Goal: Task Accomplishment & Management: Use online tool/utility

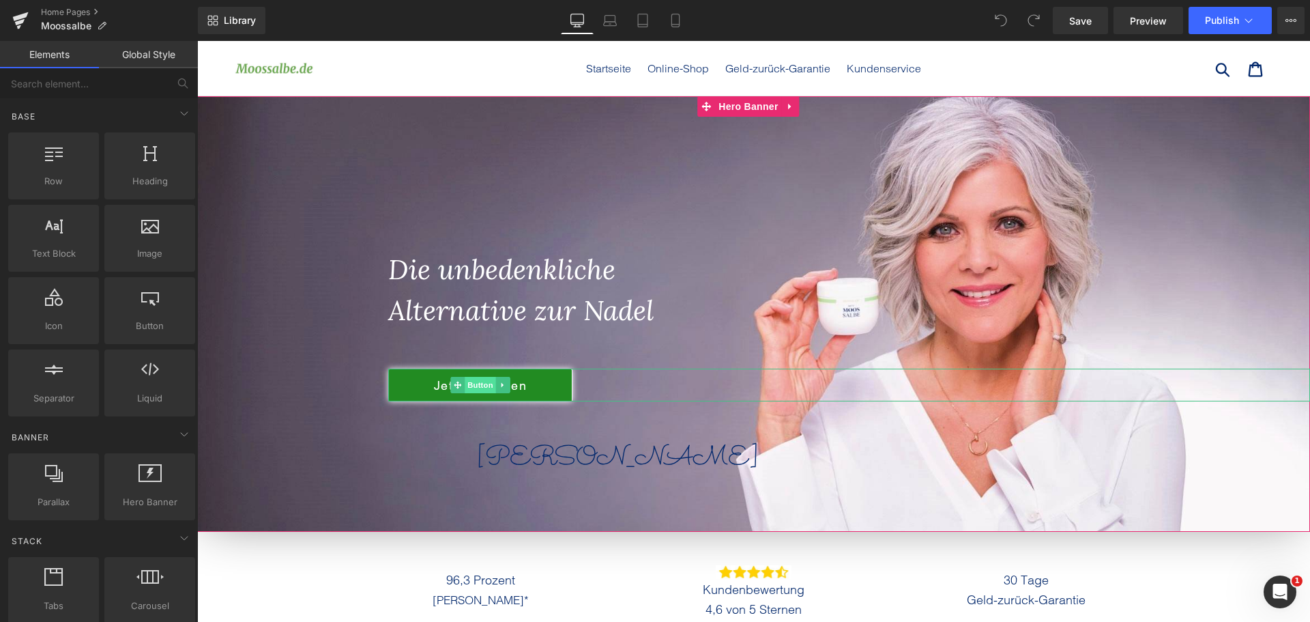
click at [484, 390] on span "Button" at bounding box center [480, 385] width 31 height 16
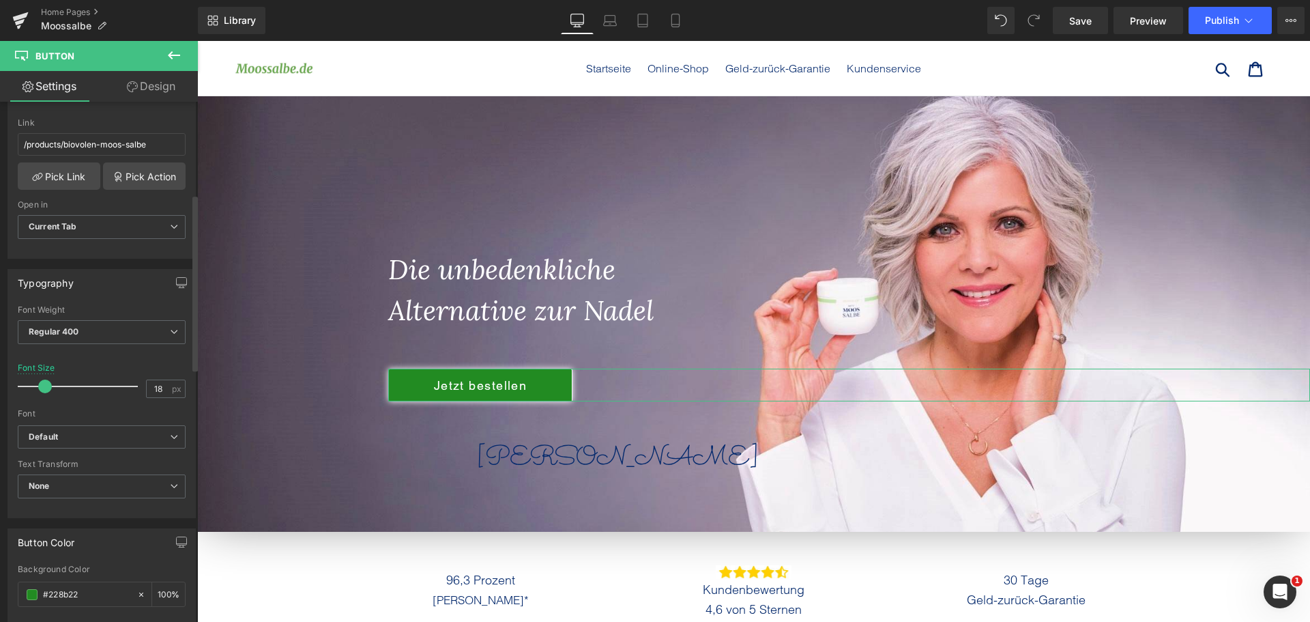
scroll to position [273, 0]
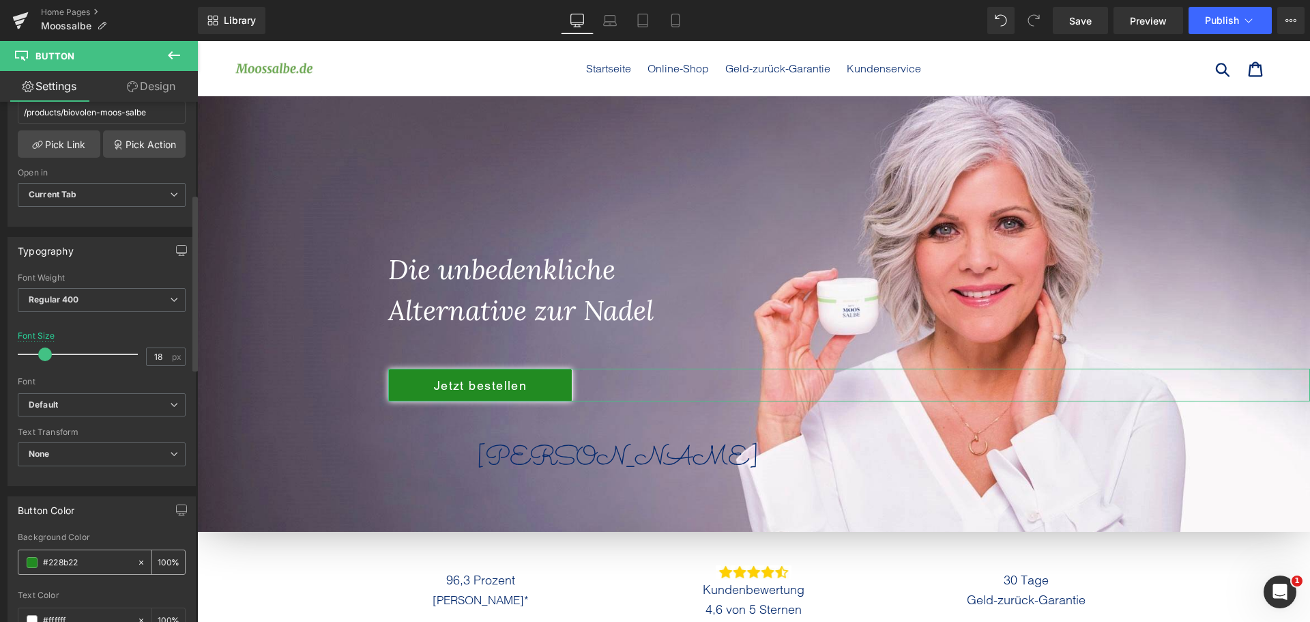
click at [72, 560] on input "#228b22" at bounding box center [86, 562] width 87 height 15
paste input "365C47"
type input "#365C47"
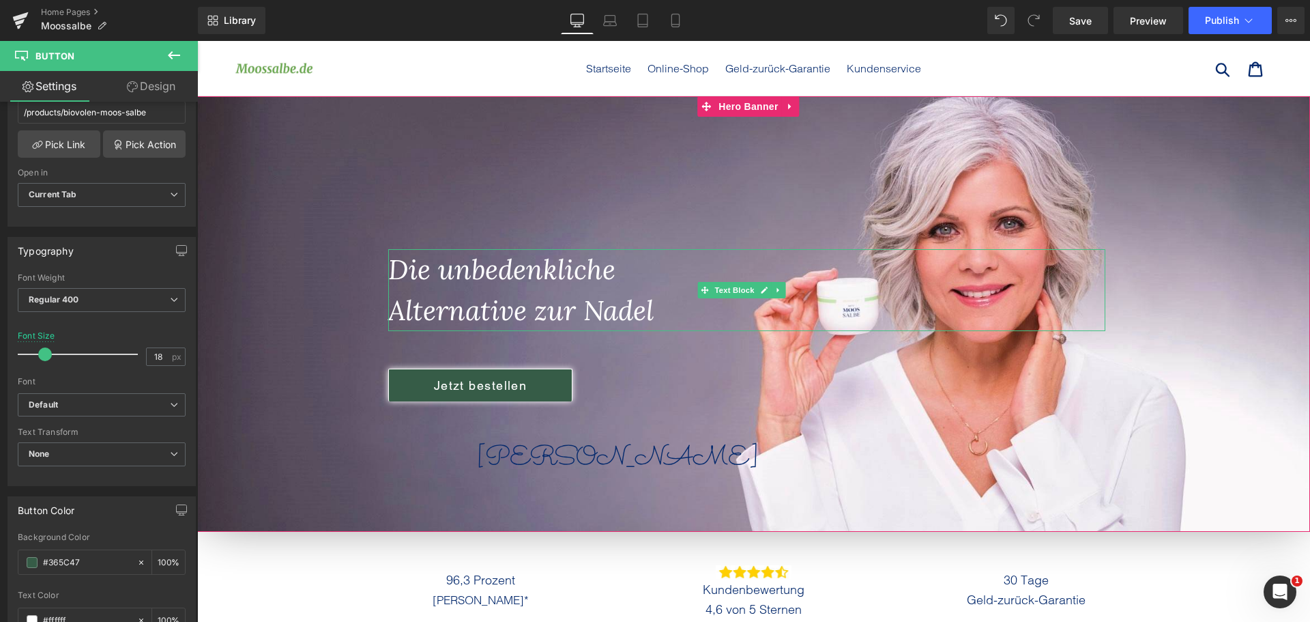
click at [526, 271] on icon "Die unbedenkliche" at bounding box center [501, 269] width 227 height 35
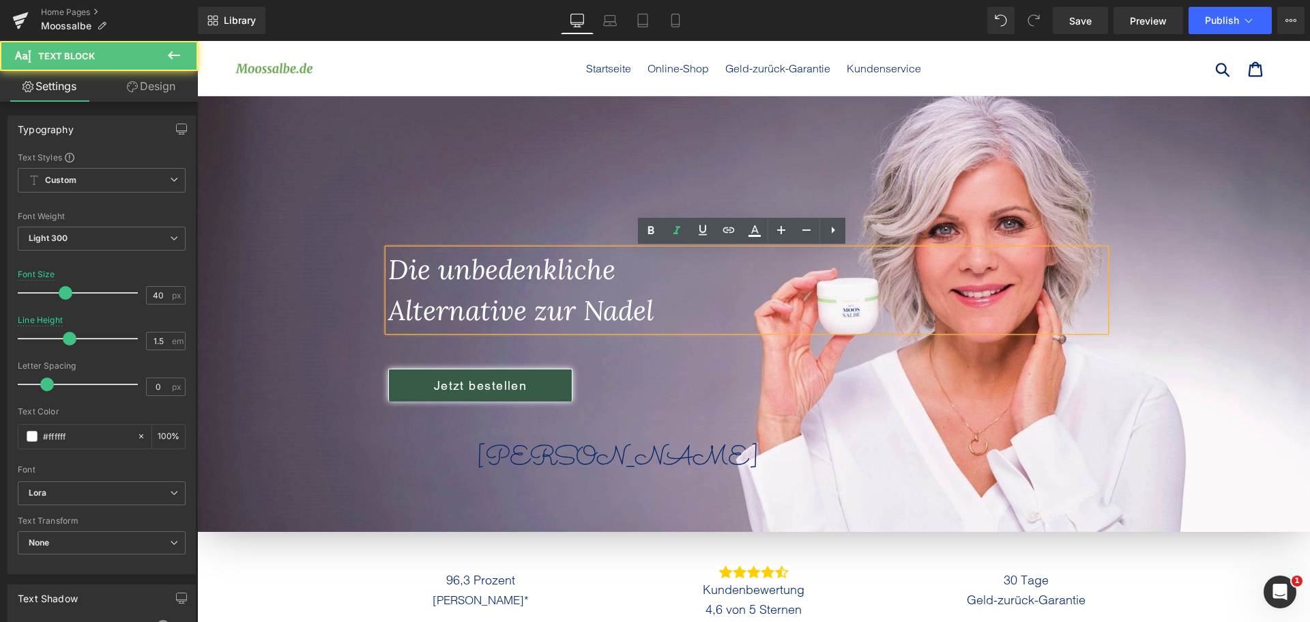
click at [603, 295] on icon "Alternative zur Nadel" at bounding box center [521, 310] width 266 height 35
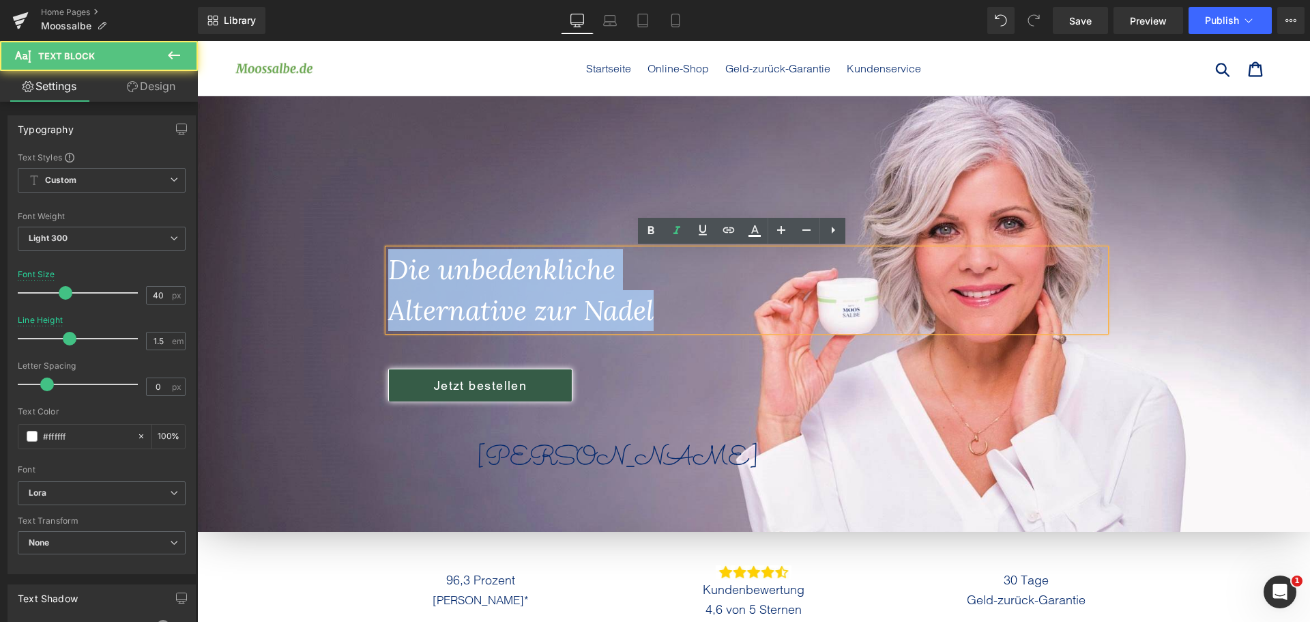
drag, startPoint x: 666, startPoint y: 316, endPoint x: 306, endPoint y: 231, distance: 370.2
click at [315, 233] on div "Die unbedenkliche Alternative zur Nadel Text Block Jetzt bestellen Button [PERS…" at bounding box center [753, 313] width 1113 height 435
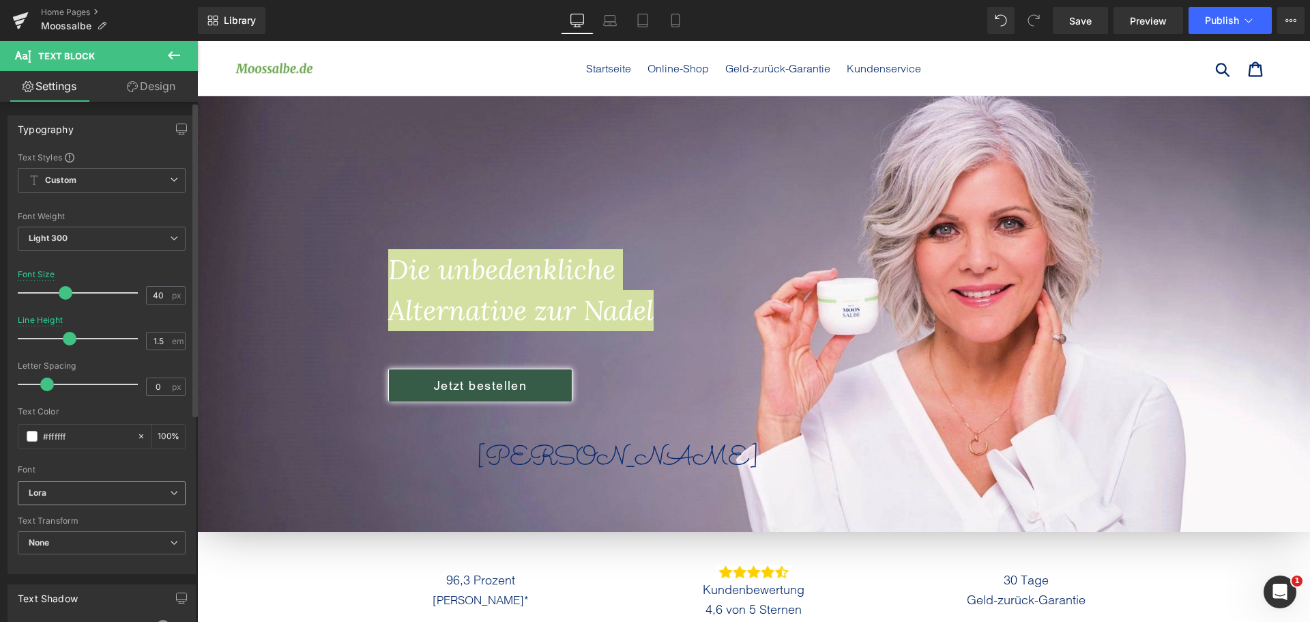
click at [89, 495] on b "Lora" at bounding box center [99, 493] width 141 height 12
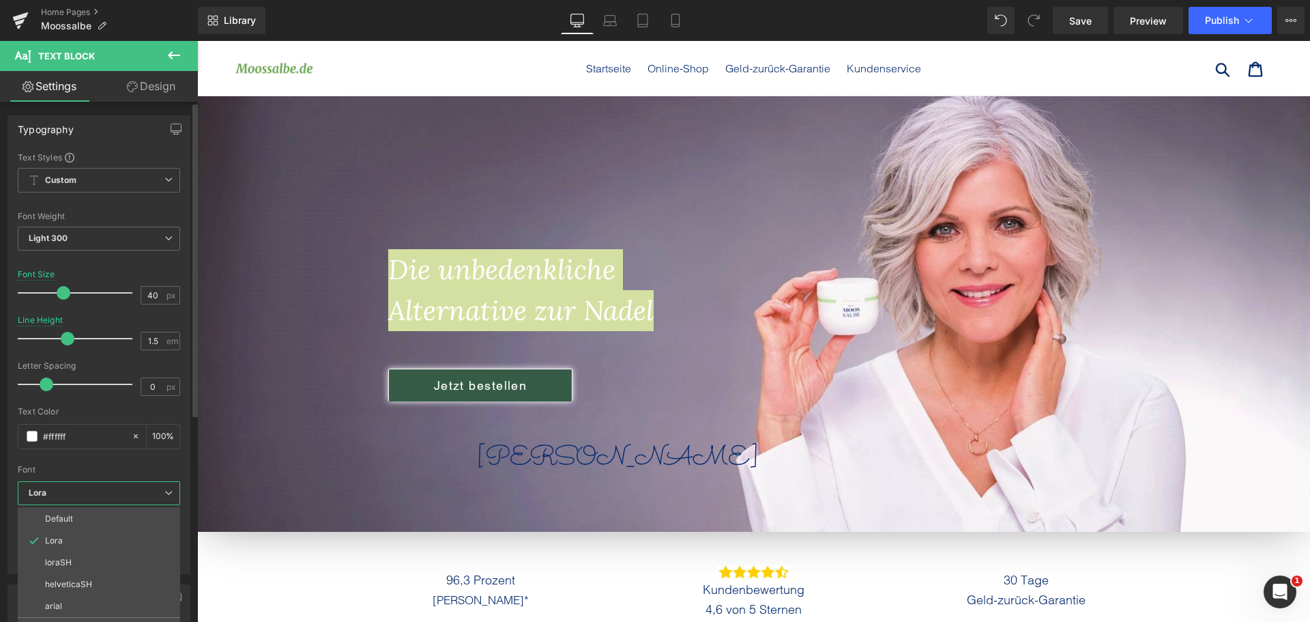
click at [125, 461] on div at bounding box center [99, 460] width 162 height 9
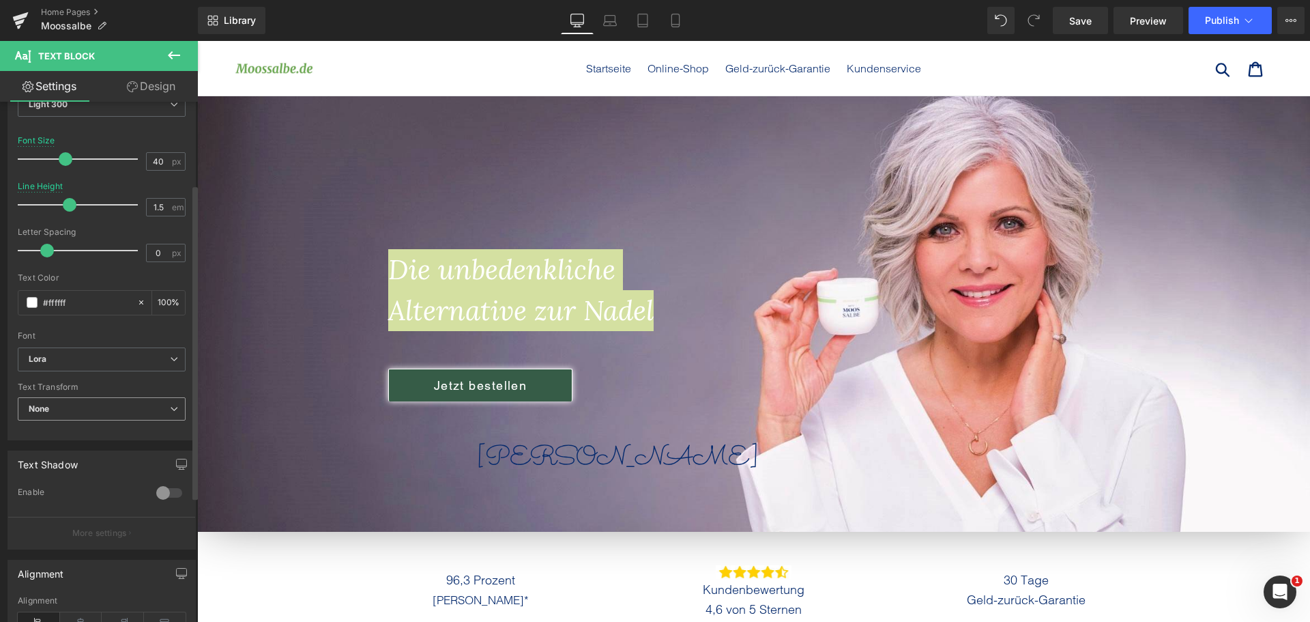
scroll to position [137, 0]
click at [122, 345] on span "Lora" at bounding box center [102, 357] width 168 height 24
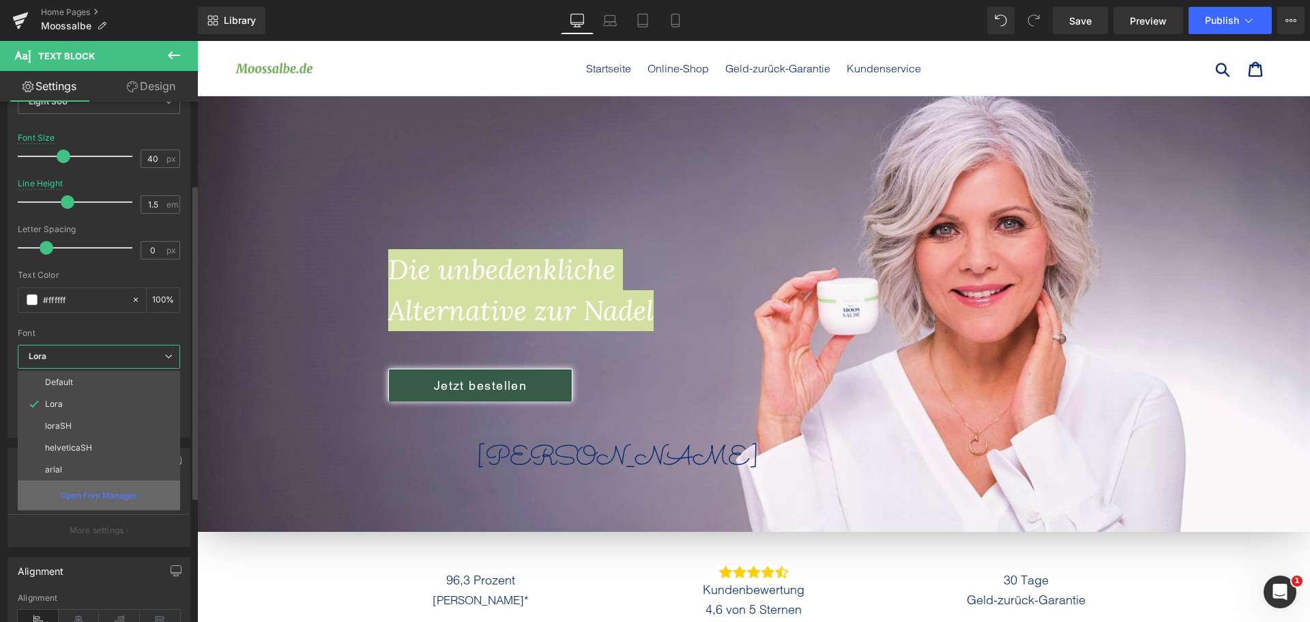
click at [108, 484] on div "Open Font Manager" at bounding box center [99, 495] width 162 height 29
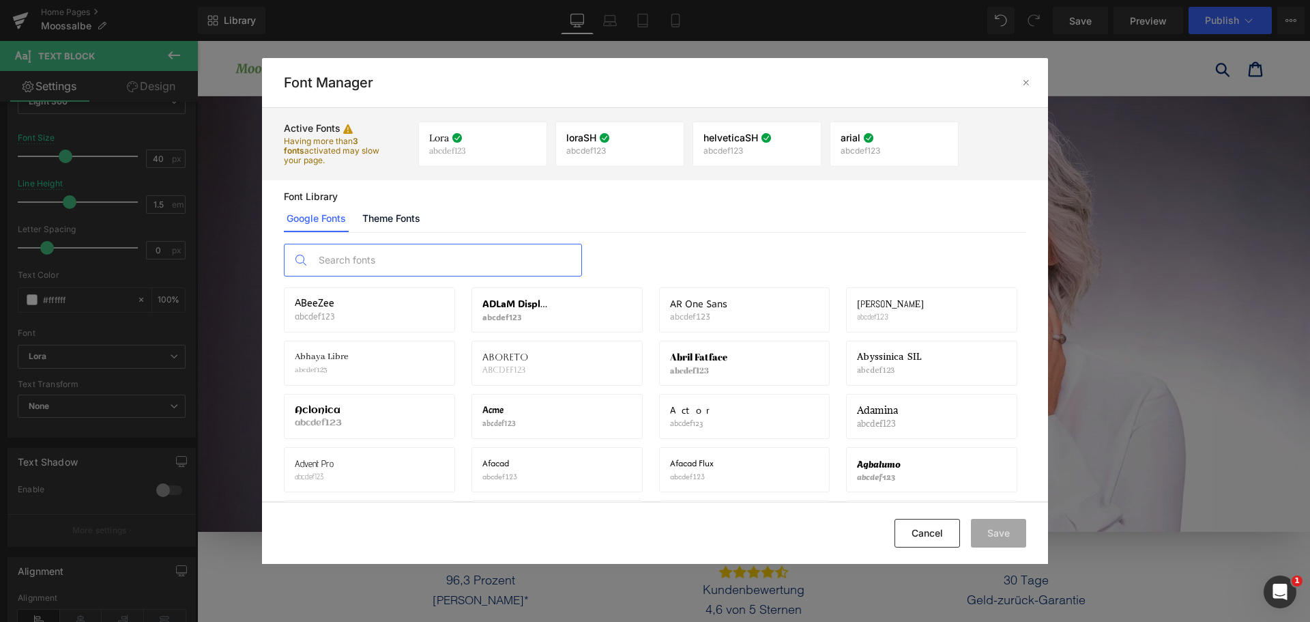
click at [432, 255] on input "text" at bounding box center [447, 259] width 270 height 31
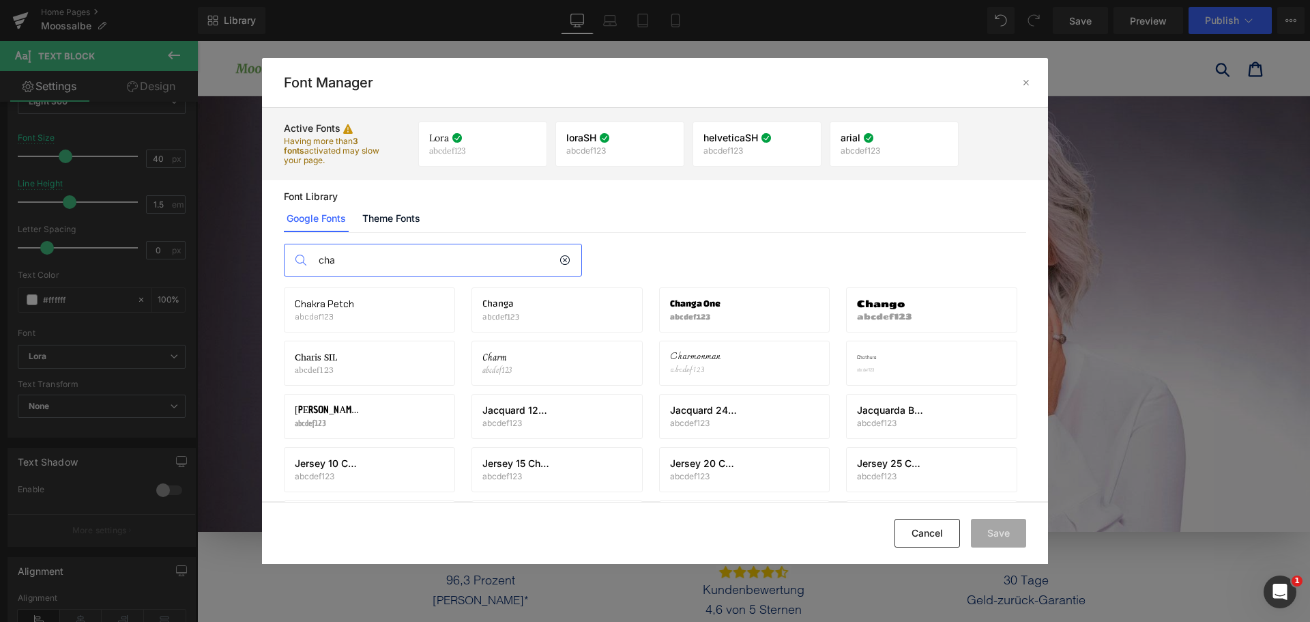
type input "cha"
drag, startPoint x: 1018, startPoint y: 83, endPoint x: 422, endPoint y: 191, distance: 605.7
click at [1018, 83] on div at bounding box center [1027, 83] width 22 height 22
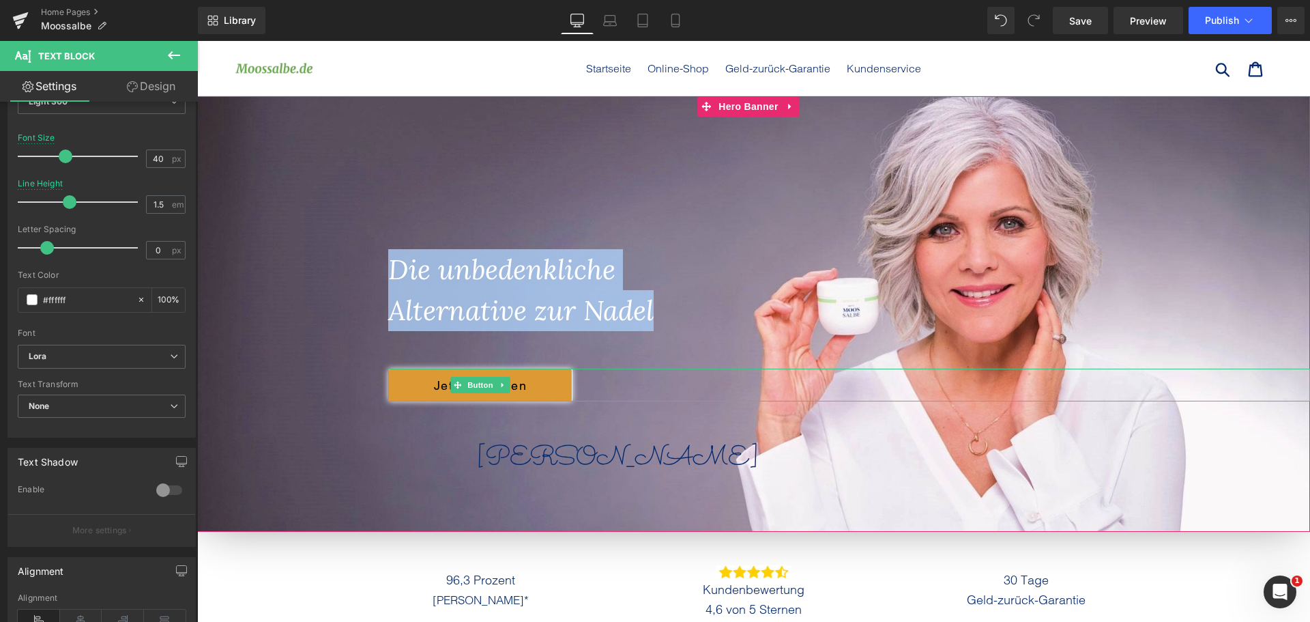
click at [422, 387] on link "Jetzt bestellen" at bounding box center [480, 385] width 184 height 33
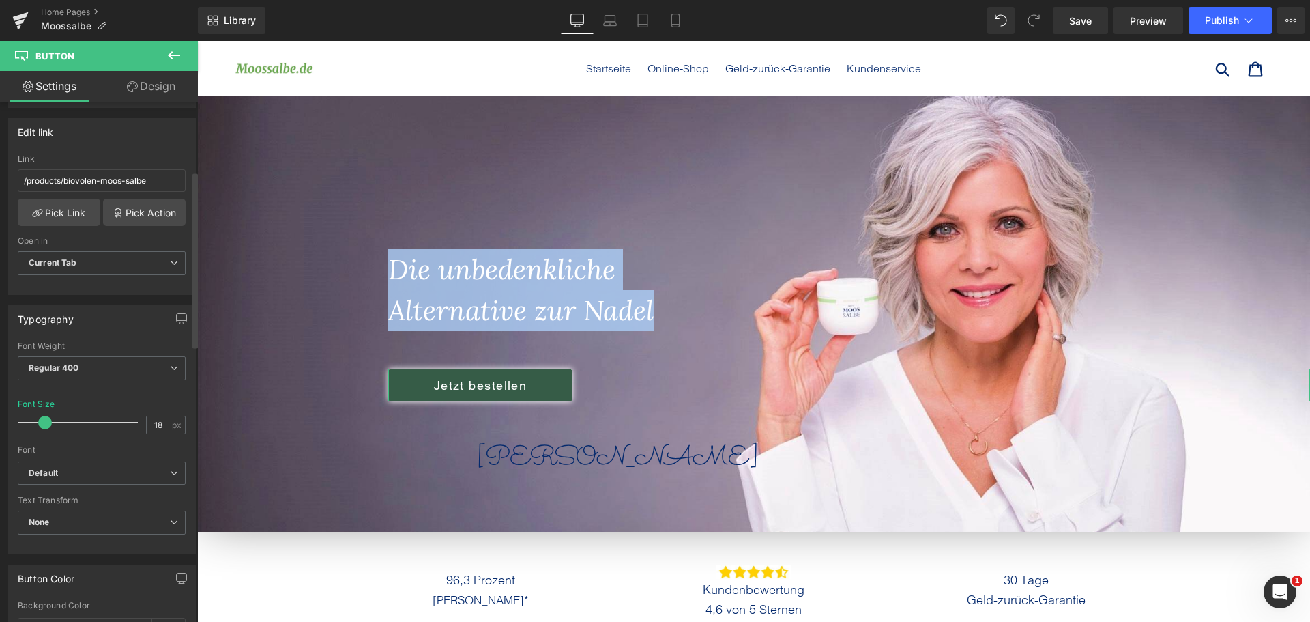
scroll to position [273, 0]
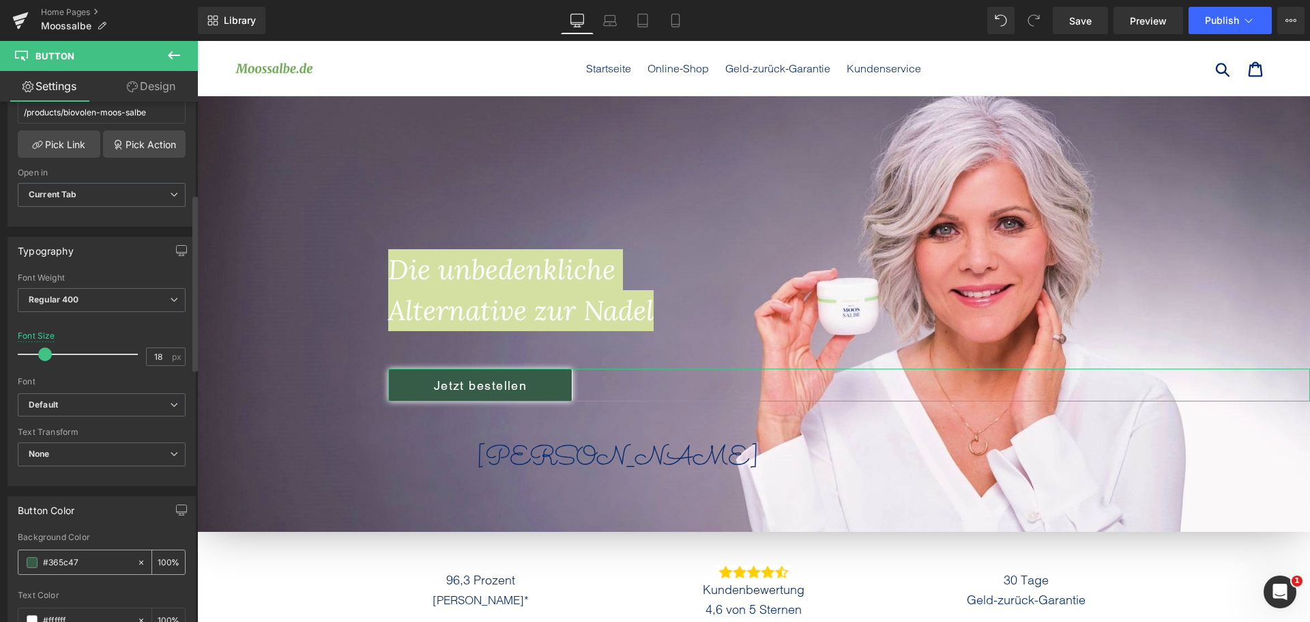
click at [70, 558] on input "#365c47" at bounding box center [86, 562] width 87 height 15
type input "#5F7D67"
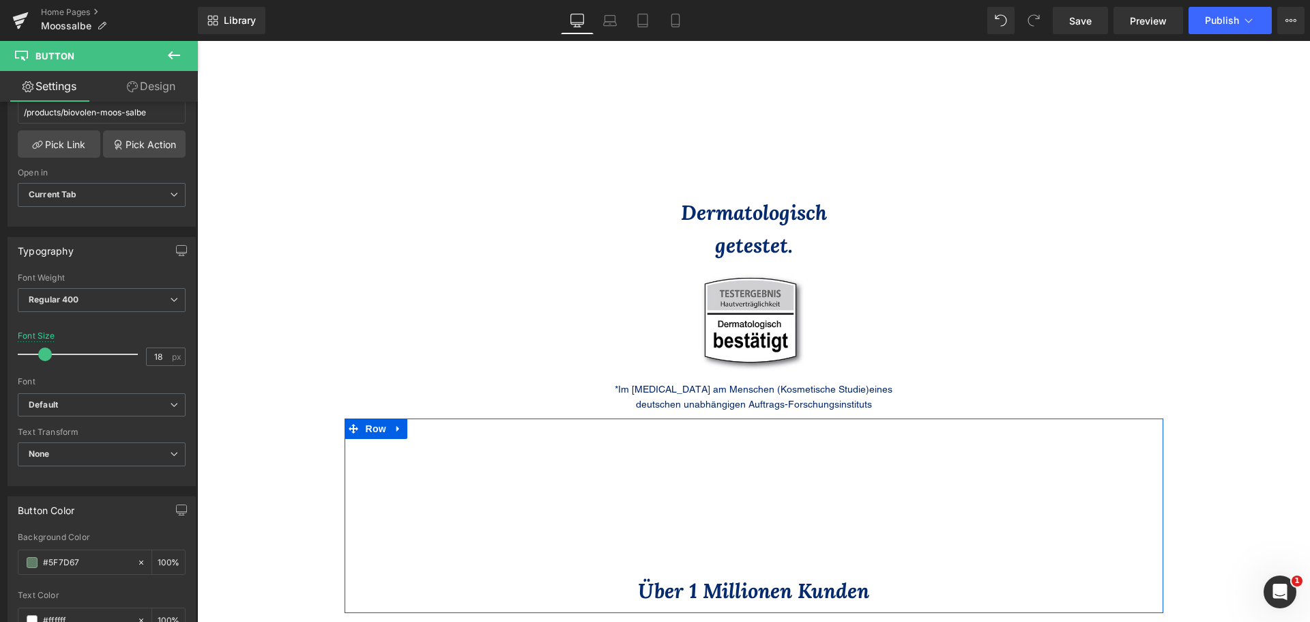
scroll to position [1911, 0]
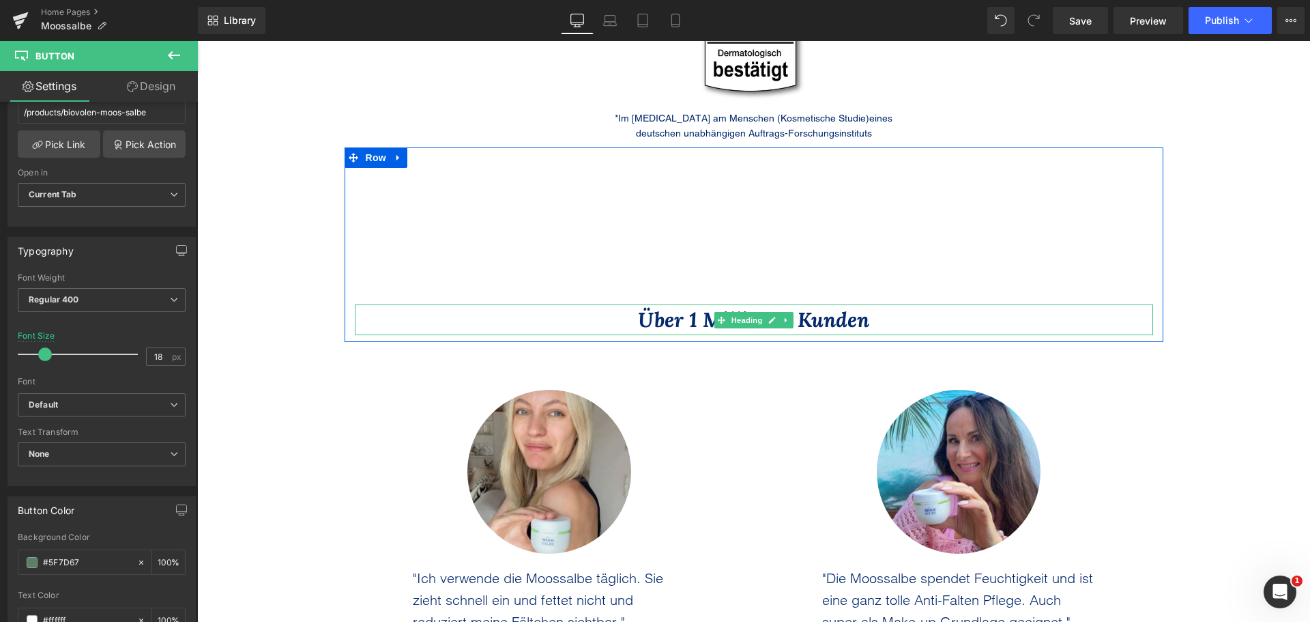
click at [644, 322] on icon "Über 1 Millionen Kunden" at bounding box center [753, 319] width 231 height 26
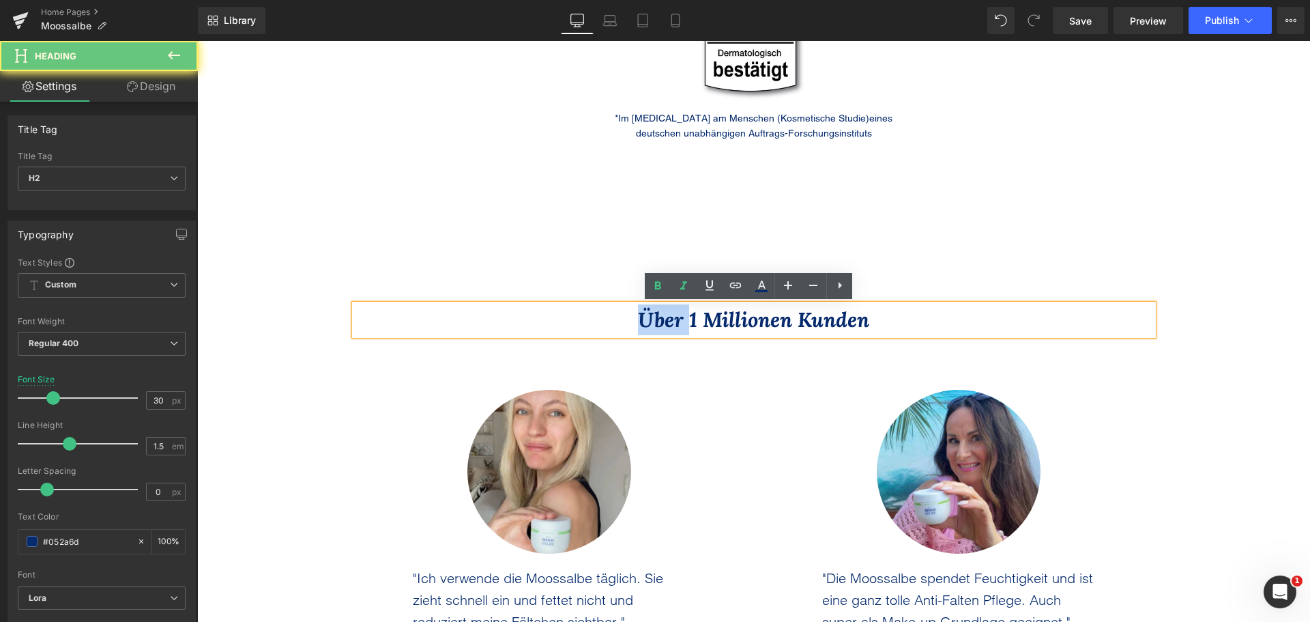
click at [644, 322] on icon "Über 1 Millionen Kunden" at bounding box center [753, 319] width 231 height 26
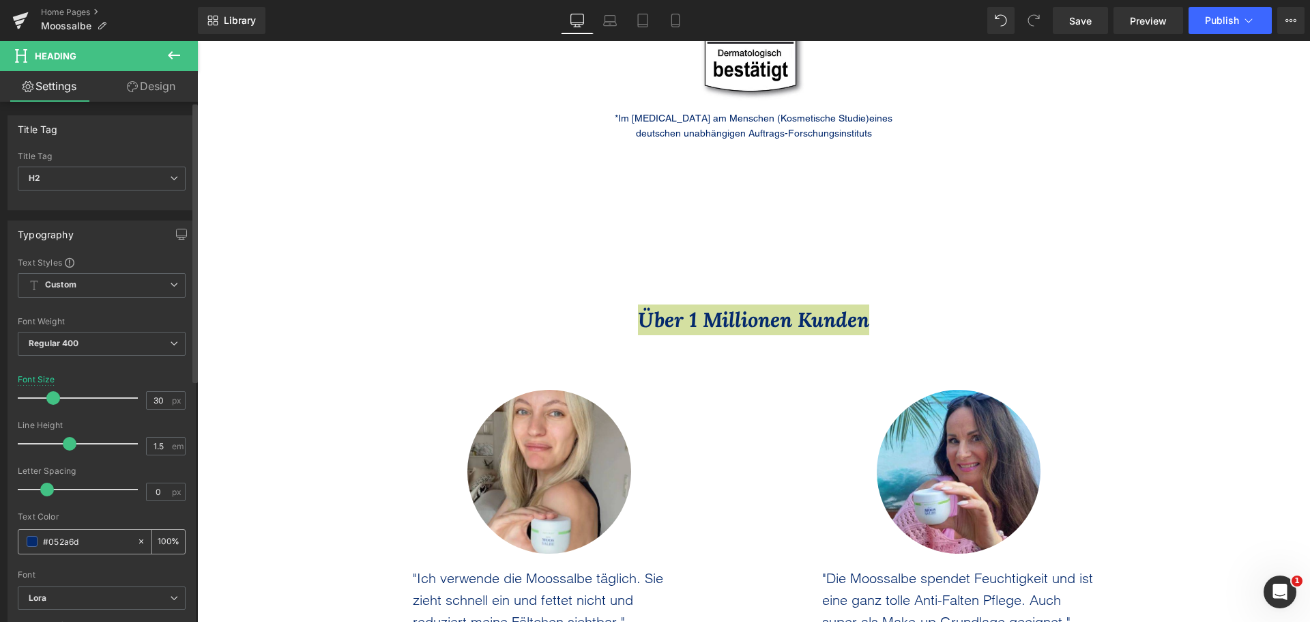
click at [72, 543] on input "#052a6d" at bounding box center [86, 541] width 87 height 15
paste input "2D2A26"
type input "#2D2A26"
click at [140, 518] on div "Text Color" at bounding box center [102, 517] width 168 height 10
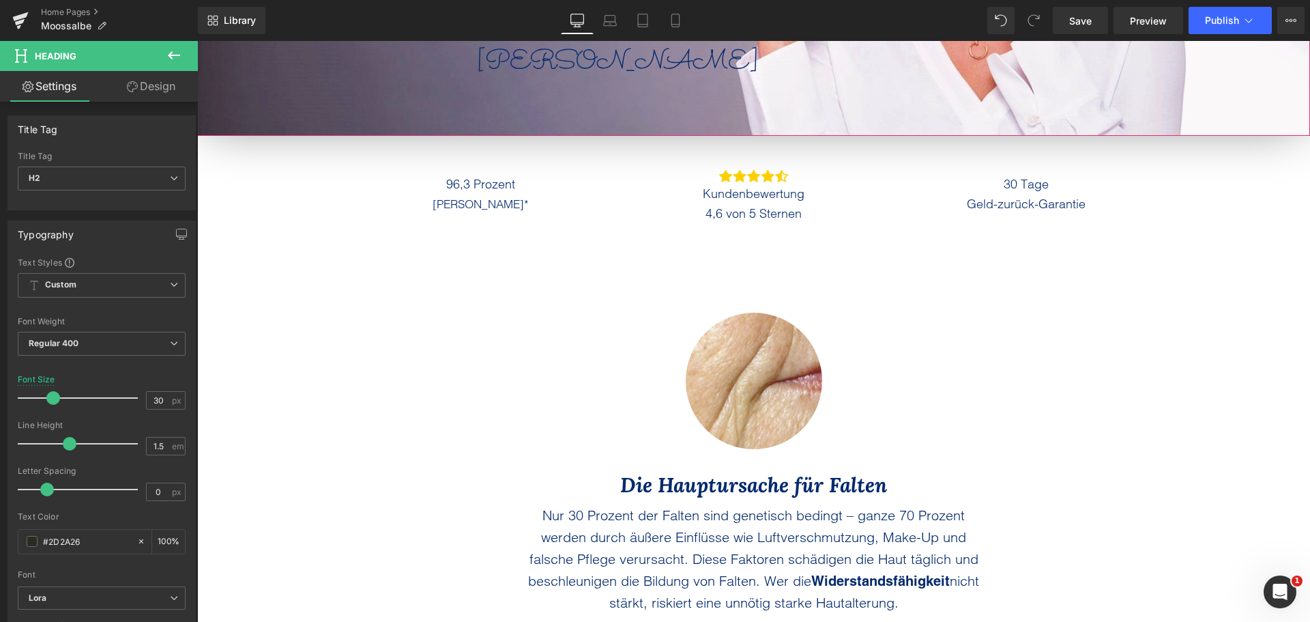
scroll to position [410, 0]
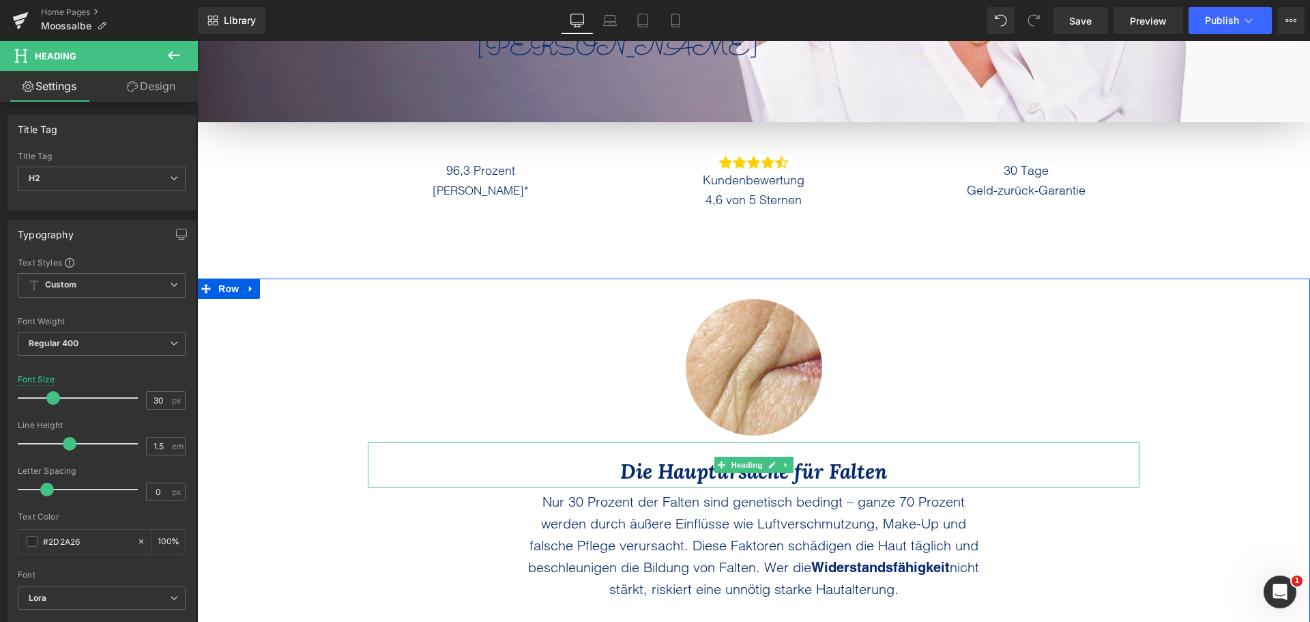
click at [624, 468] on icon "Die Hauptursache für Falten" at bounding box center [753, 471] width 267 height 26
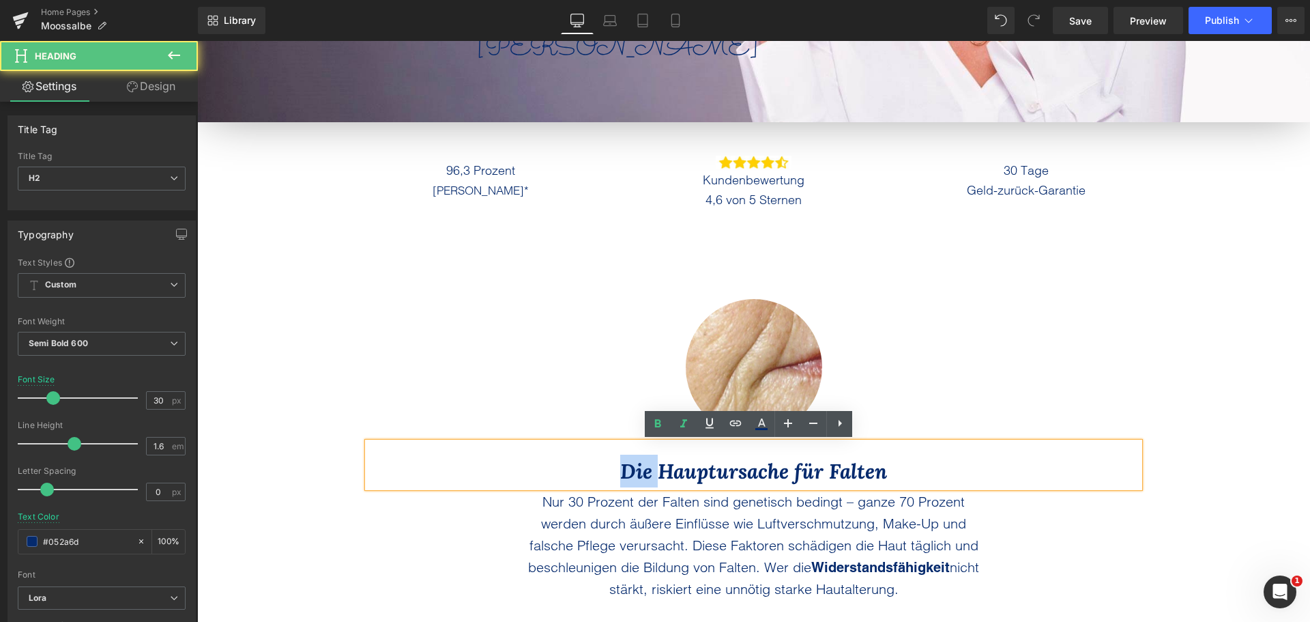
click at [624, 468] on icon "Die Hauptursache für Falten" at bounding box center [753, 471] width 267 height 26
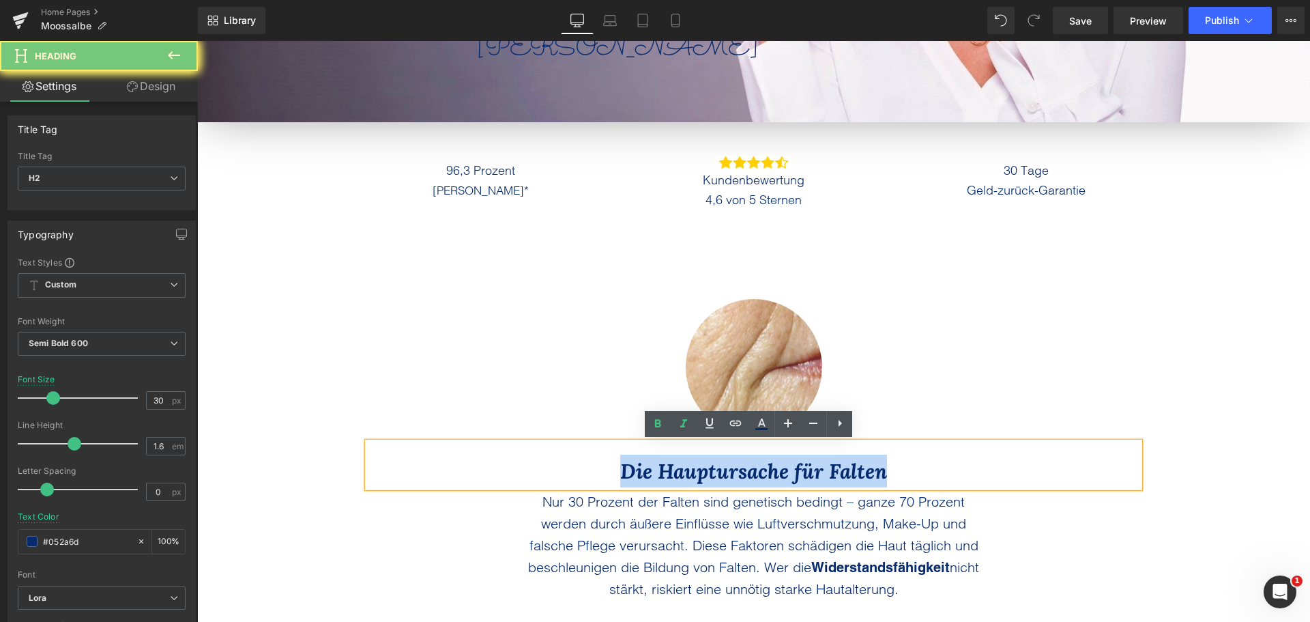
click at [624, 468] on icon "Die Hauptursache für Falten" at bounding box center [753, 471] width 267 height 26
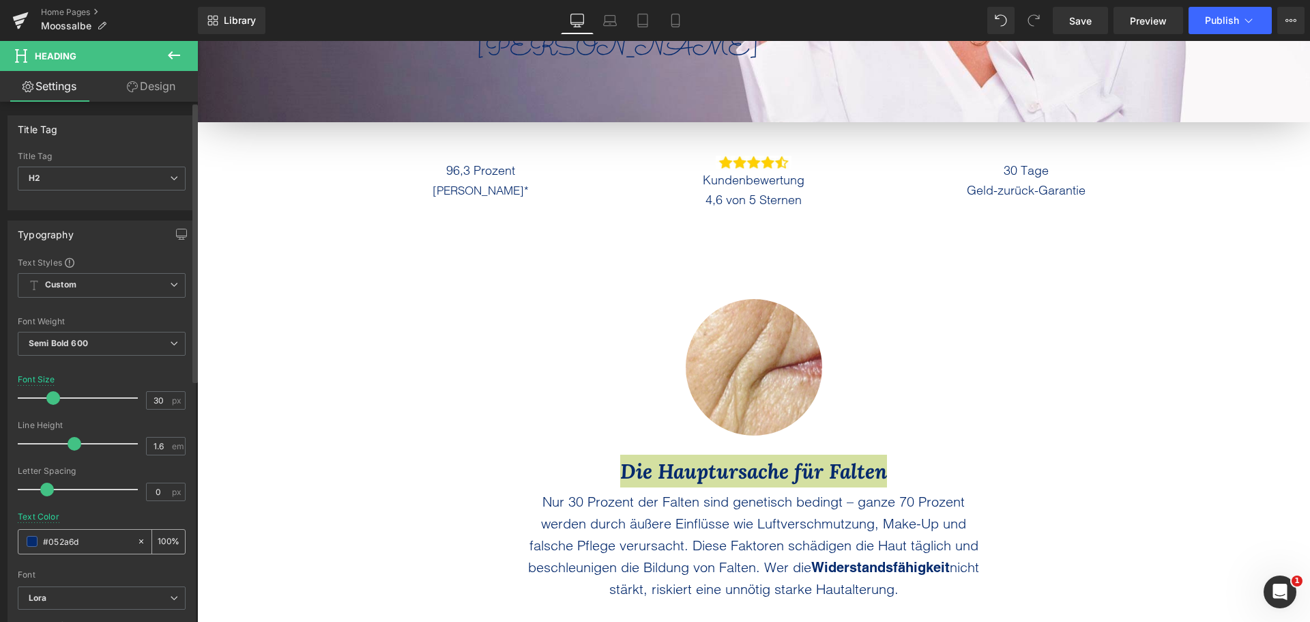
click at [66, 539] on input "#052a6d" at bounding box center [86, 541] width 87 height 15
paste input "2D2A26"
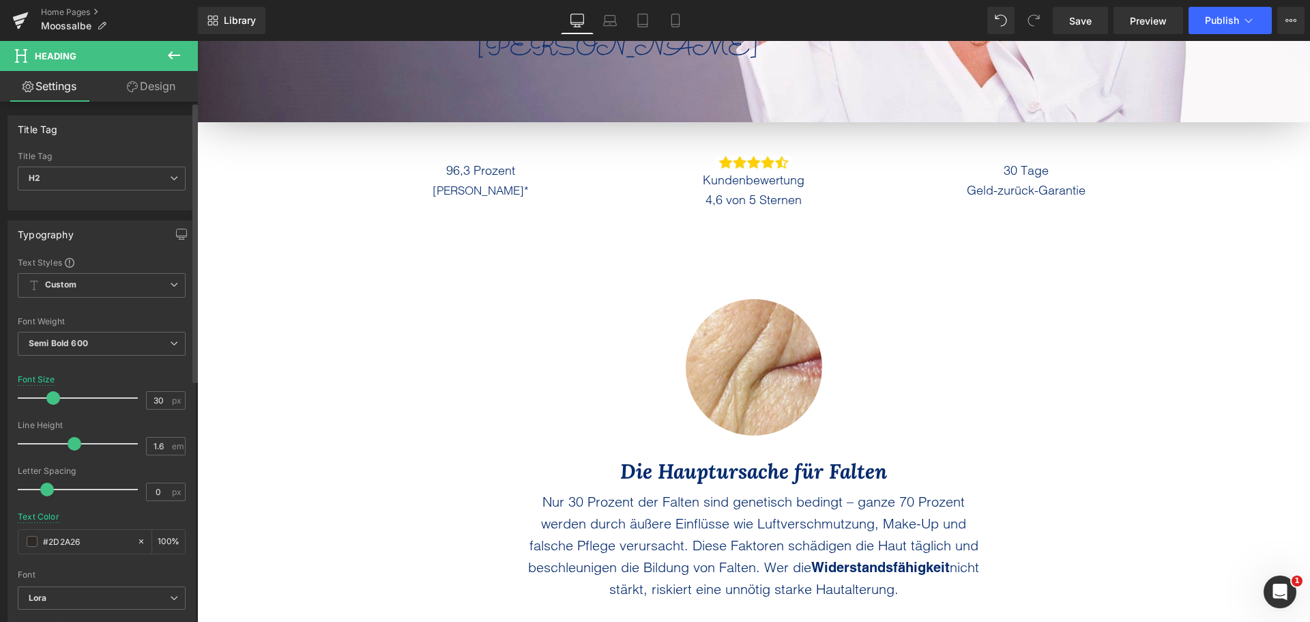
type input "#2D2A26"
click at [128, 519] on div "Text Color #2D2A26 100 %" at bounding box center [102, 541] width 168 height 58
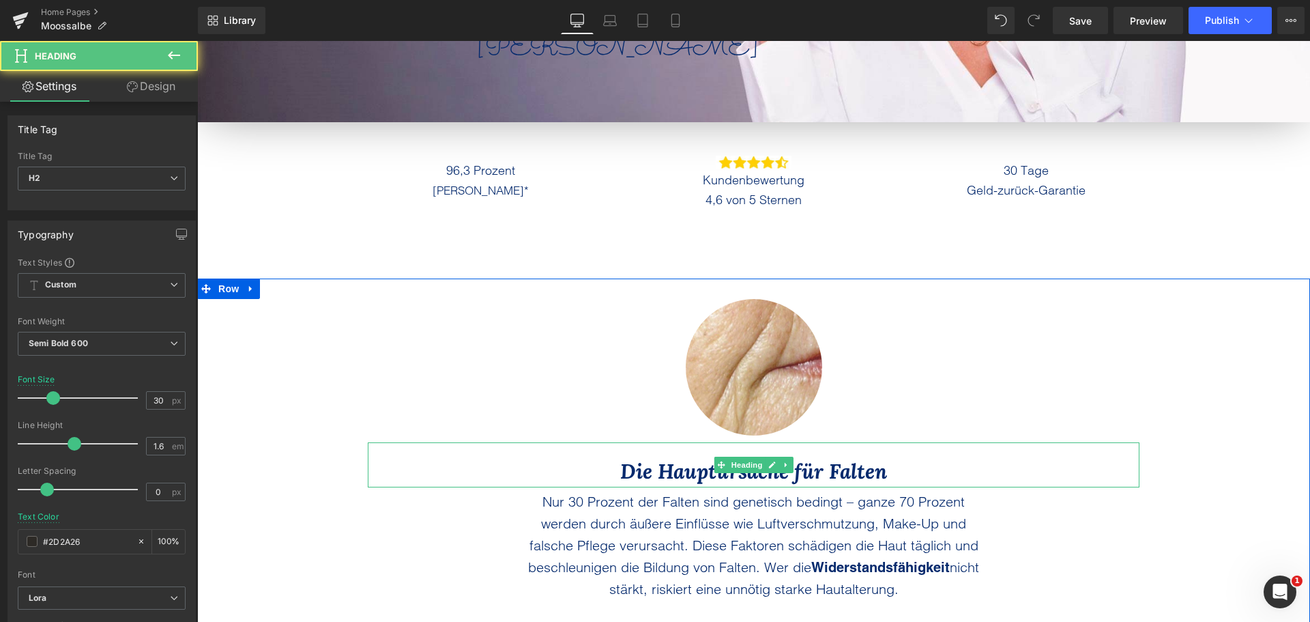
click at [661, 472] on icon "Die Hauptursache für Falten" at bounding box center [753, 471] width 267 height 26
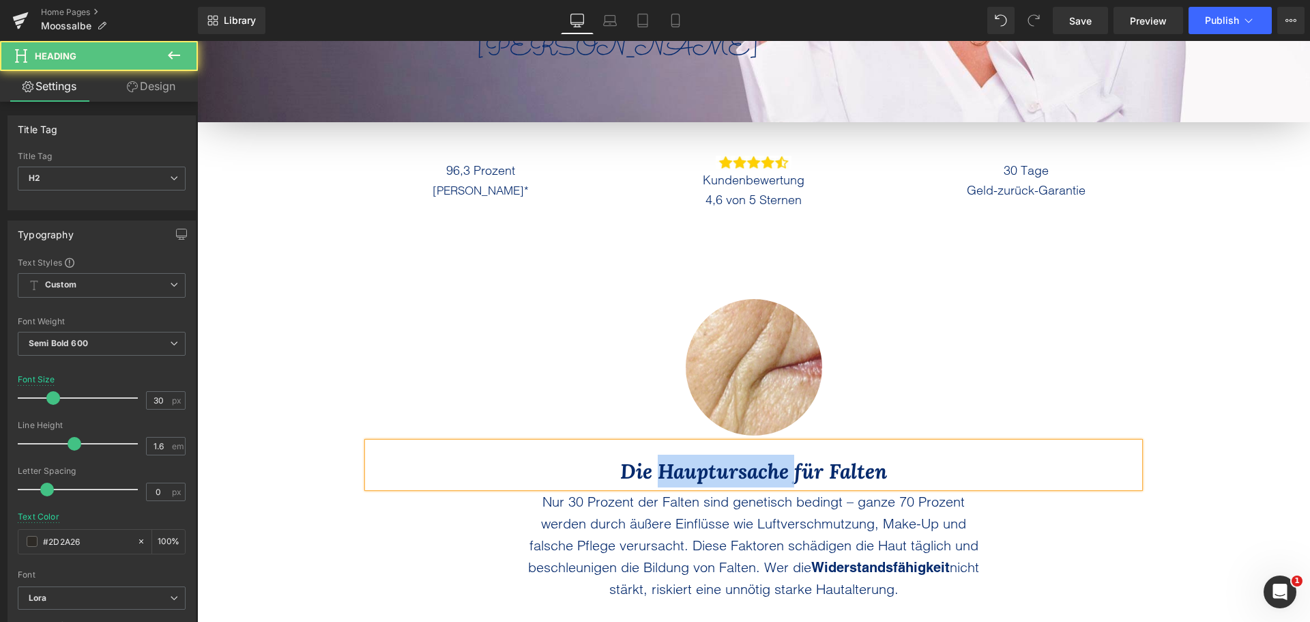
click at [661, 472] on icon "Die Hauptursache für Falten" at bounding box center [753, 471] width 267 height 26
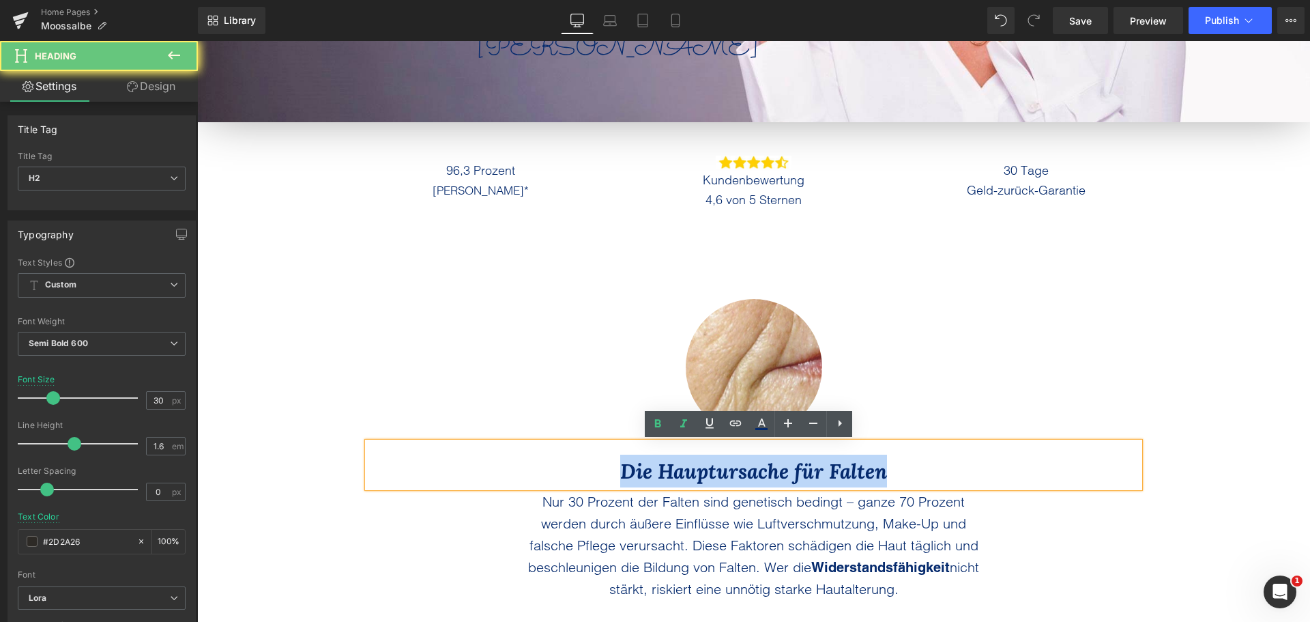
click at [661, 472] on icon "Die Hauptursache für Falten" at bounding box center [753, 471] width 267 height 26
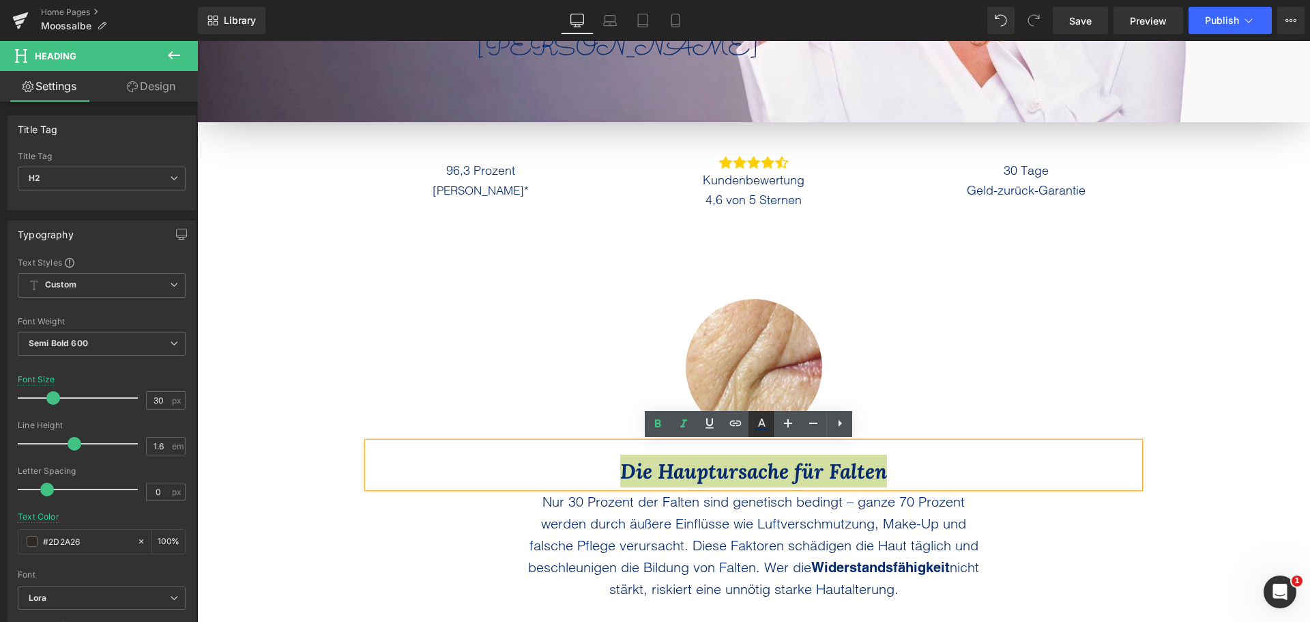
click at [762, 422] on icon at bounding box center [762, 424] width 16 height 16
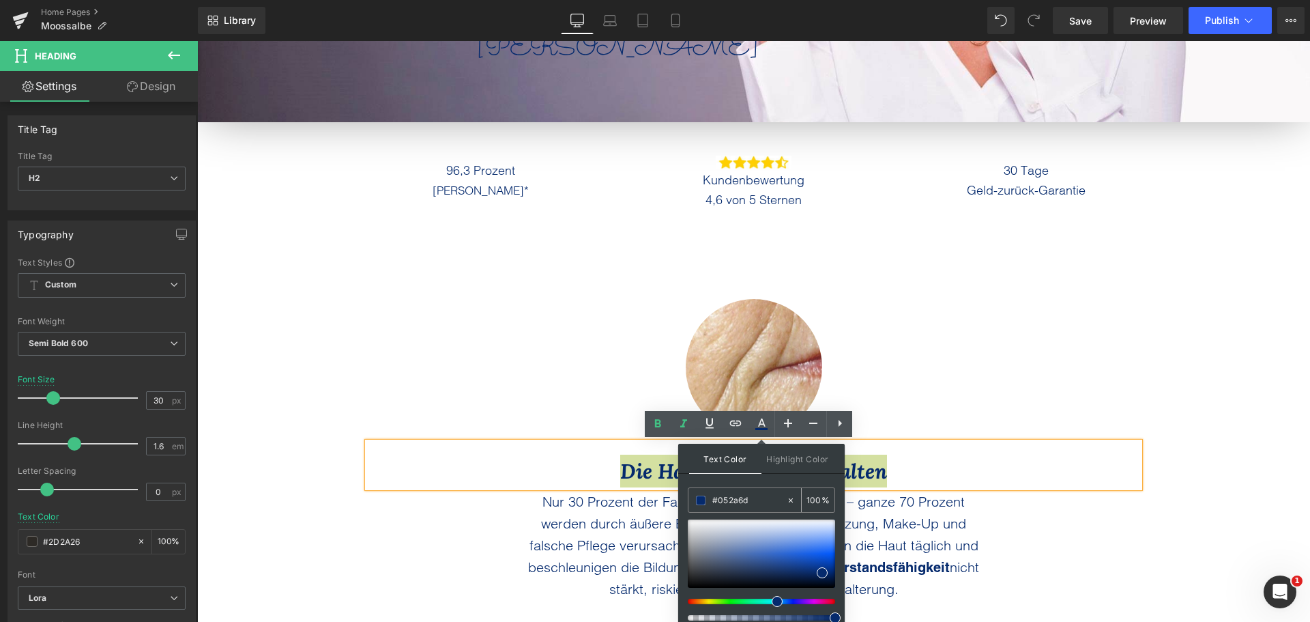
click at [736, 506] on input "#052a6d" at bounding box center [750, 500] width 74 height 15
paste input "2D2A26"
type input "#2D2A26"
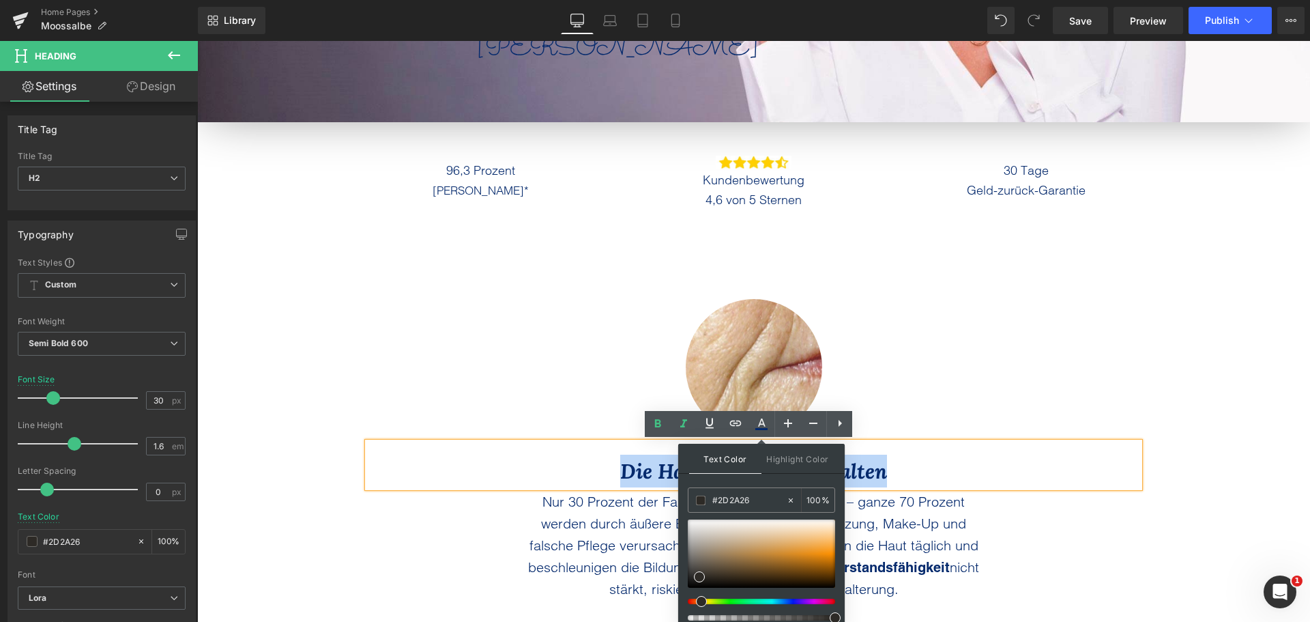
click at [282, 382] on div "Image Row Die Hauptursache für Falten Heading Nur 30 Prozent der Falten sind ge…" at bounding box center [753, 438] width 1113 height 321
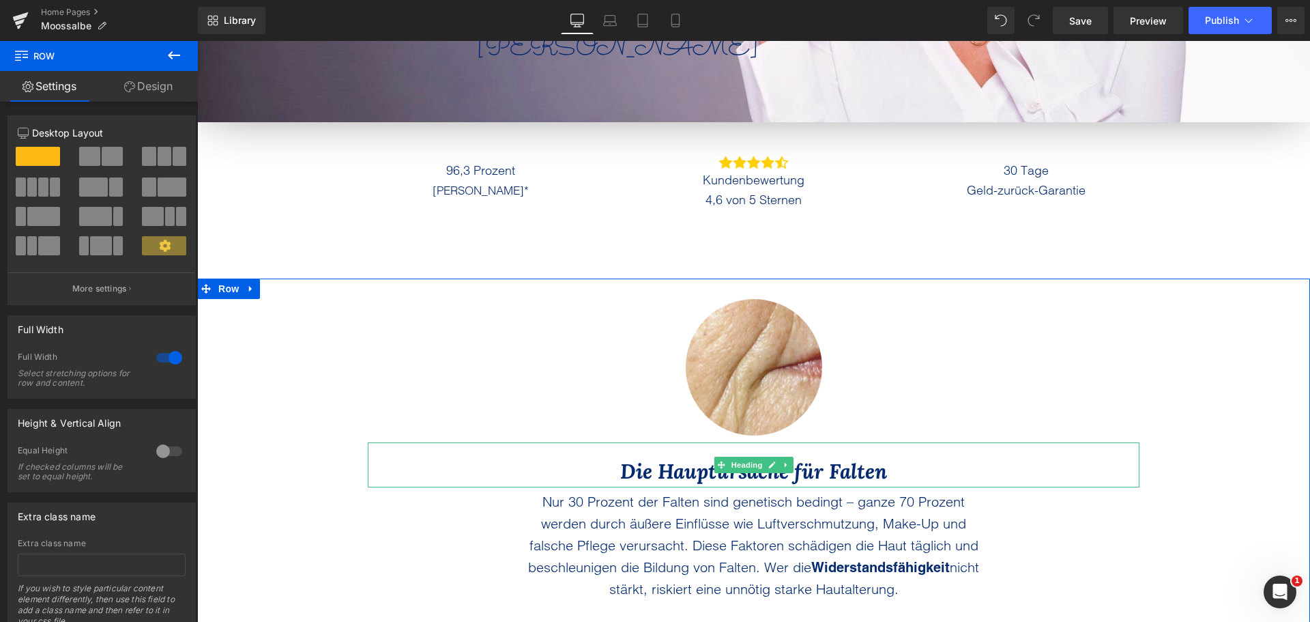
click at [657, 475] on icon "Die Hauptursache für Falten" at bounding box center [753, 471] width 267 height 26
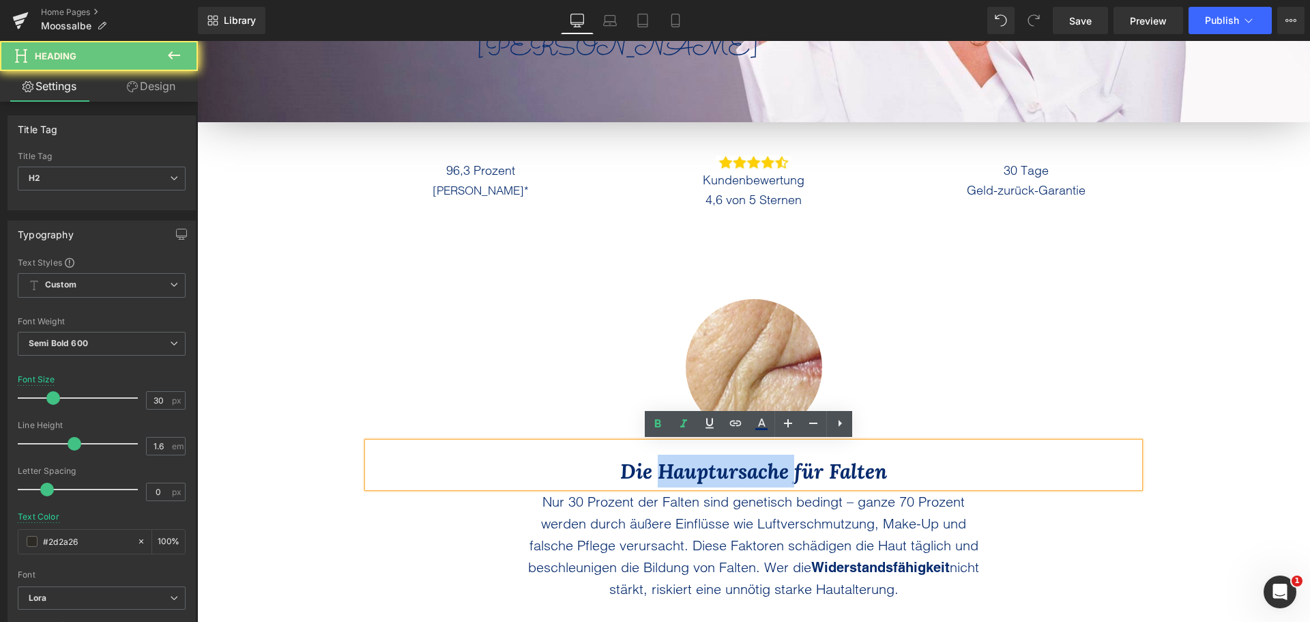
click at [657, 475] on icon "Die Hauptursache für Falten" at bounding box center [753, 471] width 267 height 26
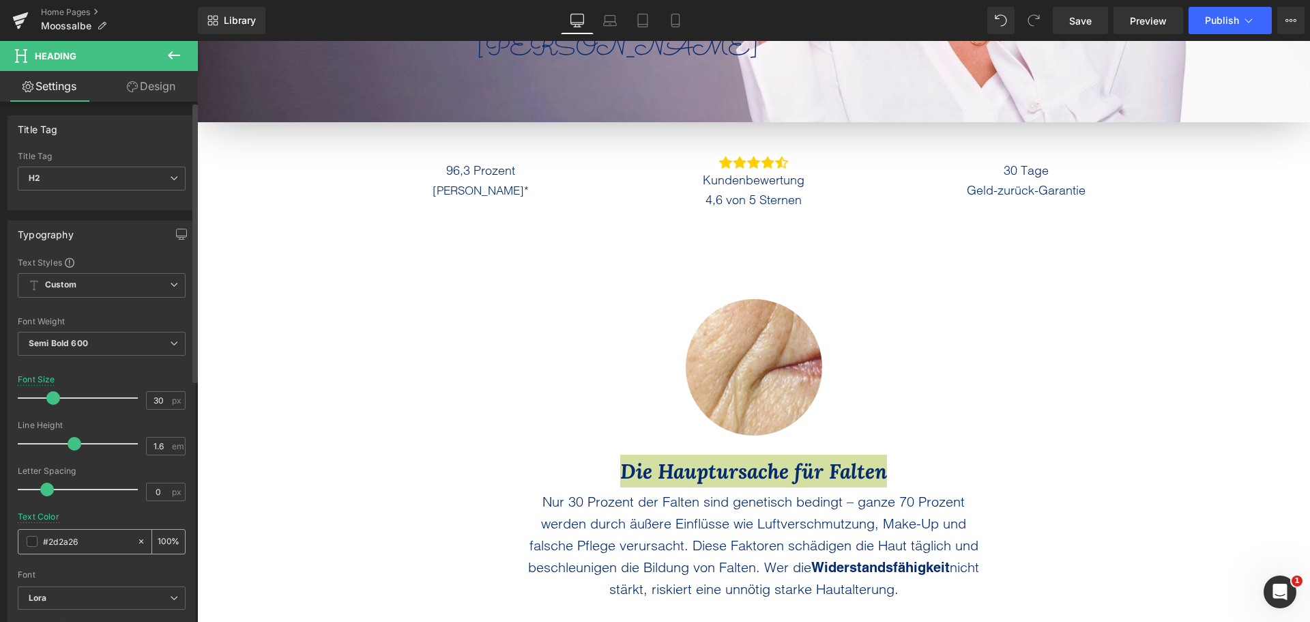
click at [59, 540] on input "#2d2a26" at bounding box center [86, 541] width 87 height 15
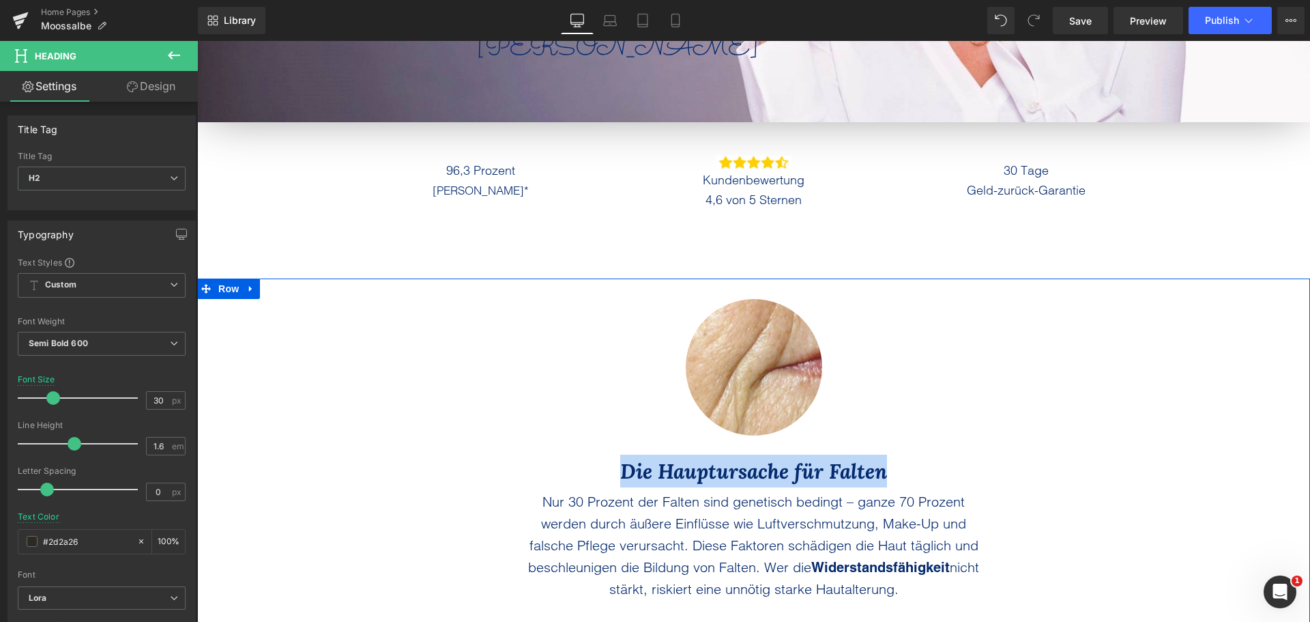
click at [263, 444] on div "Image Row Die Hauptursache für Falten Heading Nur 30 Prozent der Falten sind ge…" at bounding box center [753, 438] width 1113 height 321
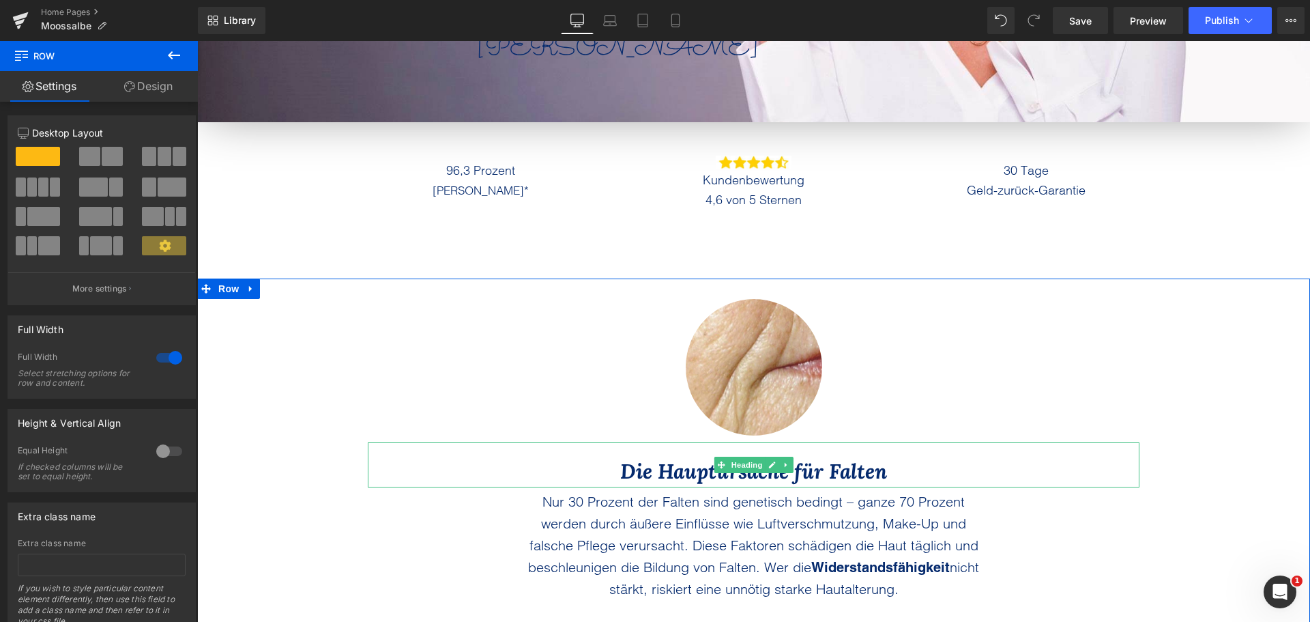
click at [620, 471] on icon "Die Hauptursache für Falten" at bounding box center [753, 471] width 267 height 26
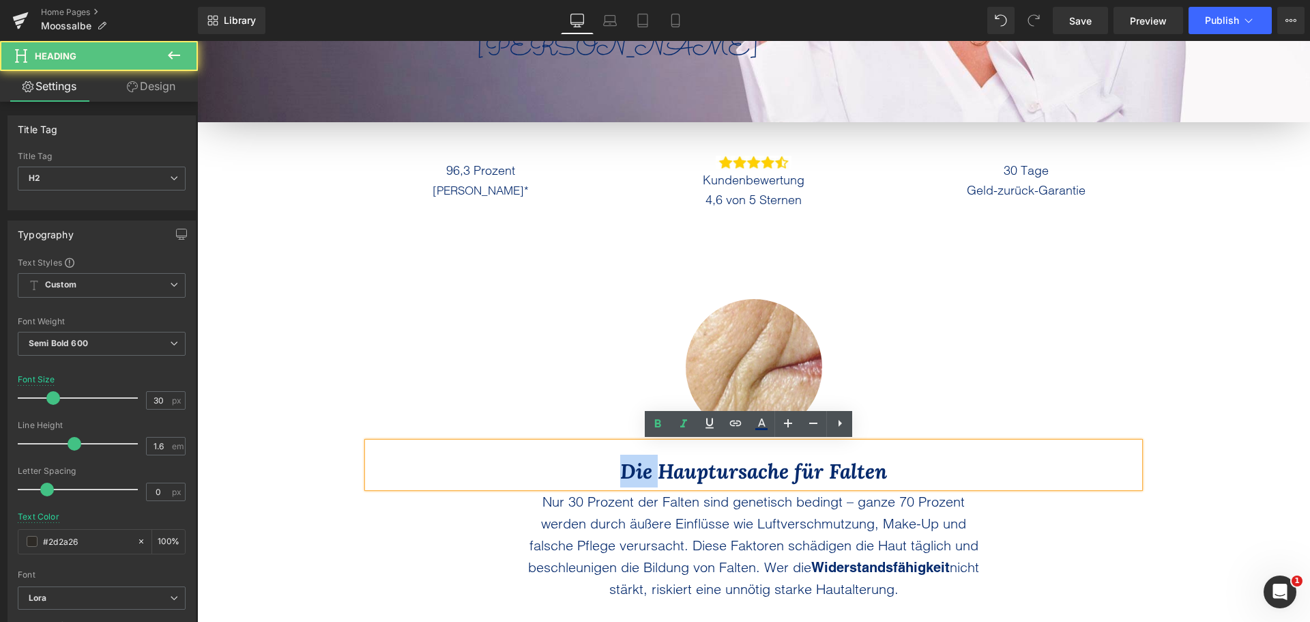
click at [620, 471] on icon "Die Hauptursache für Falten" at bounding box center [753, 471] width 267 height 26
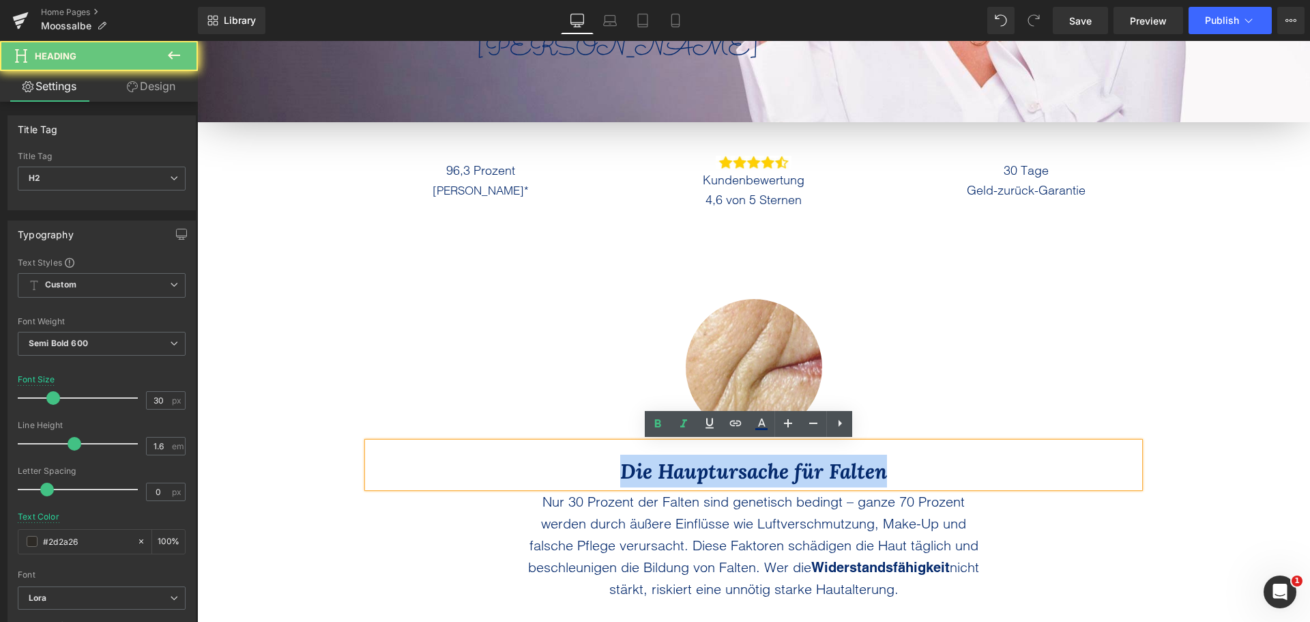
click at [620, 471] on icon "Die Hauptursache für Falten" at bounding box center [753, 471] width 267 height 26
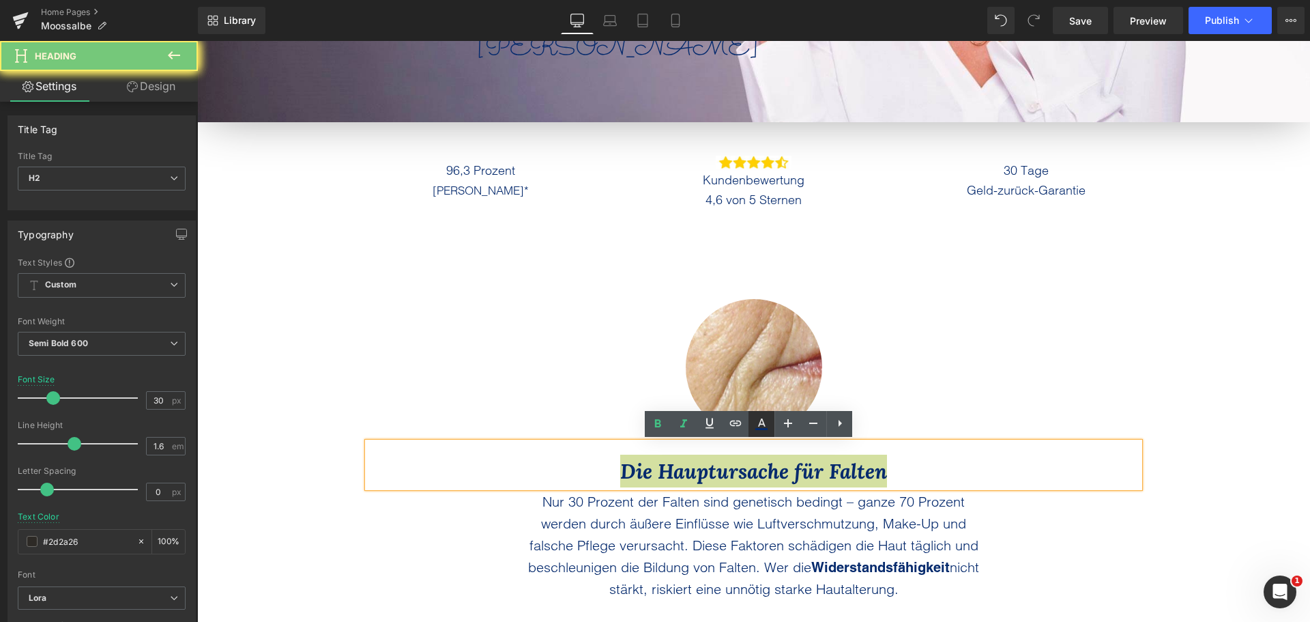
click at [764, 423] on icon at bounding box center [762, 422] width 8 height 8
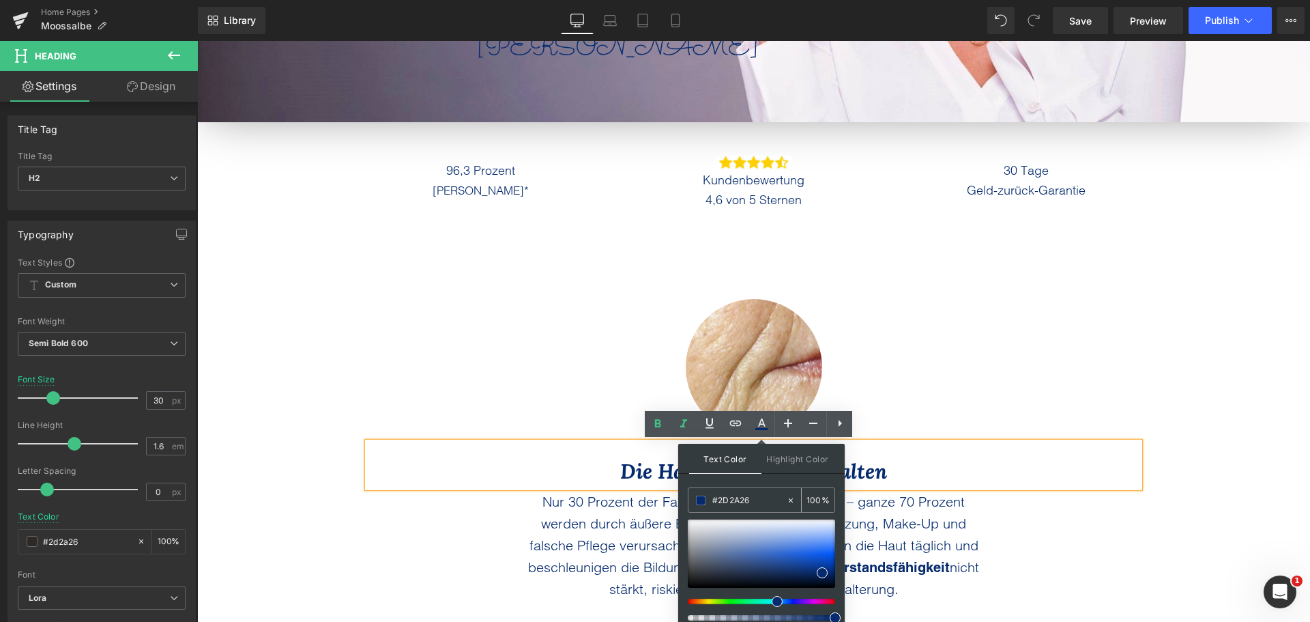
click at [738, 496] on input "#2D2A26" at bounding box center [750, 500] width 74 height 15
paste input "2D2A26"
type input "#2D2A26"
click at [747, 478] on div "Text Color Highlight Color #333333 #2D2A26 100 % transparent 0 %" at bounding box center [761, 537] width 167 height 186
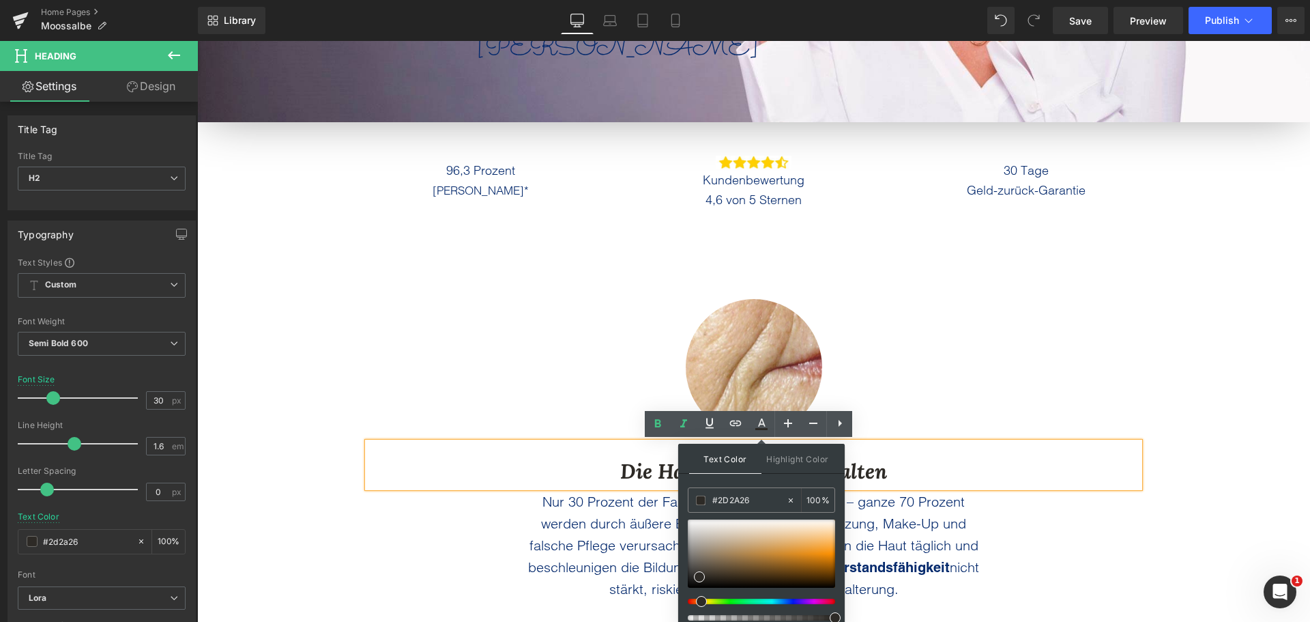
click at [522, 381] on div at bounding box center [754, 367] width 799 height 137
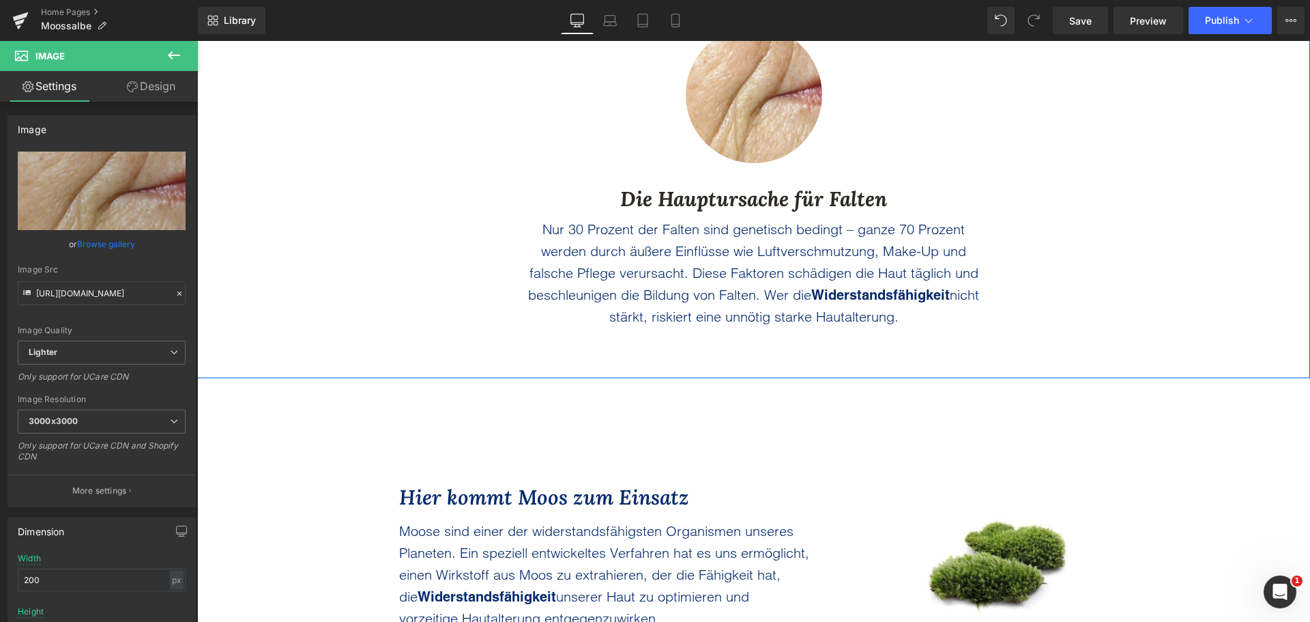
scroll to position [683, 0]
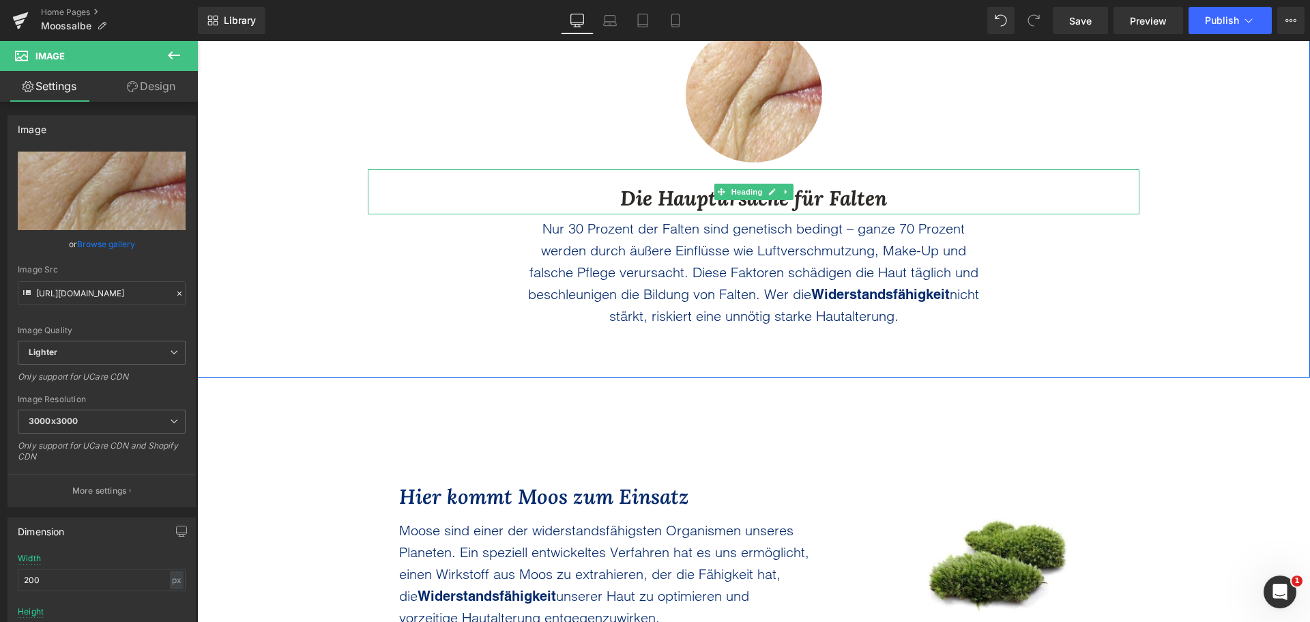
click at [649, 205] on icon "Die Hauptursache für Falten" at bounding box center [753, 198] width 267 height 26
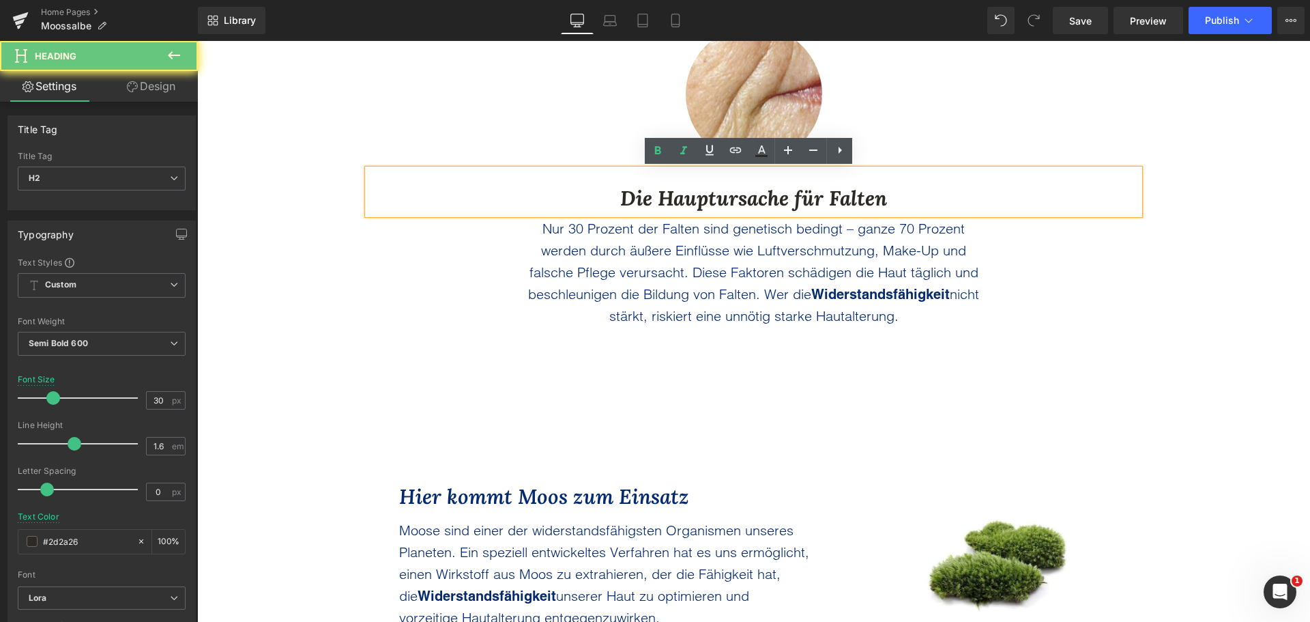
click at [644, 190] on icon "Die Hauptursache für Falten" at bounding box center [753, 198] width 267 height 26
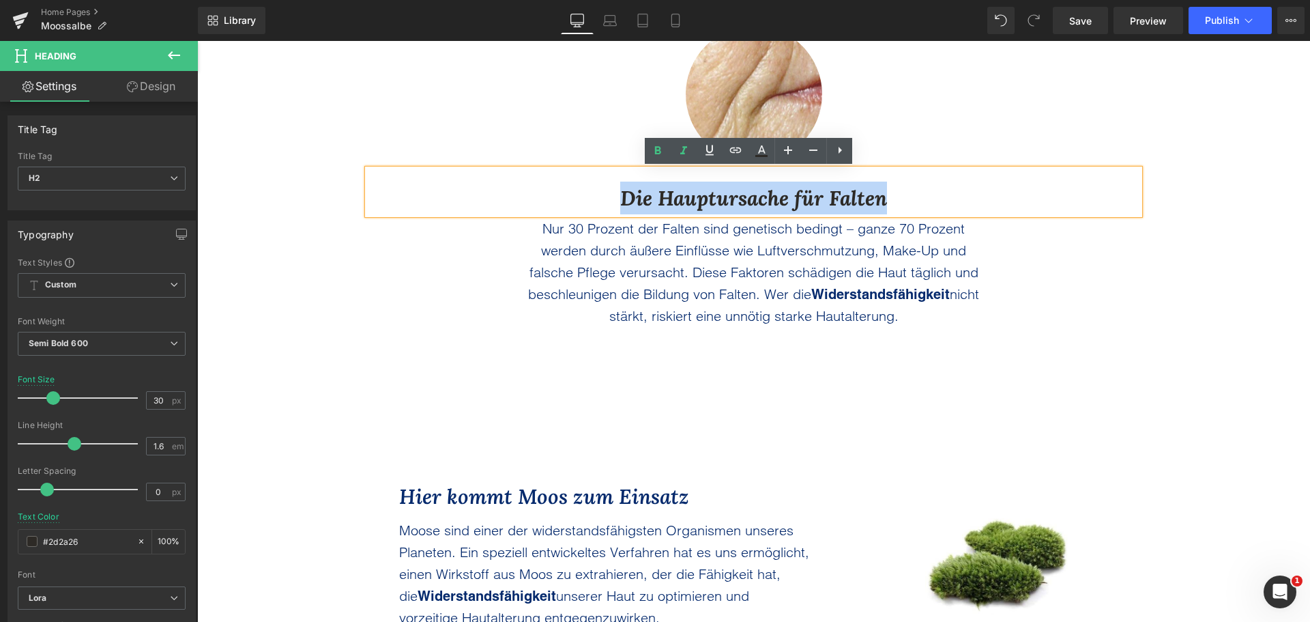
click at [644, 190] on icon "Die Hauptursache für Falten" at bounding box center [753, 198] width 267 height 26
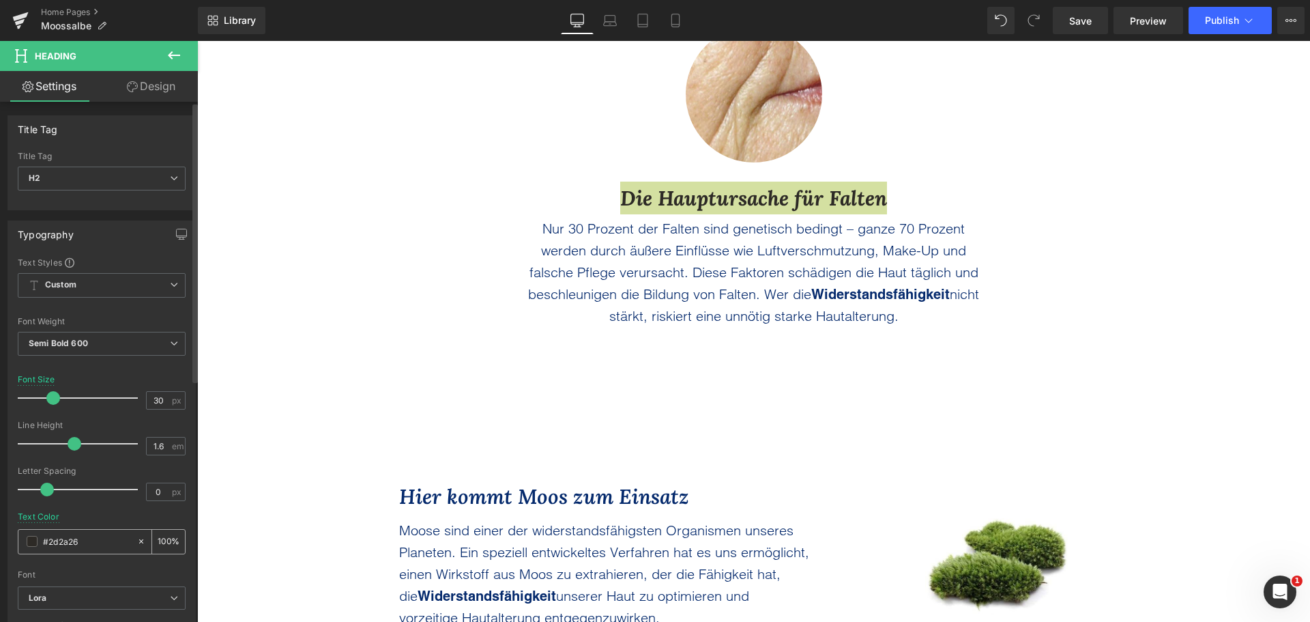
click at [59, 541] on input "#2d2a26" at bounding box center [86, 541] width 87 height 15
paste input "EFEAE3"
click at [96, 521] on div "Text Color #EFEAE3 100 %" at bounding box center [102, 541] width 168 height 58
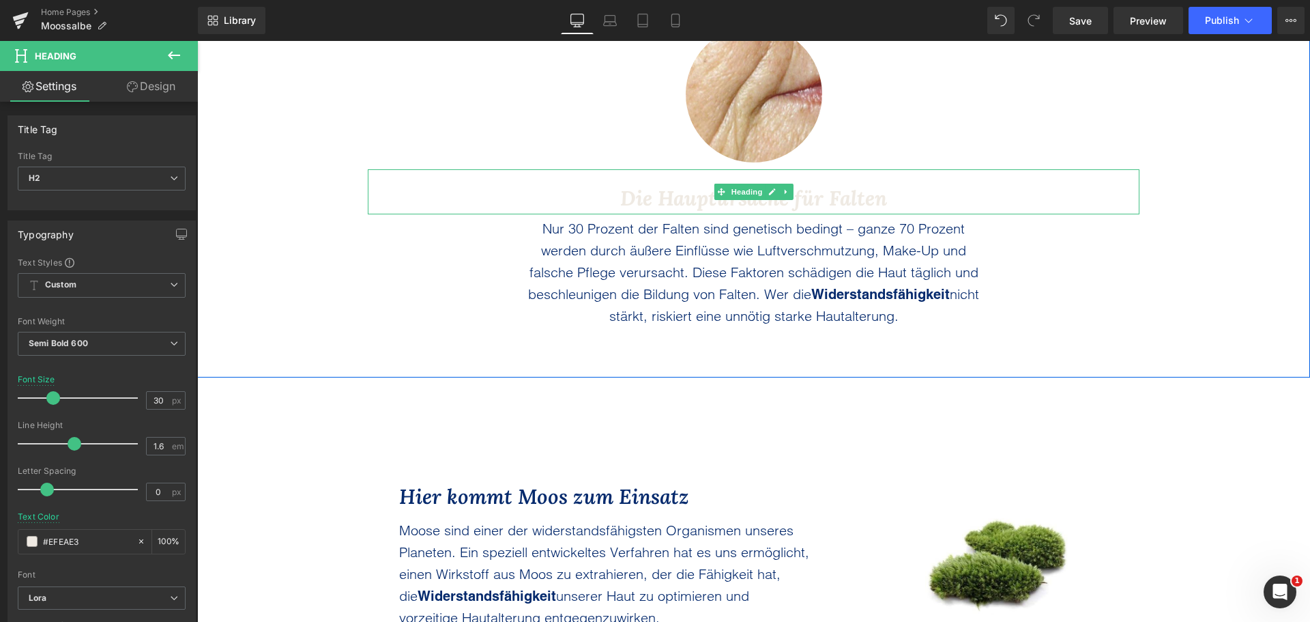
click at [629, 193] on icon "Die Hauptursache für Falten" at bounding box center [753, 198] width 267 height 26
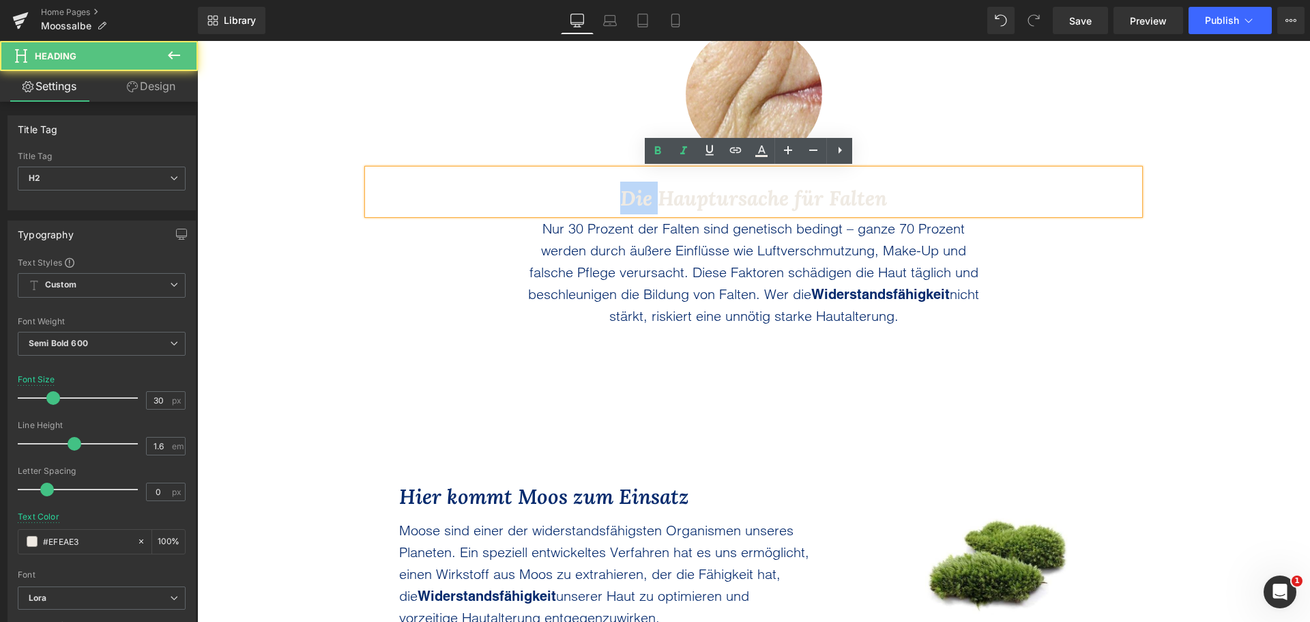
click at [629, 193] on icon "Die Hauptursache für Falten" at bounding box center [753, 198] width 267 height 26
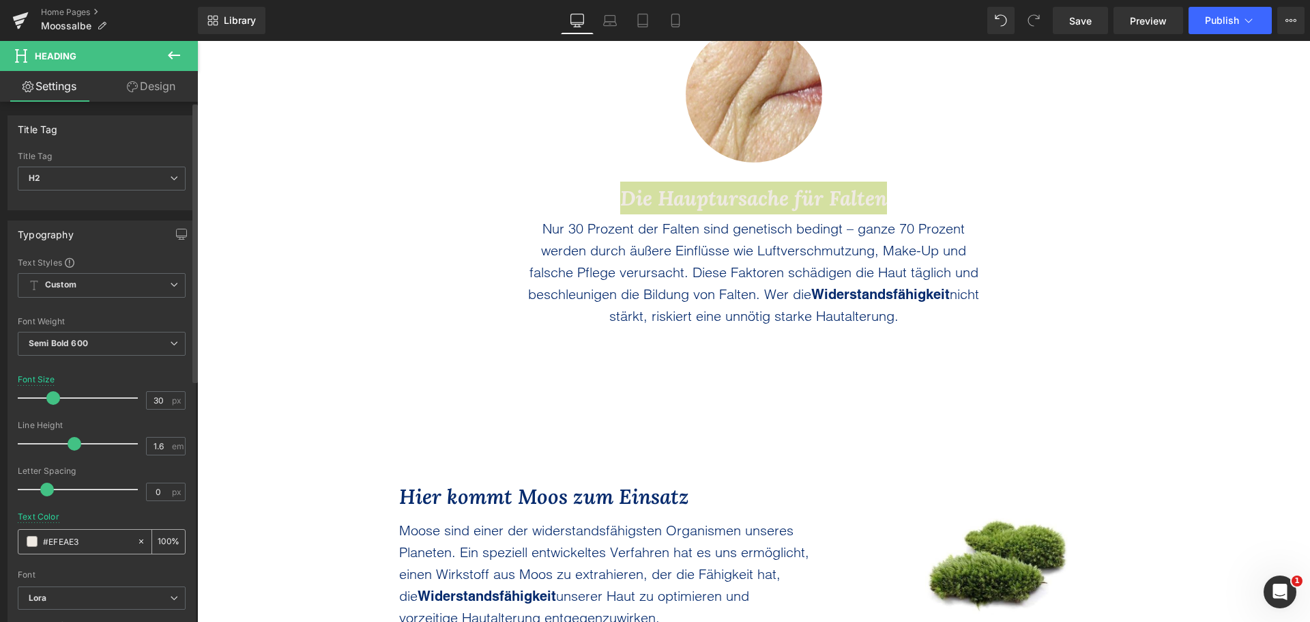
click at [59, 542] on input "#EFEAE3" at bounding box center [86, 541] width 87 height 15
paste input "1F2A24"
type input "#1F2A24"
click at [90, 518] on div "Text Color #1F2A24 100 %" at bounding box center [102, 541] width 168 height 58
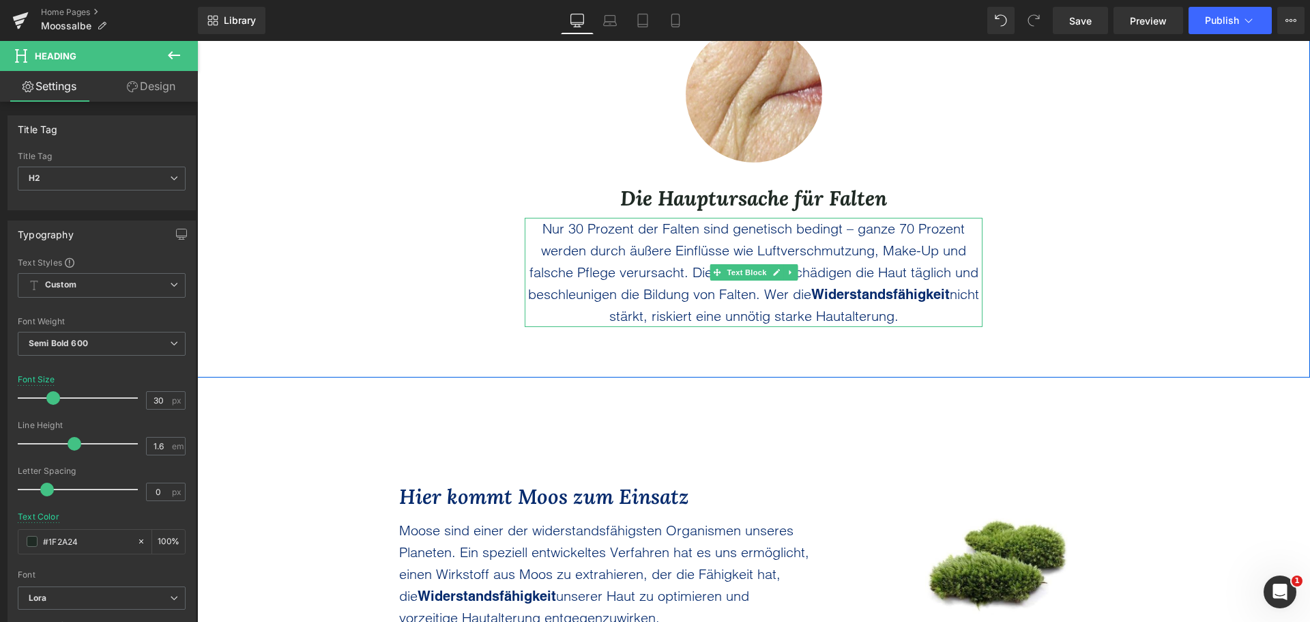
click at [670, 251] on span "Nur 30 Prozent der Falten sind genetisch bedingt – ganze 70 Prozent werden durc…" at bounding box center [753, 261] width 450 height 83
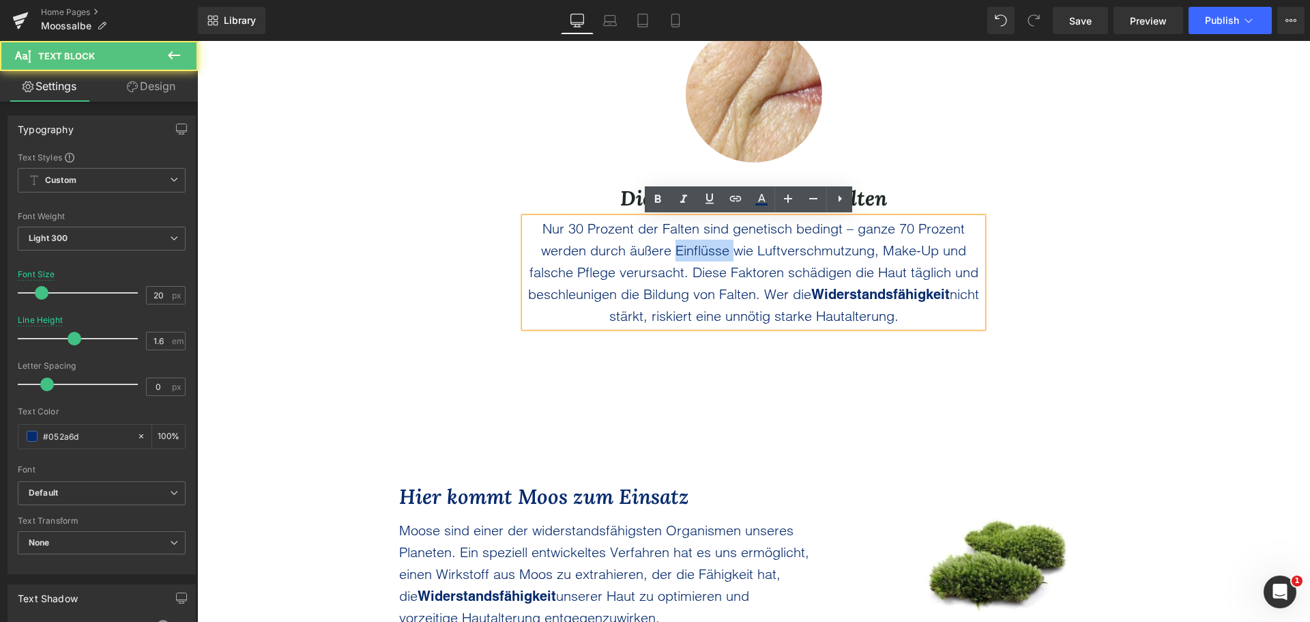
click at [670, 251] on span "Nur 30 Prozent der Falten sind genetisch bedingt – ganze 70 Prozent werden durc…" at bounding box center [753, 261] width 450 height 83
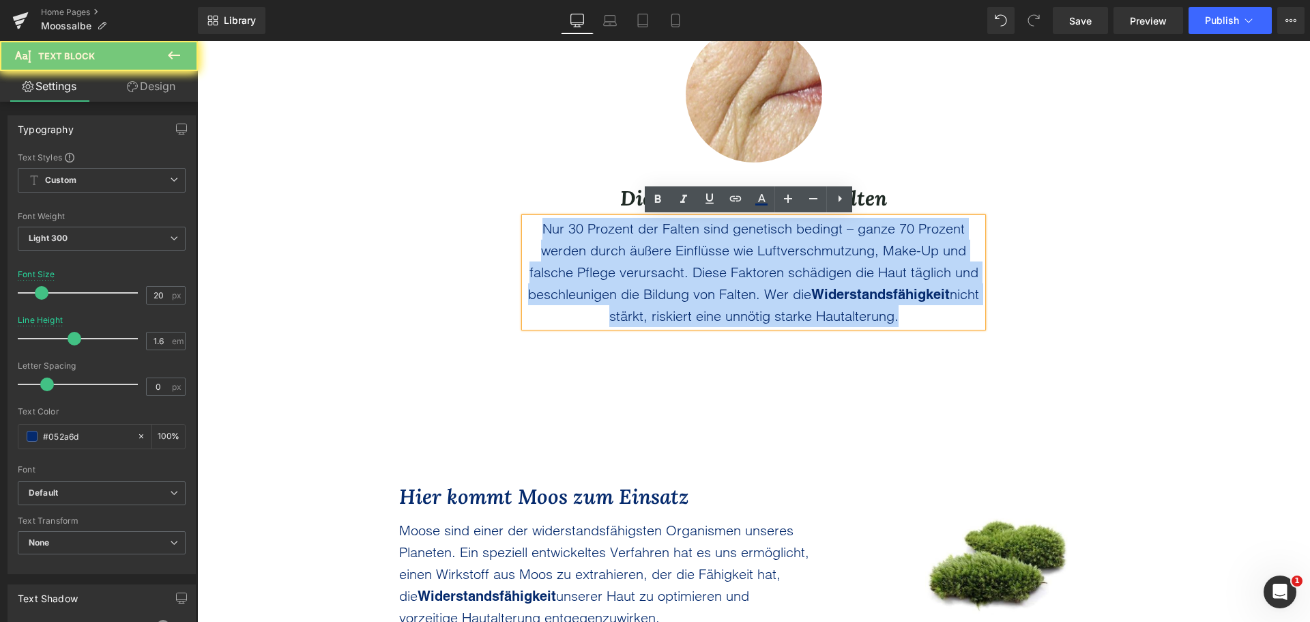
click at [670, 251] on span "Nur 30 Prozent der Falten sind genetisch bedingt – ganze 70 Prozent werden durc…" at bounding box center [753, 261] width 450 height 83
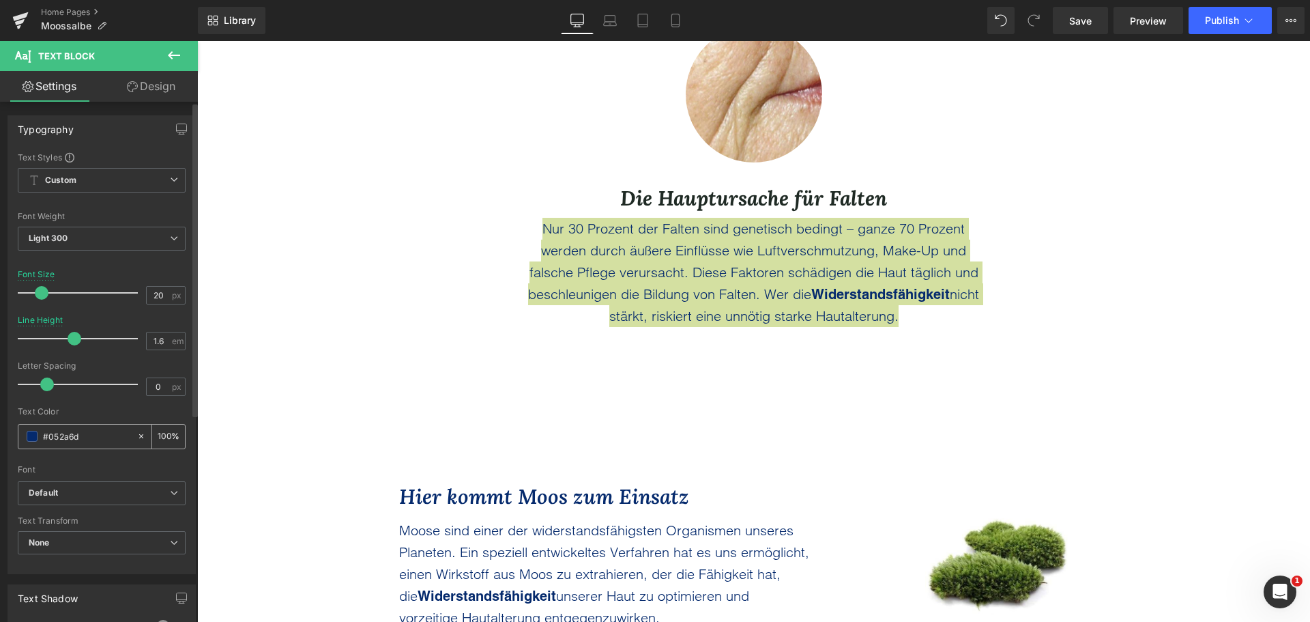
click at [73, 435] on input "#052a6d" at bounding box center [86, 436] width 87 height 15
paste input "1F2A24"
type input "#1F2A24"
click at [87, 414] on div "Text Color" at bounding box center [102, 412] width 168 height 10
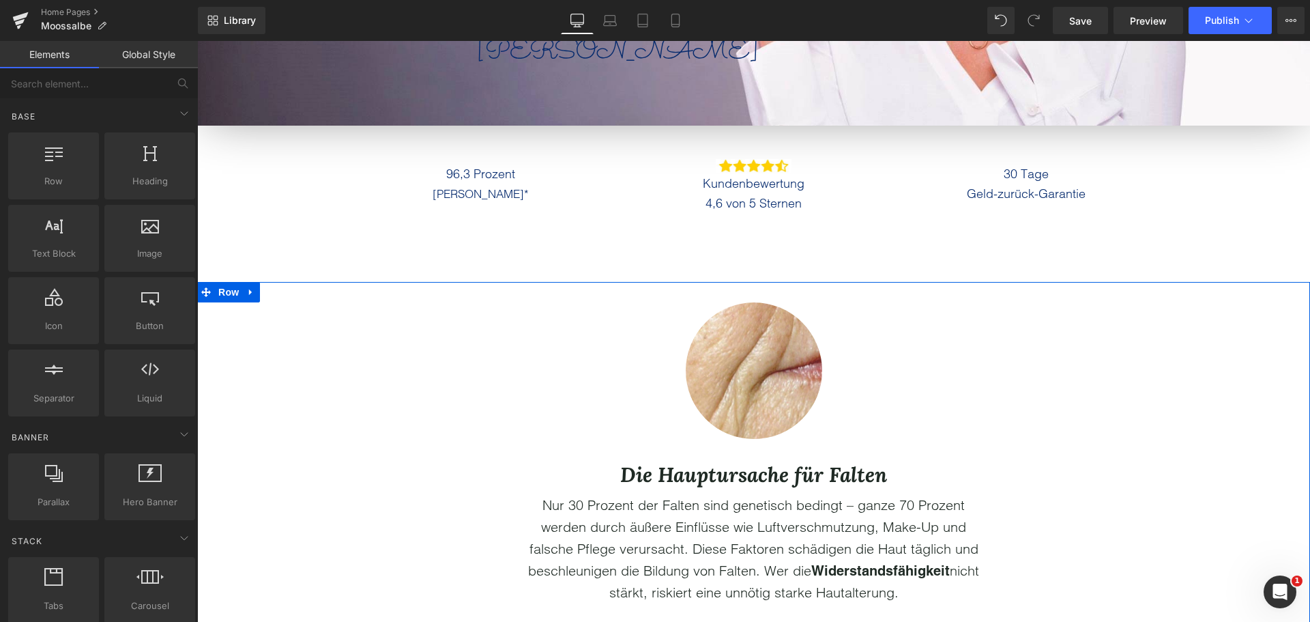
scroll to position [478, 0]
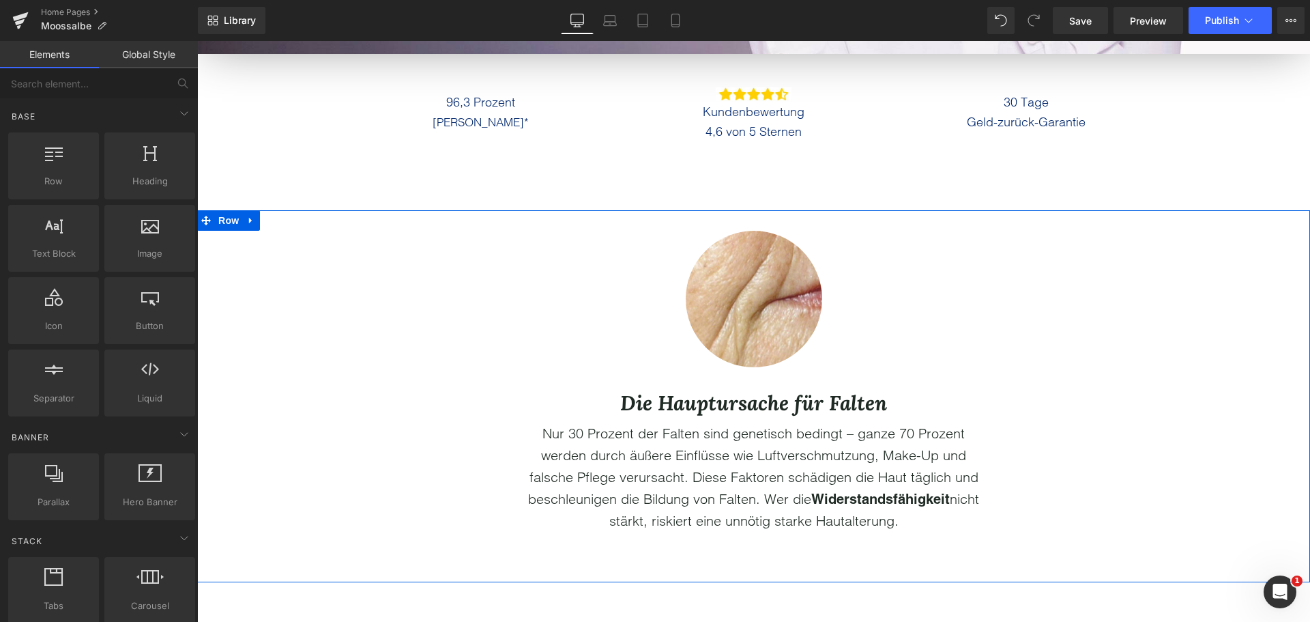
click at [620, 416] on div "Die Hauptursache für Falten Heading" at bounding box center [754, 396] width 772 height 45
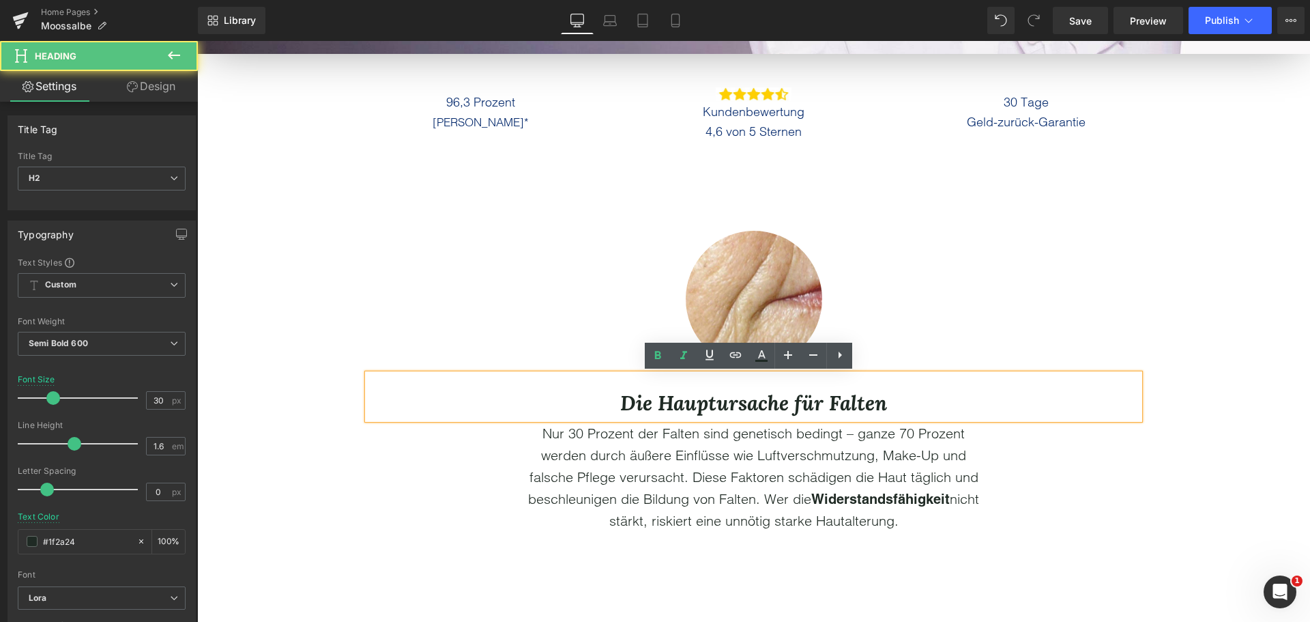
click at [620, 416] on div "Die Hauptursache für Falten Heading" at bounding box center [754, 396] width 772 height 45
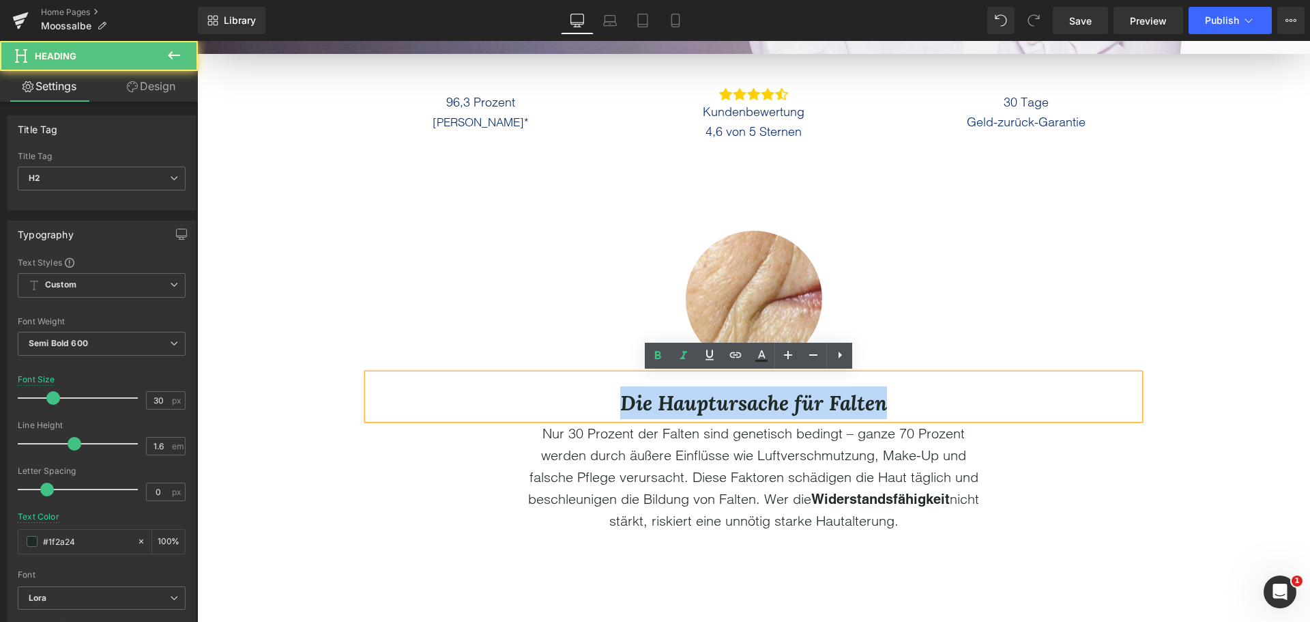
click at [620, 416] on h2 "Die Hauptursache für Falten" at bounding box center [754, 402] width 772 height 33
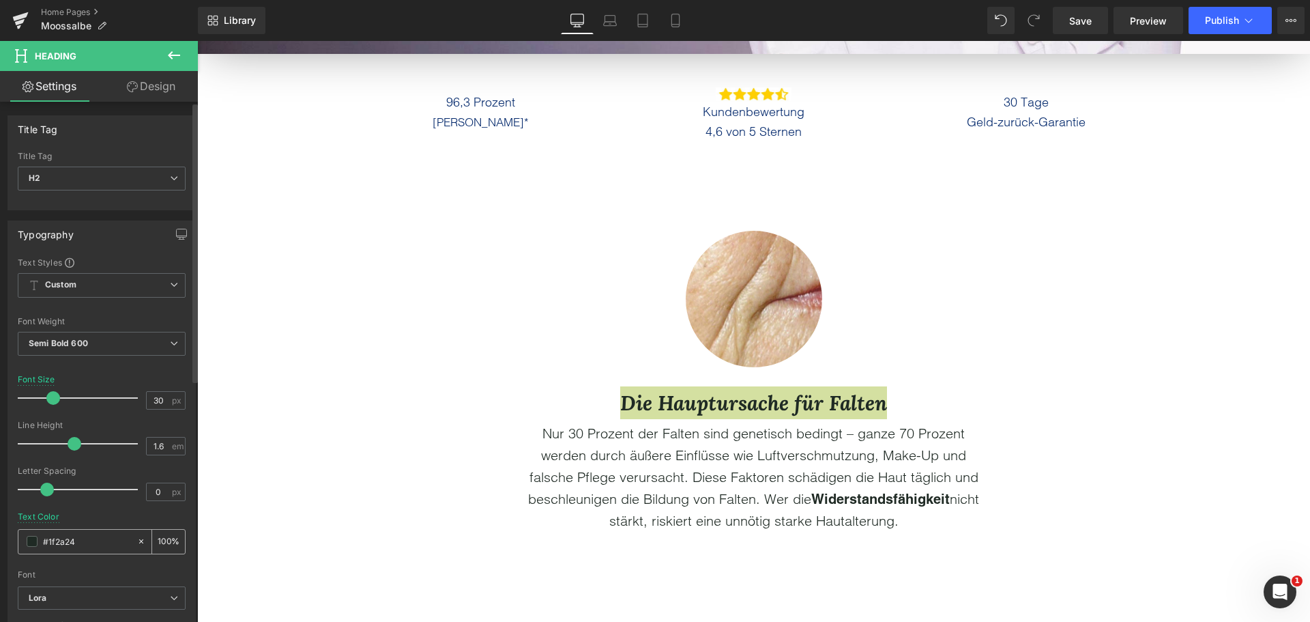
click at [62, 539] on input "#1f2a24" at bounding box center [86, 541] width 87 height 15
paste input "2D2A26"
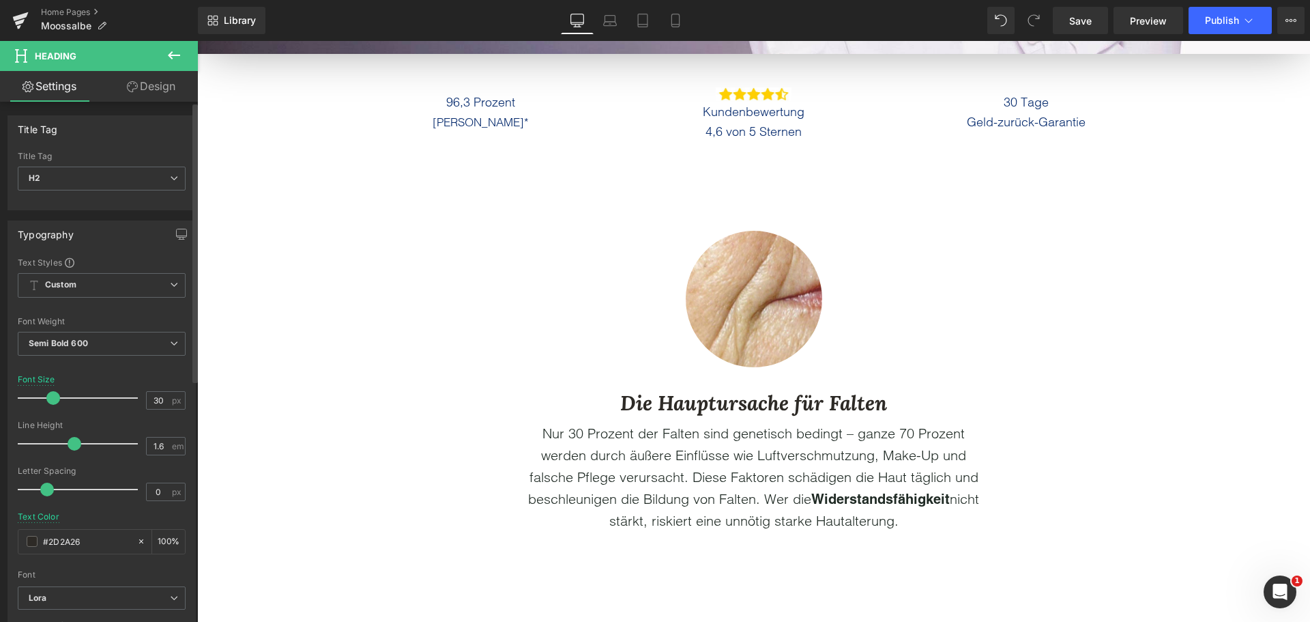
type input "#2D2A26"
click at [83, 519] on div "Text Color #2D2A26 100 %" at bounding box center [102, 541] width 168 height 58
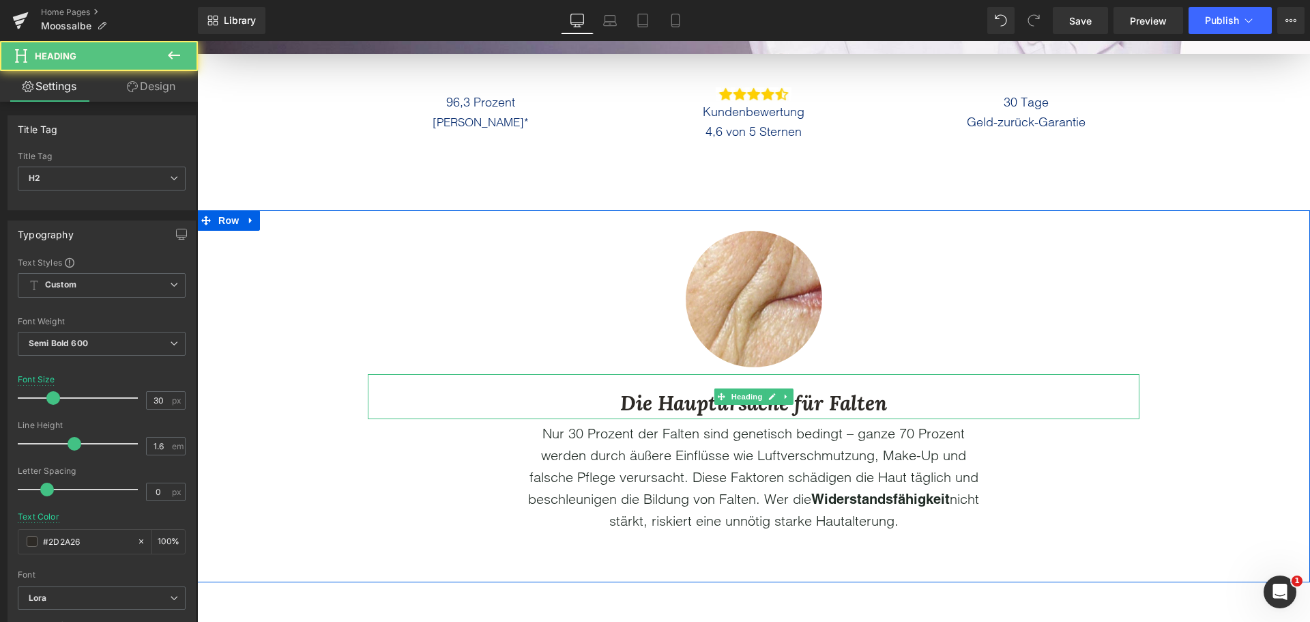
click at [620, 403] on icon "Die Hauptursache für Falten" at bounding box center [753, 403] width 267 height 26
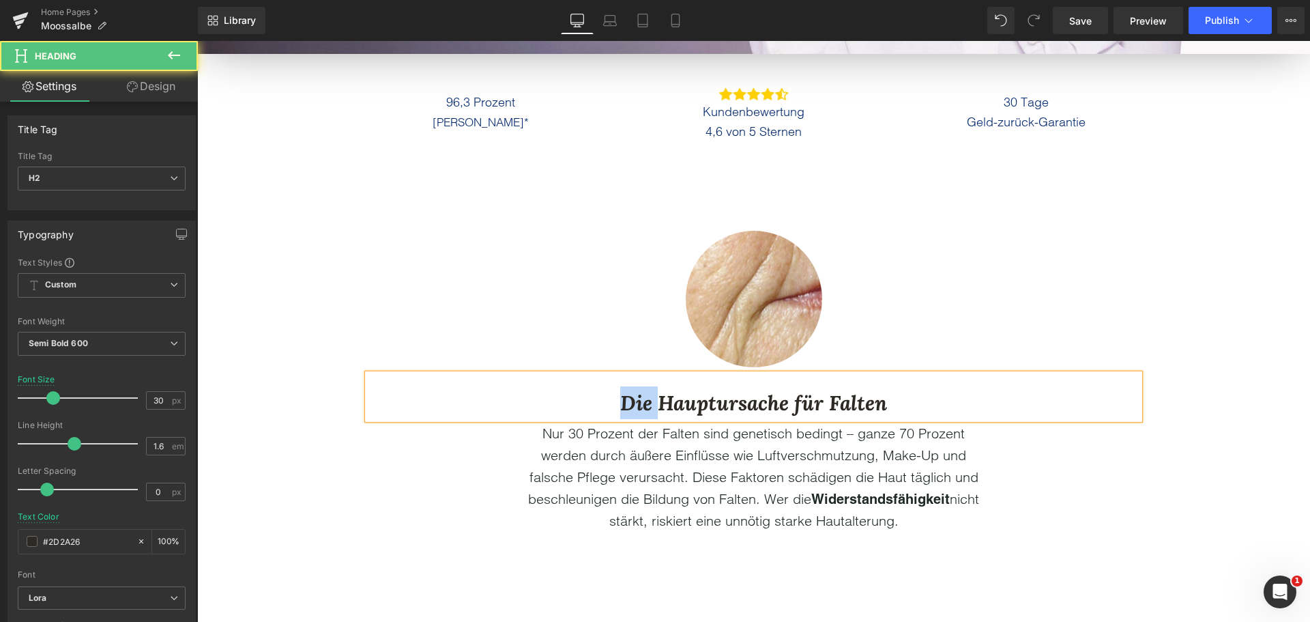
click at [620, 403] on icon "Die Hauptursache für Falten" at bounding box center [753, 403] width 267 height 26
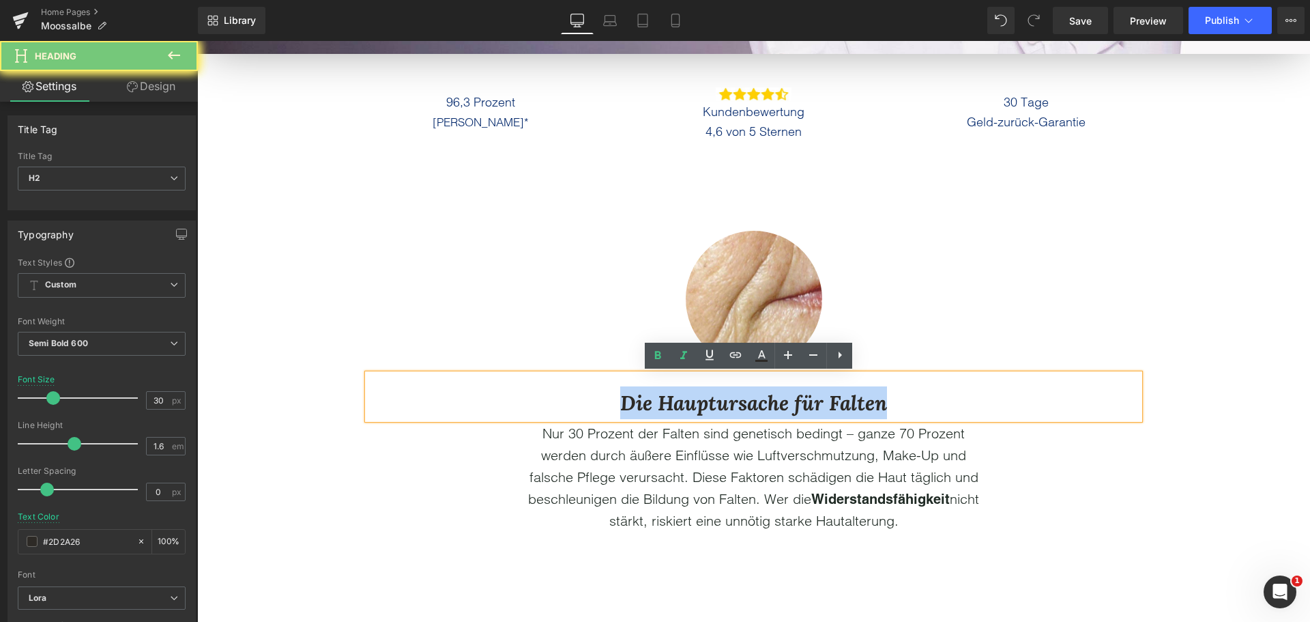
click at [620, 403] on icon "Die Hauptursache für Falten" at bounding box center [753, 403] width 267 height 26
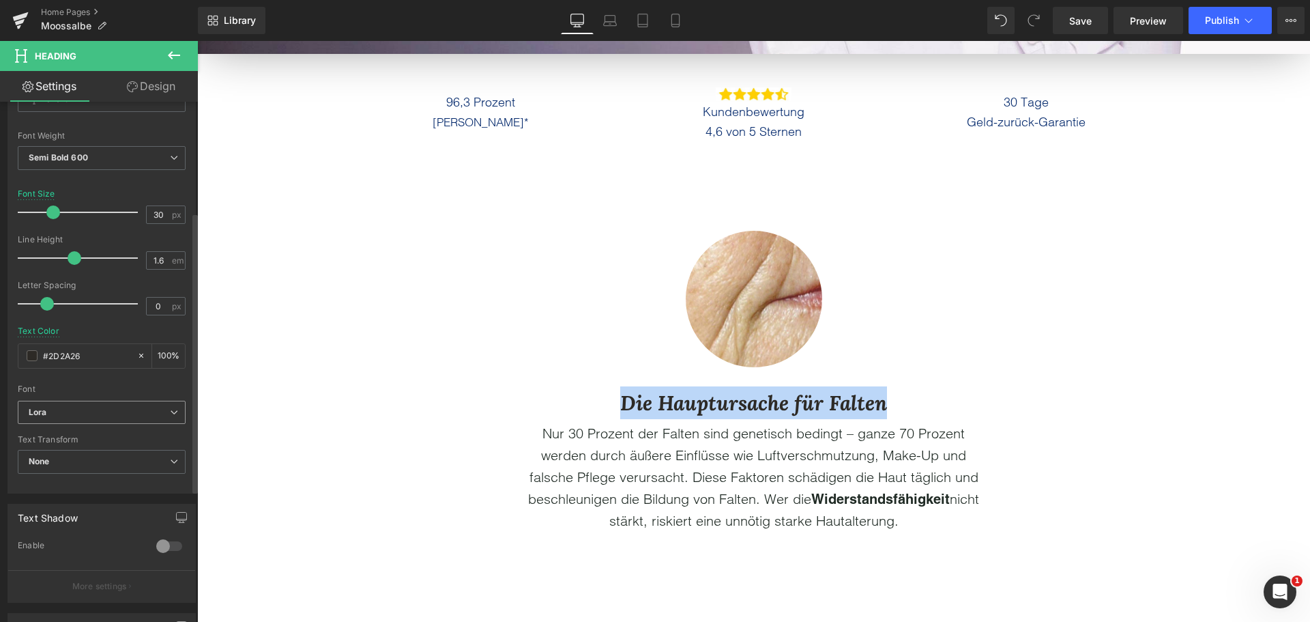
scroll to position [205, 0]
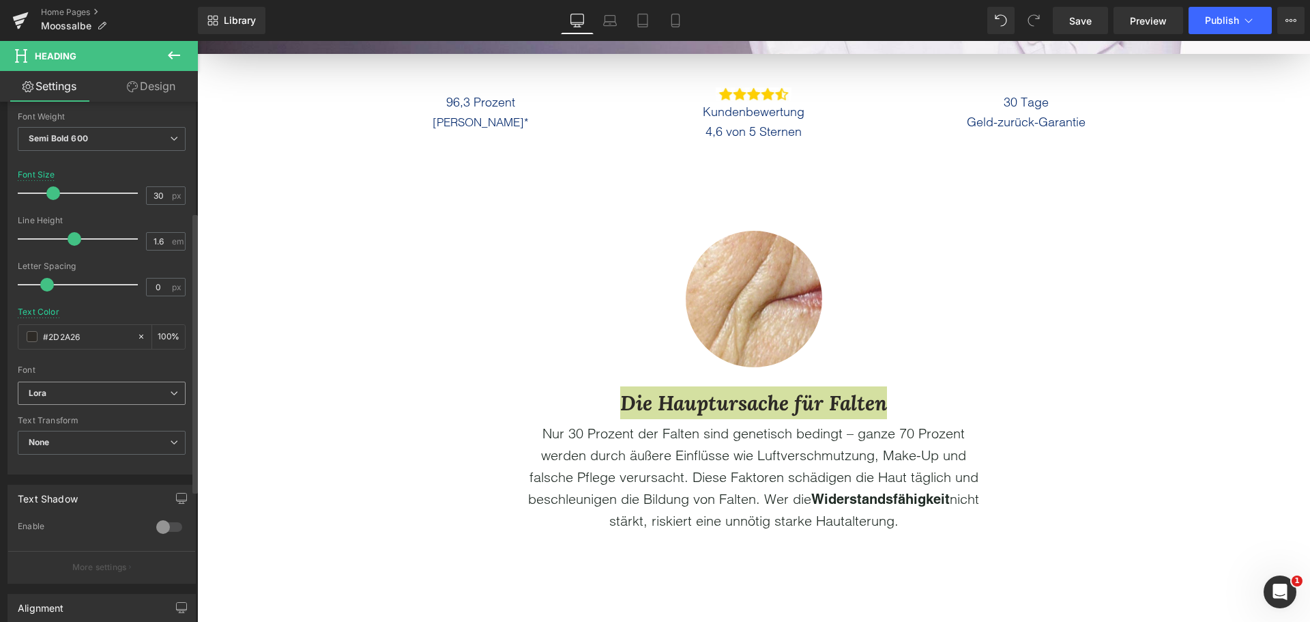
click at [86, 385] on span "Lora" at bounding box center [102, 394] width 168 height 24
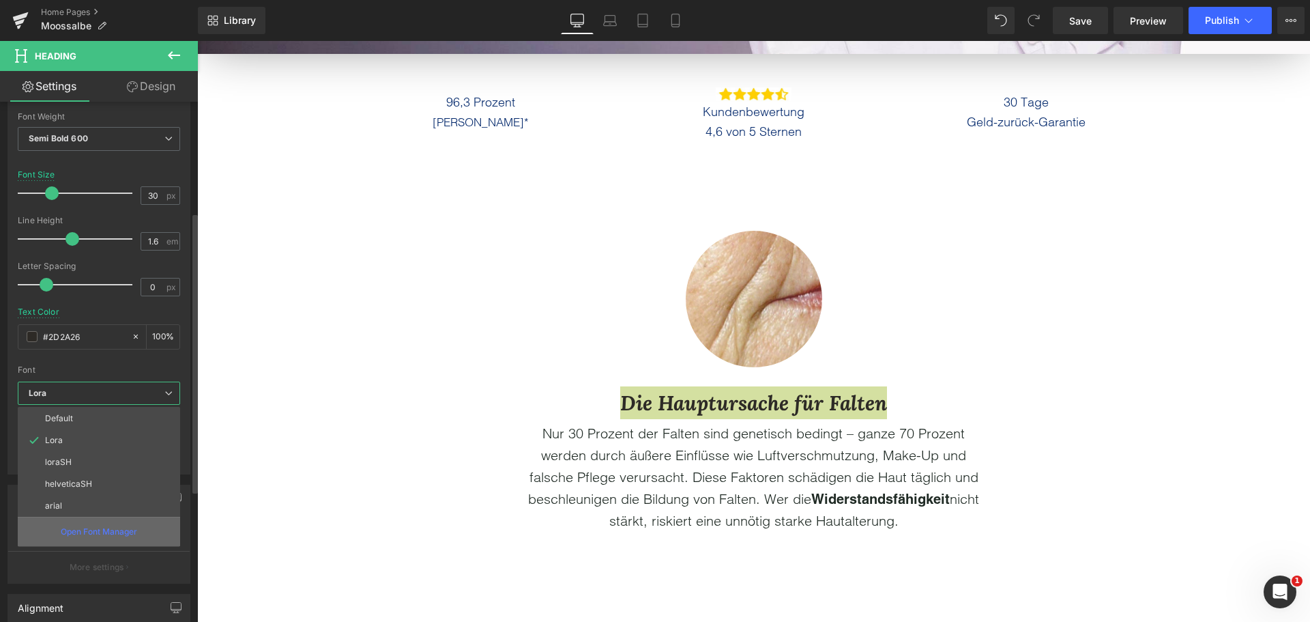
click at [83, 524] on div "Open Font Manager" at bounding box center [99, 531] width 162 height 29
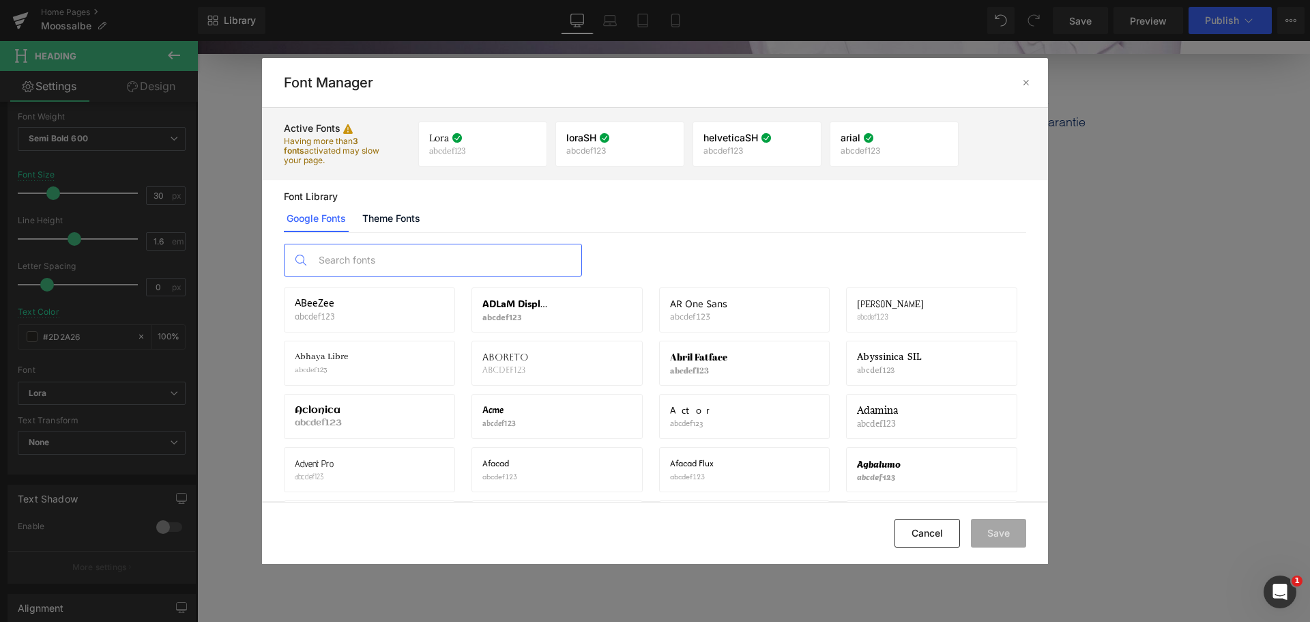
click at [397, 251] on input "text" at bounding box center [447, 259] width 270 height 31
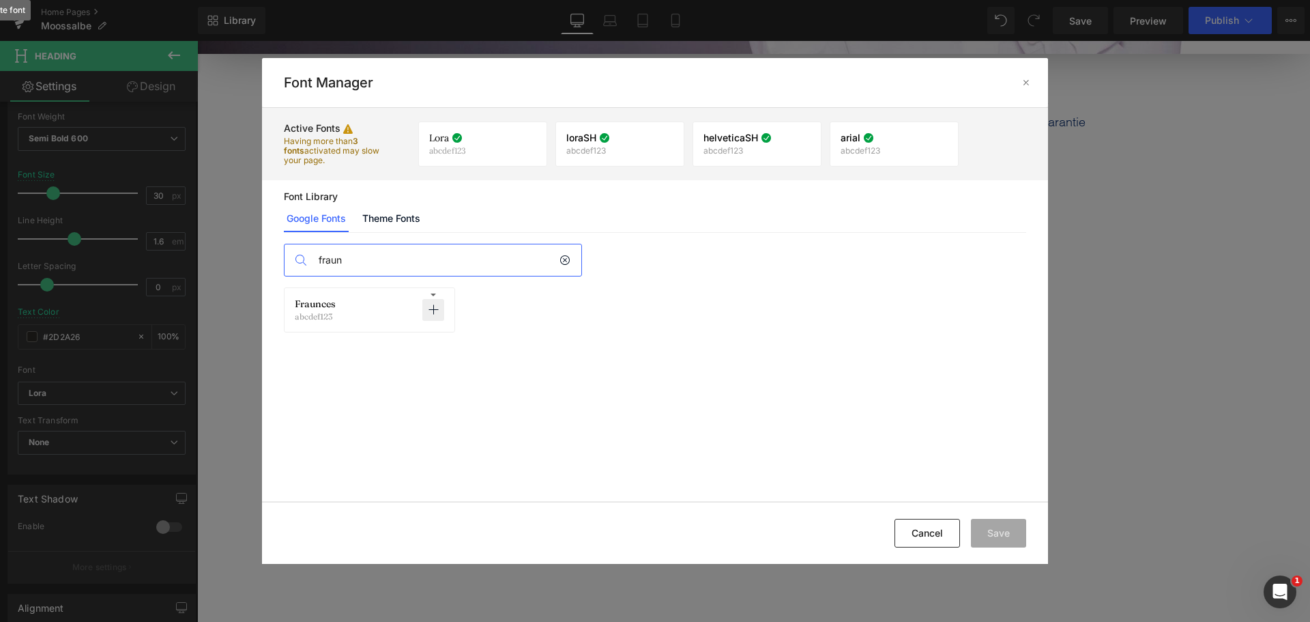
type input "fraun"
click at [435, 310] on icon at bounding box center [433, 309] width 11 height 11
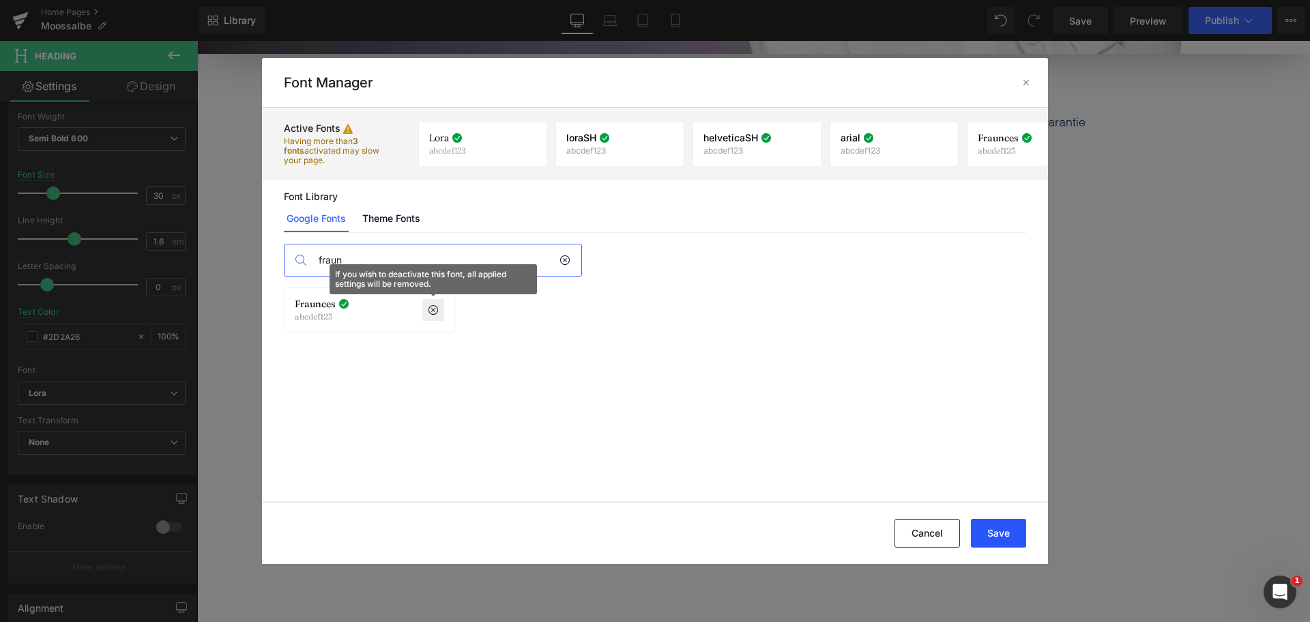
click at [989, 521] on button "Save" at bounding box center [998, 533] width 55 height 29
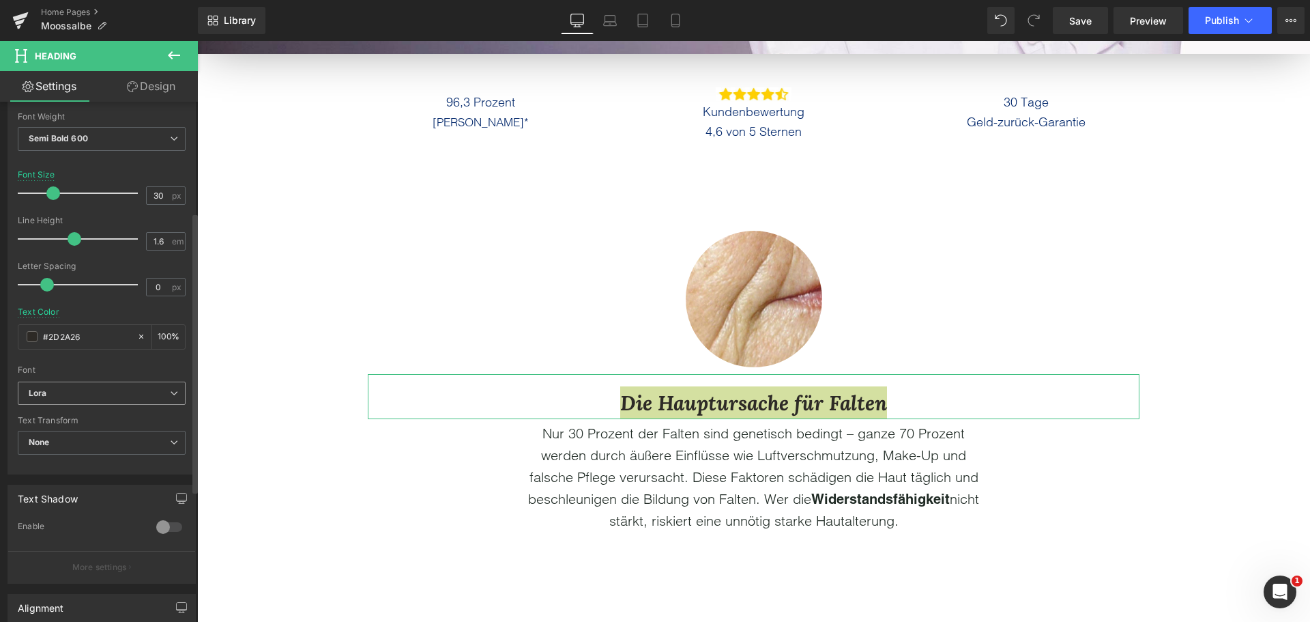
click at [102, 397] on b "Lora" at bounding box center [99, 394] width 141 height 12
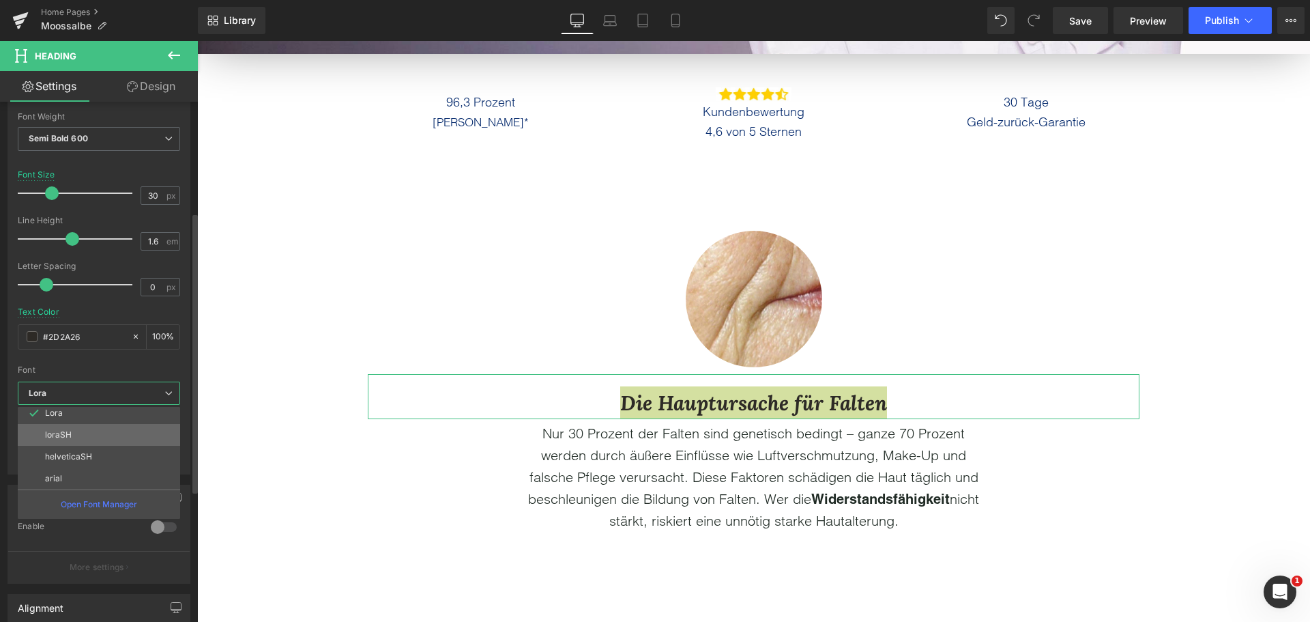
scroll to position [49, 0]
click at [97, 477] on li "Fraunces" at bounding box center [102, 478] width 169 height 22
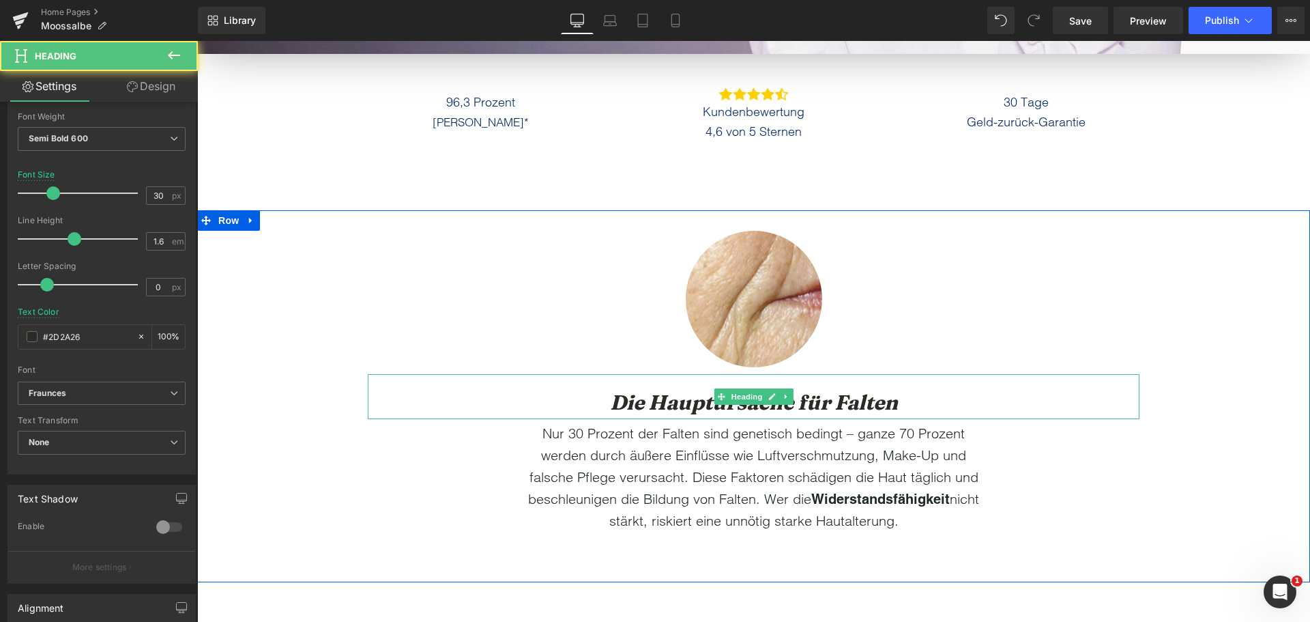
click at [595, 403] on h2 "Die Hauptursache für Falten" at bounding box center [754, 402] width 772 height 33
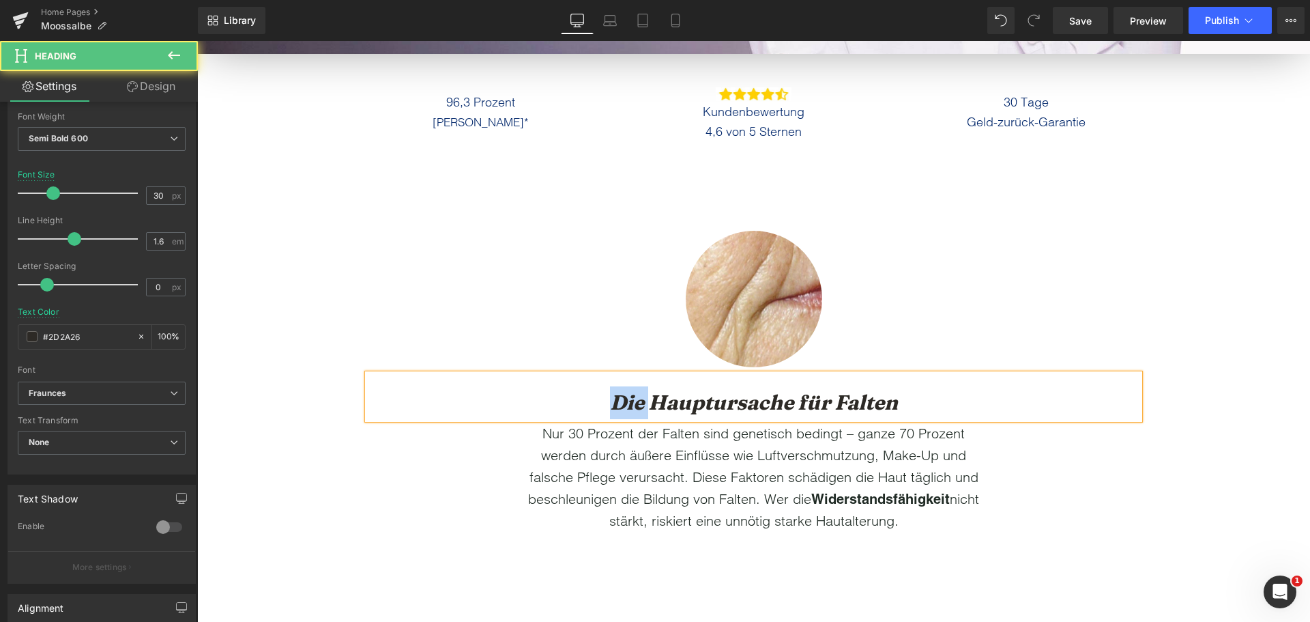
click at [595, 403] on h2 "Die Hauptursache für Falten" at bounding box center [754, 402] width 772 height 33
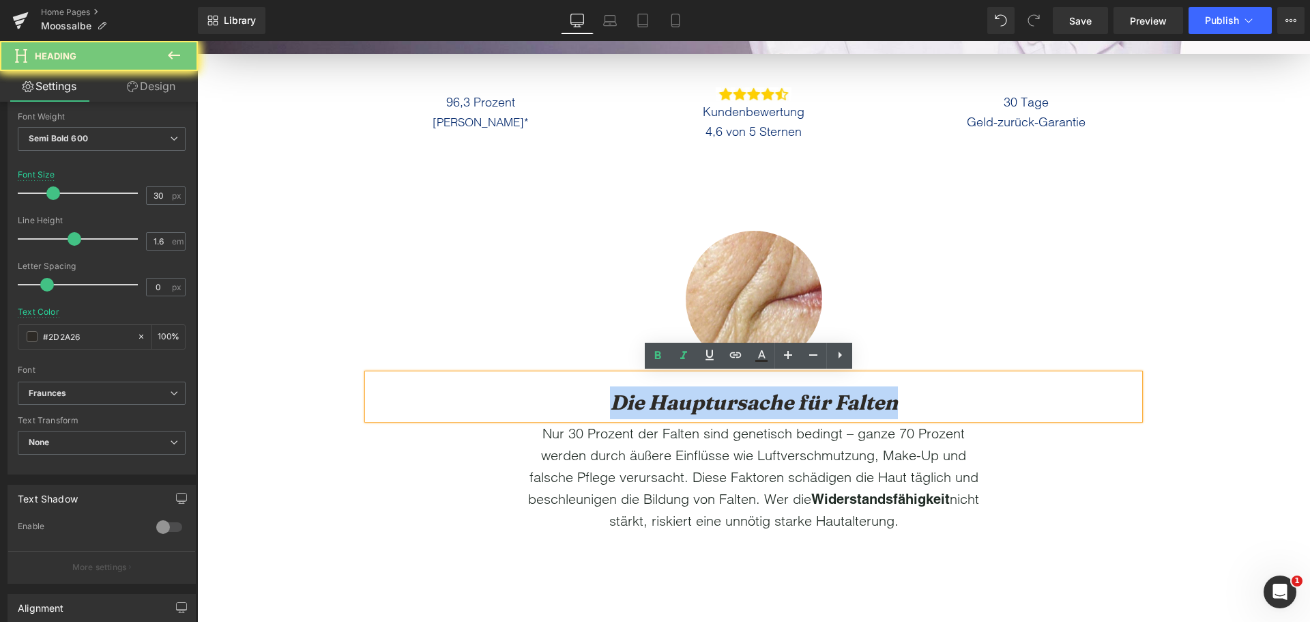
click at [595, 403] on h2 "Die Hauptursache für Falten" at bounding box center [754, 402] width 772 height 33
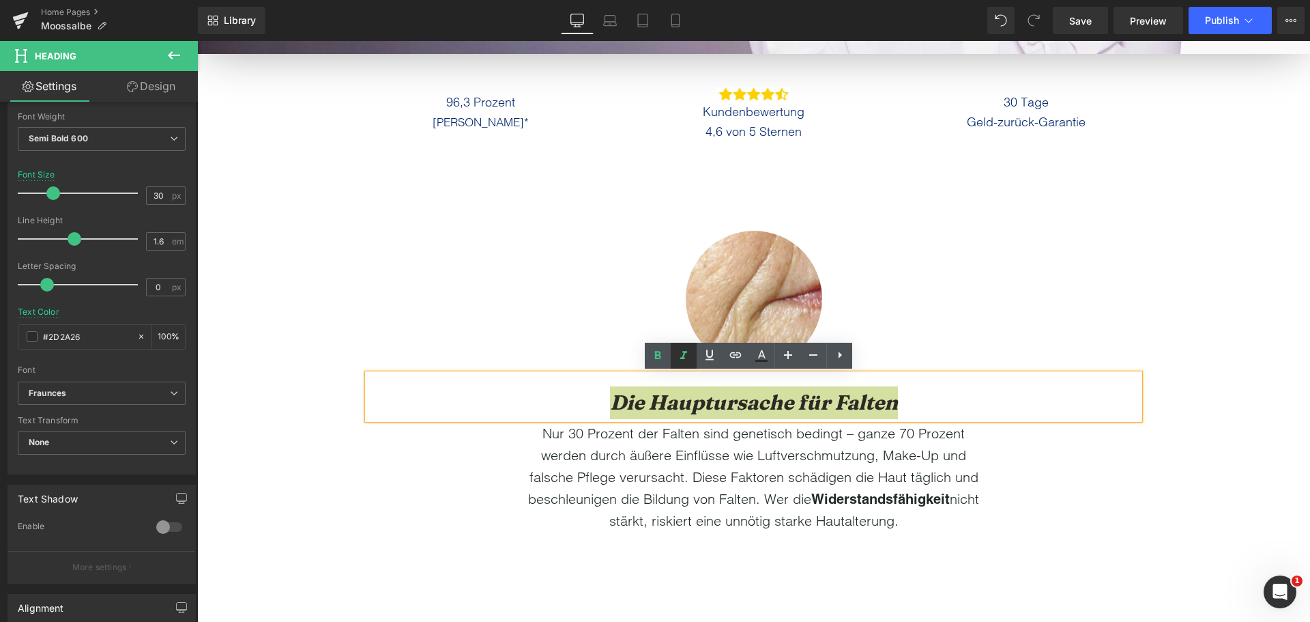
click at [682, 362] on icon at bounding box center [684, 355] width 16 height 16
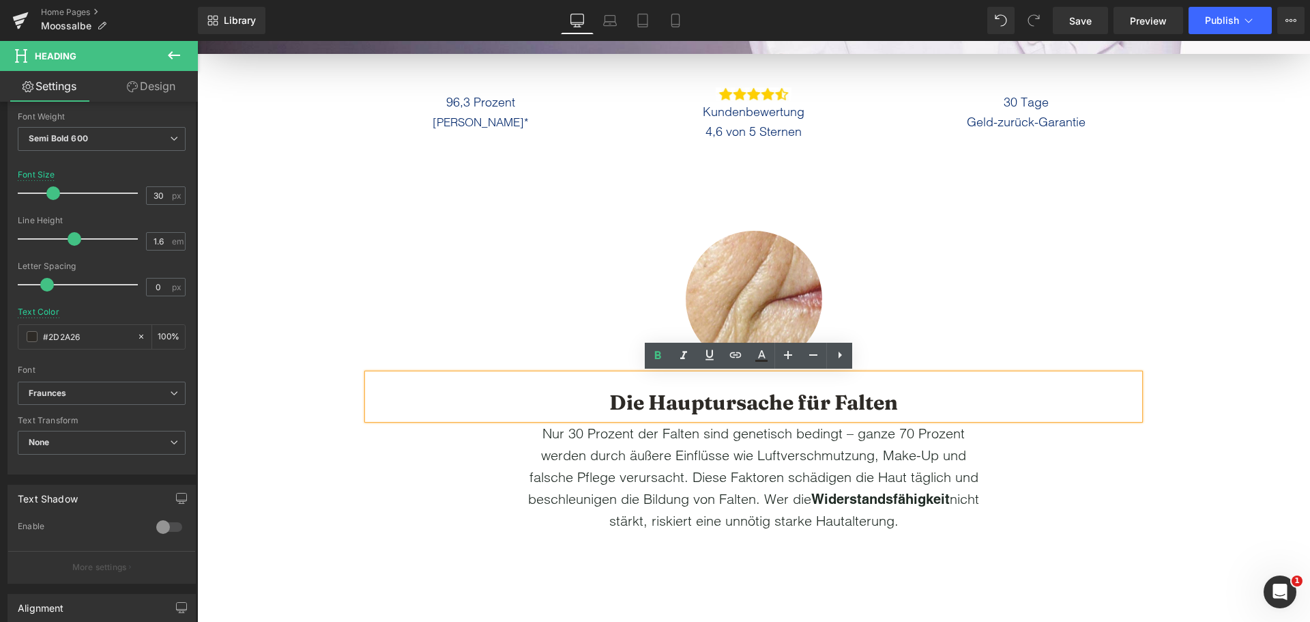
click at [297, 297] on div "Image Row Die Hauptursache für Falten Heading Nur 30 Prozent der Falten sind ge…" at bounding box center [753, 370] width 1113 height 321
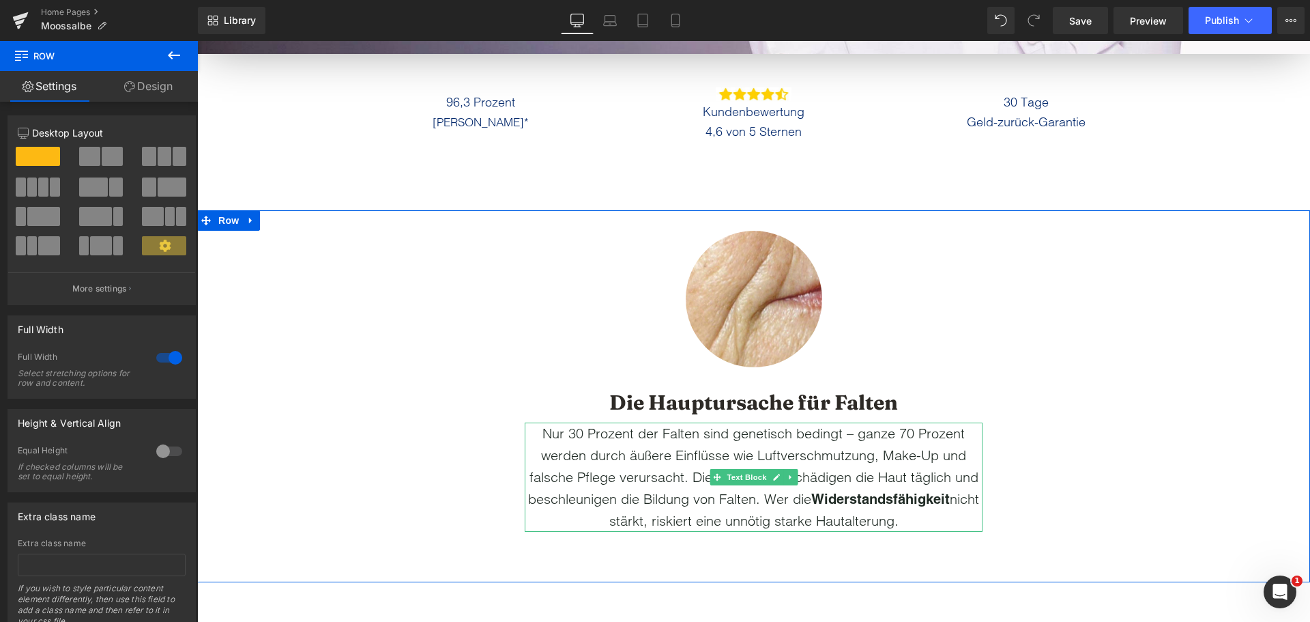
click at [619, 453] on span "Nur 30 Prozent der Falten sind genetisch bedingt – ganze 70 Prozent werden durc…" at bounding box center [753, 466] width 450 height 83
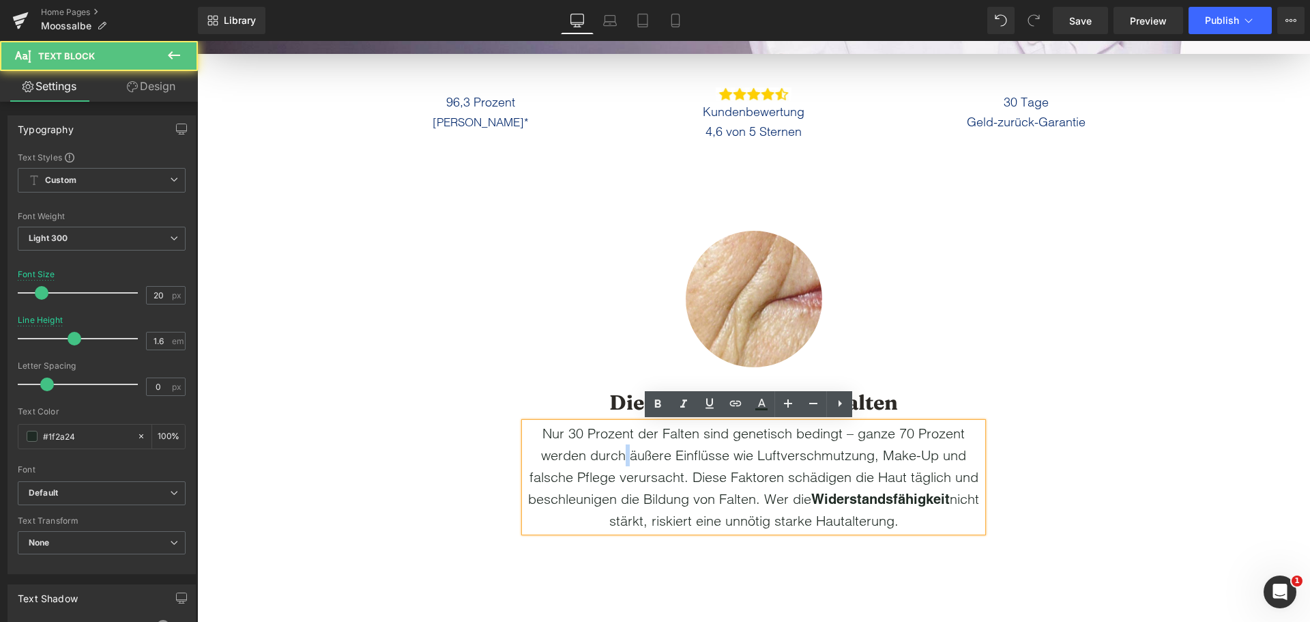
click at [619, 453] on span "Nur 30 Prozent der Falten sind genetisch bedingt – ganze 70 Prozent werden durc…" at bounding box center [753, 466] width 450 height 83
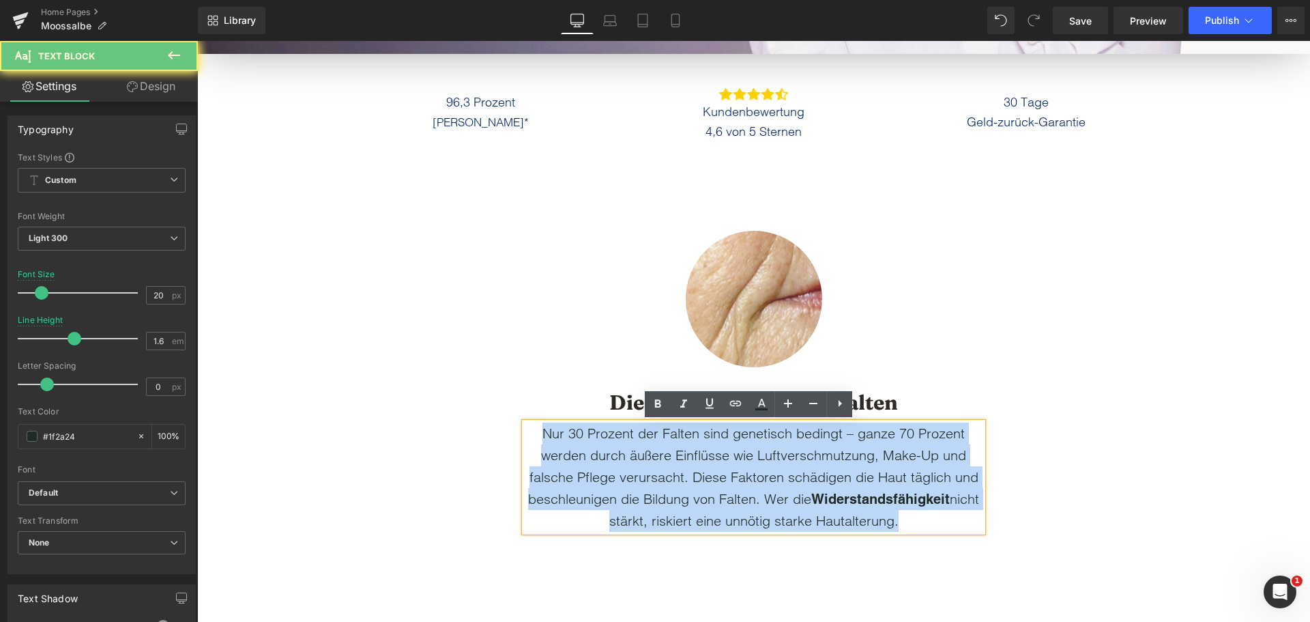
click at [619, 453] on span "Nur 30 Prozent der Falten sind genetisch bedingt – ganze 70 Prozent werden durc…" at bounding box center [753, 466] width 450 height 83
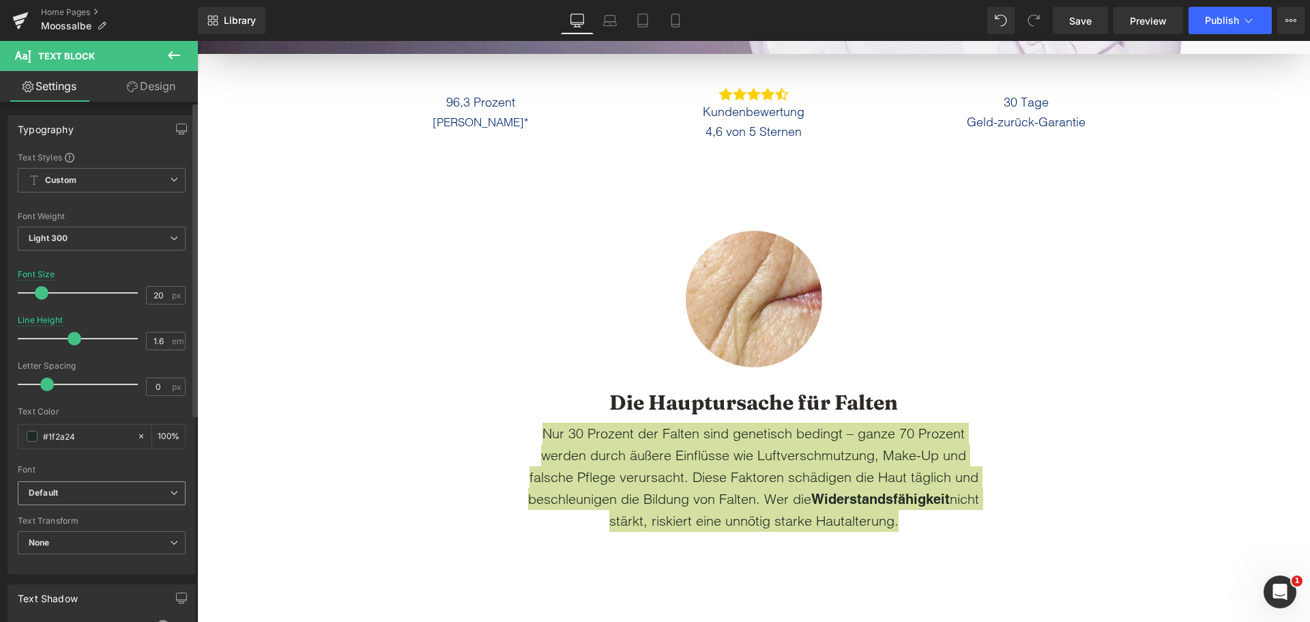
click at [115, 491] on b "Default" at bounding box center [99, 493] width 141 height 12
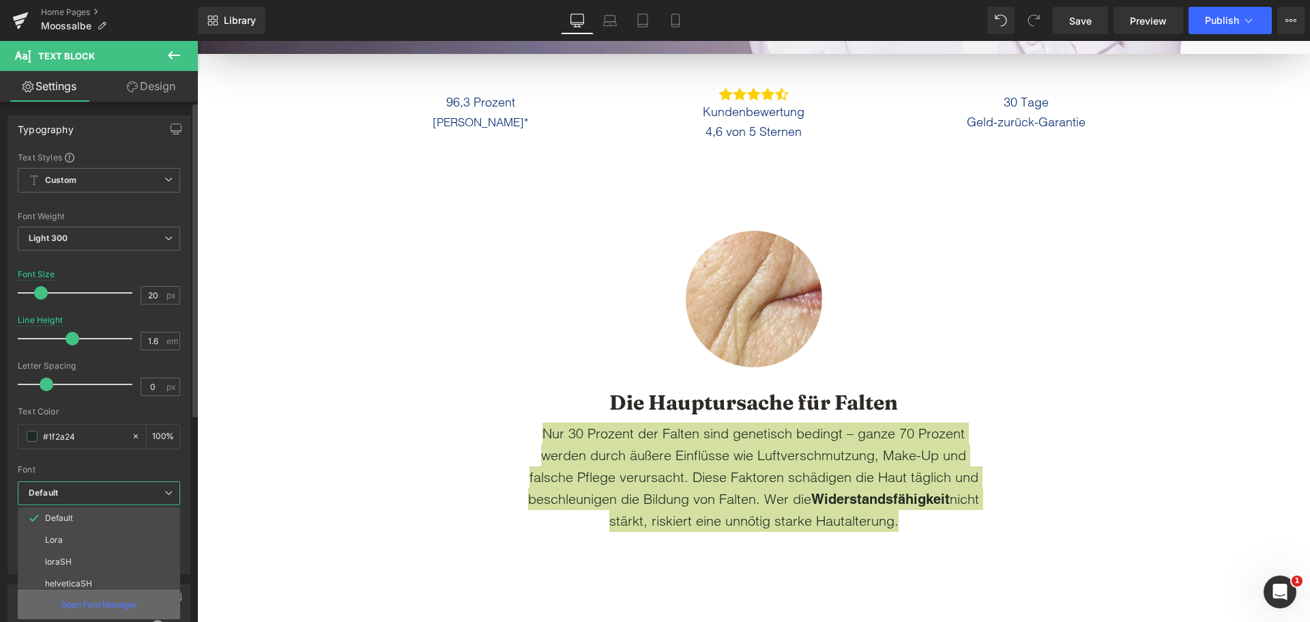
click at [110, 606] on p "Open Font Manager" at bounding box center [99, 605] width 76 height 12
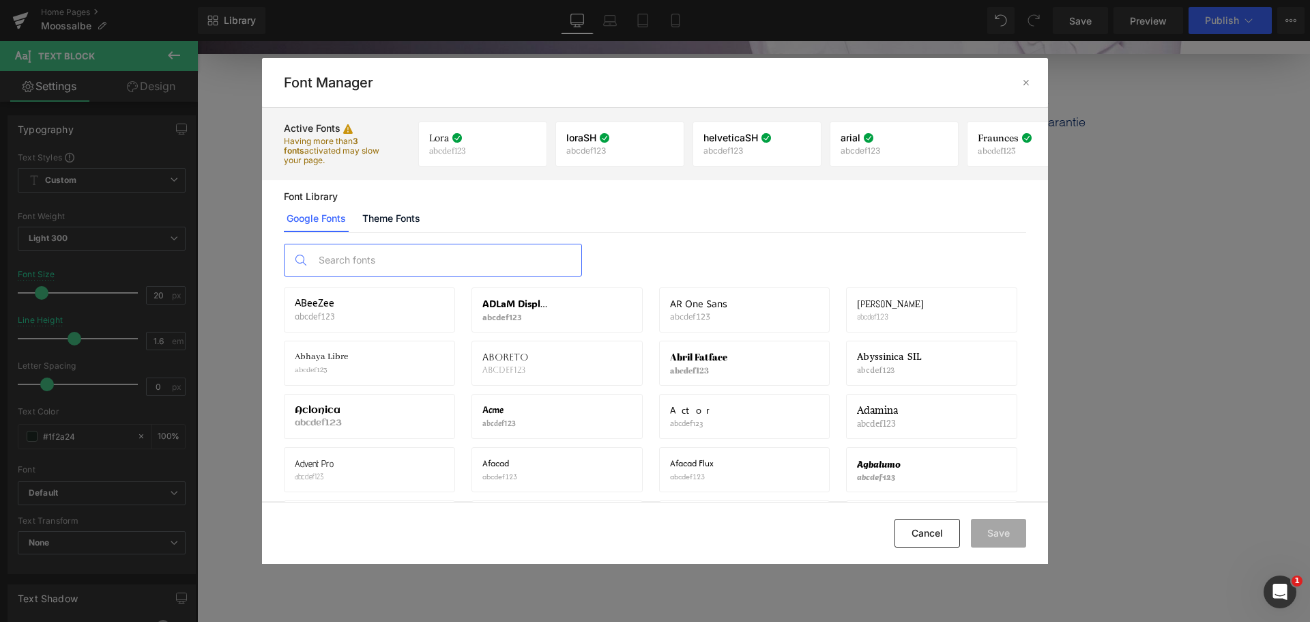
click at [375, 246] on input "text" at bounding box center [447, 259] width 270 height 31
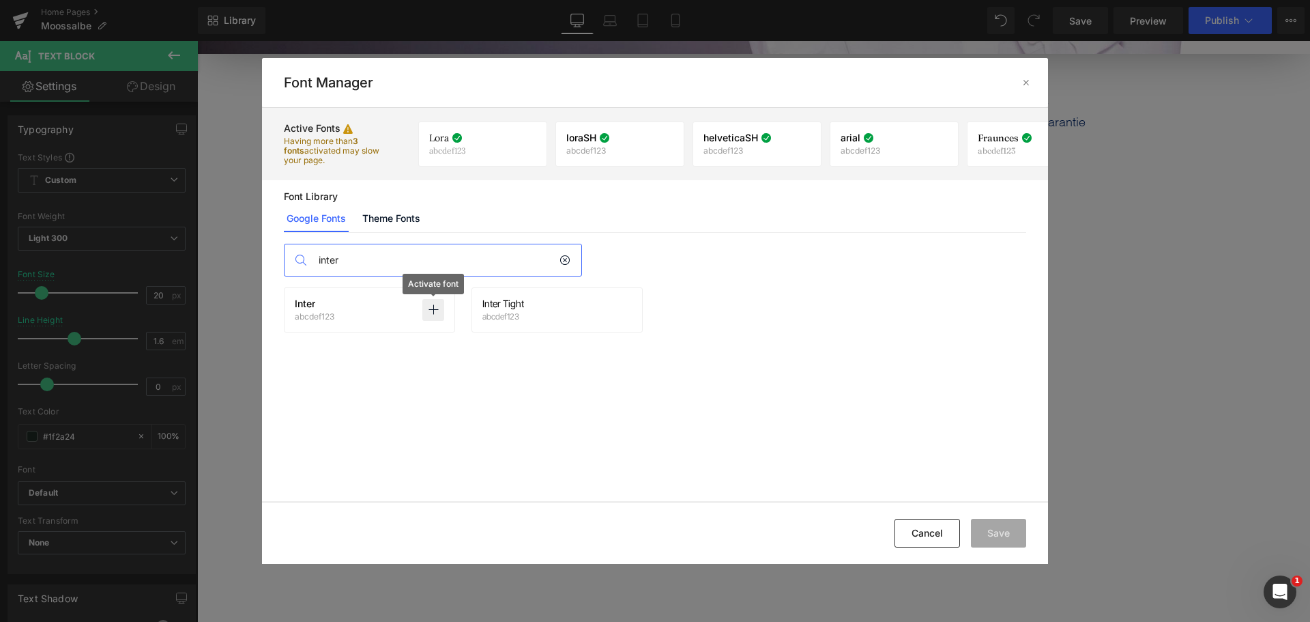
type input "inter"
click at [431, 306] on icon at bounding box center [433, 309] width 11 height 11
click at [986, 539] on button "Save" at bounding box center [998, 533] width 55 height 29
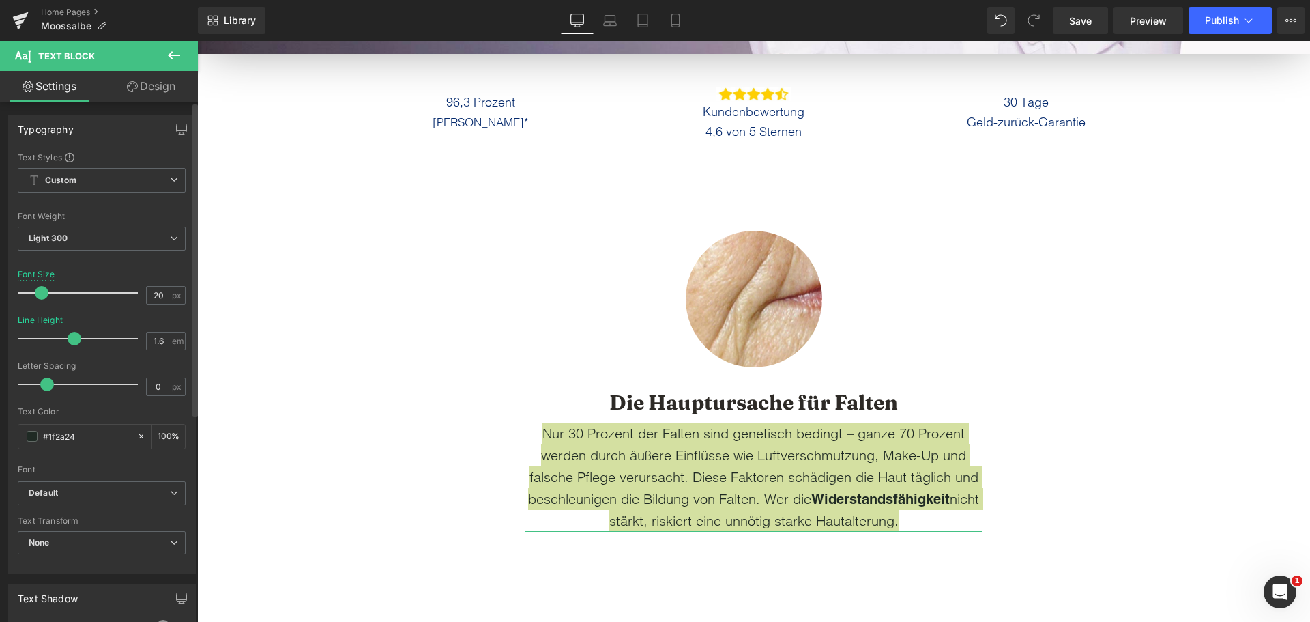
click at [103, 473] on div "Font" at bounding box center [102, 470] width 168 height 10
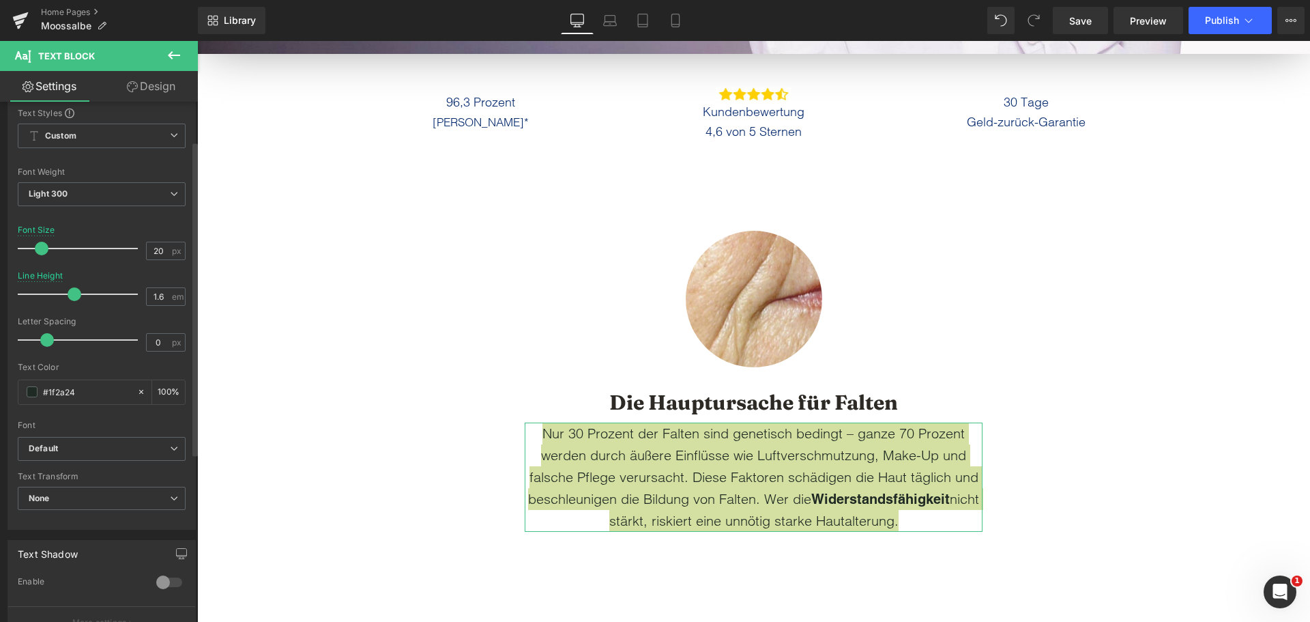
scroll to position [68, 0]
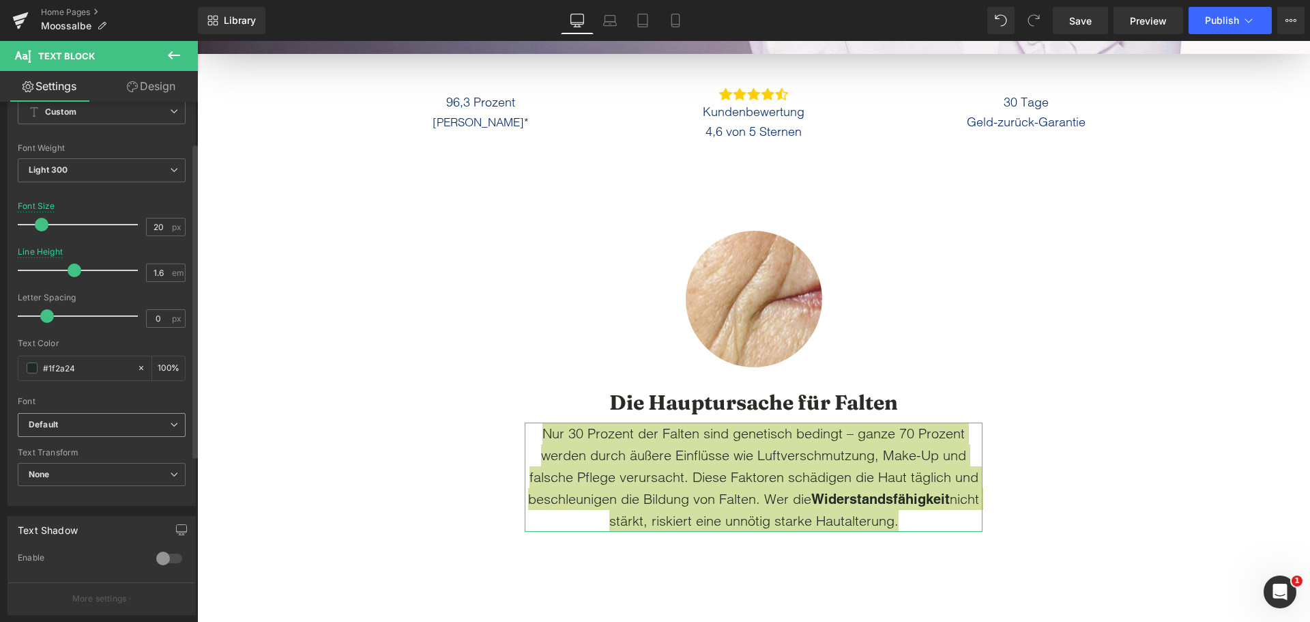
click at [92, 417] on span "Default" at bounding box center [102, 425] width 168 height 24
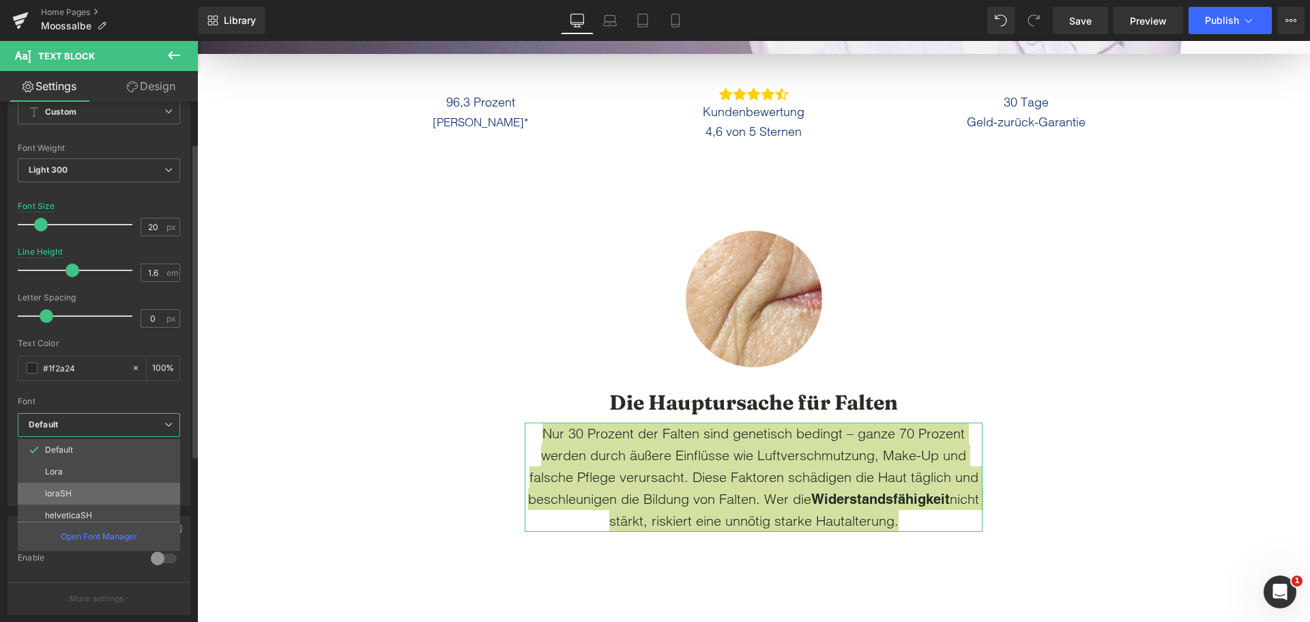
scroll to position [71, 0]
click at [81, 501] on li "Inter" at bounding box center [102, 510] width 169 height 22
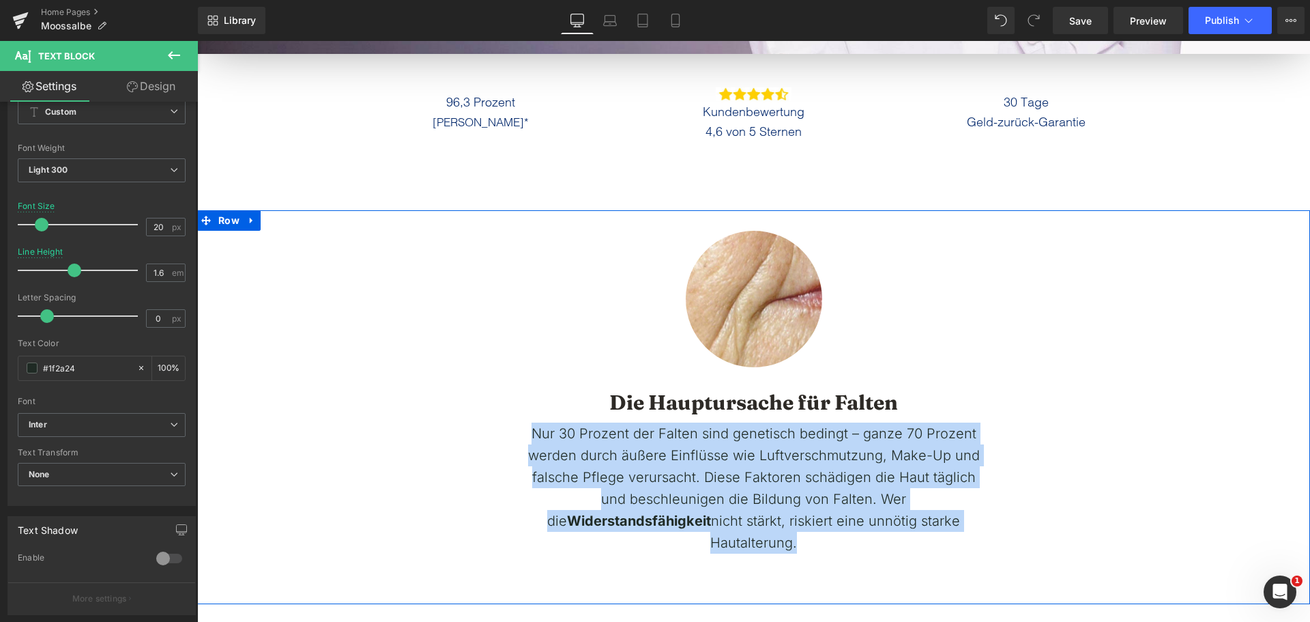
click at [1162, 484] on div "Image Row Die Hauptursache für Falten Heading Nur 30 Prozent der Falten sind ge…" at bounding box center [753, 381] width 1113 height 343
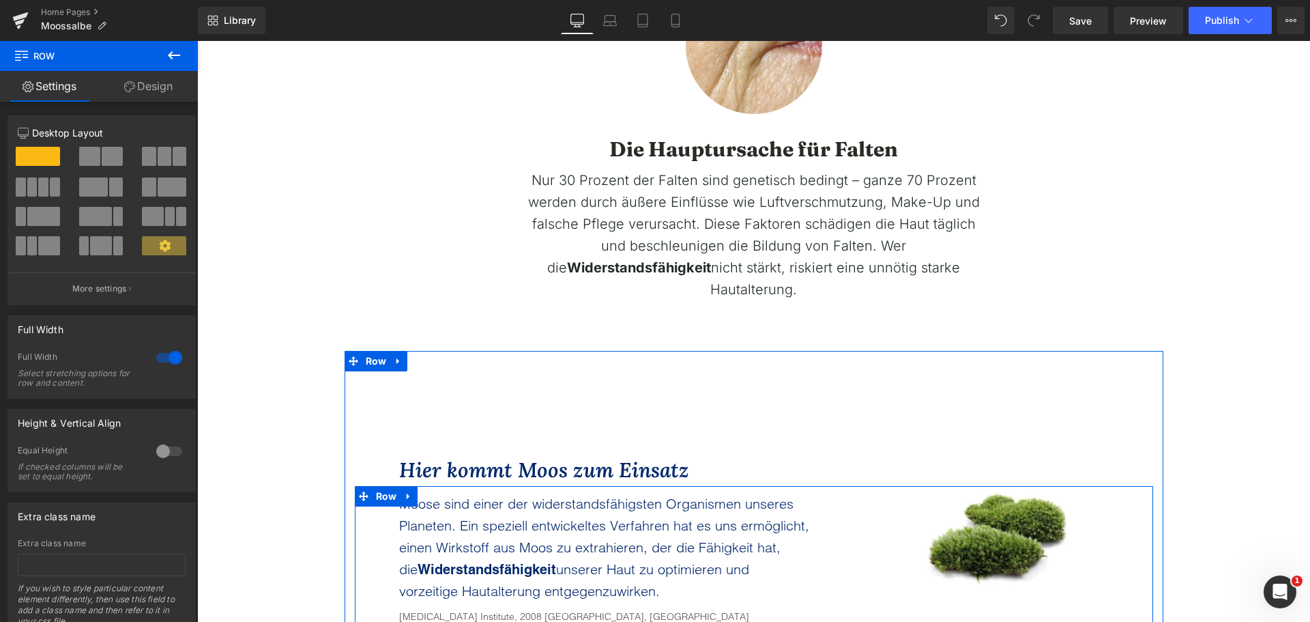
scroll to position [614, 0]
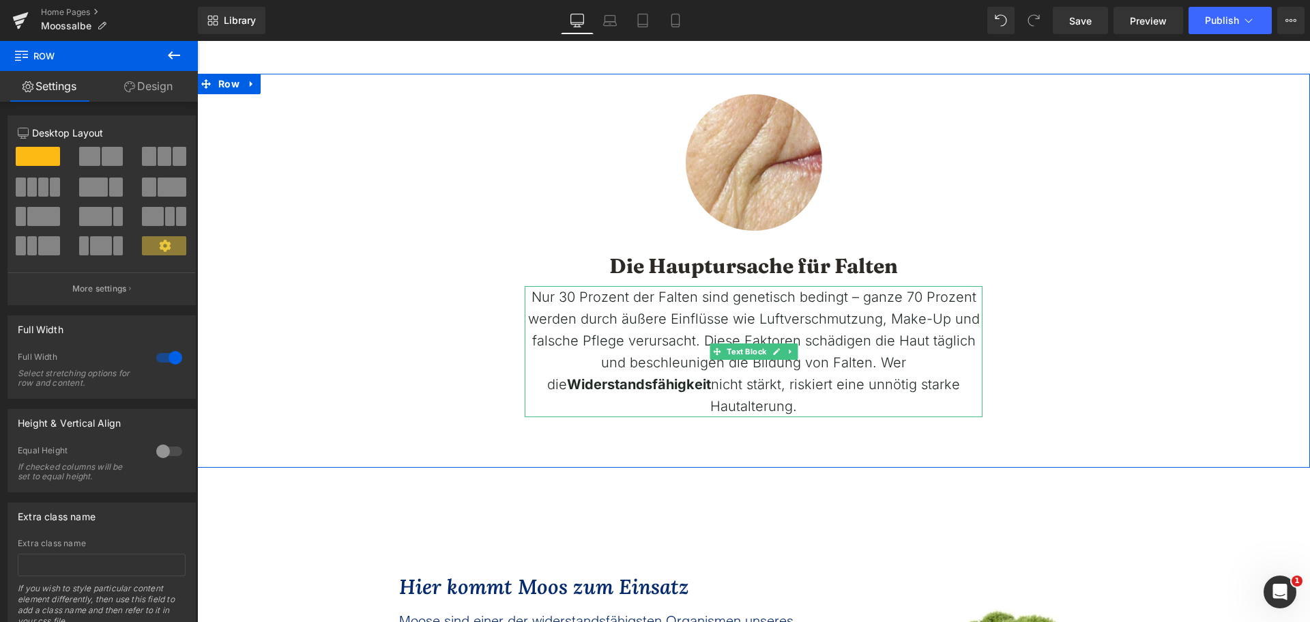
click at [603, 334] on span "Nur 30 Prozent der Falten sind genetisch bedingt – ganze 70 Prozent werden durc…" at bounding box center [754, 341] width 452 height 104
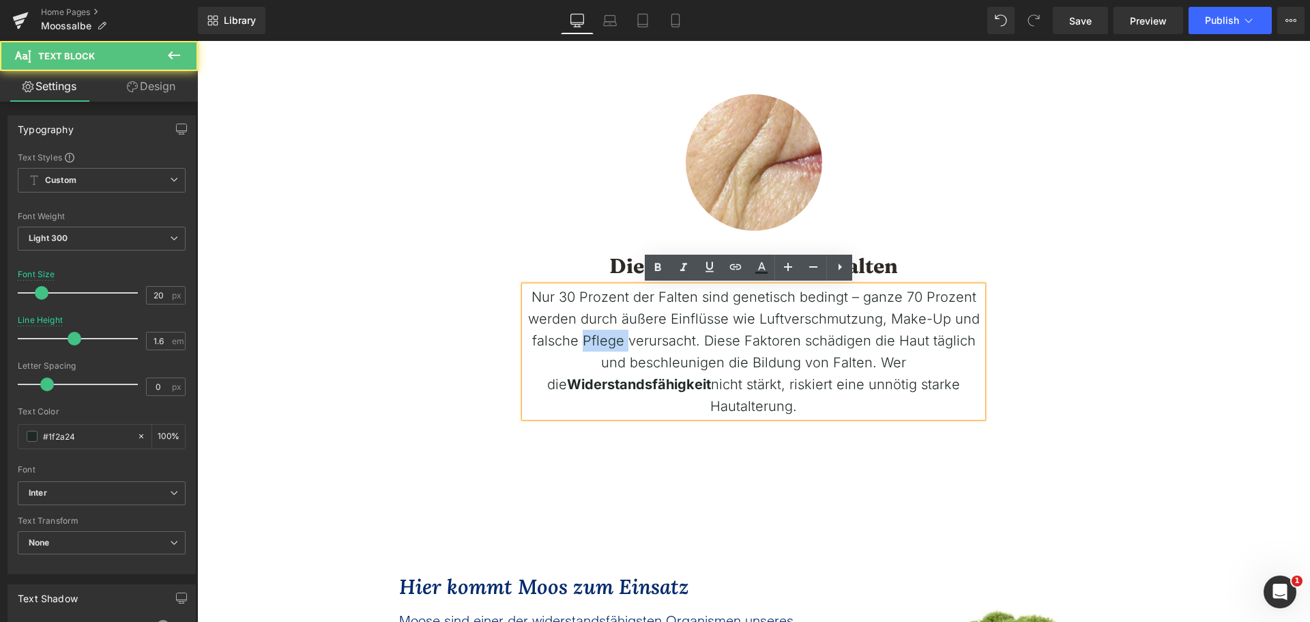
click at [603, 334] on span "Nur 30 Prozent der Falten sind genetisch bedingt – ganze 70 Prozent werden durc…" at bounding box center [754, 341] width 452 height 104
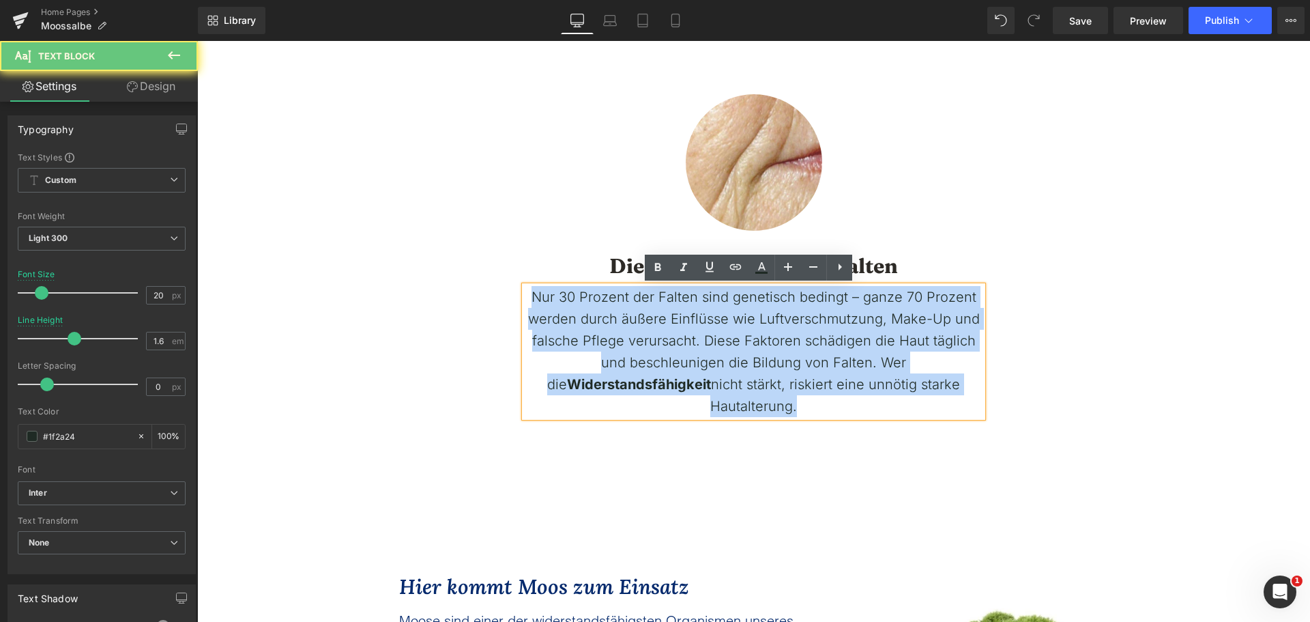
click at [603, 334] on span "Nur 30 Prozent der Falten sind genetisch bedingt – ganze 70 Prozent werden durc…" at bounding box center [754, 341] width 452 height 104
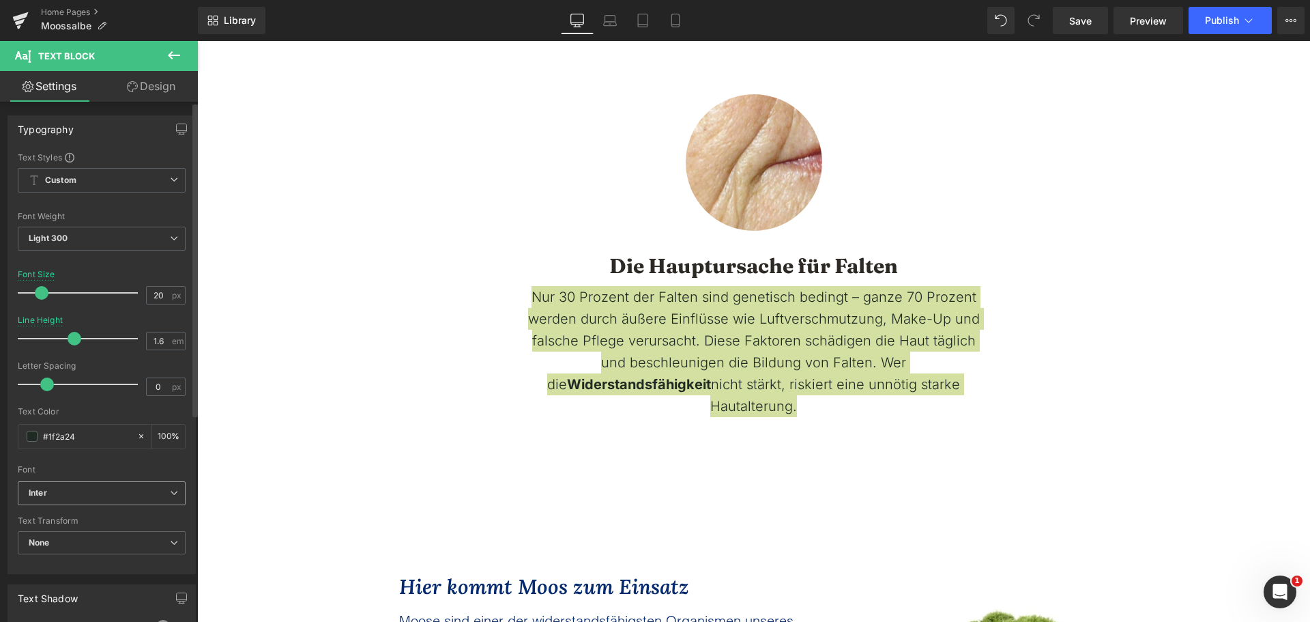
click at [111, 496] on b "Inter" at bounding box center [99, 493] width 141 height 12
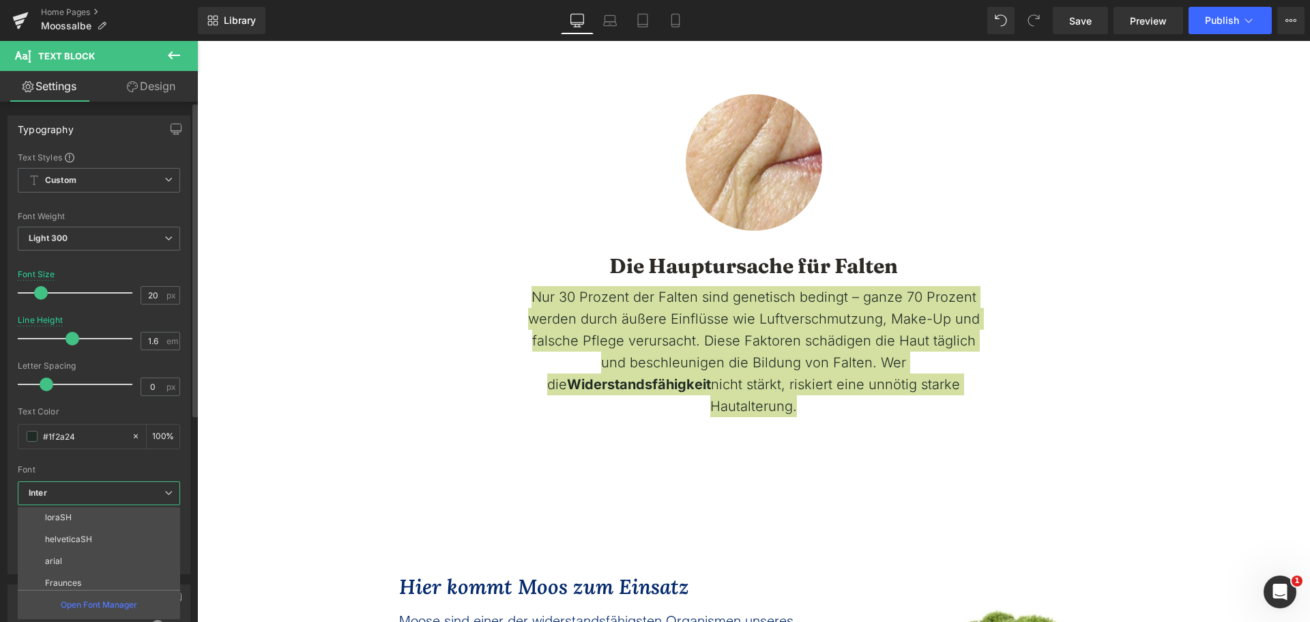
scroll to position [68, 0]
click at [98, 592] on div "Open Font Manager" at bounding box center [99, 604] width 162 height 29
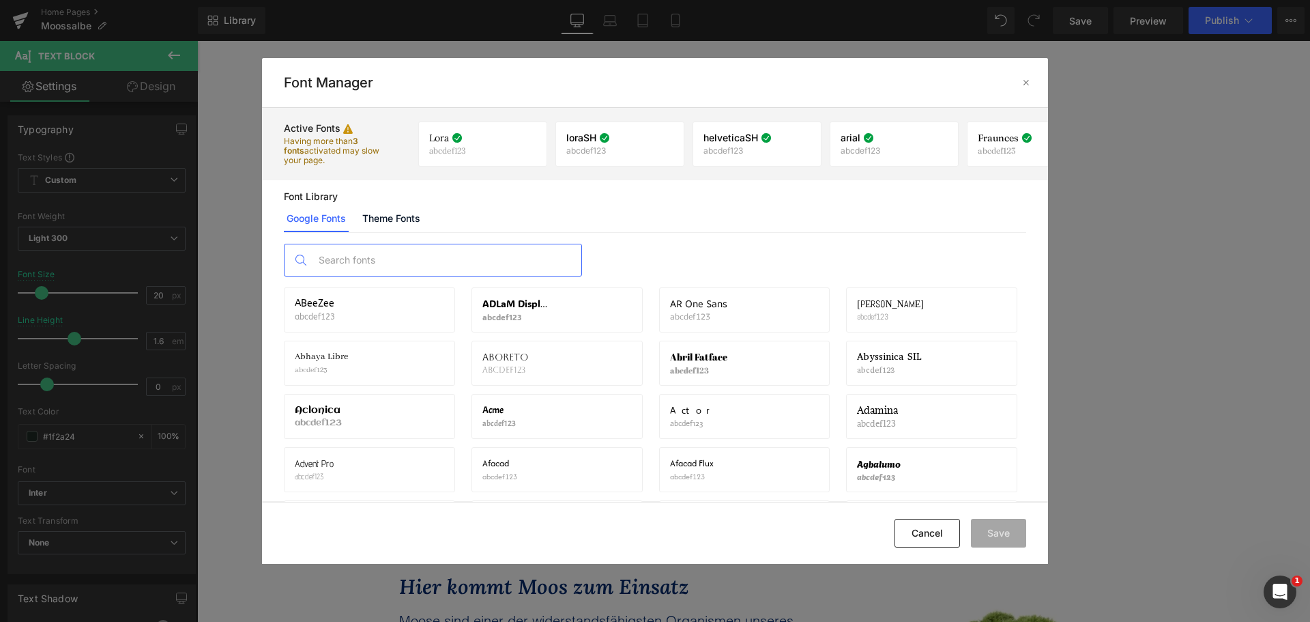
click at [422, 244] on input "text" at bounding box center [447, 259] width 270 height 31
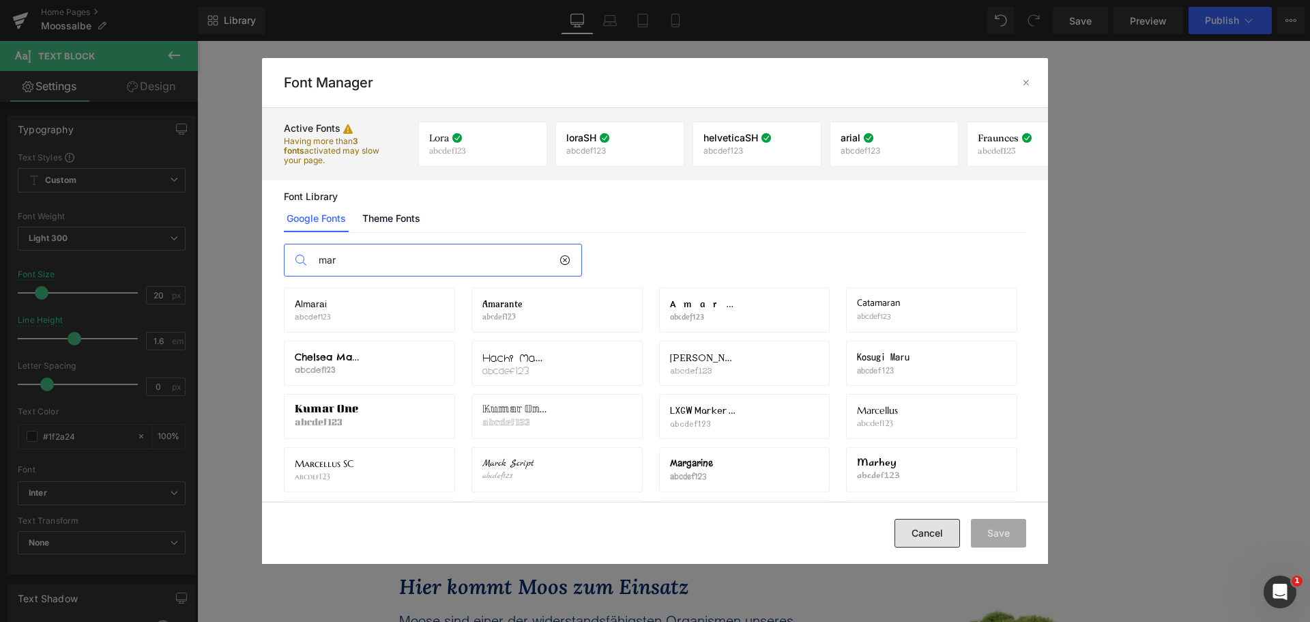
type input "mar"
click at [953, 536] on button "Cancel" at bounding box center [928, 533] width 66 height 29
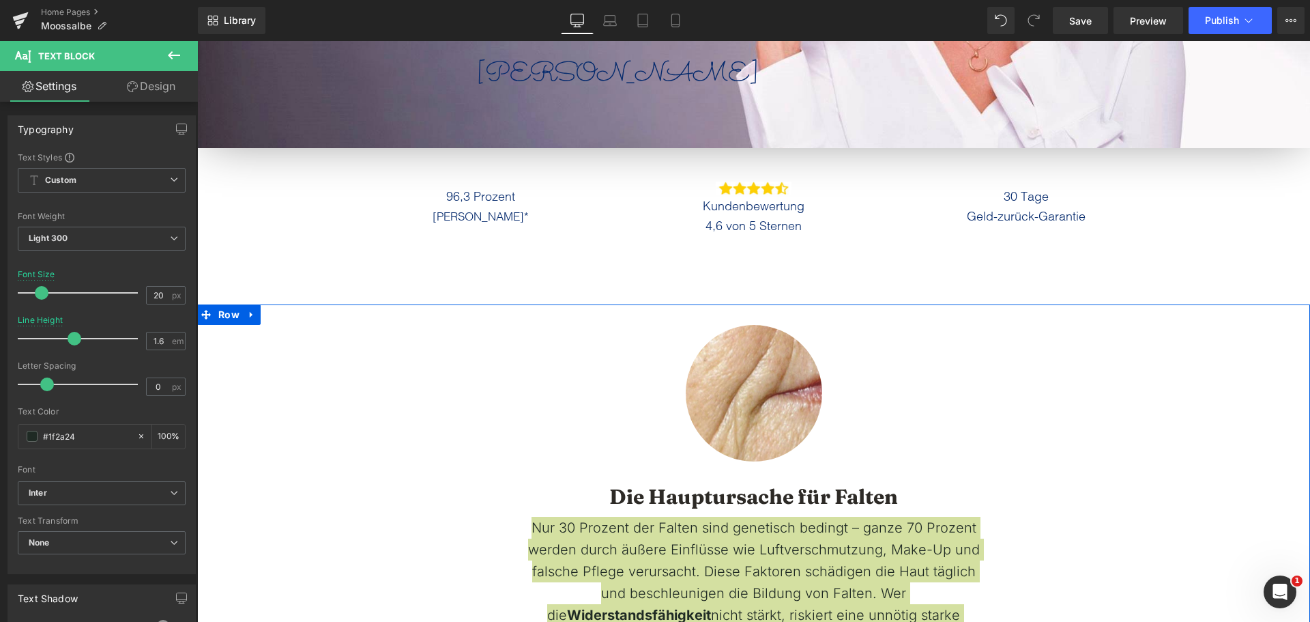
scroll to position [341, 0]
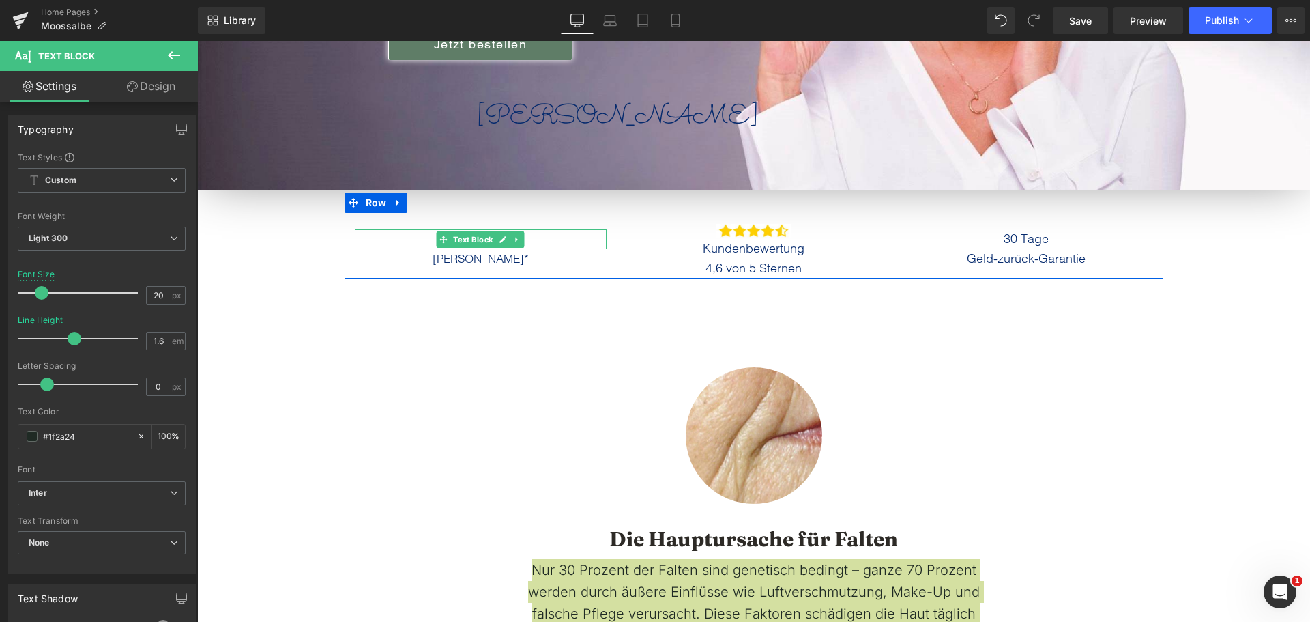
click at [455, 245] on span "Text Block" at bounding box center [473, 239] width 45 height 16
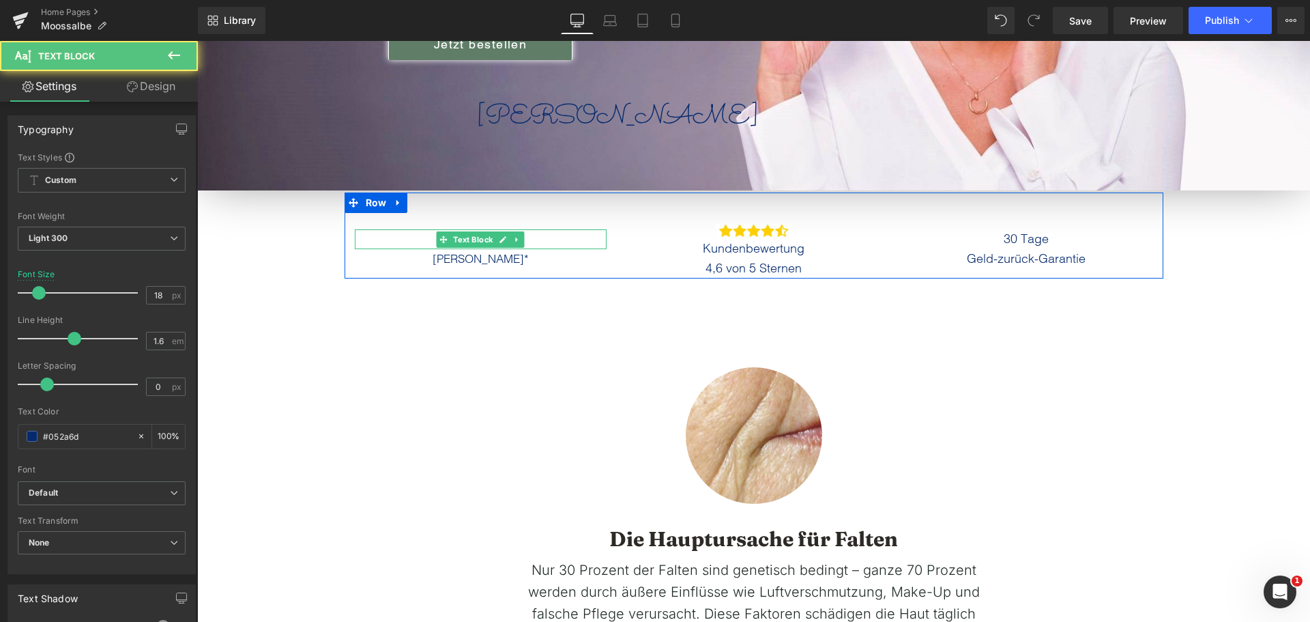
click at [418, 243] on p "96,3 Prozent" at bounding box center [481, 239] width 253 height 20
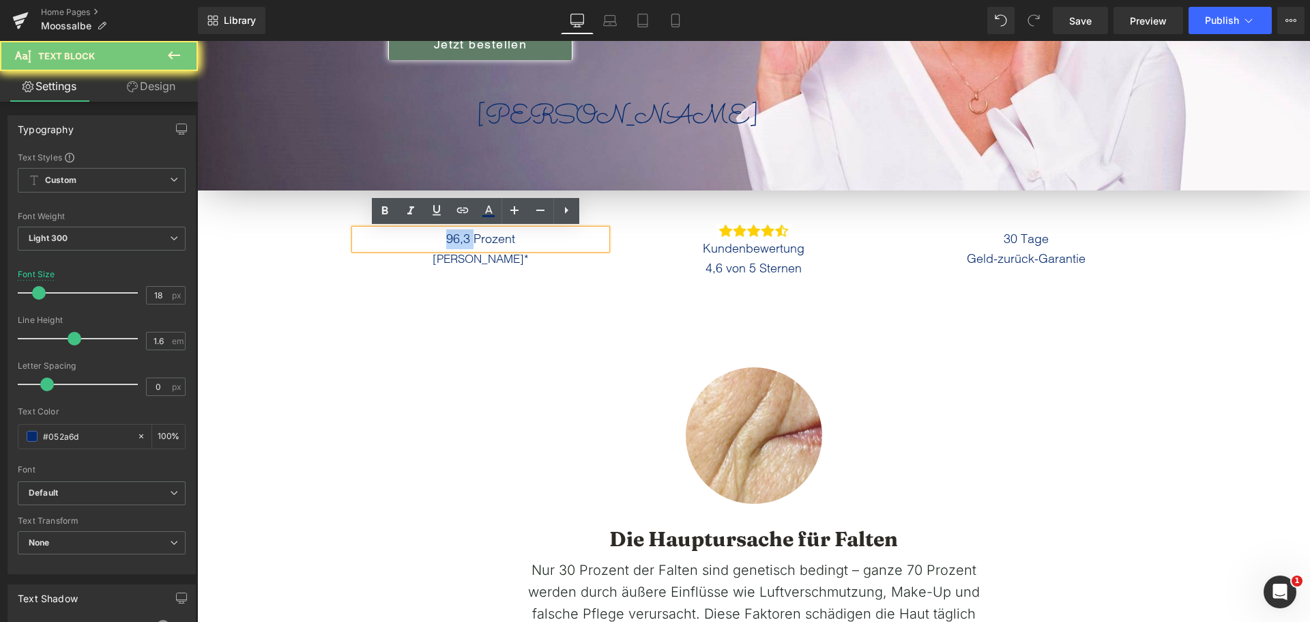
click at [418, 243] on p "96,3 Prozent" at bounding box center [481, 239] width 253 height 20
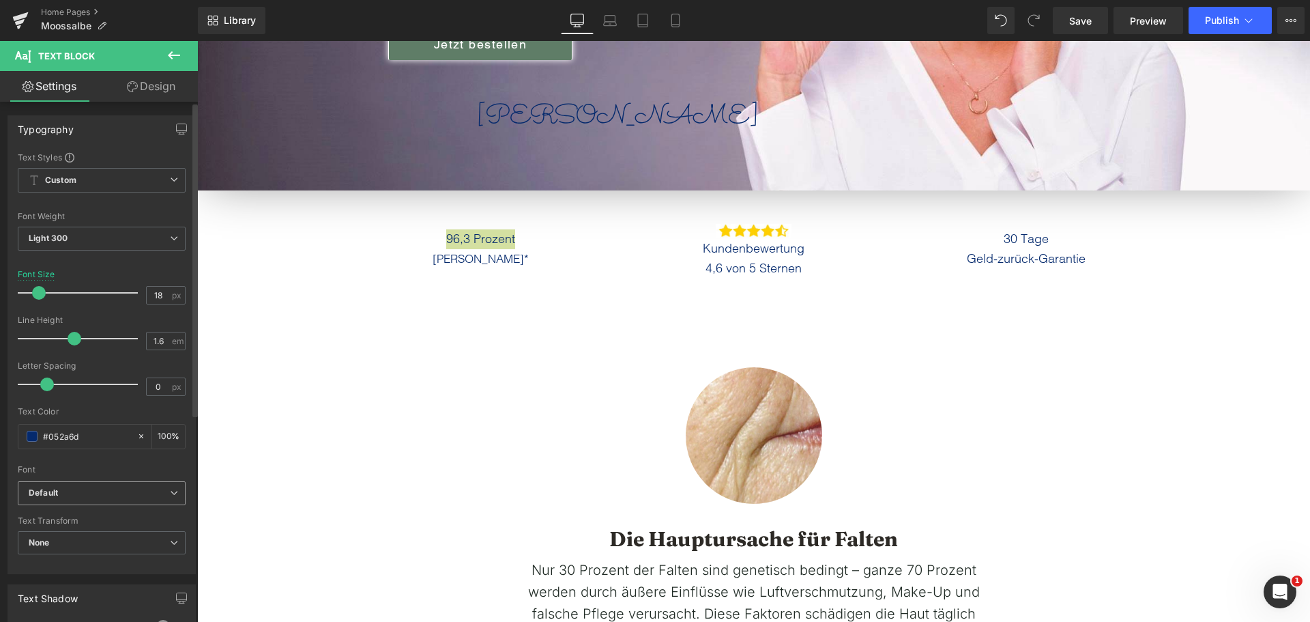
click at [109, 504] on span "Default" at bounding box center [102, 493] width 168 height 24
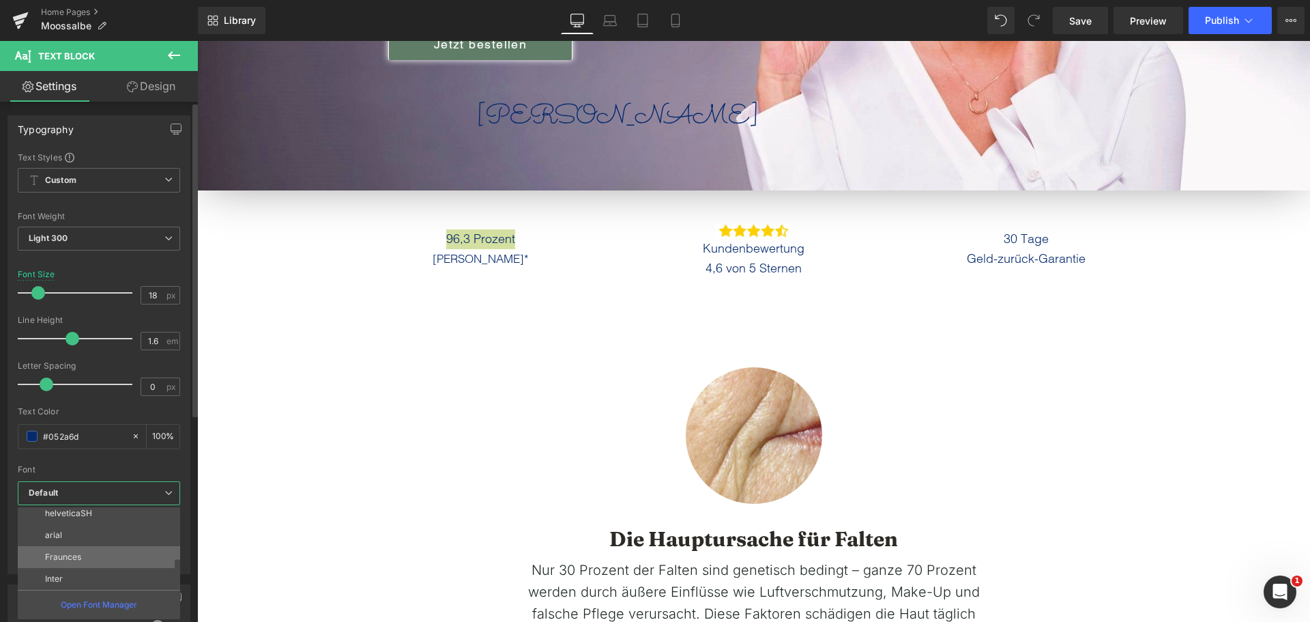
scroll to position [71, 0]
click at [84, 575] on li "Inter" at bounding box center [102, 578] width 169 height 22
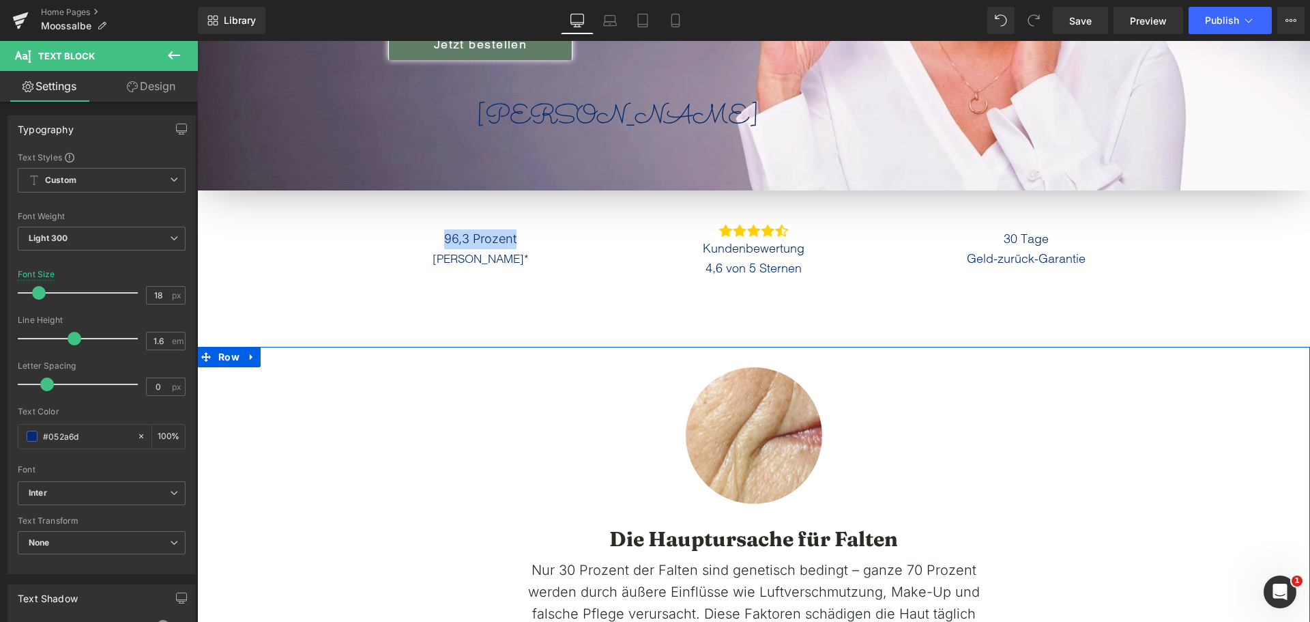
click at [1229, 436] on div "Image Row Die Hauptursache für Falten Heading Nur 30 Prozent der Falten sind ge…" at bounding box center [753, 518] width 1113 height 343
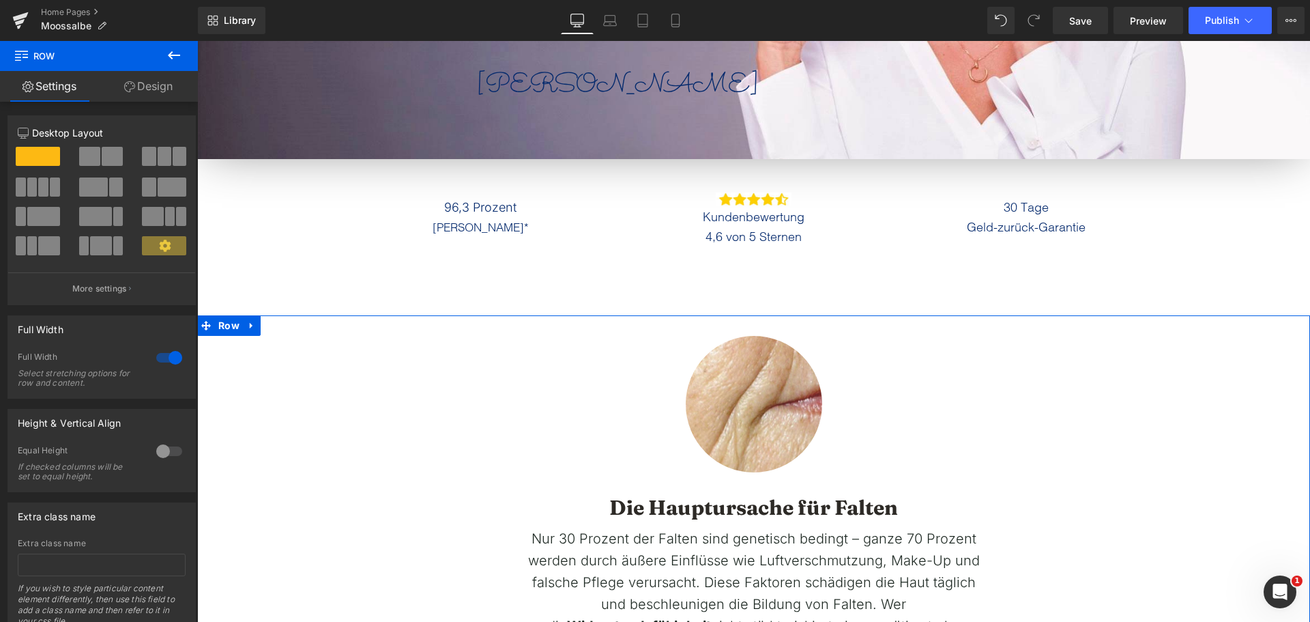
scroll to position [205, 0]
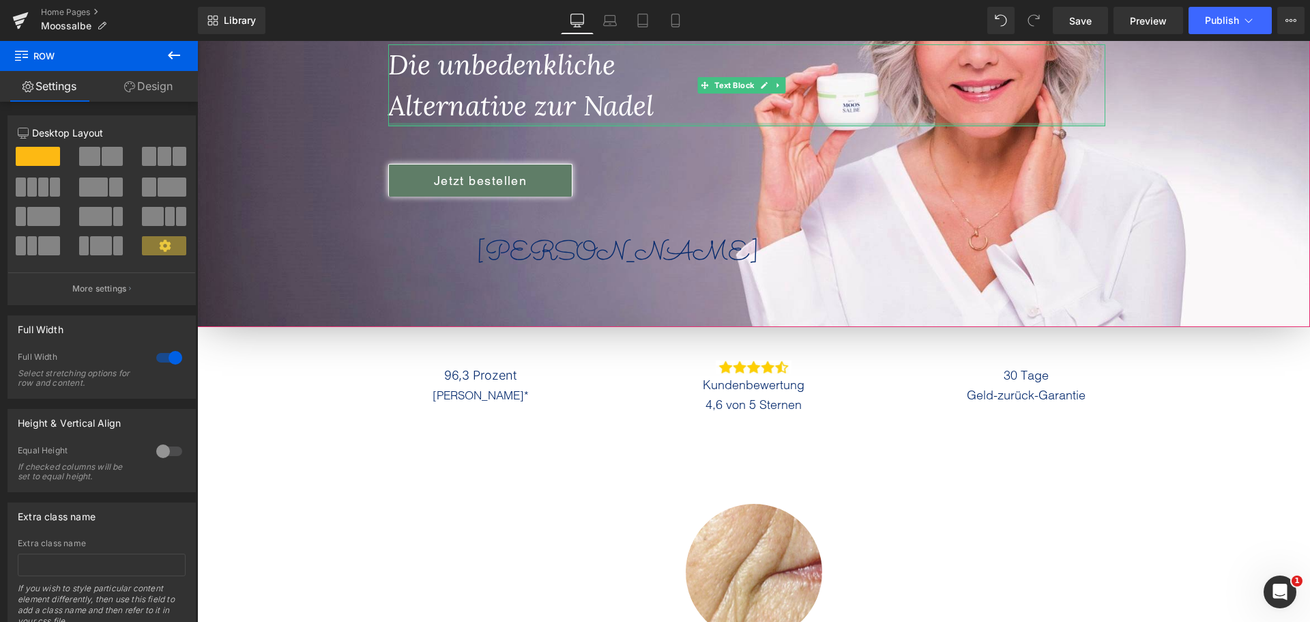
click at [559, 123] on div at bounding box center [746, 124] width 717 height 3
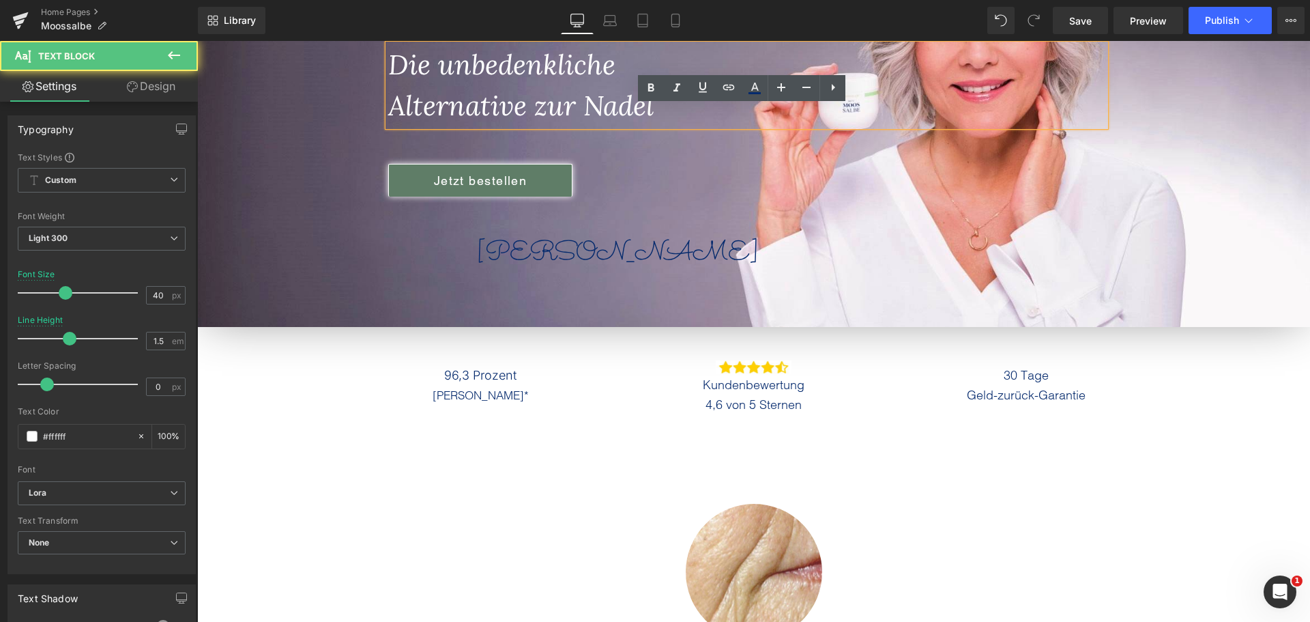
click at [551, 111] on icon "Alternative zur Nadel" at bounding box center [521, 105] width 266 height 35
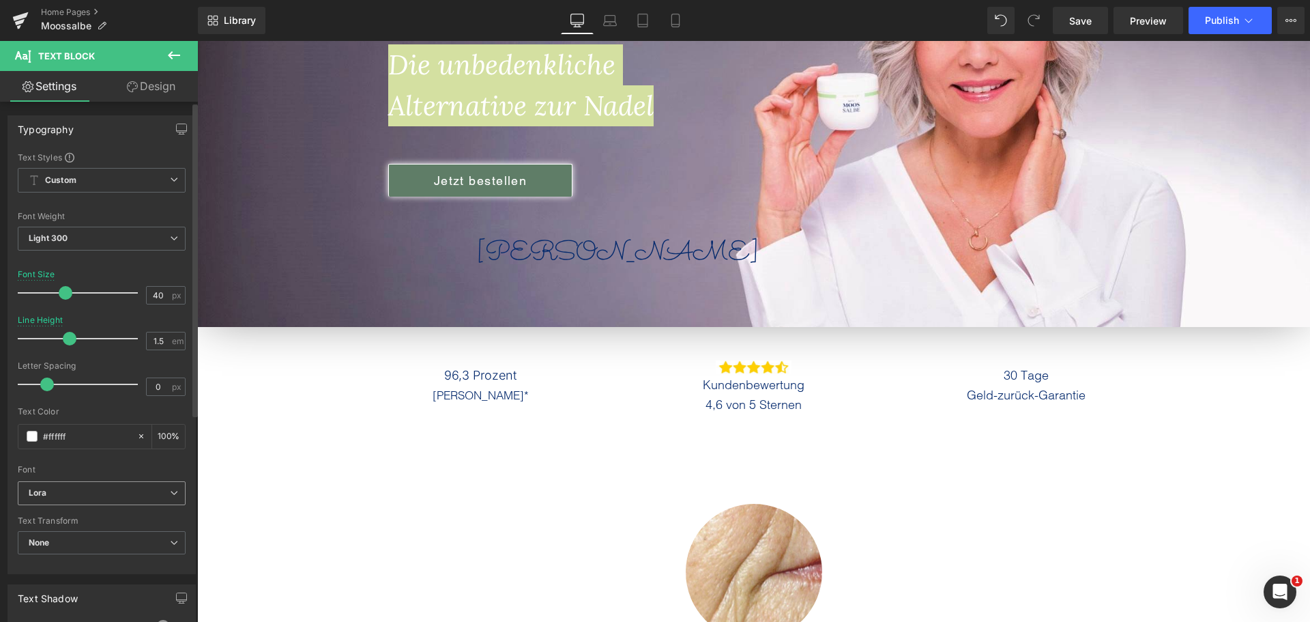
click at [98, 492] on b "Lora" at bounding box center [99, 493] width 141 height 12
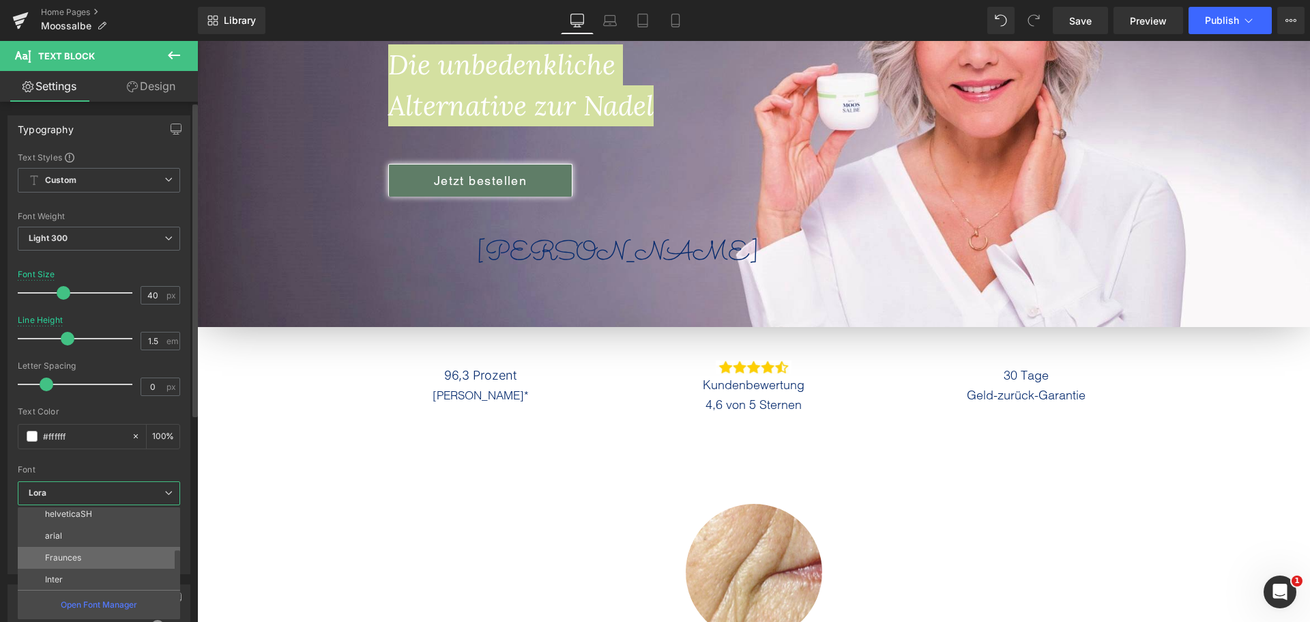
scroll to position [71, 0]
click at [88, 557] on li "Fraunces" at bounding box center [102, 556] width 169 height 22
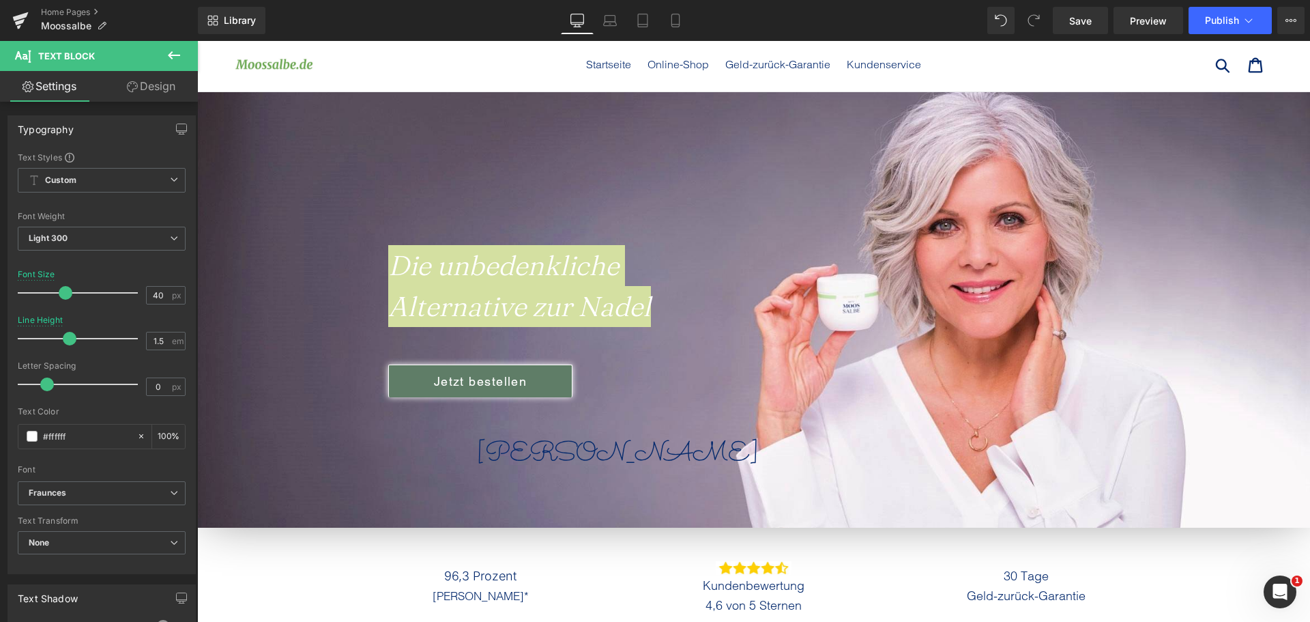
scroll to position [0, 0]
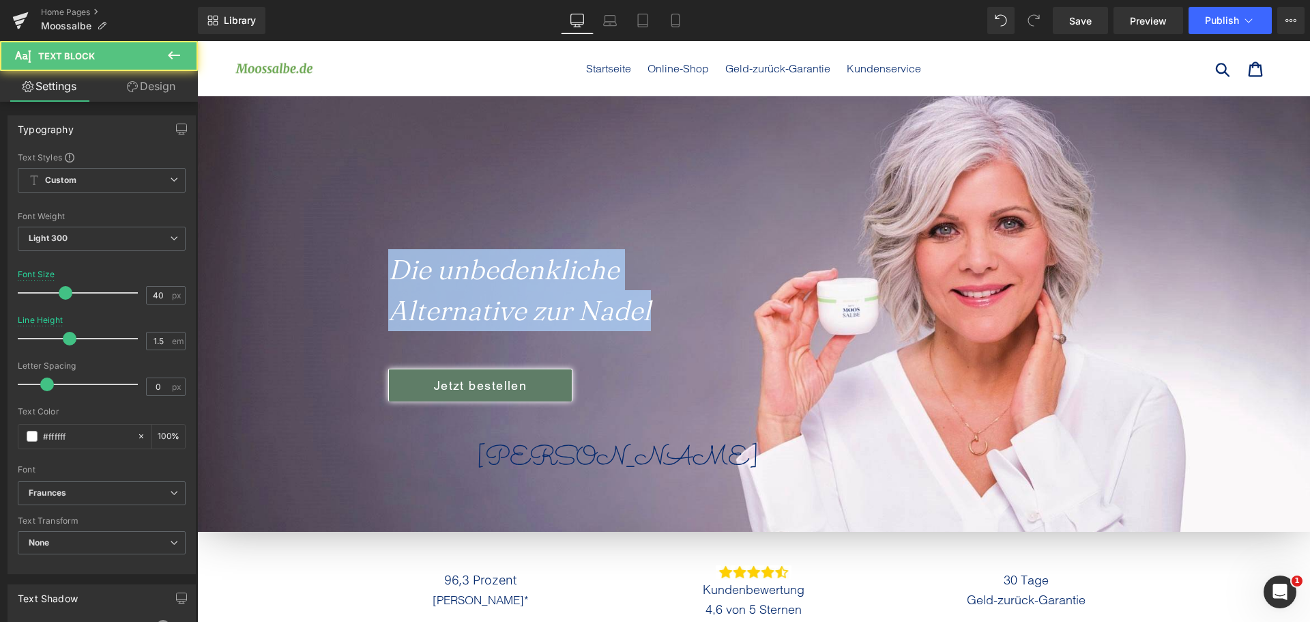
click at [460, 263] on icon "Die unbedenkliche" at bounding box center [503, 269] width 231 height 33
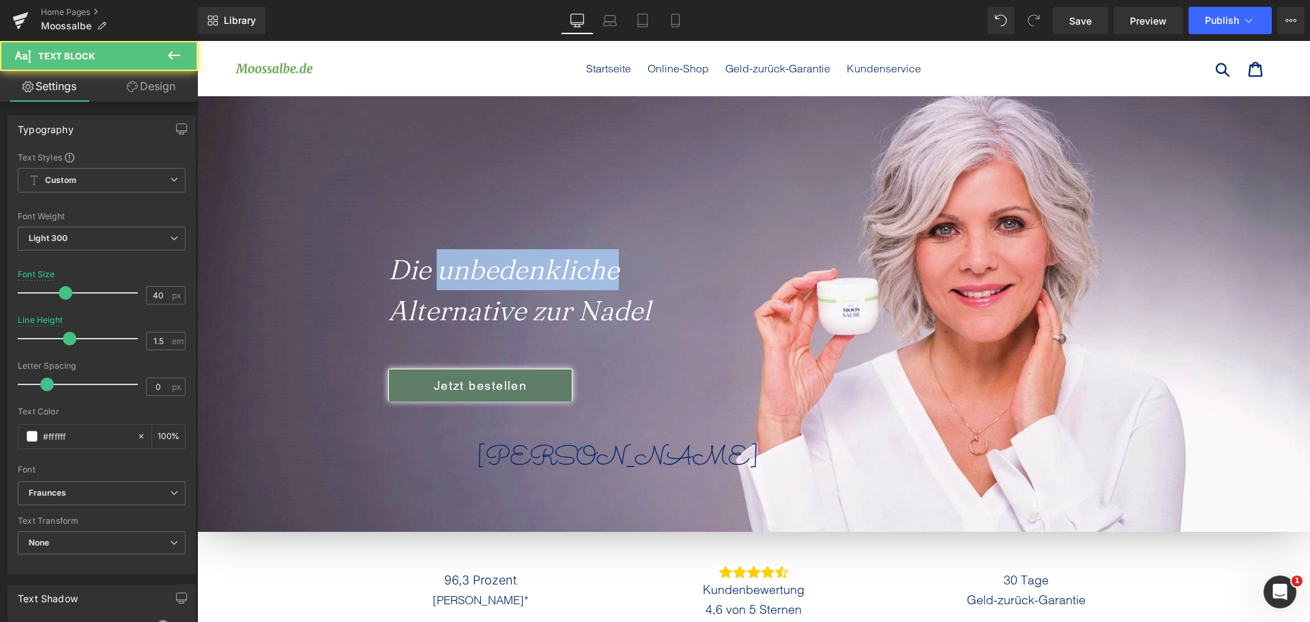
click at [460, 263] on icon "Die unbedenkliche" at bounding box center [503, 269] width 231 height 33
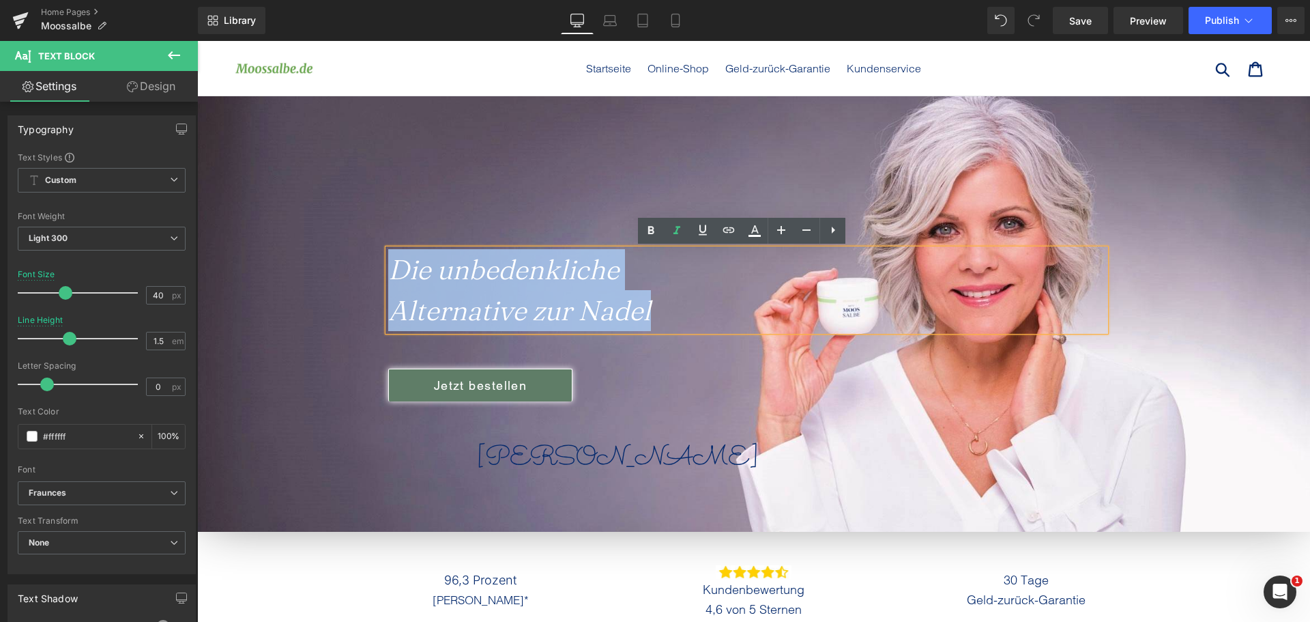
drag, startPoint x: 681, startPoint y: 314, endPoint x: 349, endPoint y: 272, distance: 334.4
click at [349, 272] on span "Die unbedenkliche Alternative zur Nadel Text Block Jetzt bestellen Button [PERS…" at bounding box center [753, 372] width 1113 height 218
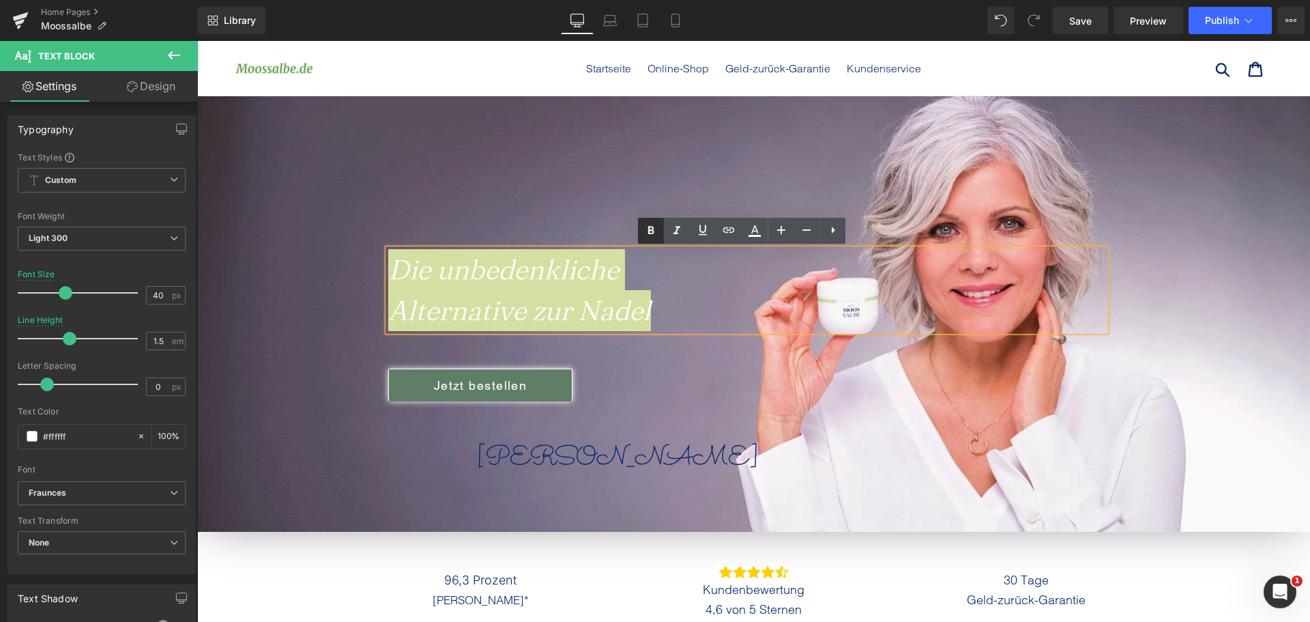
click at [650, 228] on icon at bounding box center [651, 231] width 16 height 16
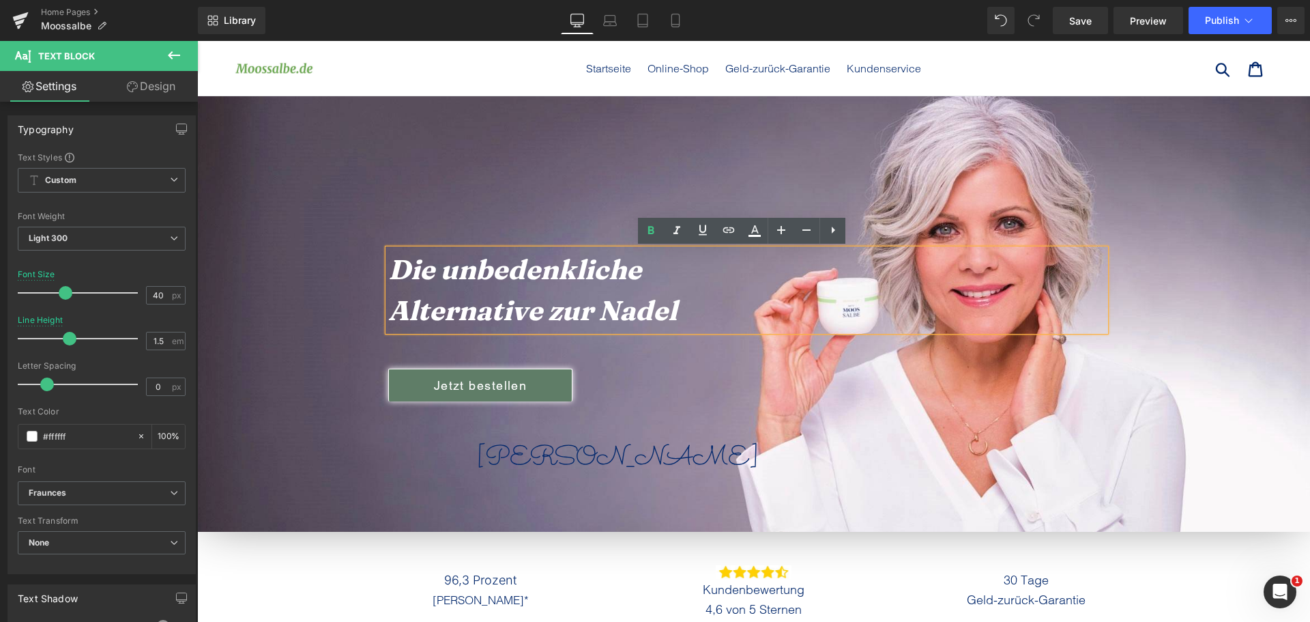
click at [668, 298] on icon "Alternative zur Nadel" at bounding box center [532, 309] width 289 height 33
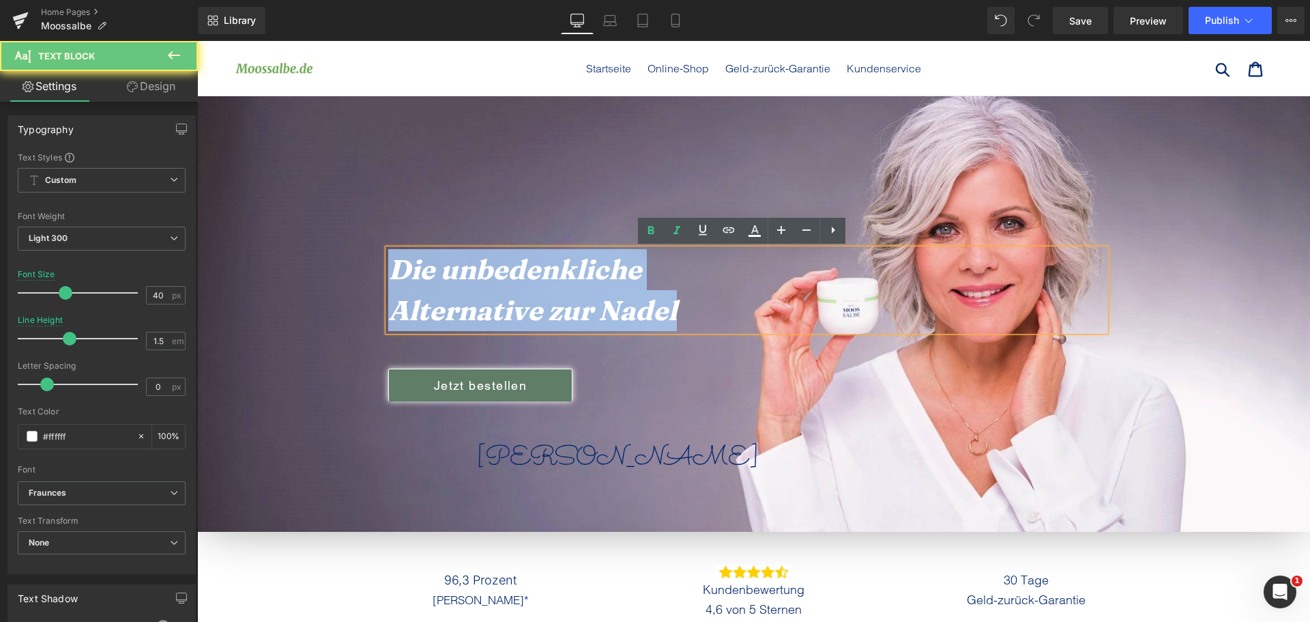
drag, startPoint x: 709, startPoint y: 319, endPoint x: 246, endPoint y: 243, distance: 468.9
click at [246, 243] on div "Die unbedenkliche Alternative zur Nadel Text Block Jetzt bestellen Button Birgi…" at bounding box center [753, 313] width 1113 height 435
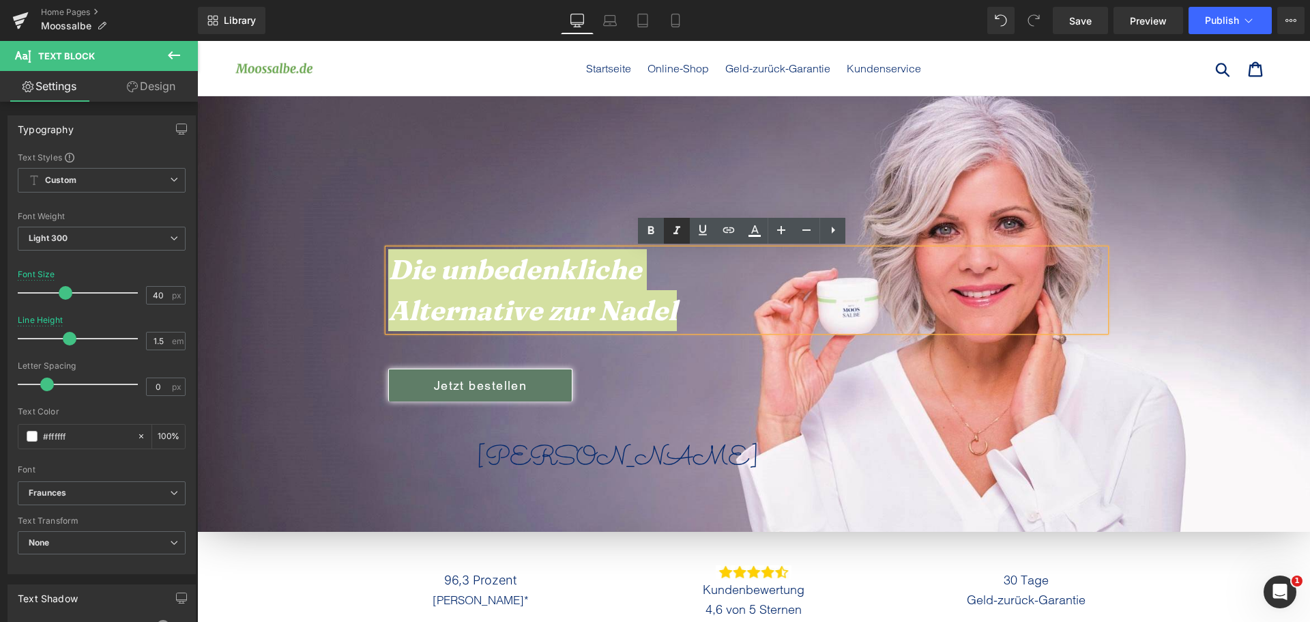
click at [675, 227] on icon at bounding box center [677, 231] width 16 height 16
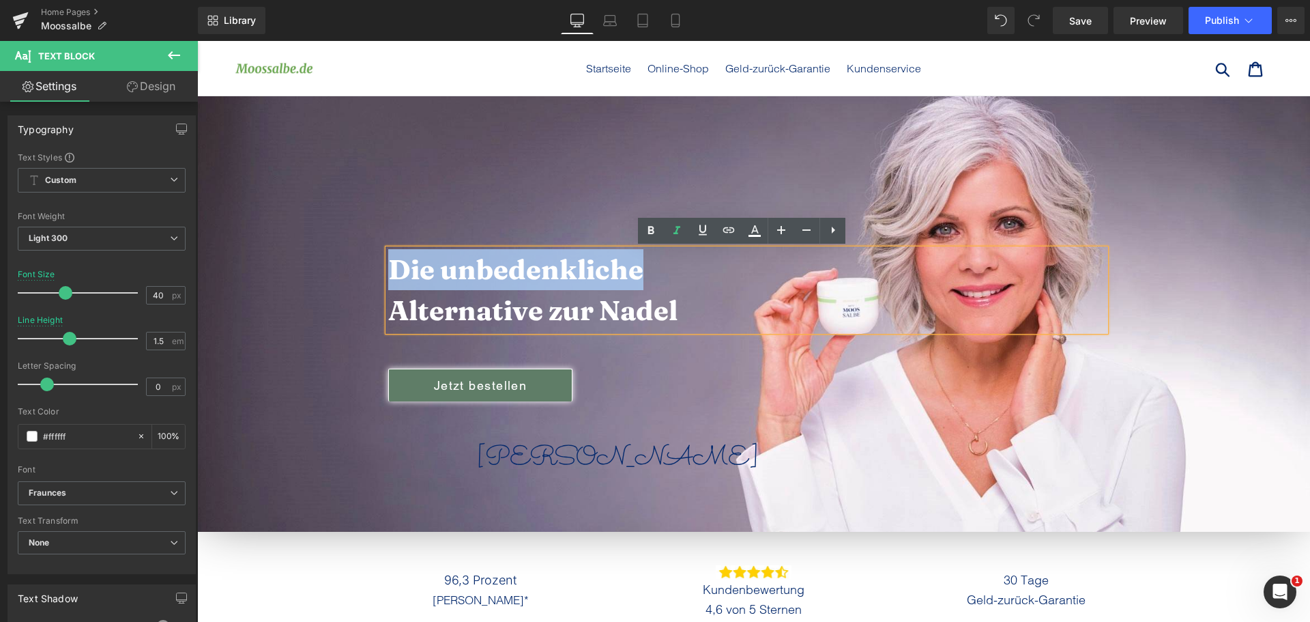
click at [566, 152] on div at bounding box center [753, 313] width 1113 height 435
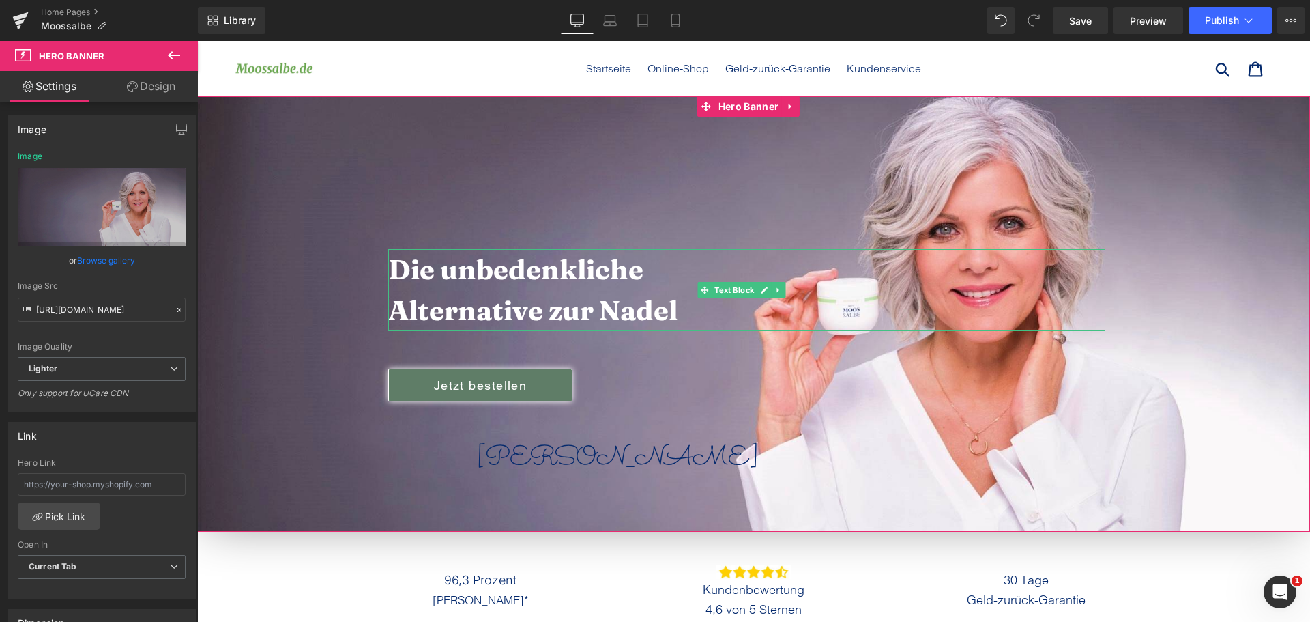
click at [522, 280] on span "Die unbedenkliche" at bounding box center [515, 269] width 255 height 33
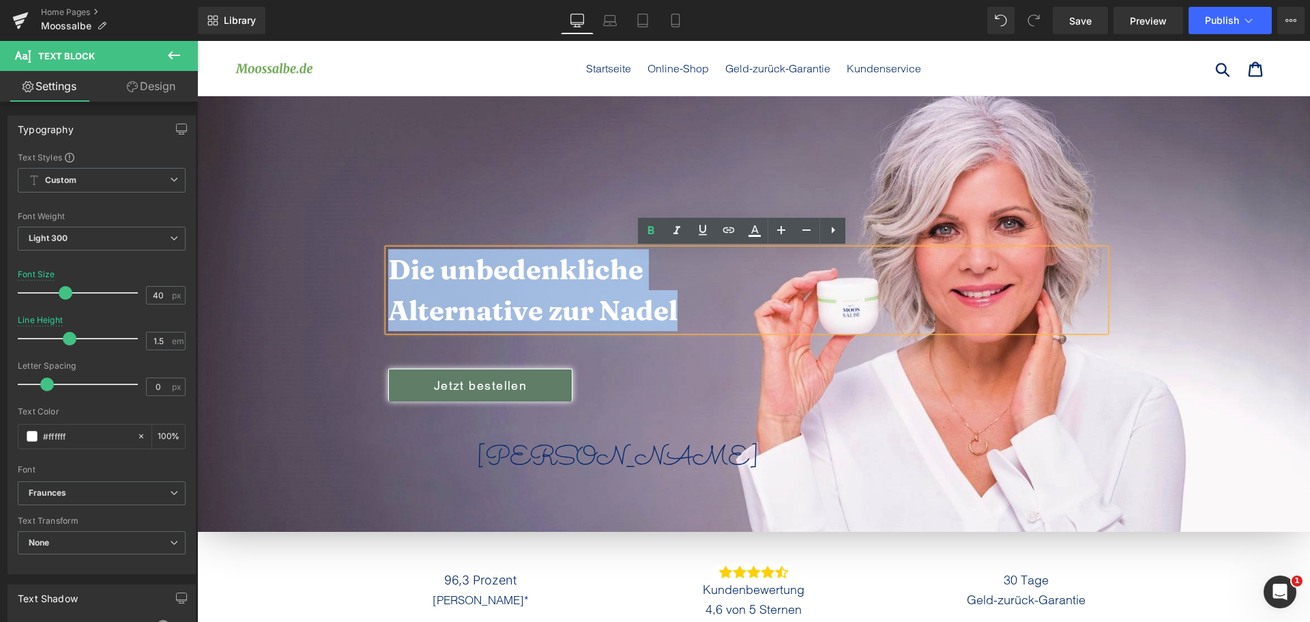
drag, startPoint x: 728, startPoint y: 328, endPoint x: 235, endPoint y: 238, distance: 501.5
click at [241, 239] on div "Die unbedenkliche Alternative zur Nadel Text Block Jetzt bestellen Button Birgi…" at bounding box center [753, 313] width 1113 height 435
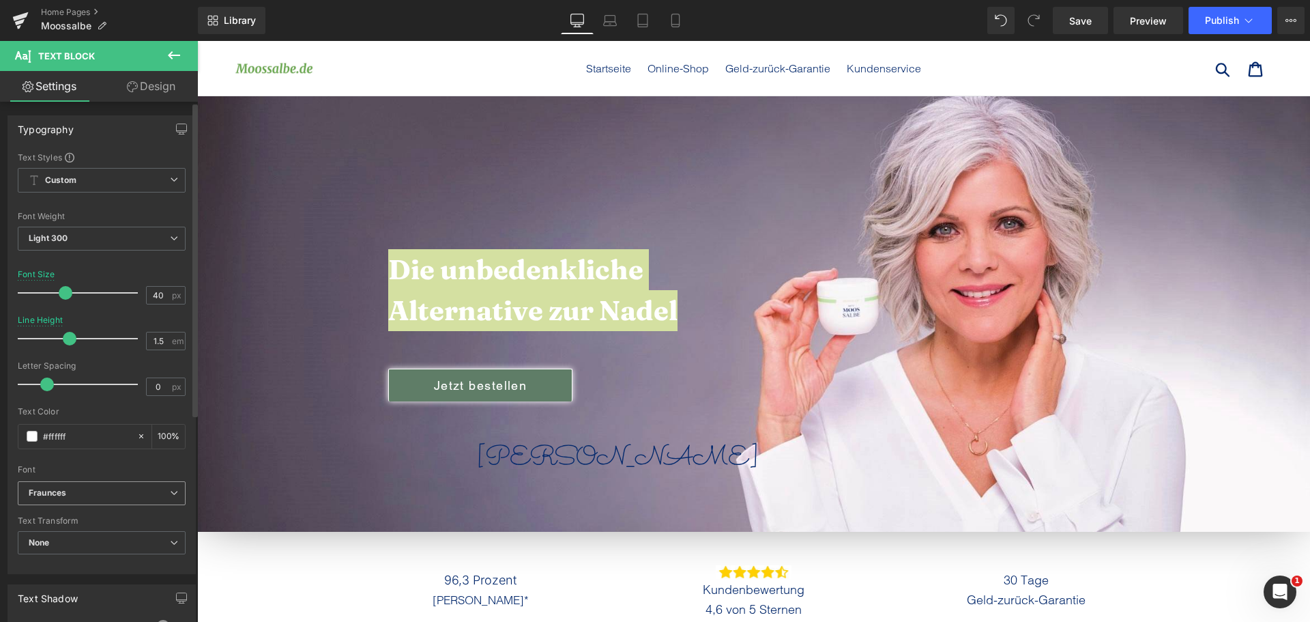
click at [81, 484] on span "Fraunces" at bounding box center [102, 493] width 168 height 24
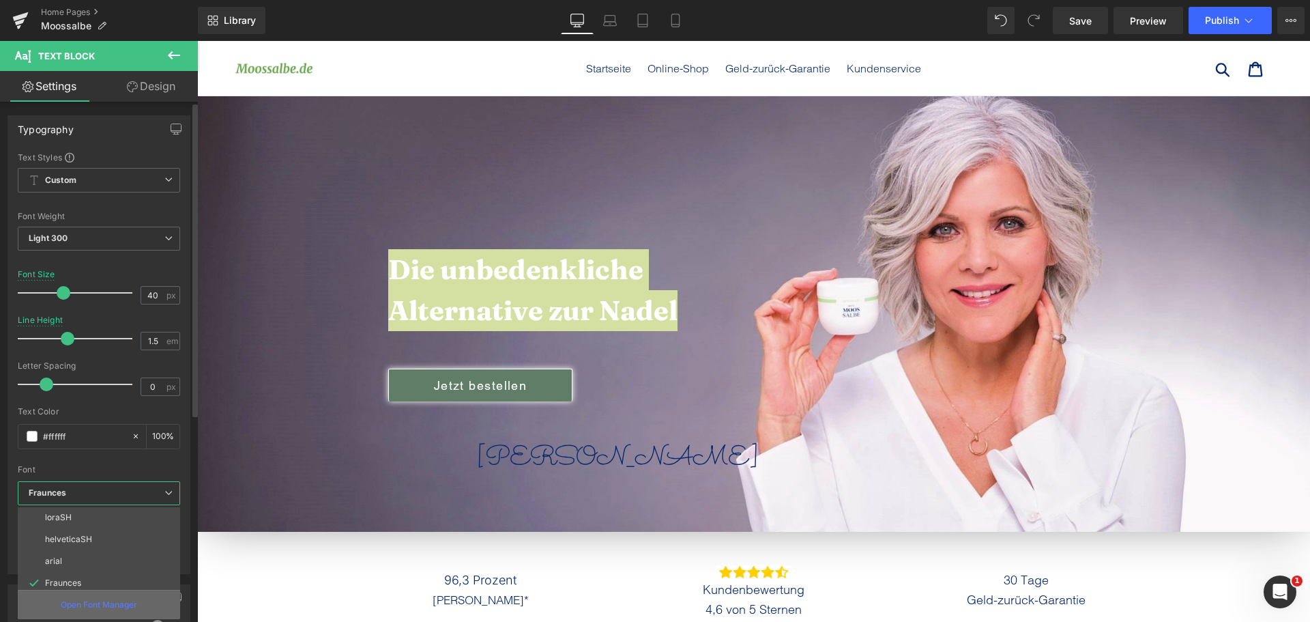
scroll to position [68, 0]
click at [97, 605] on p "Open Font Manager" at bounding box center [99, 605] width 76 height 12
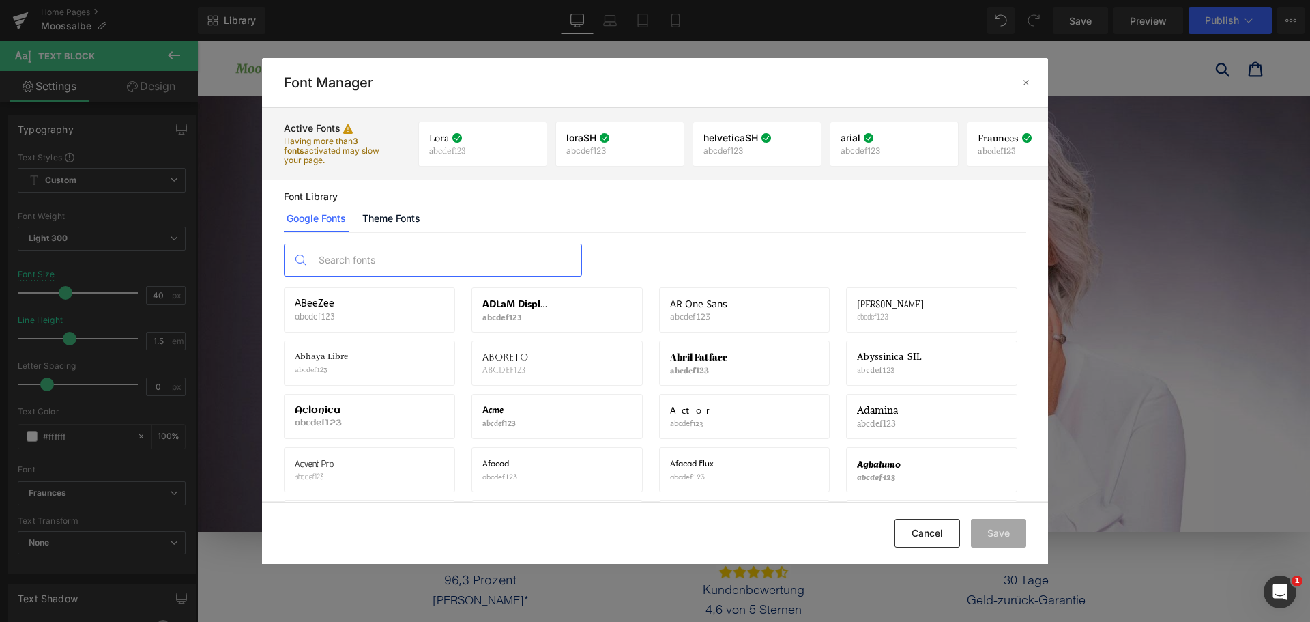
click at [424, 249] on input "text" at bounding box center [447, 259] width 270 height 31
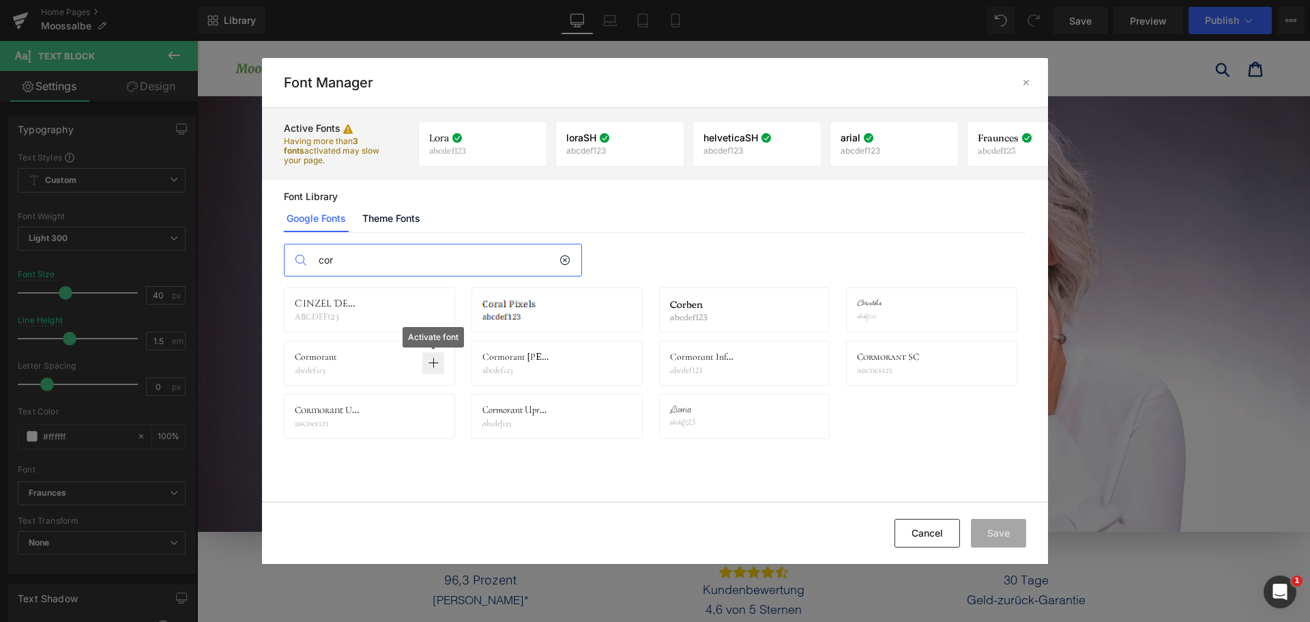
type input "cor"
click at [441, 367] on p at bounding box center [433, 363] width 22 height 22
click at [990, 532] on button "Save" at bounding box center [998, 533] width 55 height 29
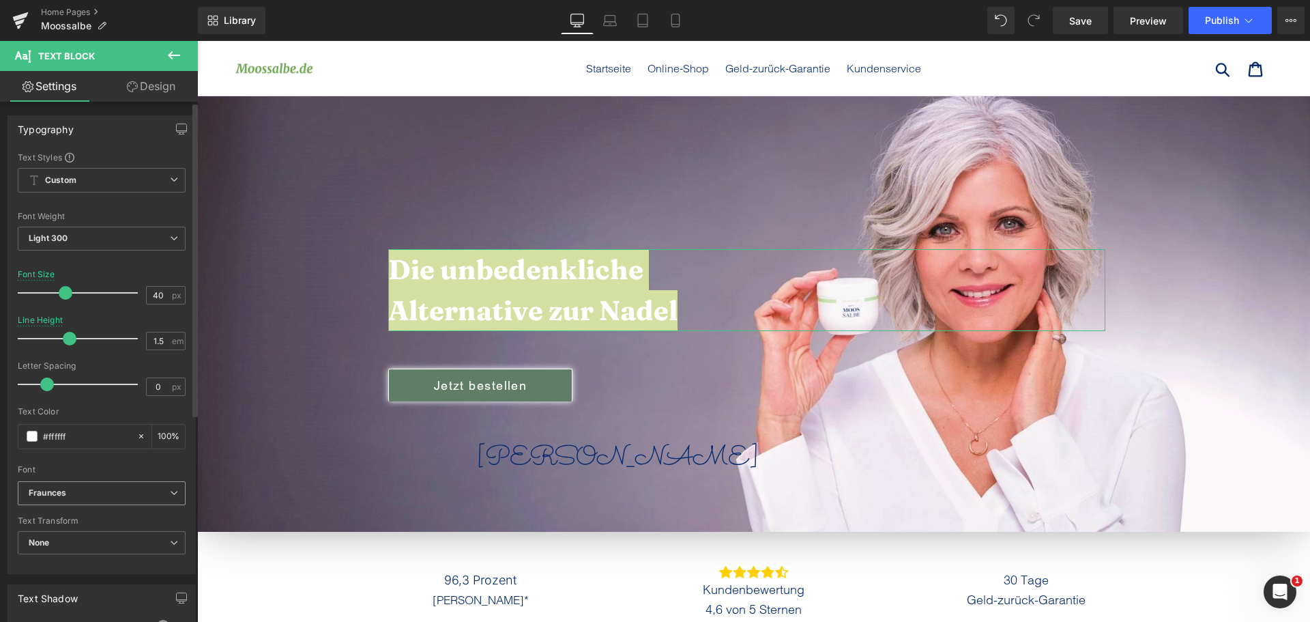
click at [108, 490] on b "Fraunces" at bounding box center [99, 493] width 141 height 12
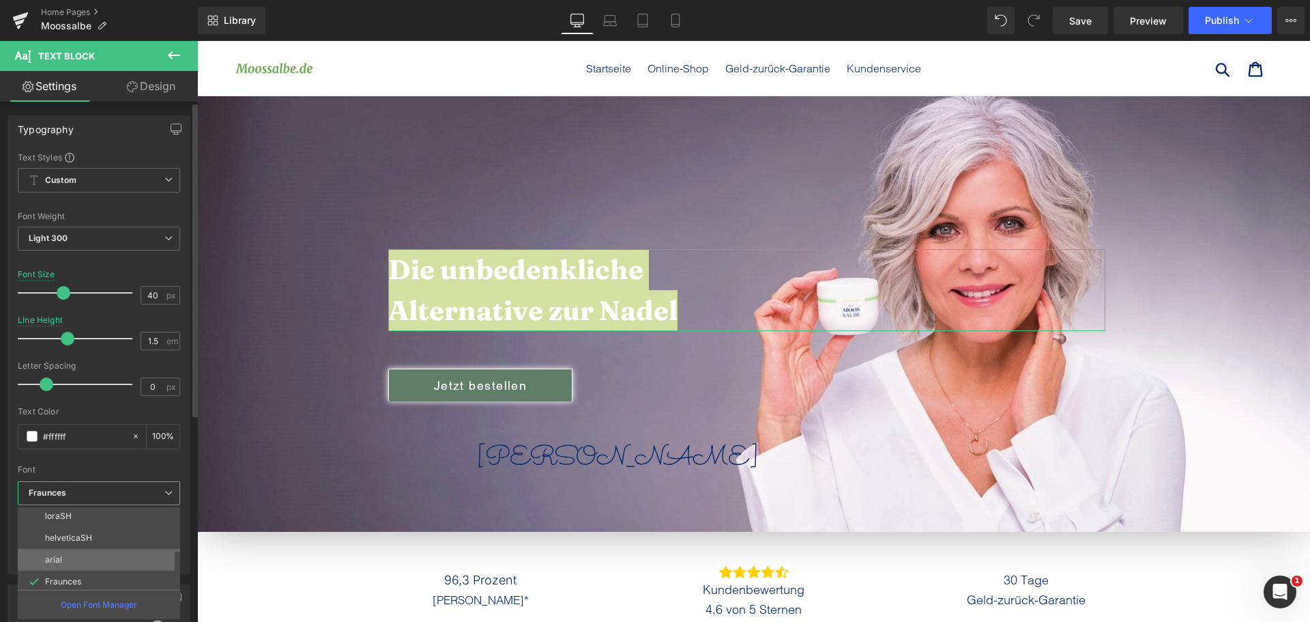
scroll to position [93, 0]
click at [89, 575] on li "Cormorant" at bounding box center [102, 578] width 169 height 22
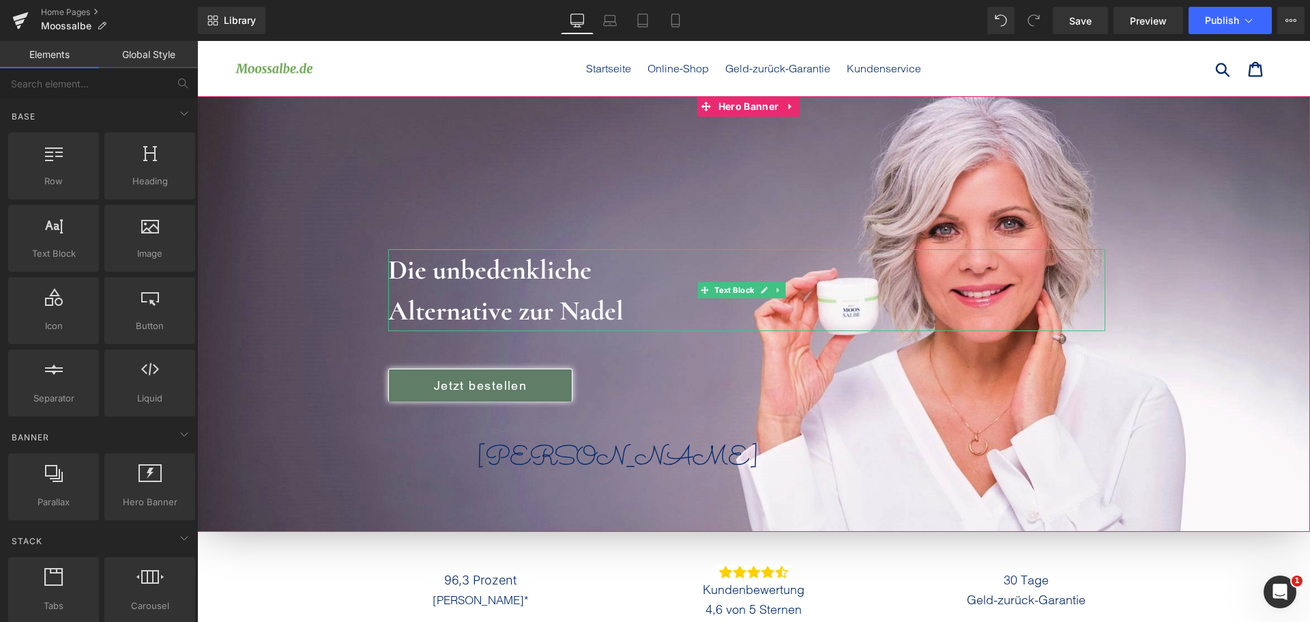
click at [512, 308] on span "Alternative zur Nadel" at bounding box center [505, 310] width 235 height 33
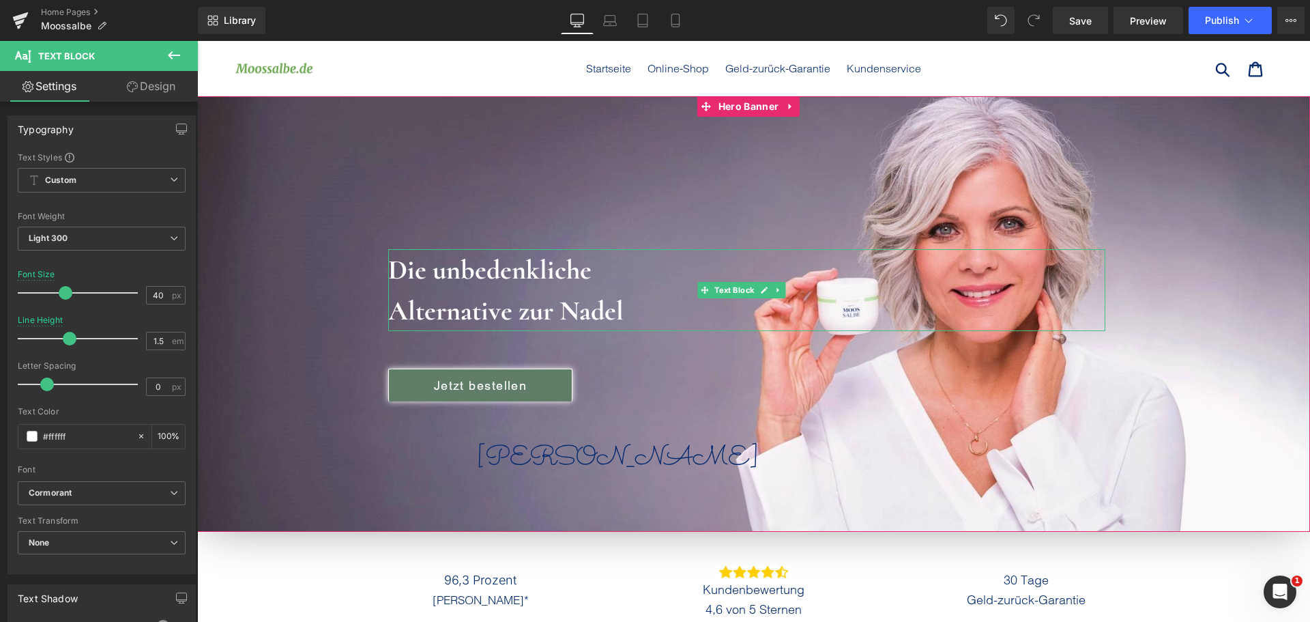
click at [433, 283] on span "Die unbedenkliche" at bounding box center [489, 269] width 203 height 33
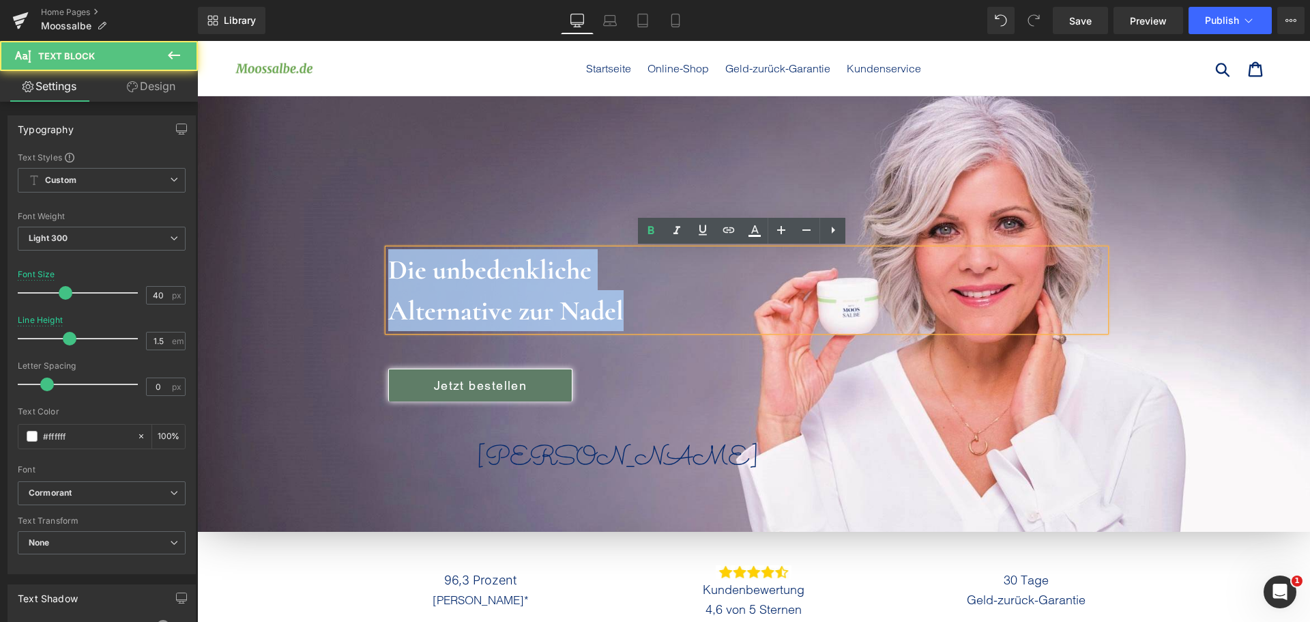
drag, startPoint x: 632, startPoint y: 309, endPoint x: 224, endPoint y: 245, distance: 413.2
click at [238, 245] on div "Die unbedenkliche Alternative zur Nadel Text Block Jetzt bestellen Button Birgi…" at bounding box center [753, 313] width 1113 height 435
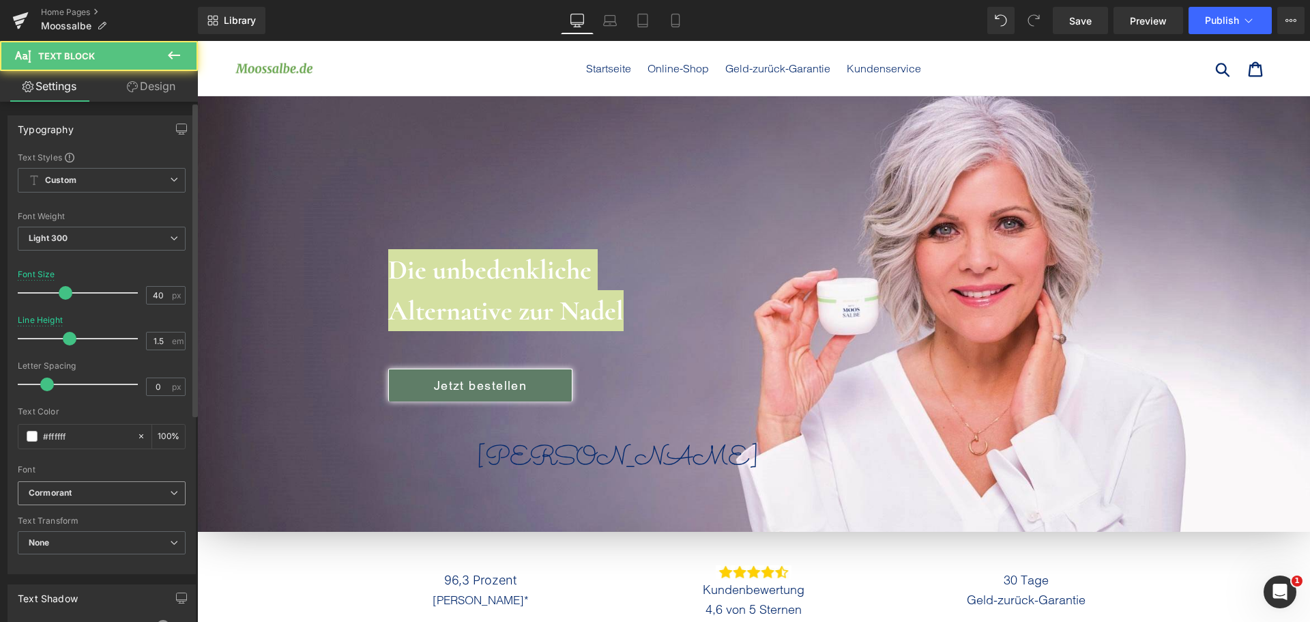
click at [85, 492] on b "Cormorant" at bounding box center [99, 493] width 141 height 12
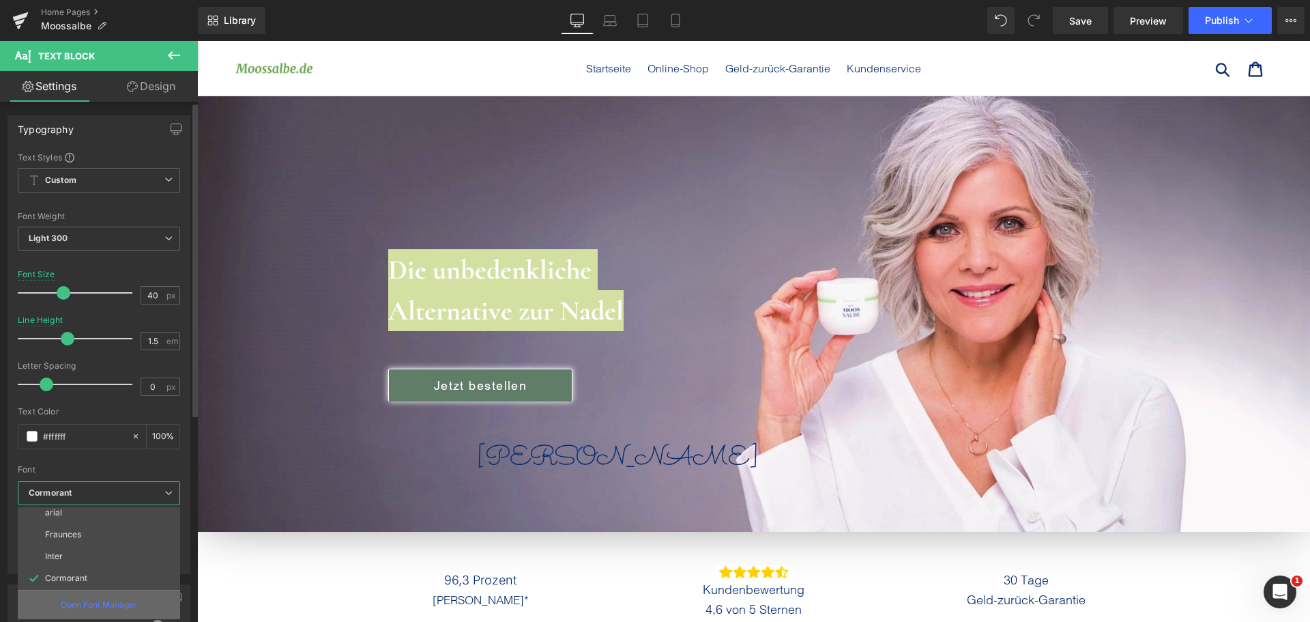
click at [101, 603] on p "Open Font Manager" at bounding box center [99, 605] width 76 height 12
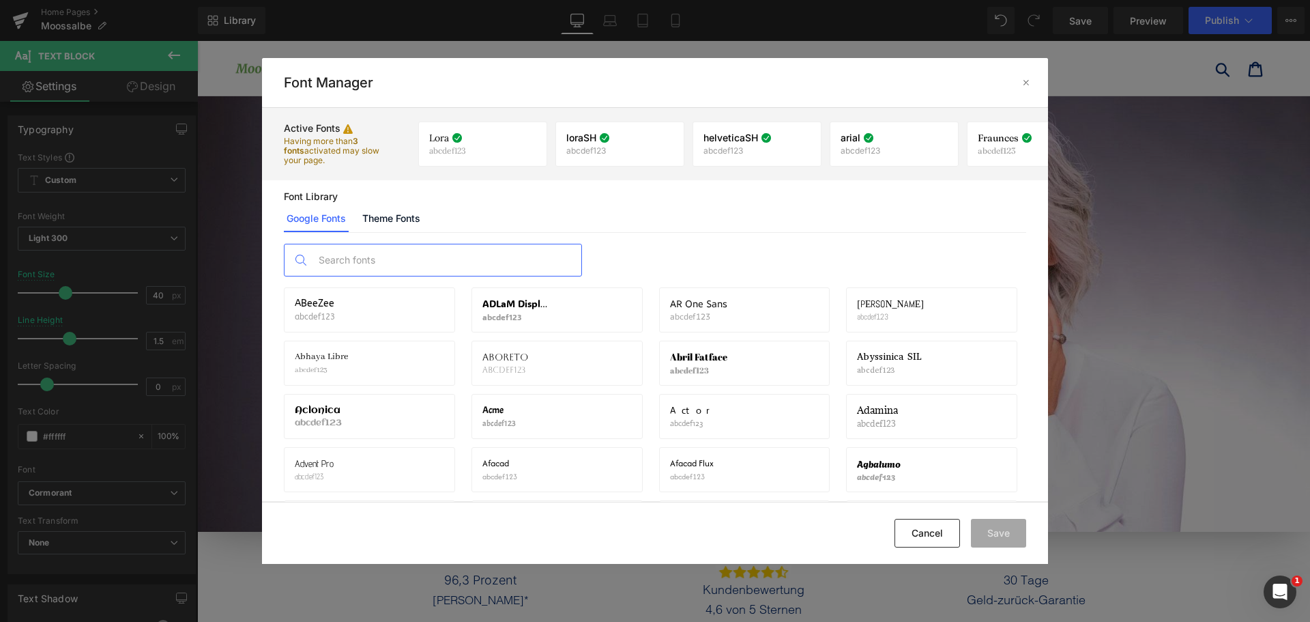
click at [421, 261] on input "text" at bounding box center [447, 259] width 270 height 31
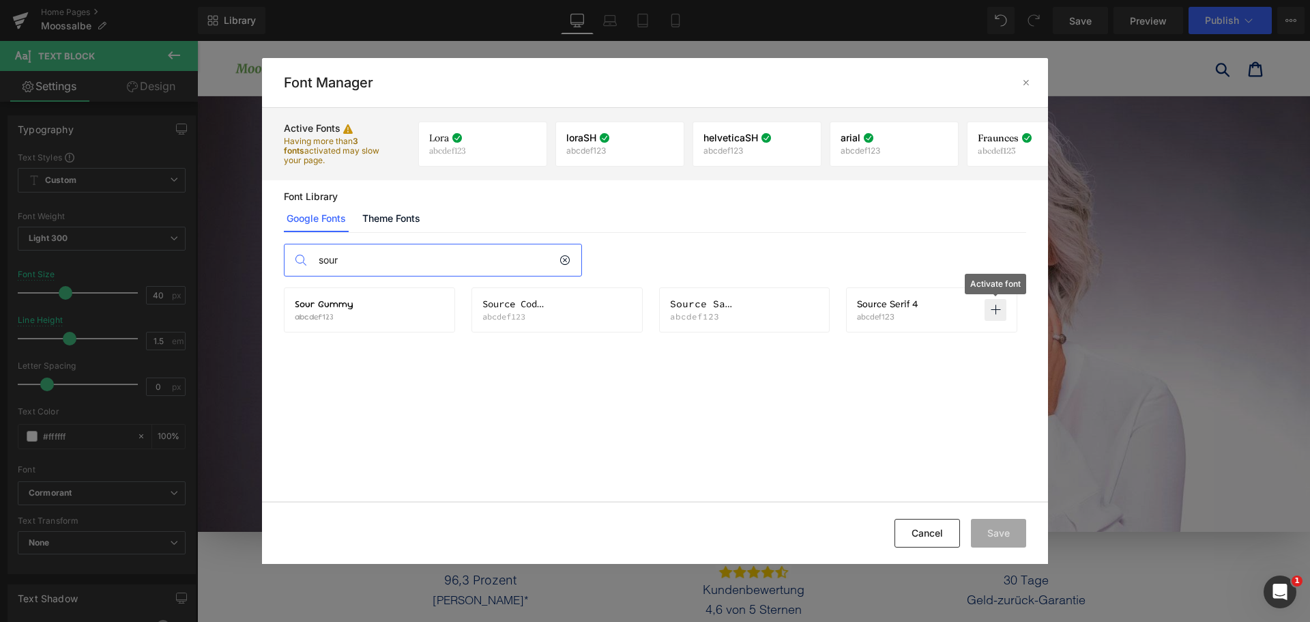
type input "sour"
click at [996, 311] on icon at bounding box center [995, 309] width 11 height 11
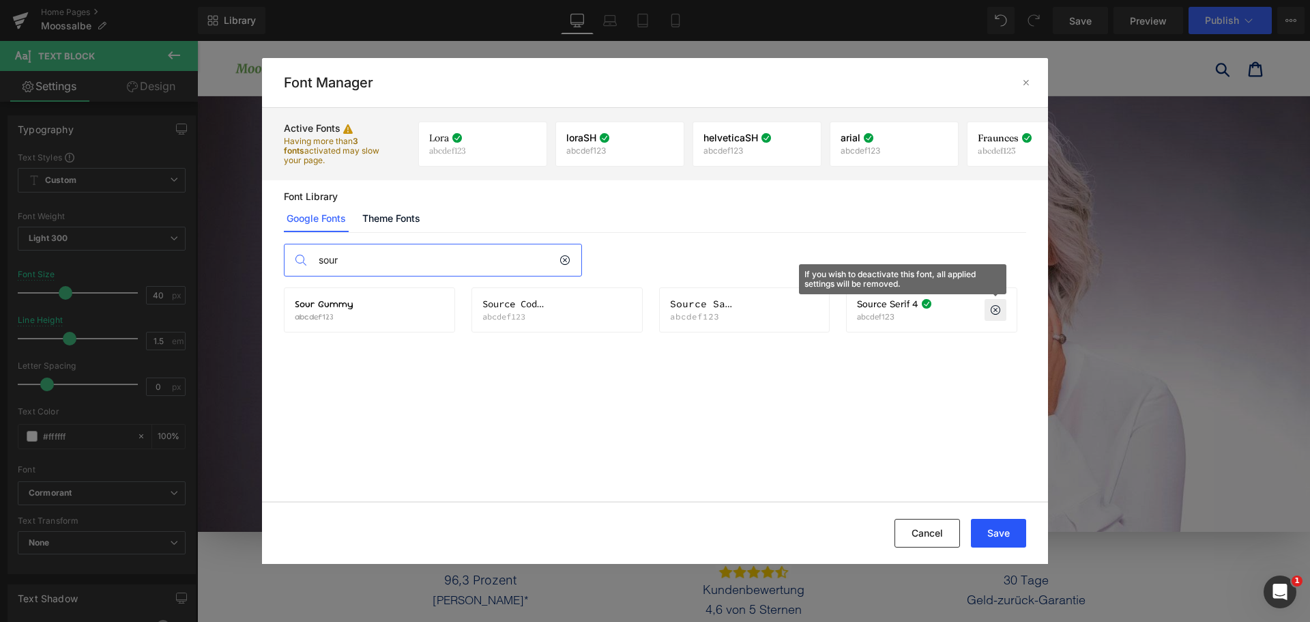
click at [1006, 537] on button "Save" at bounding box center [998, 533] width 55 height 29
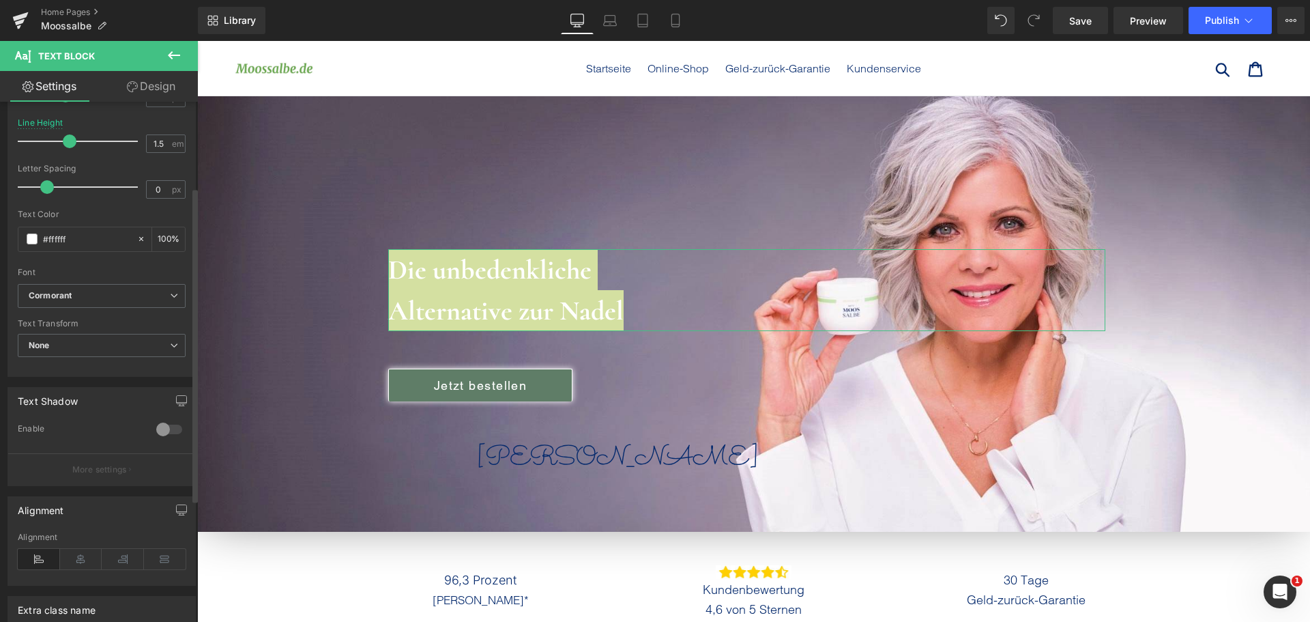
scroll to position [205, 0]
click at [107, 292] on b "Cormorant" at bounding box center [99, 289] width 141 height 12
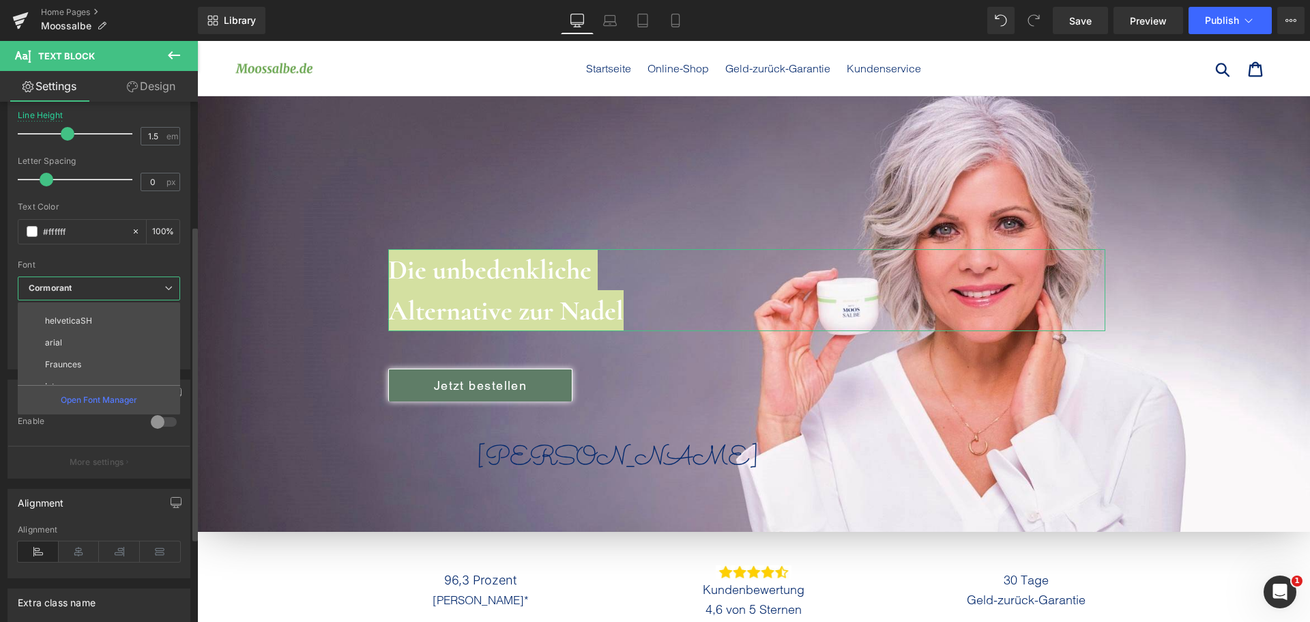
scroll to position [115, 0]
click at [100, 372] on p "Source Serif 4" at bounding box center [73, 374] width 56 height 10
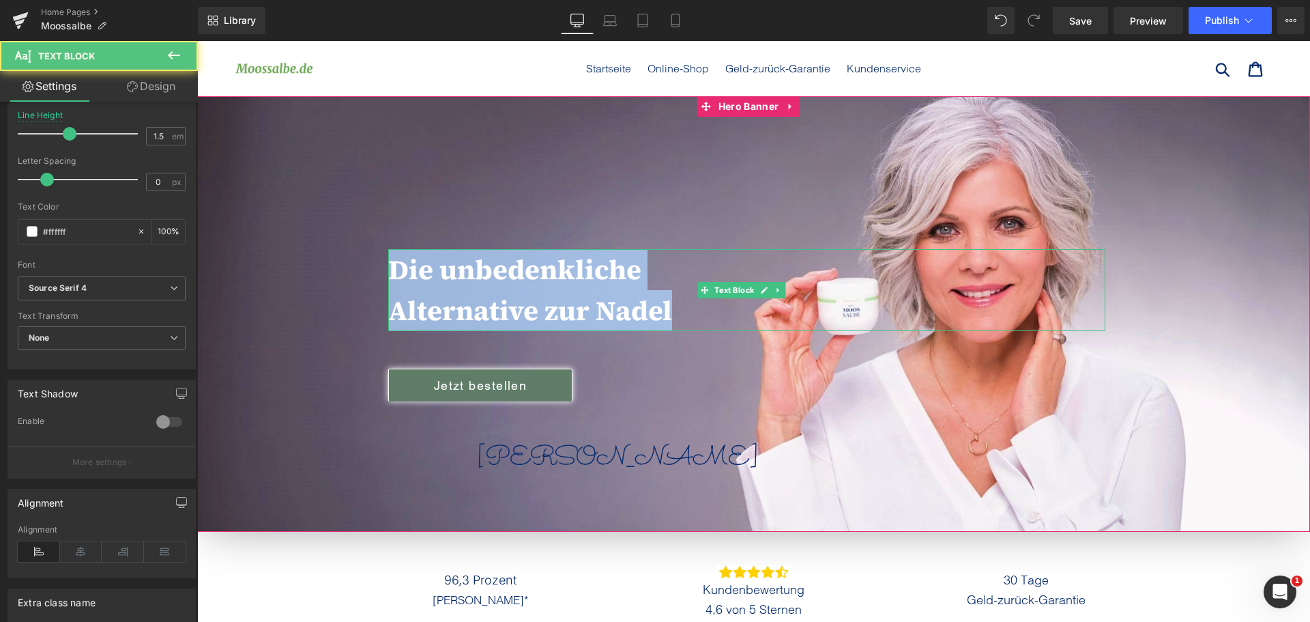
click at [465, 259] on span "Die unbedenkliche" at bounding box center [514, 269] width 253 height 37
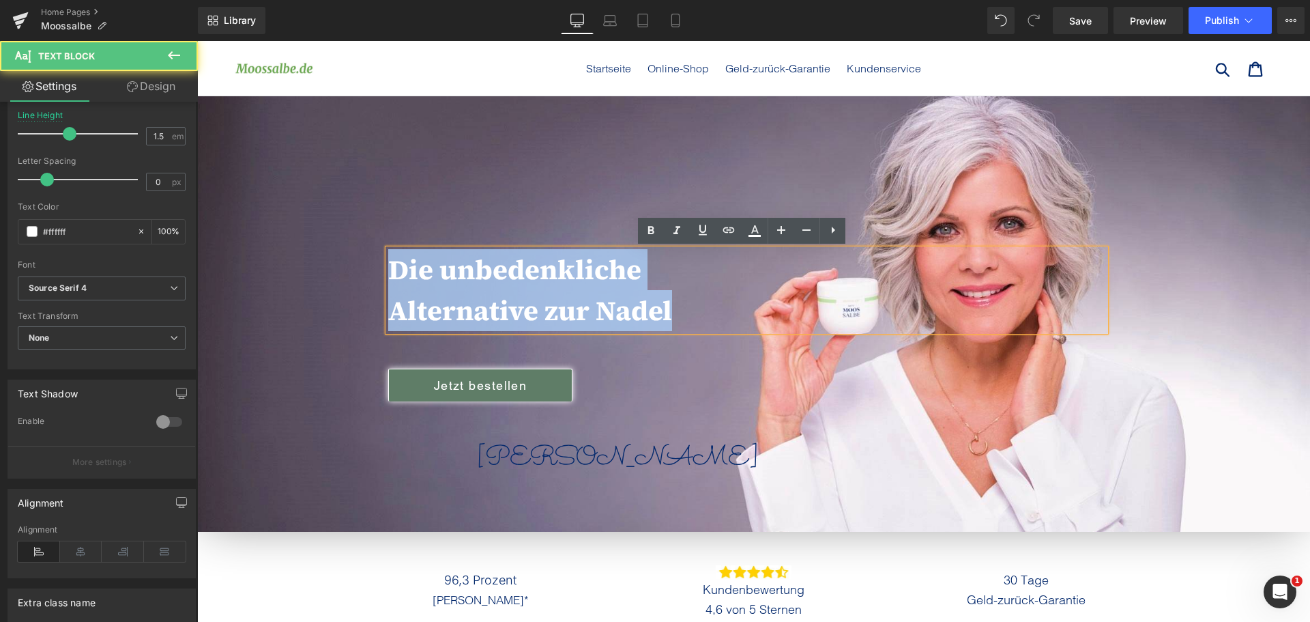
drag, startPoint x: 677, startPoint y: 302, endPoint x: 344, endPoint y: 236, distance: 339.5
click at [345, 242] on div "Die unbedenkliche Alternative zur Nadel Text Block Jetzt bestellen Button Birgi…" at bounding box center [753, 313] width 1113 height 435
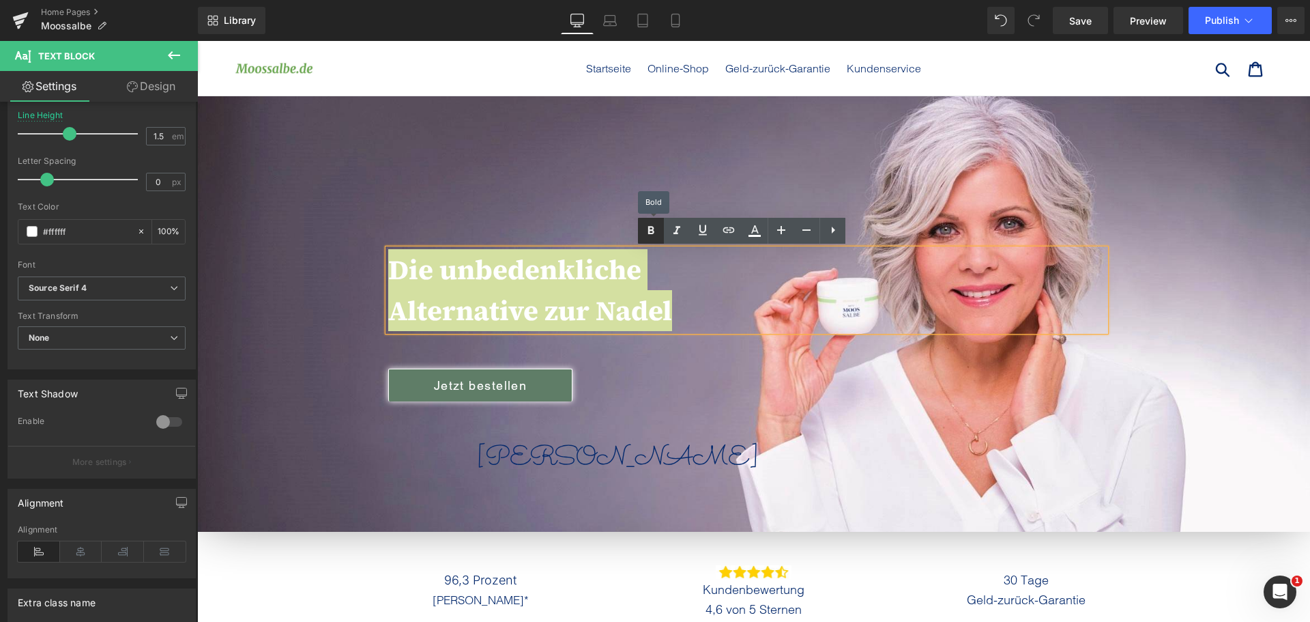
click at [652, 224] on icon at bounding box center [651, 231] width 16 height 16
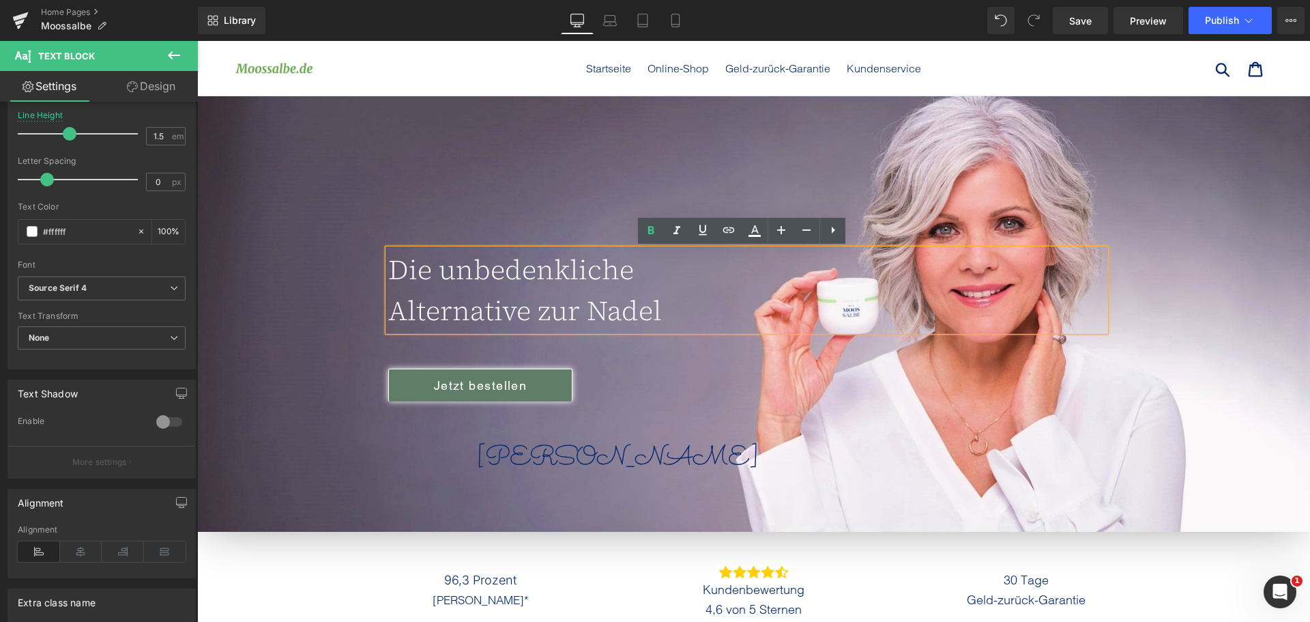
click at [487, 186] on div at bounding box center [753, 313] width 1113 height 435
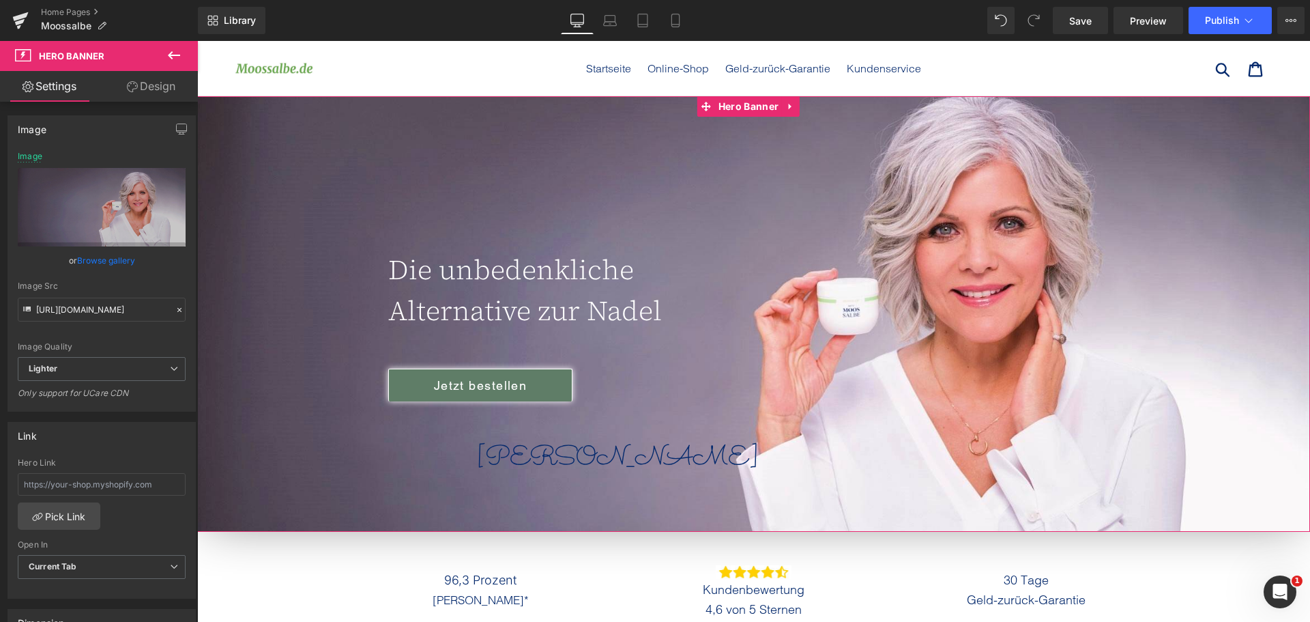
click at [419, 313] on font "Alternative zur Nadel" at bounding box center [525, 310] width 274 height 37
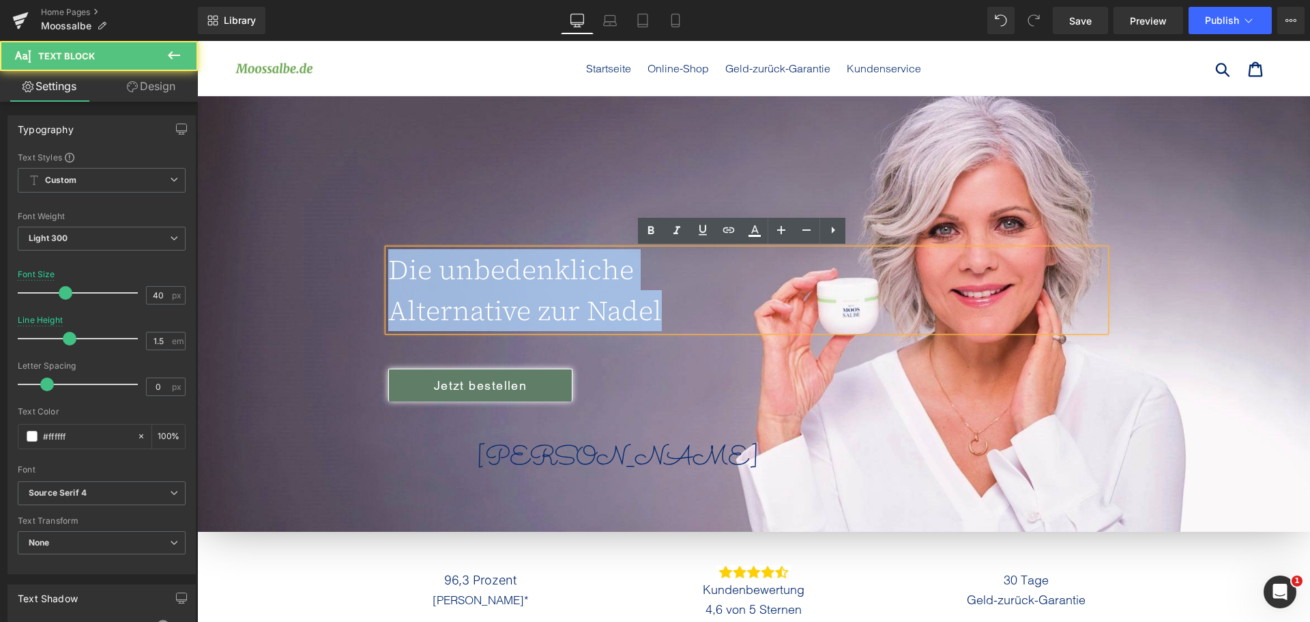
drag, startPoint x: 674, startPoint y: 319, endPoint x: 313, endPoint y: 235, distance: 370.7
click at [315, 235] on div "Die unbedenkliche Alternative zur Nadel Text Block Jetzt bestellen Button Birgi…" at bounding box center [753, 313] width 1113 height 435
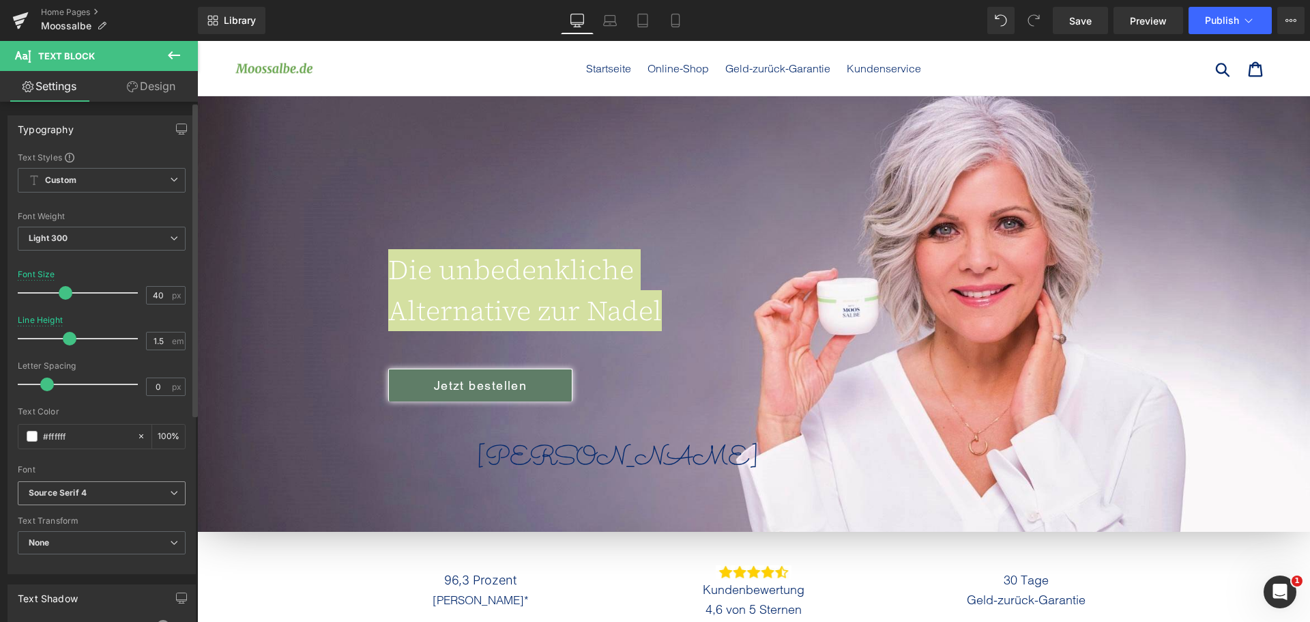
click at [66, 491] on icon "Source Serif 4" at bounding box center [58, 493] width 58 height 12
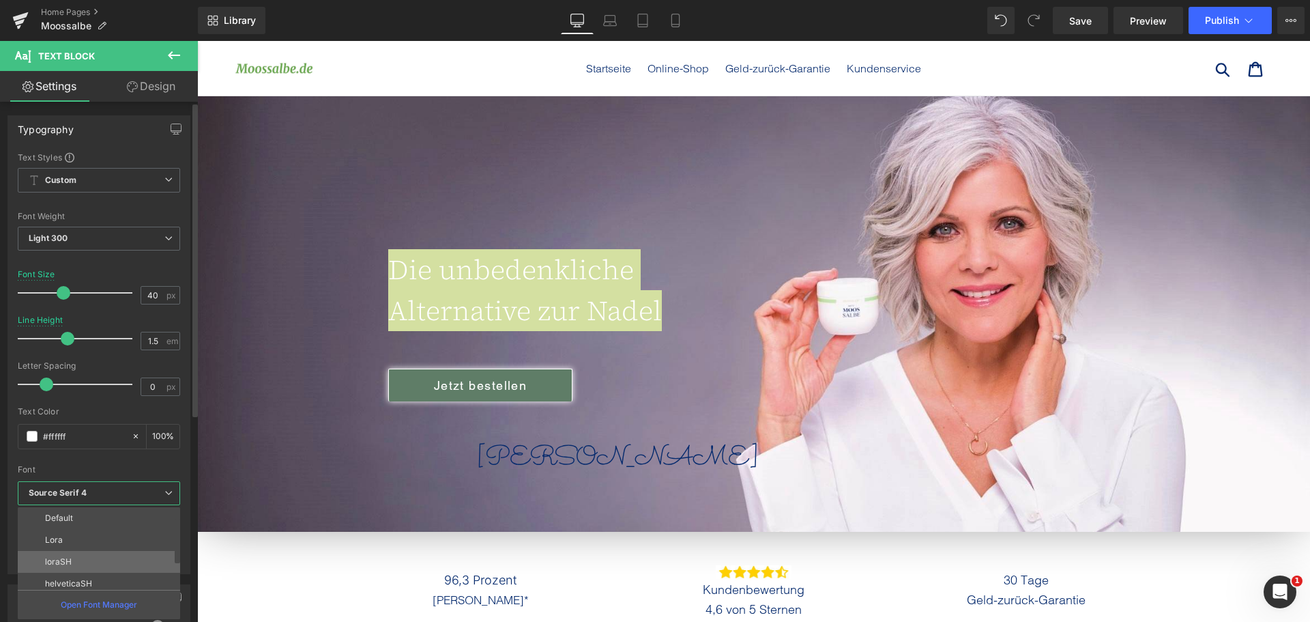
scroll to position [68, 0]
click at [117, 559] on li "Fraunces" at bounding box center [102, 559] width 169 height 22
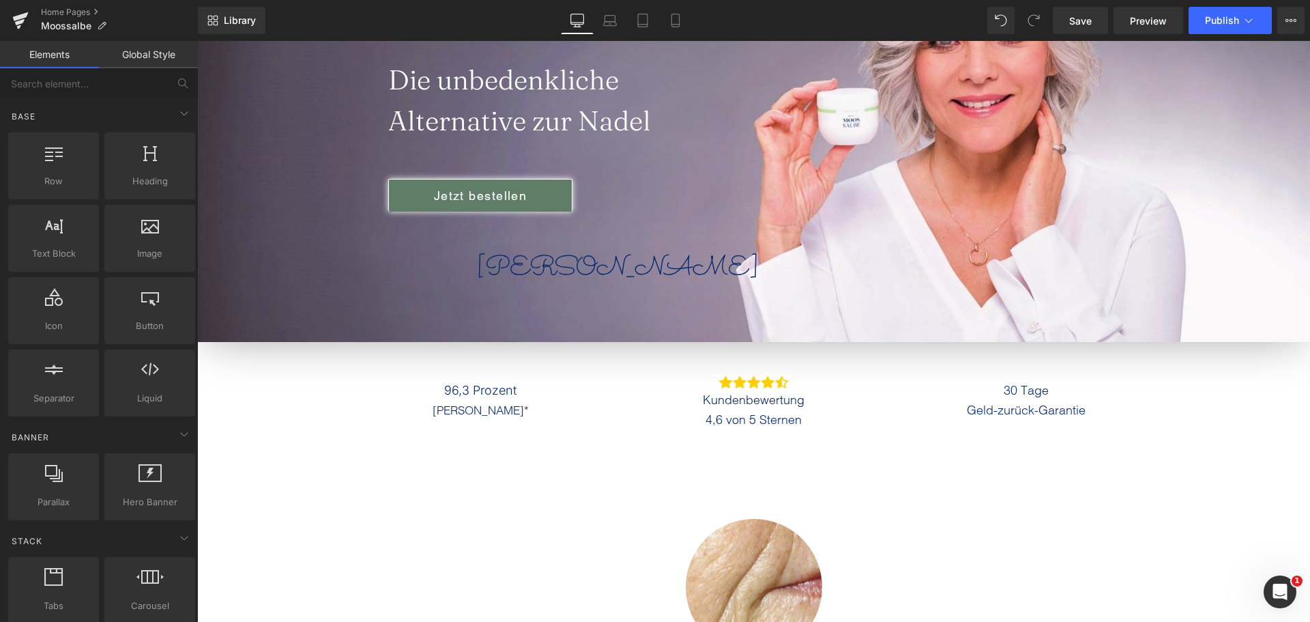
scroll to position [205, 0]
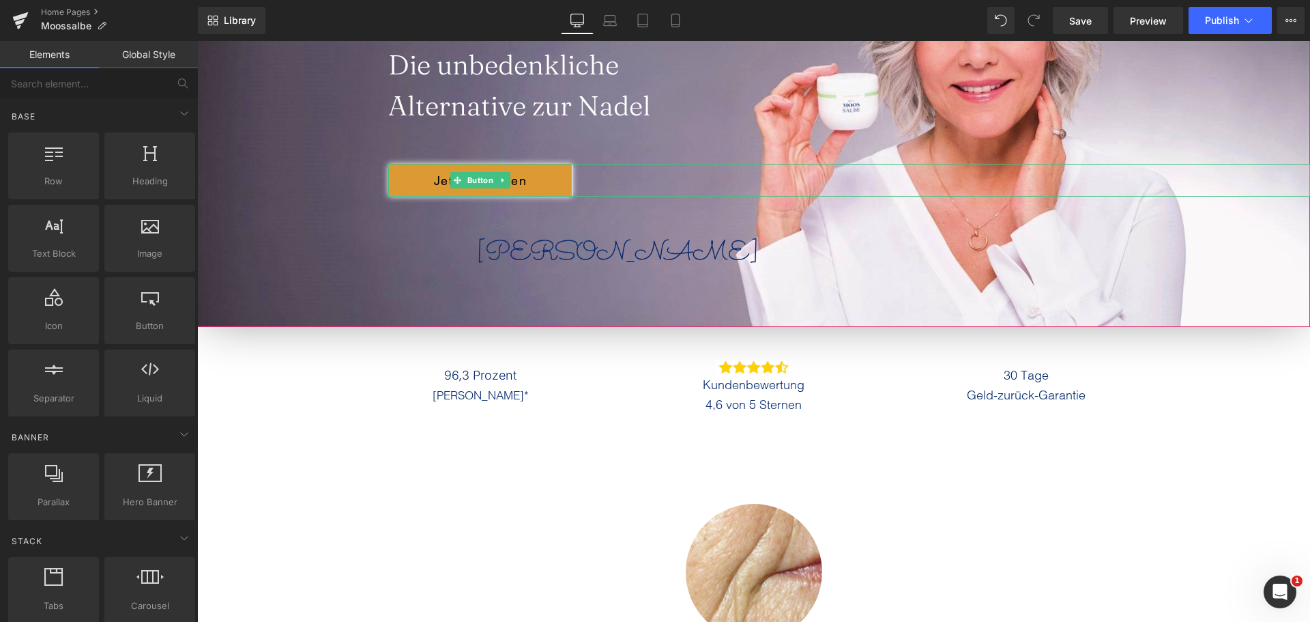
click at [477, 190] on link "Jetzt bestellen" at bounding box center [480, 180] width 184 height 33
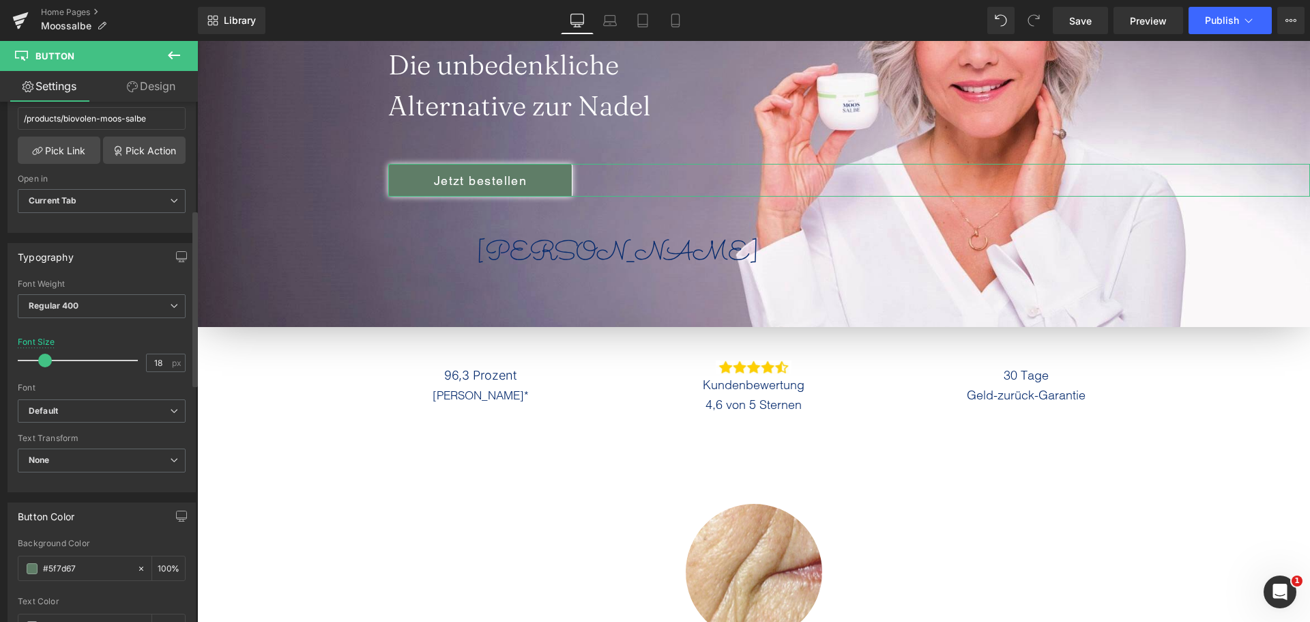
scroll to position [341, 0]
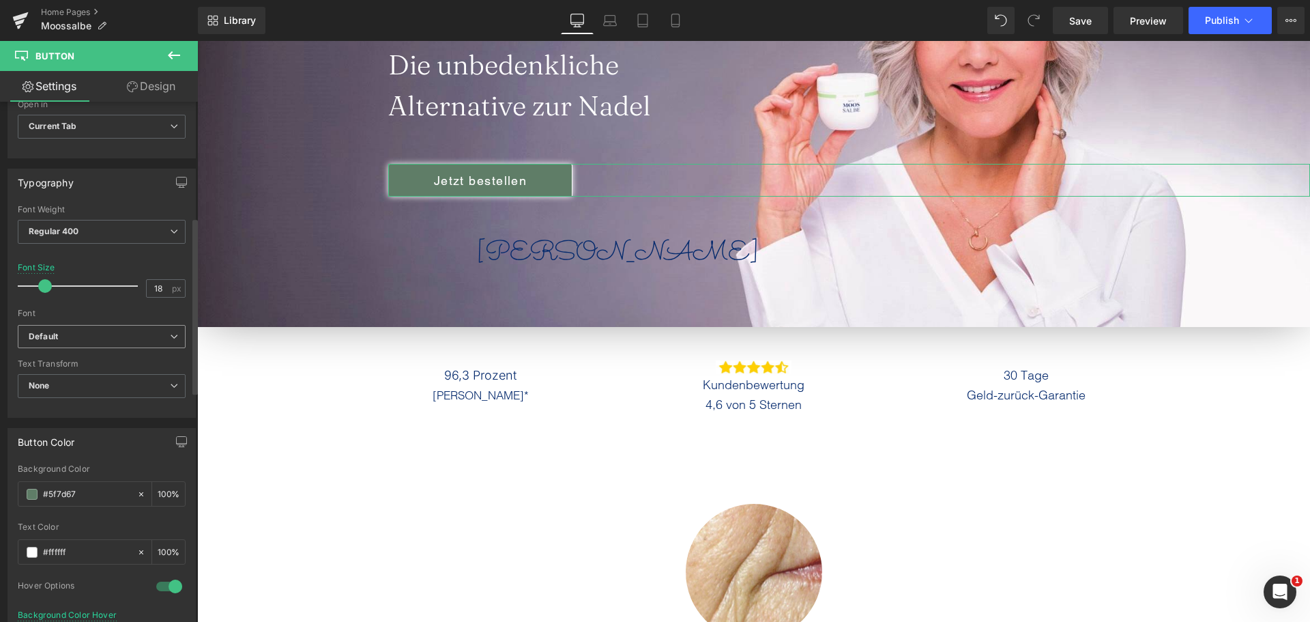
click at [95, 332] on b "Default" at bounding box center [99, 337] width 141 height 12
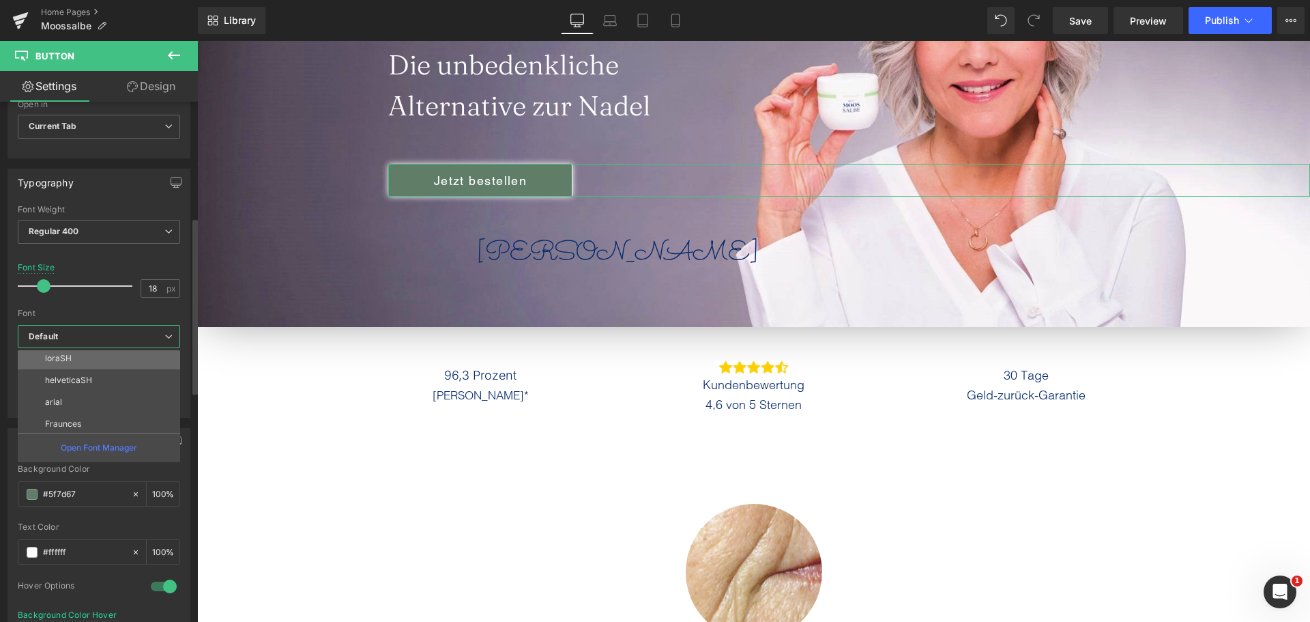
scroll to position [68, 0]
click at [83, 418] on li "Inter" at bounding box center [102, 424] width 169 height 22
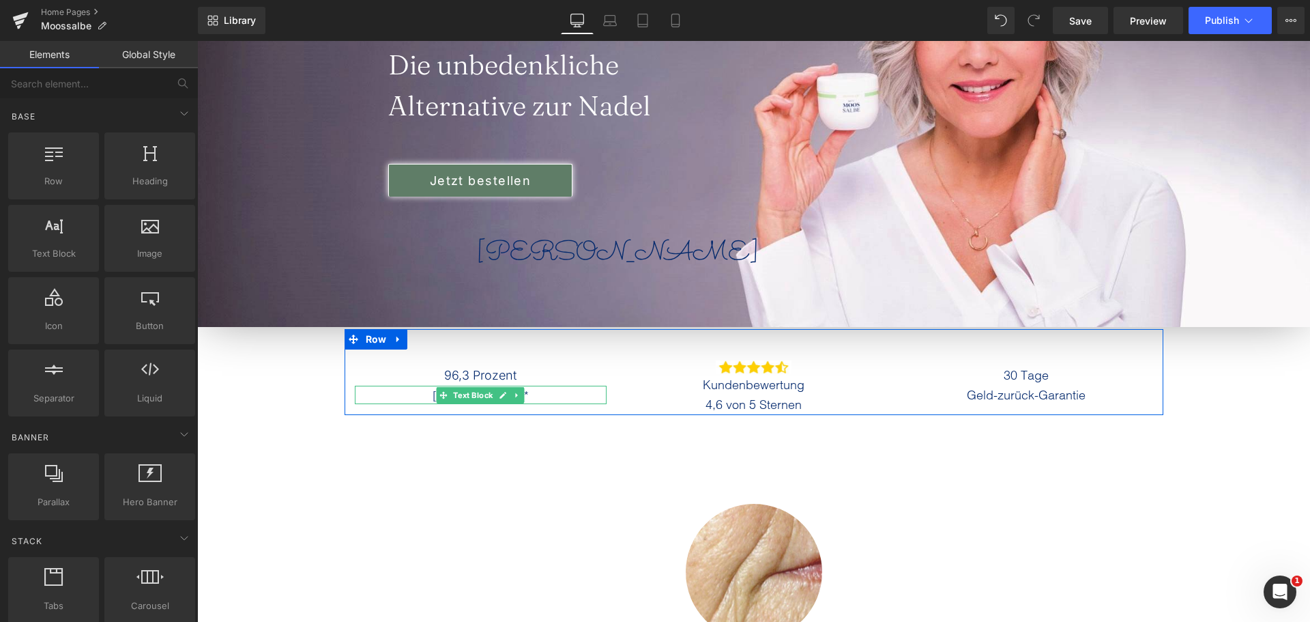
click at [469, 393] on span "Text Block" at bounding box center [473, 395] width 45 height 16
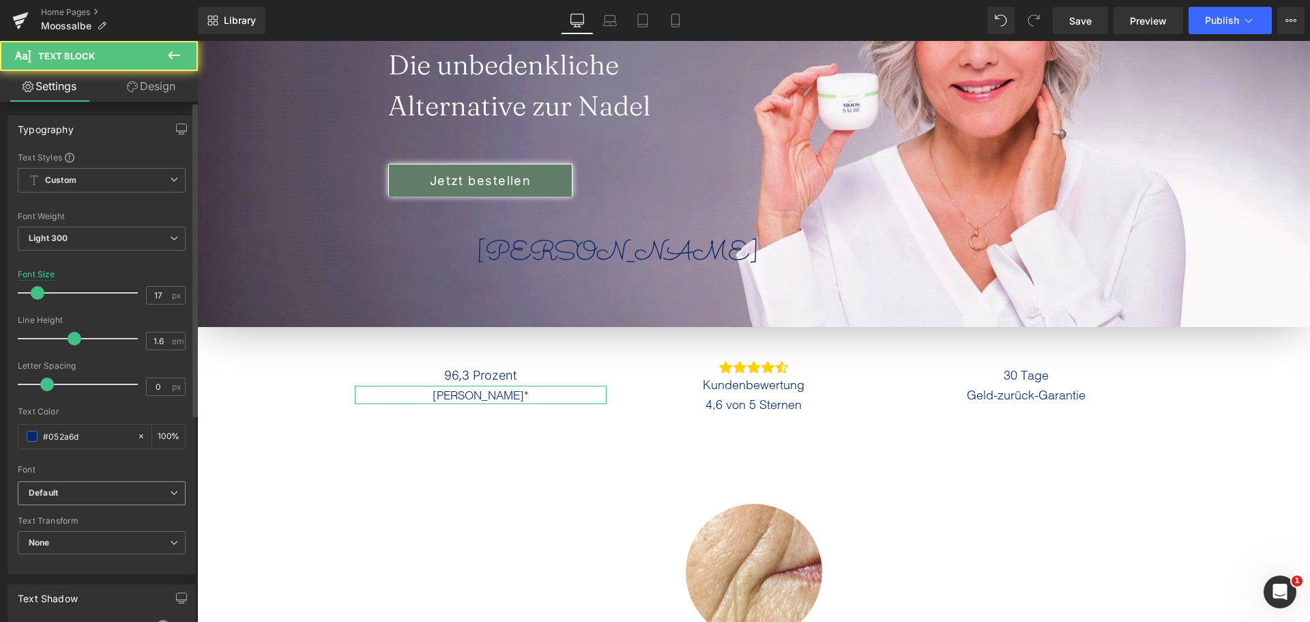
click at [146, 485] on span "Default" at bounding box center [102, 493] width 168 height 24
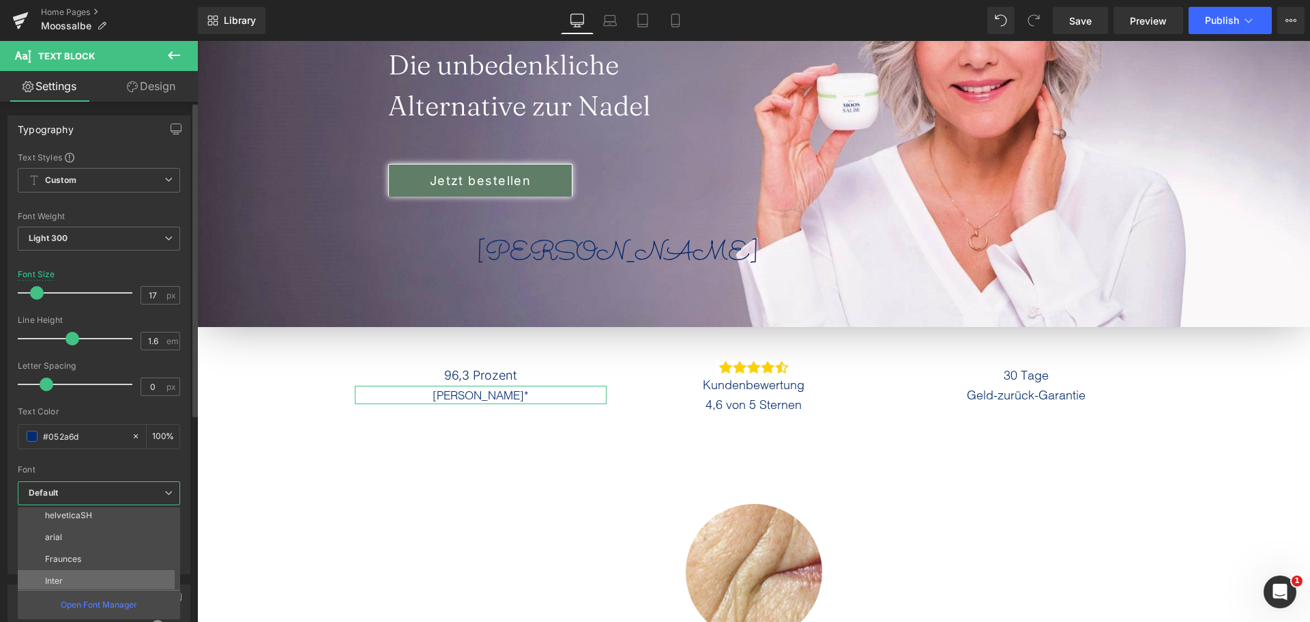
click at [91, 575] on li "Inter" at bounding box center [102, 581] width 169 height 22
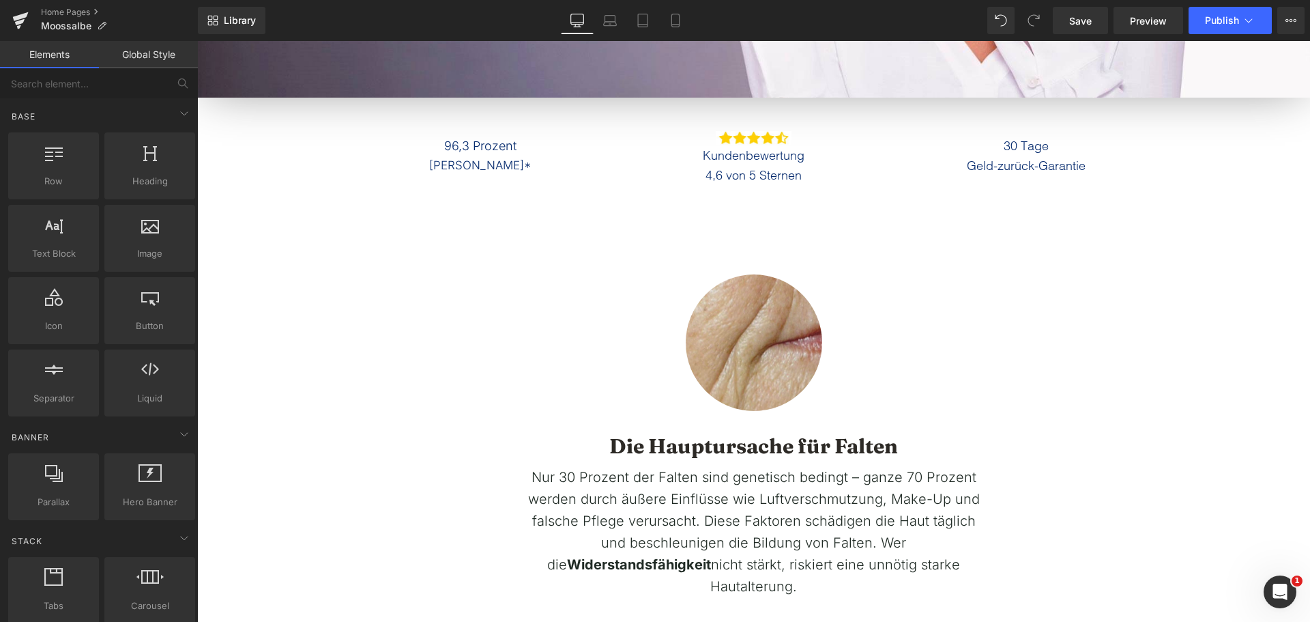
scroll to position [478, 0]
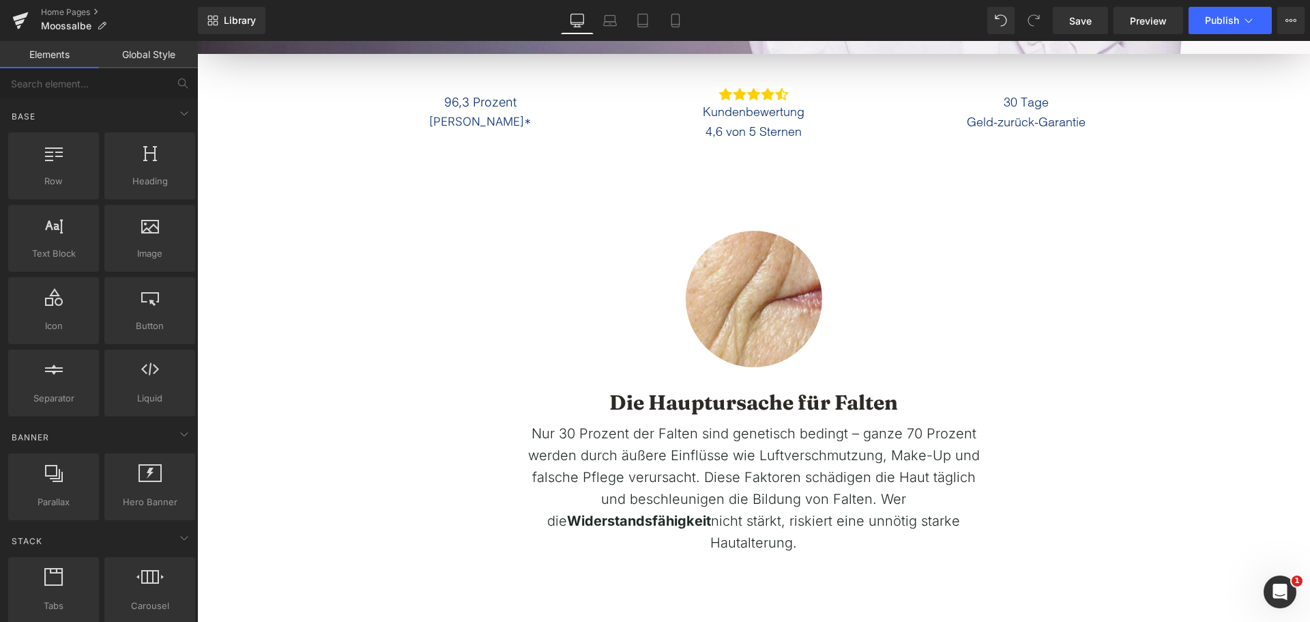
click at [663, 401] on strong "Die Hauptursache für Falten" at bounding box center [754, 402] width 289 height 25
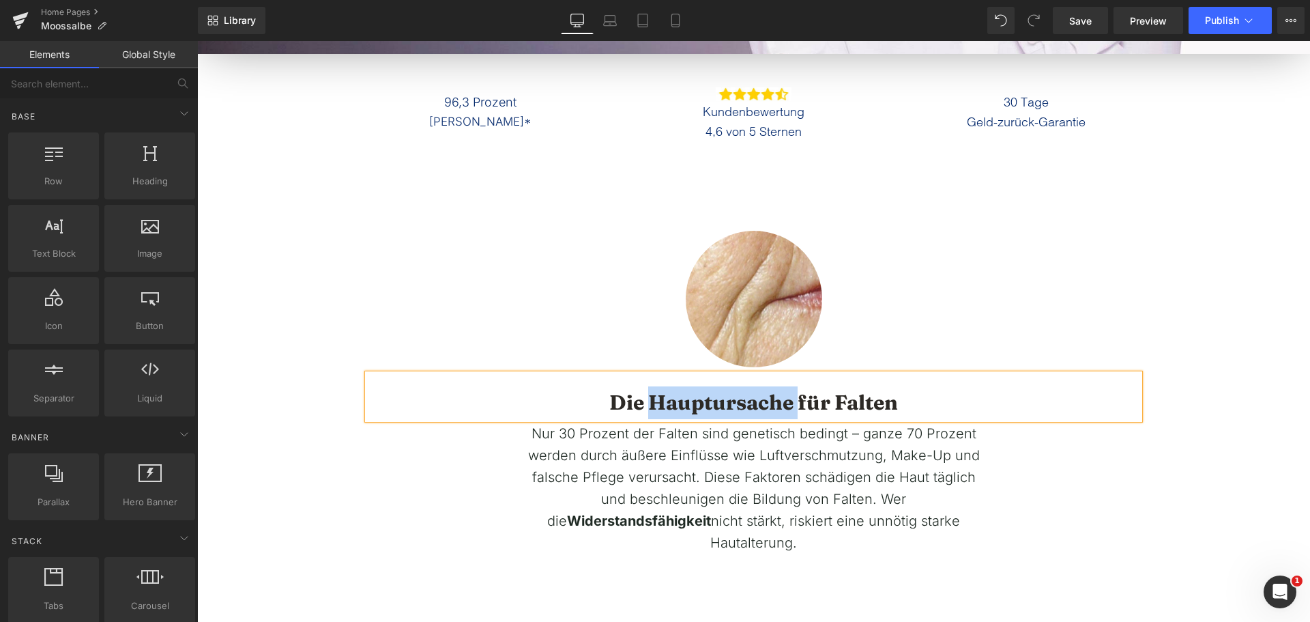
click at [663, 401] on strong "Die Hauptursache für Falten" at bounding box center [754, 402] width 289 height 25
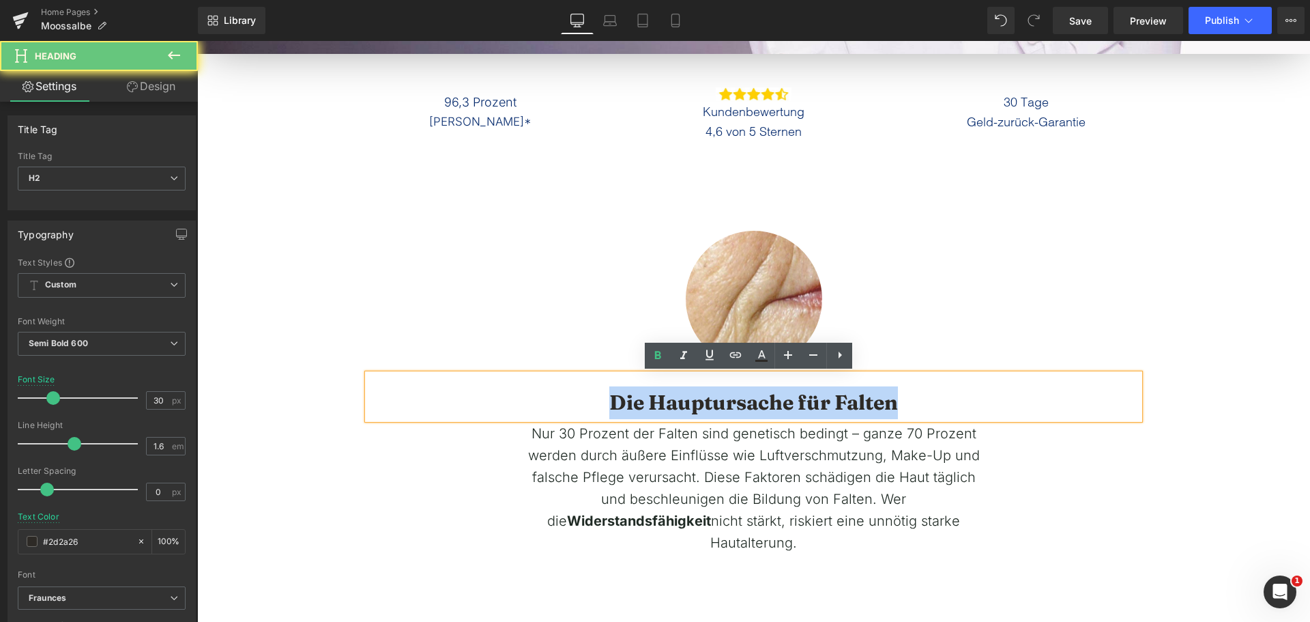
click at [663, 401] on strong "Die Hauptursache für Falten" at bounding box center [754, 402] width 289 height 25
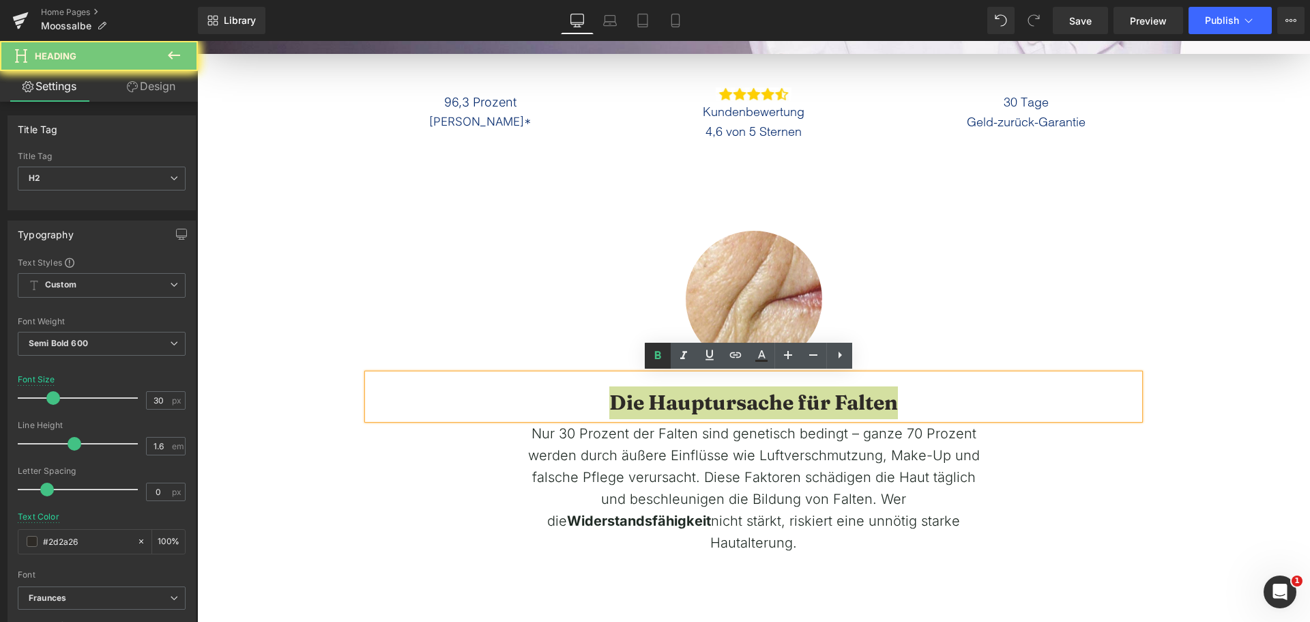
click at [661, 359] on icon at bounding box center [658, 355] width 16 height 16
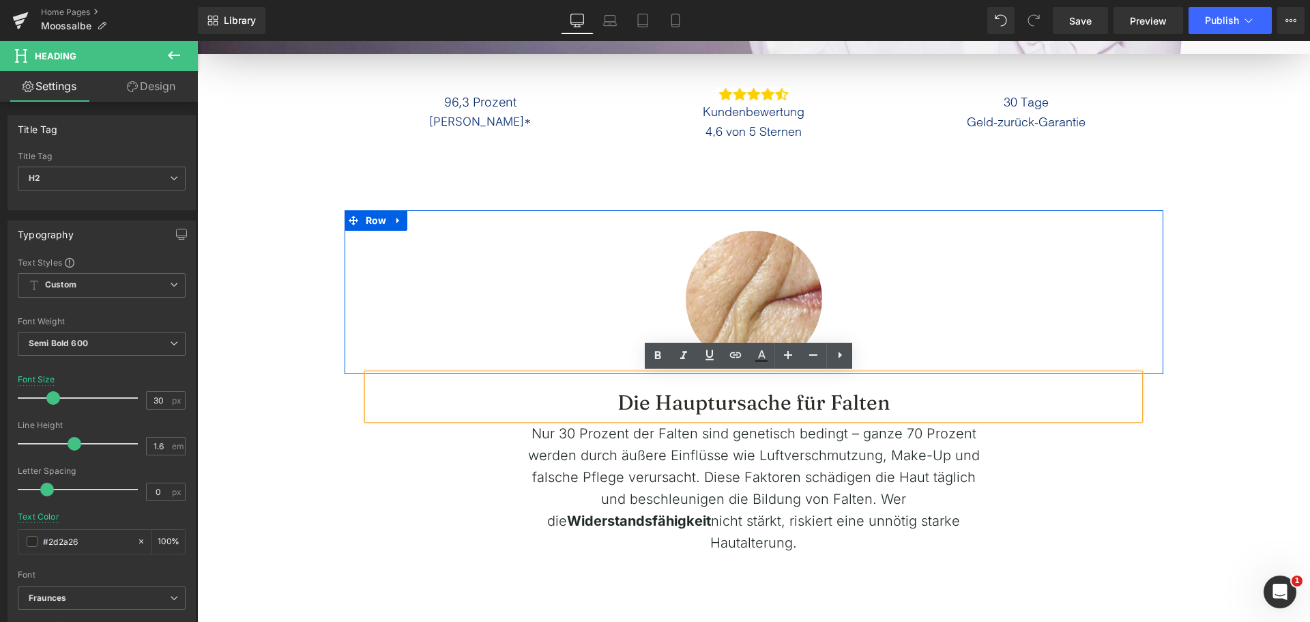
click at [348, 302] on div "Image" at bounding box center [754, 299] width 819 height 137
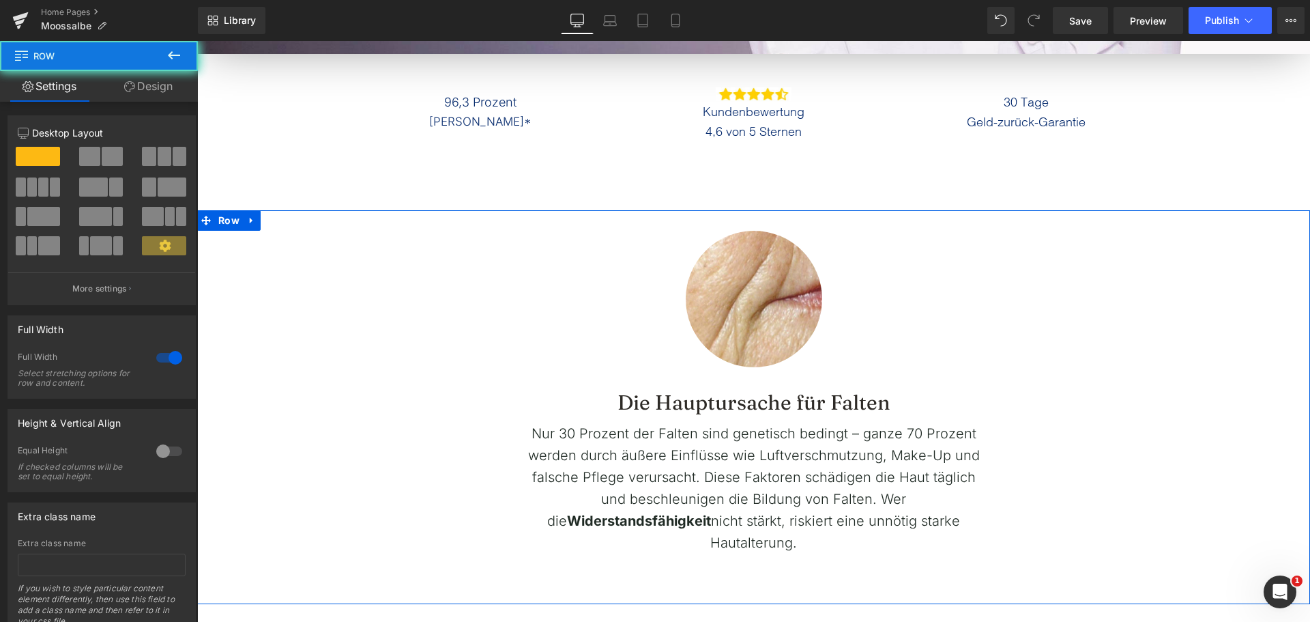
click at [242, 315] on div "Image Row Die Hauptursache für Falten Heading Nur 30 Prozent der Falten sind ge…" at bounding box center [753, 381] width 1113 height 343
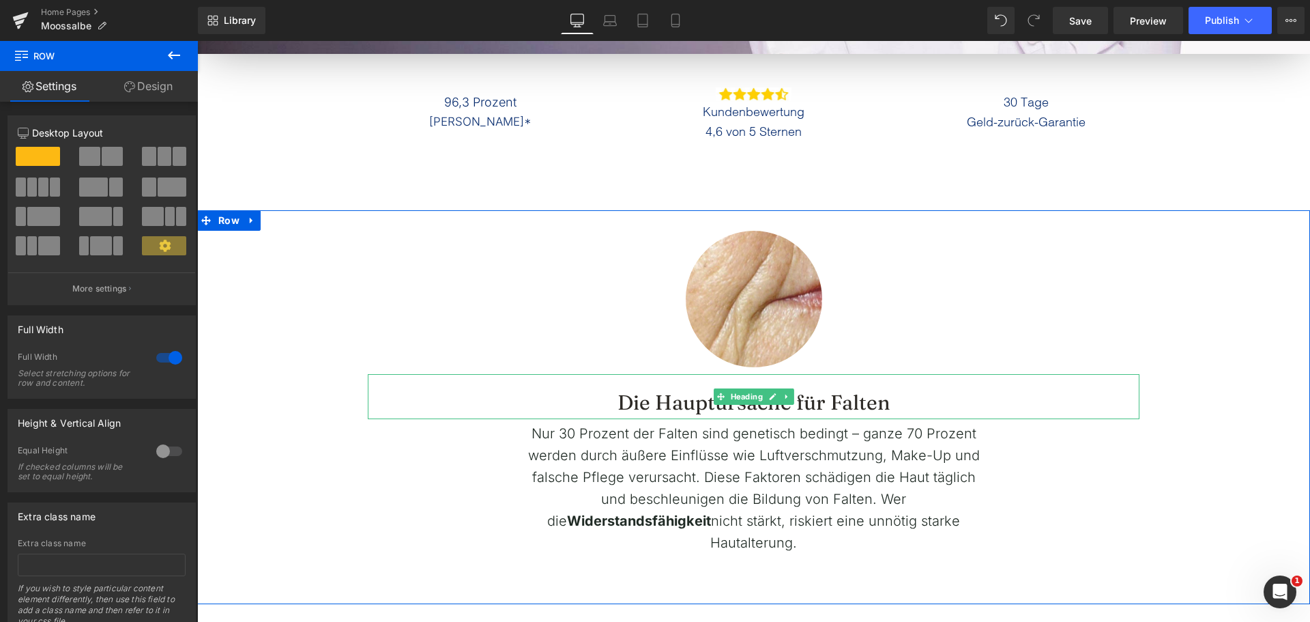
click at [633, 397] on span "Die Hauptursache für Falten" at bounding box center [754, 402] width 273 height 25
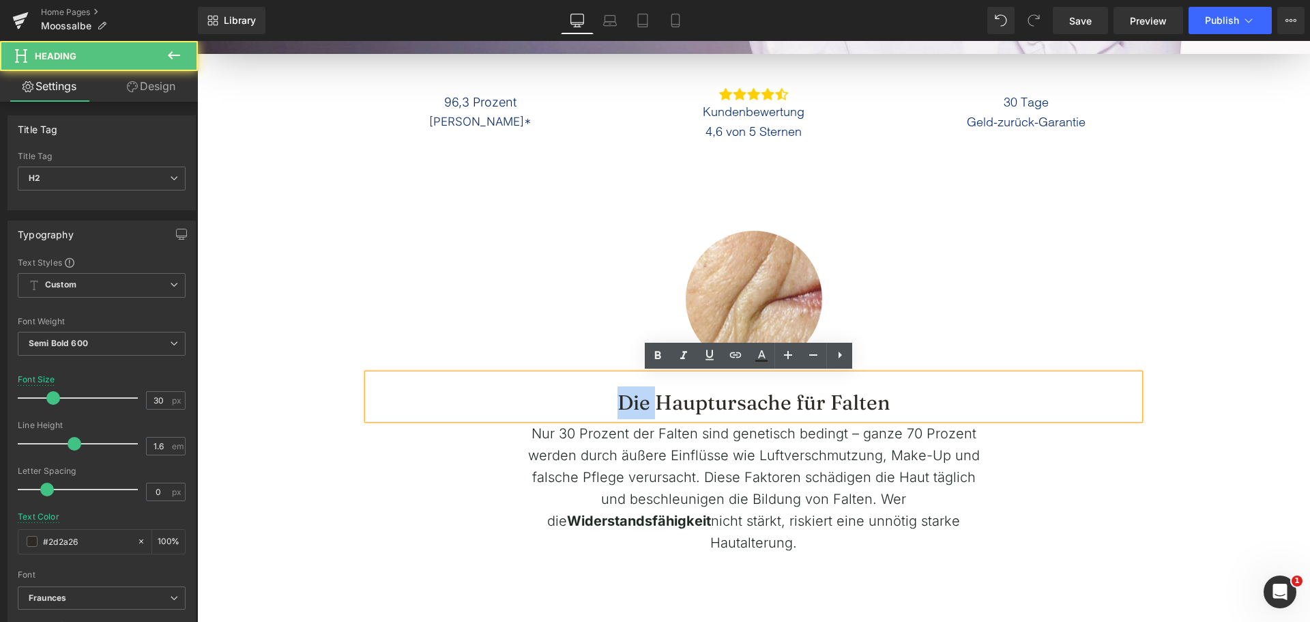
click at [633, 397] on span "Die Hauptursache für Falten" at bounding box center [754, 402] width 273 height 25
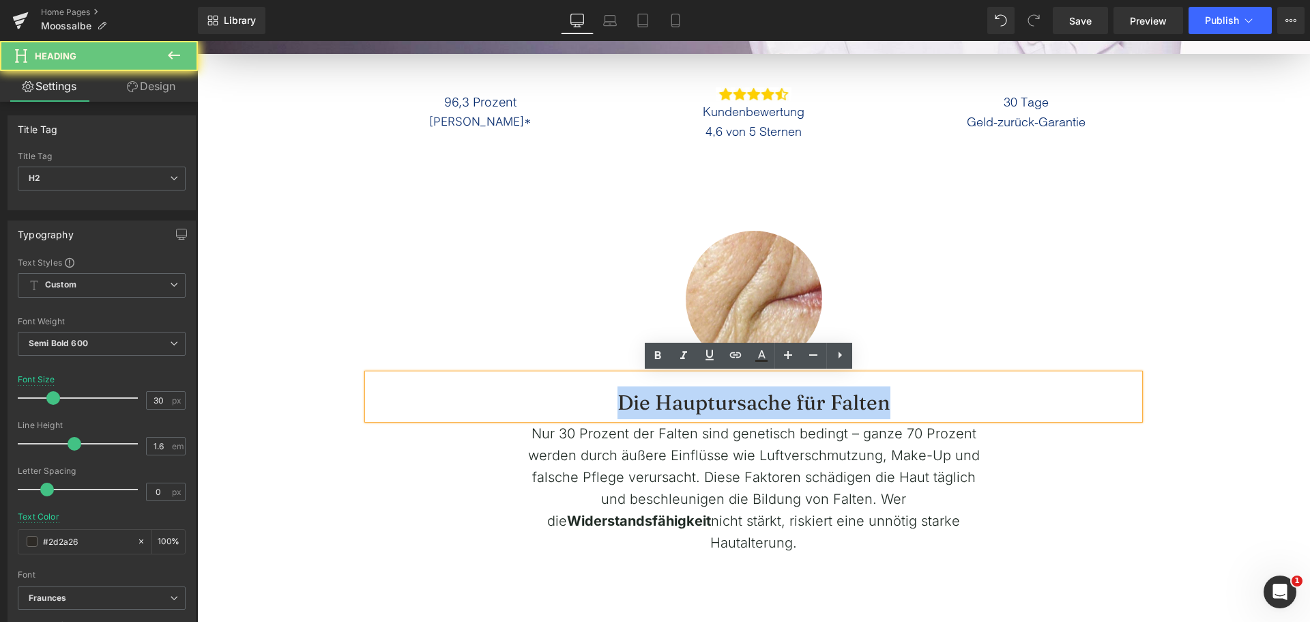
click at [633, 397] on span "Die Hauptursache für Falten" at bounding box center [754, 402] width 273 height 25
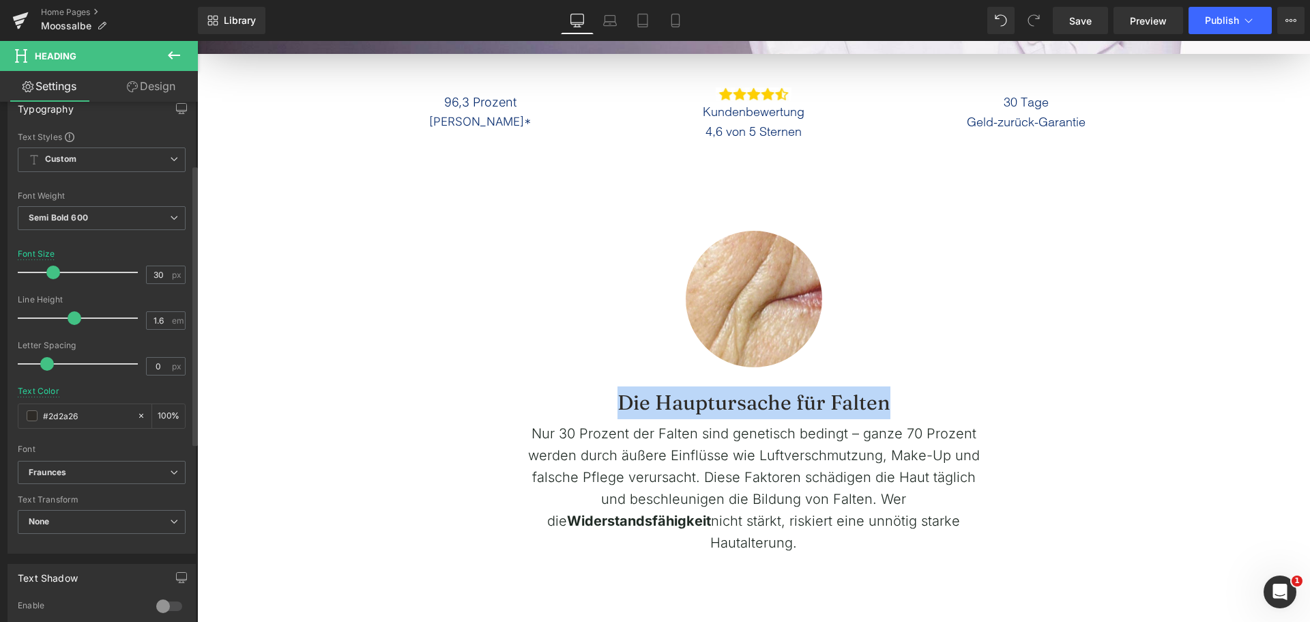
scroll to position [137, 0]
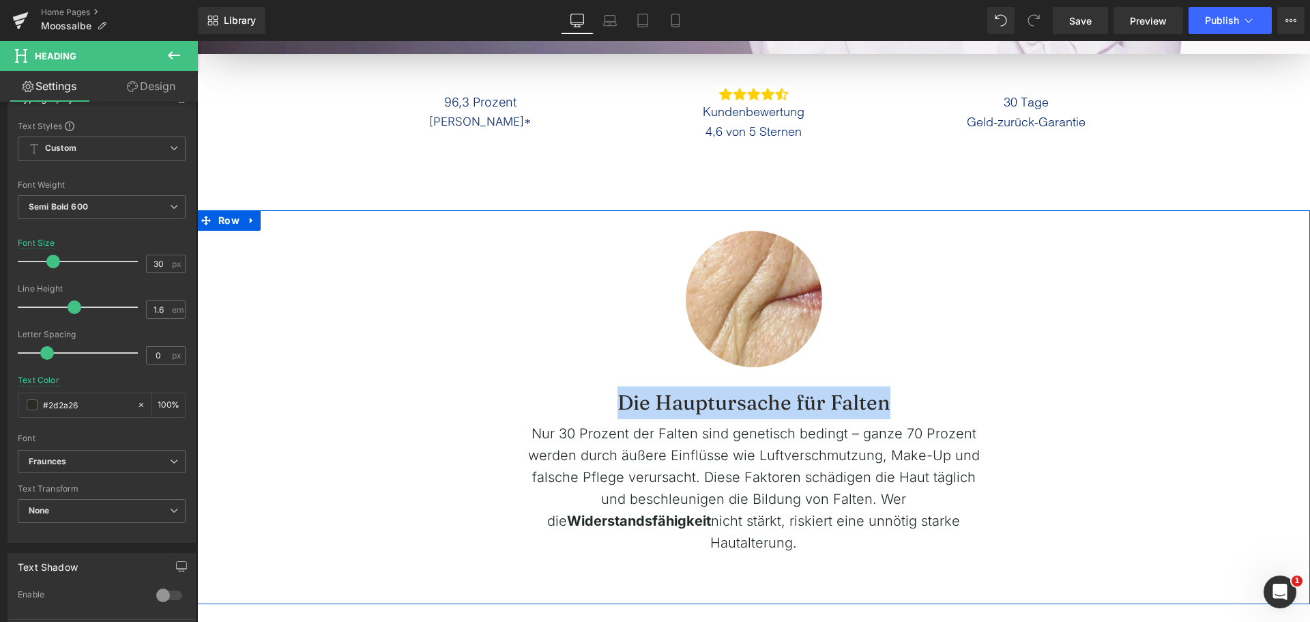
click at [1231, 422] on div "Image Row Die Hauptursache für Falten Heading Nur 30 Prozent der Falten sind ge…" at bounding box center [753, 381] width 1113 height 343
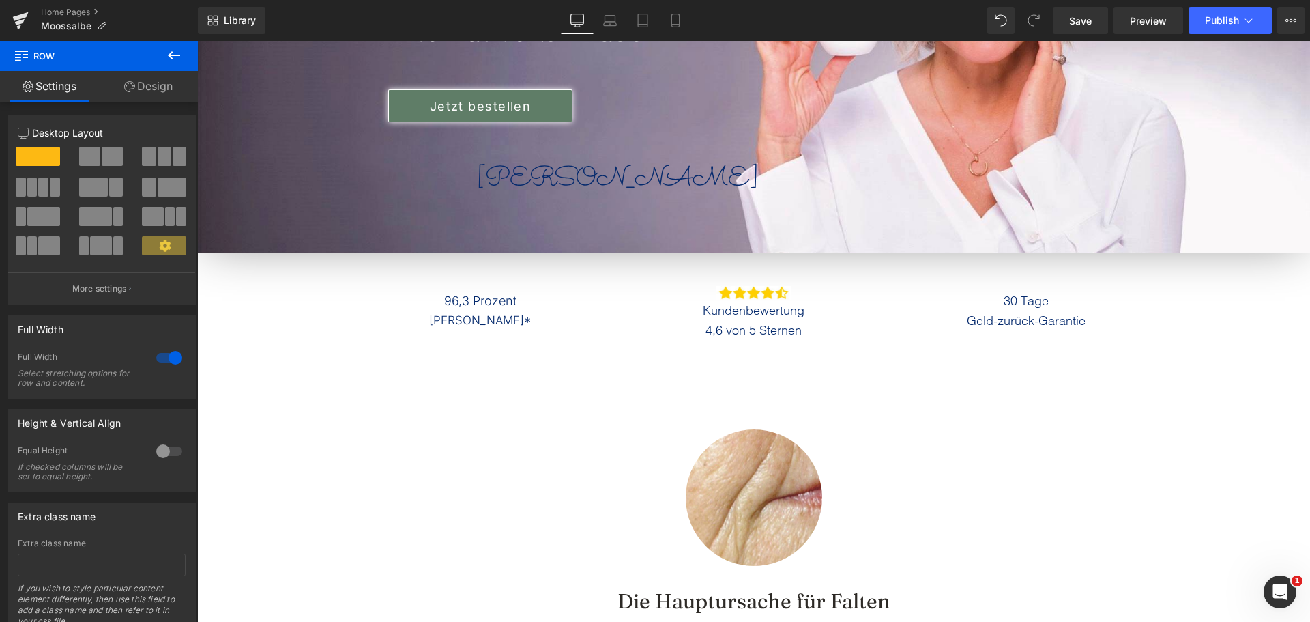
scroll to position [273, 0]
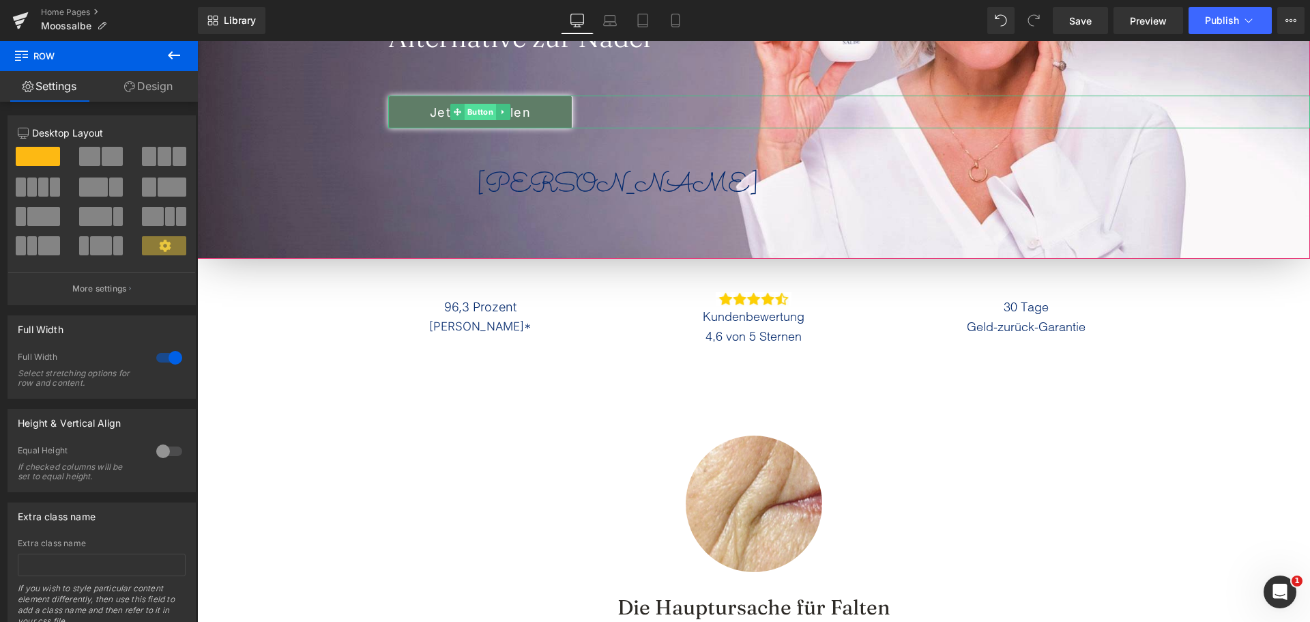
click at [478, 109] on span "Button" at bounding box center [480, 112] width 31 height 16
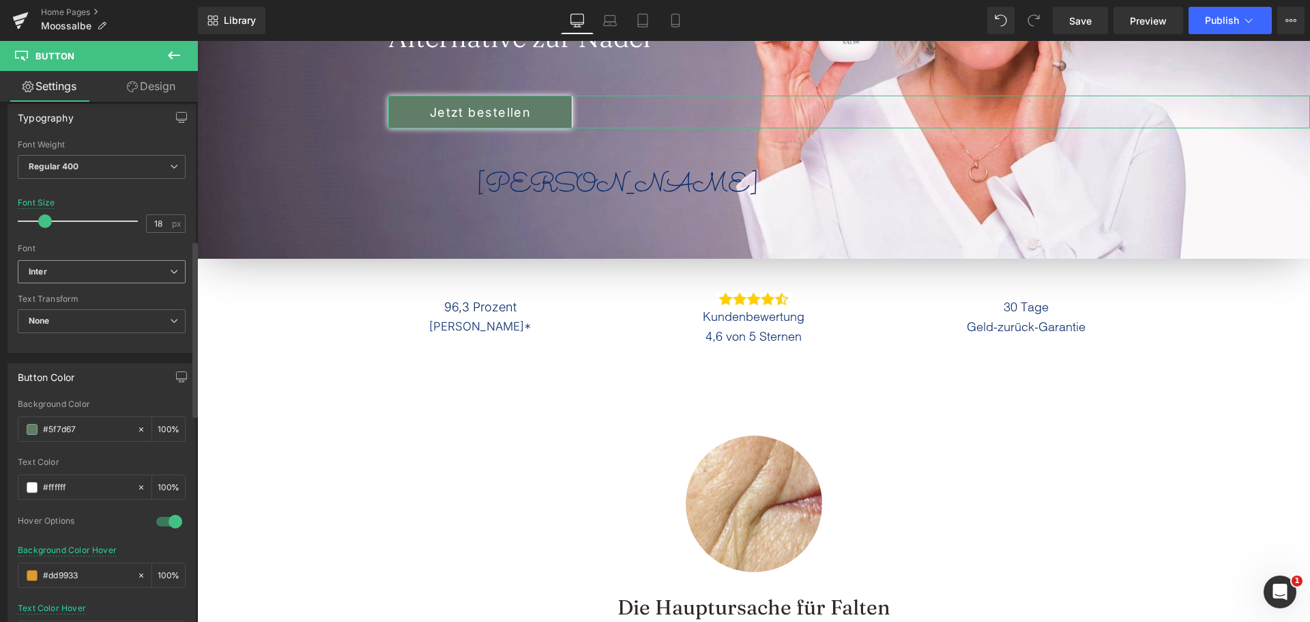
scroll to position [410, 0]
click at [73, 418] on input "#5f7d67" at bounding box center [86, 425] width 87 height 15
type input "#4C6654"
click at [149, 405] on div "Background Color" at bounding box center [102, 401] width 168 height 10
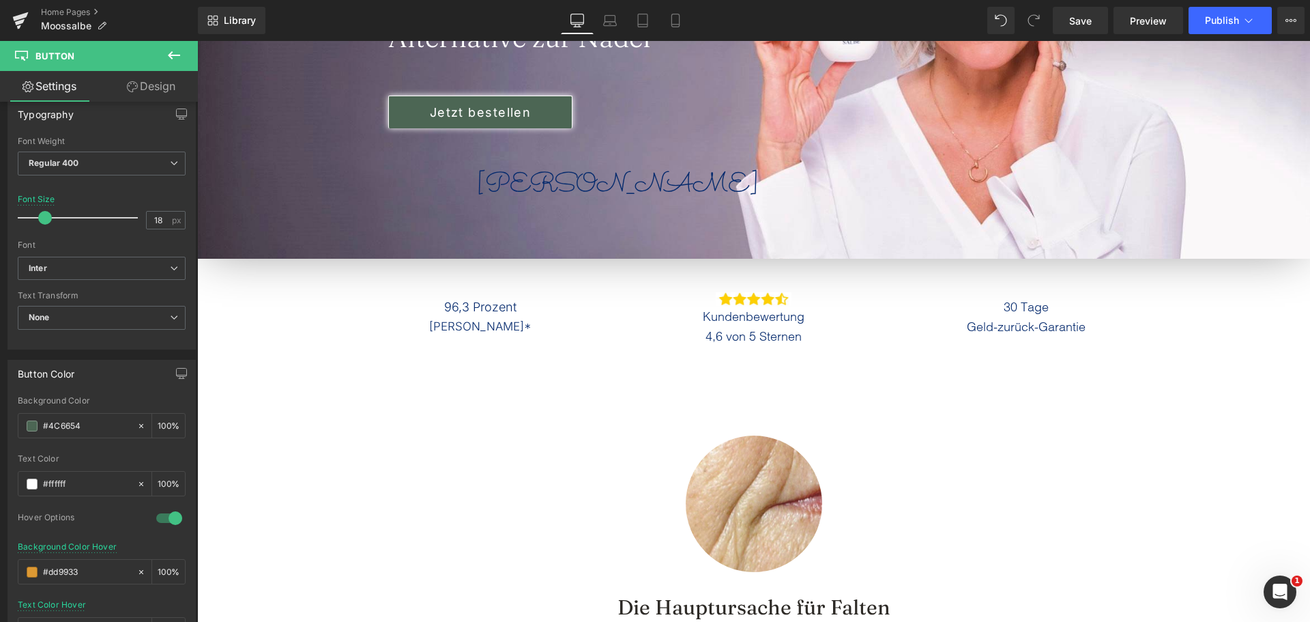
scroll to position [478, 0]
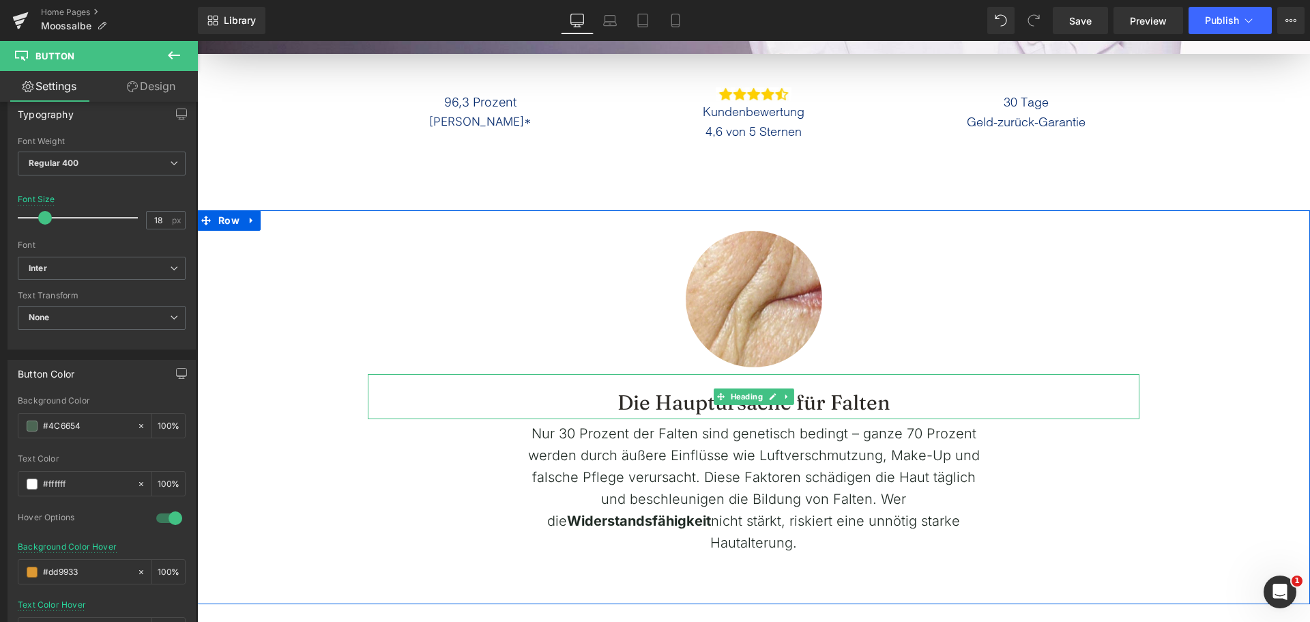
click at [818, 406] on span "Die Hauptursache für Falten" at bounding box center [754, 402] width 273 height 25
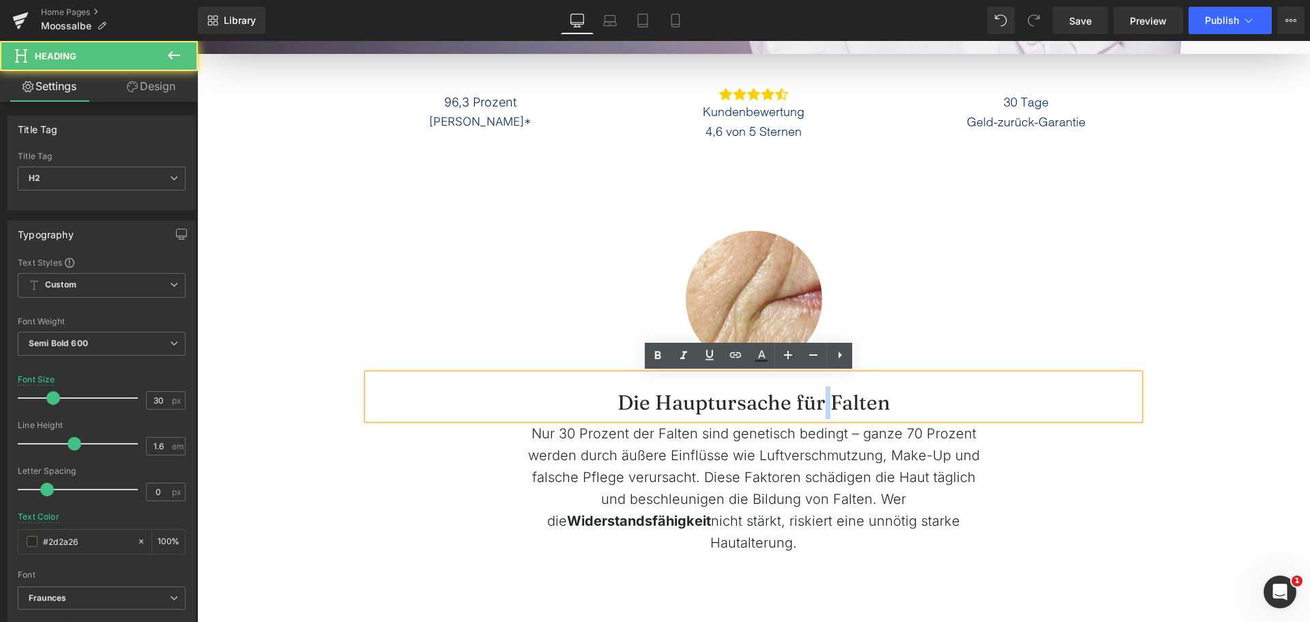
click at [818, 406] on span "Die Hauptursache für Falten" at bounding box center [754, 402] width 273 height 25
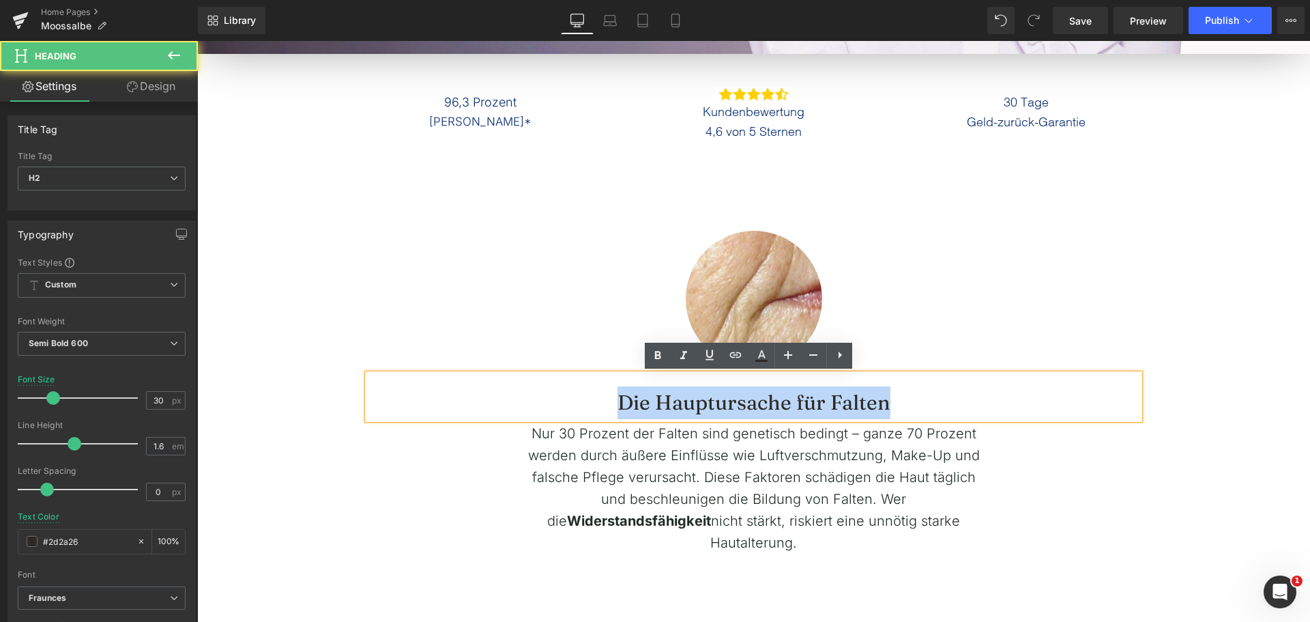
click at [818, 406] on span "Die Hauptursache für Falten" at bounding box center [754, 402] width 273 height 25
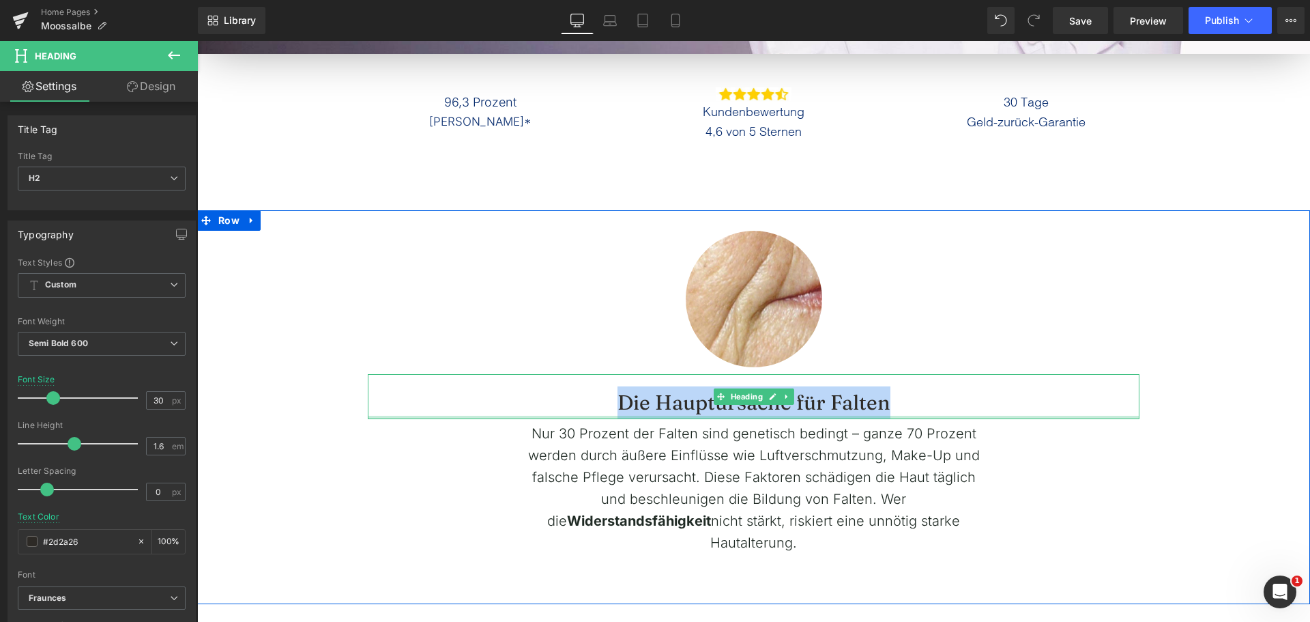
click at [629, 416] on div at bounding box center [754, 417] width 772 height 3
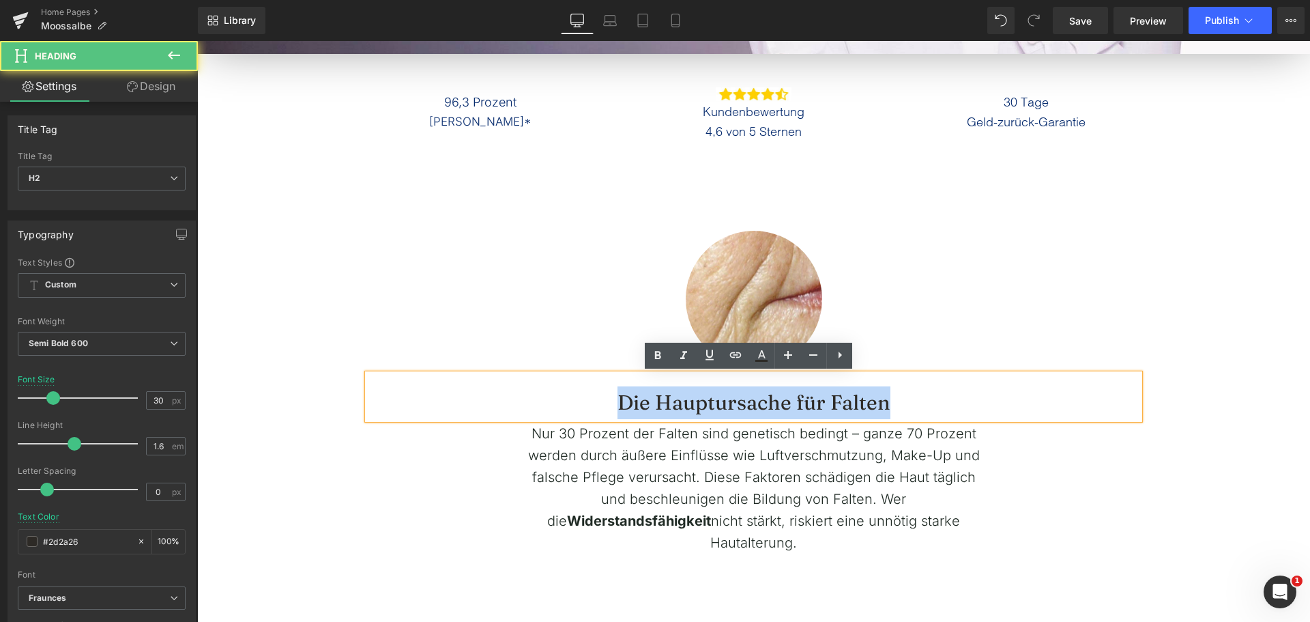
click at [629, 416] on h2 "Die Hauptursache für Falten" at bounding box center [754, 402] width 772 height 33
click at [631, 395] on span "Die Hauptursache für Falten" at bounding box center [754, 402] width 273 height 25
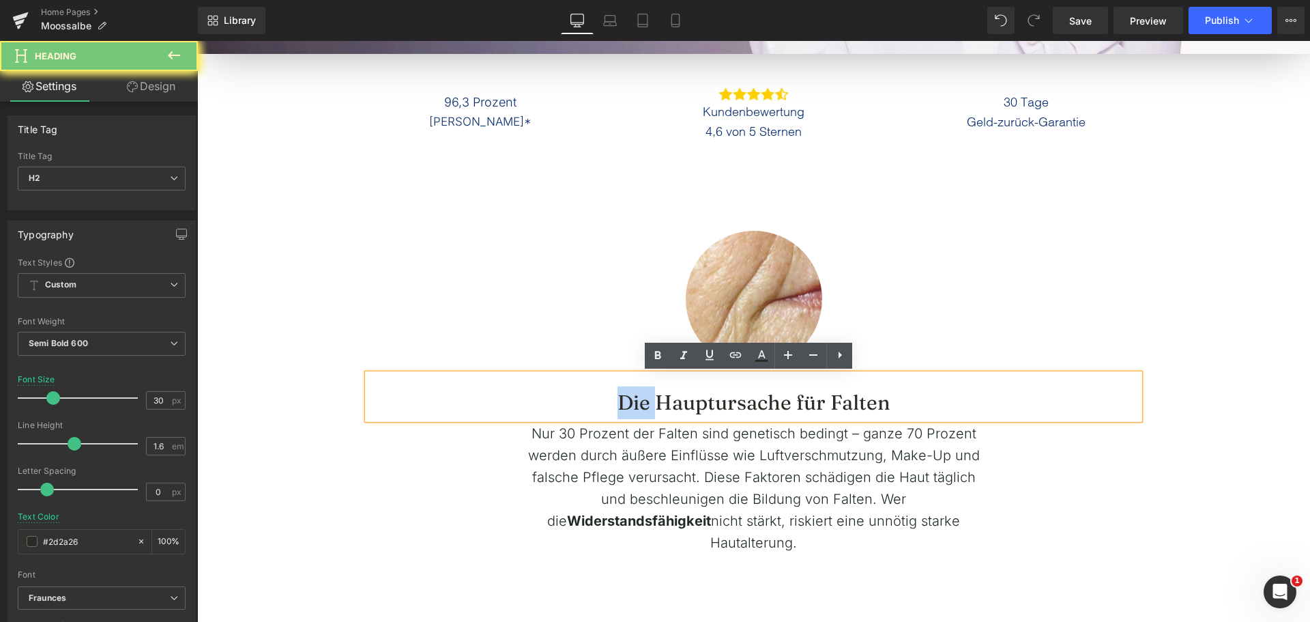
click at [631, 395] on span "Die Hauptursache für Falten" at bounding box center [754, 402] width 273 height 25
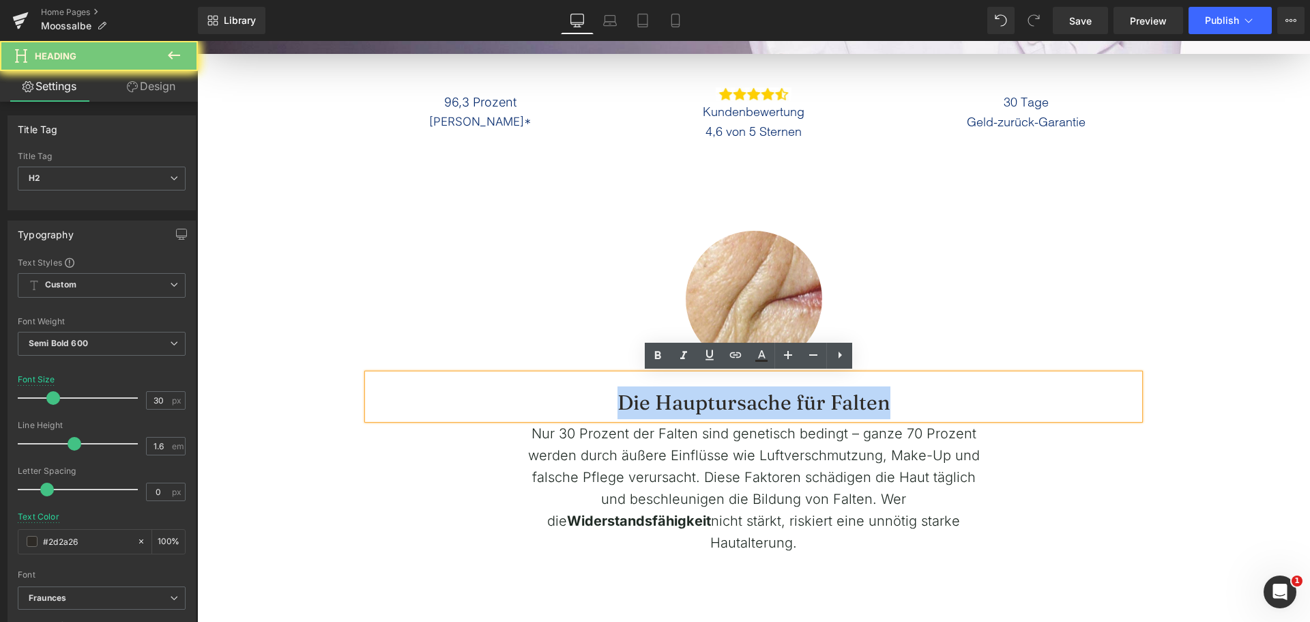
click at [631, 395] on span "Die Hauptursache für Falten" at bounding box center [754, 402] width 273 height 25
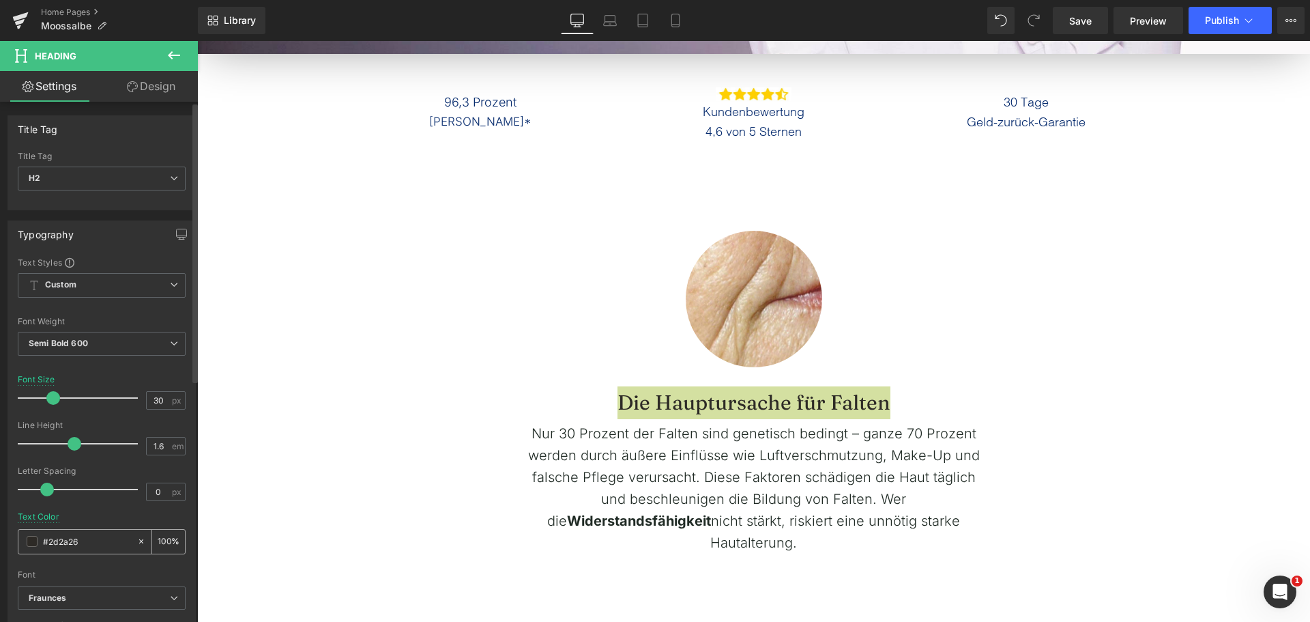
click at [85, 538] on input "#2d2a26" at bounding box center [86, 541] width 87 height 15
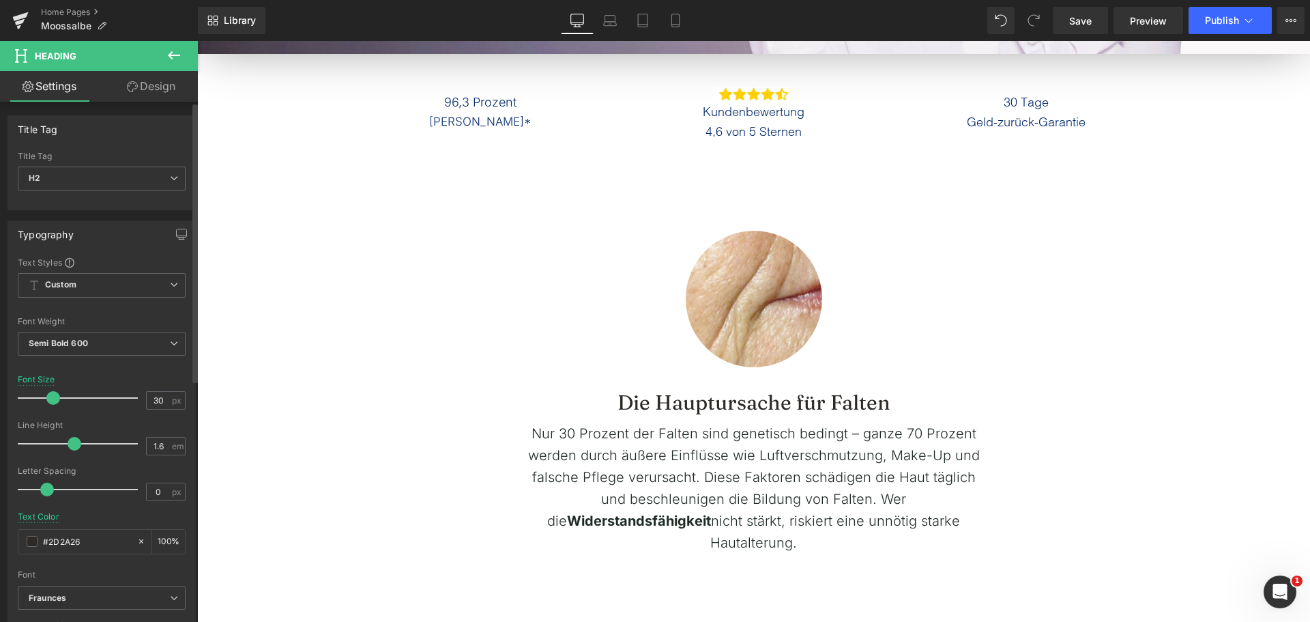
click at [106, 518] on div "Text Color #2D2A26 100 %" at bounding box center [102, 541] width 168 height 58
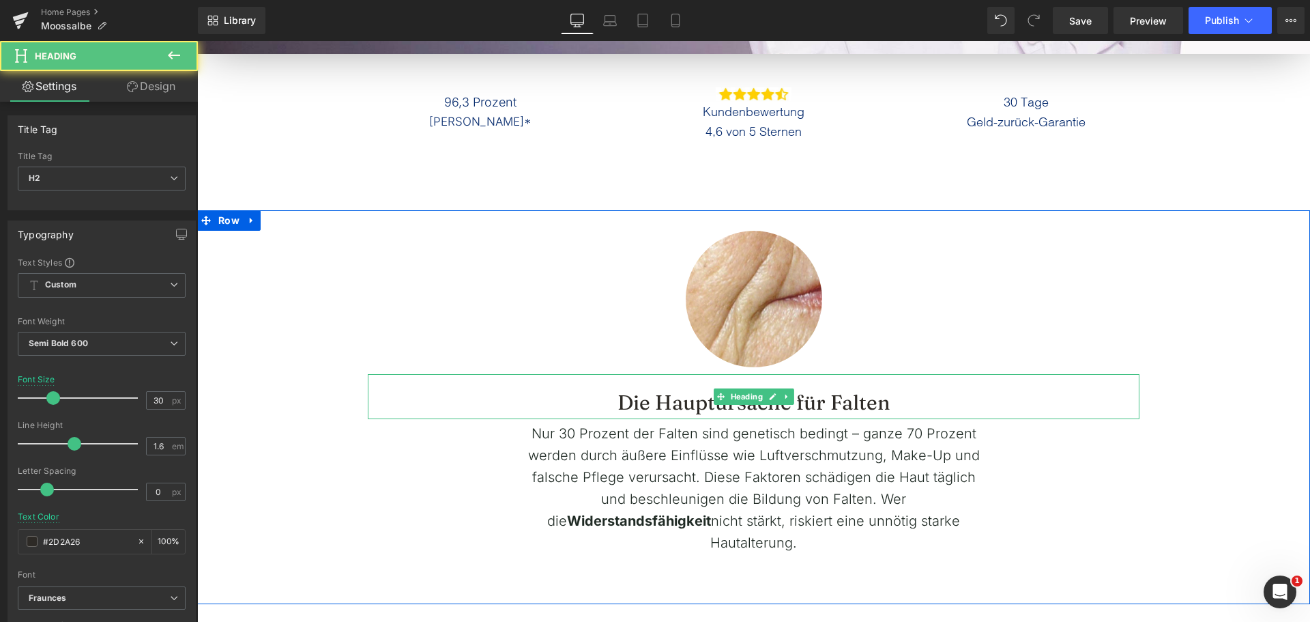
click at [633, 392] on span "Die Hauptursache für Falten" at bounding box center [754, 402] width 273 height 25
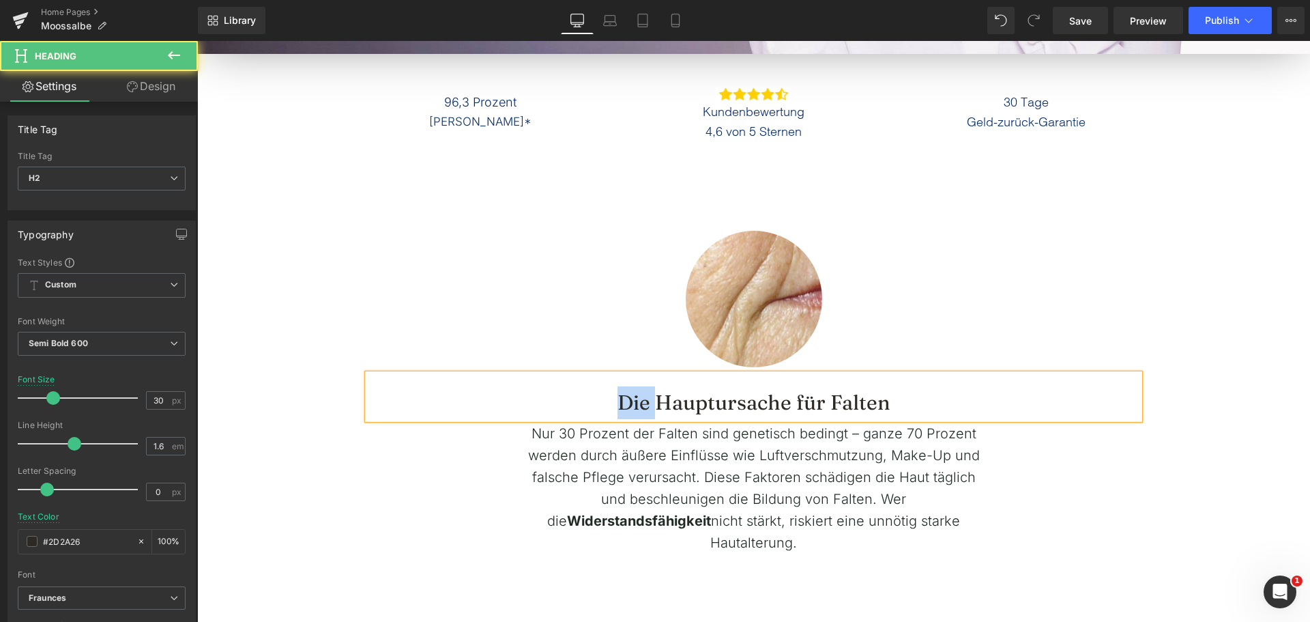
click at [633, 392] on span "Die Hauptursache für Falten" at bounding box center [754, 402] width 273 height 25
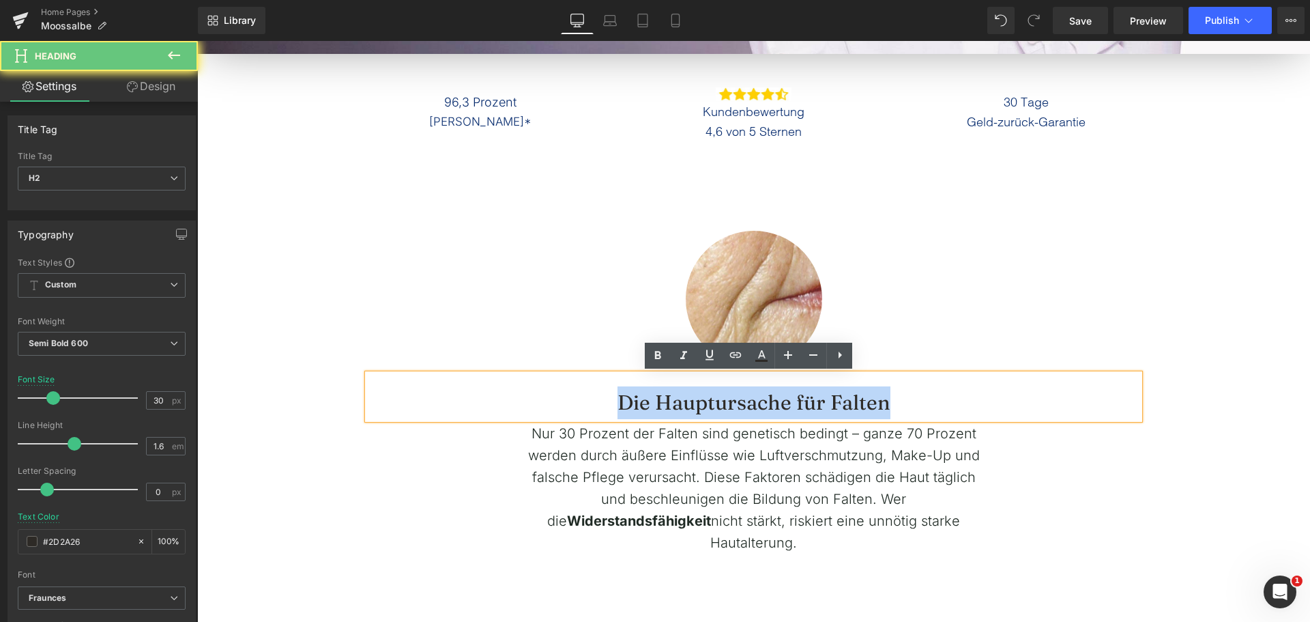
click at [633, 392] on span "Die Hauptursache für Falten" at bounding box center [754, 402] width 273 height 25
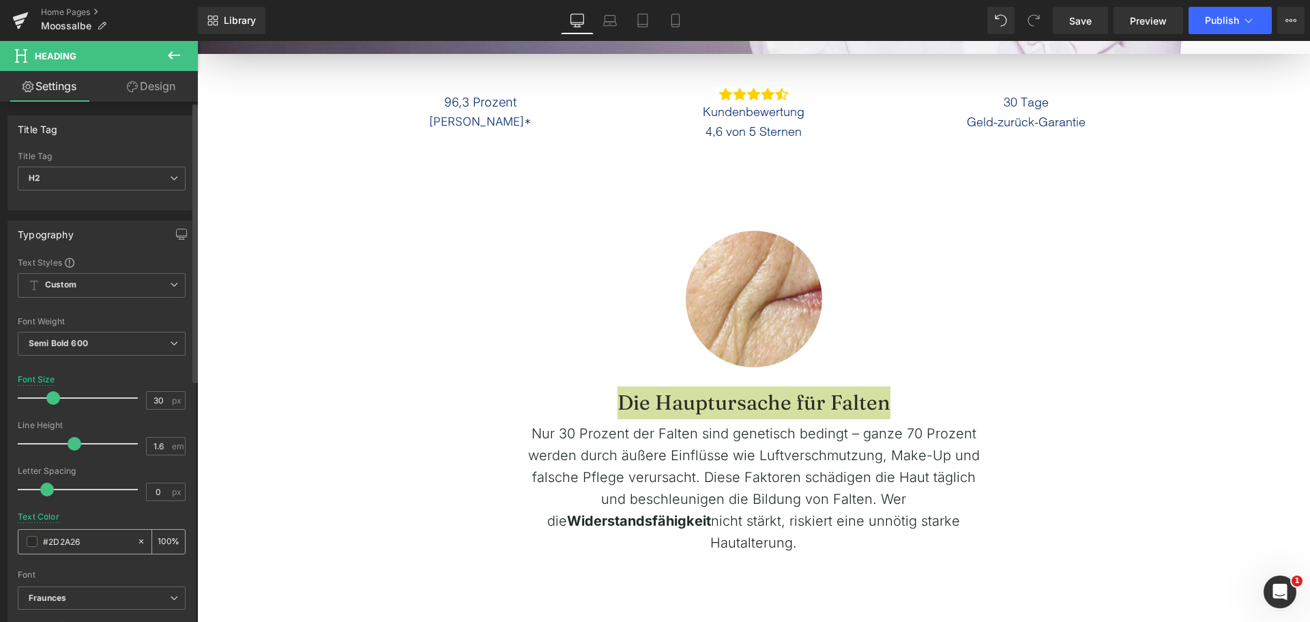
click at [57, 539] on input "#2D2A26" at bounding box center [86, 541] width 87 height 15
paste input "0E1A14"
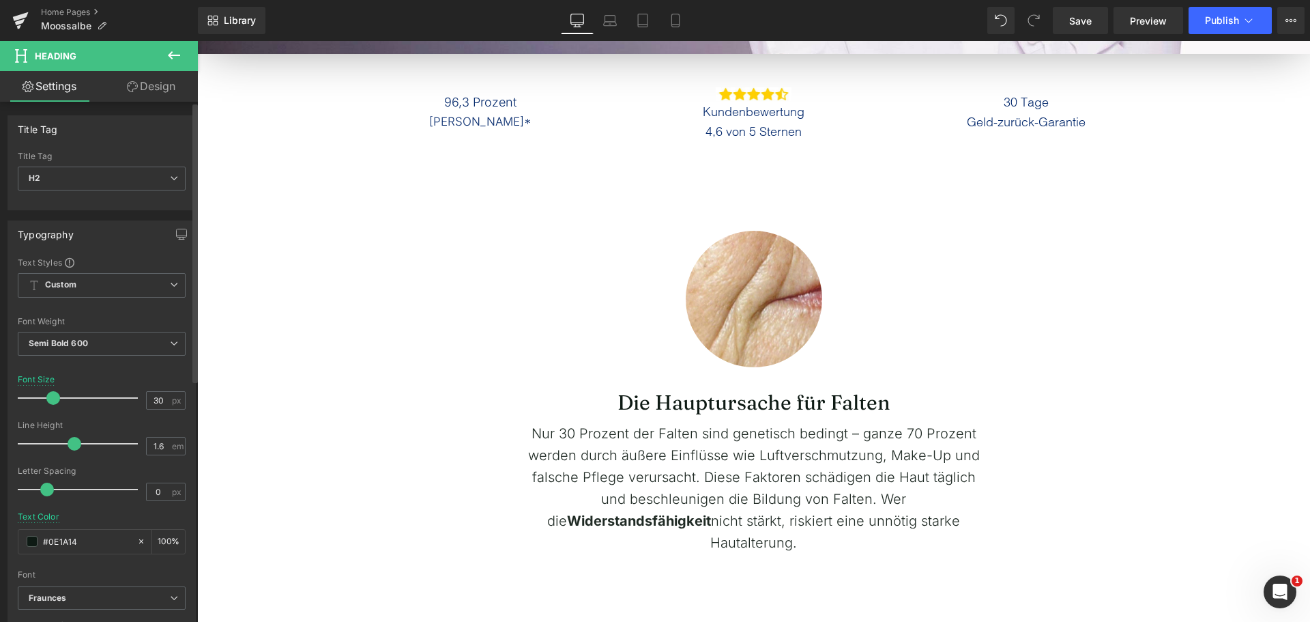
type input "#0E1A14"
click at [84, 521] on div "Text Color #0E1A14 100 %" at bounding box center [102, 541] width 168 height 58
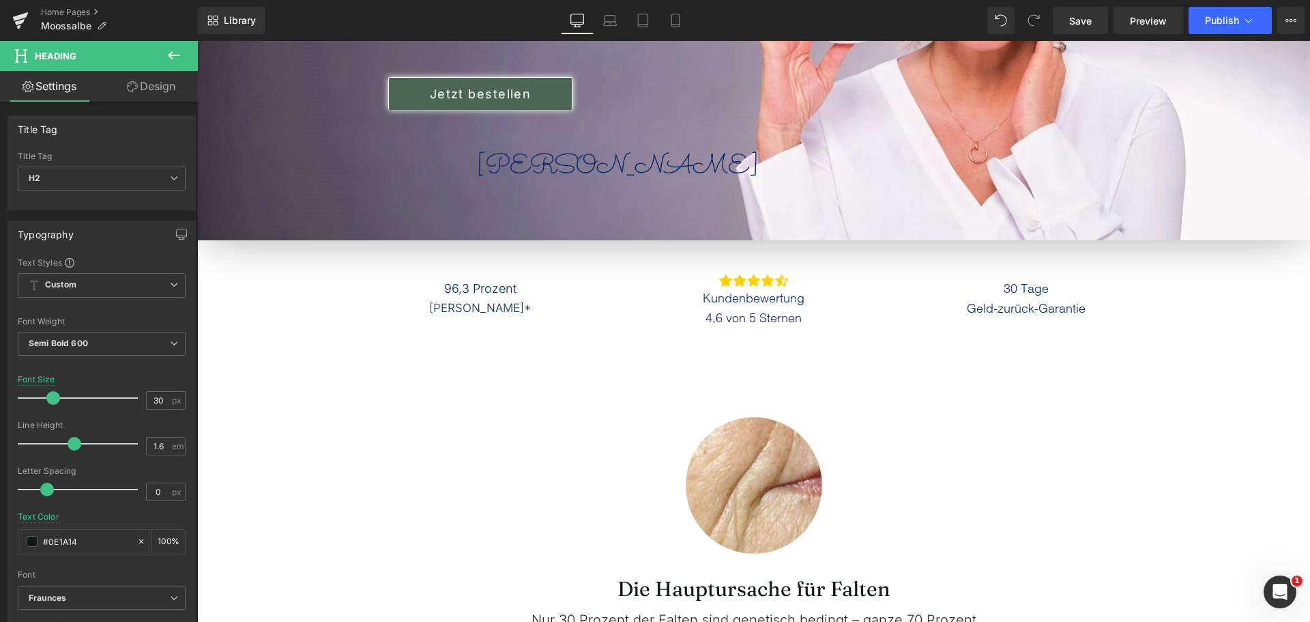
scroll to position [341, 0]
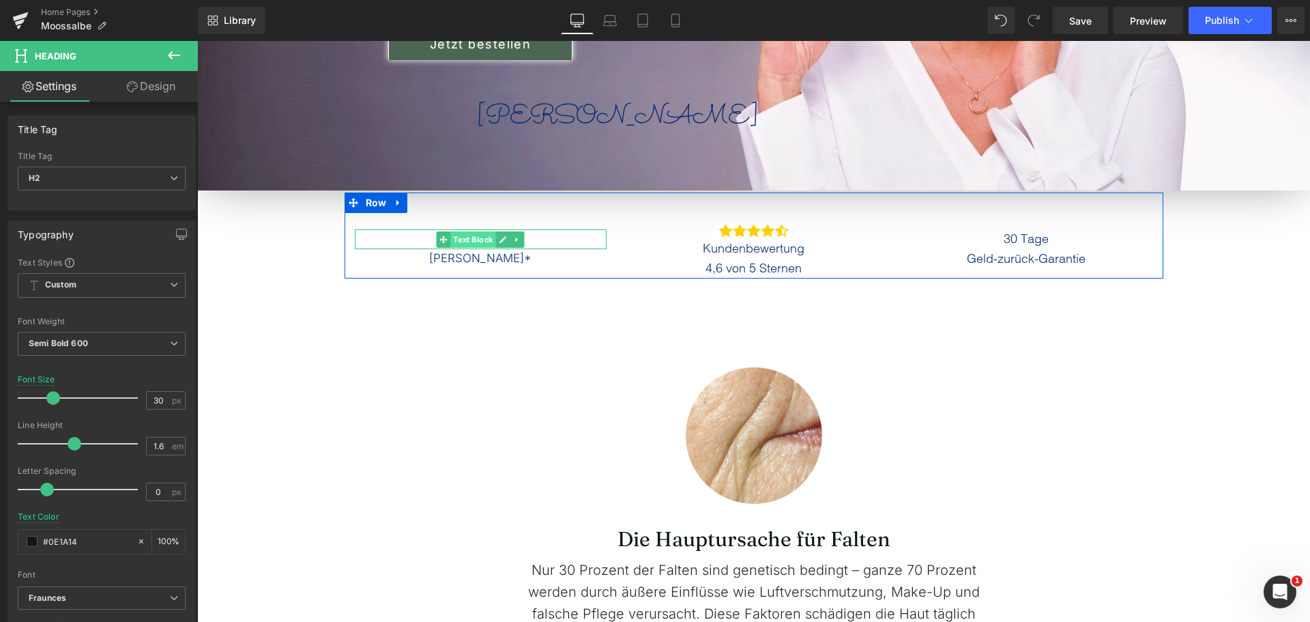
click at [478, 240] on span "Text Block" at bounding box center [473, 239] width 45 height 16
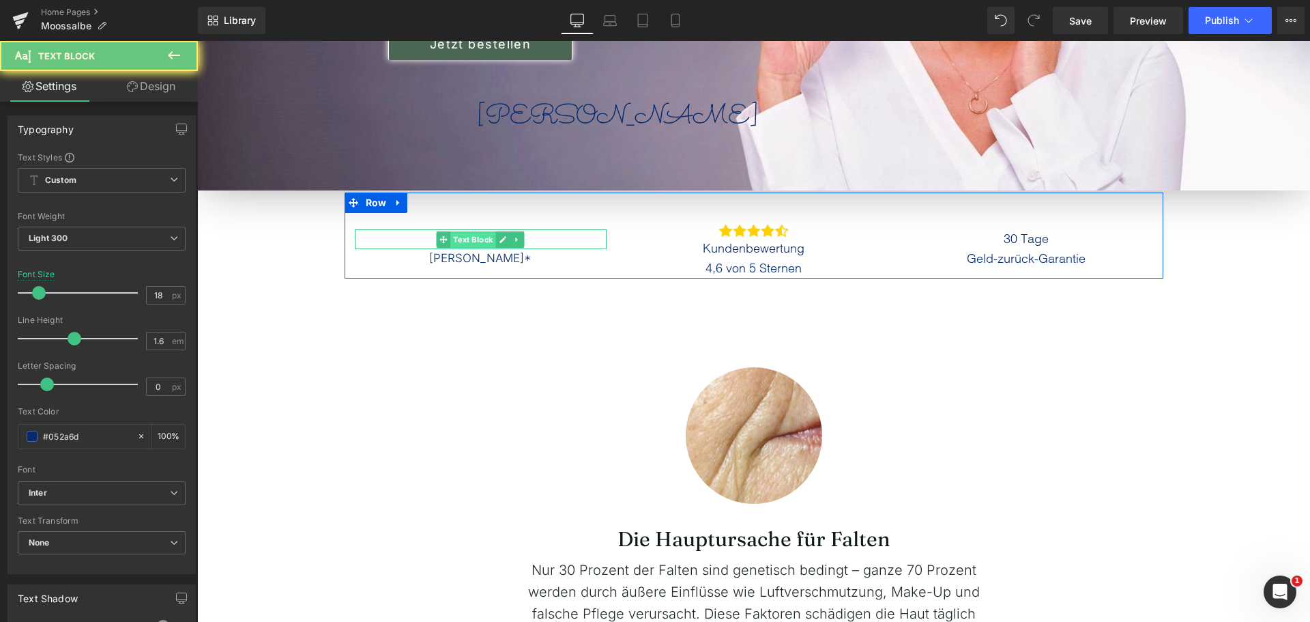
click at [478, 240] on span "Text Block" at bounding box center [473, 239] width 45 height 16
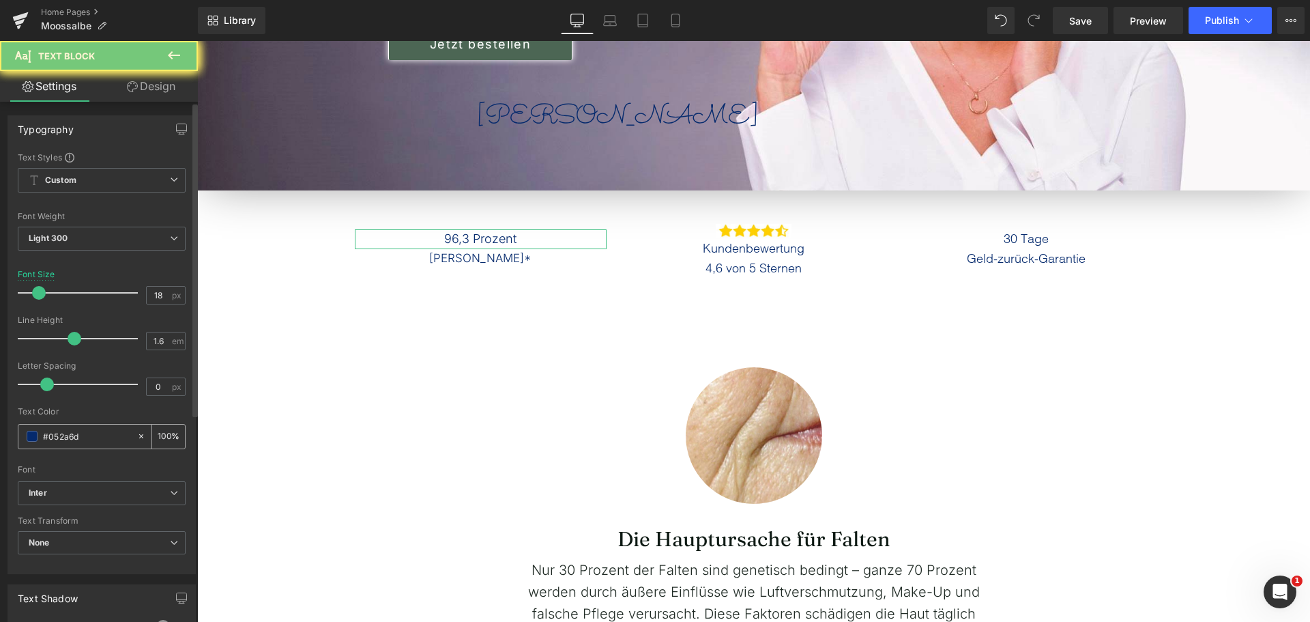
click at [88, 437] on input "#052a6d" at bounding box center [86, 436] width 87 height 15
click at [88, 438] on input "#052a6d" at bounding box center [86, 436] width 87 height 15
paste input "E1A14"
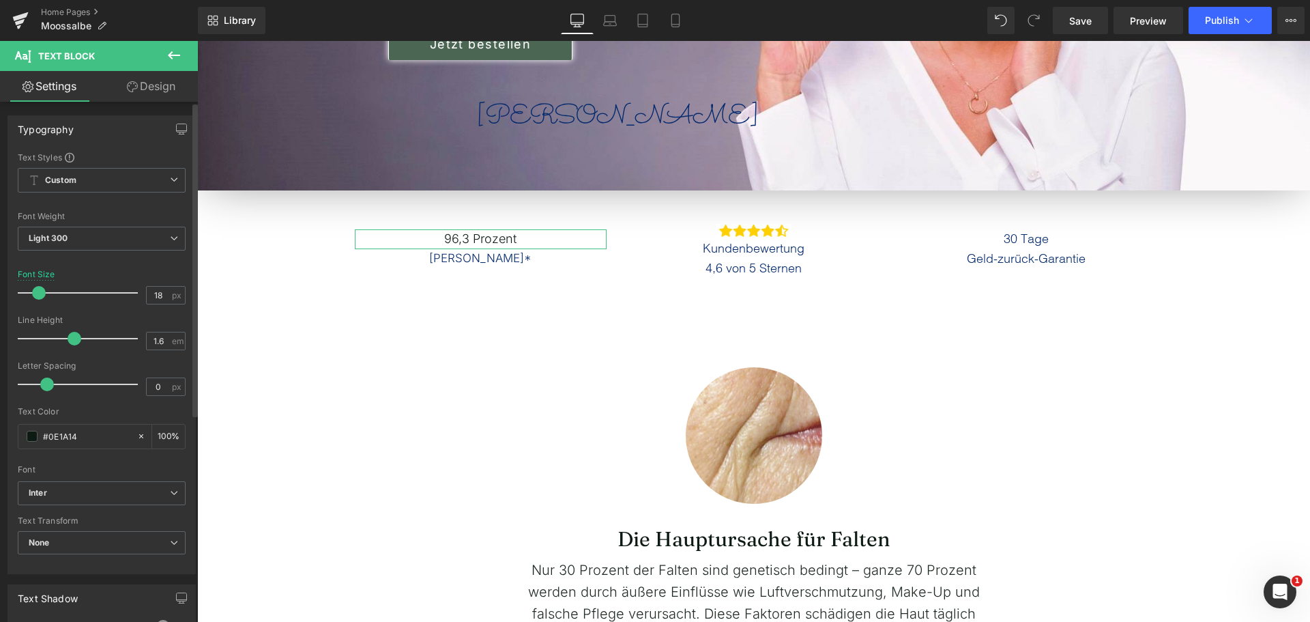
type input "#0E1A14"
click at [99, 416] on div "Text Color #0E1A14 100 %" at bounding box center [102, 436] width 168 height 58
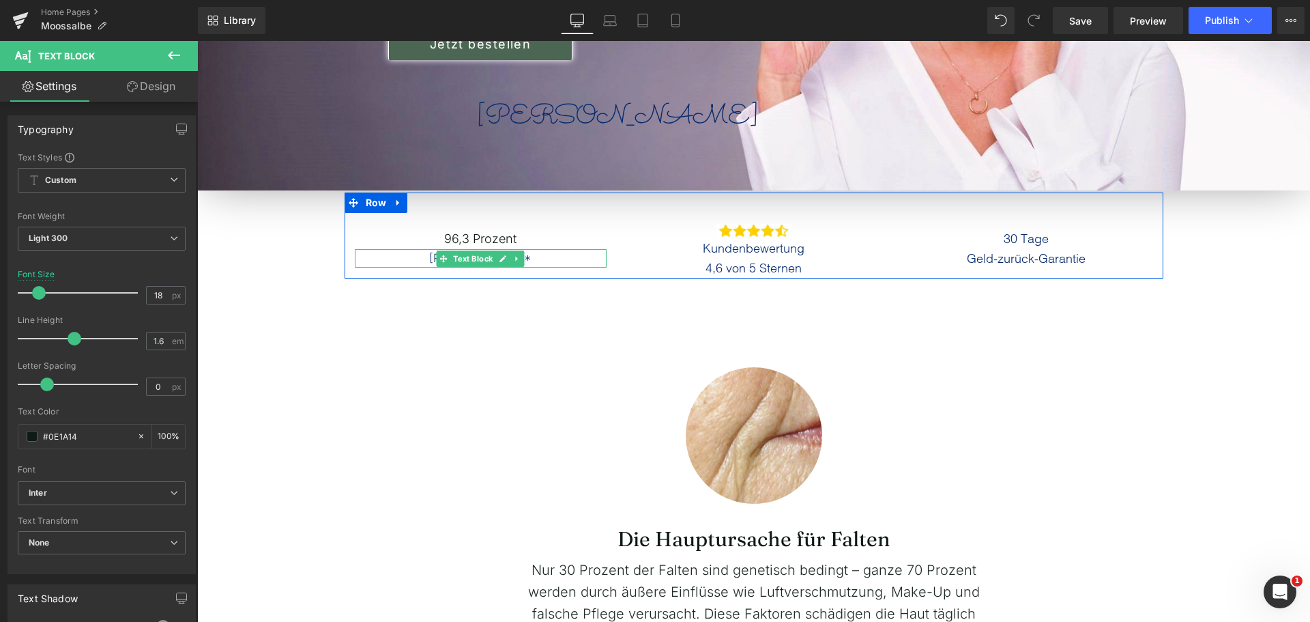
click at [413, 257] on p "[PERSON_NAME]*" at bounding box center [481, 258] width 253 height 18
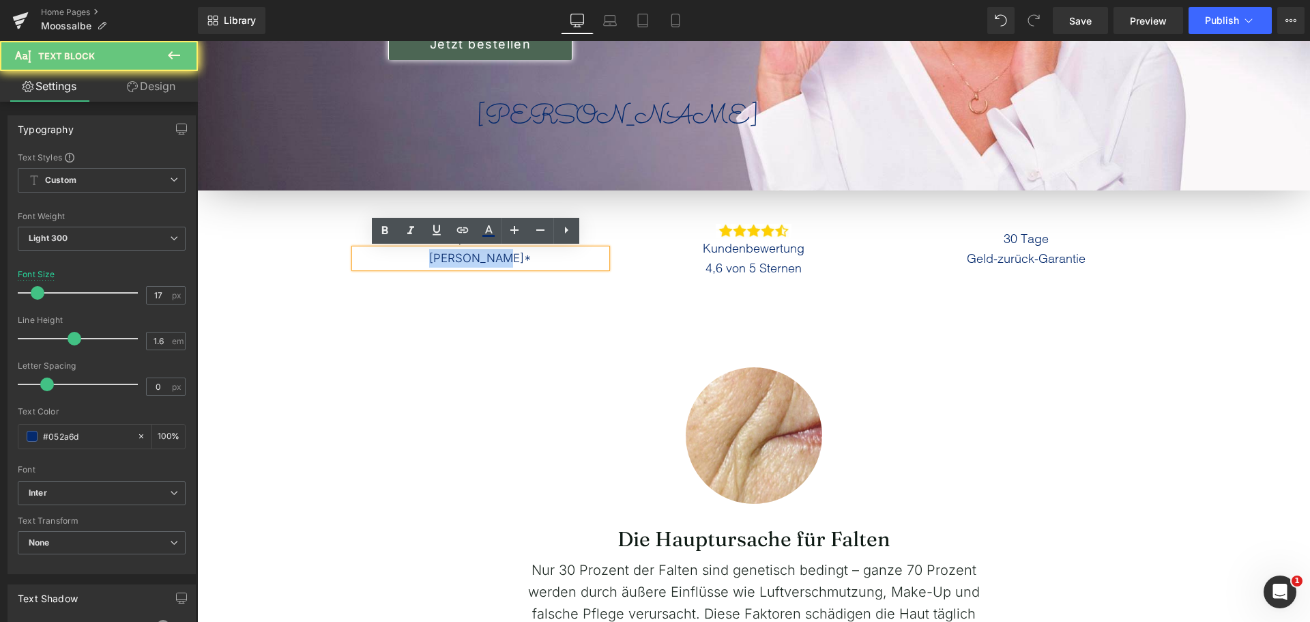
click at [413, 257] on p "[PERSON_NAME]*" at bounding box center [481, 258] width 253 height 18
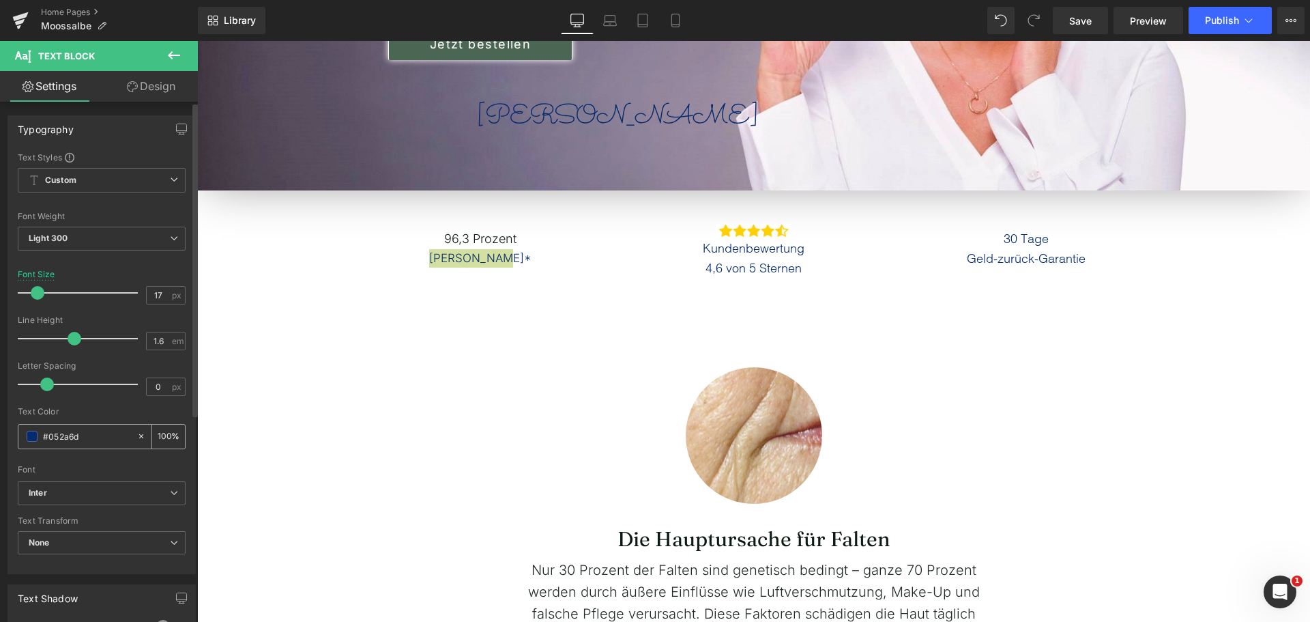
click at [99, 428] on div "#052a6d" at bounding box center [77, 437] width 118 height 24
click at [98, 430] on input "#052a6d" at bounding box center [86, 436] width 87 height 15
paste input "E1A14"
type input "#0E1A14"
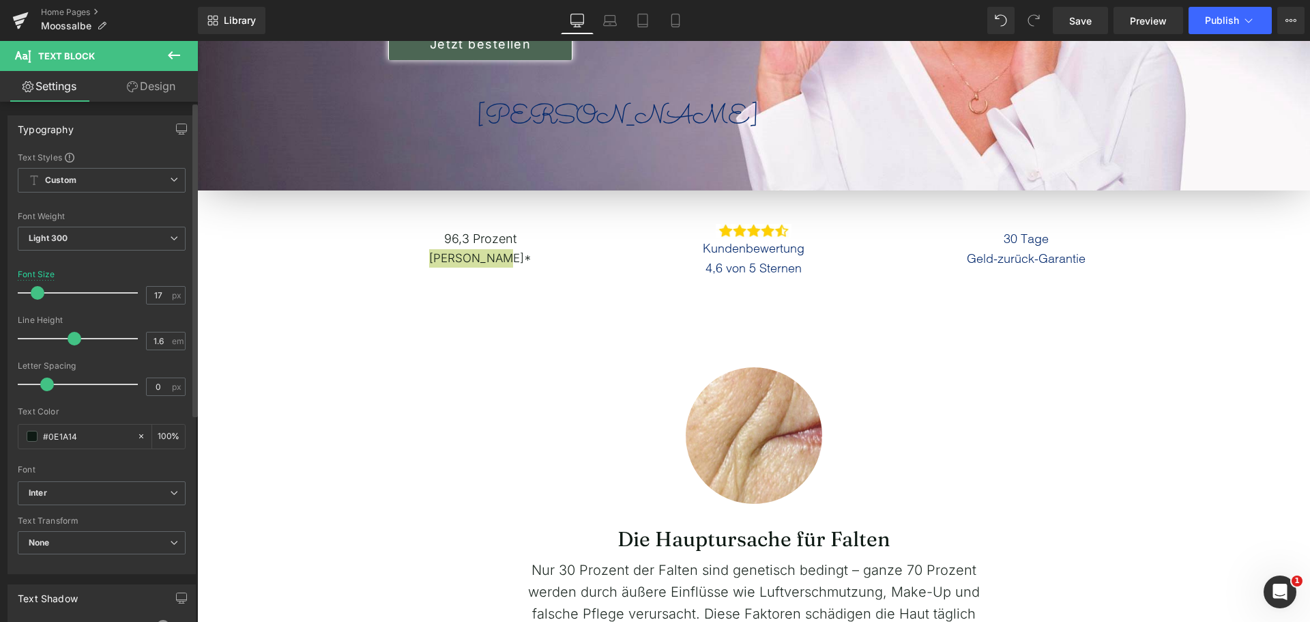
click at [99, 418] on div "Text Color #0E1A14 100 %" at bounding box center [102, 436] width 168 height 58
click at [349, 436] on div "Image" at bounding box center [754, 435] width 819 height 137
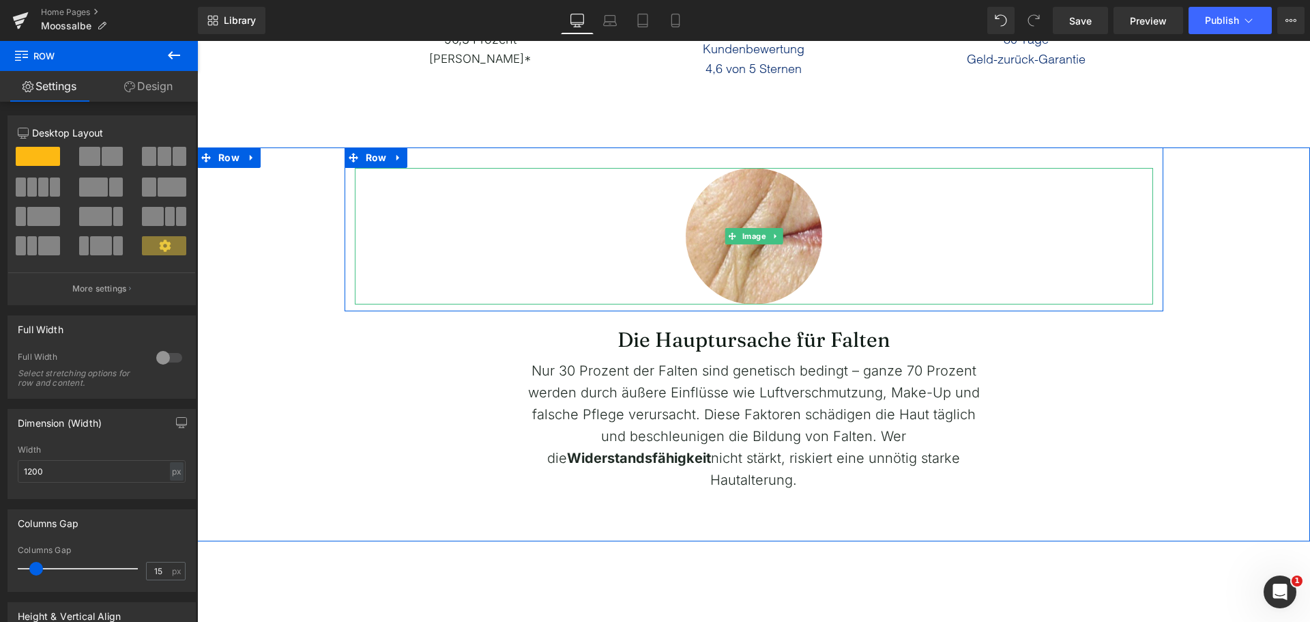
scroll to position [546, 0]
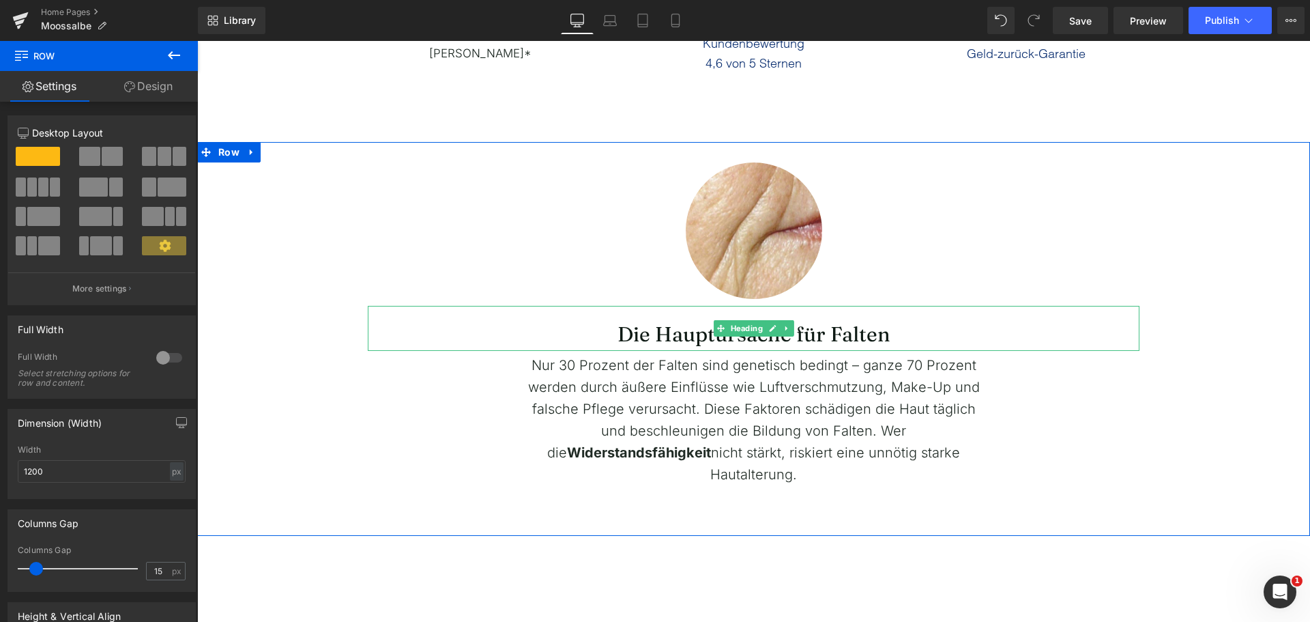
click at [641, 343] on span "Die Hauptursache für Falten" at bounding box center [754, 333] width 273 height 25
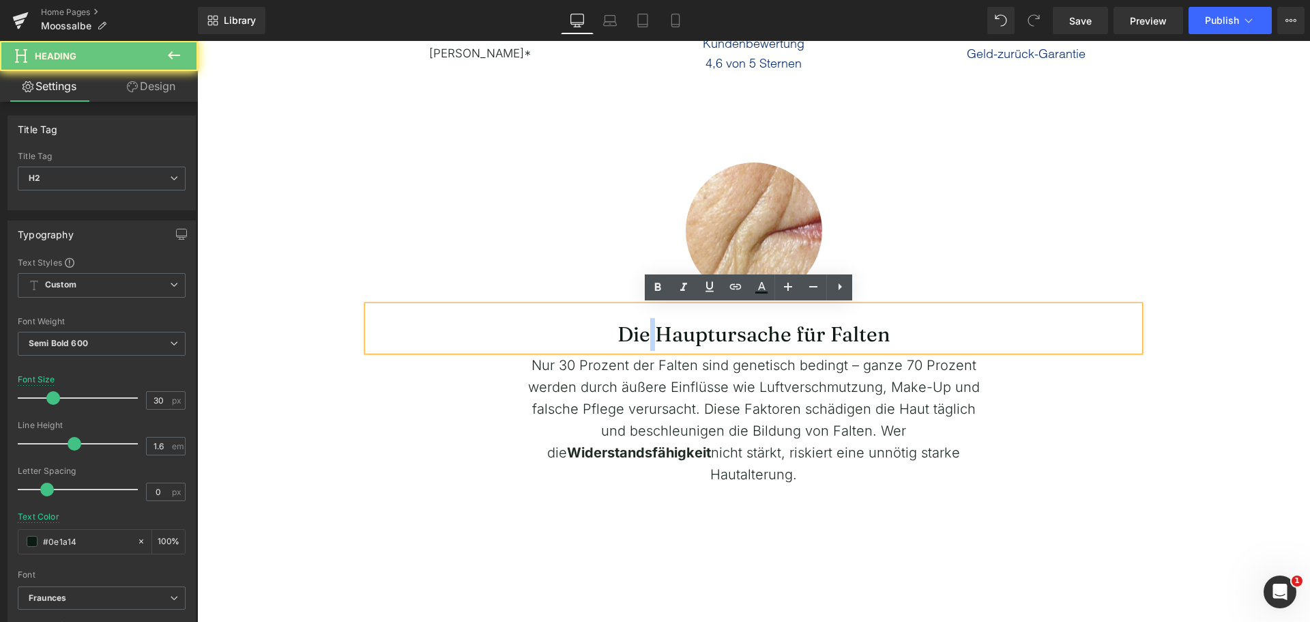
click at [641, 343] on span "Die Hauptursache für Falten" at bounding box center [754, 333] width 273 height 25
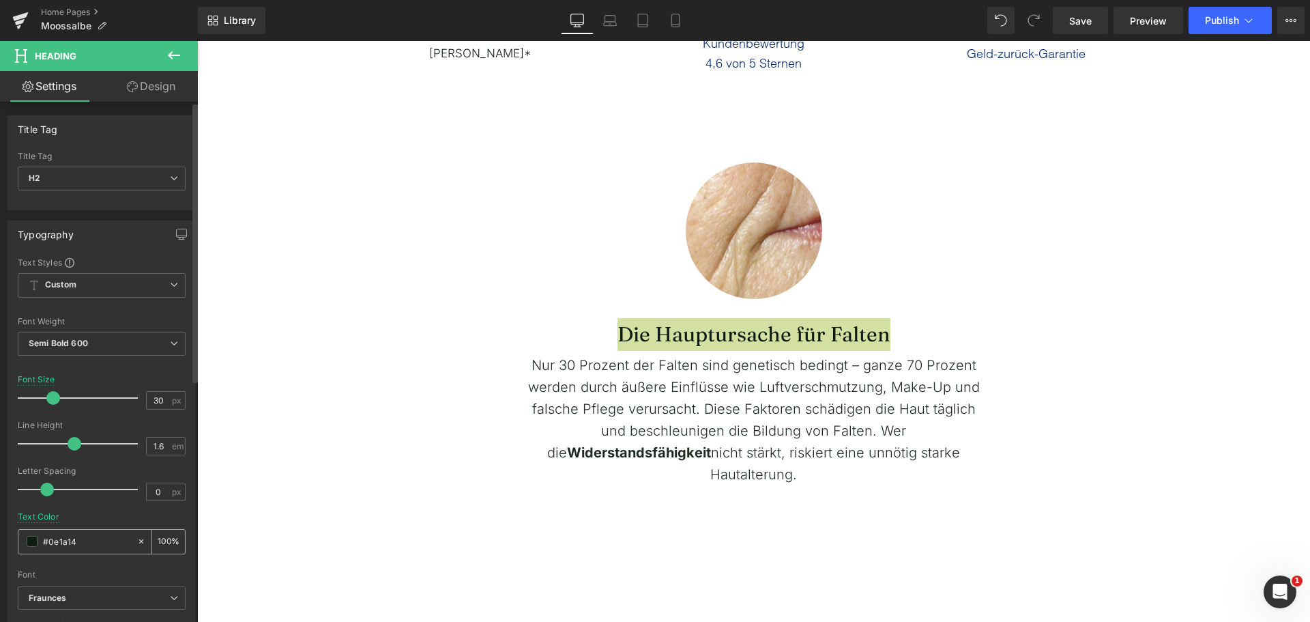
click at [63, 530] on div "#0e1a14" at bounding box center [77, 542] width 118 height 24
click at [64, 538] on input "#0e1a14" at bounding box center [86, 541] width 87 height 15
paste input "E1A"
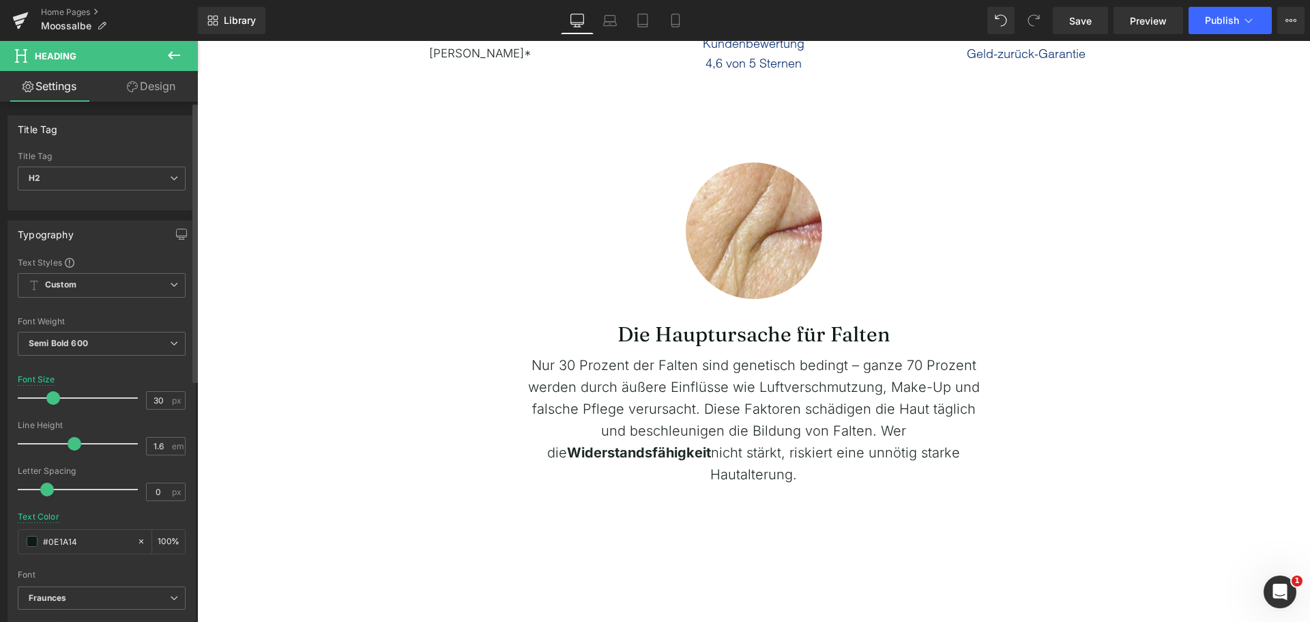
type input "#0E1A14"
click at [81, 521] on div "Text Color #0E1A14 100 %" at bounding box center [102, 541] width 168 height 58
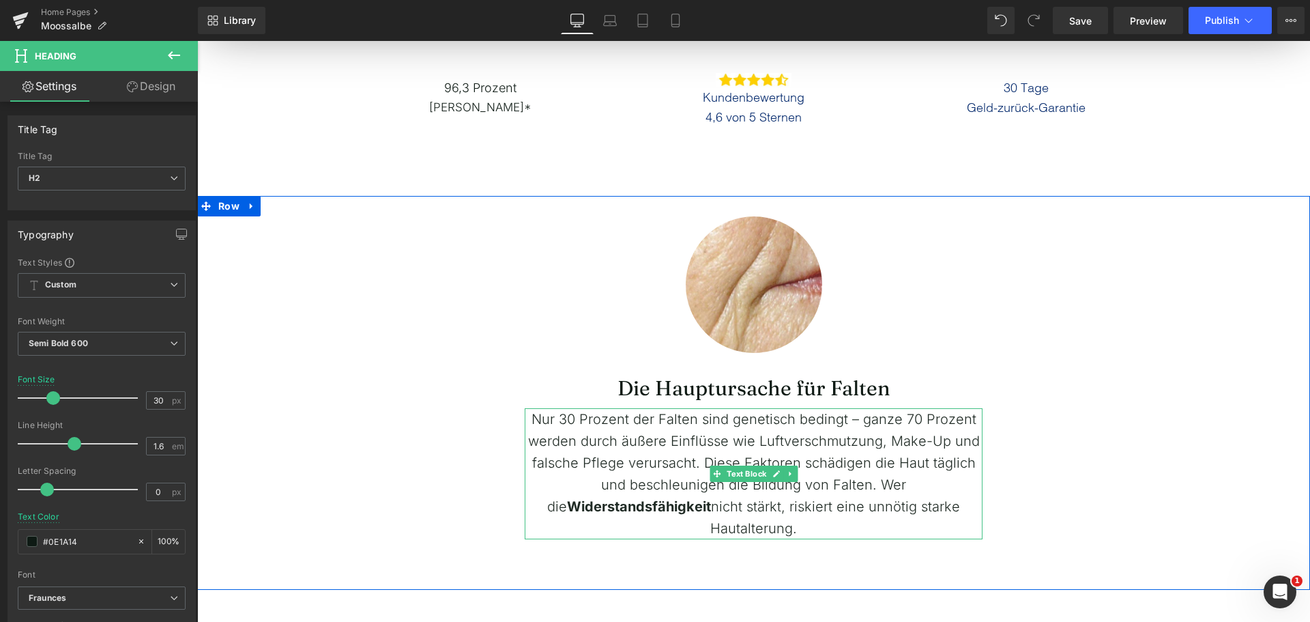
scroll to position [410, 0]
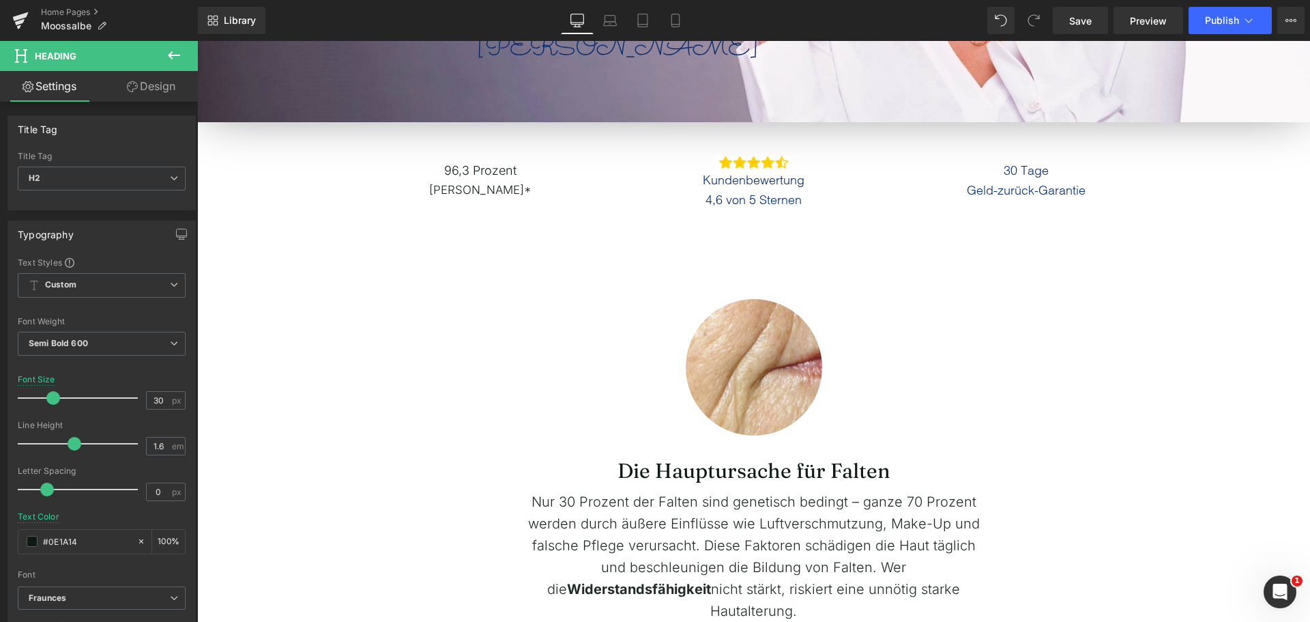
click at [648, 524] on span "Nur 30 Prozent der Falten sind genetisch bedingt – ganze 70 Prozent werden durc…" at bounding box center [754, 545] width 452 height 104
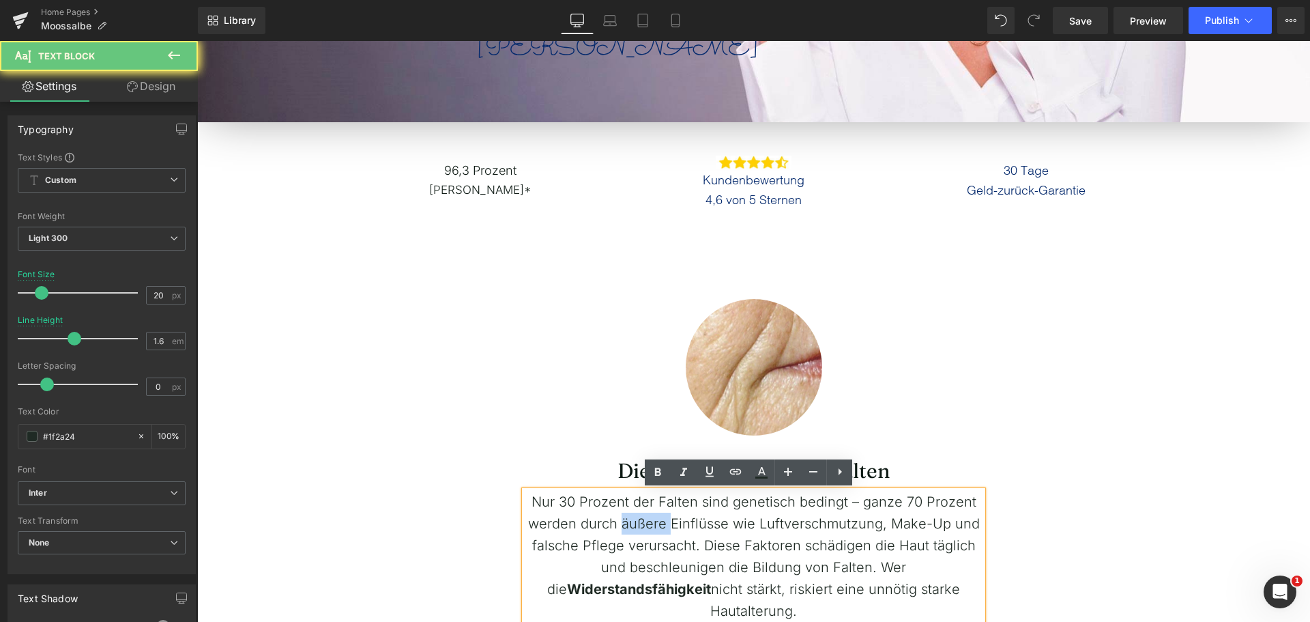
click at [648, 524] on span "Nur 30 Prozent der Falten sind genetisch bedingt – ganze 70 Prozent werden durc…" at bounding box center [754, 545] width 452 height 104
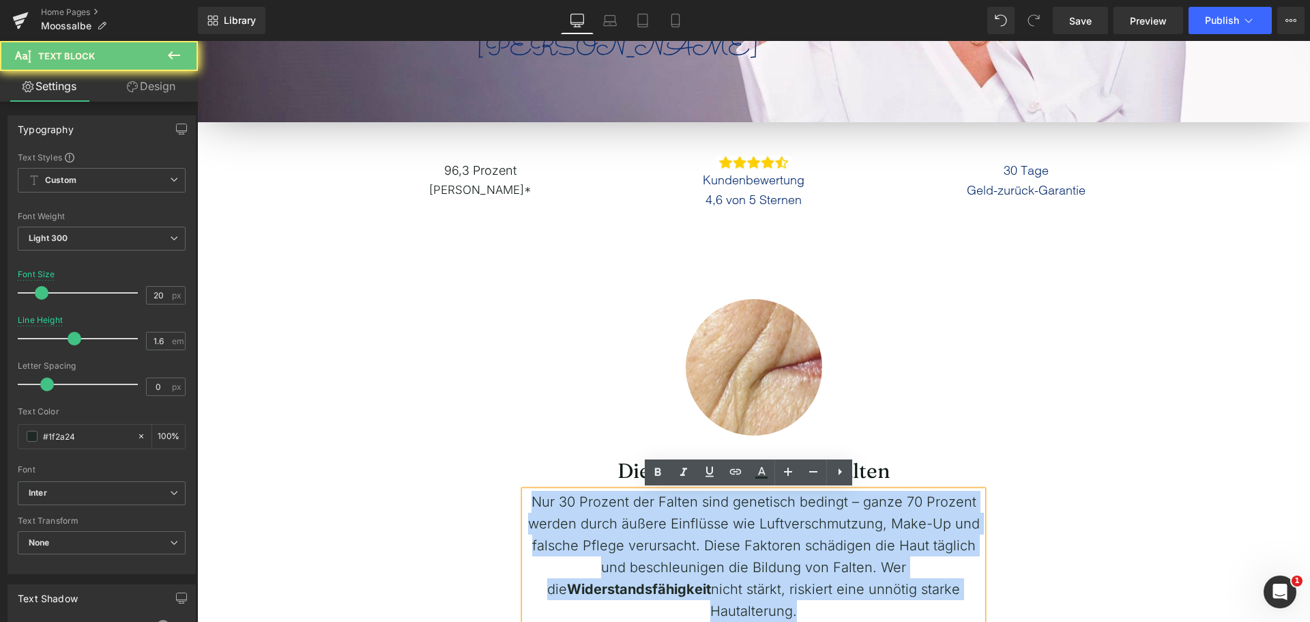
click at [648, 524] on span "Nur 30 Prozent der Falten sind genetisch bedingt – ganze 70 Prozent werden durc…" at bounding box center [754, 545] width 452 height 104
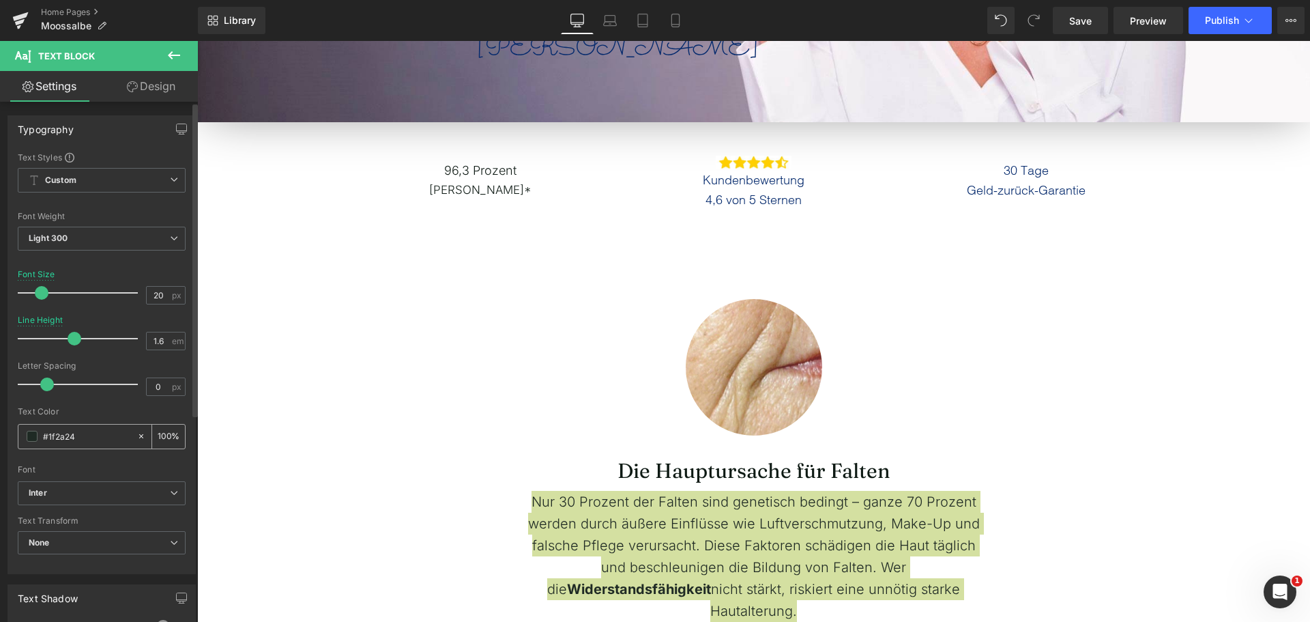
click at [91, 438] on input "#1f2a24" at bounding box center [86, 436] width 87 height 15
paste input "2D2A26"
type input "#2D2A26"
click at [100, 416] on div "Text Color #2D2A26 100 %" at bounding box center [102, 436] width 168 height 58
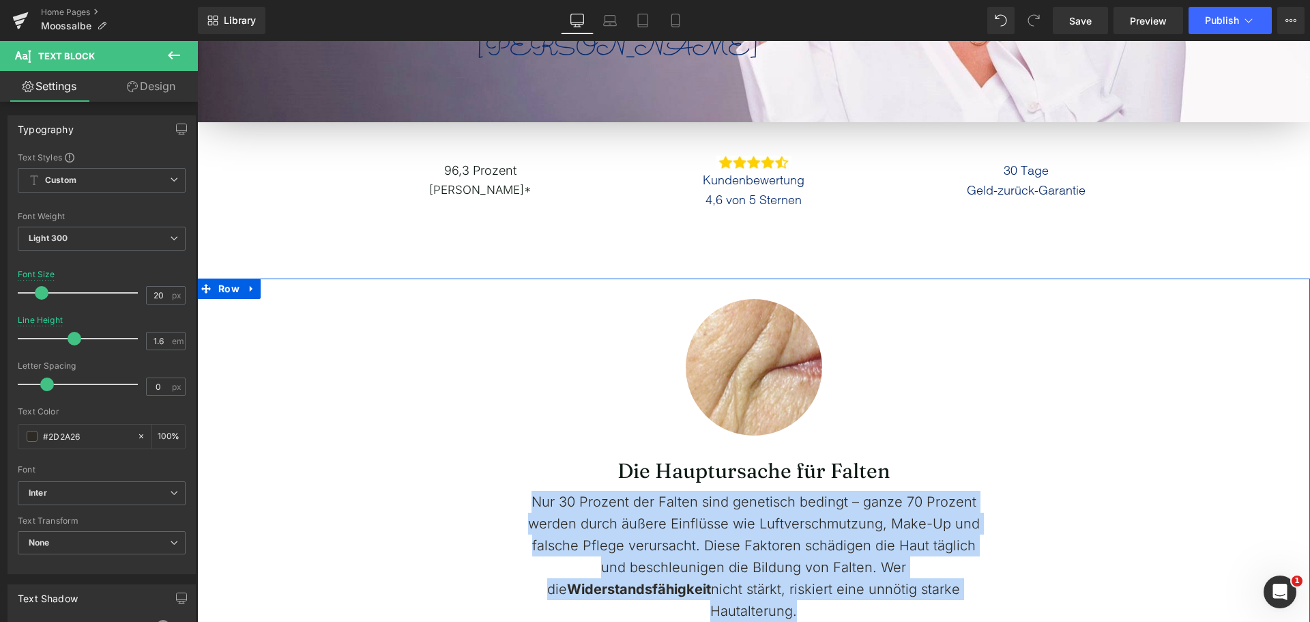
click at [278, 446] on div "Image Row Die Hauptursache für Falten Heading Nur 30 Prozent der Falten sind ge…" at bounding box center [753, 449] width 1113 height 343
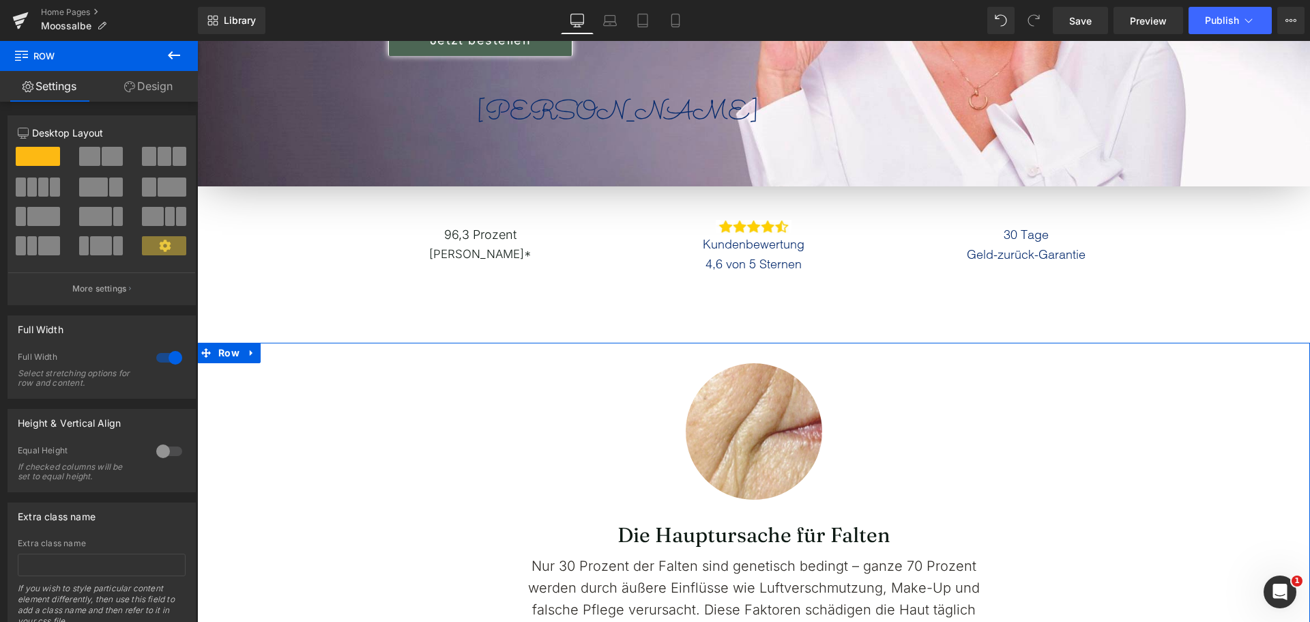
scroll to position [341, 0]
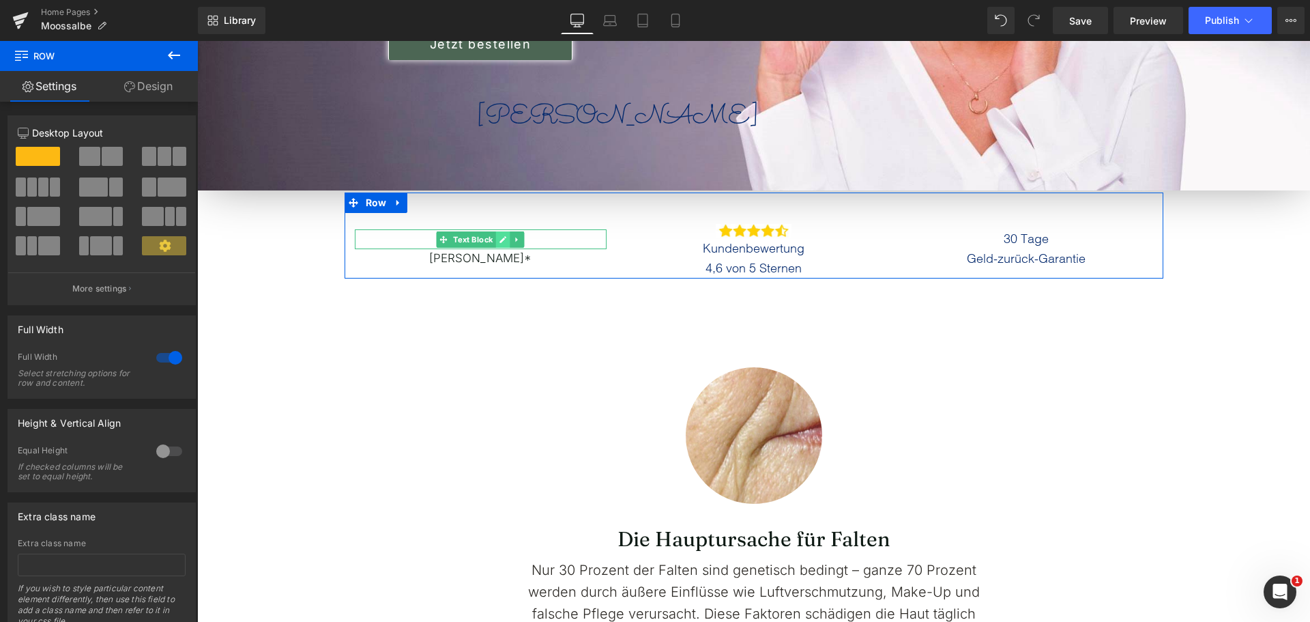
click at [496, 237] on link at bounding box center [503, 239] width 14 height 16
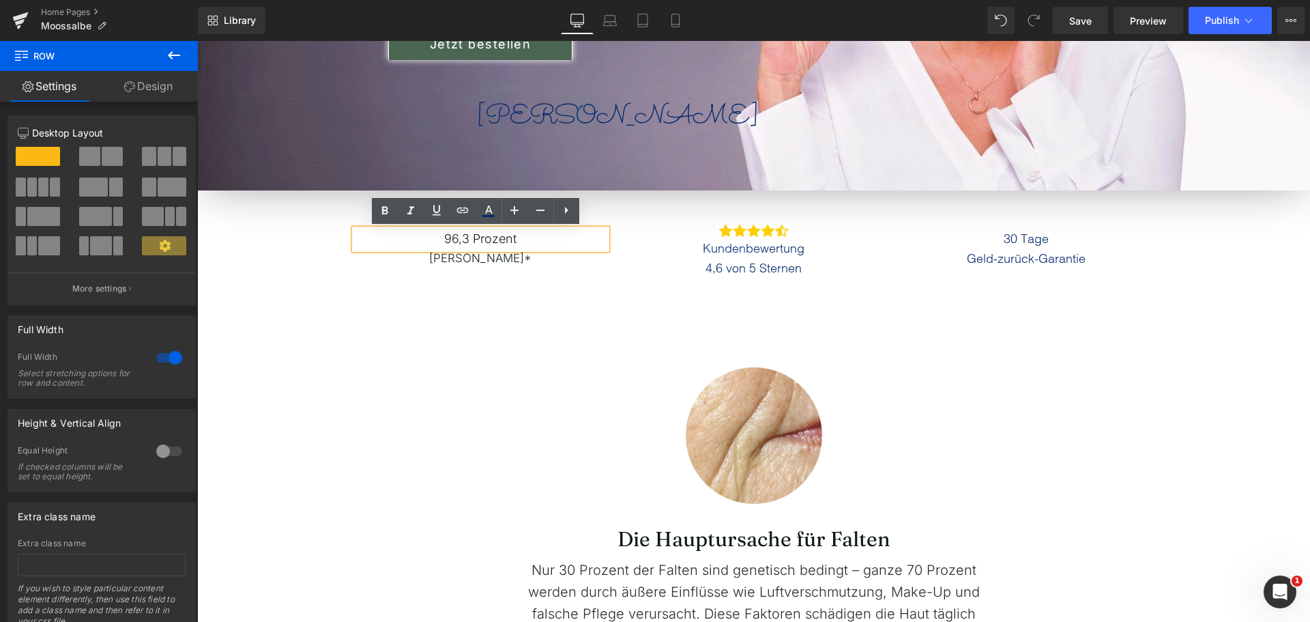
click at [487, 237] on p "96,3 Prozent" at bounding box center [481, 239] width 253 height 20
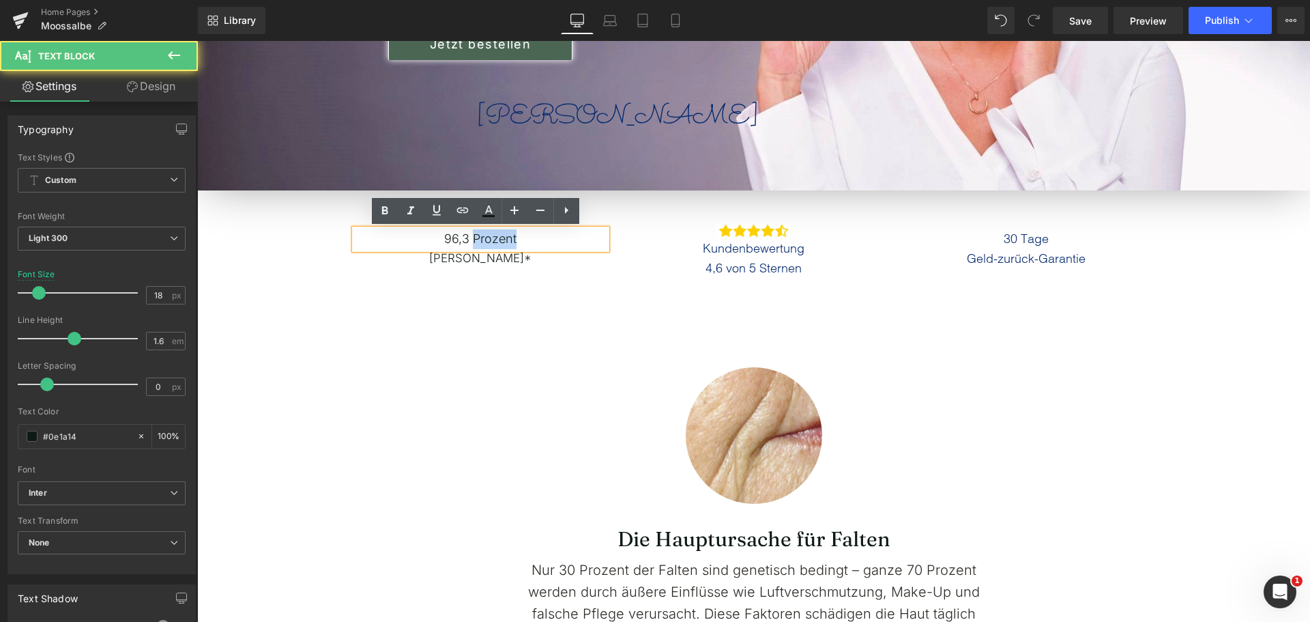
click at [487, 237] on p "96,3 Prozent" at bounding box center [481, 239] width 253 height 20
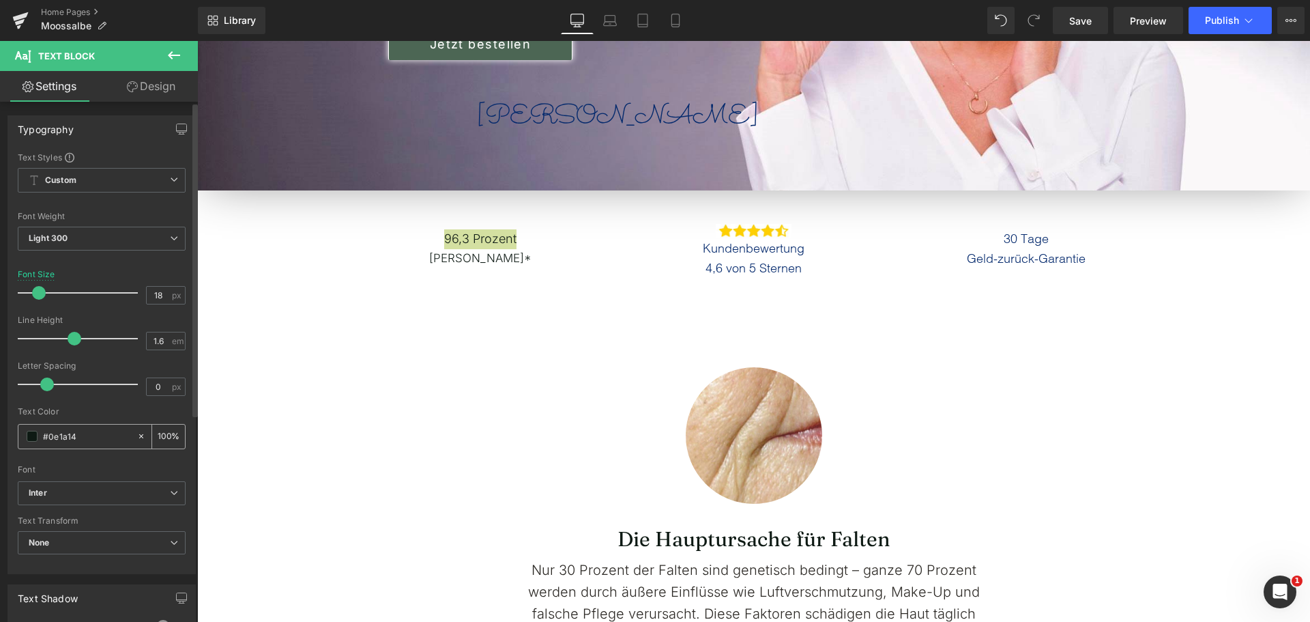
click at [95, 425] on div "#0e1a14" at bounding box center [77, 437] width 118 height 24
click at [92, 426] on div "#0e1a14" at bounding box center [77, 437] width 118 height 24
click at [89, 438] on input "#0e1a14" at bounding box center [86, 436] width 87 height 15
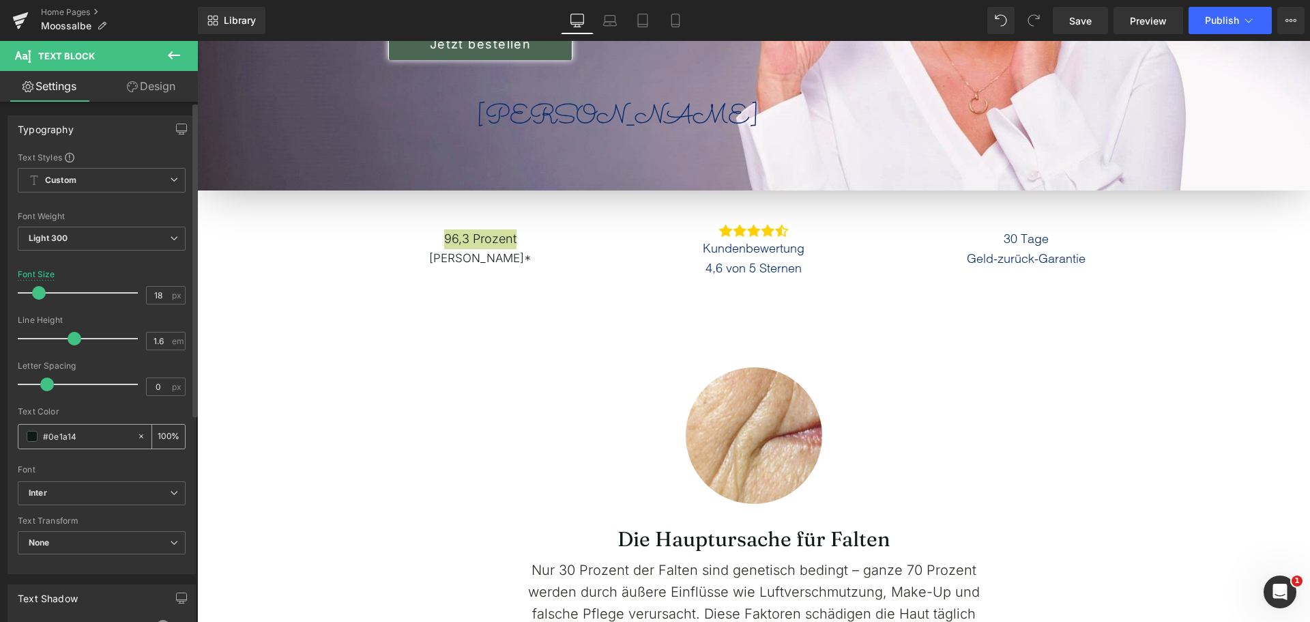
paste input "2D2A26"
type input "#2D2A26"
click at [98, 415] on div "Text Color" at bounding box center [102, 412] width 168 height 10
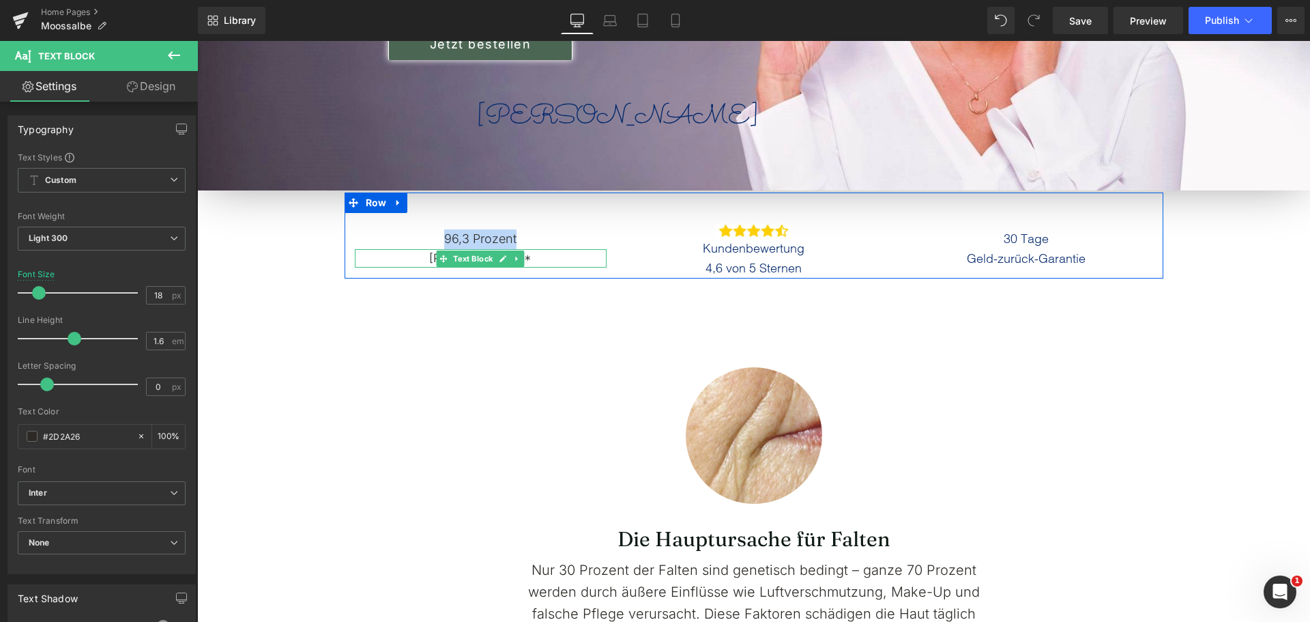
click at [429, 259] on span "[PERSON_NAME]*" at bounding box center [480, 258] width 102 height 14
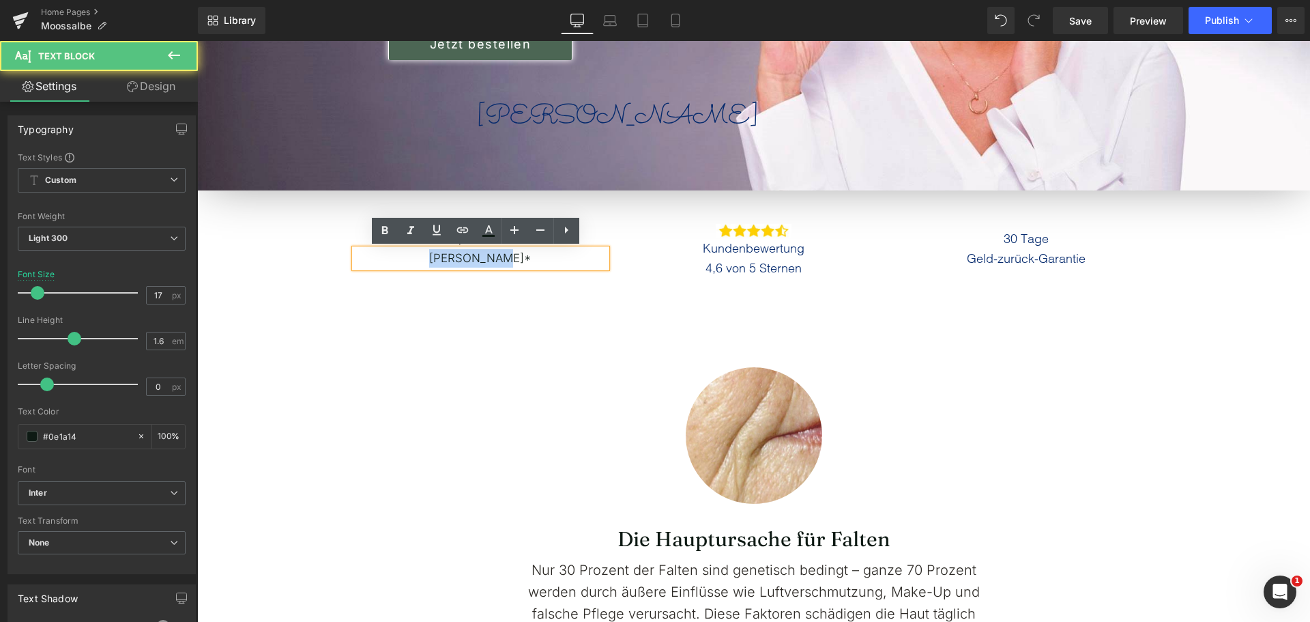
click at [429, 259] on span "[PERSON_NAME]*" at bounding box center [480, 258] width 102 height 14
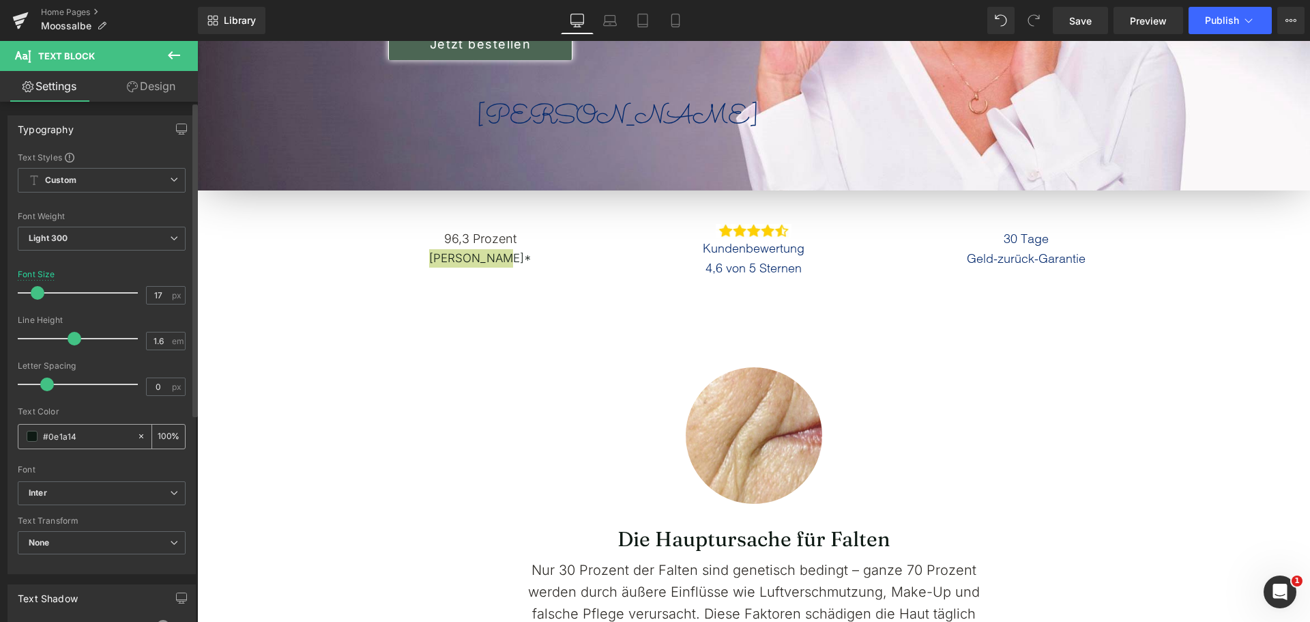
click at [85, 428] on div "#0e1a14" at bounding box center [77, 437] width 118 height 24
click at [84, 429] on input "#0e1a14" at bounding box center [86, 436] width 87 height 15
click at [88, 448] on div "#0e1a14 100 %" at bounding box center [102, 436] width 168 height 25
click at [91, 439] on input "#0e1a14" at bounding box center [86, 436] width 87 height 15
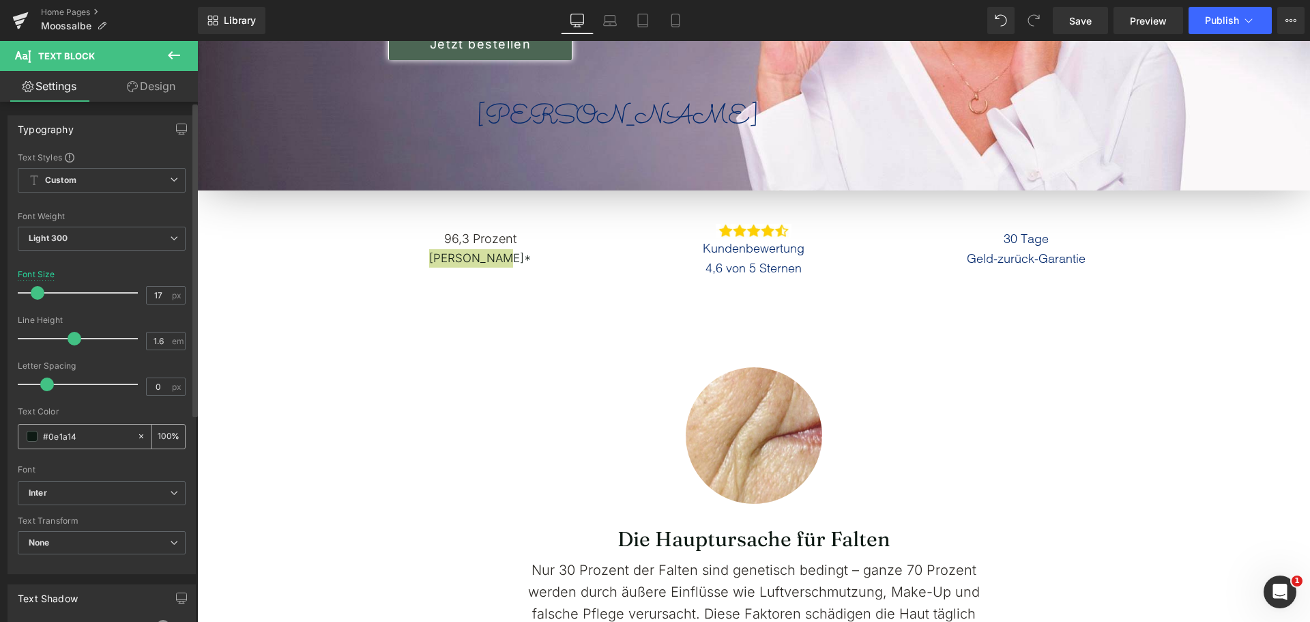
click at [91, 439] on input "#0e1a14" at bounding box center [86, 436] width 87 height 15
paste input "2D2A26"
type input "#2D2A26"
click at [101, 416] on div "Text Color #2D2A26 100 %" at bounding box center [102, 436] width 168 height 58
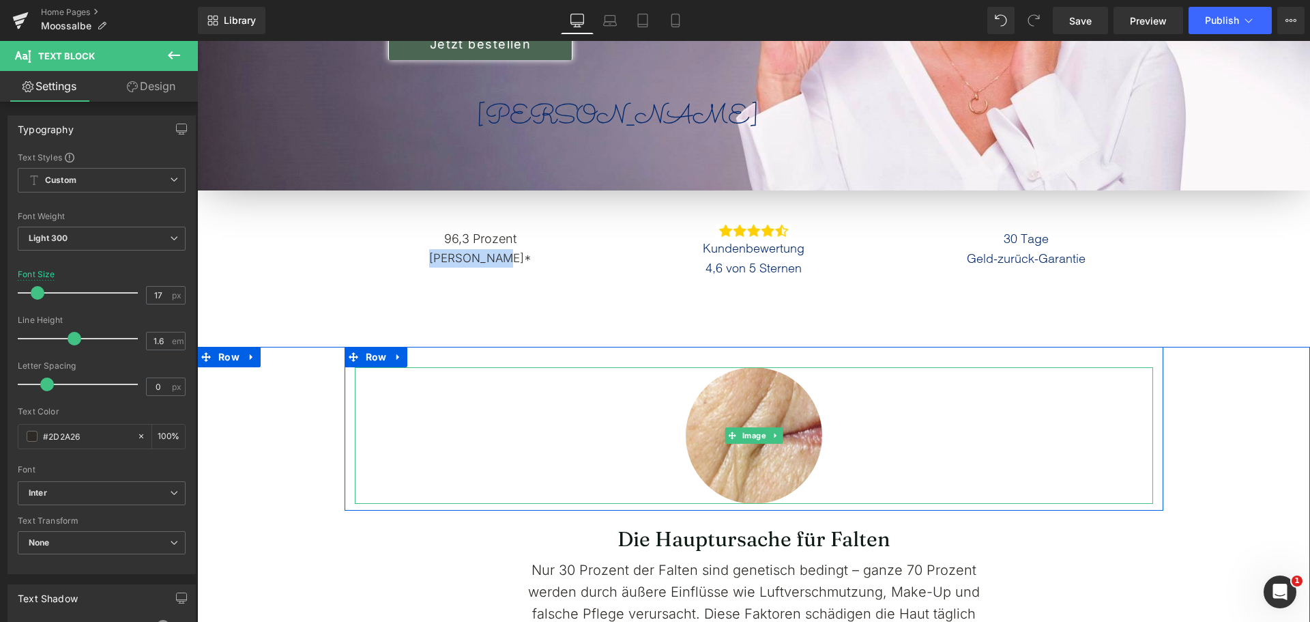
click at [453, 371] on div at bounding box center [754, 435] width 799 height 137
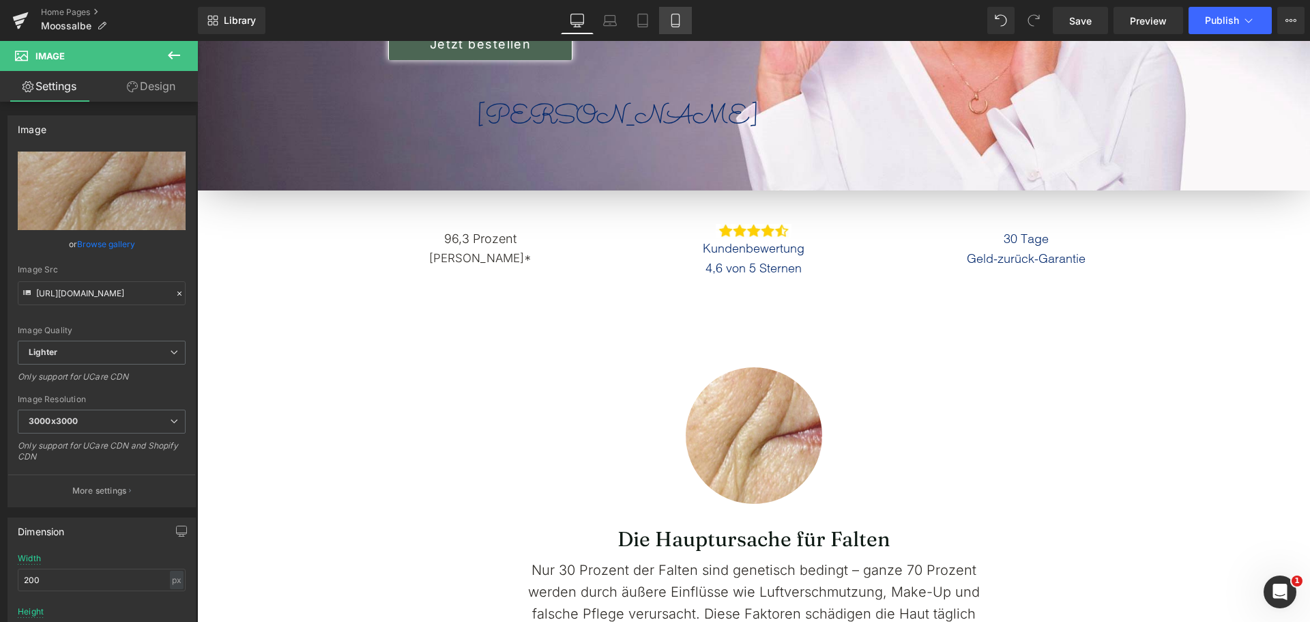
click at [668, 16] on link "Mobile" at bounding box center [675, 20] width 33 height 27
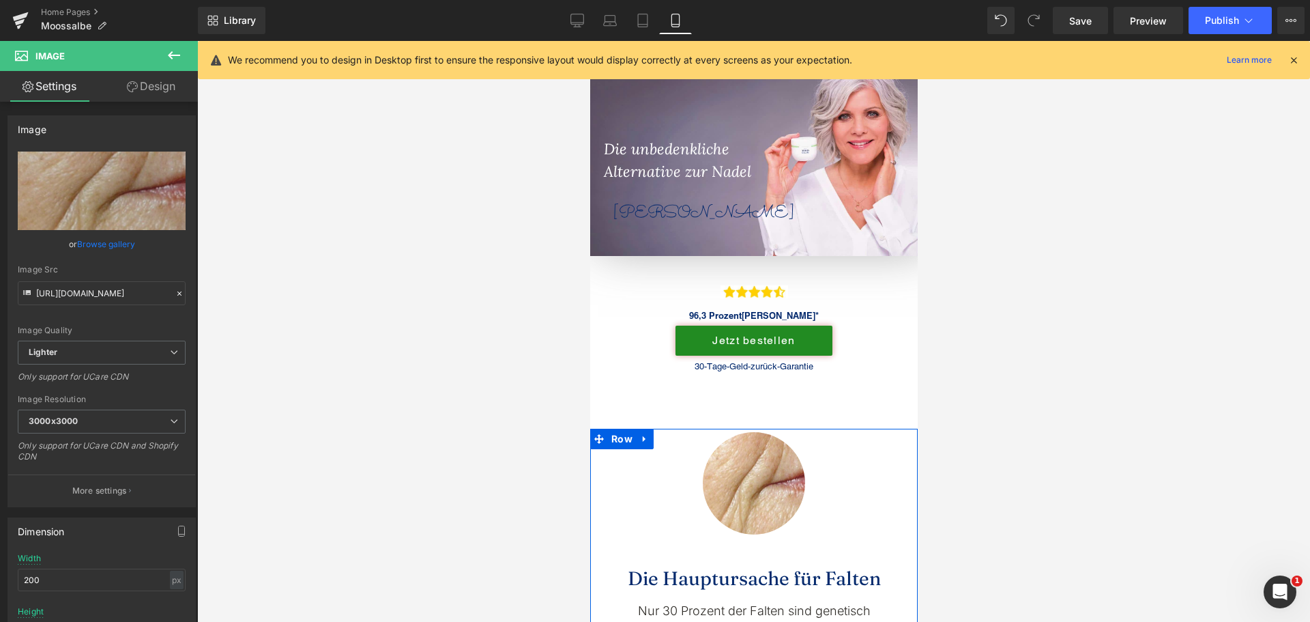
scroll to position [0, 0]
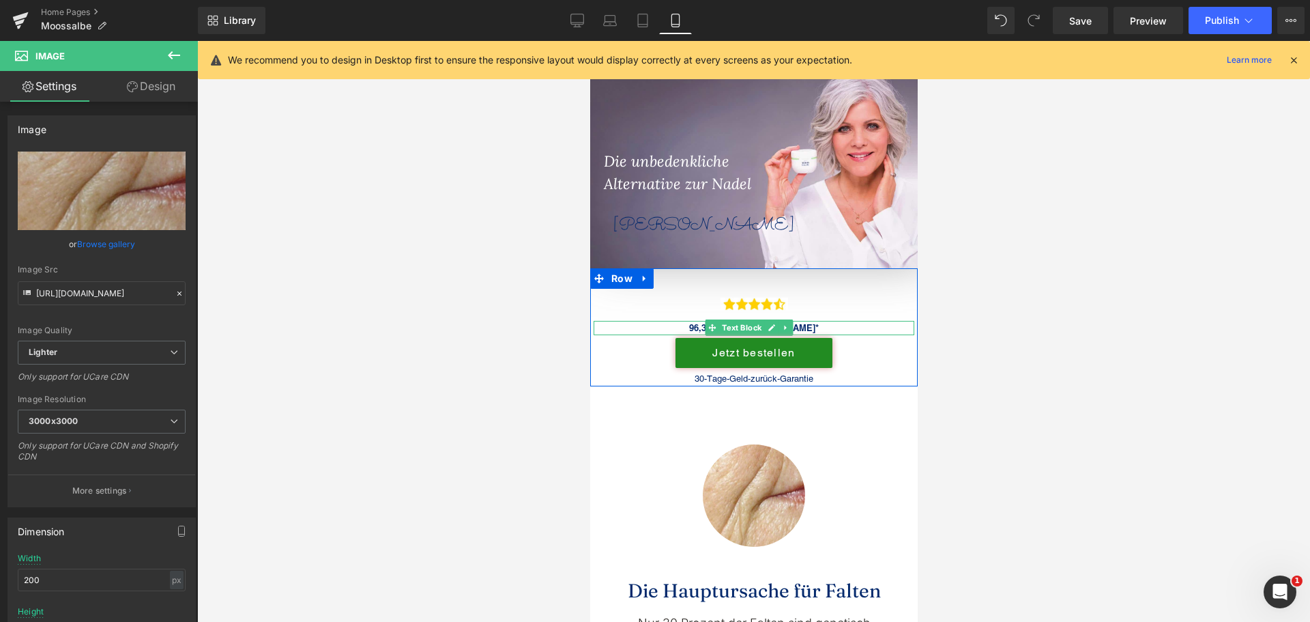
click at [690, 329] on span "96,3 Prozent" at bounding box center [715, 327] width 53 height 11
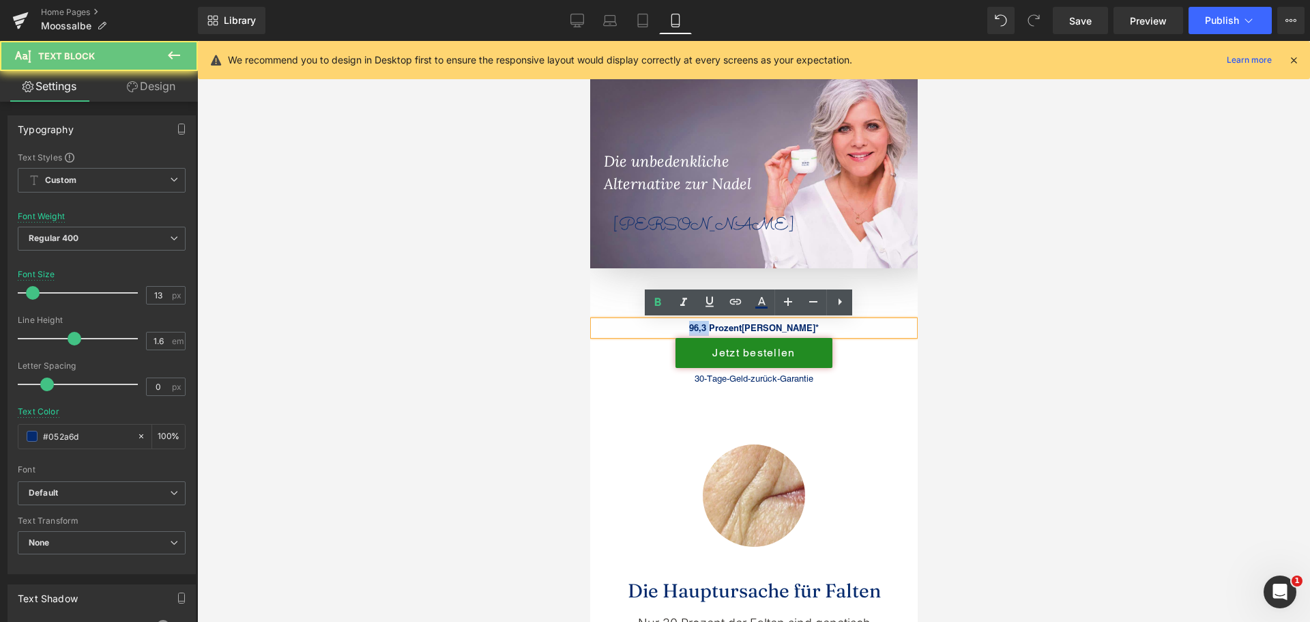
click at [690, 329] on span "96,3 Prozent" at bounding box center [715, 327] width 53 height 11
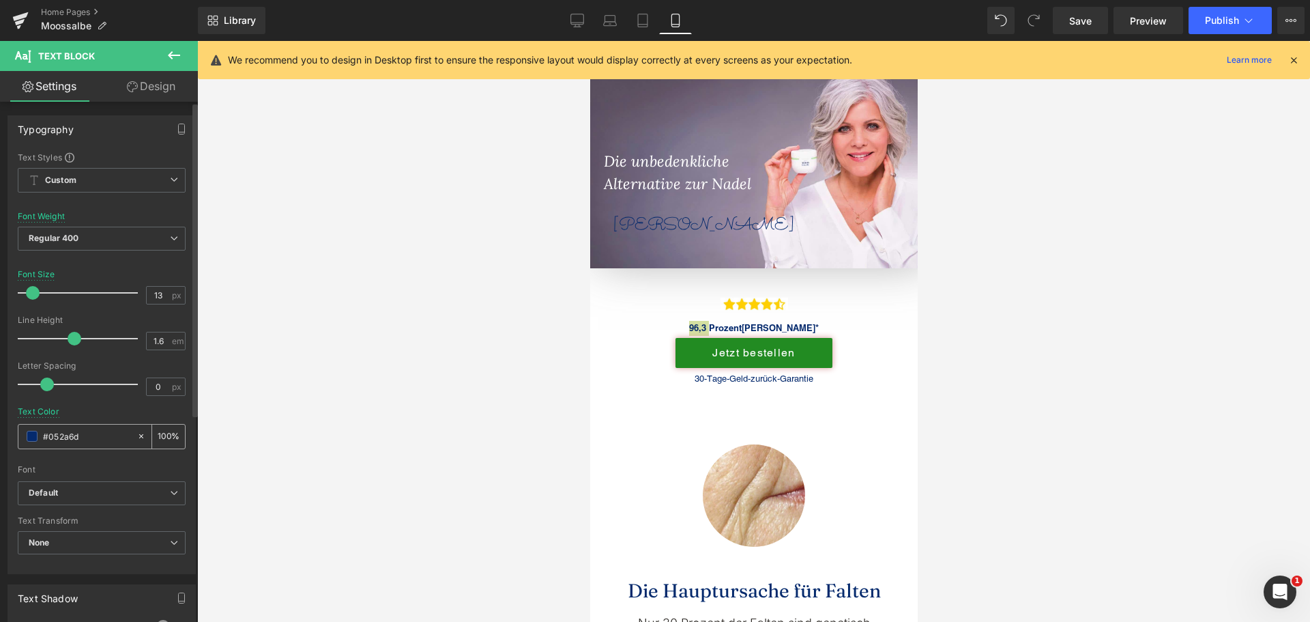
click at [92, 440] on input "#052a6d" at bounding box center [86, 436] width 87 height 15
paste input "2D2A26"
type input "#2D2A26"
click at [105, 413] on div "Text Color #2D2A26 100 %" at bounding box center [102, 436] width 168 height 58
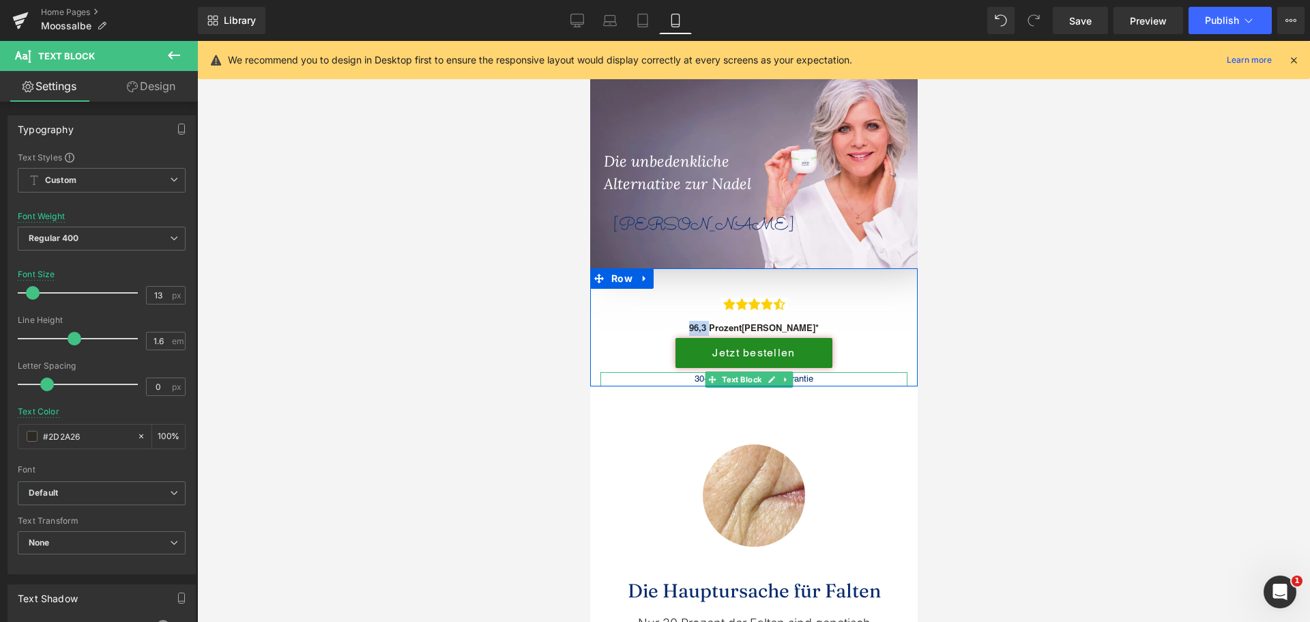
click at [693, 380] on p "30-Tage-Geld-zurück-Garantie" at bounding box center [753, 379] width 307 height 14
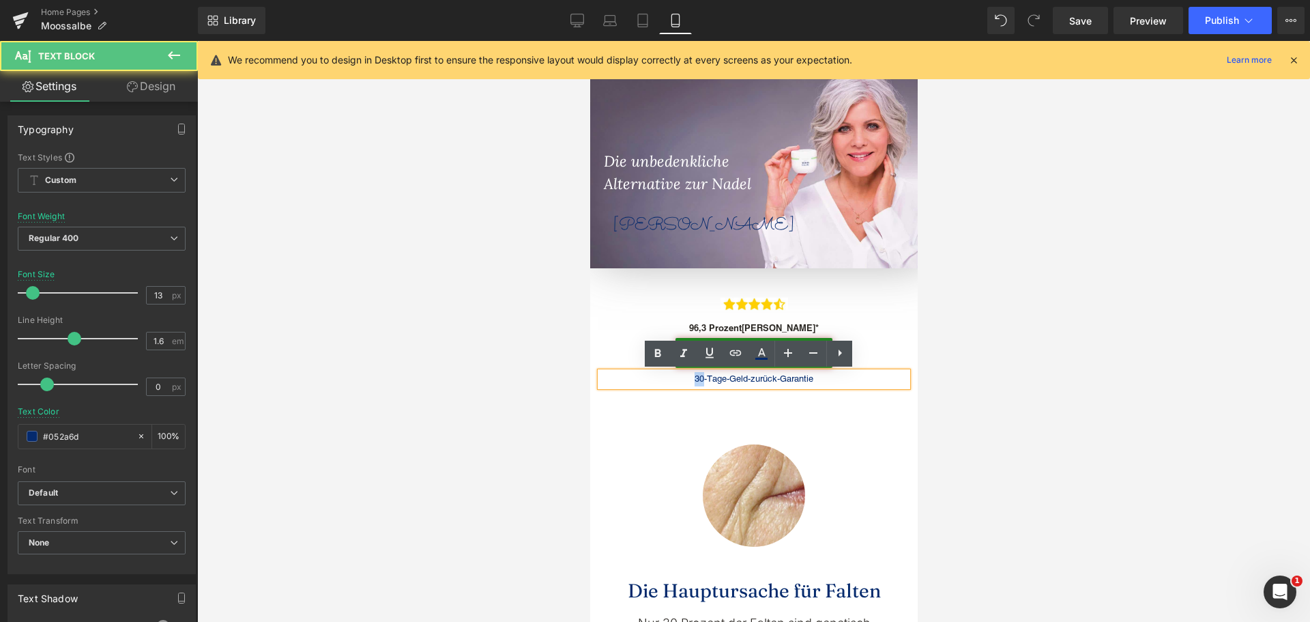
click at [693, 380] on p "30-Tage-Geld-zurück-Garantie" at bounding box center [753, 379] width 307 height 14
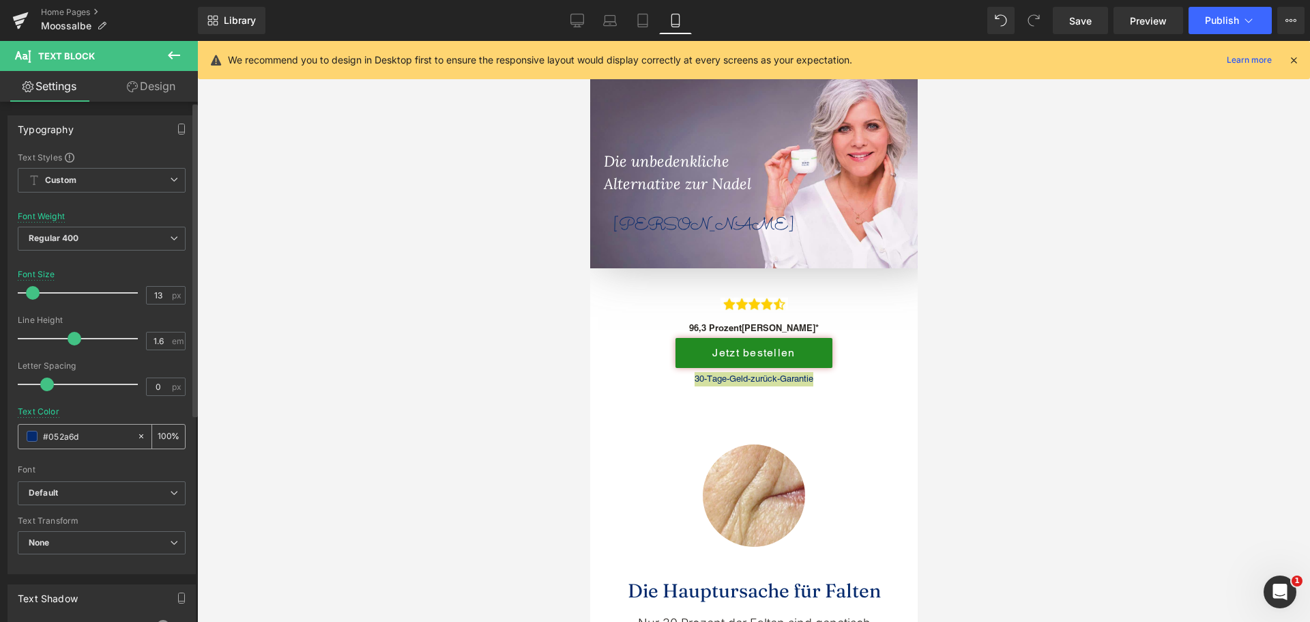
click at [81, 441] on input "#052a6d" at bounding box center [86, 436] width 87 height 15
type input "#2D2A26"
click at [96, 410] on div "Text Color #2D2A26 100 %" at bounding box center [102, 436] width 168 height 58
click at [346, 403] on div at bounding box center [753, 331] width 1113 height 581
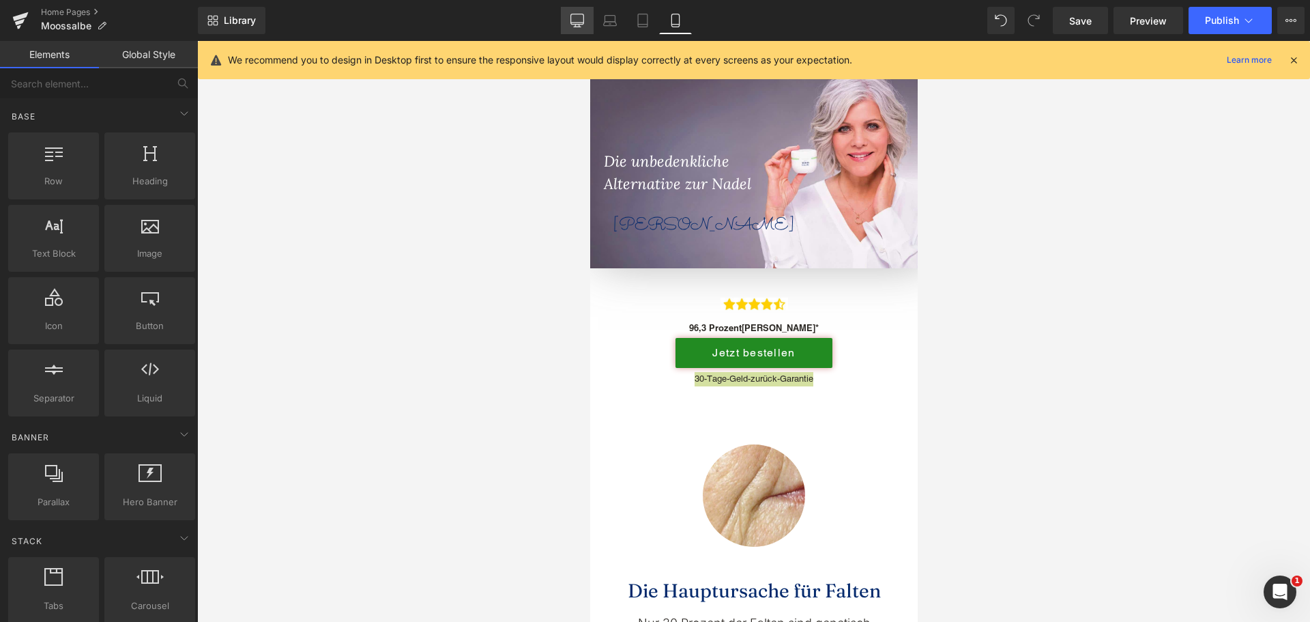
click at [585, 21] on link "Desktop" at bounding box center [577, 20] width 33 height 27
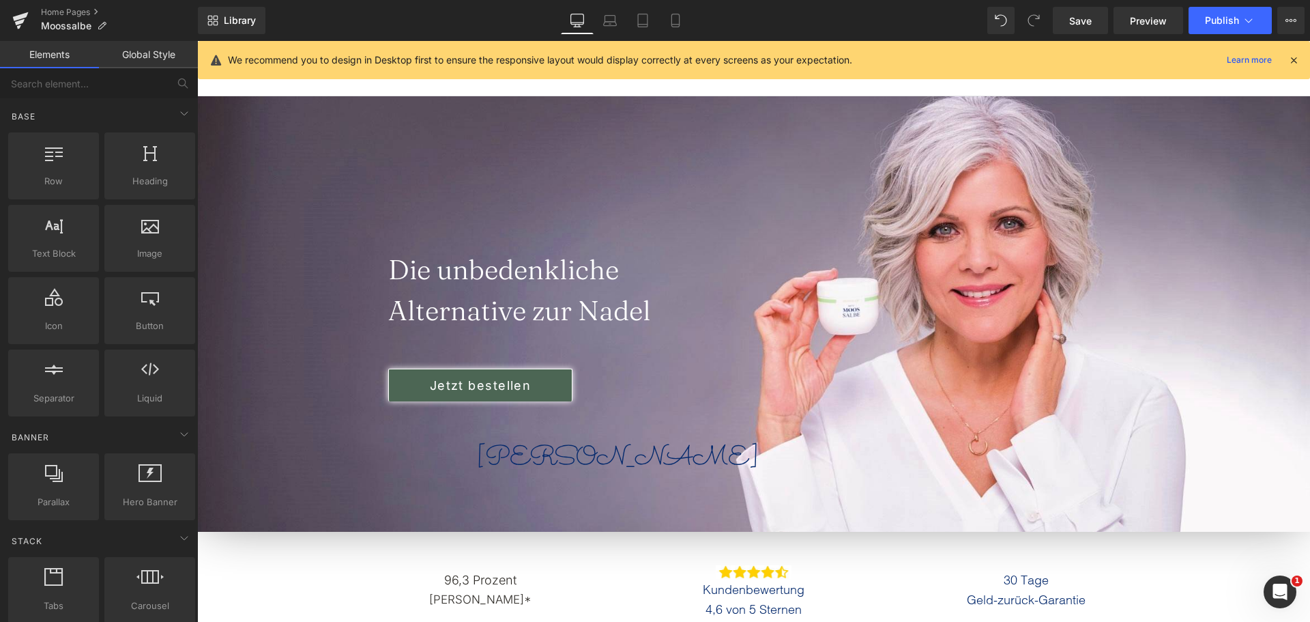
scroll to position [93, 0]
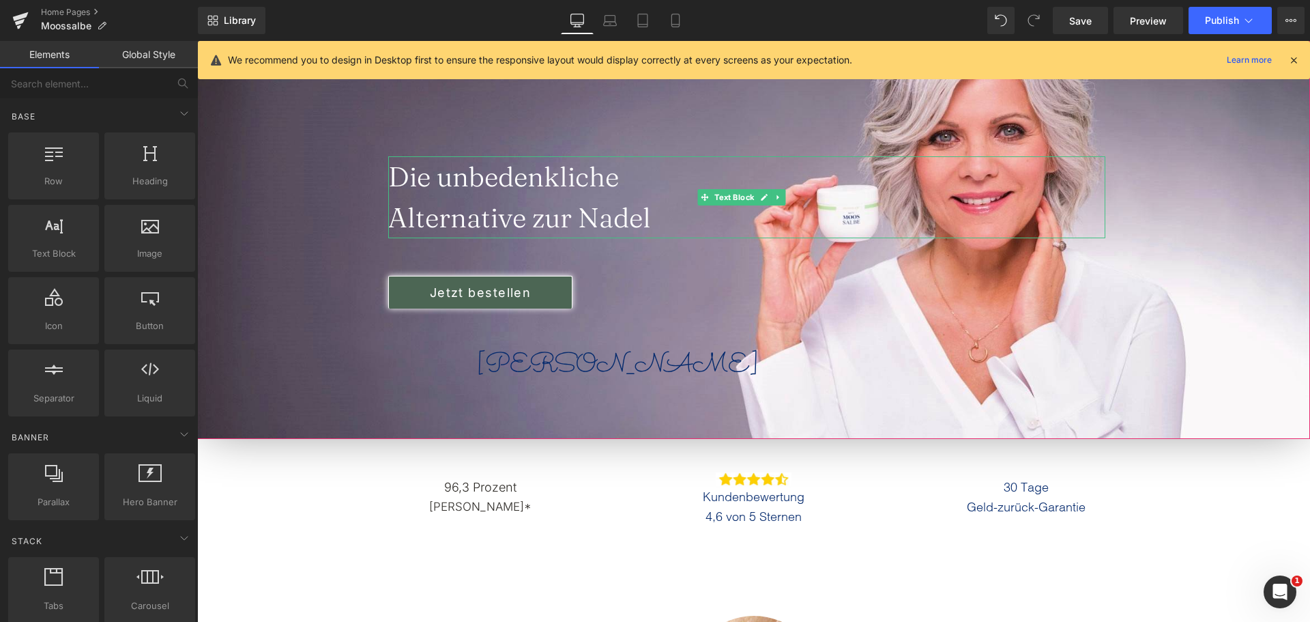
click at [501, 188] on font "Die unbedenkliche" at bounding box center [503, 176] width 231 height 33
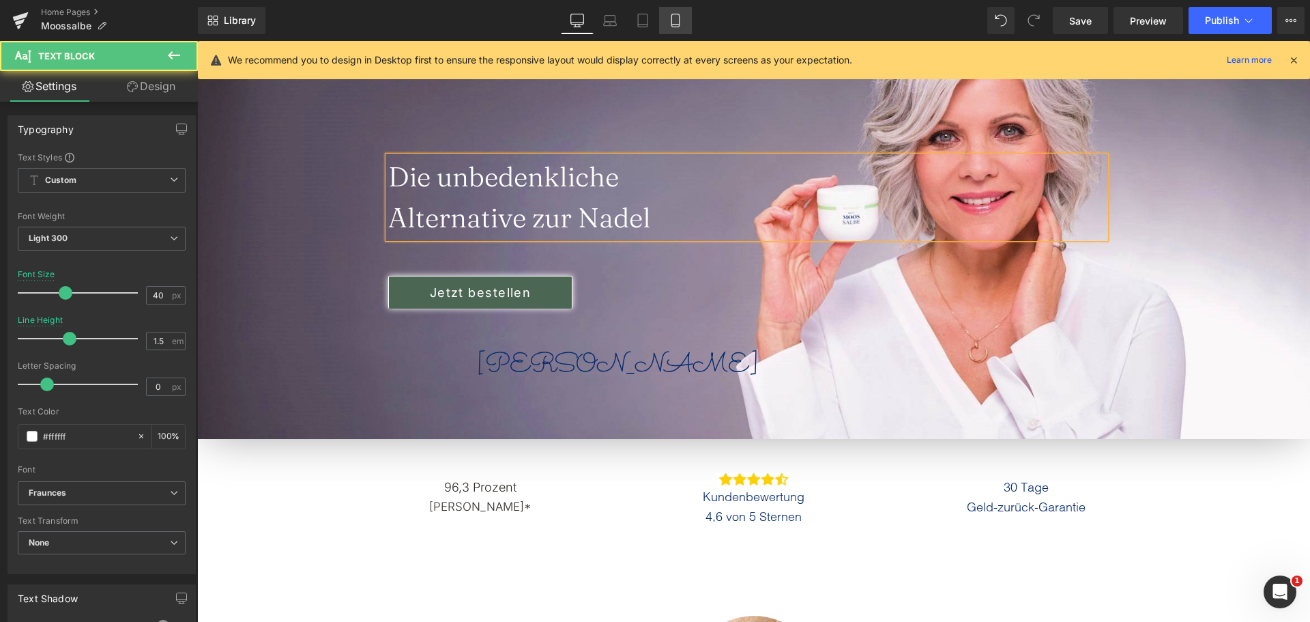
click at [668, 15] on link "Mobile" at bounding box center [675, 20] width 33 height 27
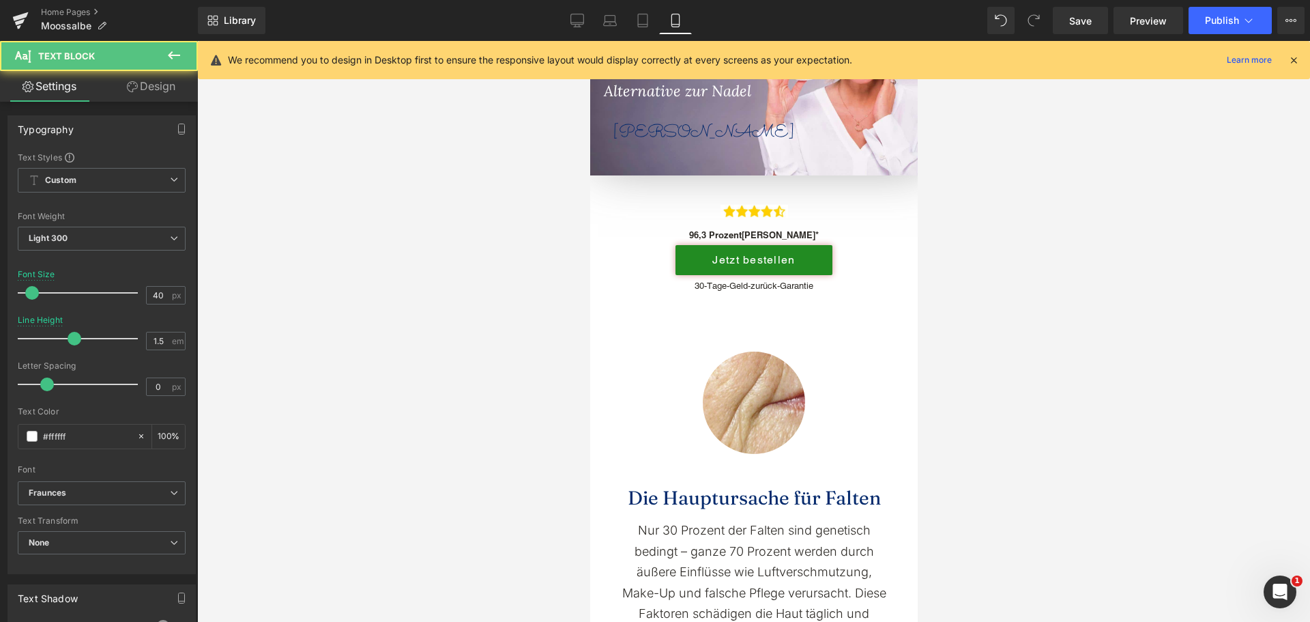
scroll to position [0, 0]
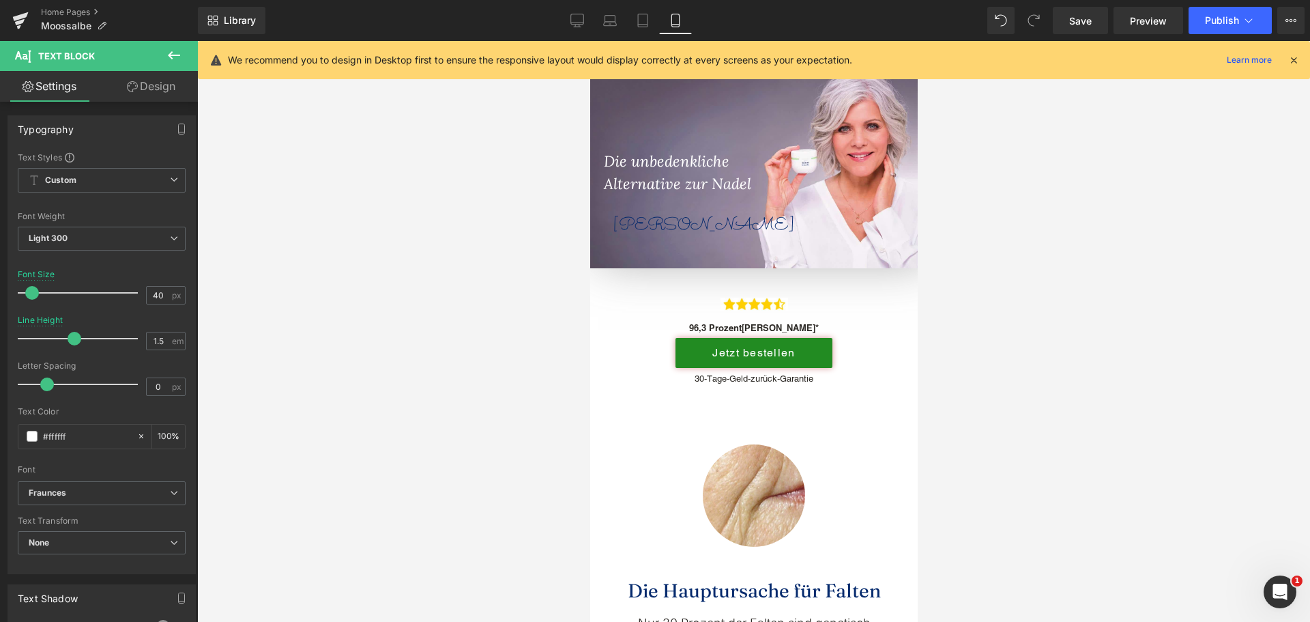
click at [706, 180] on icon "Alternative zur Nadel" at bounding box center [676, 183] width 147 height 19
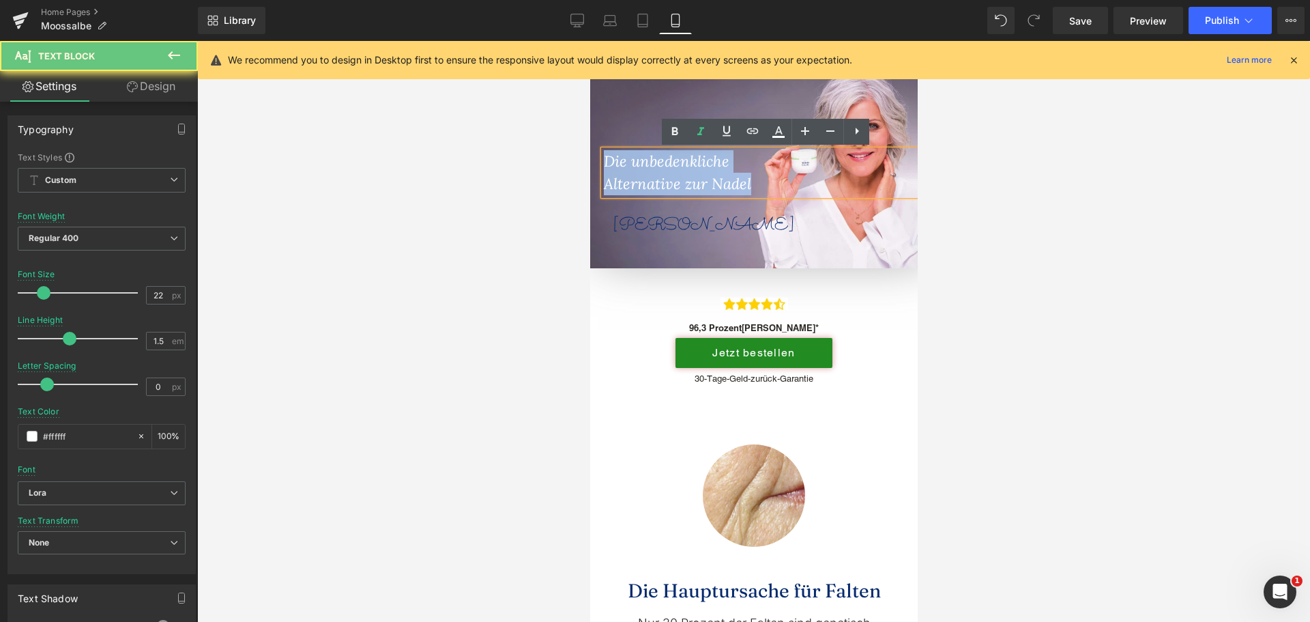
drag, startPoint x: 730, startPoint y: 186, endPoint x: 429, endPoint y: 117, distance: 309.5
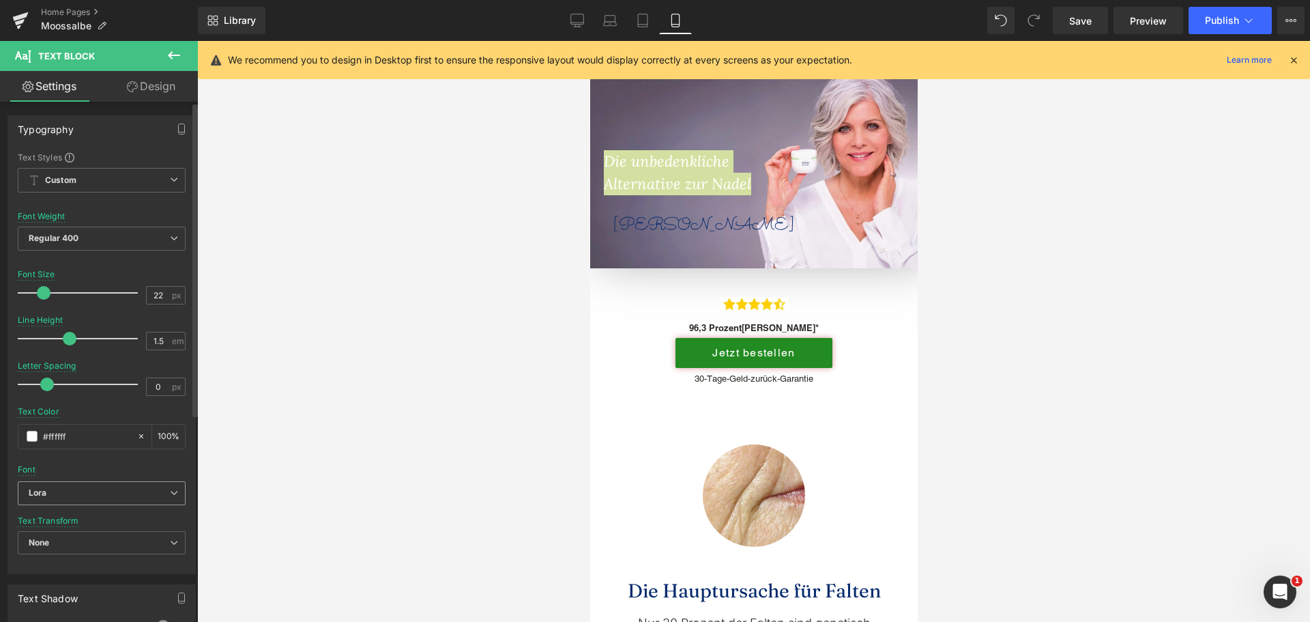
click at [82, 503] on span "Lora" at bounding box center [102, 493] width 168 height 24
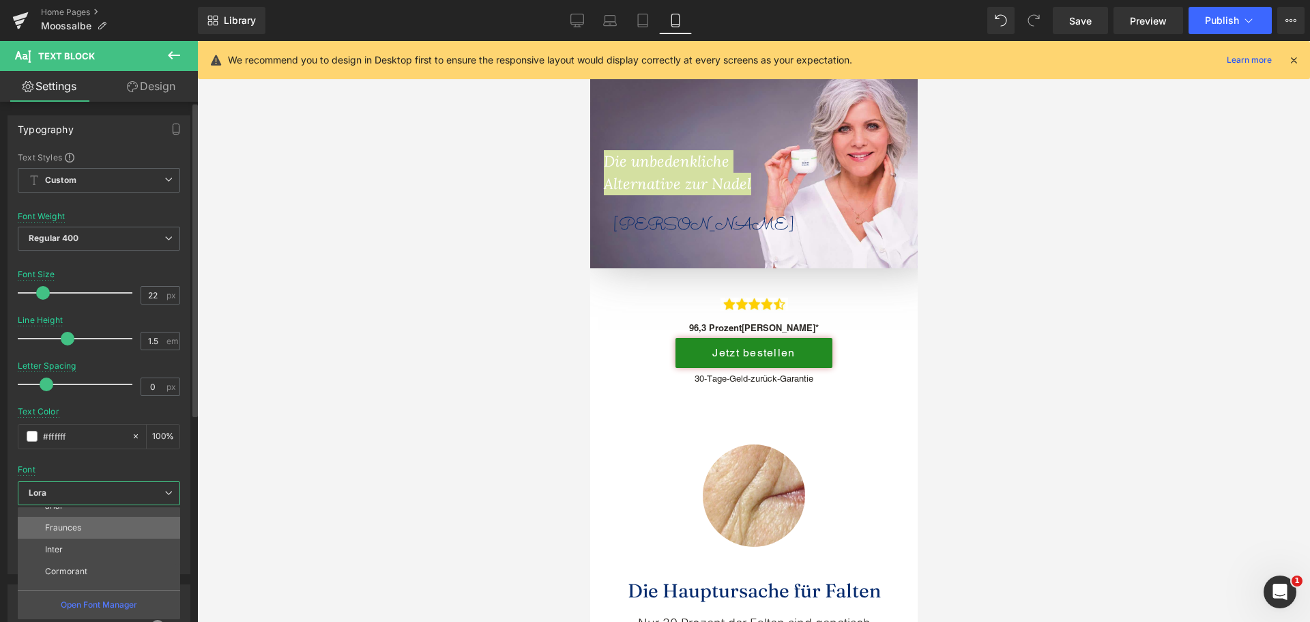
scroll to position [115, 0]
click at [85, 554] on p "Cormorant" at bounding box center [66, 556] width 42 height 10
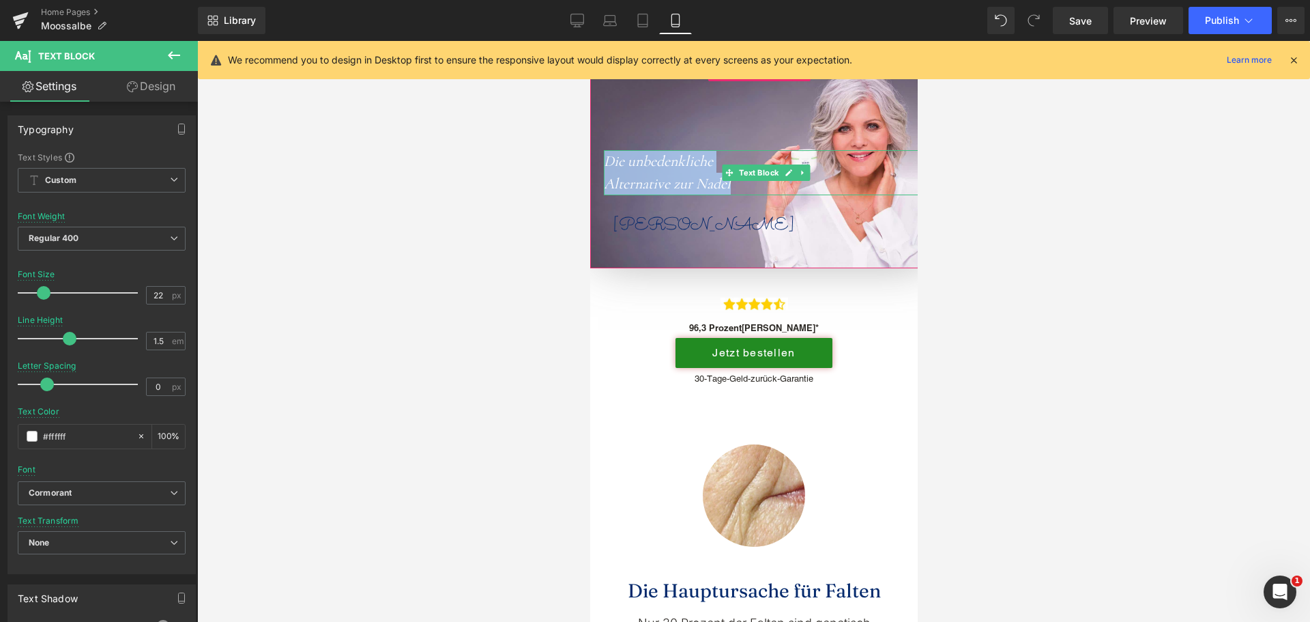
click at [635, 160] on icon "Die unbedenkliche" at bounding box center [657, 161] width 109 height 18
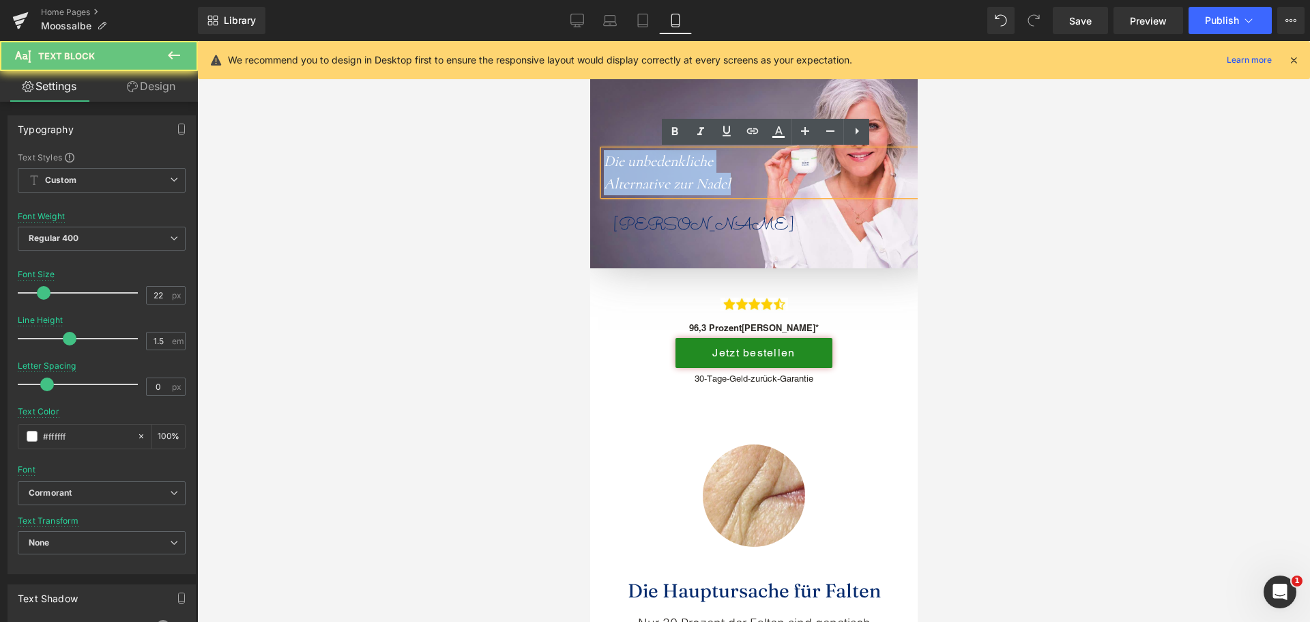
drag, startPoint x: 745, startPoint y: 185, endPoint x: 456, endPoint y: 122, distance: 296.1
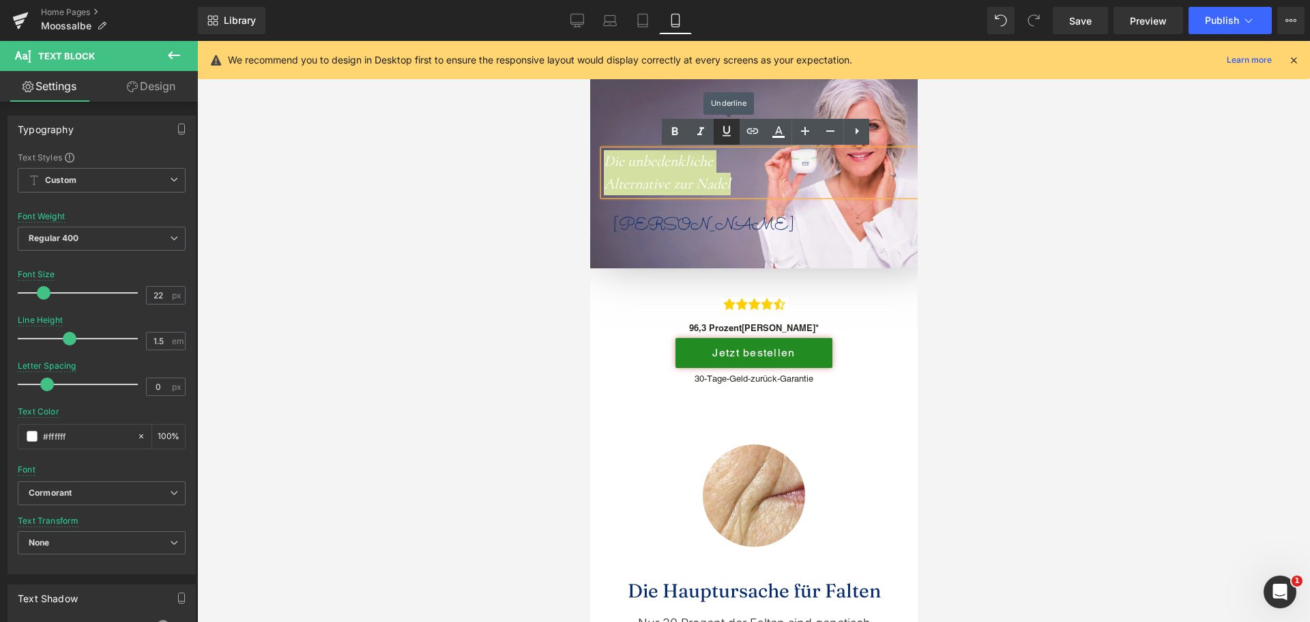
click at [723, 126] on icon at bounding box center [727, 131] width 16 height 16
drag, startPoint x: 723, startPoint y: 126, endPoint x: 741, endPoint y: 126, distance: 17.7
click at [723, 126] on icon at bounding box center [727, 131] width 16 height 16
click at [696, 127] on icon at bounding box center [701, 132] width 16 height 16
click at [802, 130] on icon at bounding box center [805, 131] width 16 height 16
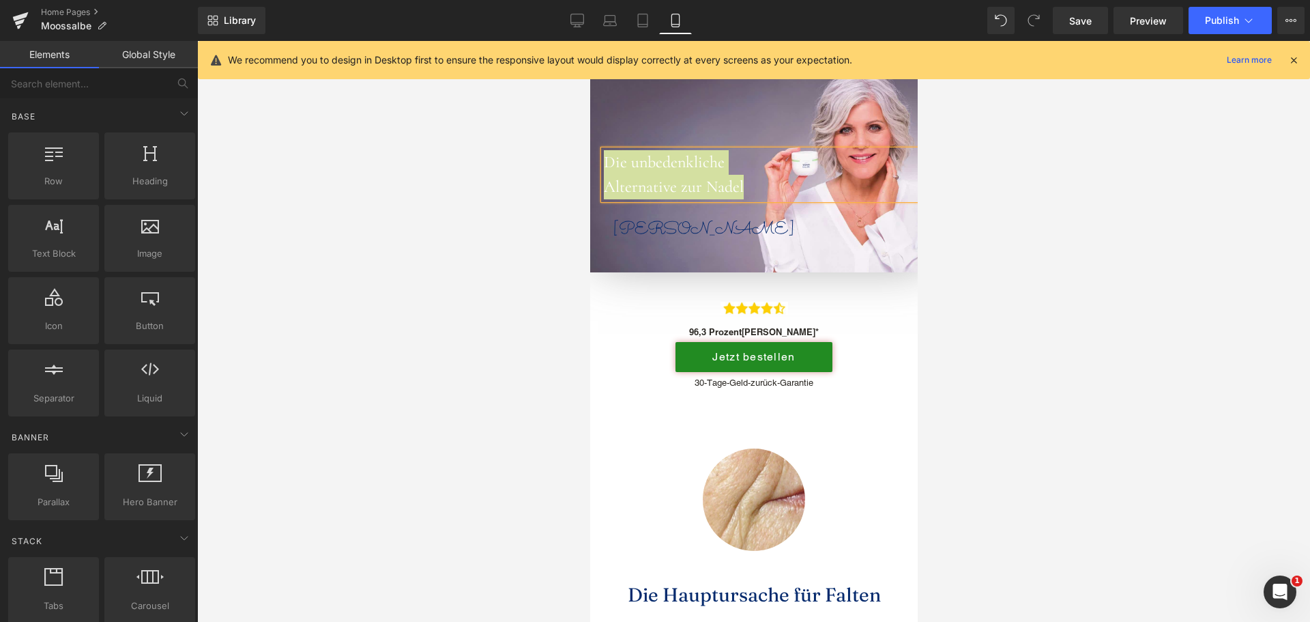
click at [401, 306] on div at bounding box center [753, 331] width 1113 height 581
click at [572, 20] on icon at bounding box center [577, 19] width 13 height 10
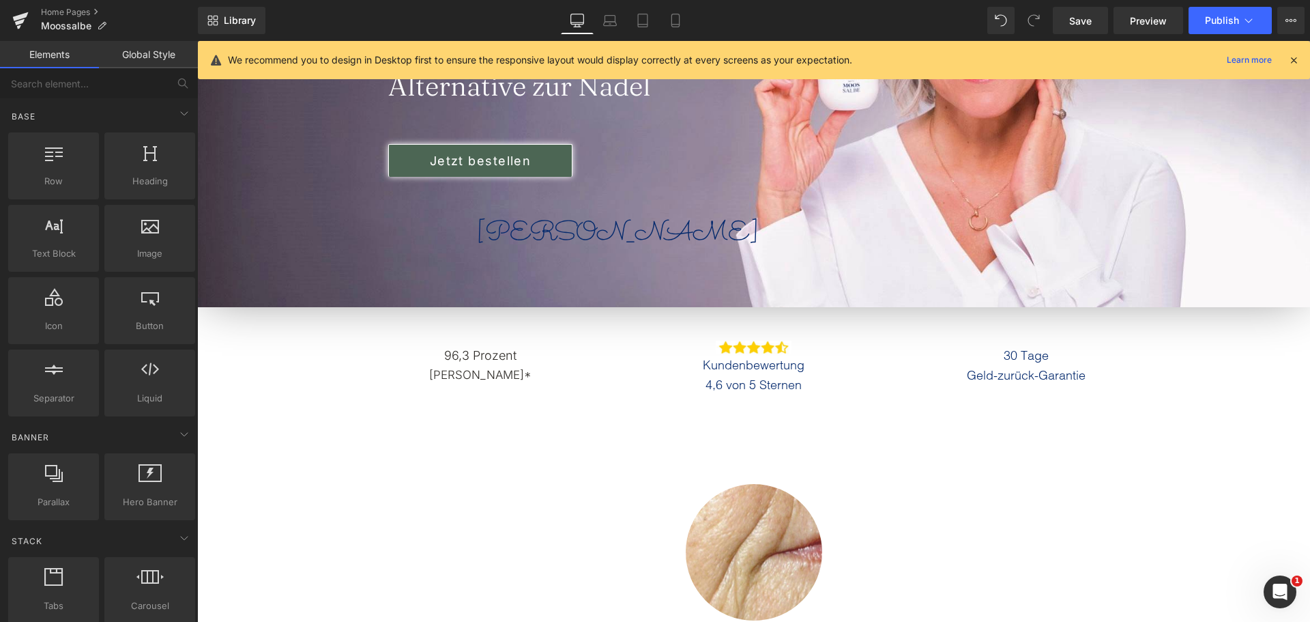
scroll to position [434, 0]
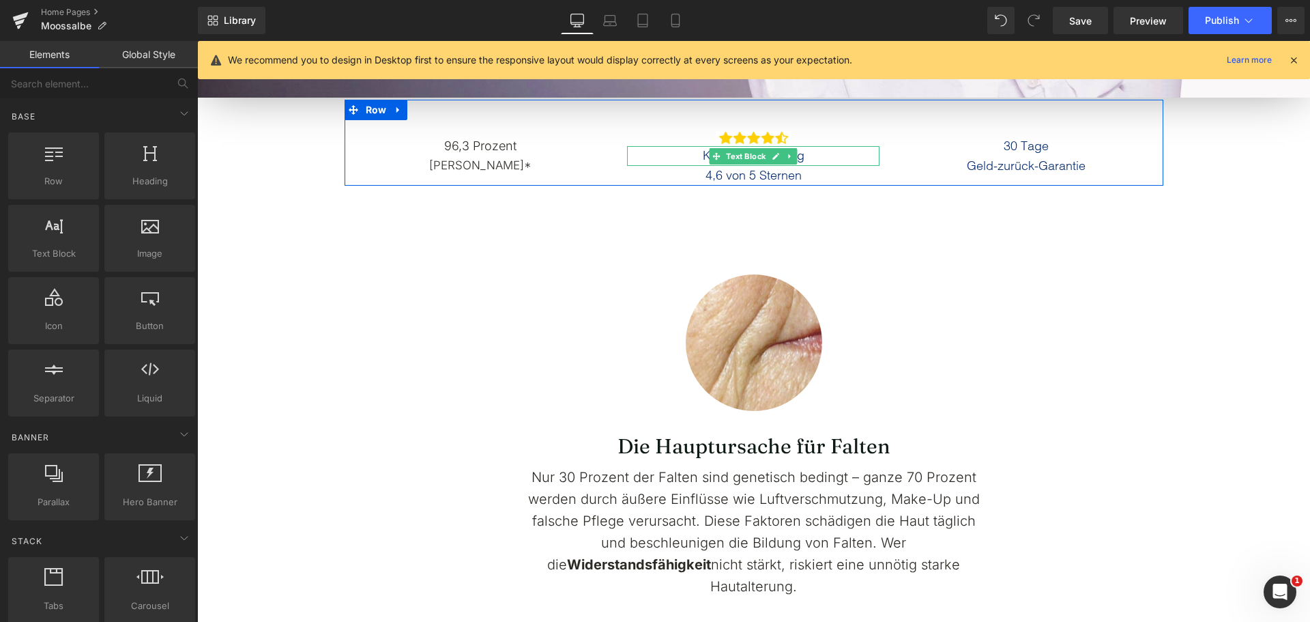
click at [694, 157] on p "Kundenbewertung" at bounding box center [753, 156] width 253 height 20
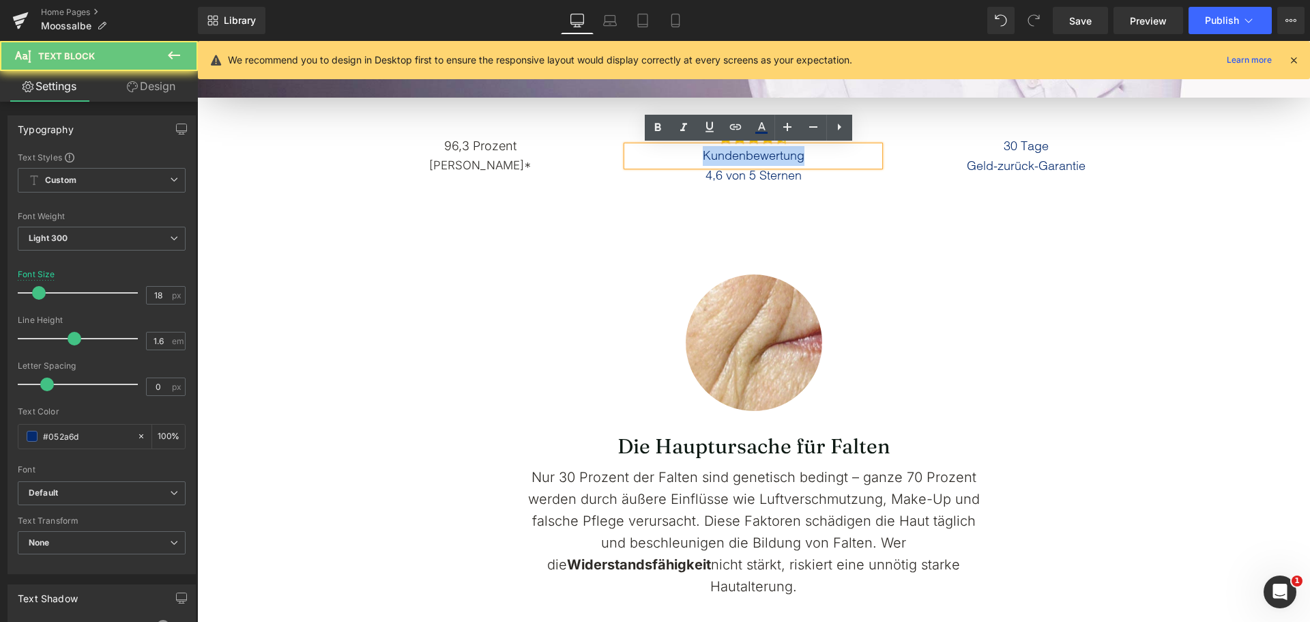
click at [694, 157] on p "Kundenbewertung" at bounding box center [753, 156] width 253 height 20
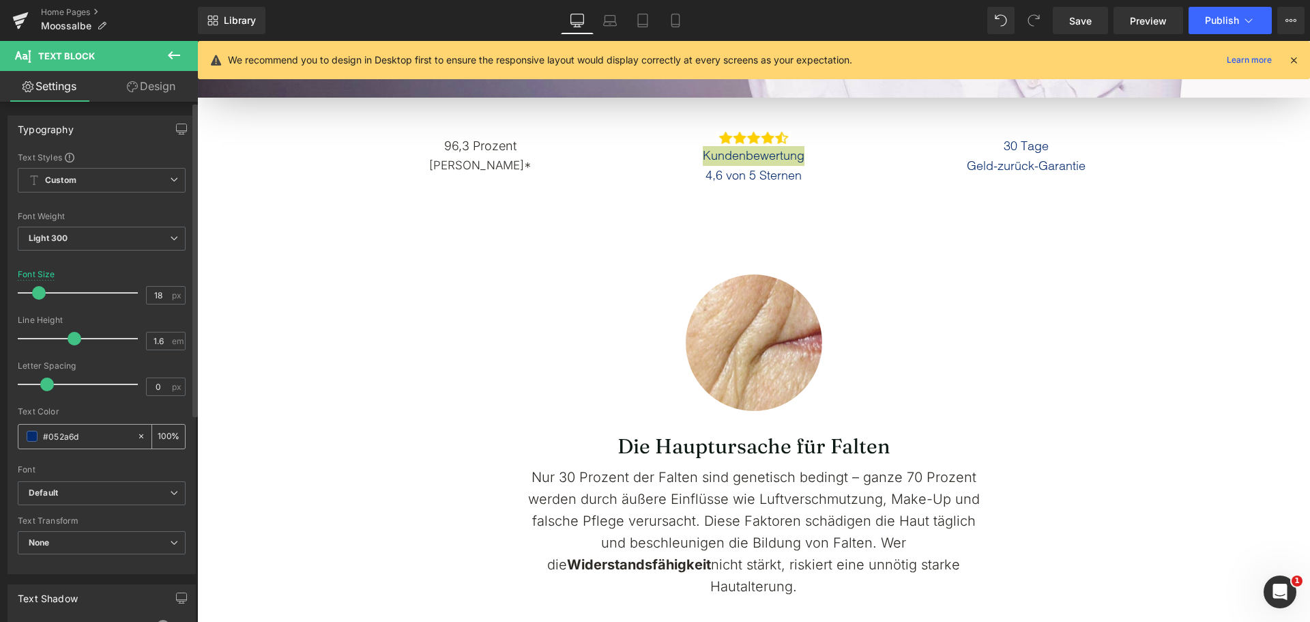
click at [65, 438] on input "#052a6d" at bounding box center [86, 436] width 87 height 15
paste input "2D2A26"
type input "#2D2A26"
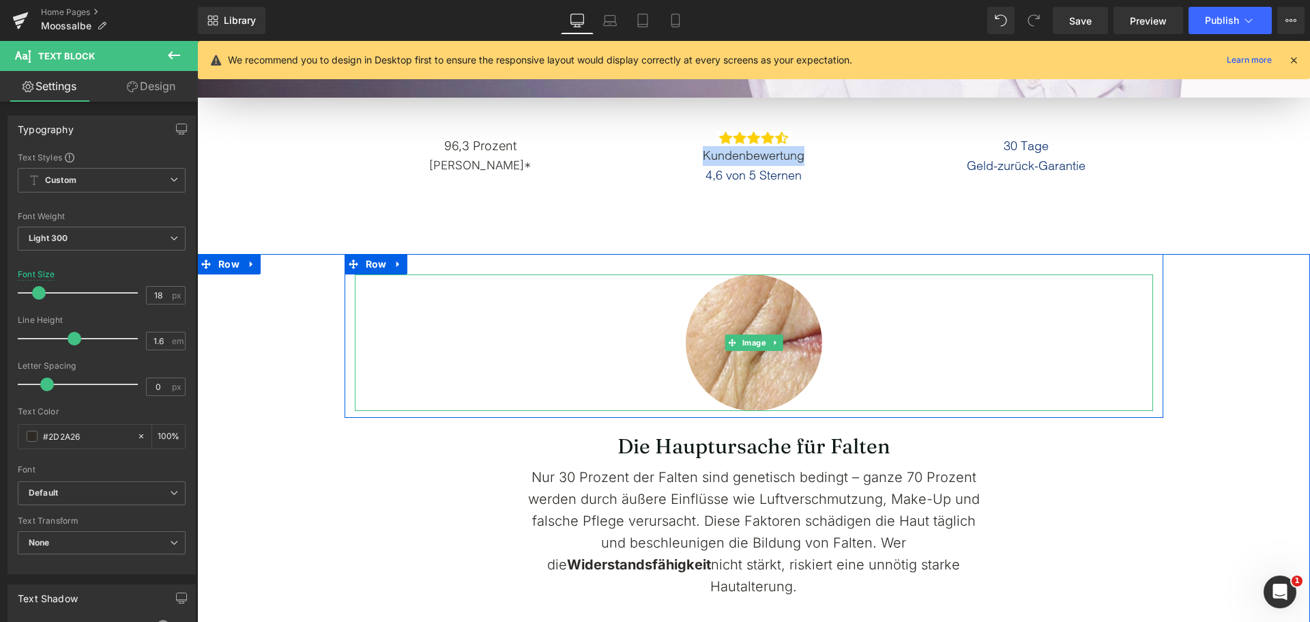
click at [367, 375] on div at bounding box center [754, 342] width 799 height 137
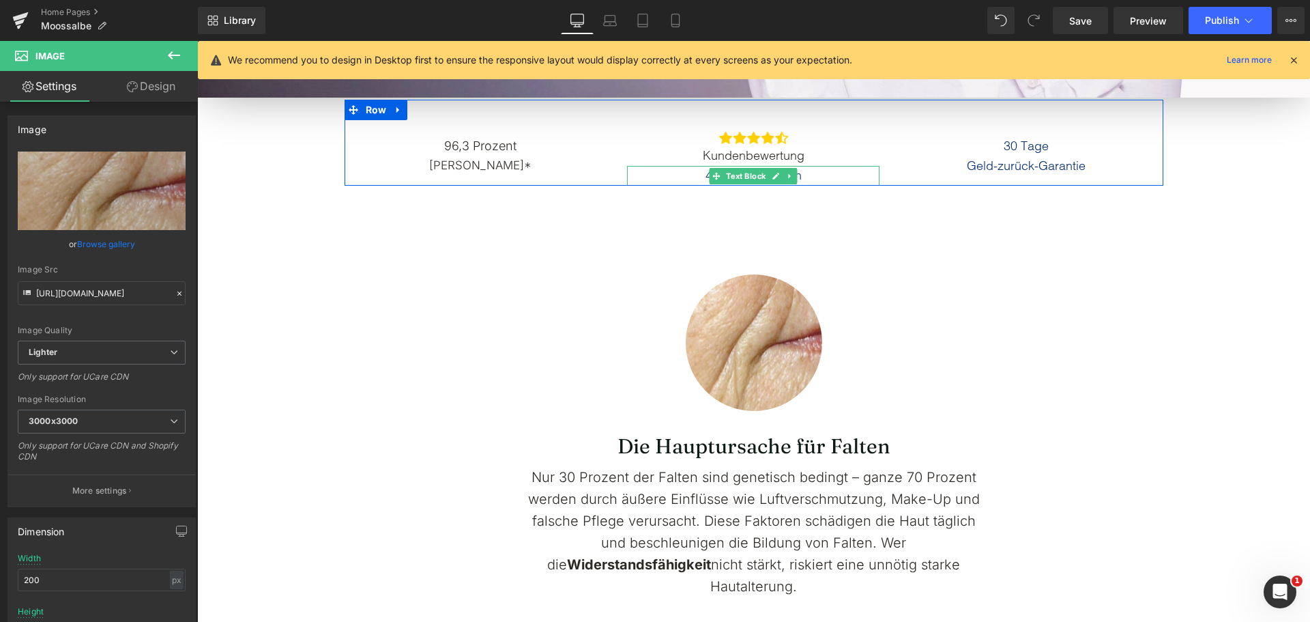
click at [716, 178] on span at bounding box center [717, 176] width 14 height 16
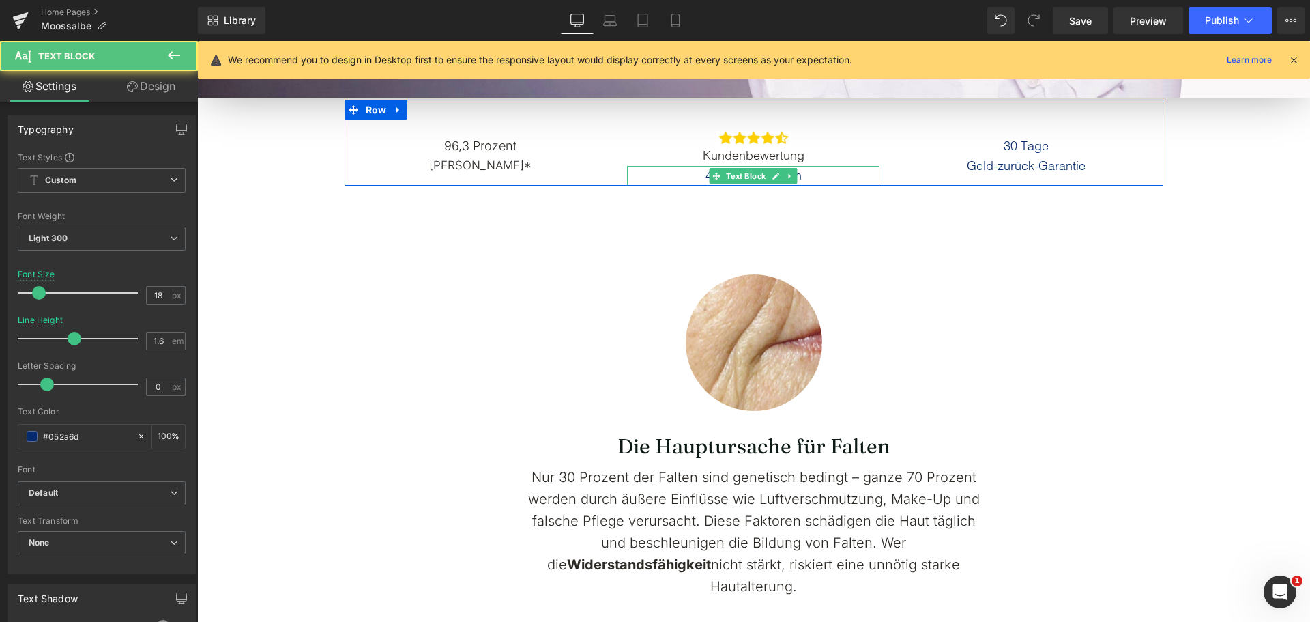
click at [688, 177] on p "4,6 von 5 Sternen" at bounding box center [753, 176] width 253 height 20
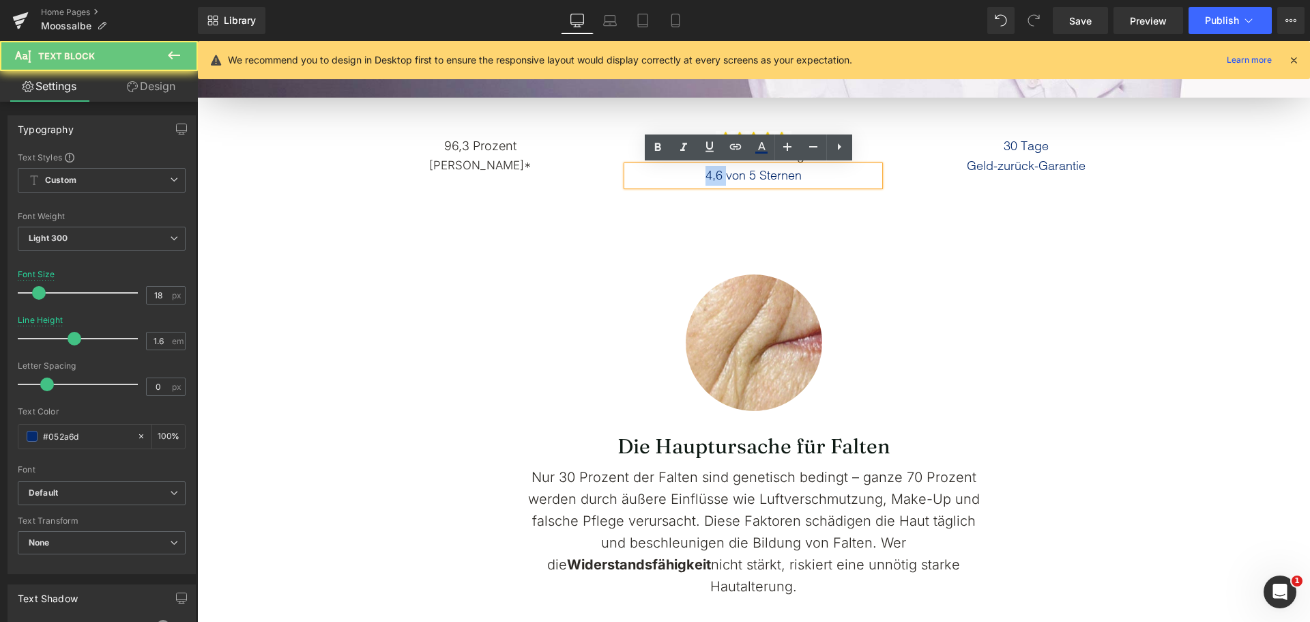
click at [688, 177] on p "4,6 von 5 Sternen" at bounding box center [753, 176] width 253 height 20
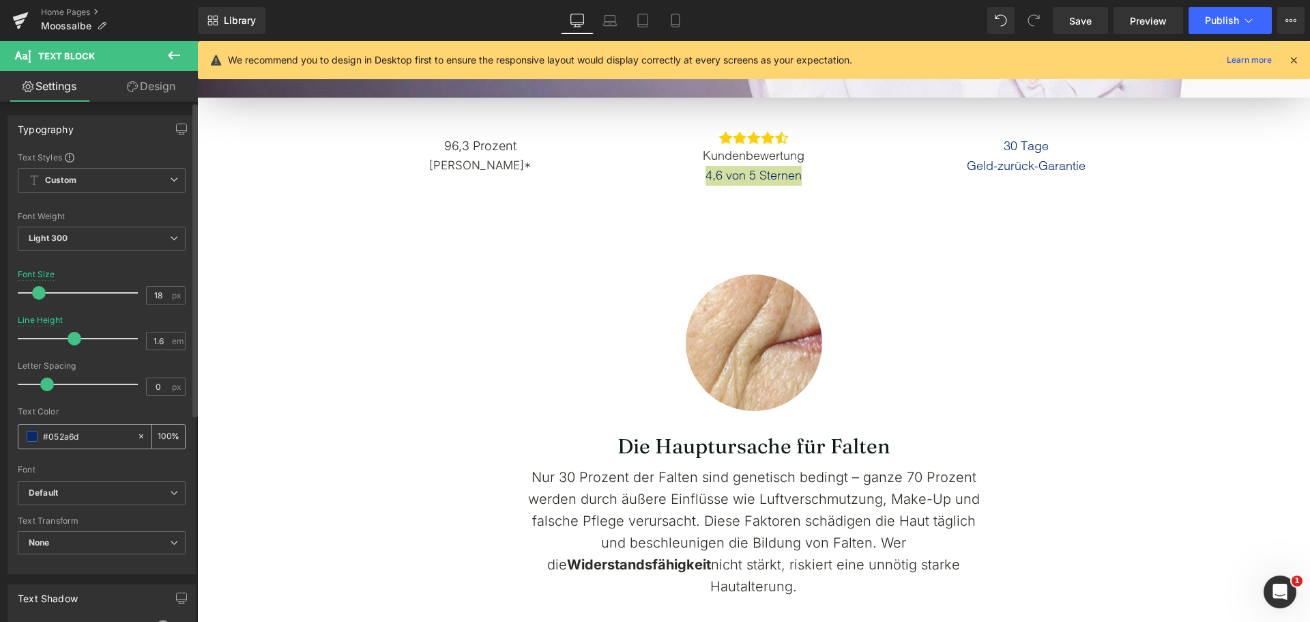
click at [79, 435] on input "#052a6d" at bounding box center [86, 436] width 87 height 15
paste input "2D2A26"
type input "#2D2A26"
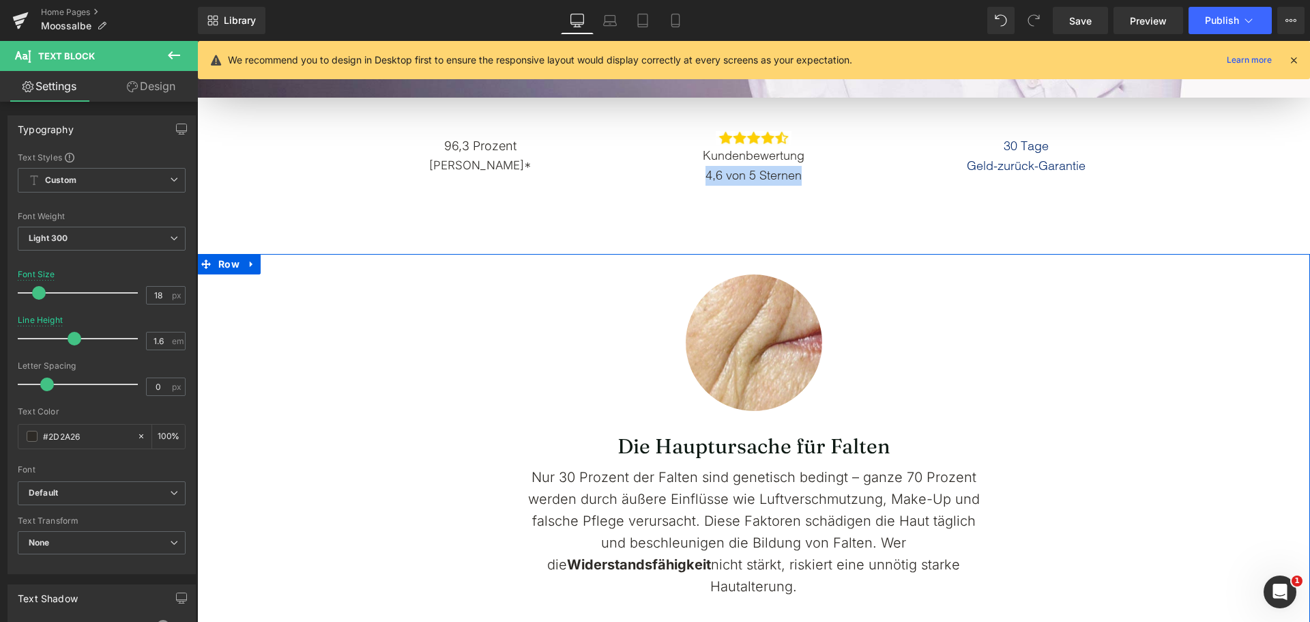
click at [222, 405] on div "Image Row Die Hauptursache für Falten Heading Nur 30 Prozent der Falten sind ge…" at bounding box center [753, 425] width 1113 height 343
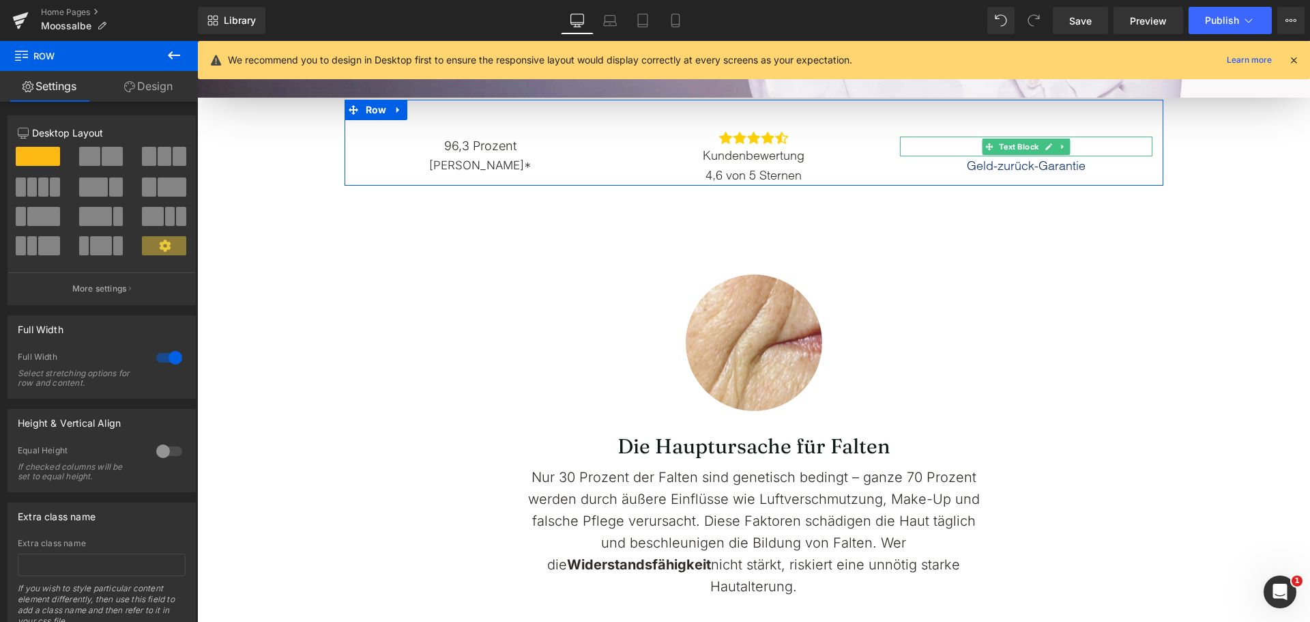
click at [966, 146] on p "30 Tage" at bounding box center [1026, 147] width 253 height 20
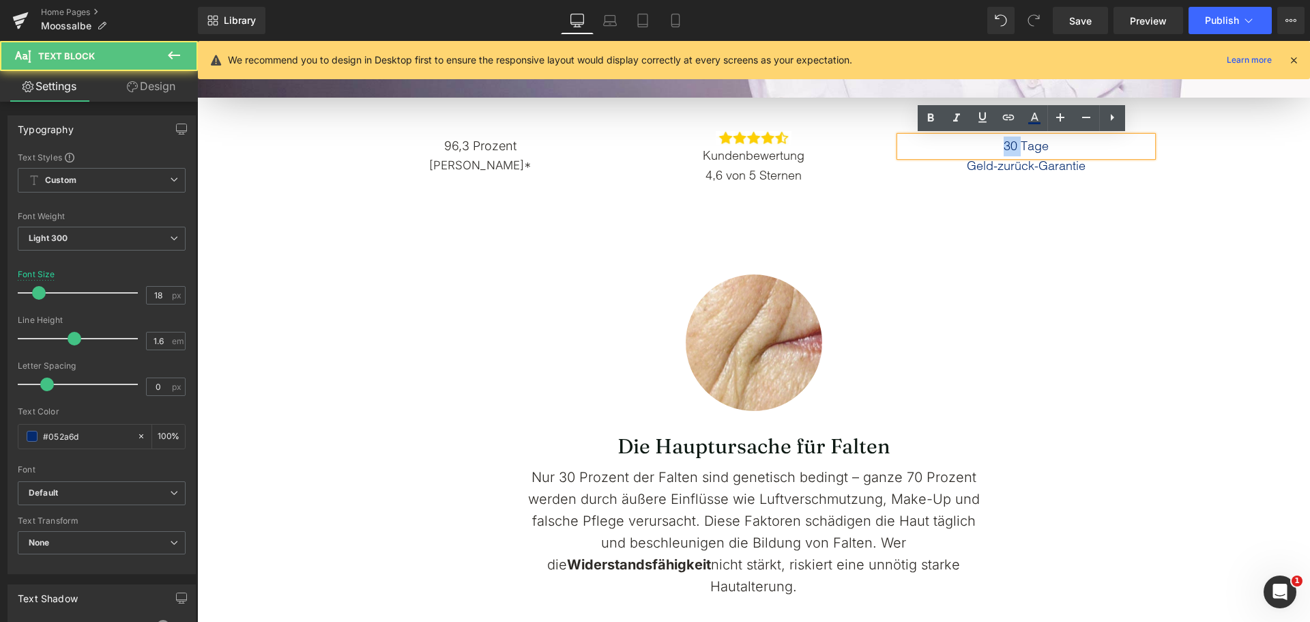
click at [966, 146] on p "30 Tage" at bounding box center [1026, 147] width 253 height 20
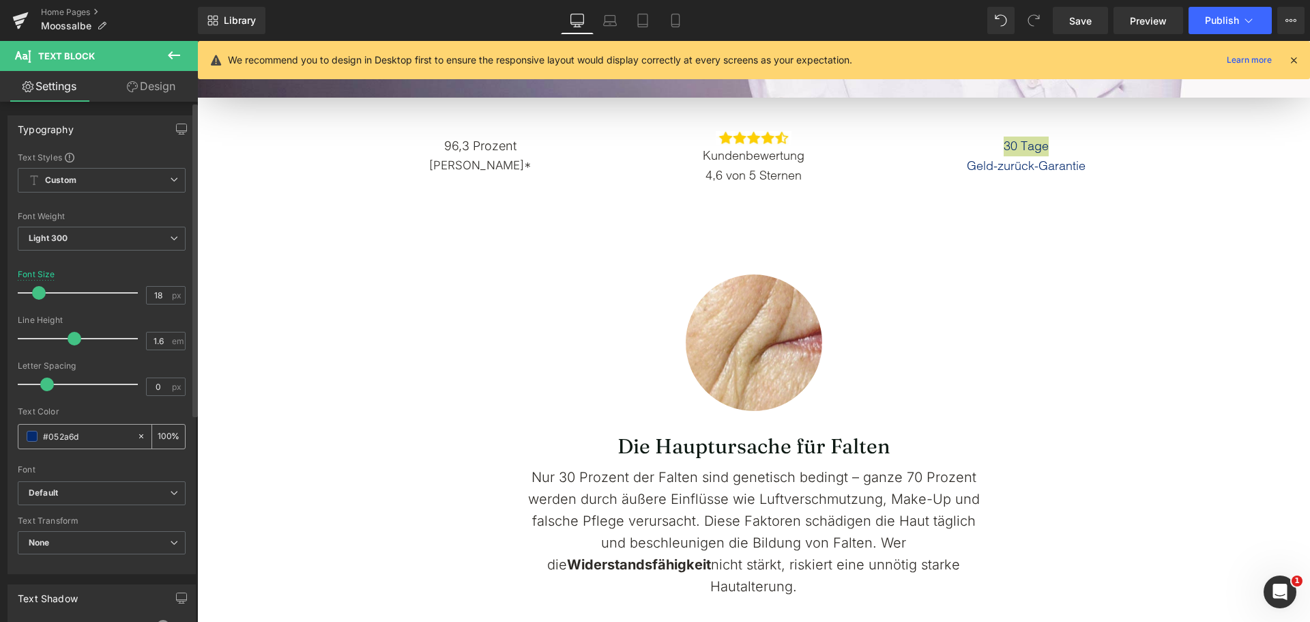
click at [72, 438] on input "#052a6d" at bounding box center [86, 436] width 87 height 15
type input "#2D2A26"
click at [238, 395] on div "Image Row Die Hauptursache für Falten Heading Nur 30 Prozent der Falten sind ge…" at bounding box center [753, 425] width 1113 height 343
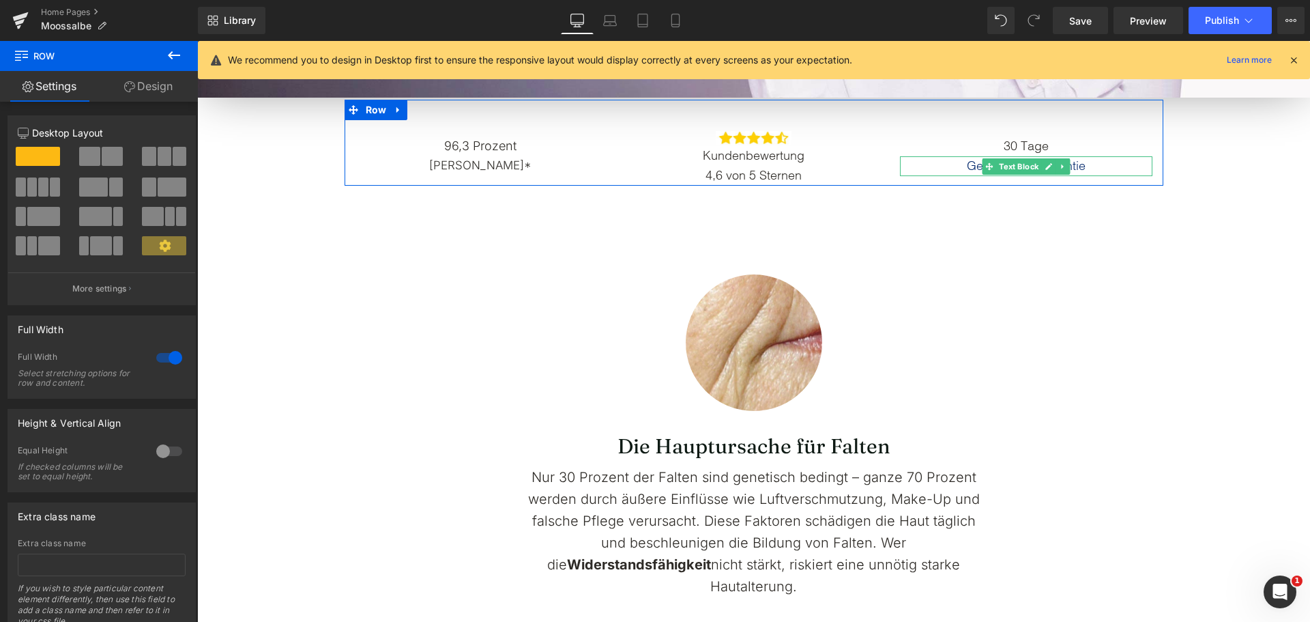
click at [962, 171] on p "Geld-zurück-Garantie" at bounding box center [1026, 166] width 253 height 20
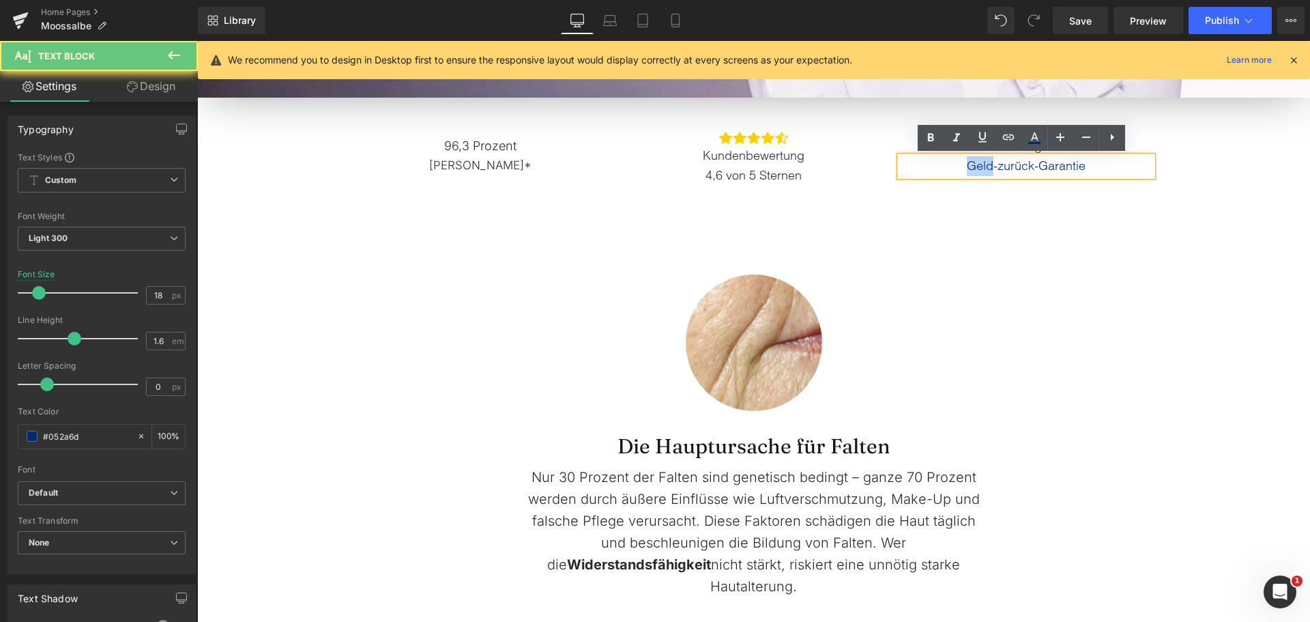
click at [962, 171] on p "Geld-zurück-Garantie" at bounding box center [1026, 166] width 253 height 20
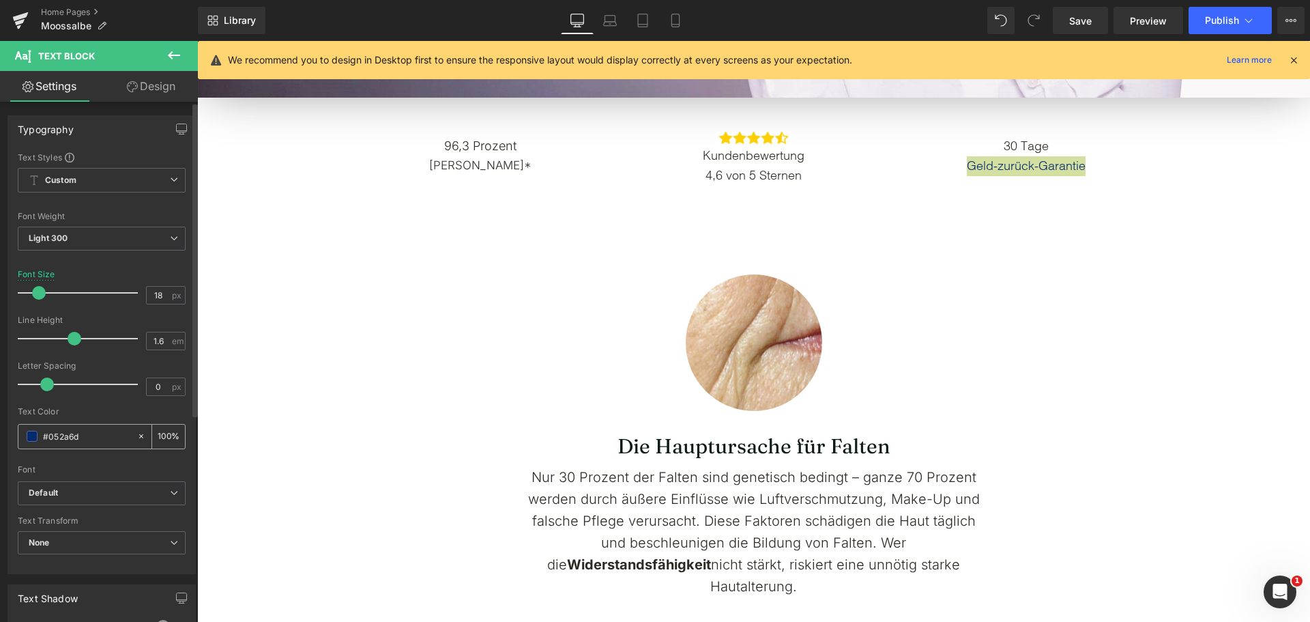
click at [95, 439] on input "#052a6d" at bounding box center [86, 436] width 87 height 15
paste input "2D2A26"
type input "#2D2A26"
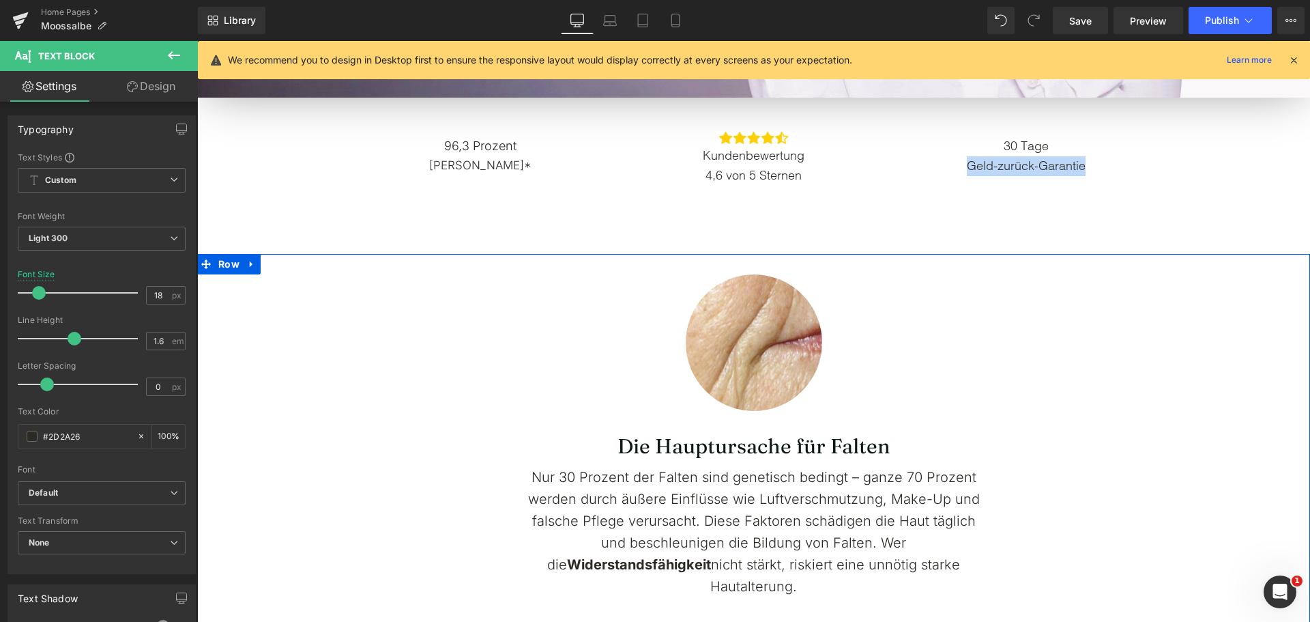
click at [266, 397] on div "Image Row Die Hauptursache für Falten Heading Nur 30 Prozent der Falten sind ge…" at bounding box center [753, 425] width 1113 height 343
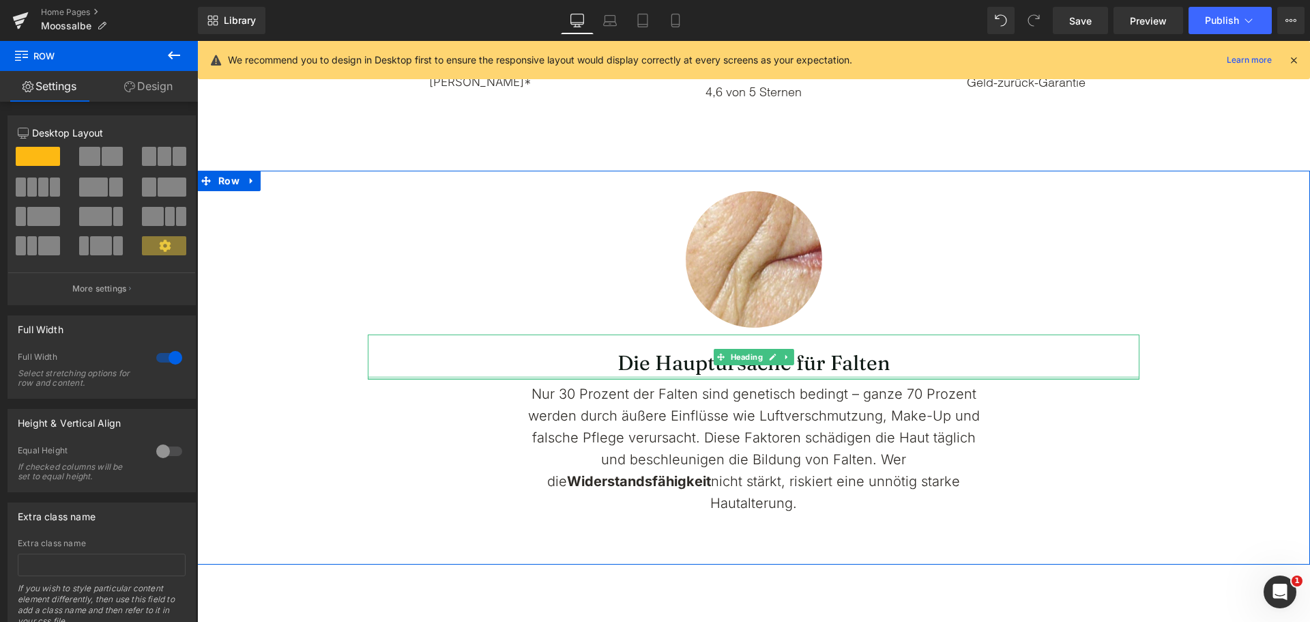
scroll to position [775, 0]
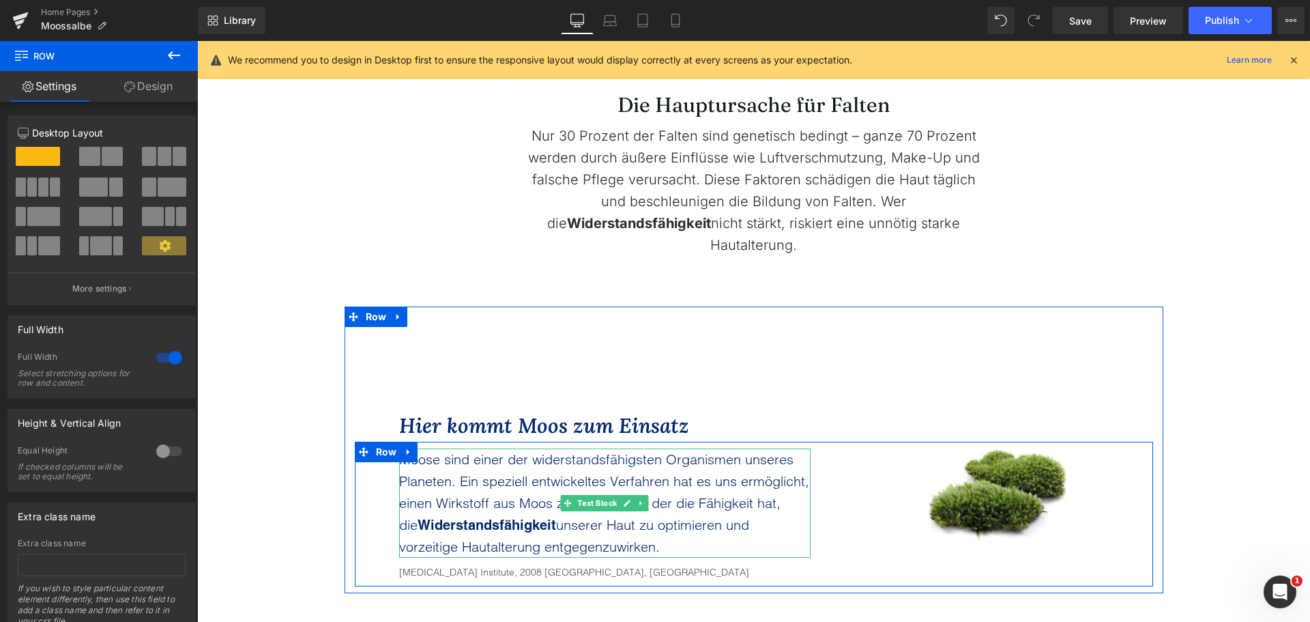
click at [516, 514] on p "Moose sind einer der widerstandsfähigsten Organismen unseres Planeten. Ein spez…" at bounding box center [605, 502] width 412 height 109
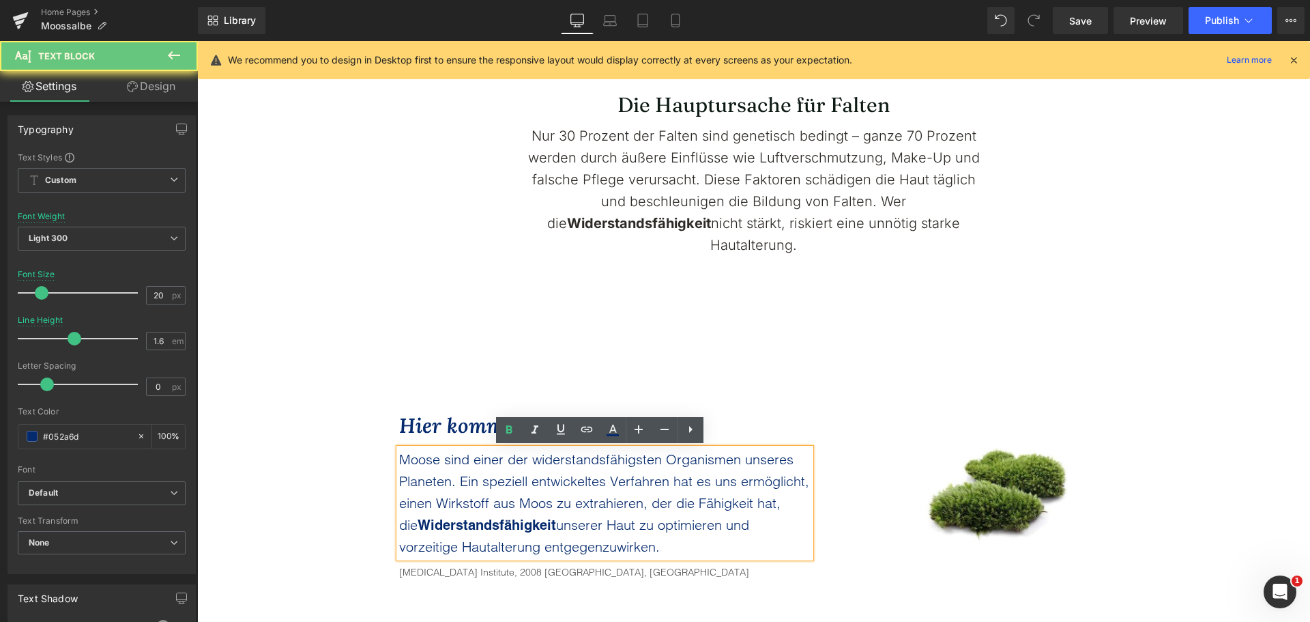
click at [516, 514] on p "Moose sind einer der widerstandsfähigsten Organismen unseres Planeten. Ein spez…" at bounding box center [605, 502] width 412 height 109
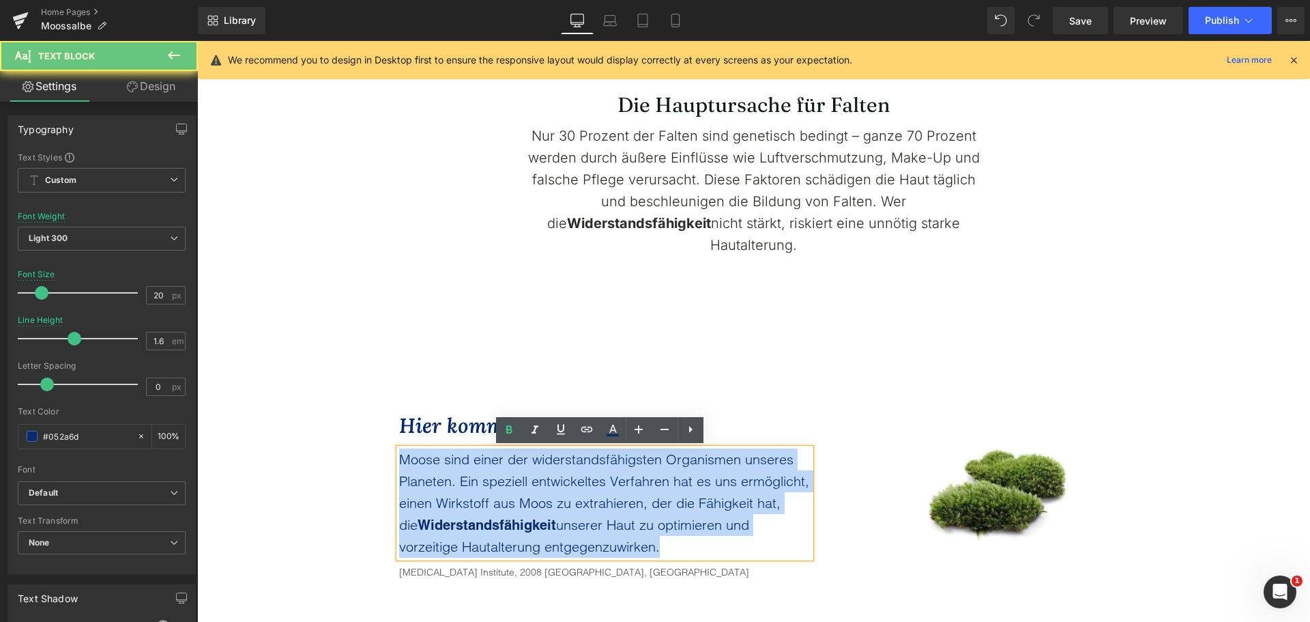
click at [516, 514] on p "Moose sind einer der widerstandsfähigsten Organismen unseres Planeten. Ein spez…" at bounding box center [605, 502] width 412 height 109
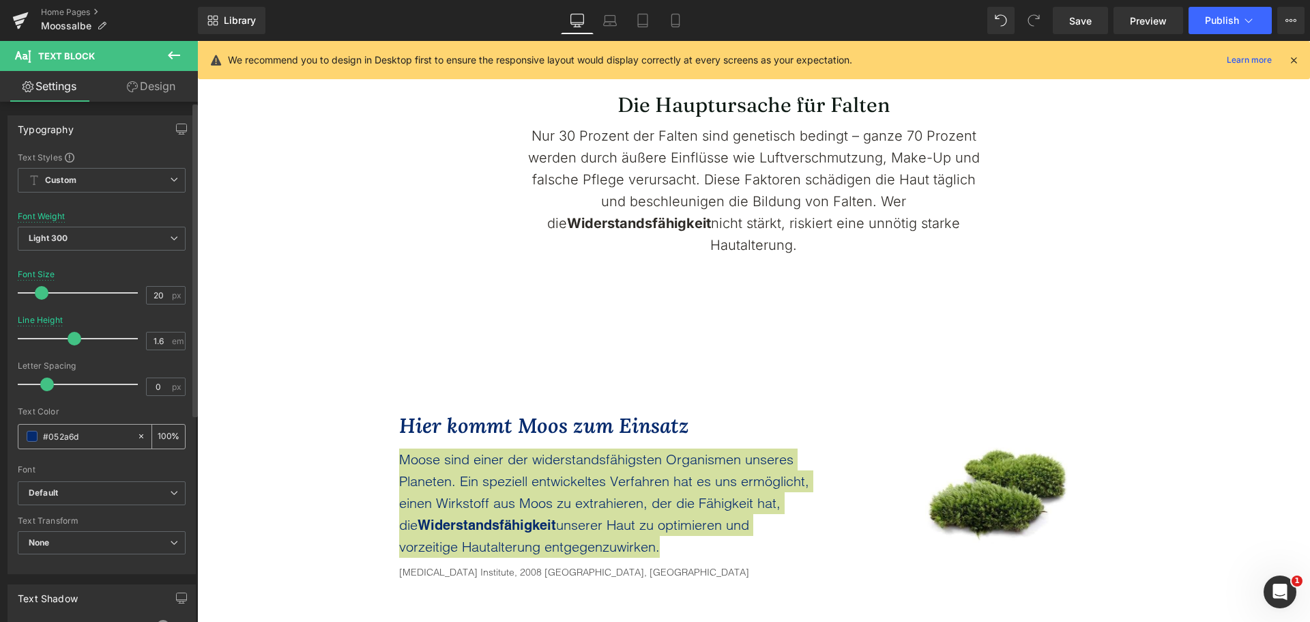
click at [66, 438] on input "#052a6d" at bounding box center [86, 436] width 87 height 15
paste input "2D2A26"
type input "#2D2A26"
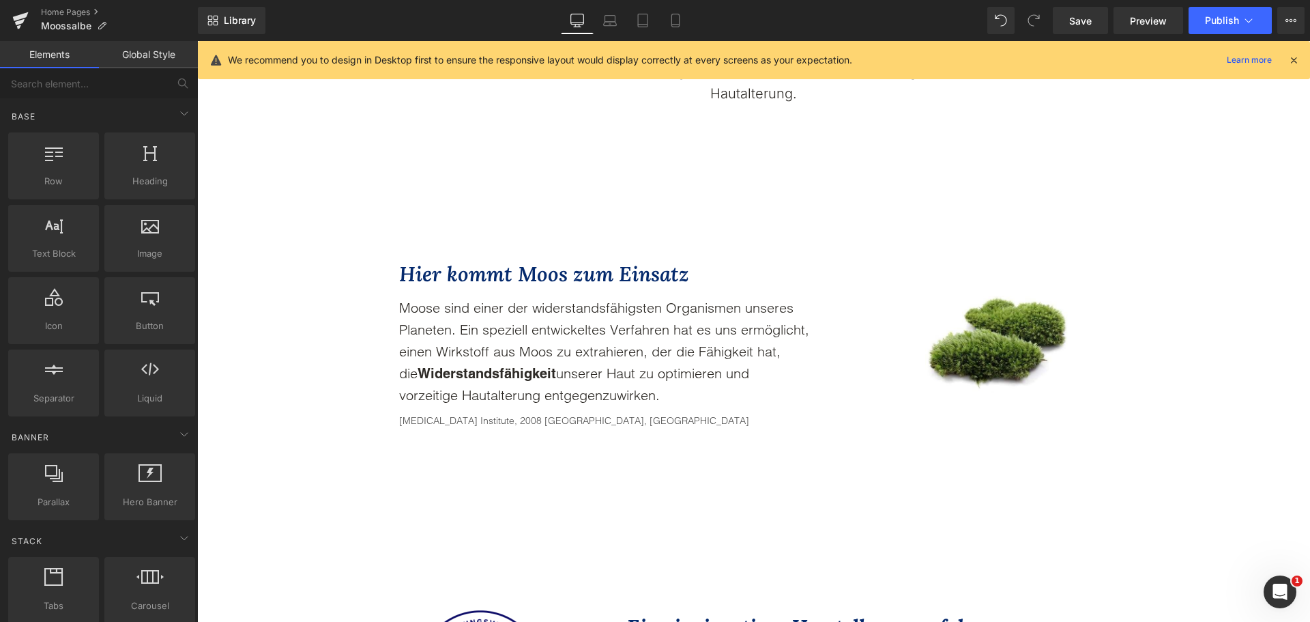
scroll to position [1185, 0]
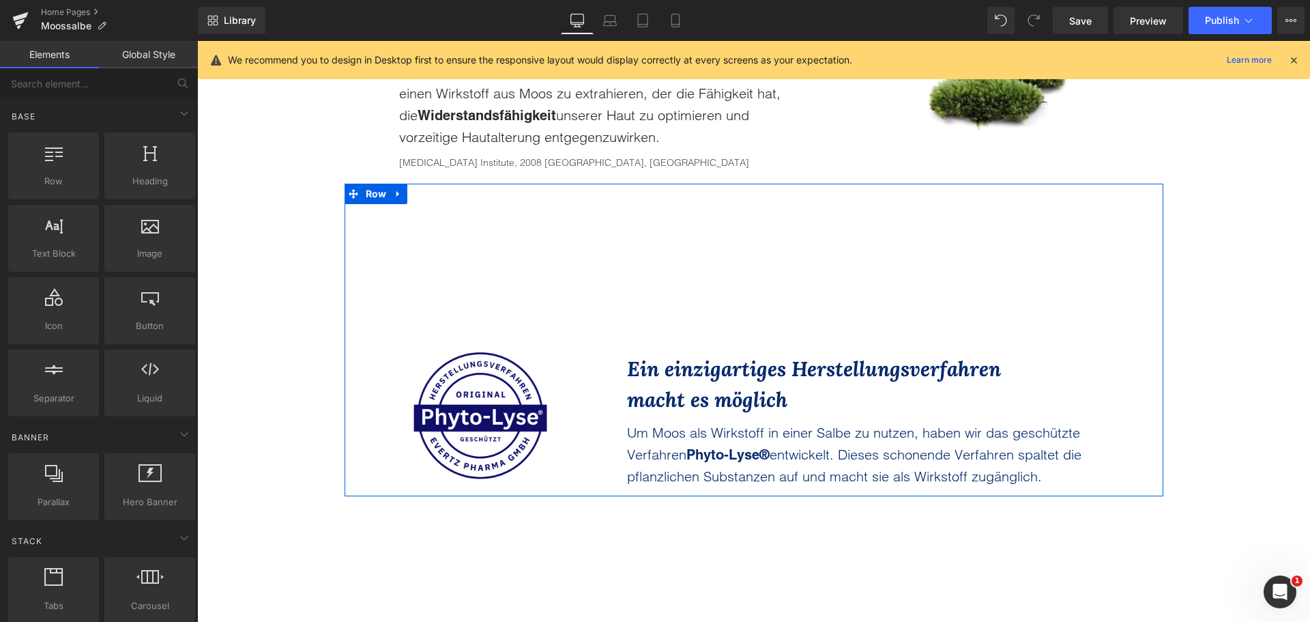
click at [661, 440] on p "Um Moos als Wirkstoff in einer Salbe zu nutzen, haben wir das geschützte Verfah…" at bounding box center [862, 455] width 471 height 66
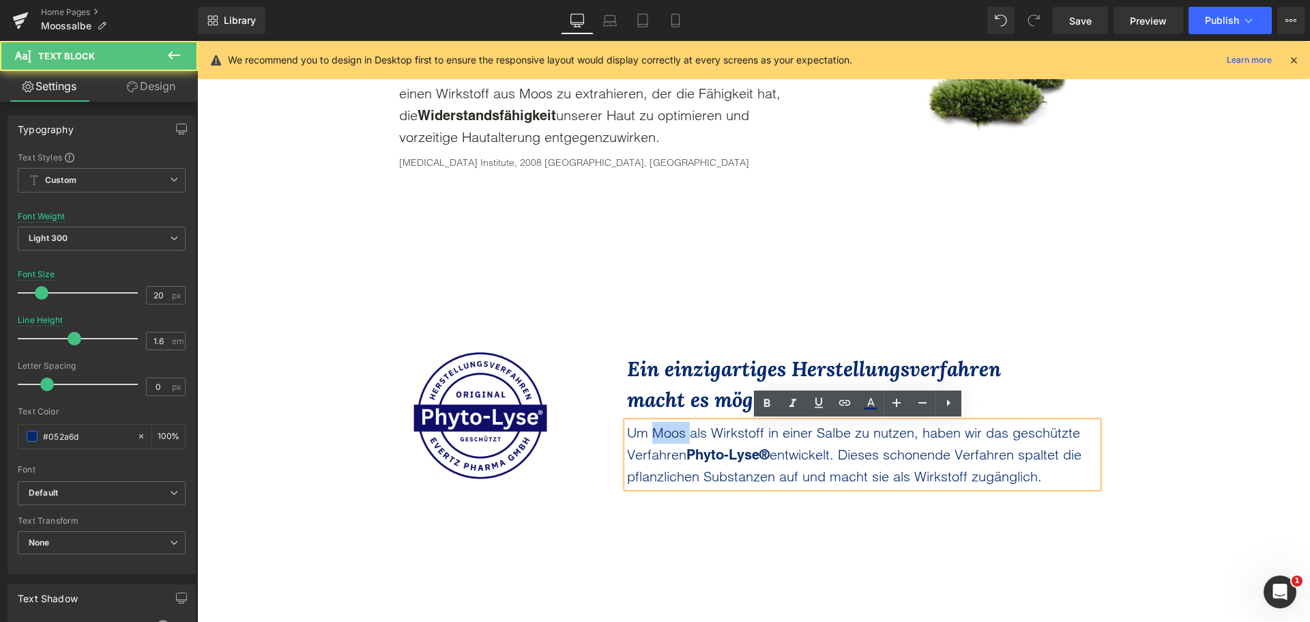
click at [661, 440] on p "Um Moos als Wirkstoff in einer Salbe zu nutzen, haben wir das geschützte Verfah…" at bounding box center [862, 455] width 471 height 66
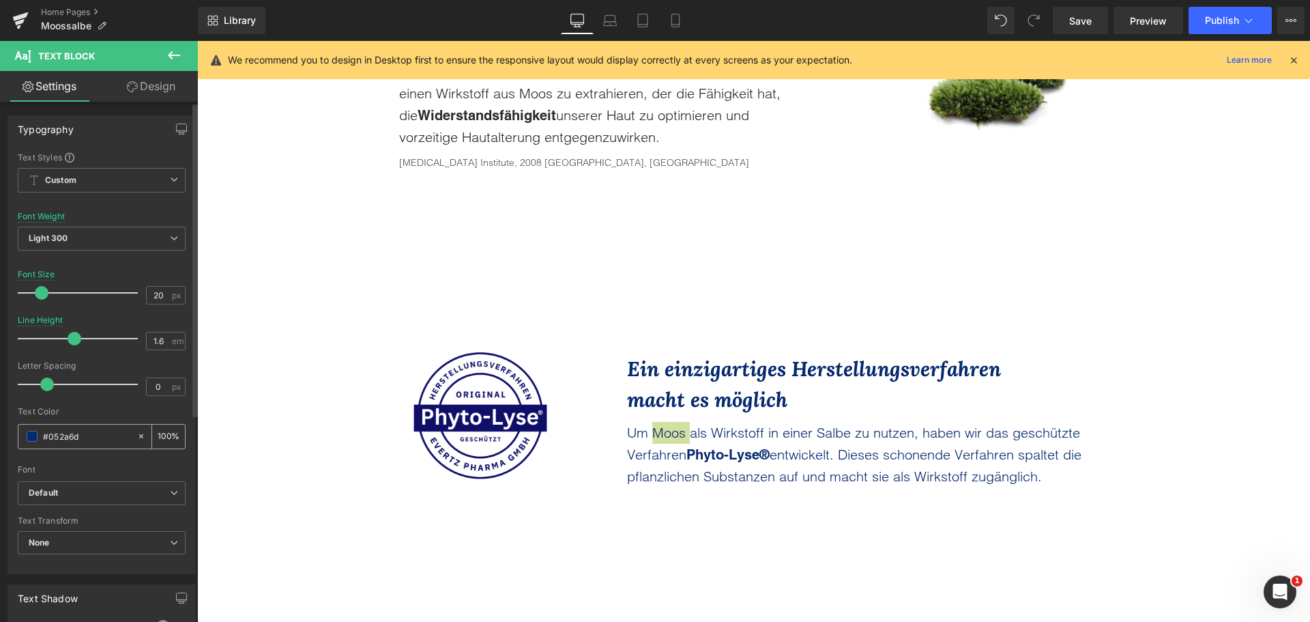
click at [78, 431] on input "#052a6d" at bounding box center [86, 436] width 87 height 15
type input "#2D2A26"
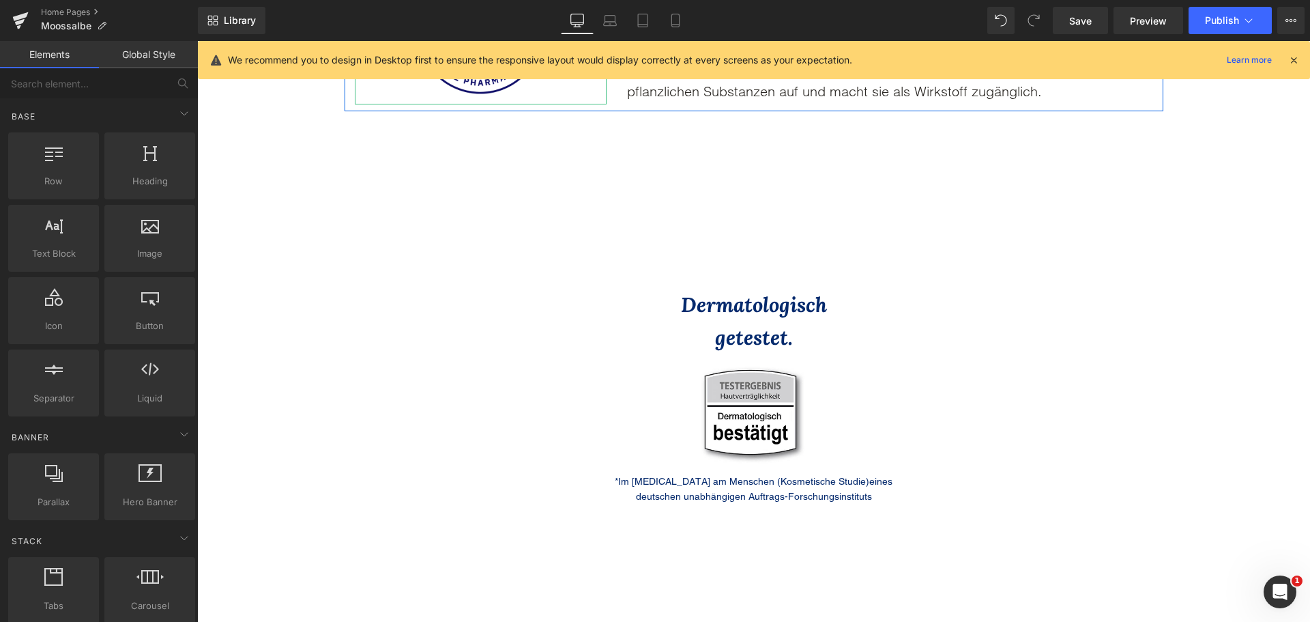
scroll to position [1594, 0]
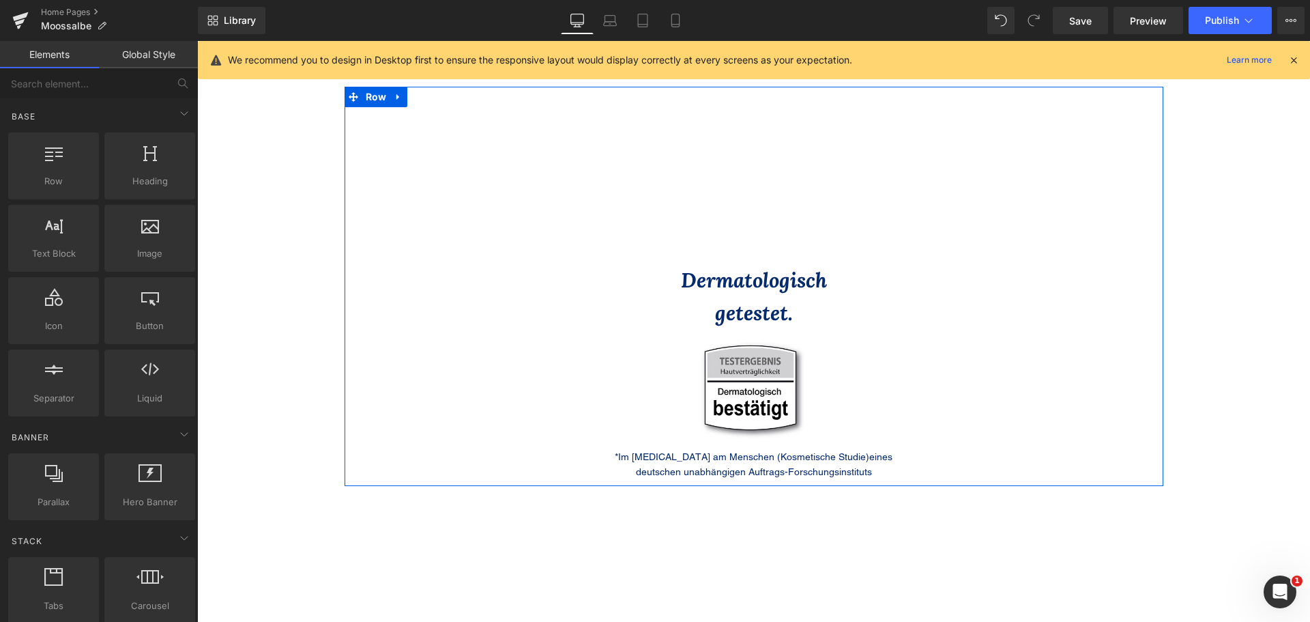
click at [625, 462] on p "*Im Patch-Test am Menschen (Kosmetische Studie) eines deutschen unabhängigen Au…" at bounding box center [754, 464] width 321 height 31
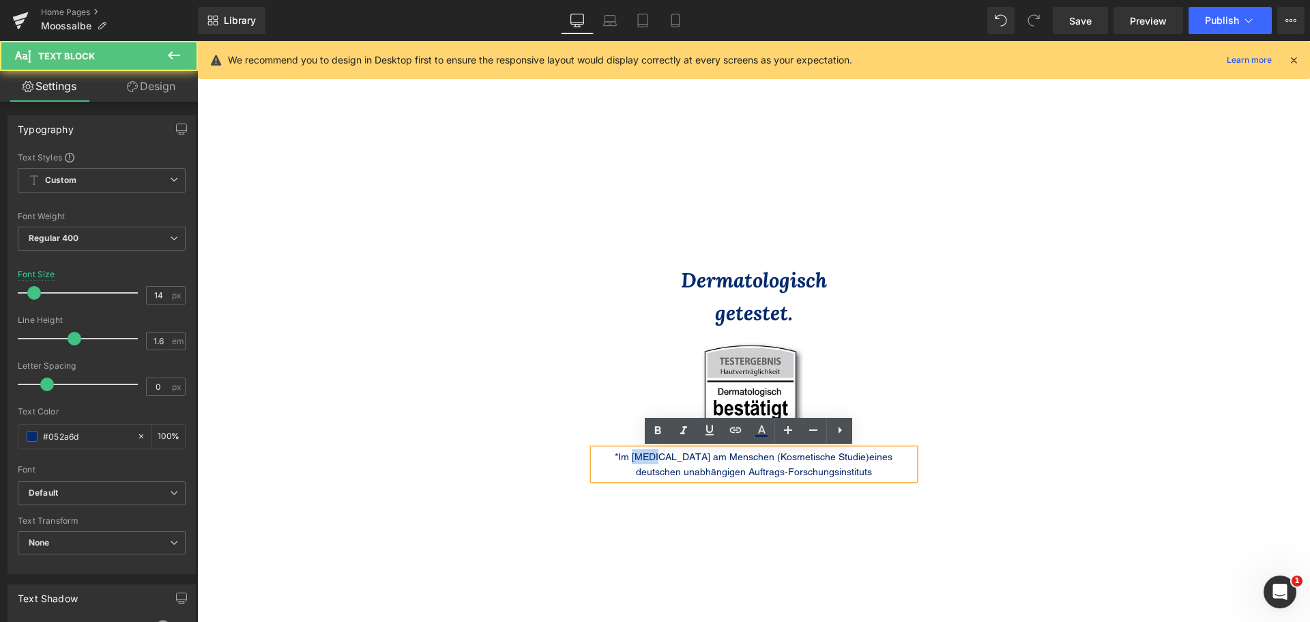
click at [625, 462] on p "*Im Patch-Test am Menschen (Kosmetische Studie) eines deutschen unabhängigen Au…" at bounding box center [754, 464] width 321 height 31
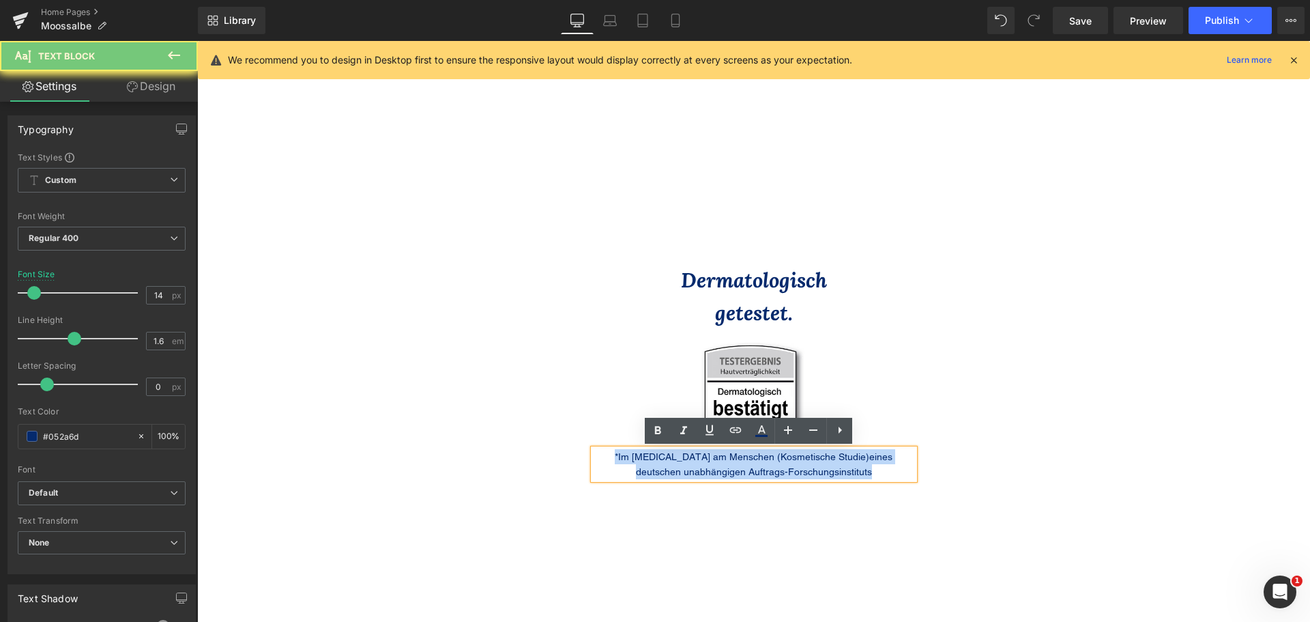
click at [625, 462] on p "*Im Patch-Test am Menschen (Kosmetische Studie) eines deutschen unabhängigen Au…" at bounding box center [754, 464] width 321 height 31
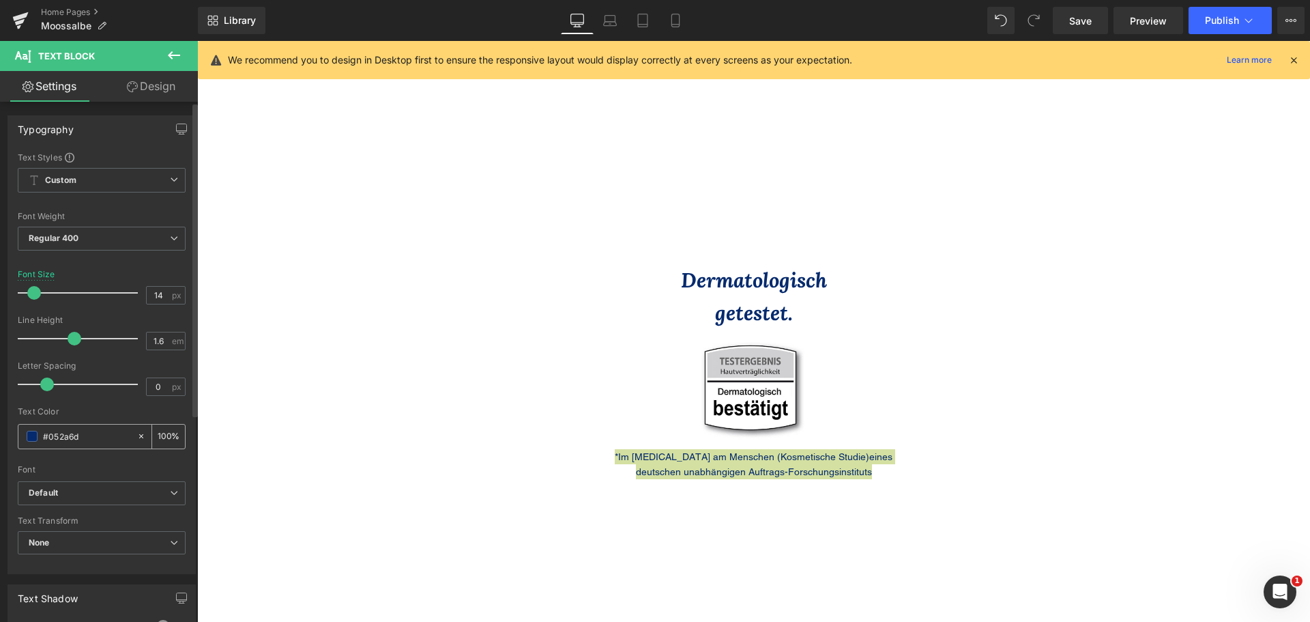
click at [85, 431] on input "#052a6d" at bounding box center [86, 436] width 87 height 15
type input "#2D2A26"
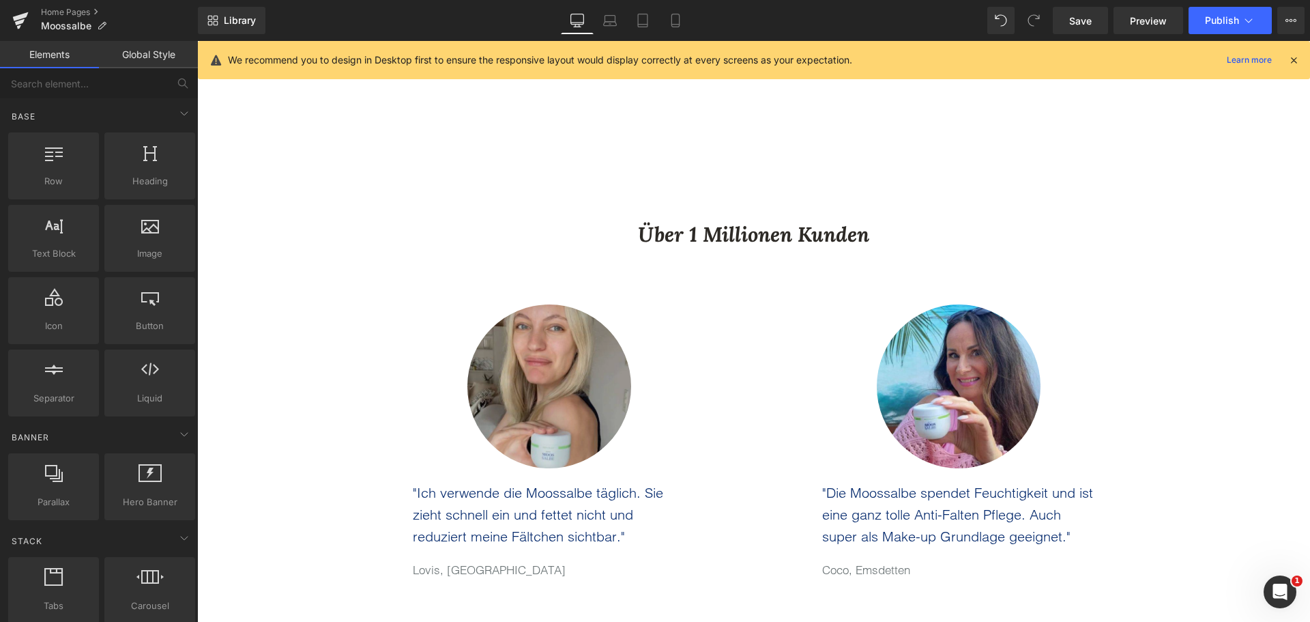
scroll to position [2072, 0]
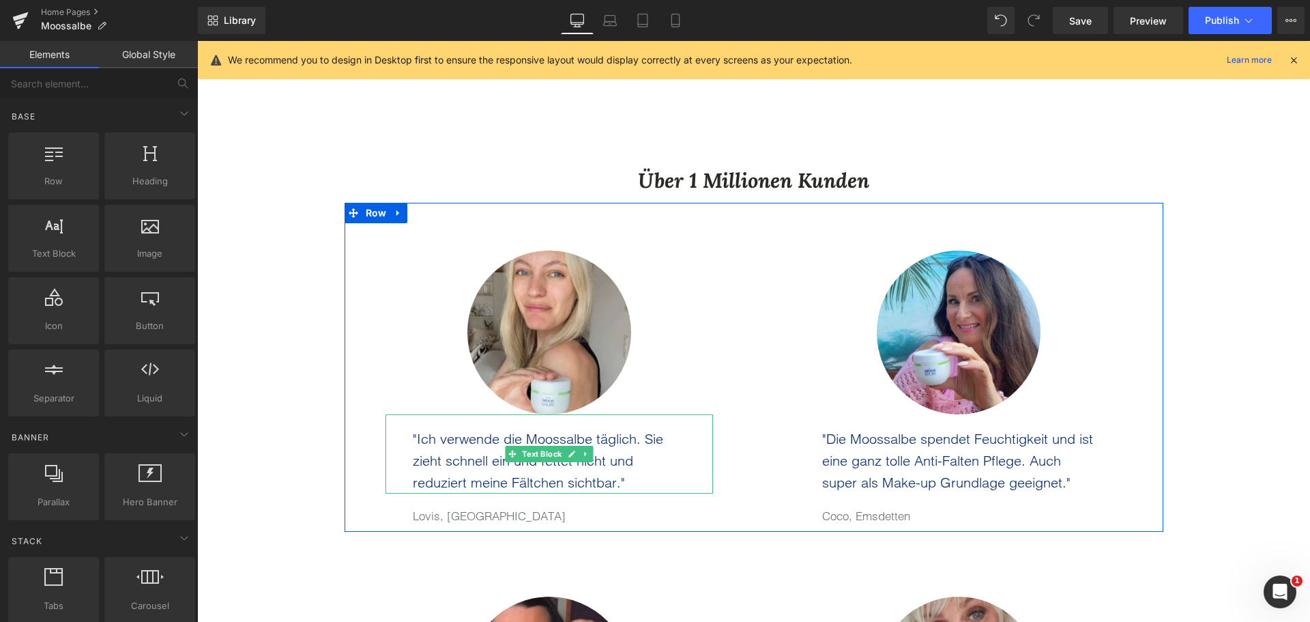
click at [424, 450] on p ""Ich verwende die Moossalbe täglich. Sie zieht schnell ein und fettet nicht und…" at bounding box center [549, 461] width 273 height 66
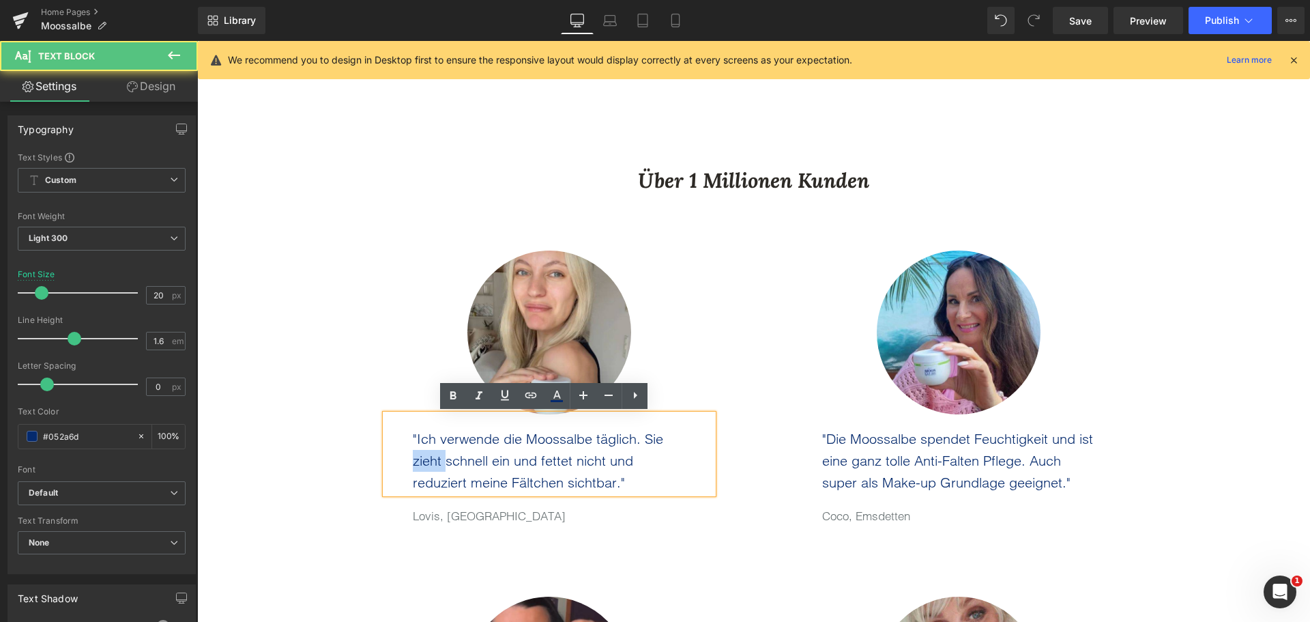
click at [424, 450] on p ""Ich verwende die Moossalbe täglich. Sie zieht schnell ein und fettet nicht und…" at bounding box center [549, 461] width 273 height 66
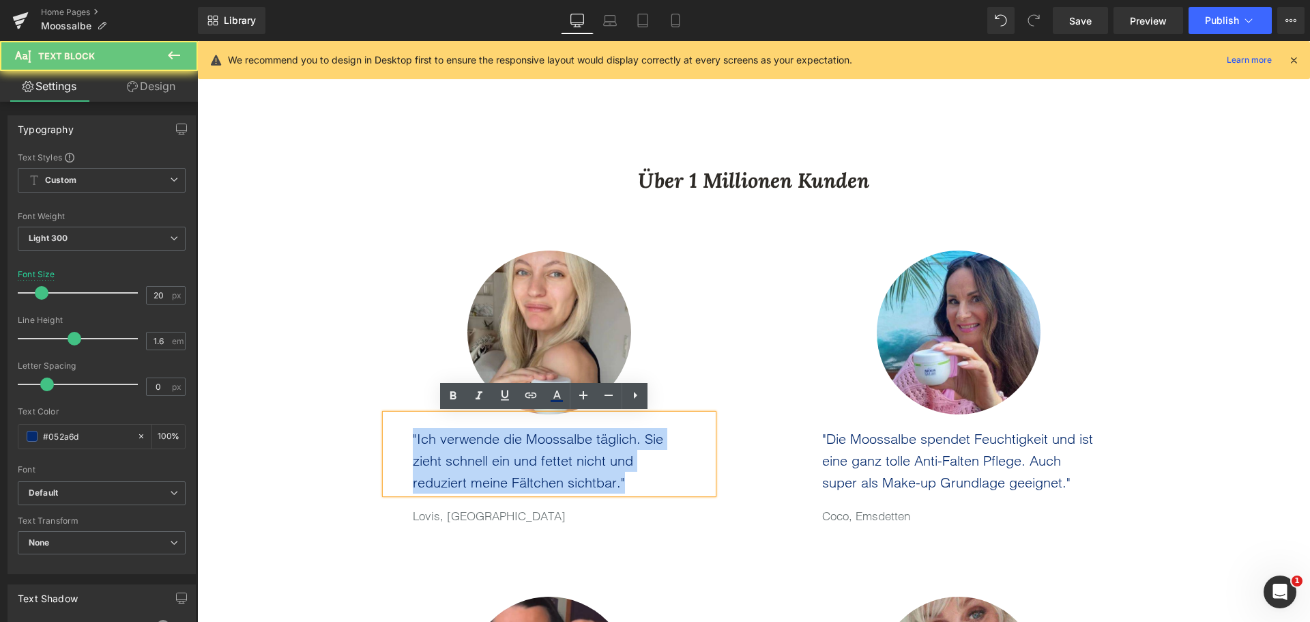
click at [424, 450] on p ""Ich verwende die Moossalbe täglich. Sie zieht schnell ein und fettet nicht und…" at bounding box center [549, 461] width 273 height 66
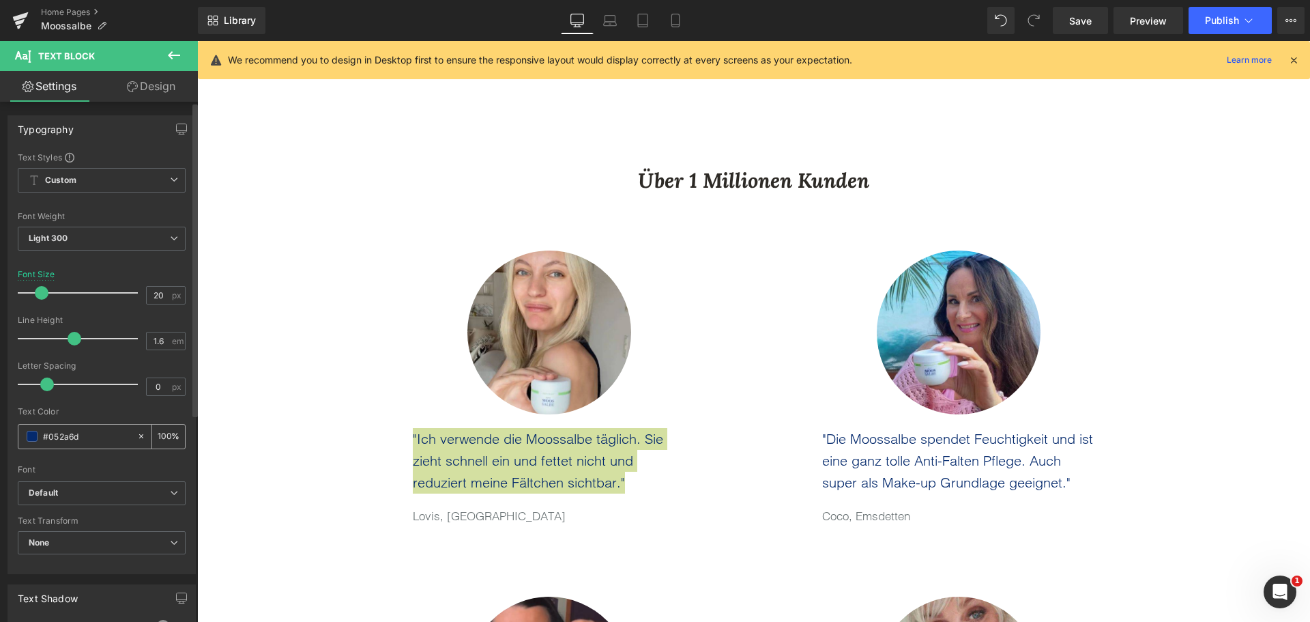
click at [91, 431] on input "#052a6d" at bounding box center [86, 436] width 87 height 15
type input "#2D2A26"
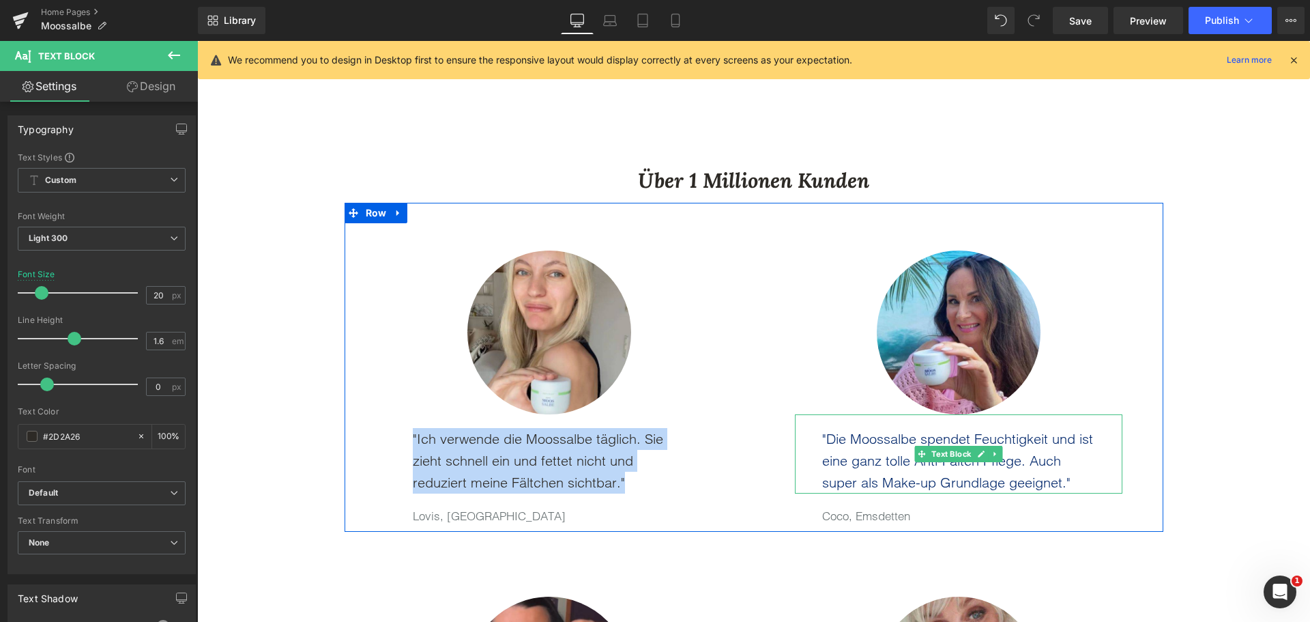
click at [853, 446] on p ""Die Moossalbe spendet Feuchtigkeit und ist eine ganz tolle Anti-Falten Pflege.…" at bounding box center [958, 461] width 273 height 66
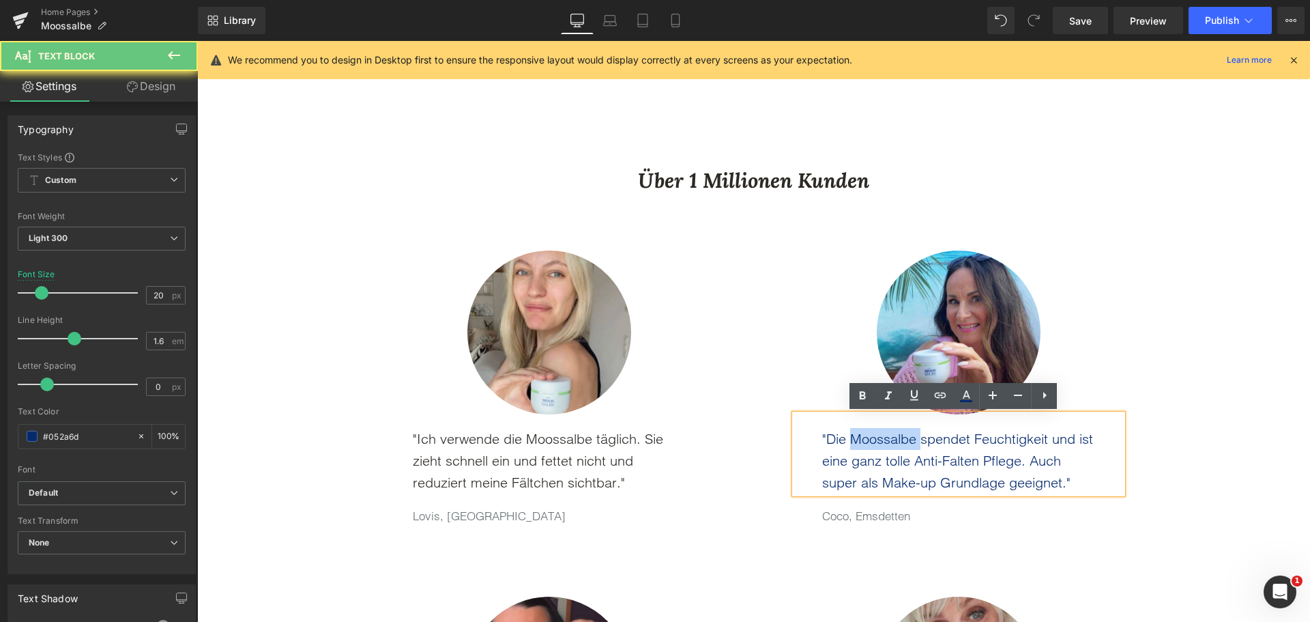
click at [853, 446] on p ""Die Moossalbe spendet Feuchtigkeit und ist eine ganz tolle Anti-Falten Pflege.…" at bounding box center [958, 461] width 273 height 66
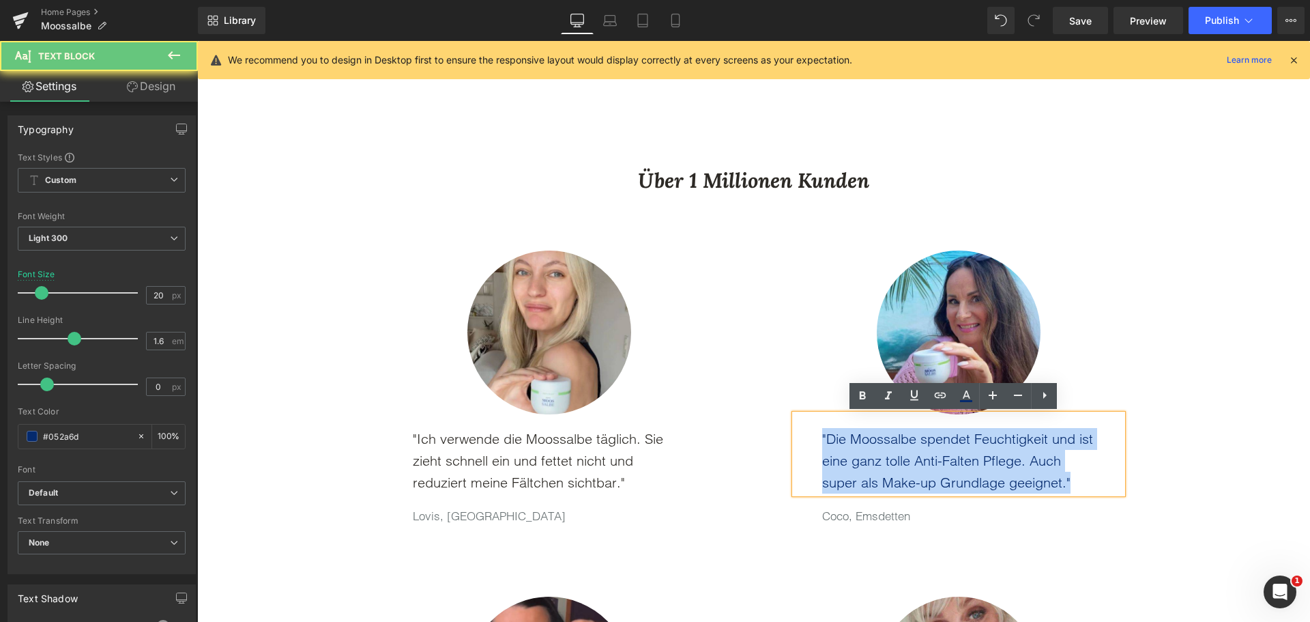
click at [853, 446] on p ""Die Moossalbe spendet Feuchtigkeit und ist eine ganz tolle Anti-Falten Pflege.…" at bounding box center [958, 461] width 273 height 66
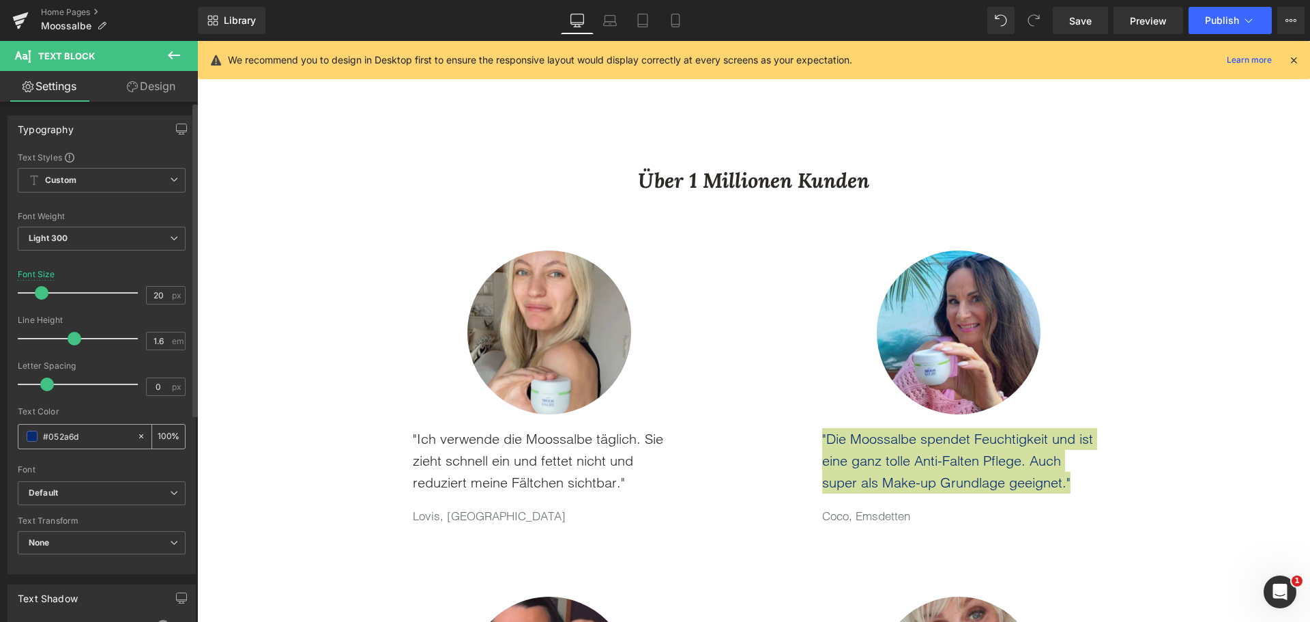
click at [98, 433] on input "#052a6d" at bounding box center [86, 436] width 87 height 15
paste input "2D2A26"
type input "#2D2A26"
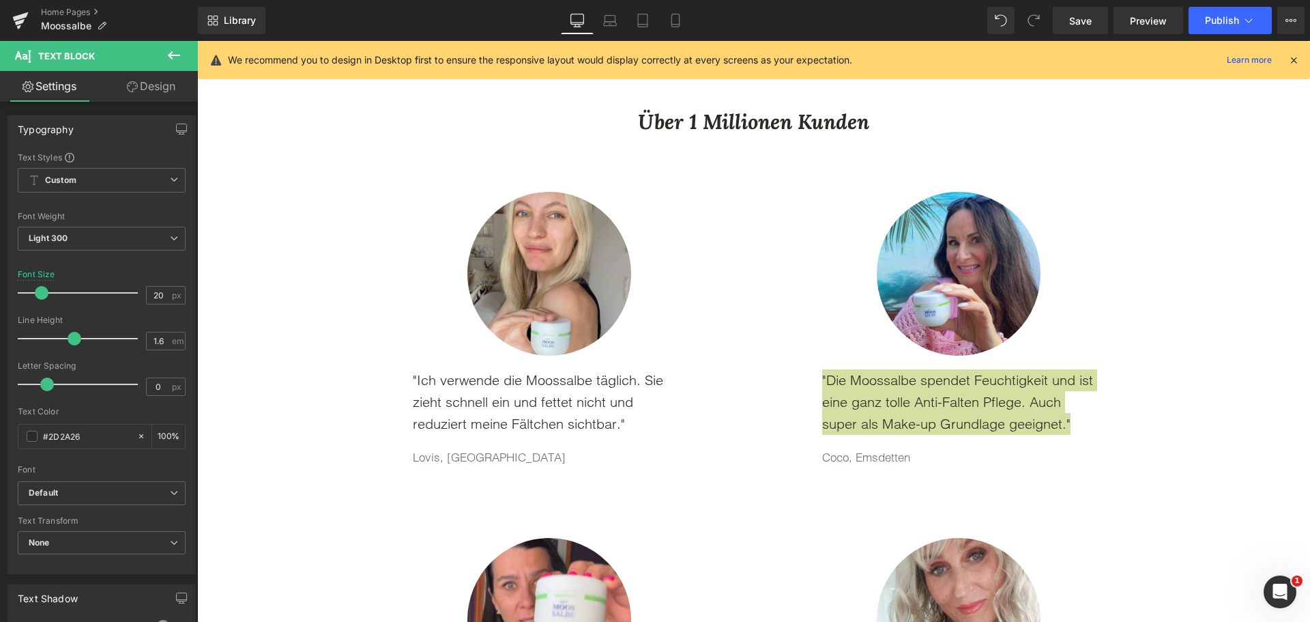
scroll to position [2277, 0]
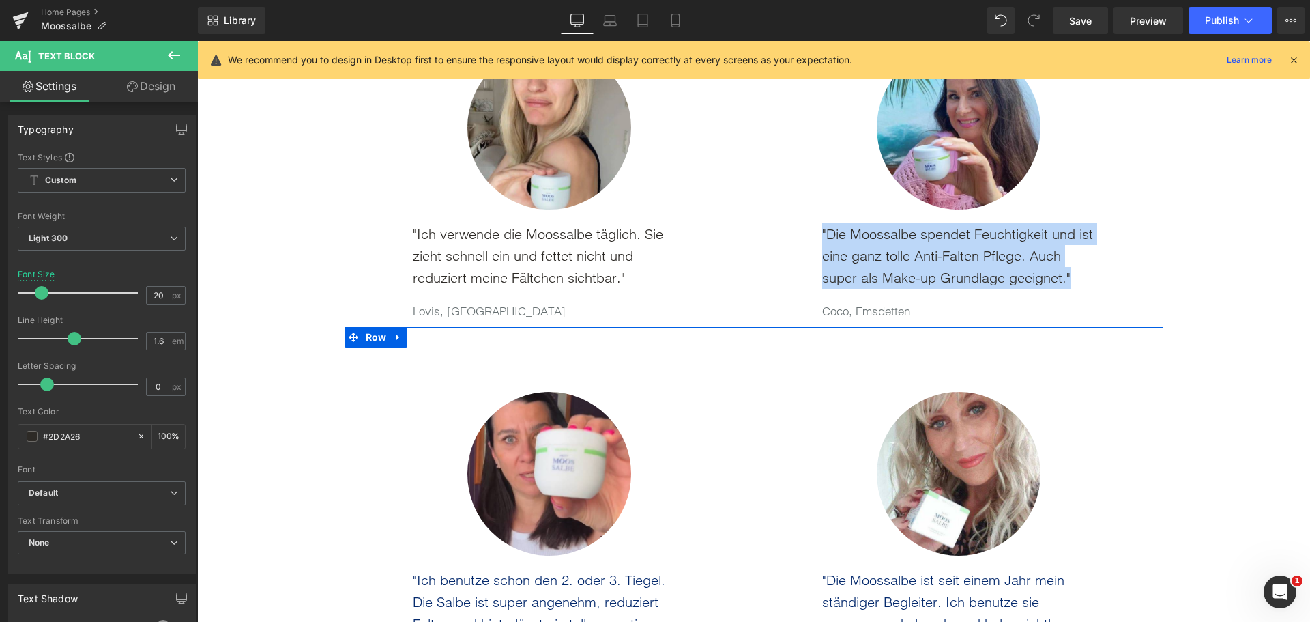
click at [448, 596] on p ""Ich benutze schon den 2. oder 3. Tiegel. Die Salbe ist super angenehm, reduzie…" at bounding box center [549, 612] width 273 height 87
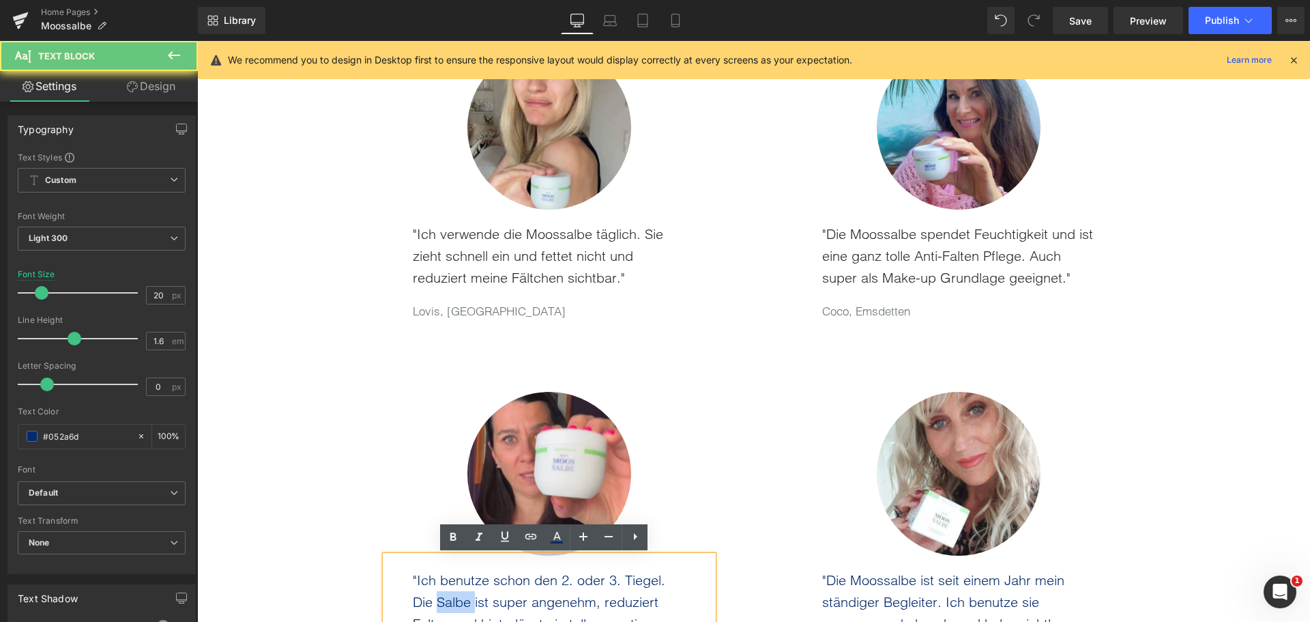
click at [448, 596] on p ""Ich benutze schon den 2. oder 3. Tiegel. Die Salbe ist super angenehm, reduzie…" at bounding box center [549, 612] width 273 height 87
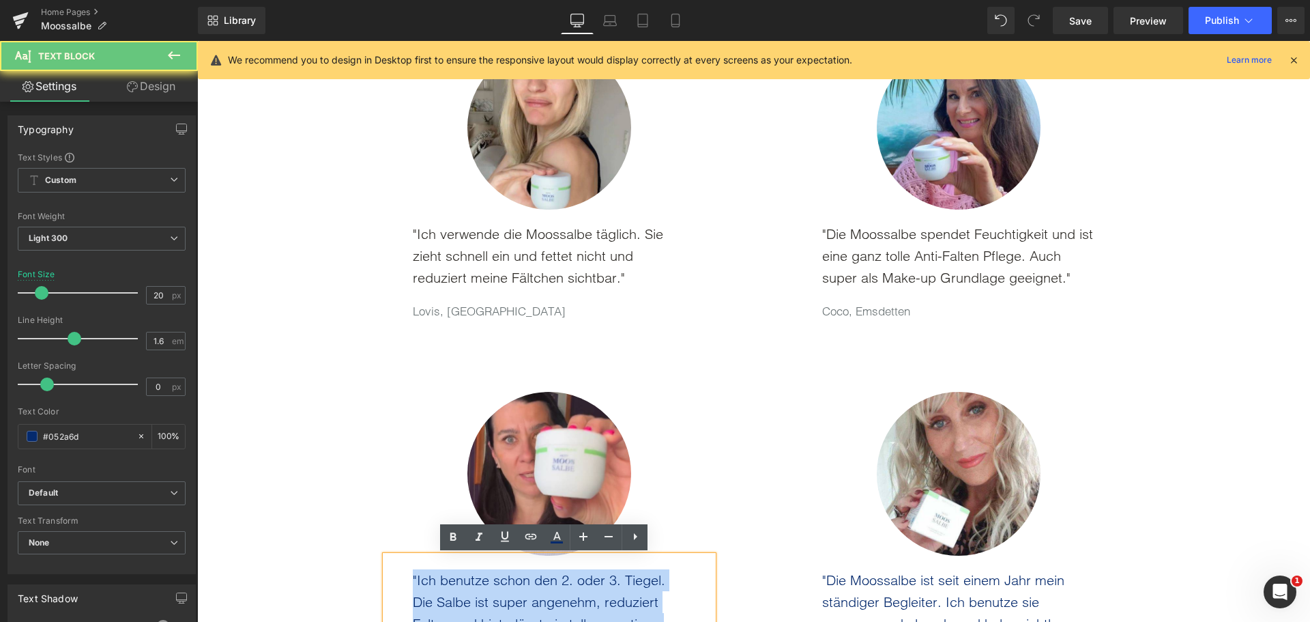
click at [448, 596] on p ""Ich benutze schon den 2. oder 3. Tiegel. Die Salbe ist super angenehm, reduzie…" at bounding box center [549, 612] width 273 height 87
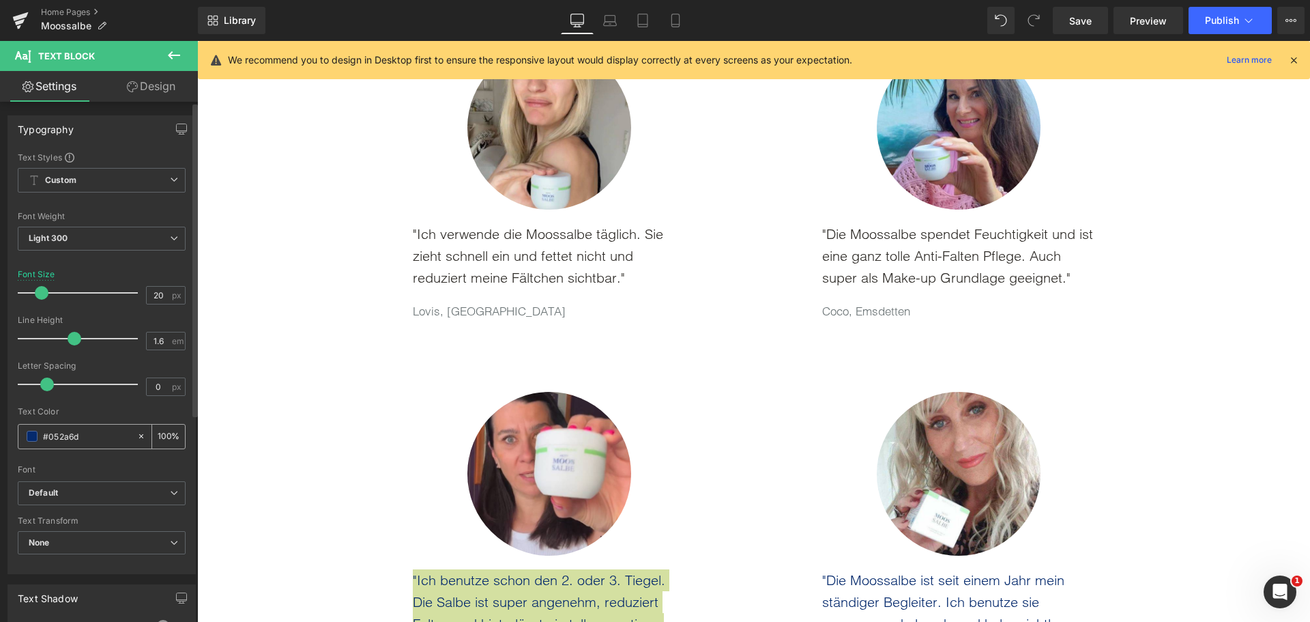
click at [68, 441] on input "#052a6d" at bounding box center [86, 436] width 87 height 15
type input "#2D2A26"
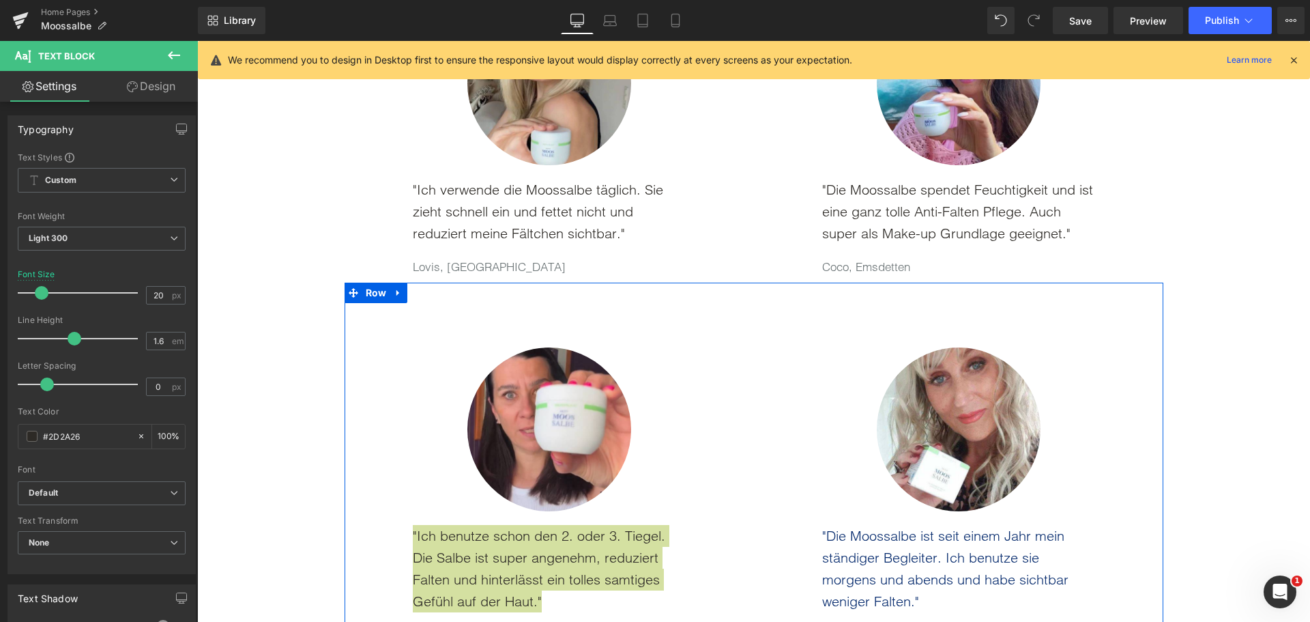
scroll to position [2345, 0]
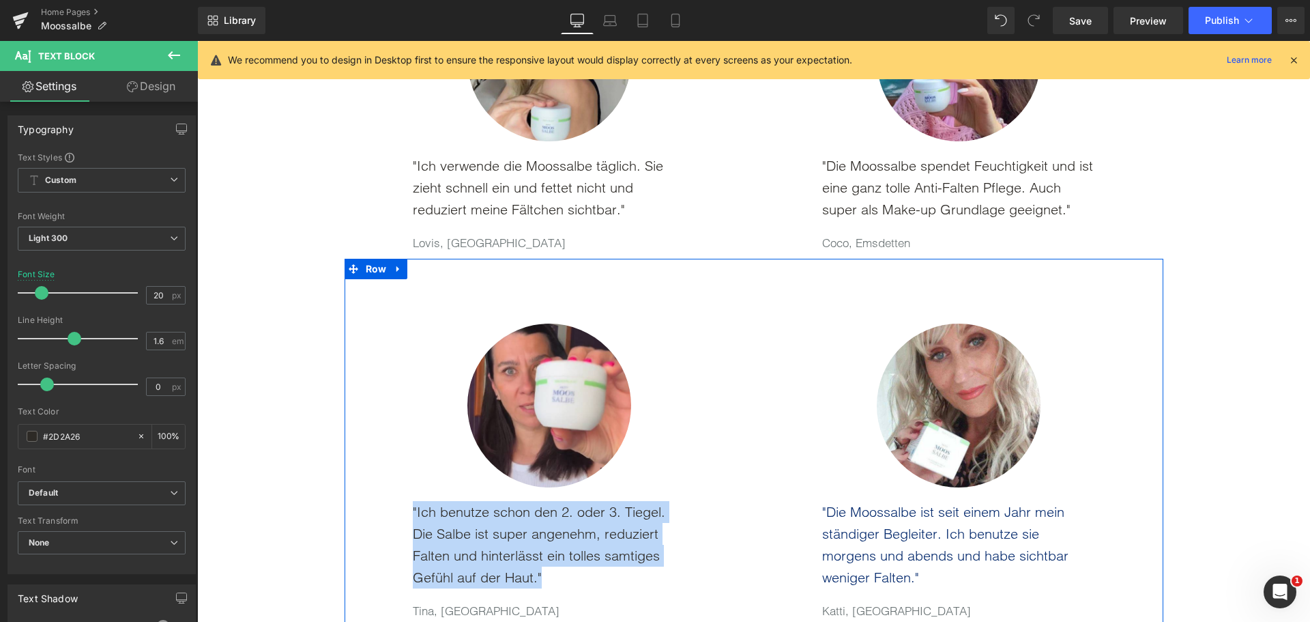
click at [905, 537] on p ""Die Moossalbe ist seit einem Jahr mein ständiger Begleiter. Ich benutze sie mo…" at bounding box center [958, 544] width 273 height 87
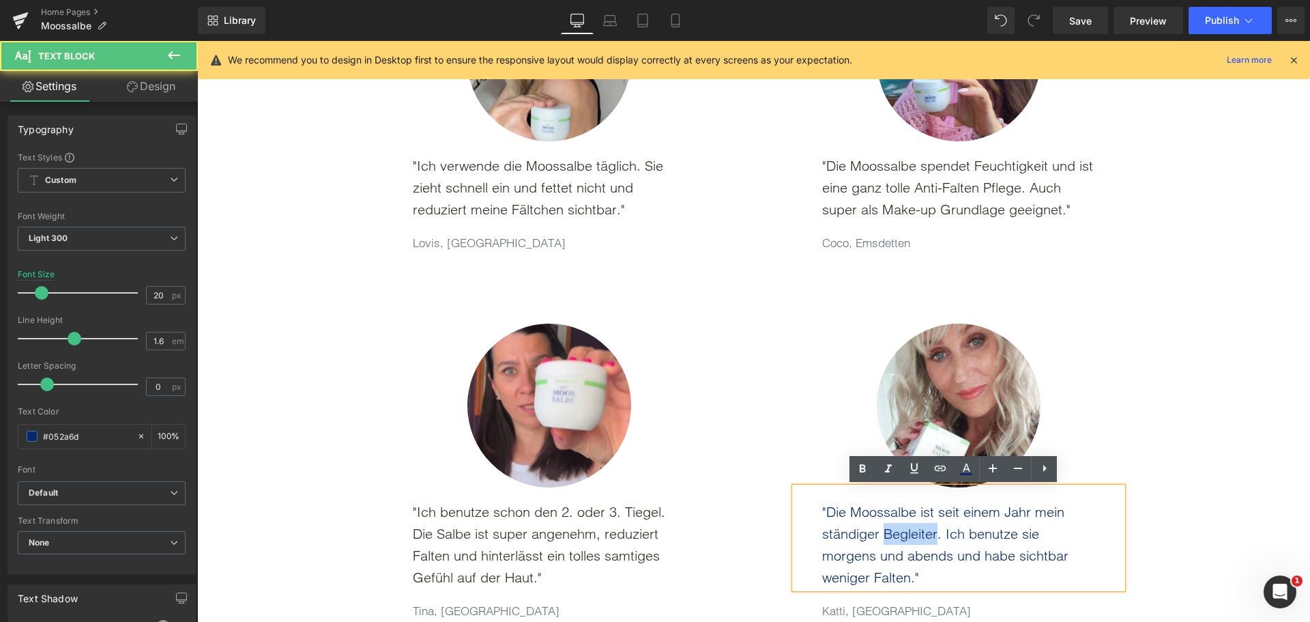
click at [905, 537] on p ""Die Moossalbe ist seit einem Jahr mein ständiger Begleiter. Ich benutze sie mo…" at bounding box center [958, 544] width 273 height 87
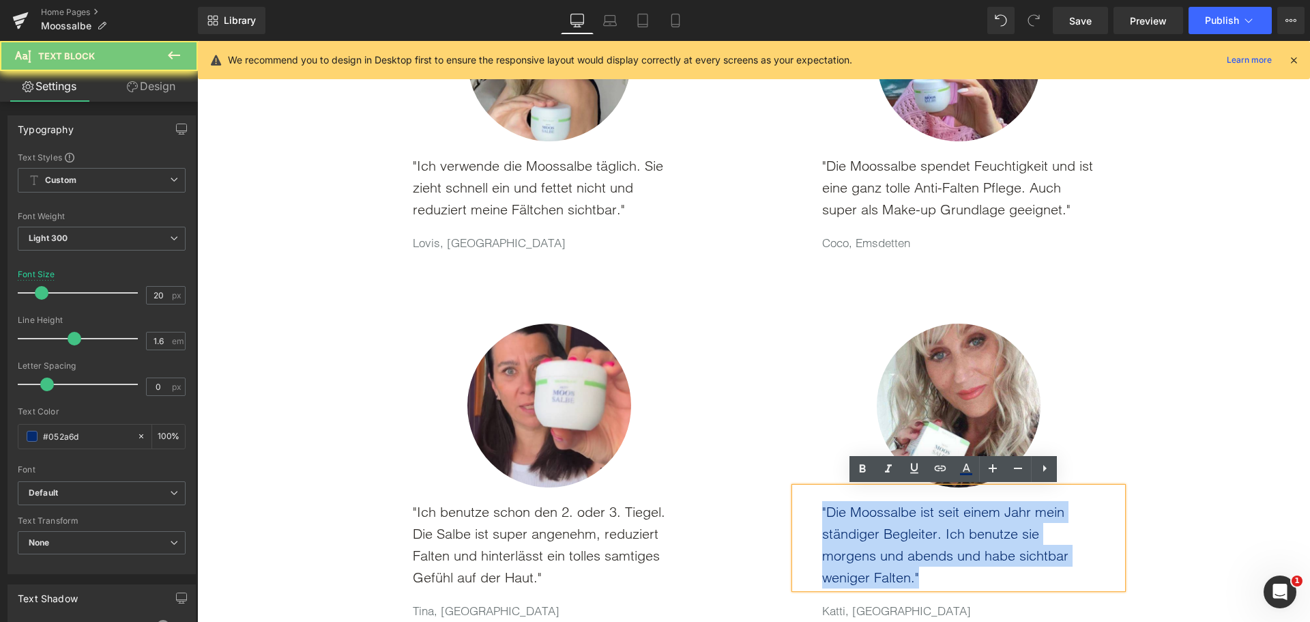
click at [905, 537] on p ""Die Moossalbe ist seit einem Jahr mein ständiger Begleiter. Ich benutze sie mo…" at bounding box center [958, 544] width 273 height 87
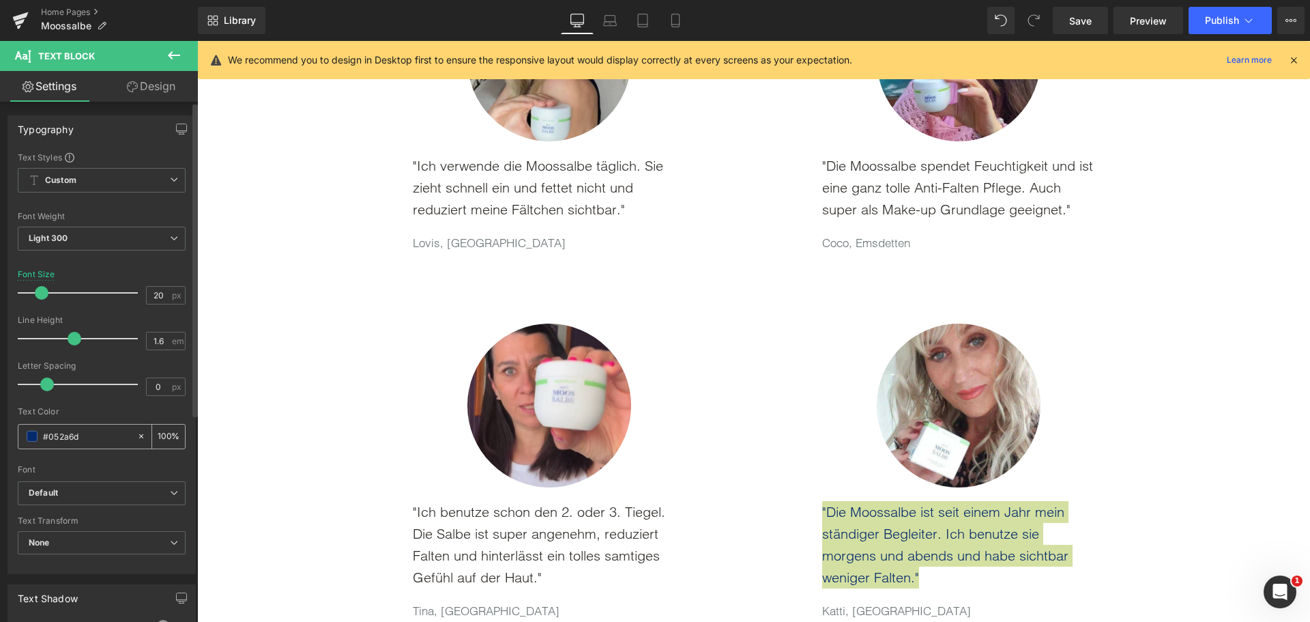
click at [86, 431] on input "#052a6d" at bounding box center [86, 436] width 87 height 15
click at [85, 432] on input "#052a6d" at bounding box center [86, 436] width 87 height 15
paste input "2D2A26"
type input "#2D2A26"
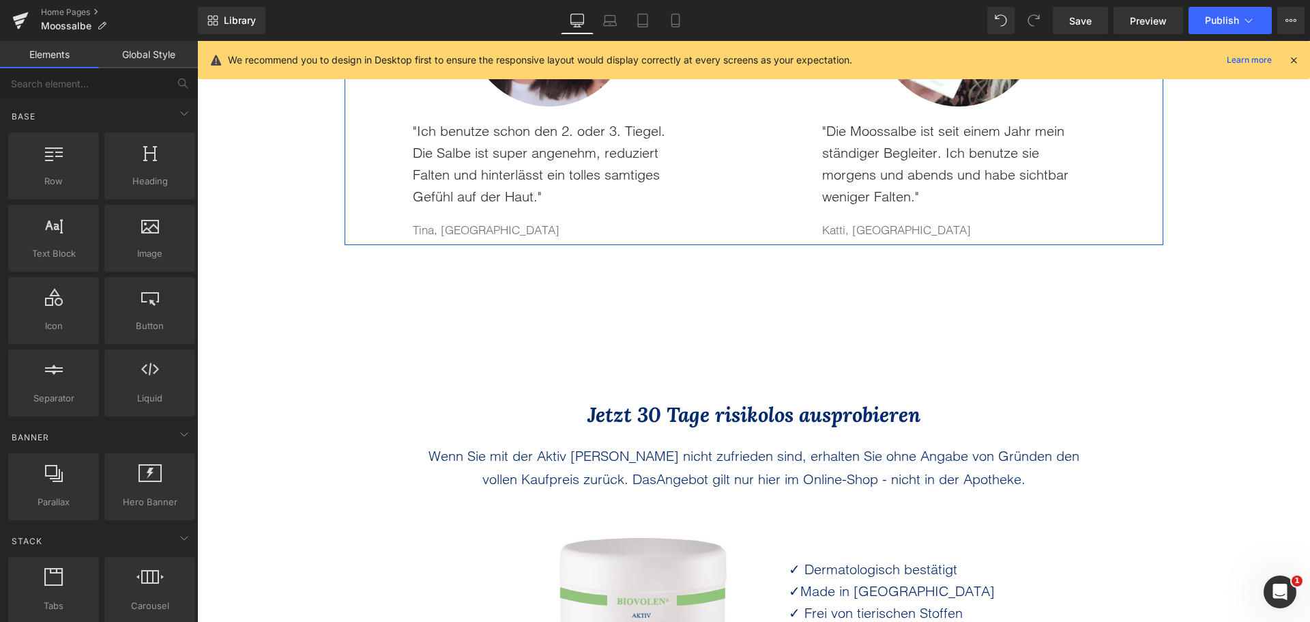
scroll to position [2823, 0]
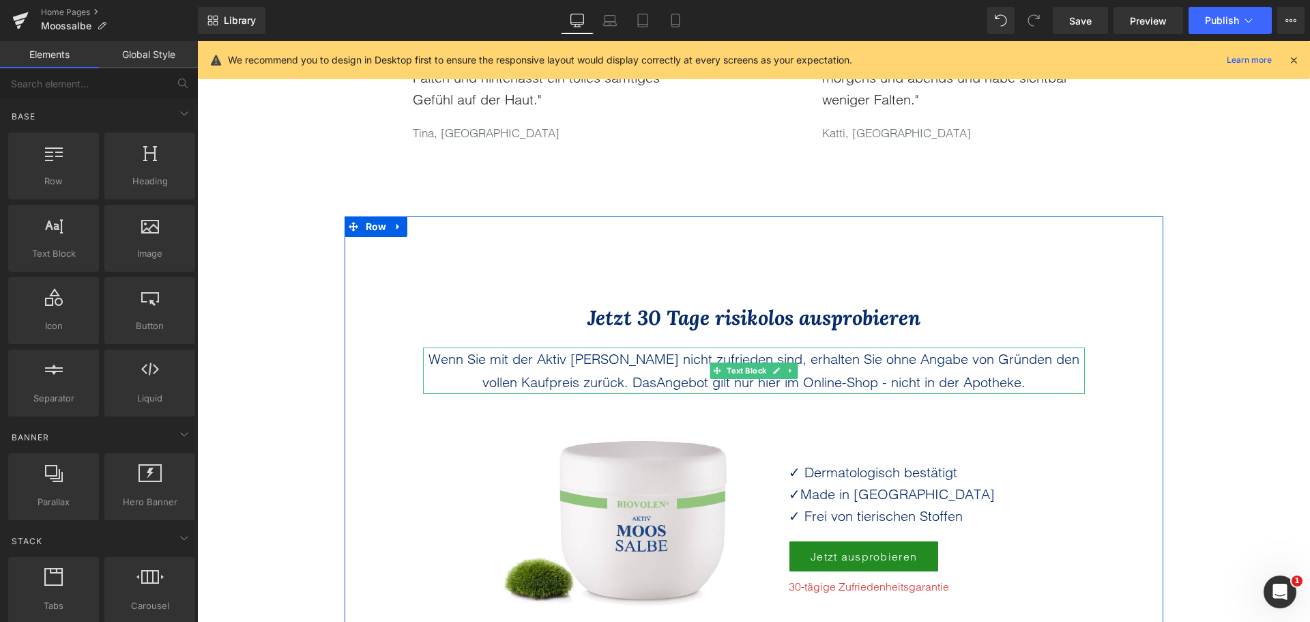
click at [511, 370] on p "Wenn Sie mit der Aktiv Moossalbe nicht zufrieden sind, erhalten Sie ohne Angabe…" at bounding box center [754, 370] width 662 height 46
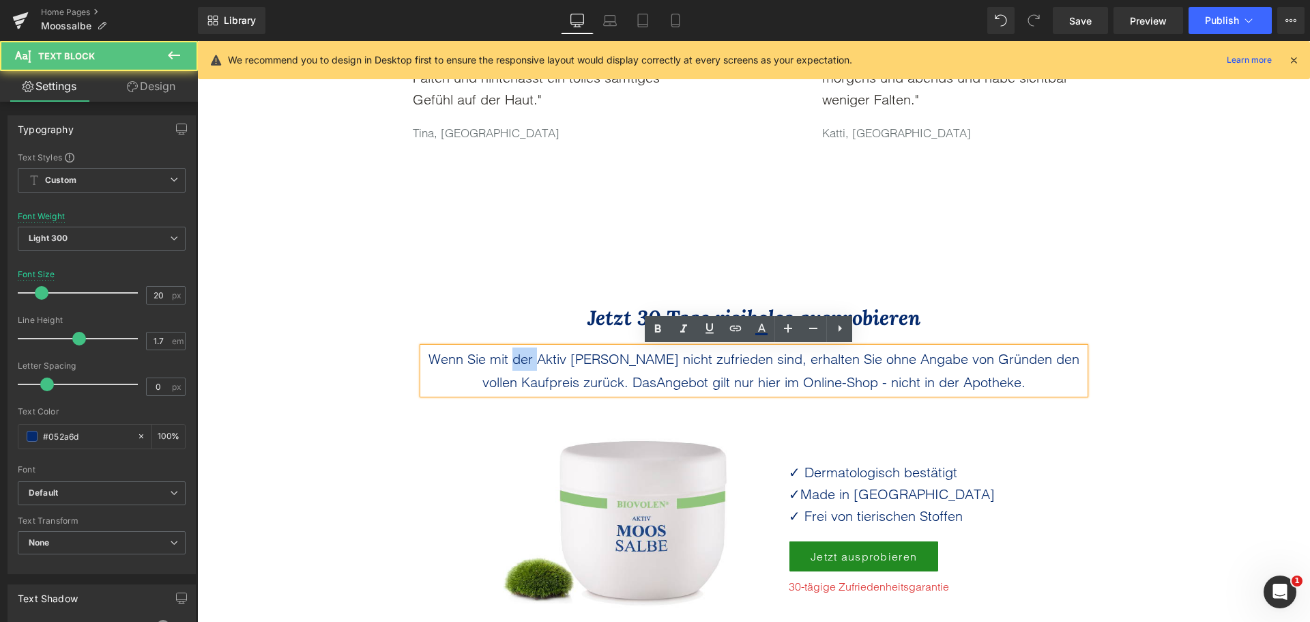
click at [511, 370] on p "Wenn Sie mit der Aktiv Moossalbe nicht zufrieden sind, erhalten Sie ohne Angabe…" at bounding box center [754, 370] width 662 height 46
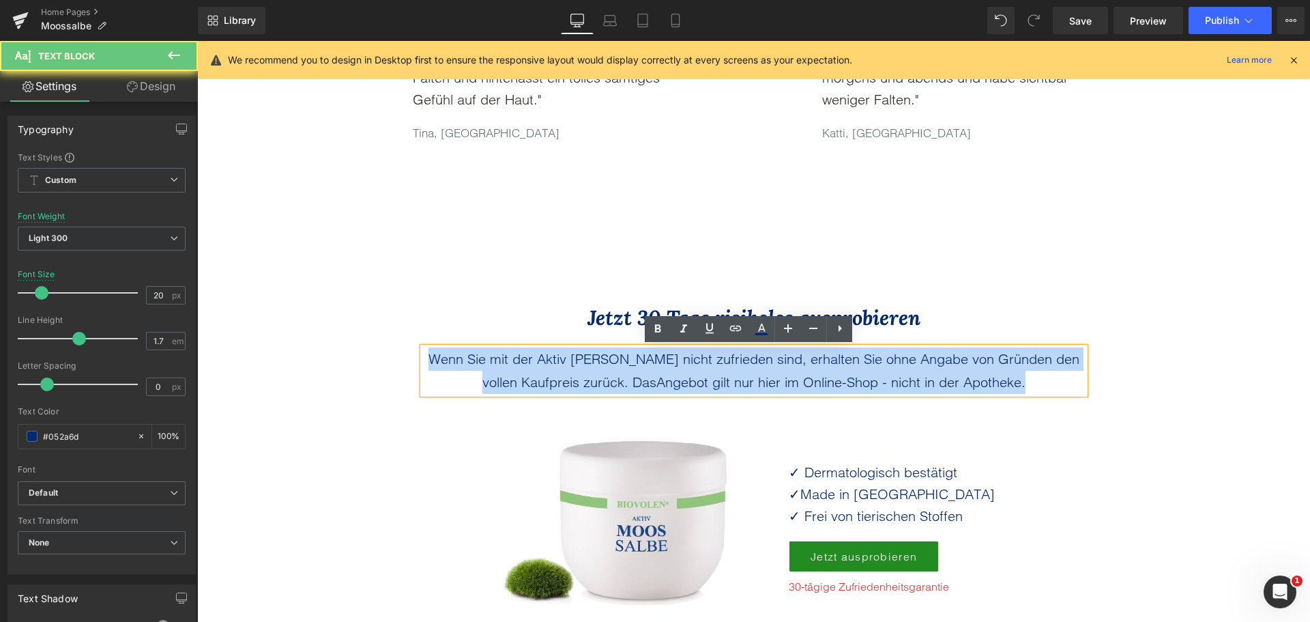
click at [511, 370] on p "Wenn Sie mit der Aktiv Moossalbe nicht zufrieden sind, erhalten Sie ohne Angabe…" at bounding box center [754, 370] width 662 height 46
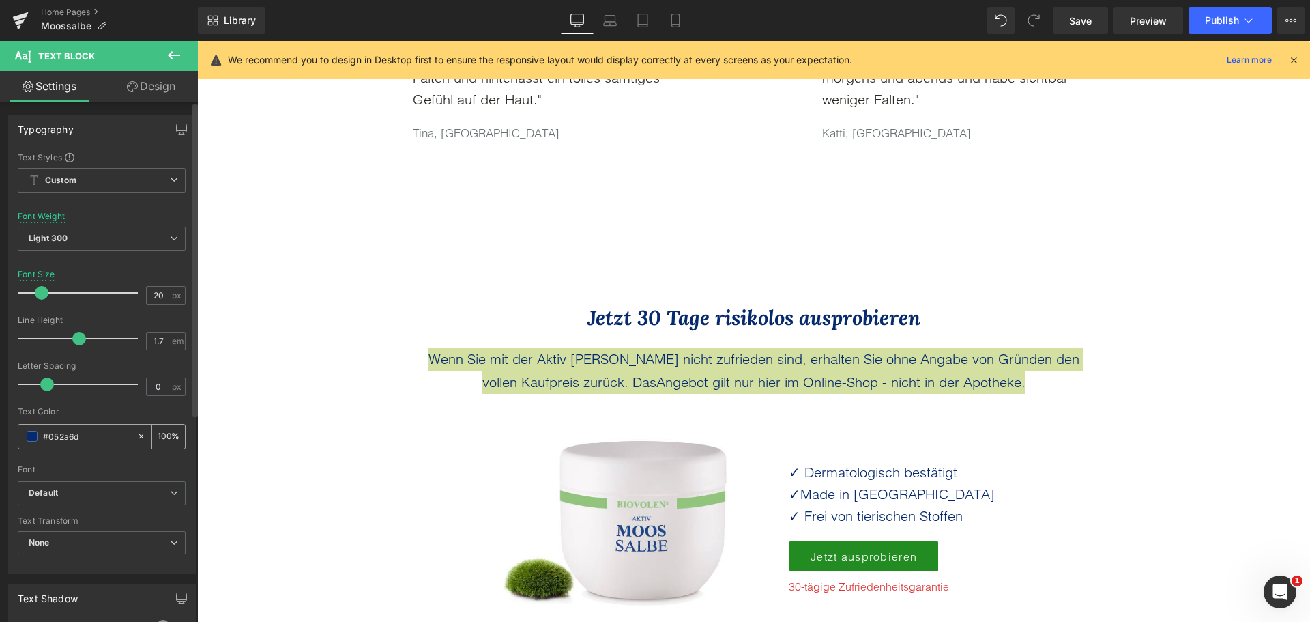
click at [68, 436] on input "#052a6d" at bounding box center [86, 436] width 87 height 15
type input "#2D2A26"
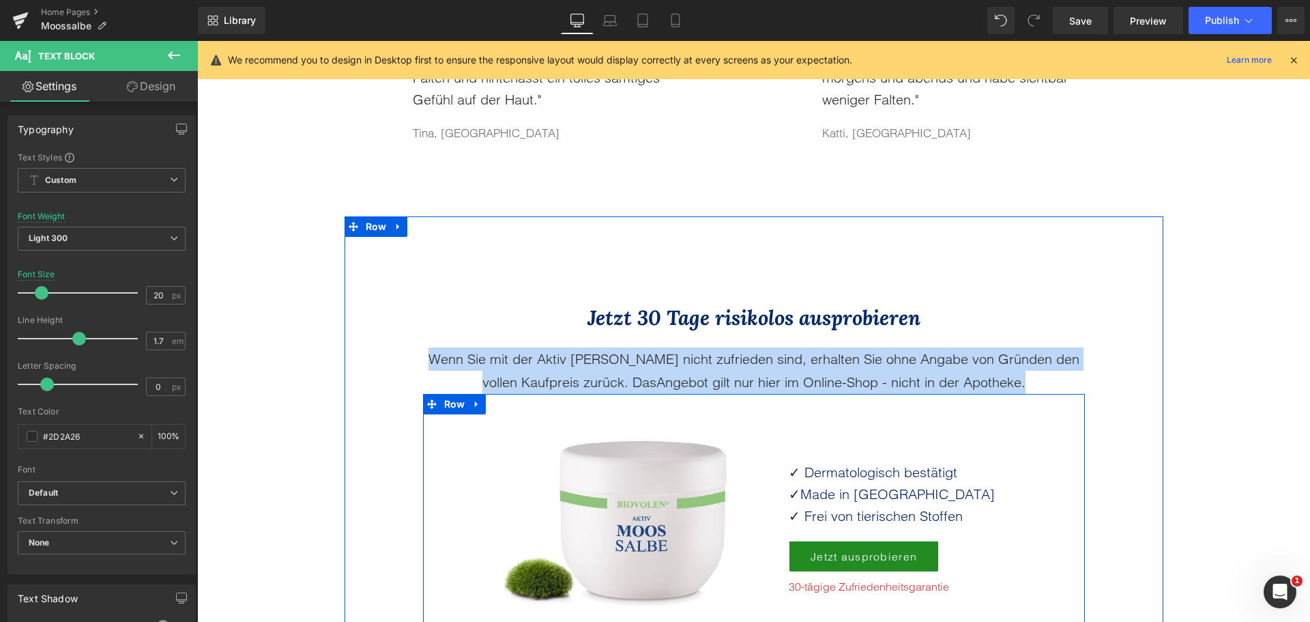
click at [831, 475] on p "✓ Dermatologisch bestätigt" at bounding box center [926, 472] width 275 height 22
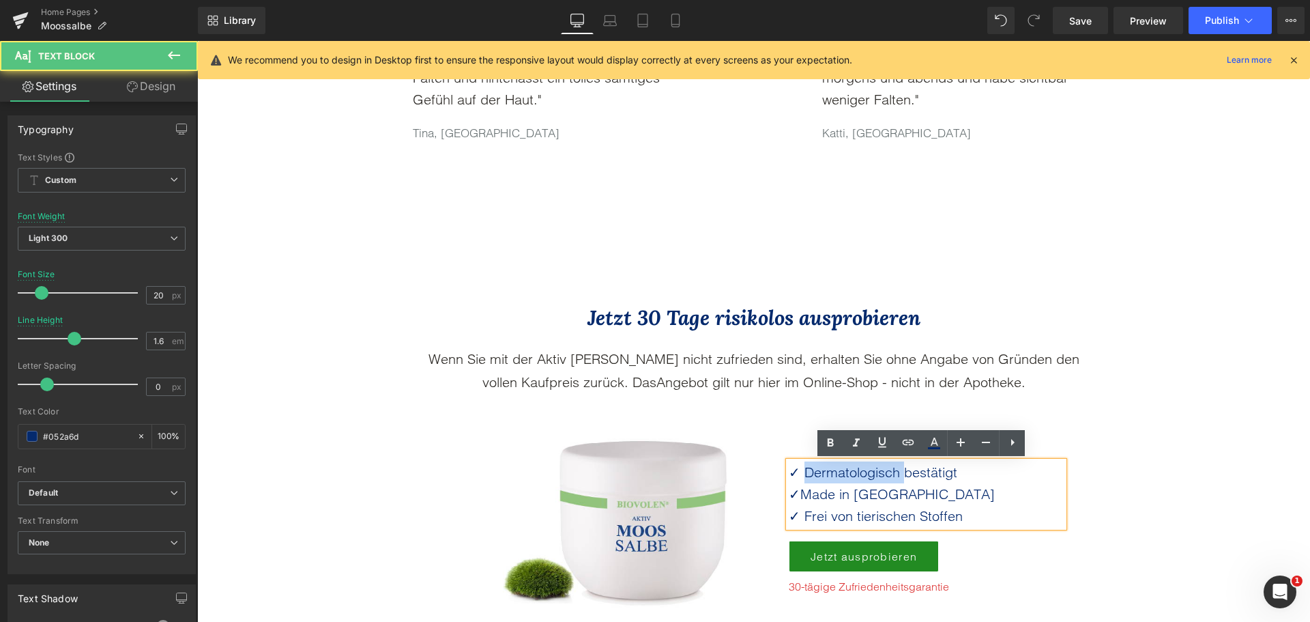
click at [831, 475] on p "✓ Dermatologisch bestätigt" at bounding box center [926, 472] width 275 height 22
click at [854, 498] on span "Made in [GEOGRAPHIC_DATA]" at bounding box center [898, 493] width 195 height 17
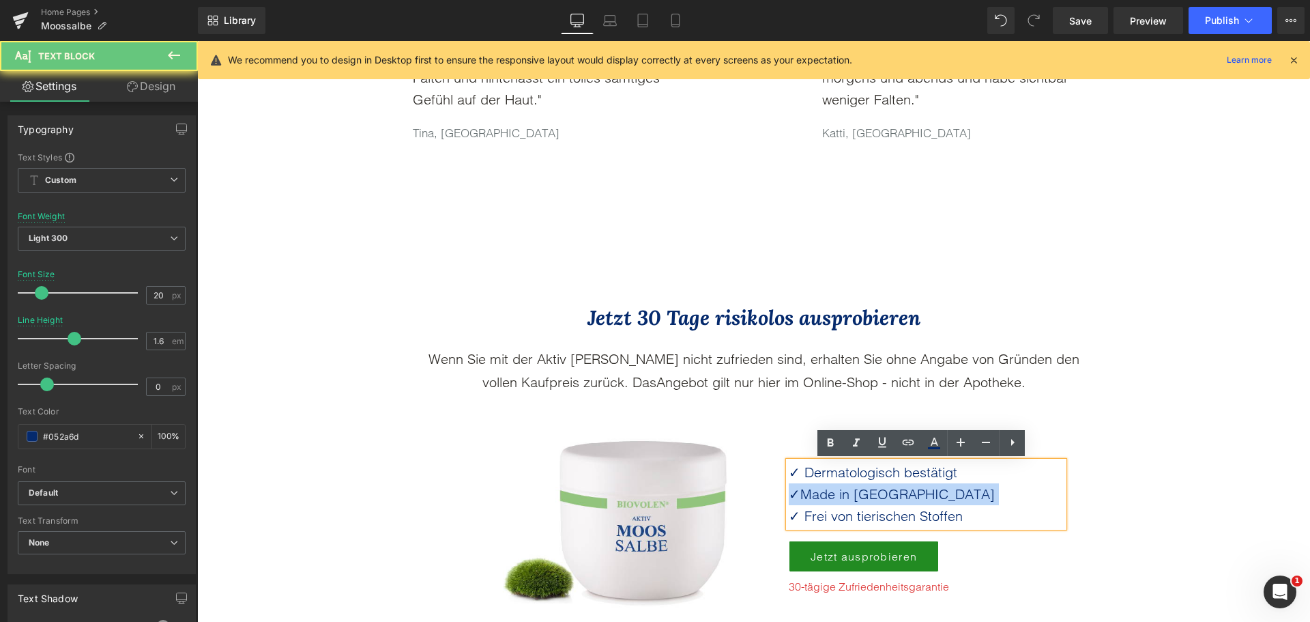
click at [854, 498] on span "Made in [GEOGRAPHIC_DATA]" at bounding box center [898, 493] width 195 height 17
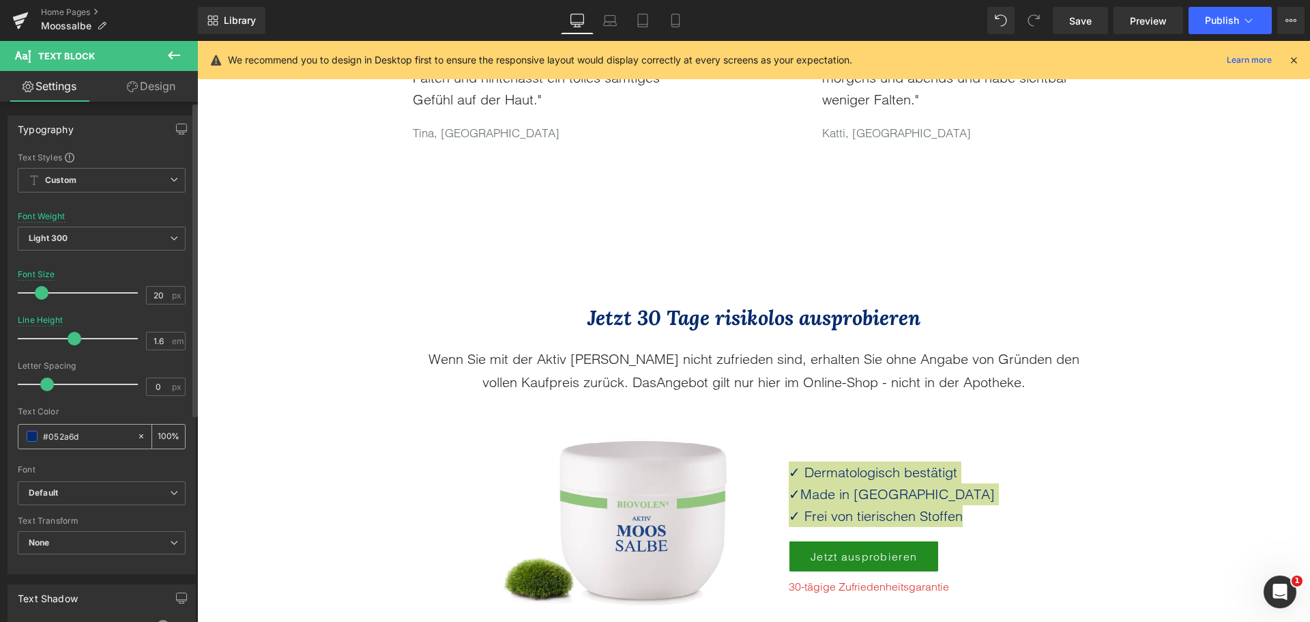
click at [79, 430] on input "#052a6d" at bounding box center [86, 436] width 87 height 15
type input "#2D2A26"
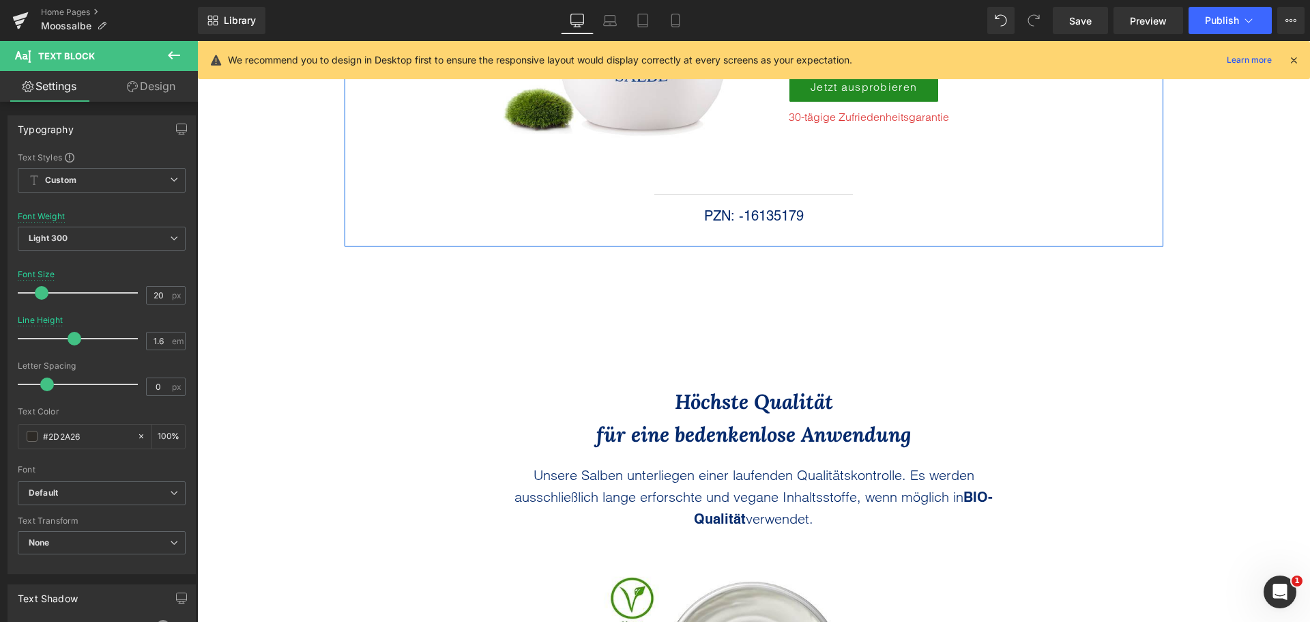
scroll to position [3301, 0]
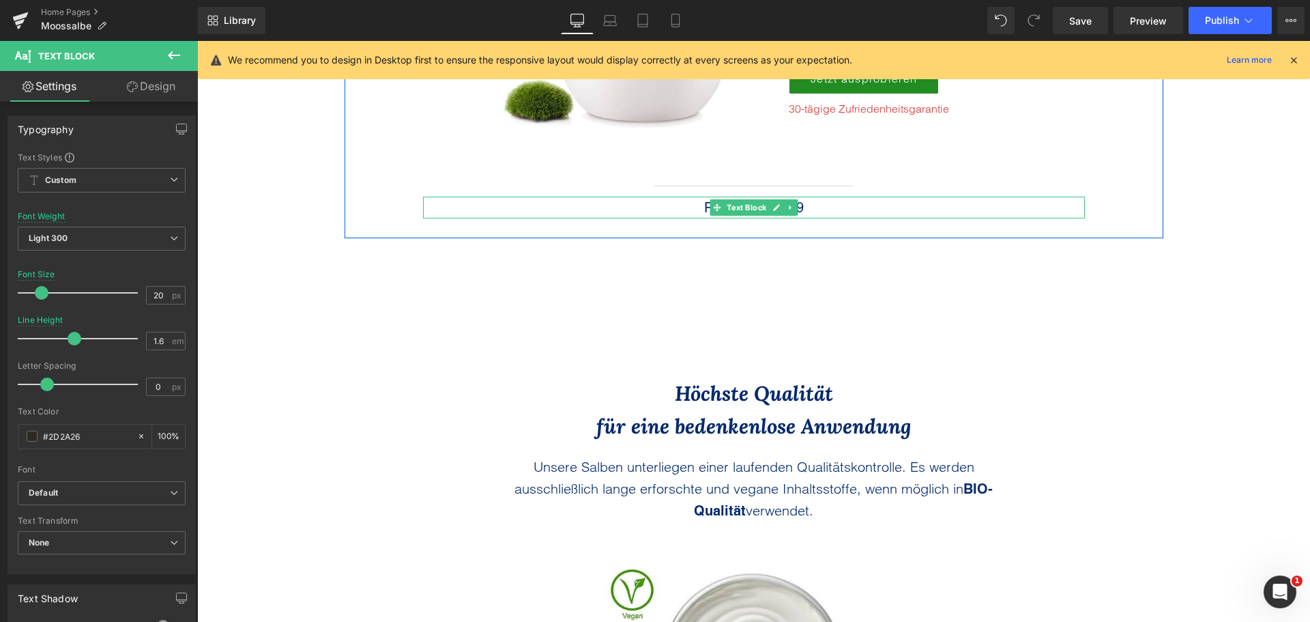
click at [691, 204] on p "PZN: -16135179" at bounding box center [754, 208] width 662 height 22
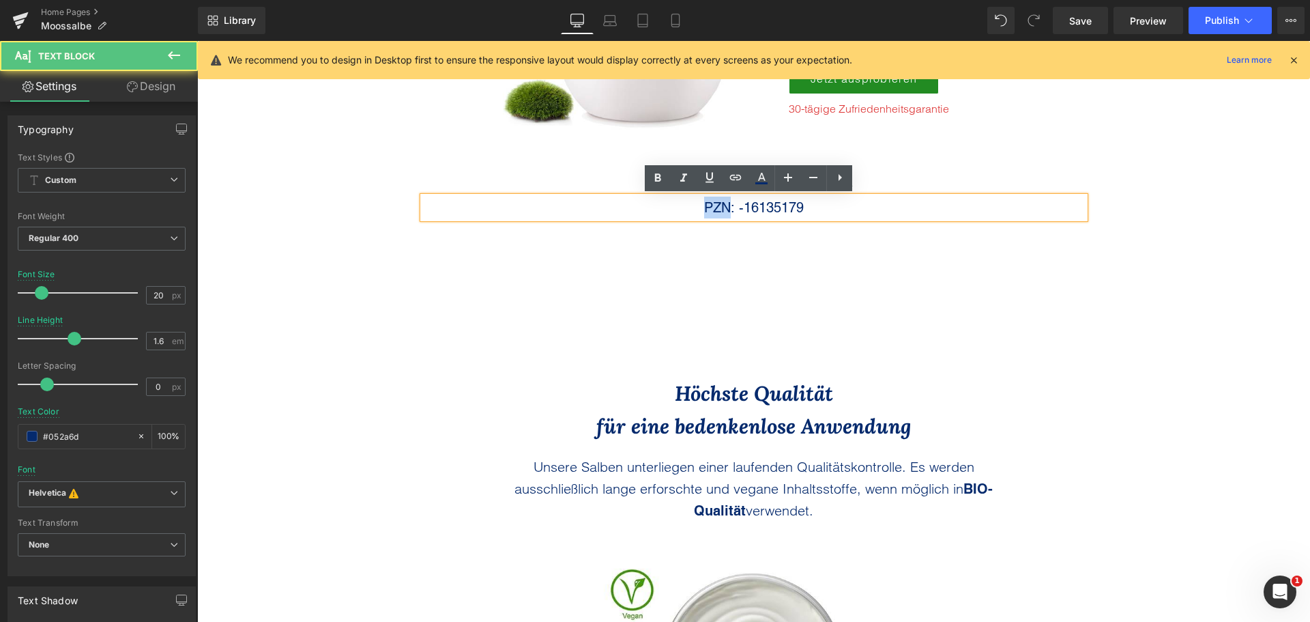
click at [691, 204] on p "PZN: -16135179" at bounding box center [754, 208] width 662 height 22
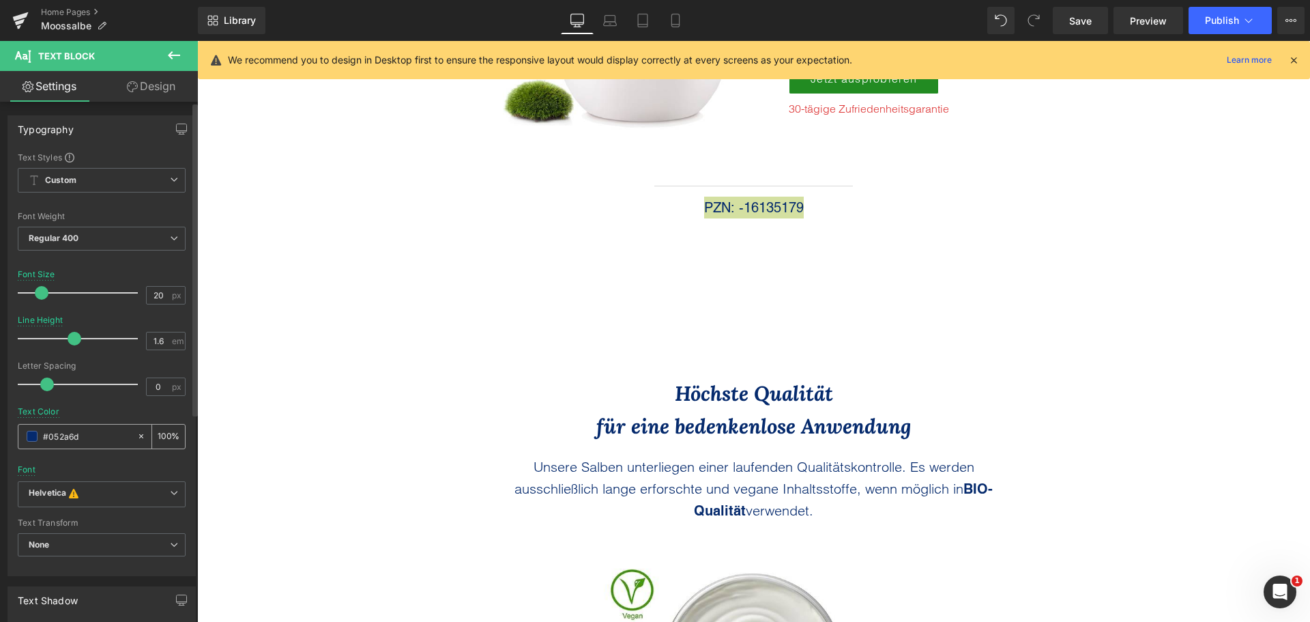
click at [55, 427] on div "#052a6d" at bounding box center [77, 437] width 118 height 24
click at [74, 440] on input "#052a6d" at bounding box center [86, 436] width 87 height 15
paste input "2D2A26"
type input "#2D2A26"
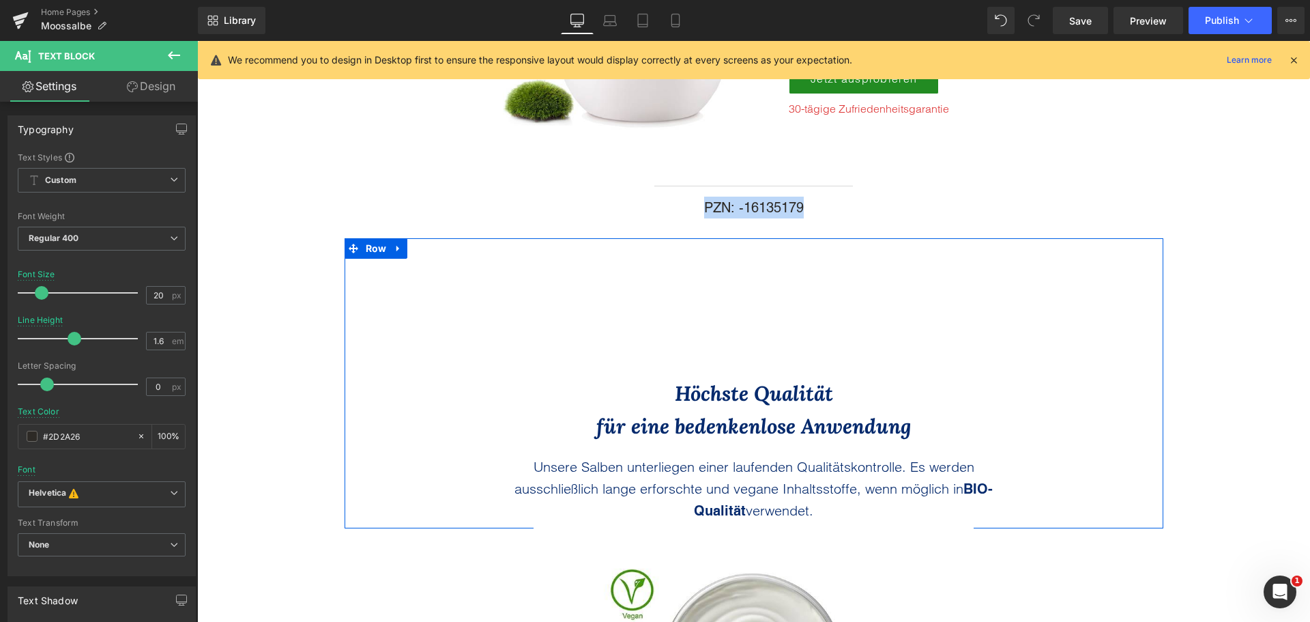
click at [601, 478] on p "Unsere Salben unterliegen einer laufenden Qualitätskontrolle. Es werden ausschl…" at bounding box center [754, 489] width 526 height 66
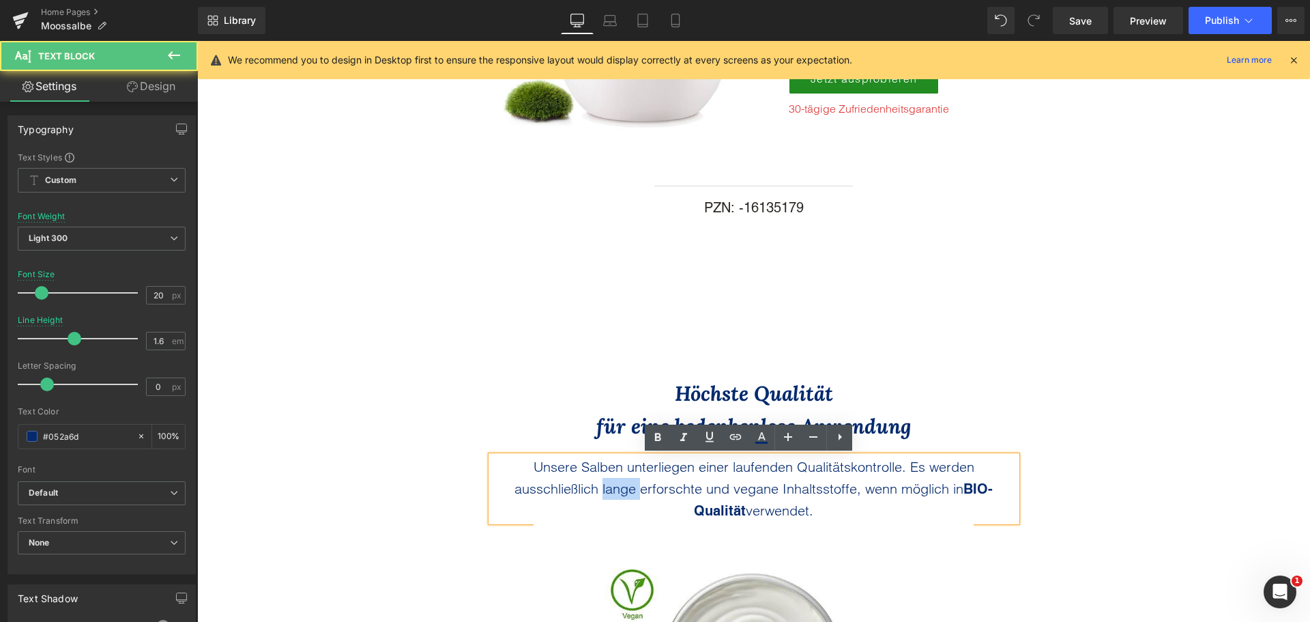
click at [601, 478] on p "Unsere Salben unterliegen einer laufenden Qualitätskontrolle. Es werden ausschl…" at bounding box center [754, 489] width 526 height 66
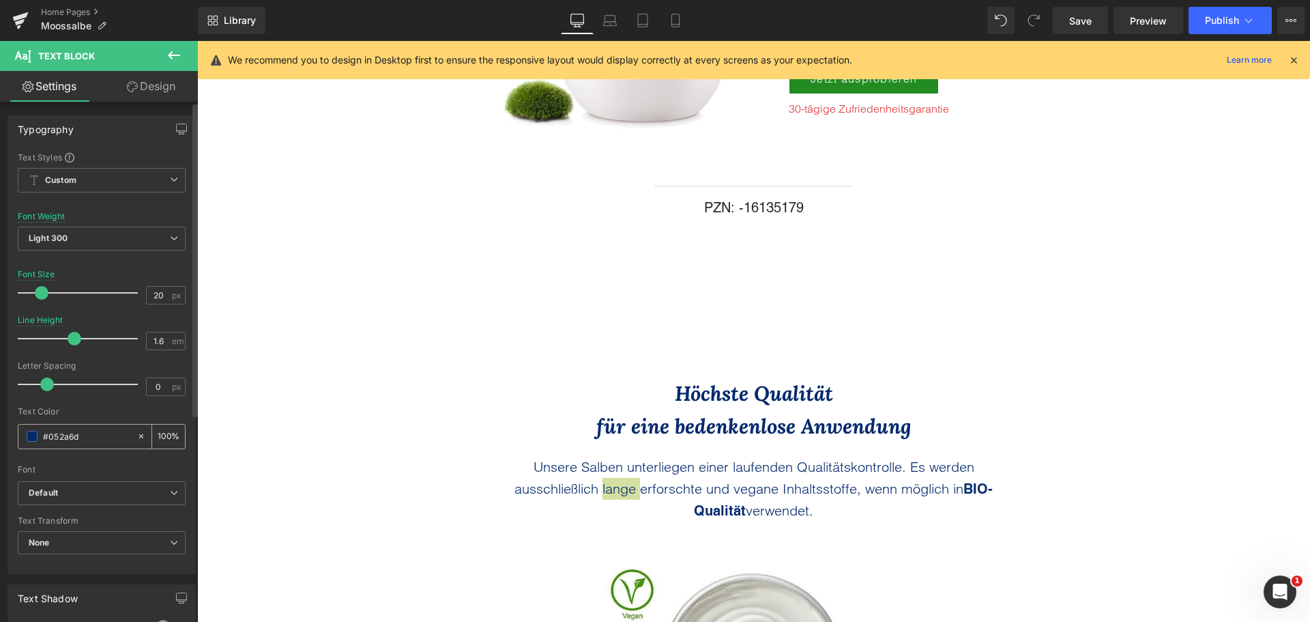
click at [94, 437] on input "#052a6d" at bounding box center [86, 436] width 87 height 15
type input "#2D2A26"
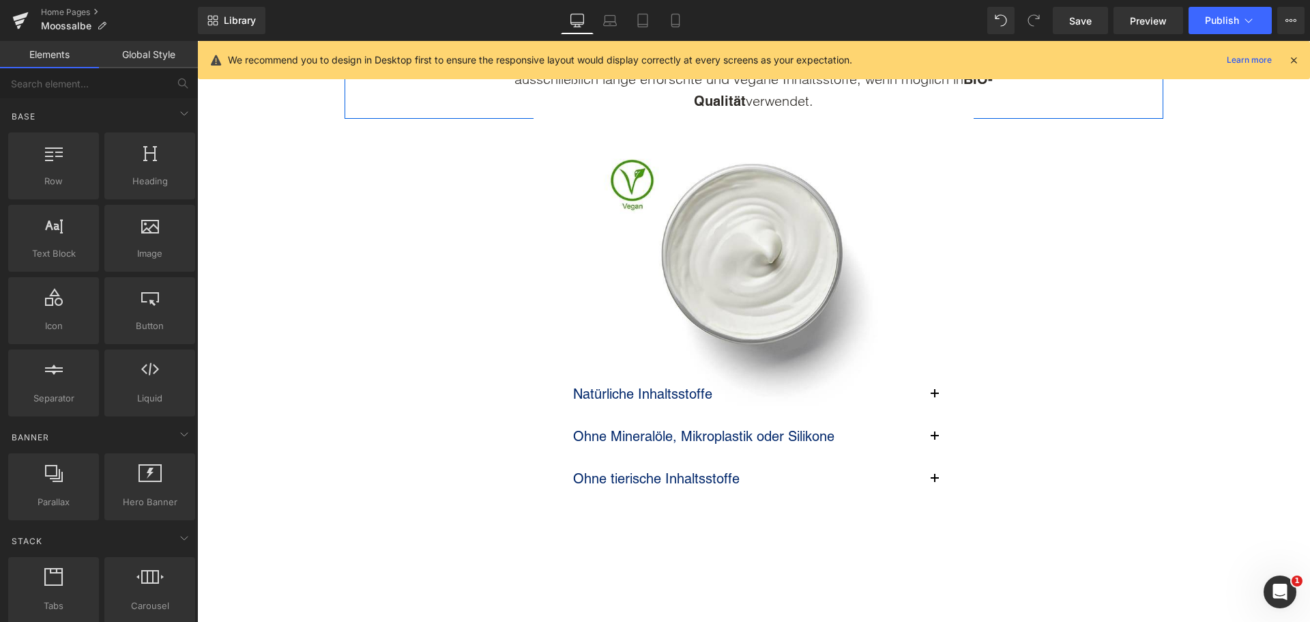
scroll to position [3779, 0]
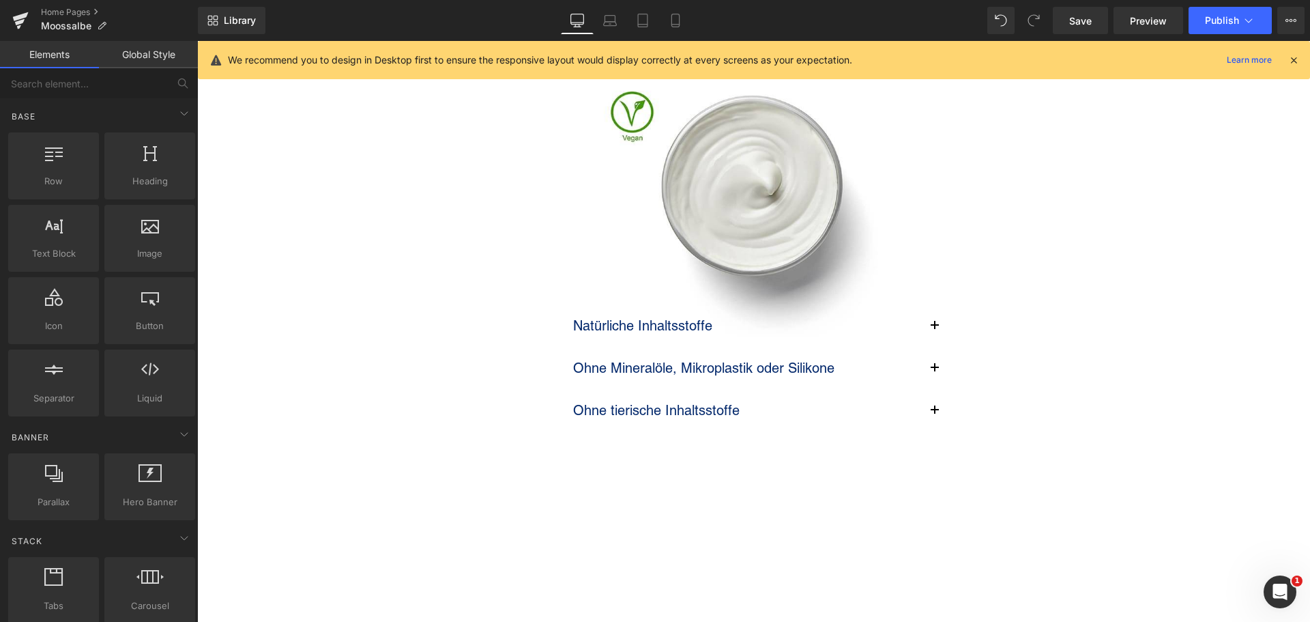
click at [585, 316] on p "Natürliche Inhaltsstoffe" at bounding box center [747, 326] width 348 height 22
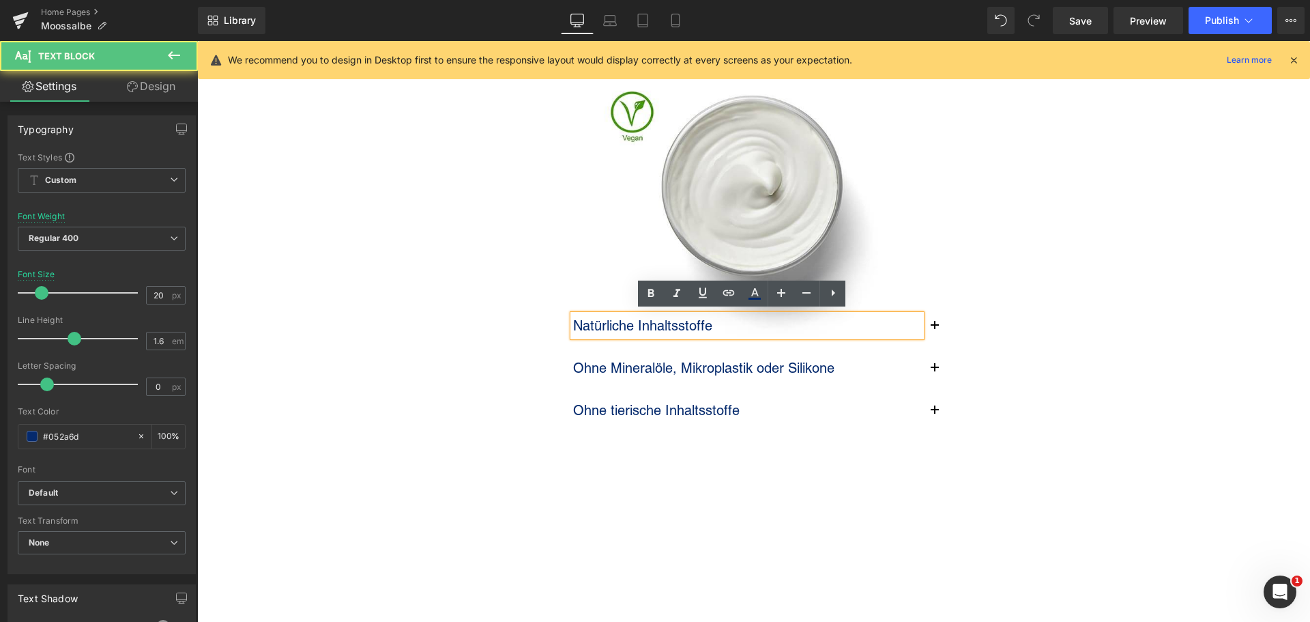
click at [585, 316] on p "Natürliche Inhaltsstoffe" at bounding box center [747, 326] width 348 height 22
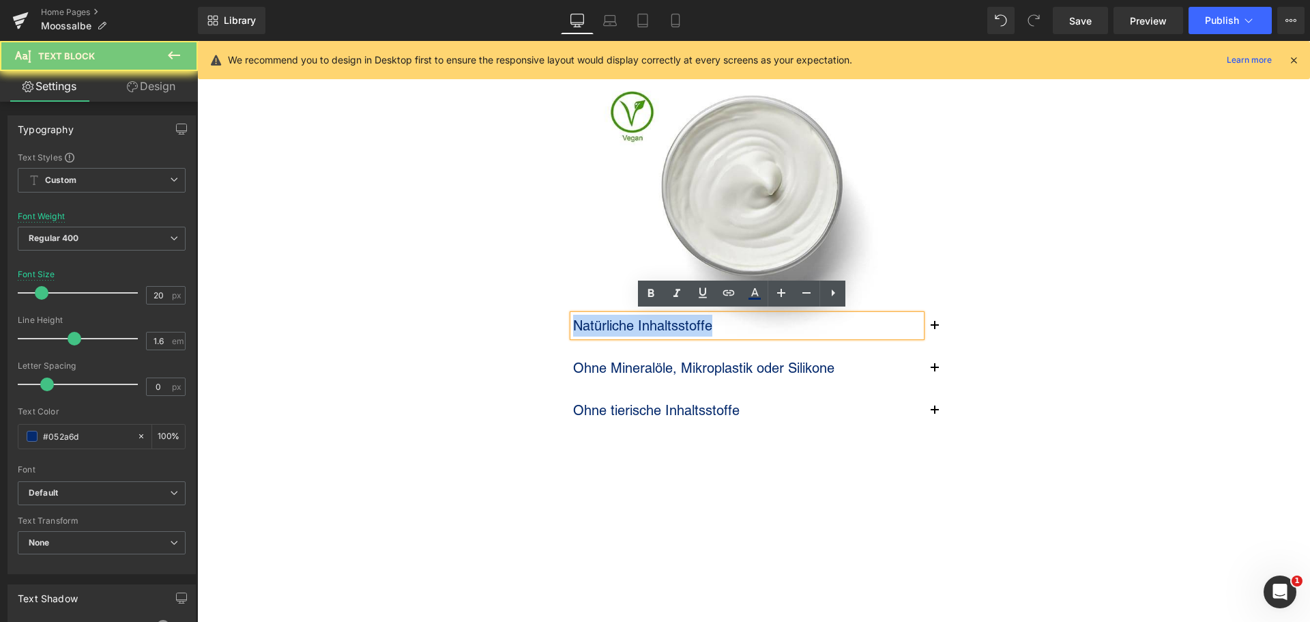
click at [585, 316] on p "Natürliche Inhaltsstoffe" at bounding box center [747, 326] width 348 height 22
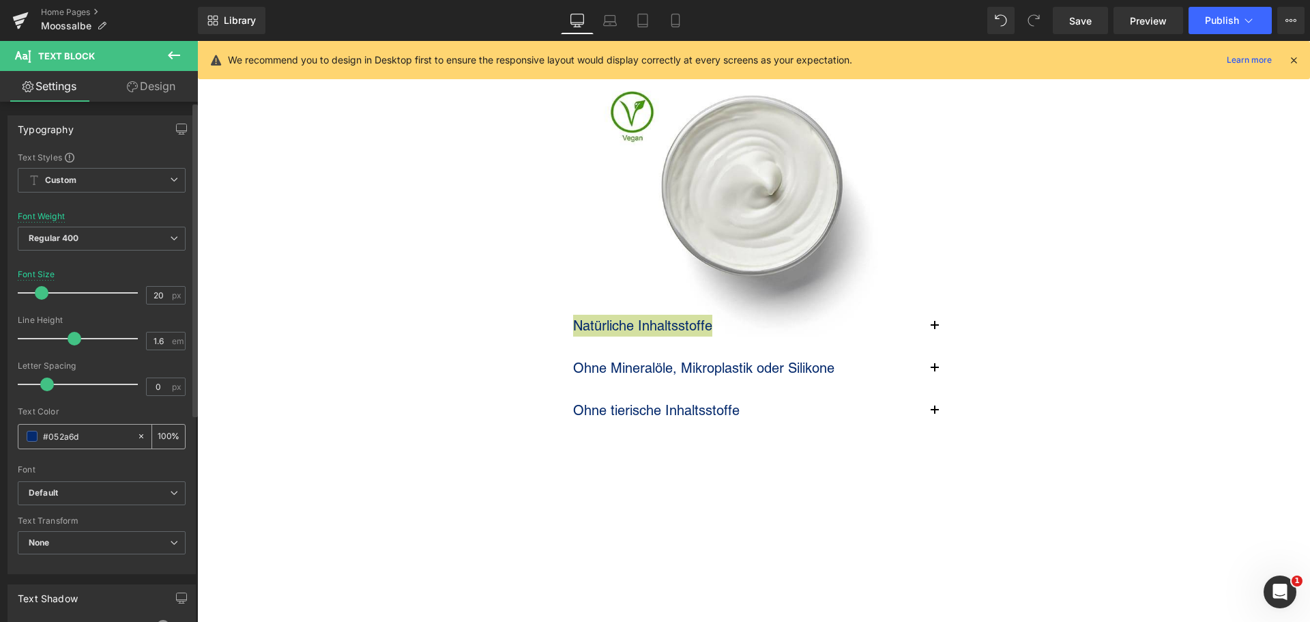
click at [100, 431] on input "#052a6d" at bounding box center [86, 436] width 87 height 15
paste input "2D2A26"
type input "#2D2A26"
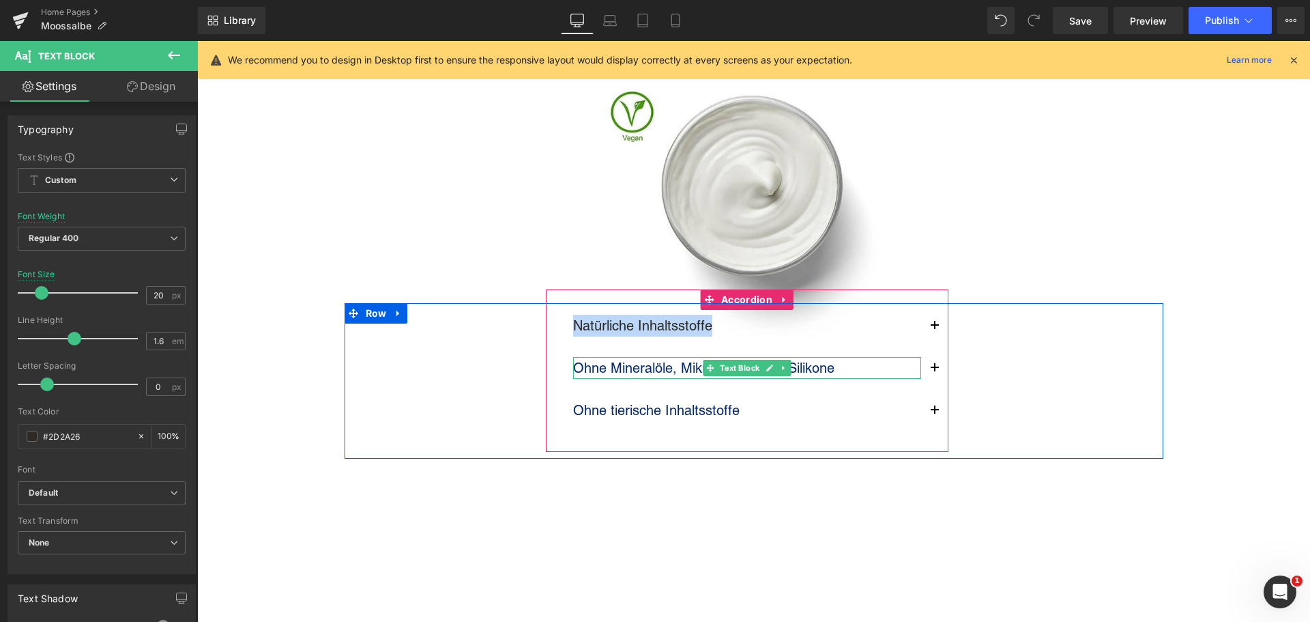
click at [575, 367] on p "Ohne Mineralöle, Mikroplastik oder Silikone" at bounding box center [747, 368] width 348 height 22
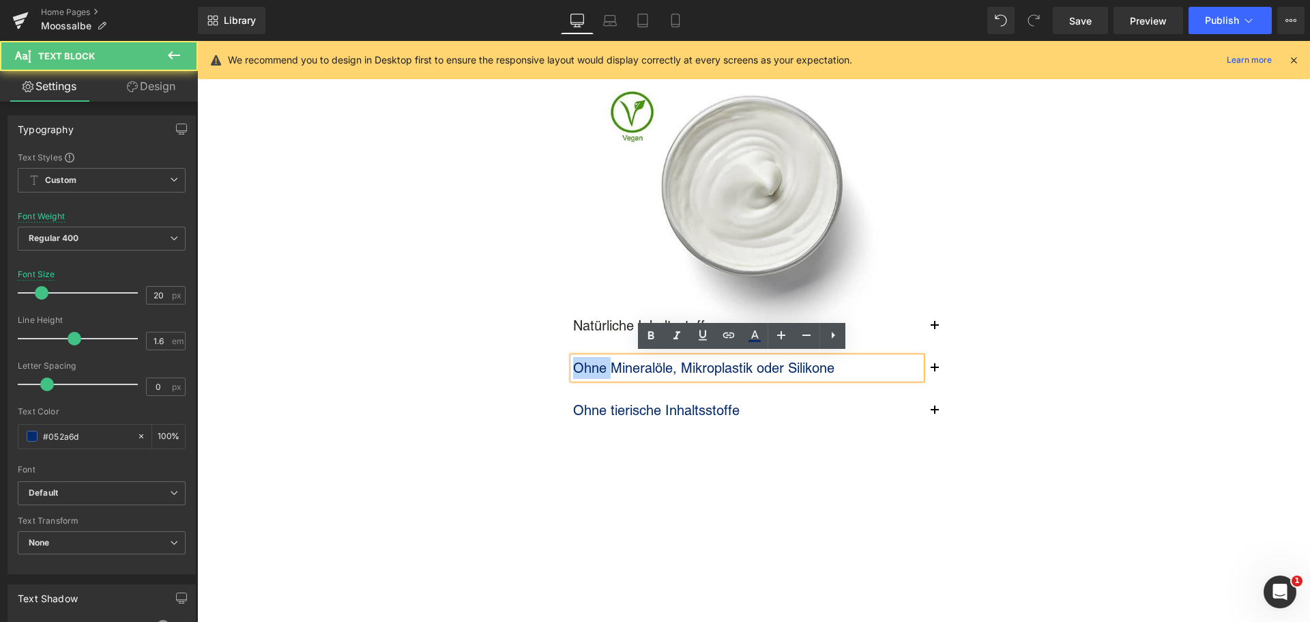
click at [575, 367] on p "Ohne Mineralöle, Mikroplastik oder Silikone" at bounding box center [747, 368] width 348 height 22
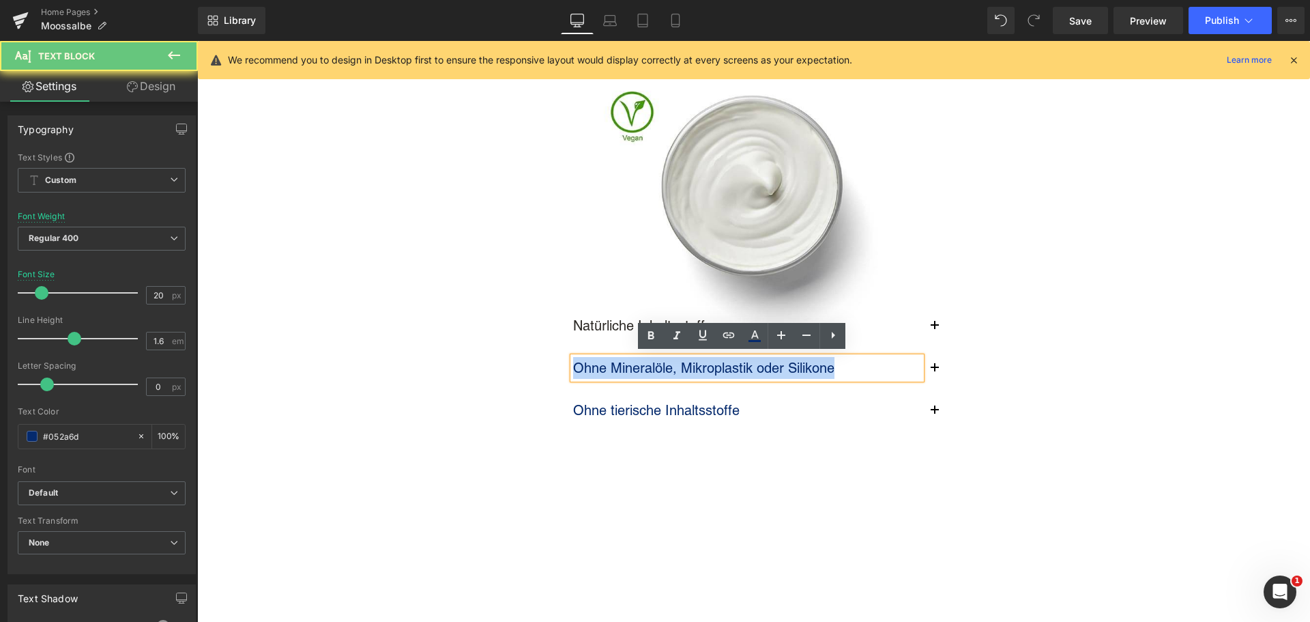
click at [575, 367] on p "Ohne Mineralöle, Mikroplastik oder Silikone" at bounding box center [747, 368] width 348 height 22
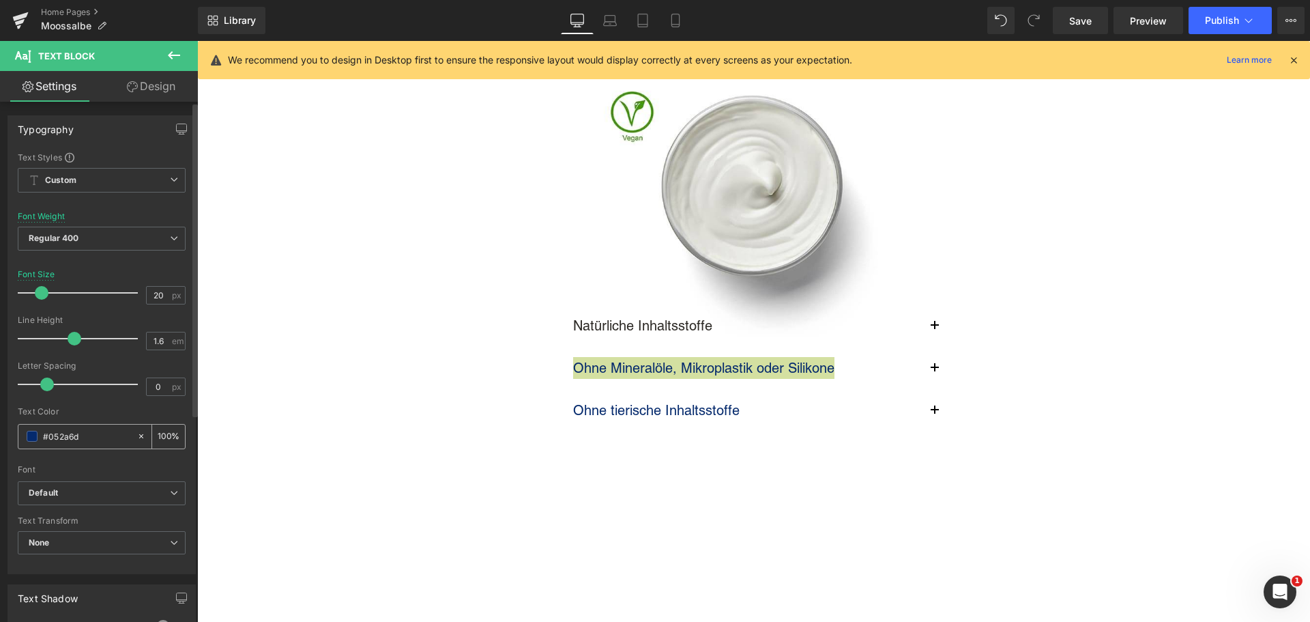
click at [69, 438] on input "#052a6d" at bounding box center [86, 436] width 87 height 15
paste input "2D2A26"
type input "#2D2A26"
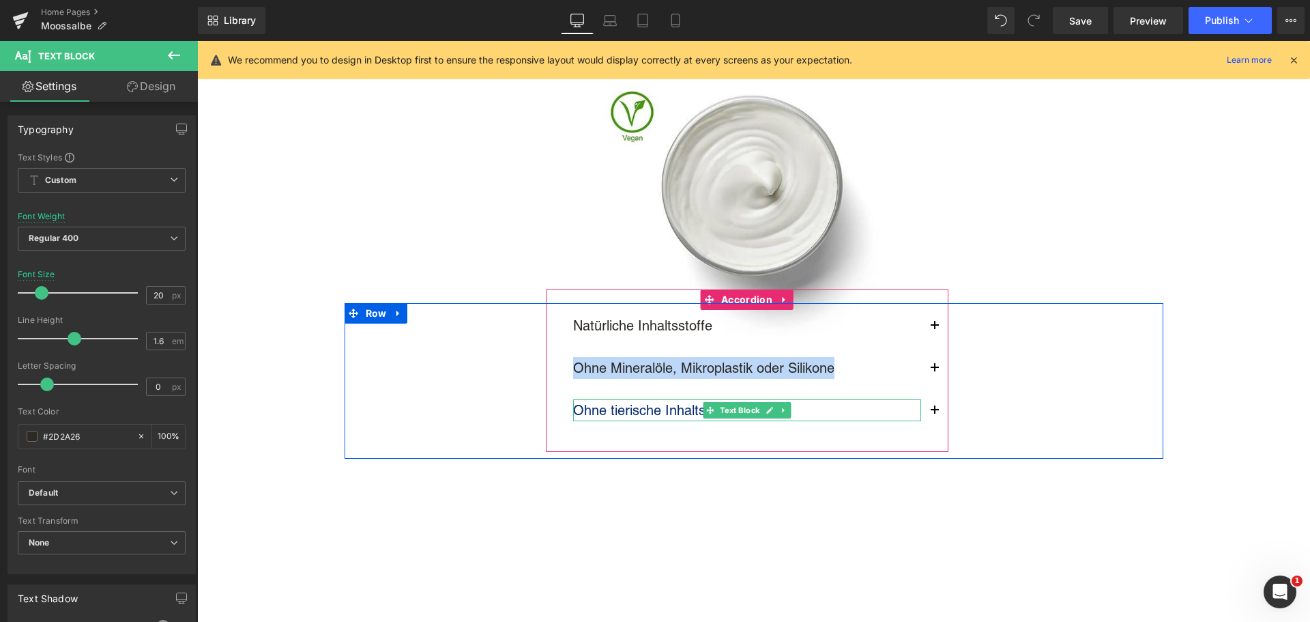
click at [612, 409] on p "Ohne tierische Inhaltsstoffe" at bounding box center [747, 410] width 348 height 22
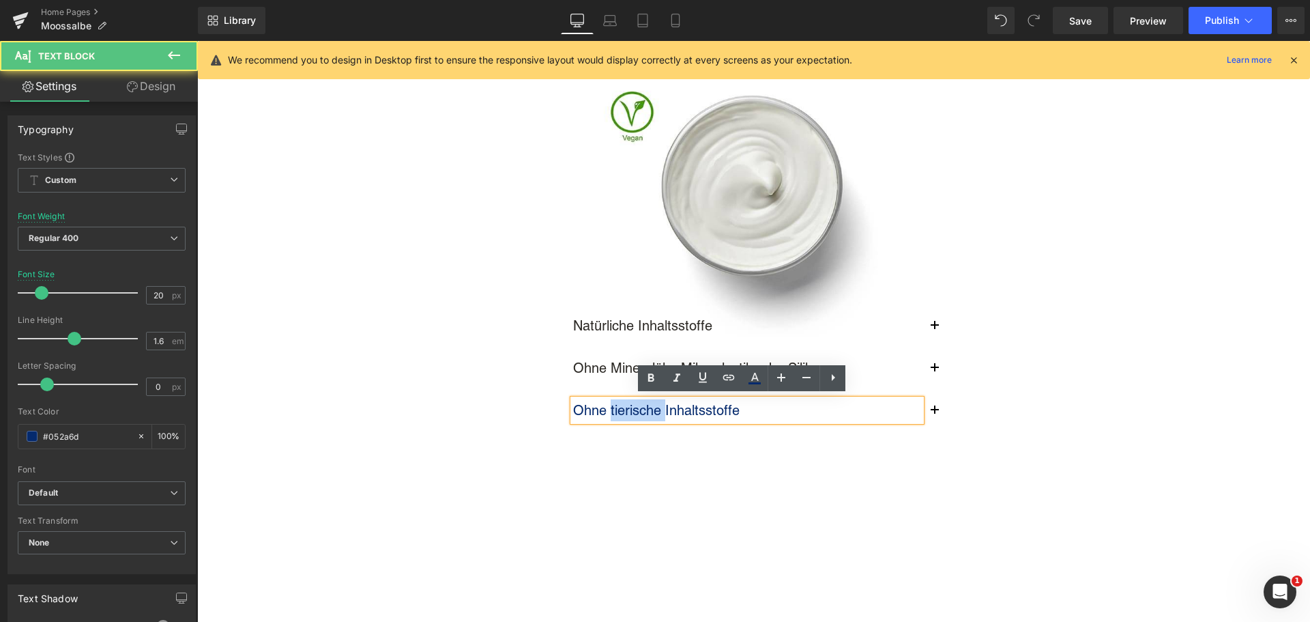
click at [612, 409] on p "Ohne tierische Inhaltsstoffe" at bounding box center [747, 410] width 348 height 22
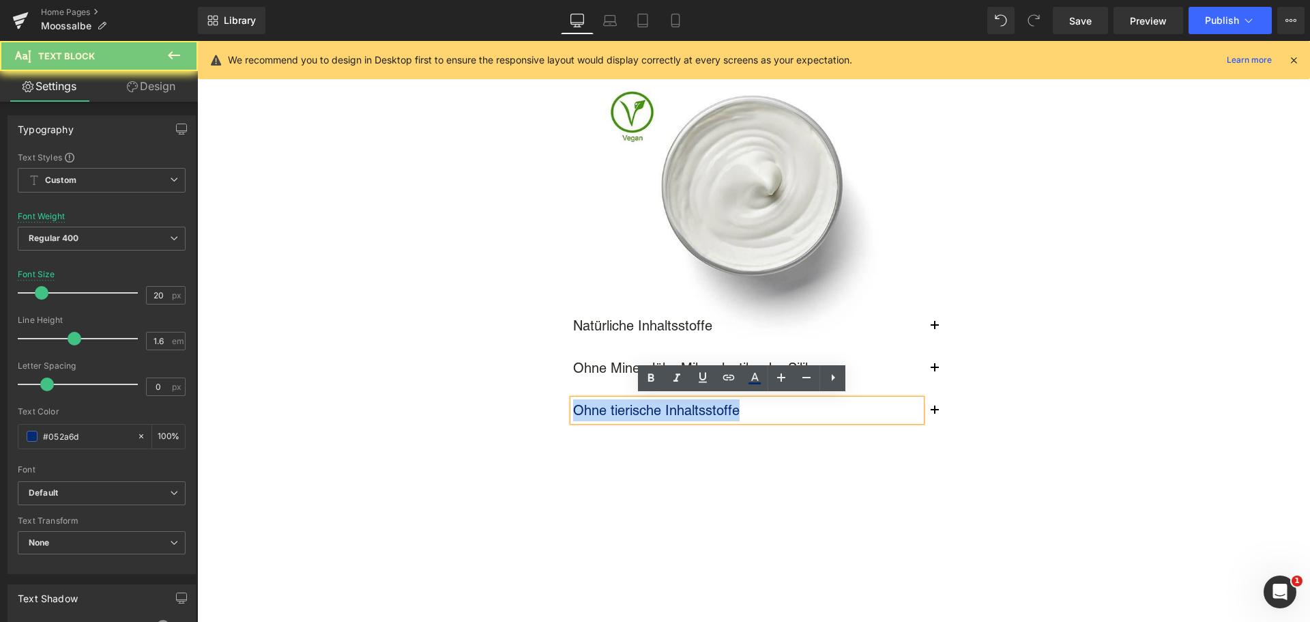
click at [612, 409] on p "Ohne tierische Inhaltsstoffe" at bounding box center [747, 410] width 348 height 22
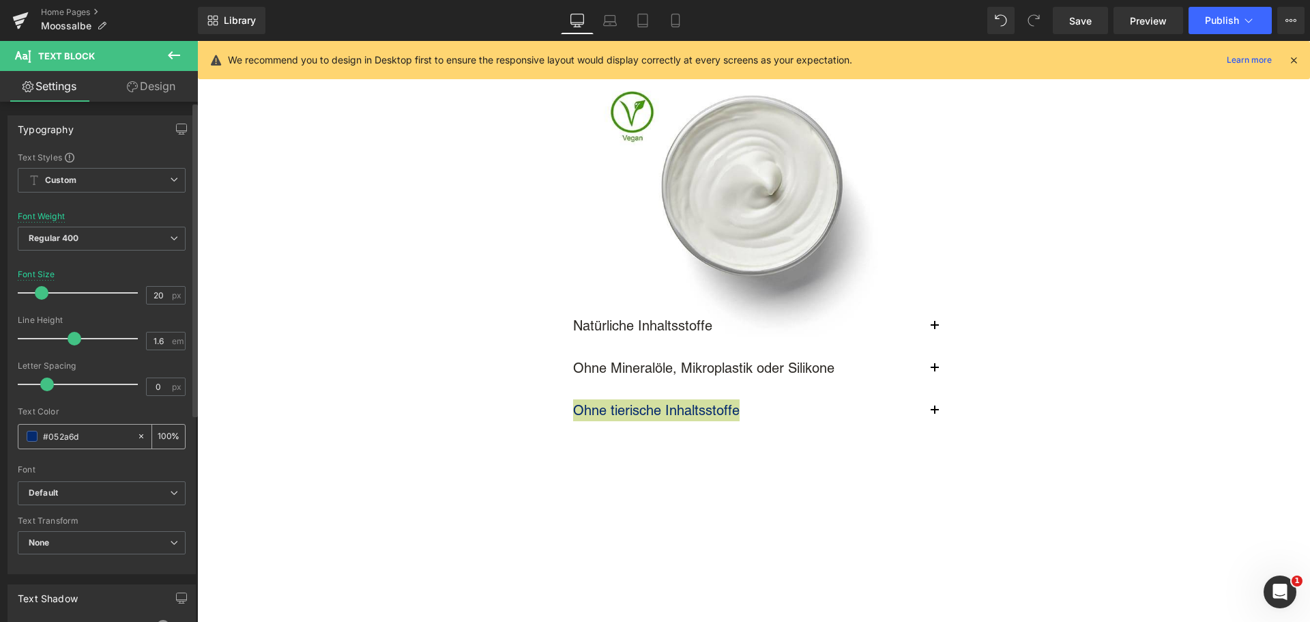
click at [76, 436] on input "#052a6d" at bounding box center [86, 436] width 87 height 15
type input "#2D2A26"
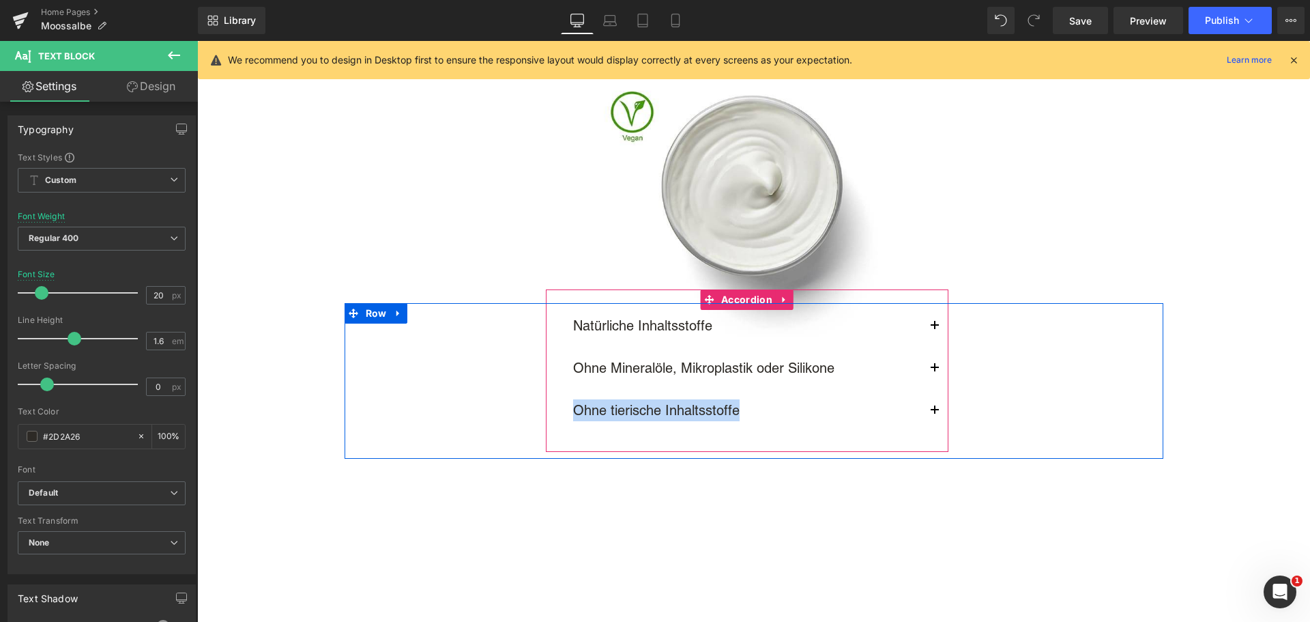
click at [927, 327] on button "button" at bounding box center [934, 325] width 27 height 42
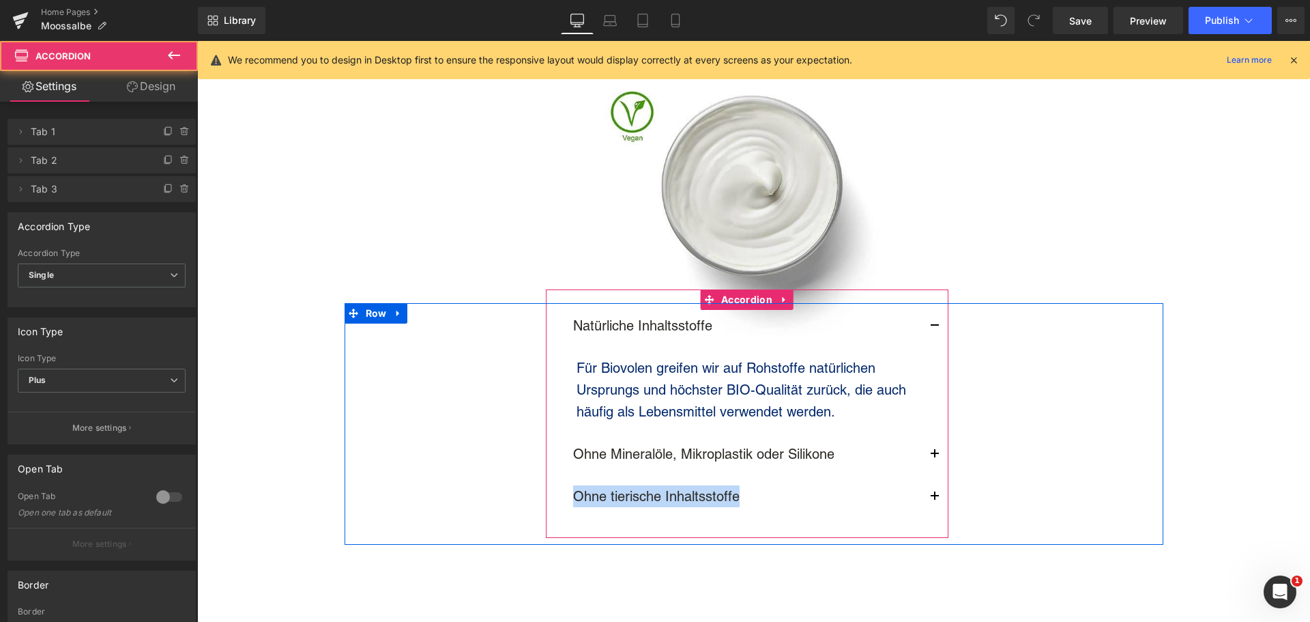
click at [637, 382] on p "Für Biovolen greifen wir auf Rohstoffe natürlichen Ursprungs und höchster BIO-Q…" at bounding box center [758, 390] width 362 height 66
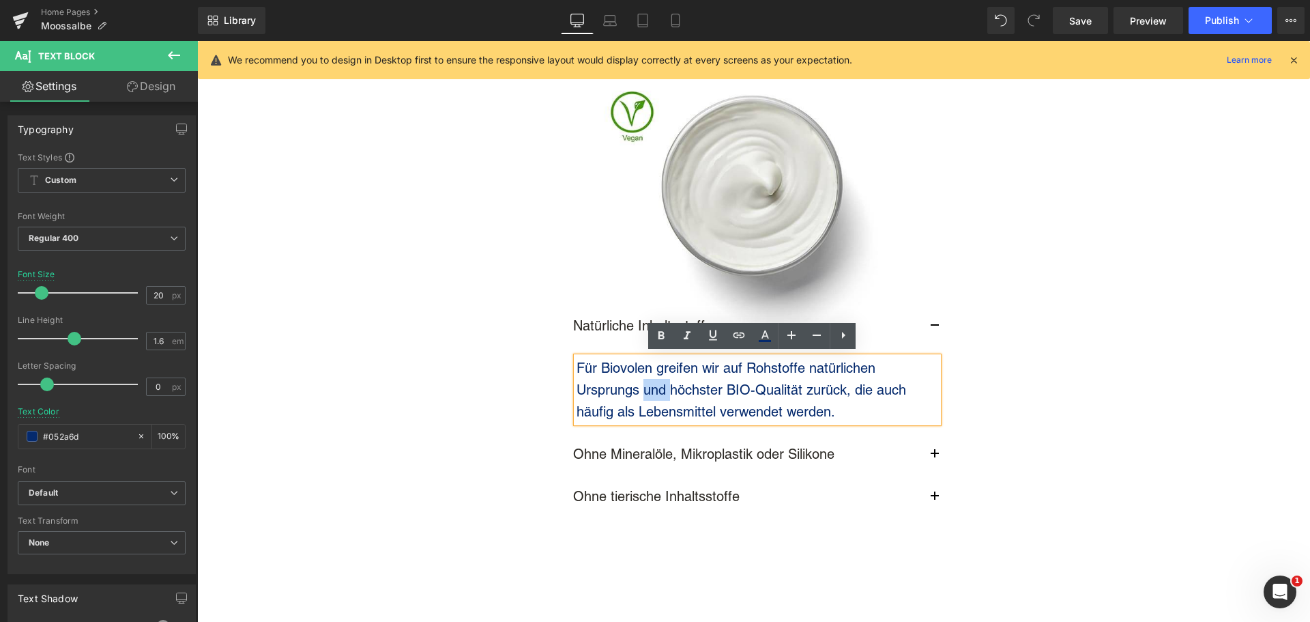
click at [637, 382] on p "Für Biovolen greifen wir auf Rohstoffe natürlichen Ursprungs und höchster BIO-Q…" at bounding box center [758, 390] width 362 height 66
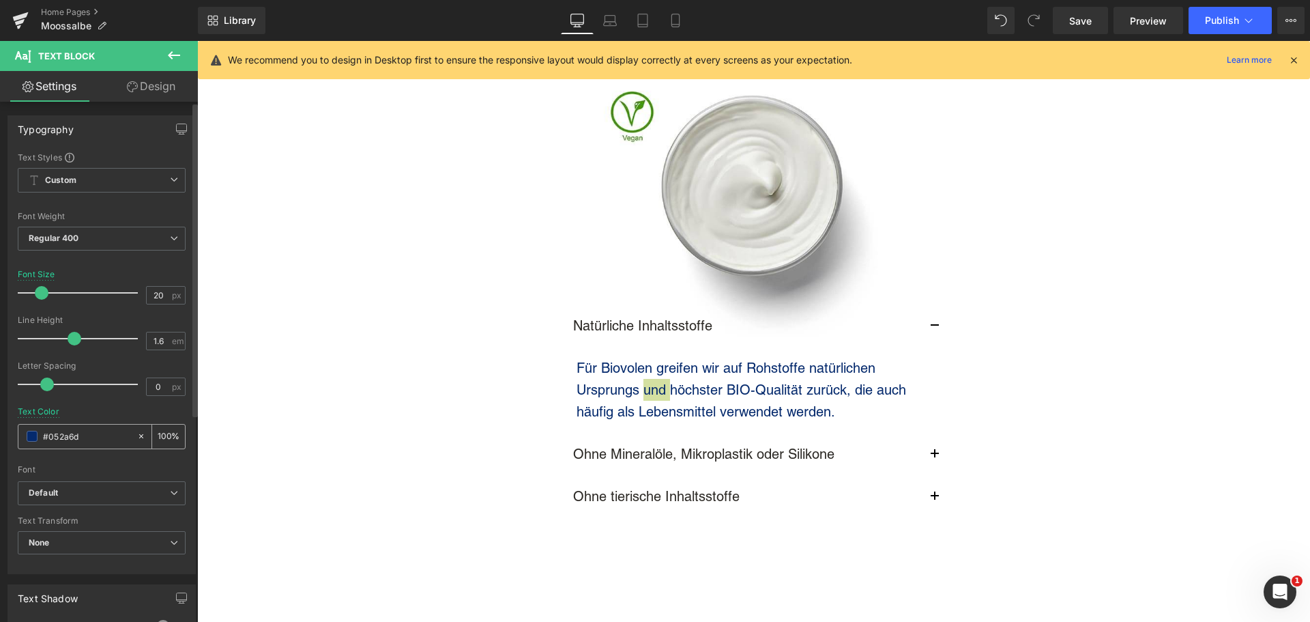
click at [99, 432] on input "#052a6d" at bounding box center [86, 436] width 87 height 15
type input "#2D2A26"
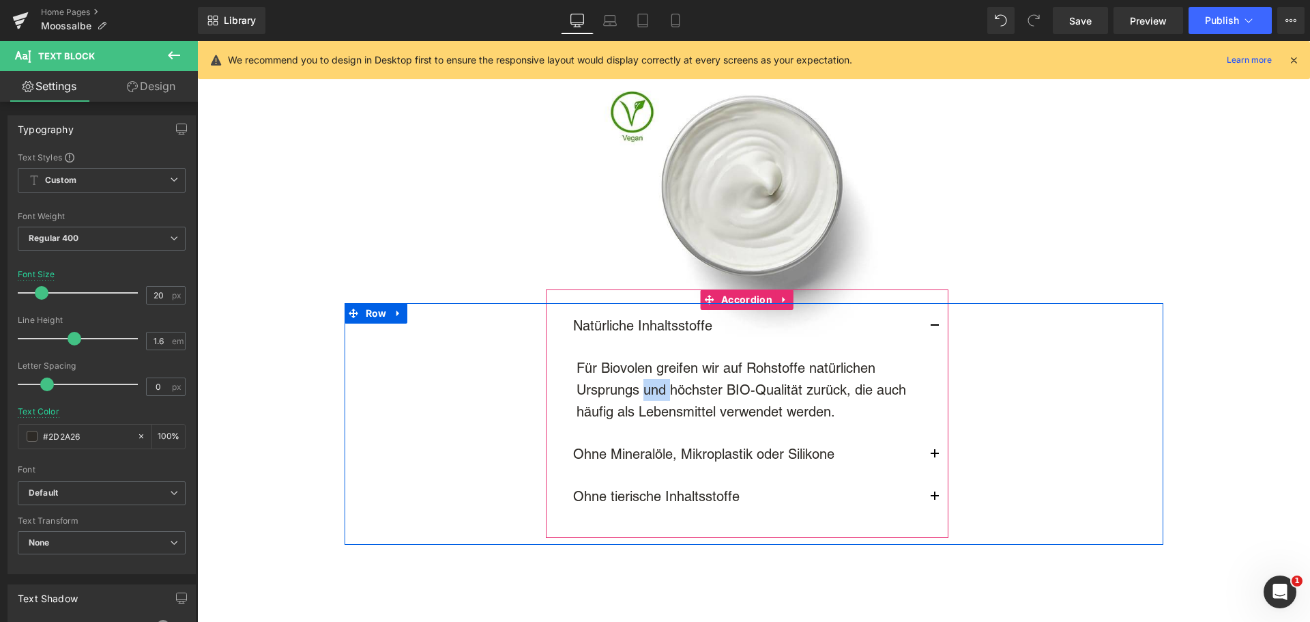
click at [925, 446] on button "button" at bounding box center [934, 454] width 27 height 42
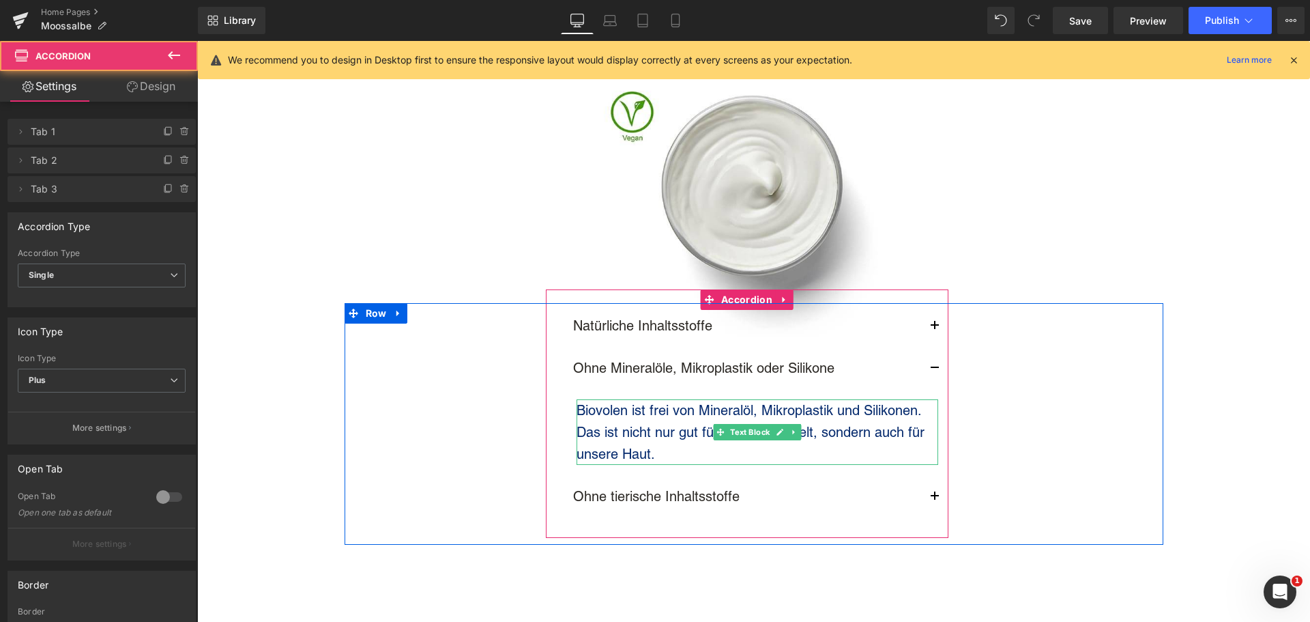
click at [592, 418] on p "Biovolen ist frei von Mineralöl, Mikroplastik und Silikonen. Das ist nicht nur …" at bounding box center [758, 432] width 362 height 66
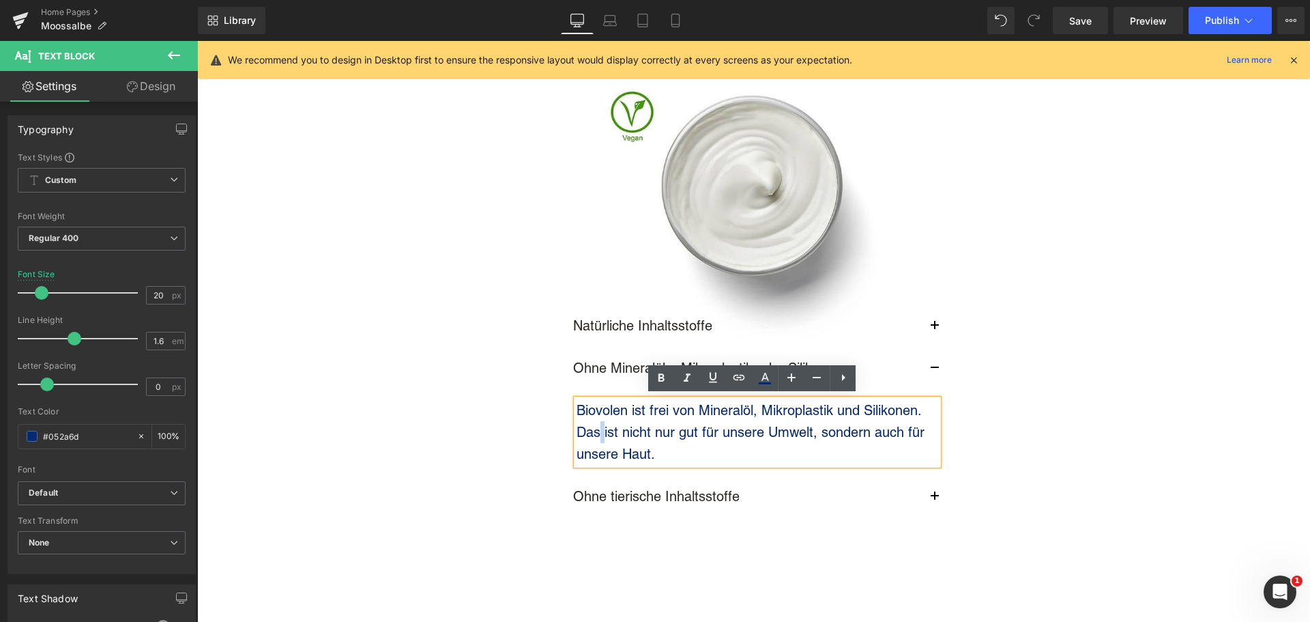
click at [592, 418] on p "Biovolen ist frei von Mineralöl, Mikroplastik und Silikonen. Das ist nicht nur …" at bounding box center [758, 432] width 362 height 66
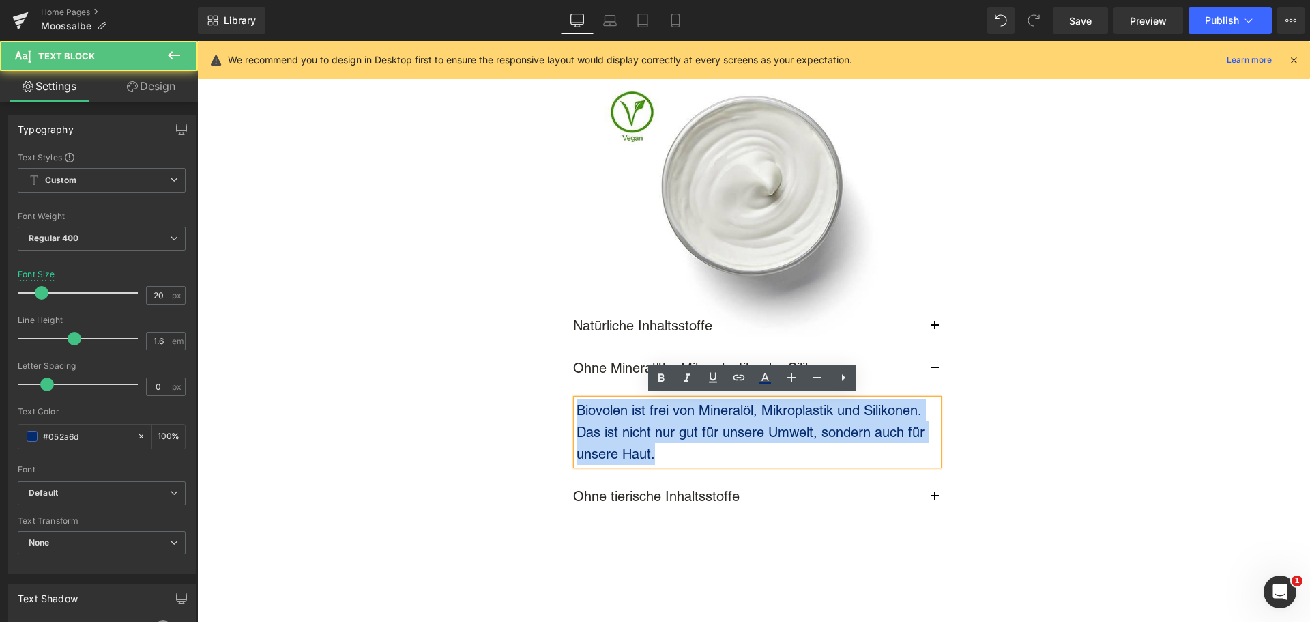
click at [592, 418] on p "Biovolen ist frei von Mineralöl, Mikroplastik und Silikonen. Das ist nicht nur …" at bounding box center [758, 432] width 362 height 66
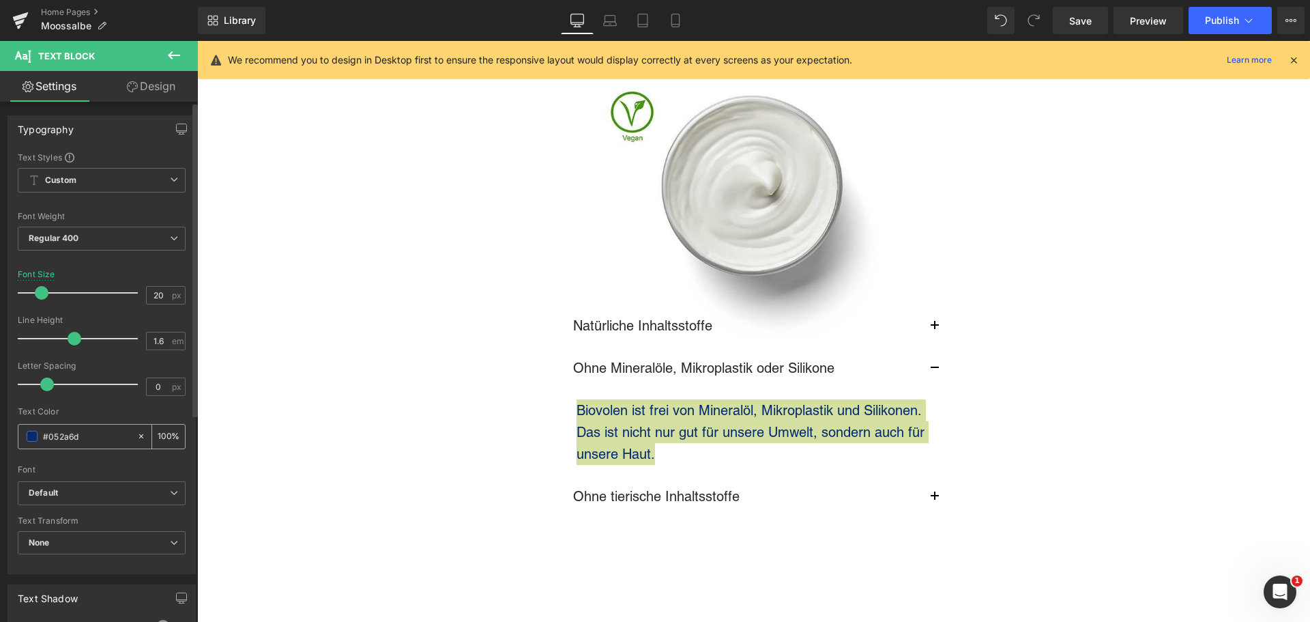
click at [76, 440] on input "#052a6d" at bounding box center [86, 436] width 87 height 15
type input "#2D2A26"
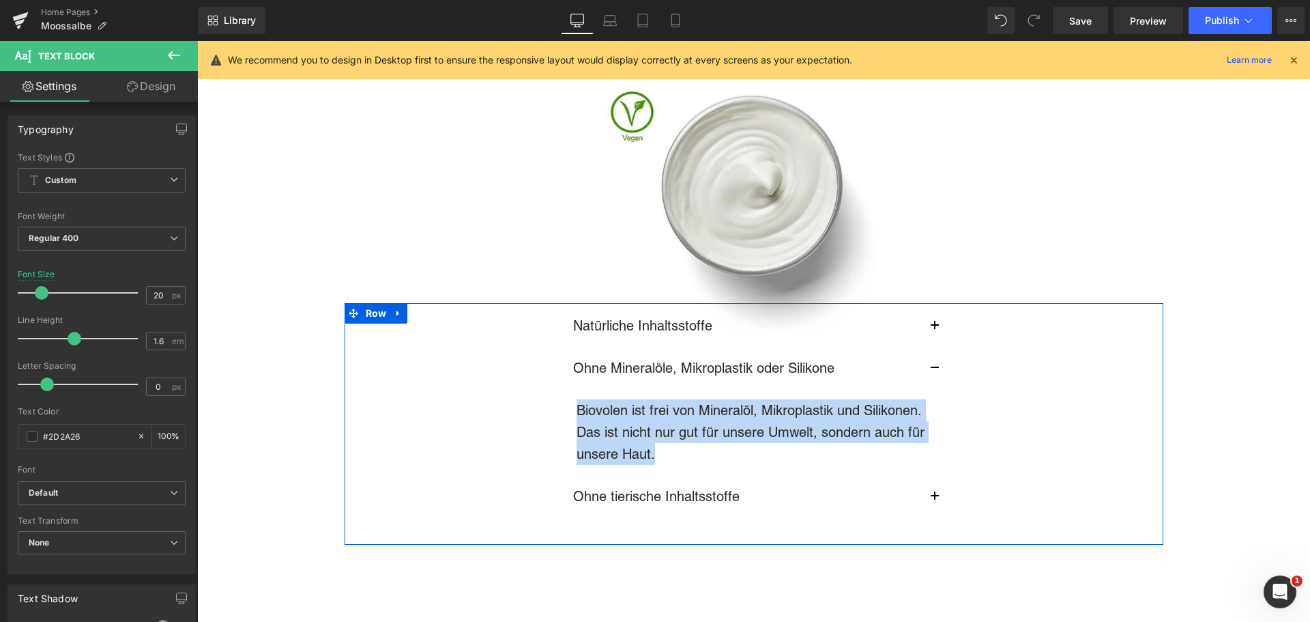
click at [935, 500] on span "button" at bounding box center [935, 500] width 0 height 0
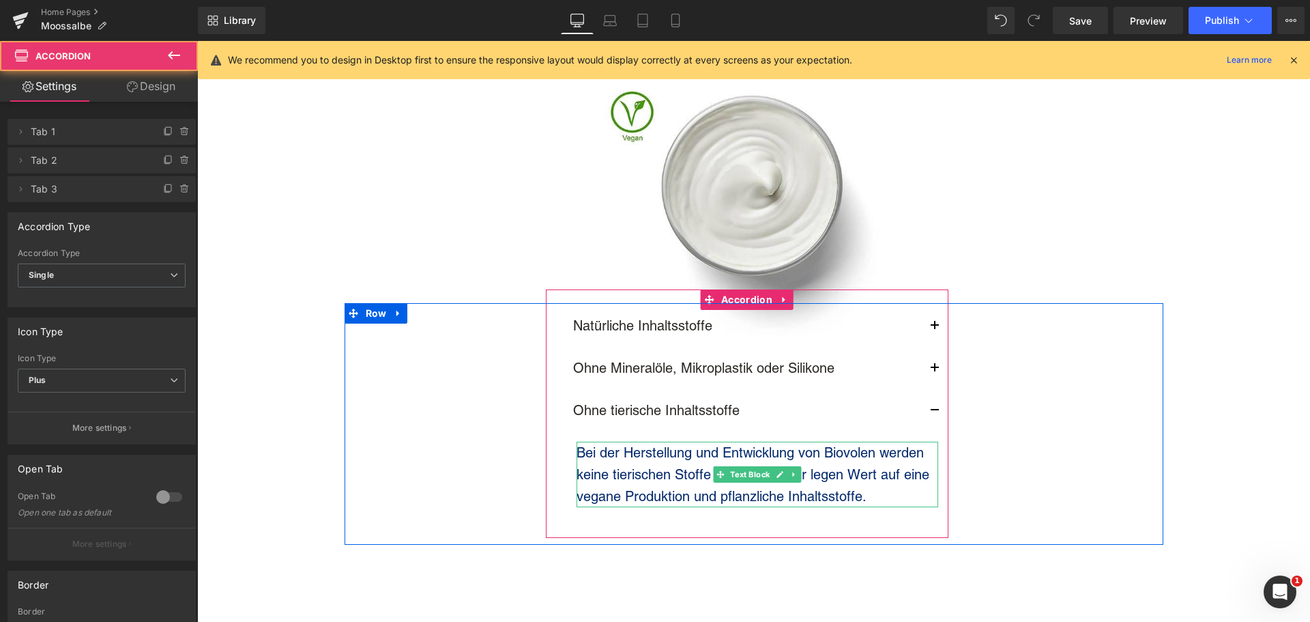
click at [643, 484] on p "Bei der Herstellung und Entwicklung von Biovolen werden keine tierischen Stoffe…" at bounding box center [758, 475] width 362 height 66
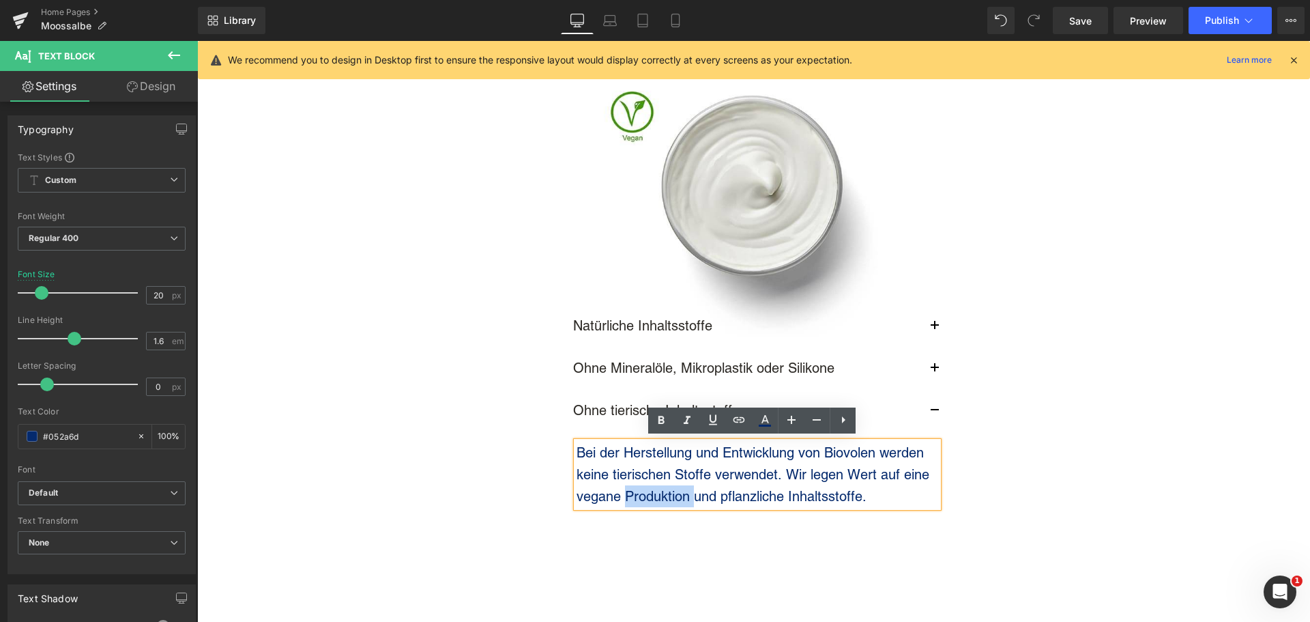
click at [643, 484] on p "Bei der Herstellung und Entwicklung von Biovolen werden keine tierischen Stoffe…" at bounding box center [758, 475] width 362 height 66
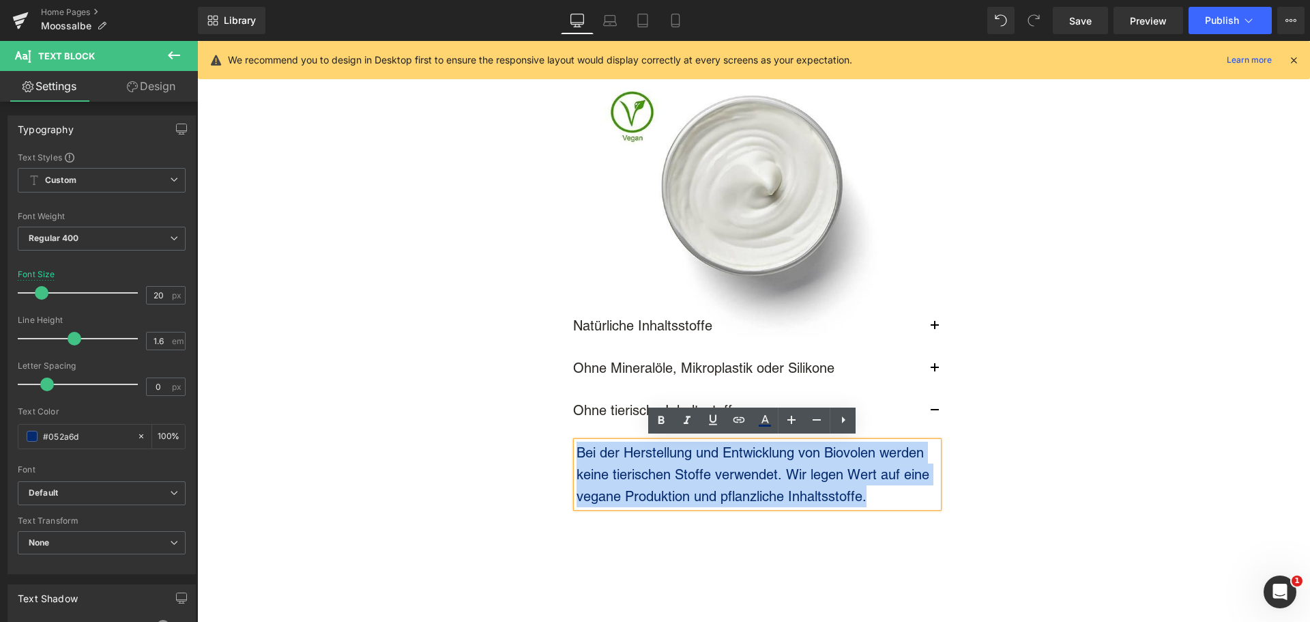
click at [643, 484] on p "Bei der Herstellung und Entwicklung von Biovolen werden keine tierischen Stoffe…" at bounding box center [758, 475] width 362 height 66
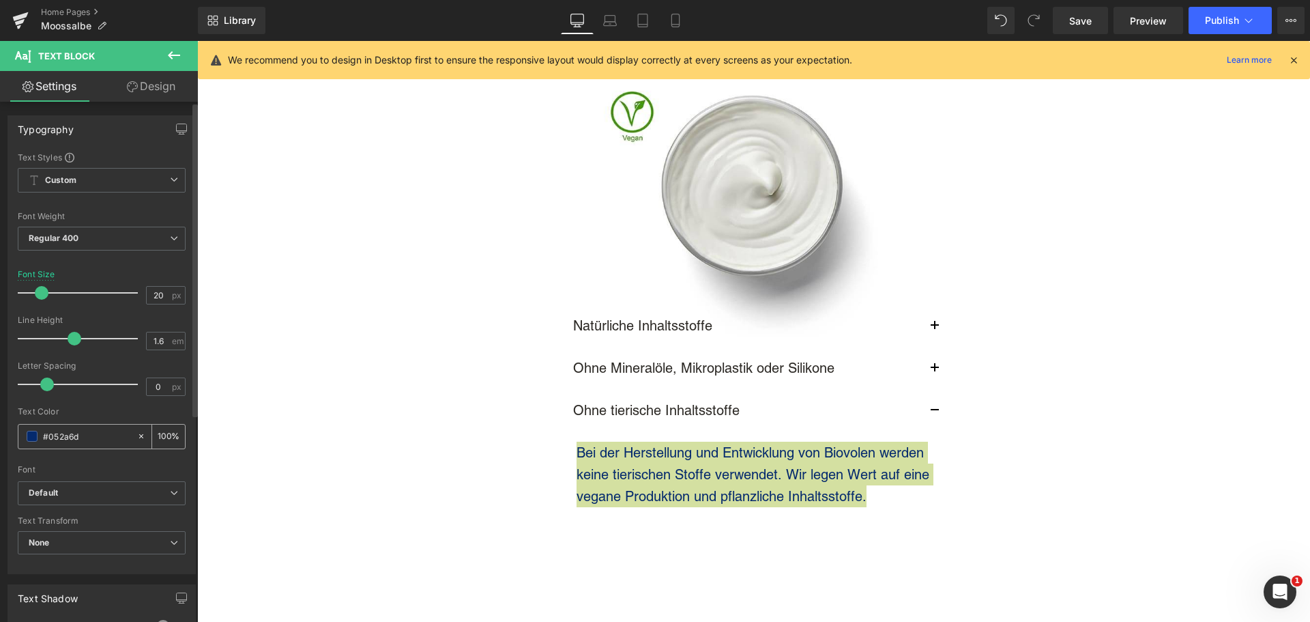
click at [79, 438] on input "#052a6d" at bounding box center [86, 436] width 87 height 15
type input "#2D2A26"
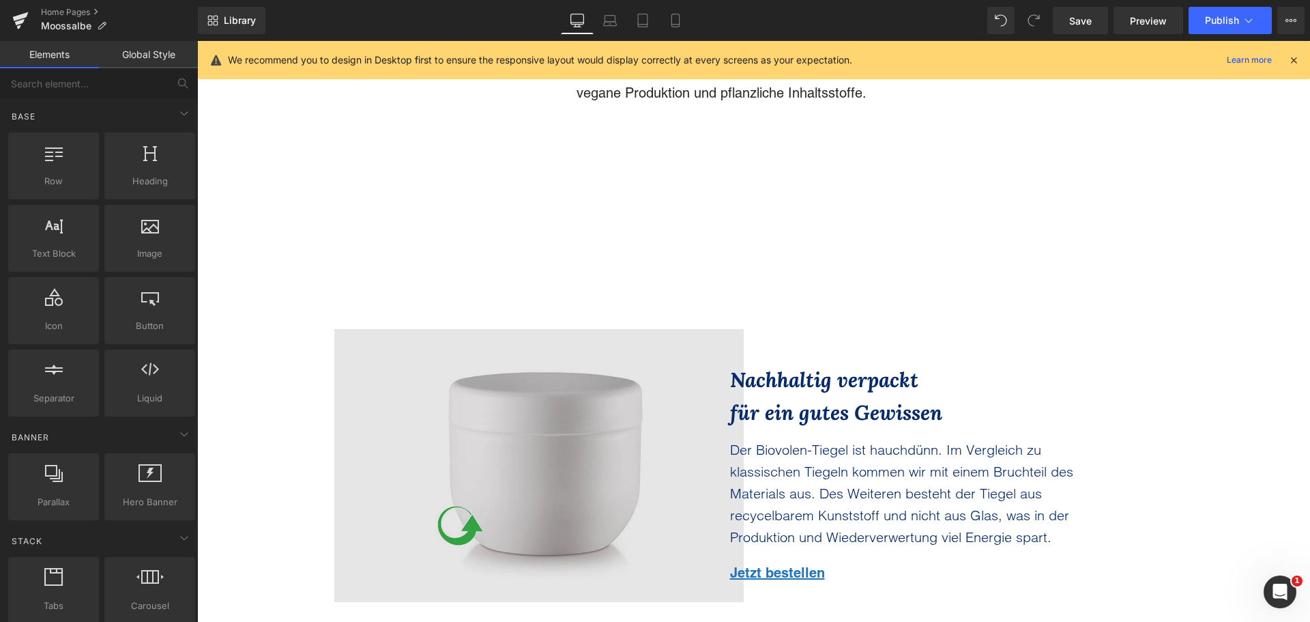
scroll to position [4188, 0]
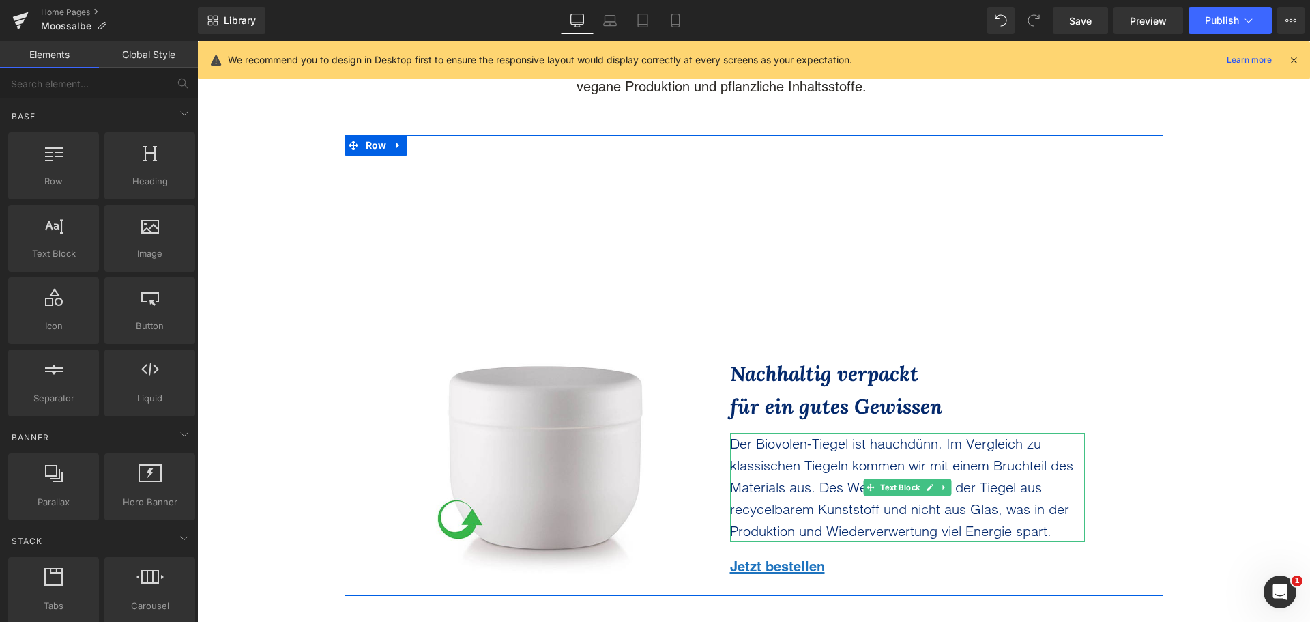
click at [779, 463] on span "Der Biovolen-Tiegel ist hauchdünn. Im Vergleich zu klassischen Tiegeln kommen w…" at bounding box center [901, 487] width 343 height 104
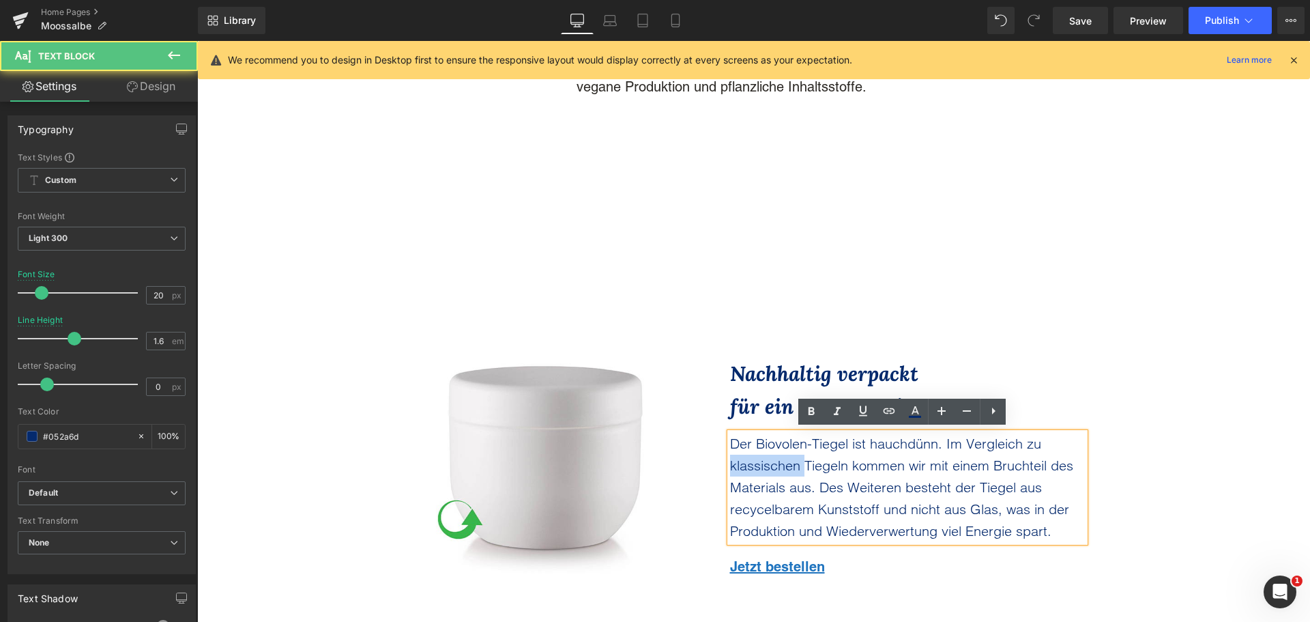
click at [779, 463] on span "Der Biovolen-Tiegel ist hauchdünn. Im Vergleich zu klassischen Tiegeln kommen w…" at bounding box center [901, 487] width 343 height 104
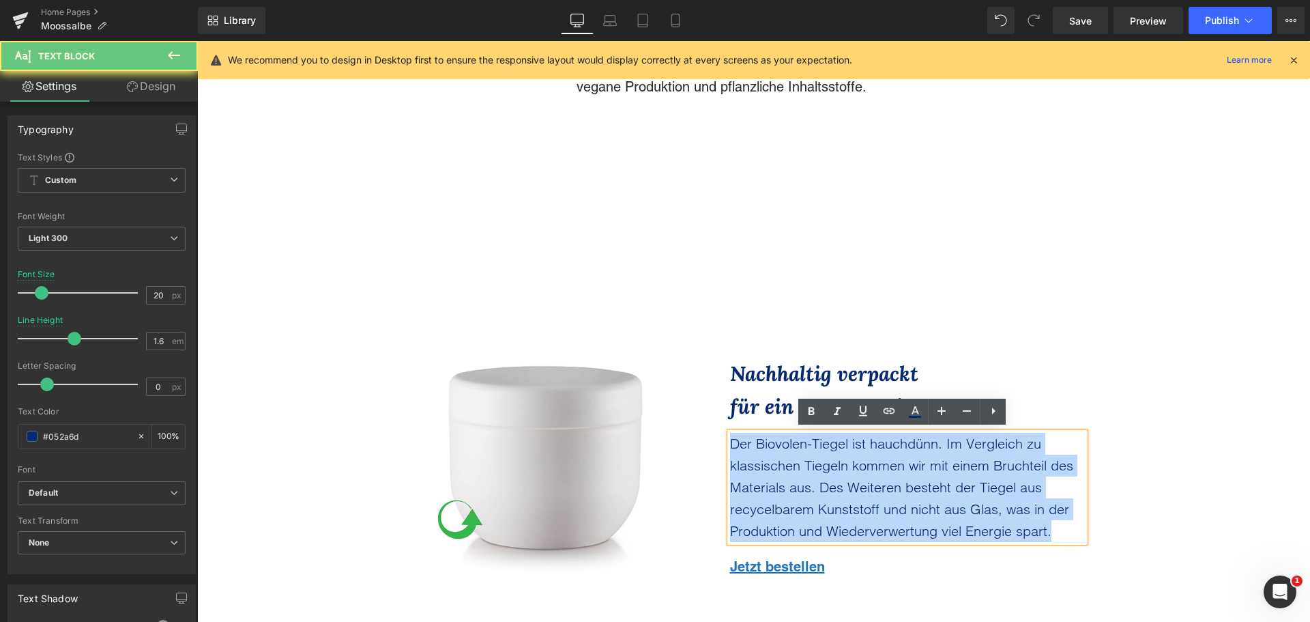
click at [779, 463] on span "Der Biovolen-Tiegel ist hauchdünn. Im Vergleich zu klassischen Tiegeln kommen w…" at bounding box center [901, 487] width 343 height 104
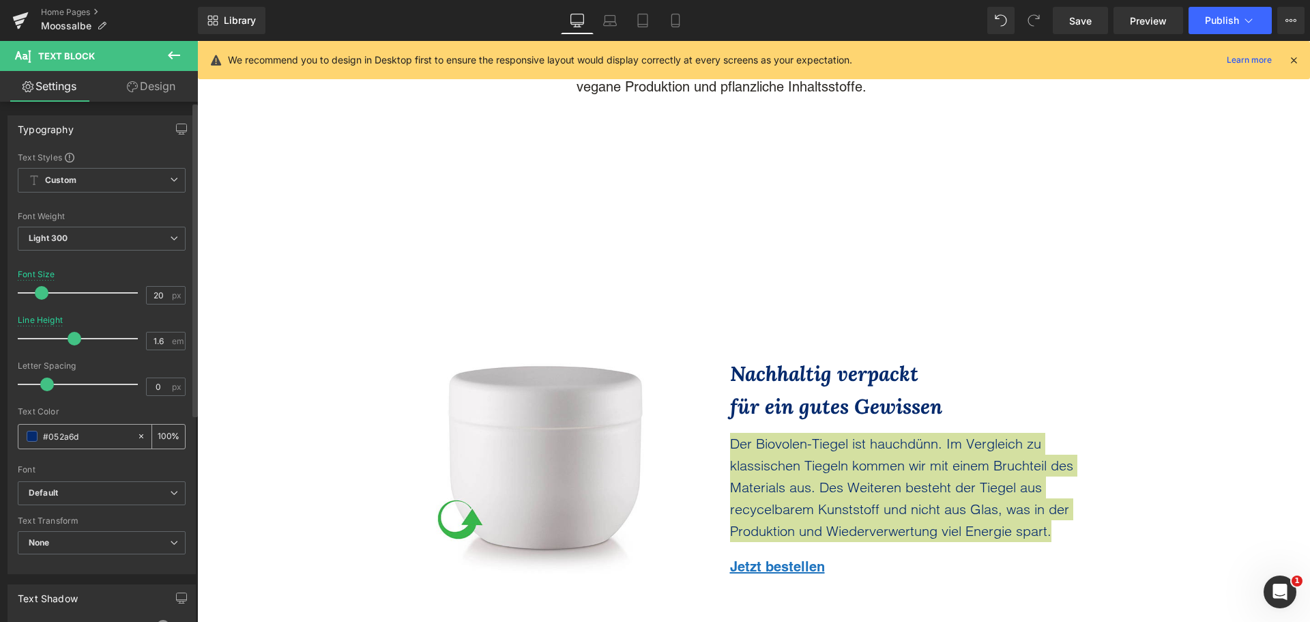
click at [76, 438] on input "#052a6d" at bounding box center [86, 436] width 87 height 15
type input "#2D2A26"
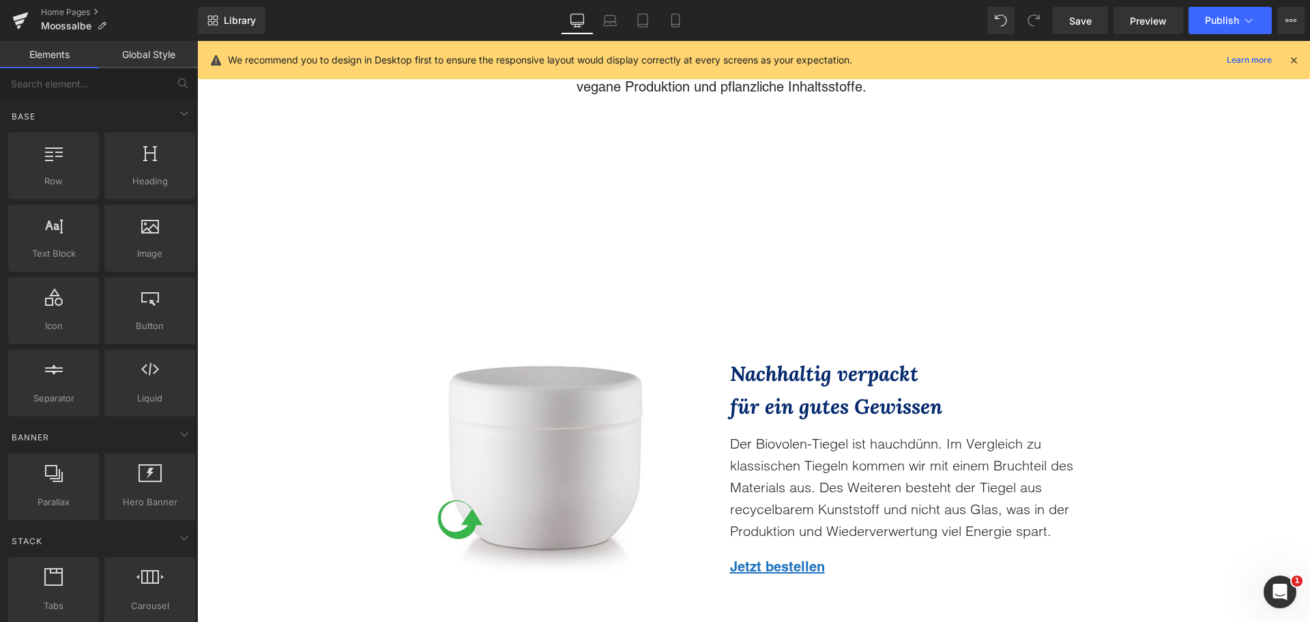
click at [294, 360] on div "Die unbedenkliche Alternative zur Nadel Text Block Jetzt bestellen Button [PERS…" at bounding box center [753, 618] width 1113 height 9344
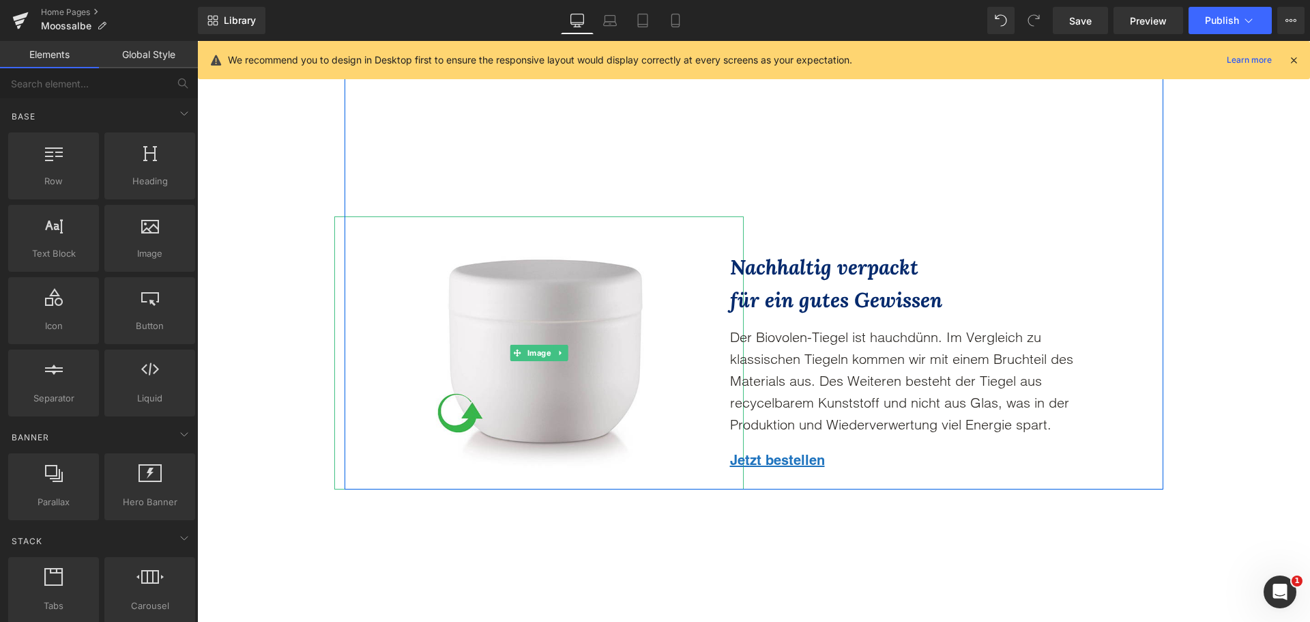
scroll to position [4598, 0]
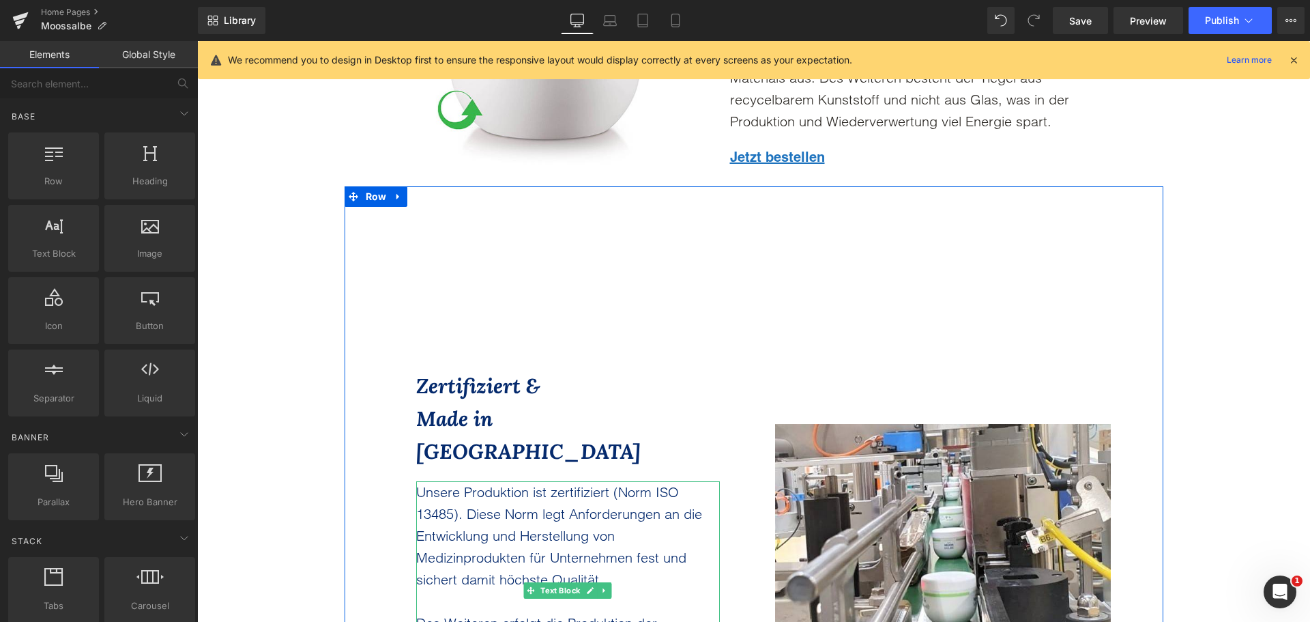
click at [485, 481] on p "Unsere Produktion ist zertifiziert (Norm ISO 13485). Diese Norm legt Anforderun…" at bounding box center [568, 535] width 304 height 109
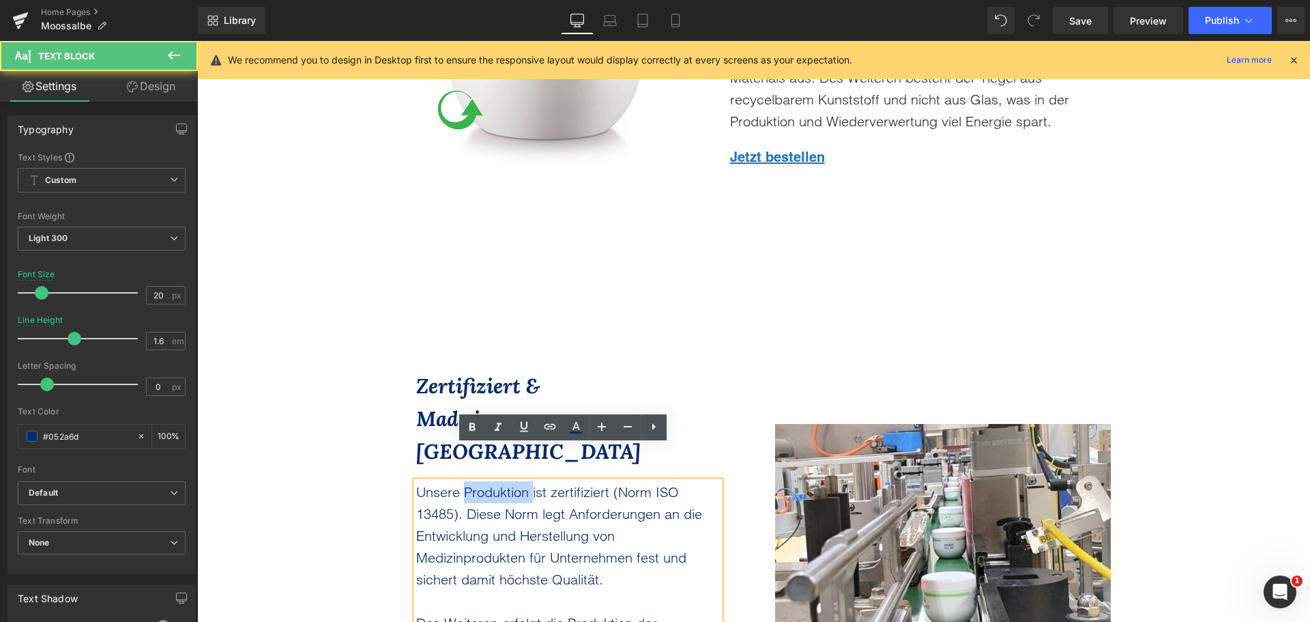
click at [485, 481] on p "Unsere Produktion ist zertifiziert (Norm ISO 13485). Diese Norm legt Anforderun…" at bounding box center [568, 535] width 304 height 109
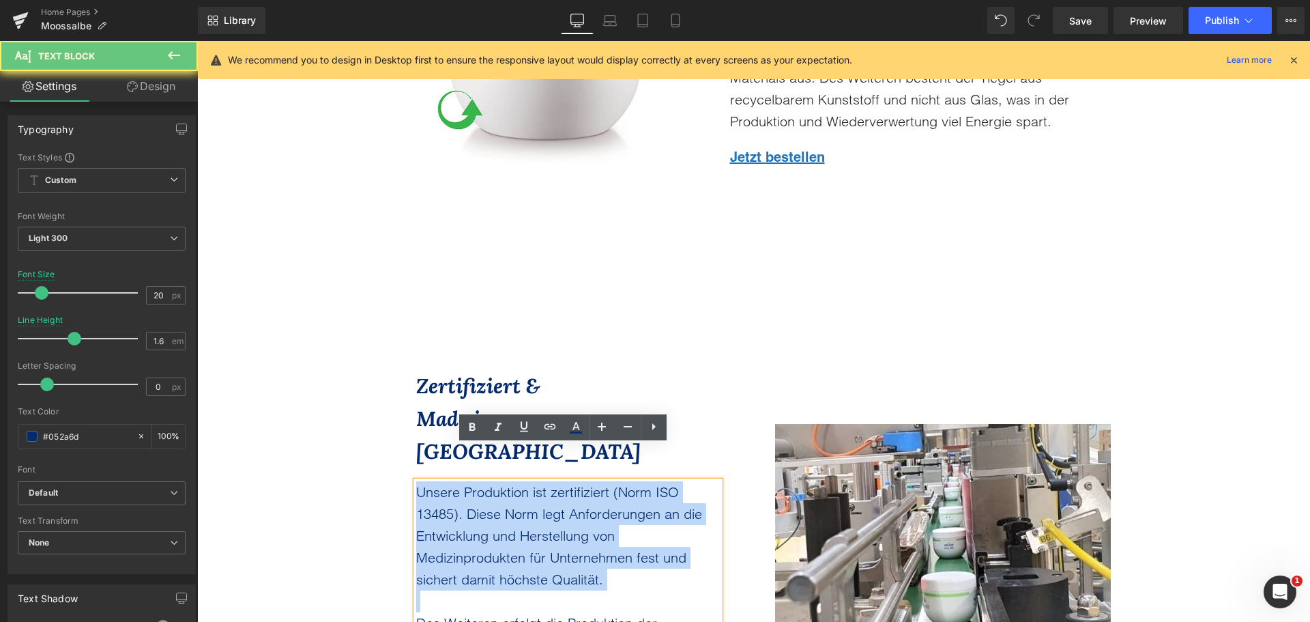
click at [485, 481] on p "Unsere Produktion ist zertifiziert (Norm ISO 13485). Diese Norm legt Anforderun…" at bounding box center [568, 535] width 304 height 109
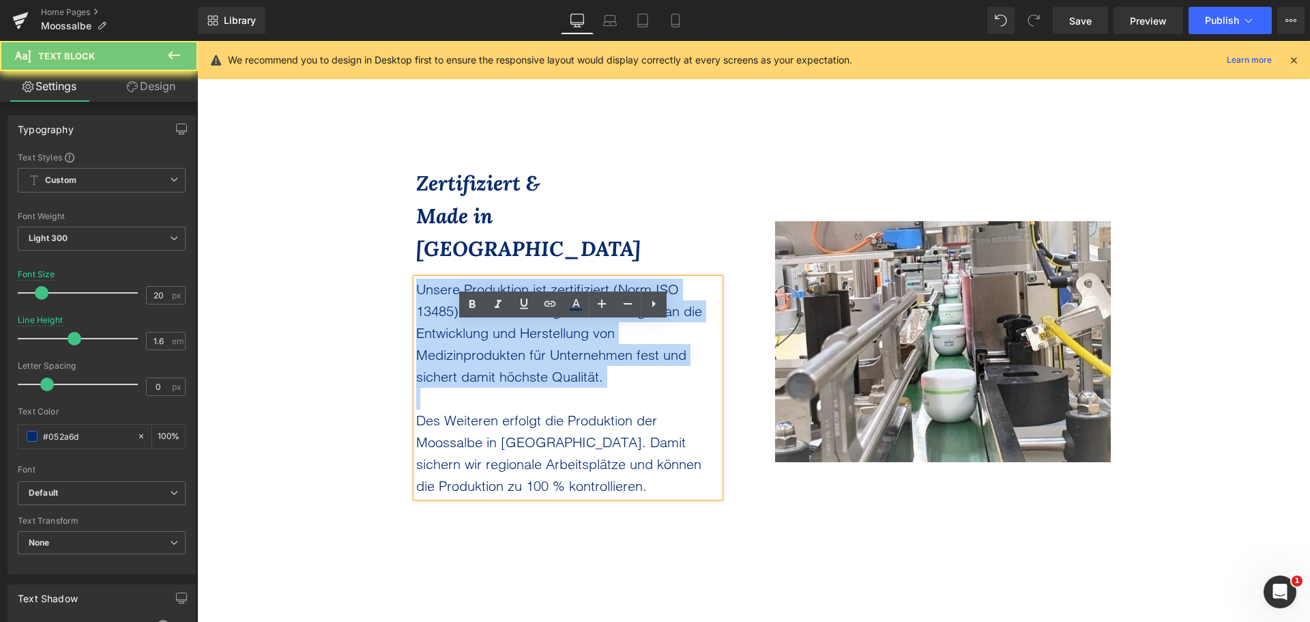
scroll to position [4802, 0]
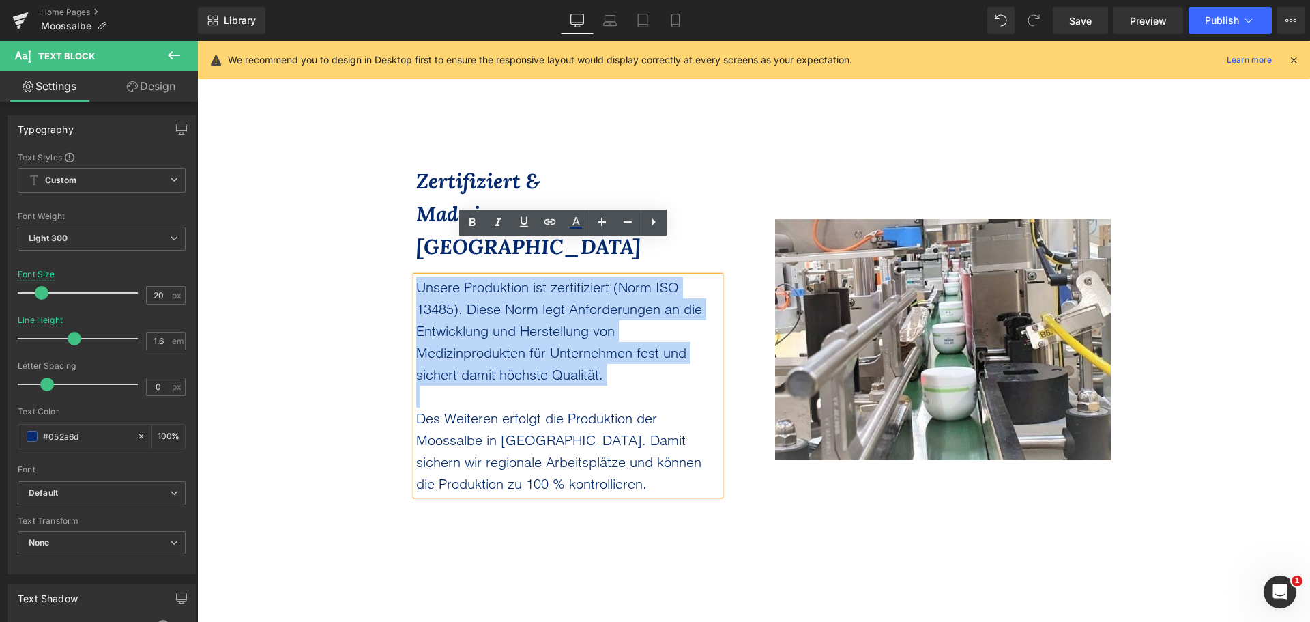
click at [492, 386] on p at bounding box center [568, 397] width 304 height 22
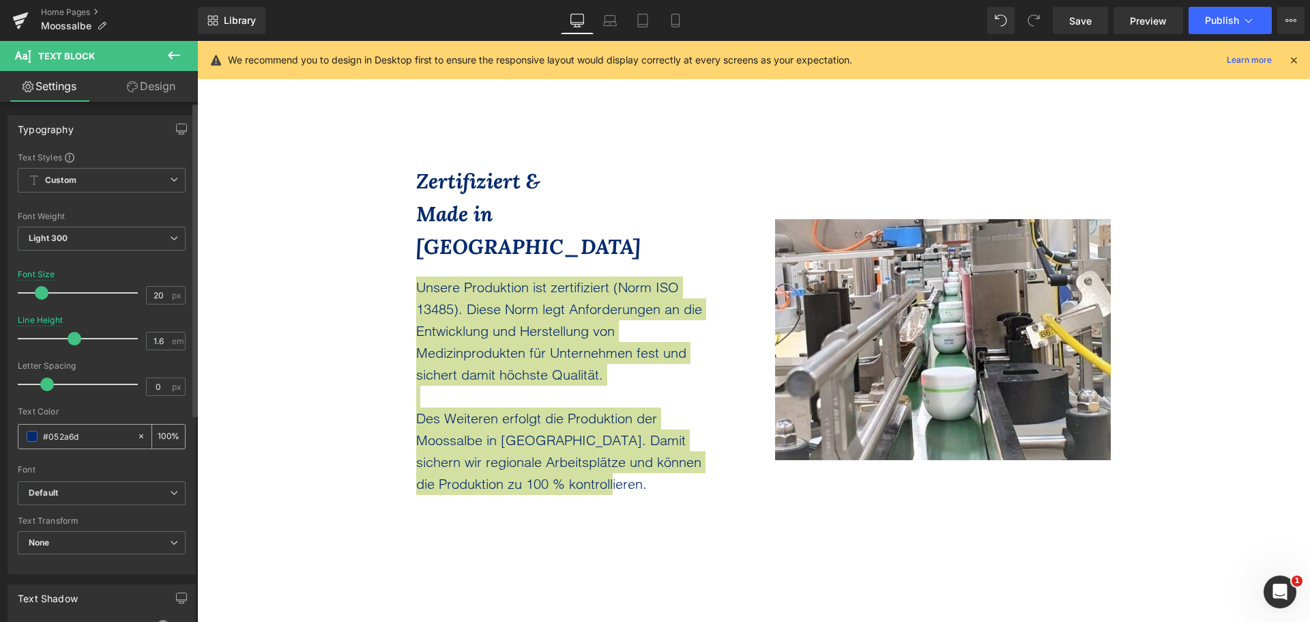
click at [85, 430] on input "#052a6d" at bounding box center [86, 436] width 87 height 15
paste input "2D2A26"
type input "#2D2A26"
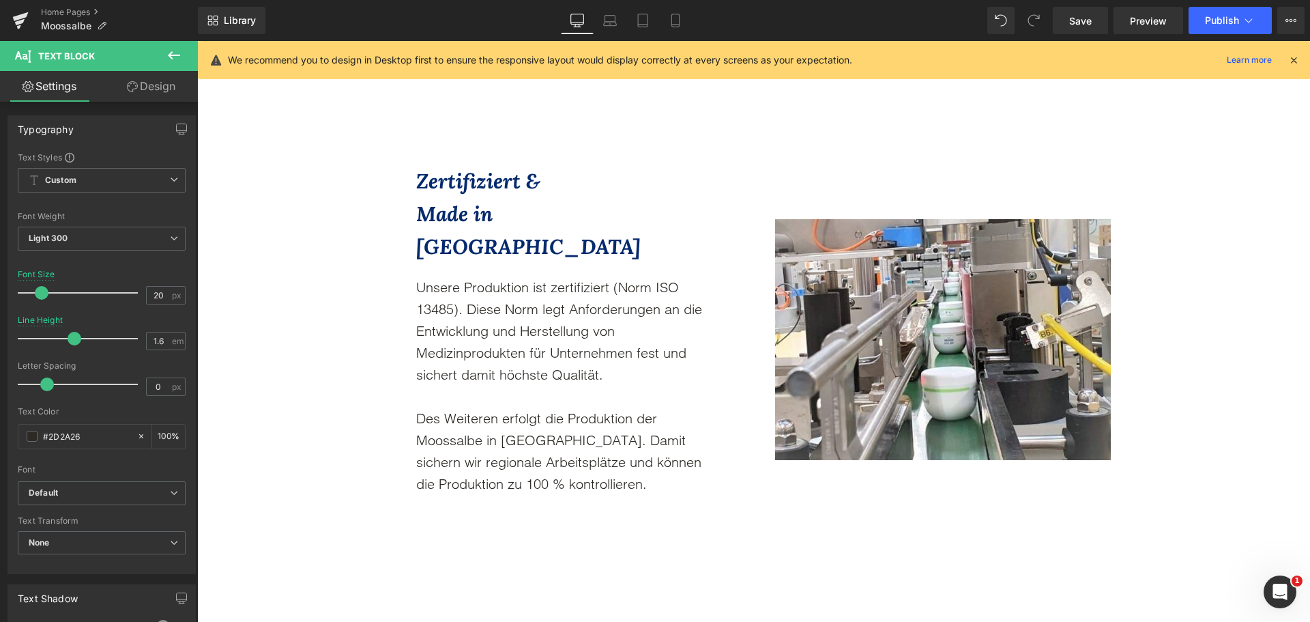
click at [300, 399] on div "Die unbedenkliche Alternative zur Nadel Text Block Jetzt bestellen Button [PERS…" at bounding box center [753, 3] width 1113 height 9344
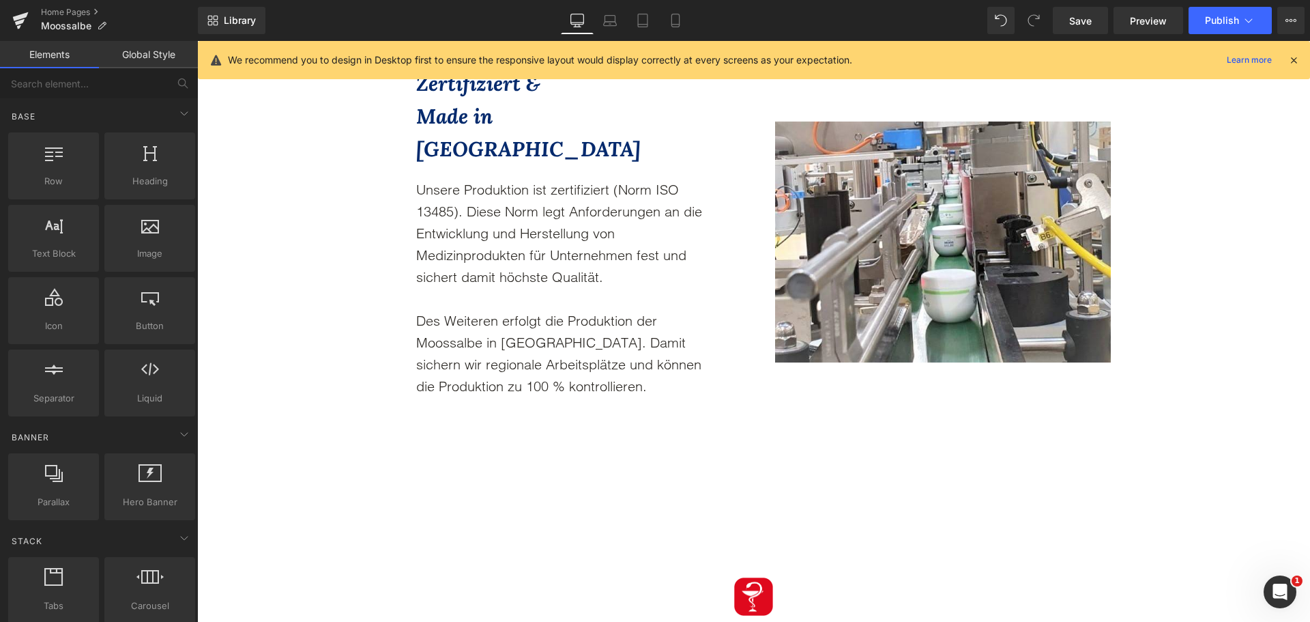
scroll to position [5212, 0]
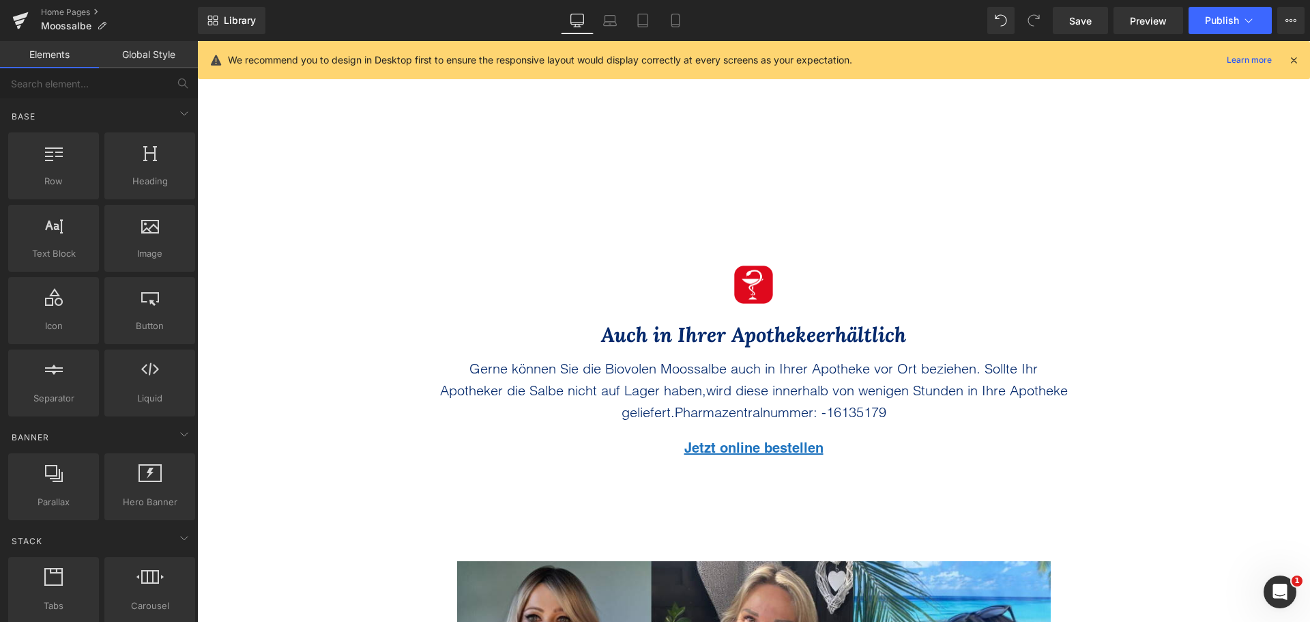
click at [197, 41] on div at bounding box center [197, 41] width 0 height 0
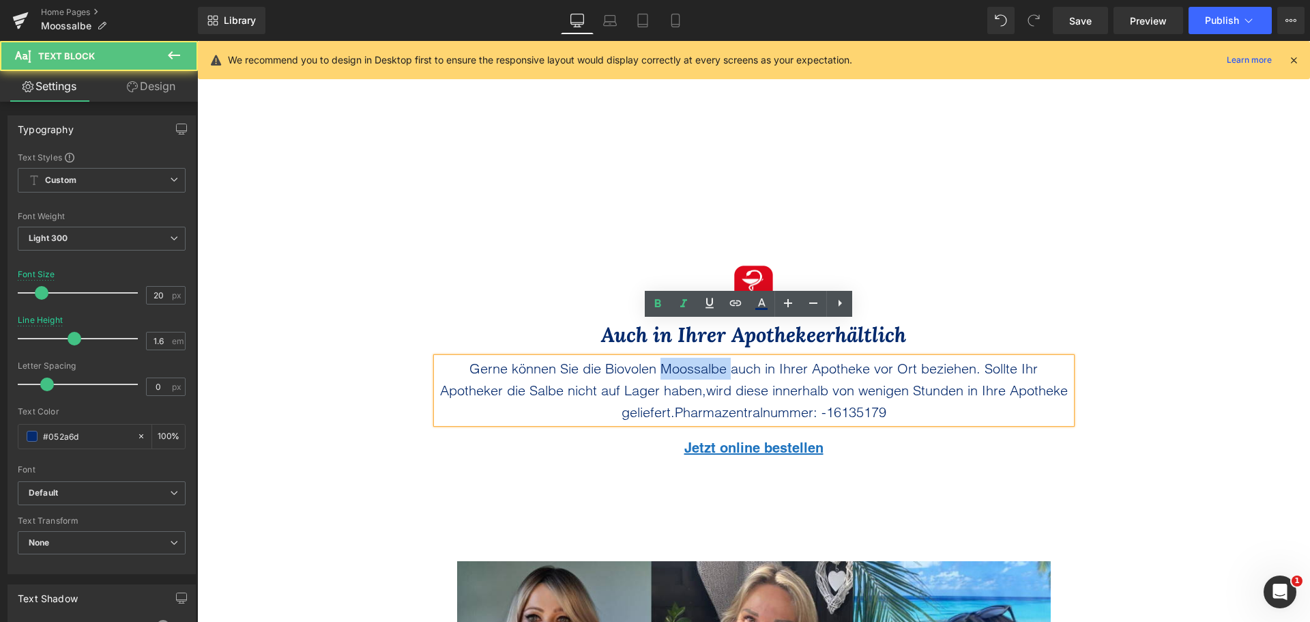
click at [670, 358] on p "Gerne können Sie die Biovolen Moossalbe auch in Ihrer Apotheke vor Ort beziehen…" at bounding box center [754, 391] width 635 height 66
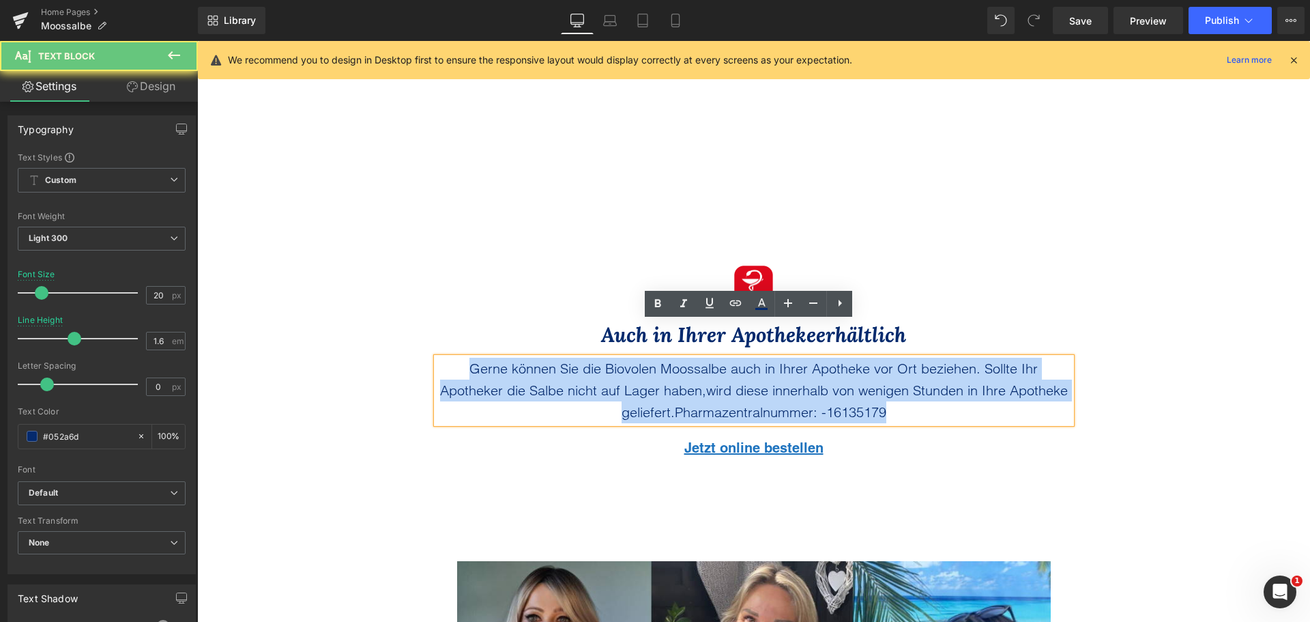
click at [670, 358] on p "Gerne können Sie die Biovolen Moossalbe auch in Ihrer Apotheke vor Ort beziehen…" at bounding box center [754, 391] width 635 height 66
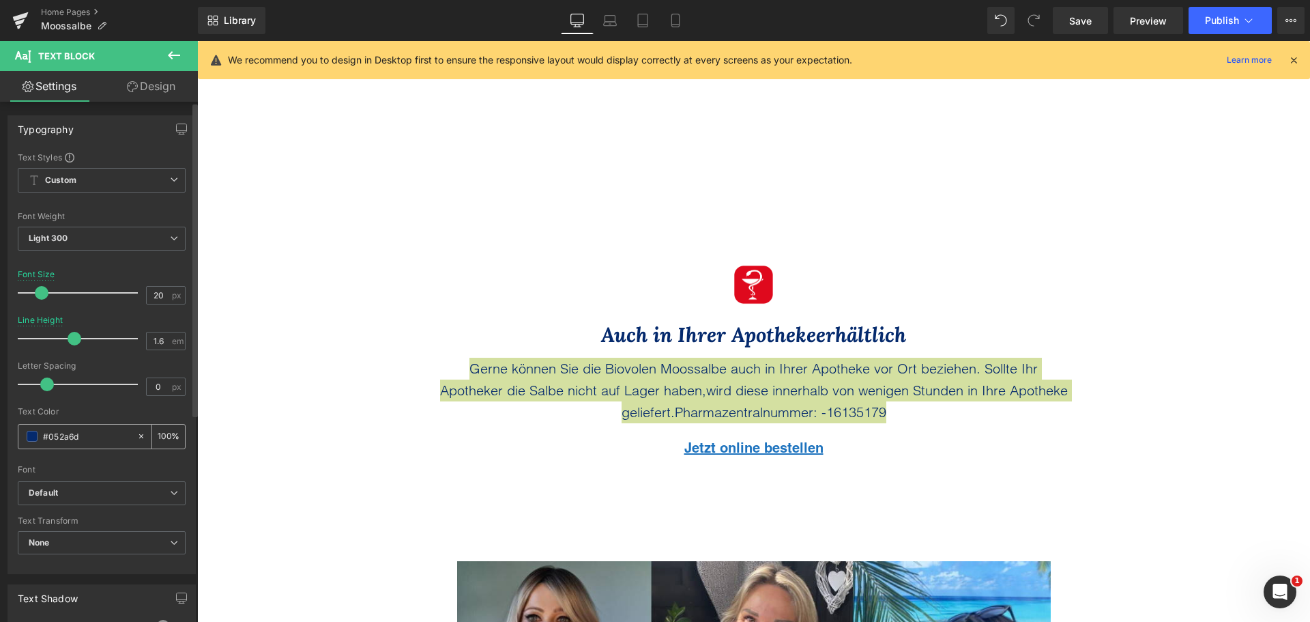
click at [74, 437] on input "#052a6d" at bounding box center [86, 436] width 87 height 15
type input "#2D2A26"
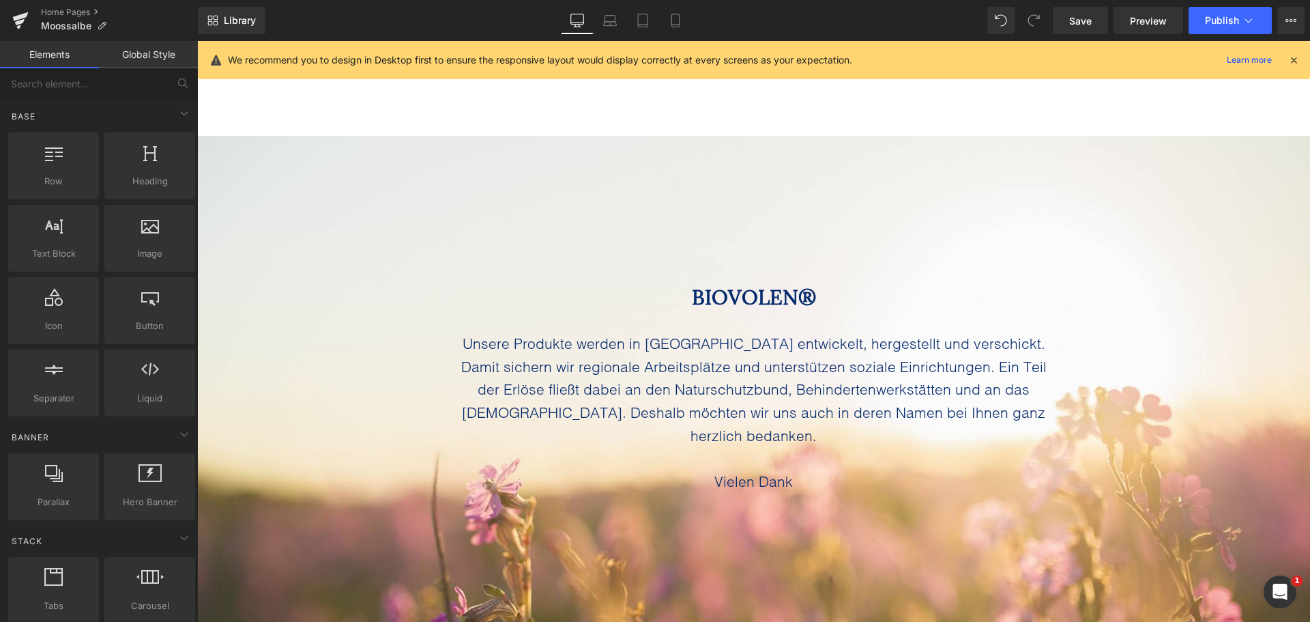
scroll to position [6782, 0]
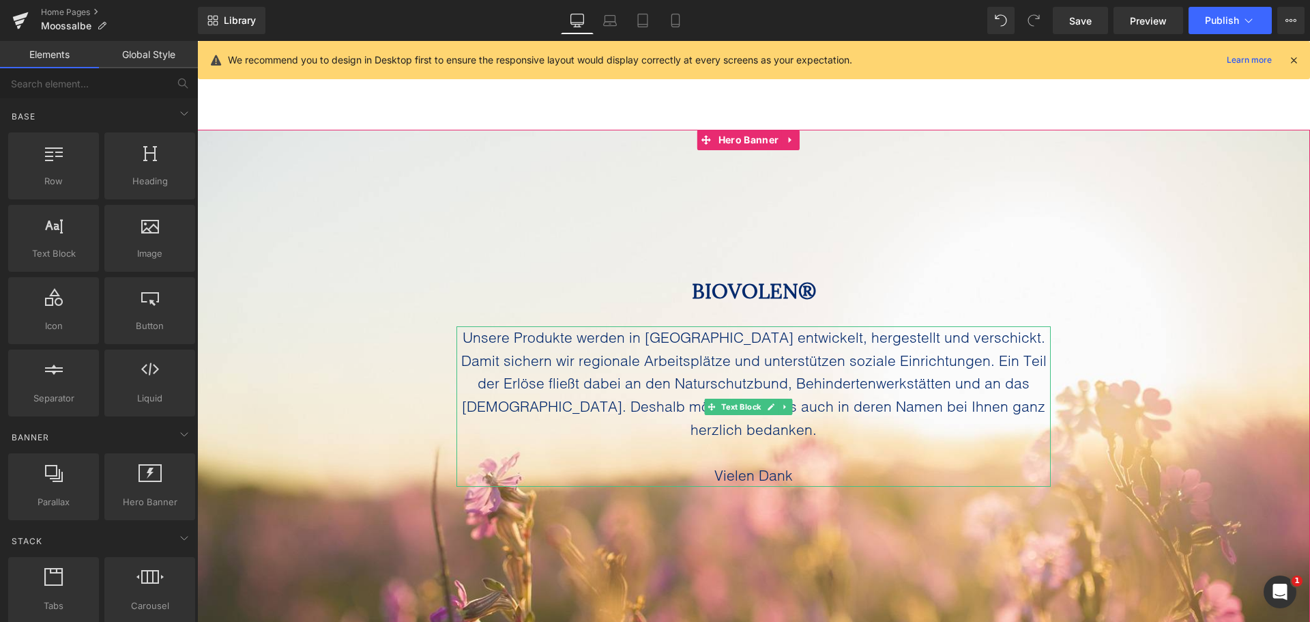
click at [571, 343] on p "Unsere Produkte werden in [GEOGRAPHIC_DATA] entwickelt, hergestellt und verschi…" at bounding box center [754, 383] width 594 height 115
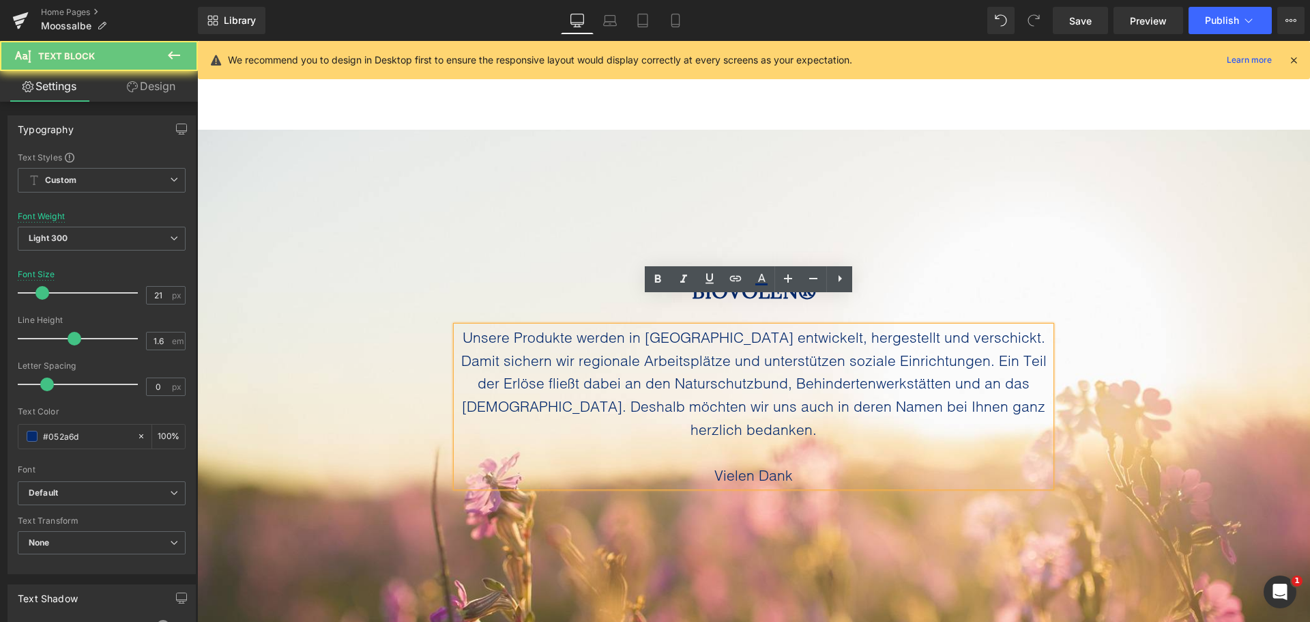
click at [571, 343] on p "Unsere Produkte werden in [GEOGRAPHIC_DATA] entwickelt, hergestellt und verschi…" at bounding box center [754, 383] width 594 height 115
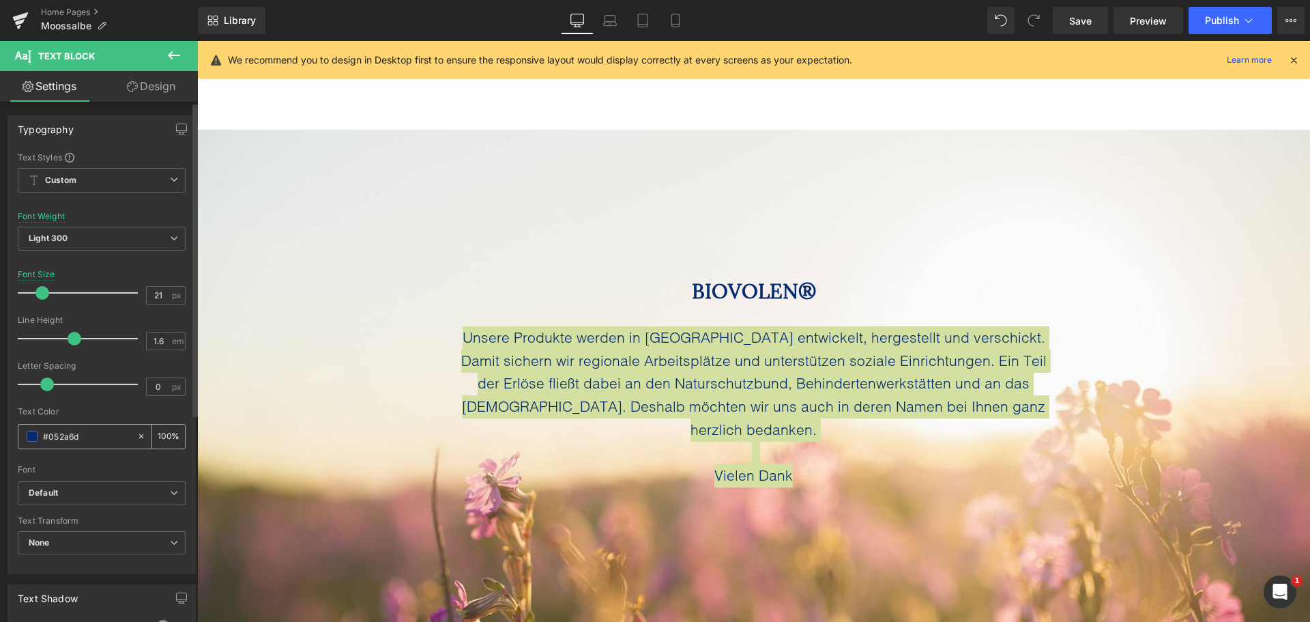
click at [64, 439] on input "#052a6d" at bounding box center [86, 436] width 87 height 15
paste input "2D2A26"
type input "#2D2A26"
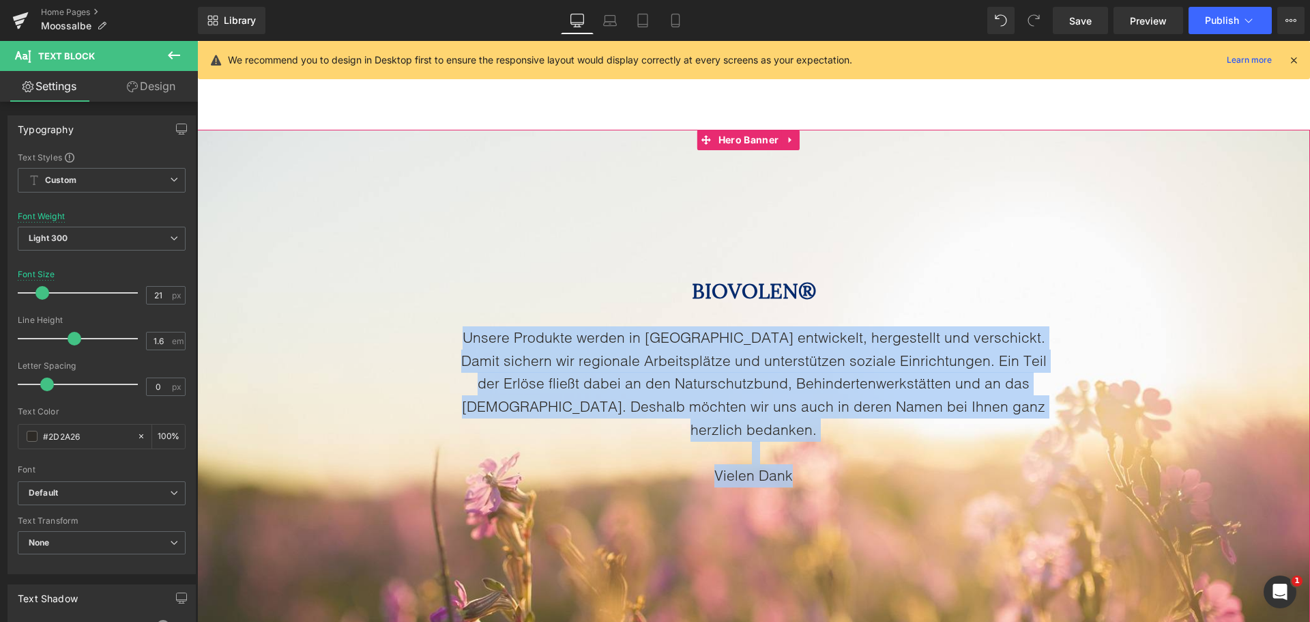
click at [357, 317] on span "BIOVOLEN® Heading Unsere Produkte werden in Deutschland entwickelt, hergestellt…" at bounding box center [753, 380] width 1113 height 214
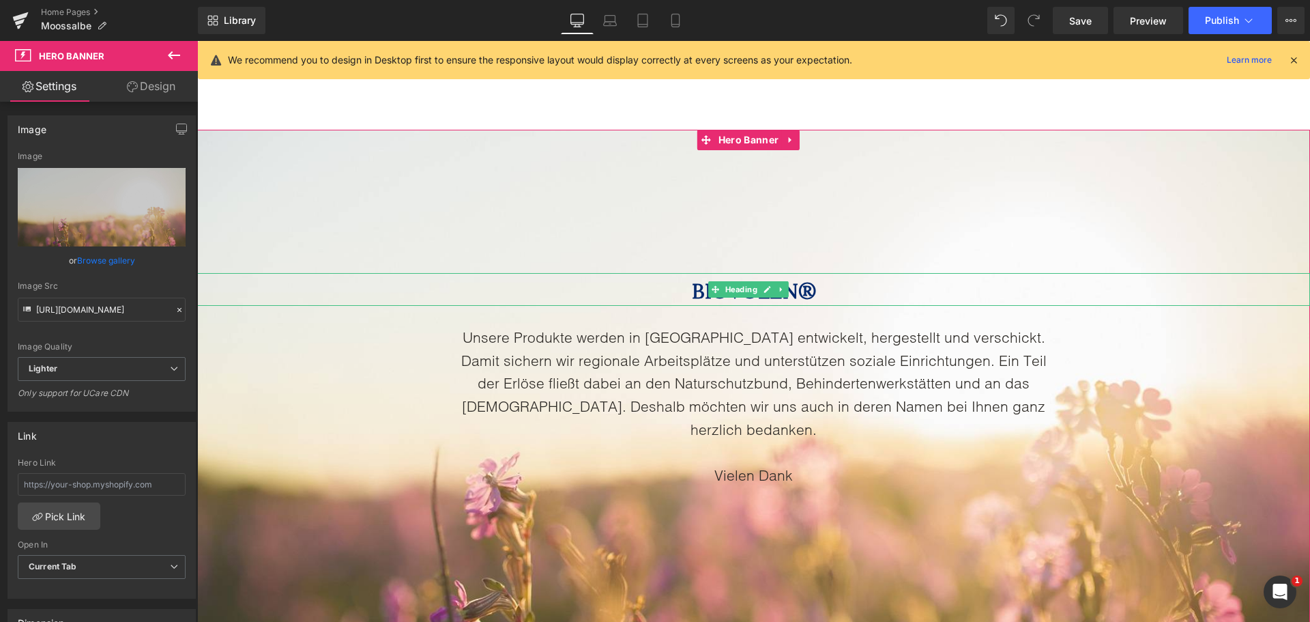
click at [692, 274] on strong "BIOVOLEN®" at bounding box center [754, 289] width 124 height 31
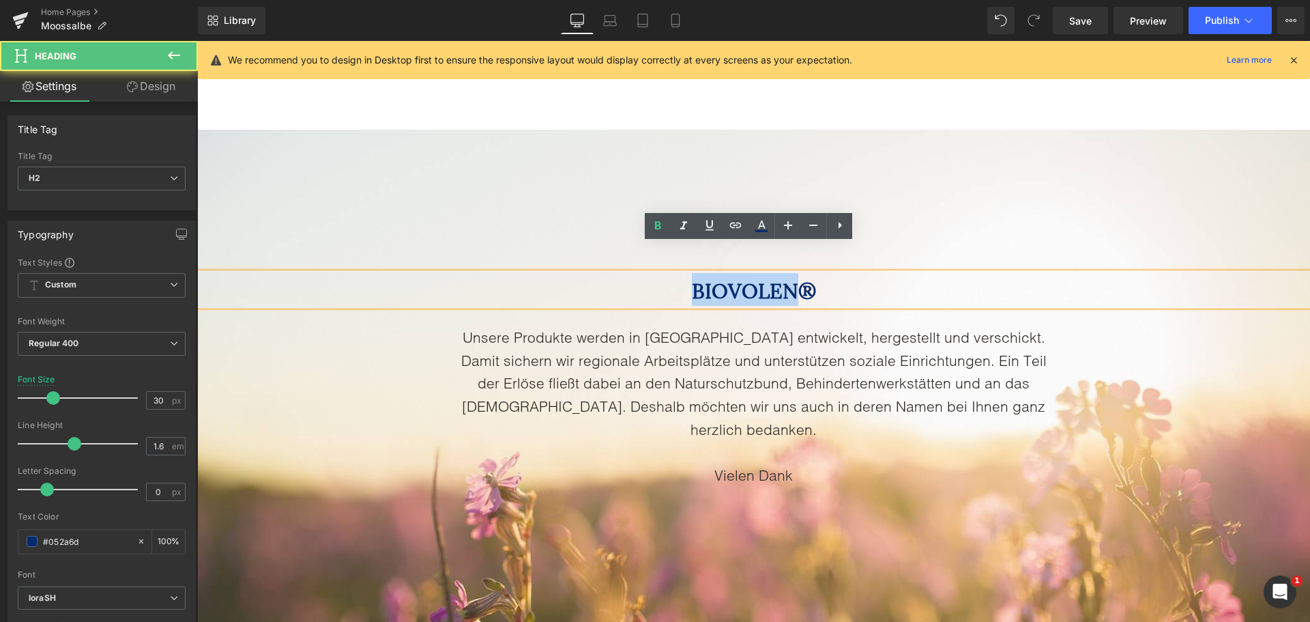
click at [692, 274] on strong "BIOVOLEN®" at bounding box center [754, 289] width 124 height 31
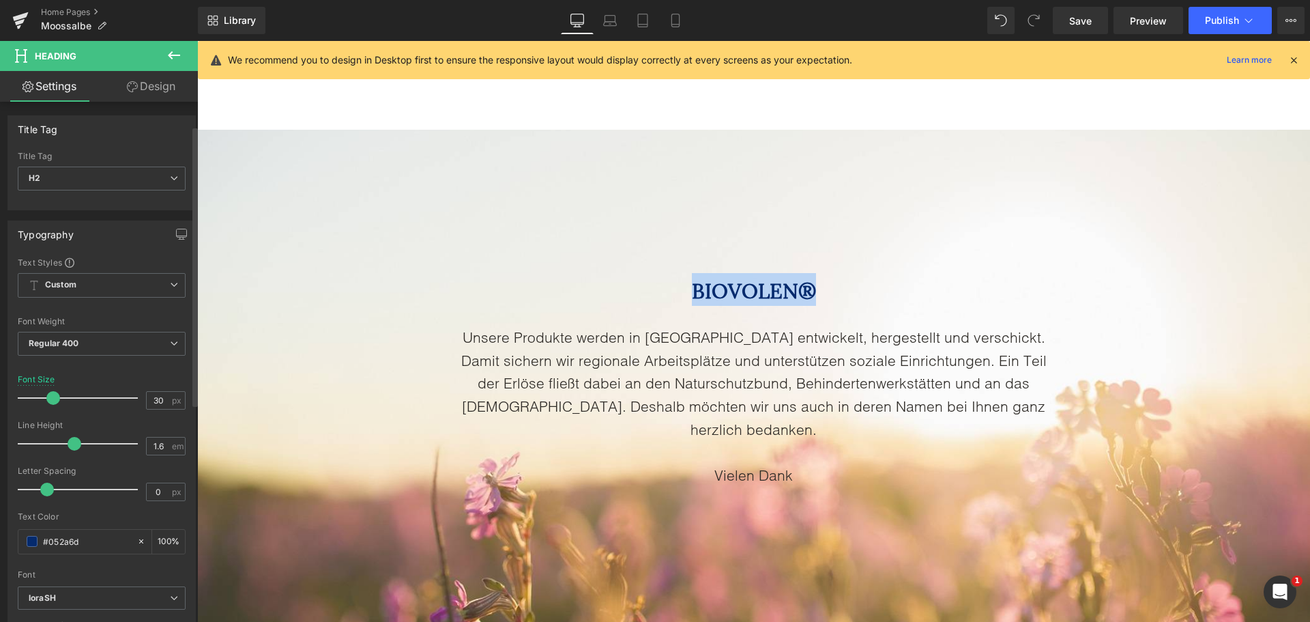
scroll to position [68, 0]
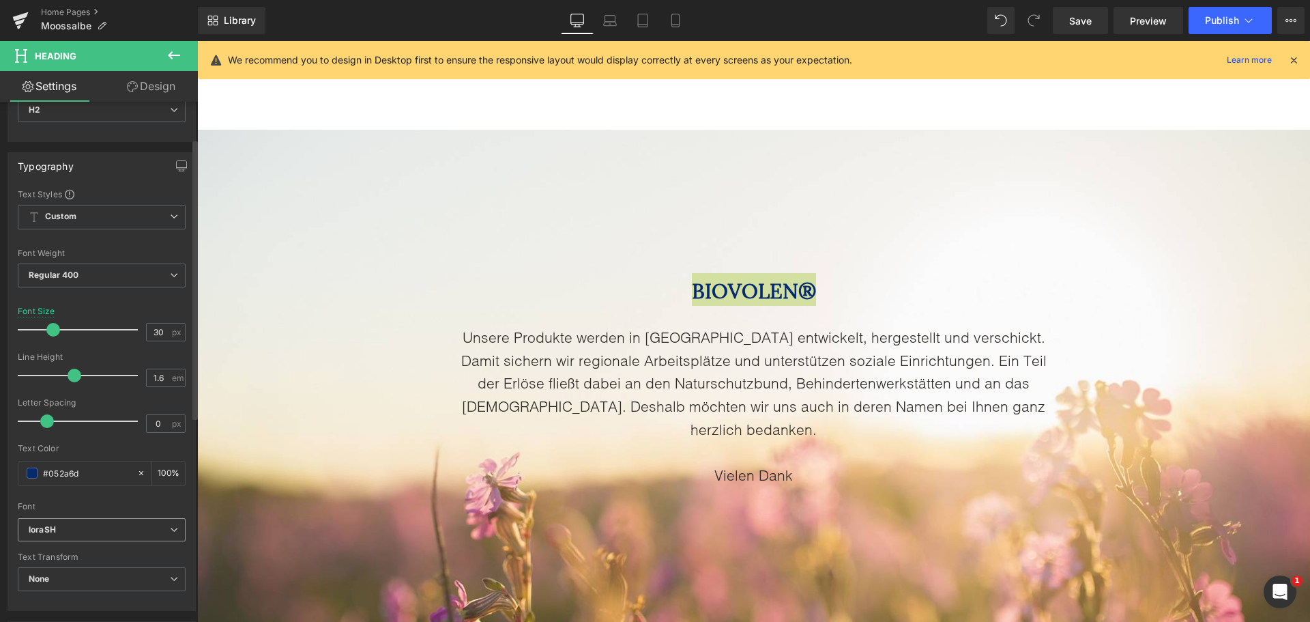
click at [90, 518] on span "loraSH" at bounding box center [102, 530] width 168 height 24
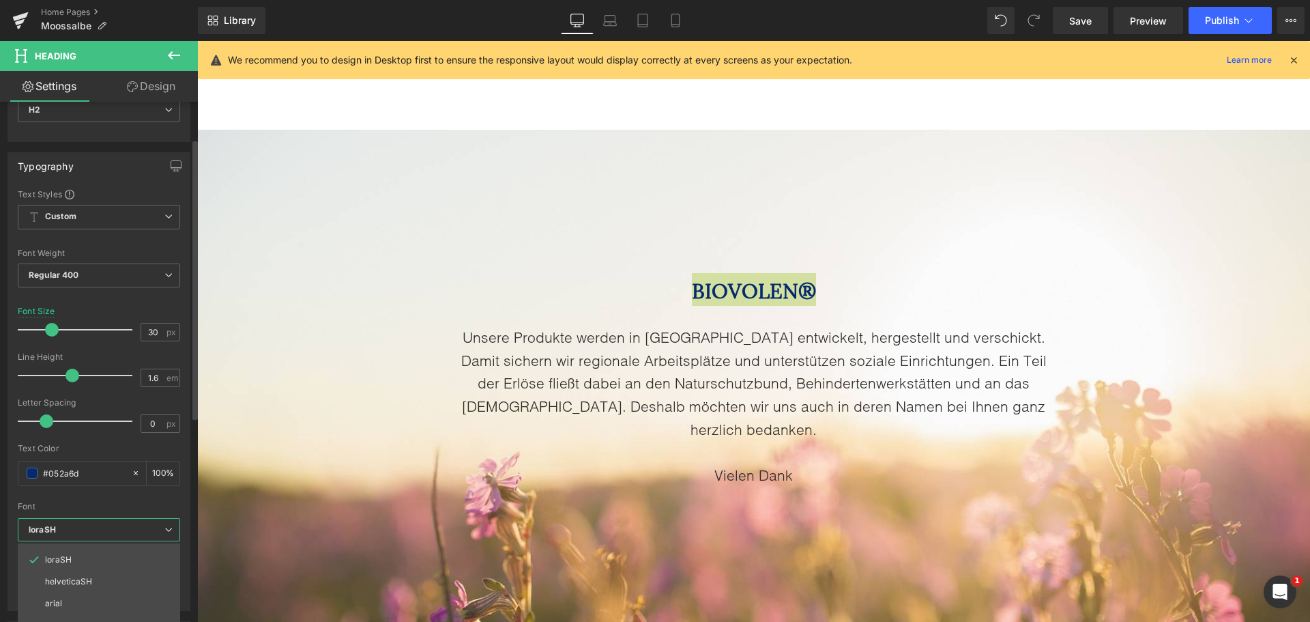
scroll to position [115, 0]
click at [106, 584] on li "Cormorant" at bounding box center [102, 593] width 169 height 22
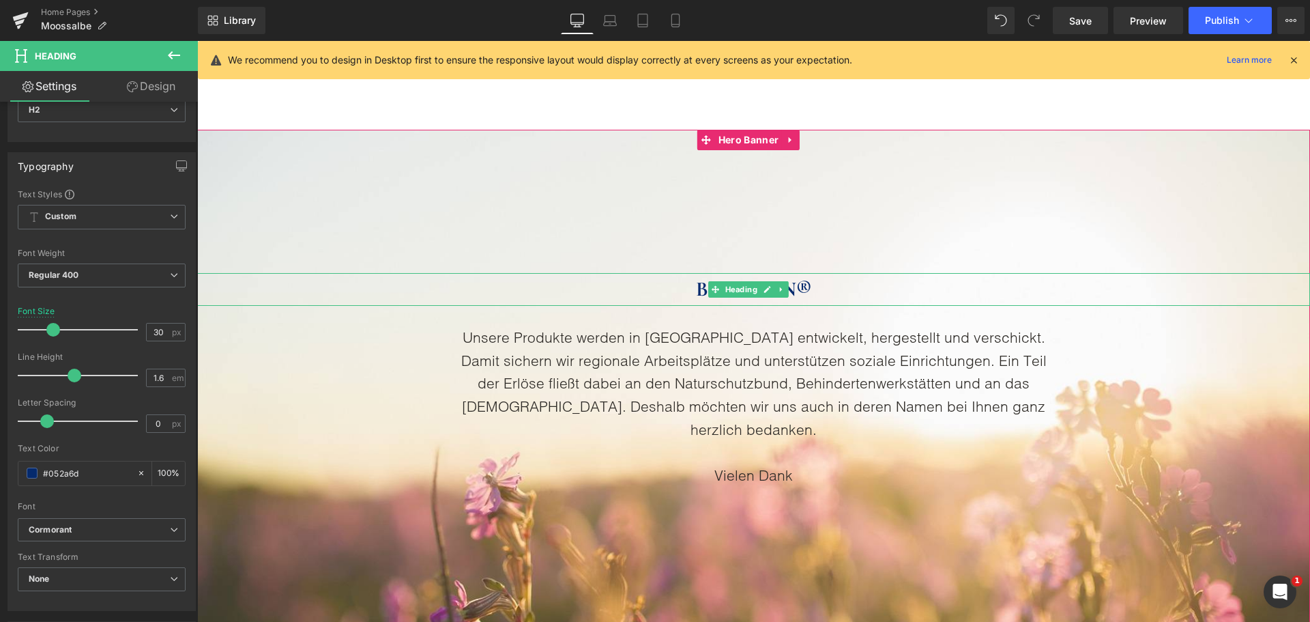
click at [701, 276] on strong "BIOVOLEN®" at bounding box center [753, 288] width 115 height 25
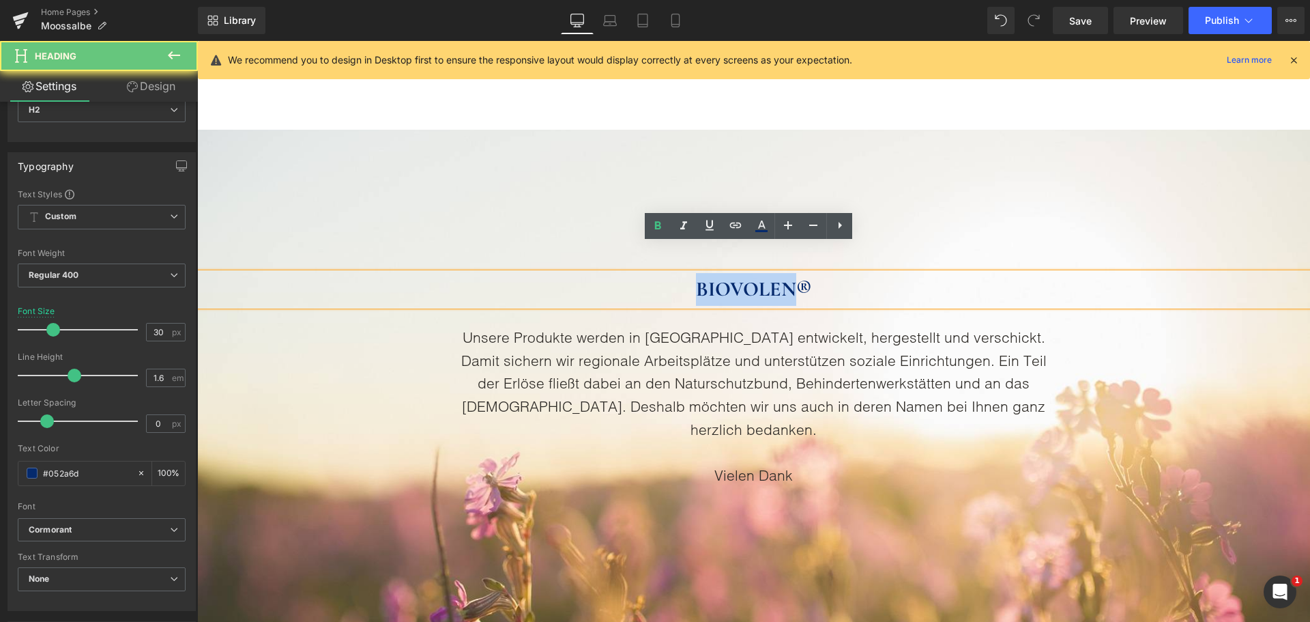
click at [701, 276] on strong "BIOVOLEN®" at bounding box center [753, 288] width 115 height 25
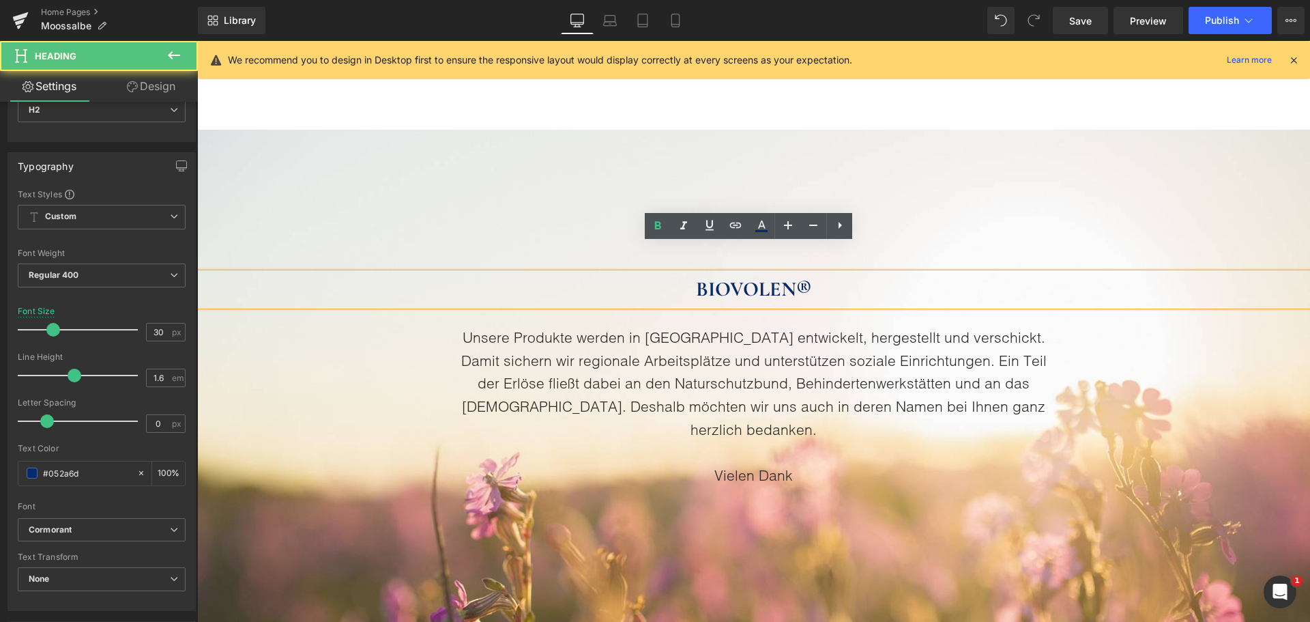
click at [814, 273] on h2 "BIOVOLEN®" at bounding box center [753, 289] width 1113 height 33
click at [810, 273] on h2 "BIOVOLEN®" at bounding box center [753, 289] width 1113 height 33
click at [754, 151] on div at bounding box center [753, 382] width 1113 height 504
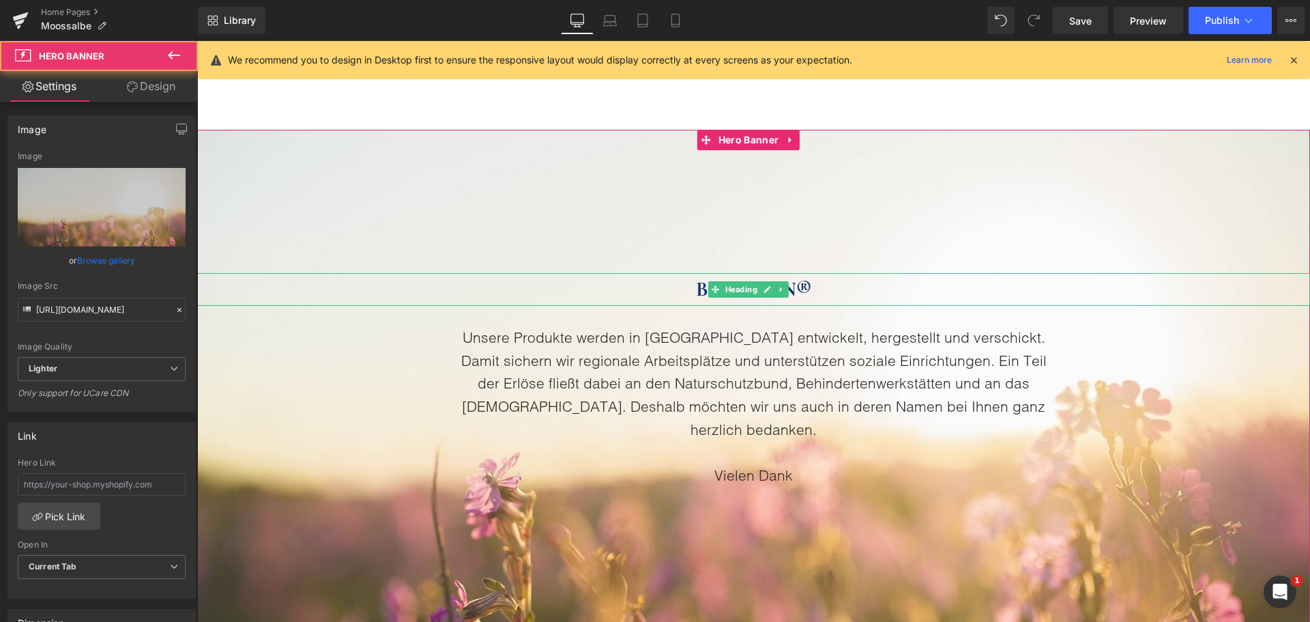
click at [696, 276] on strong "BIOVOLEN®" at bounding box center [753, 288] width 115 height 25
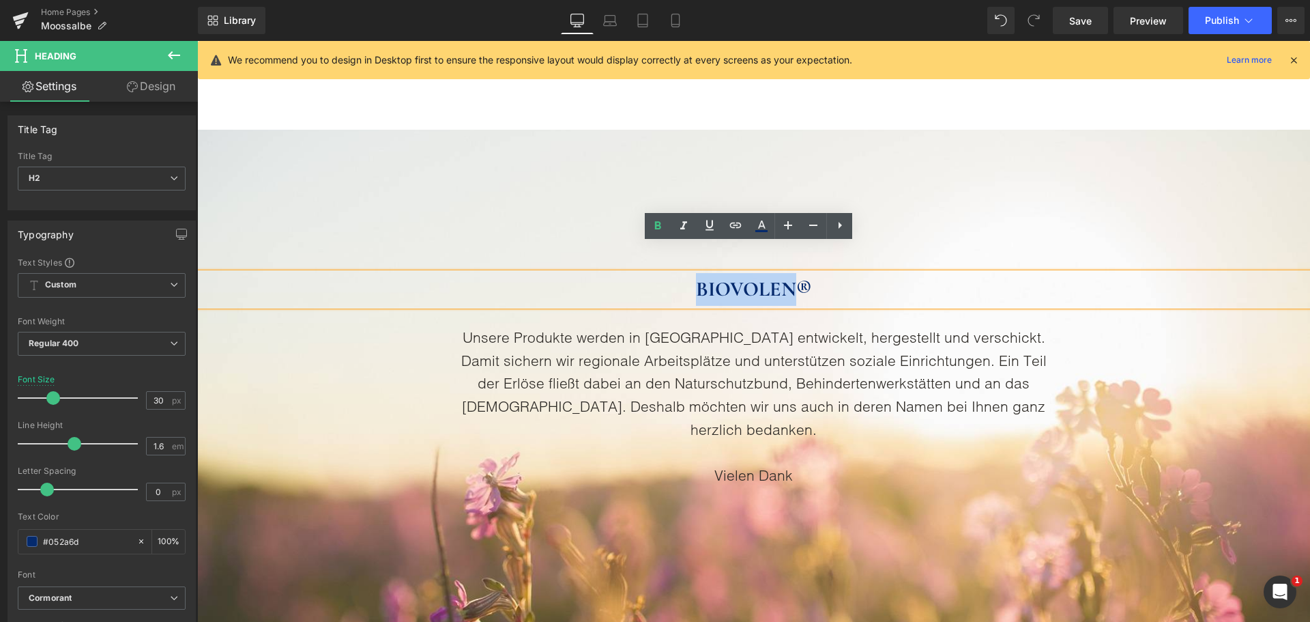
click at [696, 276] on strong "BIOVOLEN®" at bounding box center [753, 288] width 115 height 25
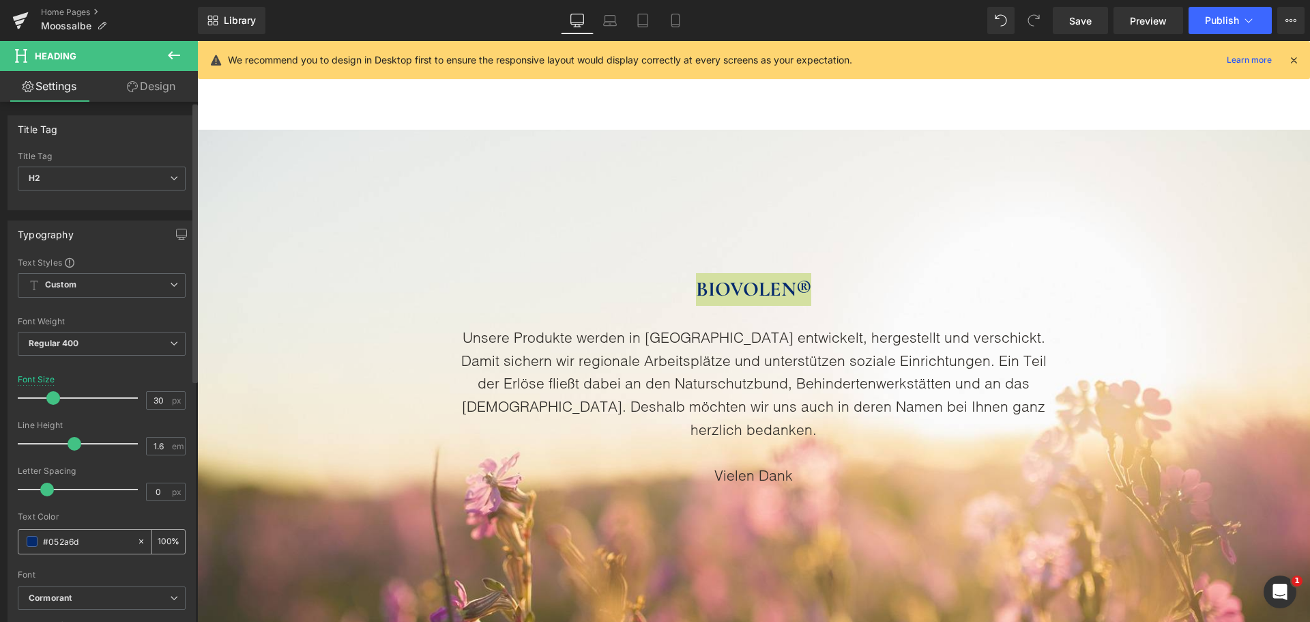
click at [65, 539] on input "#052a6d" at bounding box center [86, 541] width 87 height 15
paste input "2D2A26"
type input "#2D2A26"
click at [104, 519] on div "Text Color" at bounding box center [102, 517] width 168 height 10
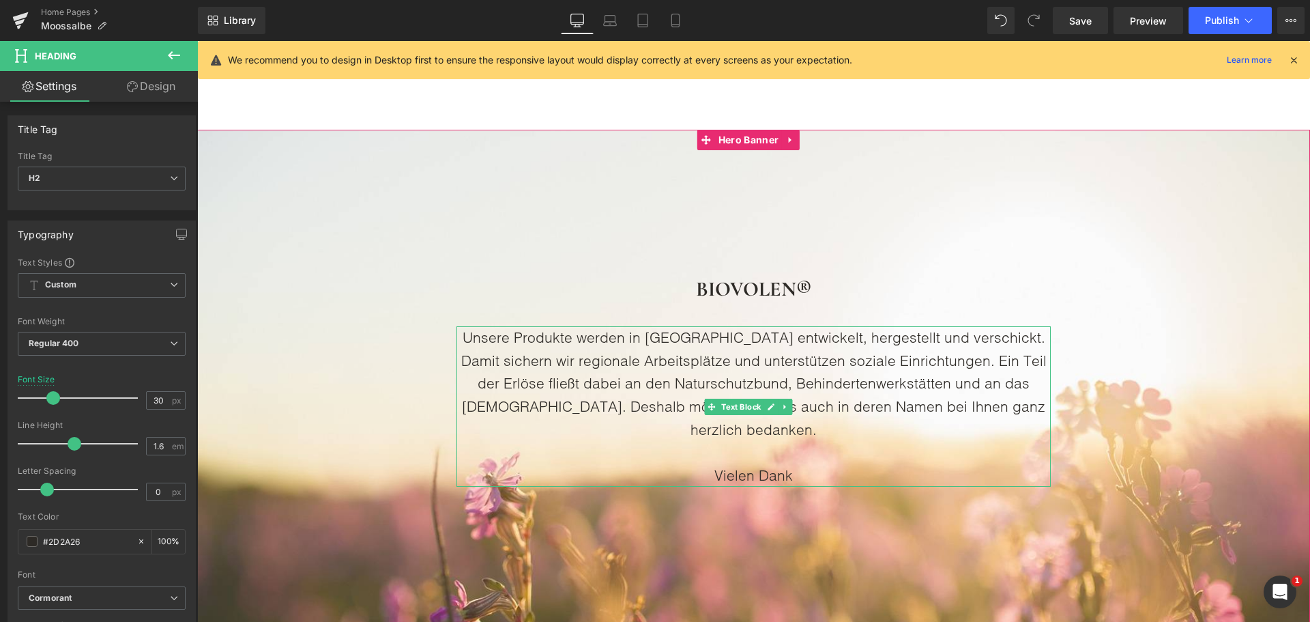
click at [590, 352] on p "Unsere Produkte werden in [GEOGRAPHIC_DATA] entwickelt, hergestellt und verschi…" at bounding box center [754, 383] width 594 height 115
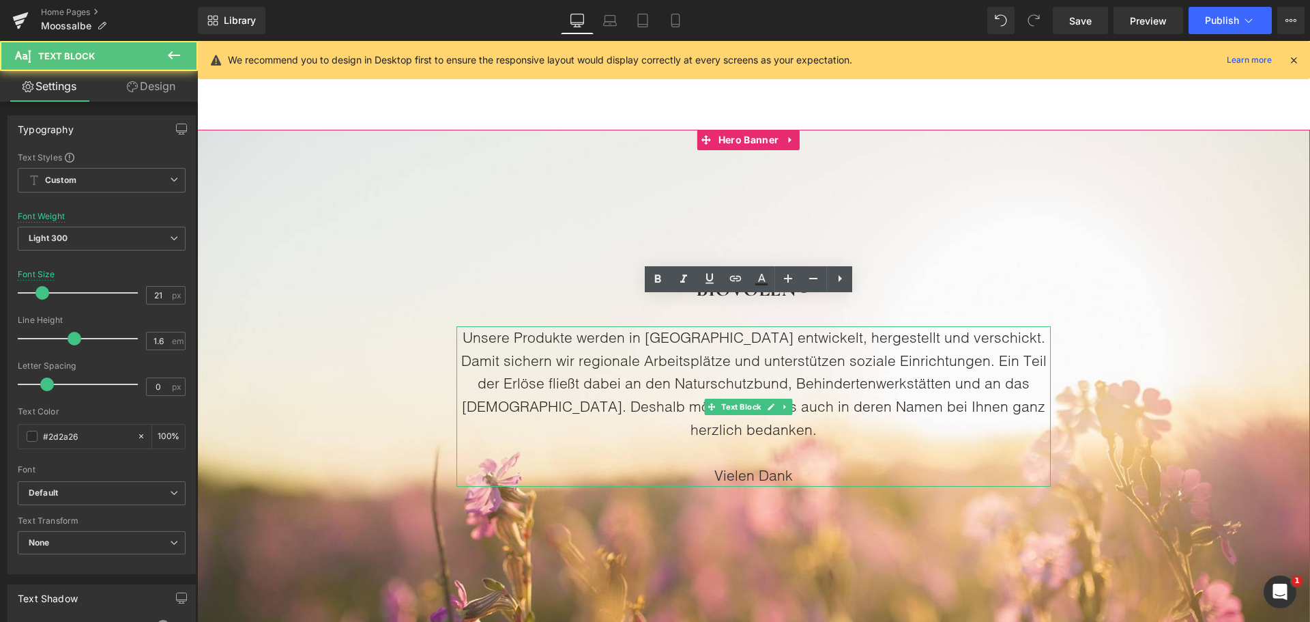
click at [590, 352] on p "Unsere Produkte werden in [GEOGRAPHIC_DATA] entwickelt, hergestellt und verschi…" at bounding box center [754, 383] width 594 height 115
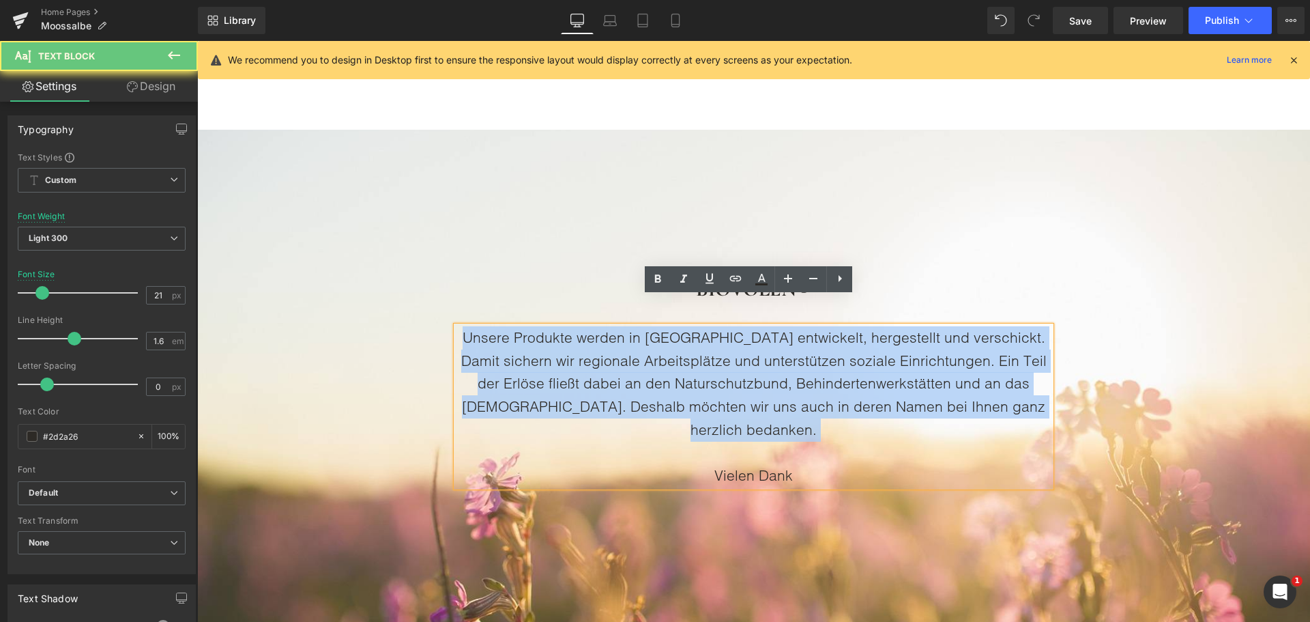
click at [590, 352] on p "Unsere Produkte werden in [GEOGRAPHIC_DATA] entwickelt, hergestellt und verschi…" at bounding box center [754, 383] width 594 height 115
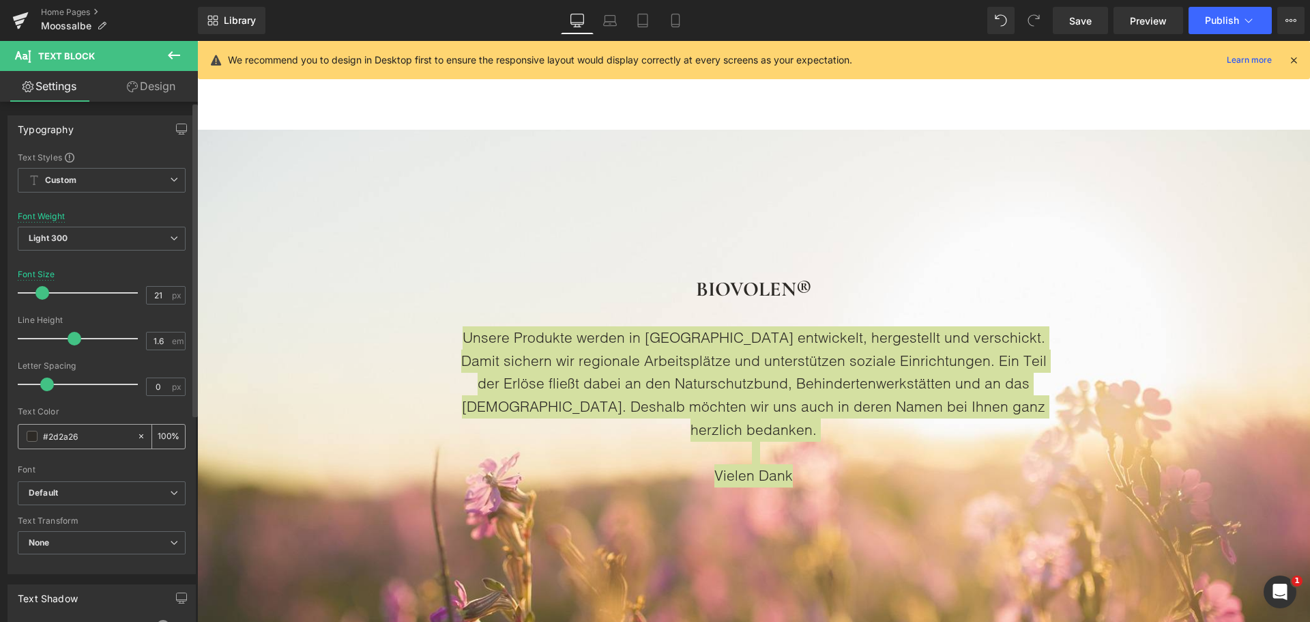
click at [88, 440] on input "#2d2a26" at bounding box center [86, 436] width 87 height 15
paste input "73129"
type input "#273129"
drag, startPoint x: 110, startPoint y: 411, endPoint x: 164, endPoint y: 402, distance: 54.6
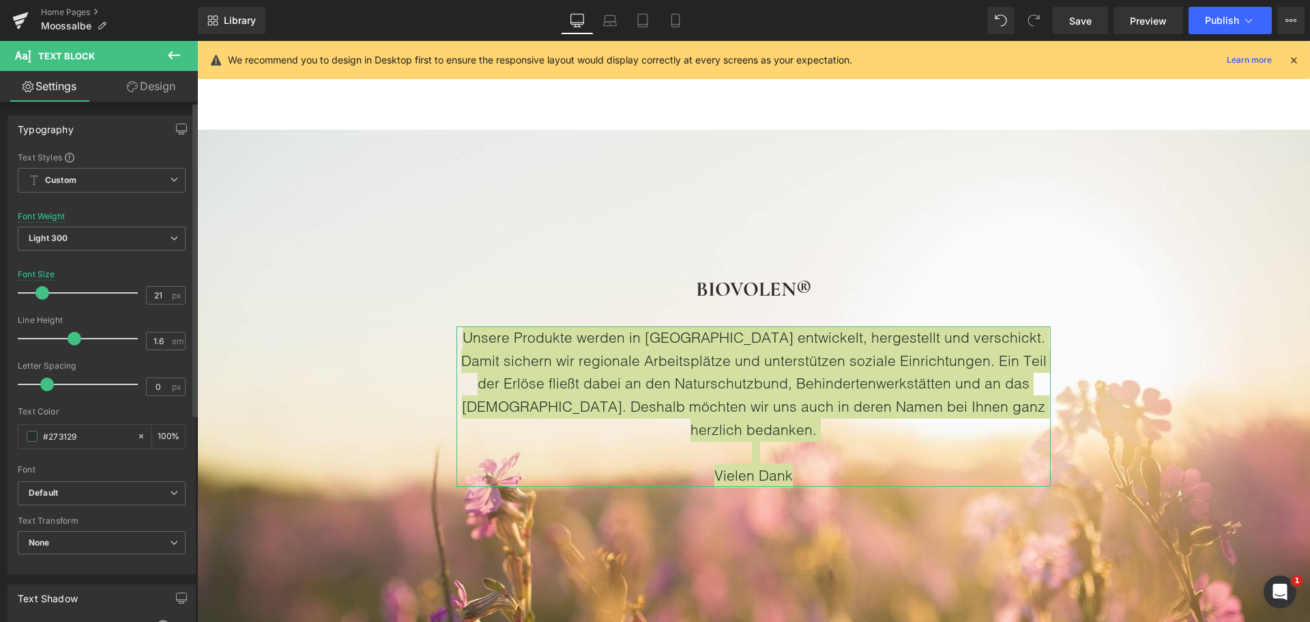
click at [110, 413] on div "Text Color" at bounding box center [102, 412] width 168 height 10
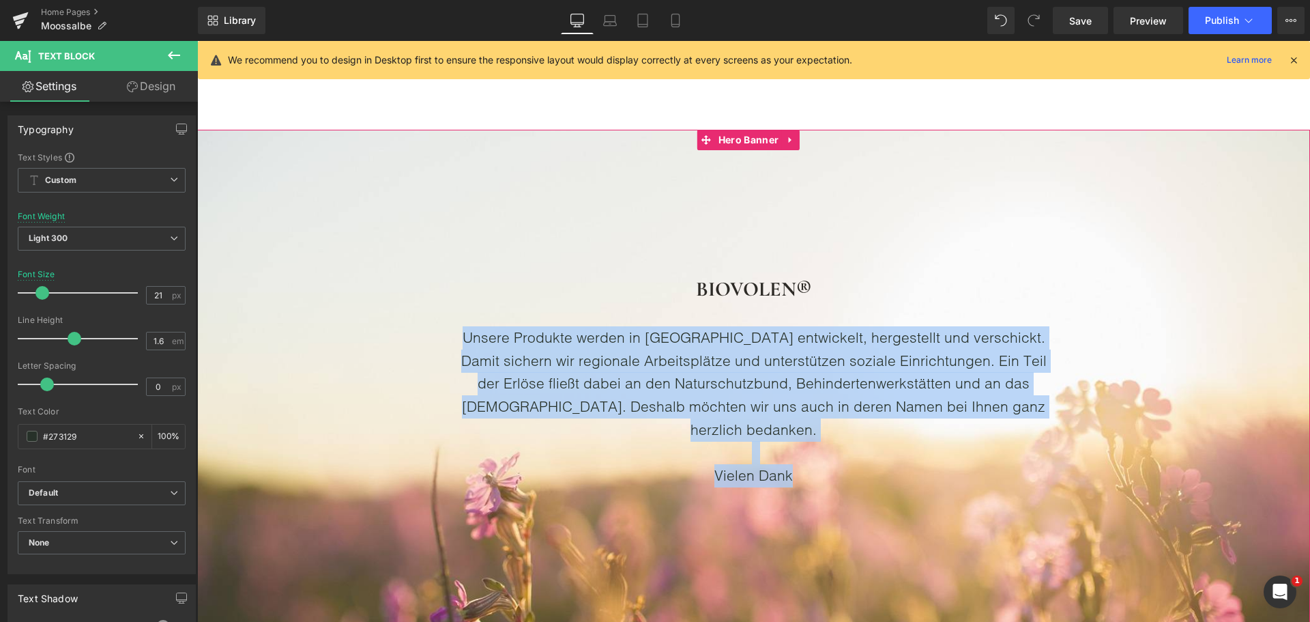
click at [422, 273] on h2 "BIOVOLEN®" at bounding box center [753, 289] width 1113 height 33
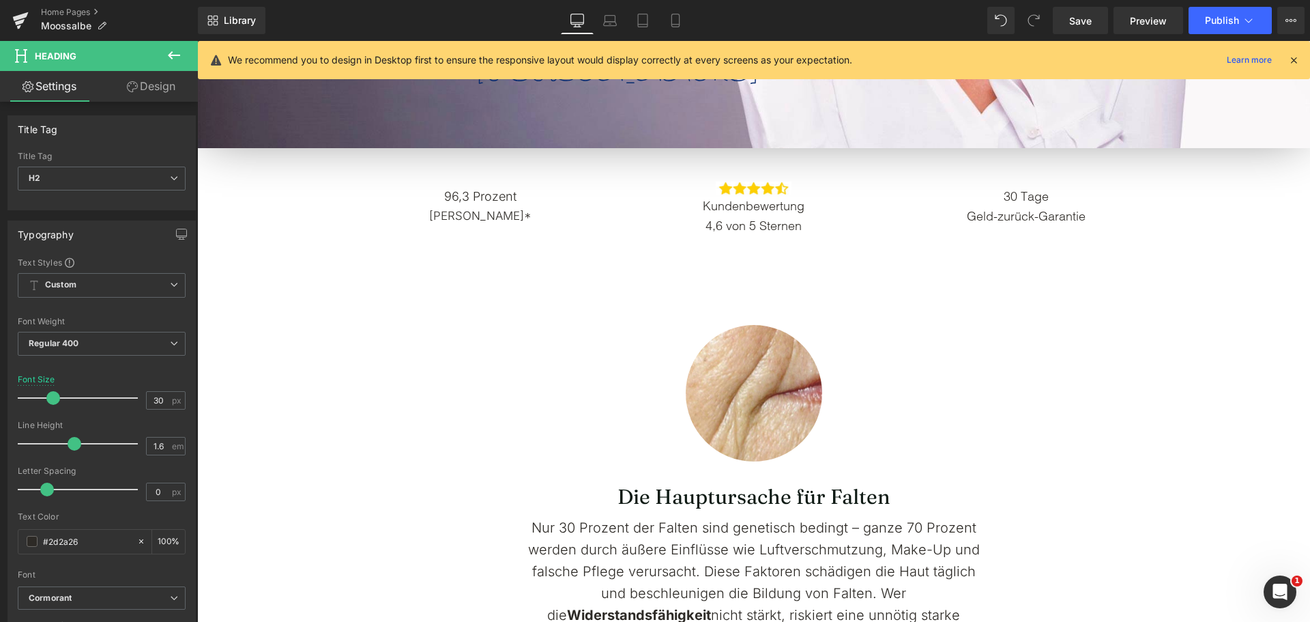
scroll to position [545, 0]
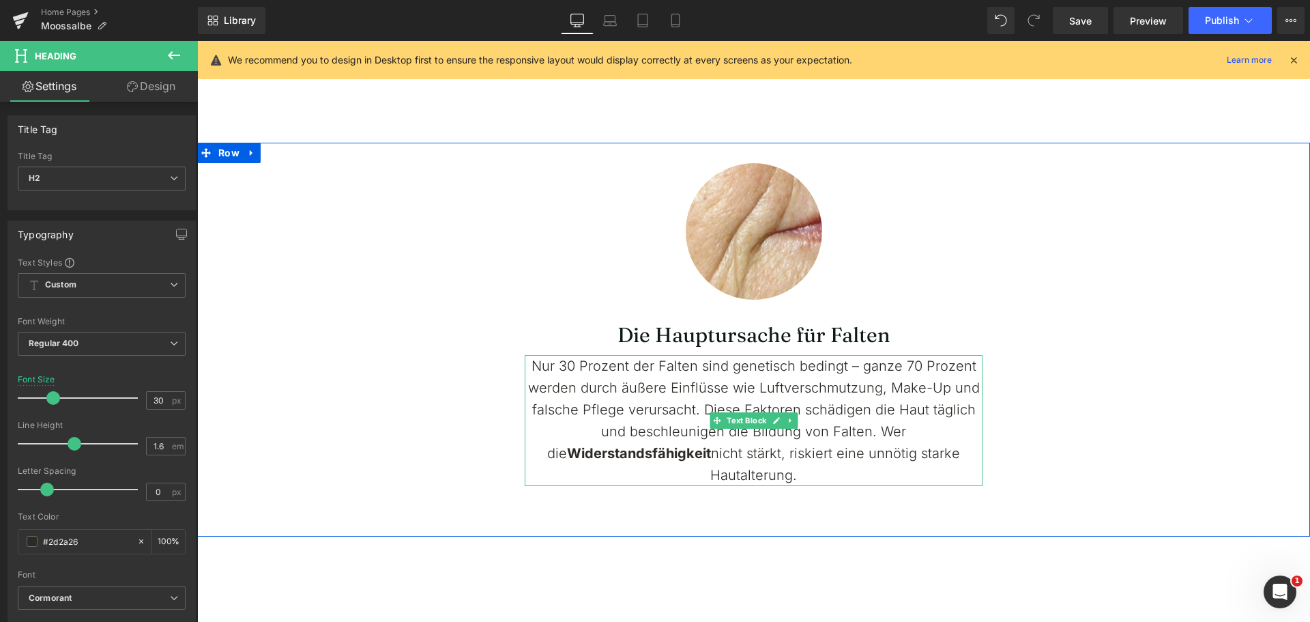
click at [747, 399] on p "Nur 30 Prozent der Falten sind genetisch bedingt – ganze 70 Prozent werden durc…" at bounding box center [754, 420] width 458 height 131
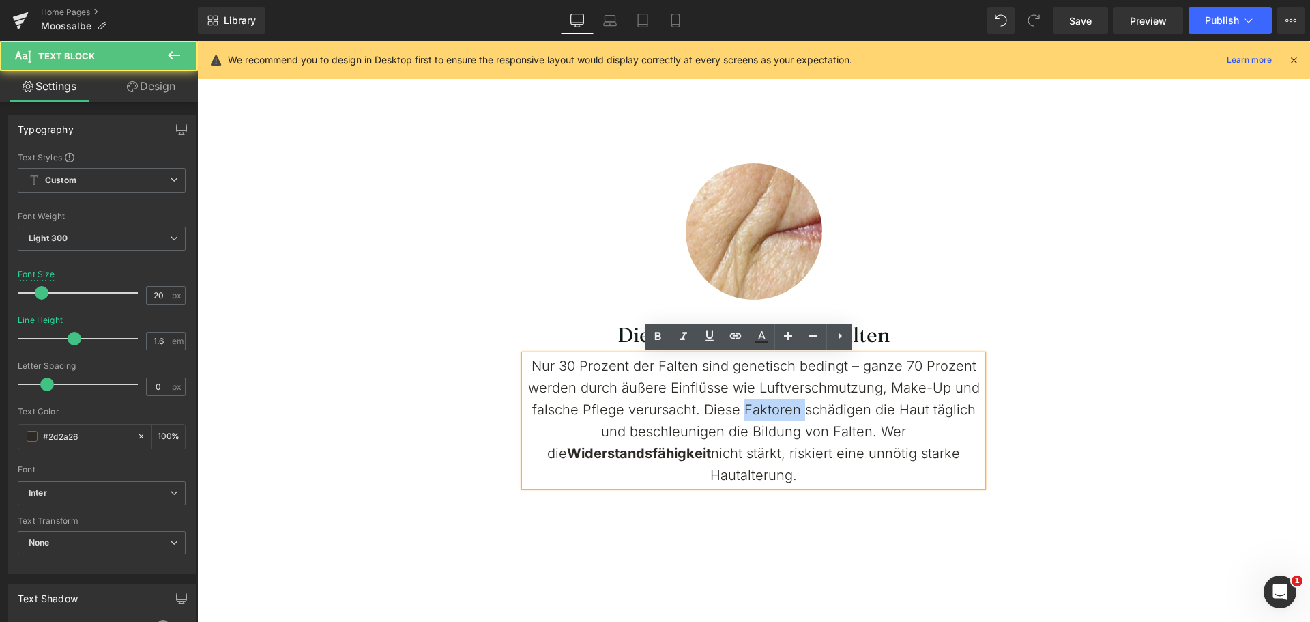
click at [747, 399] on p "Nur 30 Prozent der Falten sind genetisch bedingt – ganze 70 Prozent werden durc…" at bounding box center [754, 420] width 458 height 131
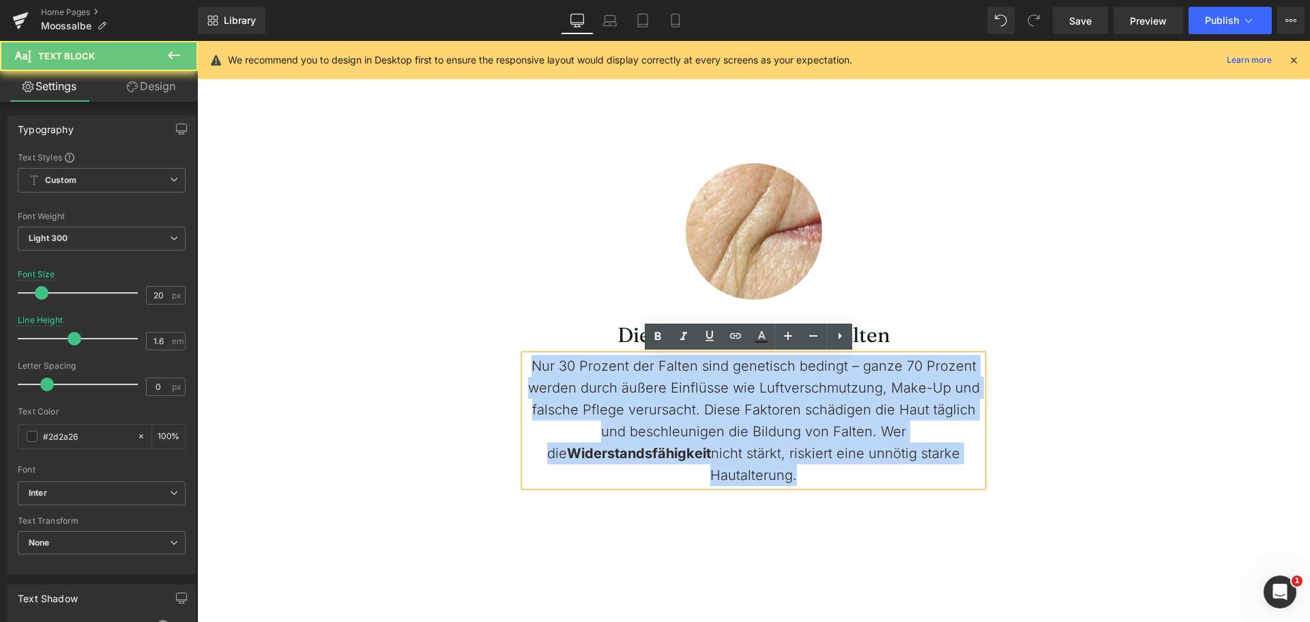
click at [747, 399] on p "Nur 30 Prozent der Falten sind genetisch bedingt – ganze 70 Prozent werden durc…" at bounding box center [754, 420] width 458 height 131
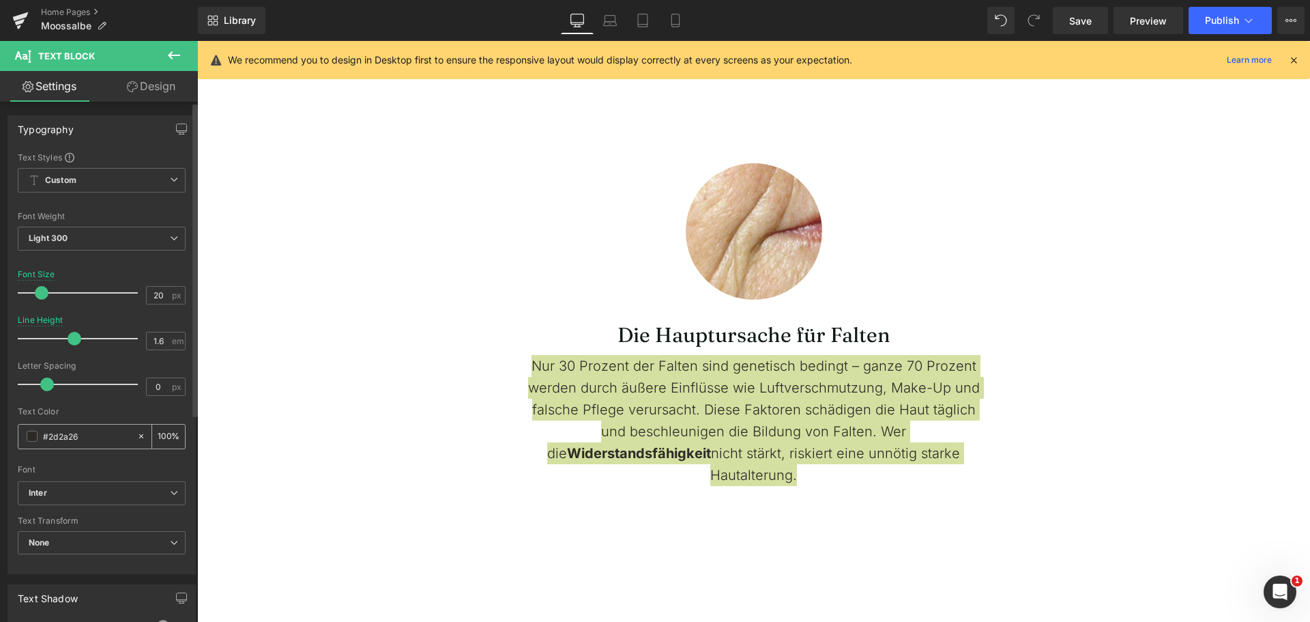
click at [76, 429] on input "#2d2a26" at bounding box center [86, 436] width 87 height 15
type input "#273129"
click at [89, 414] on div "Text Color" at bounding box center [102, 412] width 168 height 10
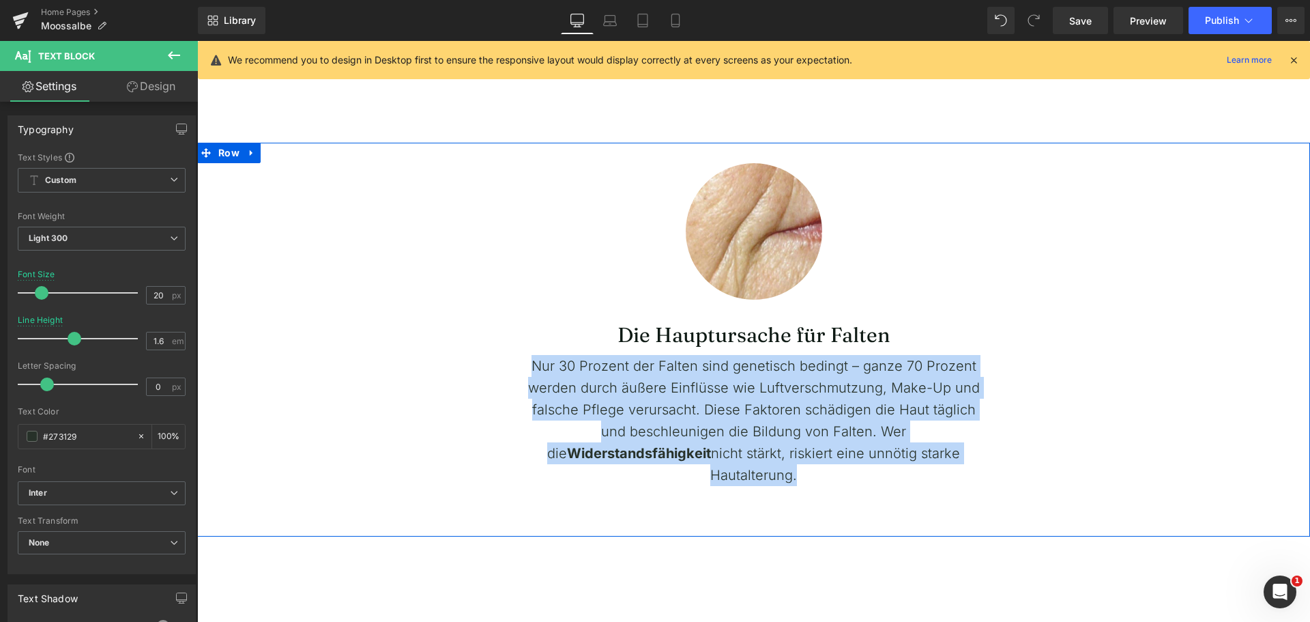
click at [300, 408] on div "Image Row Die Hauptursache für Falten Heading Nur 30 Prozent der Falten sind ge…" at bounding box center [753, 314] width 1113 height 343
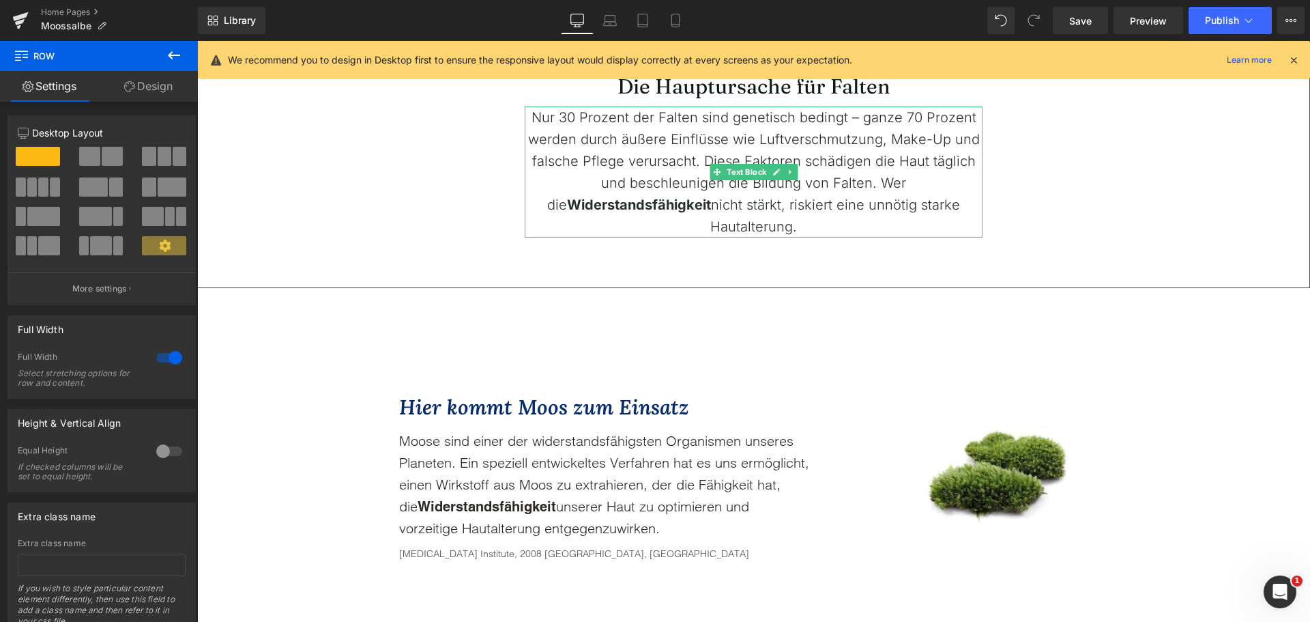
scroll to position [818, 0]
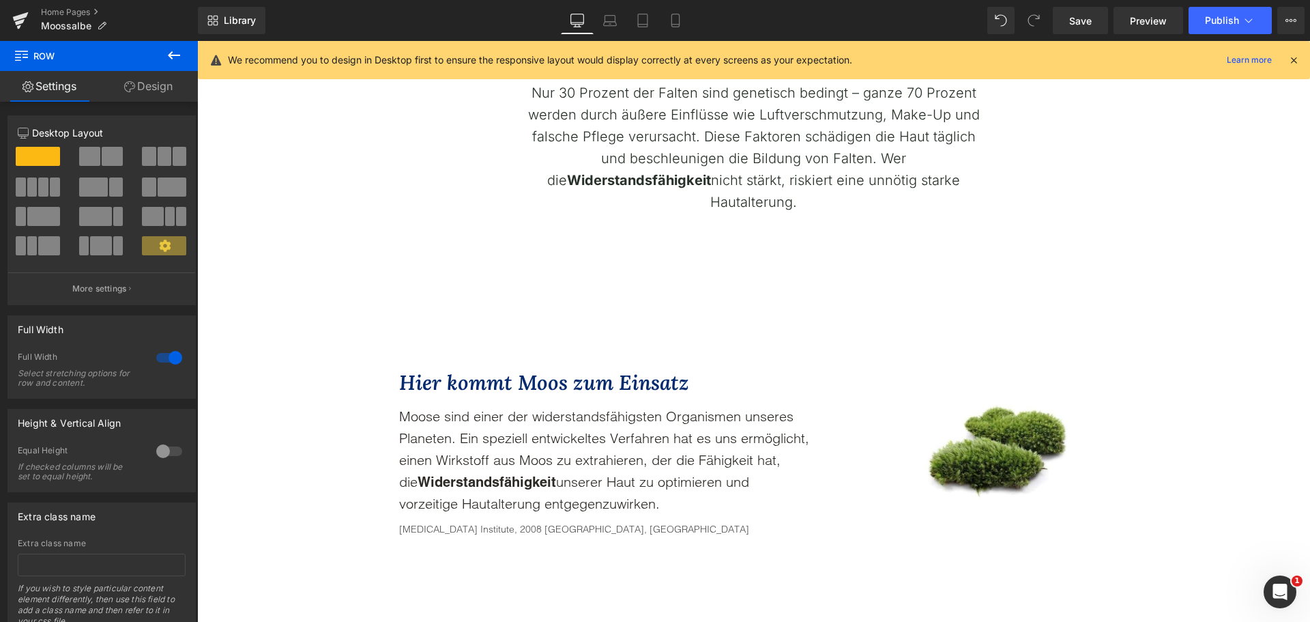
click at [532, 470] on p "Moose sind einer der widerstandsfähigsten Organismen unseres Planeten. Ein spez…" at bounding box center [605, 459] width 412 height 109
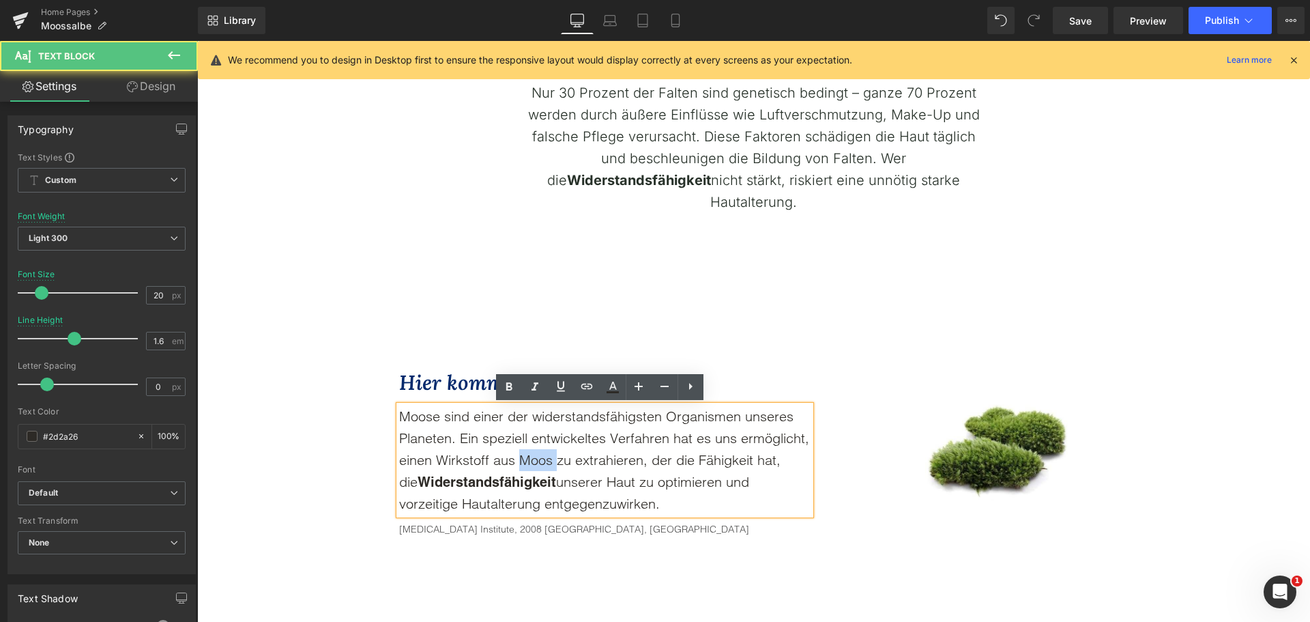
click at [532, 470] on p "Moose sind einer der widerstandsfähigsten Organismen unseres Planeten. Ein spez…" at bounding box center [605, 459] width 412 height 109
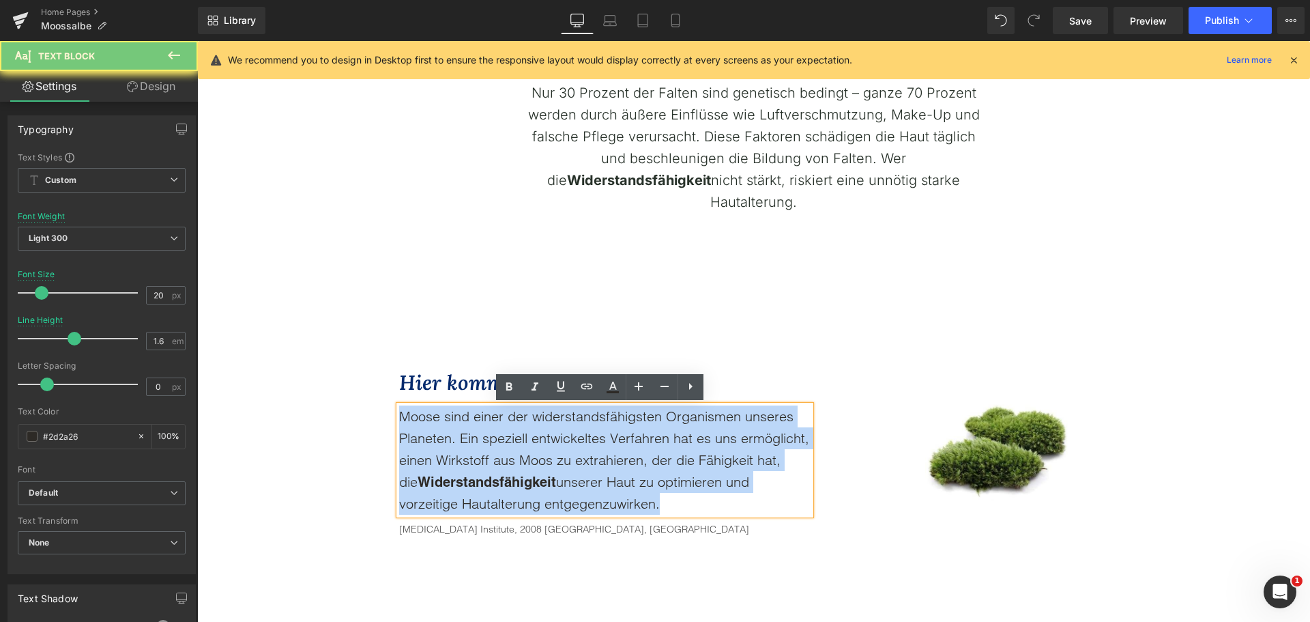
click at [532, 470] on p "Moose sind einer der widerstandsfähigsten Organismen unseres Planeten. Ein spez…" at bounding box center [605, 459] width 412 height 109
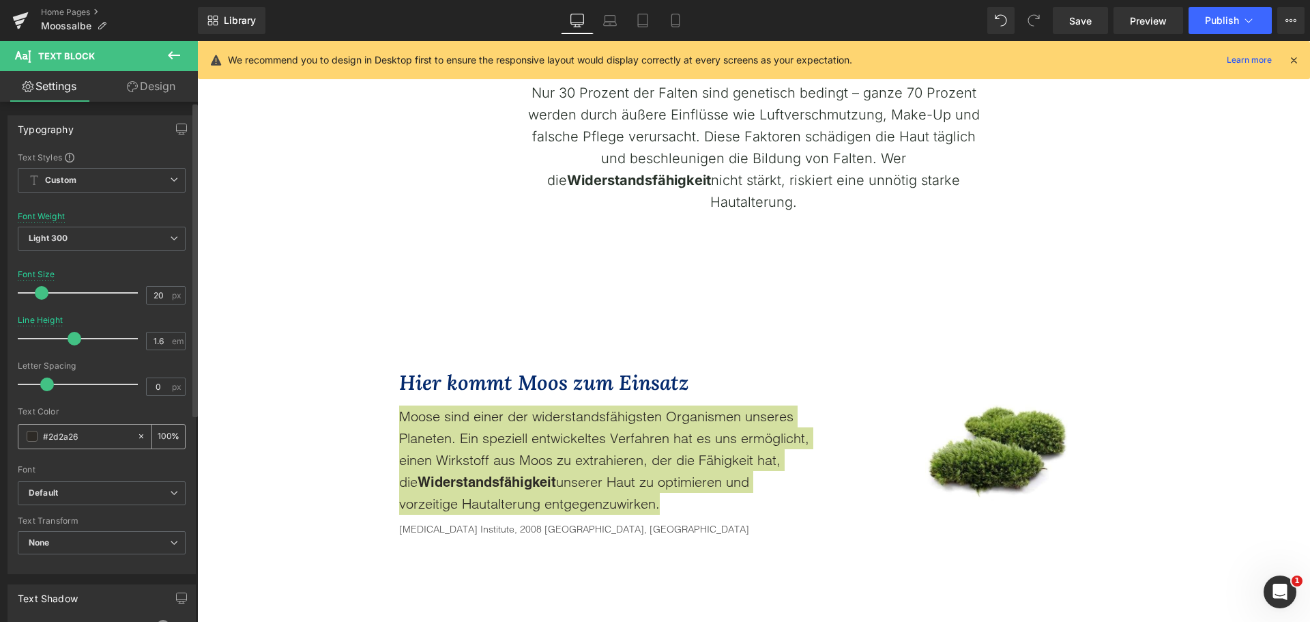
click at [87, 442] on input "#2d2a26" at bounding box center [86, 436] width 87 height 15
click at [87, 441] on input "#2d2a26" at bounding box center [86, 436] width 87 height 15
type input "#273129"
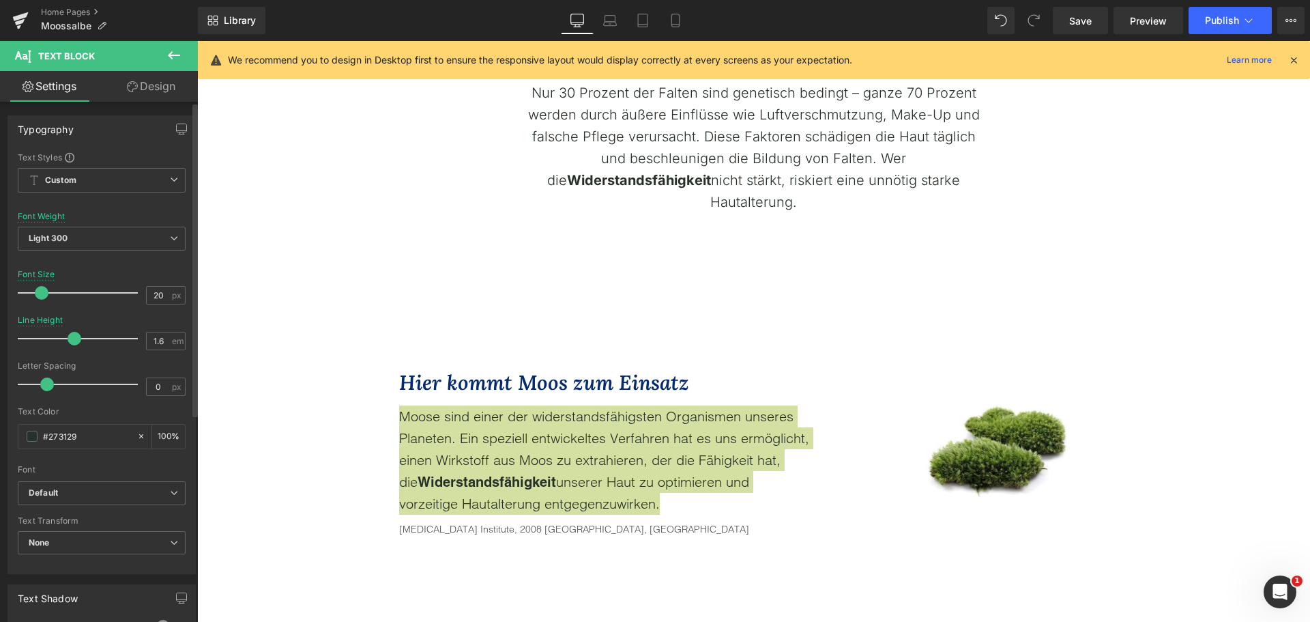
click at [96, 408] on div "Text Color" at bounding box center [102, 412] width 168 height 10
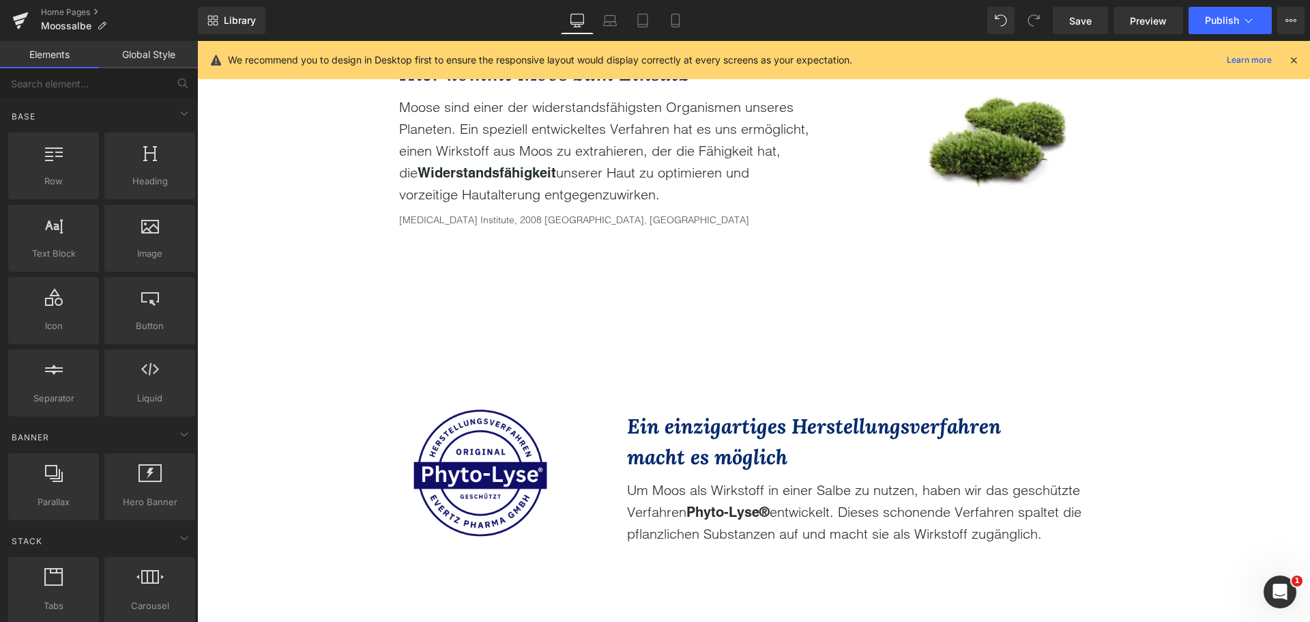
scroll to position [1160, 0]
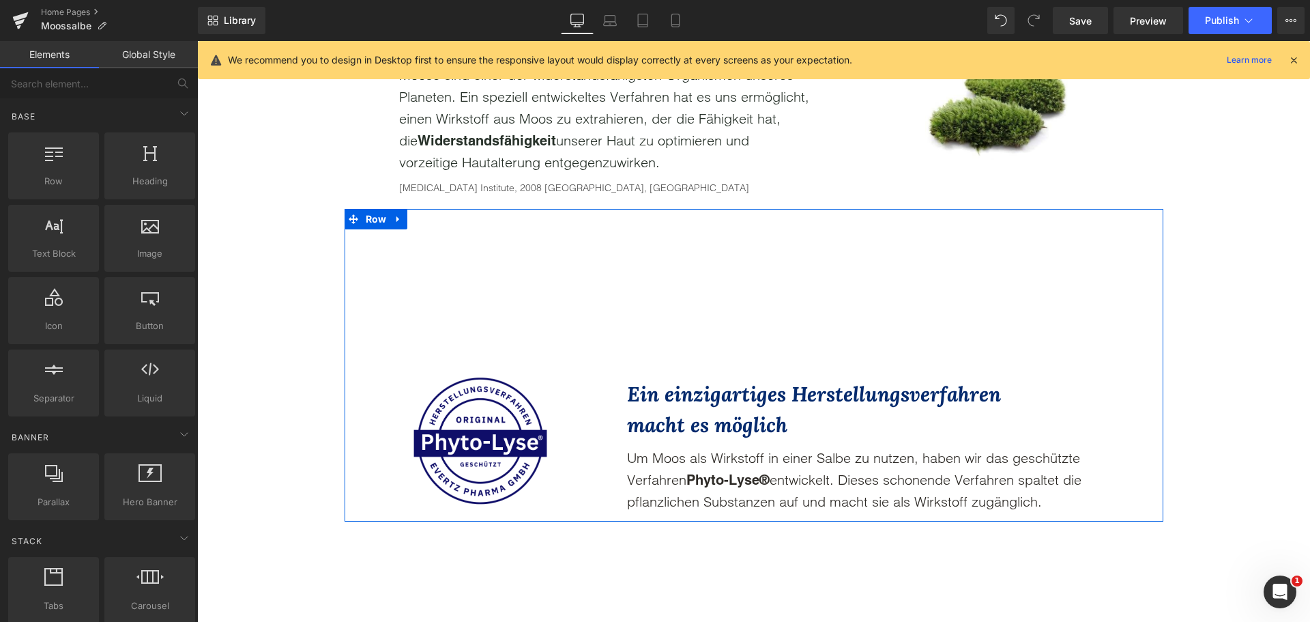
click at [629, 475] on p "Um Moos als Wirkstoff in einer Salbe zu nutzen, haben wir das geschützte Verfah…" at bounding box center [862, 480] width 471 height 66
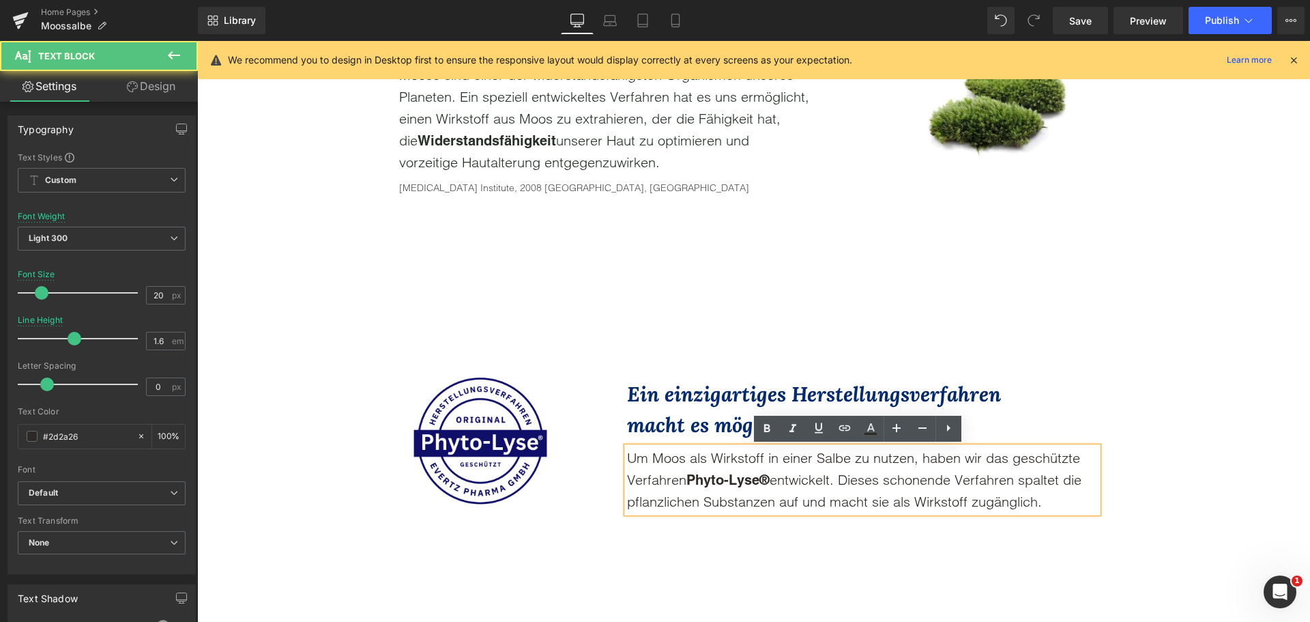
click at [629, 475] on p "Um Moos als Wirkstoff in einer Salbe zu nutzen, haben wir das geschützte Verfah…" at bounding box center [862, 480] width 471 height 66
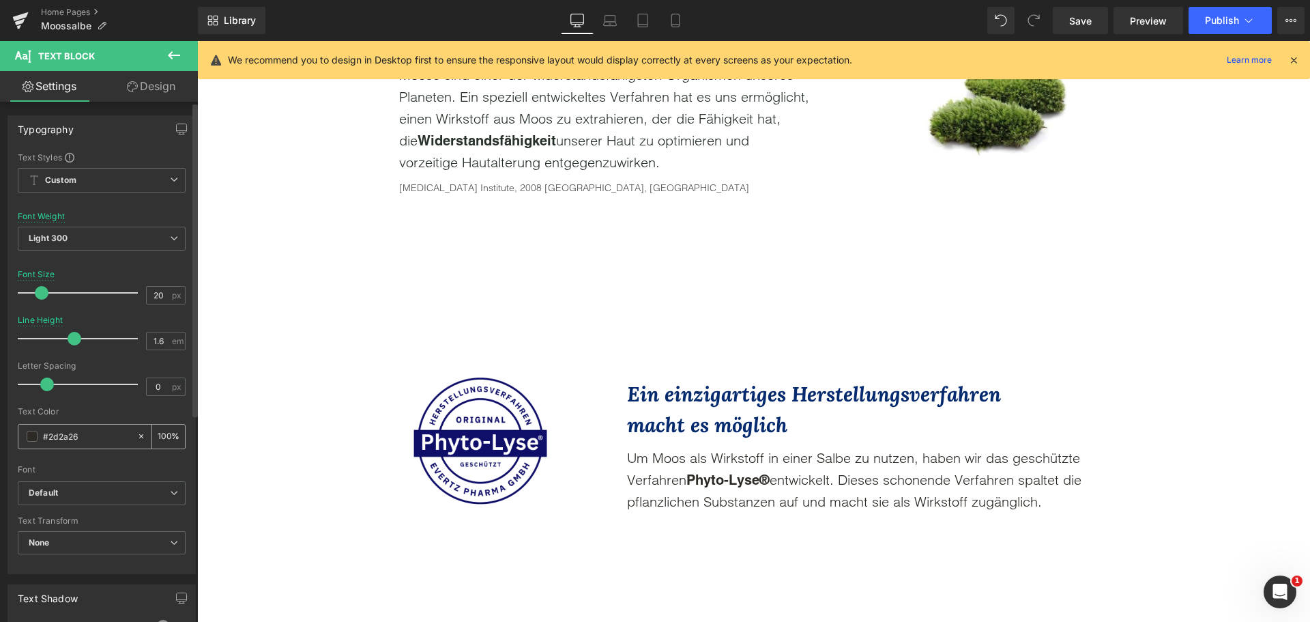
click at [91, 443] on input "#2d2a26" at bounding box center [86, 436] width 87 height 15
paste input "73129"
type input "#273129"
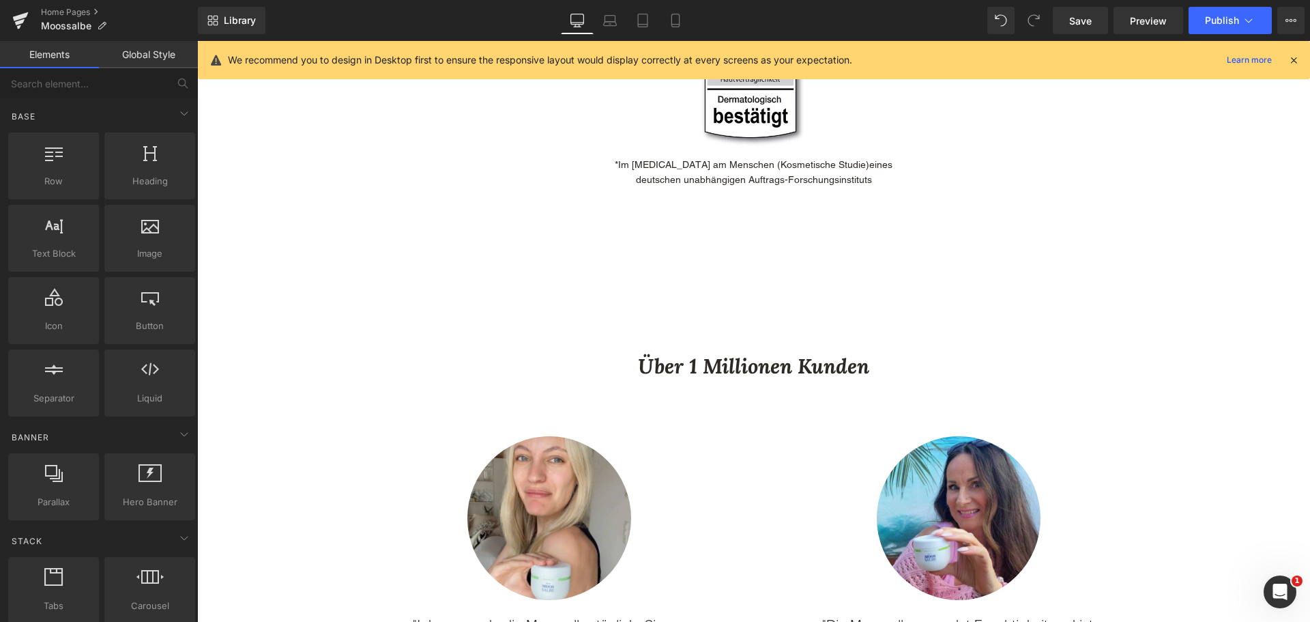
scroll to position [2047, 0]
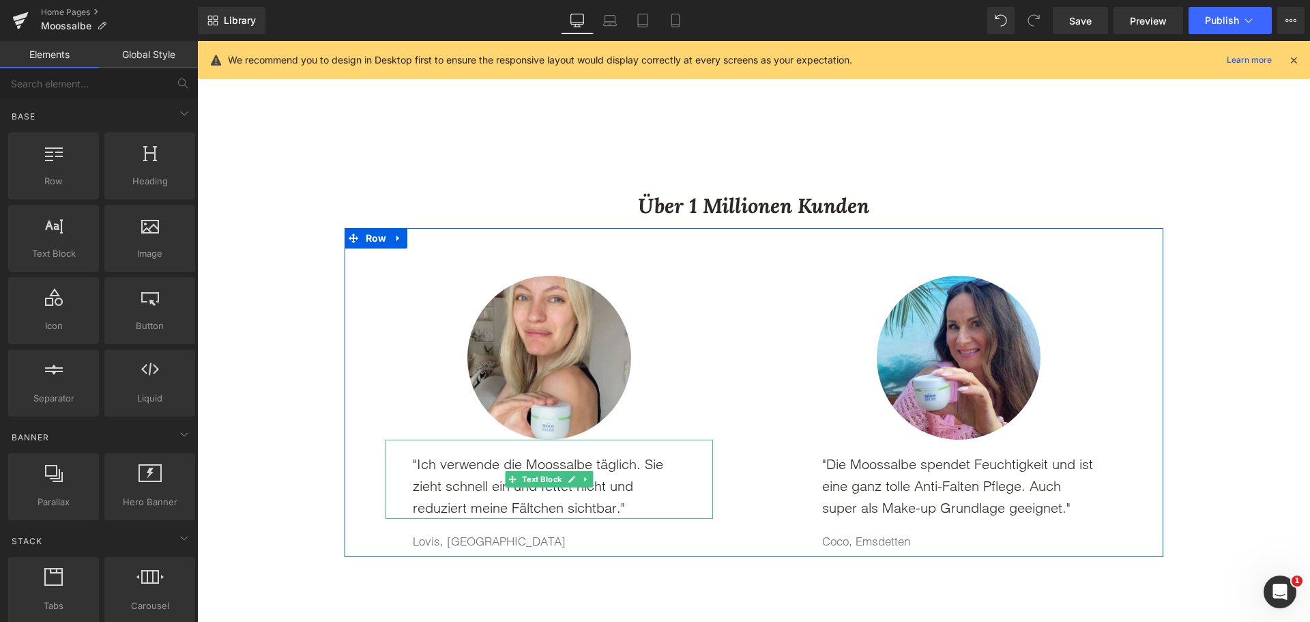
click at [457, 474] on p ""Ich verwende die Moossalbe täglich. Sie zieht schnell ein und fettet nicht und…" at bounding box center [549, 486] width 273 height 66
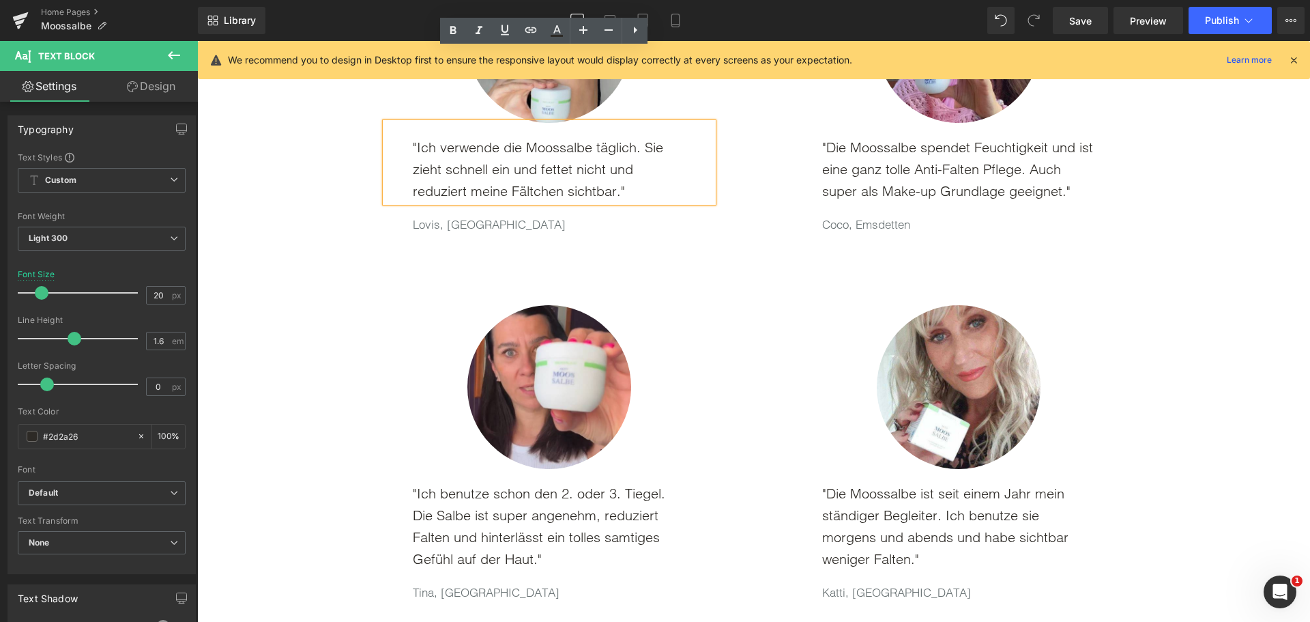
scroll to position [2183, 0]
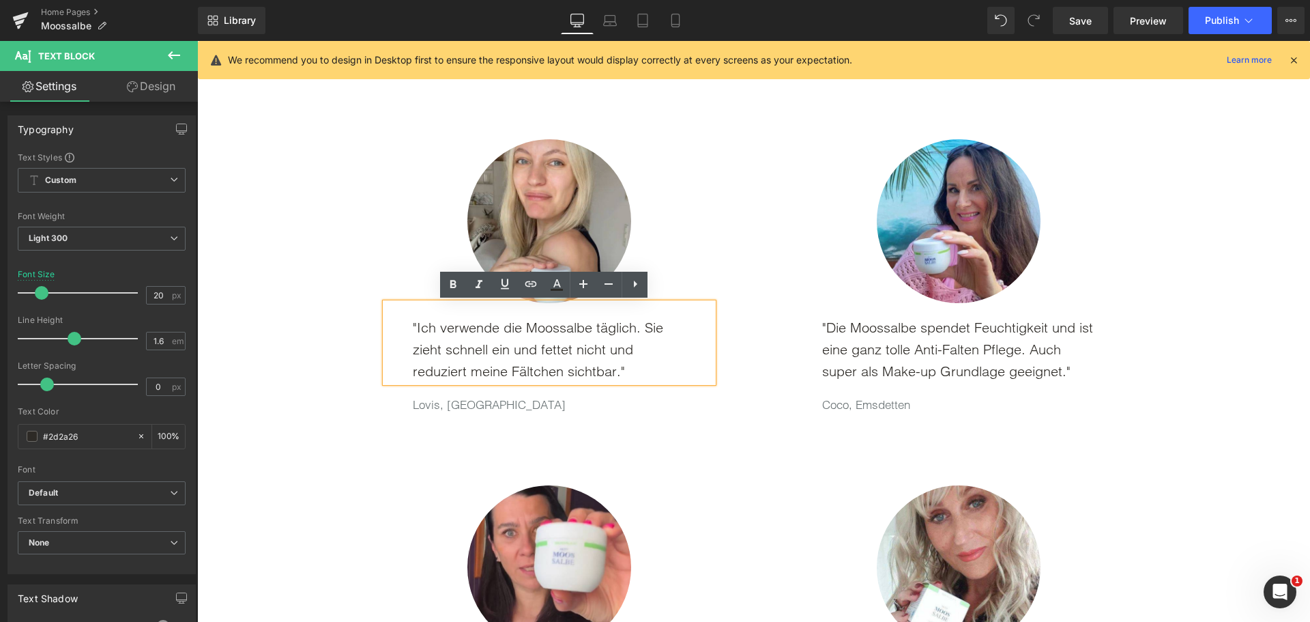
click at [452, 356] on p ""Ich verwende die Moossalbe täglich. Sie zieht schnell ein und fettet nicht und…" at bounding box center [549, 350] width 273 height 66
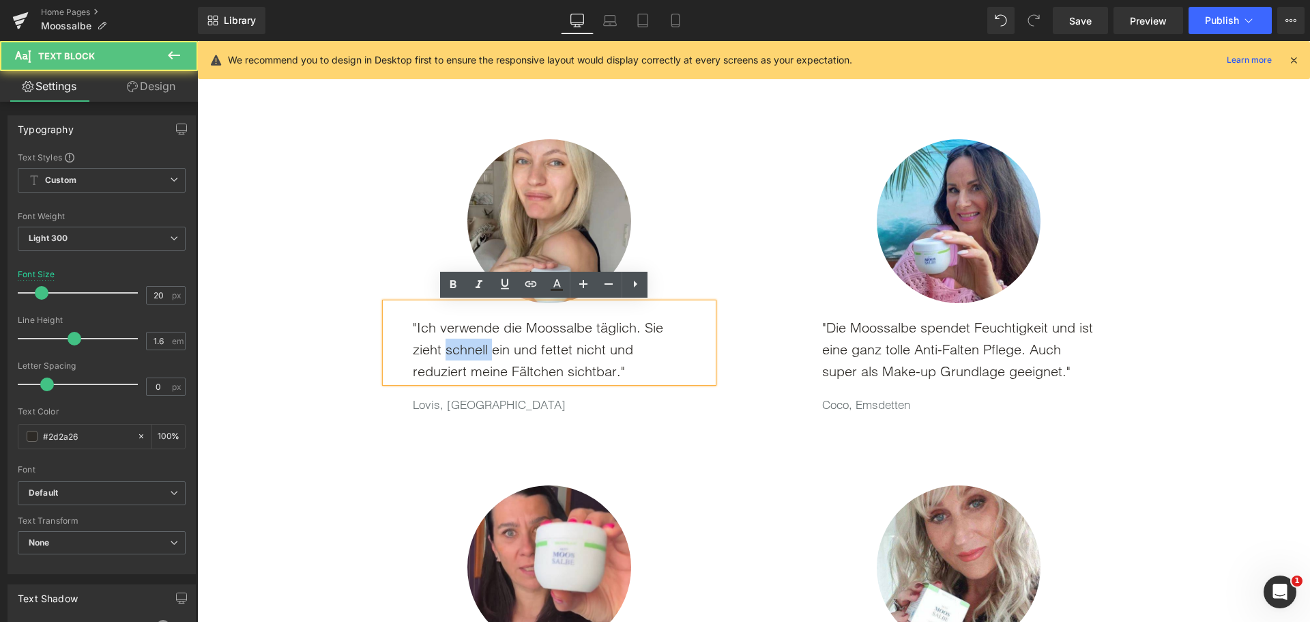
click at [452, 356] on p ""Ich verwende die Moossalbe täglich. Sie zieht schnell ein und fettet nicht und…" at bounding box center [549, 350] width 273 height 66
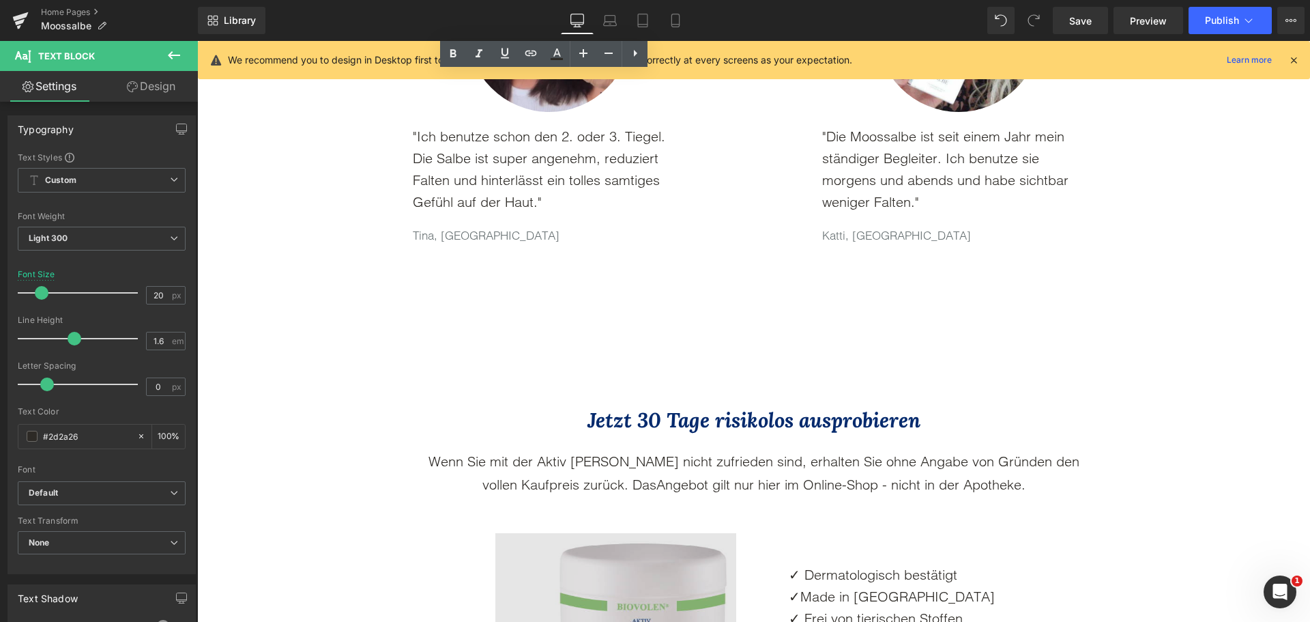
scroll to position [2866, 0]
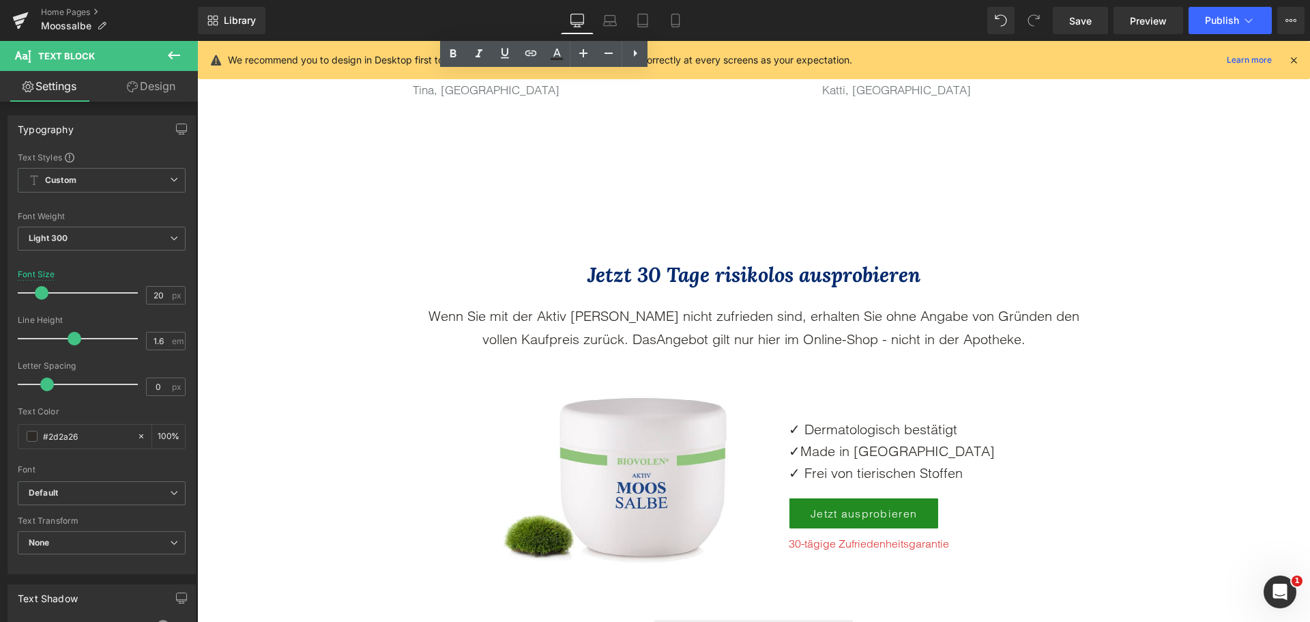
click at [536, 340] on p "Wenn Sie mit der Aktiv Moossalbe nicht zufrieden sind, erhalten Sie ohne Angabe…" at bounding box center [754, 327] width 662 height 46
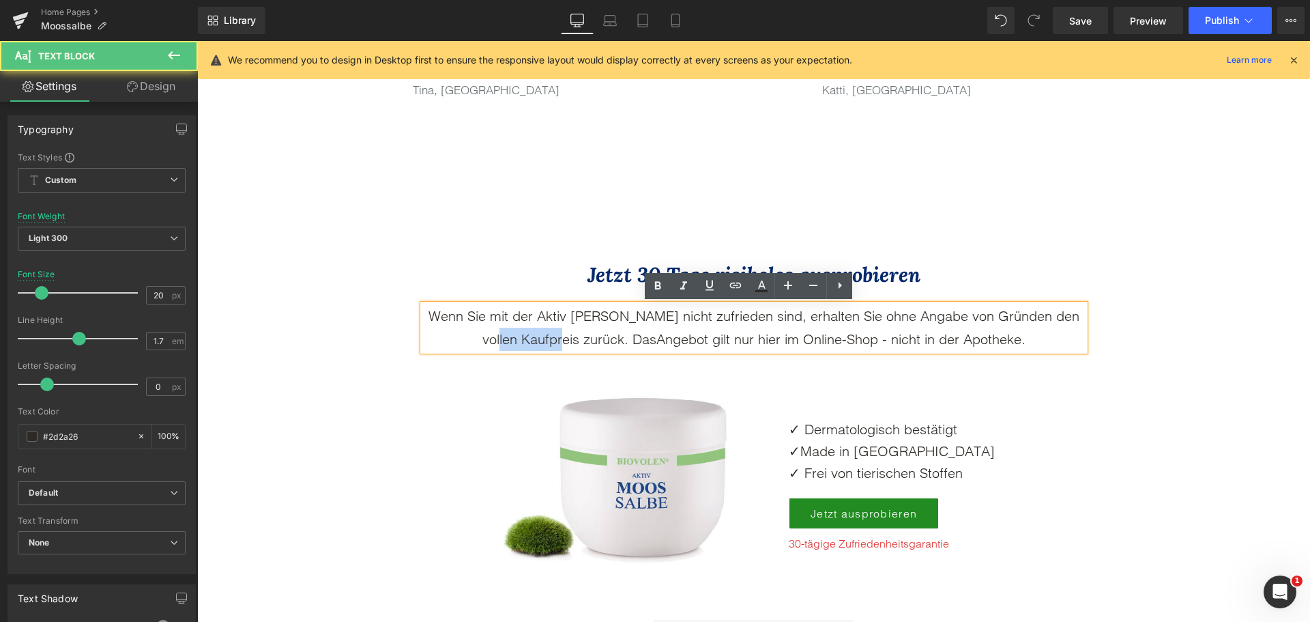
click at [536, 340] on p "Wenn Sie mit der Aktiv Moossalbe nicht zufrieden sind, erhalten Sie ohne Angabe…" at bounding box center [754, 327] width 662 height 46
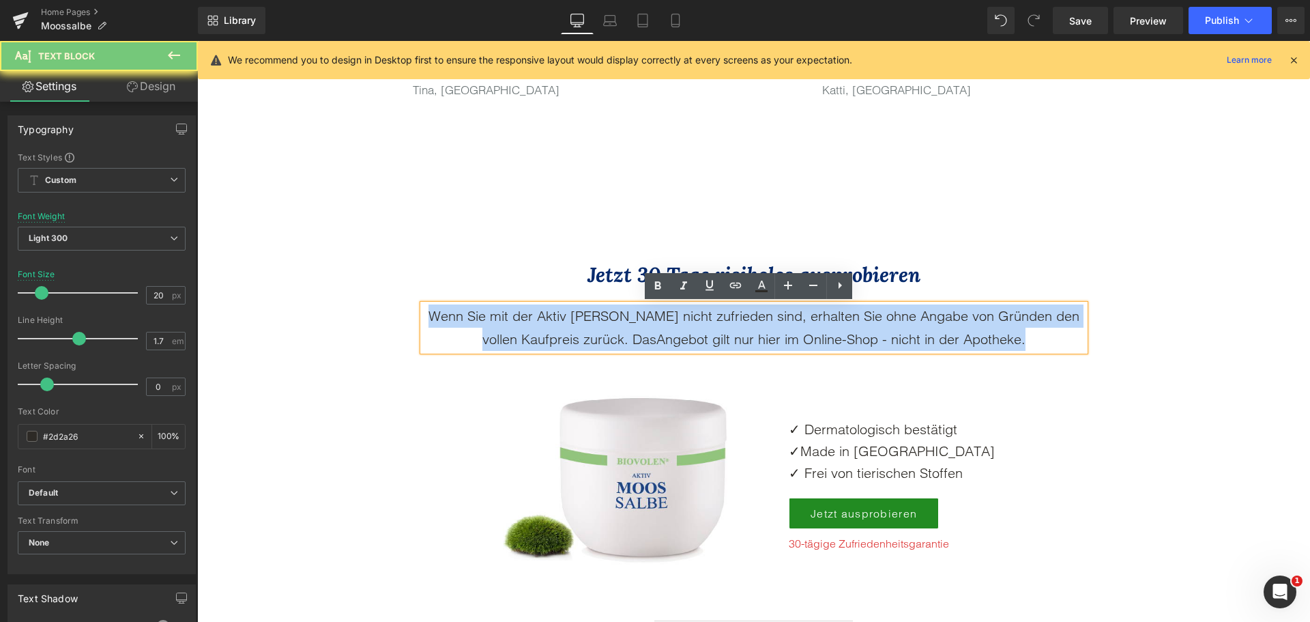
click at [536, 340] on p "Wenn Sie mit der Aktiv Moossalbe nicht zufrieden sind, erhalten Sie ohne Angabe…" at bounding box center [754, 327] width 662 height 46
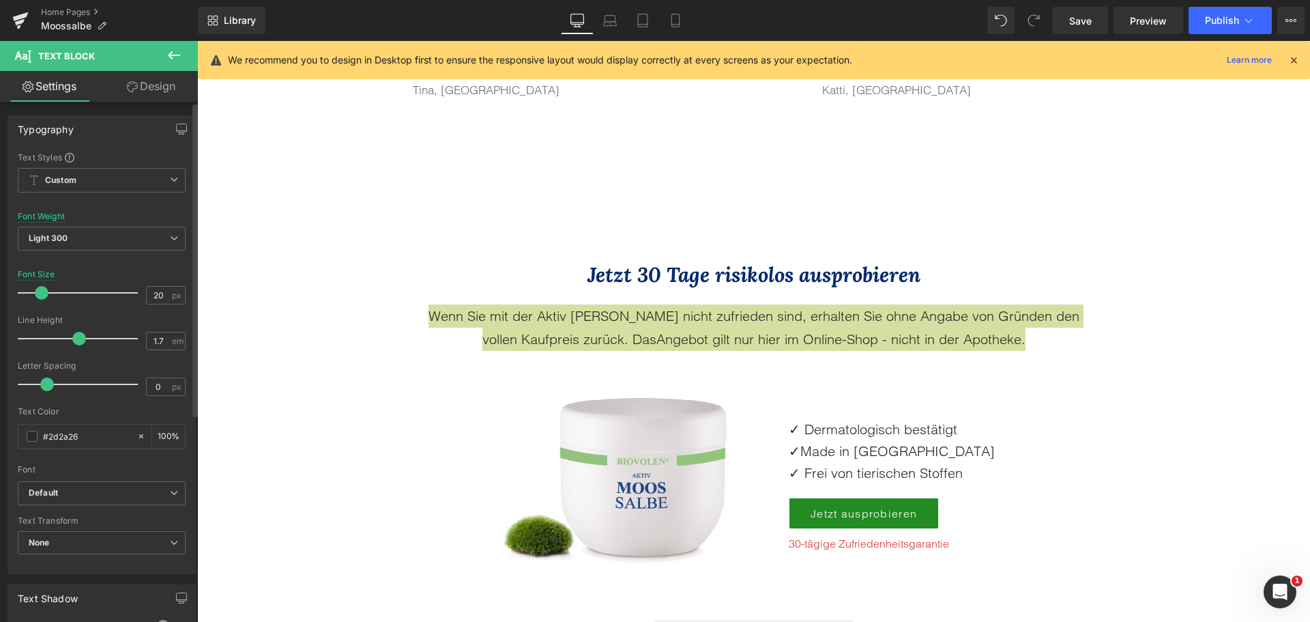
click at [83, 451] on div "Text Color #2d2a26 100 %" at bounding box center [102, 436] width 168 height 58
click at [83, 435] on input "#2d2a26" at bounding box center [86, 436] width 87 height 15
paste input "73129"
type input "#273129"
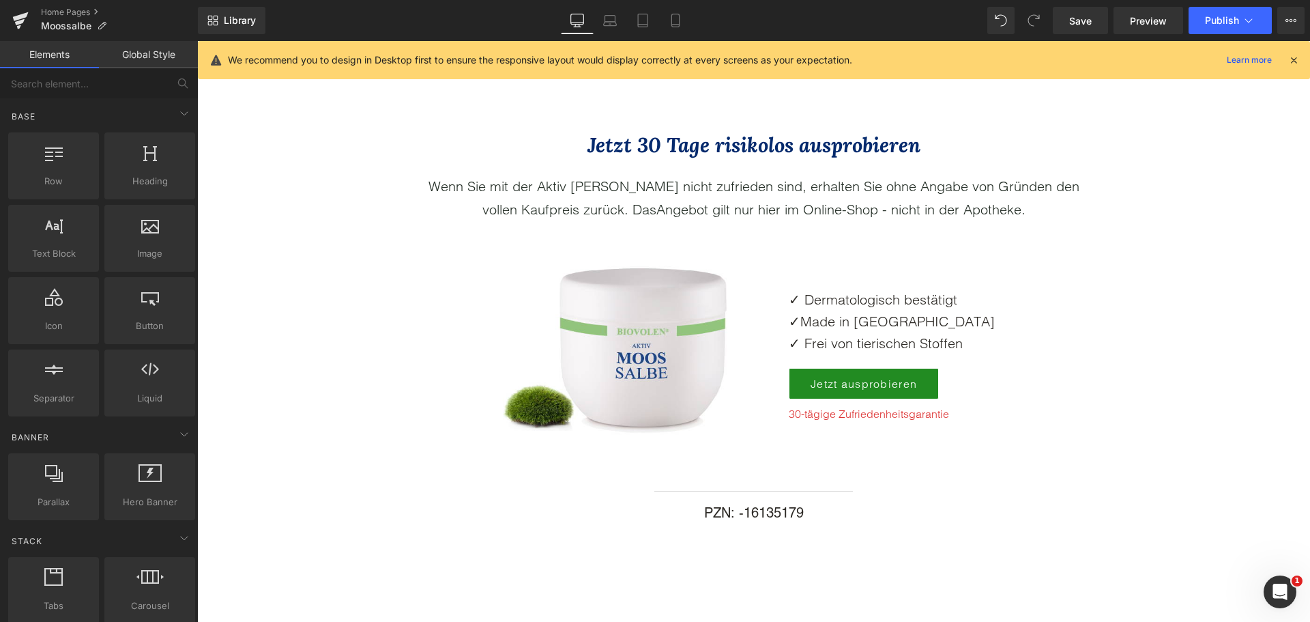
scroll to position [3207, 0]
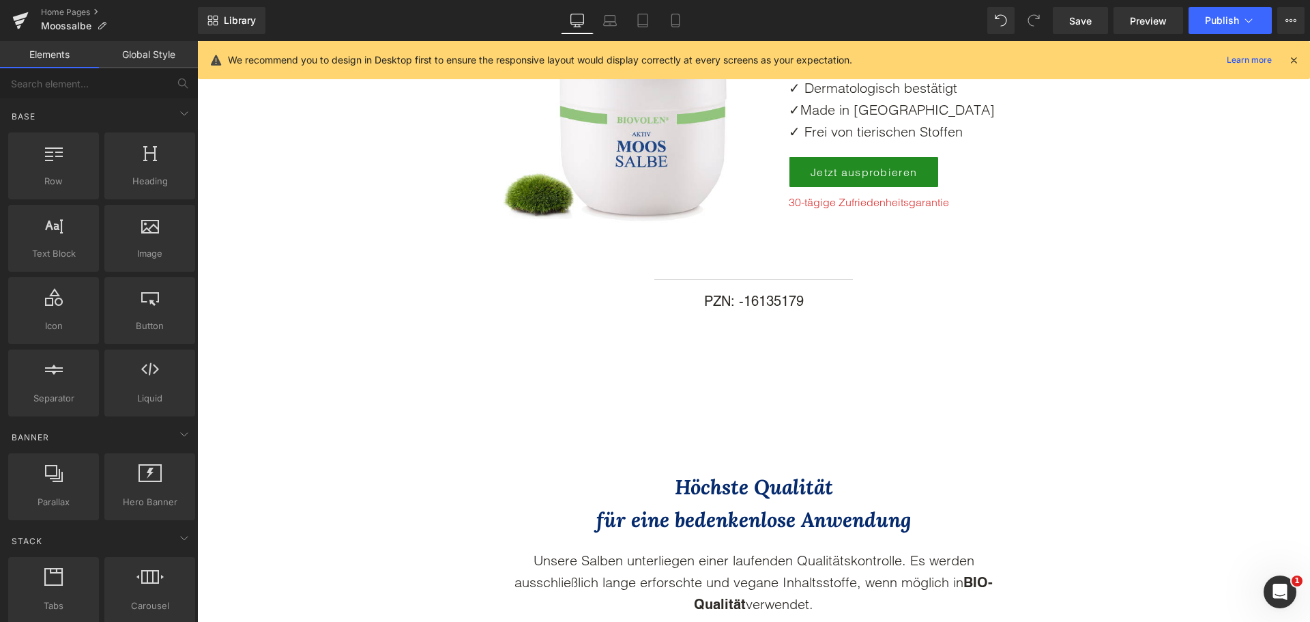
click at [835, 113] on span "Made in [GEOGRAPHIC_DATA]" at bounding box center [898, 109] width 195 height 17
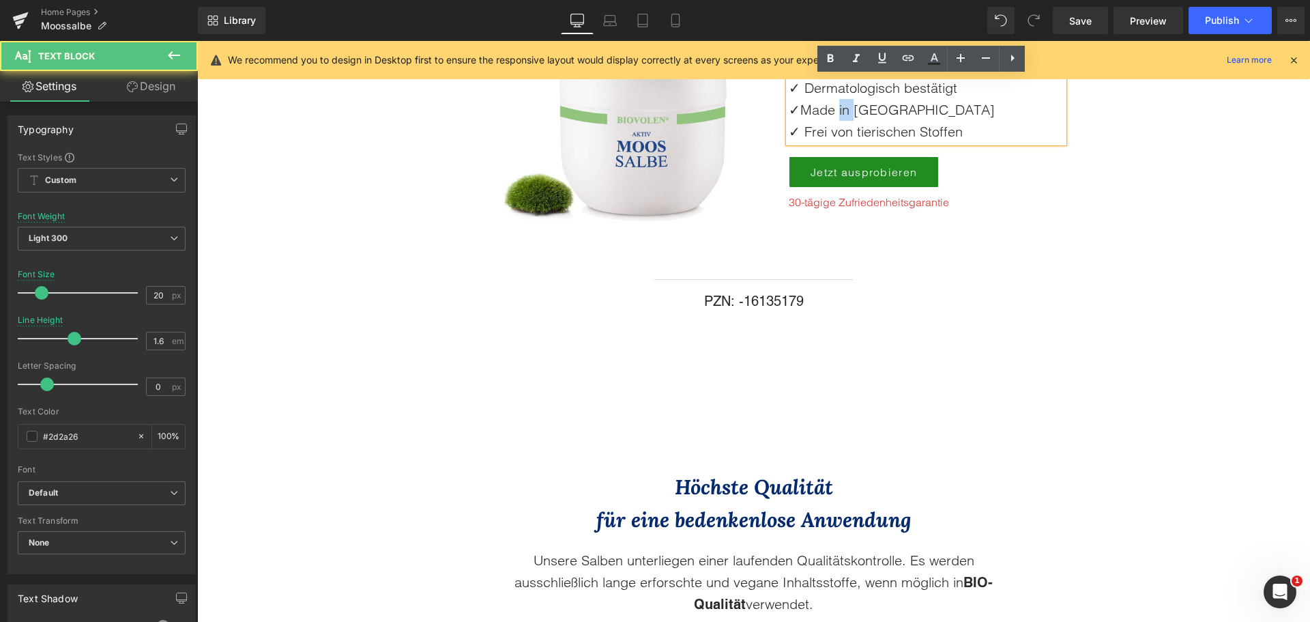
click at [835, 113] on span "Made in [GEOGRAPHIC_DATA]" at bounding box center [898, 109] width 195 height 17
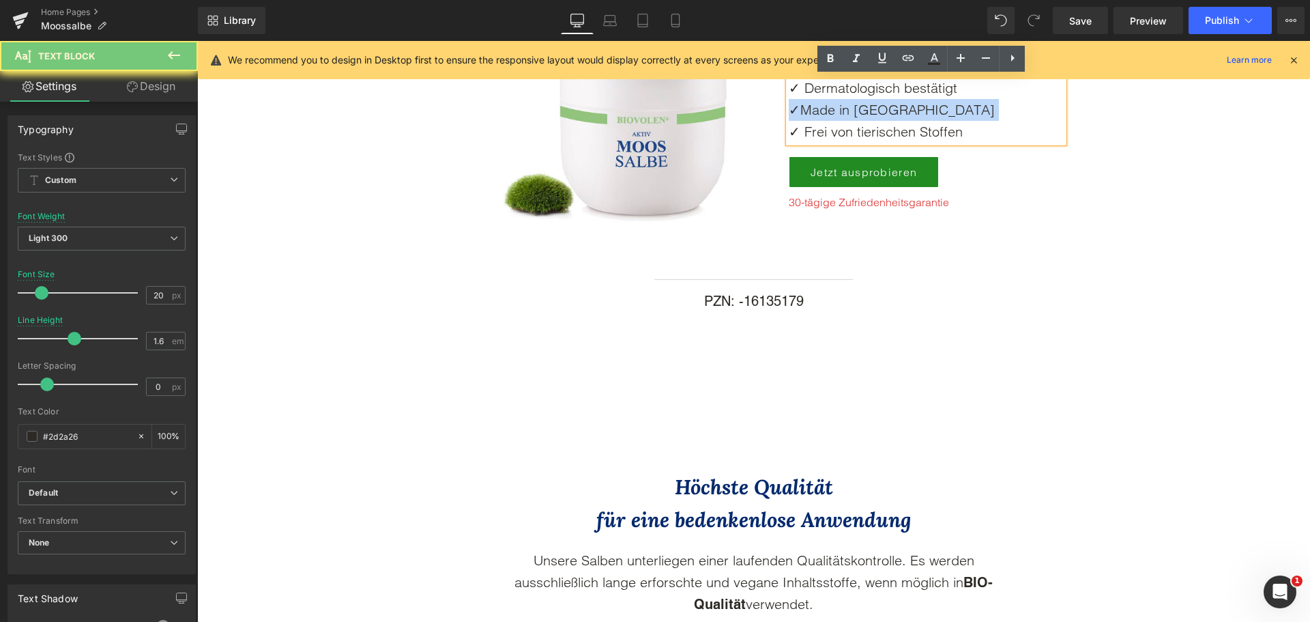
click at [835, 113] on span "Made in [GEOGRAPHIC_DATA]" at bounding box center [898, 109] width 195 height 17
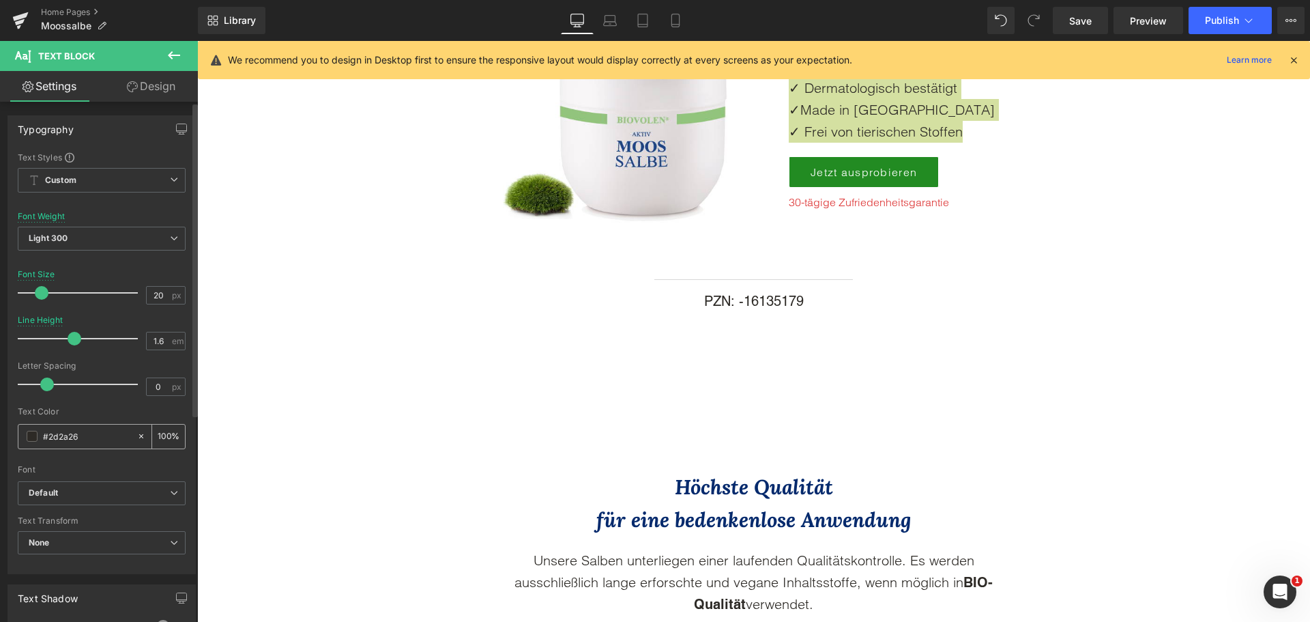
click at [62, 439] on input "#2d2a26" at bounding box center [86, 436] width 87 height 15
paste input "73129"
type input "#273129"
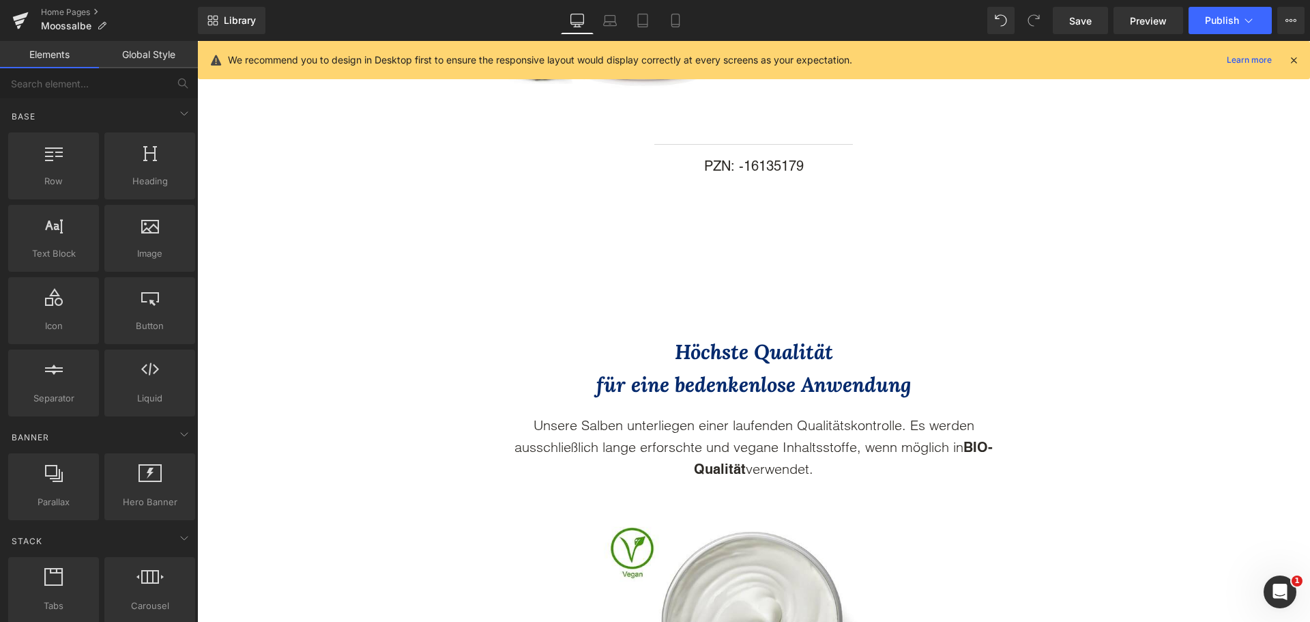
scroll to position [3344, 0]
click at [560, 451] on div "Image" at bounding box center [754, 611] width 1100 height 321
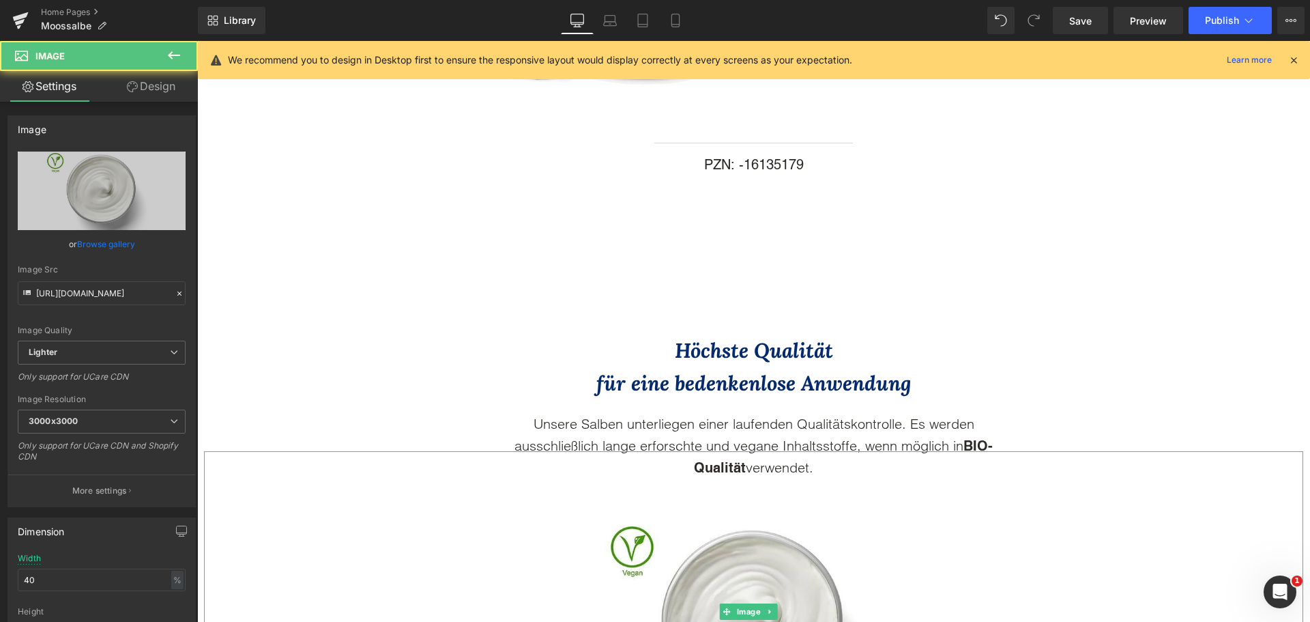
click at [560, 451] on div at bounding box center [754, 452] width 1100 height 3
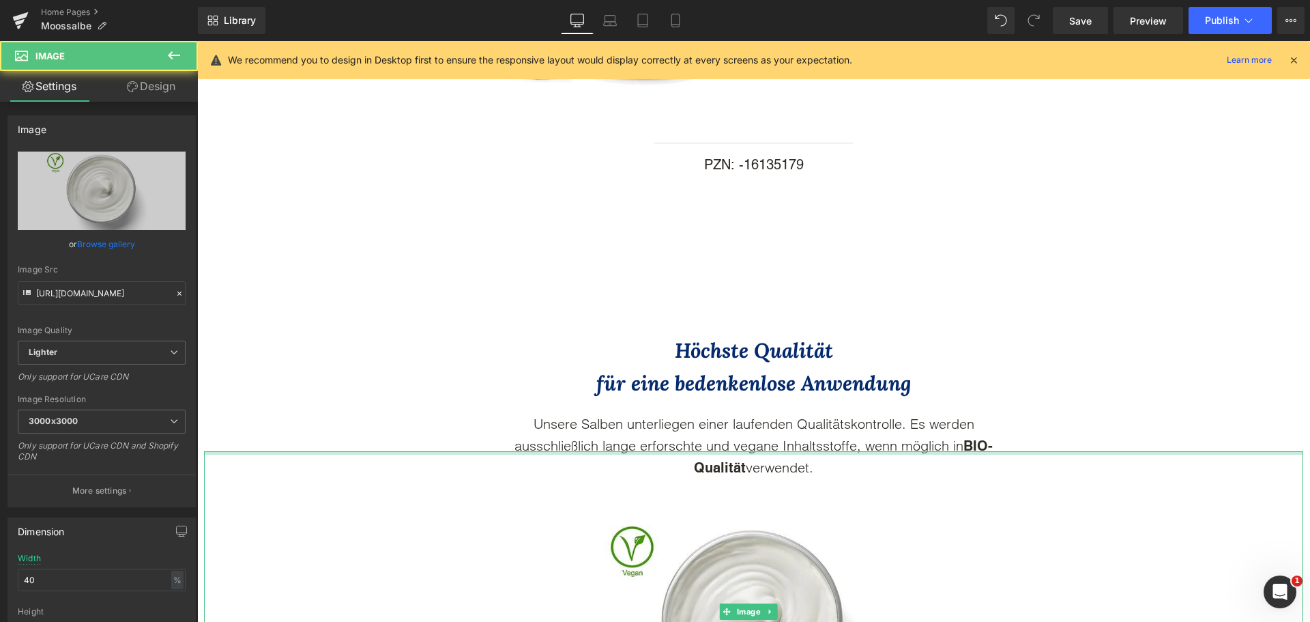
click at [560, 451] on div at bounding box center [754, 452] width 1100 height 3
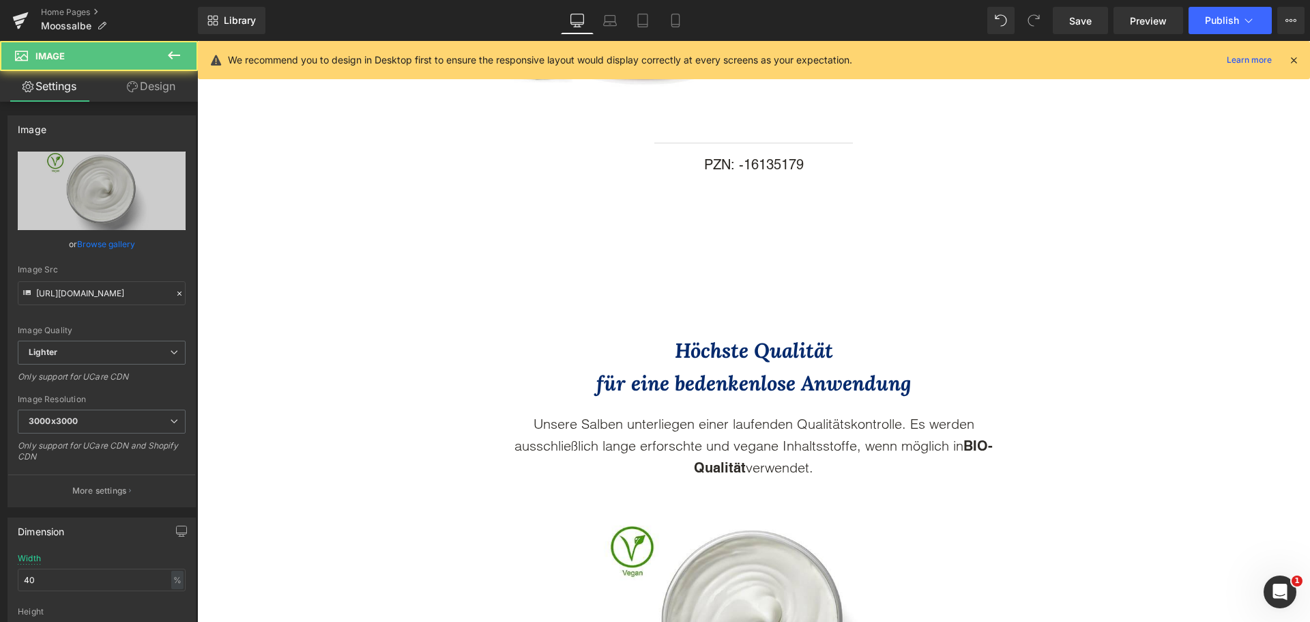
click at [556, 425] on span "Unsere Salben unterliegen einer laufenden Qualitätskontrolle. Es werden ausschl…" at bounding box center [745, 434] width 460 height 39
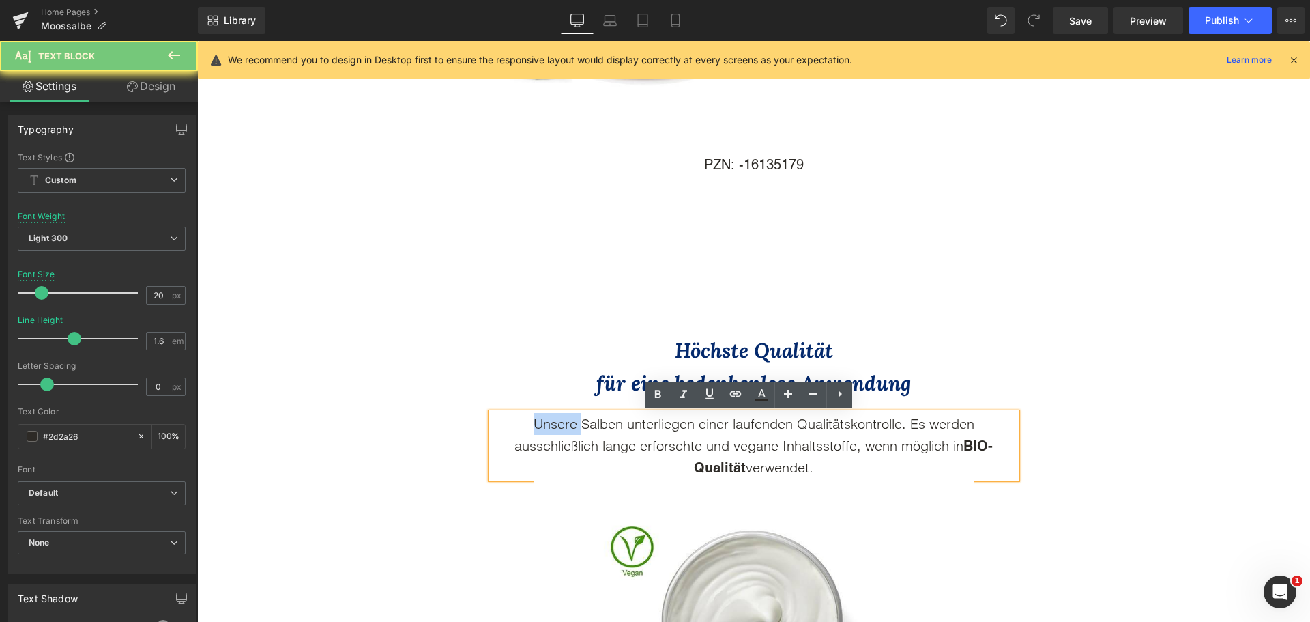
click at [556, 425] on span "Unsere Salben unterliegen einer laufenden Qualitätskontrolle. Es werden ausschl…" at bounding box center [745, 434] width 460 height 39
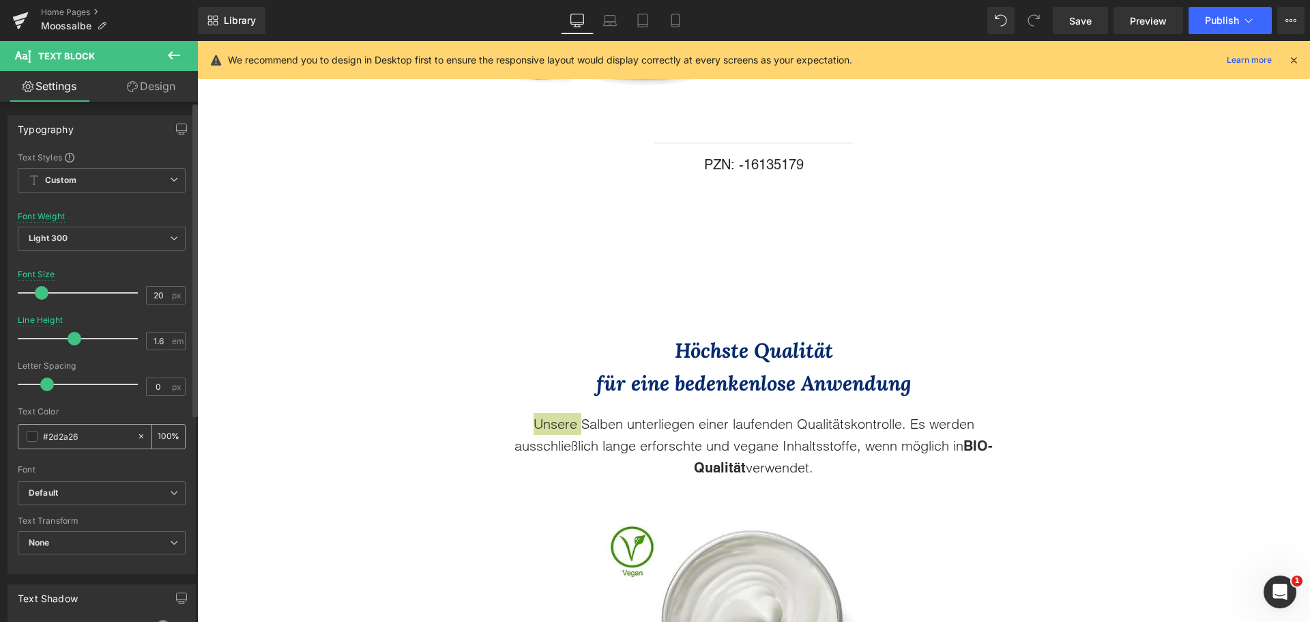
click at [67, 432] on input "#2d2a26" at bounding box center [86, 436] width 87 height 15
type input "#273129"
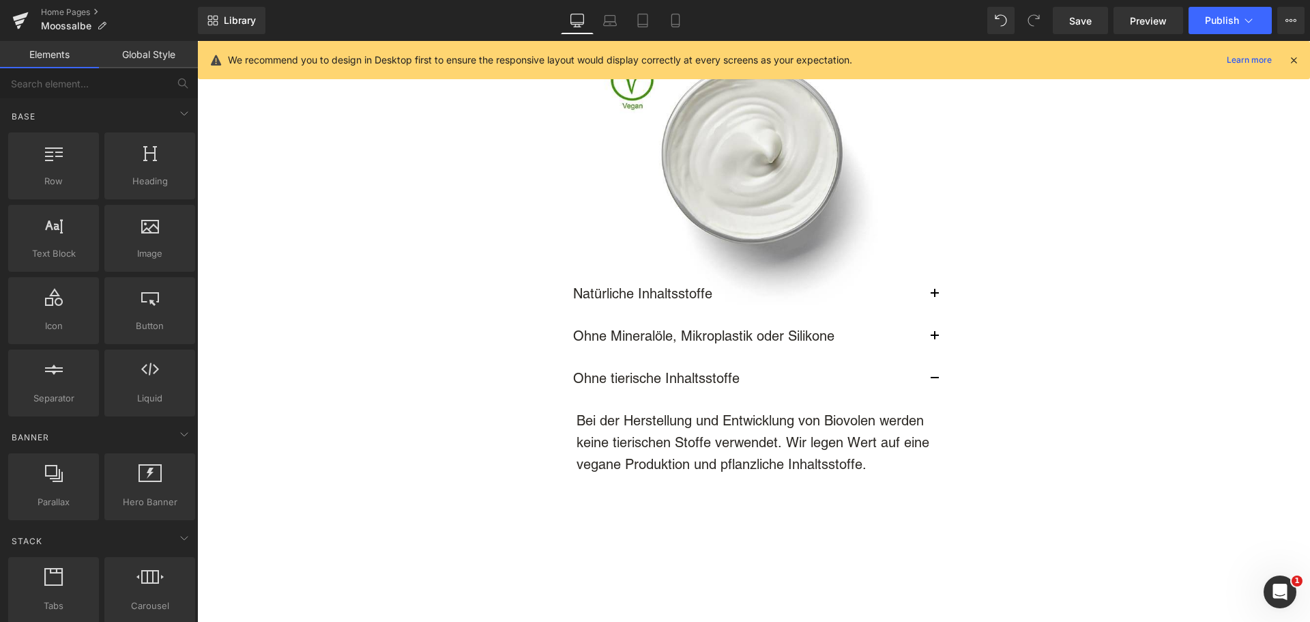
scroll to position [3822, 0]
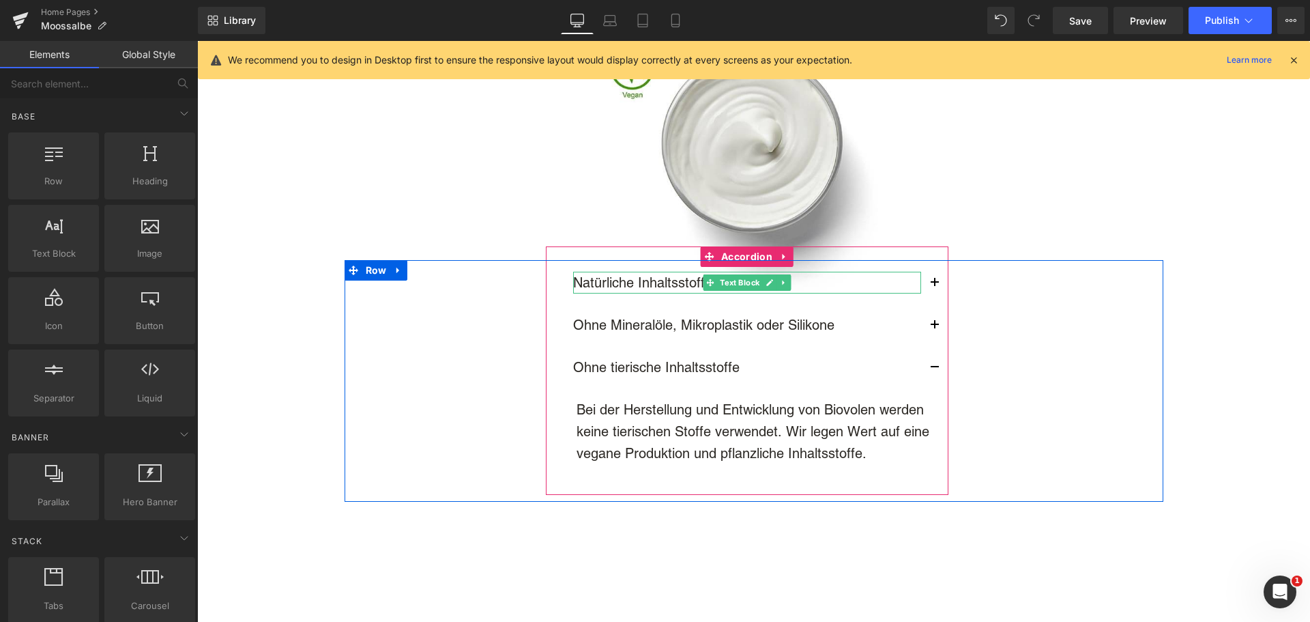
click at [604, 280] on p "Natürliche Inhaltsstoffe" at bounding box center [747, 283] width 348 height 22
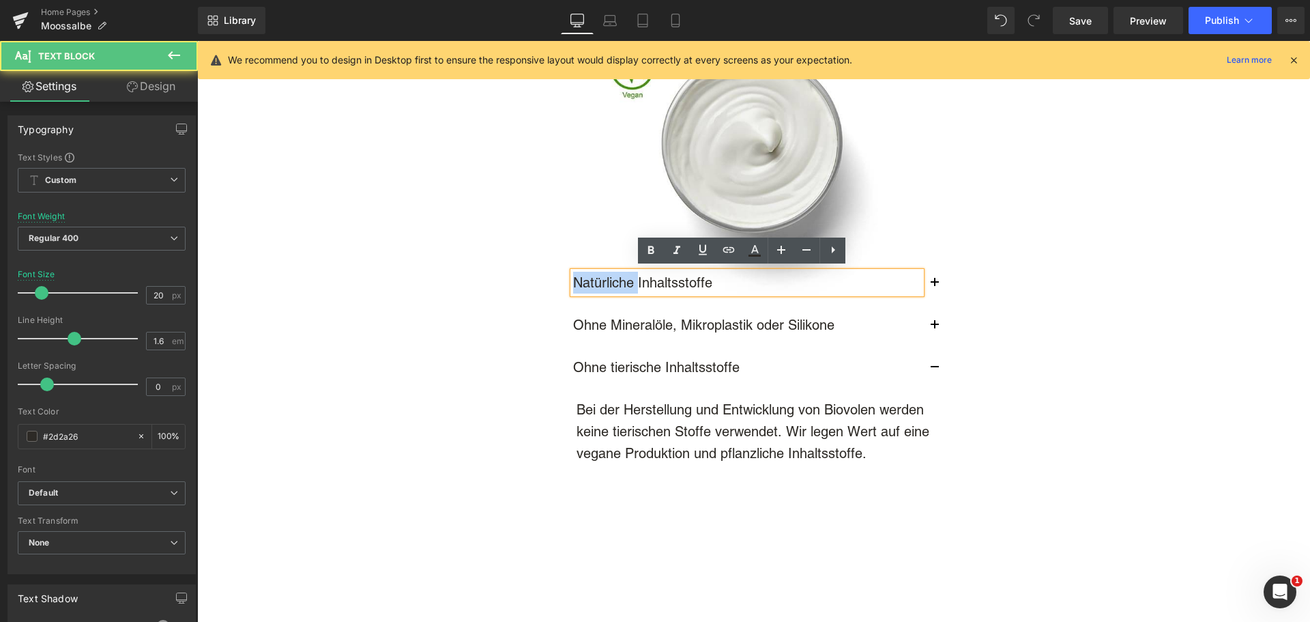
click at [604, 280] on p "Natürliche Inhaltsstoffe" at bounding box center [747, 283] width 348 height 22
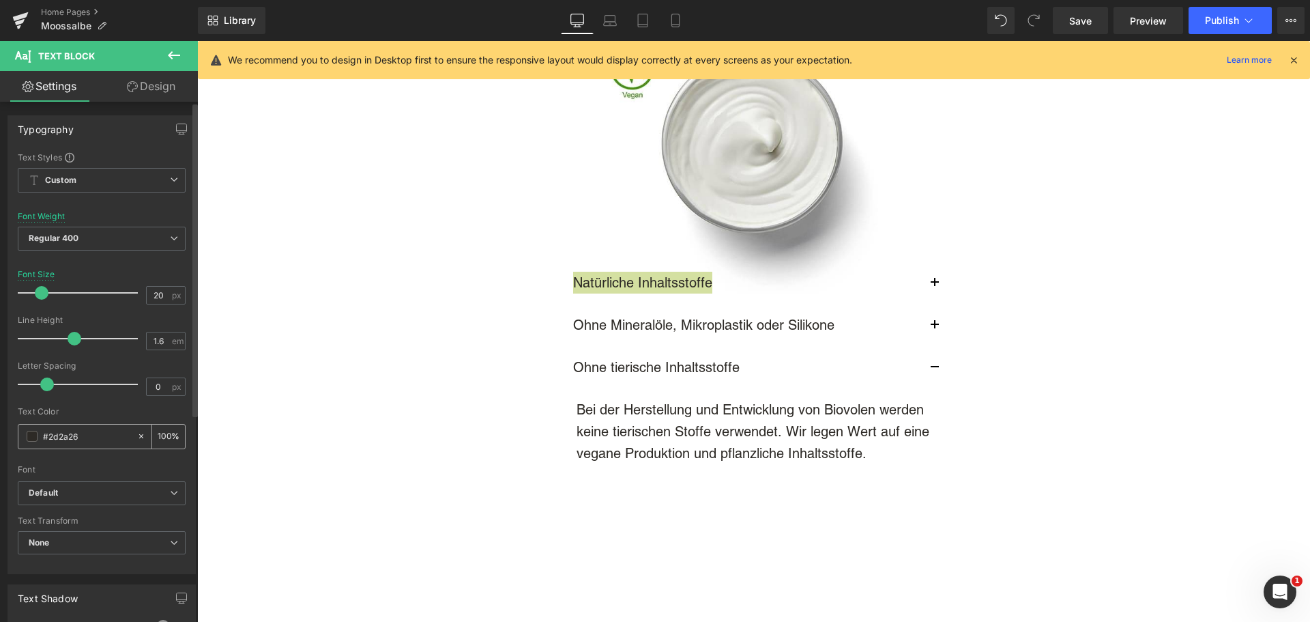
click at [59, 431] on input "#2d2a26" at bounding box center [86, 436] width 87 height 15
paste input "73129"
type input "#273129"
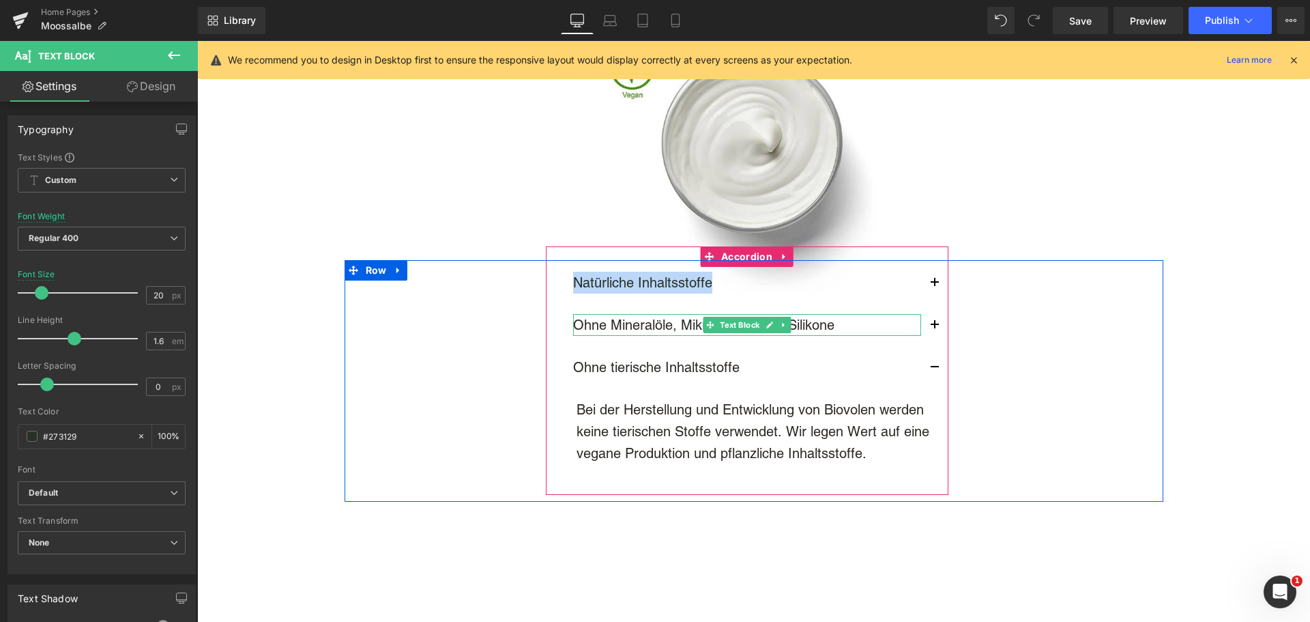
click at [627, 321] on p "Ohne Mineralöle, Mikroplastik oder Silikone" at bounding box center [747, 325] width 348 height 22
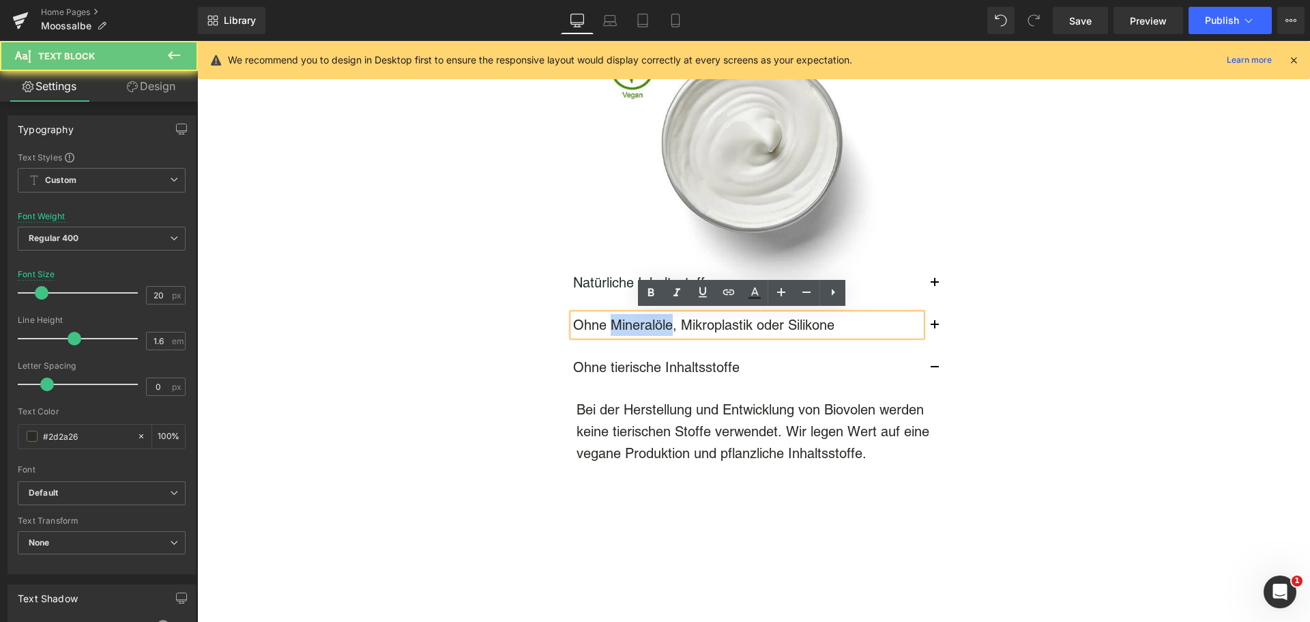
click at [627, 321] on p "Ohne Mineralöle, Mikroplastik oder Silikone" at bounding box center [747, 325] width 348 height 22
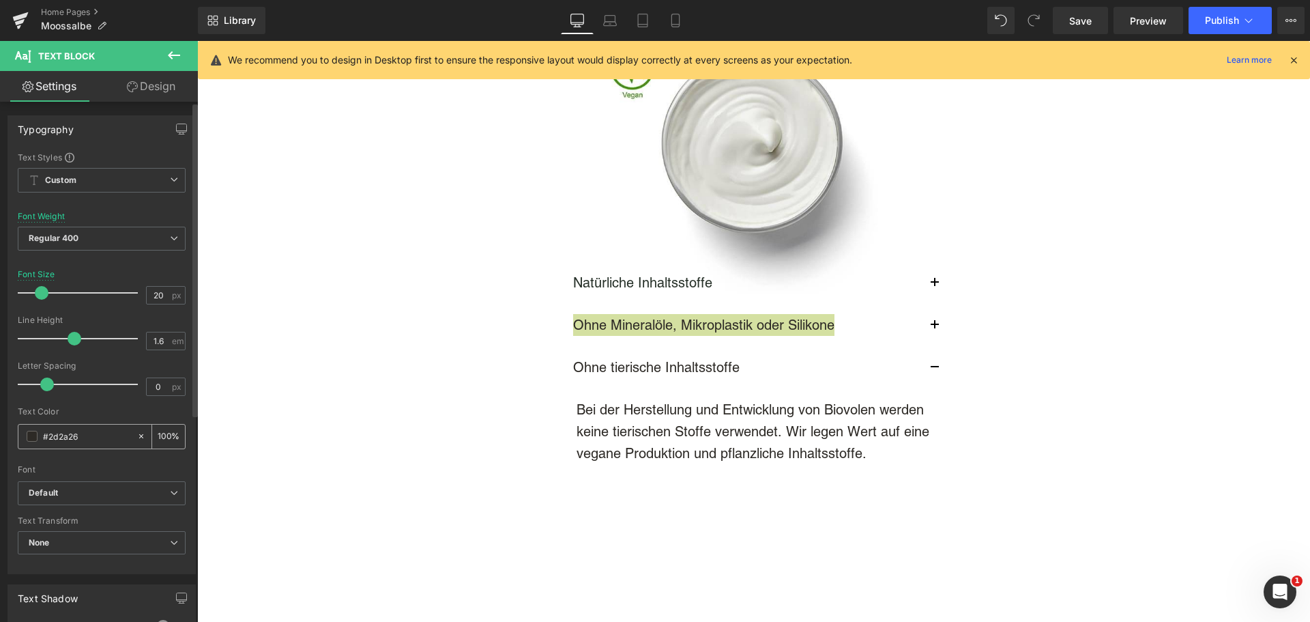
click at [66, 439] on input "#2d2a26" at bounding box center [86, 436] width 87 height 15
paste input "73129"
type input "#273129"
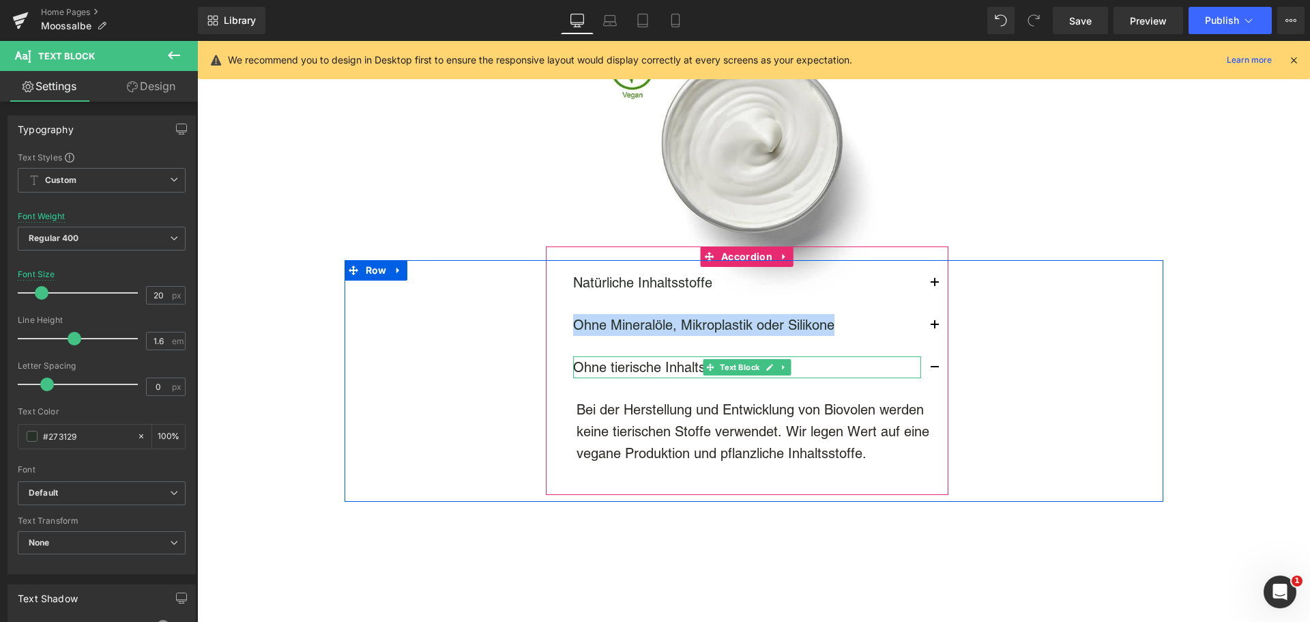
click at [650, 367] on p "Ohne tierische Inhaltsstoffe" at bounding box center [747, 367] width 348 height 22
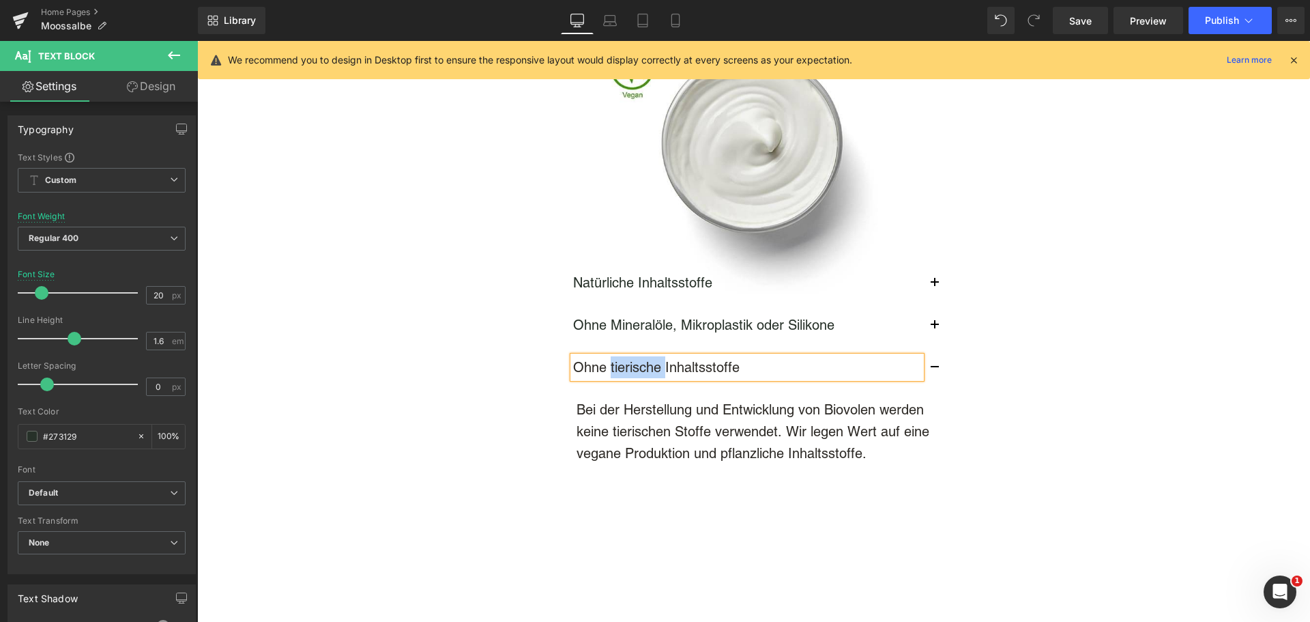
click at [650, 367] on p "Ohne tierische Inhaltsstoffe" at bounding box center [747, 367] width 348 height 22
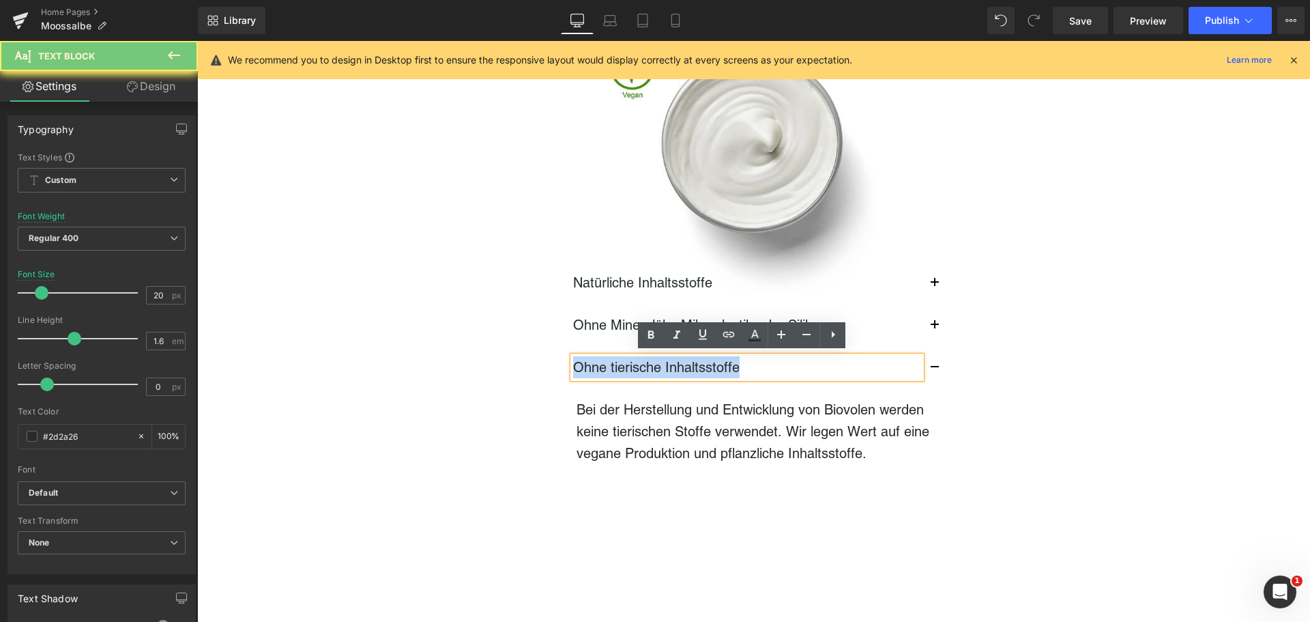
click at [650, 367] on p "Ohne tierische Inhaltsstoffe" at bounding box center [747, 367] width 348 height 22
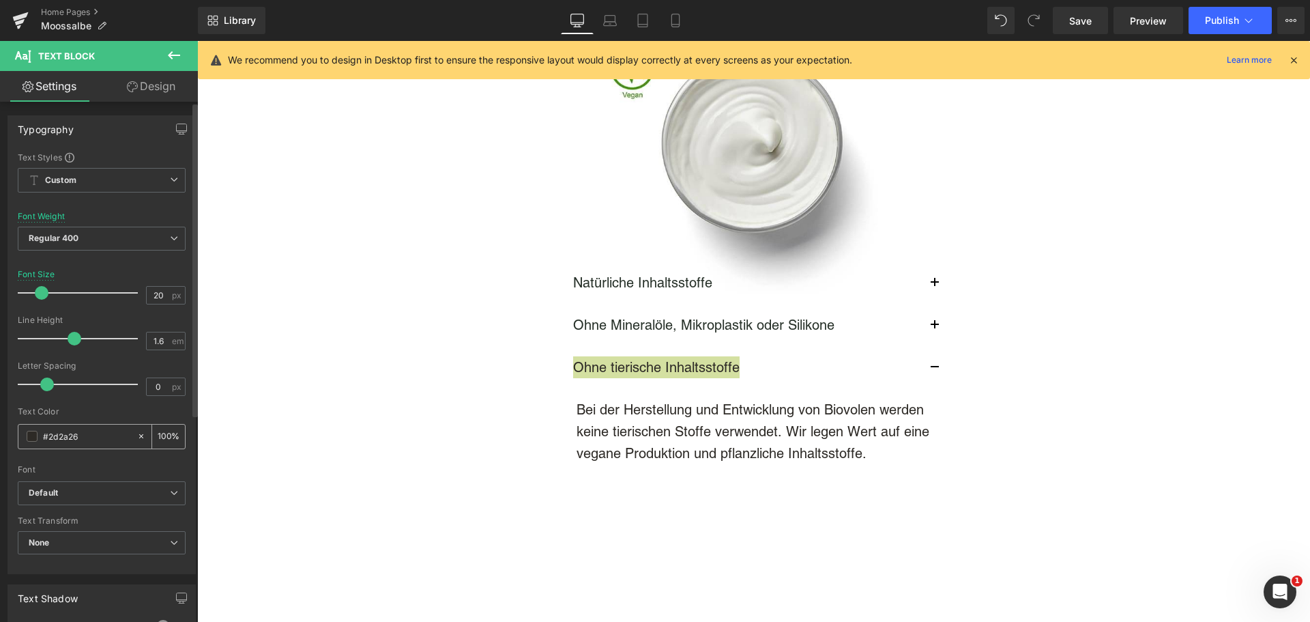
click at [88, 439] on input "#2d2a26" at bounding box center [86, 436] width 87 height 15
type input "#273129"
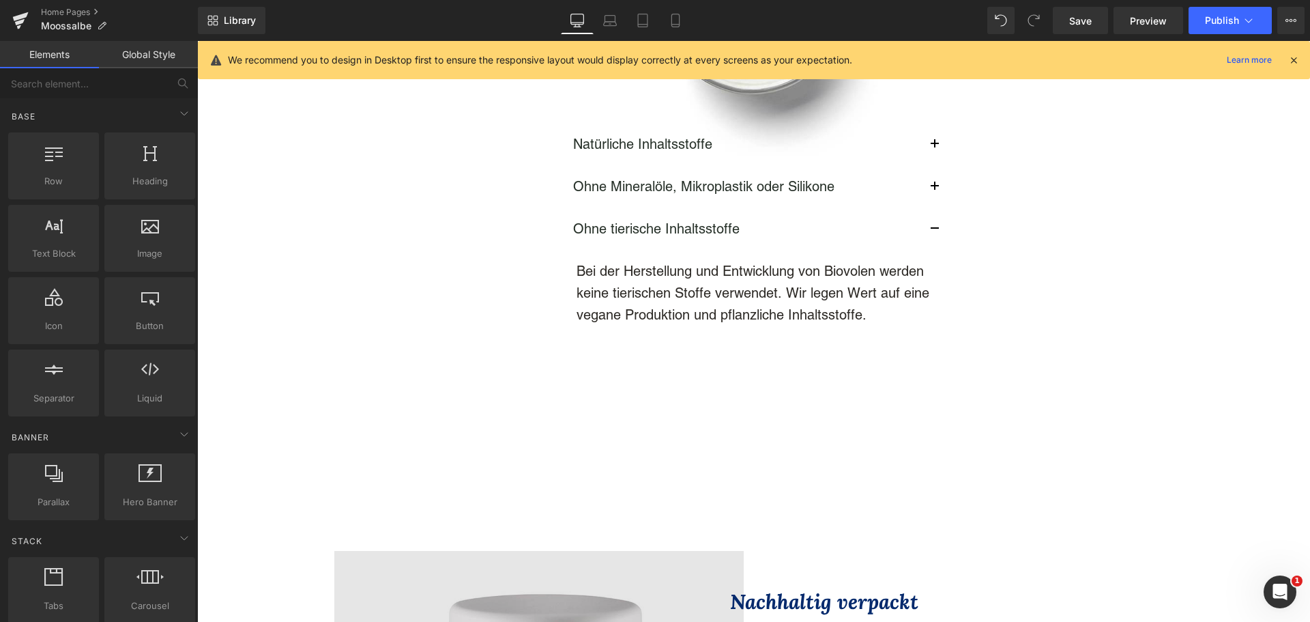
scroll to position [4231, 0]
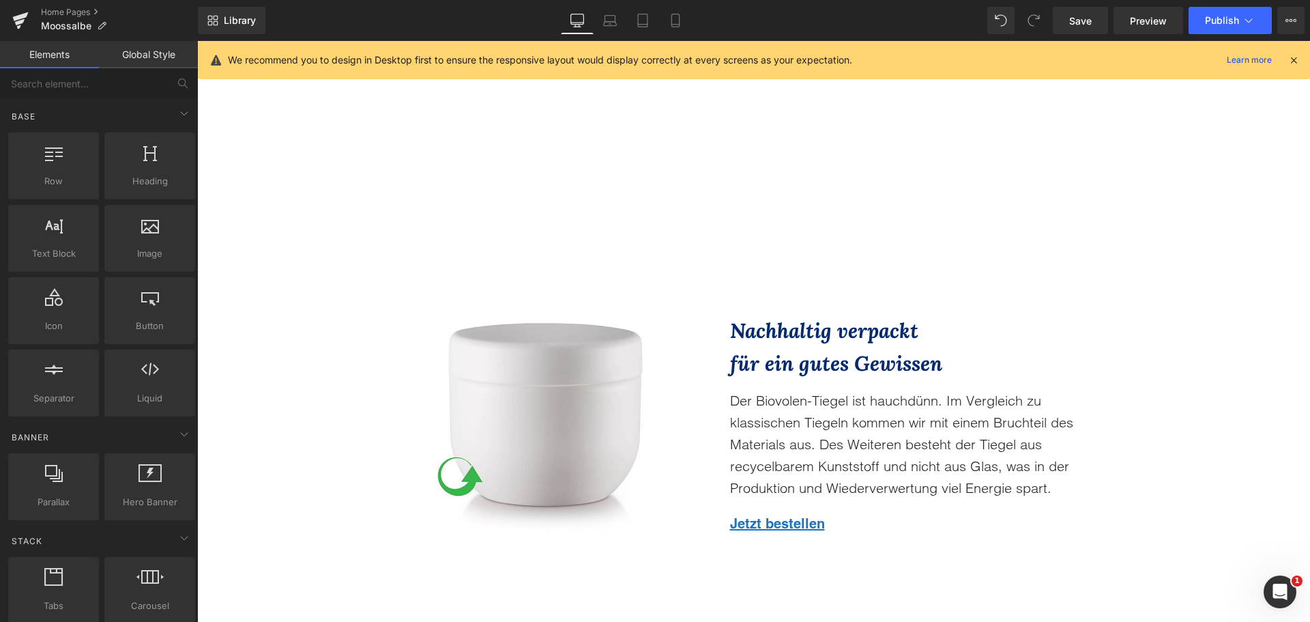
click at [798, 415] on span "Der Biovolen-Tiegel ist hauchdünn. Im Vergleich zu klassischen Tiegeln kommen w…" at bounding box center [901, 444] width 343 height 104
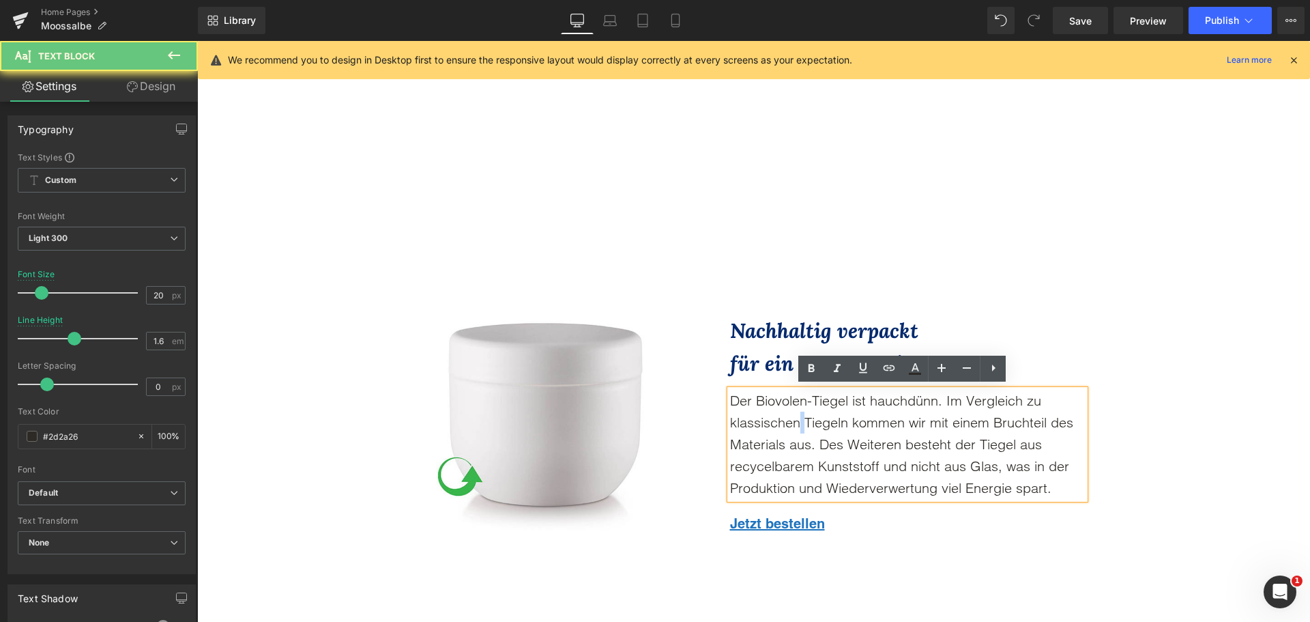
click at [798, 415] on span "Der Biovolen-Tiegel ist hauchdünn. Im Vergleich zu klassischen Tiegeln kommen w…" at bounding box center [901, 444] width 343 height 104
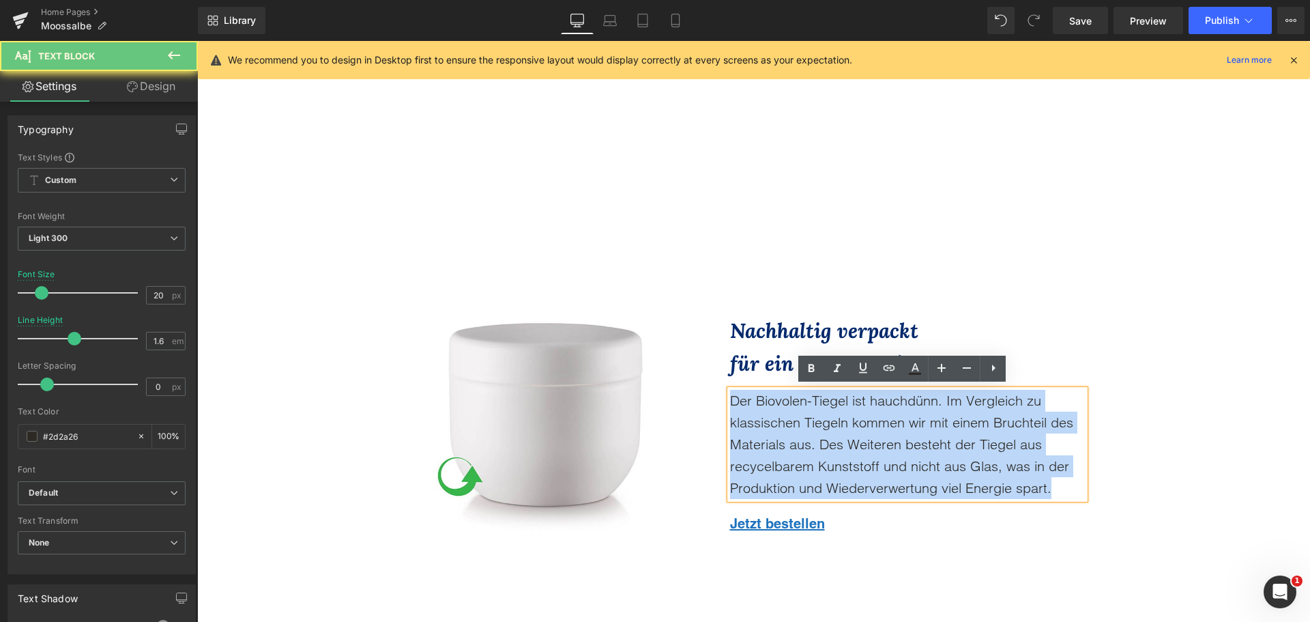
click at [798, 415] on span "Der Biovolen-Tiegel ist hauchdünn. Im Vergleich zu klassischen Tiegeln kommen w…" at bounding box center [901, 444] width 343 height 104
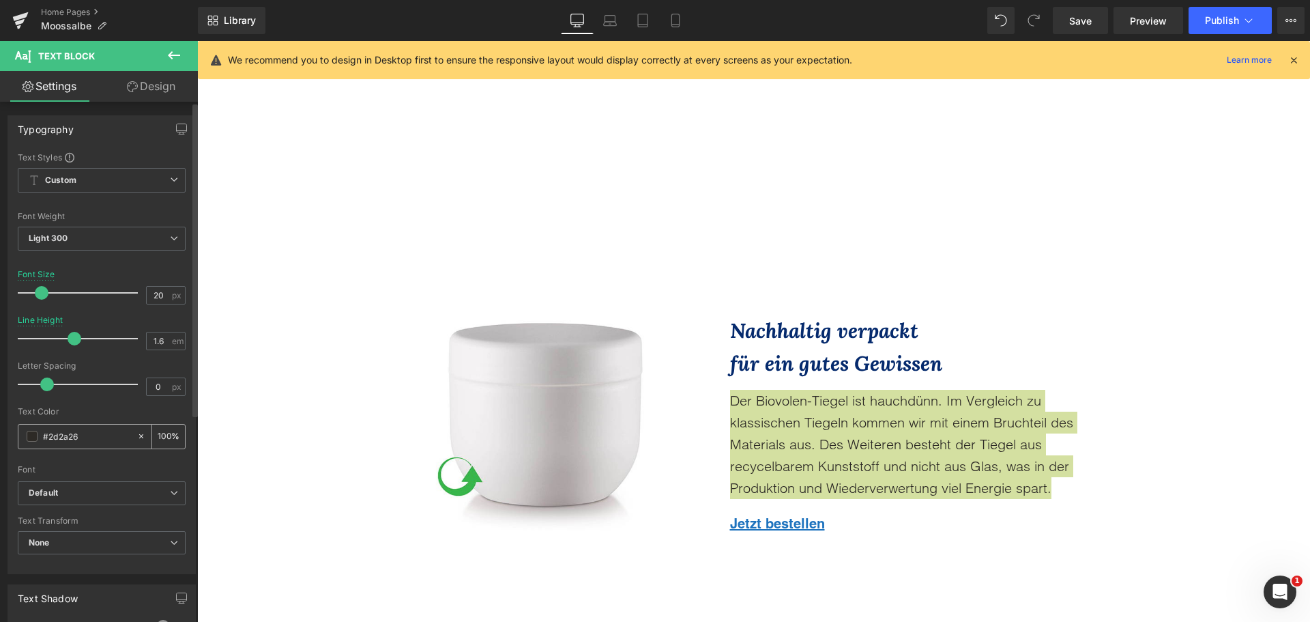
click at [53, 431] on input "#2d2a26" at bounding box center [86, 436] width 87 height 15
type input "#273129"
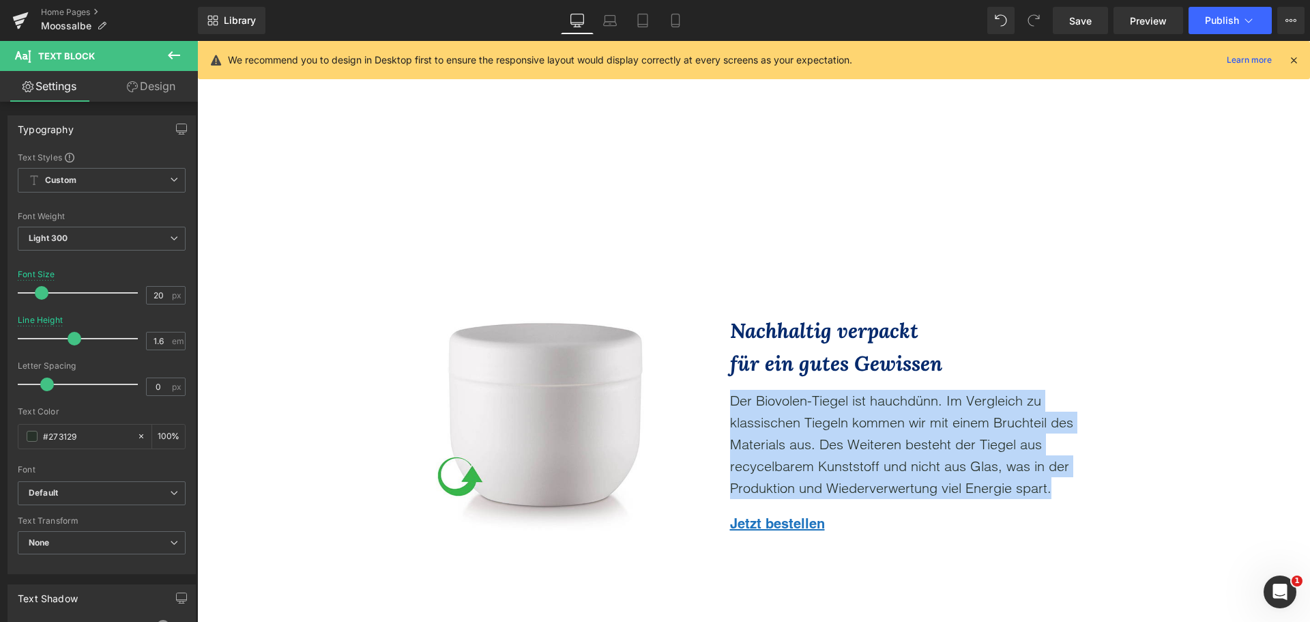
click at [231, 425] on div "Die unbedenkliche Alternative zur Nadel Text Block Jetzt bestellen Button [PERS…" at bounding box center [753, 575] width 1113 height 9344
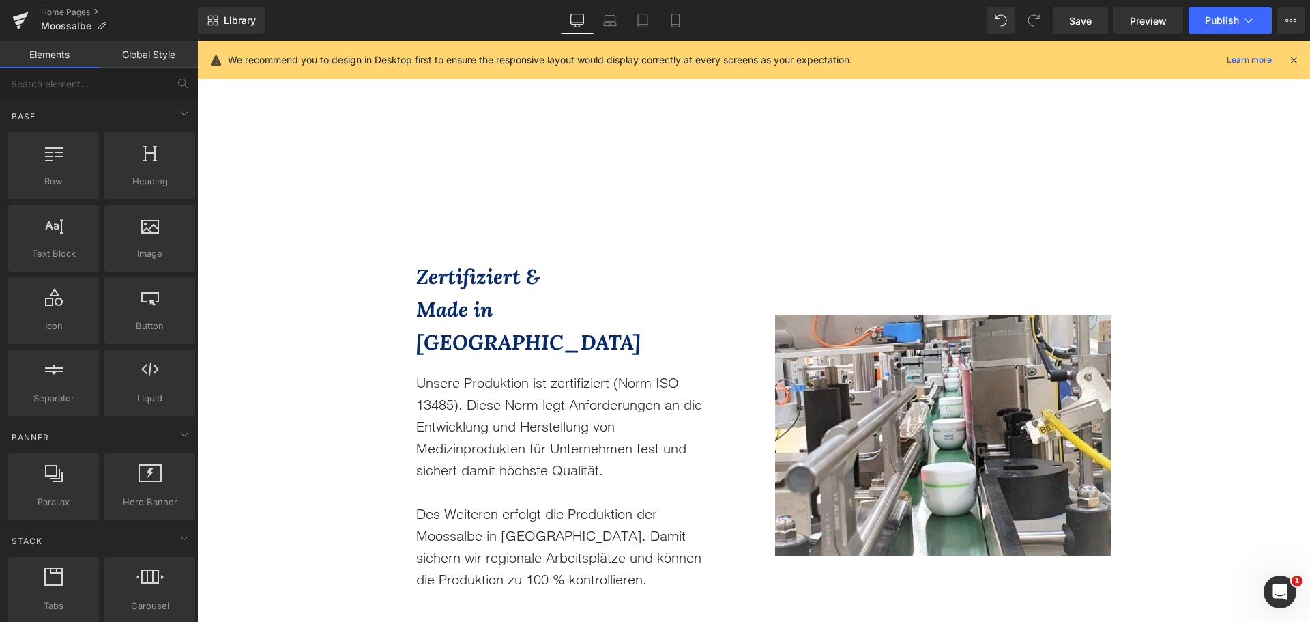
scroll to position [4709, 0]
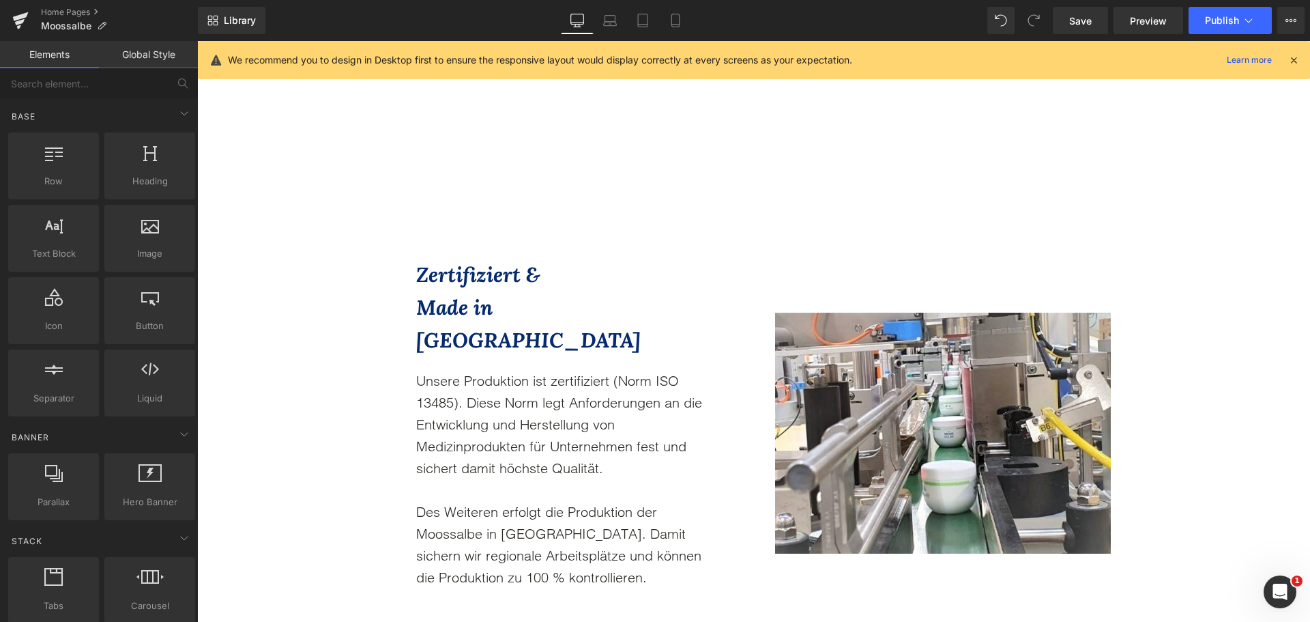
click at [435, 429] on p "Unsere Produktion ist zertifiziert (Norm ISO 13485). Diese Norm legt Anforderun…" at bounding box center [568, 424] width 304 height 109
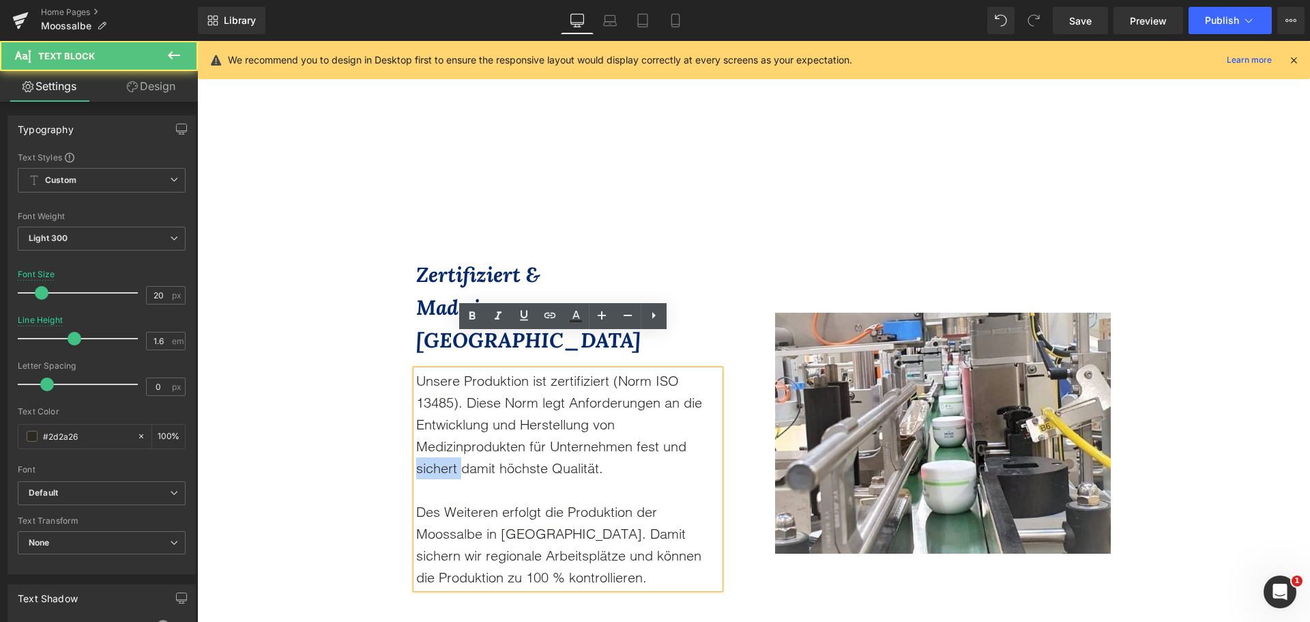
click at [435, 429] on p "Unsere Produktion ist zertifiziert (Norm ISO 13485). Diese Norm legt Anforderun…" at bounding box center [568, 424] width 304 height 109
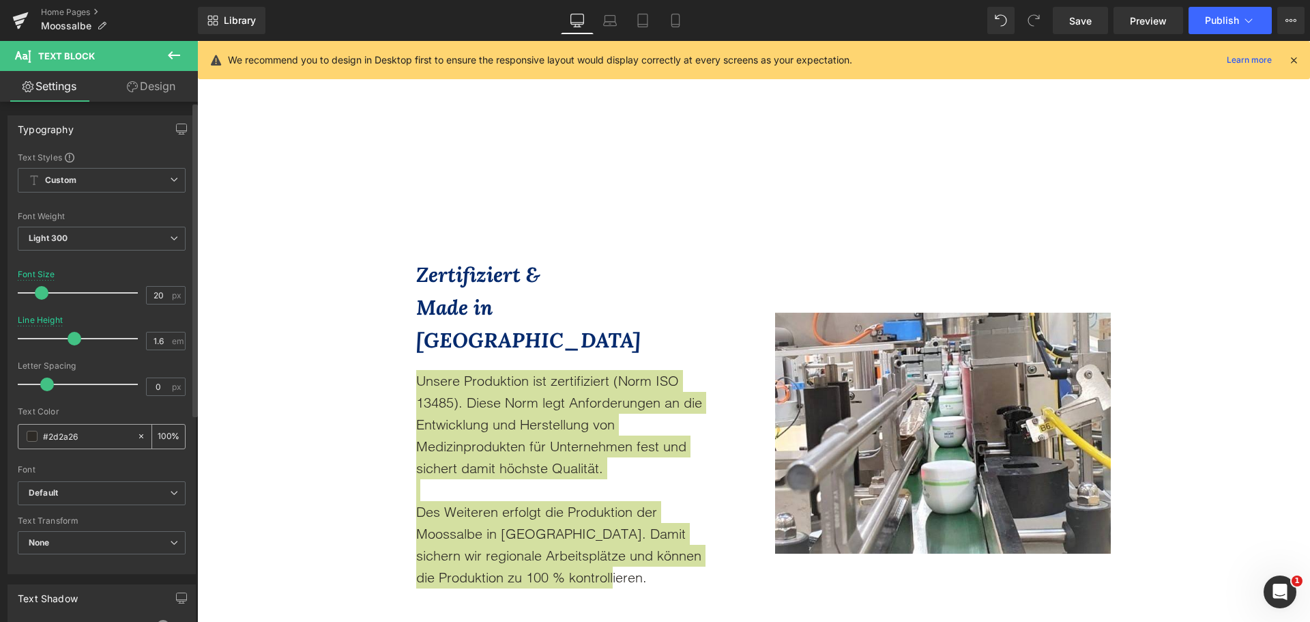
click at [105, 438] on input "#2d2a26" at bounding box center [86, 436] width 87 height 15
type input "#273129"
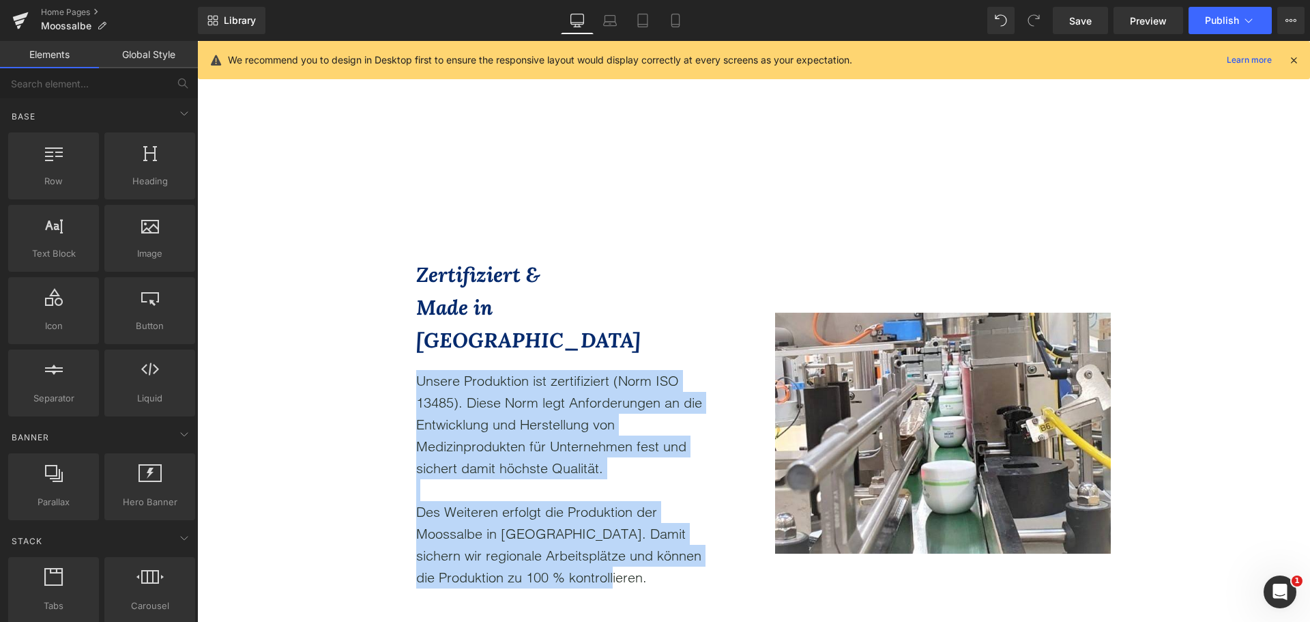
click at [258, 440] on div "Die unbedenkliche Alternative zur Nadel Text Block Jetzt bestellen Button [PERS…" at bounding box center [753, 97] width 1113 height 9344
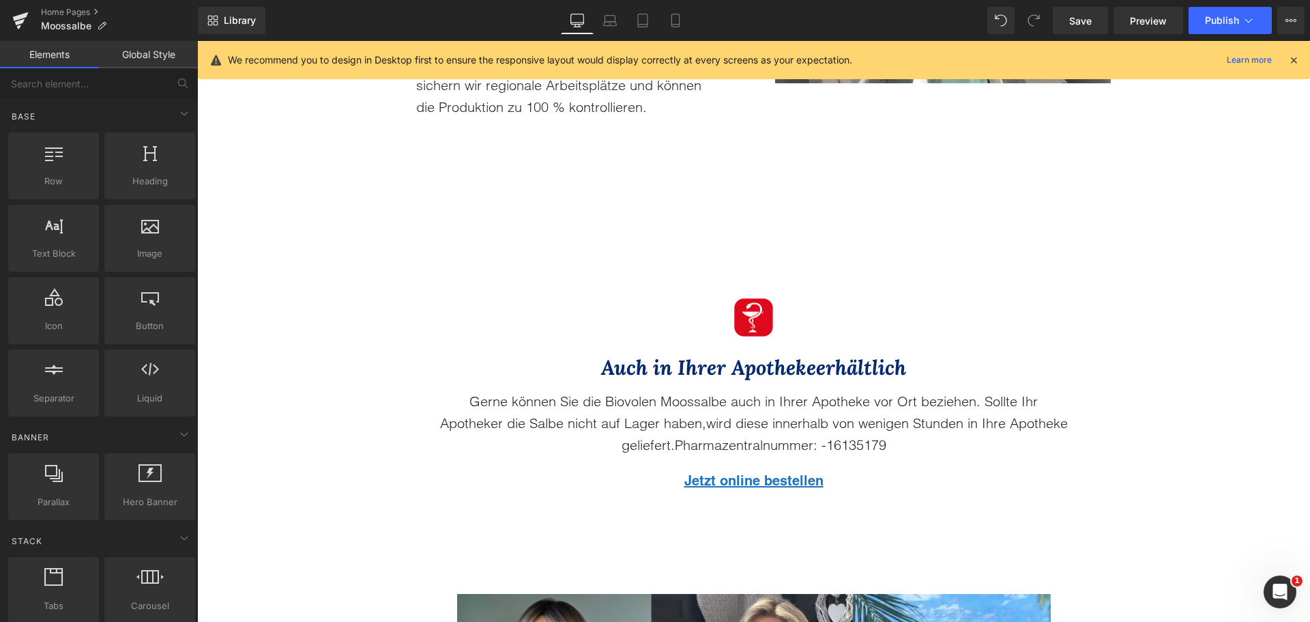
scroll to position [5187, 0]
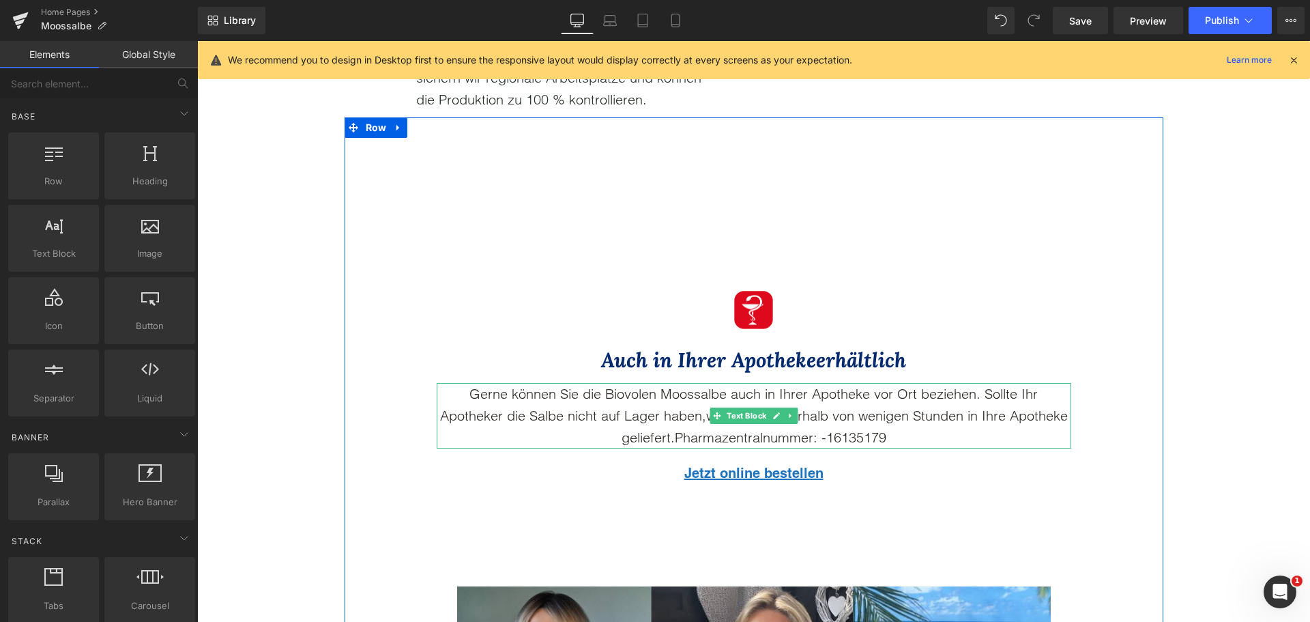
click at [657, 392] on p "Gerne können Sie die Biovolen Moossalbe auch in Ihrer Apotheke vor Ort beziehen…" at bounding box center [754, 416] width 635 height 66
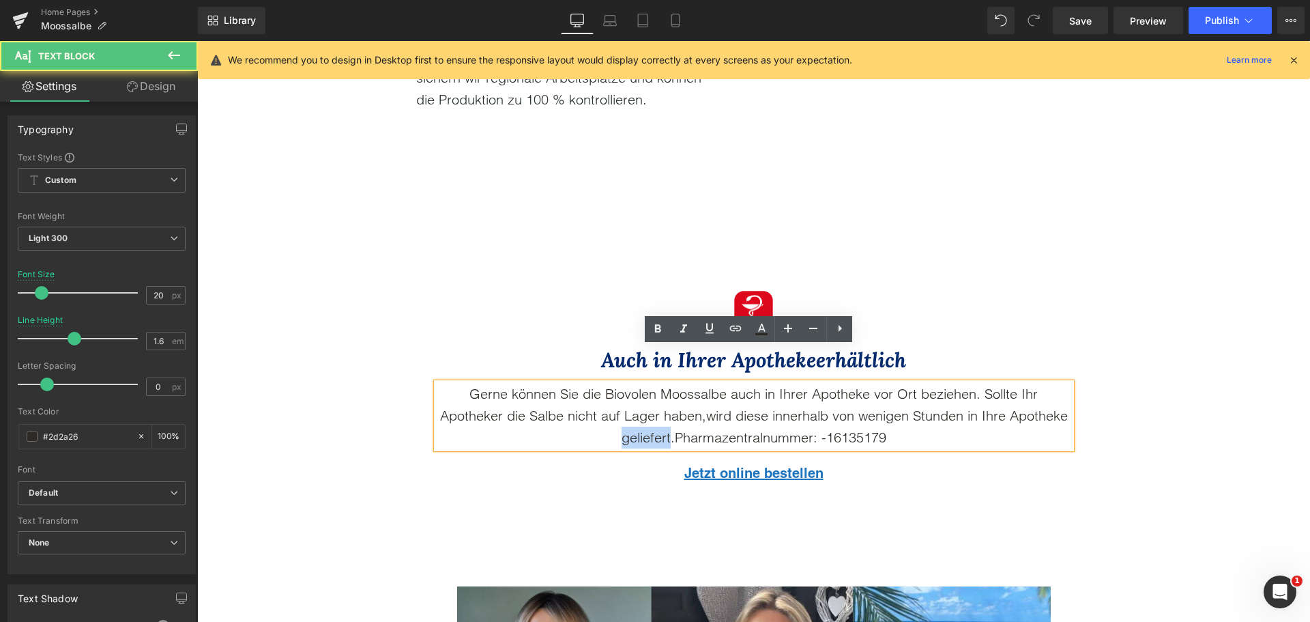
click at [657, 392] on p "Gerne können Sie die Biovolen Moossalbe auch in Ihrer Apotheke vor Ort beziehen…" at bounding box center [754, 416] width 635 height 66
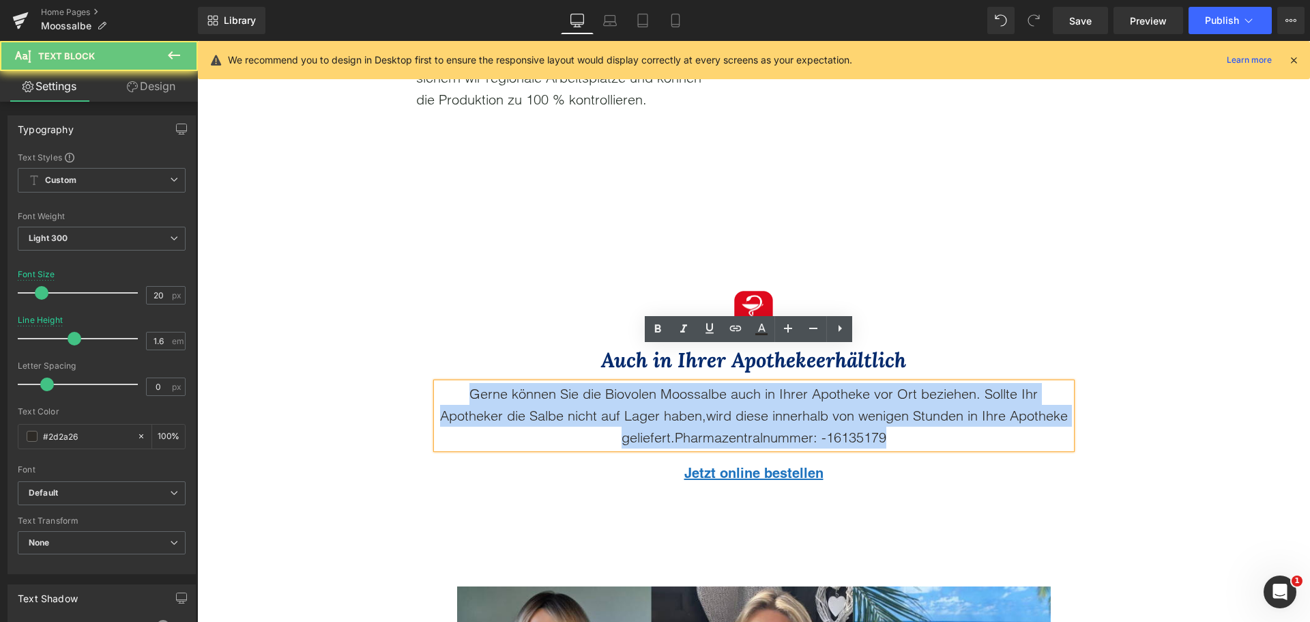
click at [657, 392] on p "Gerne können Sie die Biovolen Moossalbe auch in Ihrer Apotheke vor Ort beziehen…" at bounding box center [754, 416] width 635 height 66
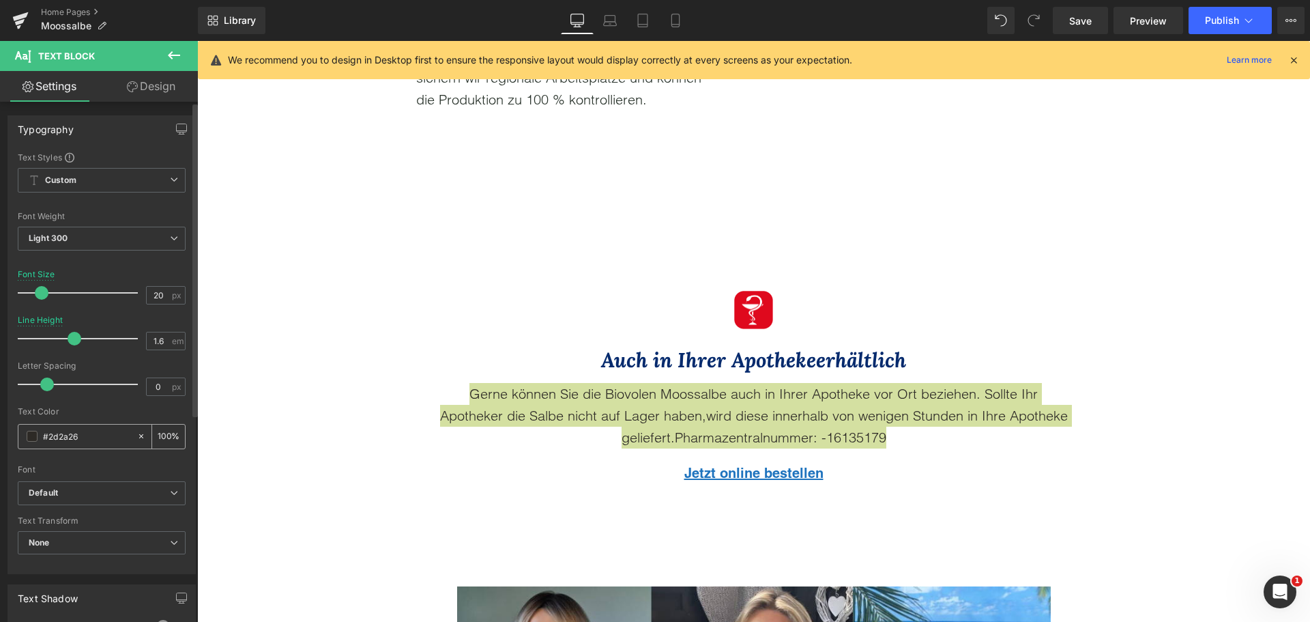
click at [89, 437] on input "#2d2a26" at bounding box center [86, 436] width 87 height 15
type input "#273129"
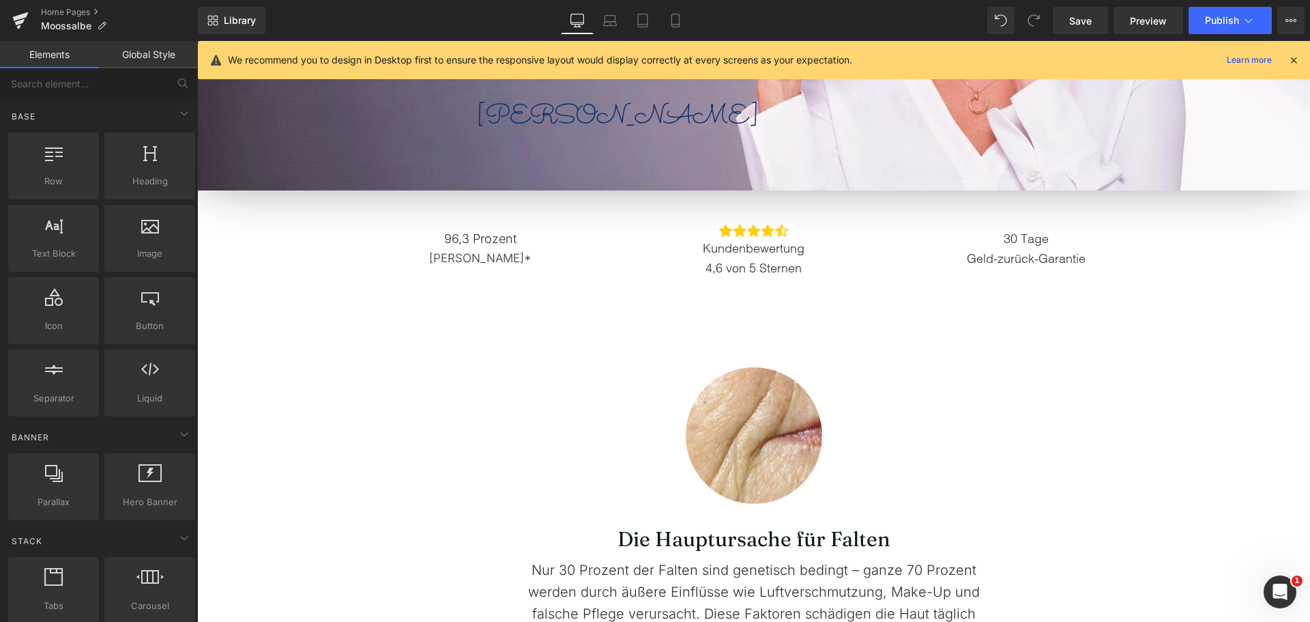
scroll to position [478, 0]
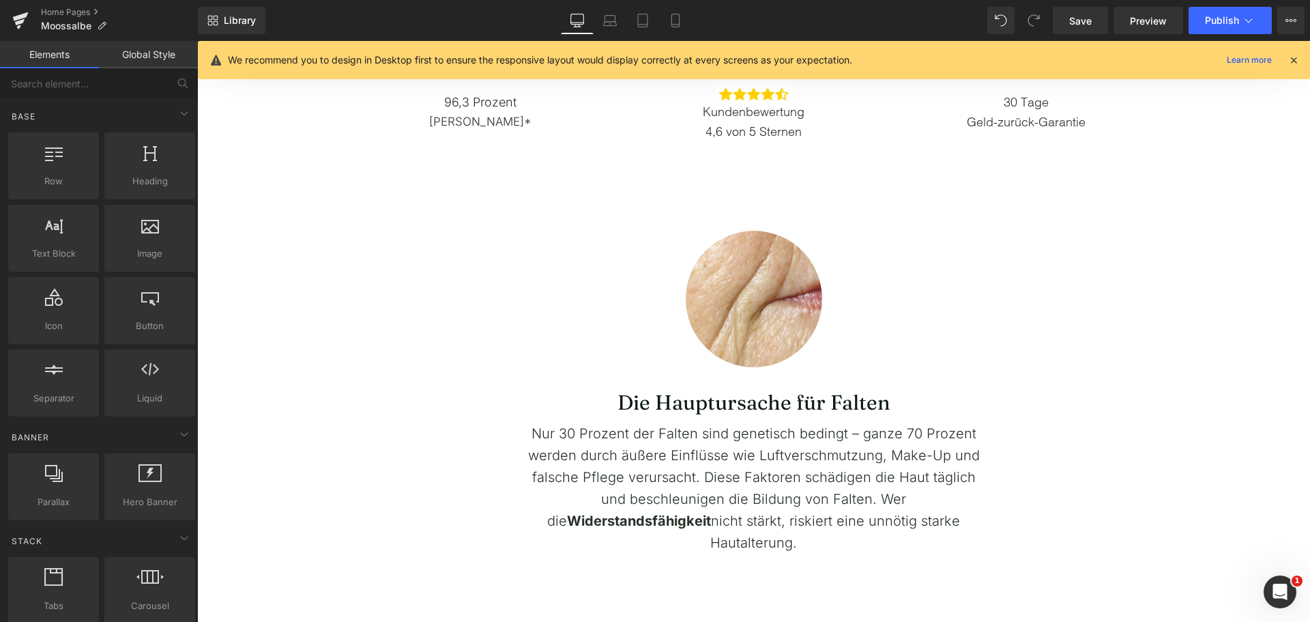
click at [635, 392] on span "Die Hauptursache für Falten" at bounding box center [754, 402] width 273 height 25
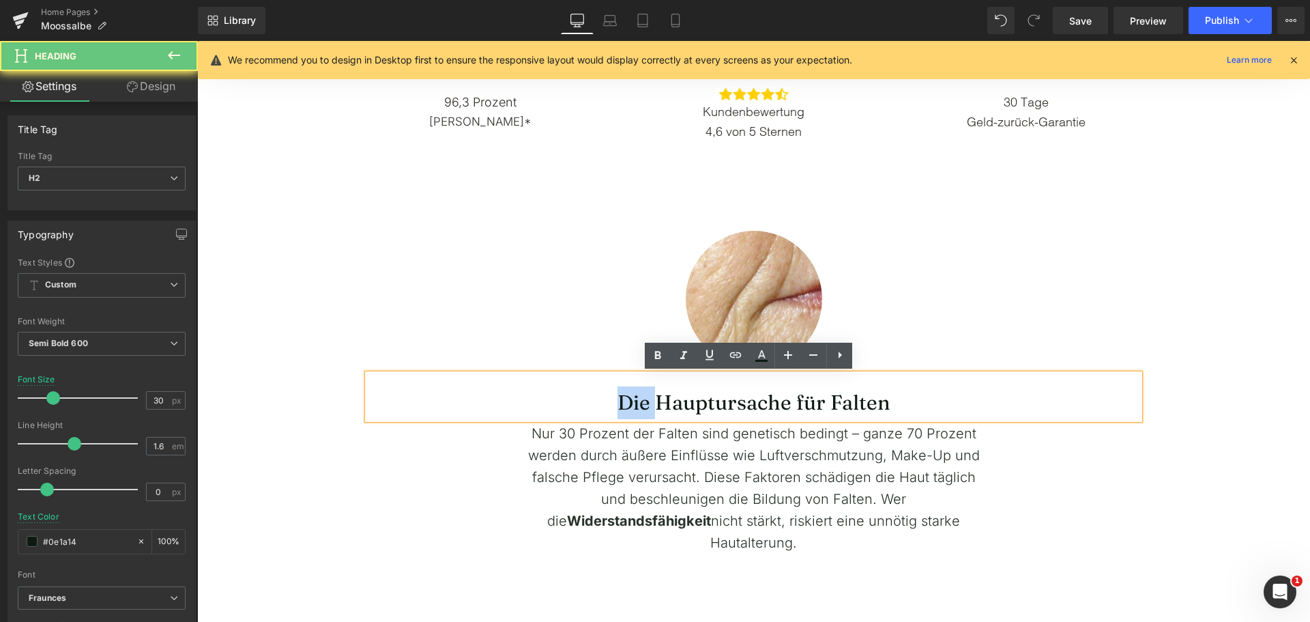
click at [635, 392] on span "Die Hauptursache für Falten" at bounding box center [754, 402] width 273 height 25
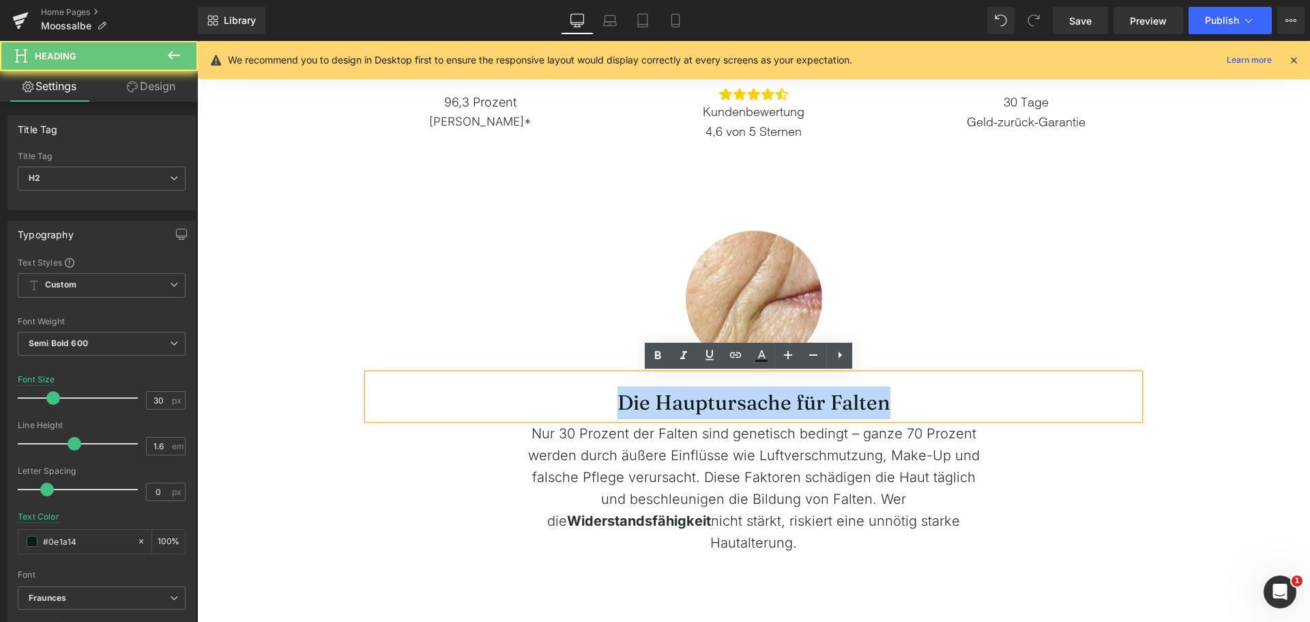
click at [635, 392] on span "Die Hauptursache für Falten" at bounding box center [754, 402] width 273 height 25
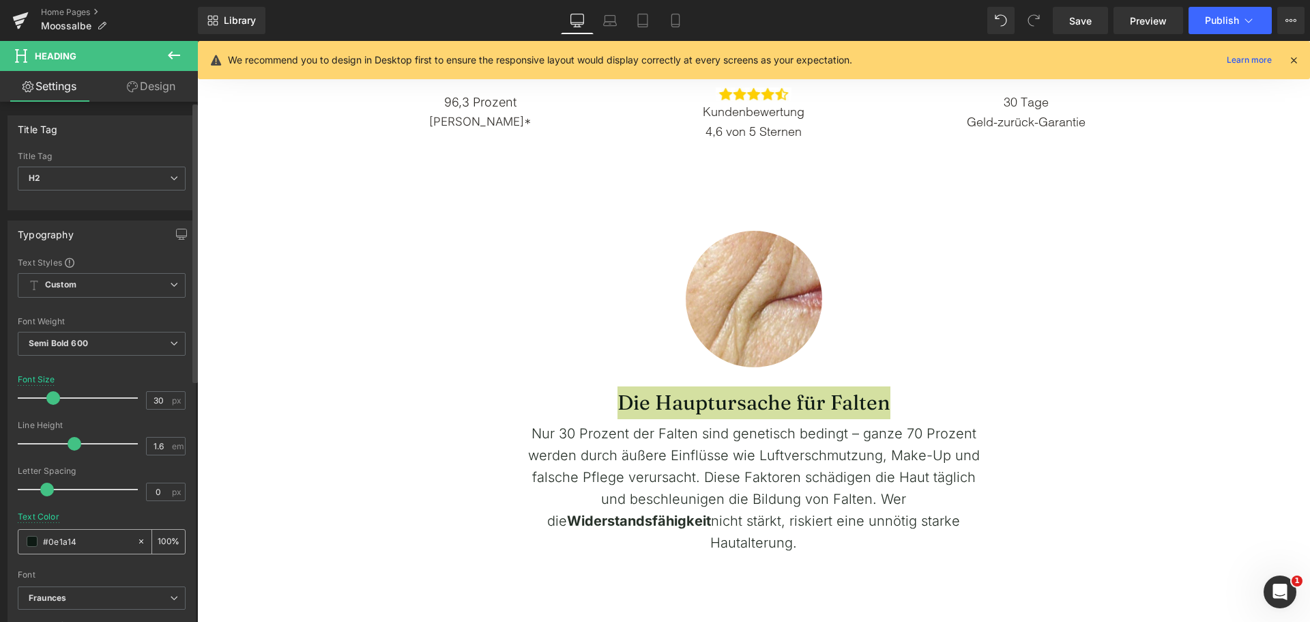
click at [72, 543] on input "#0e1a14" at bounding box center [86, 541] width 87 height 15
paste input "E1A"
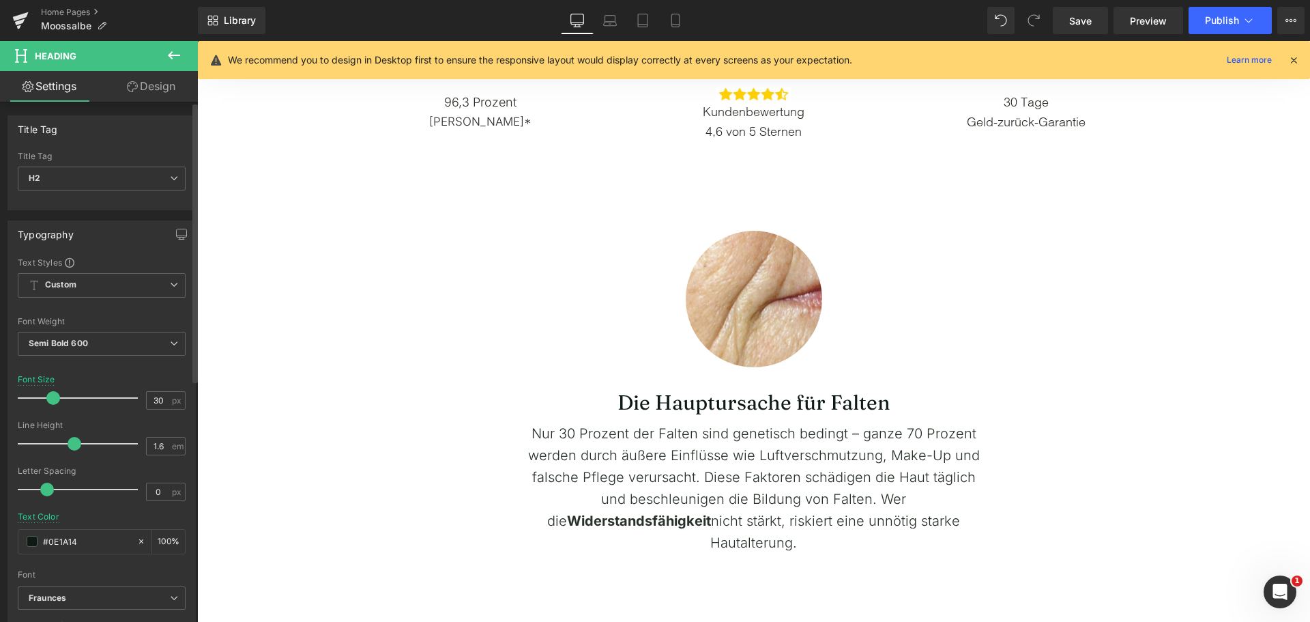
type input "#0E1A14"
click at [115, 514] on div "Text Color #0E1A14 100 %" at bounding box center [102, 541] width 168 height 58
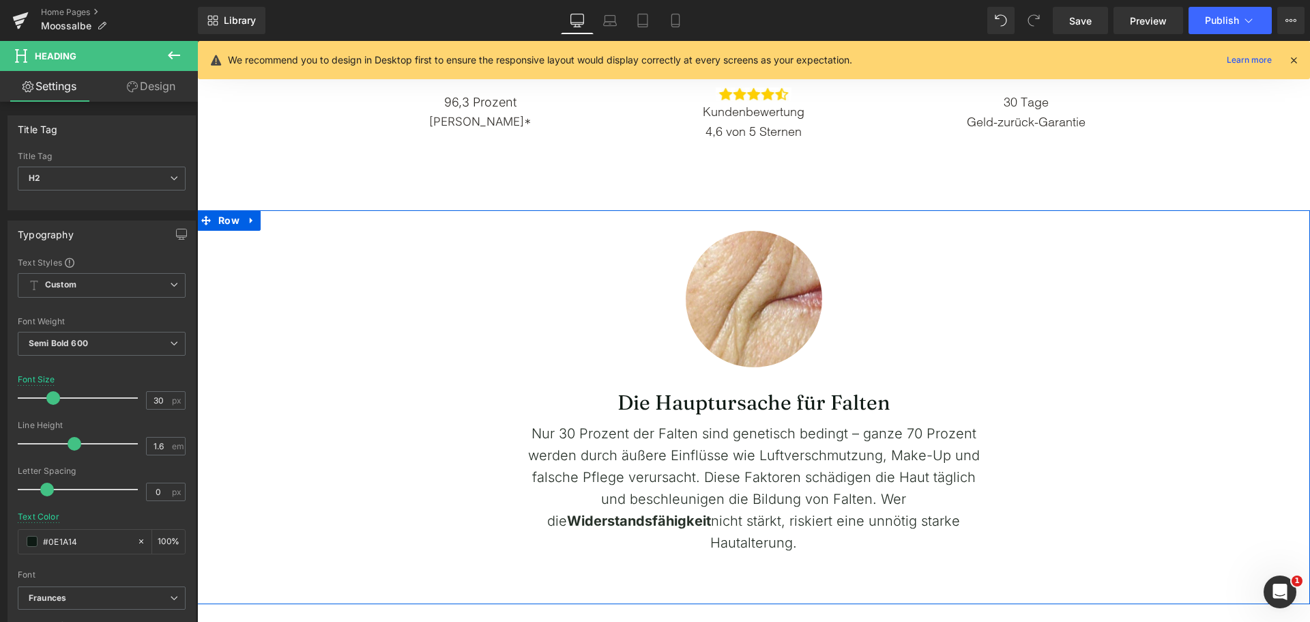
scroll to position [887, 0]
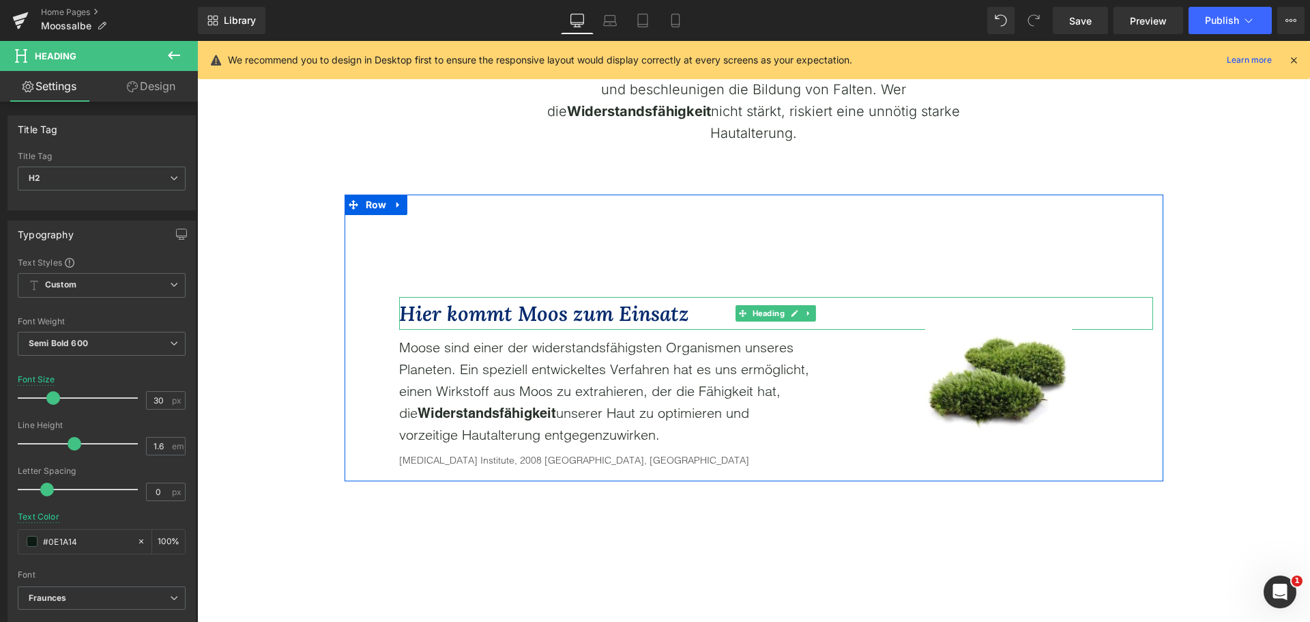
click at [479, 321] on icon "Hier kommt Moos zum Einsatz" at bounding box center [544, 313] width 290 height 26
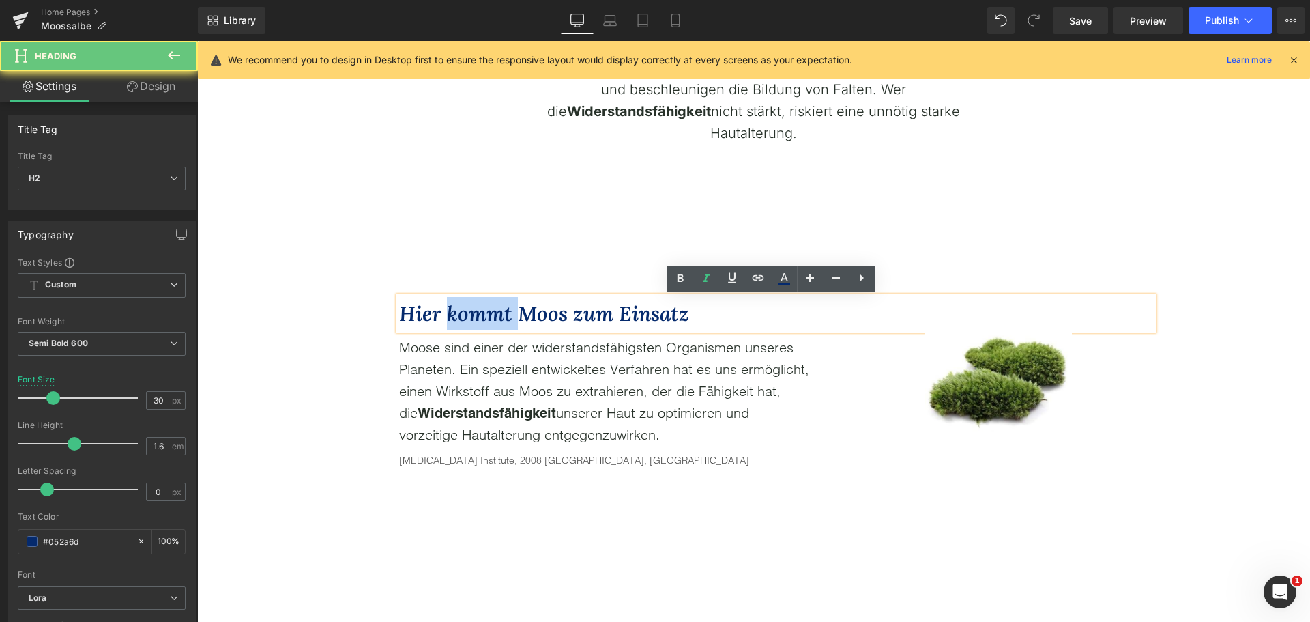
click at [479, 321] on icon "Hier kommt Moos zum Einsatz" at bounding box center [544, 313] width 290 height 26
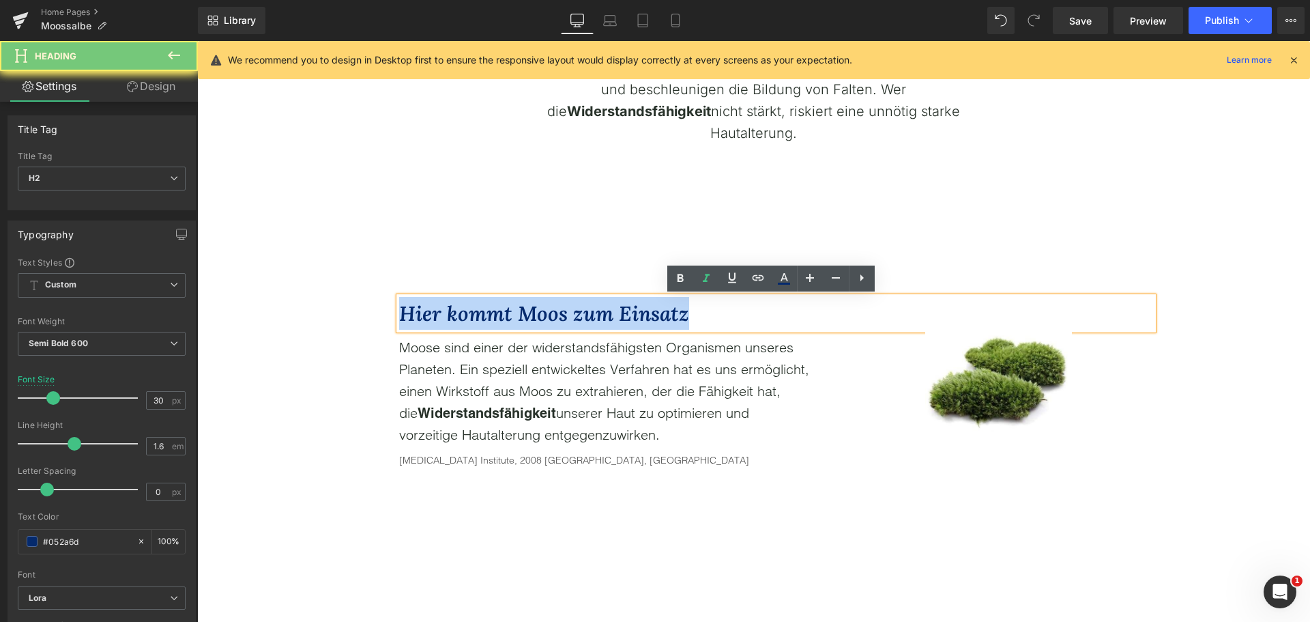
click at [479, 321] on icon "Hier kommt Moos zum Einsatz" at bounding box center [544, 313] width 290 height 26
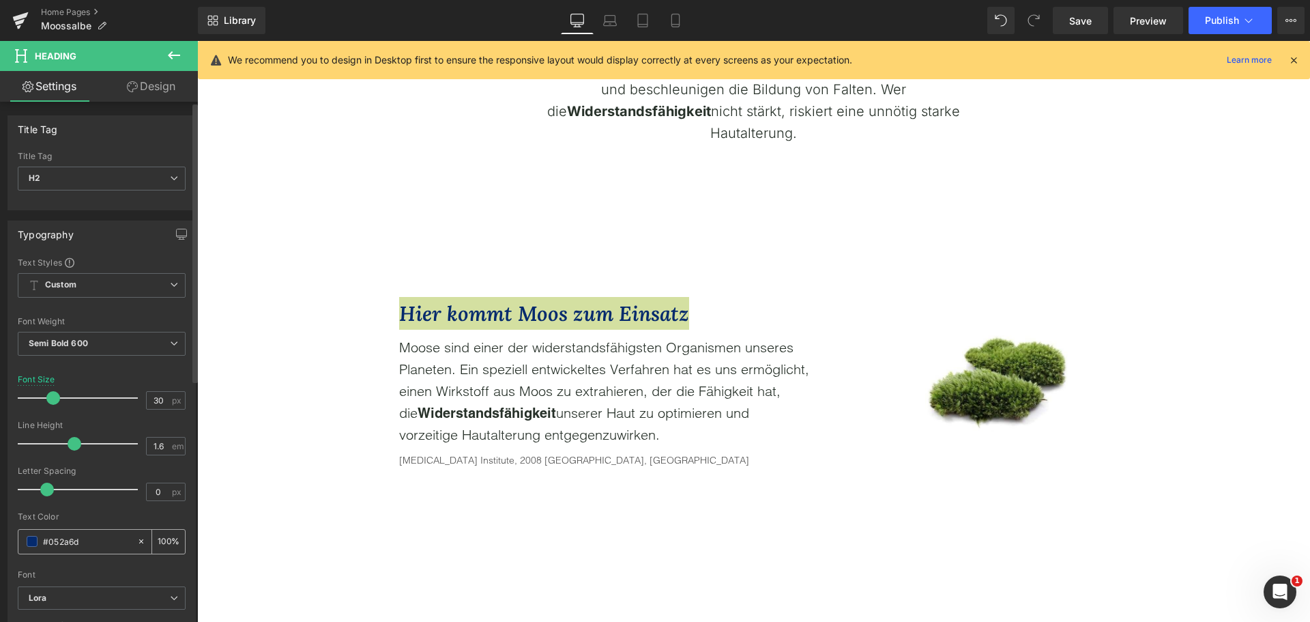
click at [96, 543] on input "#052a6d" at bounding box center [86, 541] width 87 height 15
paste input "E1A14"
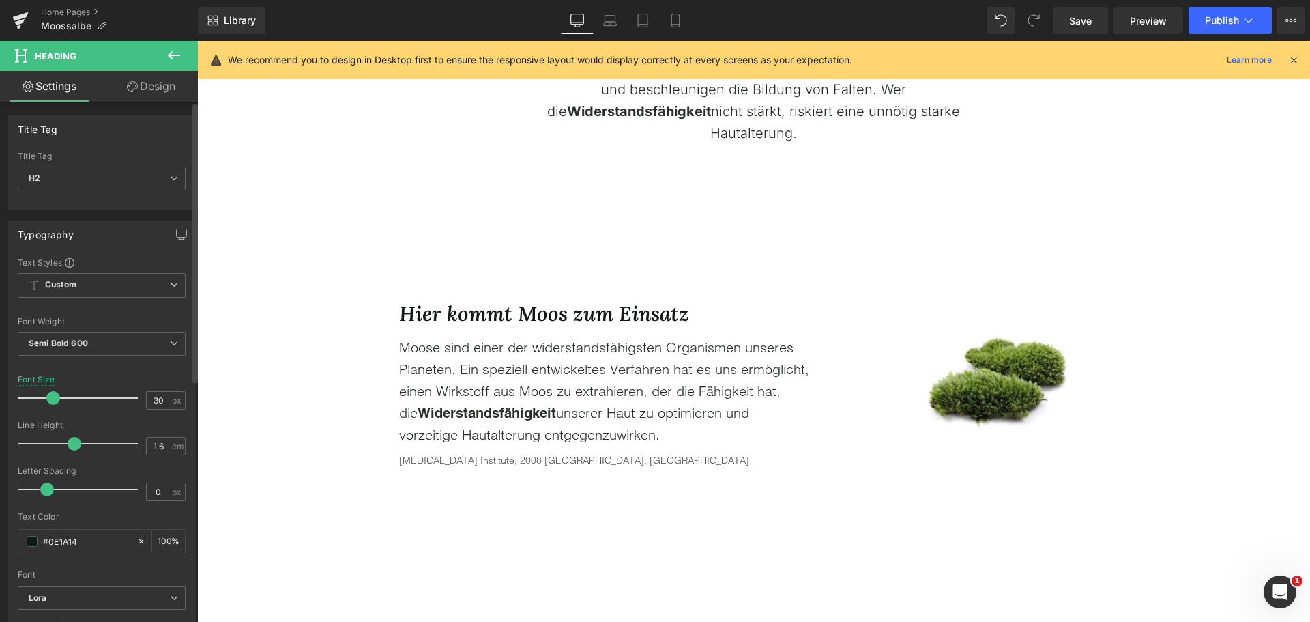
type input "#0E1A14"
click at [96, 521] on div "Text Color #0E1A14 100 %" at bounding box center [102, 541] width 168 height 58
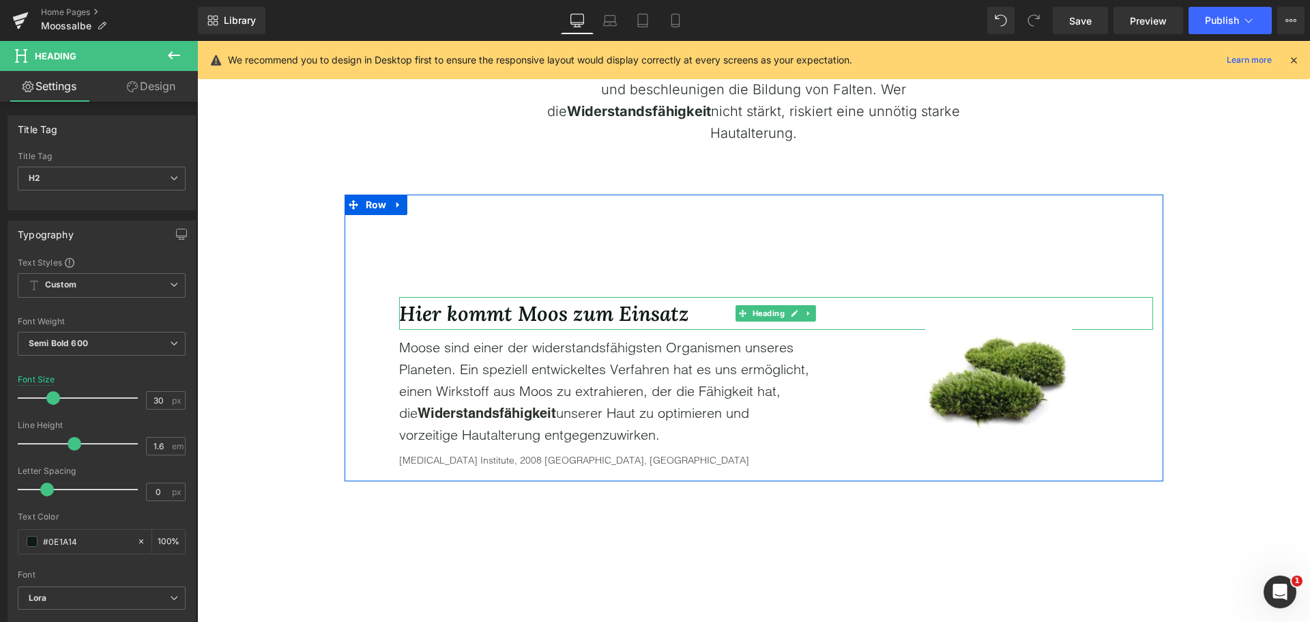
click at [442, 315] on icon "Hier kommt Moos zum Einsatz" at bounding box center [544, 313] width 290 height 26
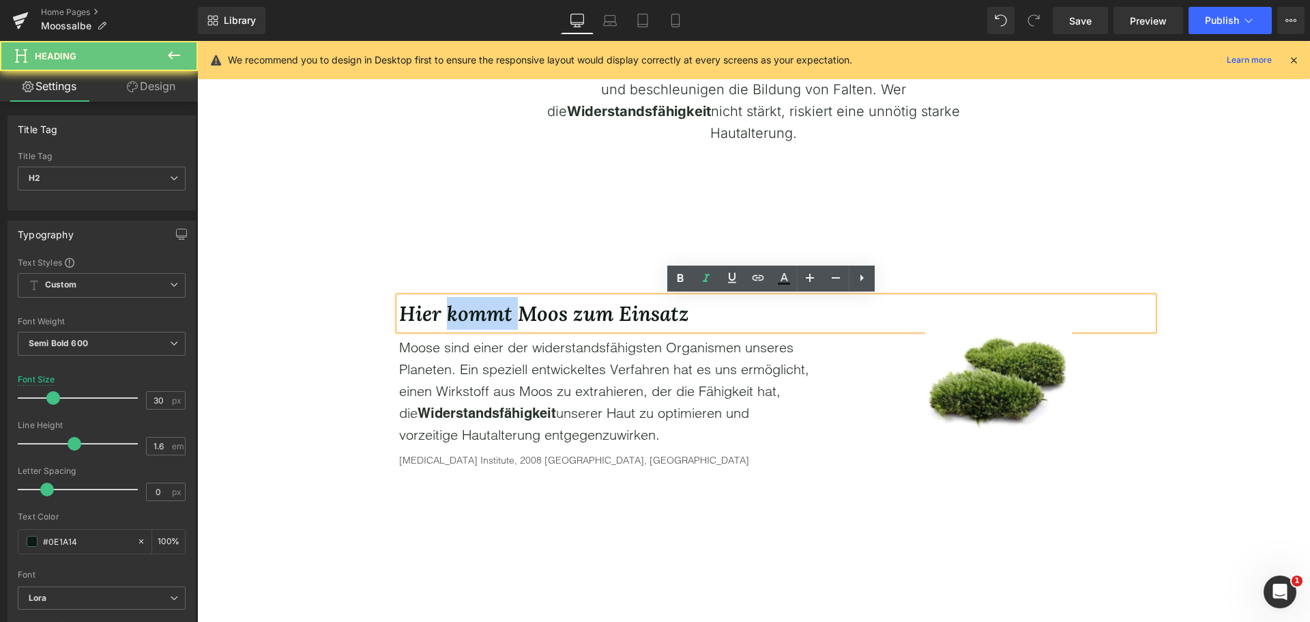
click at [442, 315] on icon "Hier kommt Moos zum Einsatz" at bounding box center [544, 313] width 290 height 26
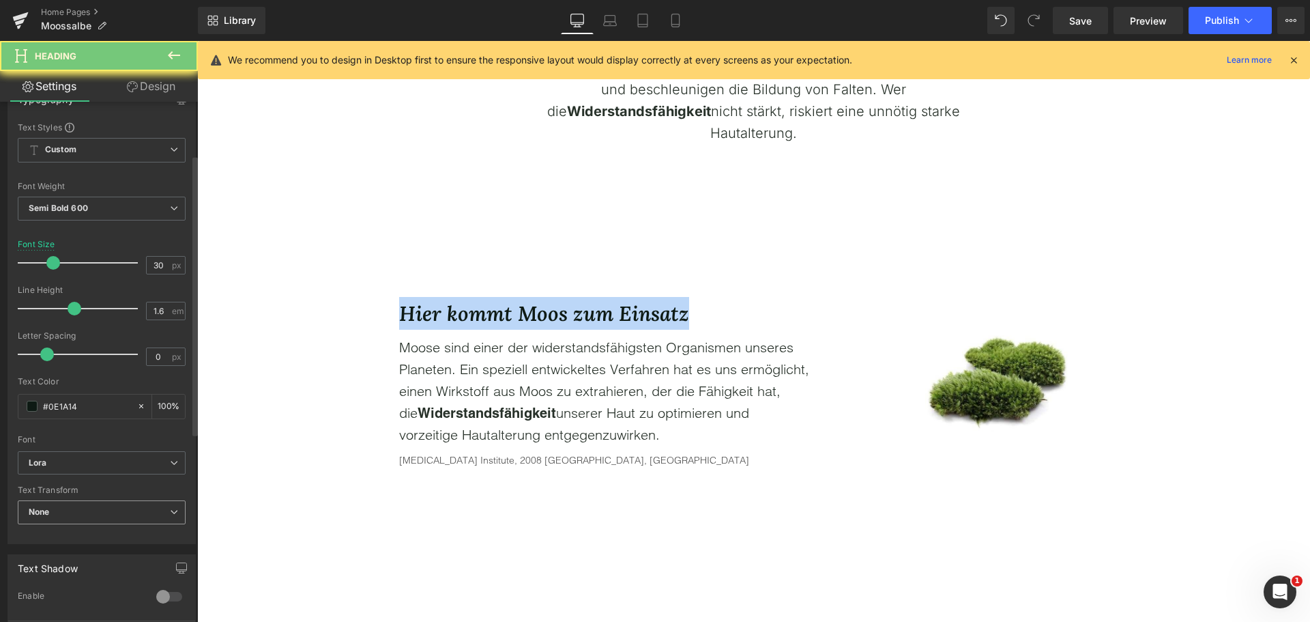
scroll to position [137, 0]
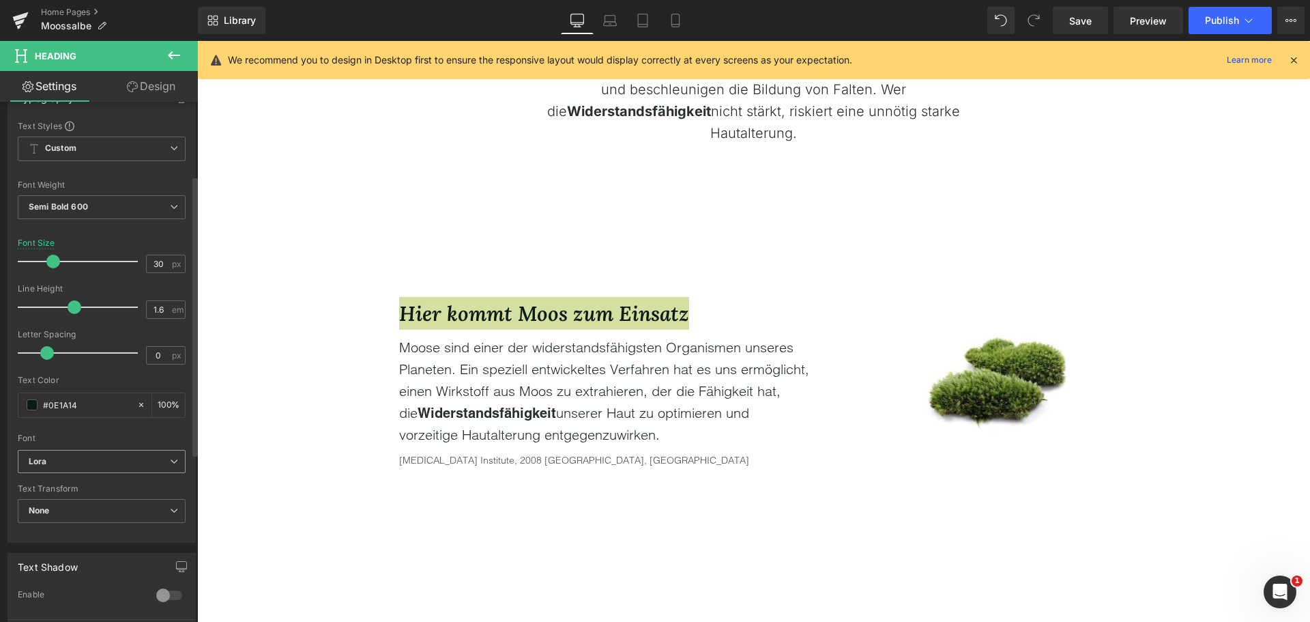
click at [102, 460] on b "Lora" at bounding box center [99, 462] width 141 height 12
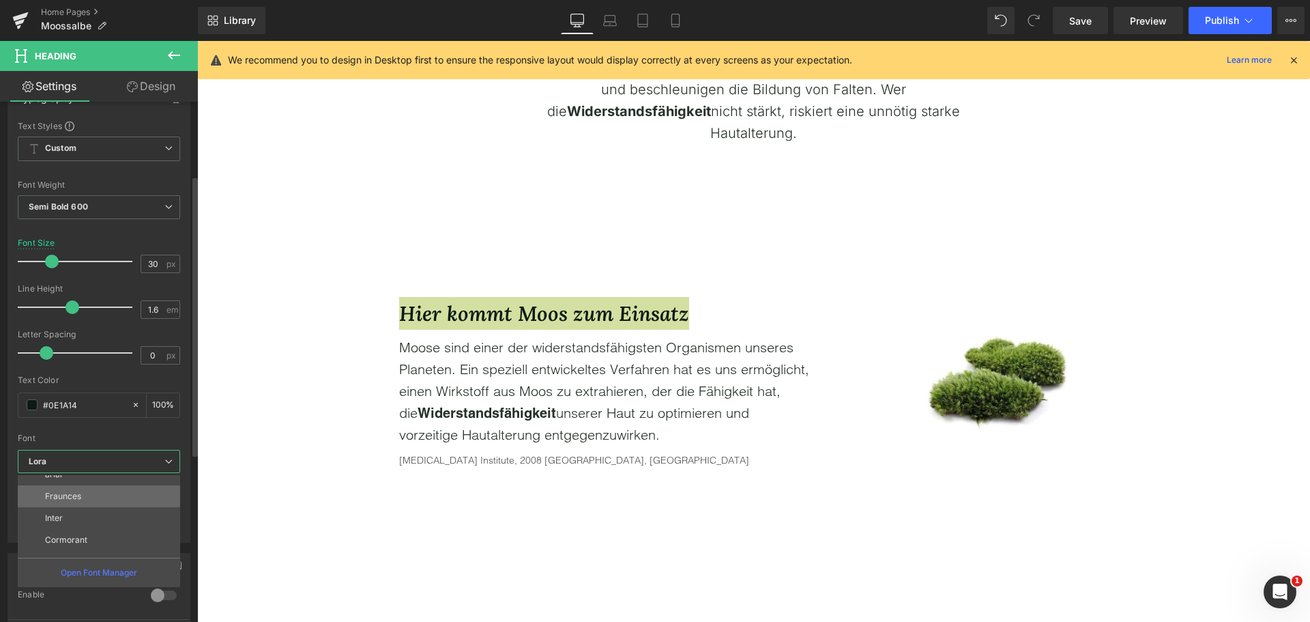
scroll to position [115, 0]
click at [100, 525] on li "Cormorant" at bounding box center [102, 524] width 169 height 22
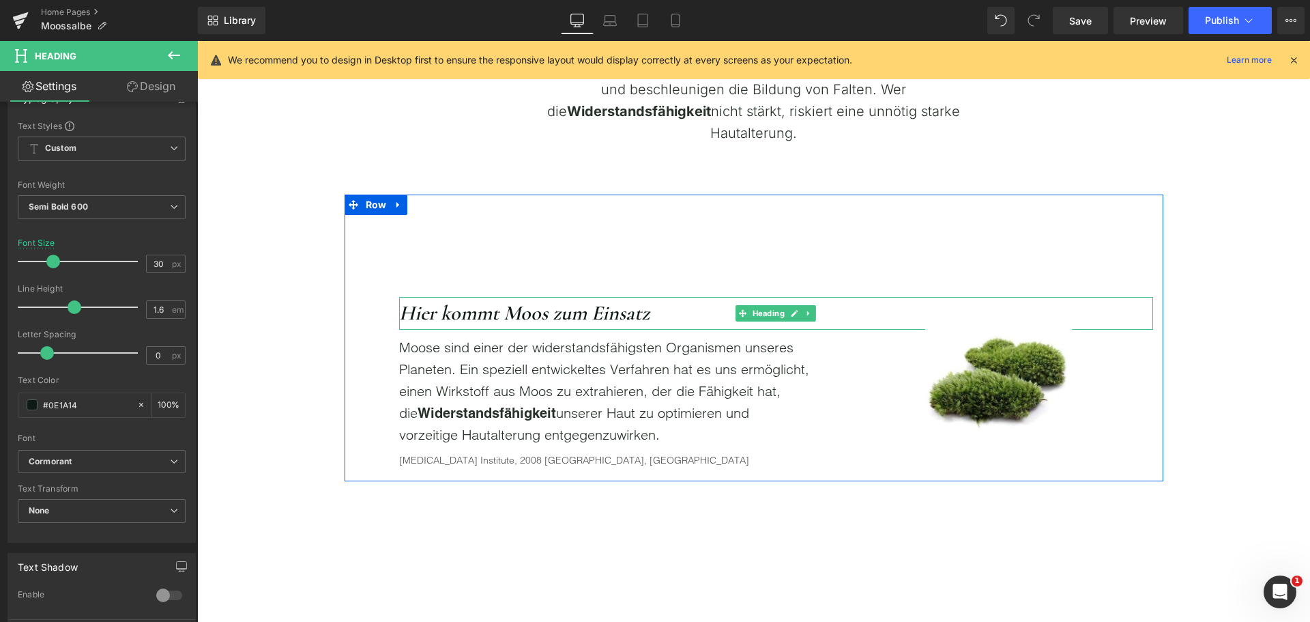
click at [444, 320] on icon "Hier kommt Moos zum Einsatz" at bounding box center [524, 312] width 250 height 25
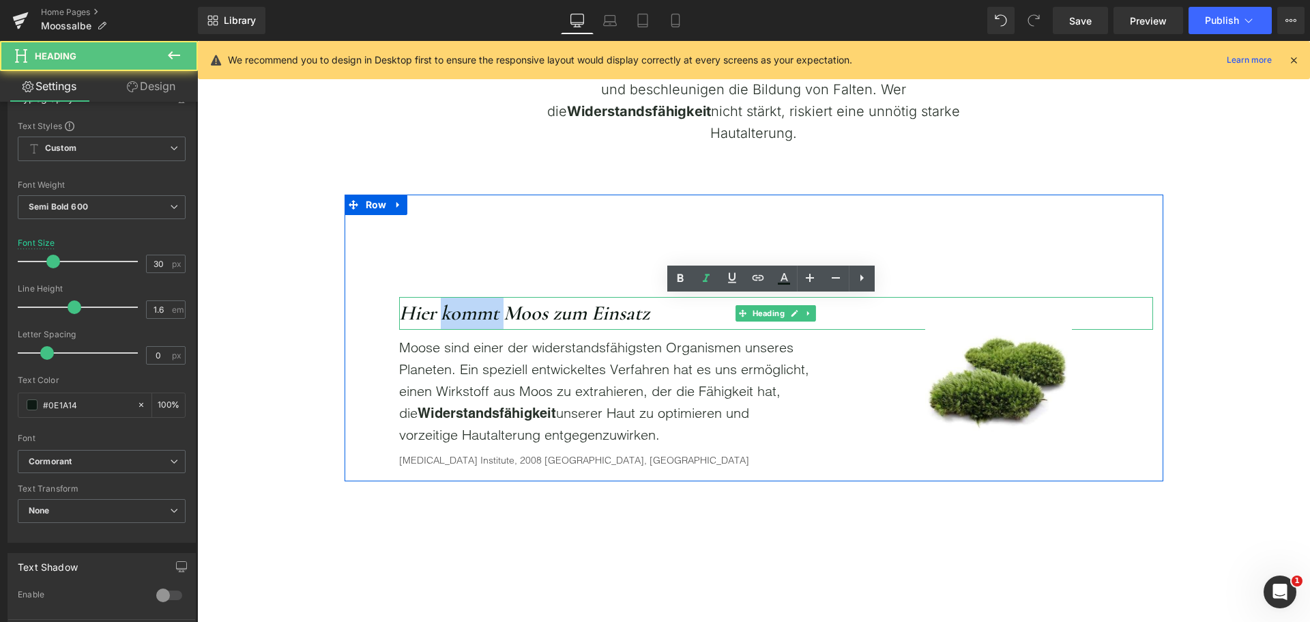
click at [444, 320] on icon "Hier kommt Moos zum Einsatz" at bounding box center [524, 312] width 250 height 25
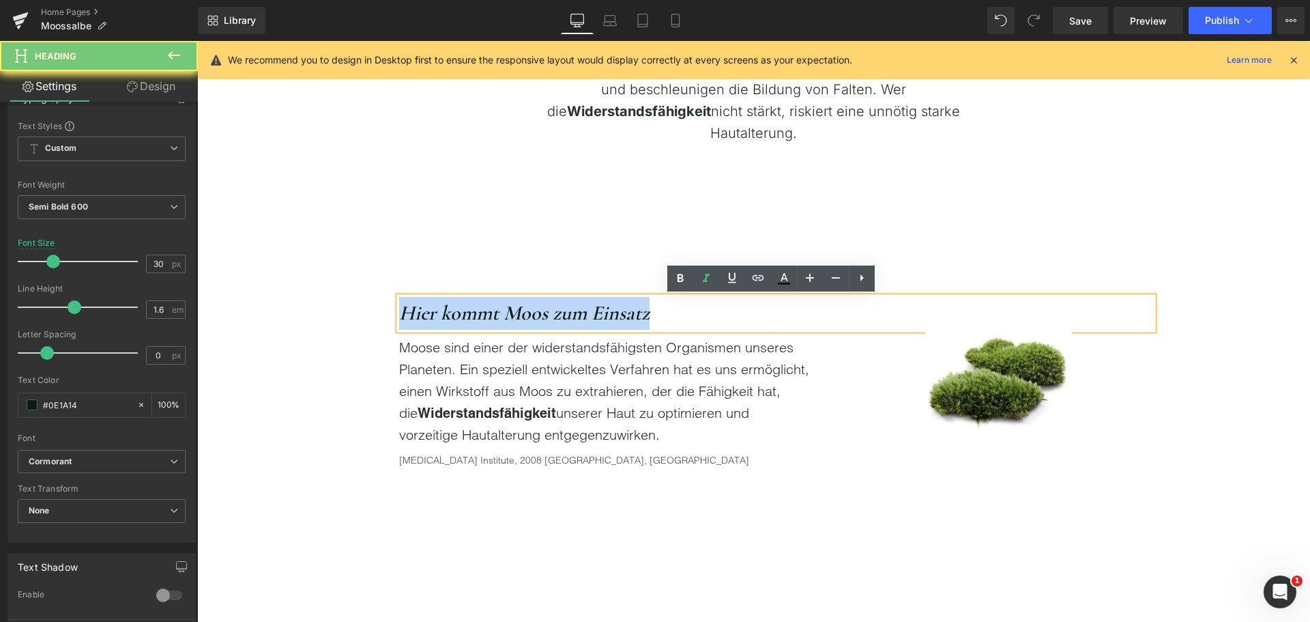
click at [444, 320] on icon "Hier kommt Moos zum Einsatz" at bounding box center [524, 312] width 250 height 25
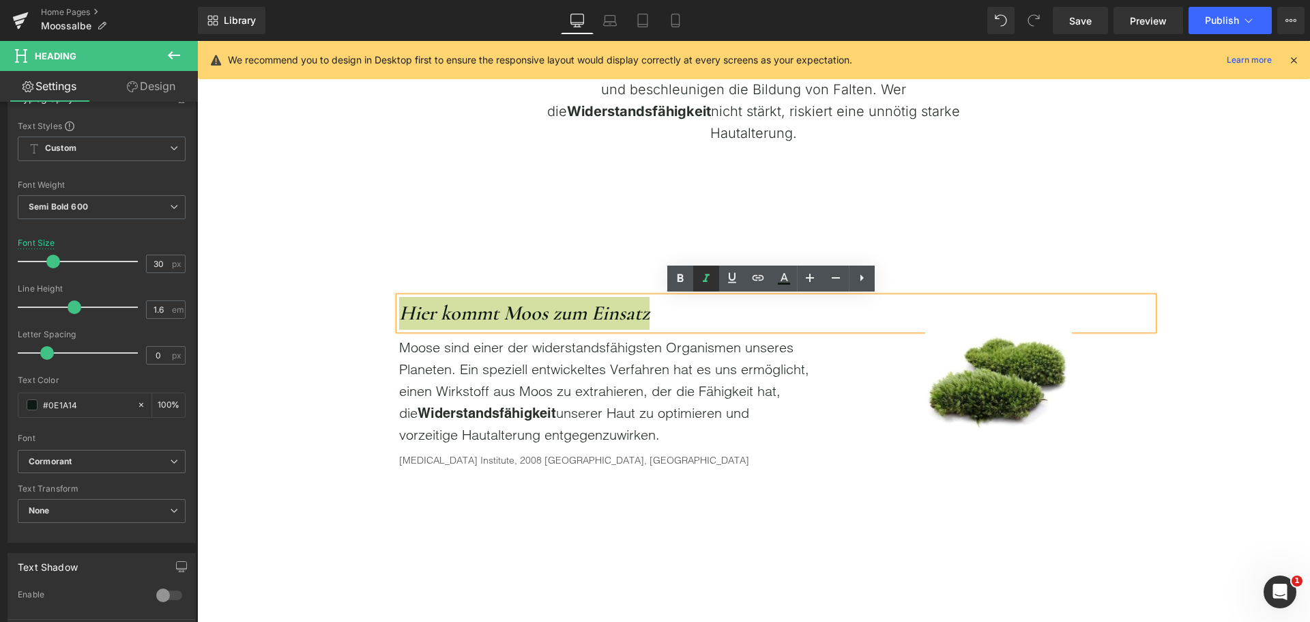
click at [705, 278] on icon at bounding box center [706, 278] width 7 height 8
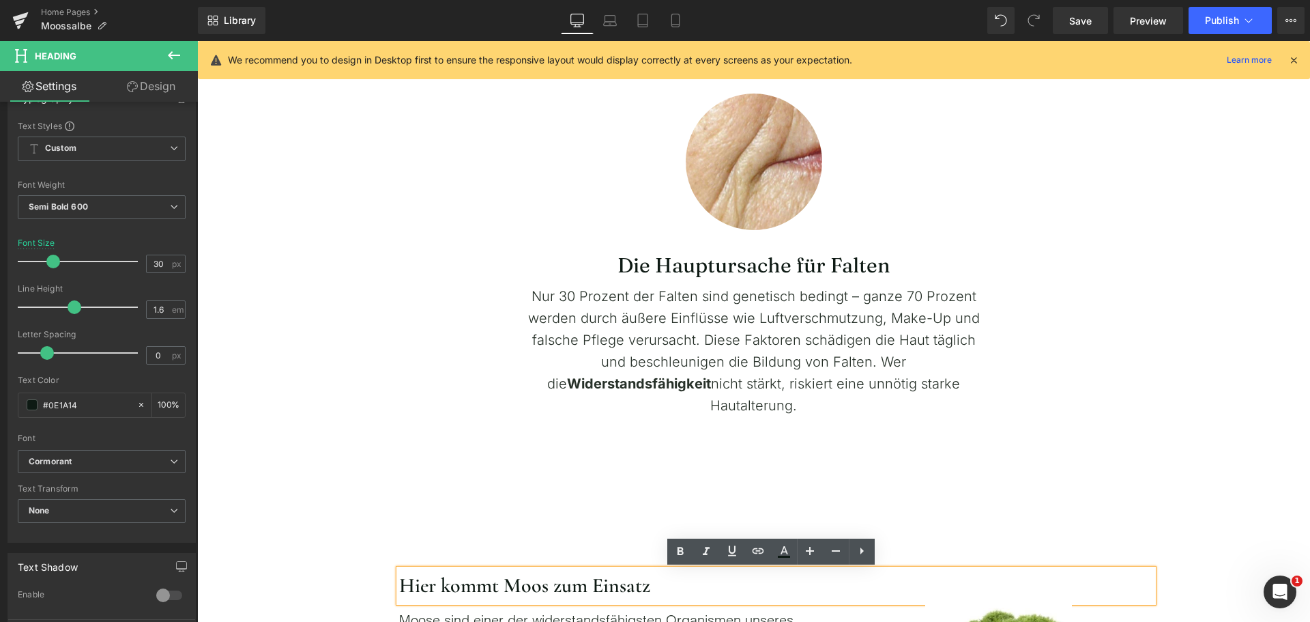
scroll to position [614, 0]
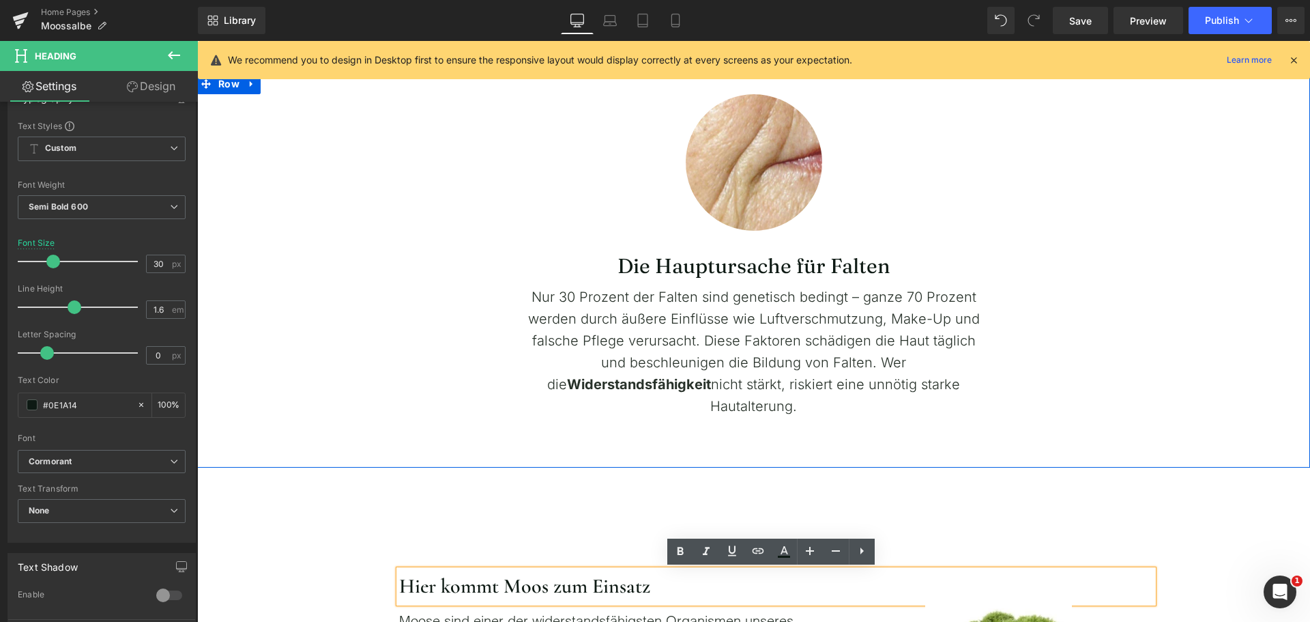
click at [309, 401] on div "Image Row Die Hauptursache für Falten Heading Nur 30 Prozent der Falten sind ge…" at bounding box center [753, 245] width 1113 height 343
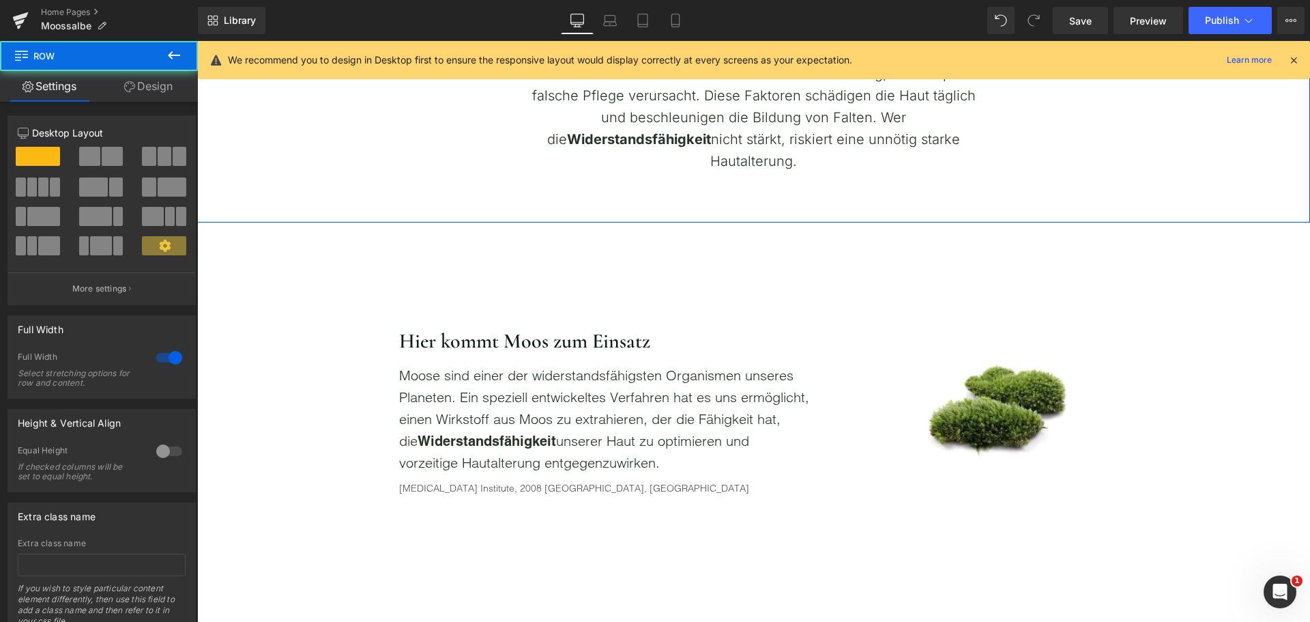
scroll to position [887, 0]
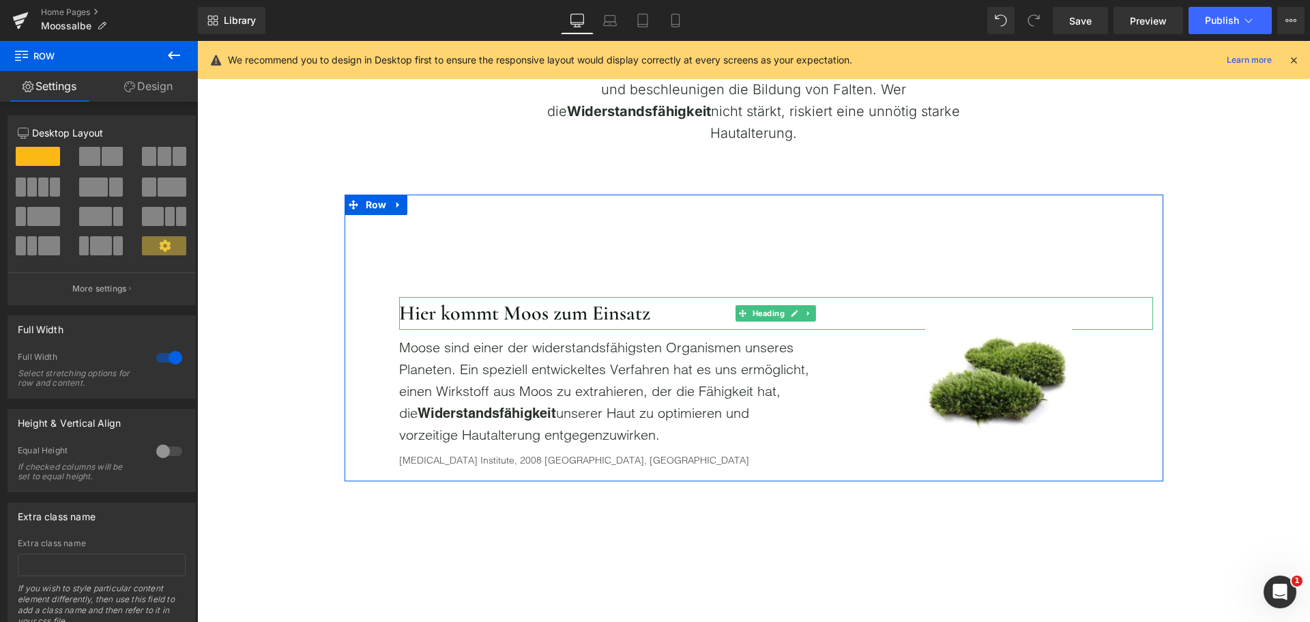
click at [473, 317] on h2 "Hier kommt Moos zum Einsatz" at bounding box center [776, 313] width 754 height 33
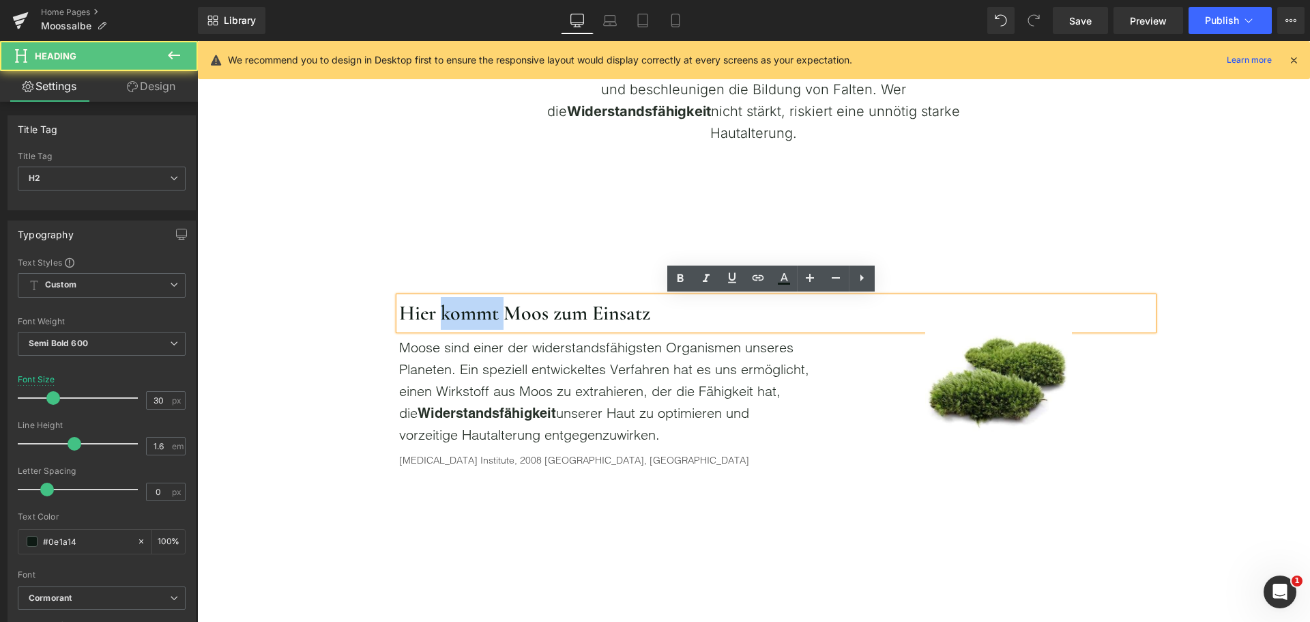
click at [473, 317] on h2 "Hier kommt Moos zum Einsatz" at bounding box center [776, 313] width 754 height 33
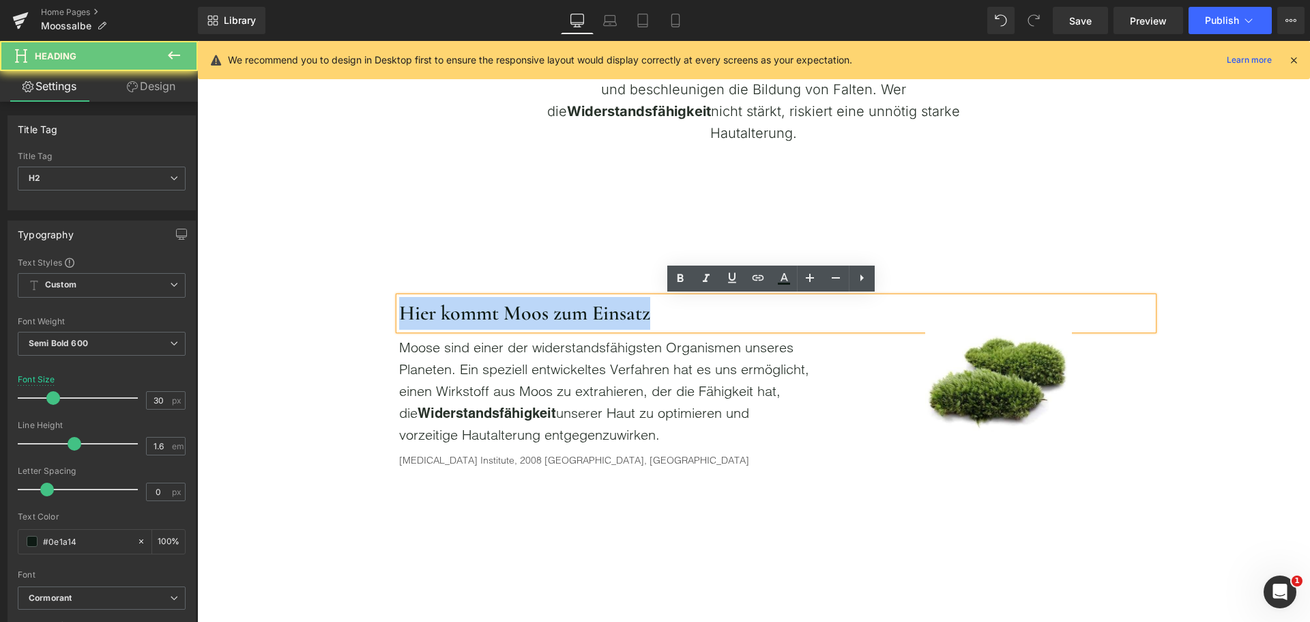
click at [473, 317] on h2 "Hier kommt Moos zum Einsatz" at bounding box center [776, 313] width 754 height 33
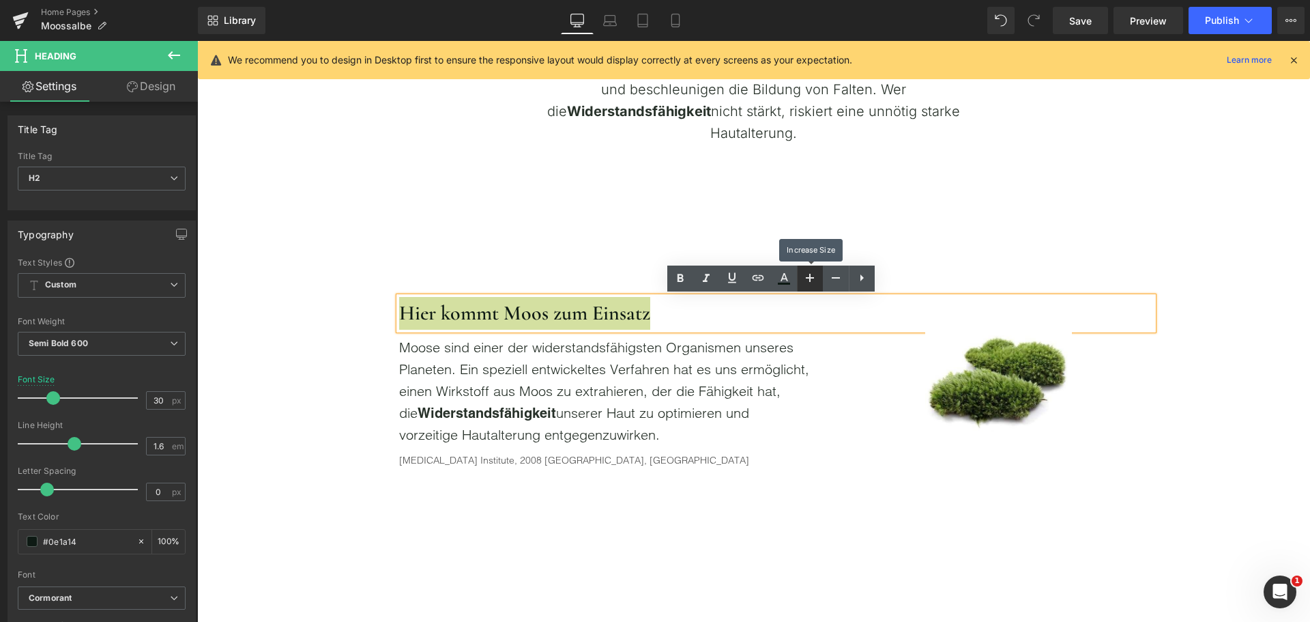
click at [818, 281] on link at bounding box center [810, 279] width 26 height 26
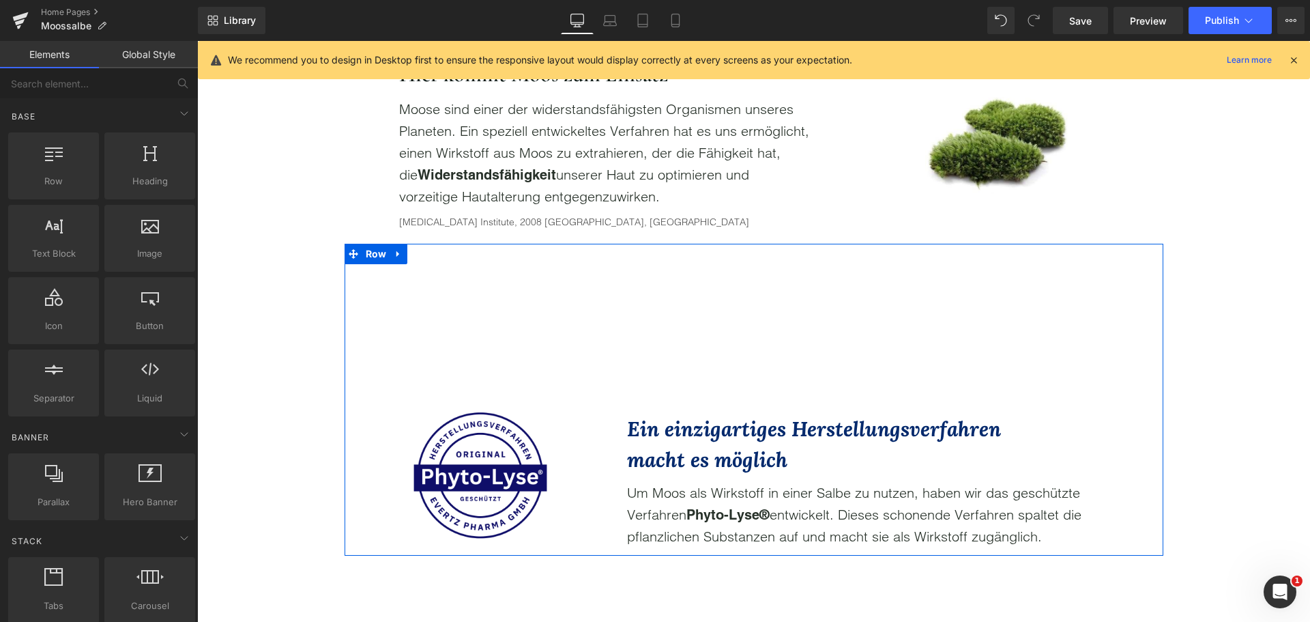
scroll to position [1229, 0]
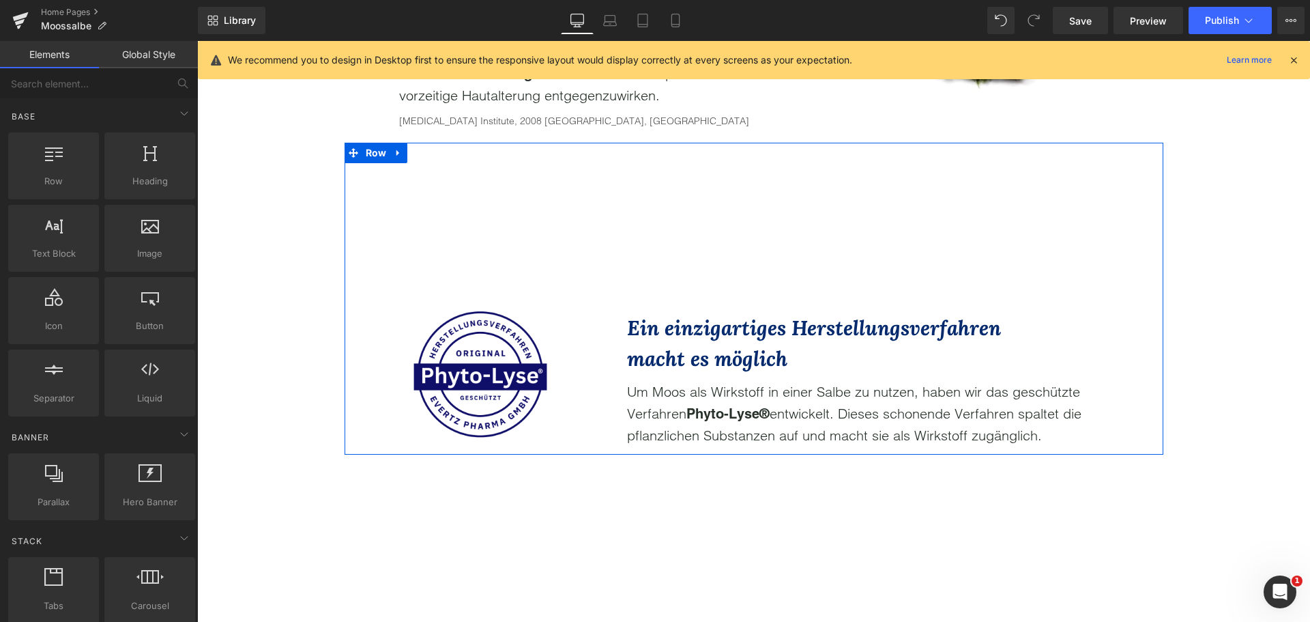
click at [719, 362] on icon "Ein einzigartiges Herstellungsverfahren macht es möglich" at bounding box center [814, 343] width 374 height 57
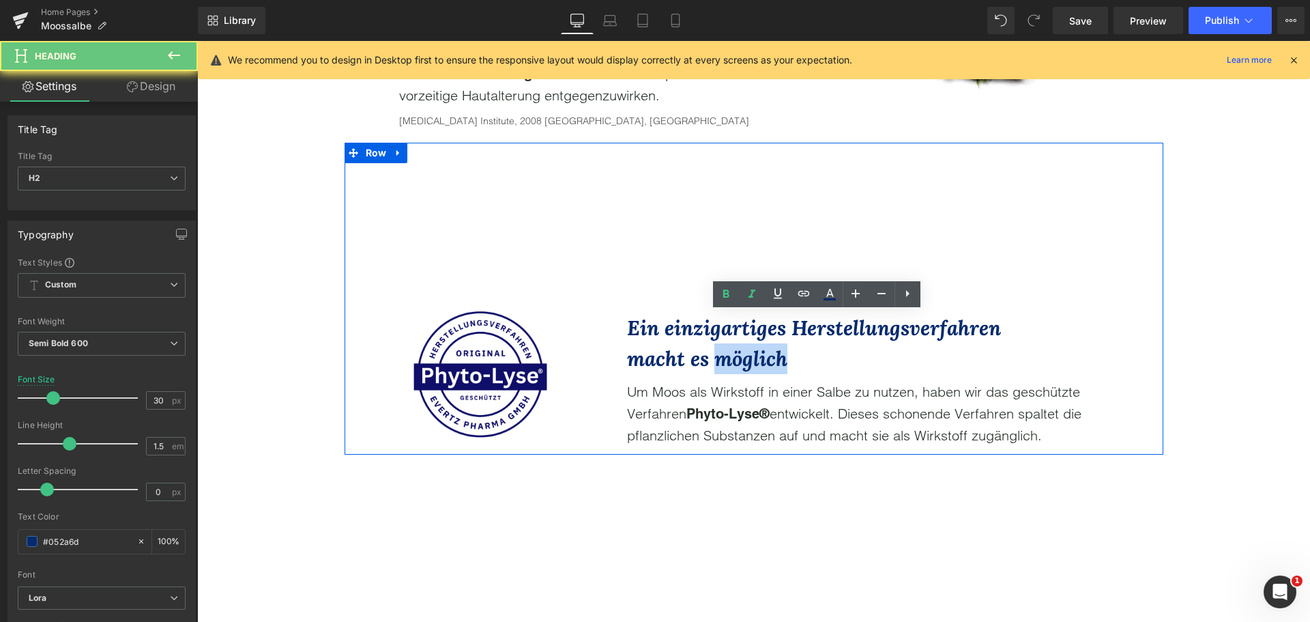
click at [719, 362] on icon "Ein einzigartiges Herstellungsverfahren macht es möglich" at bounding box center [814, 343] width 374 height 57
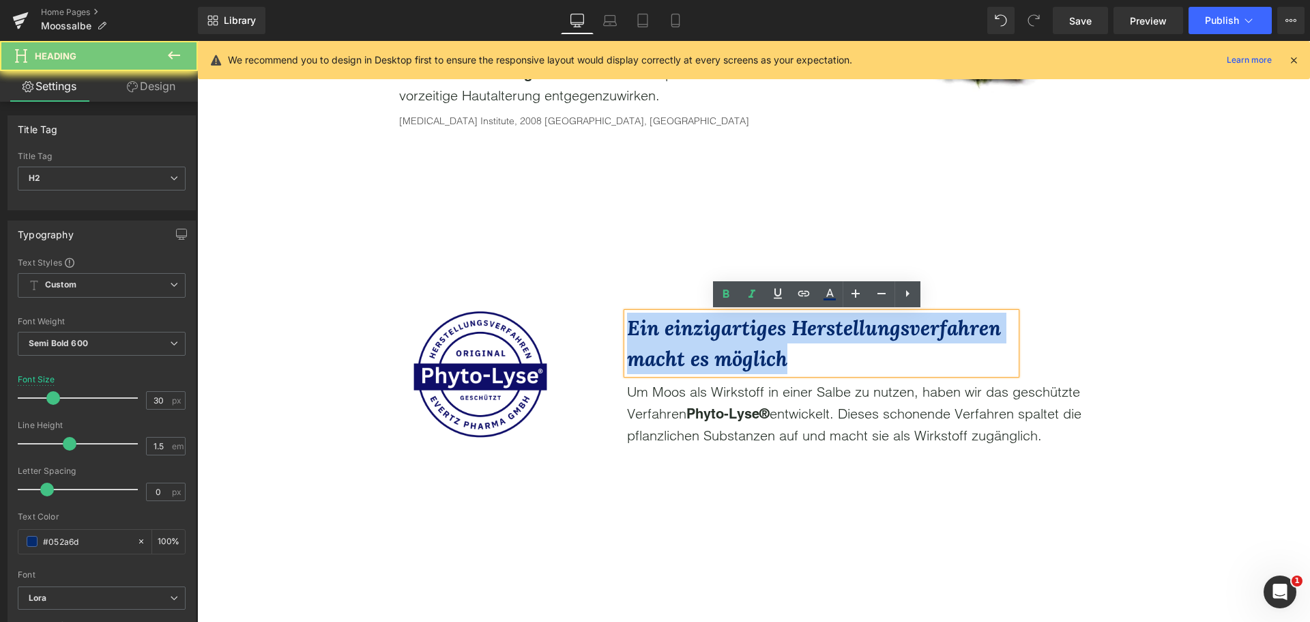
click at [719, 362] on icon "Ein einzigartiges Herstellungsverfahren macht es möglich" at bounding box center [814, 343] width 374 height 57
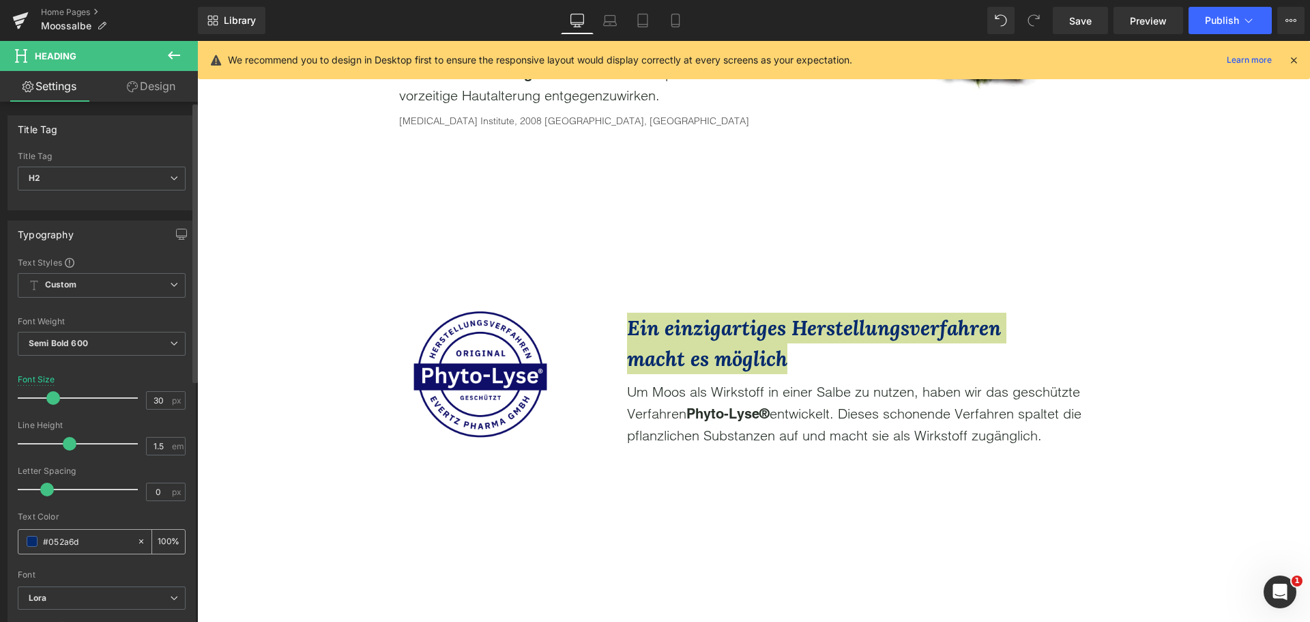
click at [76, 540] on input "#052a6d" at bounding box center [86, 541] width 87 height 15
paste input "E1A14"
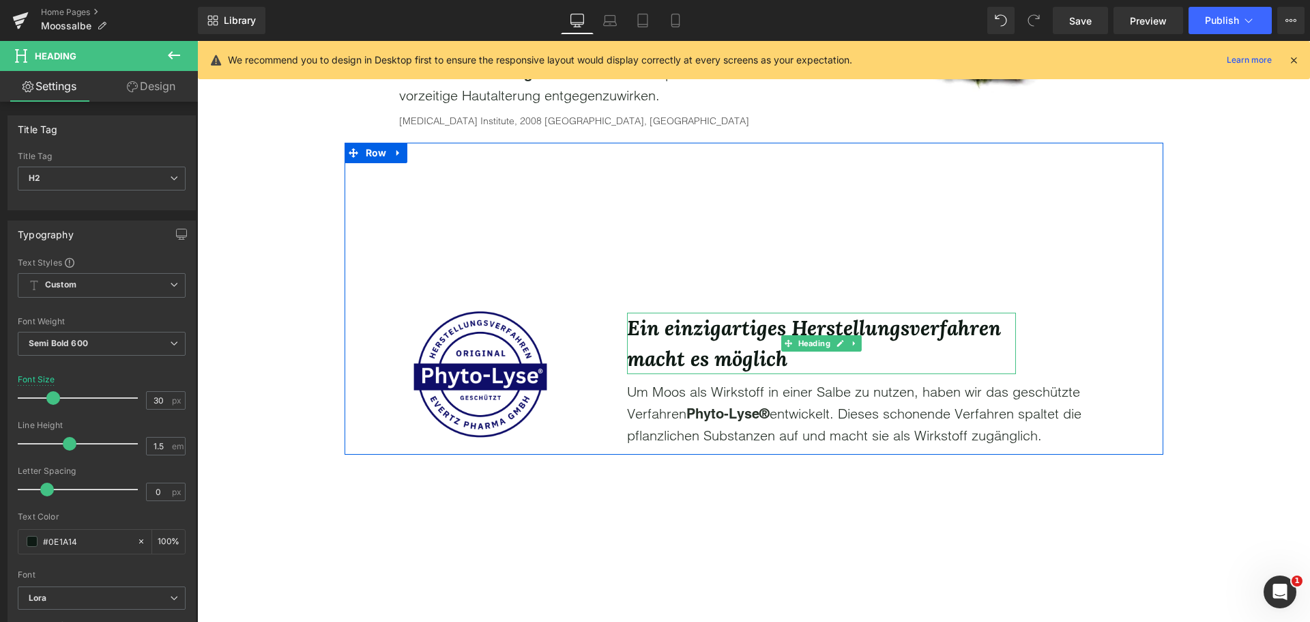
type input "#0E1A14"
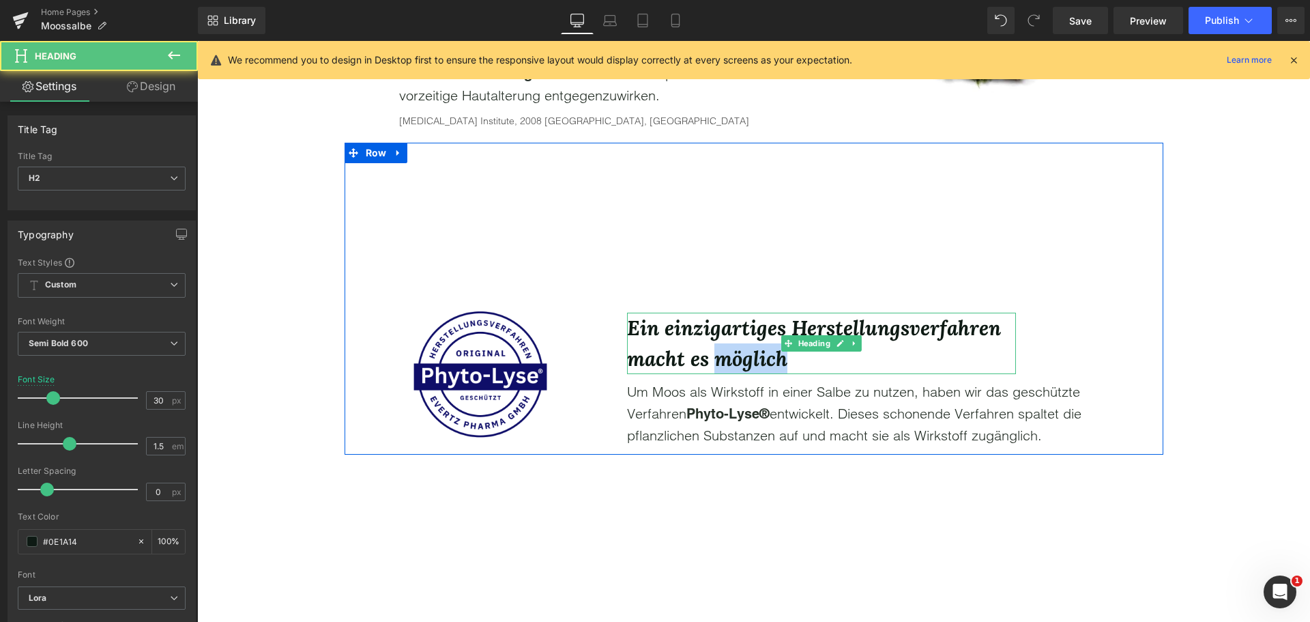
click at [708, 362] on icon "Ein einzigartiges Herstellungsverfahren macht es möglich" at bounding box center [814, 343] width 374 height 57
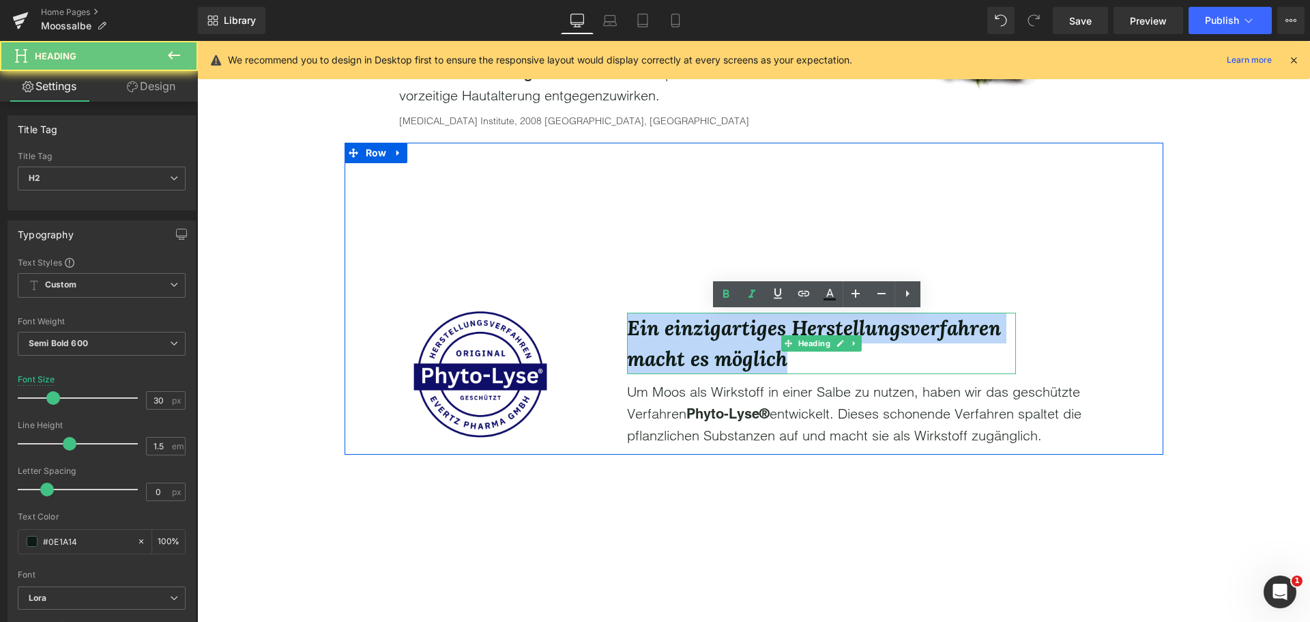
click at [708, 362] on icon "Ein einzigartiges Herstellungsverfahren macht es möglich" at bounding box center [814, 343] width 374 height 57
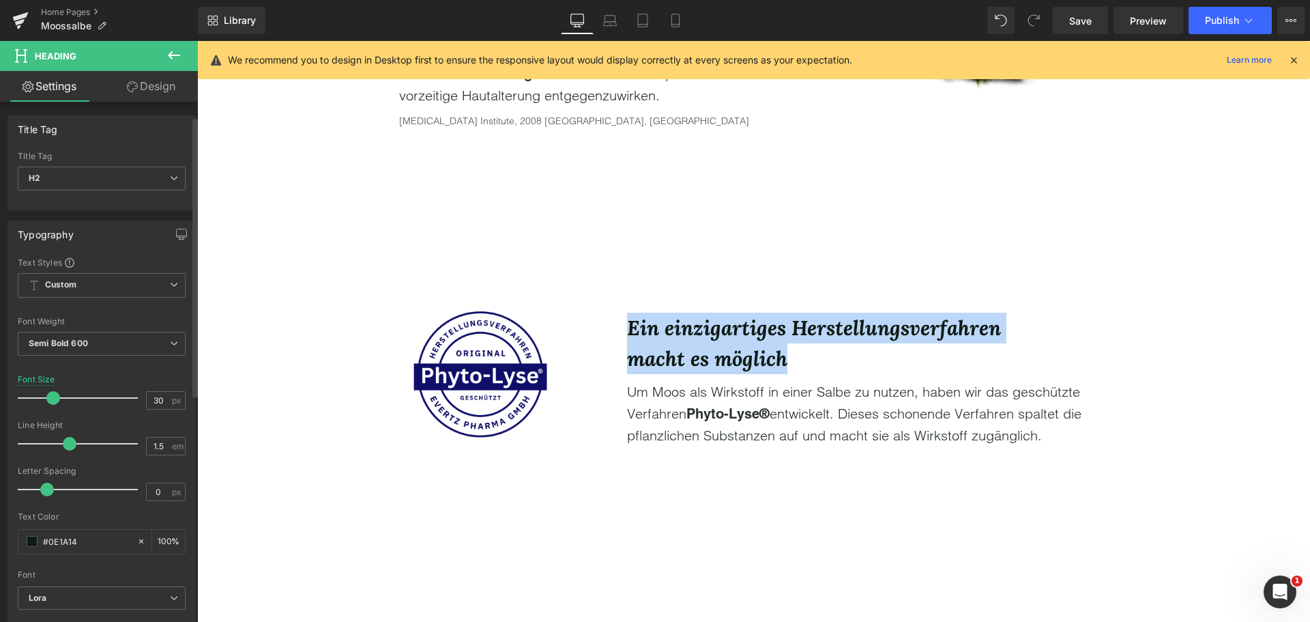
scroll to position [68, 0]
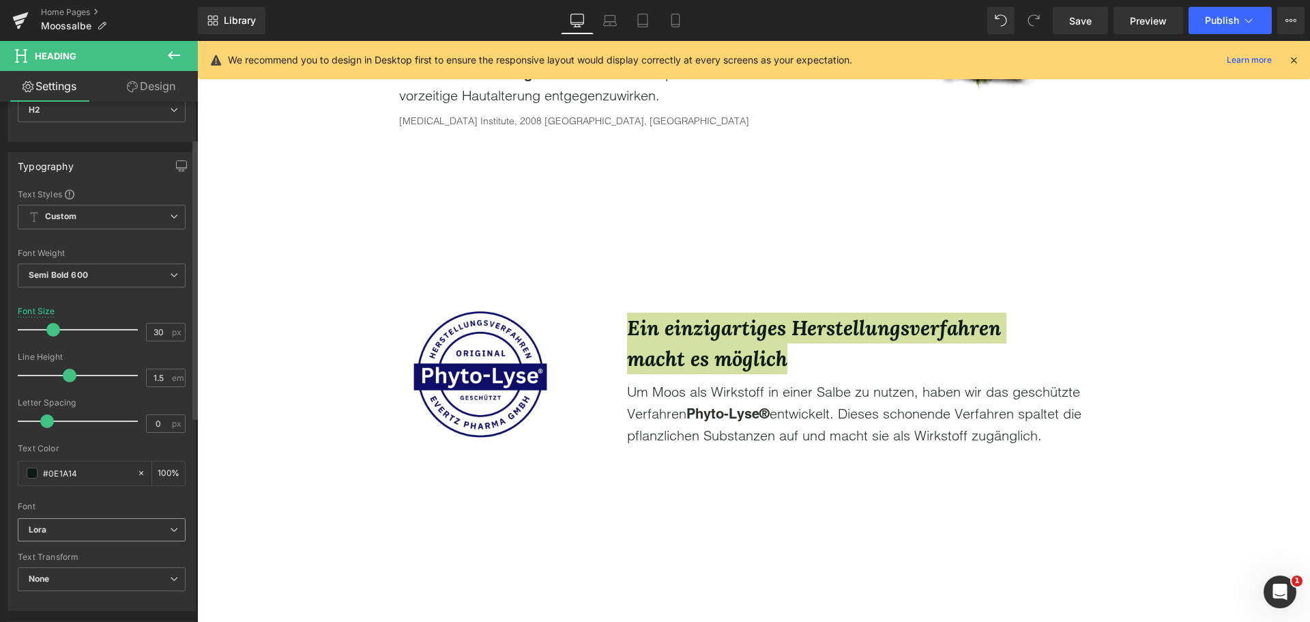
click at [98, 522] on span "Lora" at bounding box center [102, 530] width 168 height 24
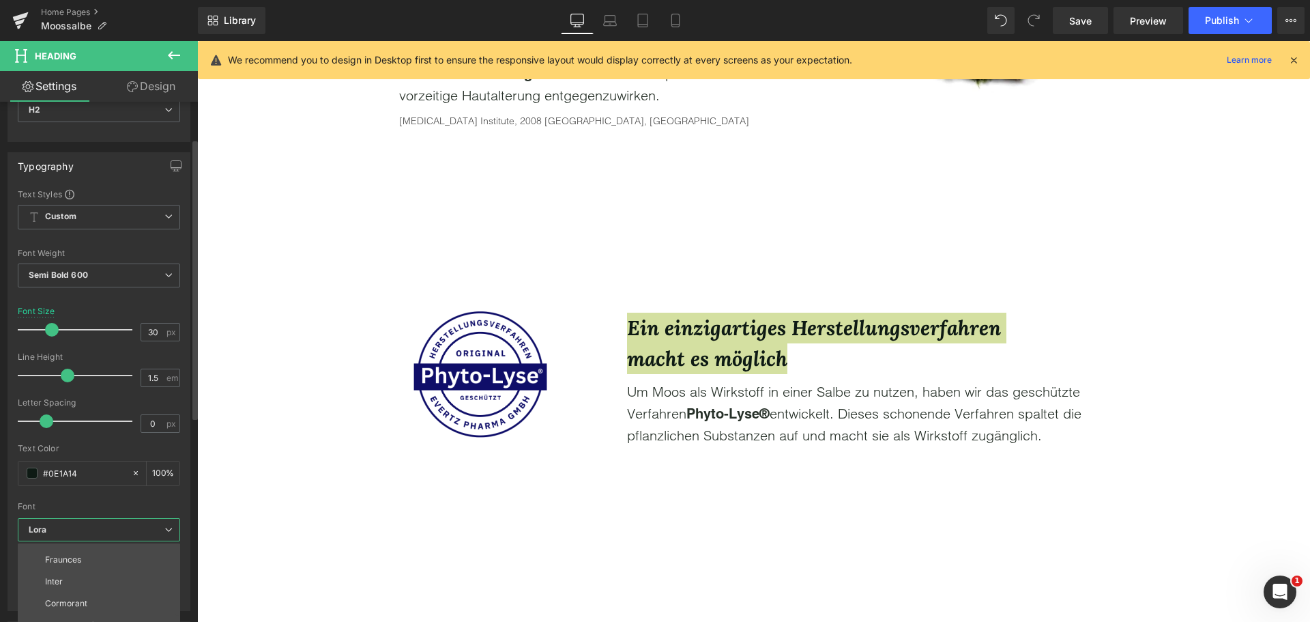
scroll to position [115, 0]
click at [91, 586] on li "Cormorant" at bounding box center [102, 593] width 169 height 22
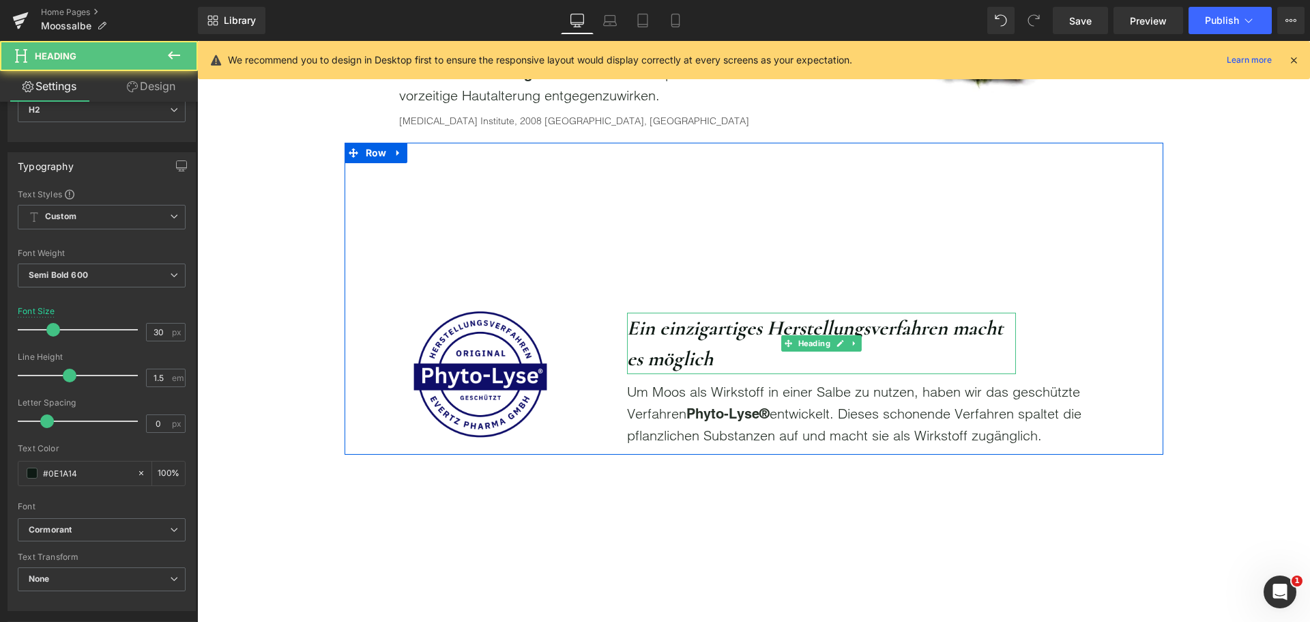
click at [674, 349] on icon "Ein einzigartiges Herstellungsverfahren macht es möglich" at bounding box center [815, 343] width 376 height 56
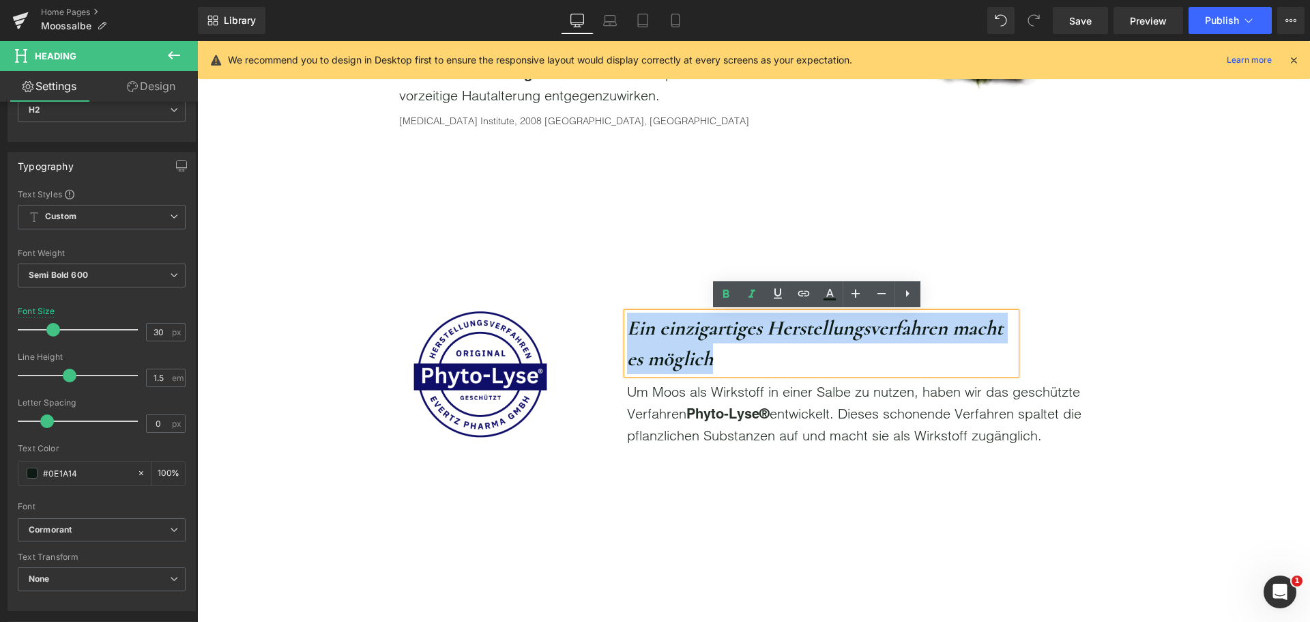
drag, startPoint x: 727, startPoint y: 358, endPoint x: 498, endPoint y: 285, distance: 240.0
click at [488, 289] on div "Image Ein einzigartiges Herstellungsverfahren macht es möglich Heading Um Moos …" at bounding box center [754, 299] width 819 height 312
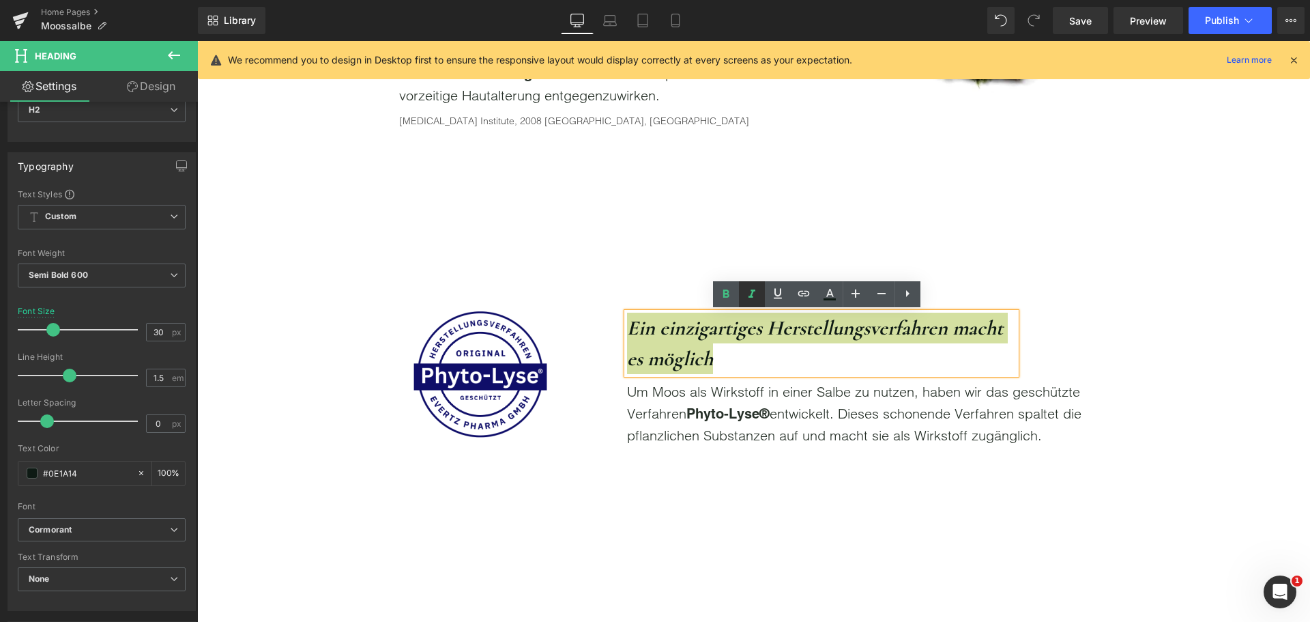
click at [760, 294] on link at bounding box center [752, 294] width 26 height 26
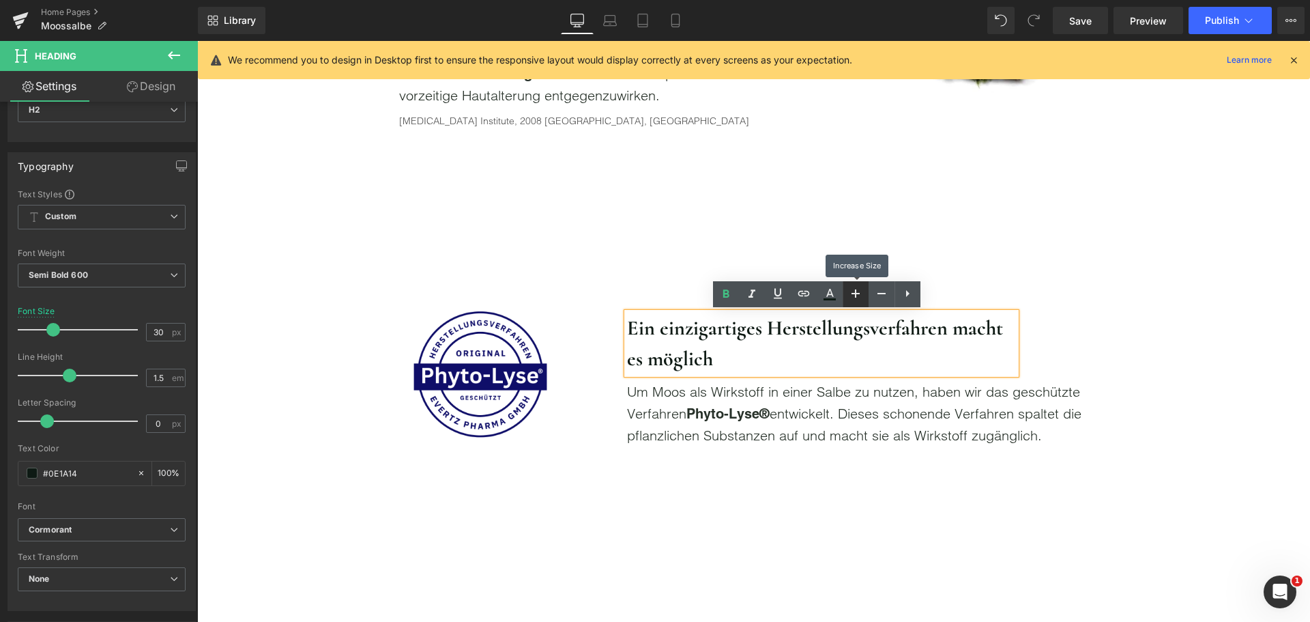
click at [861, 295] on icon at bounding box center [856, 293] width 16 height 16
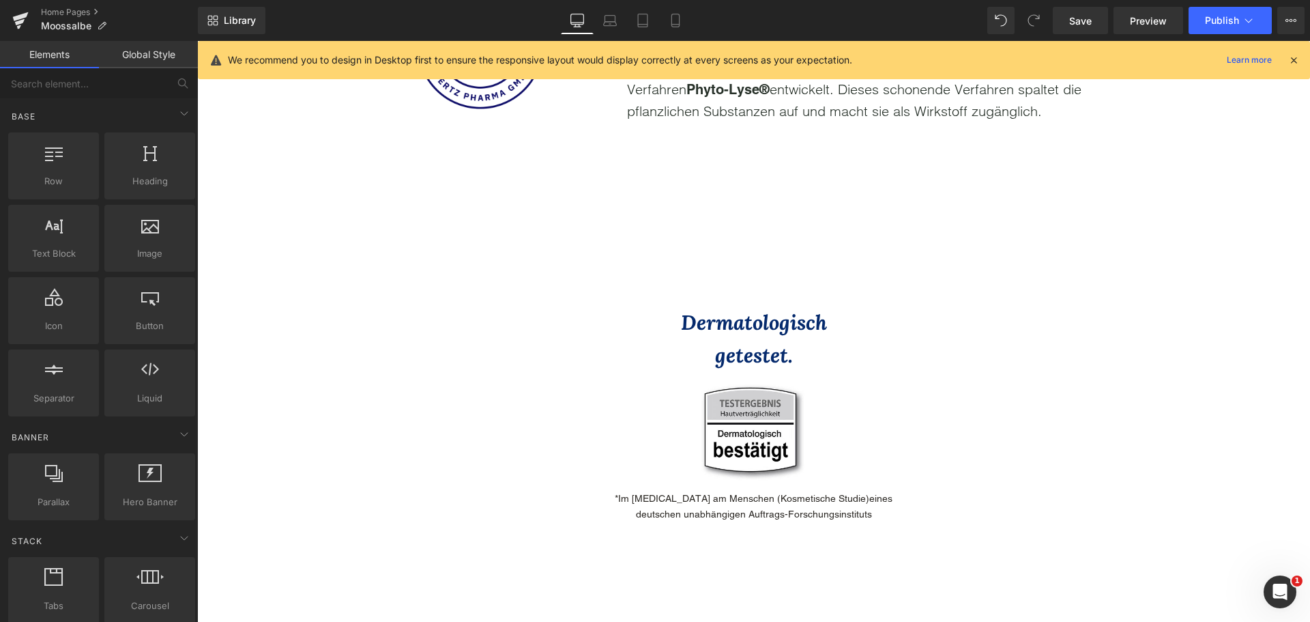
scroll to position [1570, 0]
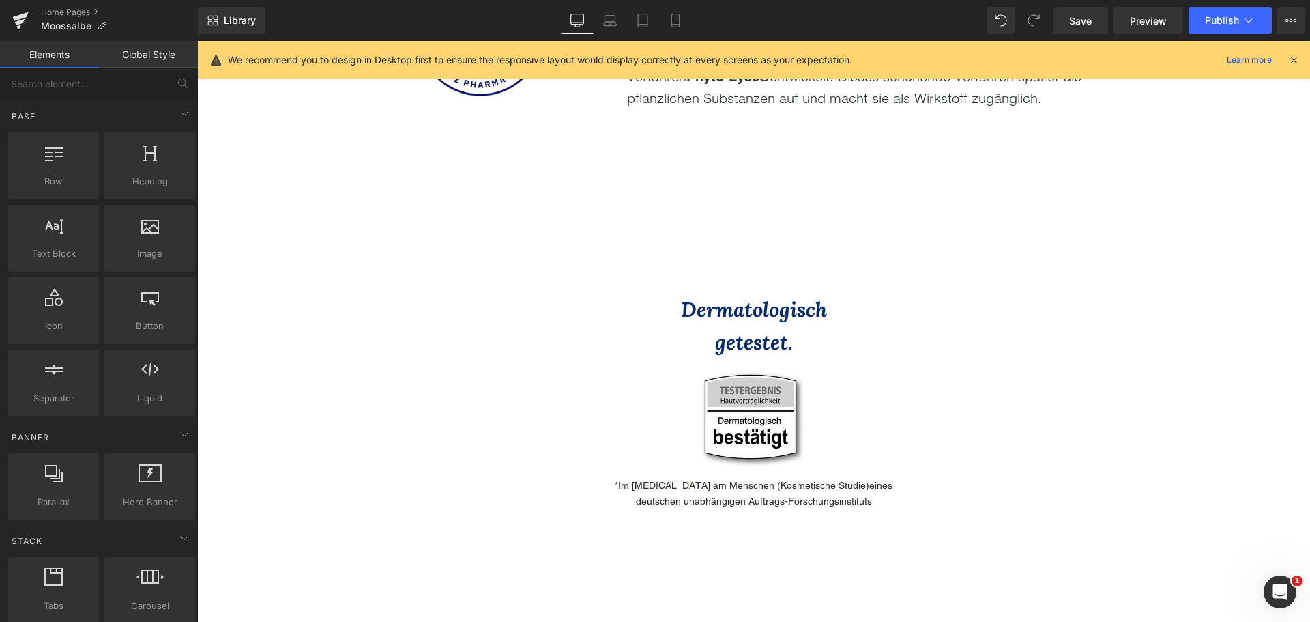
click at [720, 309] on icon "Dermatologisch" at bounding box center [754, 309] width 146 height 26
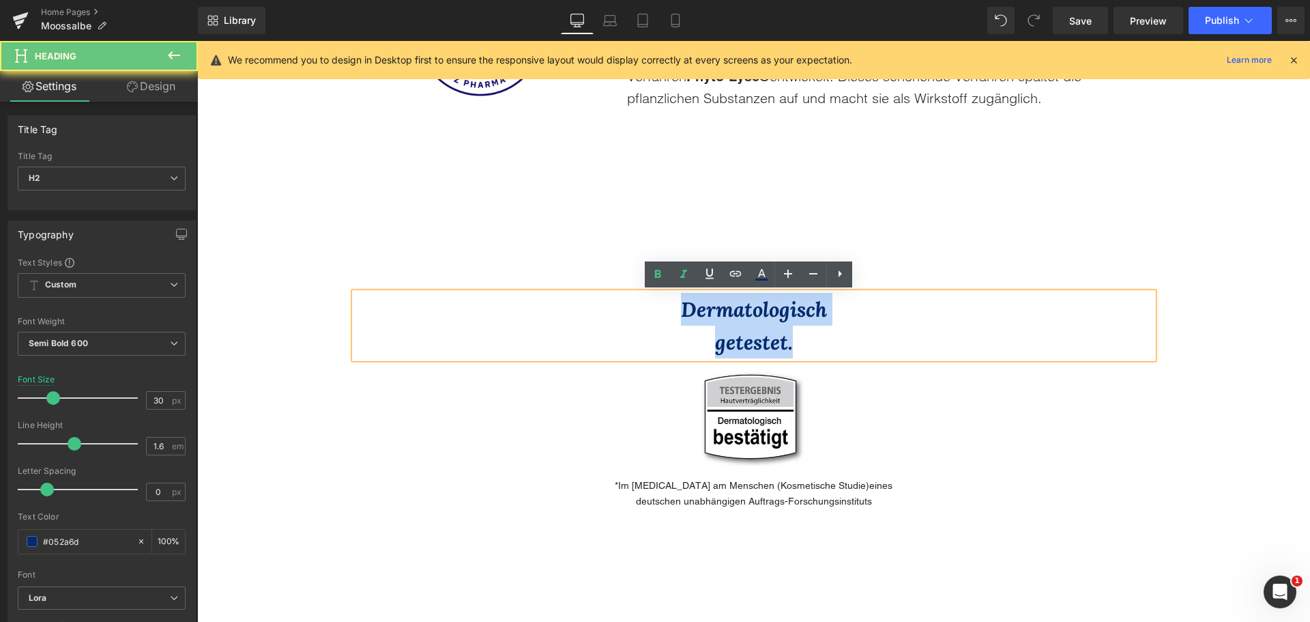
drag, startPoint x: 648, startPoint y: 306, endPoint x: 958, endPoint y: 374, distance: 318.0
click at [952, 374] on div "Dermatologisch getestet. Heading Image *Im Patch-Test am Menschen (Kosmetische …" at bounding box center [754, 397] width 819 height 223
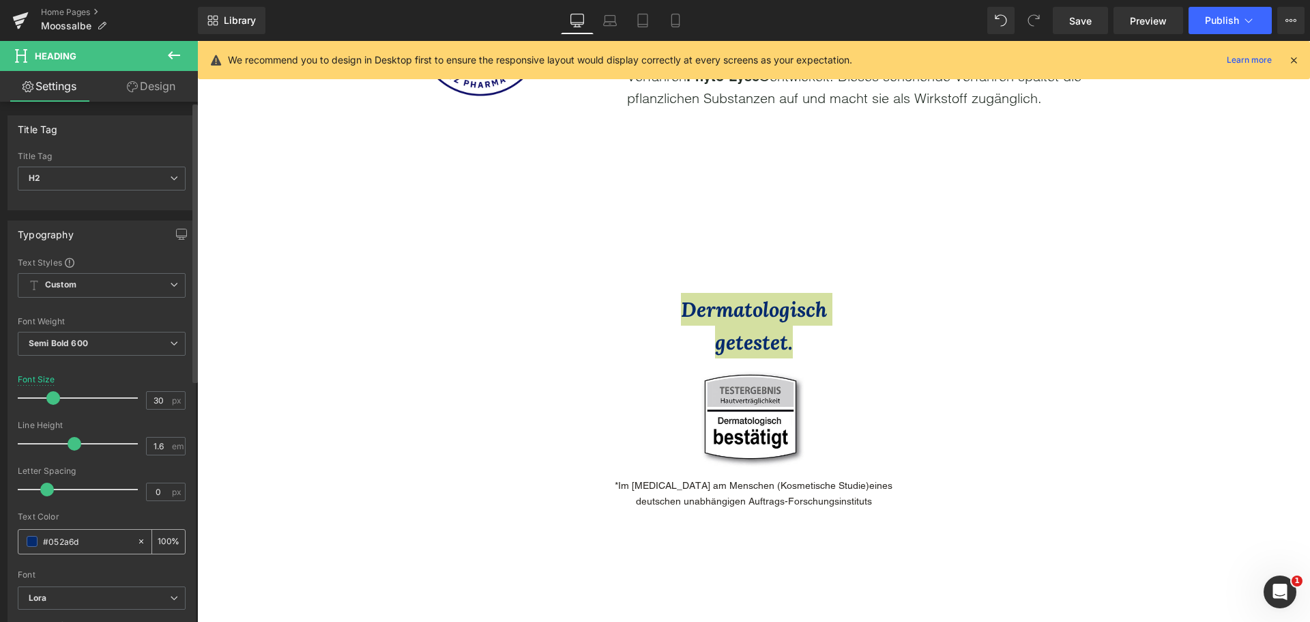
click at [95, 538] on input "#052a6d" at bounding box center [86, 541] width 87 height 15
paste input "E1A14"
type input "#0E1A14"
click at [94, 509] on div at bounding box center [102, 507] width 168 height 9
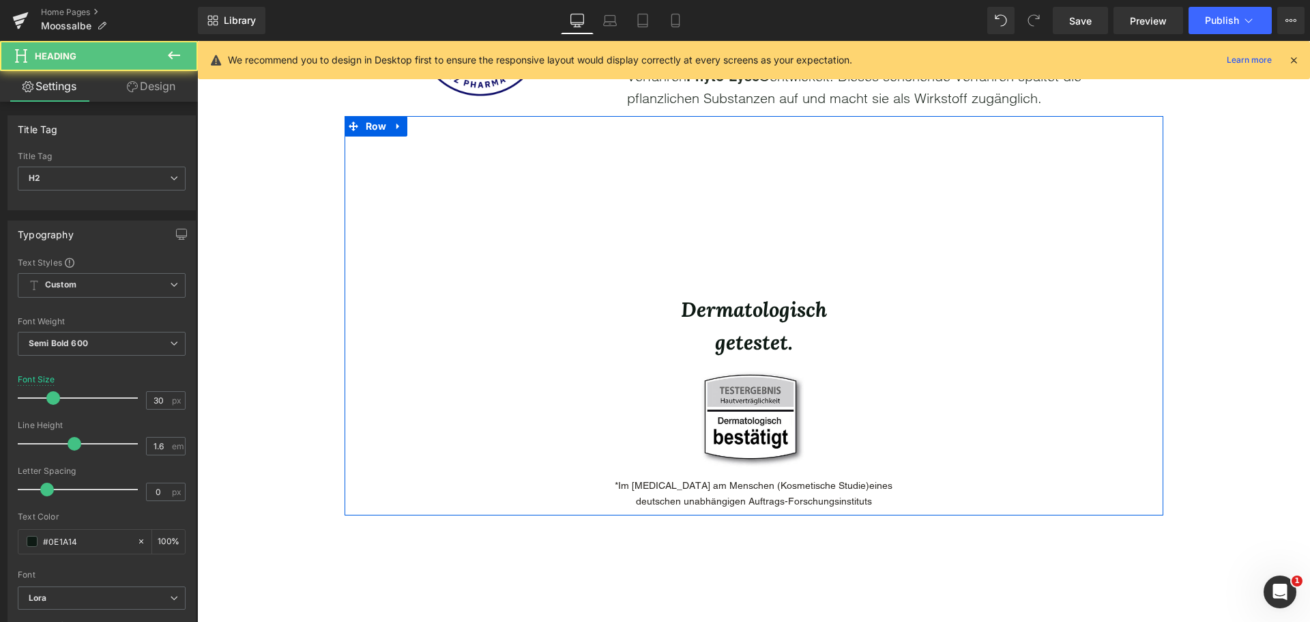
click at [688, 319] on icon "Dermatologisch" at bounding box center [754, 309] width 146 height 26
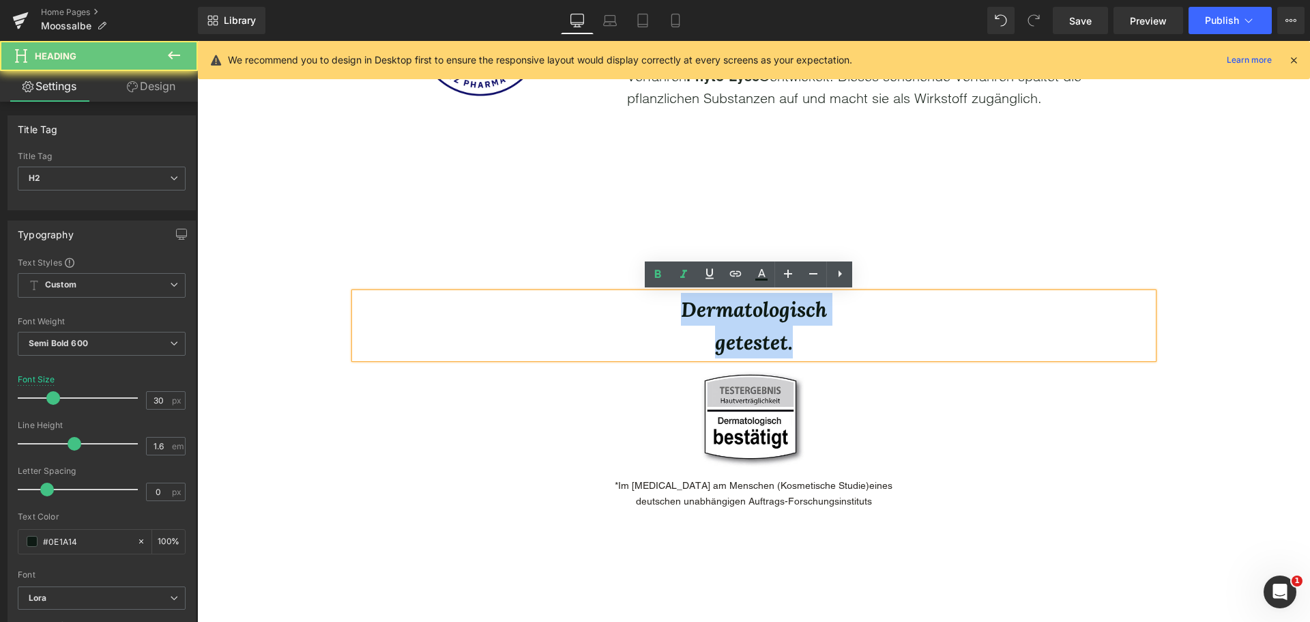
drag, startPoint x: 691, startPoint y: 319, endPoint x: 921, endPoint y: 363, distance: 234.9
click at [917, 363] on div "Dermatologisch getestet. Heading Image *Im Patch-Test am Menschen (Kosmetische …" at bounding box center [754, 397] width 819 height 223
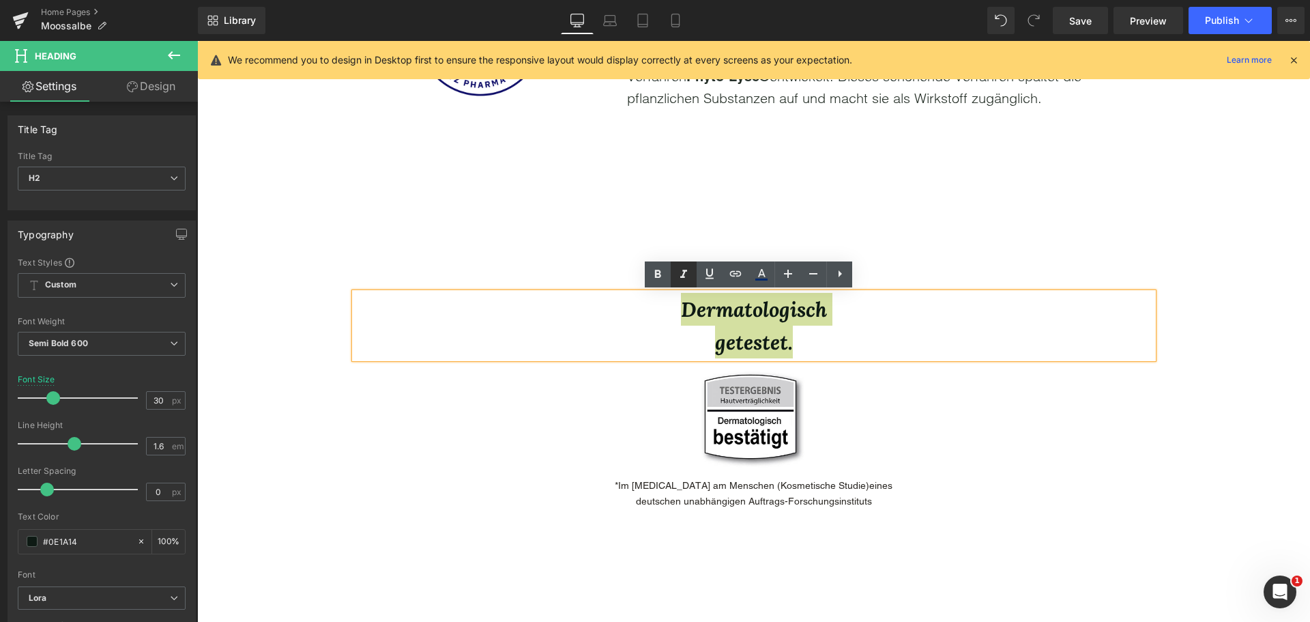
click at [688, 278] on icon at bounding box center [684, 274] width 16 height 16
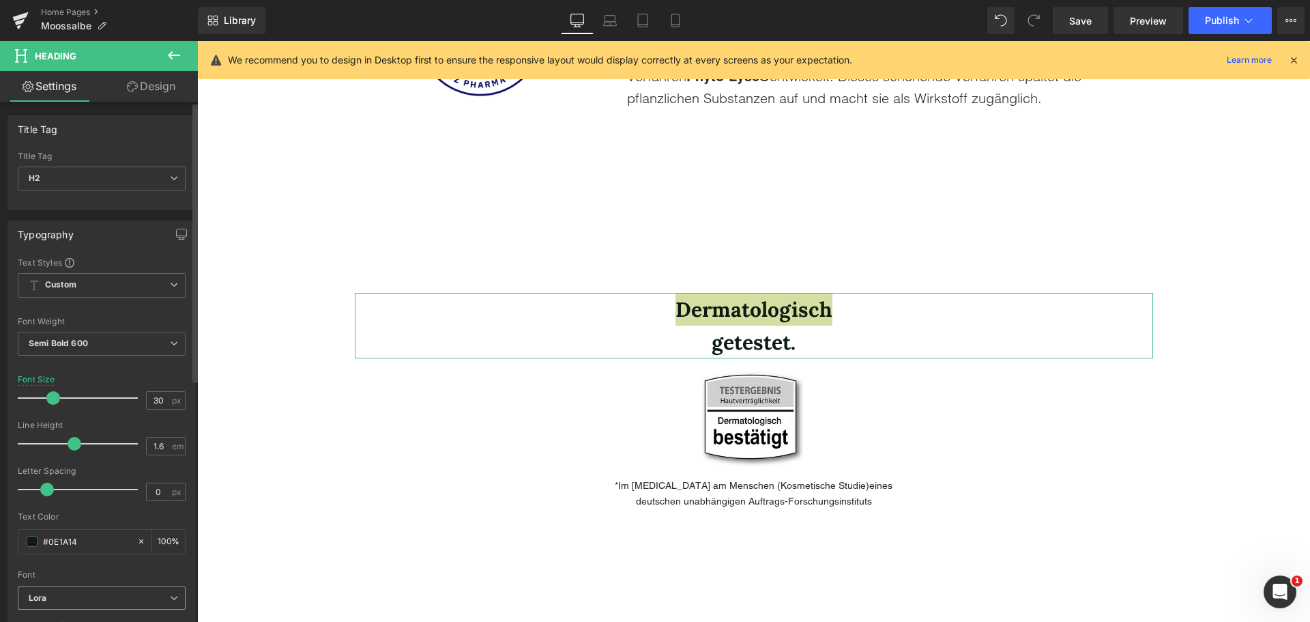
click at [111, 596] on b "Lora" at bounding box center [99, 598] width 141 height 12
click at [115, 566] on div at bounding box center [99, 565] width 162 height 9
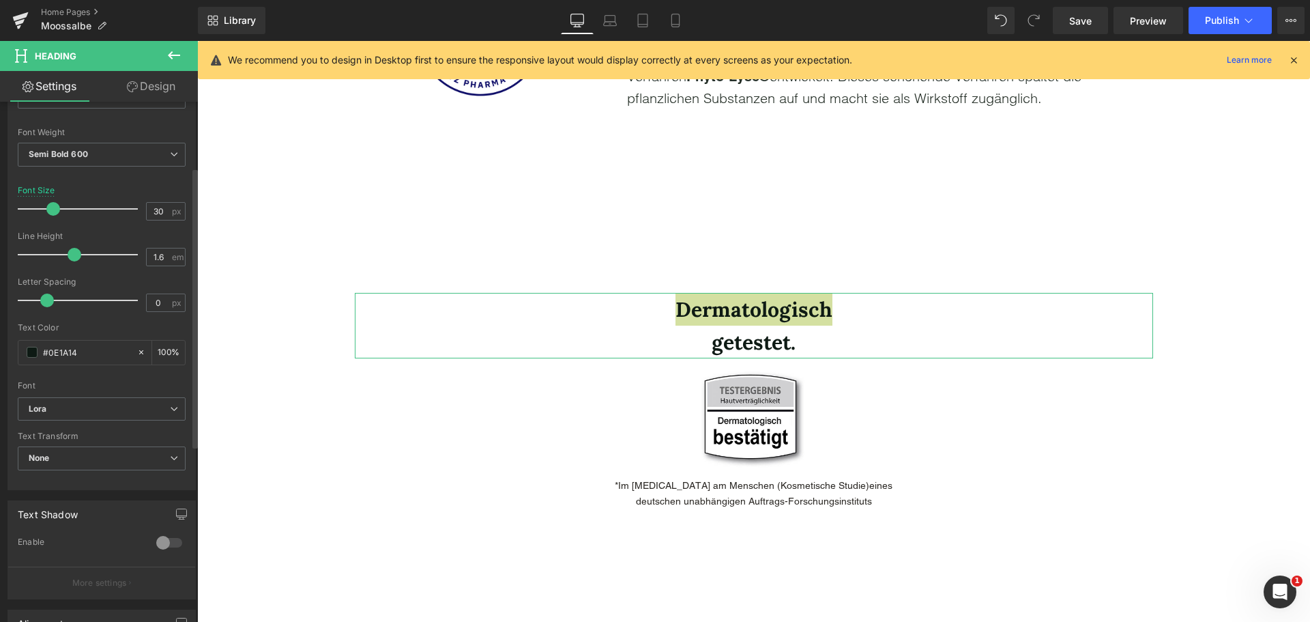
scroll to position [205, 0]
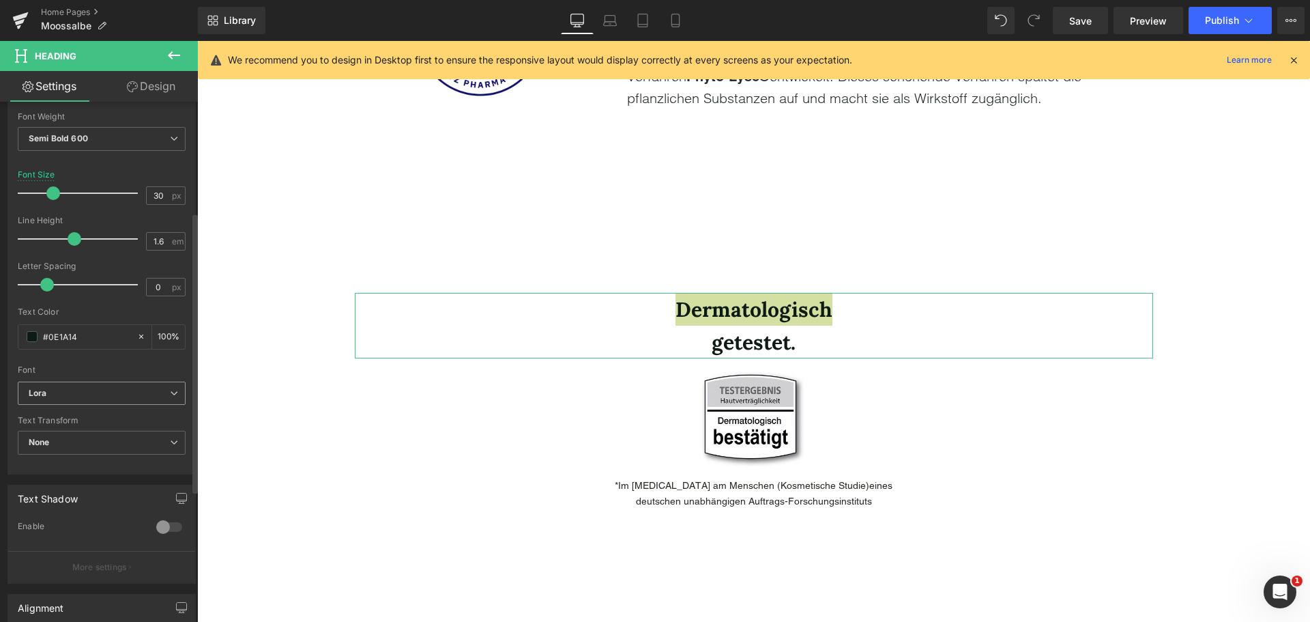
click at [100, 392] on b "Lora" at bounding box center [99, 394] width 141 height 12
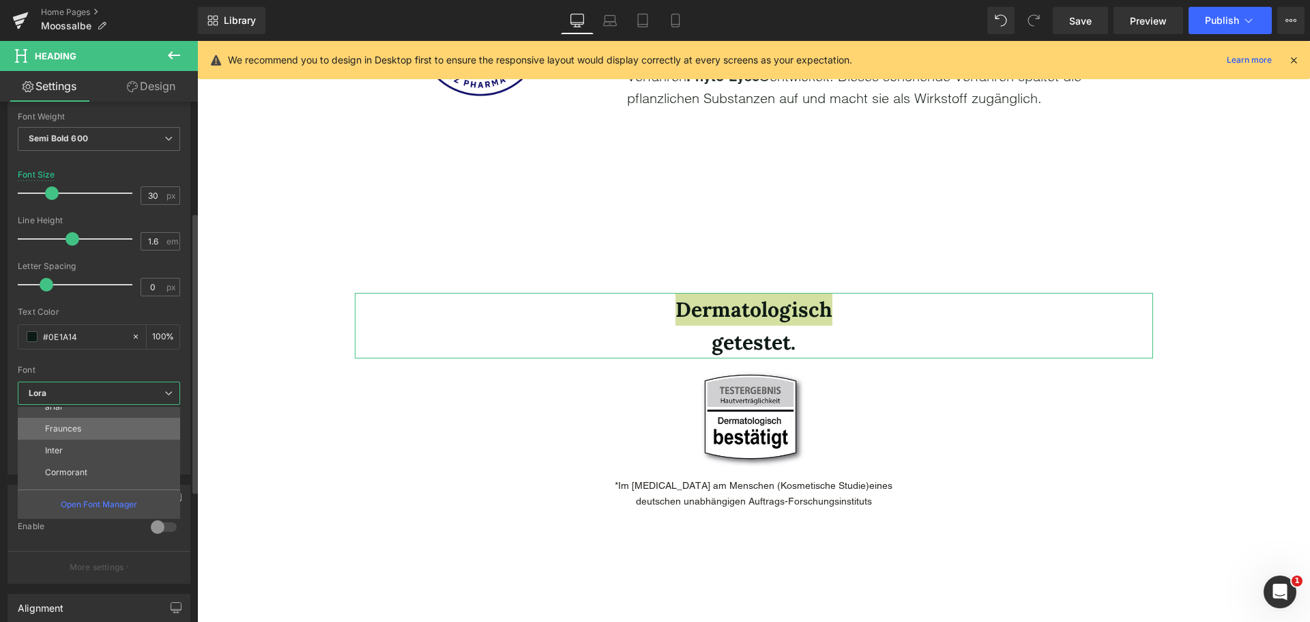
scroll to position [115, 0]
click at [90, 457] on li "Cormorant" at bounding box center [102, 456] width 169 height 22
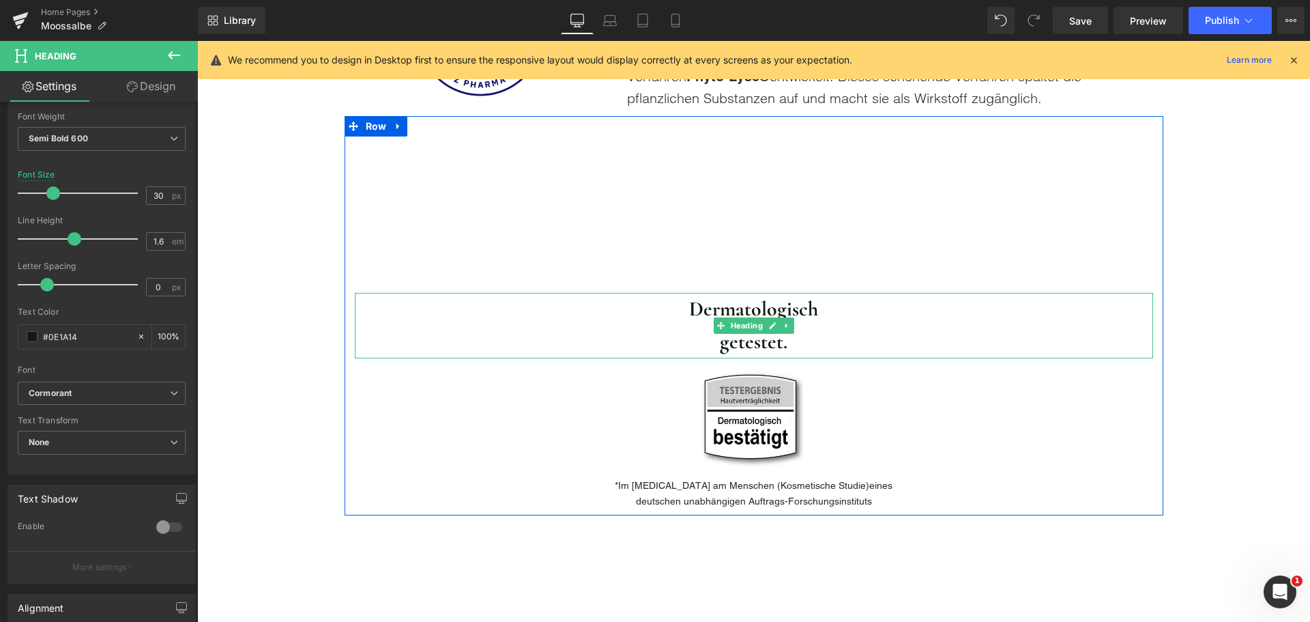
click at [771, 315] on strong "Dermatologisch" at bounding box center [753, 308] width 129 height 25
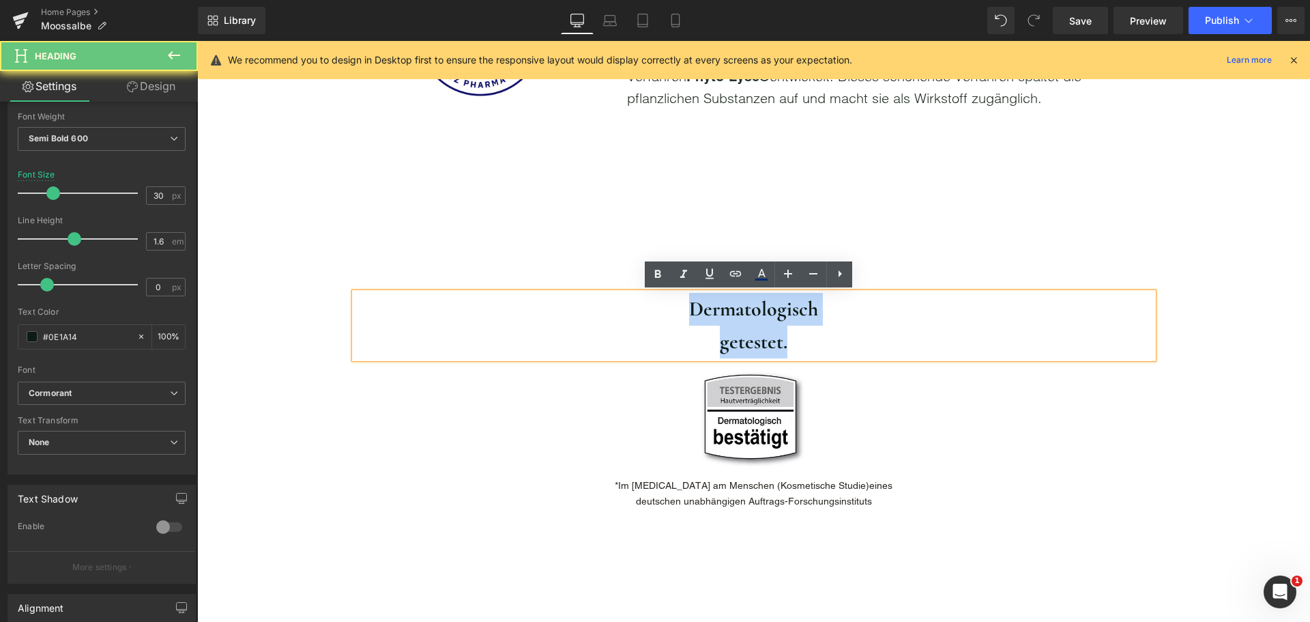
drag, startPoint x: 822, startPoint y: 348, endPoint x: 597, endPoint y: 310, distance: 228.5
click at [601, 313] on div "Dermatologisch getestet." at bounding box center [754, 326] width 799 height 66
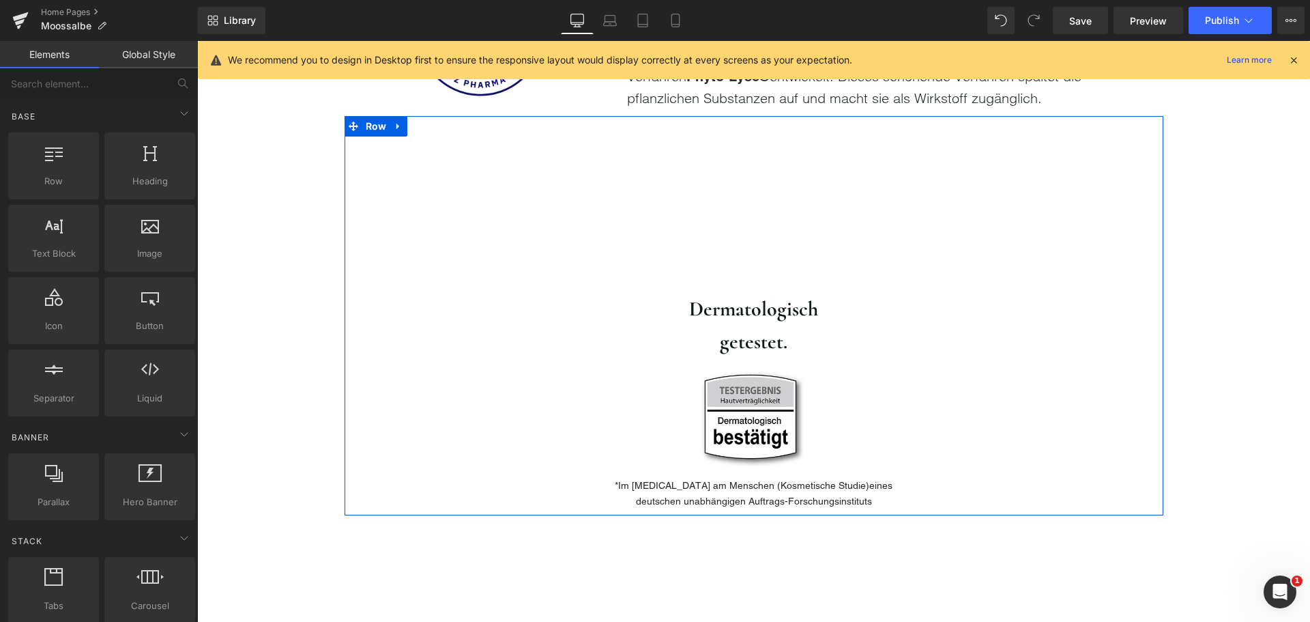
click at [750, 315] on strong "Dermatologisch" at bounding box center [753, 308] width 129 height 25
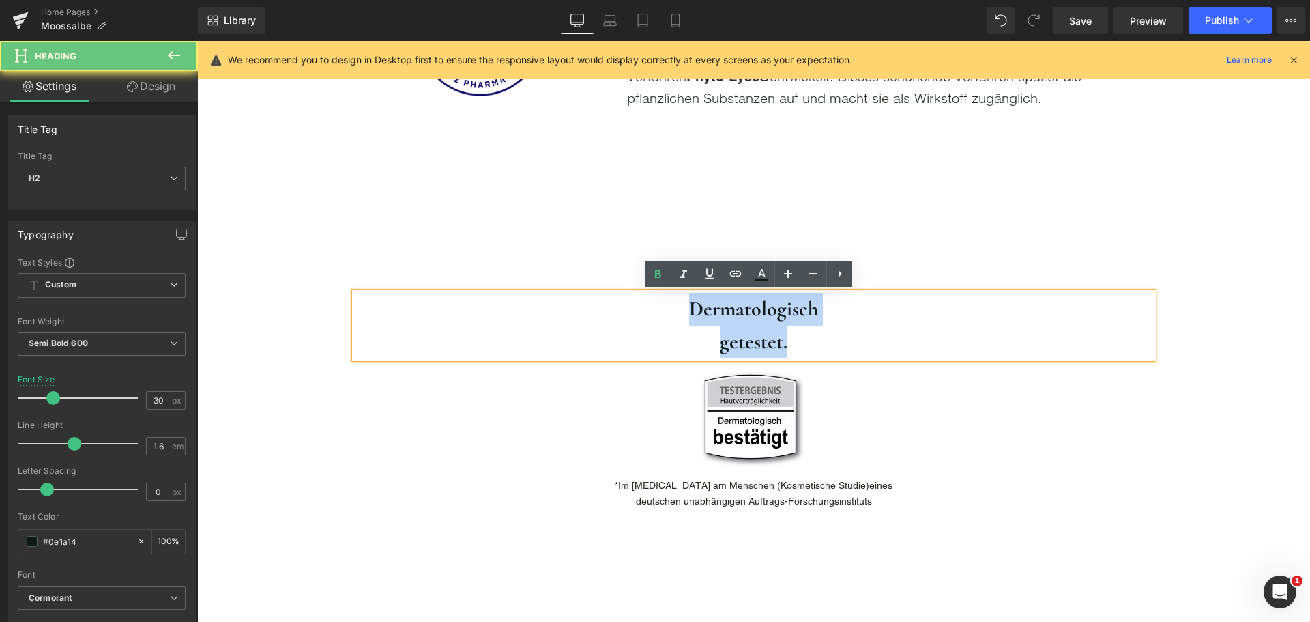
drag, startPoint x: 664, startPoint y: 308, endPoint x: 891, endPoint y: 350, distance: 230.5
click at [888, 350] on div "Dermatologisch getestet." at bounding box center [754, 326] width 799 height 66
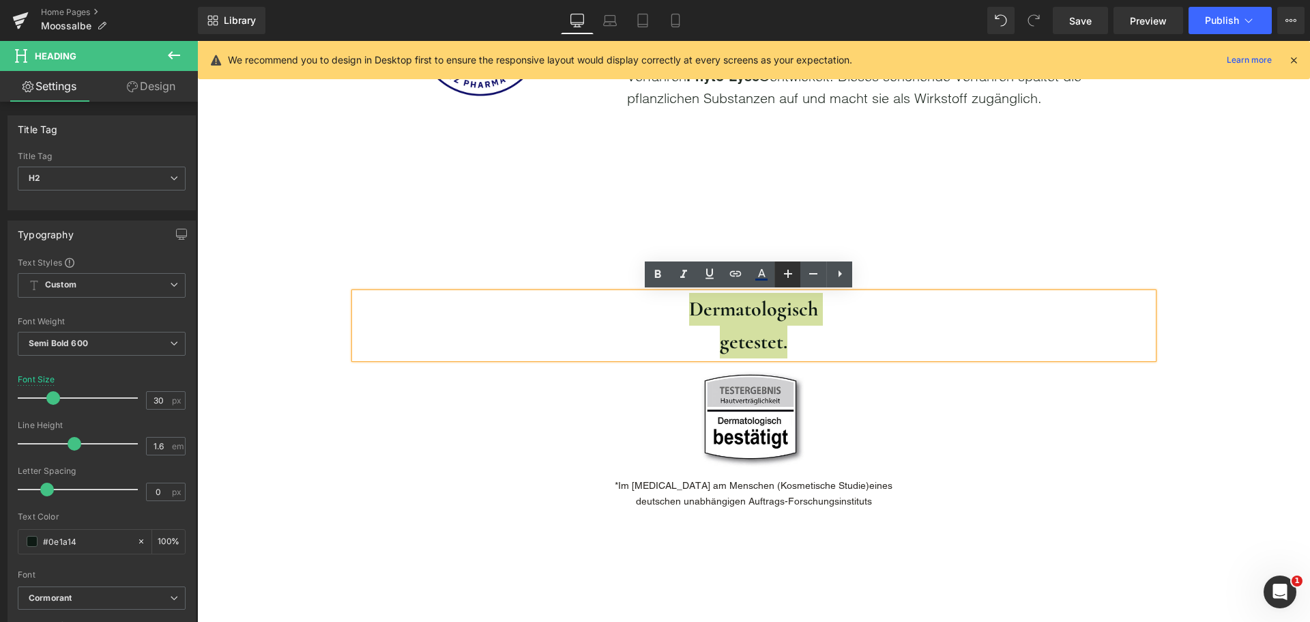
click at [796, 274] on icon at bounding box center [788, 274] width 16 height 16
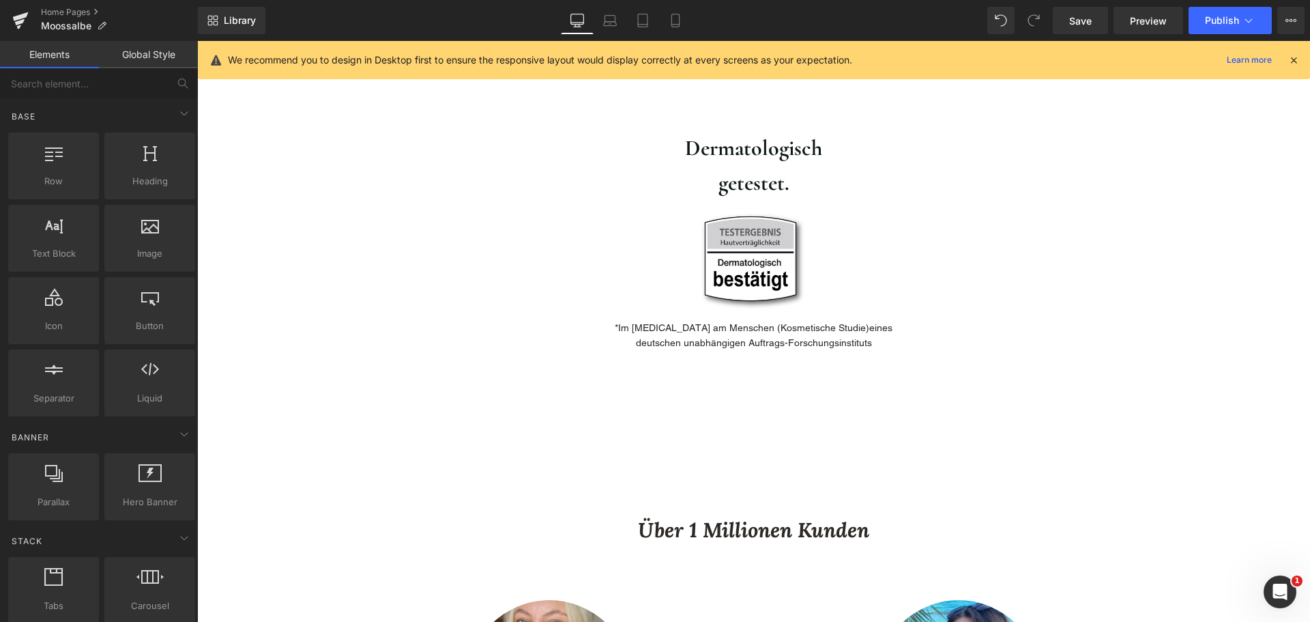
scroll to position [2048, 0]
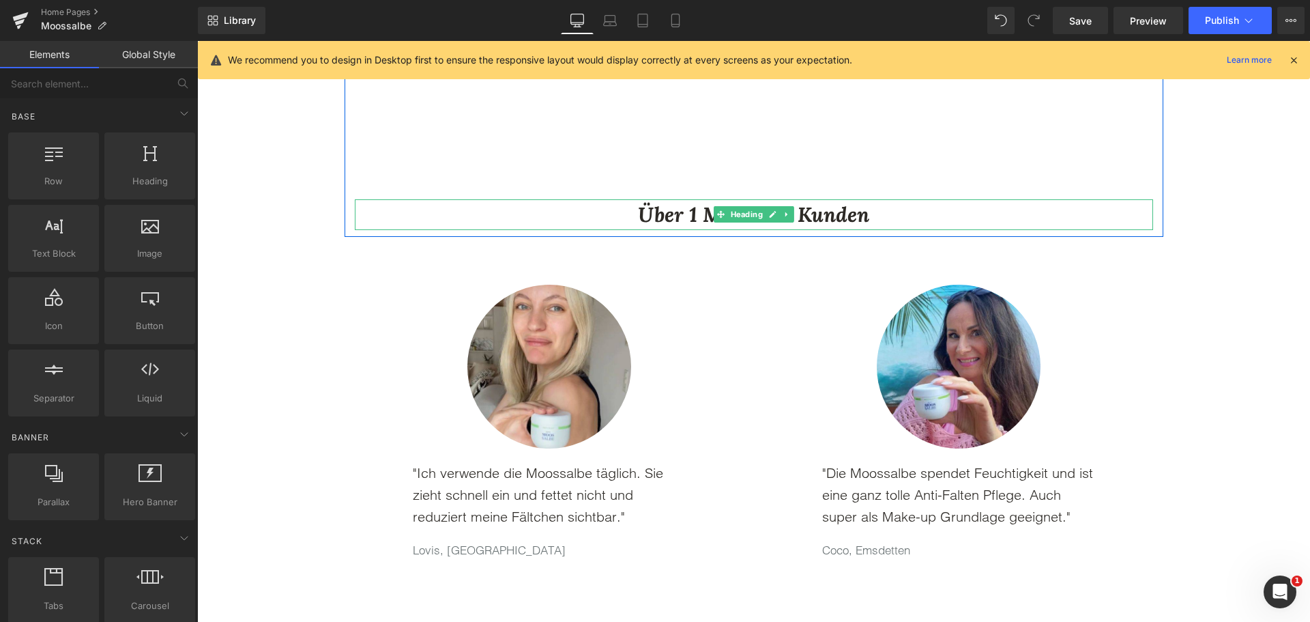
click at [621, 214] on h2 "Über 1 Millionen Kunden" at bounding box center [754, 214] width 799 height 31
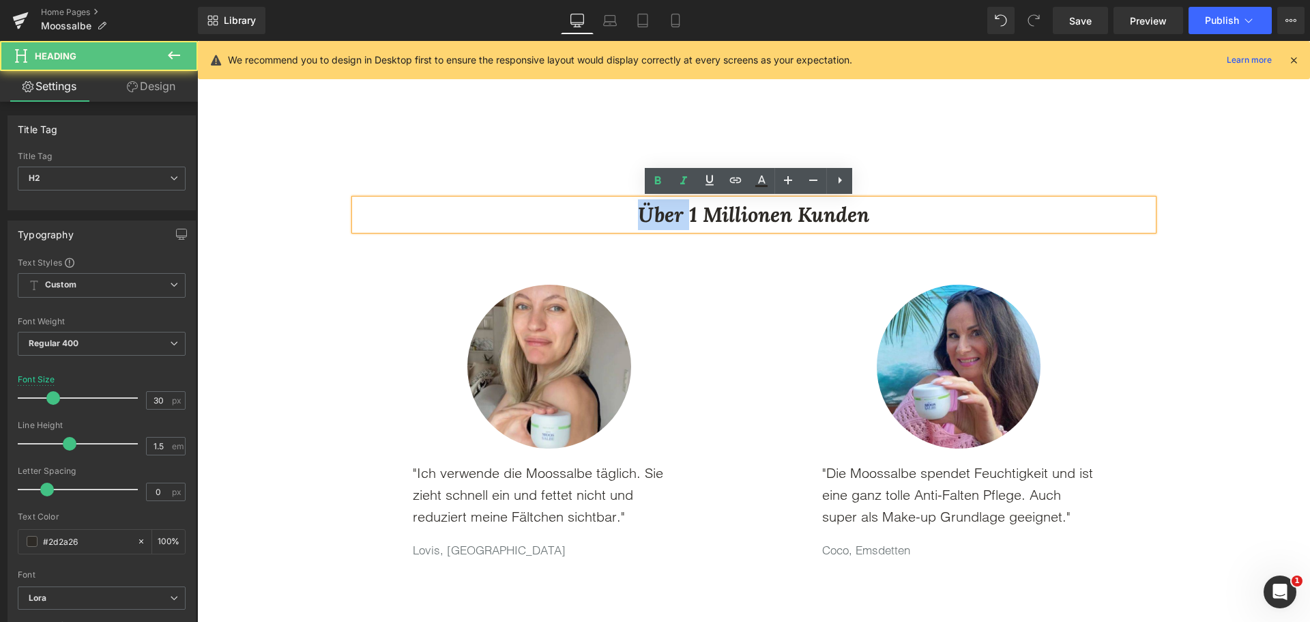
click at [621, 214] on h2 "Über 1 Millionen Kunden" at bounding box center [754, 214] width 799 height 31
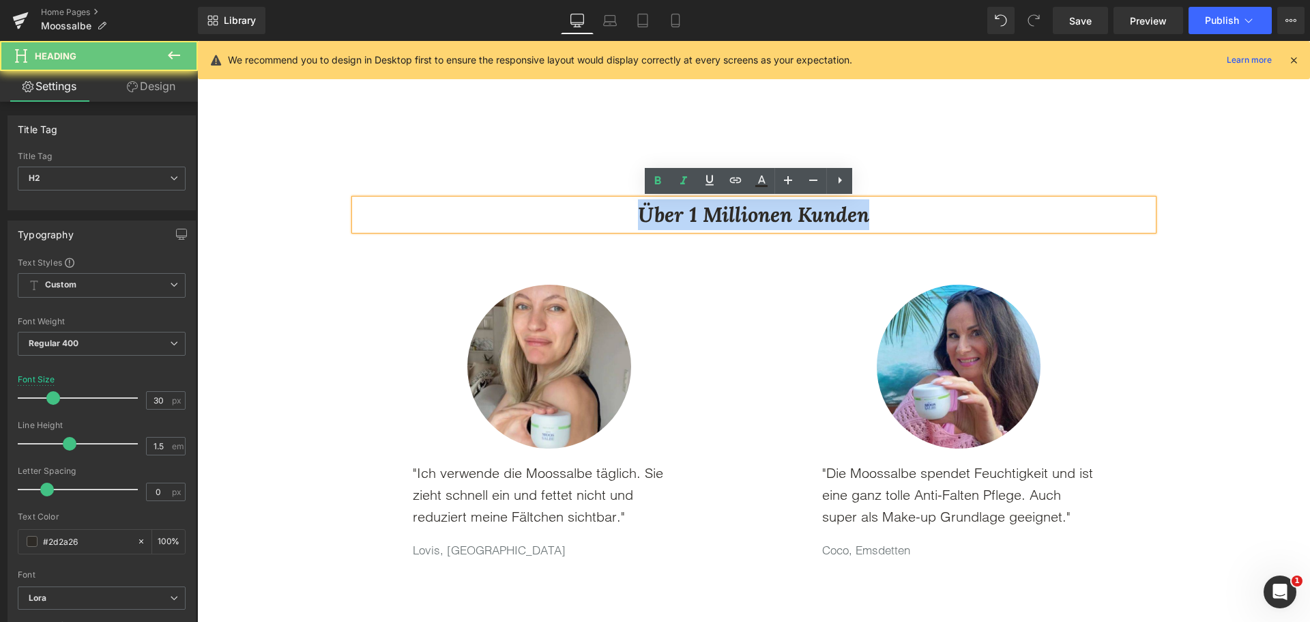
click at [621, 214] on h2 "Über 1 Millionen Kunden" at bounding box center [754, 214] width 799 height 31
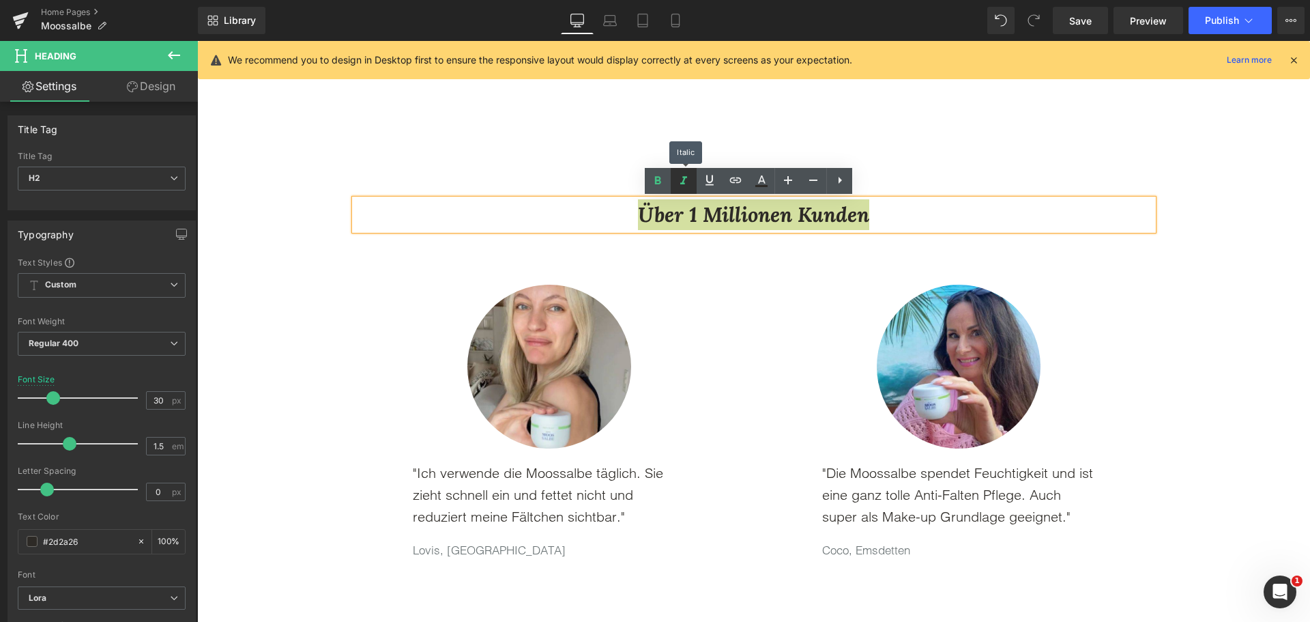
click at [674, 188] on link at bounding box center [684, 181] width 26 height 26
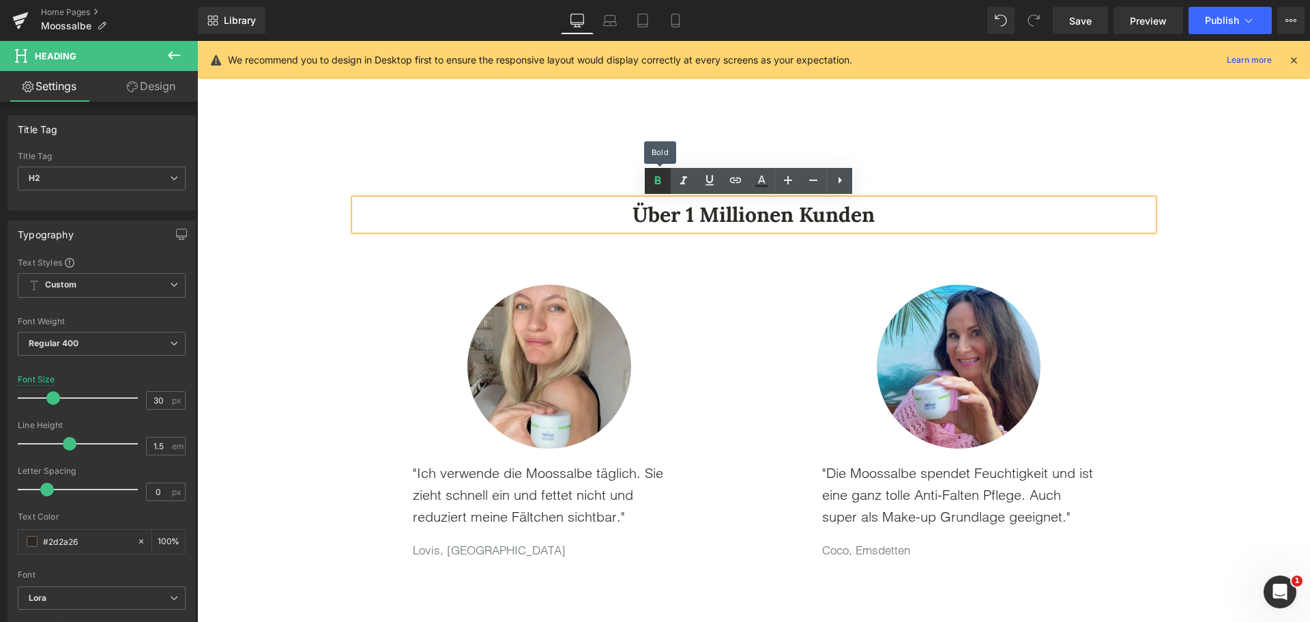
click at [655, 189] on link at bounding box center [658, 181] width 26 height 26
click at [640, 216] on h2 "Über 1 Millionen Kunden" at bounding box center [754, 214] width 799 height 31
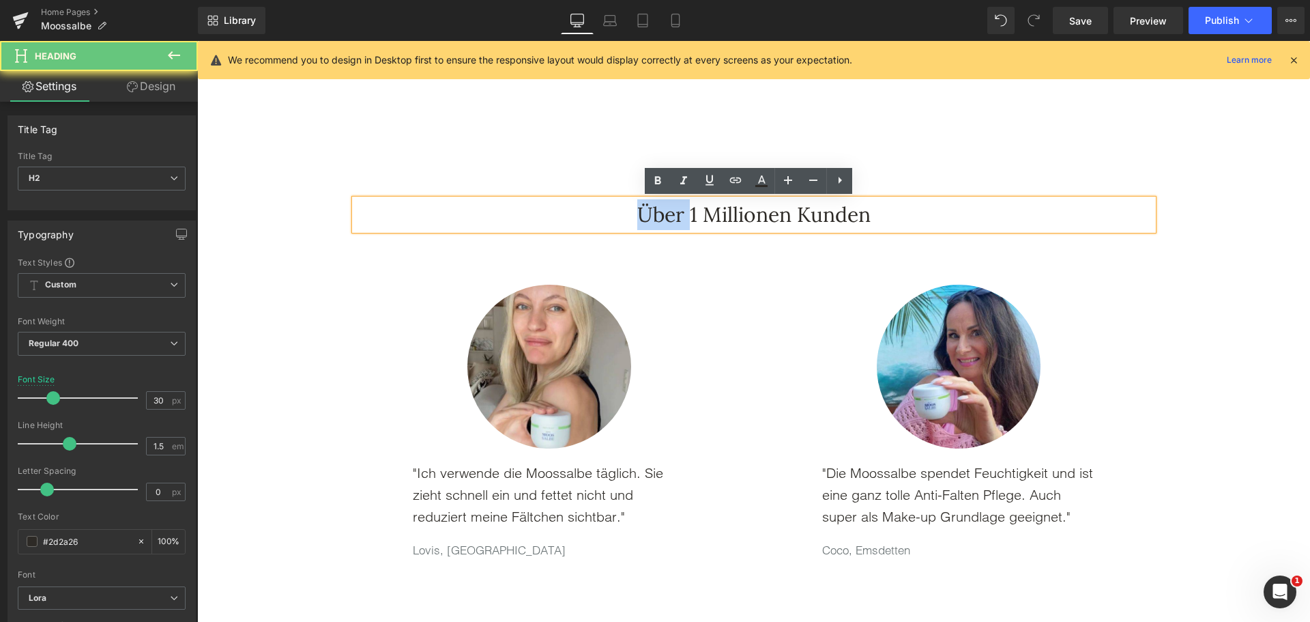
click at [640, 216] on h2 "Über 1 Millionen Kunden" at bounding box center [754, 214] width 799 height 31
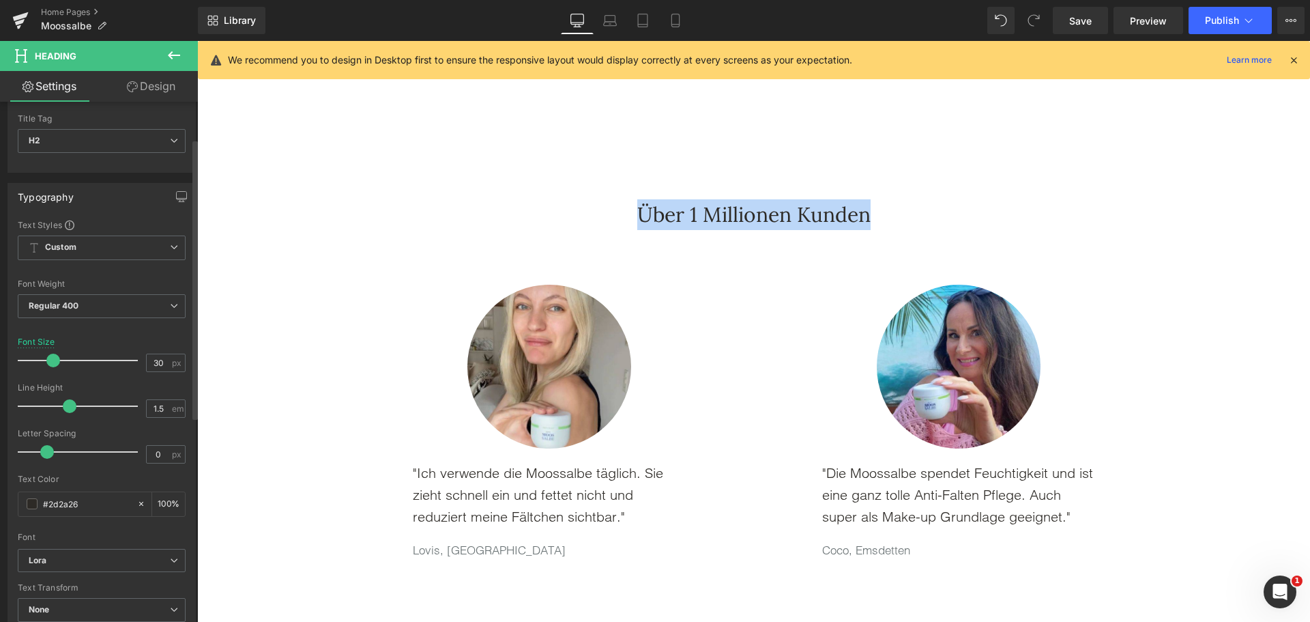
scroll to position [68, 0]
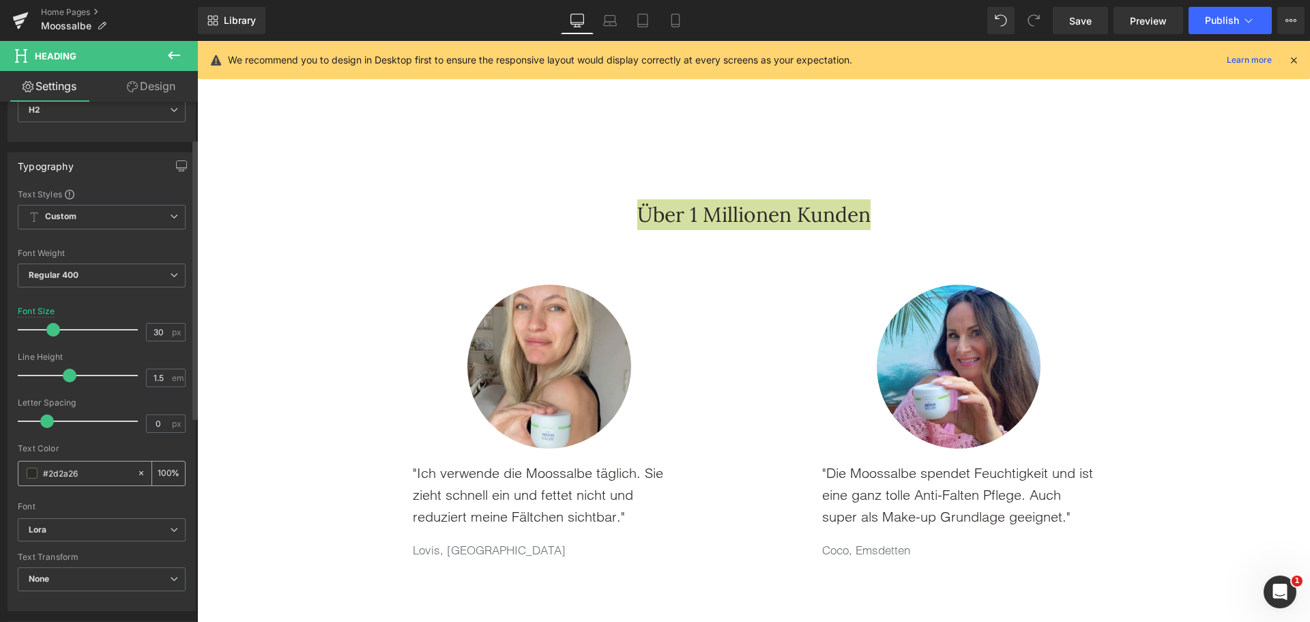
click at [81, 466] on input "#2d2a26" at bounding box center [86, 472] width 87 height 15
paste input "0E1A14"
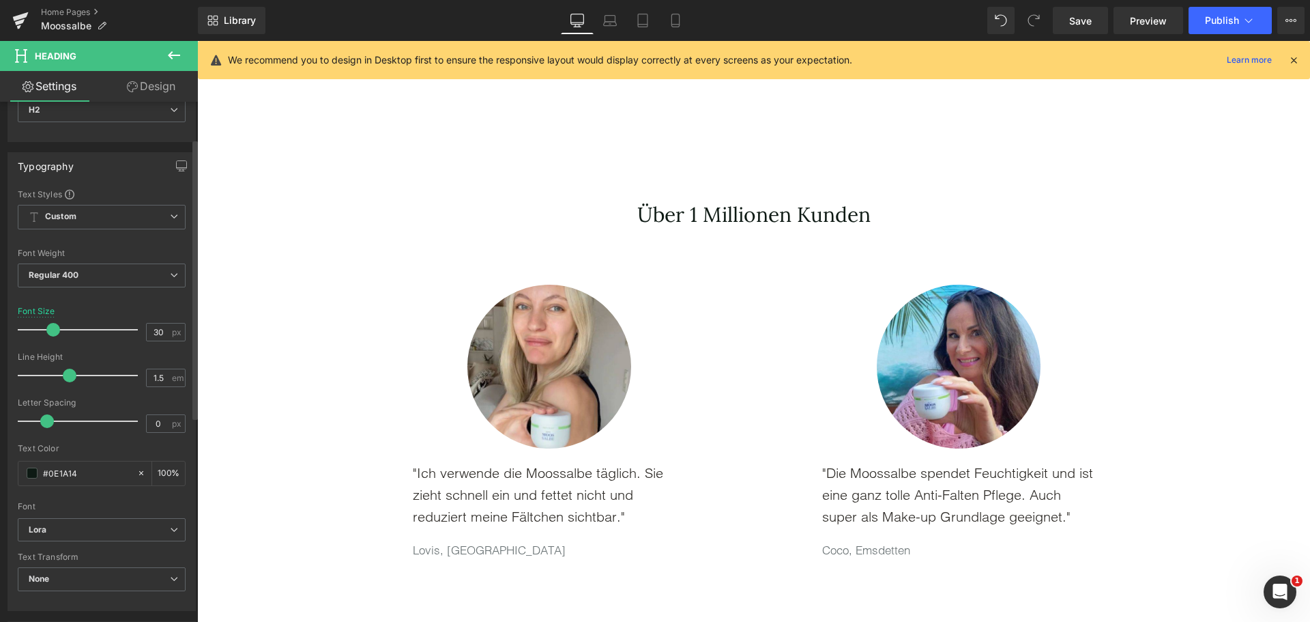
type input "#0E1A14"
click at [88, 449] on div "Text Color" at bounding box center [102, 449] width 168 height 10
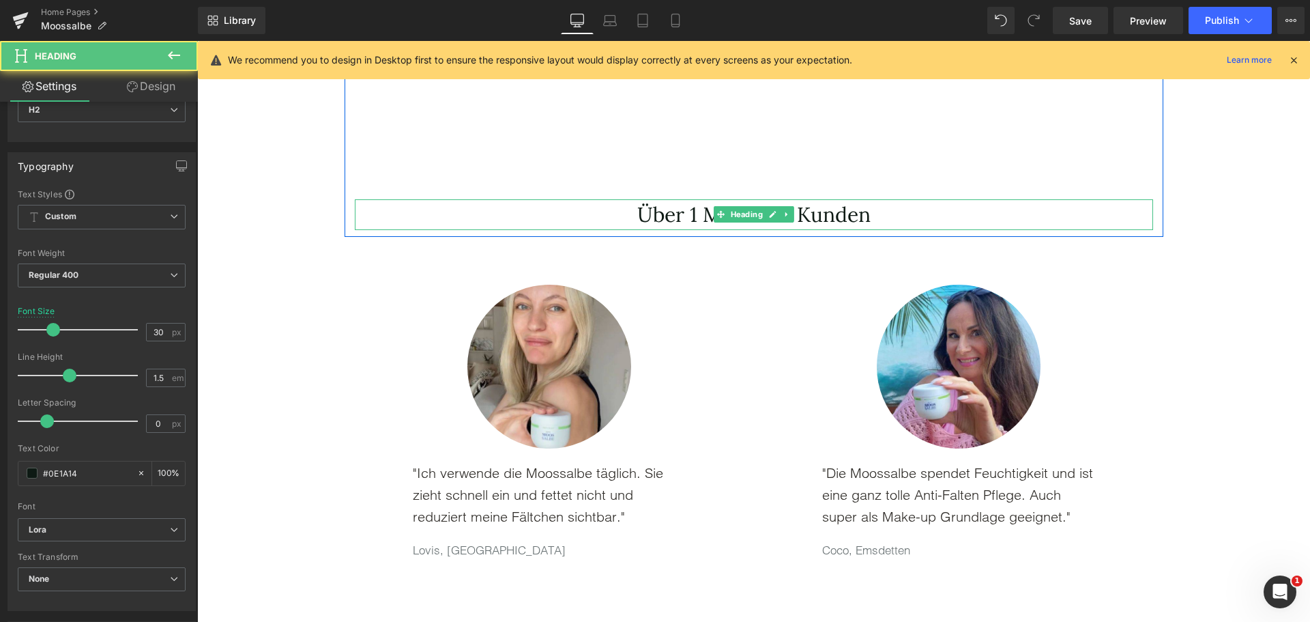
click at [639, 212] on h2 "Über 1 Millionen Kunden" at bounding box center [754, 214] width 799 height 31
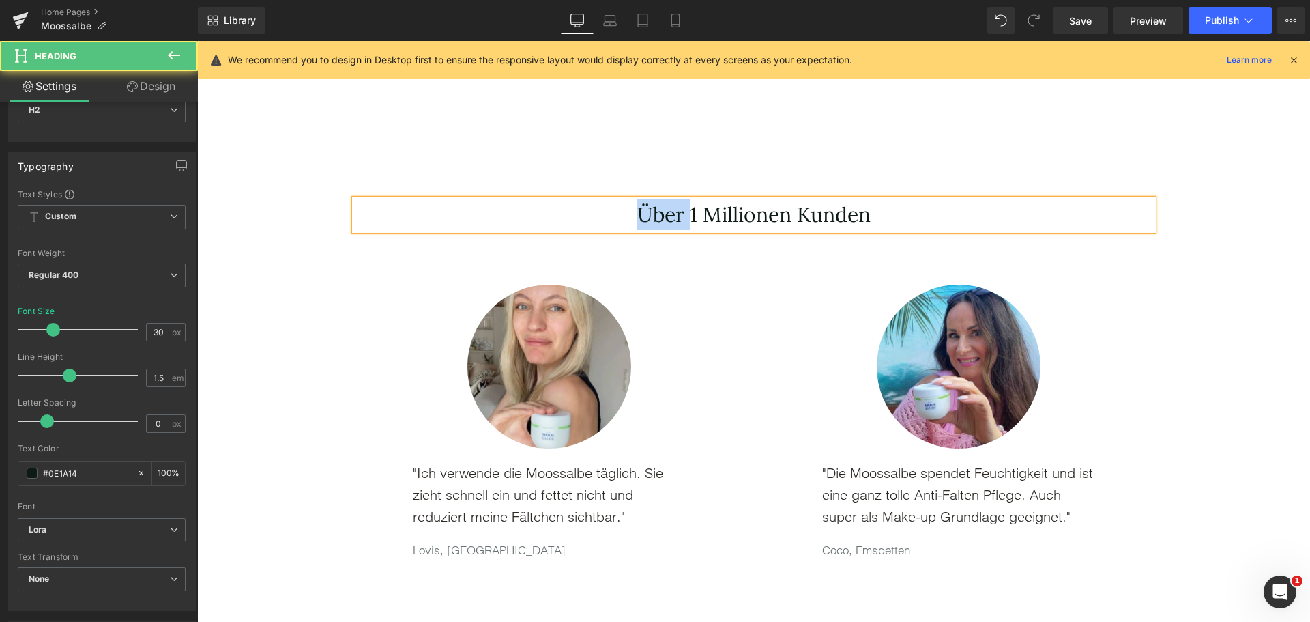
click at [639, 212] on h2 "Über 1 Millionen Kunden" at bounding box center [754, 214] width 799 height 31
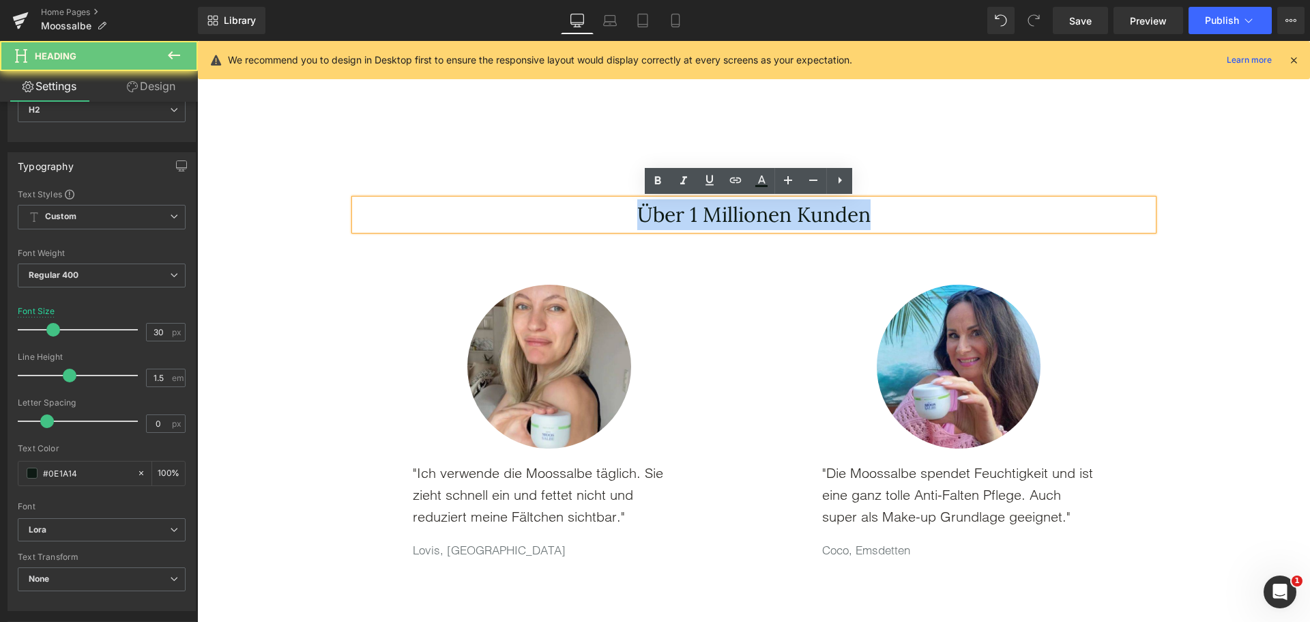
click at [639, 212] on h2 "Über 1 Millionen Kunden" at bounding box center [754, 214] width 799 height 31
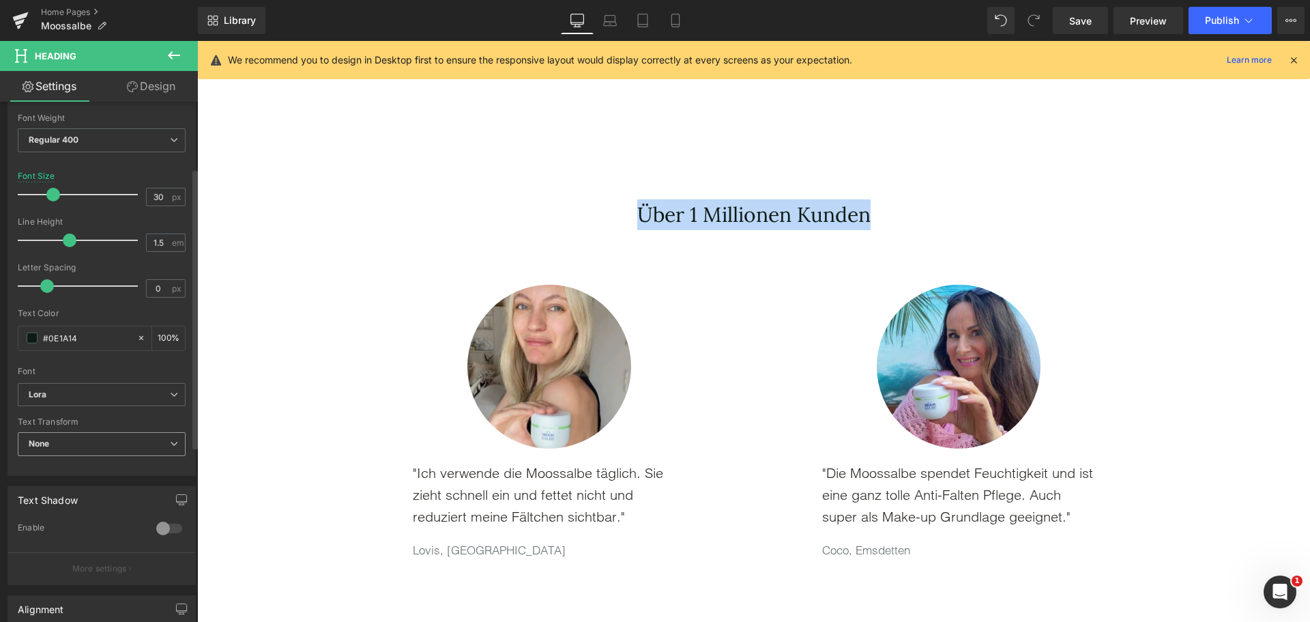
scroll to position [205, 0]
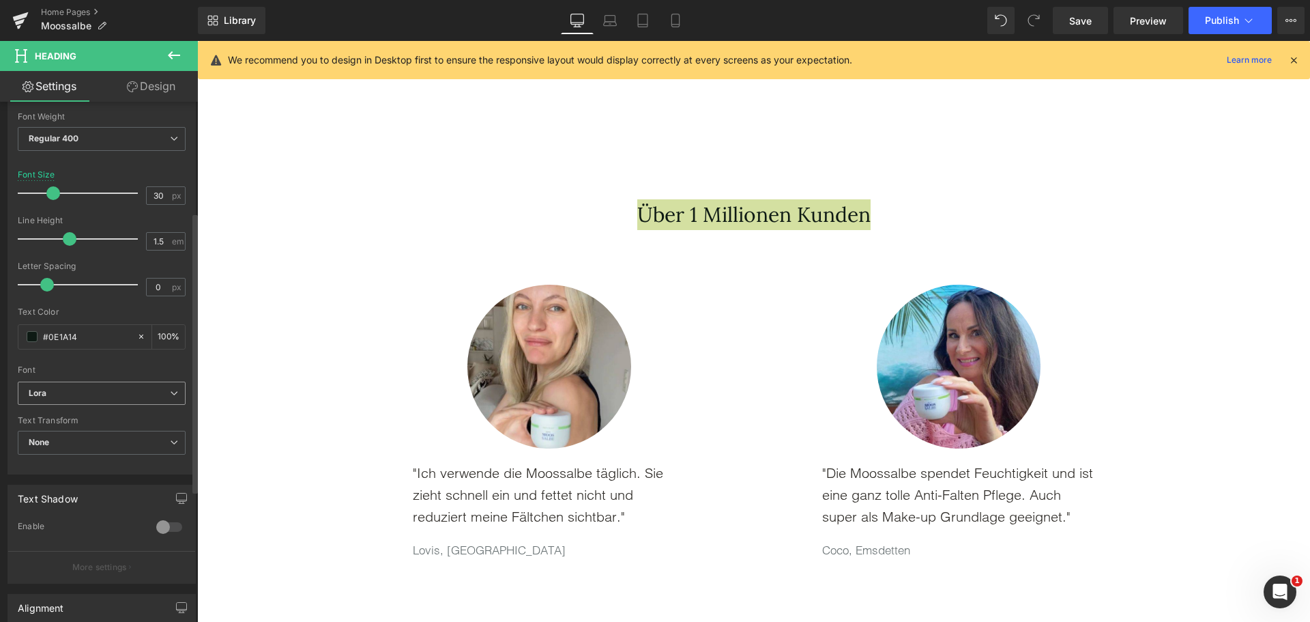
click at [98, 403] on span "Lora" at bounding box center [102, 394] width 168 height 24
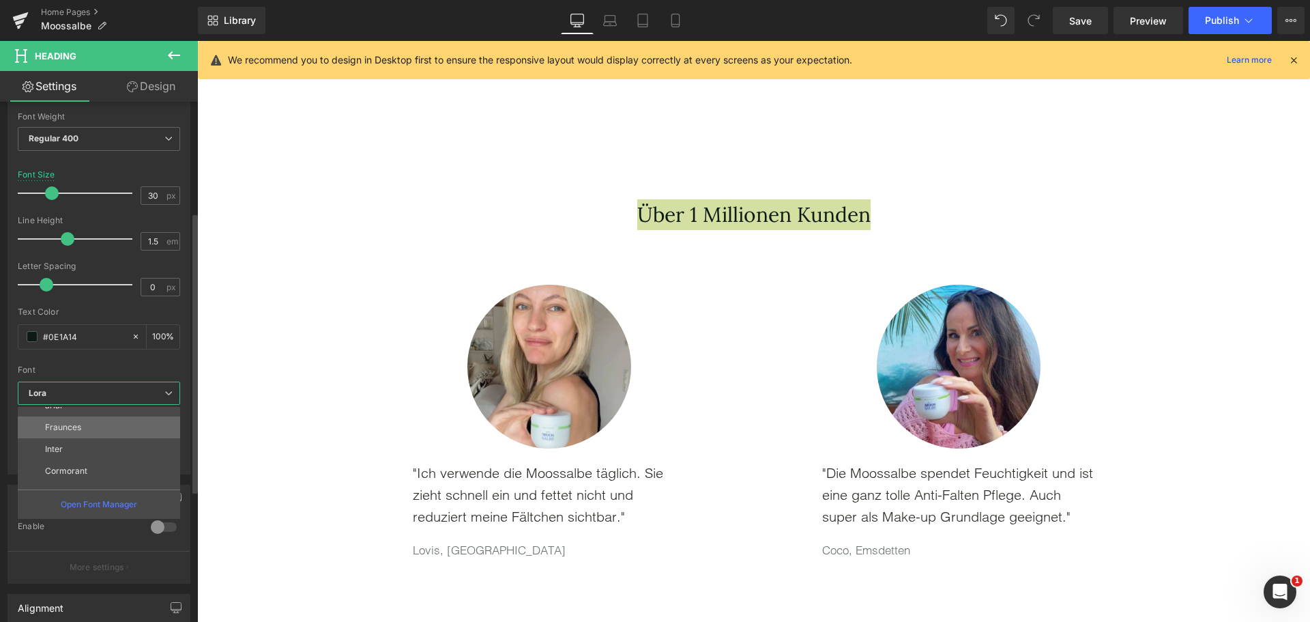
scroll to position [115, 0]
click at [95, 456] on li "Cormorant" at bounding box center [102, 456] width 169 height 22
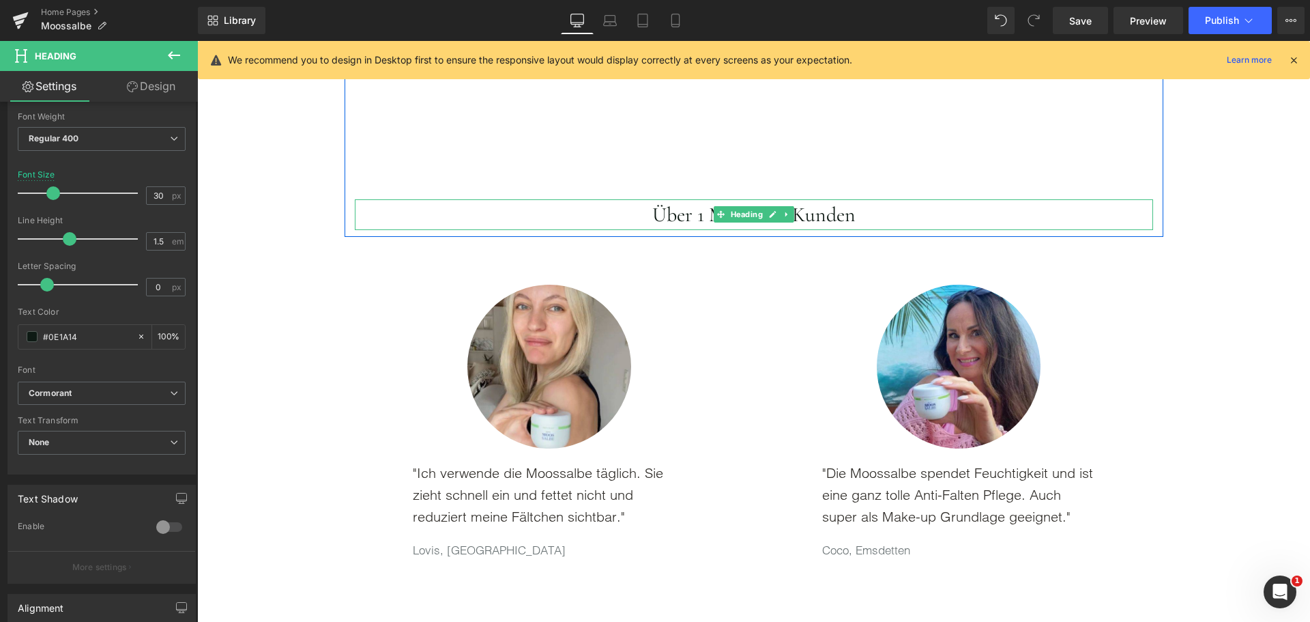
click at [654, 222] on h2 "Über 1 Millionen Kunden" at bounding box center [754, 214] width 799 height 31
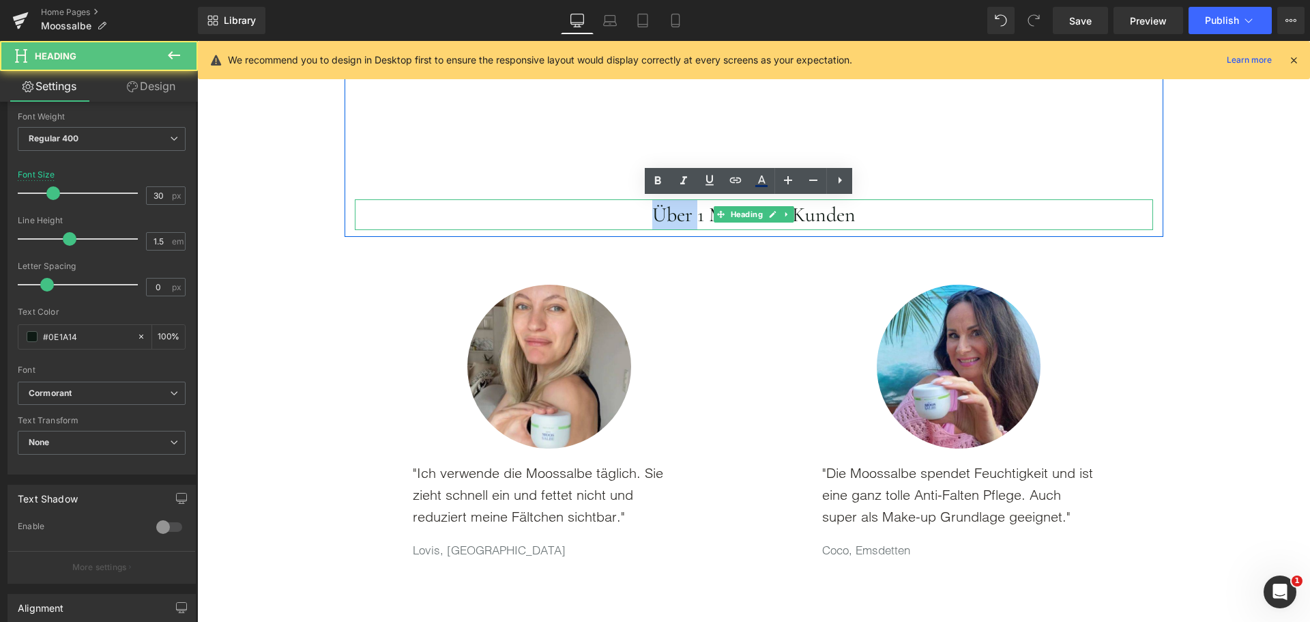
click at [654, 222] on h2 "Über 1 Millionen Kunden" at bounding box center [754, 214] width 799 height 31
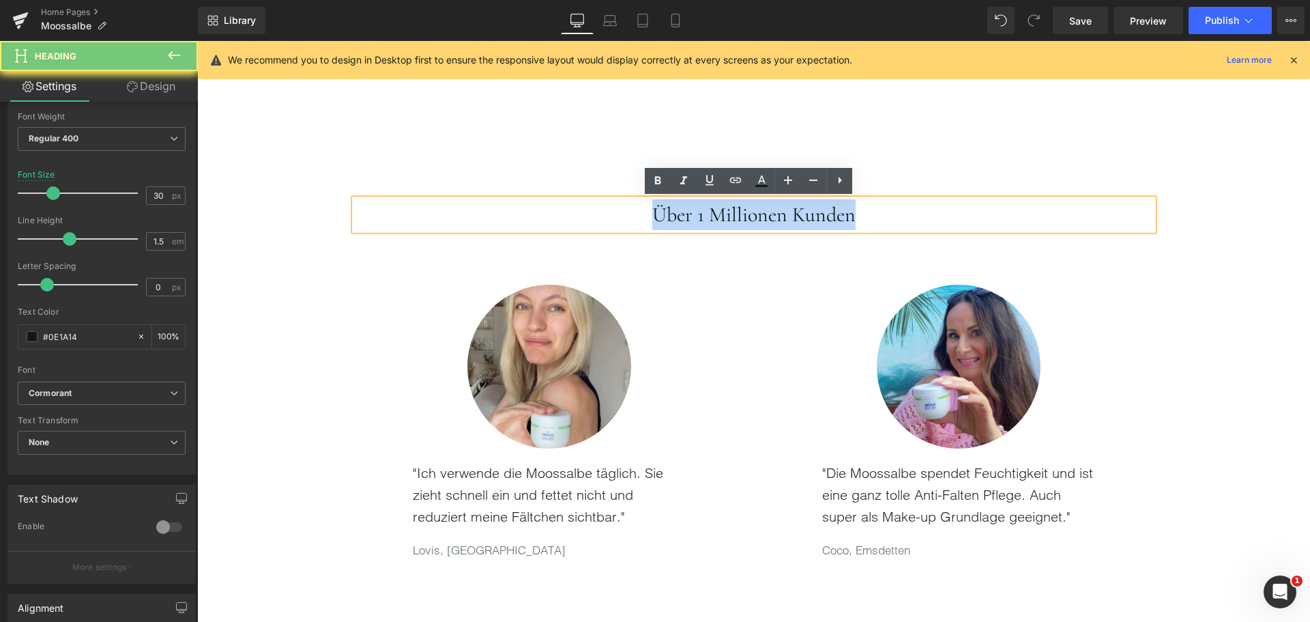
click at [654, 222] on h2 "Über 1 Millionen Kunden" at bounding box center [754, 214] width 799 height 31
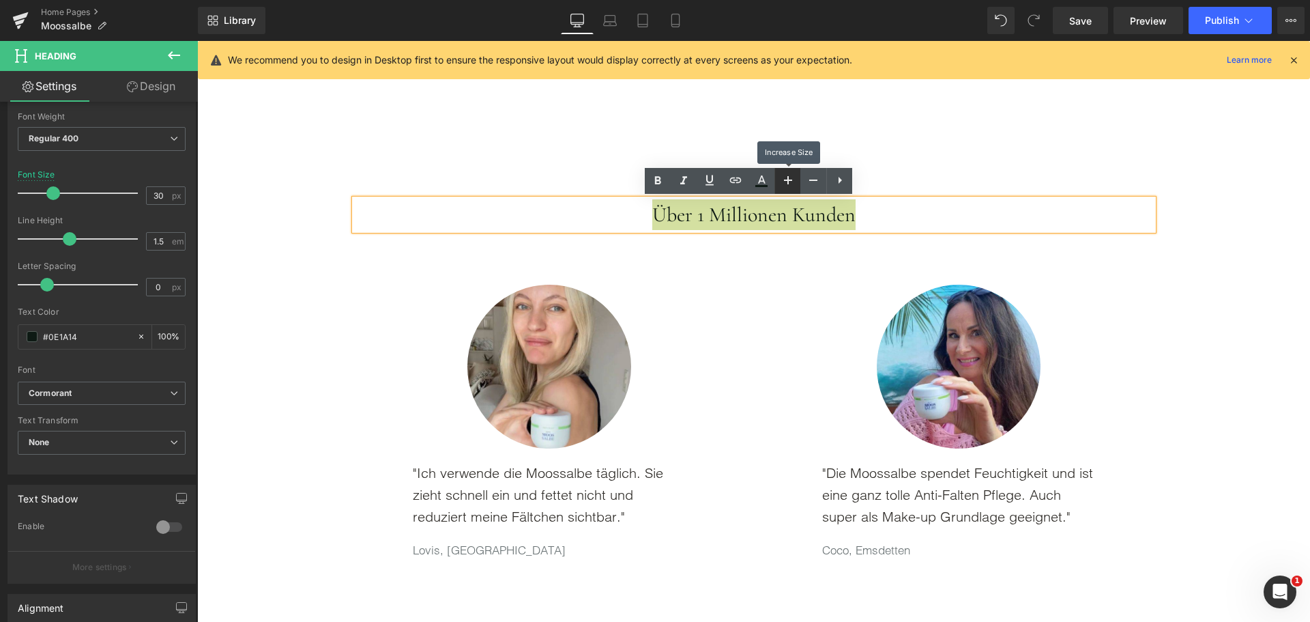
click at [797, 186] on link at bounding box center [788, 181] width 26 height 26
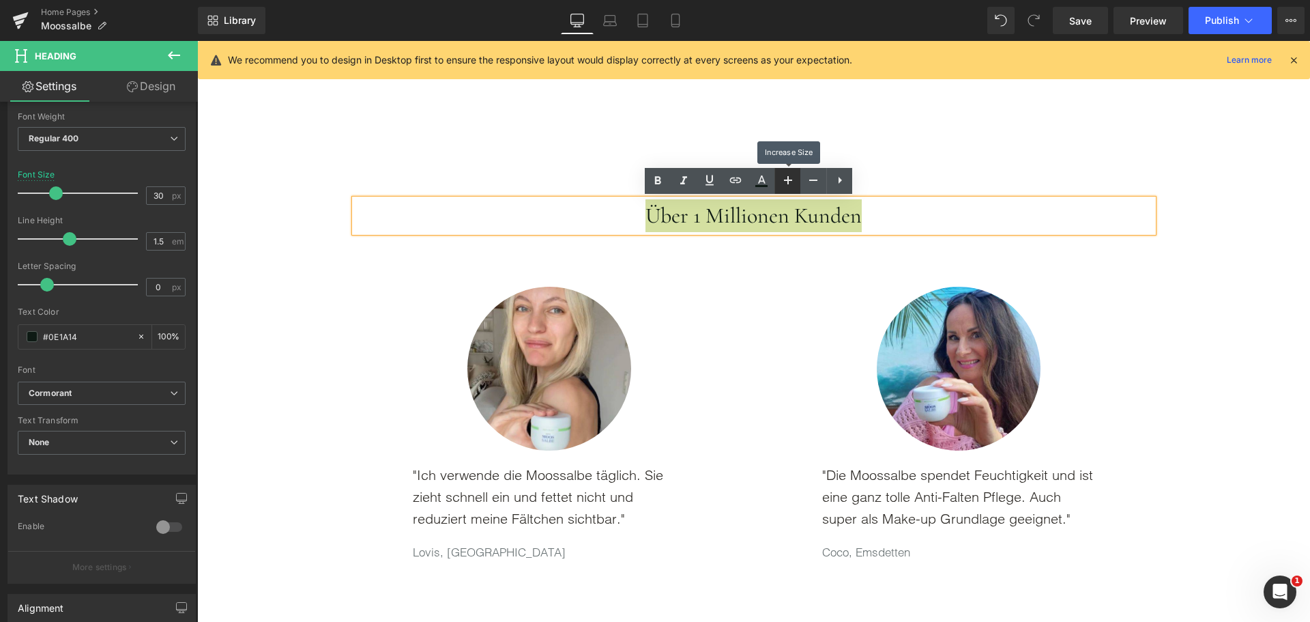
click at [797, 186] on link at bounding box center [788, 181] width 26 height 26
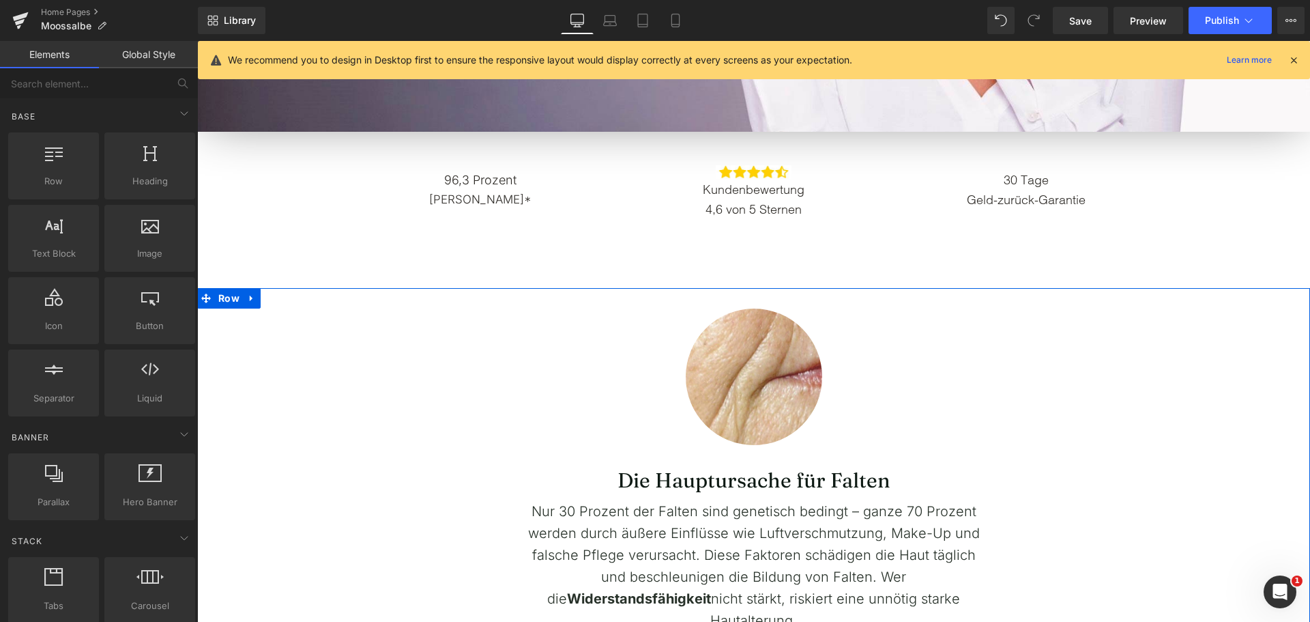
scroll to position [478, 0]
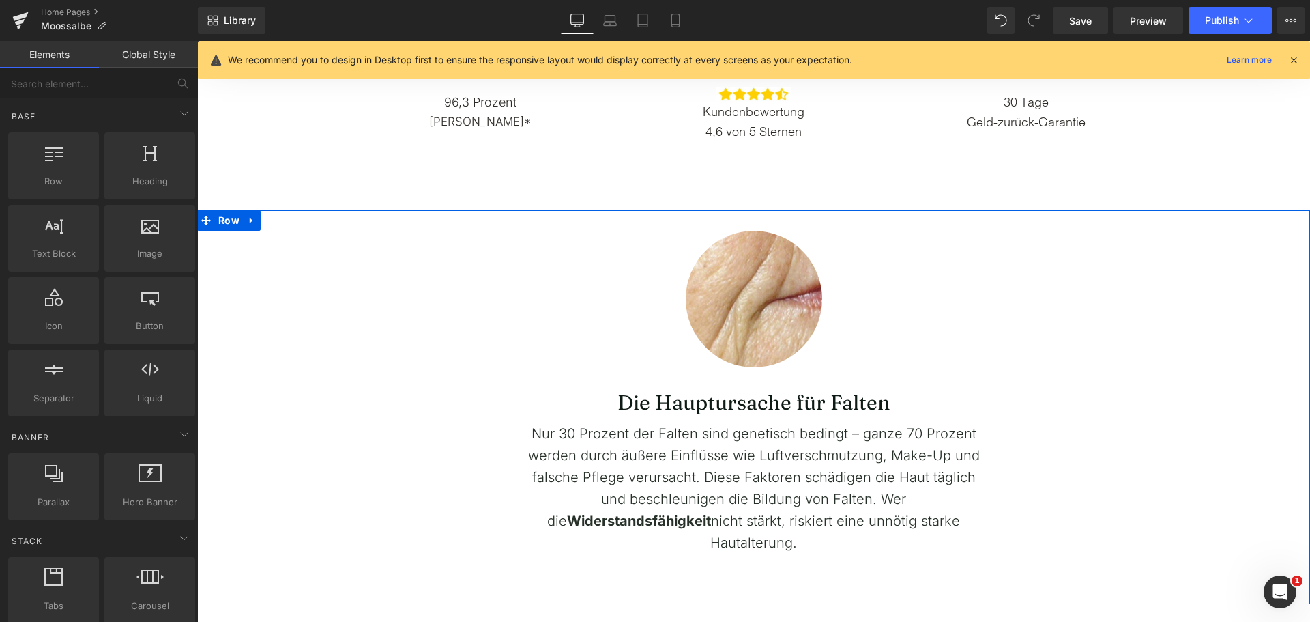
click at [654, 408] on span "Die Hauptursache für Falten" at bounding box center [754, 402] width 273 height 25
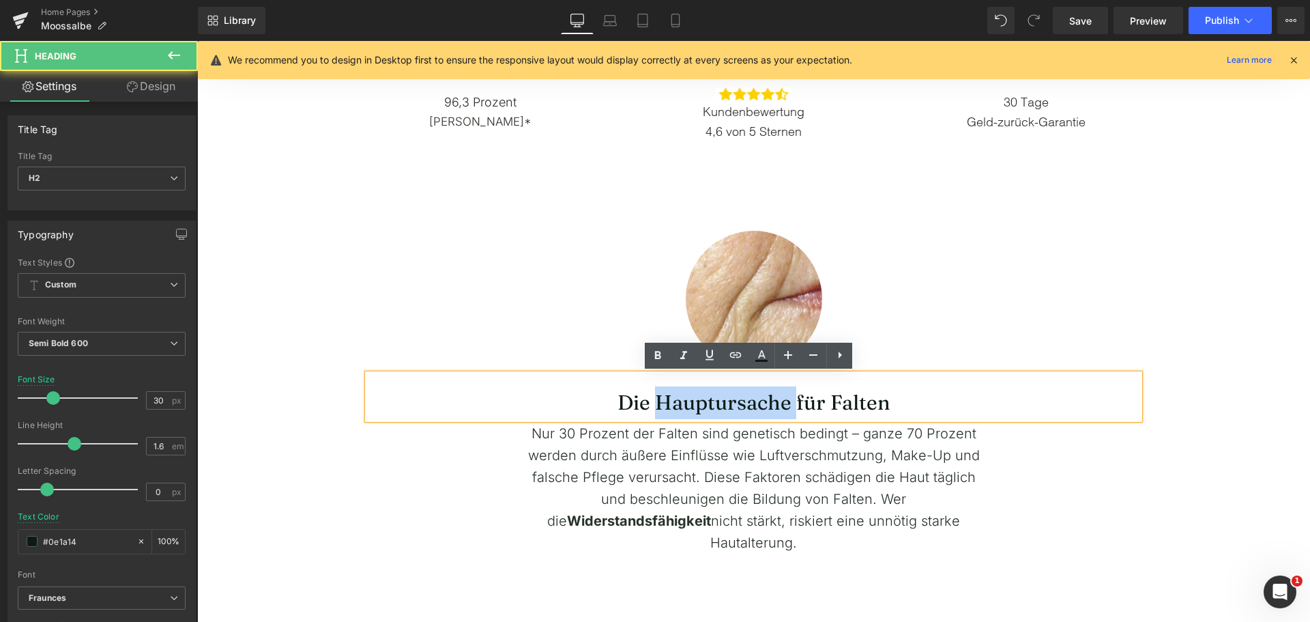
click at [654, 408] on span "Die Hauptursache für Falten" at bounding box center [754, 402] width 273 height 25
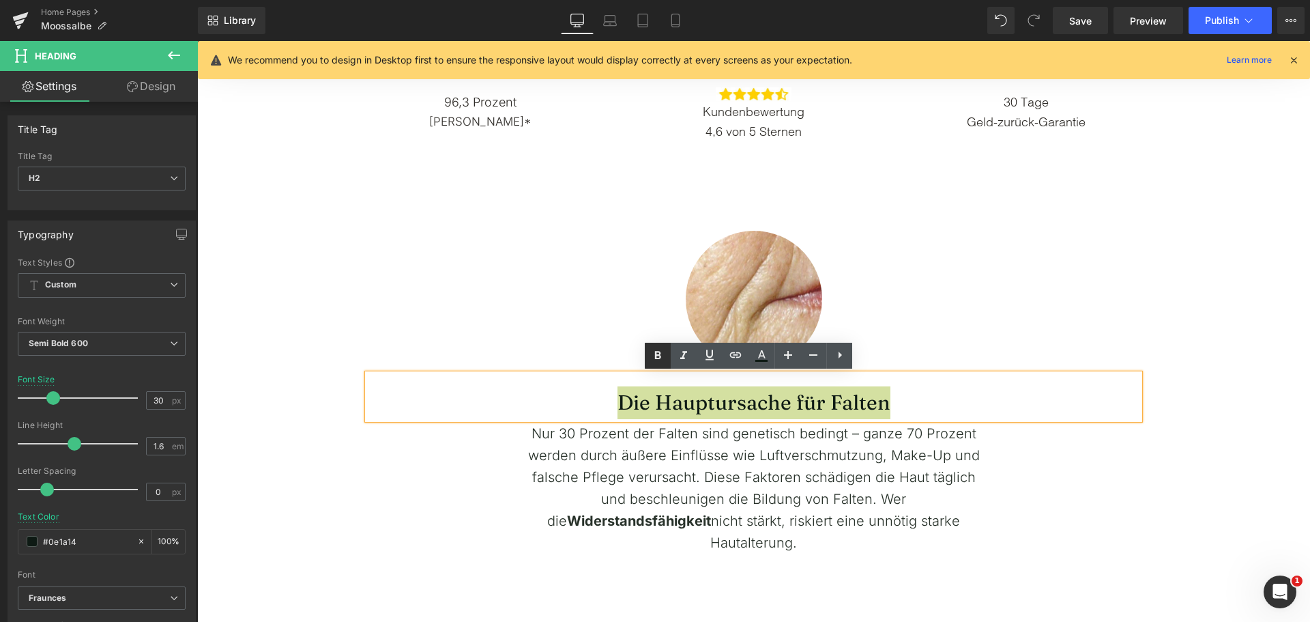
click at [665, 360] on icon at bounding box center [658, 355] width 16 height 16
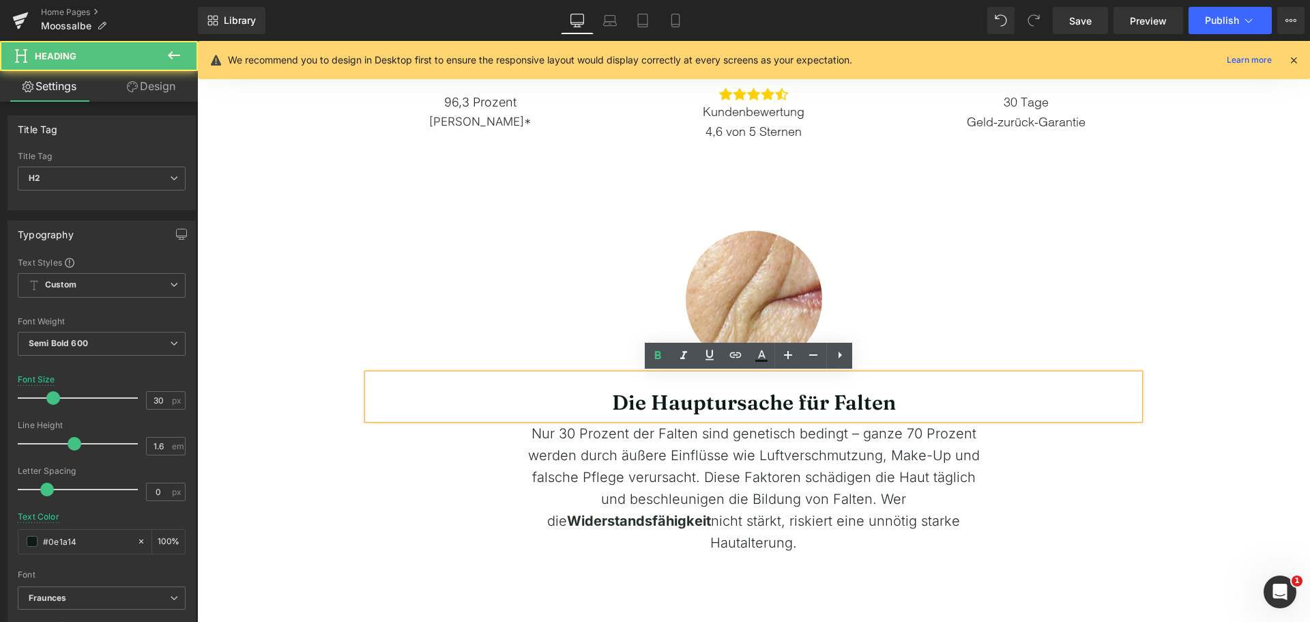
click at [659, 398] on h2 "Die Hauptursache für Falten" at bounding box center [754, 402] width 772 height 33
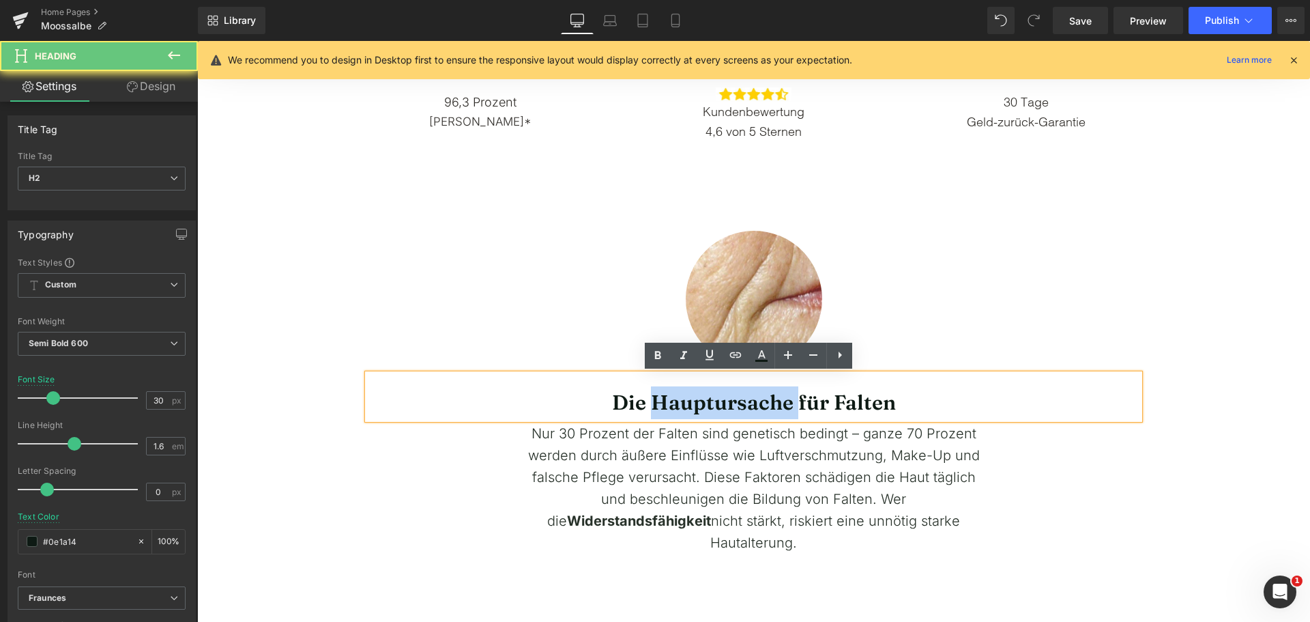
click at [659, 398] on h2 "Die Hauptursache für Falten" at bounding box center [754, 402] width 772 height 33
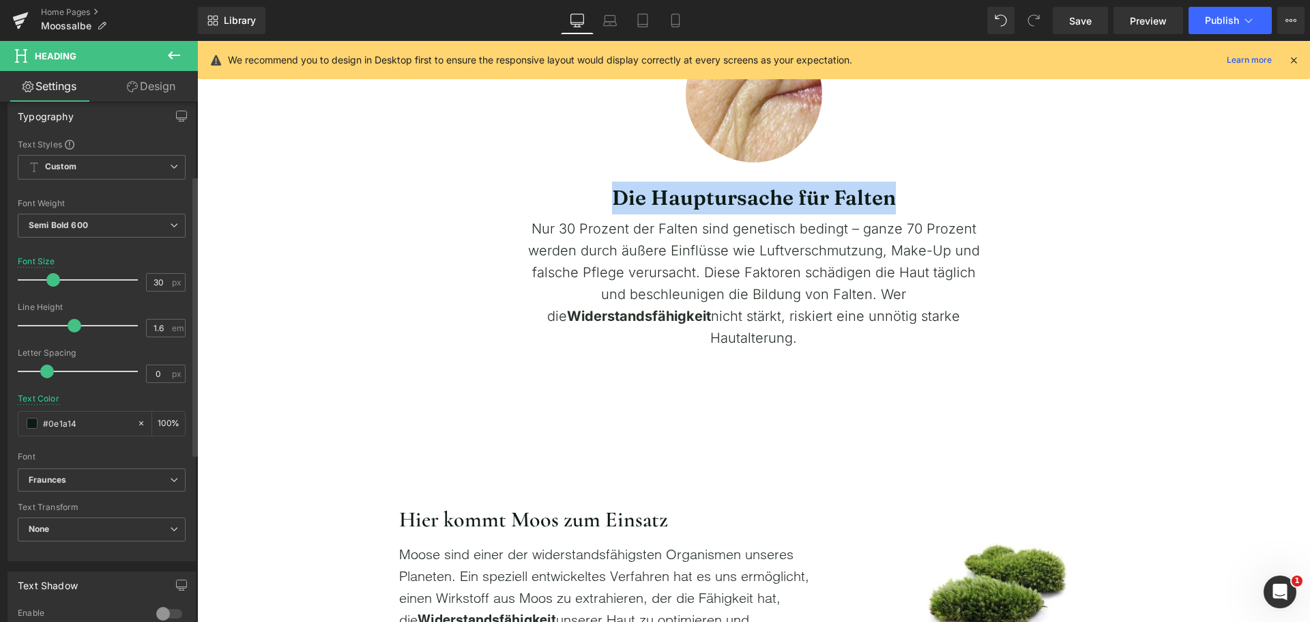
scroll to position [137, 0]
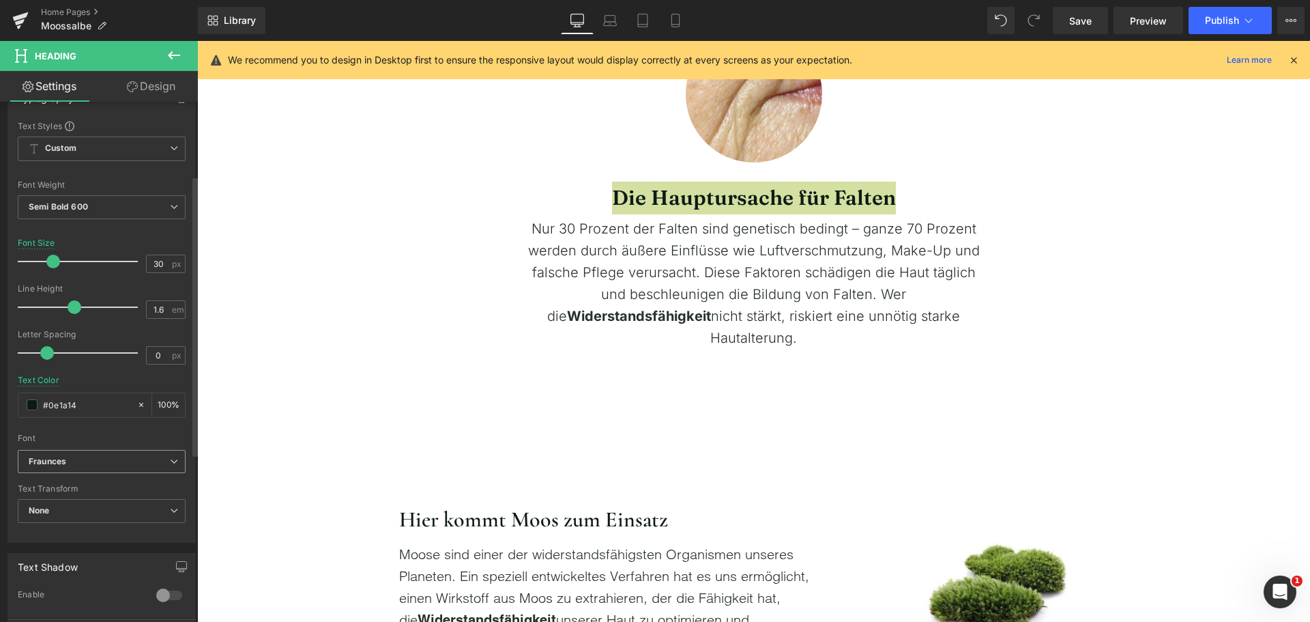
click at [98, 457] on b "Fraunces" at bounding box center [99, 462] width 141 height 12
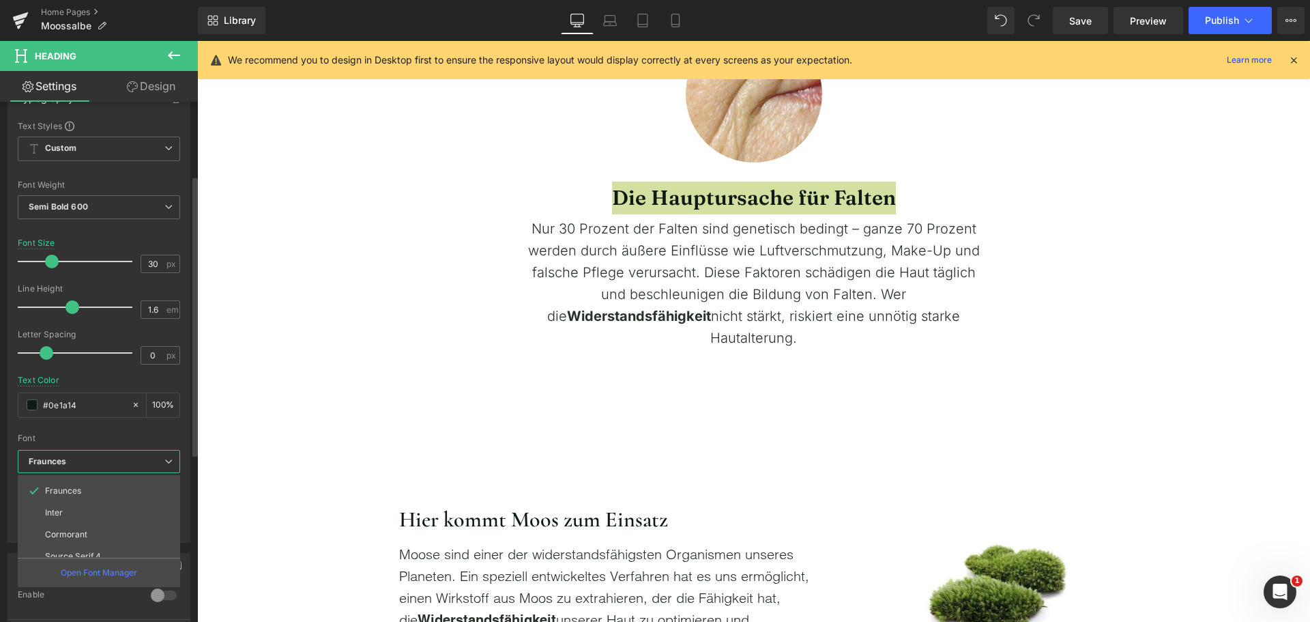
scroll to position [115, 0]
click at [93, 522] on li "Cormorant" at bounding box center [102, 524] width 169 height 22
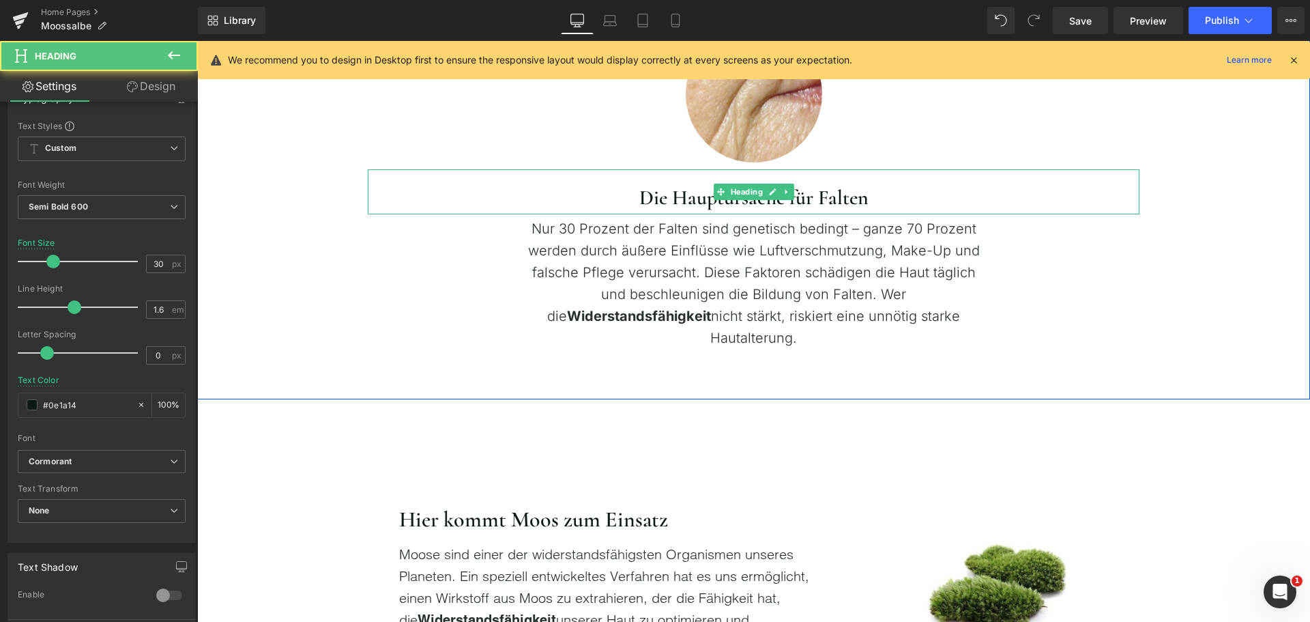
click at [654, 206] on h2 "Die Hauptursache für Falten" at bounding box center [754, 198] width 772 height 33
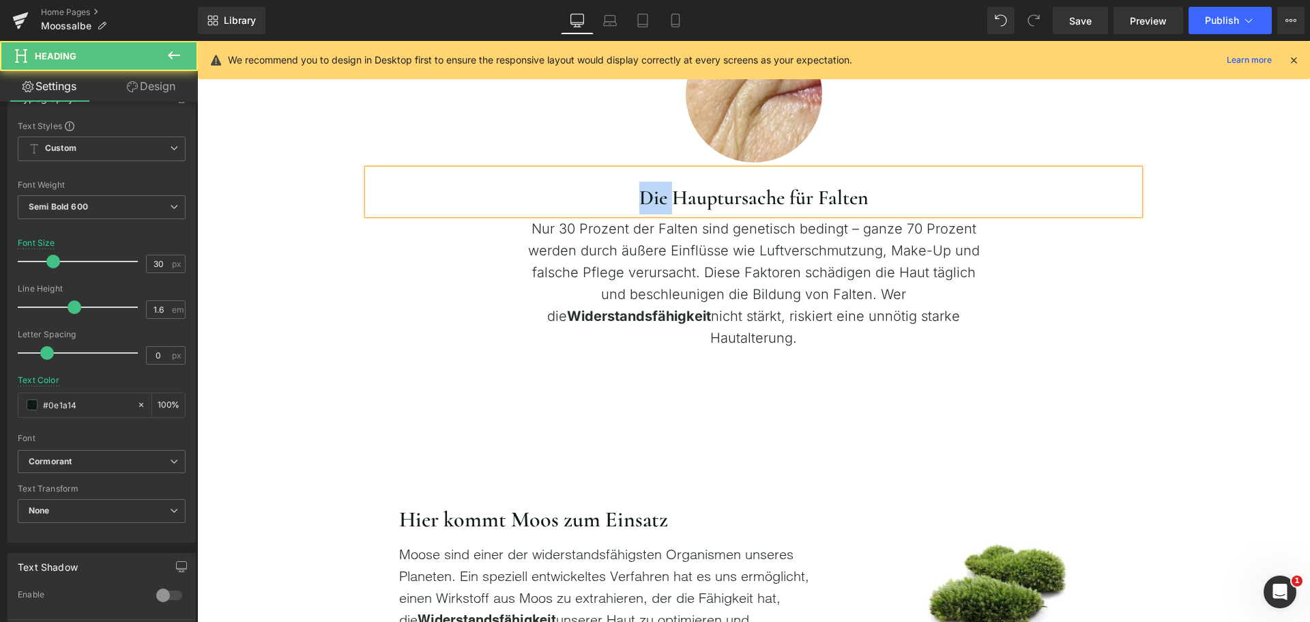
click at [654, 206] on h2 "Die Hauptursache für Falten" at bounding box center [754, 198] width 772 height 33
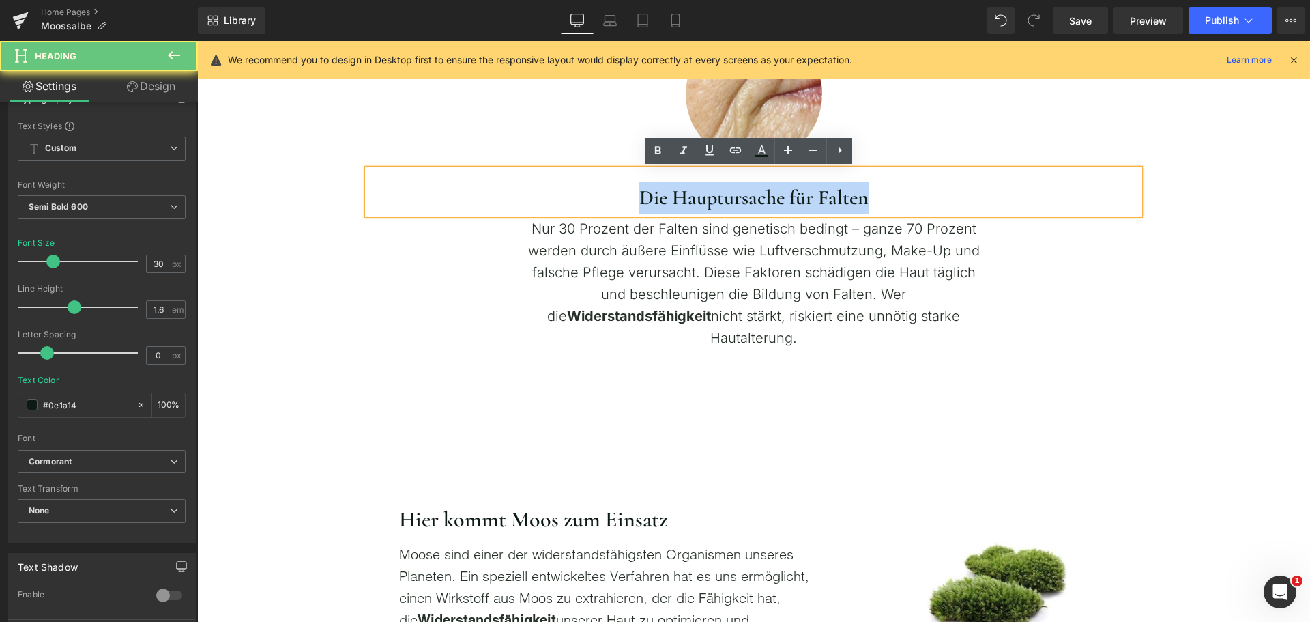
click at [654, 206] on h2 "Die Hauptursache für Falten" at bounding box center [754, 198] width 772 height 33
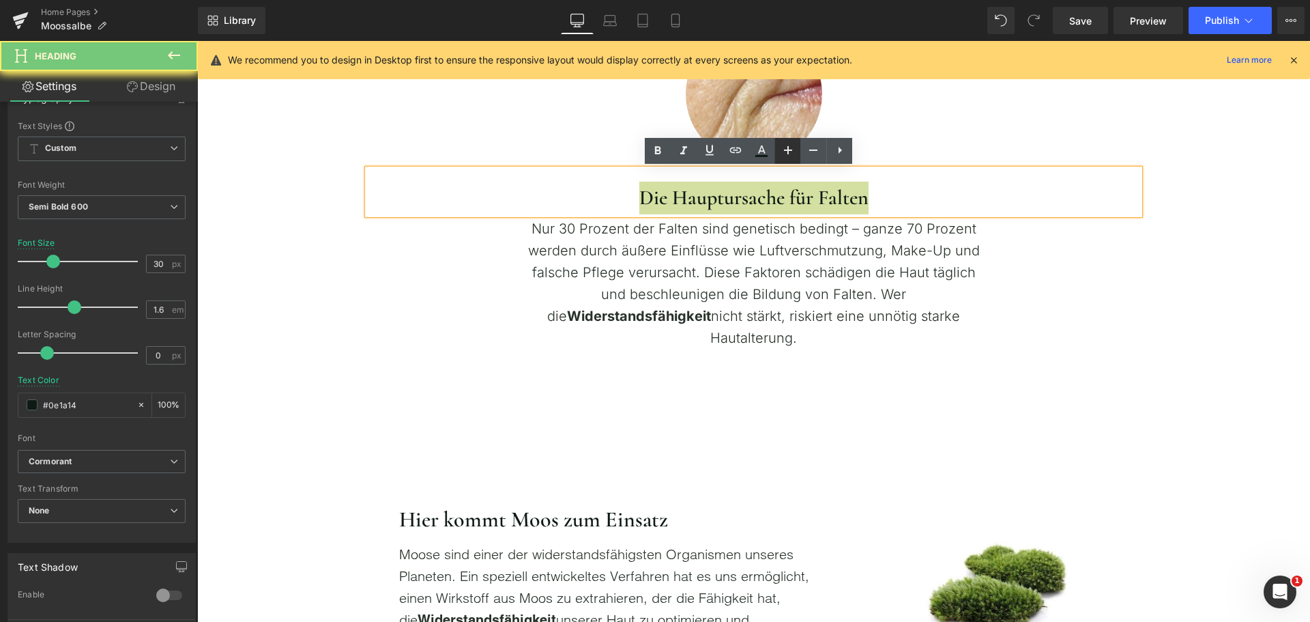
click at [789, 155] on icon at bounding box center [788, 150] width 16 height 16
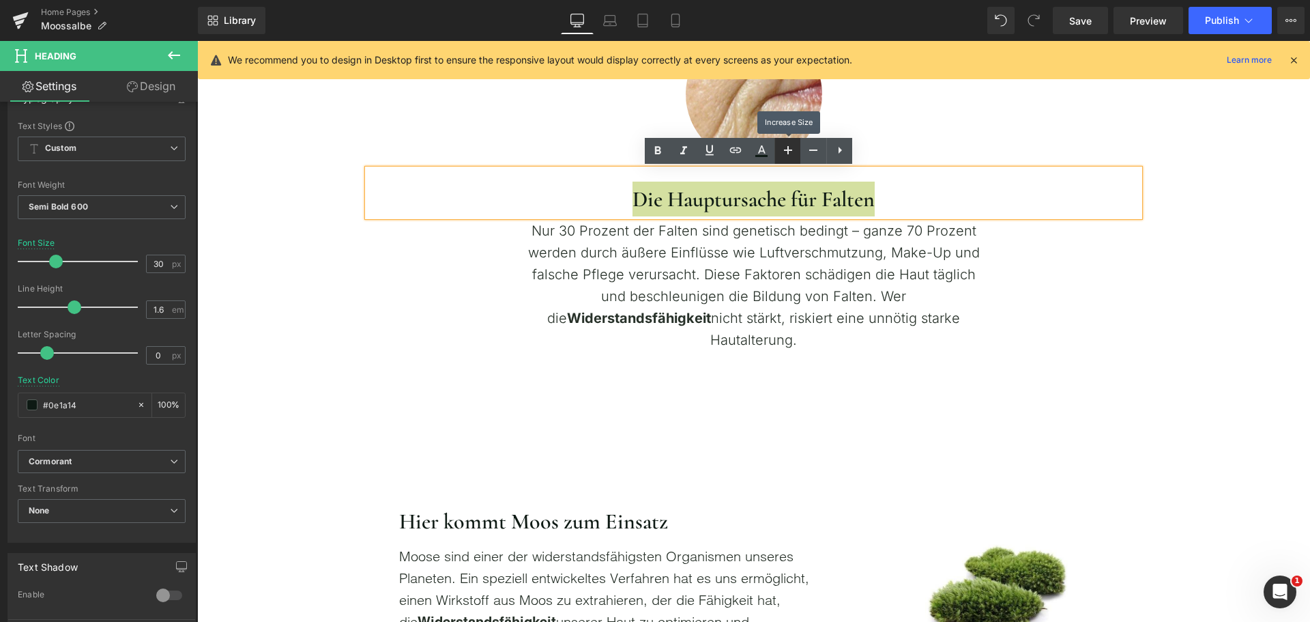
click at [789, 155] on icon at bounding box center [788, 150] width 16 height 16
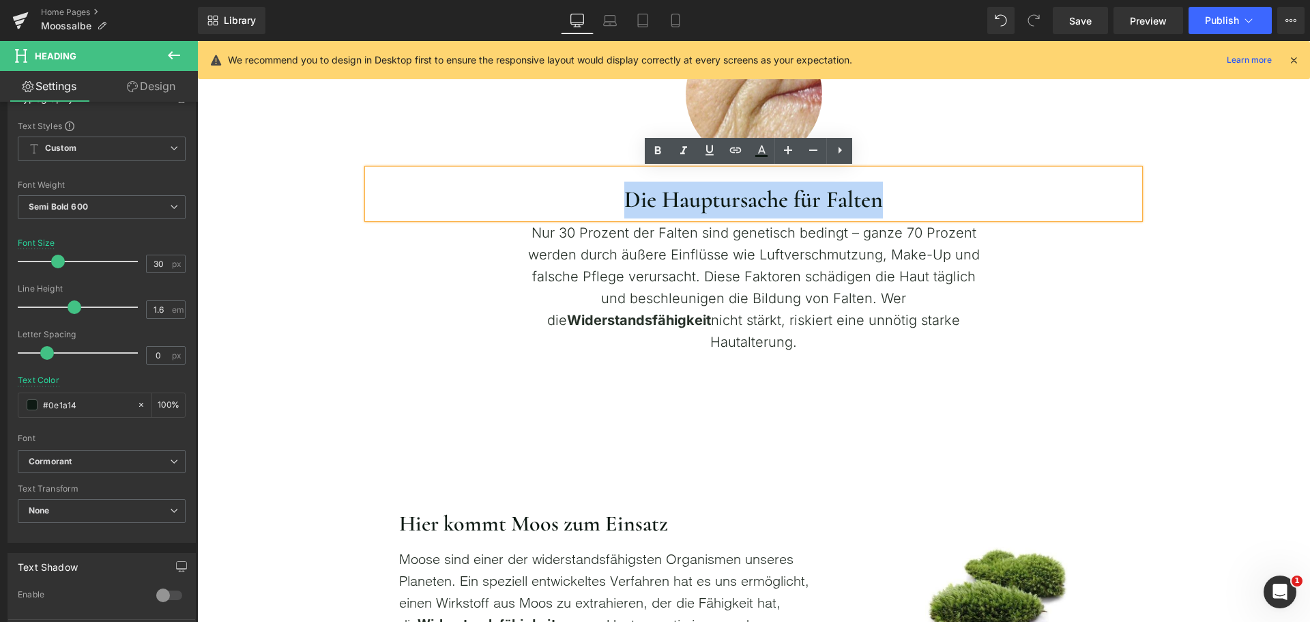
click at [1187, 315] on div "Image Row Die Hauptursache für Falten Heading Nur 30 Prozent der Falten sind ge…" at bounding box center [753, 178] width 1113 height 347
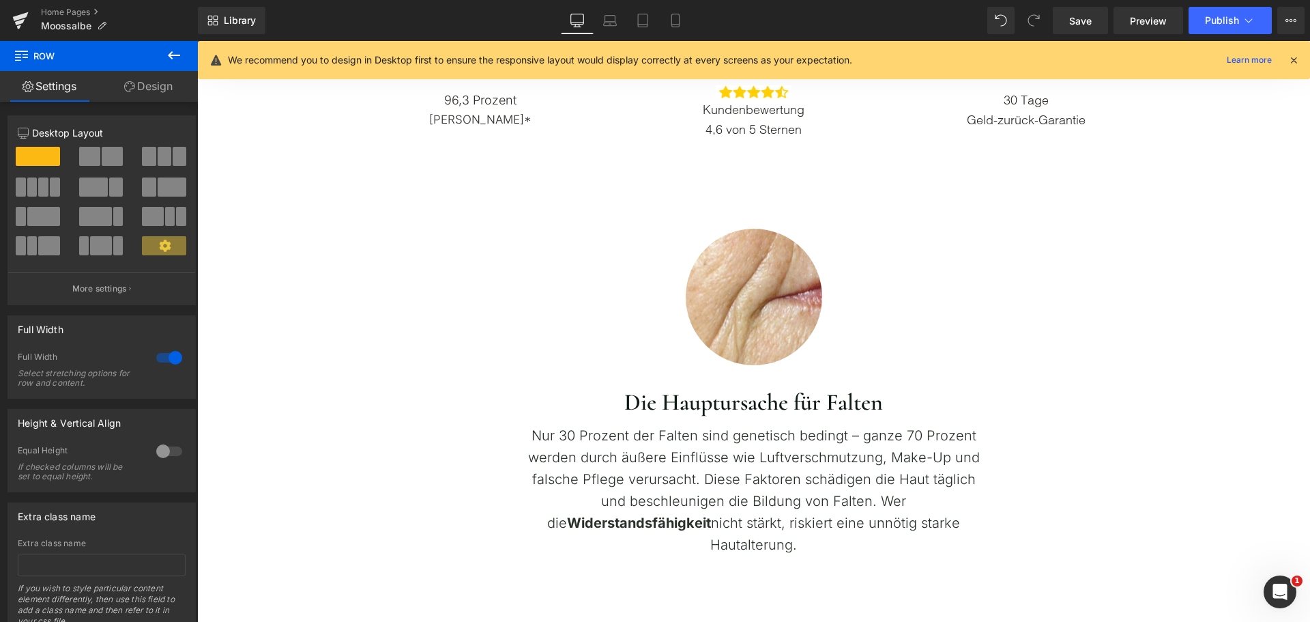
scroll to position [546, 0]
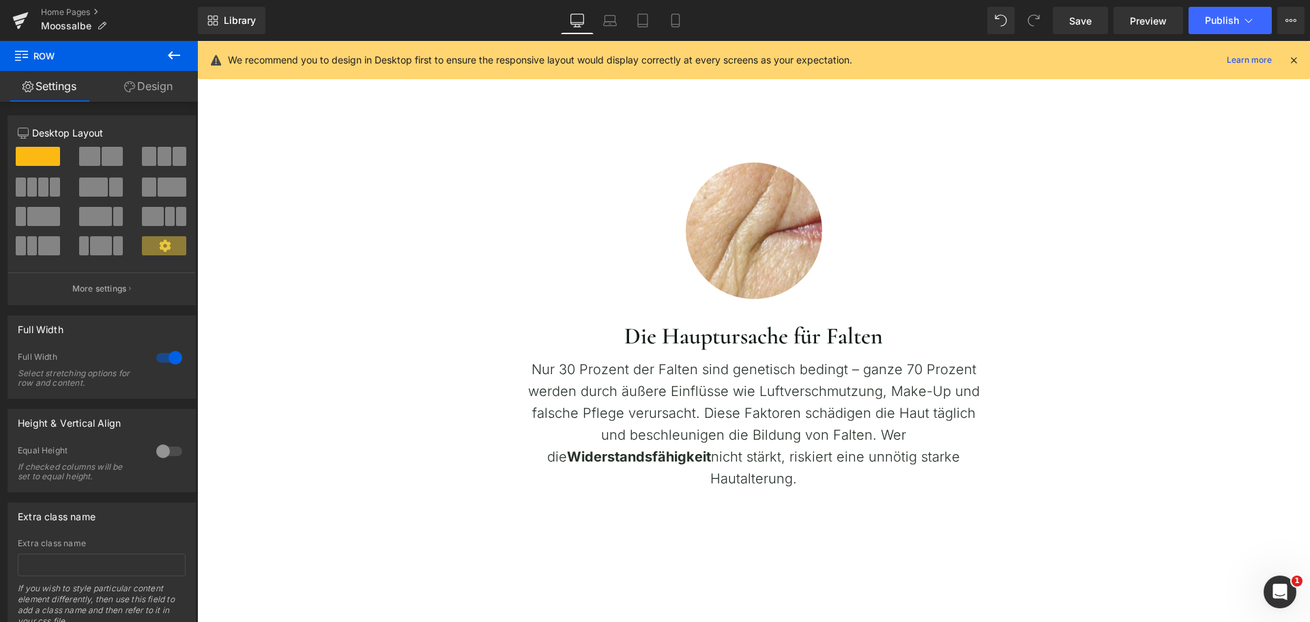
click at [696, 329] on h2 "Die Hauptursache für Falten" at bounding box center [754, 336] width 772 height 37
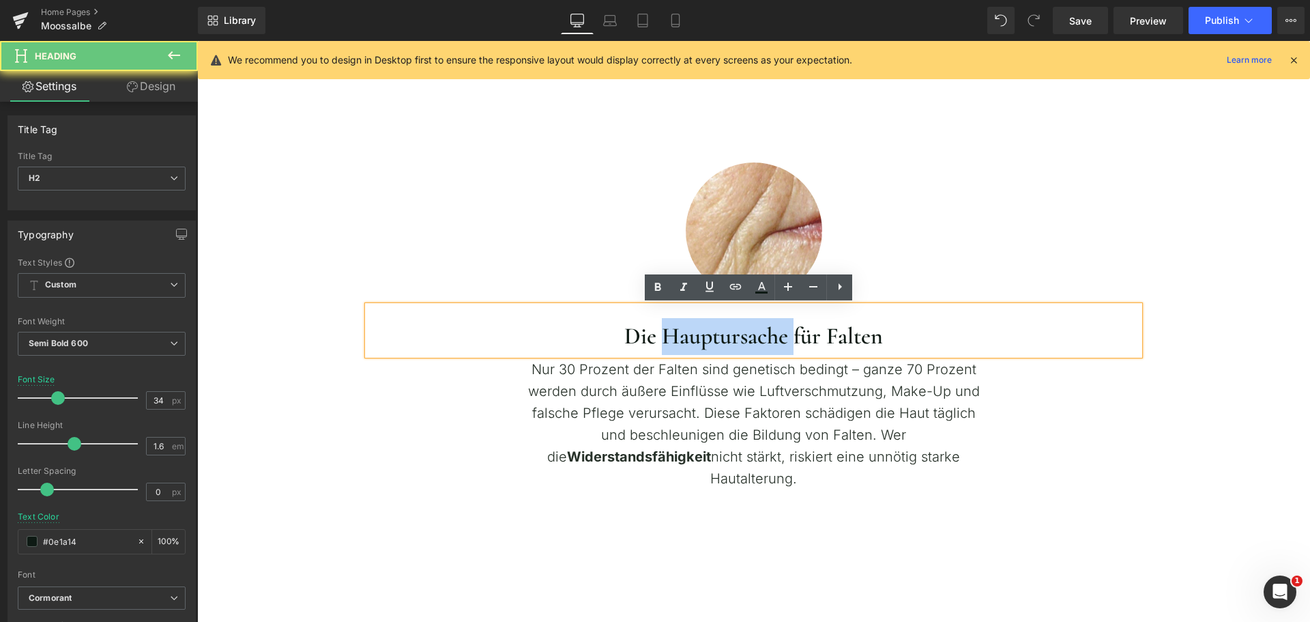
click at [696, 329] on h2 "Die Hauptursache für Falten" at bounding box center [754, 336] width 772 height 37
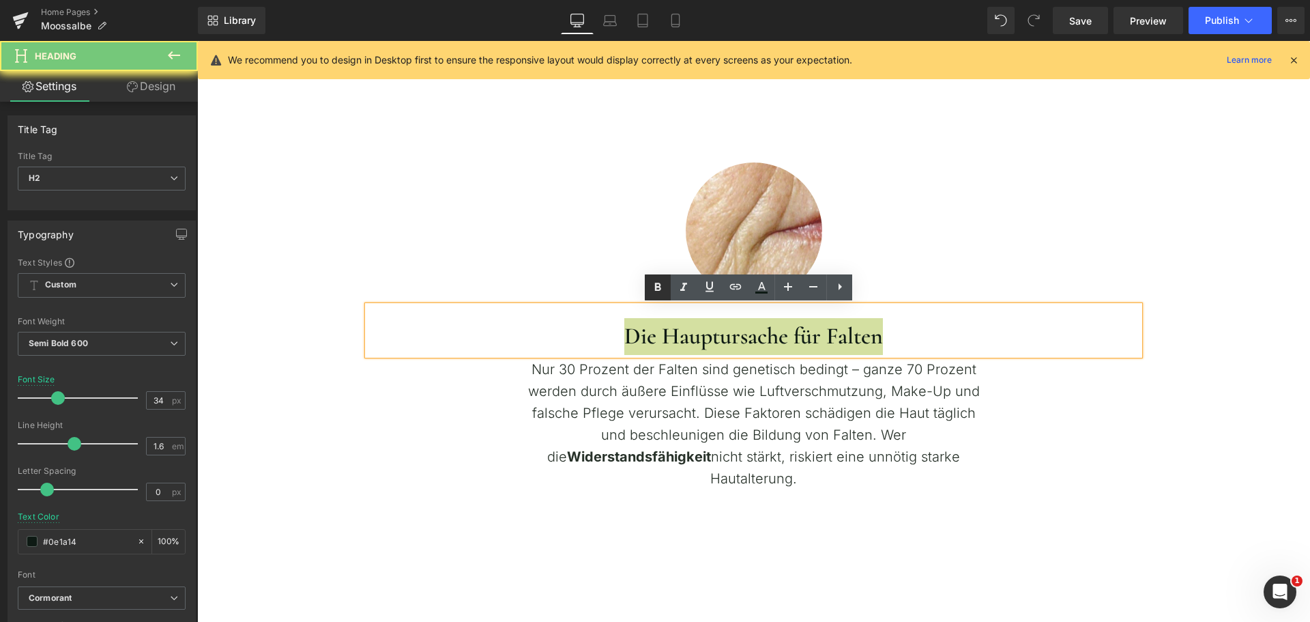
click at [648, 285] on link at bounding box center [658, 287] width 26 height 26
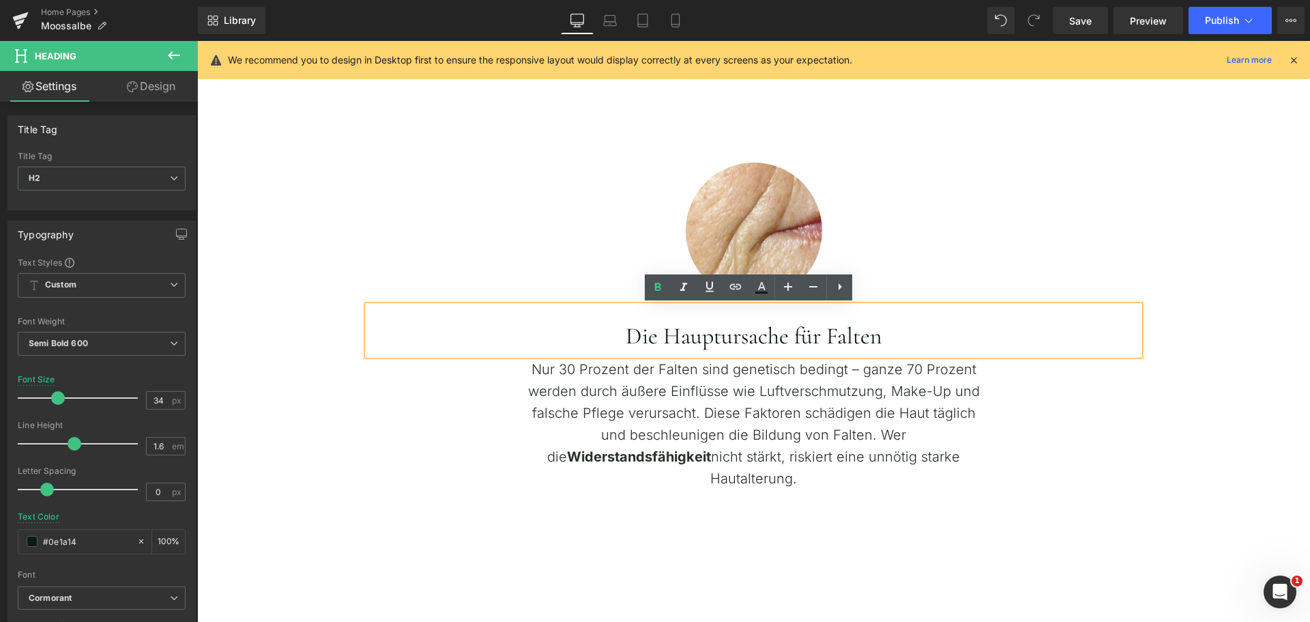
click at [702, 336] on span "Die Hauptursache für Falten" at bounding box center [754, 336] width 257 height 28
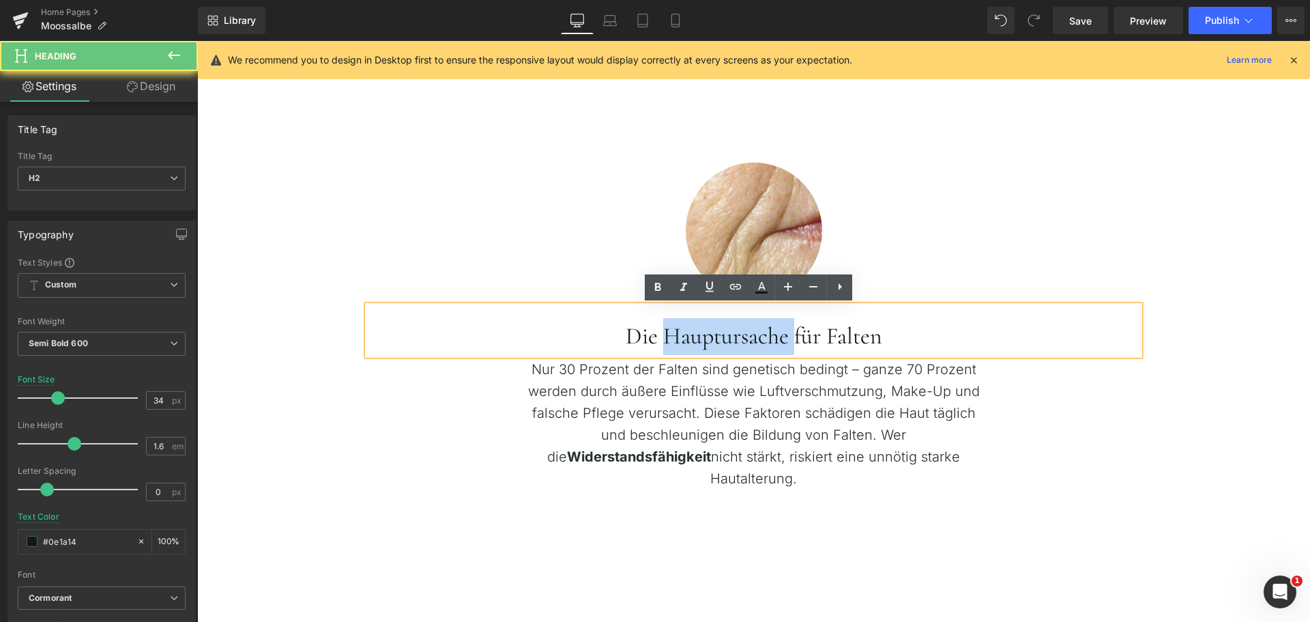
click at [702, 336] on span "Die Hauptursache für Falten" at bounding box center [754, 336] width 257 height 28
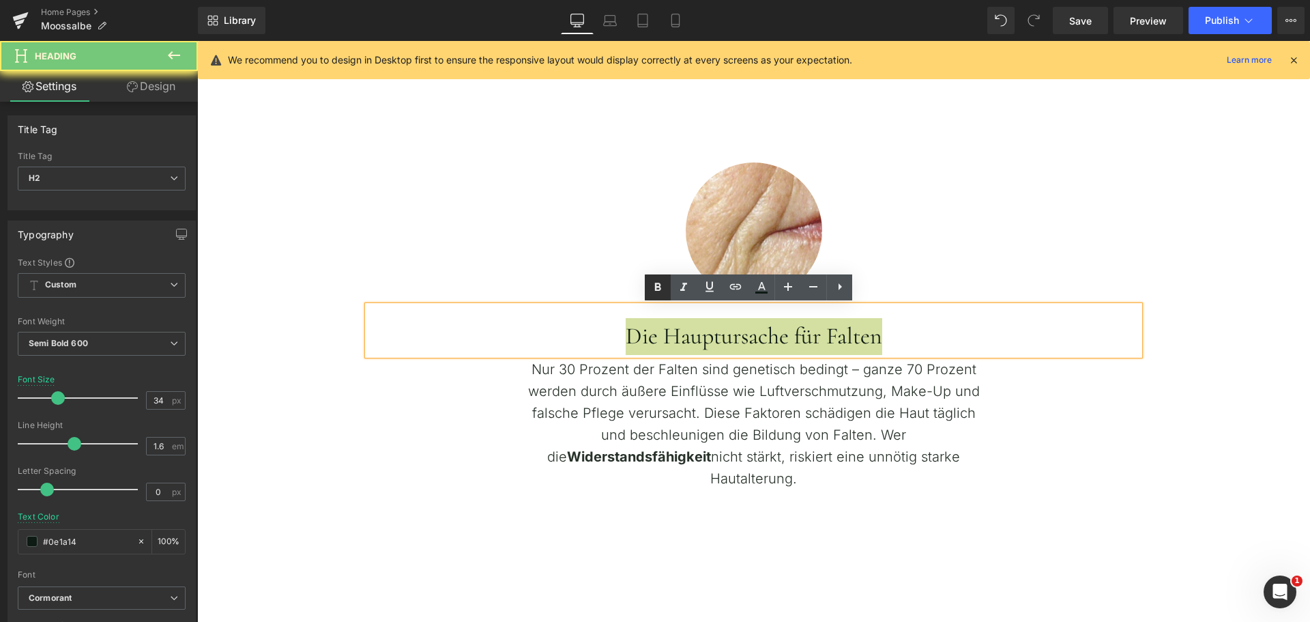
click at [666, 289] on link at bounding box center [658, 287] width 26 height 26
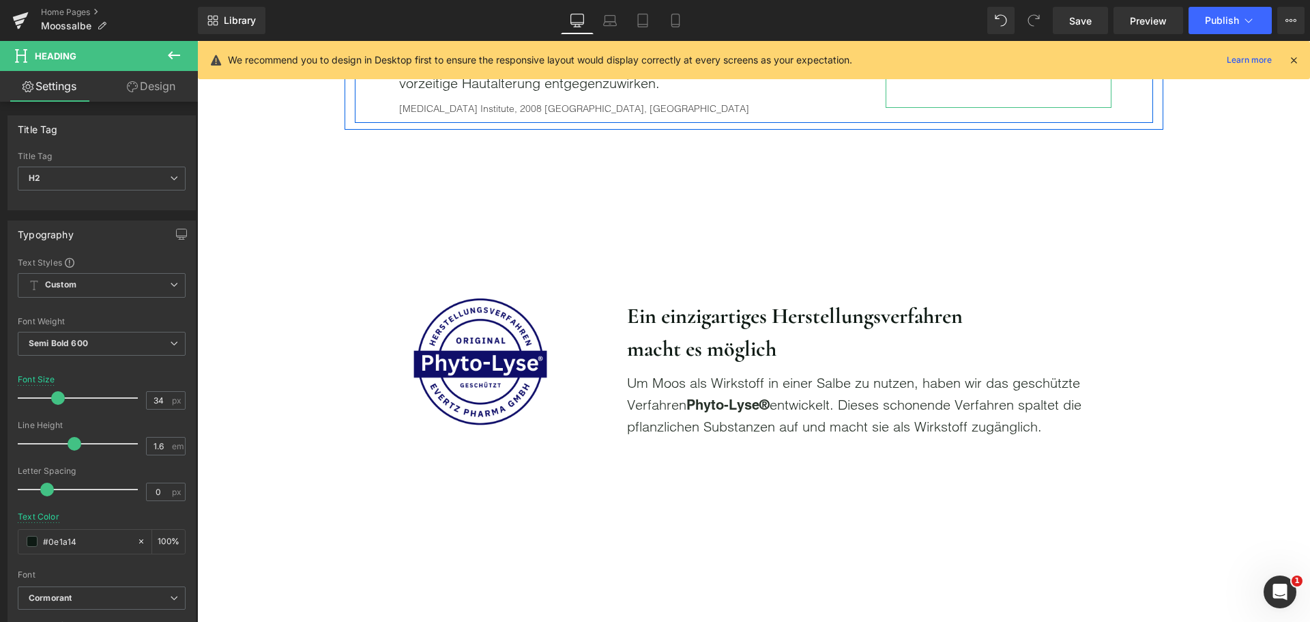
scroll to position [1297, 0]
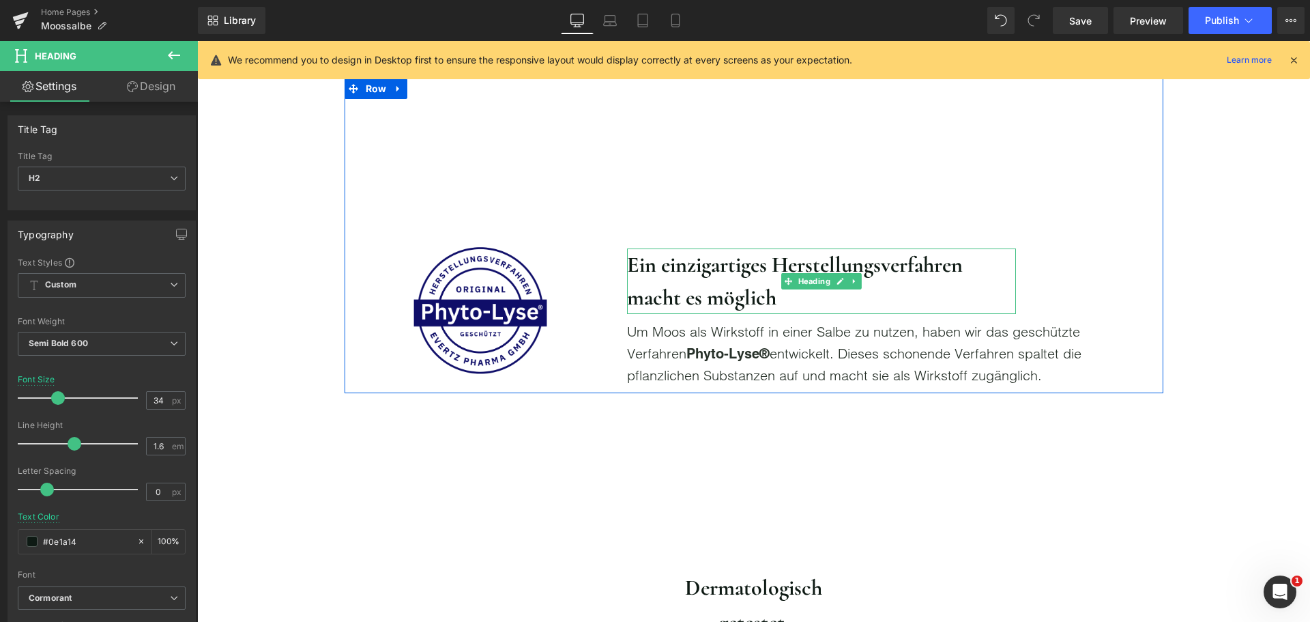
click at [752, 289] on strong "Ein einzigartiges Herstellungsverfahren macht es möglich" at bounding box center [795, 280] width 336 height 59
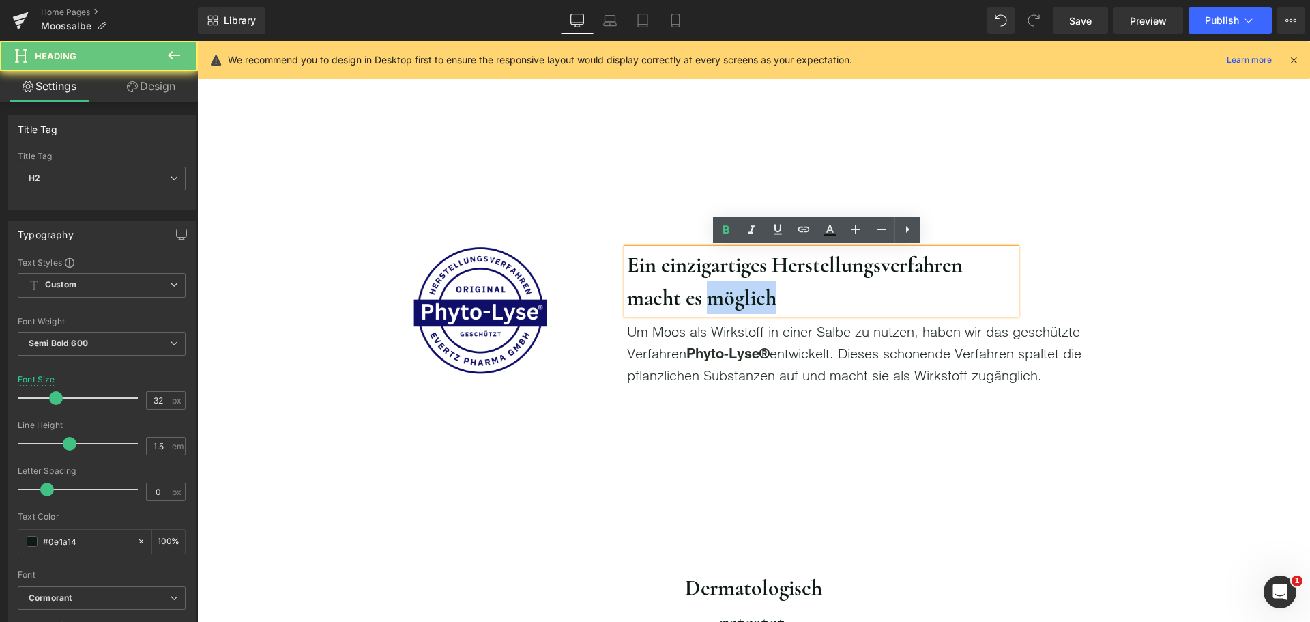
click at [752, 289] on strong "Ein einzigartiges Herstellungsverfahren macht es möglich" at bounding box center [795, 280] width 336 height 59
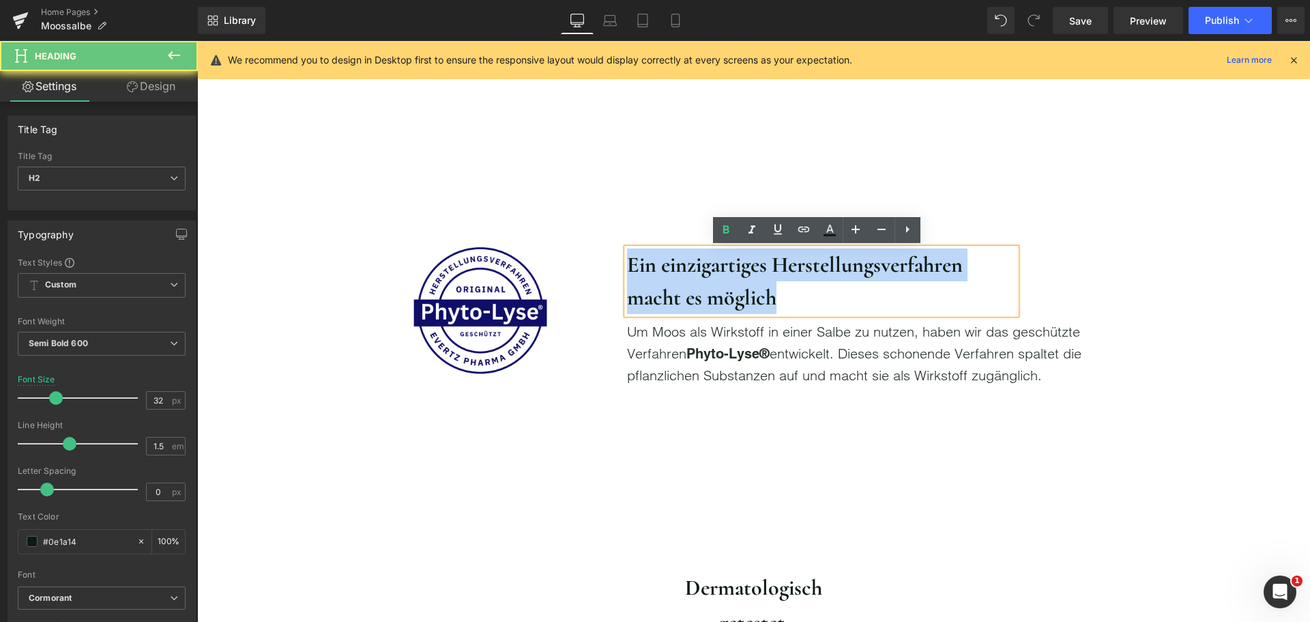
click at [752, 289] on strong "Ein einzigartiges Herstellungsverfahren macht es möglich" at bounding box center [795, 280] width 336 height 59
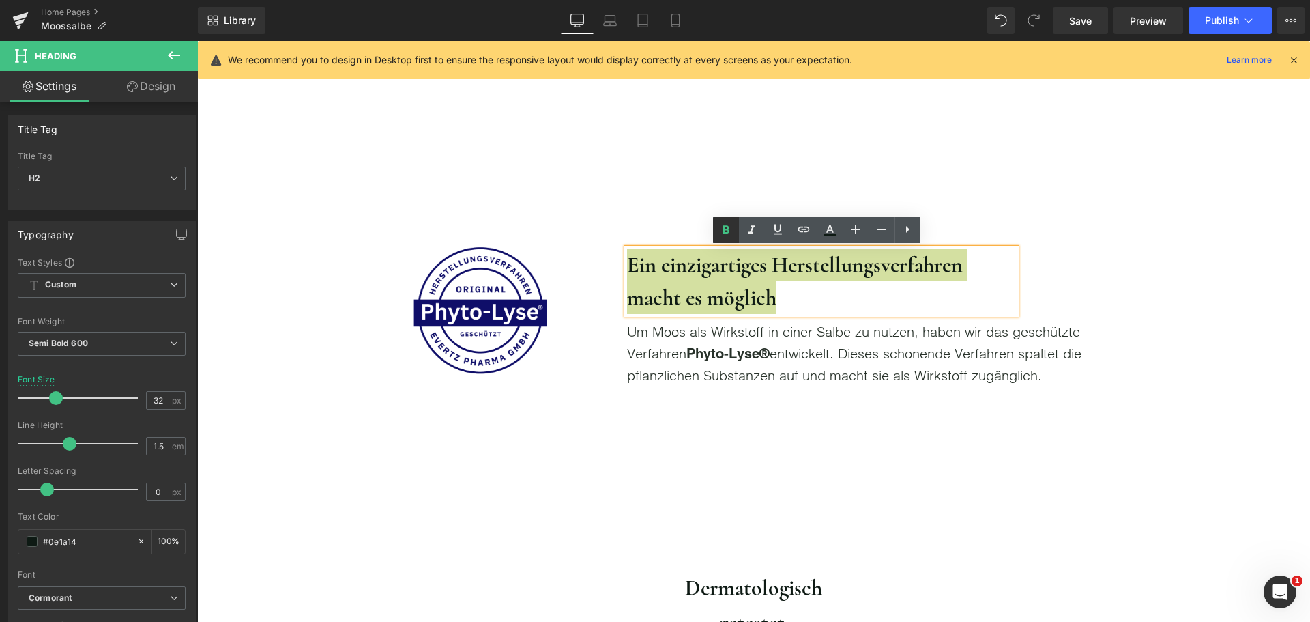
click at [726, 233] on icon at bounding box center [726, 229] width 6 height 8
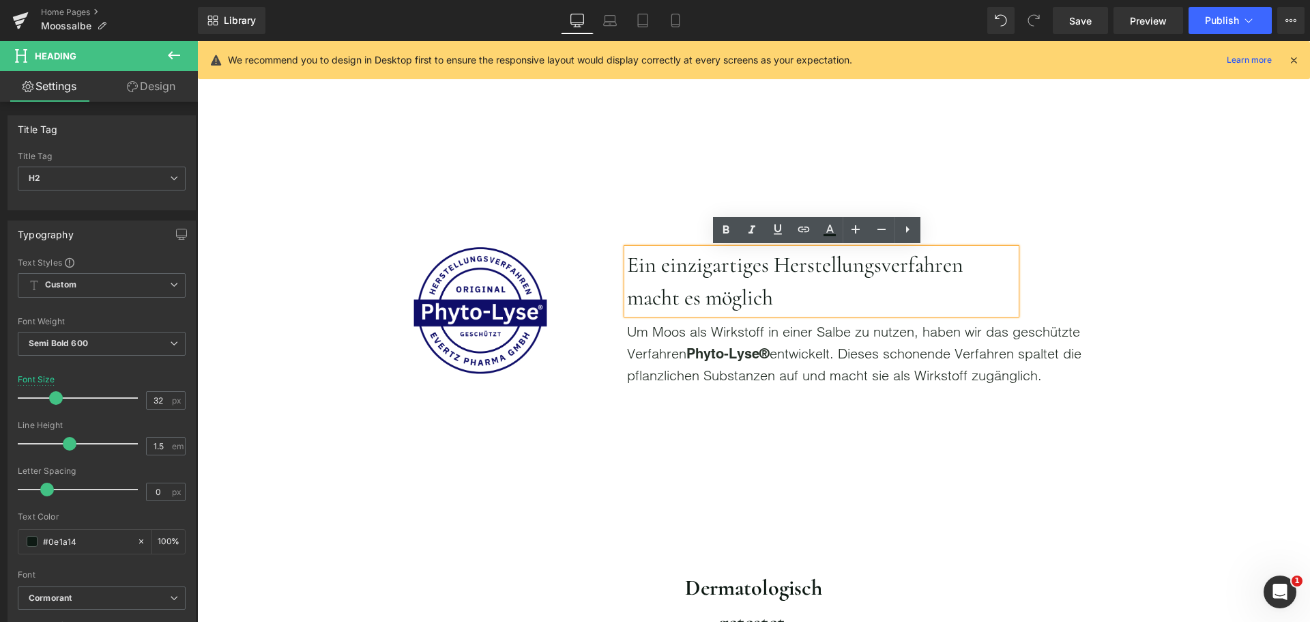
click at [810, 287] on h2 "Ein einzigartiges Herstellungsverfahren macht es möglich" at bounding box center [821, 281] width 389 height 66
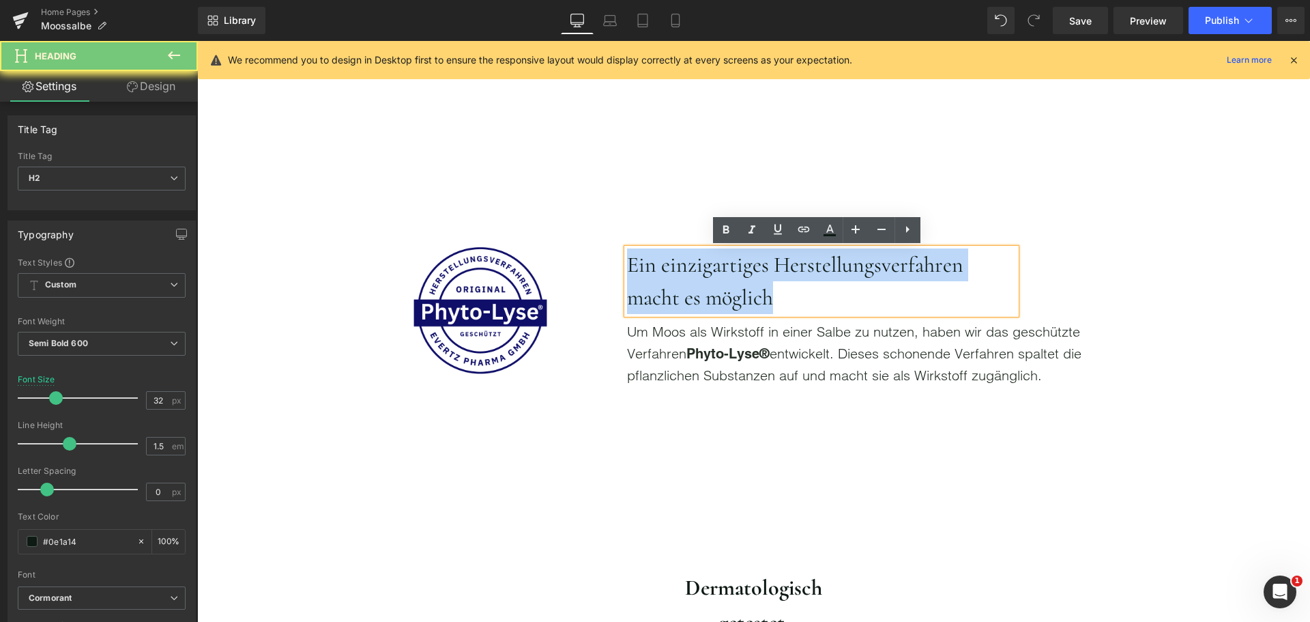
click at [810, 287] on h2 "Ein einzigartiges Herstellungsverfahren macht es möglich" at bounding box center [821, 281] width 389 height 66
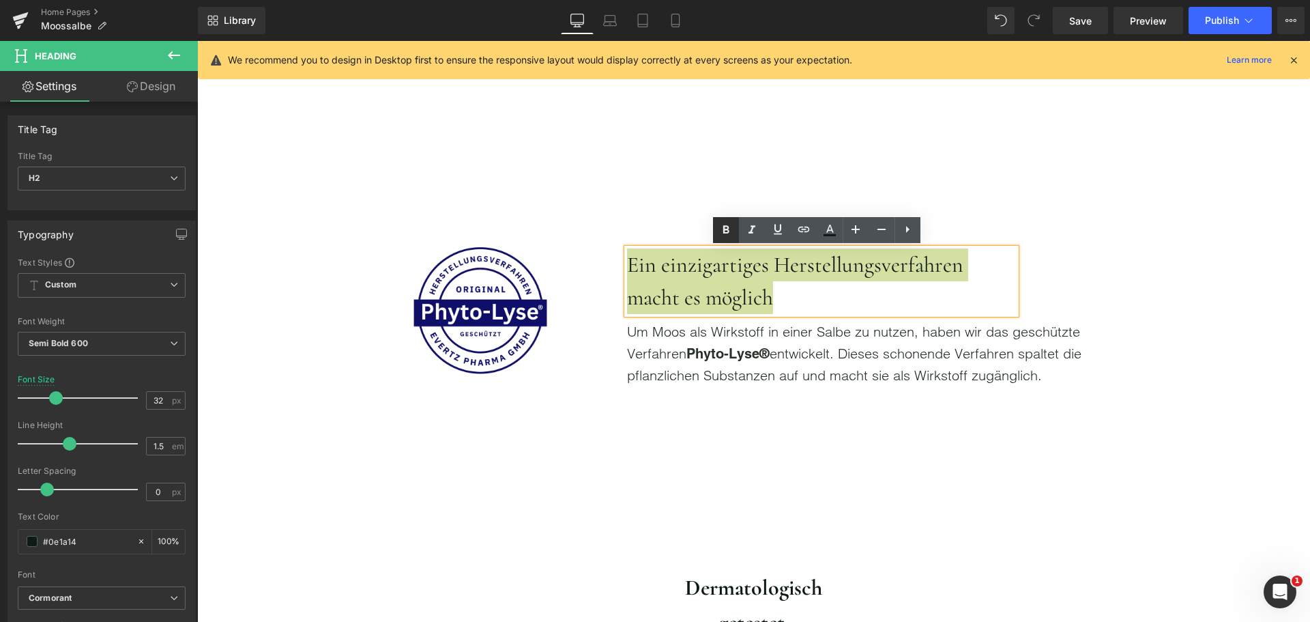
click at [726, 231] on icon at bounding box center [726, 230] width 16 height 16
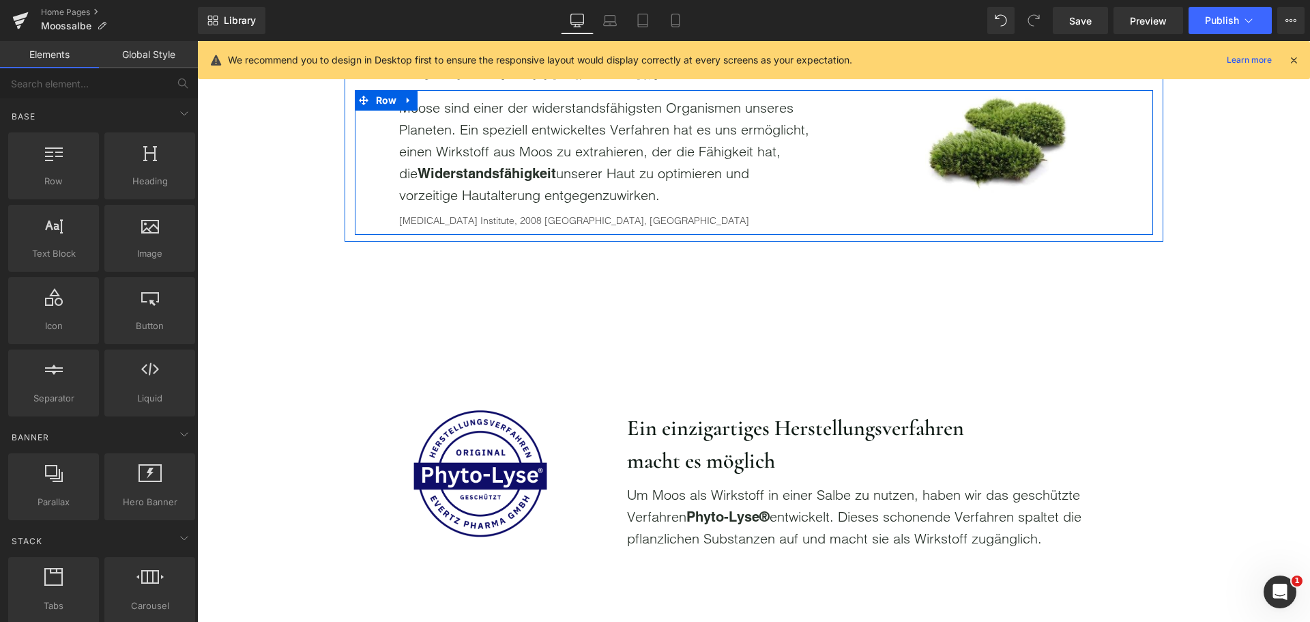
scroll to position [956, 0]
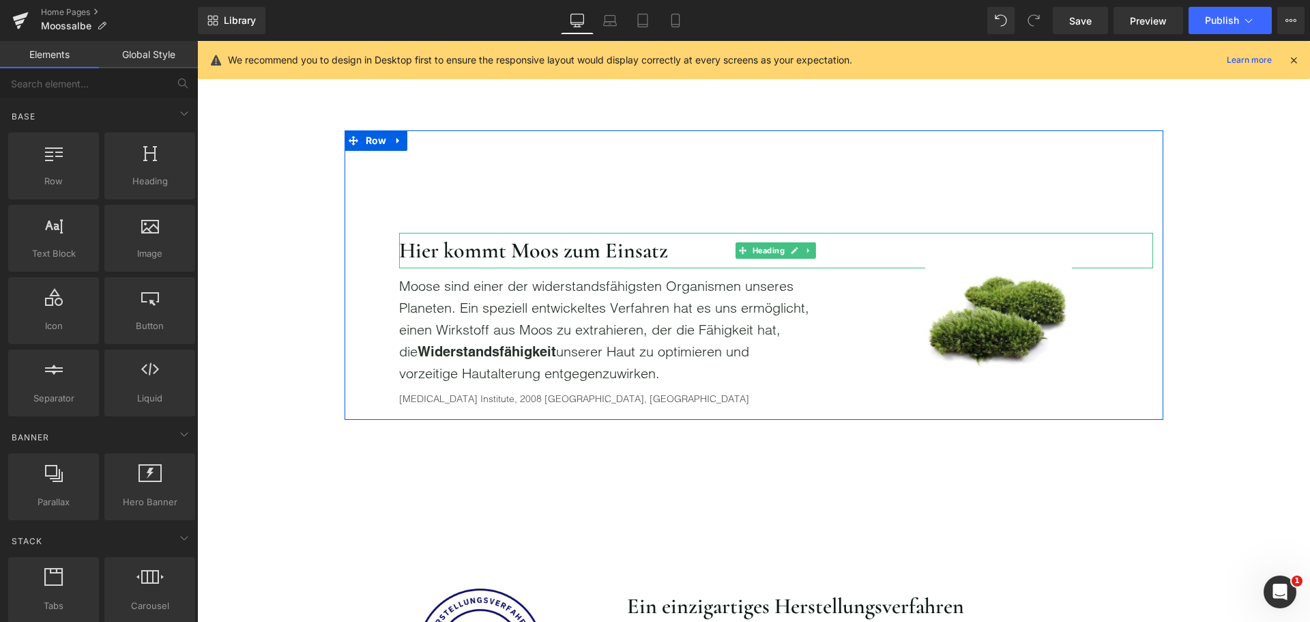
click at [540, 259] on h2 "Hier kommt Moos zum Einsatz" at bounding box center [776, 250] width 754 height 35
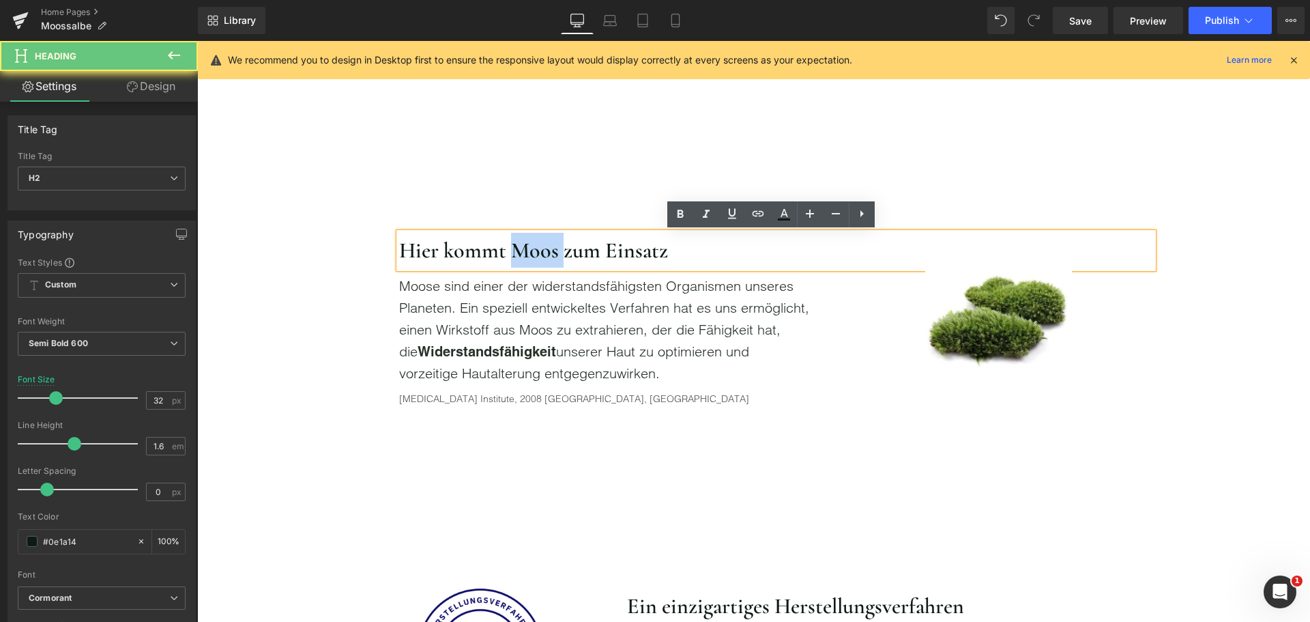
click at [540, 259] on h2 "Hier kommt Moos zum Einsatz" at bounding box center [776, 250] width 754 height 35
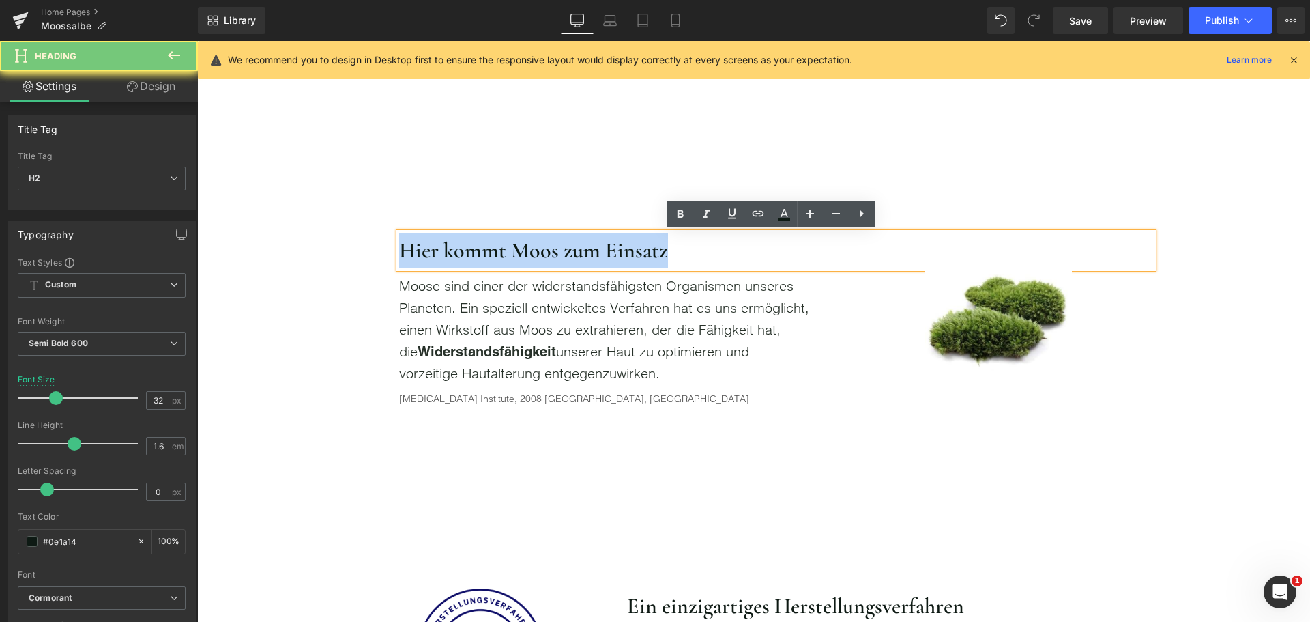
click at [540, 259] on h2 "Hier kommt Moos zum Einsatz" at bounding box center [776, 250] width 754 height 35
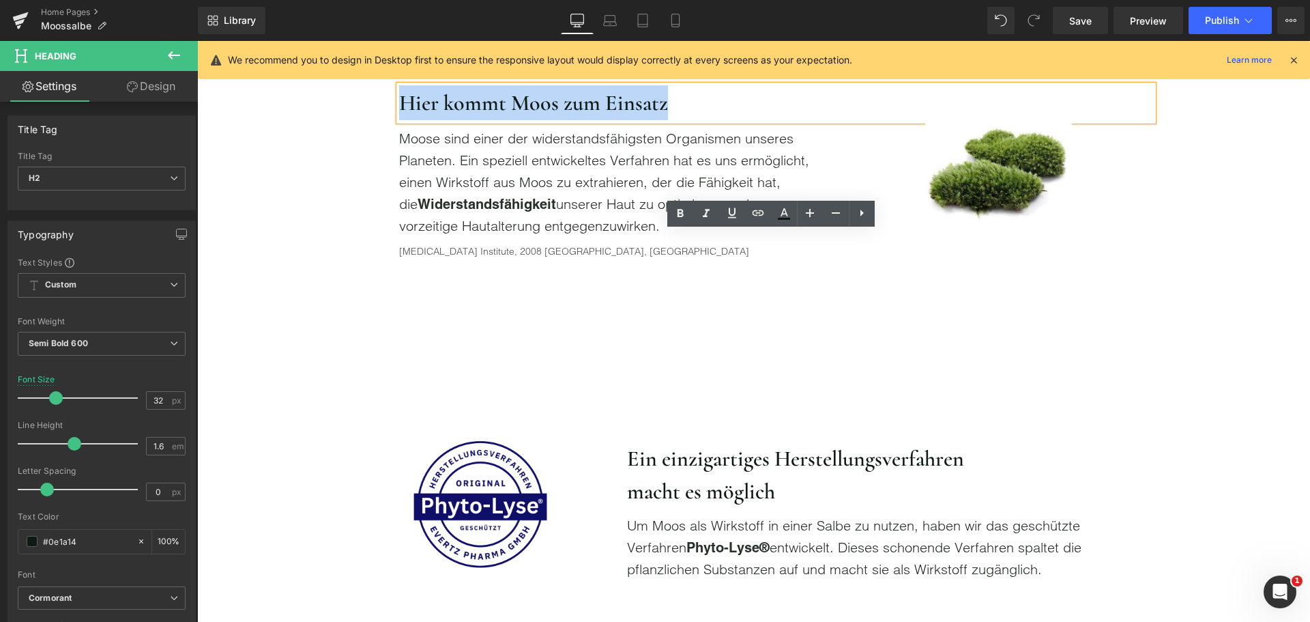
scroll to position [1297, 0]
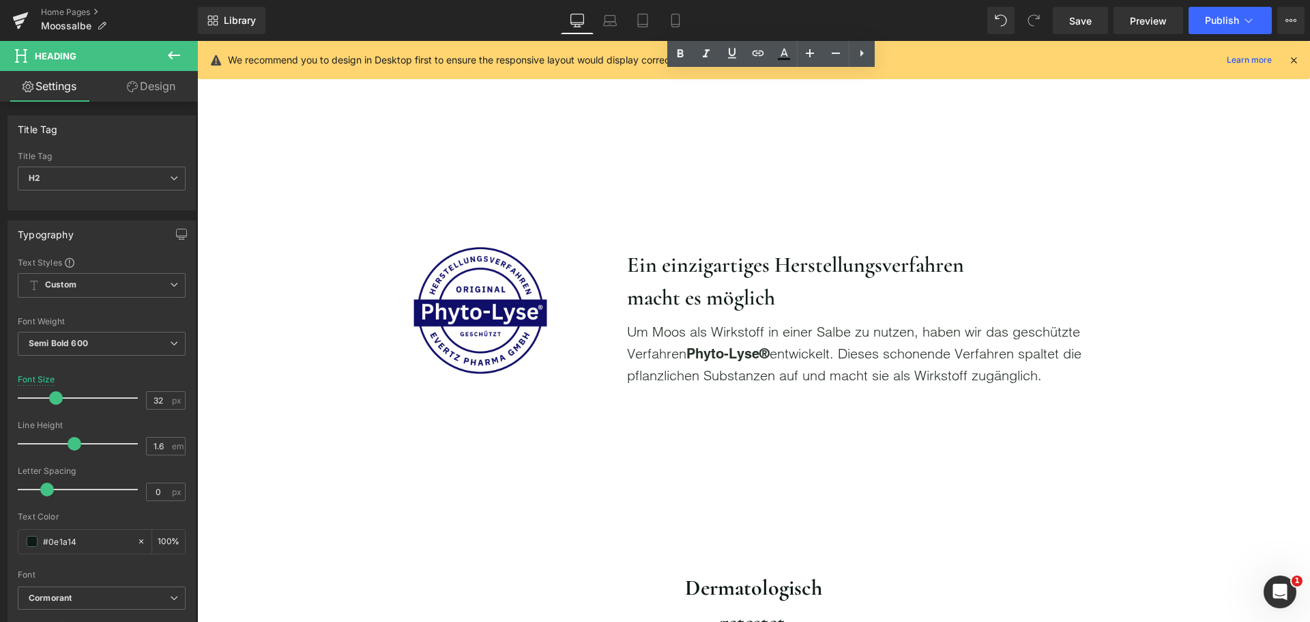
click at [669, 289] on h2 "Ein einzigartiges Herstellungsverfahren macht es möglich" at bounding box center [821, 281] width 389 height 66
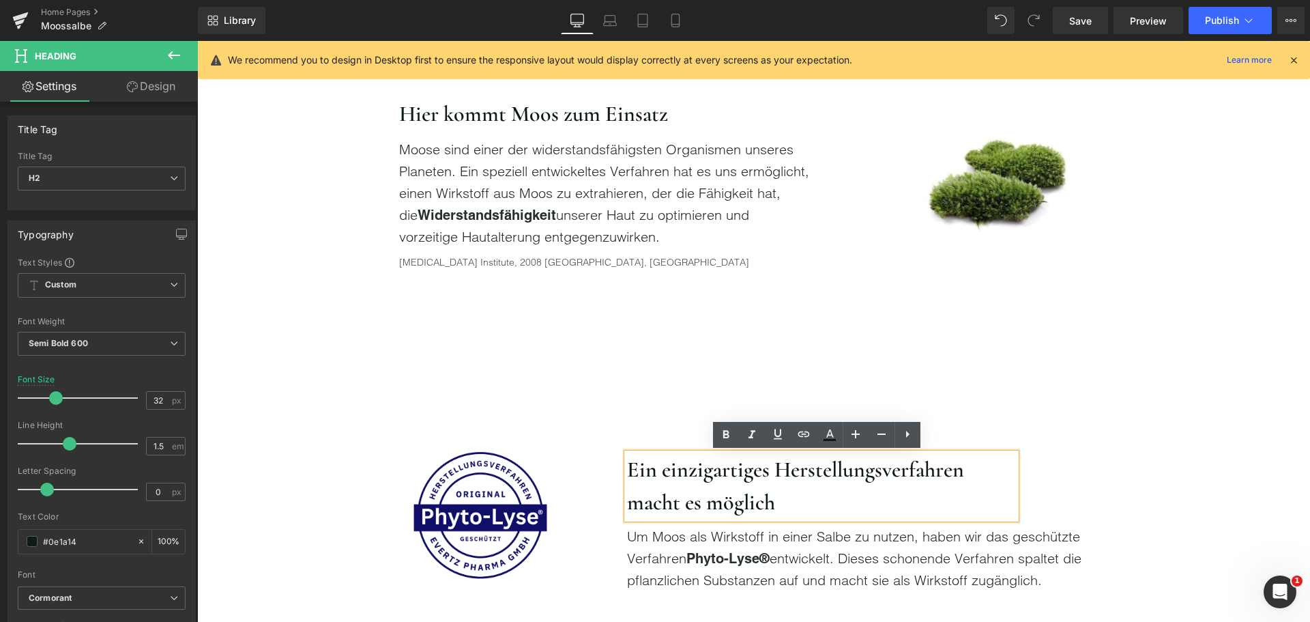
scroll to position [956, 0]
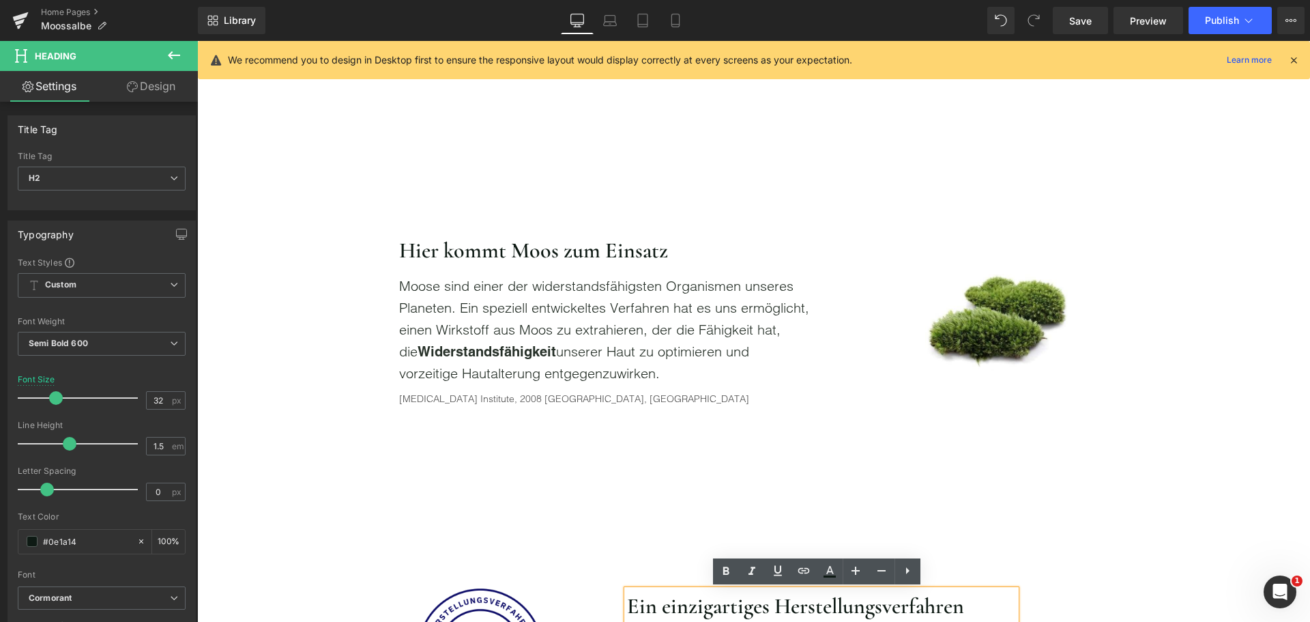
click at [536, 261] on h2 "Hier kommt Moos zum Einsatz" at bounding box center [776, 250] width 754 height 35
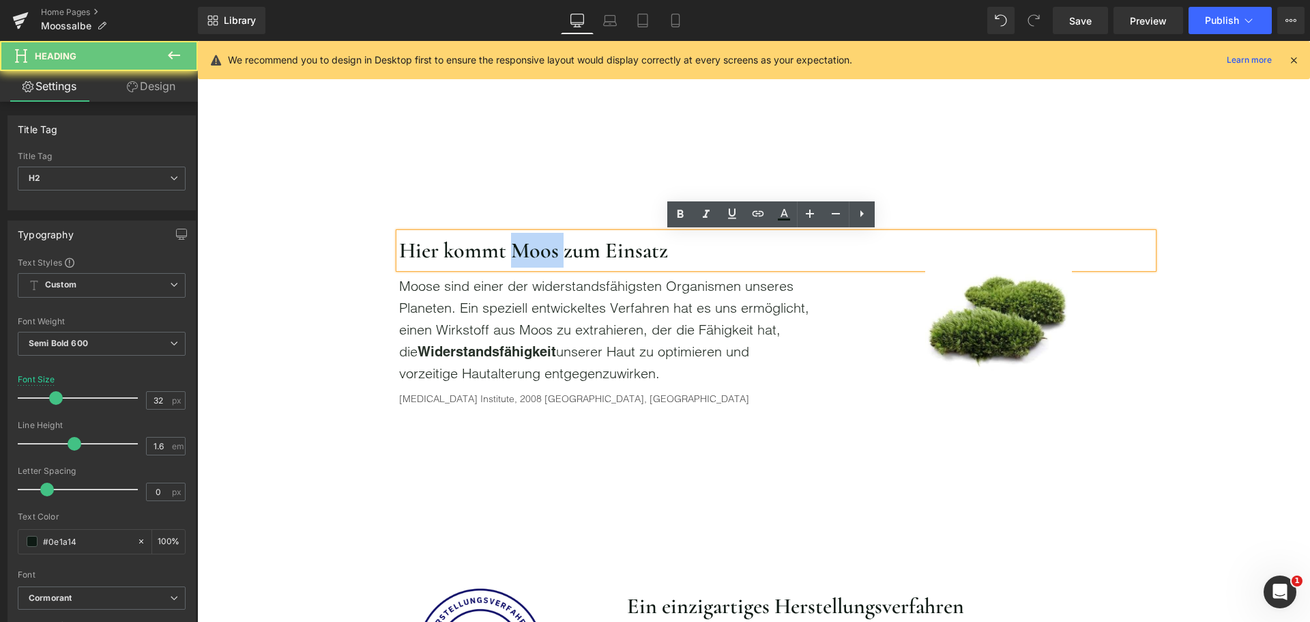
click at [536, 261] on h2 "Hier kommt Moos zum Einsatz" at bounding box center [776, 250] width 754 height 35
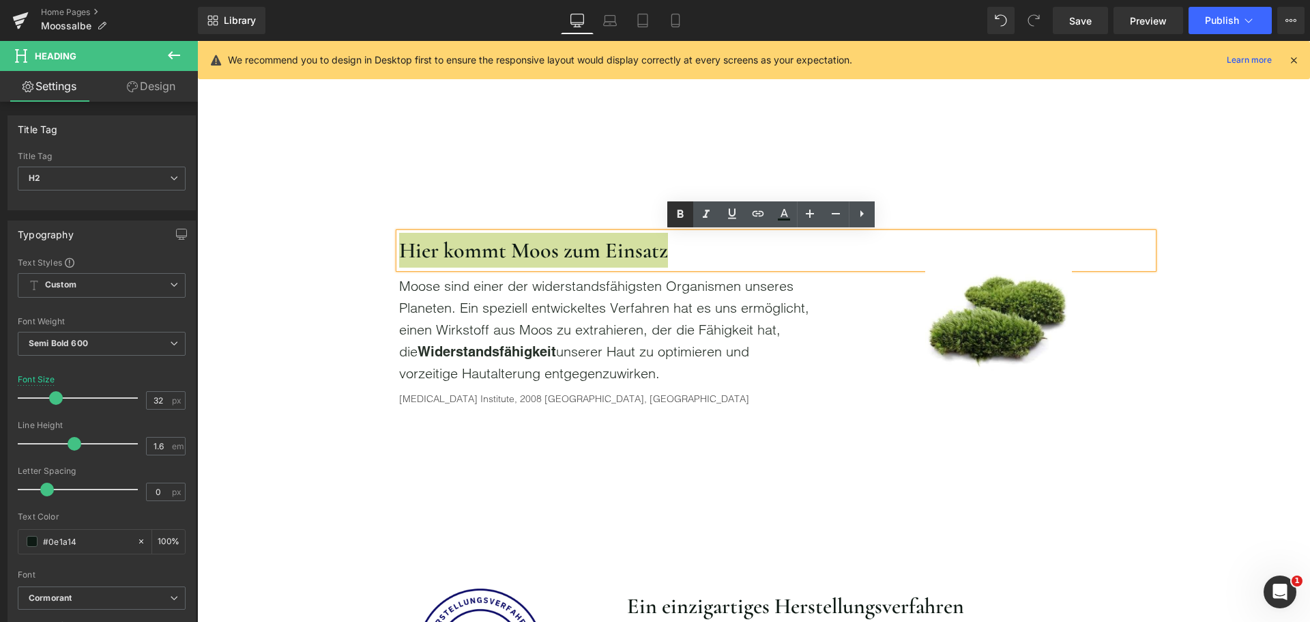
click at [687, 220] on icon at bounding box center [680, 214] width 16 height 16
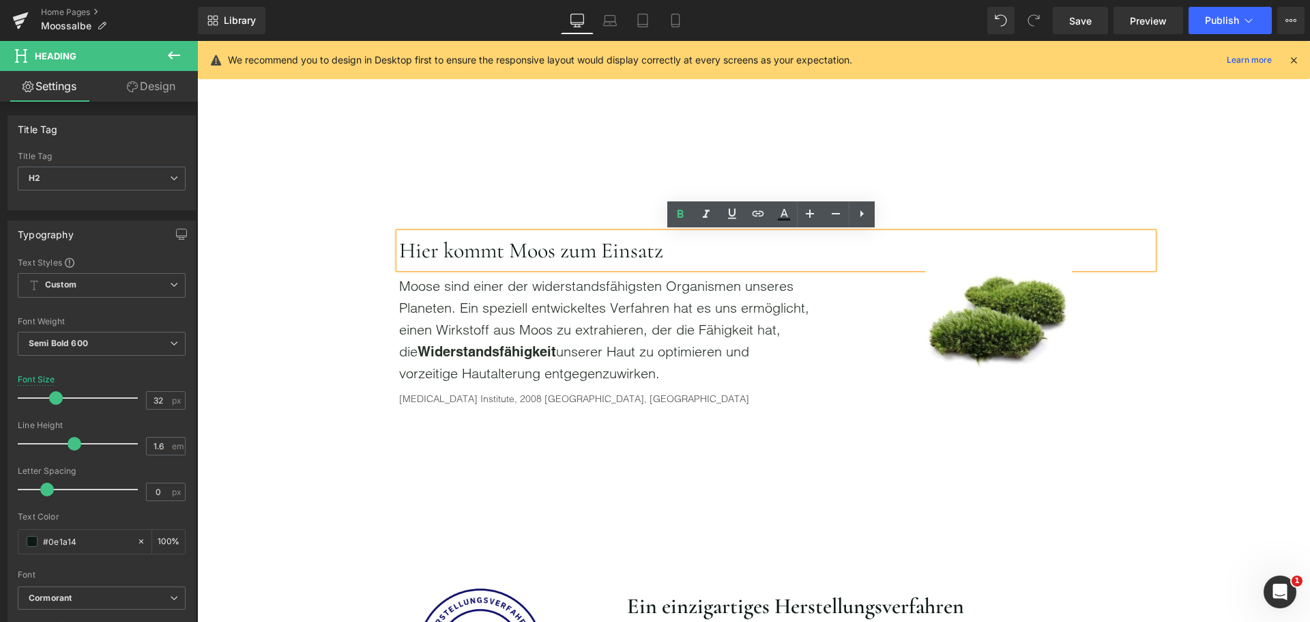
click at [571, 250] on span "Hier kommt Moos zum Einsatz" at bounding box center [531, 250] width 264 height 27
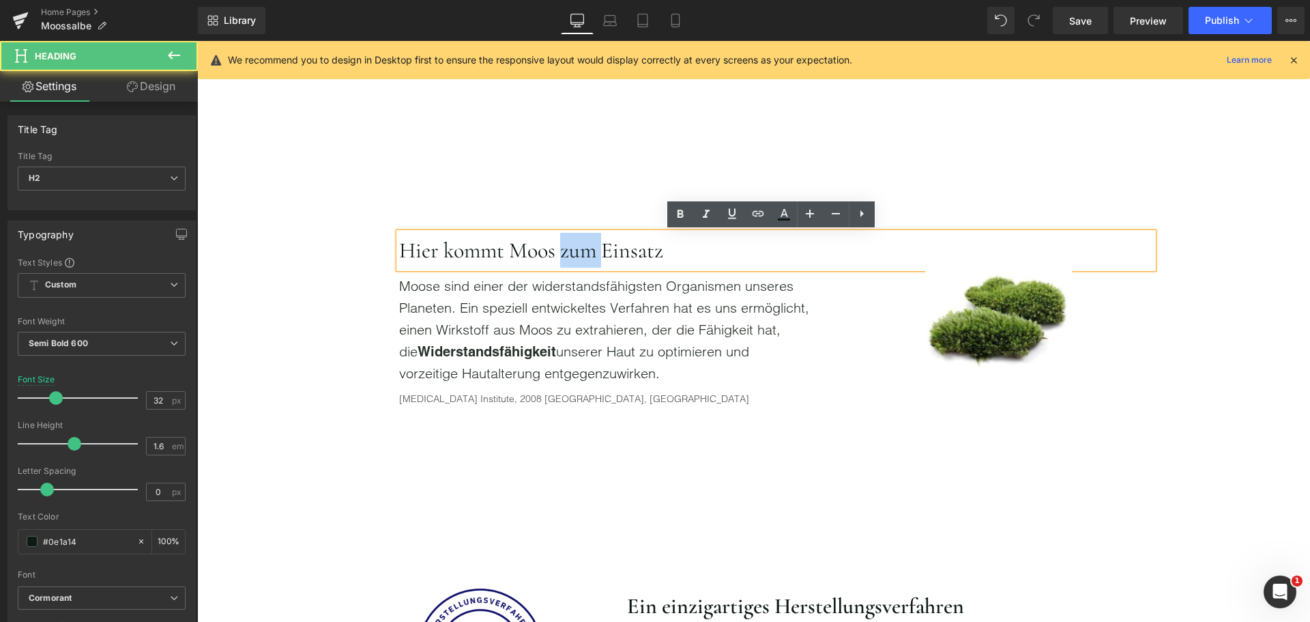
click at [571, 250] on span "Hier kommt Moos zum Einsatz" at bounding box center [531, 250] width 264 height 27
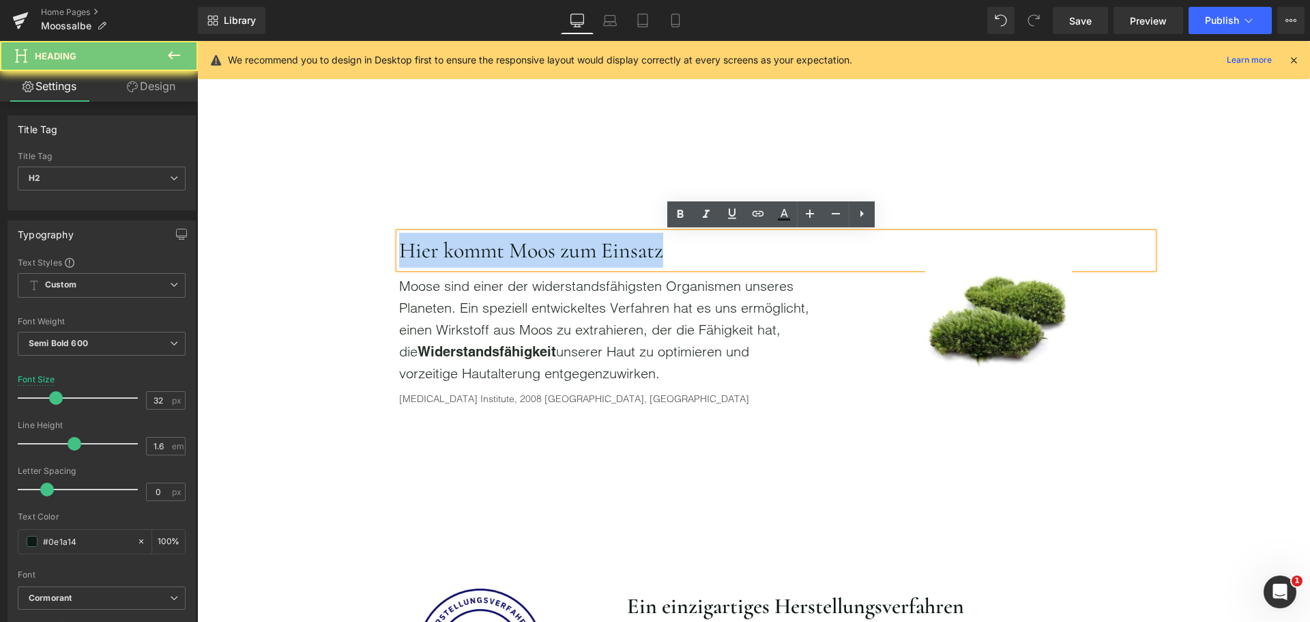
click at [571, 250] on span "Hier kommt Moos zum Einsatz" at bounding box center [531, 250] width 264 height 27
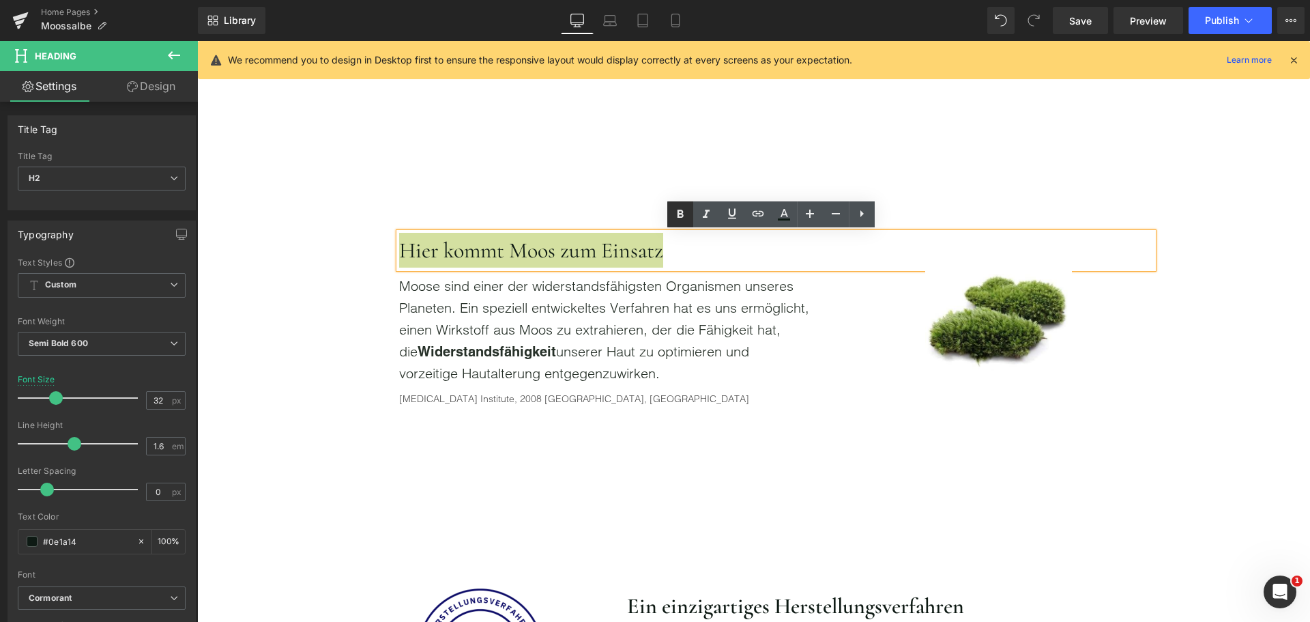
click at [683, 212] on icon at bounding box center [680, 214] width 16 height 16
click at [380, 178] on div "Hier kommt Moos zum Einsatz Heading Moose sind einer der widerstandsfähigsten O…" at bounding box center [754, 271] width 819 height 283
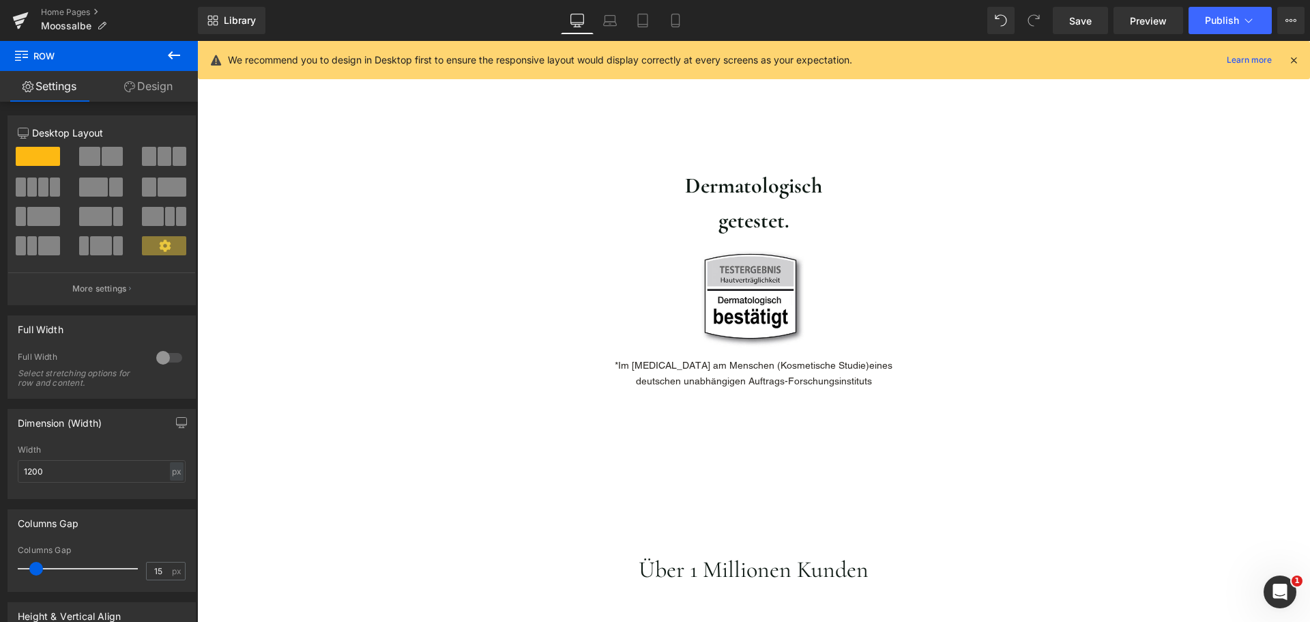
scroll to position [1570, 0]
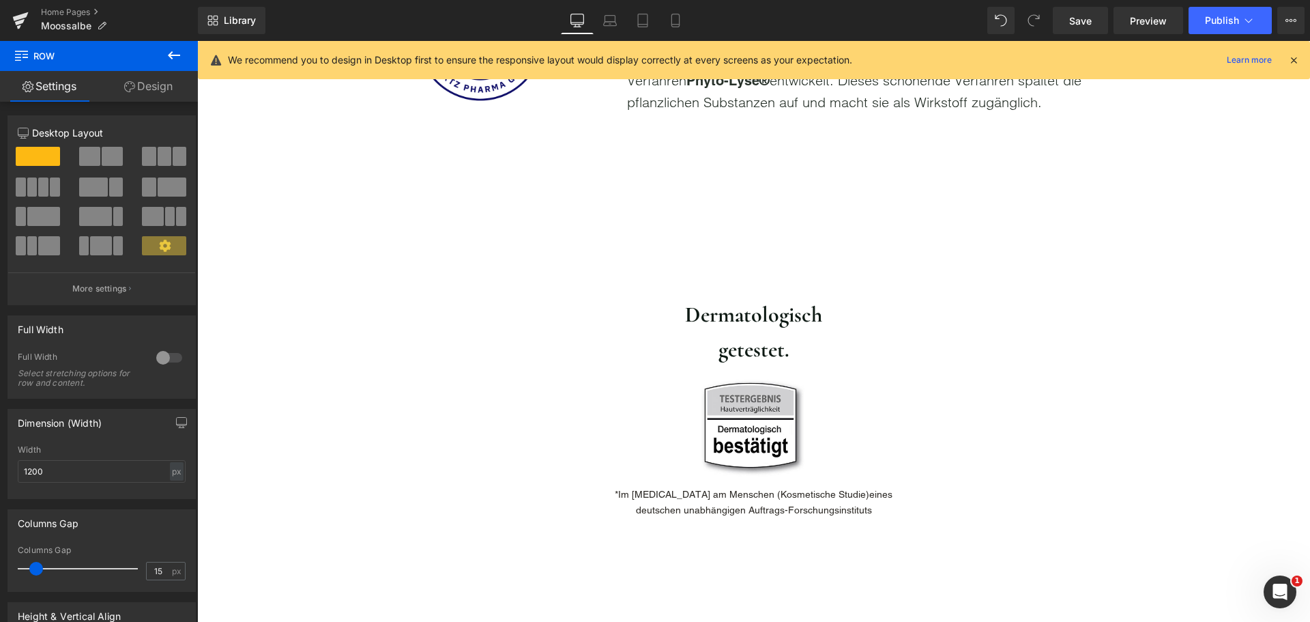
click at [764, 317] on strong "Dermatologisch" at bounding box center [753, 314] width 137 height 27
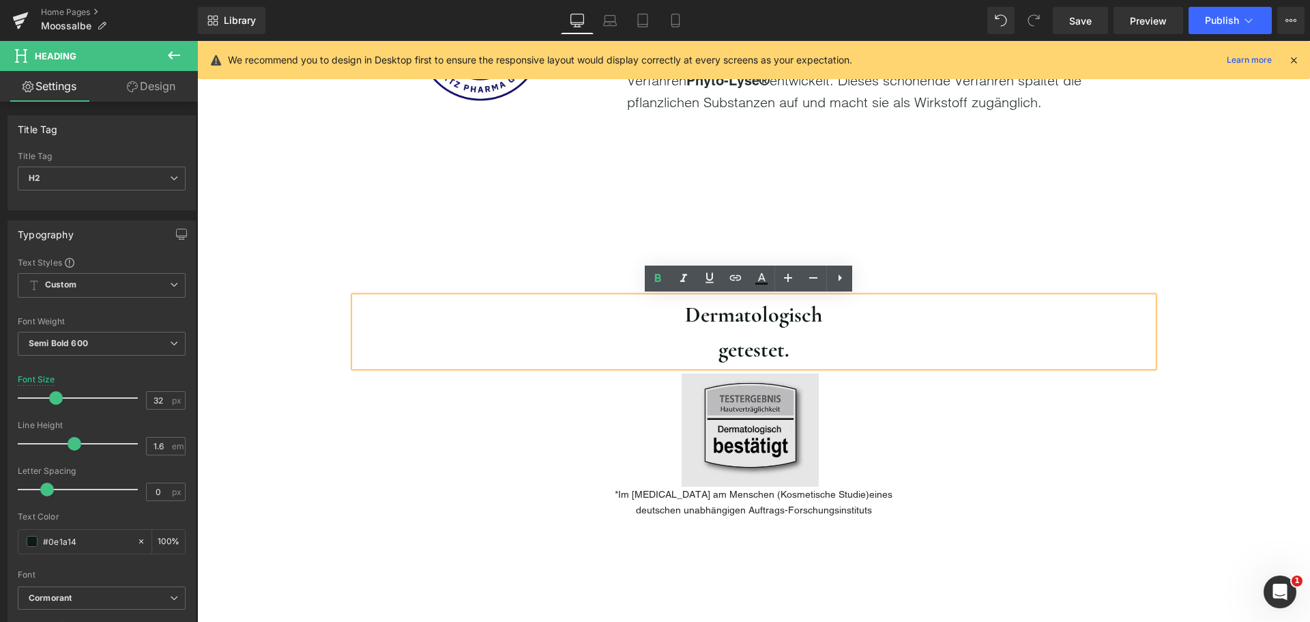
scroll to position [2048, 0]
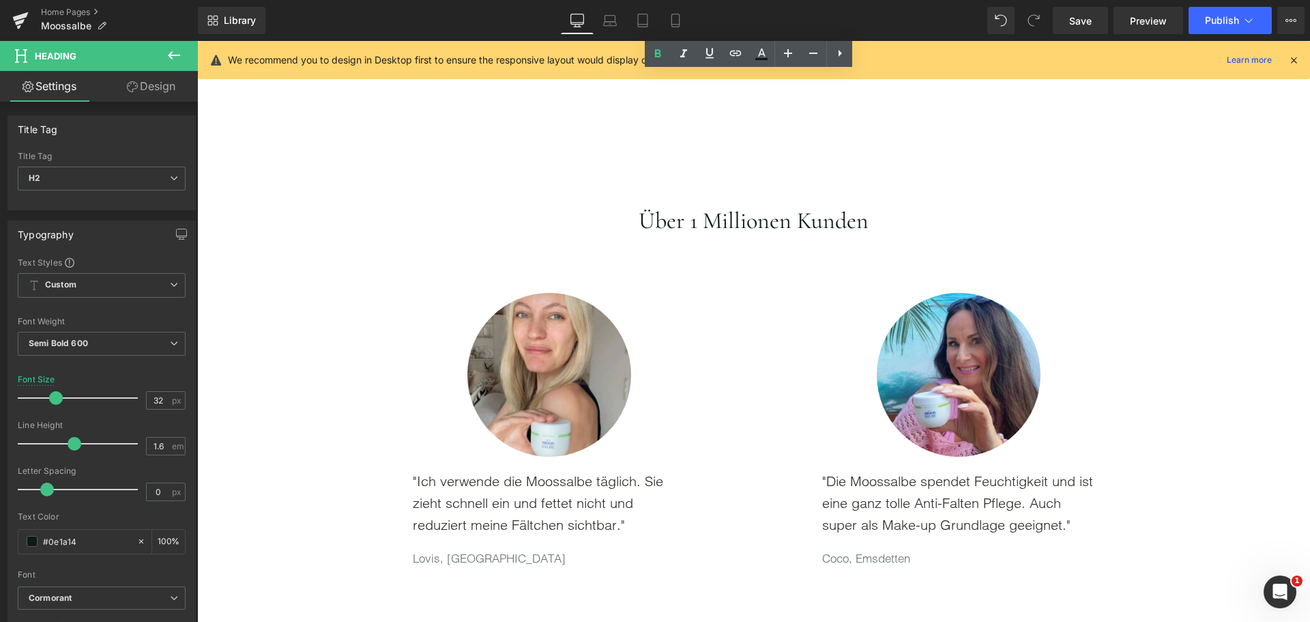
click at [674, 218] on h2 "Über 1 Millionen Kunden" at bounding box center [754, 220] width 799 height 35
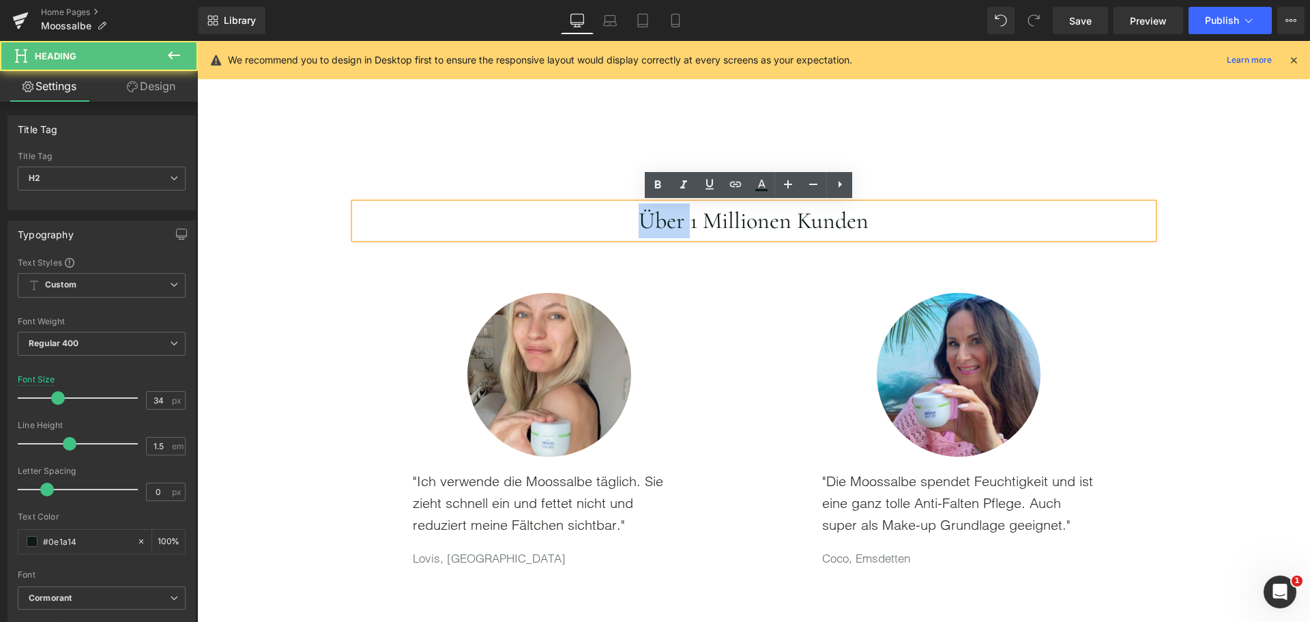
click at [674, 218] on h2 "Über 1 Millionen Kunden" at bounding box center [754, 220] width 799 height 35
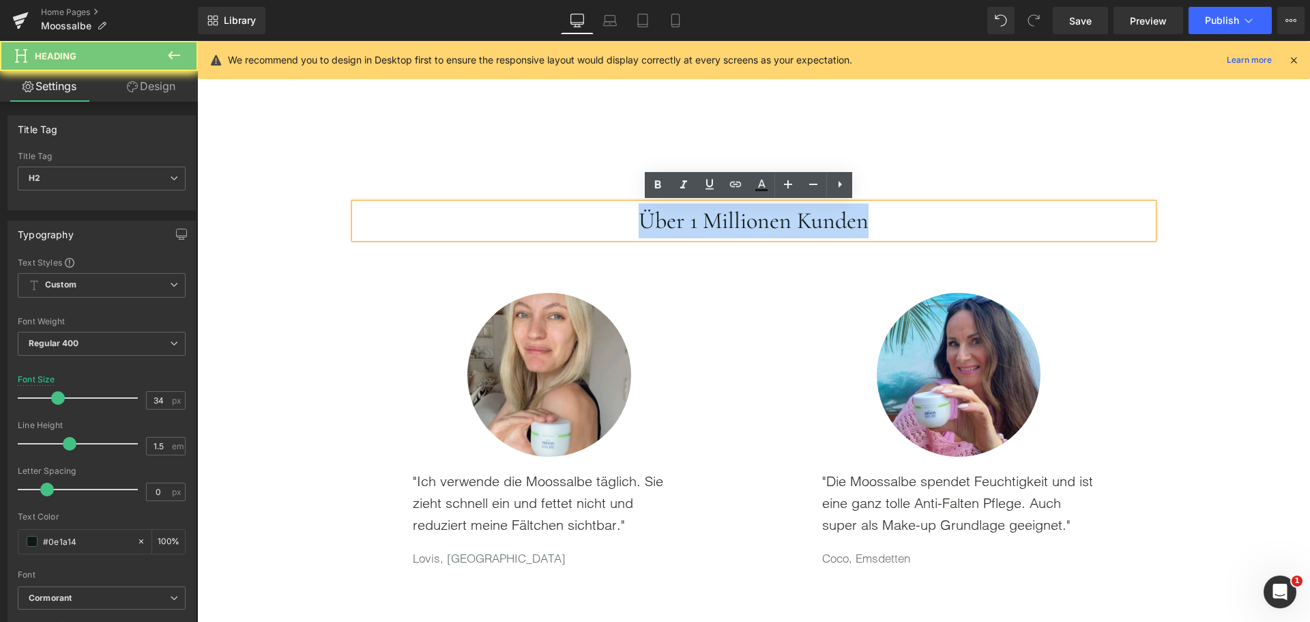
click at [674, 218] on h2 "Über 1 Millionen Kunden" at bounding box center [754, 220] width 799 height 35
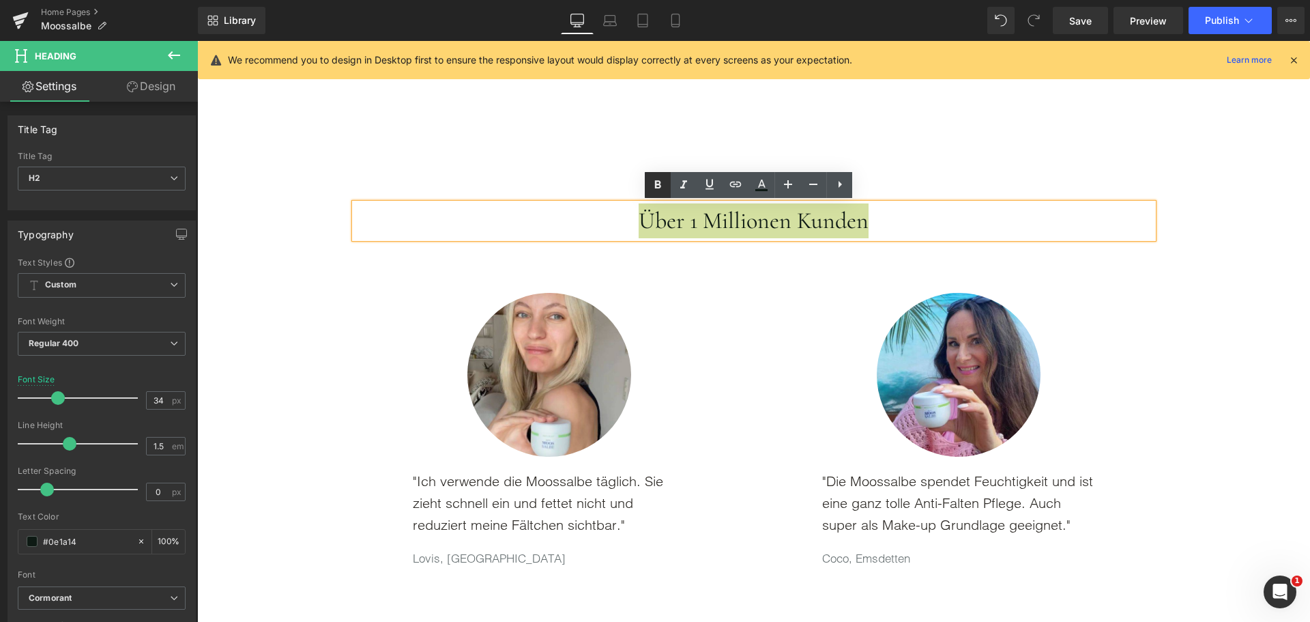
click at [660, 190] on icon at bounding box center [658, 185] width 16 height 16
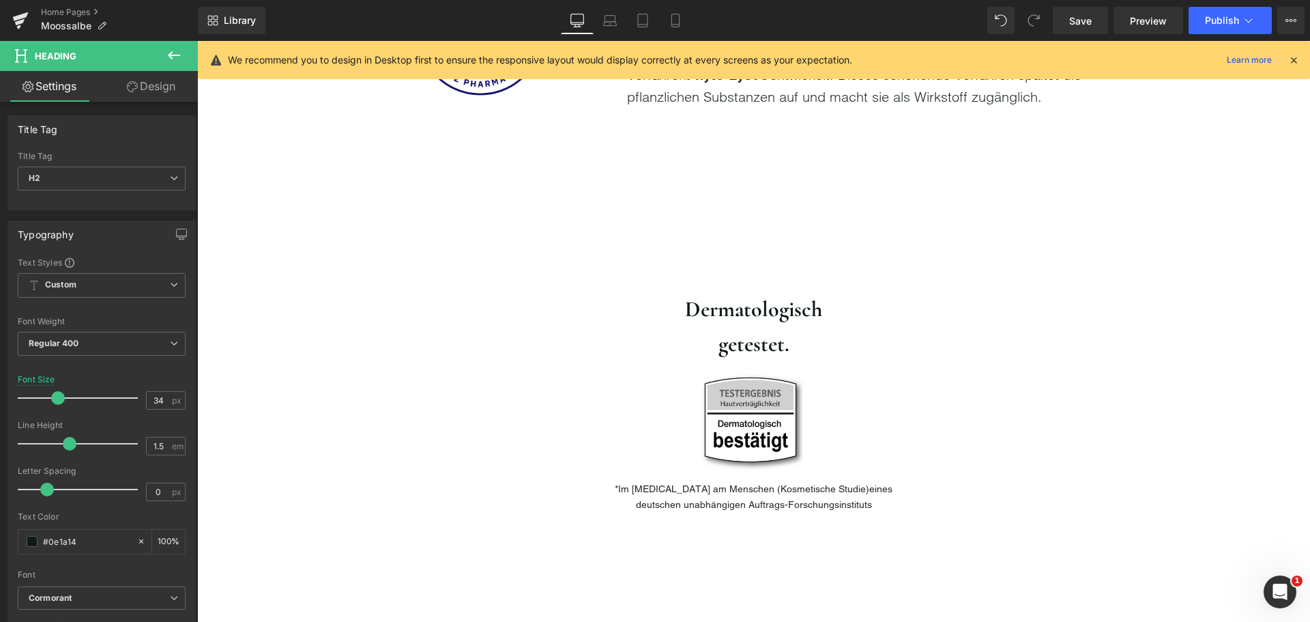
scroll to position [1570, 0]
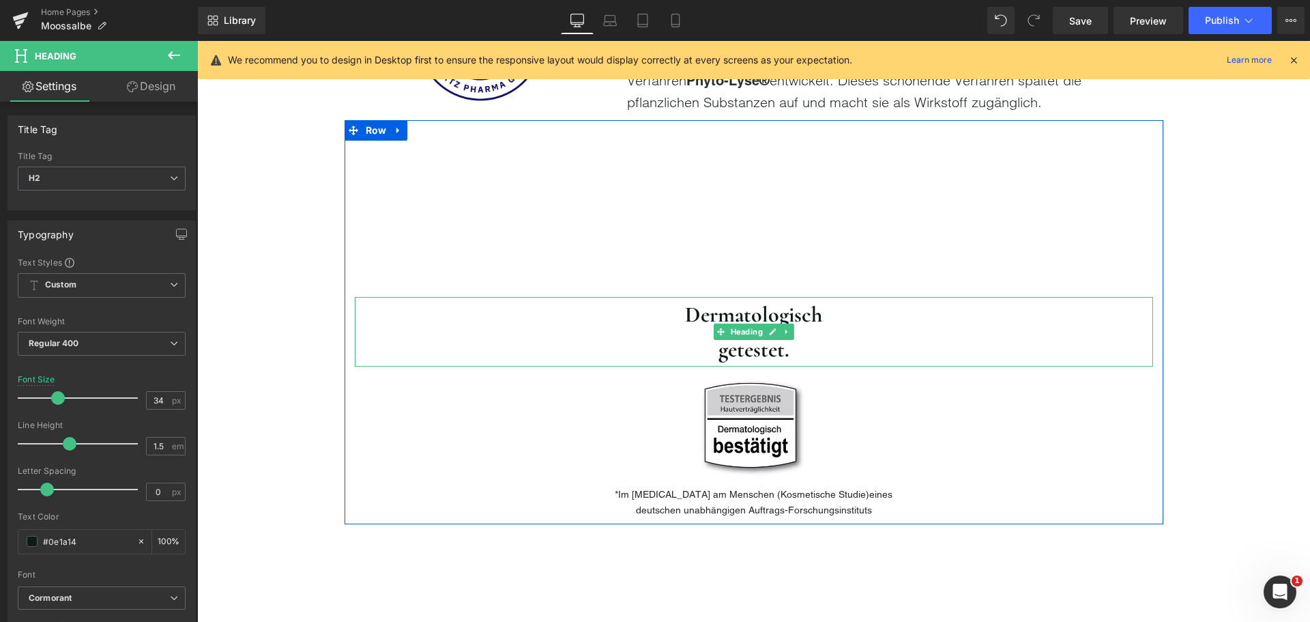
click at [693, 308] on strong "Dermatologisch" at bounding box center [753, 314] width 137 height 27
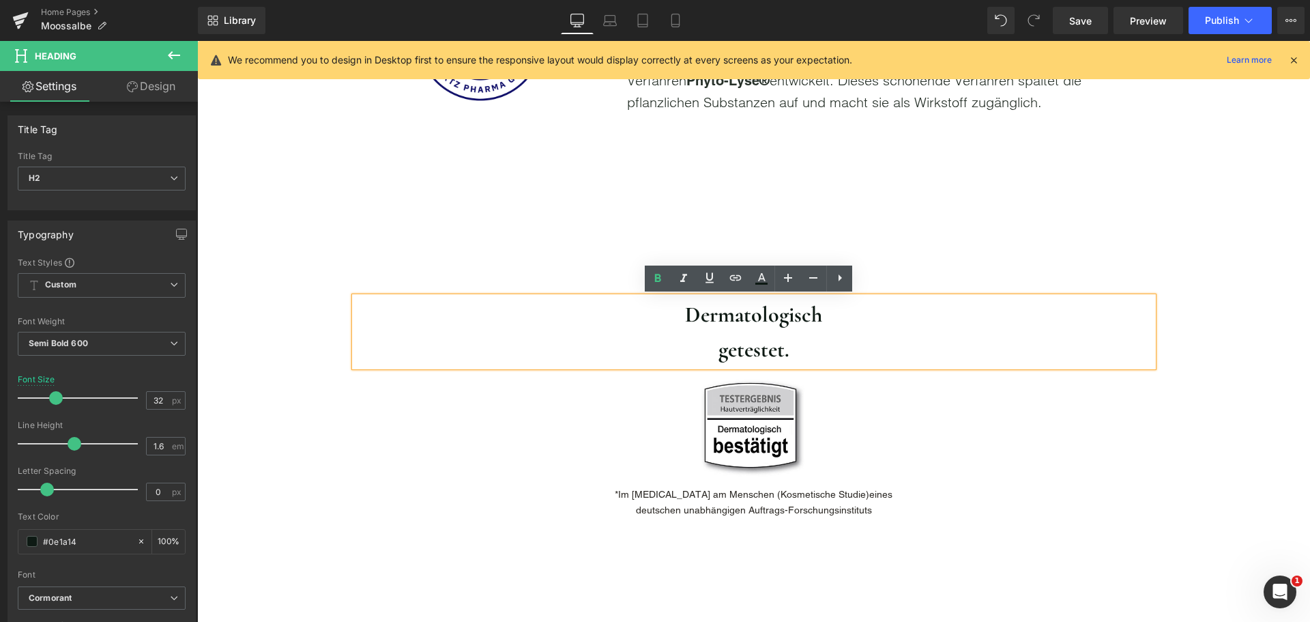
scroll to position [1092, 0]
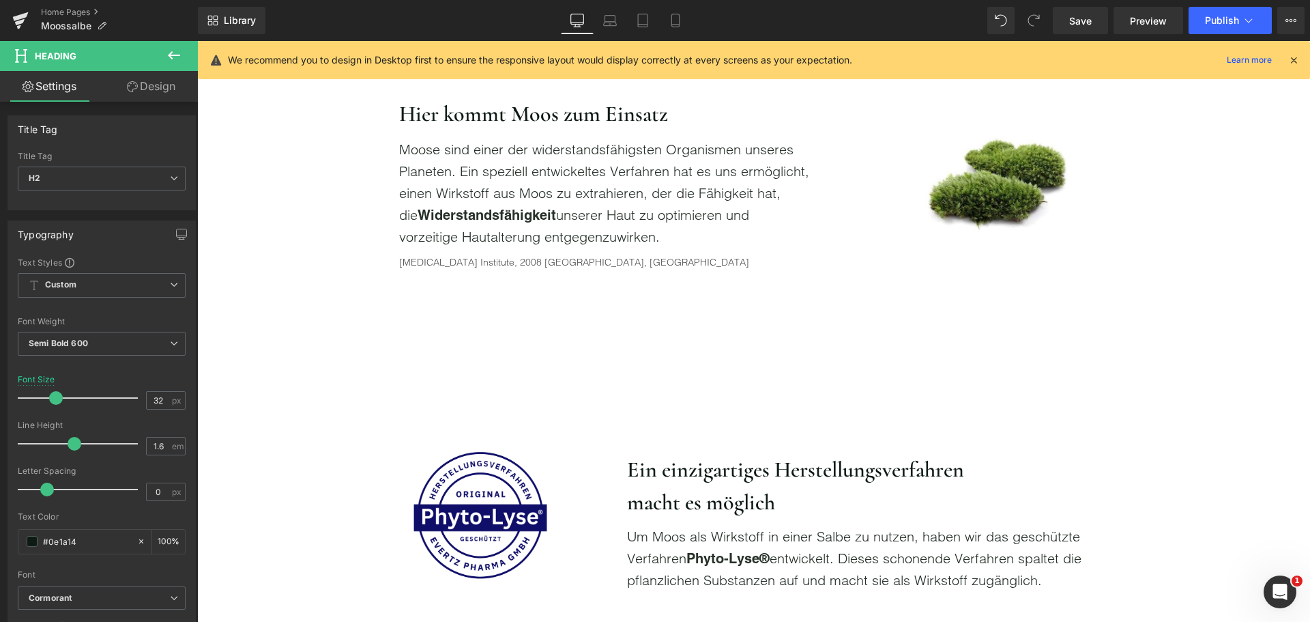
click at [678, 464] on h2 "Ein einzigartiges Herstellungsverfahren macht es möglich" at bounding box center [821, 486] width 389 height 66
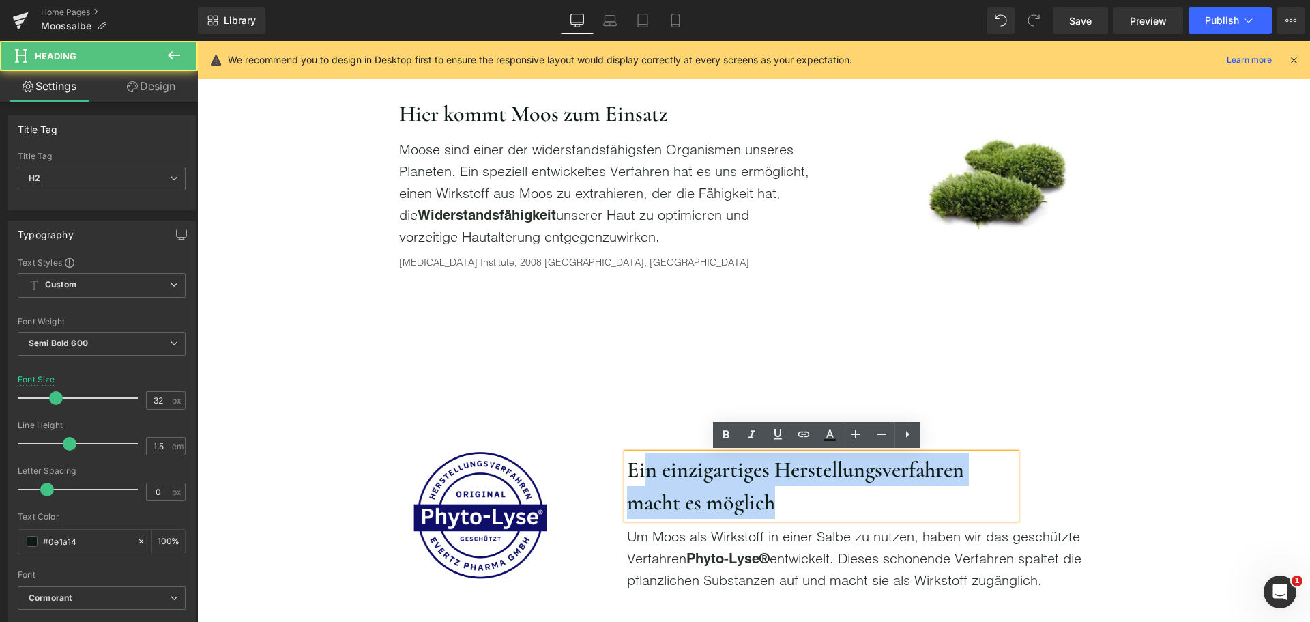
drag, startPoint x: 798, startPoint y: 504, endPoint x: 586, endPoint y: 468, distance: 214.8
click at [588, 468] on div "Image Ein einzigartiges Herstellungsverfahren macht es möglich Heading Um Moos …" at bounding box center [754, 440] width 819 height 315
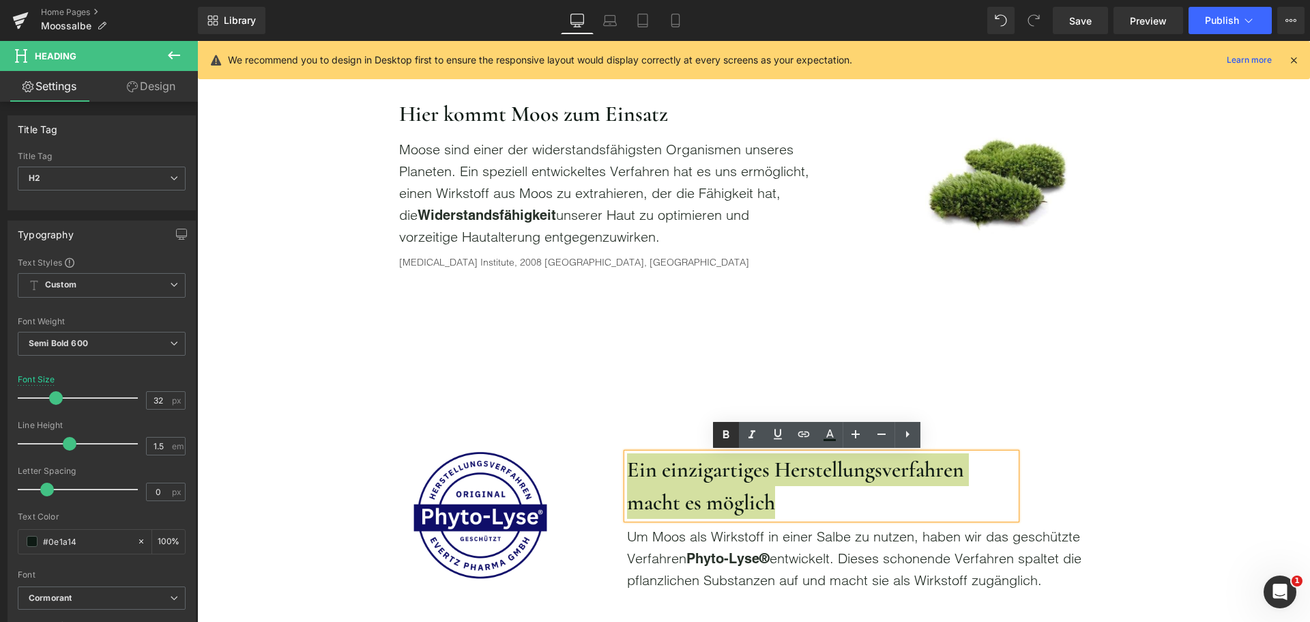
click at [722, 436] on icon at bounding box center [726, 435] width 16 height 16
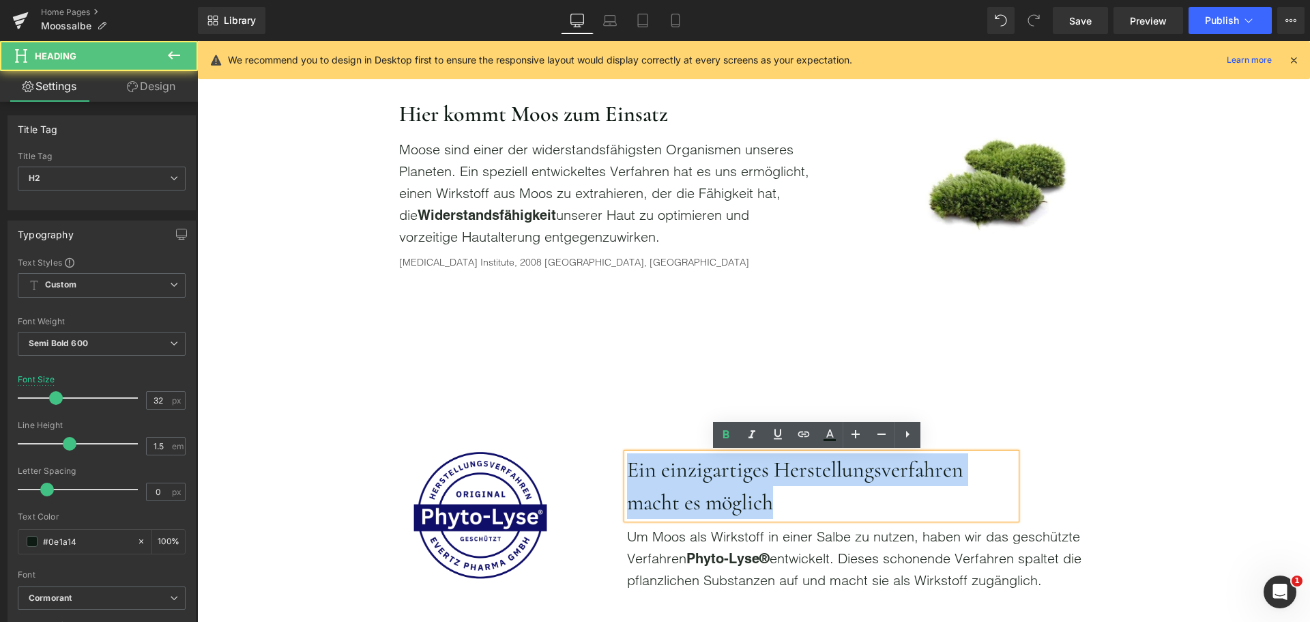
drag, startPoint x: 779, startPoint y: 494, endPoint x: 627, endPoint y: 452, distance: 158.0
click at [602, 462] on div "Image Ein einzigartiges Herstellungsverfahren macht es möglich Heading Um Moos …" at bounding box center [754, 440] width 819 height 315
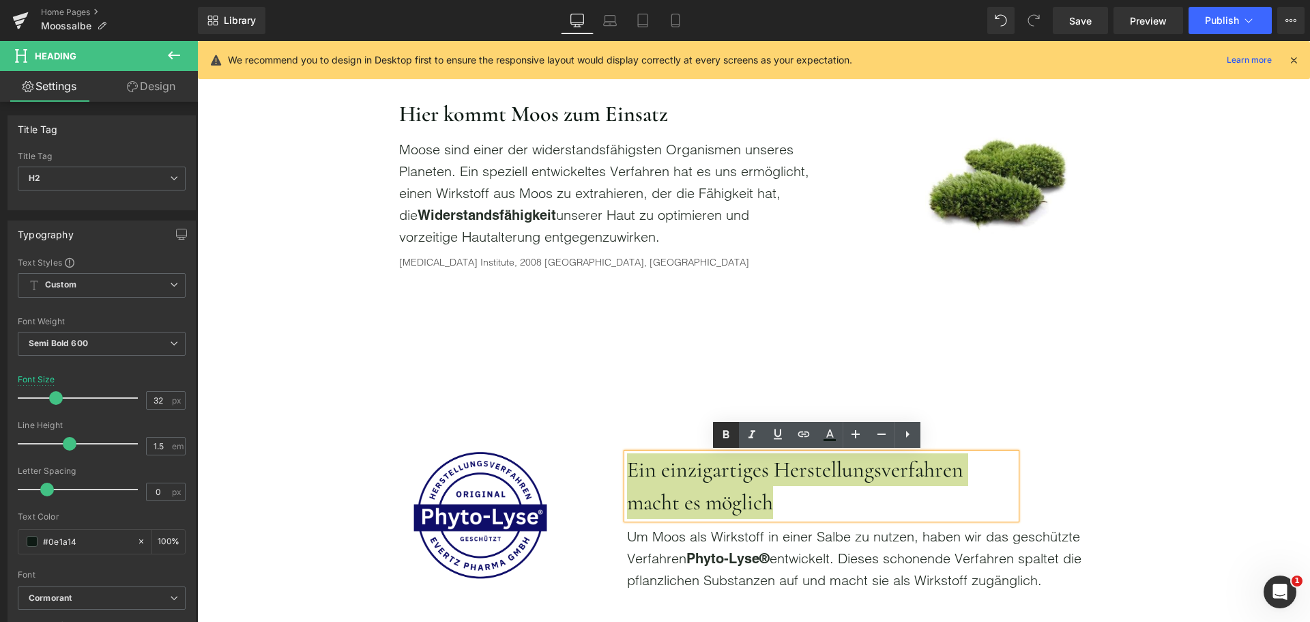
click at [718, 434] on icon at bounding box center [726, 435] width 16 height 16
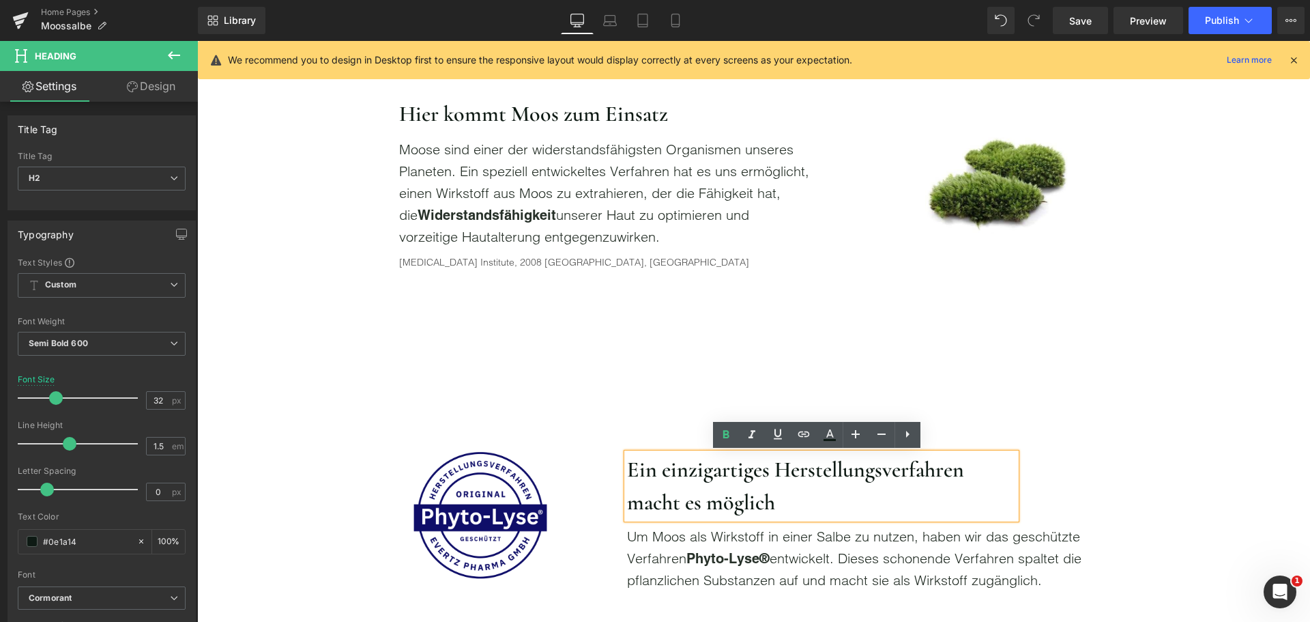
click at [1148, 390] on div "Image Ein einzigartiges Herstellungsverfahren macht es möglich Heading Um Moos …" at bounding box center [754, 440] width 819 height 315
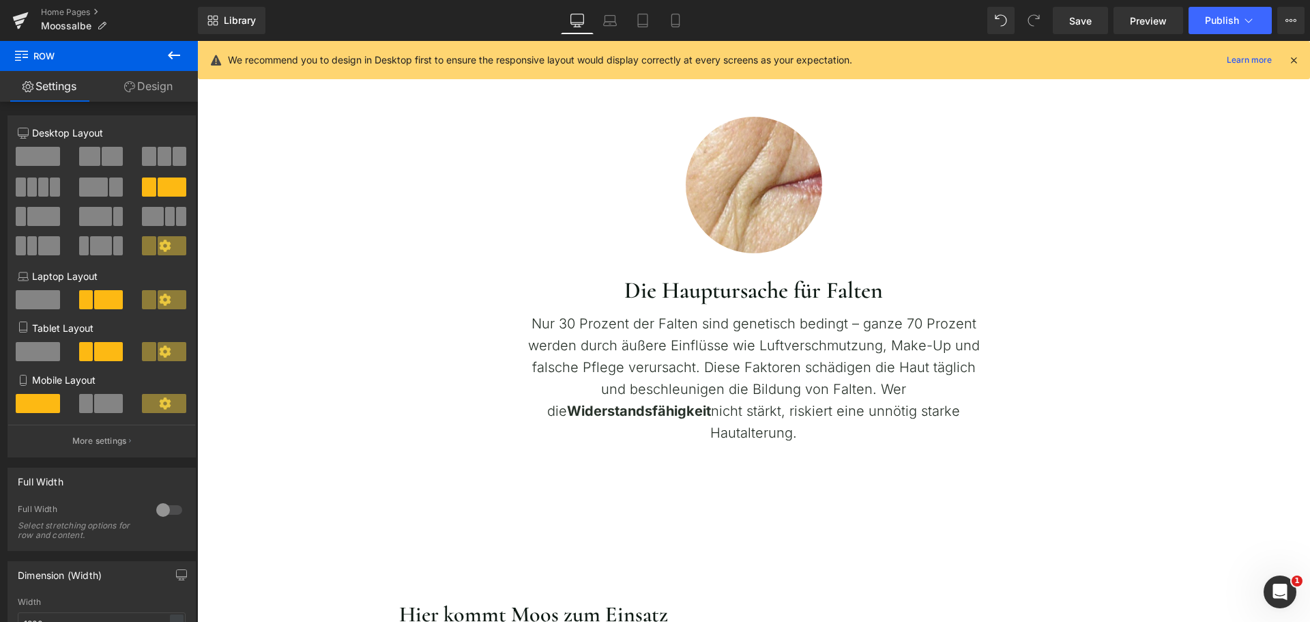
scroll to position [751, 0]
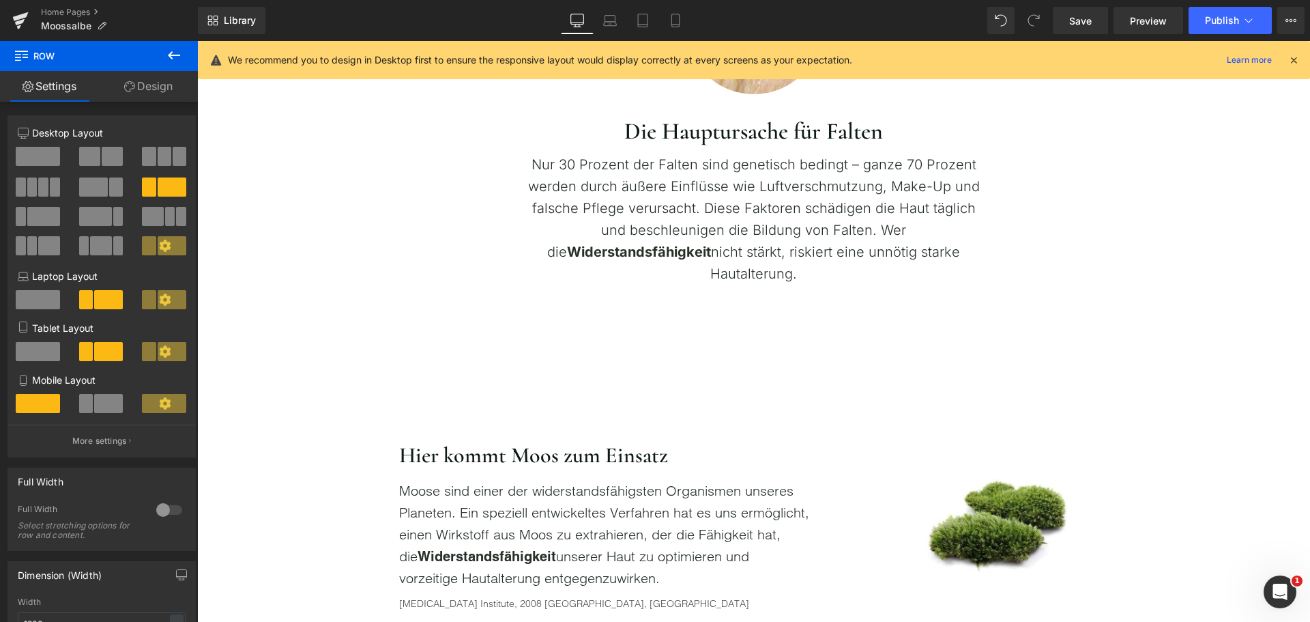
click at [651, 202] on span "Nur 30 Prozent der Falten sind genetisch bedingt – ganze 70 Prozent werden durc…" at bounding box center [754, 208] width 452 height 104
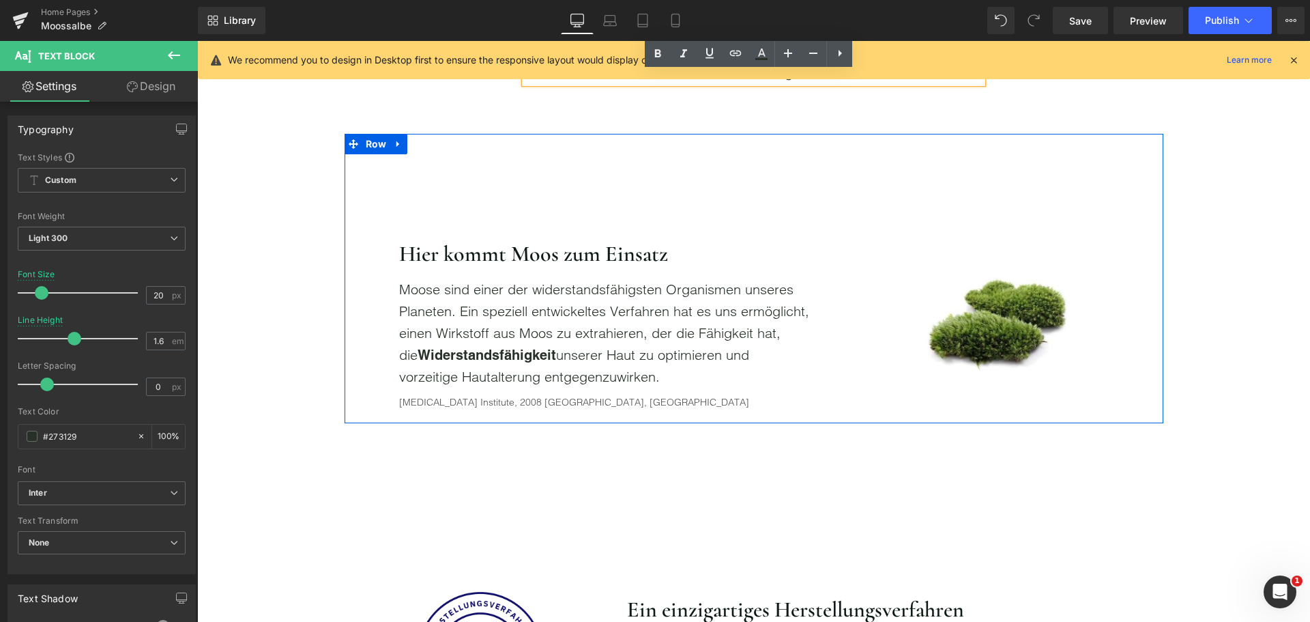
scroll to position [956, 0]
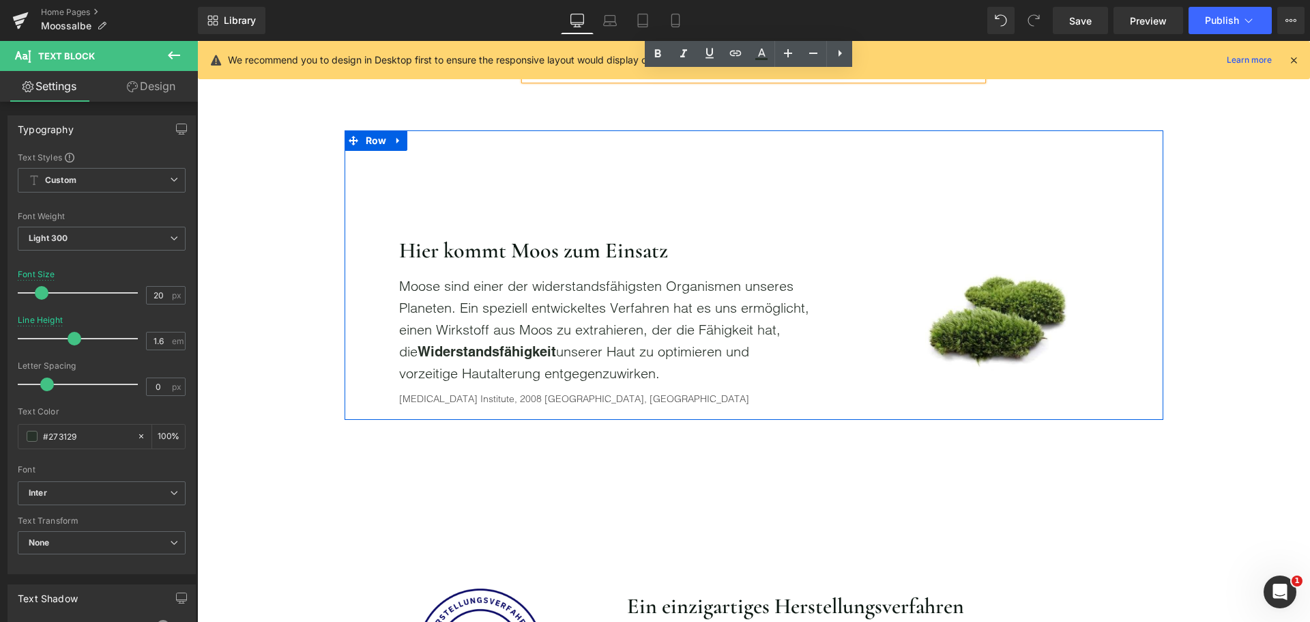
click at [502, 355] on strong "Widerstandsfähigkeit" at bounding box center [487, 351] width 139 height 16
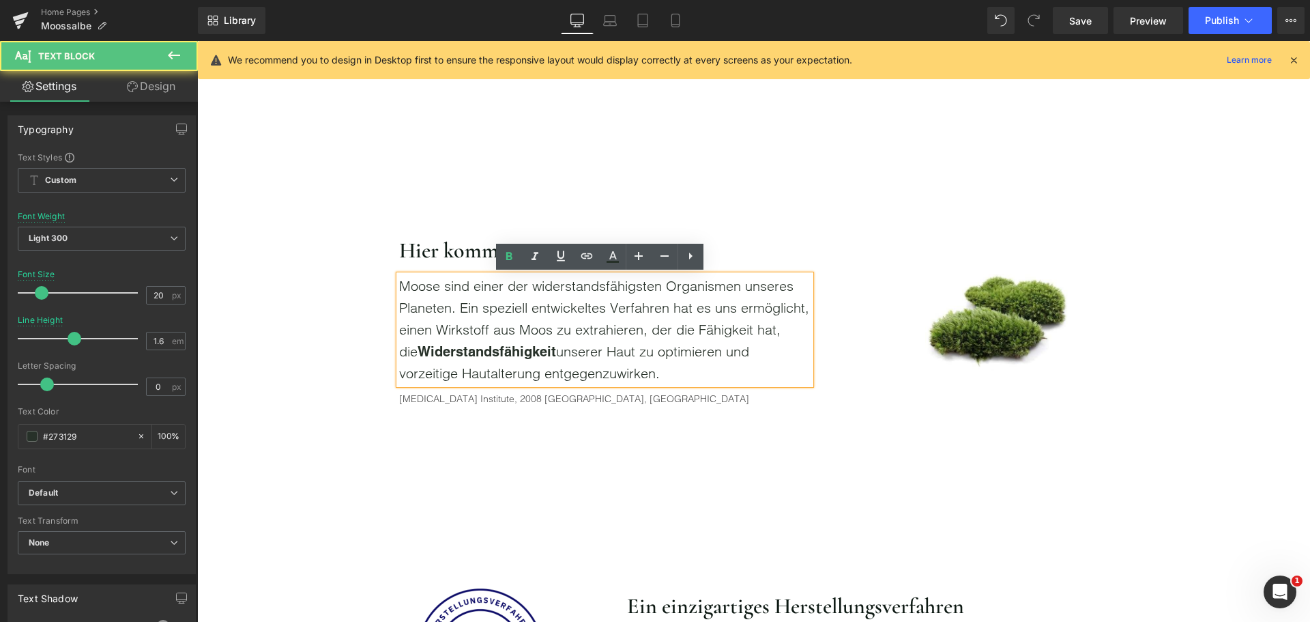
click at [502, 355] on strong "Widerstandsfähigkeit" at bounding box center [487, 351] width 139 height 16
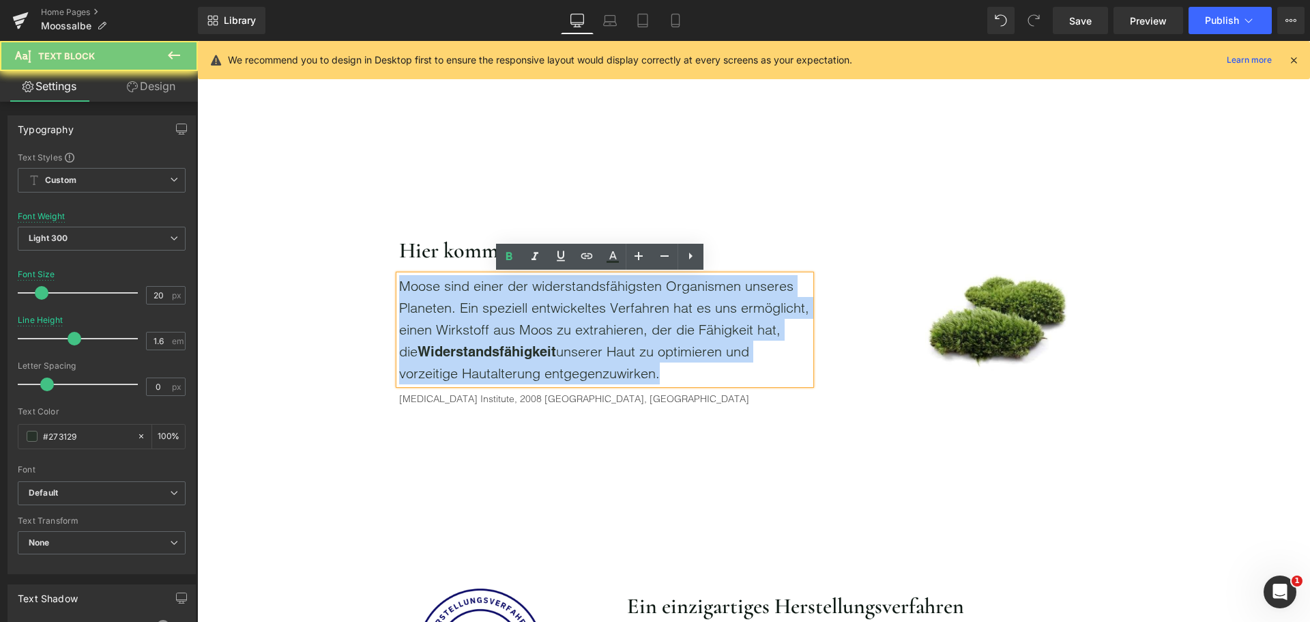
click at [502, 355] on strong "Widerstandsfähigkeit" at bounding box center [487, 351] width 139 height 16
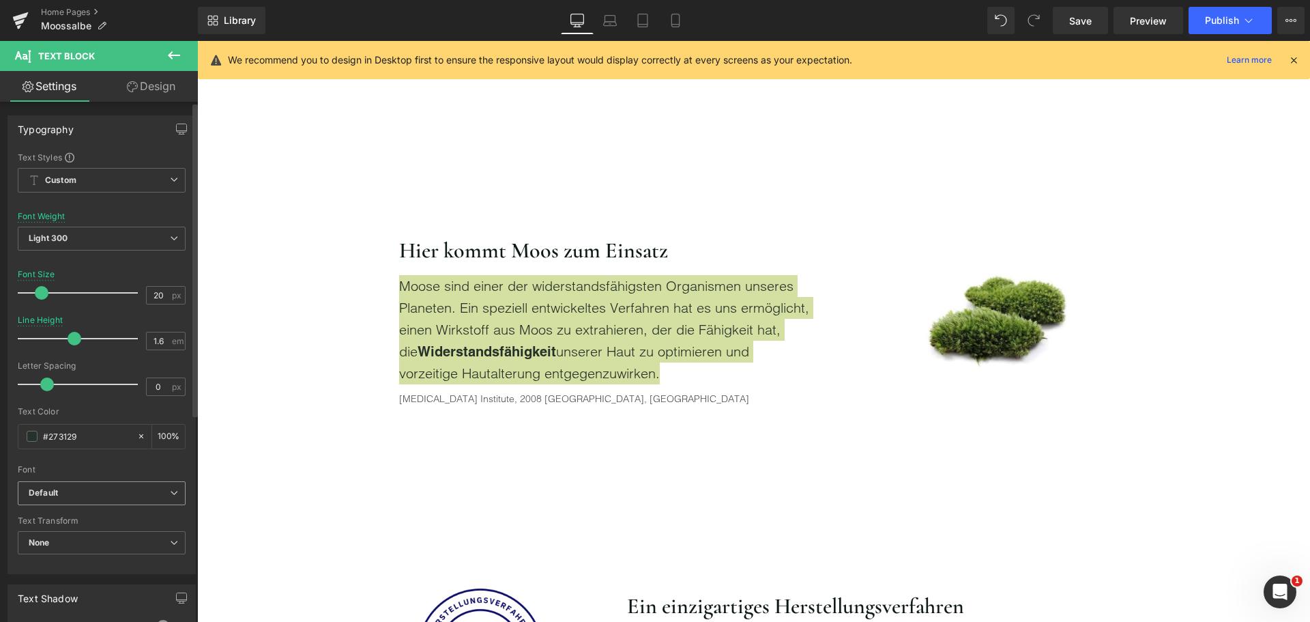
click at [123, 489] on b "Default" at bounding box center [99, 493] width 141 height 12
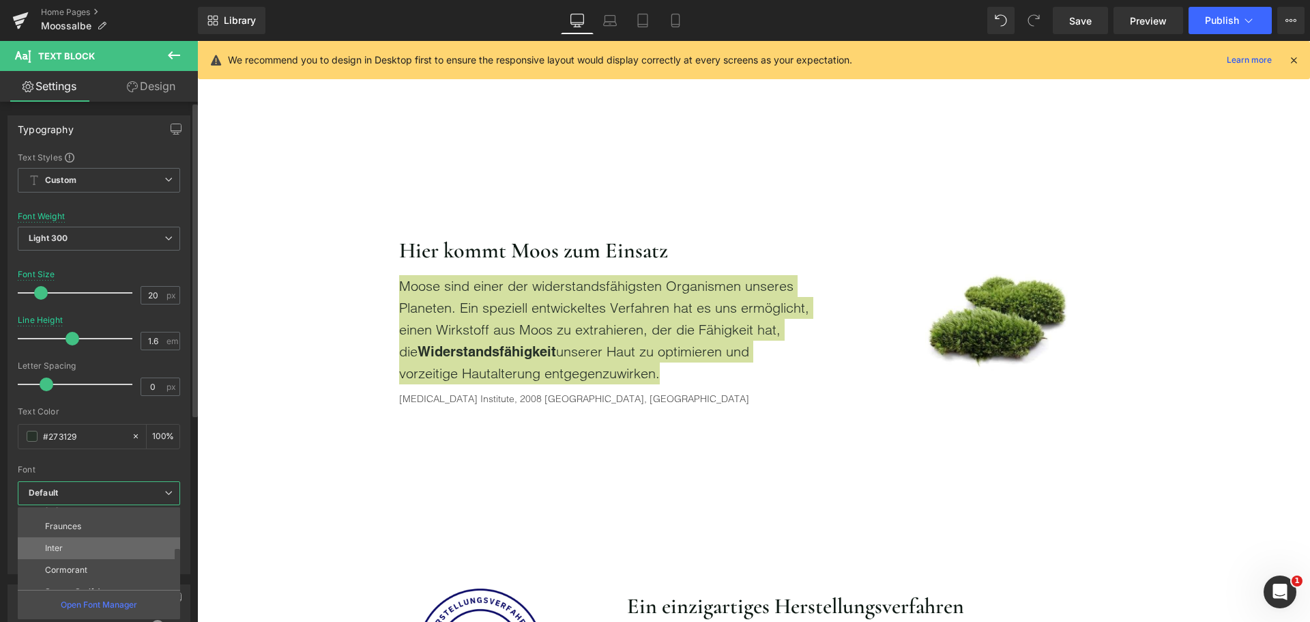
scroll to position [115, 0]
click at [90, 540] on li "Inter" at bounding box center [102, 535] width 169 height 22
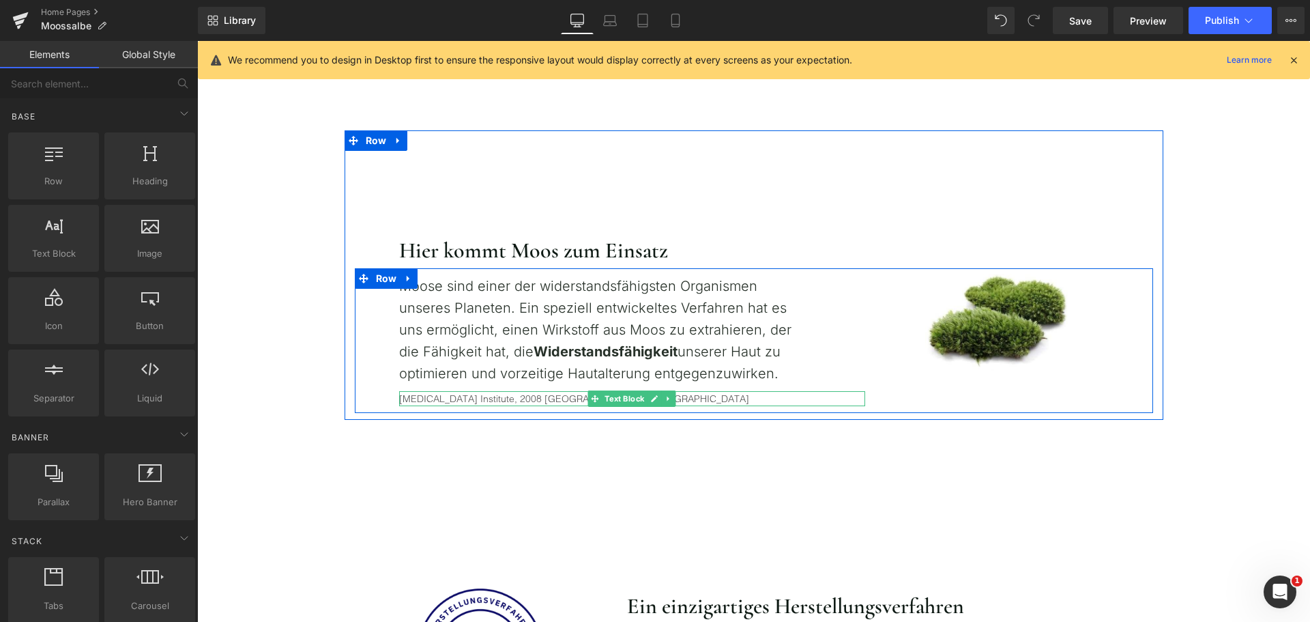
click at [478, 401] on font "[MEDICAL_DATA] Institute, 2008 [GEOGRAPHIC_DATA], [GEOGRAPHIC_DATA]" at bounding box center [574, 398] width 350 height 12
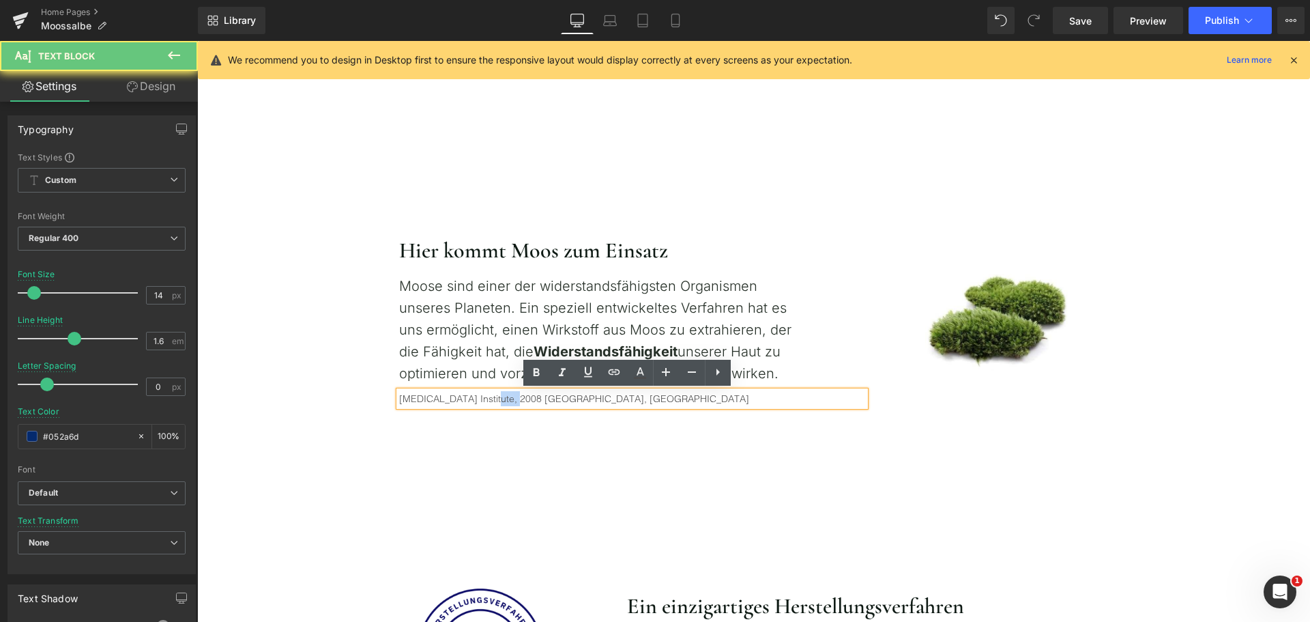
click at [478, 401] on font "[MEDICAL_DATA] Institute, 2008 [GEOGRAPHIC_DATA], [GEOGRAPHIC_DATA]" at bounding box center [574, 398] width 350 height 12
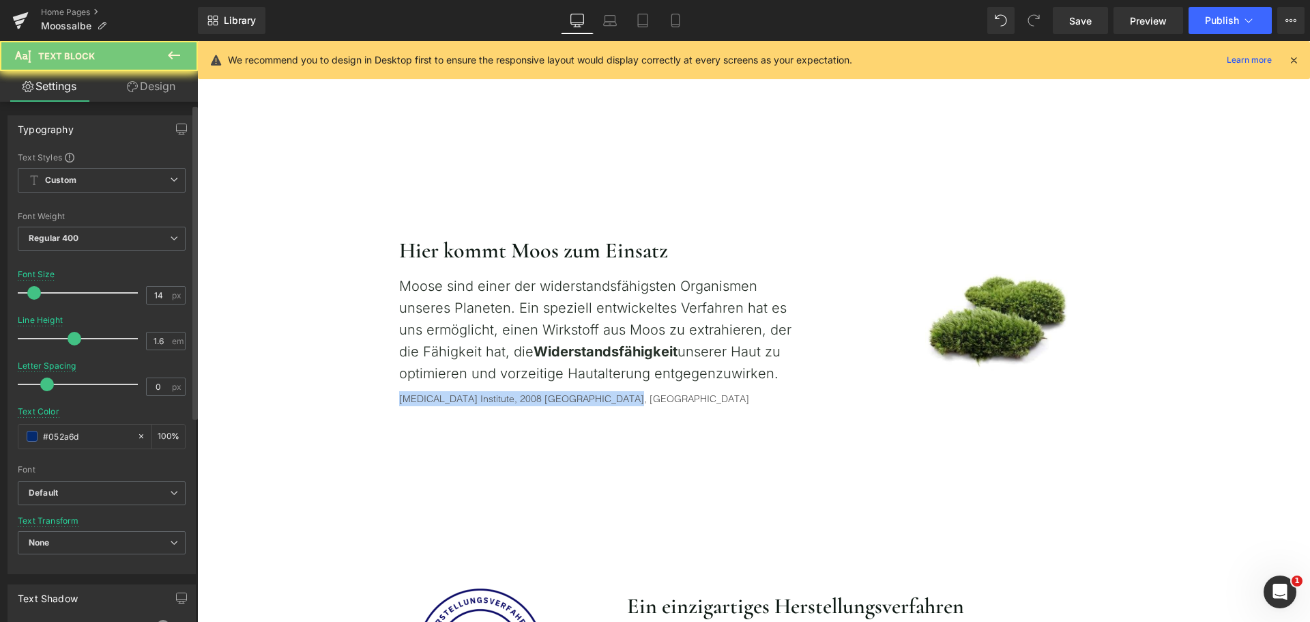
scroll to position [68, 0]
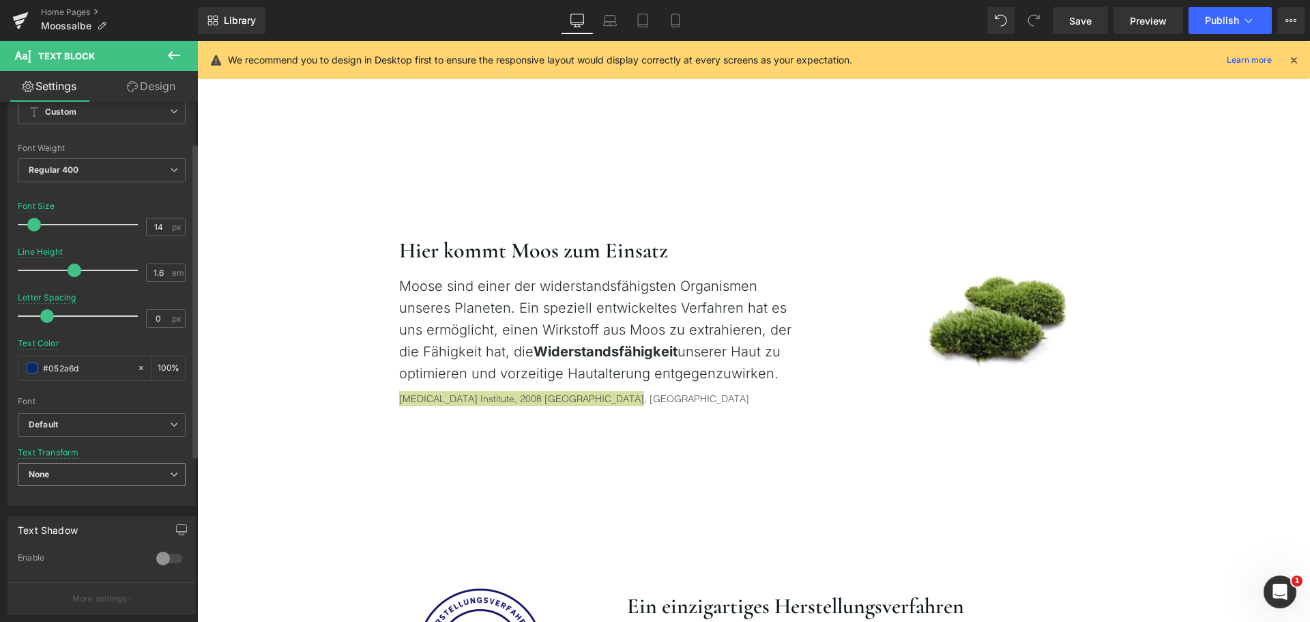
click at [74, 472] on span "None" at bounding box center [102, 475] width 168 height 24
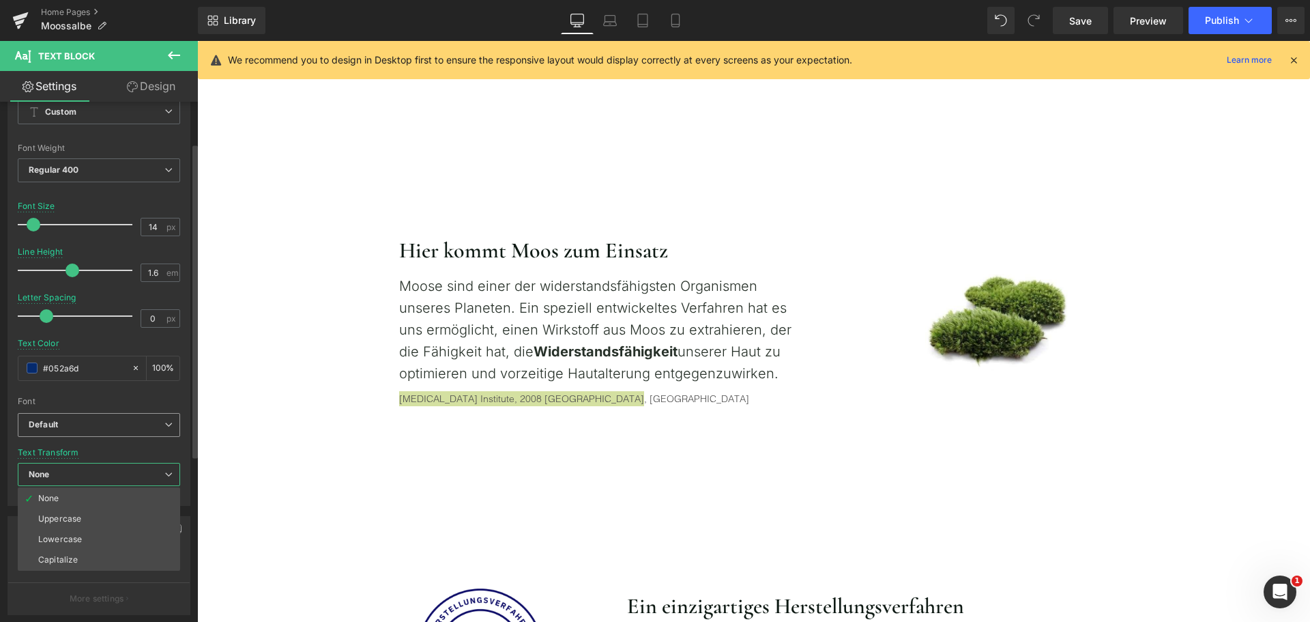
click at [85, 433] on span "Default" at bounding box center [99, 425] width 162 height 24
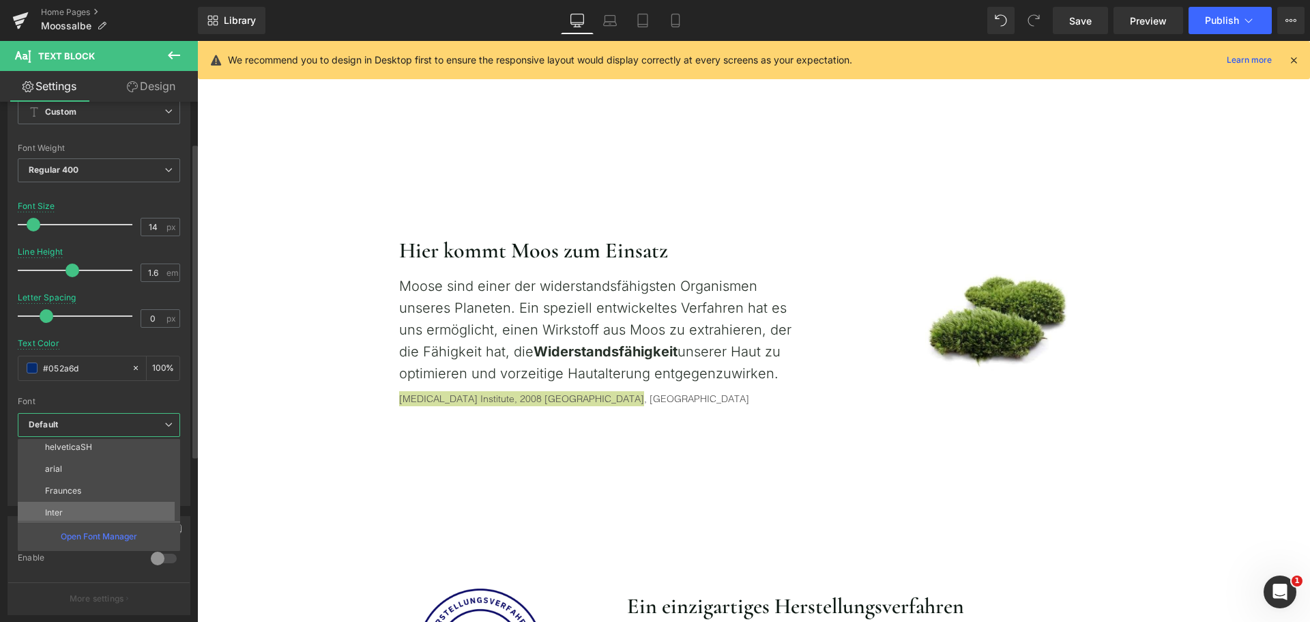
click at [81, 502] on li "Inter" at bounding box center [102, 513] width 169 height 22
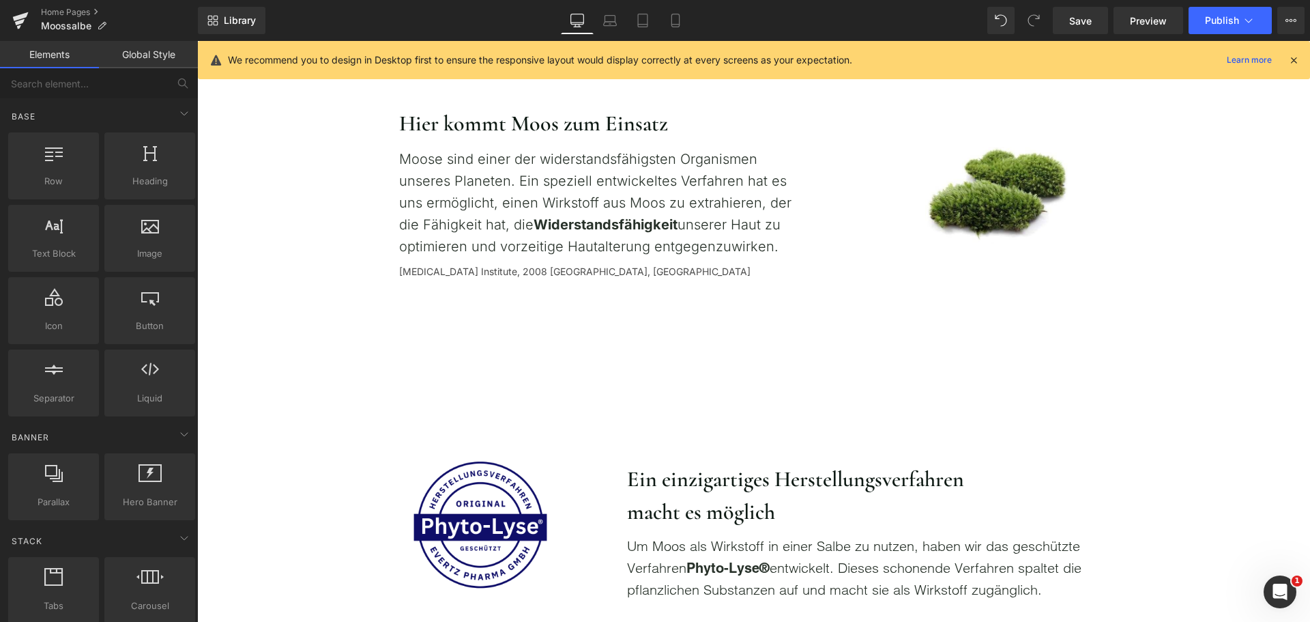
scroll to position [1365, 0]
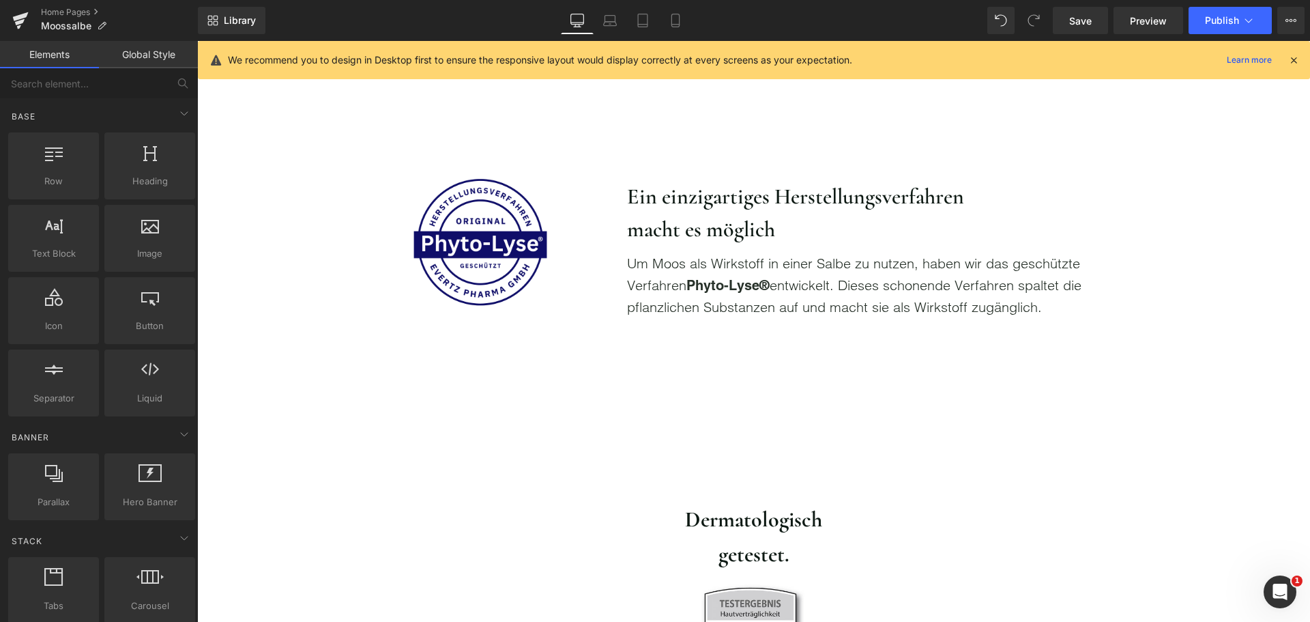
click at [799, 273] on p "Um Moos als Wirkstoff in einer Salbe zu nutzen, haben wir das geschützte Verfah…" at bounding box center [862, 286] width 471 height 66
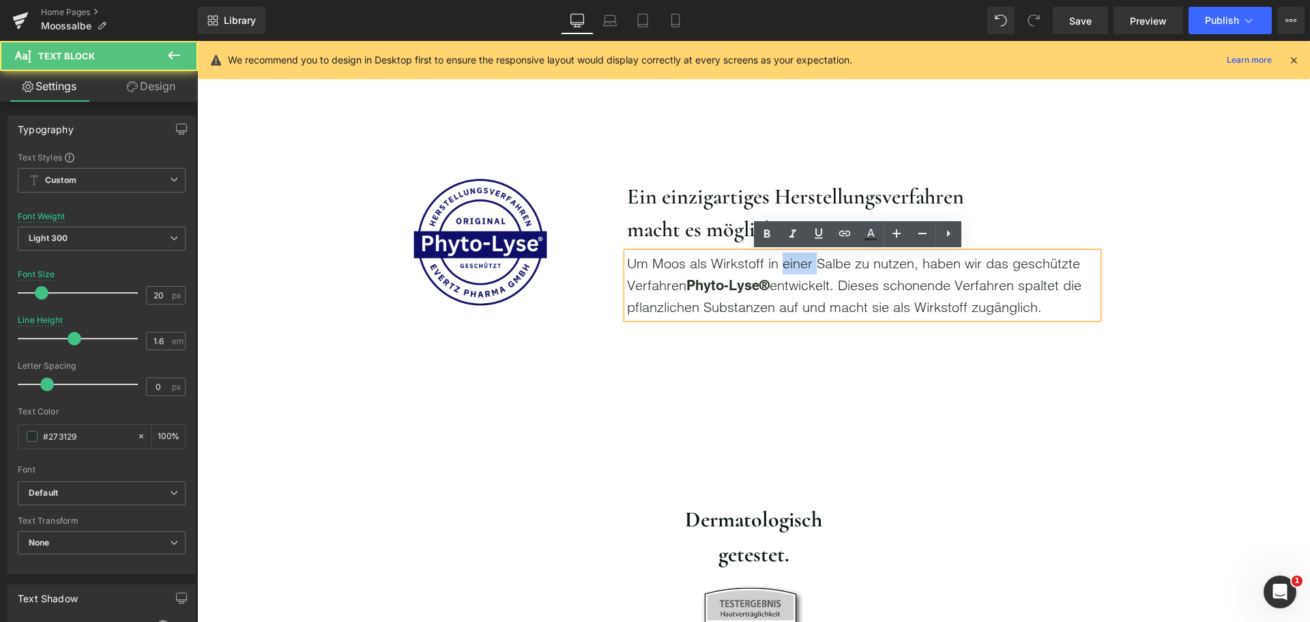
click at [799, 273] on p "Um Moos als Wirkstoff in einer Salbe zu nutzen, haben wir das geschützte Verfah…" at bounding box center [862, 286] width 471 height 66
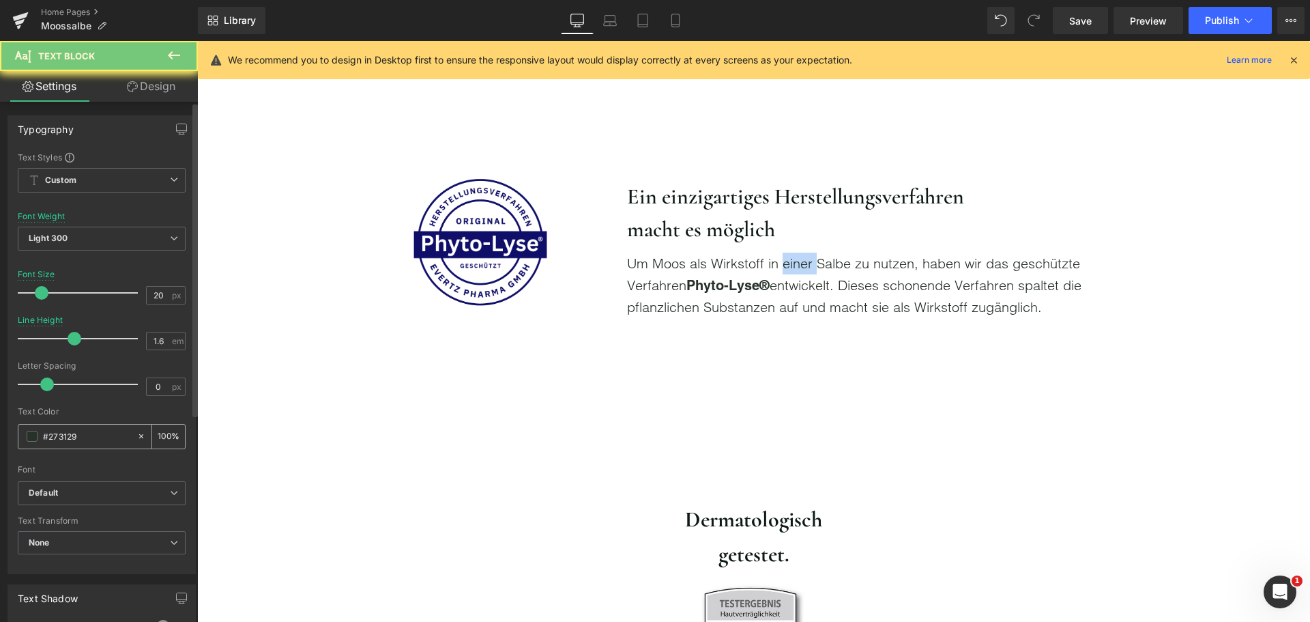
scroll to position [137, 0]
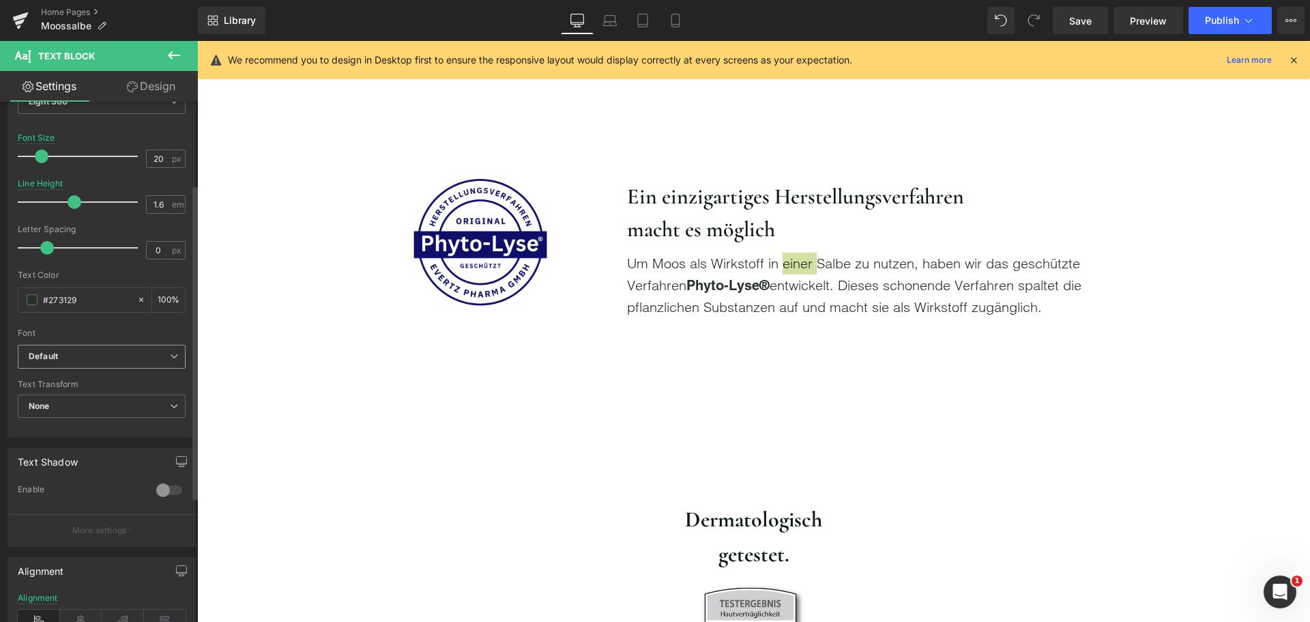
click at [90, 347] on span "Default" at bounding box center [102, 357] width 168 height 24
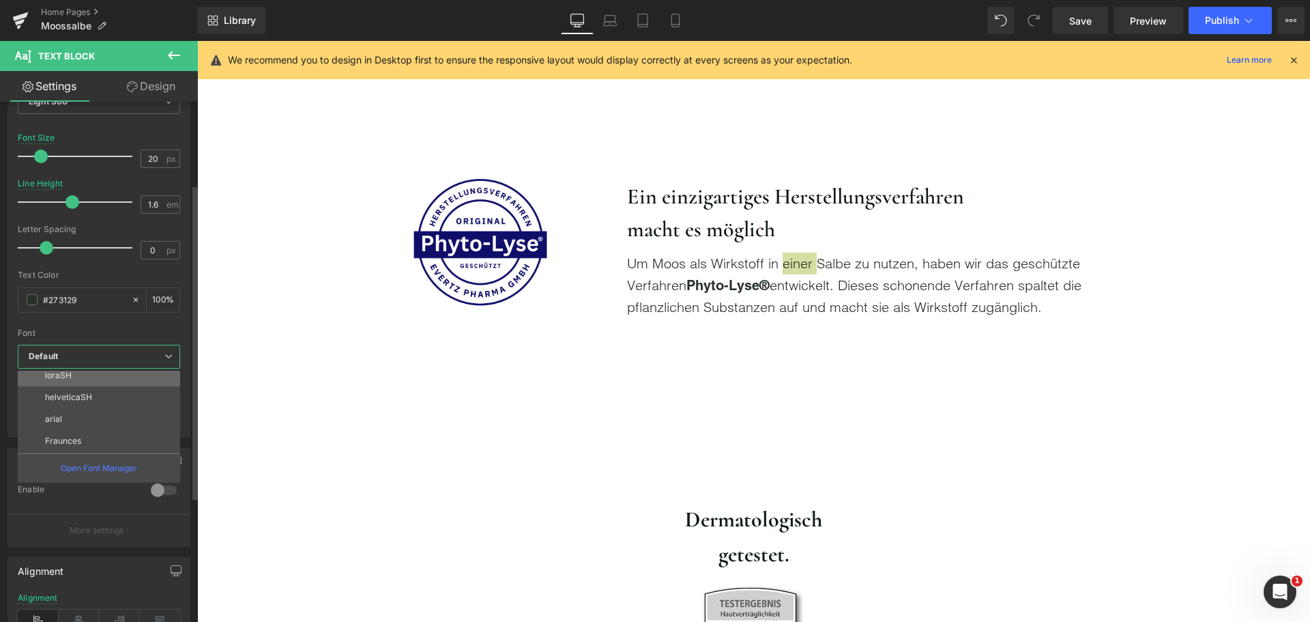
scroll to position [115, 0]
click at [95, 405] on li "Inter" at bounding box center [102, 398] width 169 height 22
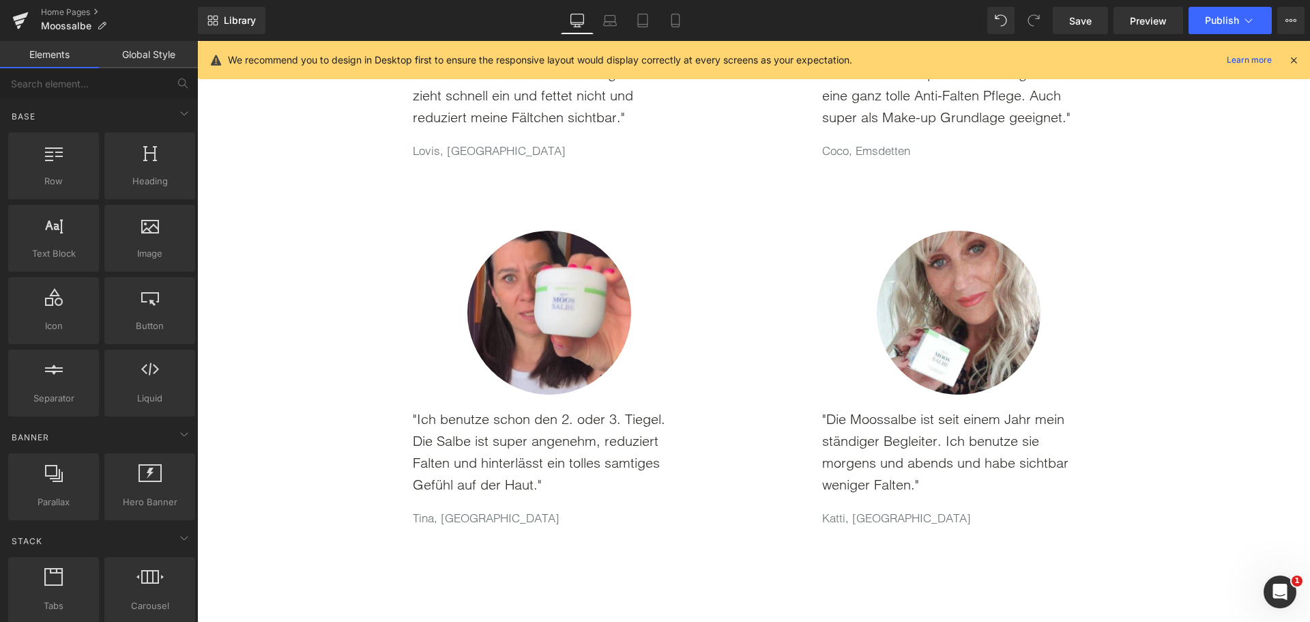
scroll to position [2594, 0]
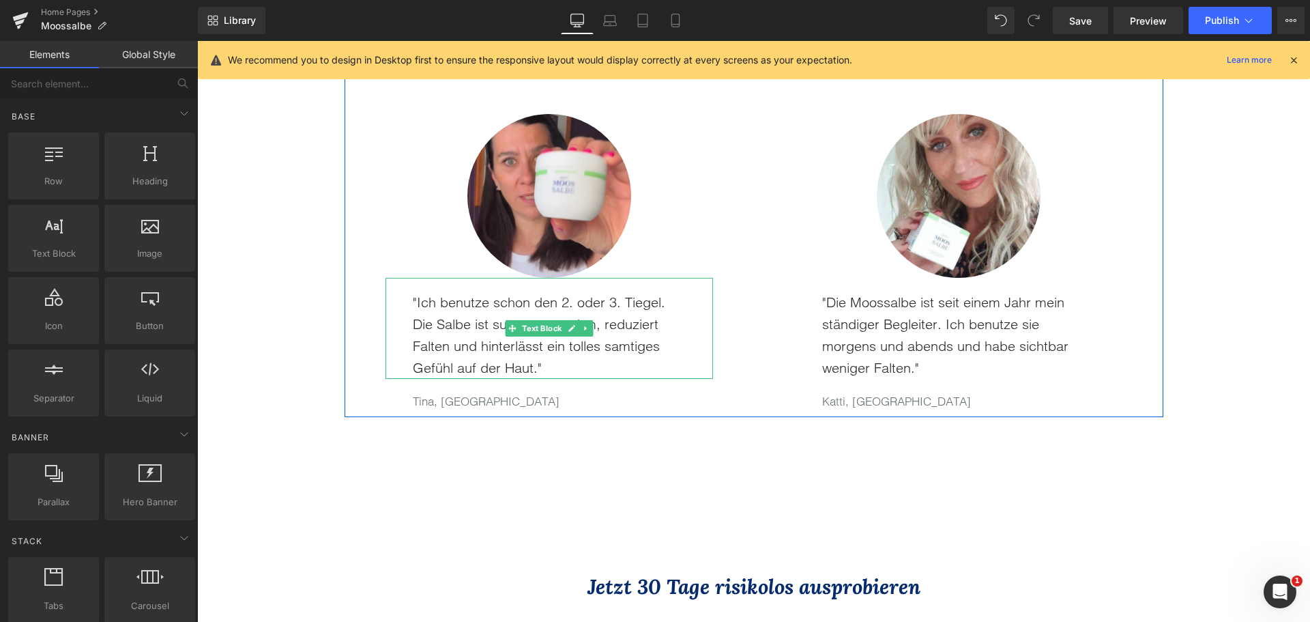
click at [464, 315] on p ""Ich benutze schon den 2. oder 3. Tiegel. Die Salbe ist super angenehm, reduzie…" at bounding box center [549, 334] width 273 height 87
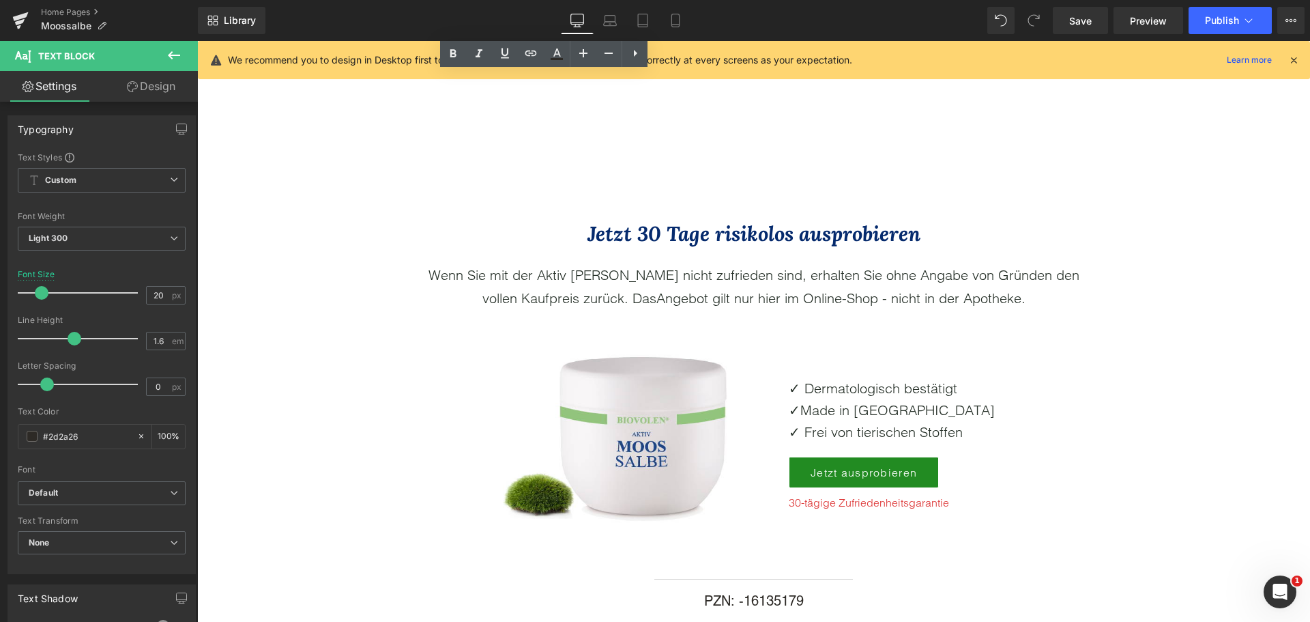
scroll to position [3003, 0]
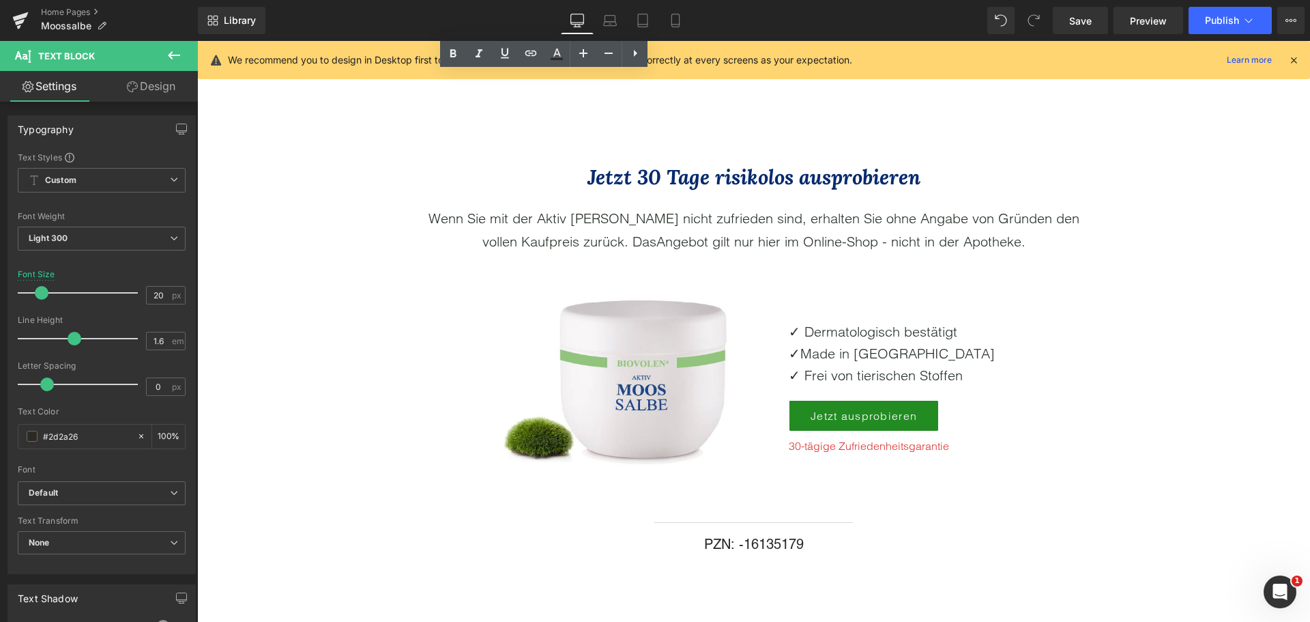
click at [580, 235] on p "Wenn Sie mit der Aktiv Moossalbe nicht zufrieden sind, erhalten Sie ohne Angabe…" at bounding box center [754, 230] width 662 height 46
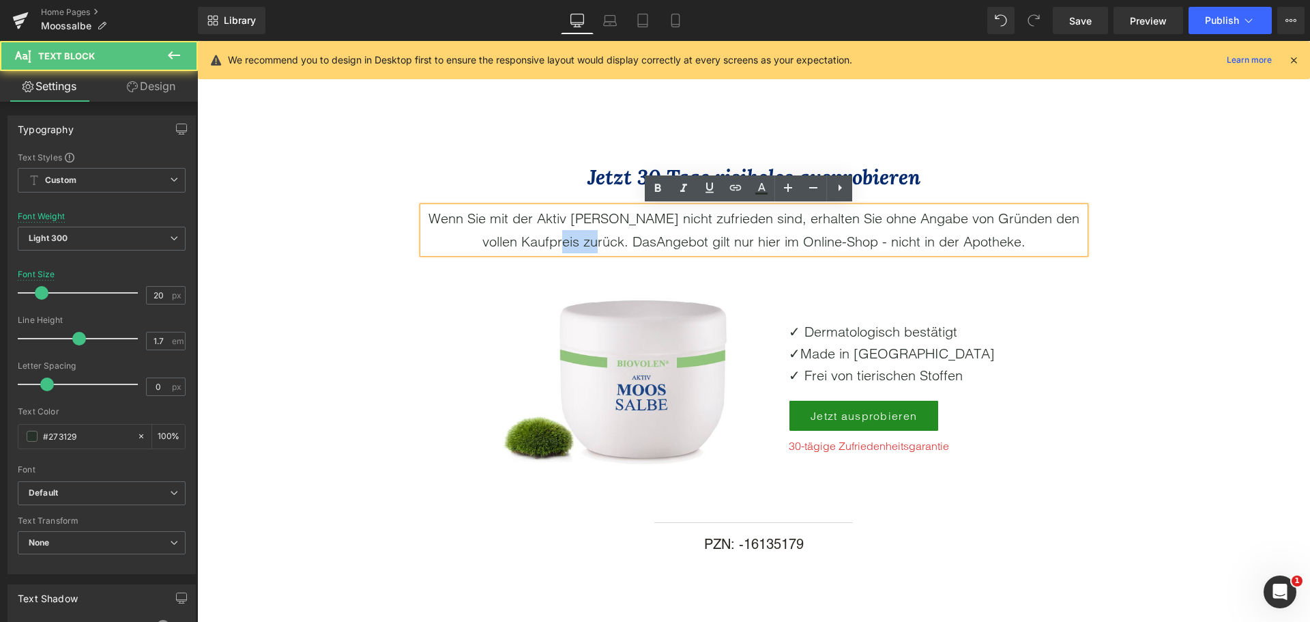
click at [580, 235] on p "Wenn Sie mit der Aktiv Moossalbe nicht zufrieden sind, erhalten Sie ohne Angabe…" at bounding box center [754, 230] width 662 height 46
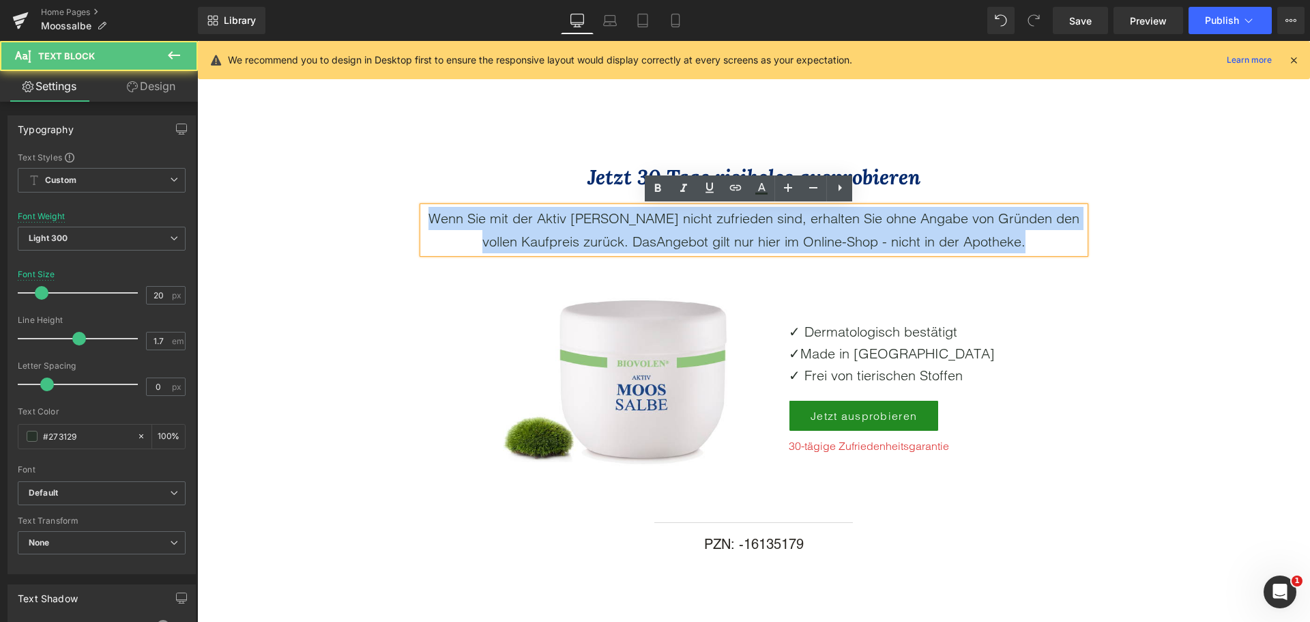
click at [580, 235] on p "Wenn Sie mit der Aktiv Moossalbe nicht zufrieden sind, erhalten Sie ohne Angabe…" at bounding box center [754, 230] width 662 height 46
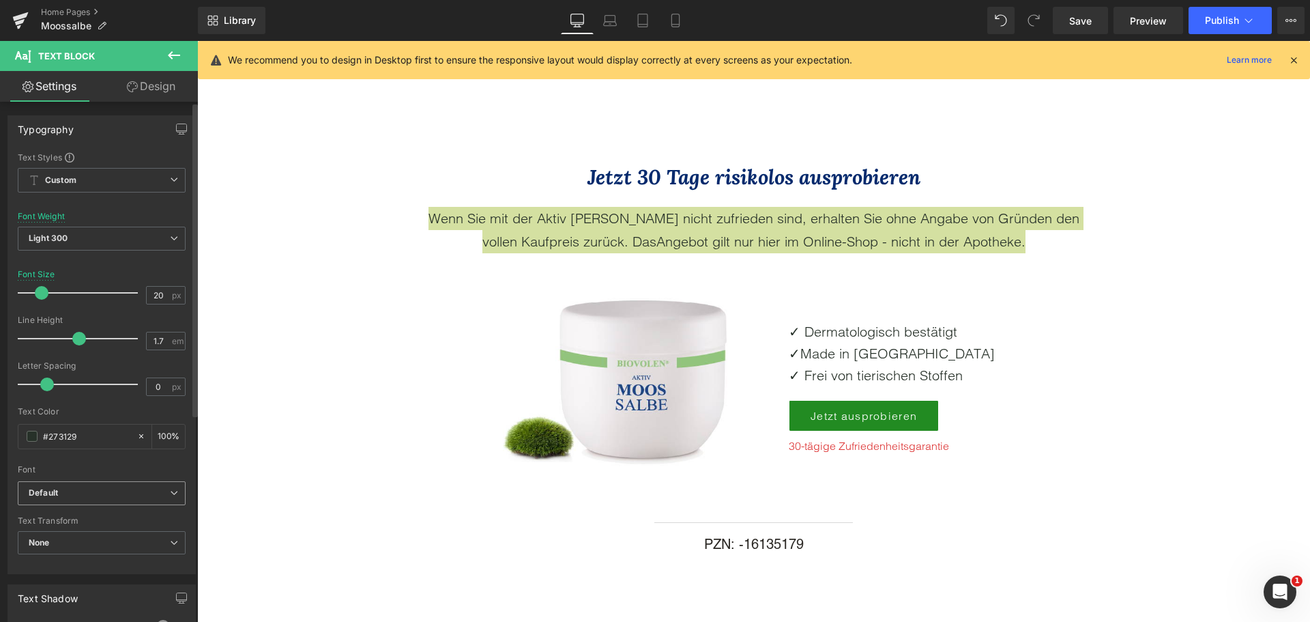
click at [111, 498] on b "Default" at bounding box center [99, 493] width 141 height 12
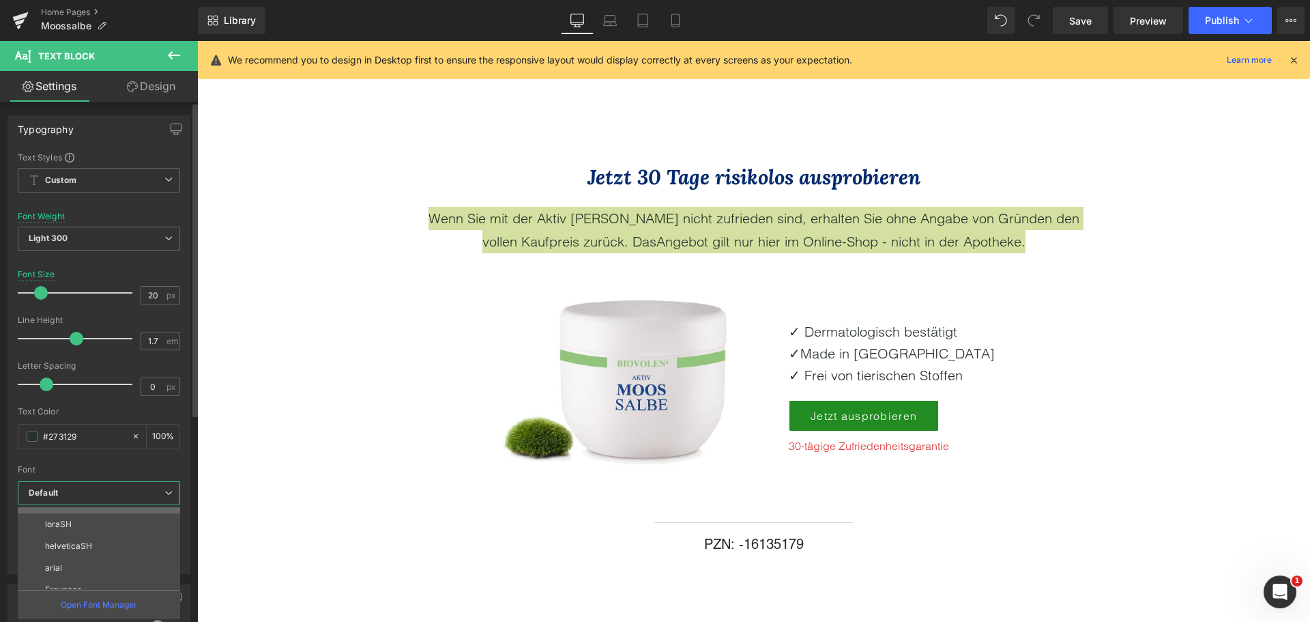
scroll to position [68, 0]
click at [85, 577] on li "Inter" at bounding box center [102, 581] width 169 height 22
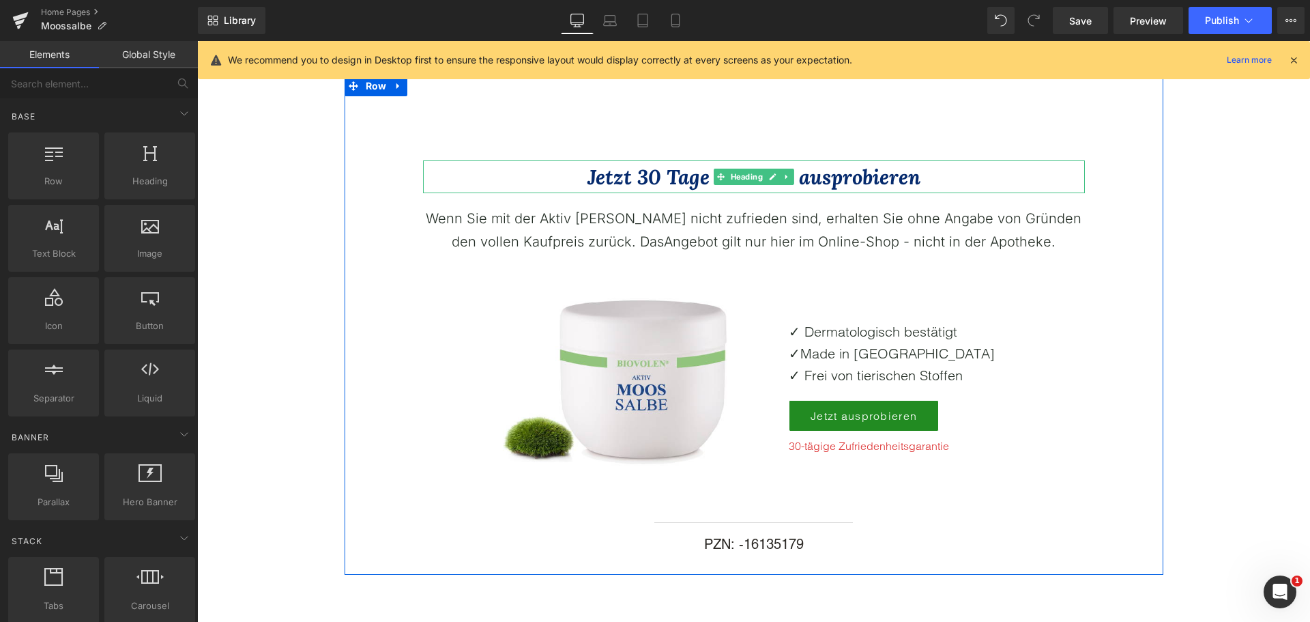
click at [624, 180] on icon "Jetzt 30 Tage risikolos ausprobieren" at bounding box center [754, 177] width 333 height 26
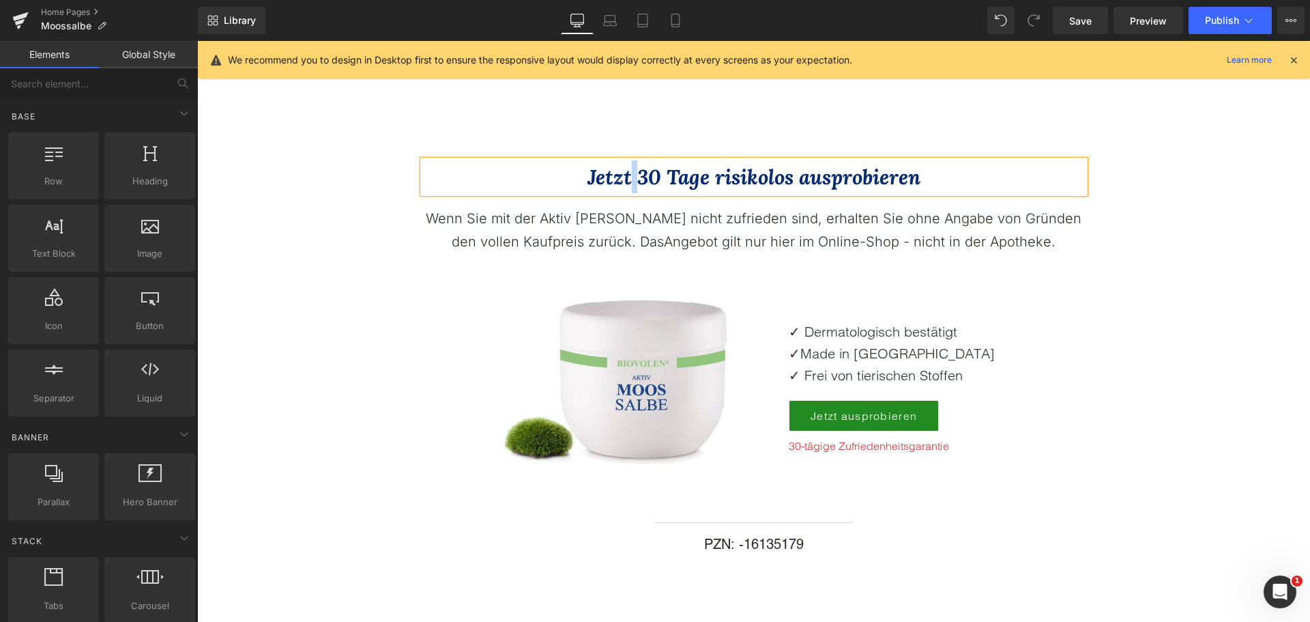
click at [624, 180] on icon "Jetzt 30 Tage risikolos ausprobieren" at bounding box center [754, 177] width 333 height 26
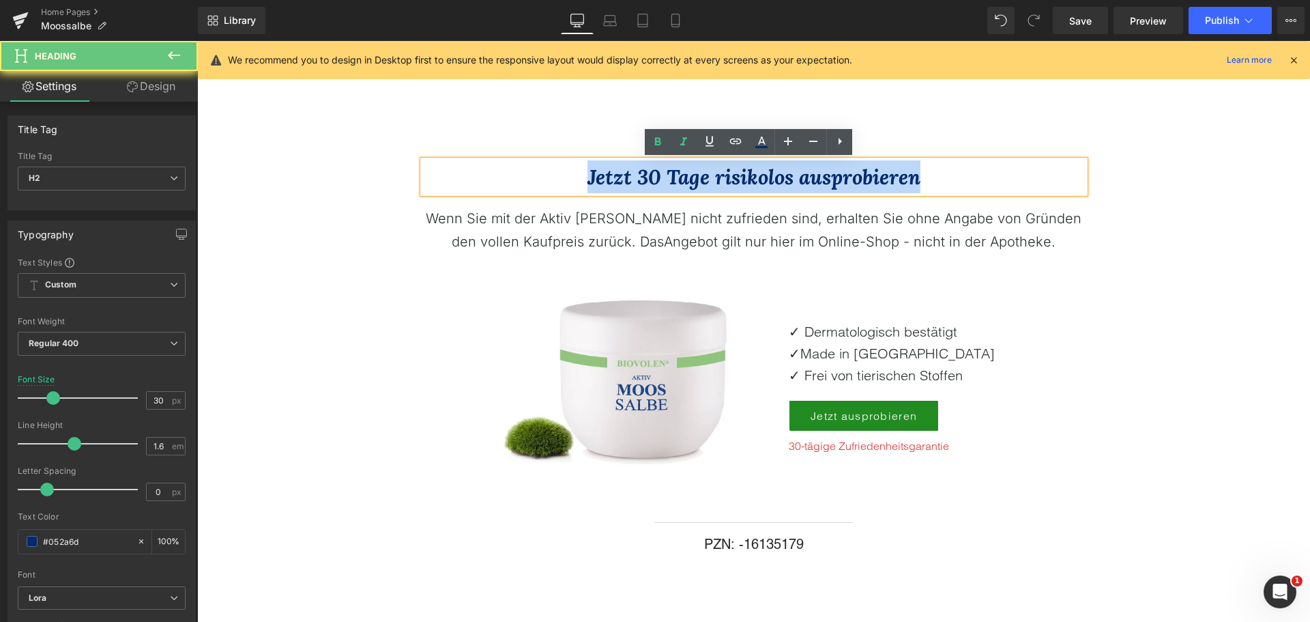
click at [624, 180] on icon "Jetzt 30 Tage risikolos ausprobieren" at bounding box center [754, 177] width 333 height 26
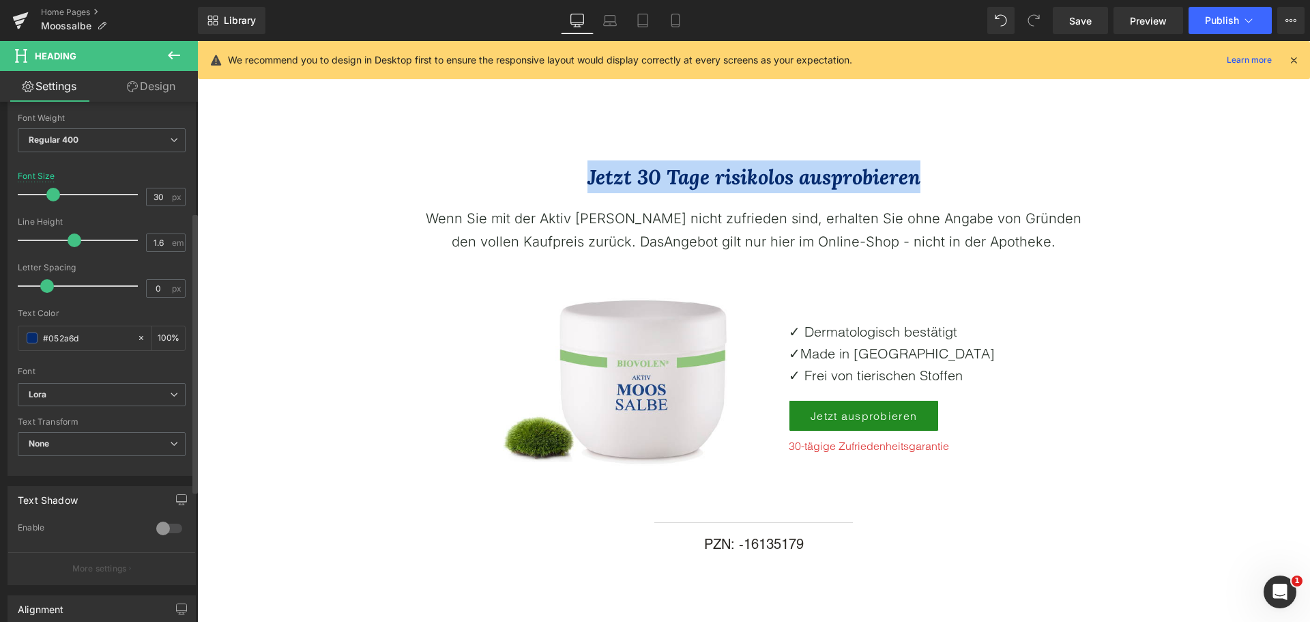
scroll to position [205, 0]
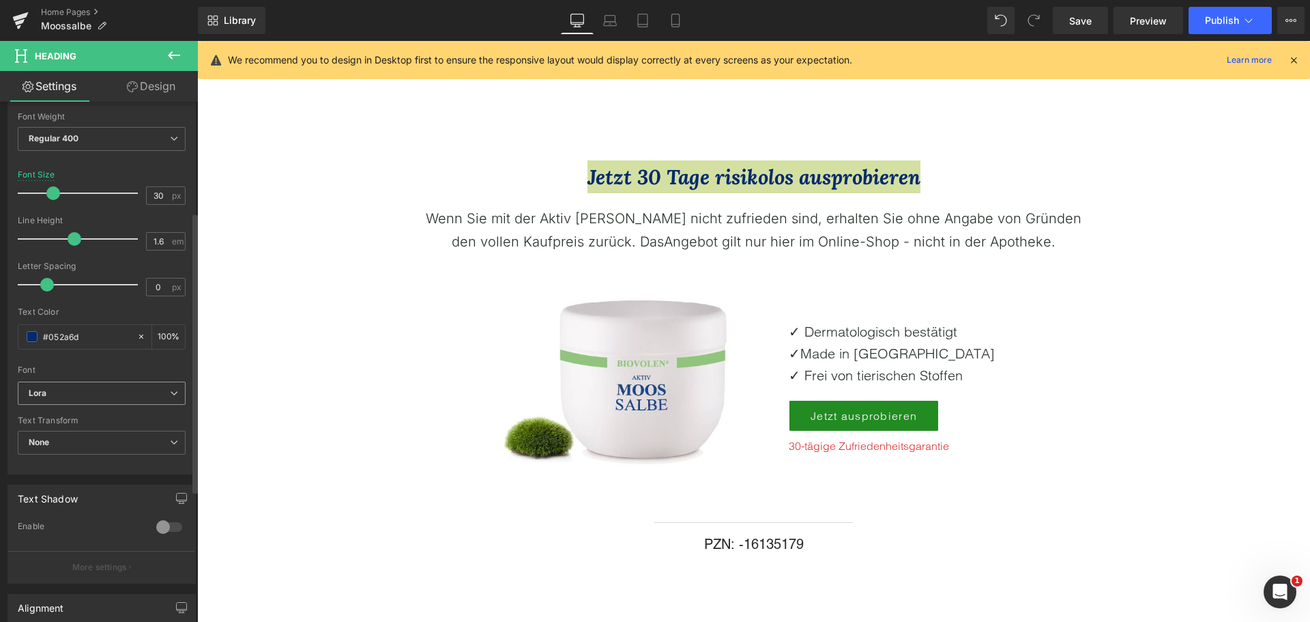
click at [102, 394] on b "Lora" at bounding box center [99, 394] width 141 height 12
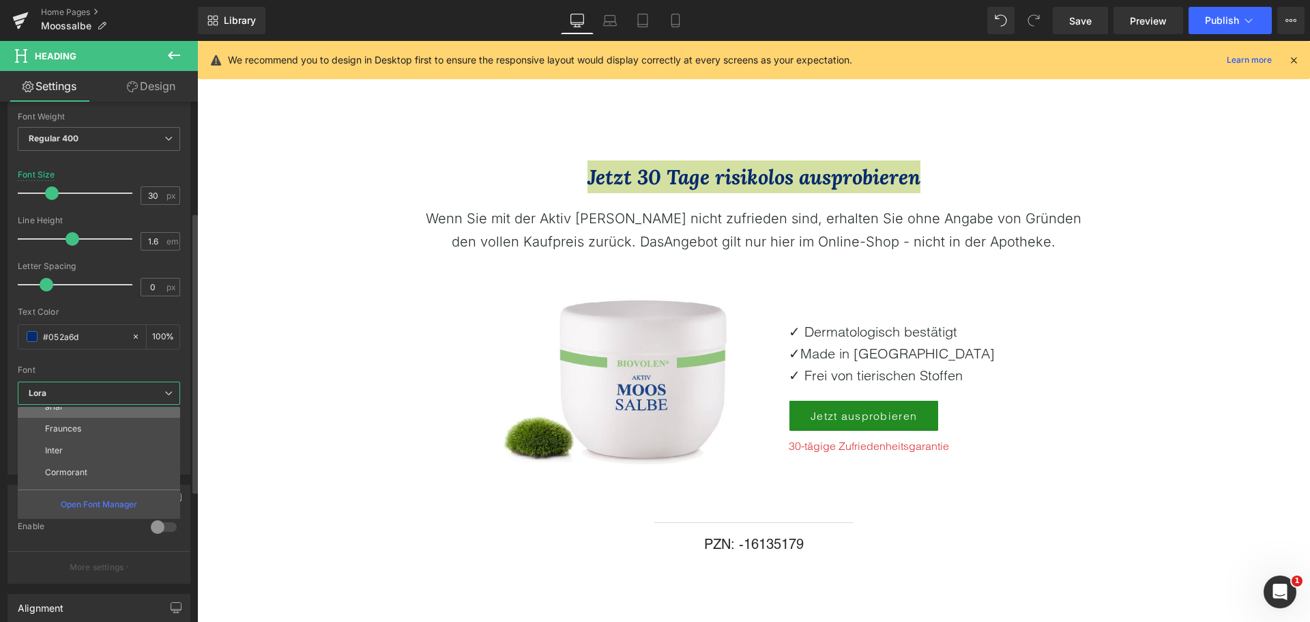
scroll to position [115, 0]
click at [90, 414] on li "Fraunces" at bounding box center [102, 412] width 169 height 22
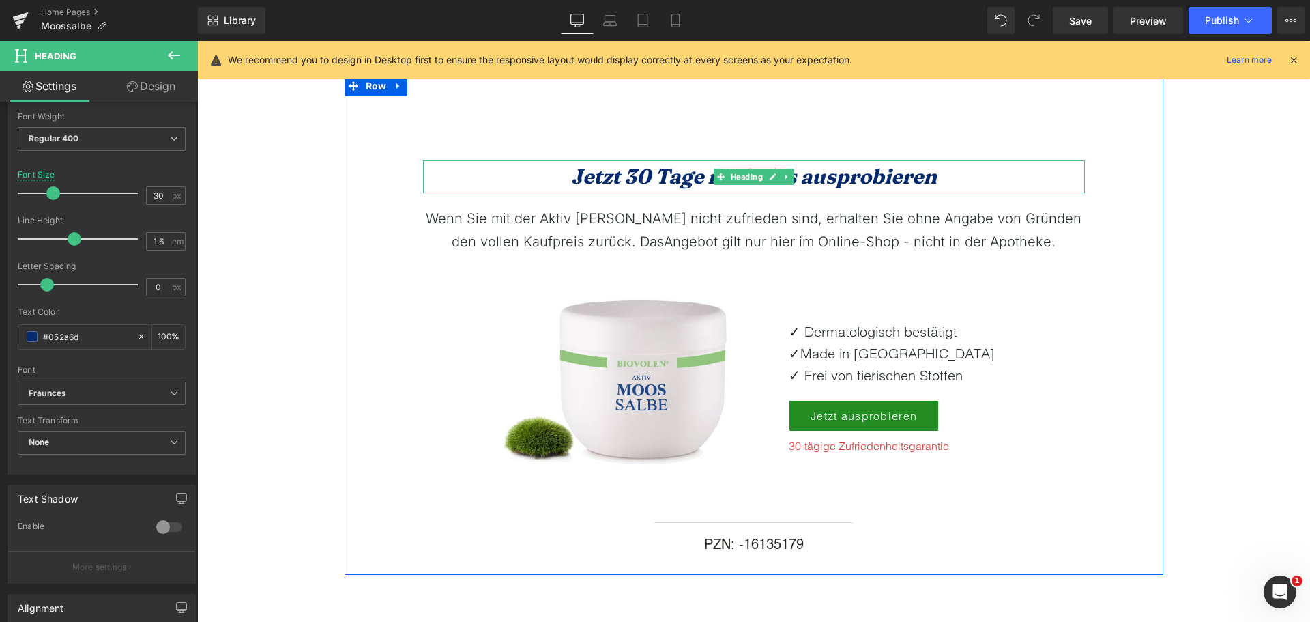
click at [605, 180] on icon "Jetzt 30 Tage risikolos ausprobieren" at bounding box center [754, 176] width 366 height 25
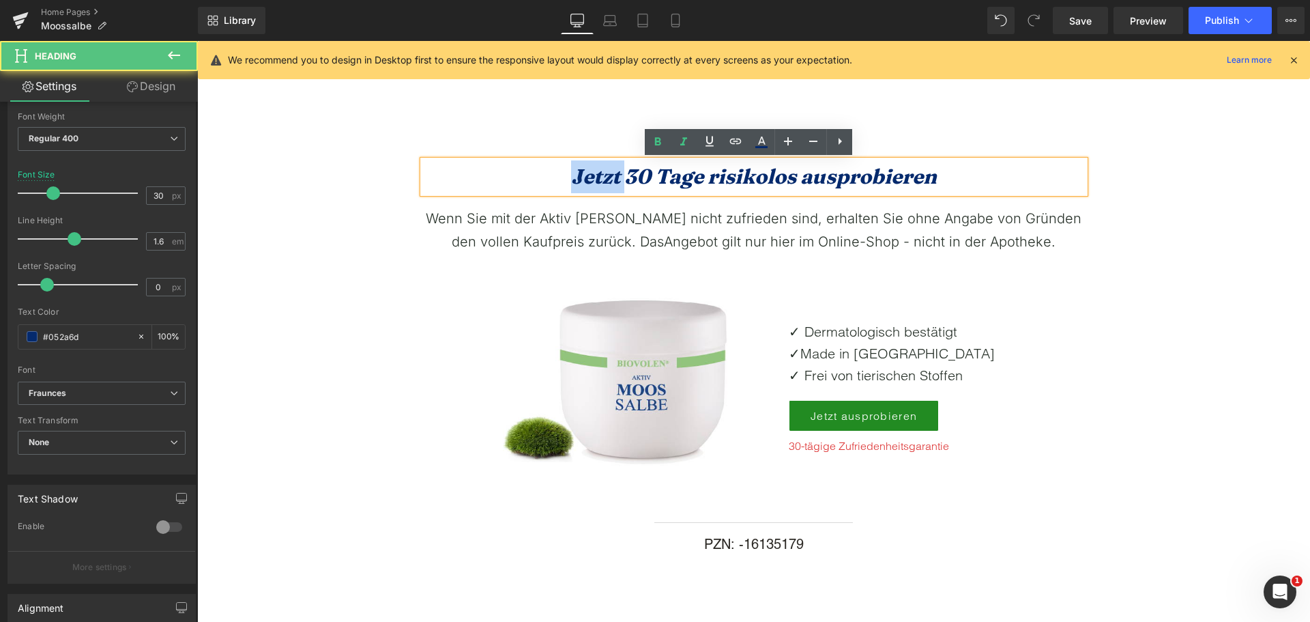
click at [605, 180] on icon "Jetzt 30 Tage risikolos ausprobieren" at bounding box center [754, 176] width 366 height 25
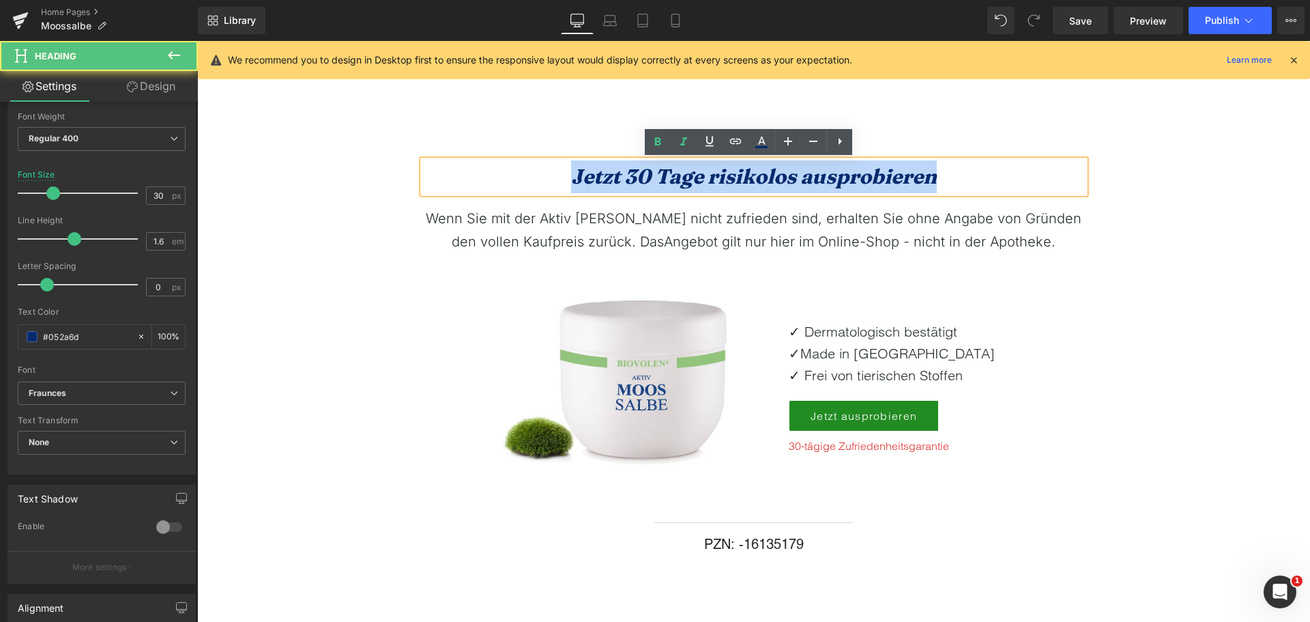
click at [605, 180] on icon "Jetzt 30 Tage risikolos ausprobieren" at bounding box center [754, 176] width 366 height 25
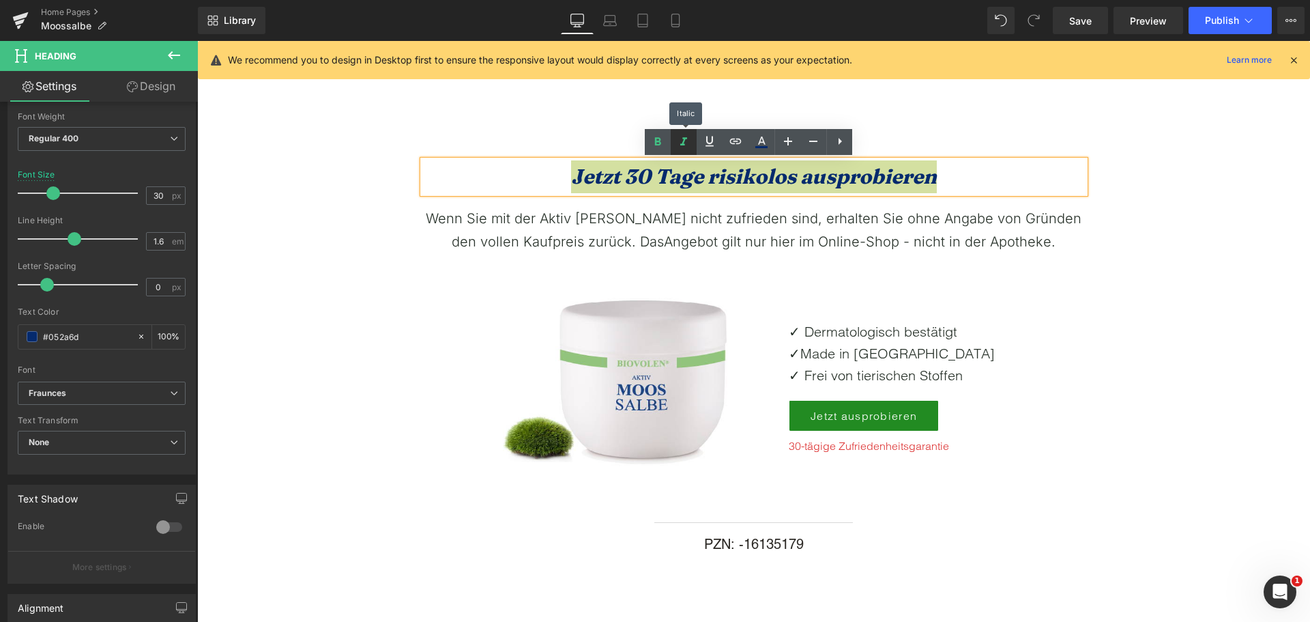
click at [683, 147] on icon at bounding box center [684, 142] width 16 height 16
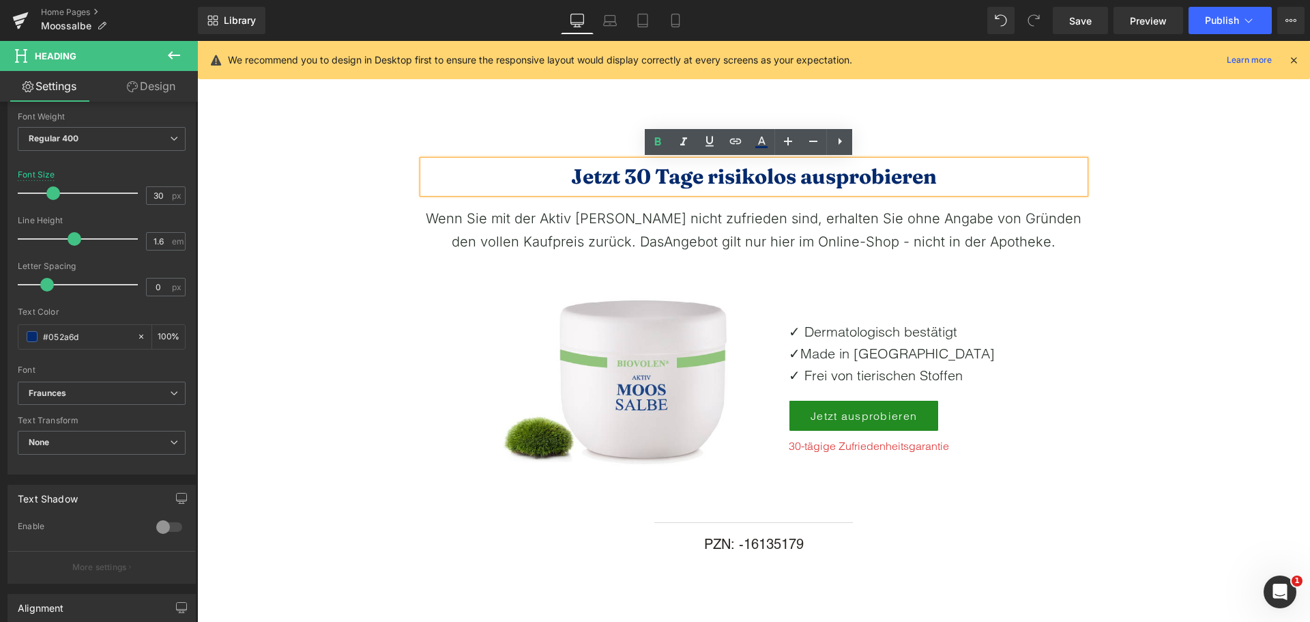
click at [657, 174] on strong "Jetzt 30 Tage risikolos ausprobieren" at bounding box center [754, 176] width 366 height 25
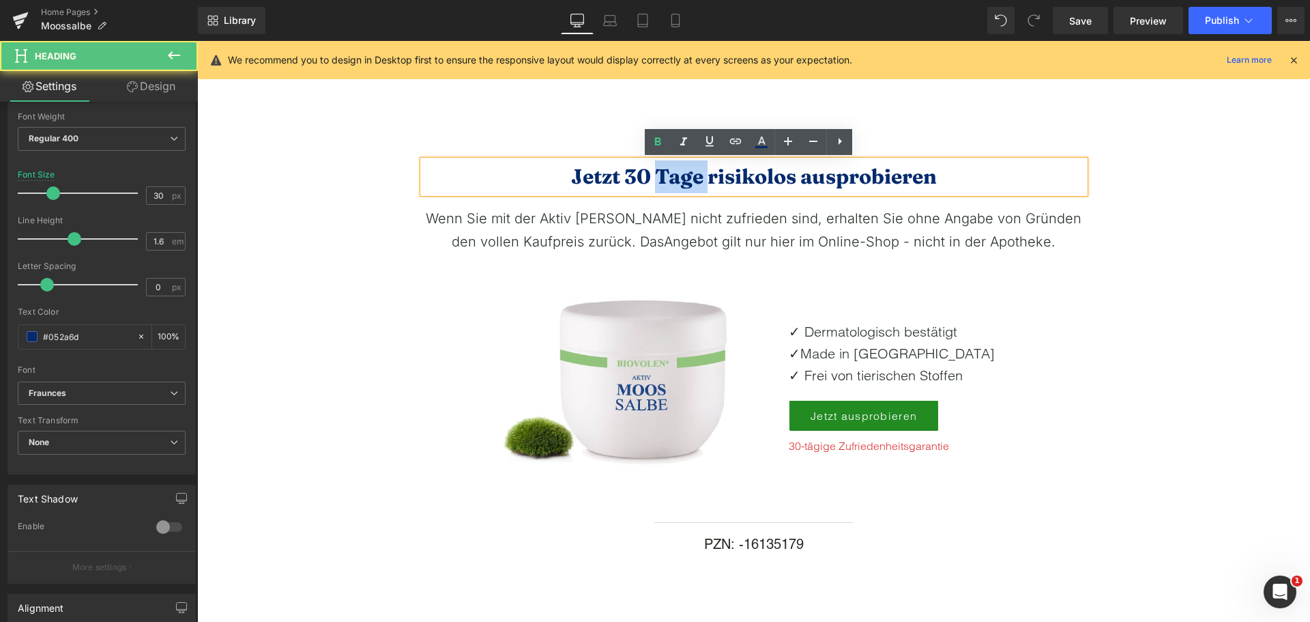
click at [657, 174] on strong "Jetzt 30 Tage risikolos ausprobieren" at bounding box center [754, 176] width 366 height 25
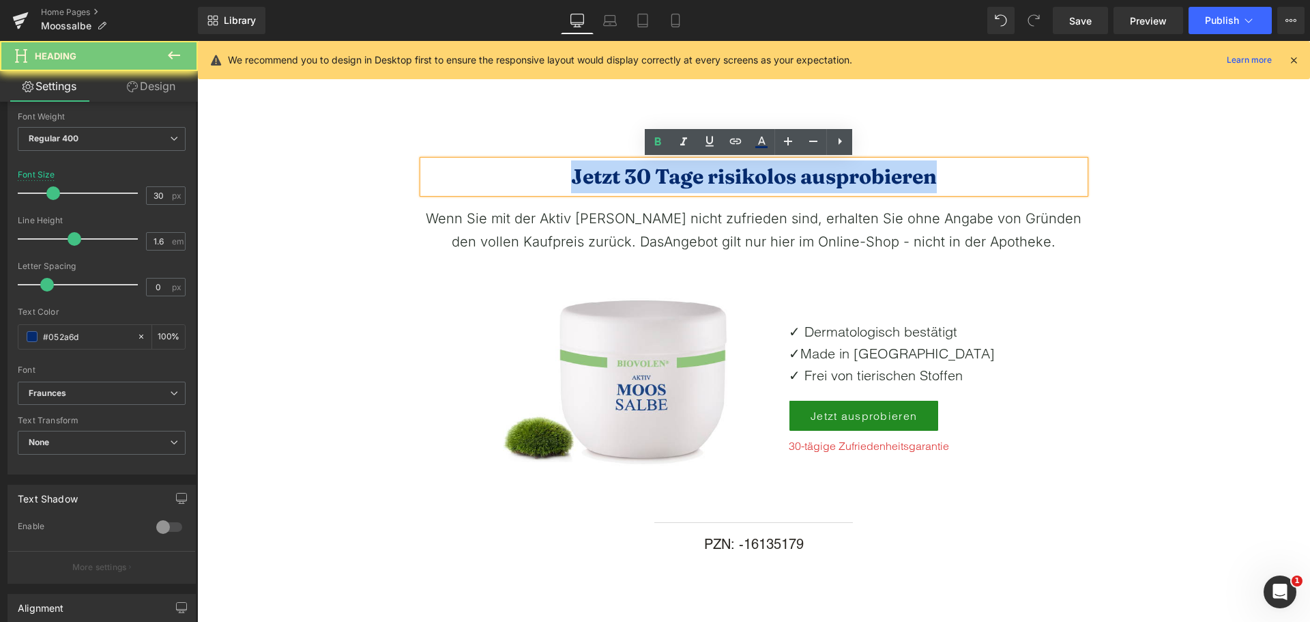
click at [657, 174] on strong "Jetzt 30 Tage risikolos ausprobieren" at bounding box center [754, 176] width 366 height 25
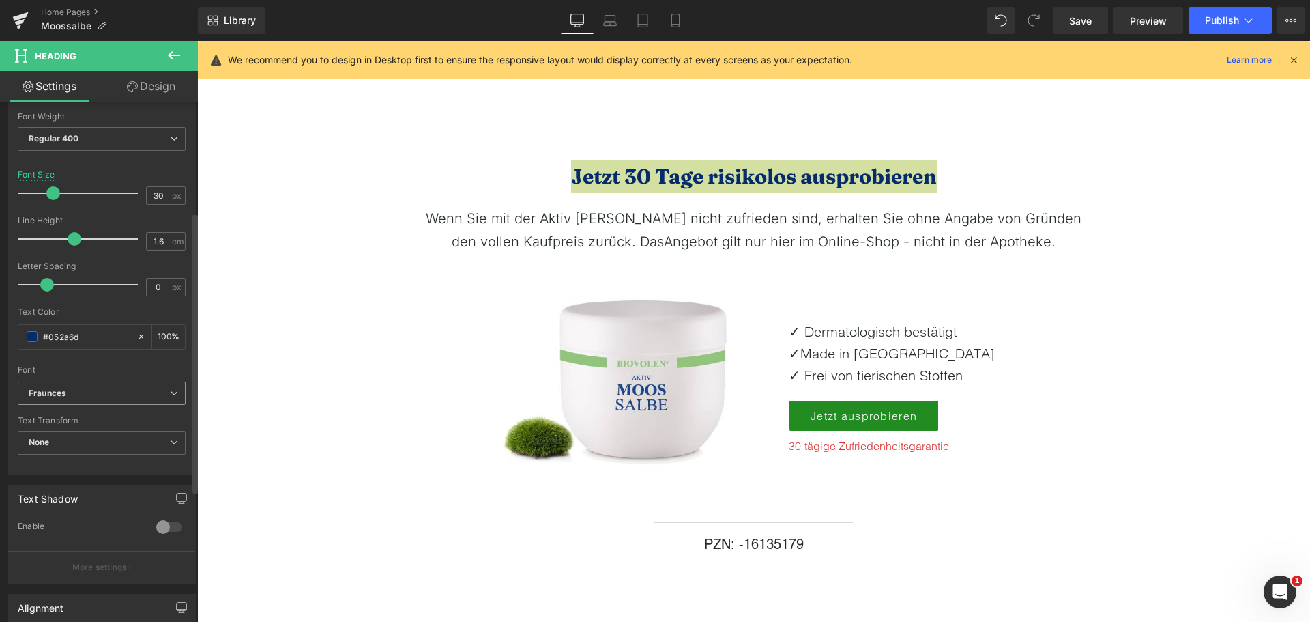
click at [84, 397] on b "Fraunces" at bounding box center [99, 394] width 141 height 12
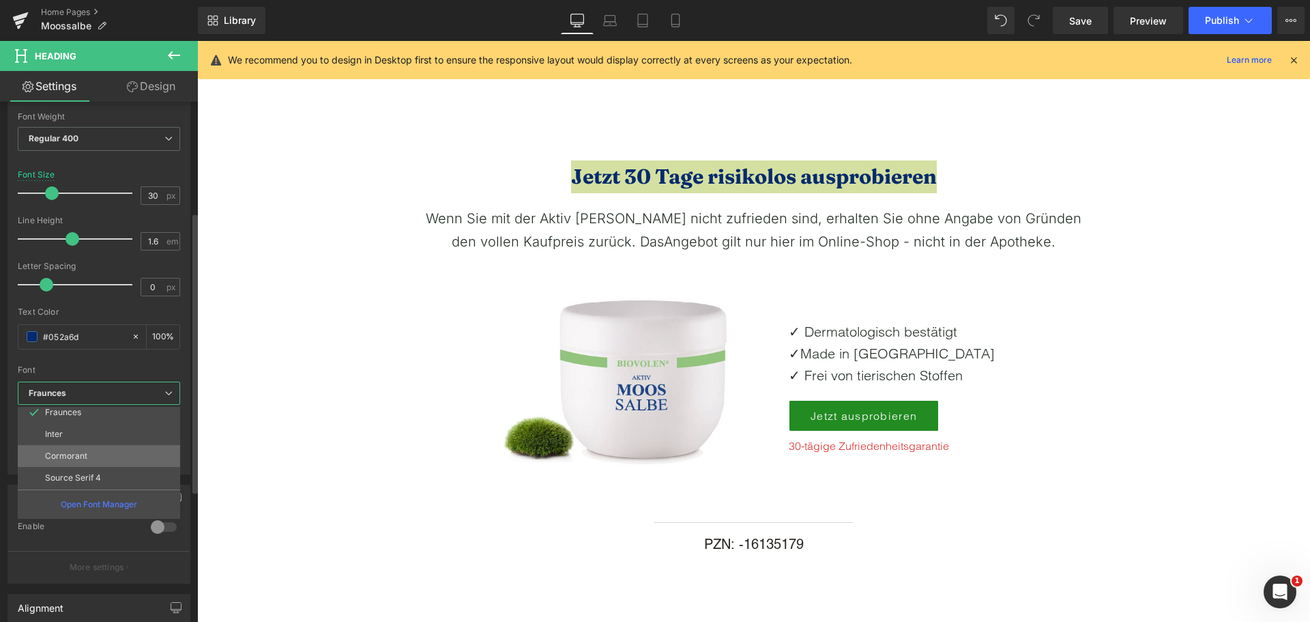
click at [90, 448] on li "Cormorant" at bounding box center [102, 456] width 169 height 22
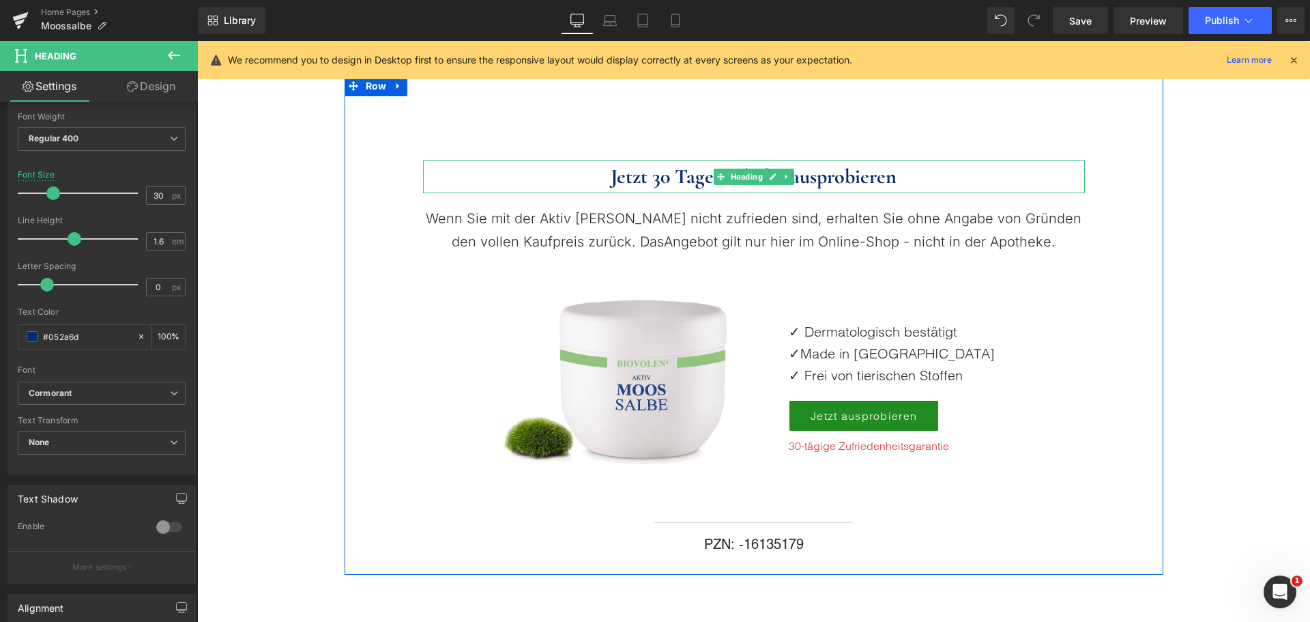
click at [616, 178] on strong "Jetzt 30 Tage risikolos ausprobieren" at bounding box center [754, 176] width 286 height 25
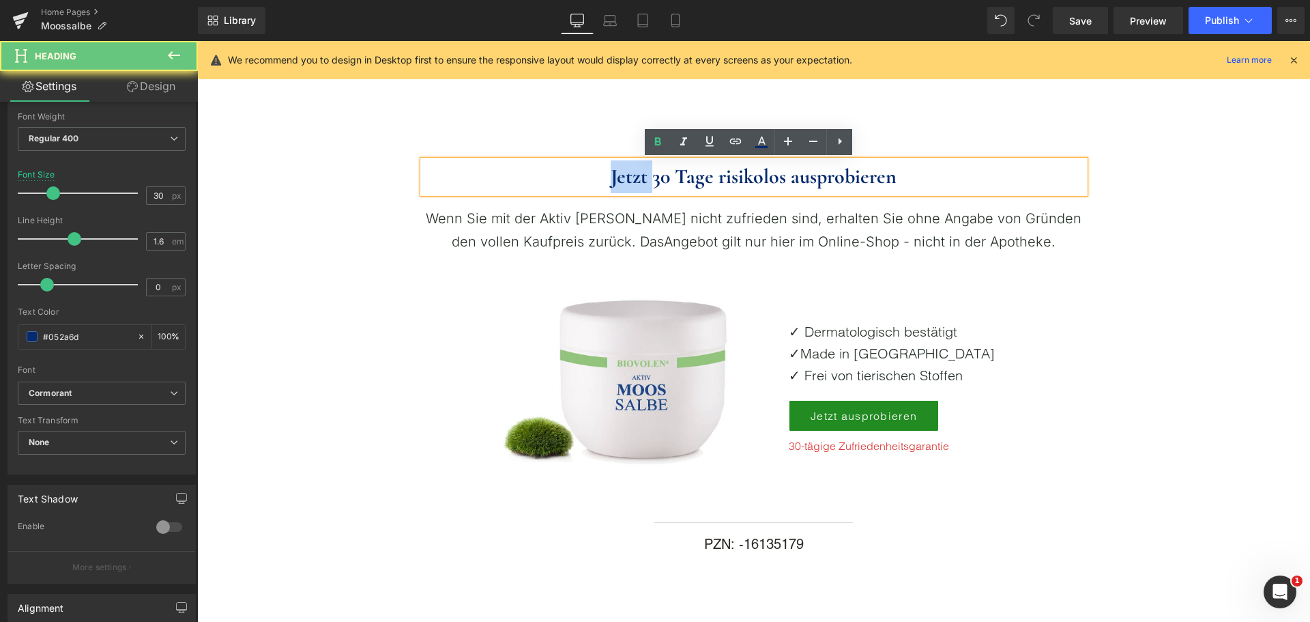
click at [616, 178] on strong "Jetzt 30 Tage risikolos ausprobieren" at bounding box center [754, 176] width 286 height 25
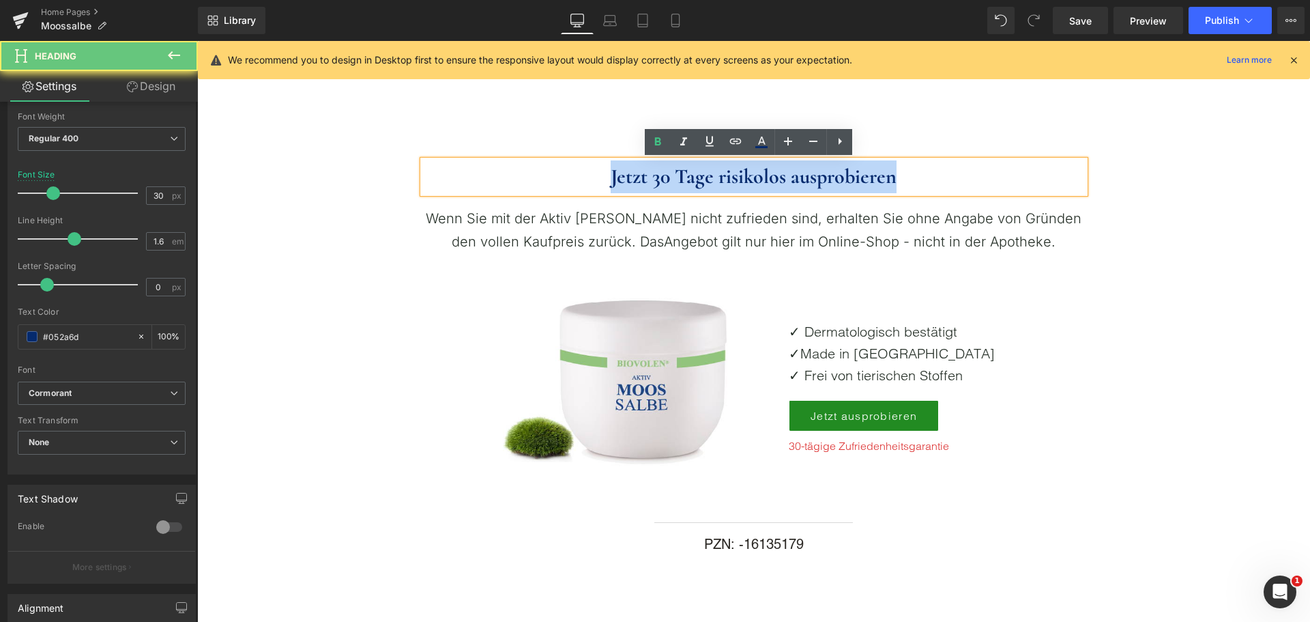
click at [616, 178] on strong "Jetzt 30 Tage risikolos ausprobieren" at bounding box center [754, 176] width 286 height 25
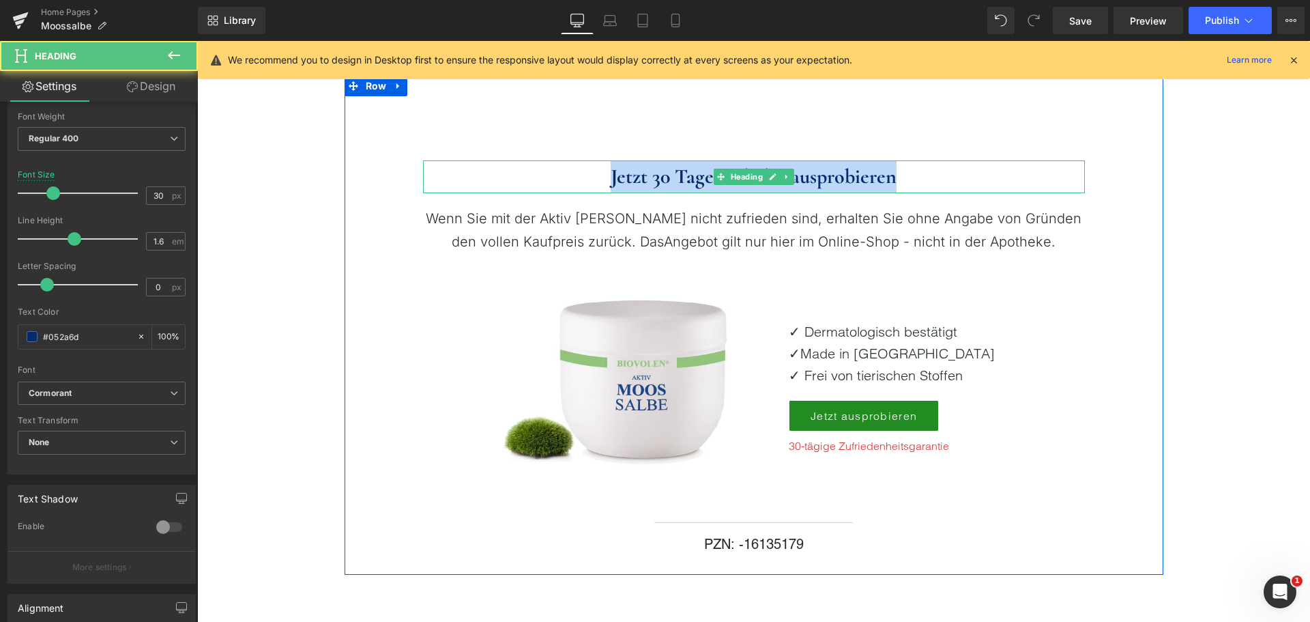
click at [642, 180] on strong "Jetzt 30 Tage risikolos ausprobieren" at bounding box center [754, 176] width 286 height 25
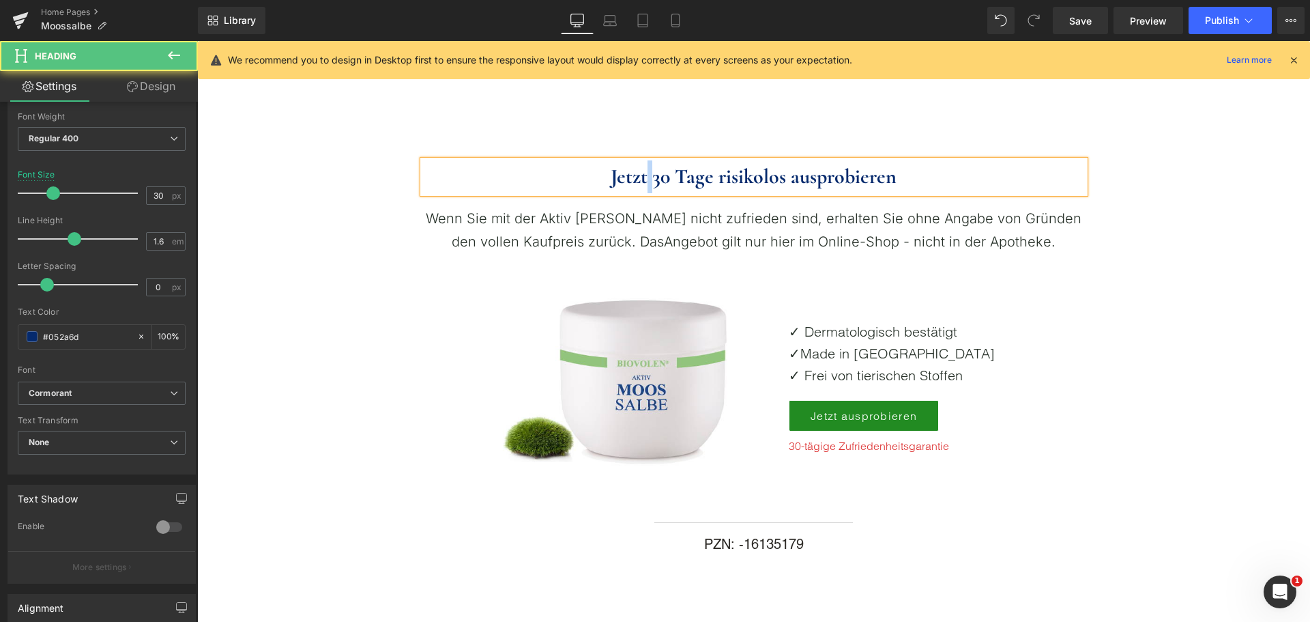
click at [642, 180] on strong "Jetzt 30 Tage risikolos ausprobieren" at bounding box center [754, 176] width 286 height 25
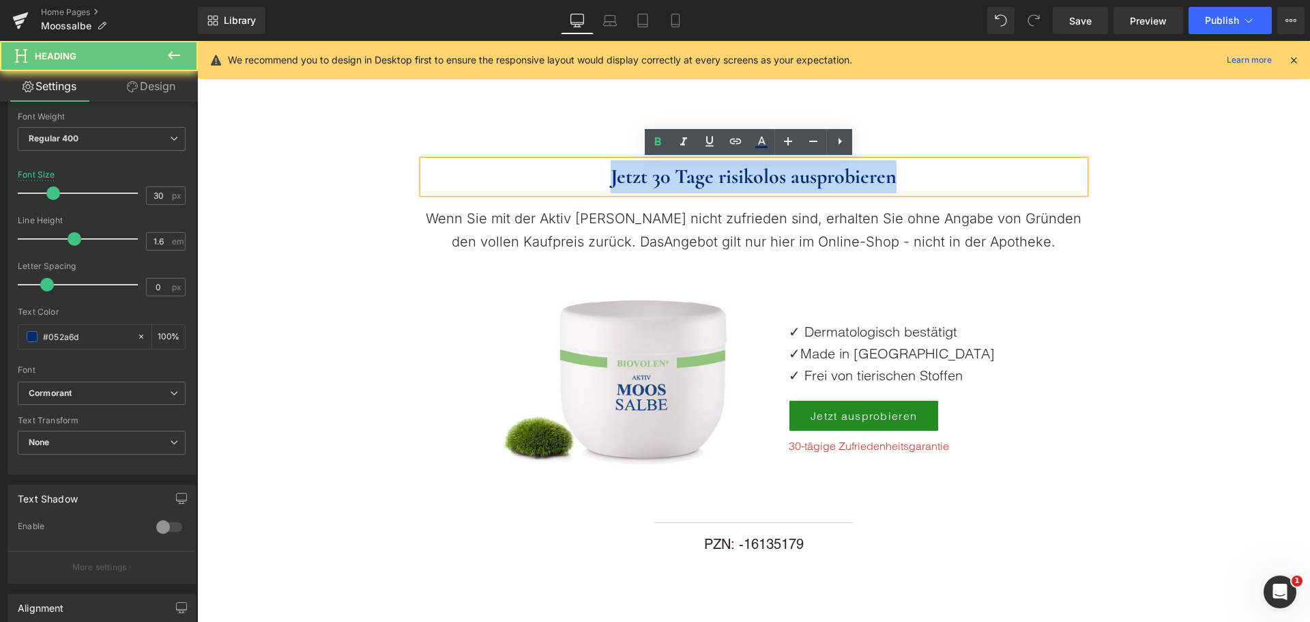
click at [642, 180] on strong "Jetzt 30 Tage risikolos ausprobieren" at bounding box center [754, 176] width 286 height 25
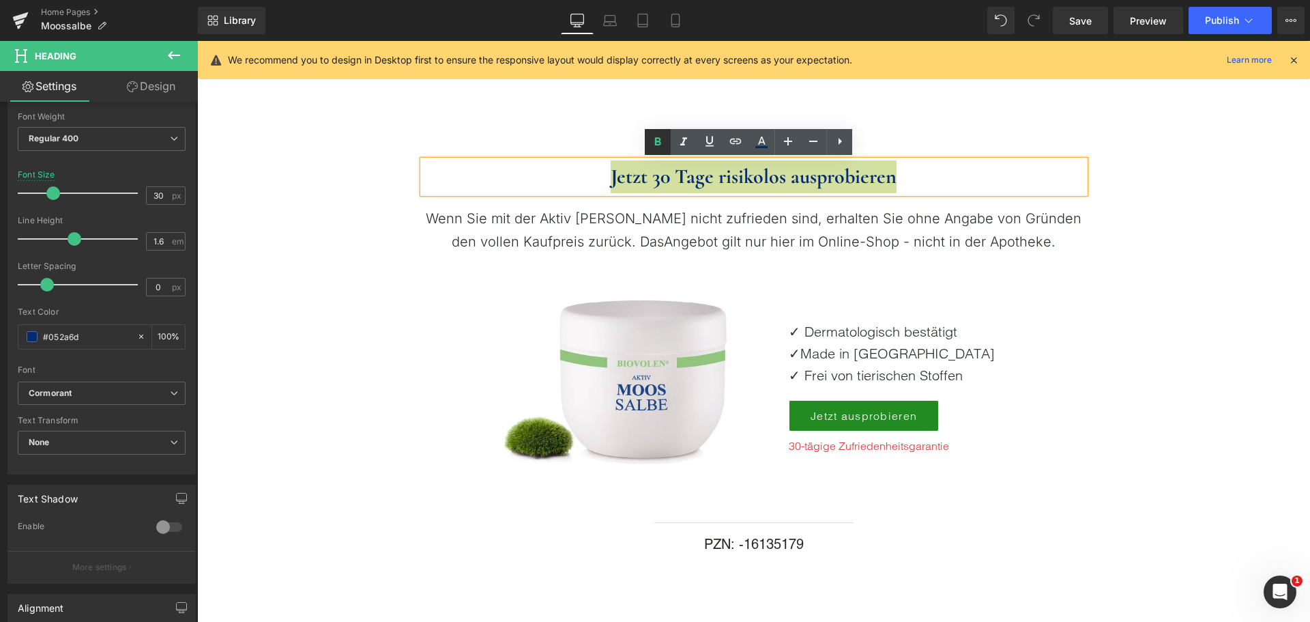
click at [661, 143] on icon at bounding box center [658, 141] width 6 height 8
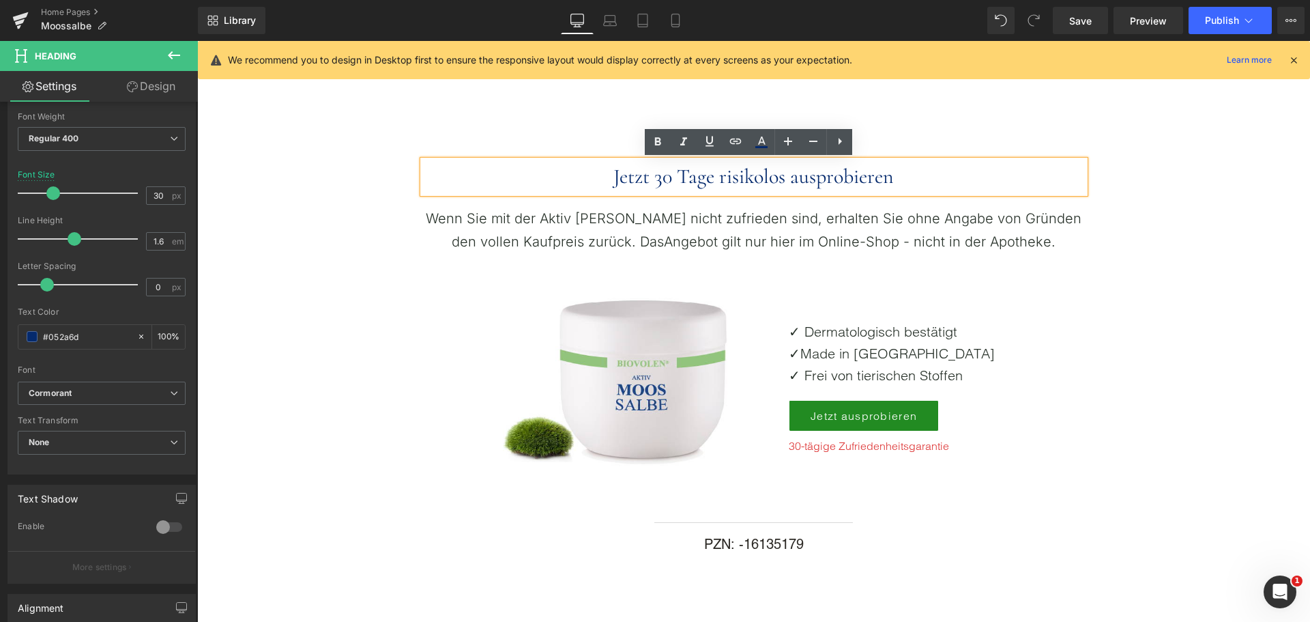
click at [645, 181] on h2 "Jetzt 30 Tage risikolos ausprobieren" at bounding box center [754, 176] width 662 height 33
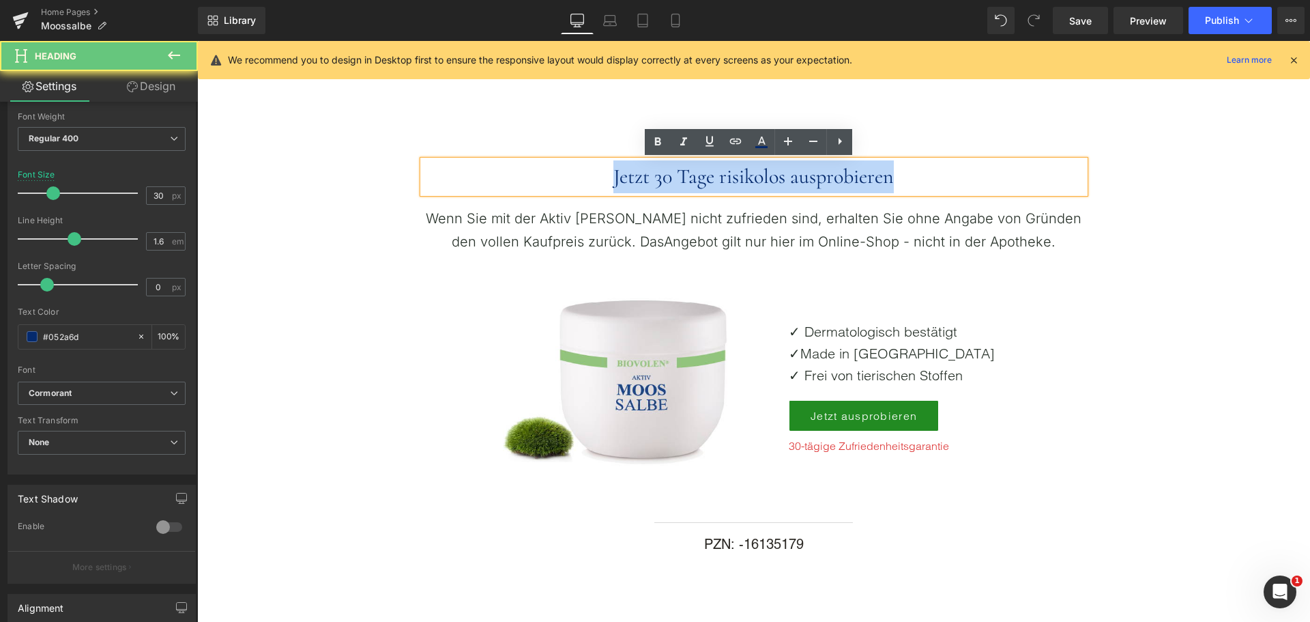
click at [645, 181] on h2 "Jetzt 30 Tage risikolos ausprobieren" at bounding box center [754, 176] width 662 height 33
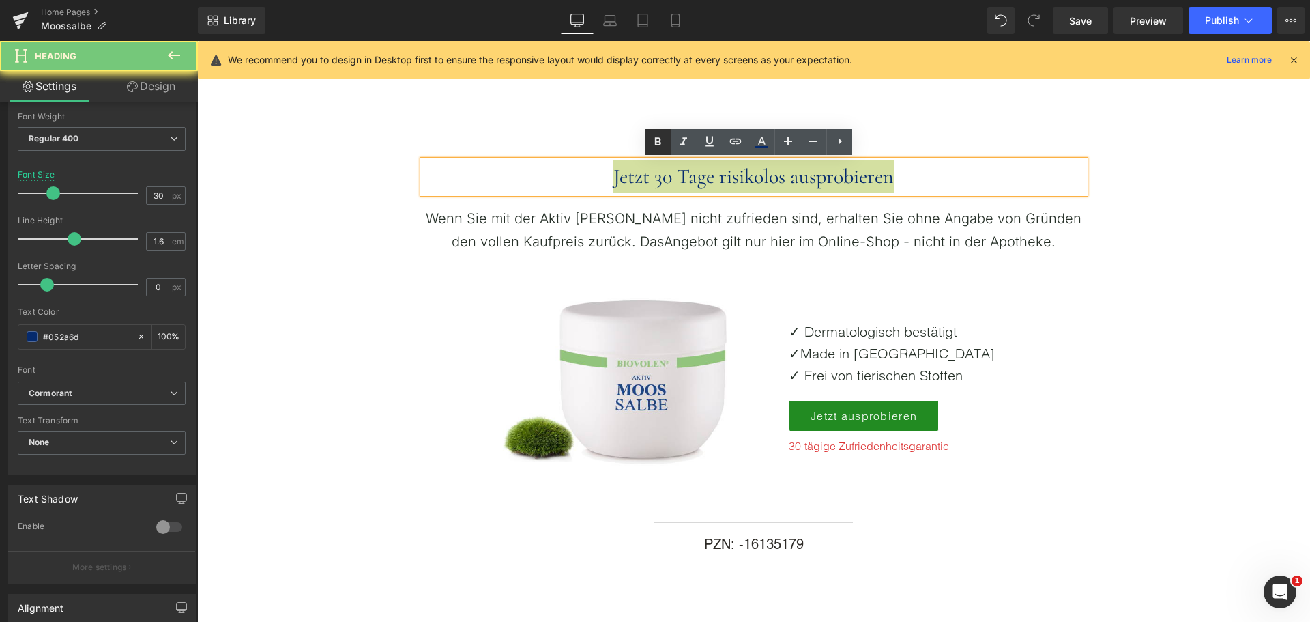
click at [654, 148] on icon at bounding box center [658, 142] width 16 height 16
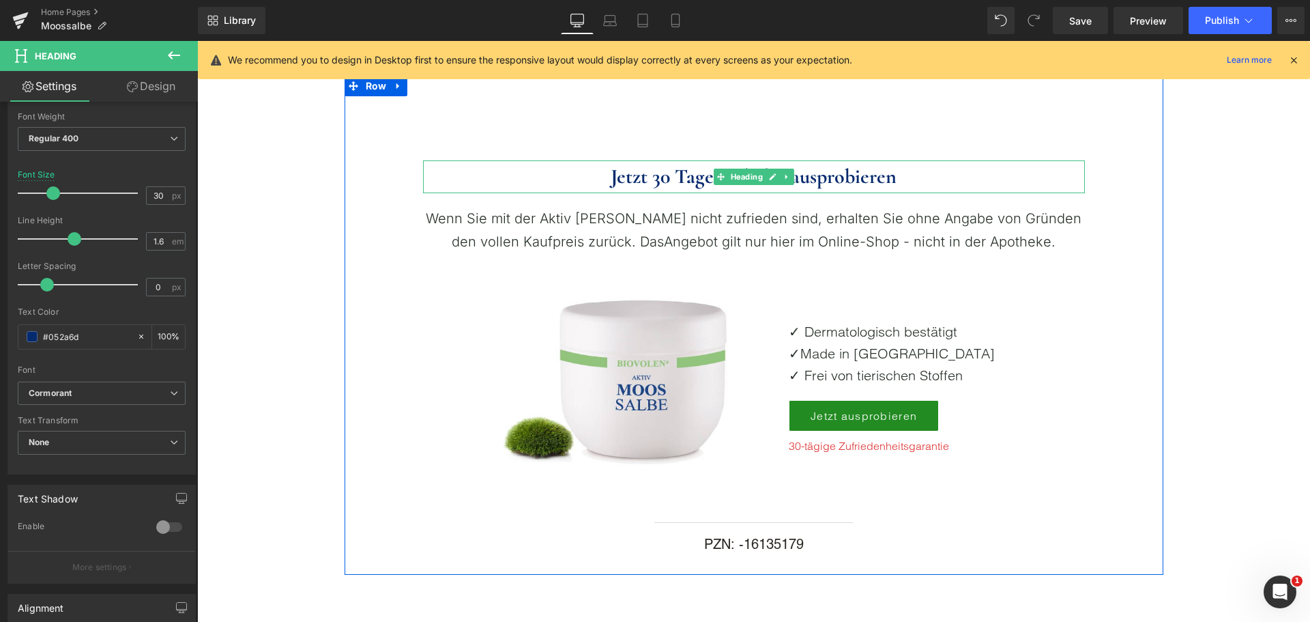
click at [626, 180] on span "Jetzt 30 Tage risikolos ausprobieren" at bounding box center [754, 176] width 286 height 25
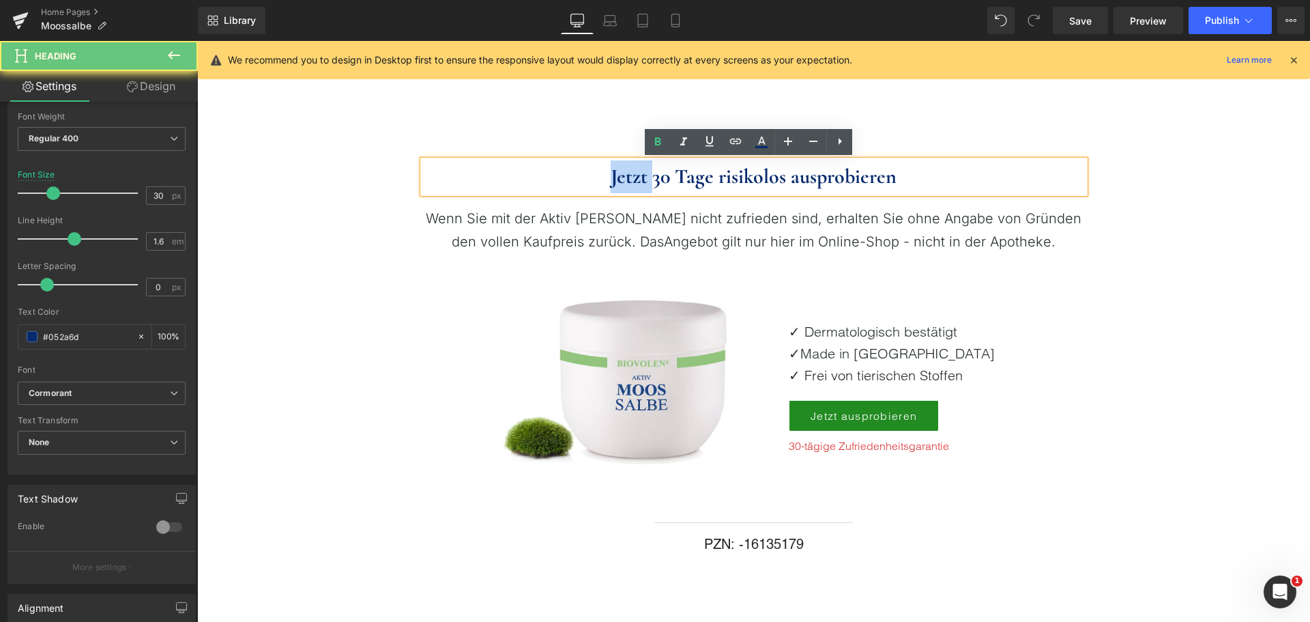
click at [626, 180] on span "Jetzt 30 Tage risikolos ausprobieren" at bounding box center [754, 176] width 286 height 25
click at [613, 186] on span "Jetzt 30 Tage risikolos ausprobieren" at bounding box center [754, 176] width 286 height 25
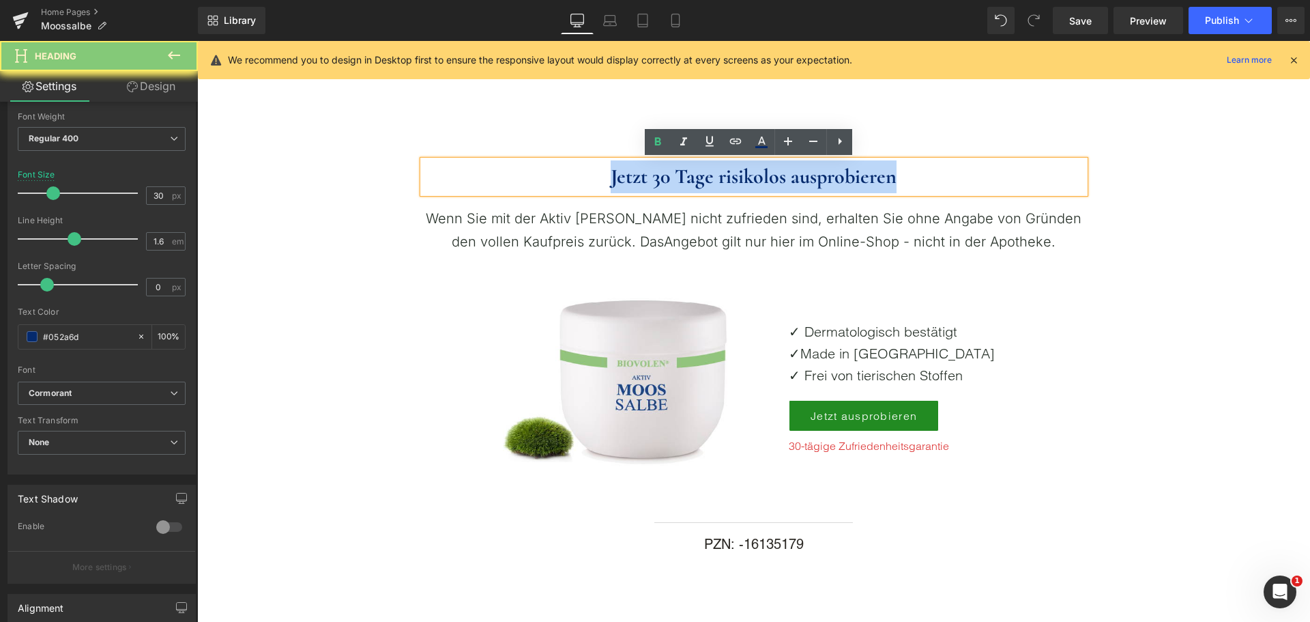
click at [613, 186] on span "Jetzt 30 Tage risikolos ausprobieren" at bounding box center [754, 176] width 286 height 25
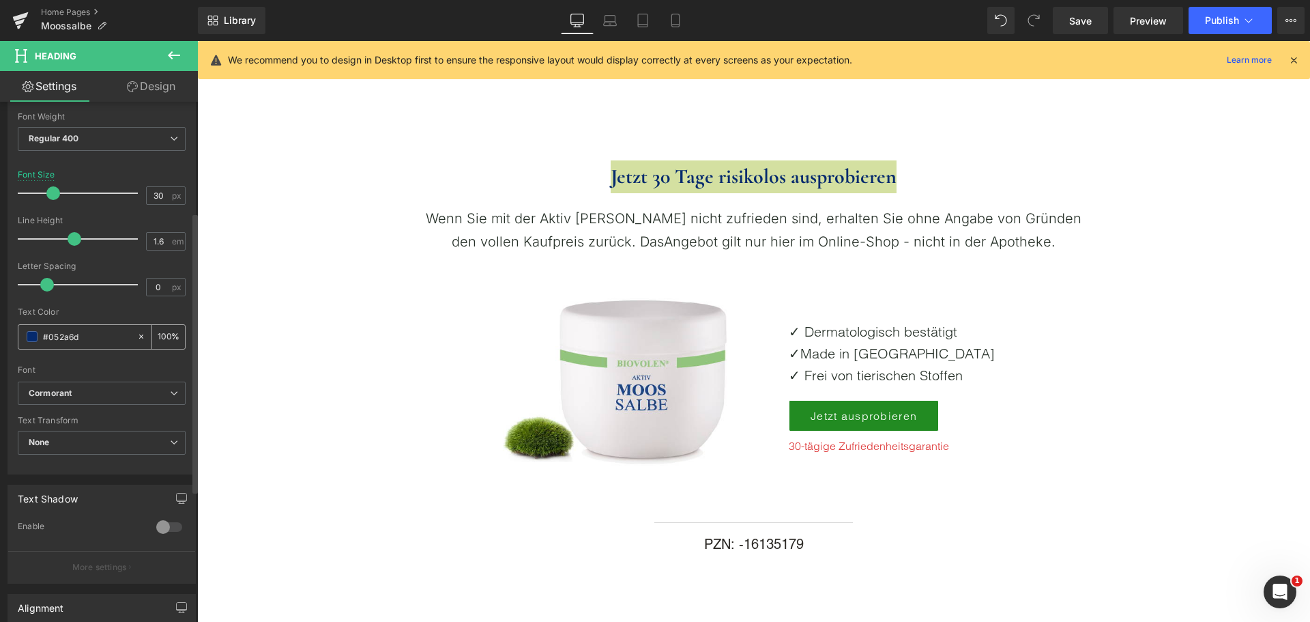
click at [94, 339] on input "#052a6d" at bounding box center [86, 336] width 87 height 15
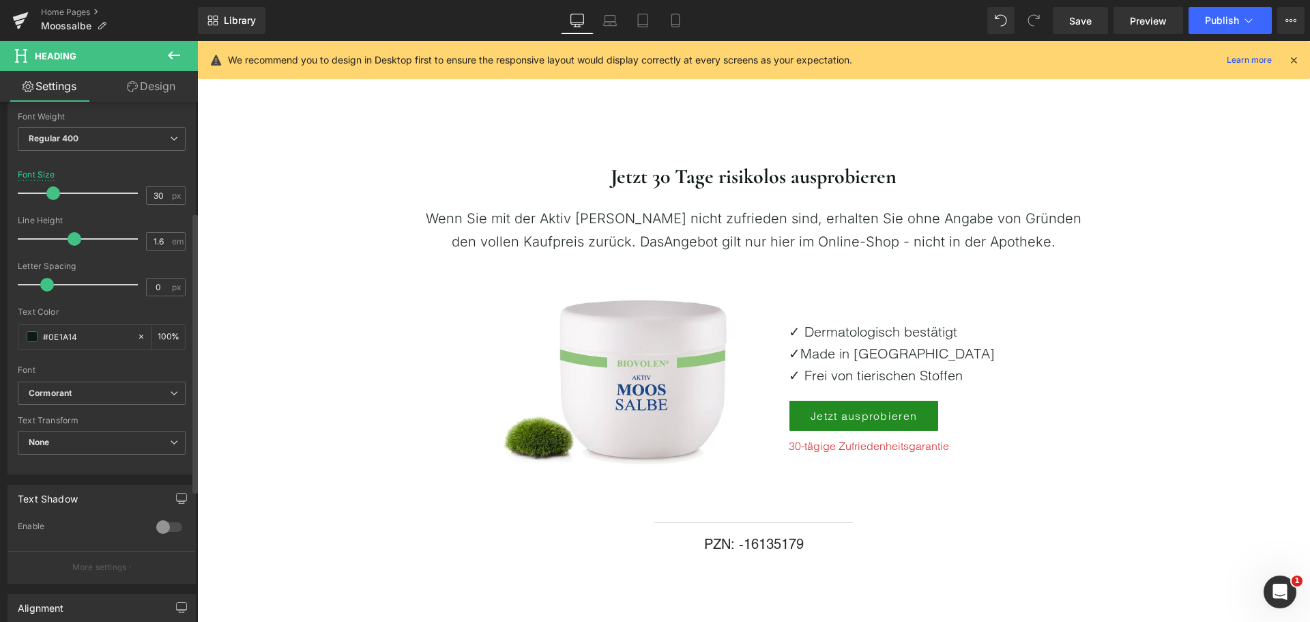
type input "#0E1A14"
click at [107, 317] on div "Text Color #0E1A14 100 %" at bounding box center [102, 336] width 168 height 58
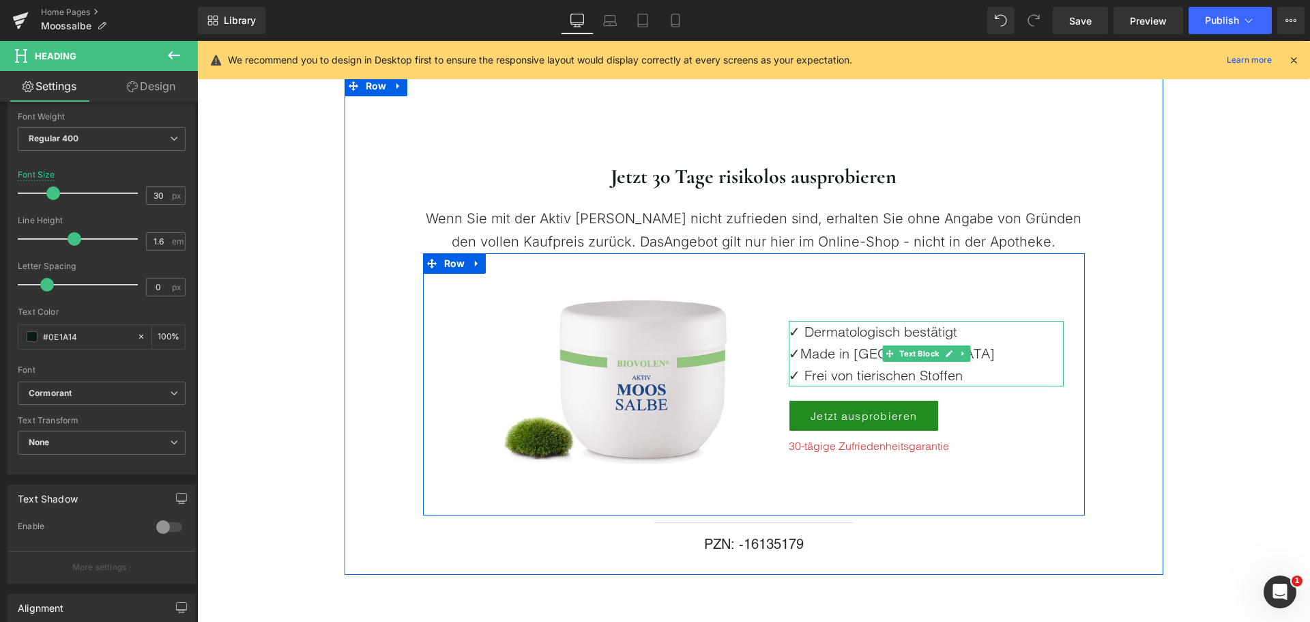
click at [834, 345] on span "Made in [GEOGRAPHIC_DATA]" at bounding box center [898, 353] width 195 height 17
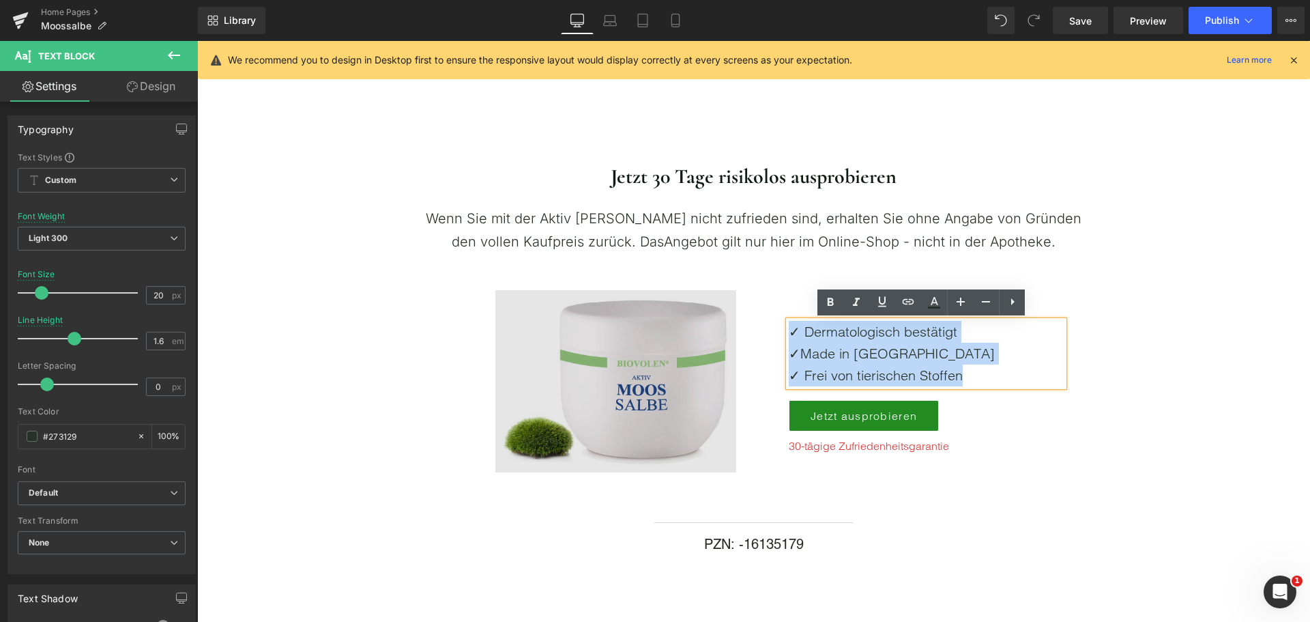
drag, startPoint x: 958, startPoint y: 373, endPoint x: 676, endPoint y: 314, distance: 287.9
click at [682, 314] on div "Image ✓ Dermatologisch bestätigt ✓ Made in Germany ✓ Frei von tierischen Stoffe…" at bounding box center [754, 384] width 662 height 263
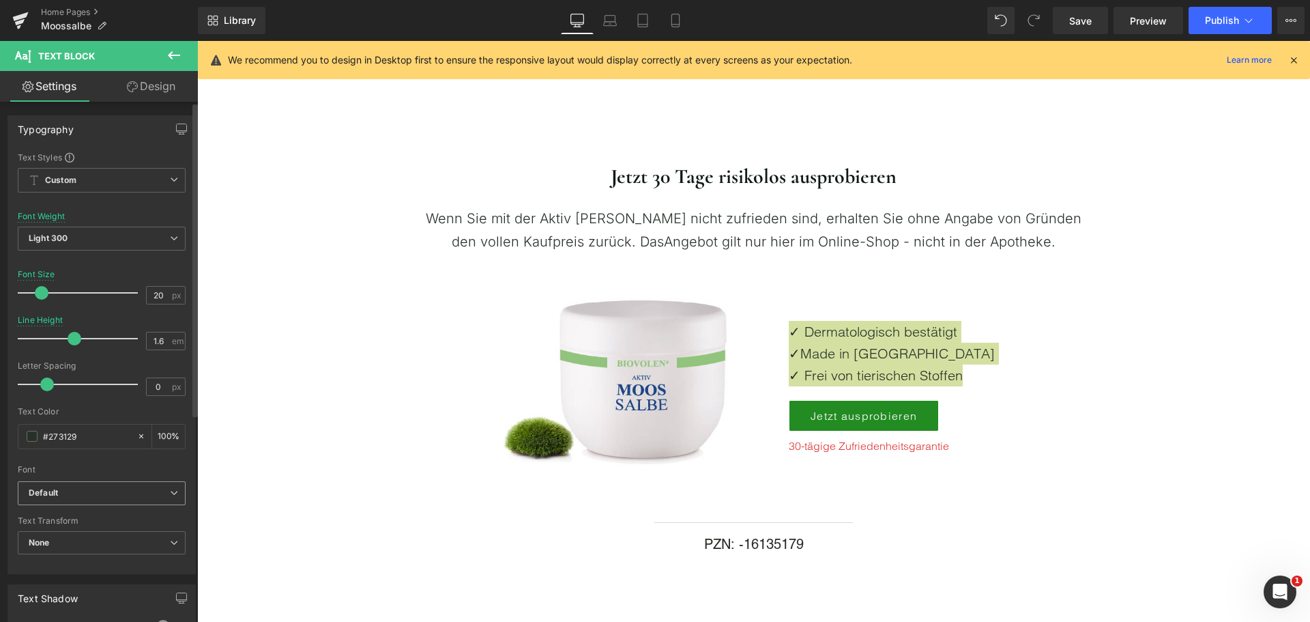
click at [76, 493] on b "Default" at bounding box center [99, 493] width 141 height 12
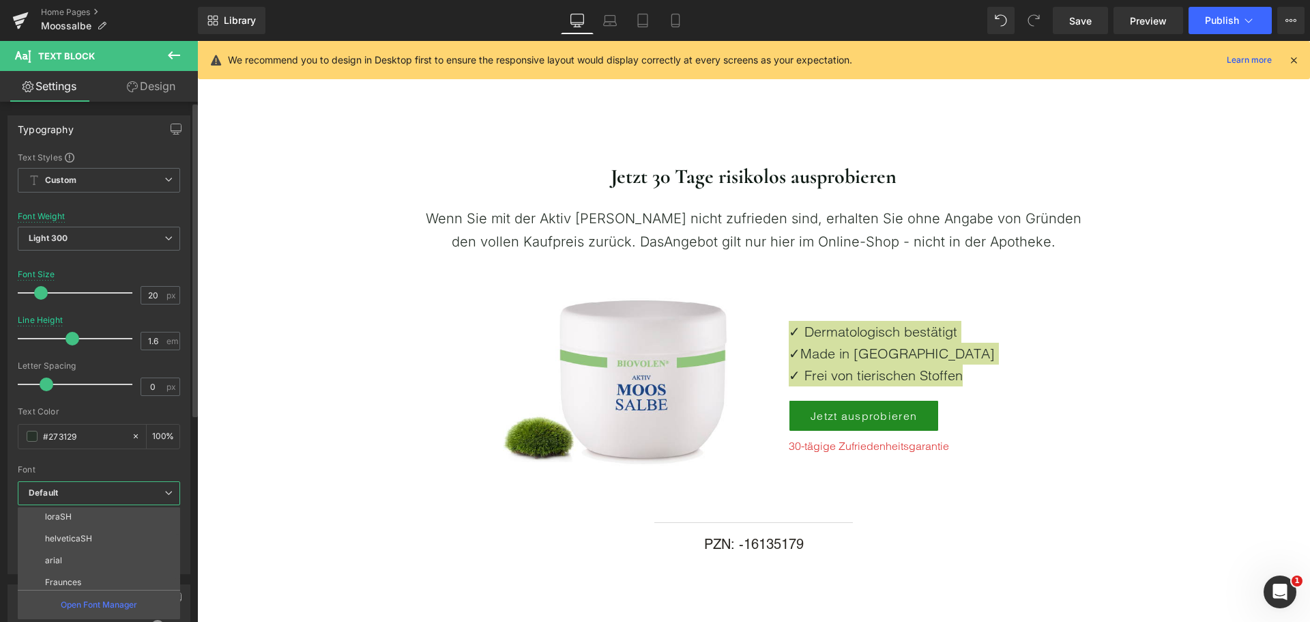
scroll to position [68, 0]
click at [78, 571] on li "Inter" at bounding box center [102, 581] width 169 height 22
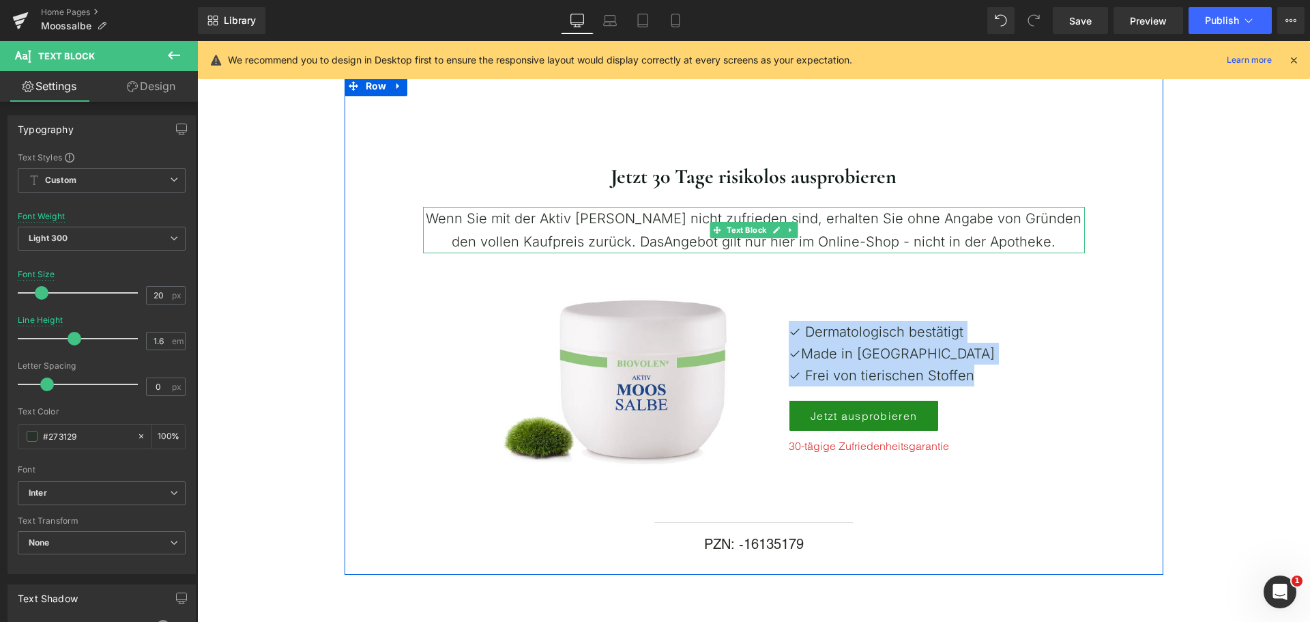
click at [664, 229] on p "Wenn Sie mit der Aktiv Moossalbe nicht zufrieden sind, erhalten Sie ohne Angabe…" at bounding box center [754, 230] width 662 height 46
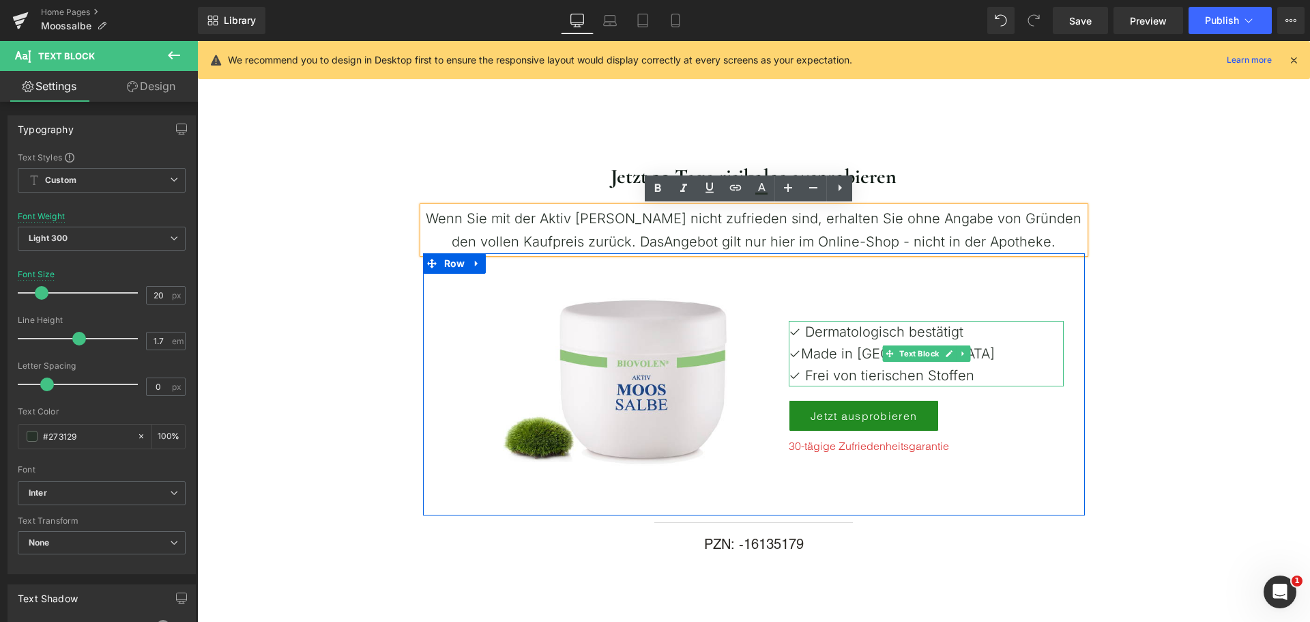
click at [814, 341] on p "✓ Dermatologisch bestätigt" at bounding box center [926, 332] width 275 height 22
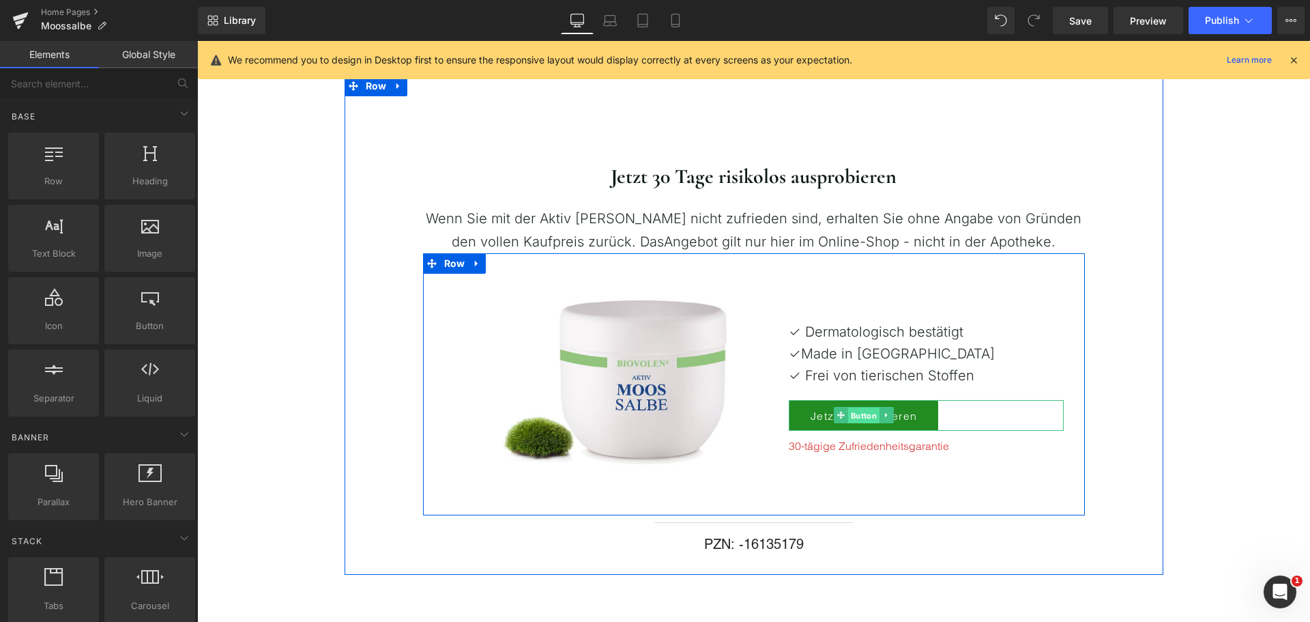
click at [861, 418] on span "Button" at bounding box center [863, 415] width 31 height 16
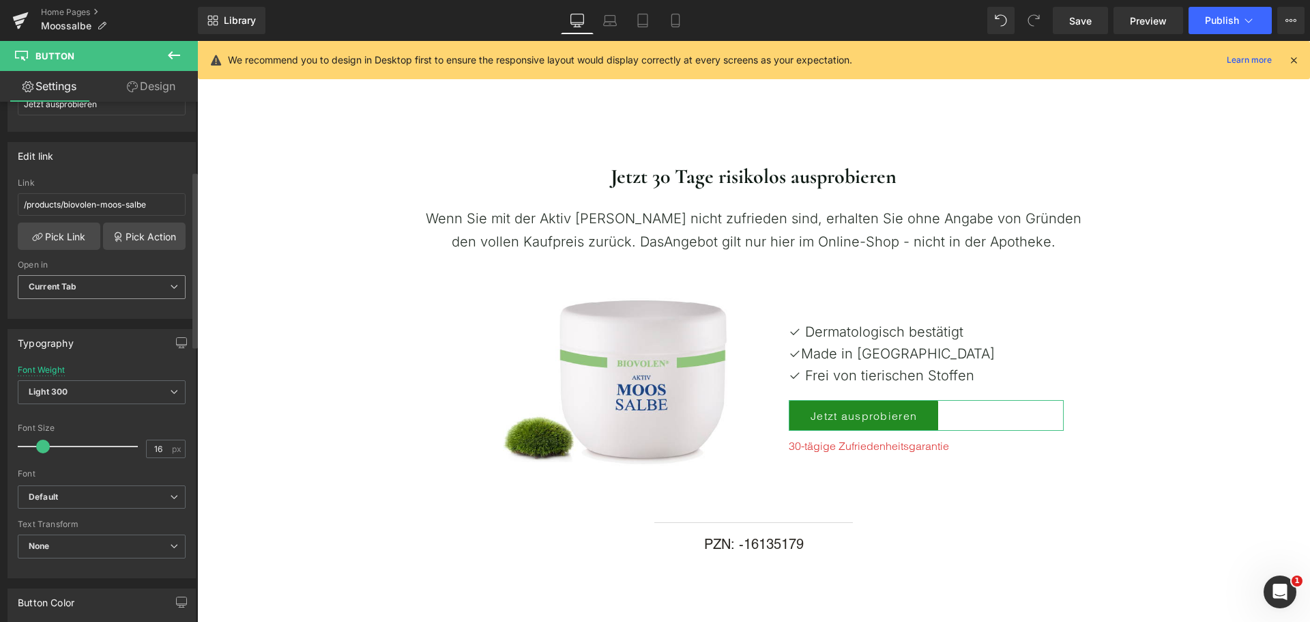
scroll to position [205, 0]
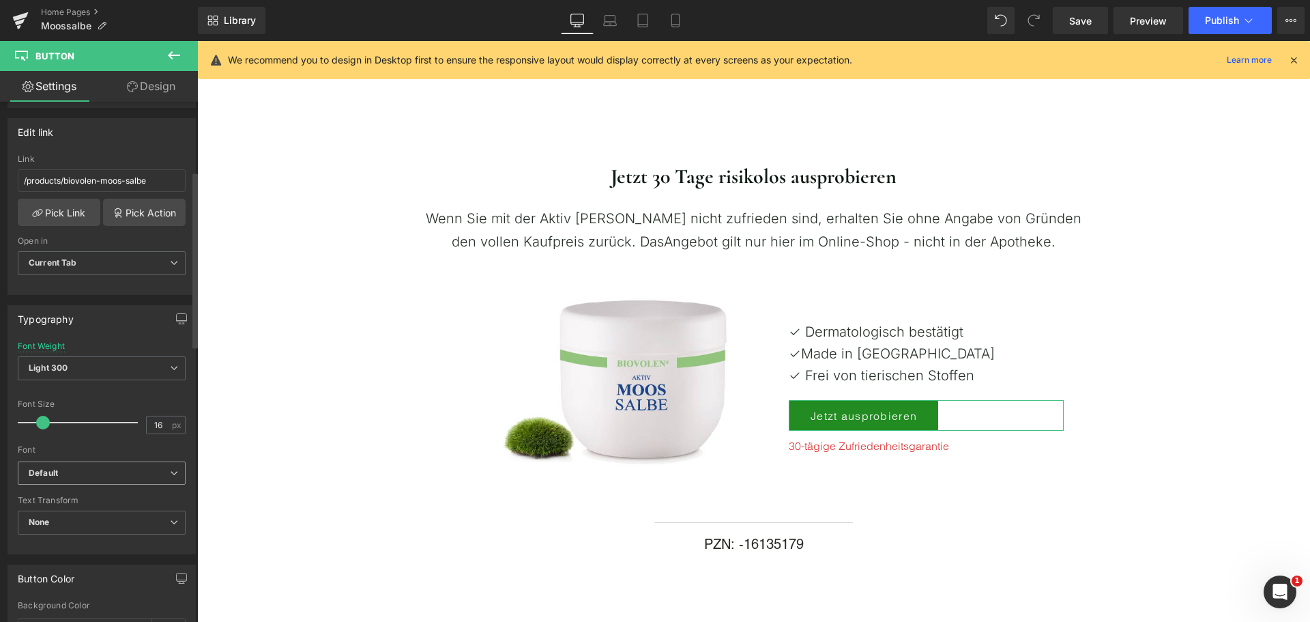
click at [89, 475] on b "Default" at bounding box center [99, 474] width 141 height 12
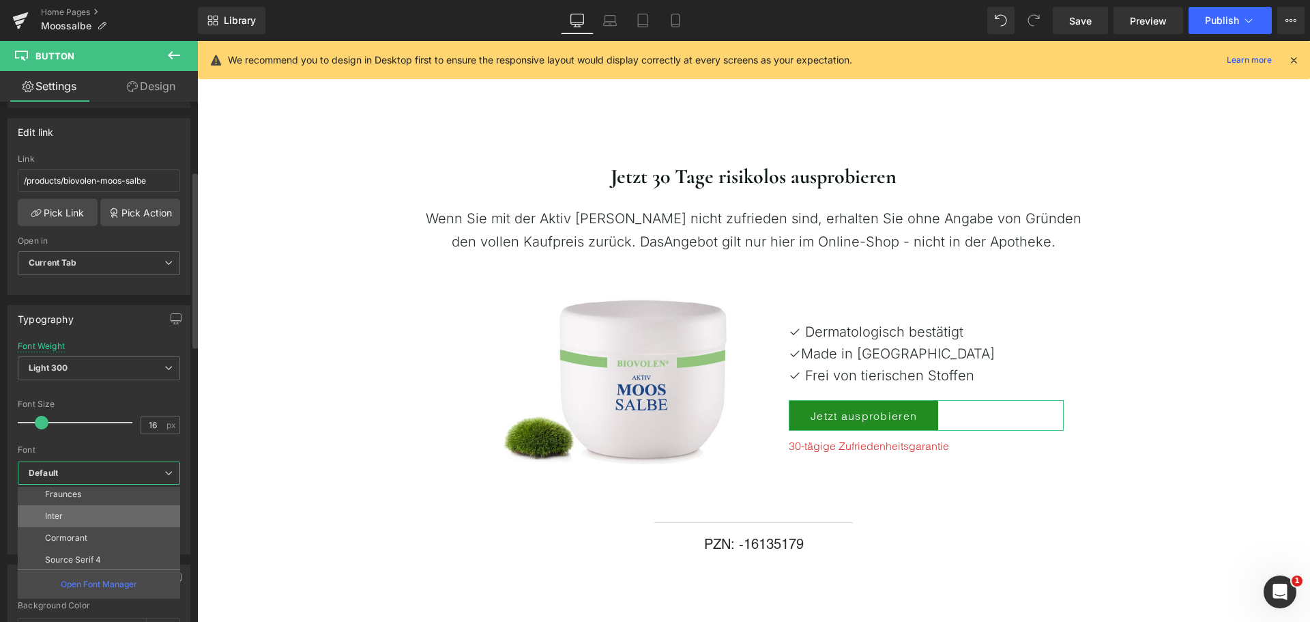
scroll to position [115, 0]
click at [90, 513] on li "Inter" at bounding box center [102, 514] width 169 height 22
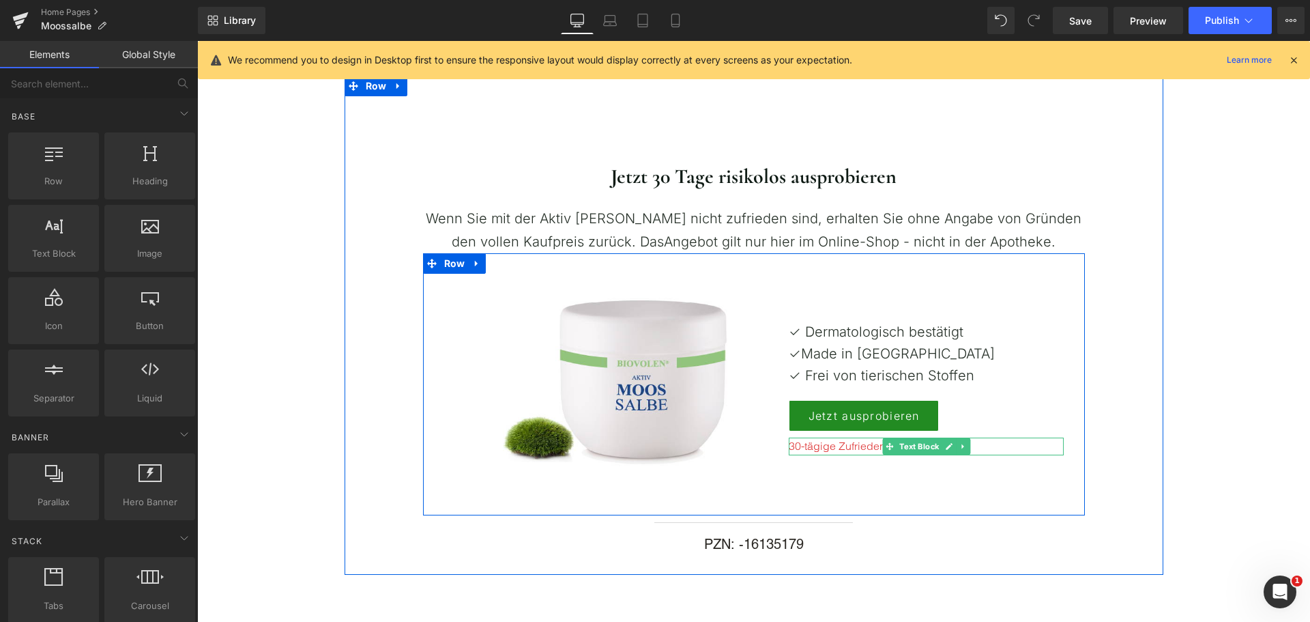
click at [830, 448] on p "30-tägige Zufriedenheitsgarantie" at bounding box center [926, 447] width 275 height 18
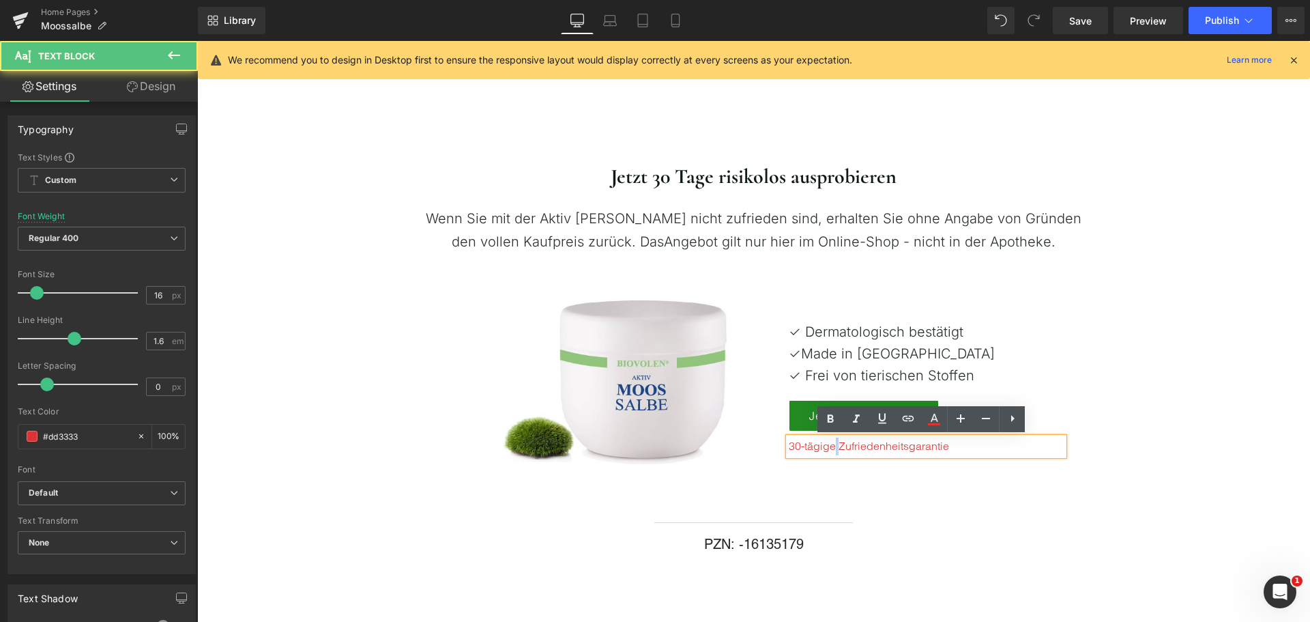
click at [830, 448] on p "30-tägige Zufriedenheitsgarantie" at bounding box center [926, 447] width 275 height 18
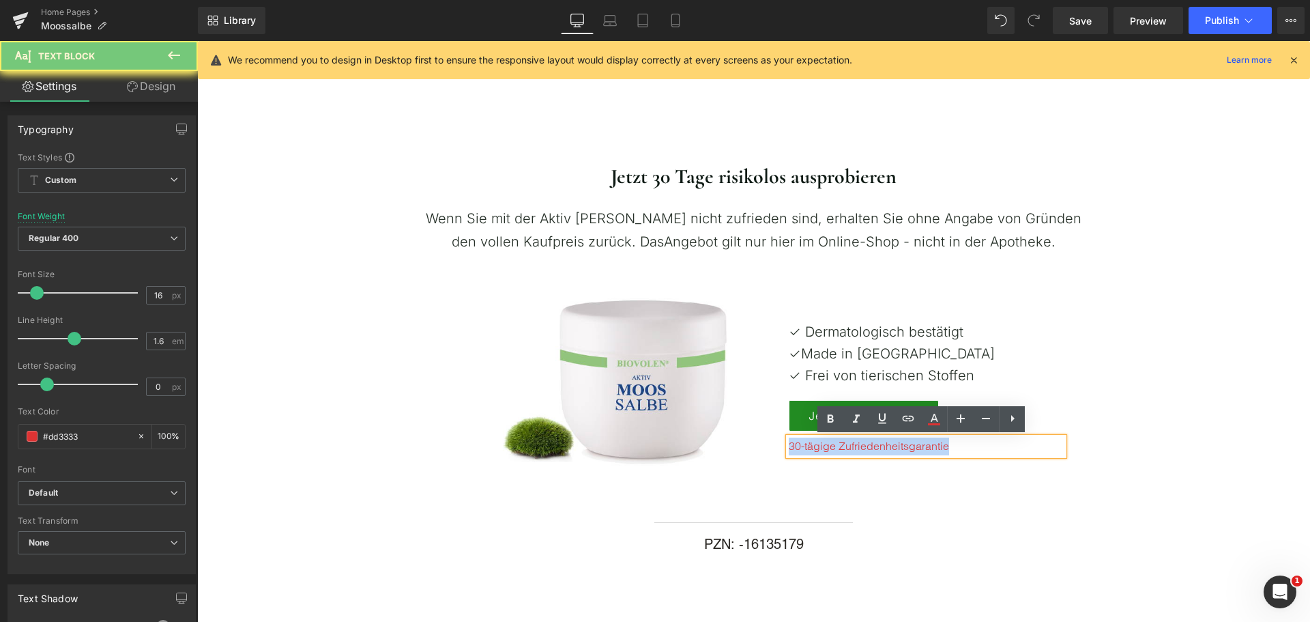
click at [830, 448] on p "30-tägige Zufriedenheitsgarantie" at bounding box center [926, 447] width 275 height 18
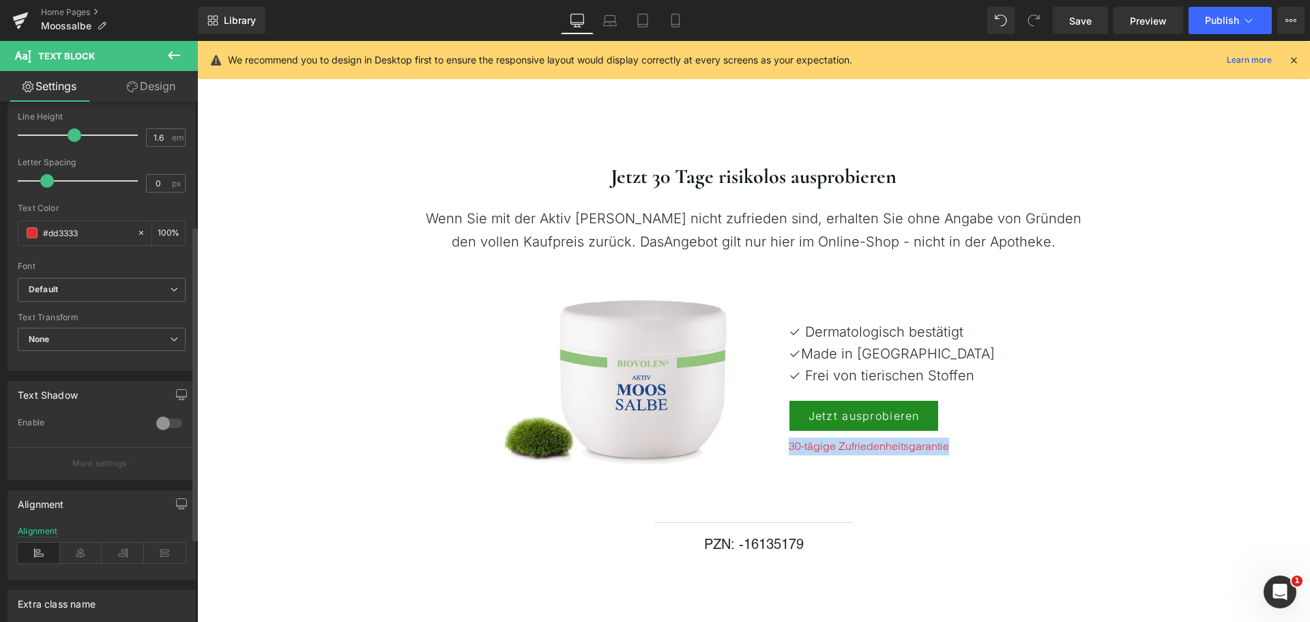
scroll to position [205, 0]
click at [100, 298] on span "Default" at bounding box center [102, 288] width 168 height 24
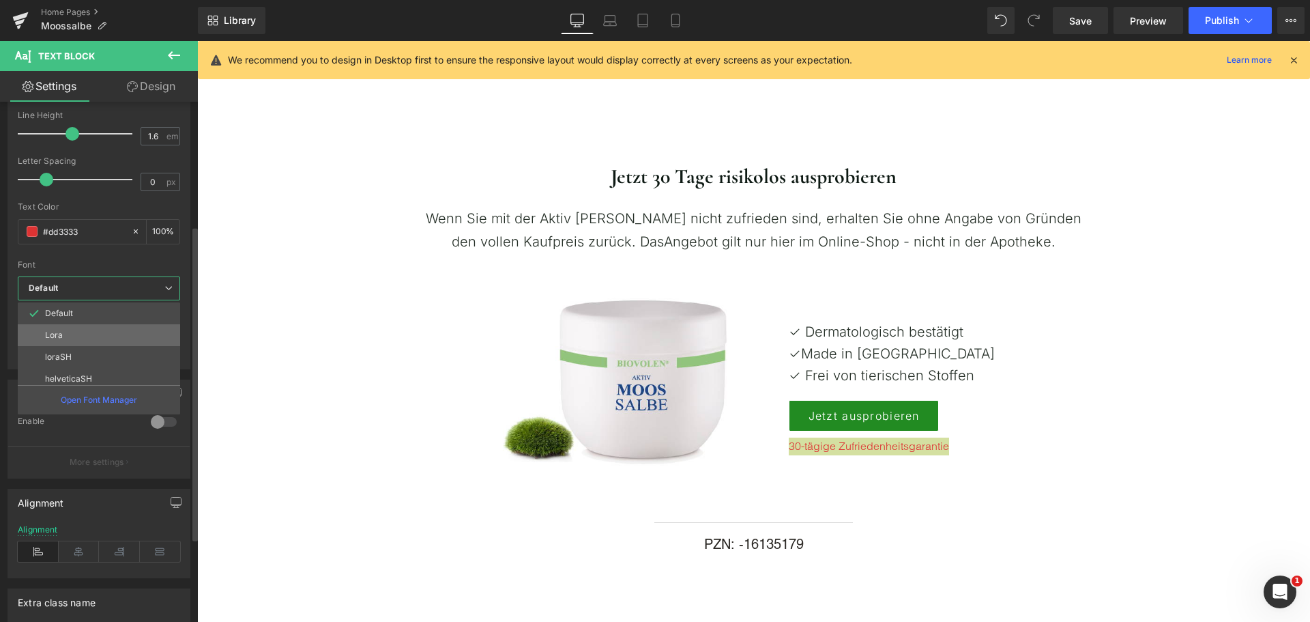
scroll to position [68, 0]
click at [80, 367] on li "Inter" at bounding box center [102, 376] width 169 height 22
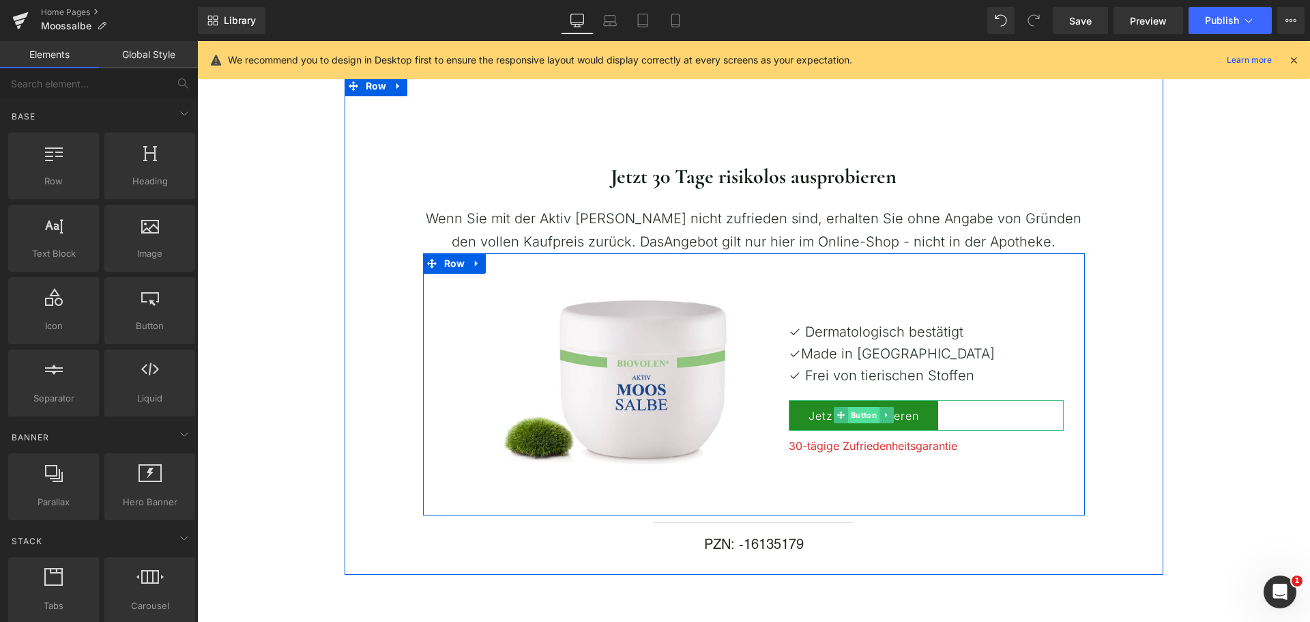
click at [857, 413] on span "Button" at bounding box center [863, 415] width 31 height 16
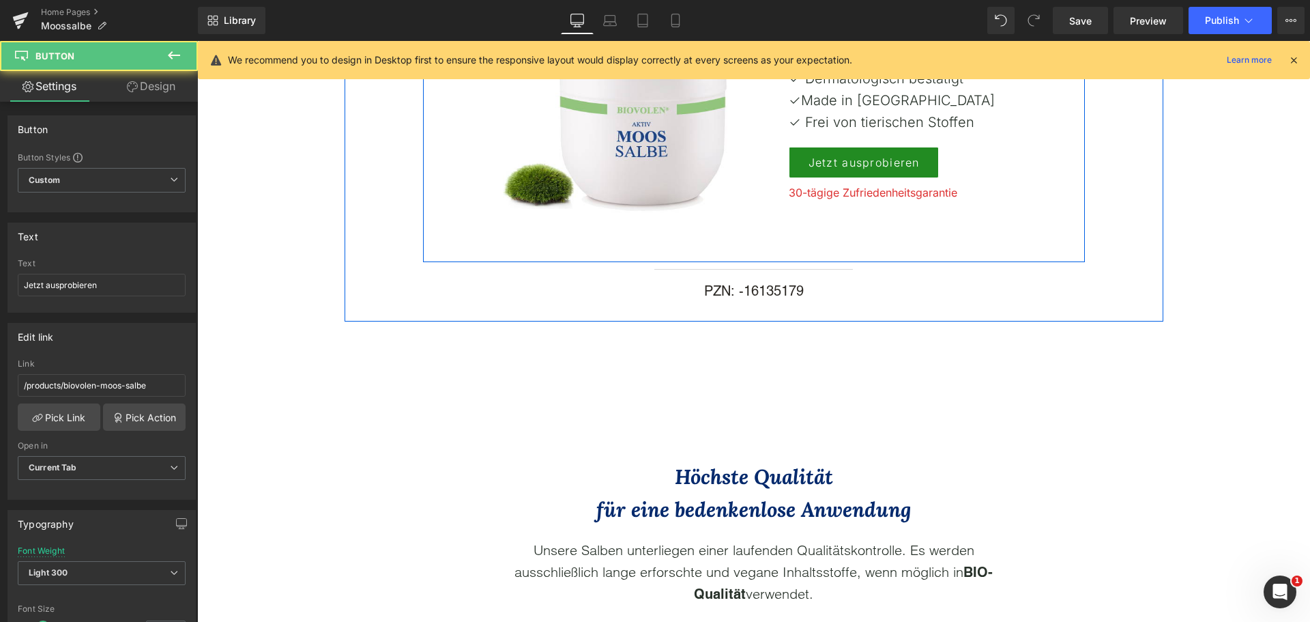
scroll to position [3344, 0]
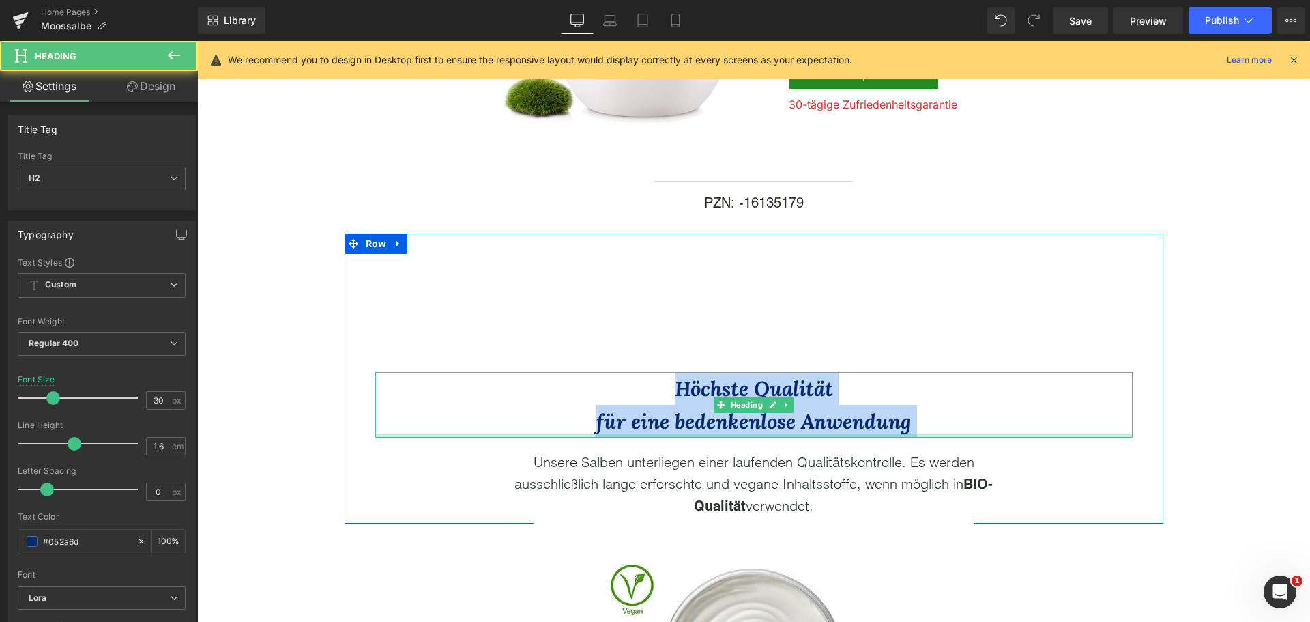
drag, startPoint x: 640, startPoint y: 394, endPoint x: 990, endPoint y: 435, distance: 352.5
click at [990, 435] on div "Höchste Qualität für eine bedenkenlose Anwendung Heading" at bounding box center [754, 405] width 758 height 66
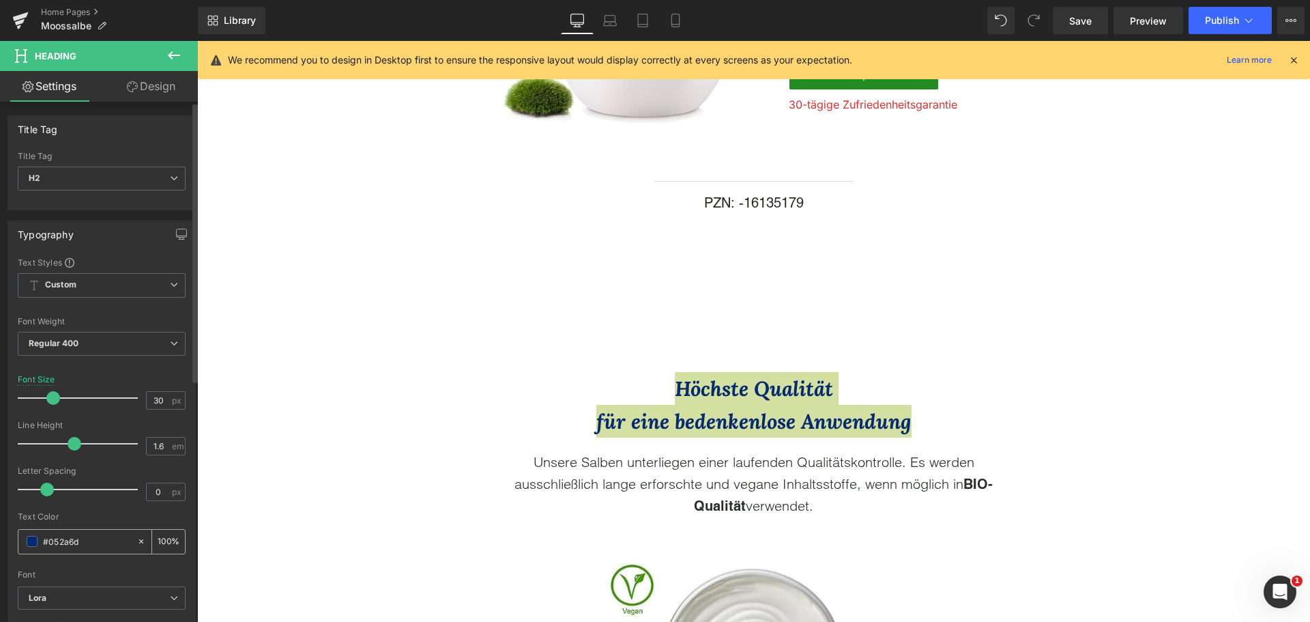
click at [74, 545] on input "#052a6d" at bounding box center [86, 541] width 87 height 15
click
paste input "E1A14"
type input "#0E1A14"
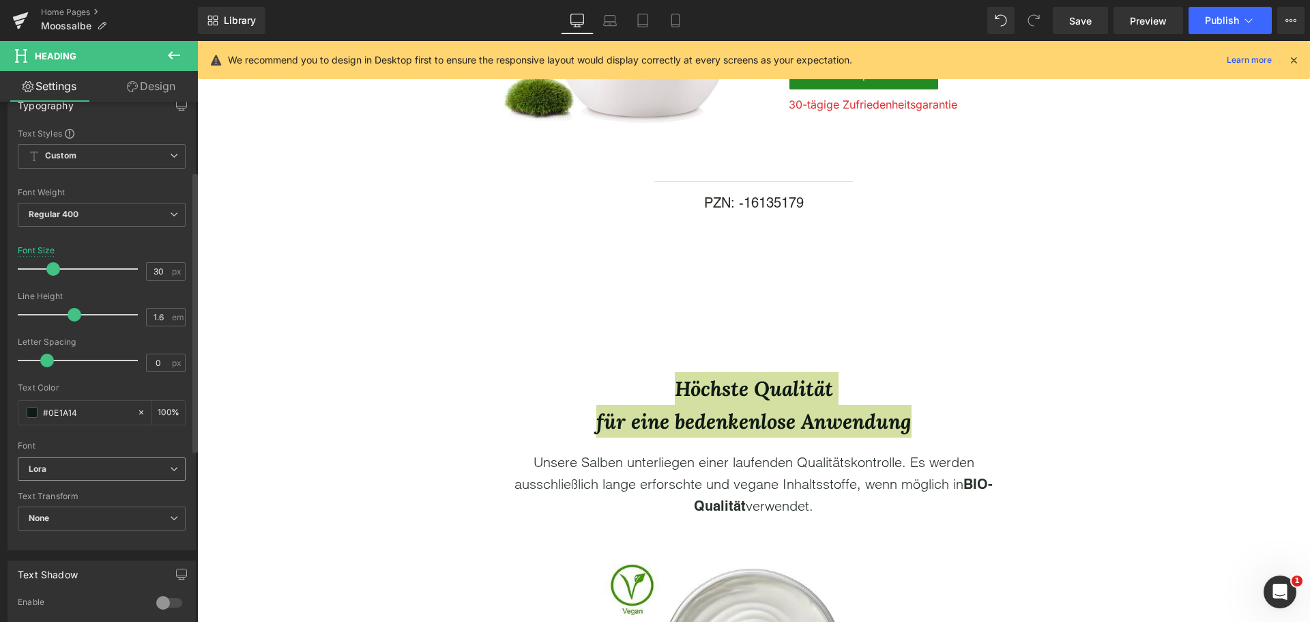
scroll to position [137, 0]
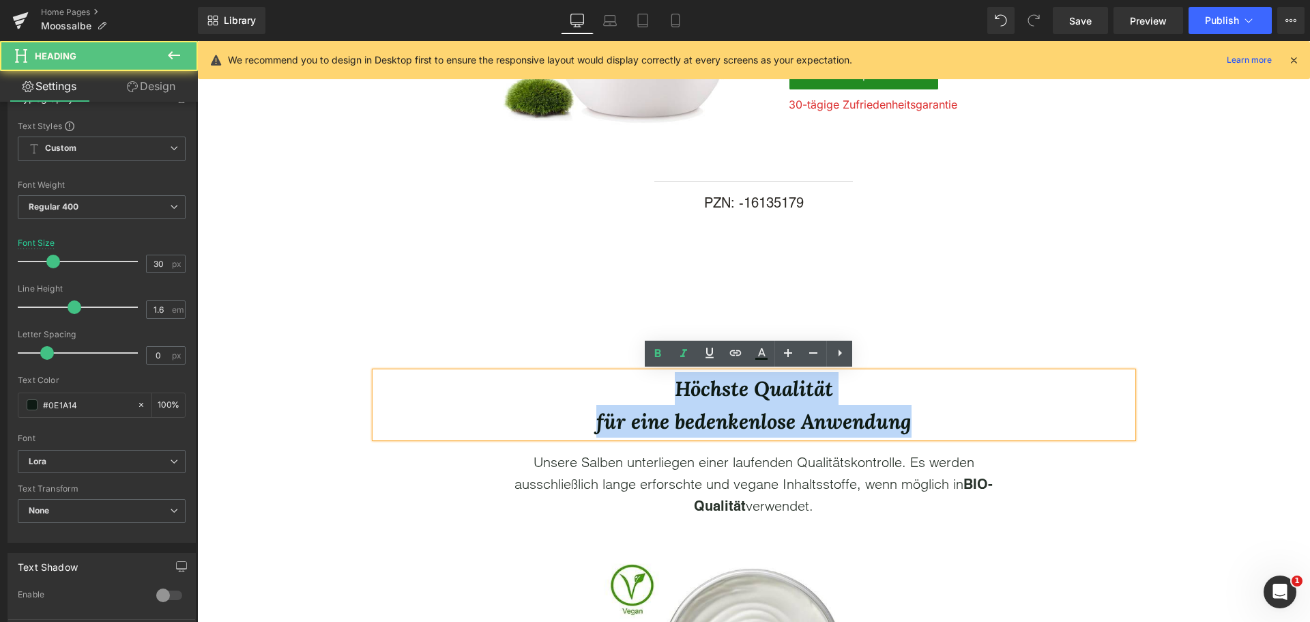
drag, startPoint x: 620, startPoint y: 392, endPoint x: 1055, endPoint y: 468, distance: 440.7
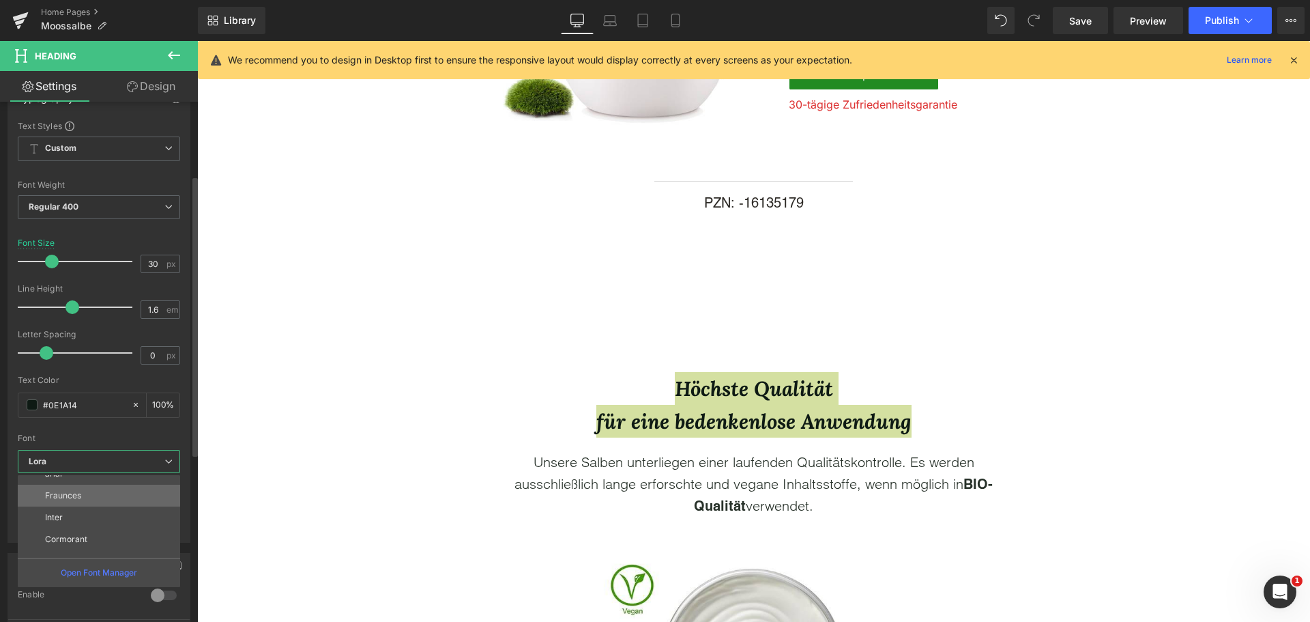
scroll to position [115, 0]
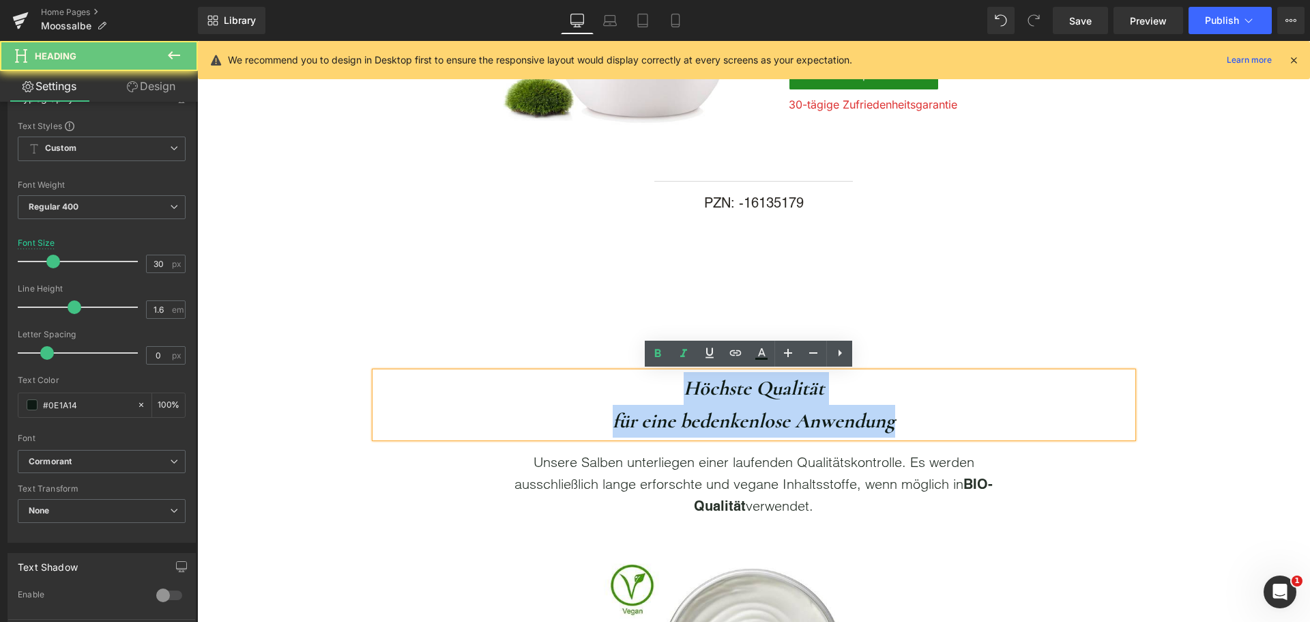
drag, startPoint x: 652, startPoint y: 382, endPoint x: 1152, endPoint y: 464, distance: 507.1
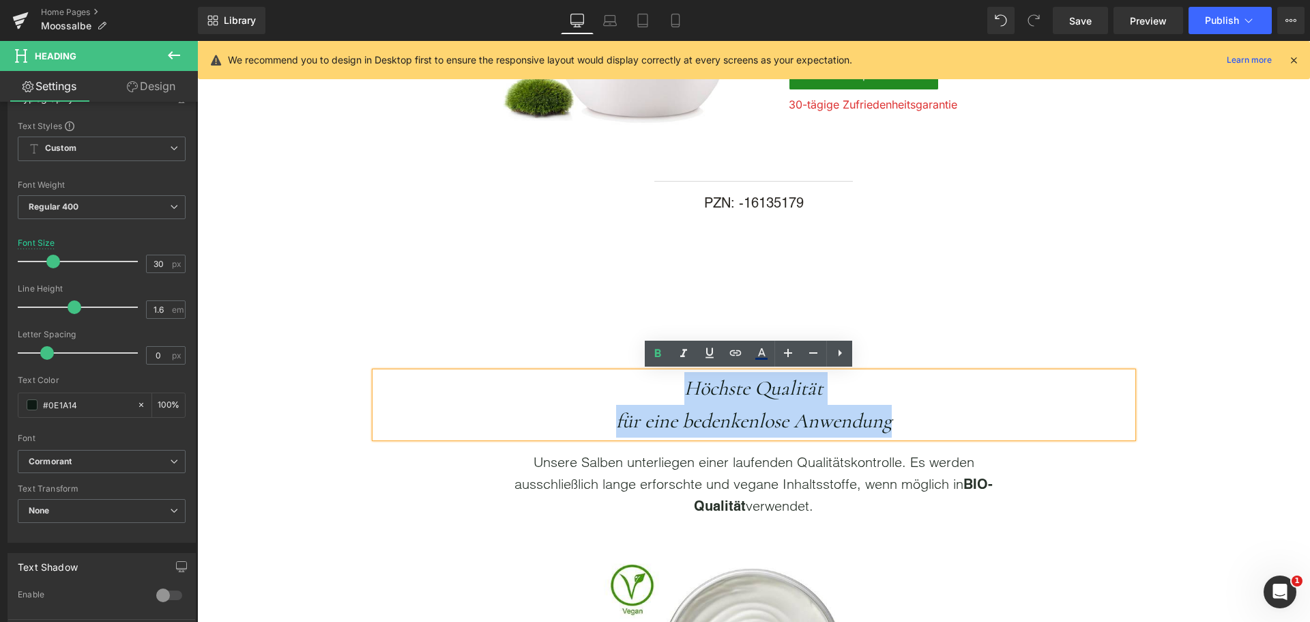
drag, startPoint x: 664, startPoint y: 387, endPoint x: 1016, endPoint y: 453, distance: 358.4
drag, startPoint x: 660, startPoint y: 388, endPoint x: 1003, endPoint y: 473, distance: 353.8
drag, startPoint x: 663, startPoint y: 388, endPoint x: 1027, endPoint y: 453, distance: 368.9
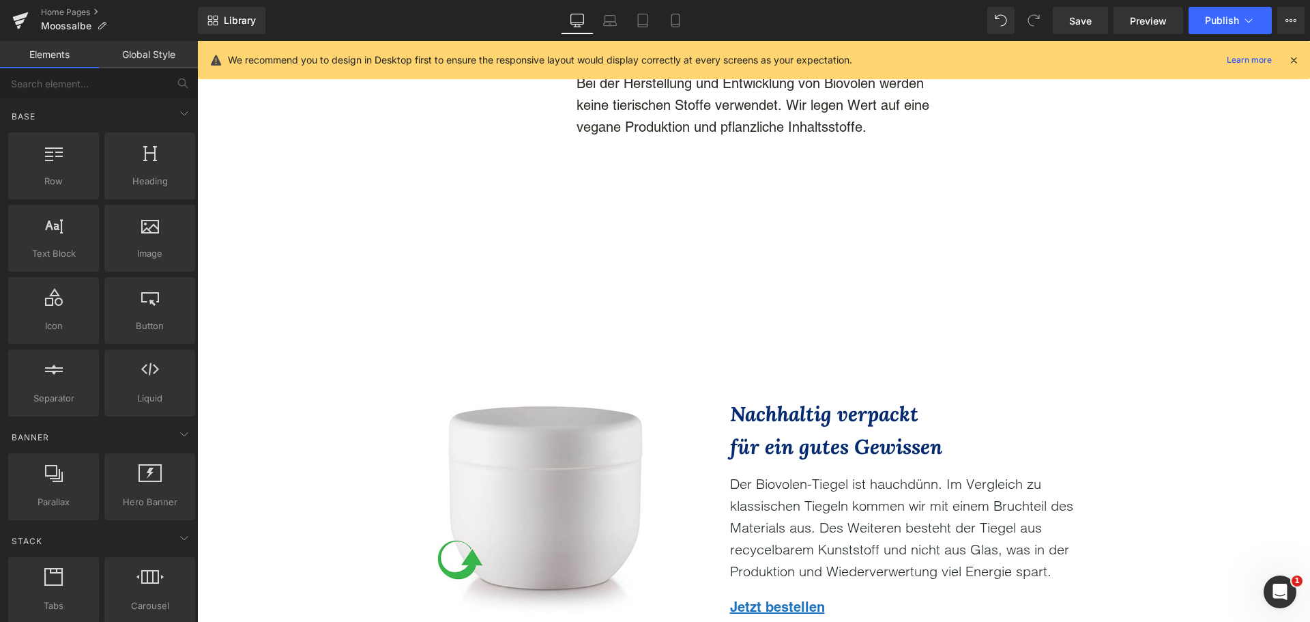
scroll to position [4232, 0]
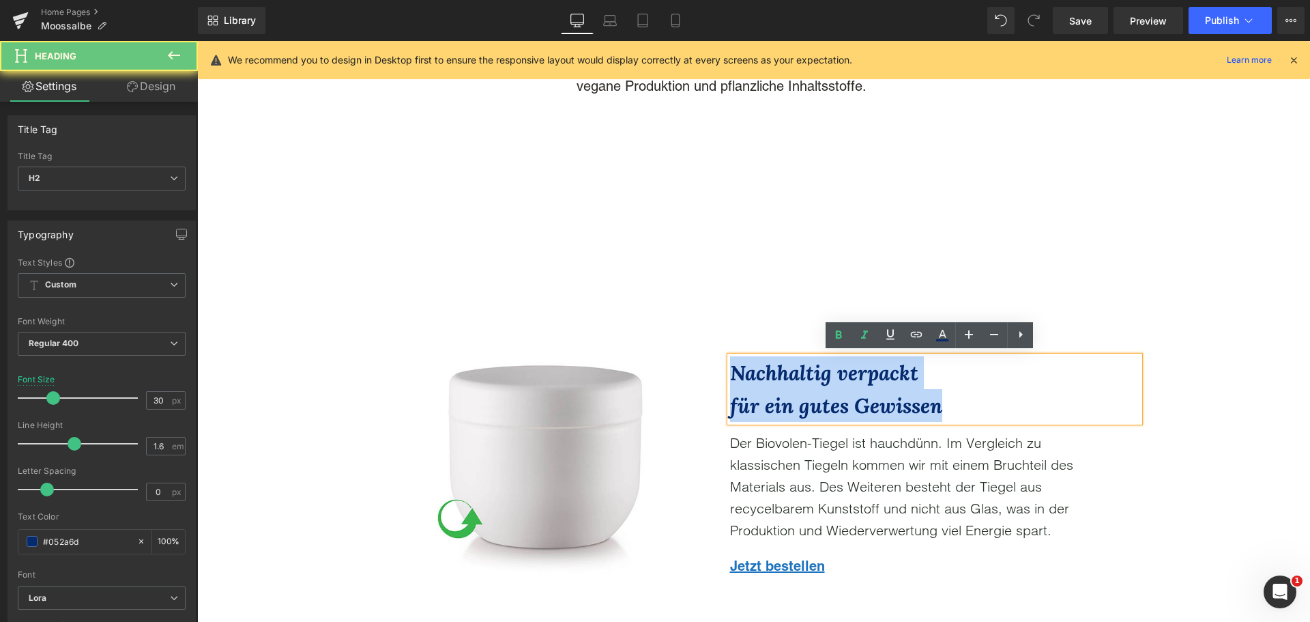
drag, startPoint x: 991, startPoint y: 409, endPoint x: 516, endPoint y: 321, distance: 483.1
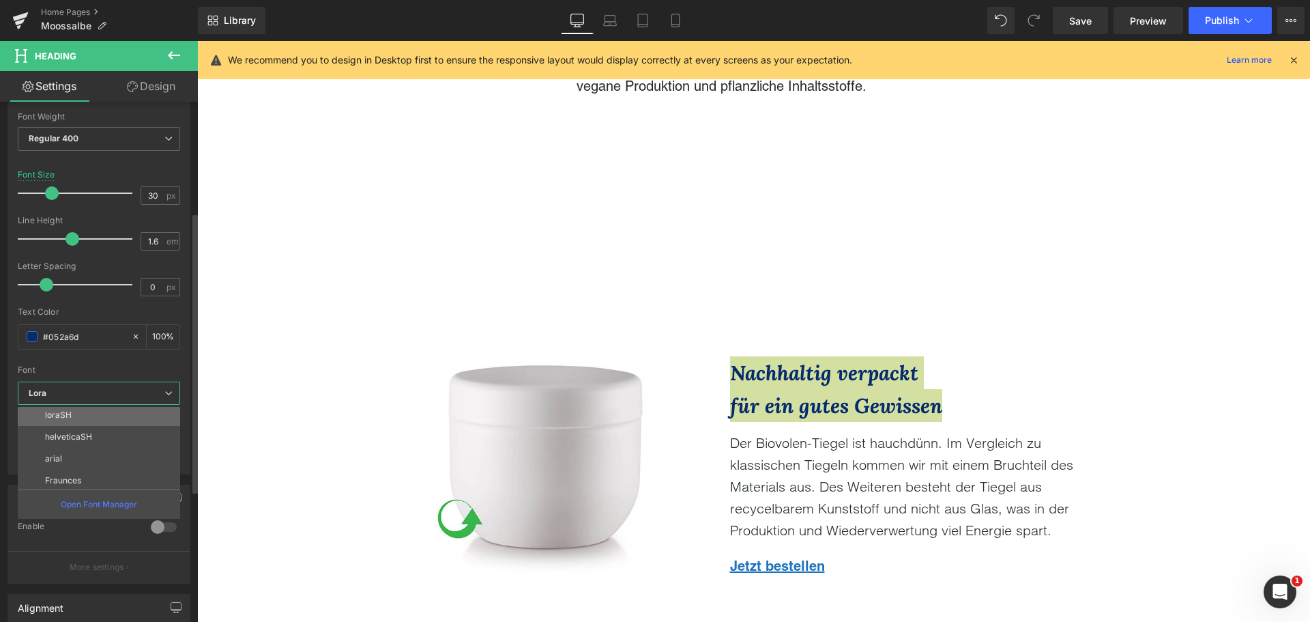
scroll to position [115, 0]
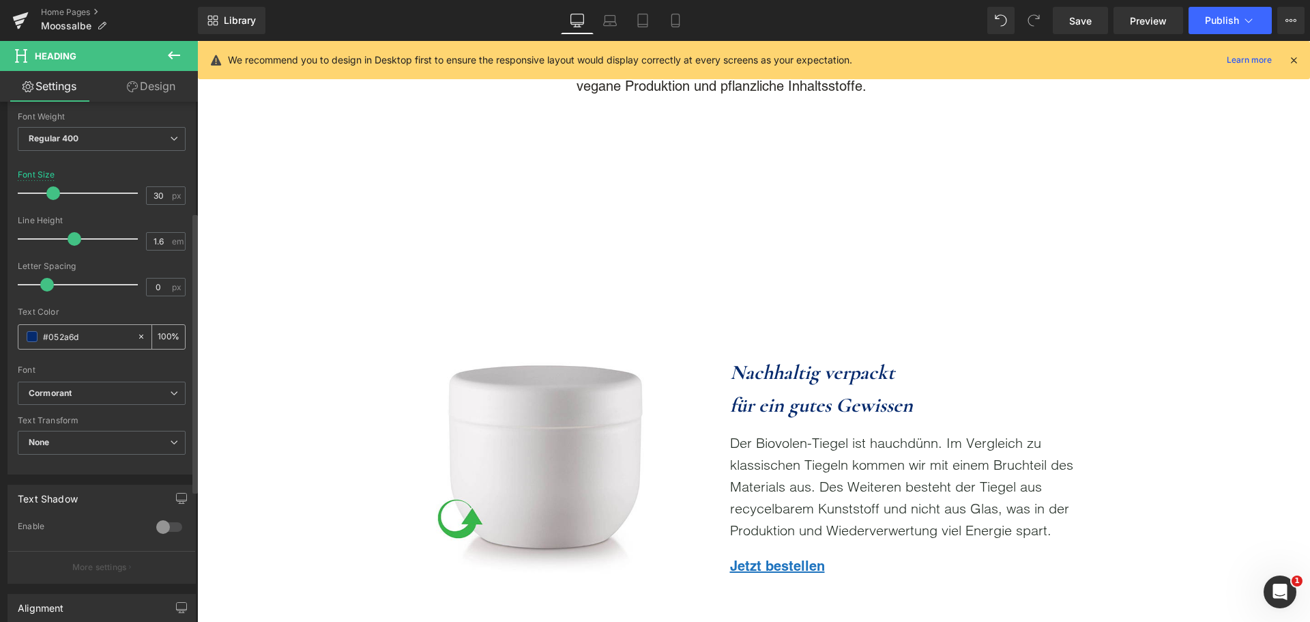
paste input "E1A14"
type input "#0E1A14"
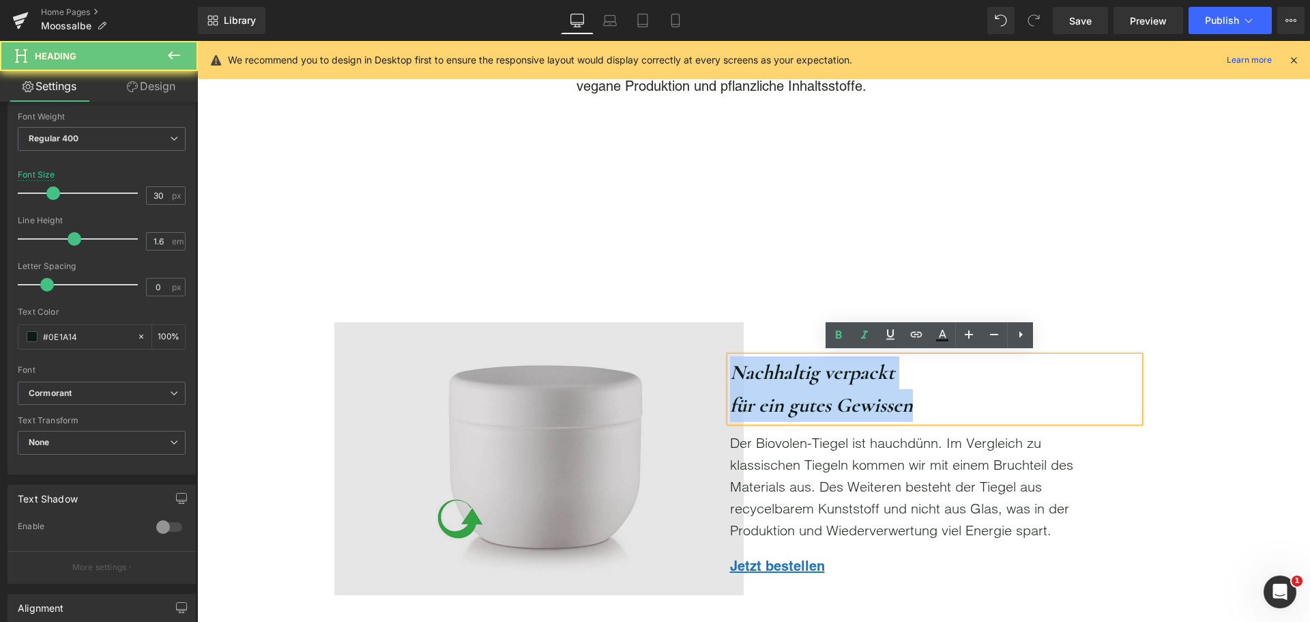
drag, startPoint x: 935, startPoint y: 403, endPoint x: 607, endPoint y: 356, distance: 331.6
drag, startPoint x: 925, startPoint y: 404, endPoint x: 630, endPoint y: 347, distance: 300.4
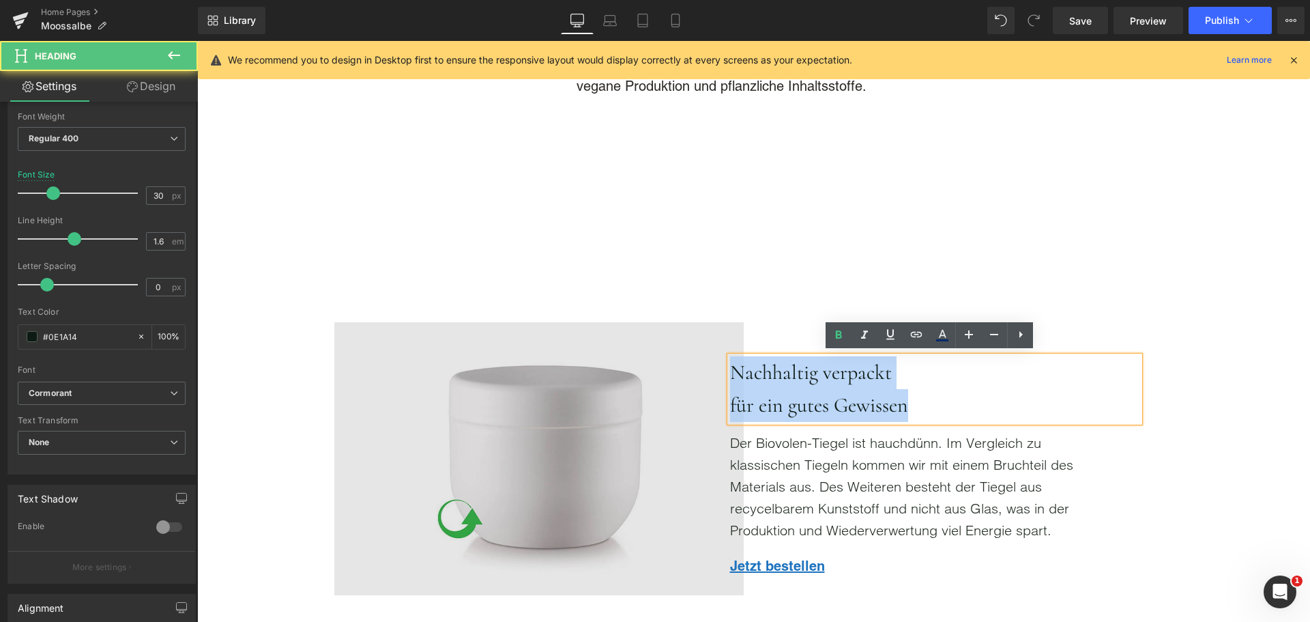
drag, startPoint x: 941, startPoint y: 400, endPoint x: 615, endPoint y: 347, distance: 330.5
drag, startPoint x: 905, startPoint y: 399, endPoint x: 702, endPoint y: 375, distance: 204.0
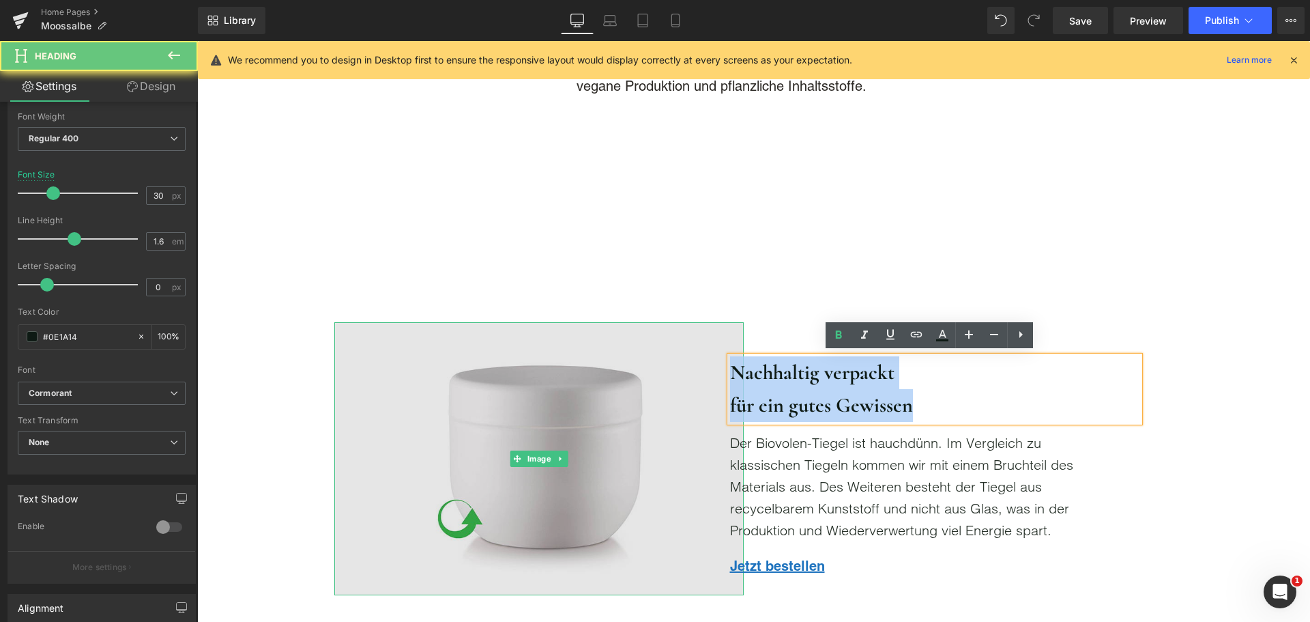
drag, startPoint x: 929, startPoint y: 401, endPoint x: 700, endPoint y: 364, distance: 232.3
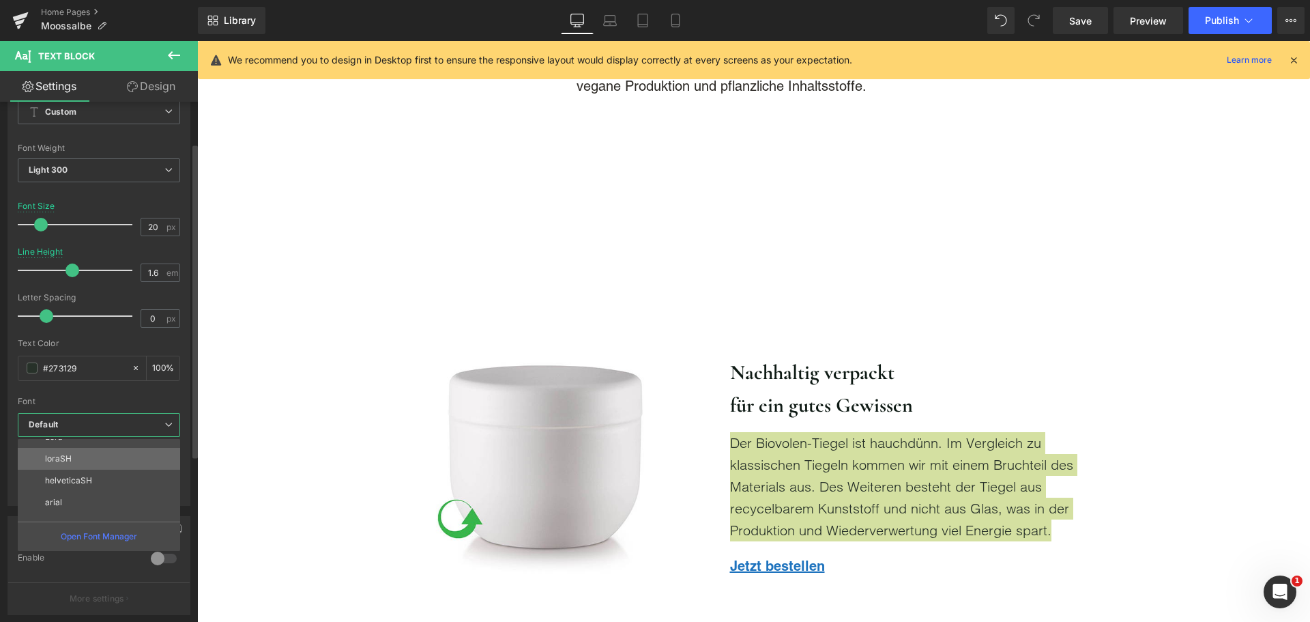
scroll to position [68, 0]
drag, startPoint x: 77, startPoint y: 505, endPoint x: 70, endPoint y: 437, distance: 68.7
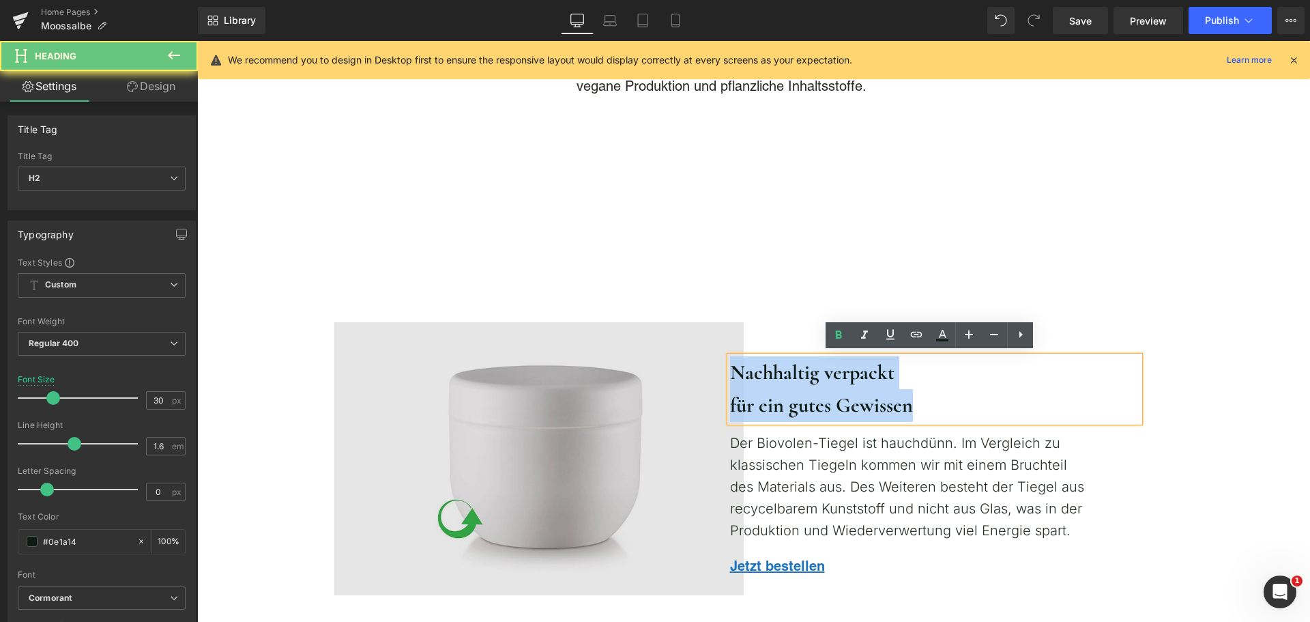
drag, startPoint x: 709, startPoint y: 384, endPoint x: 622, endPoint y: 369, distance: 88.0
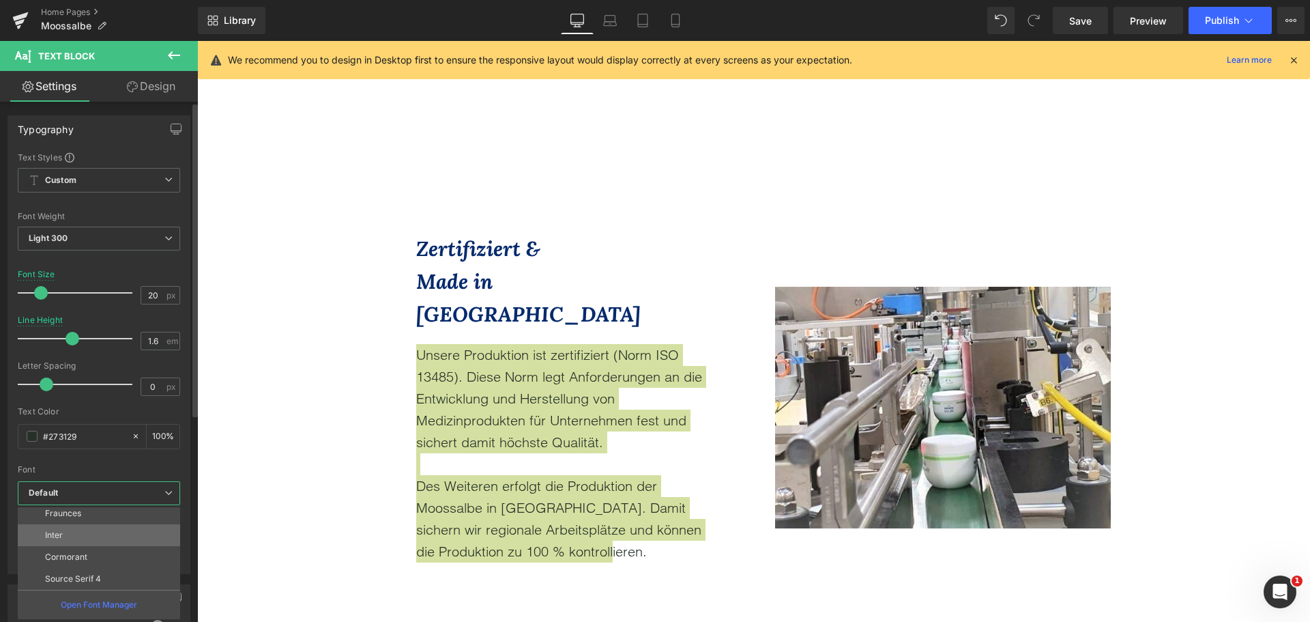
scroll to position [115, 0]
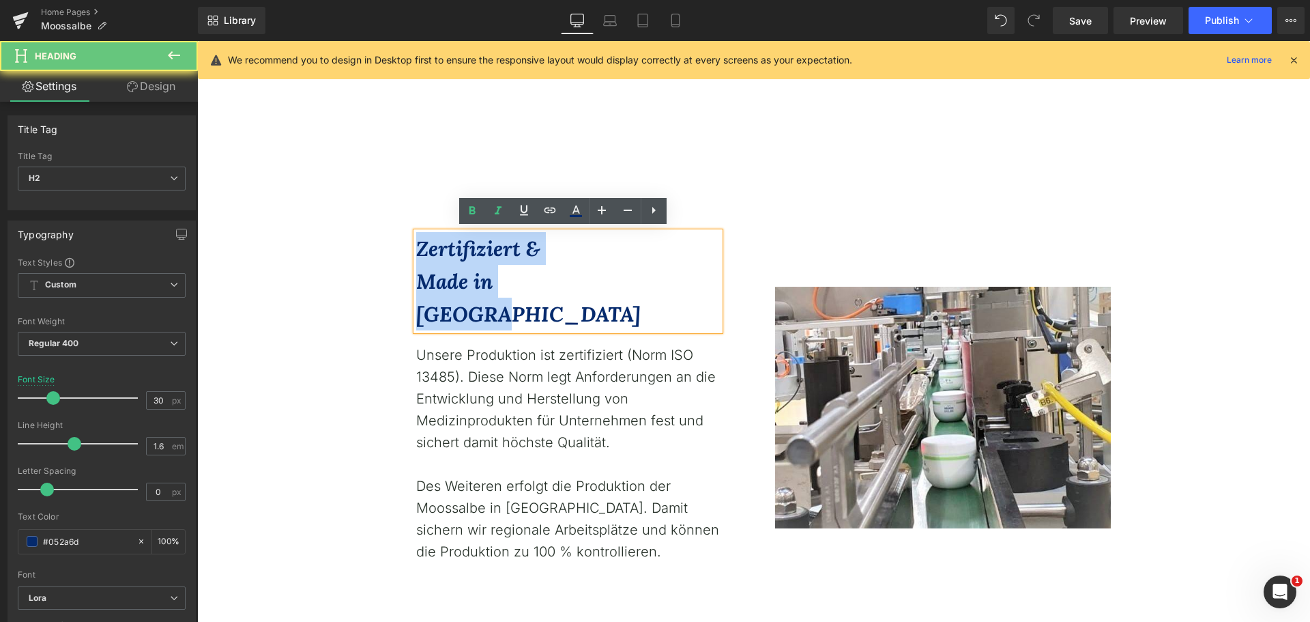
drag, startPoint x: 611, startPoint y: 281, endPoint x: 368, endPoint y: 243, distance: 246.0
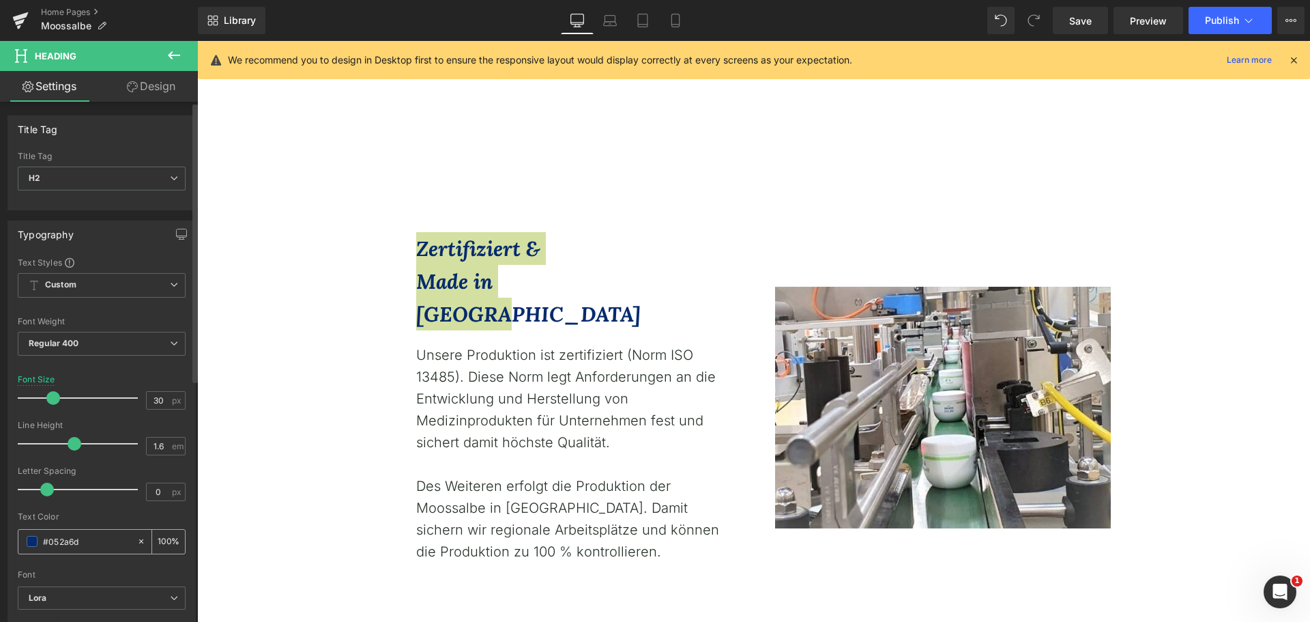
paste input "E1A14"
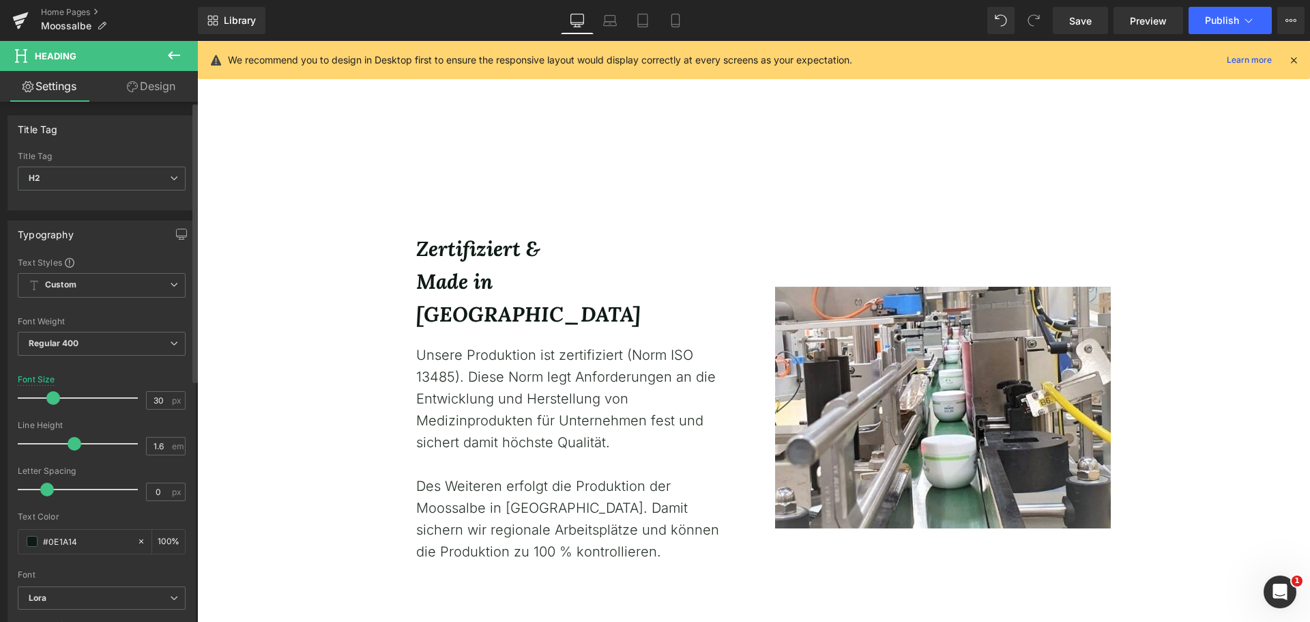
type input "#0E1A14"
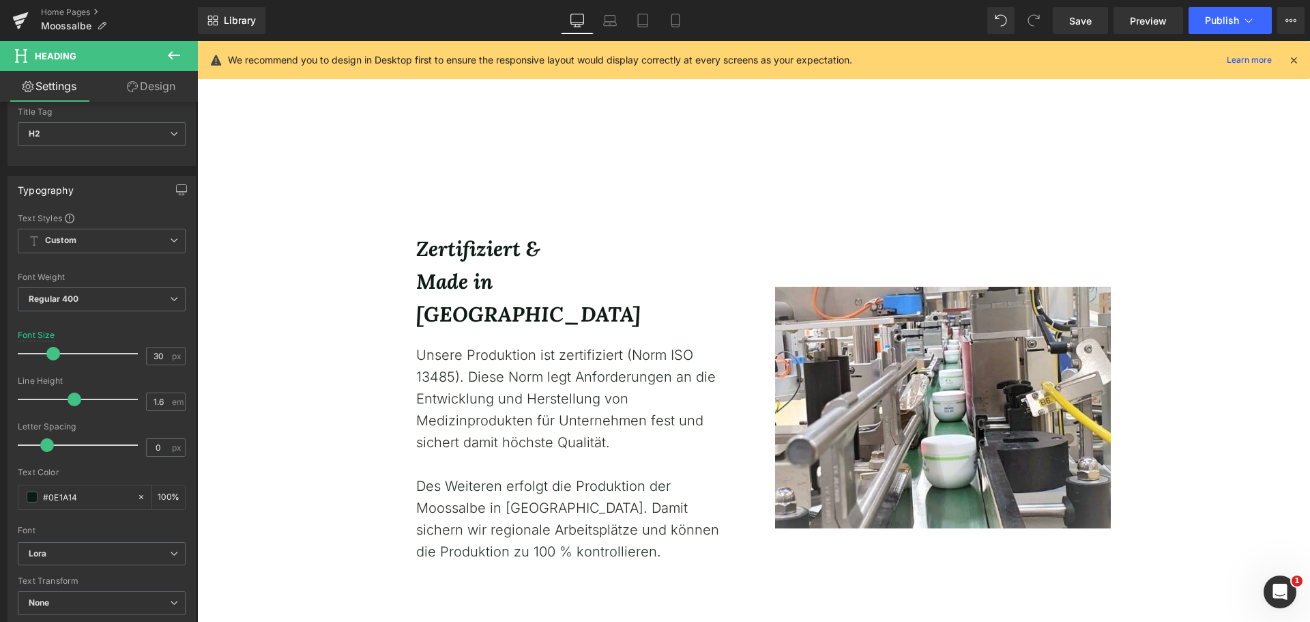
scroll to position [68, 0]
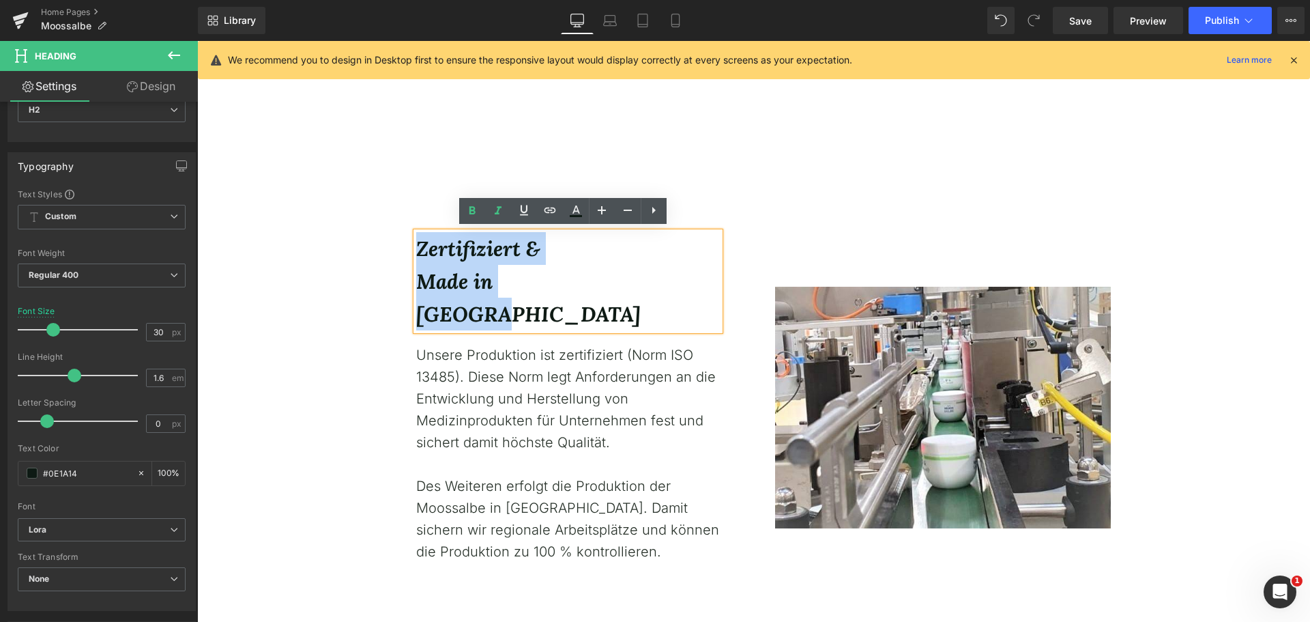
drag, startPoint x: 588, startPoint y: 278, endPoint x: 405, endPoint y: 250, distance: 185.0
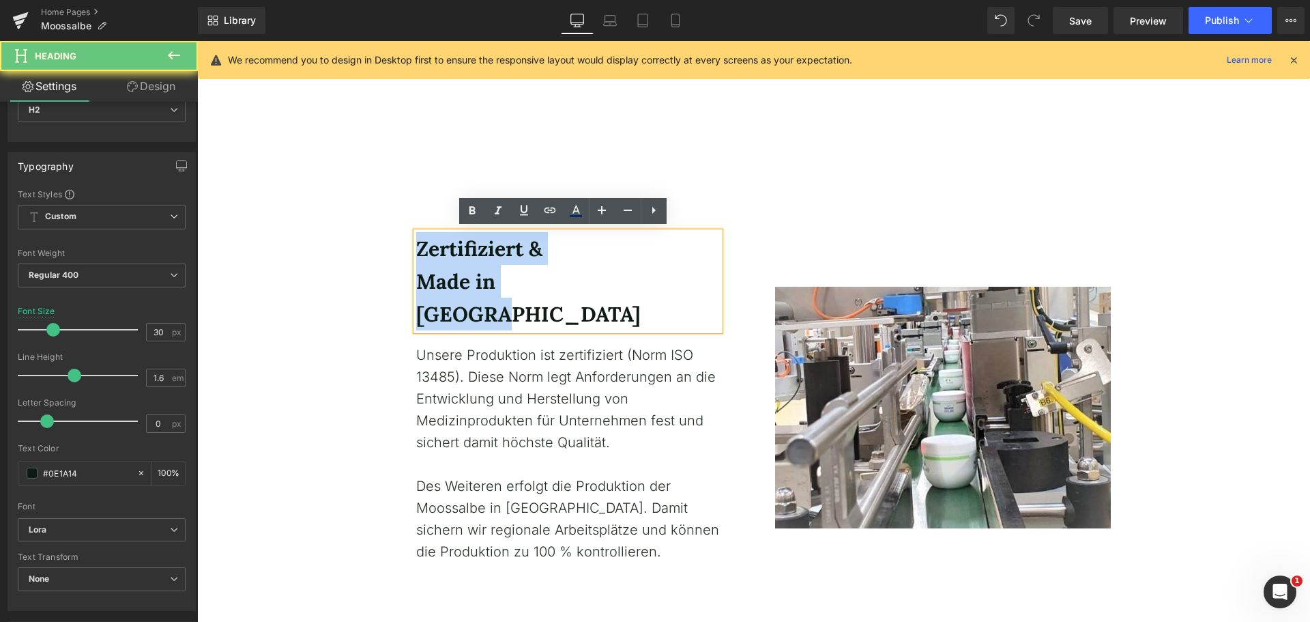
drag, startPoint x: 604, startPoint y: 281, endPoint x: 377, endPoint y: 245, distance: 229.4
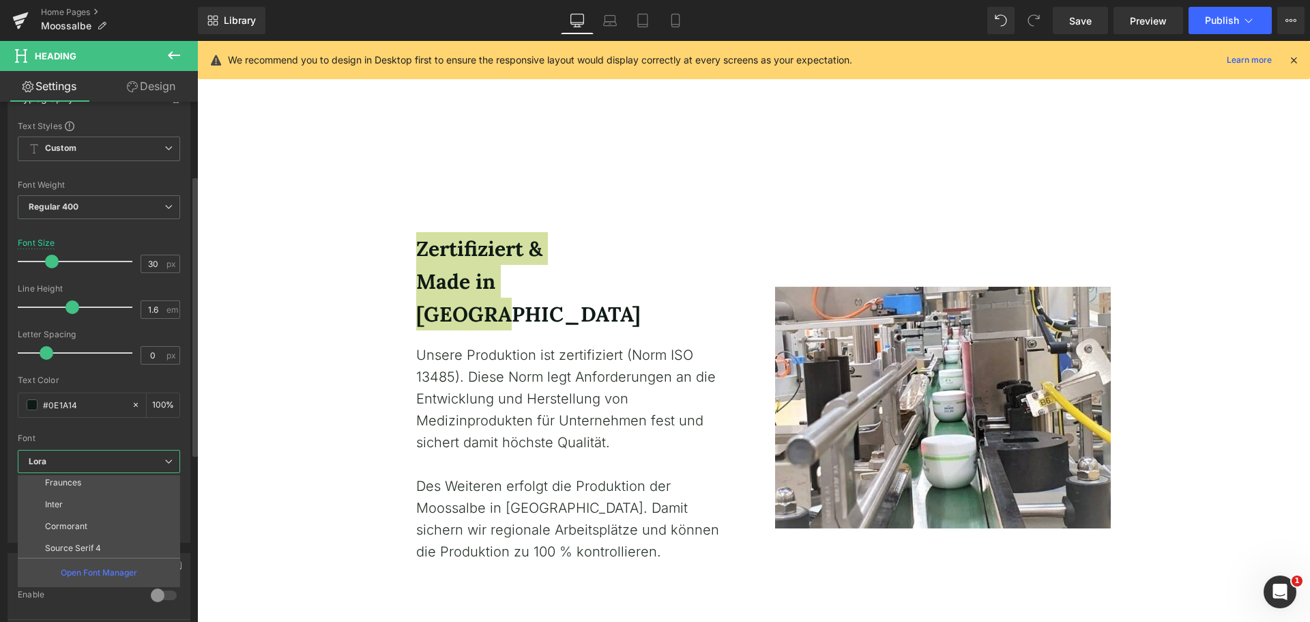
scroll to position [115, 0]
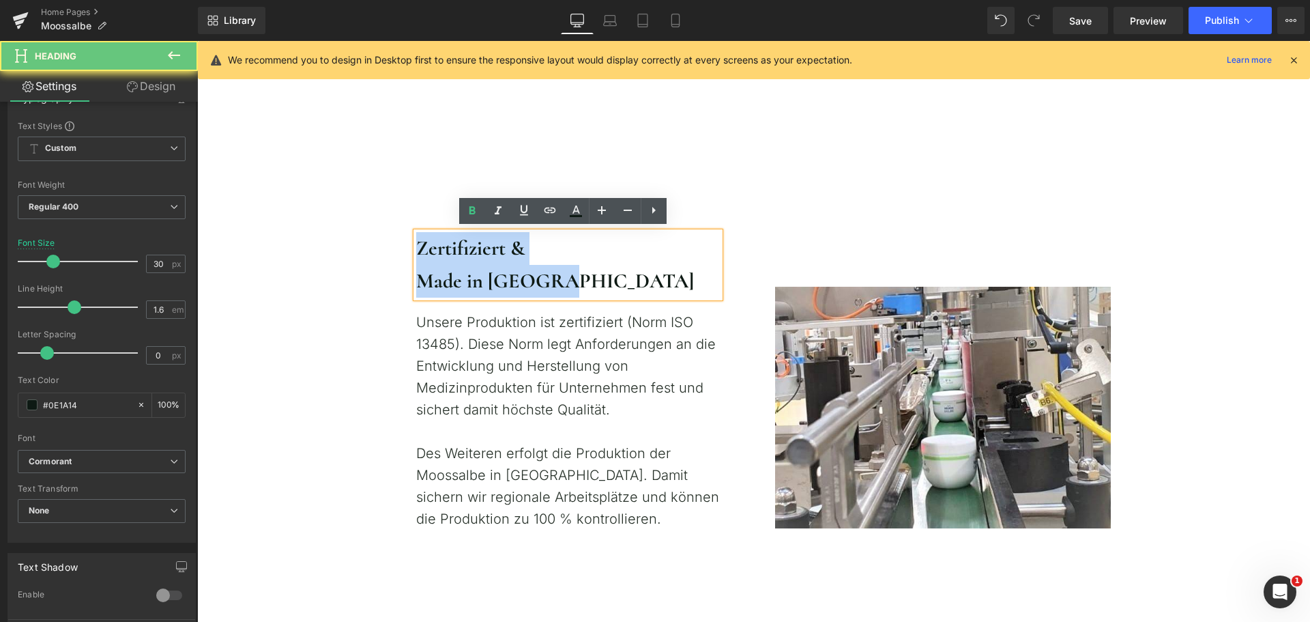
drag, startPoint x: 573, startPoint y: 276, endPoint x: 367, endPoint y: 242, distance: 208.8
drag, startPoint x: 573, startPoint y: 273, endPoint x: 400, endPoint y: 253, distance: 173.8
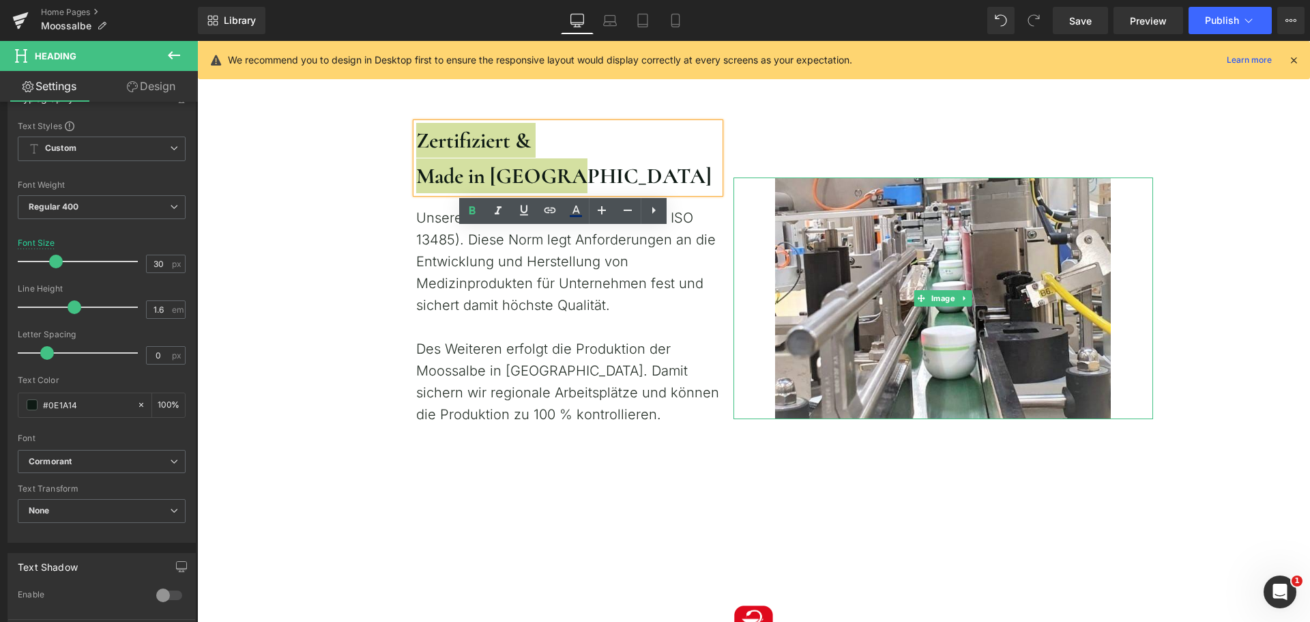
scroll to position [5119, 0]
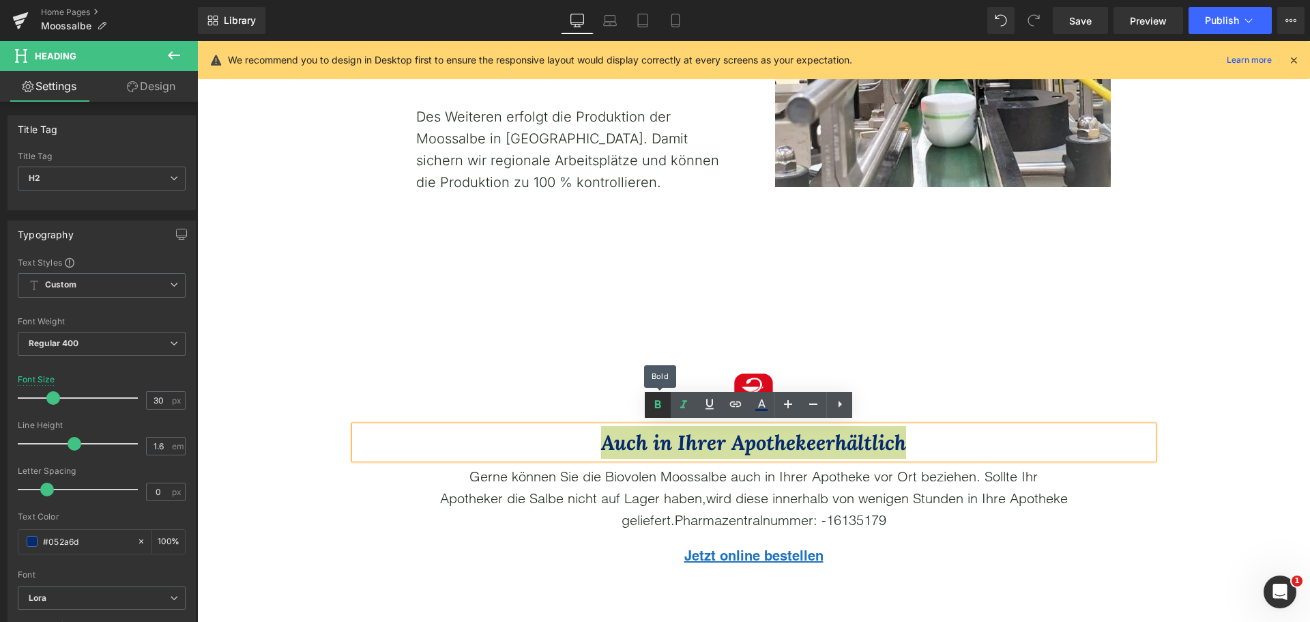
drag, startPoint x: 662, startPoint y: 405, endPoint x: 465, endPoint y: 380, distance: 198.8
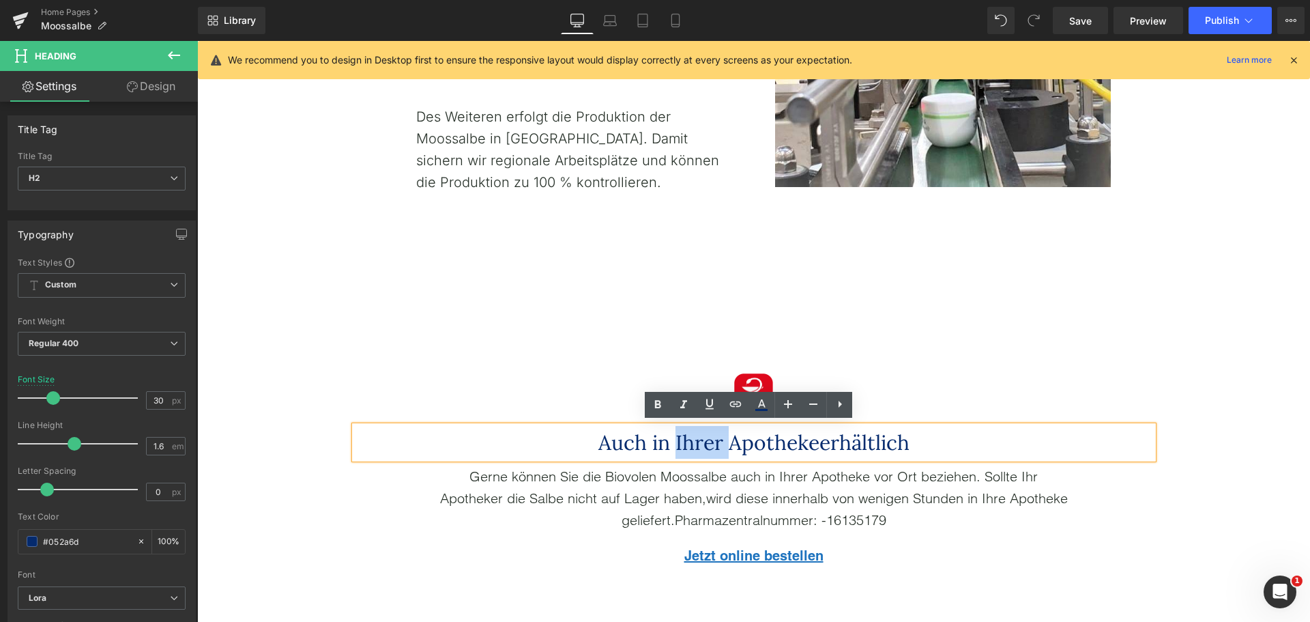
drag, startPoint x: 874, startPoint y: 458, endPoint x: 670, endPoint y: 444, distance: 203.9
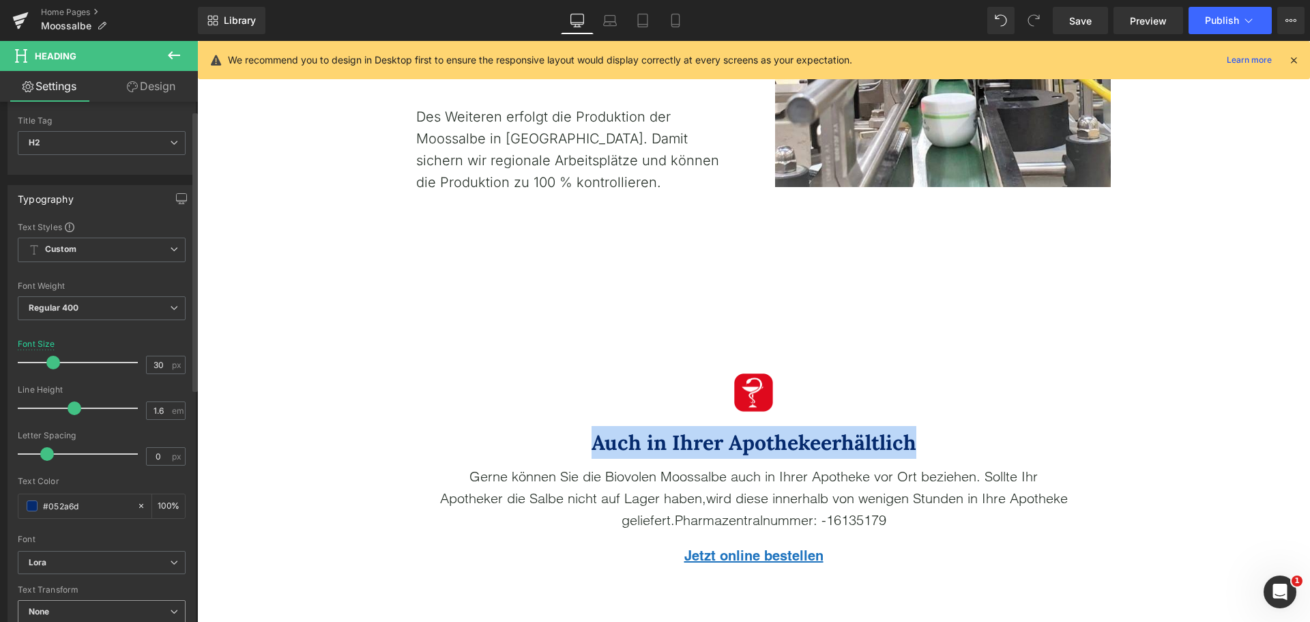
scroll to position [137, 0]
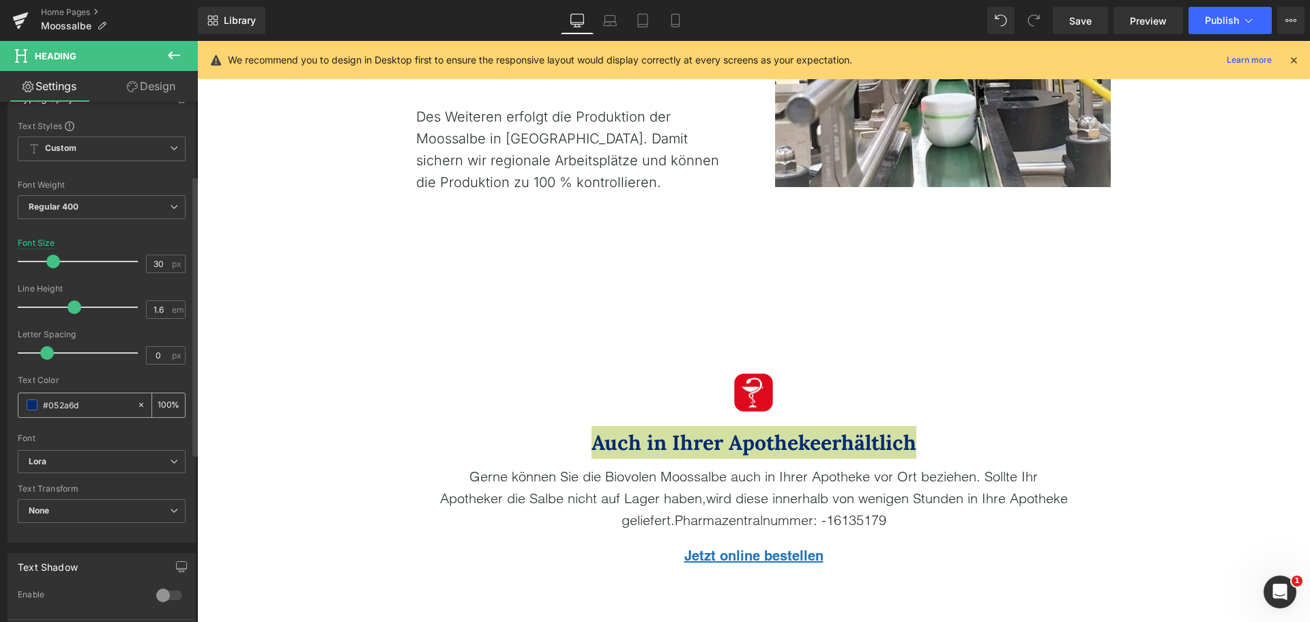
paste input "E1A14"
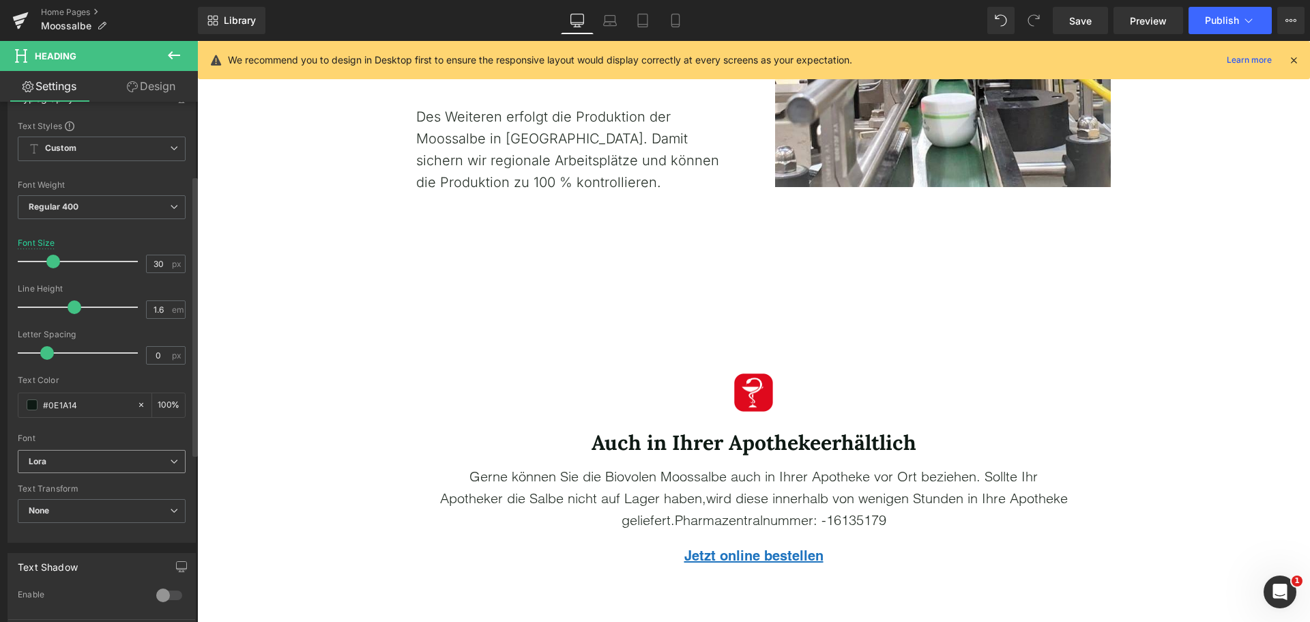
type input "#0E1A14"
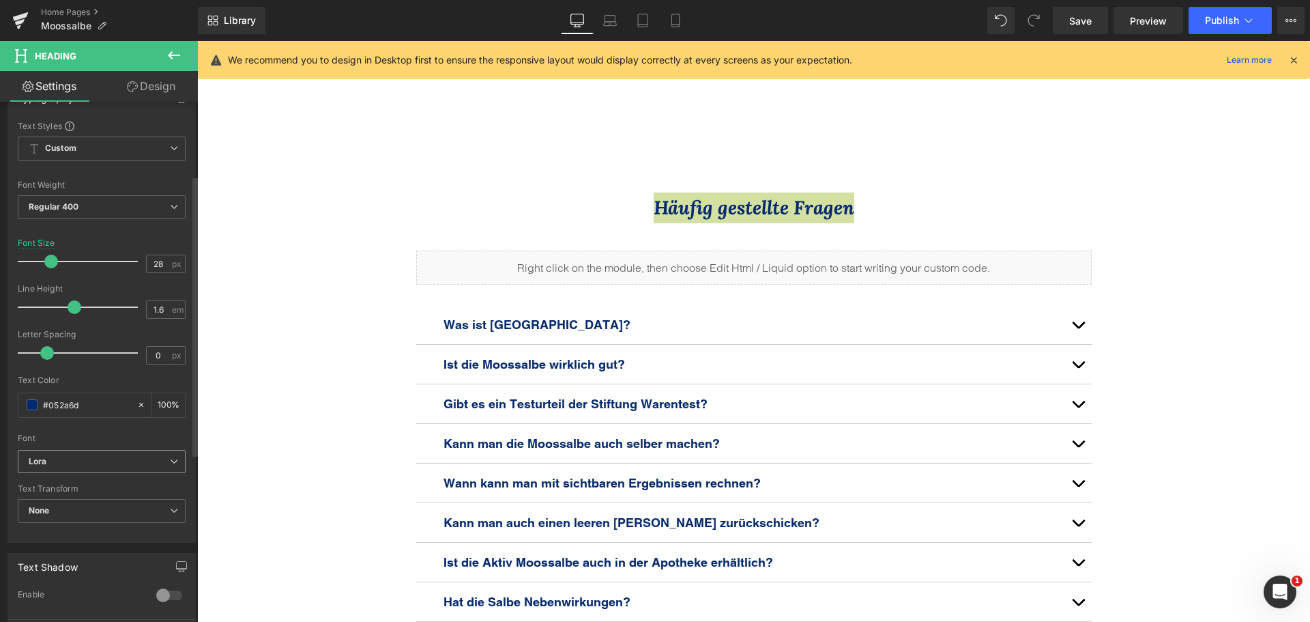
drag, startPoint x: 94, startPoint y: 459, endPoint x: 94, endPoint y: 469, distance: 10.2
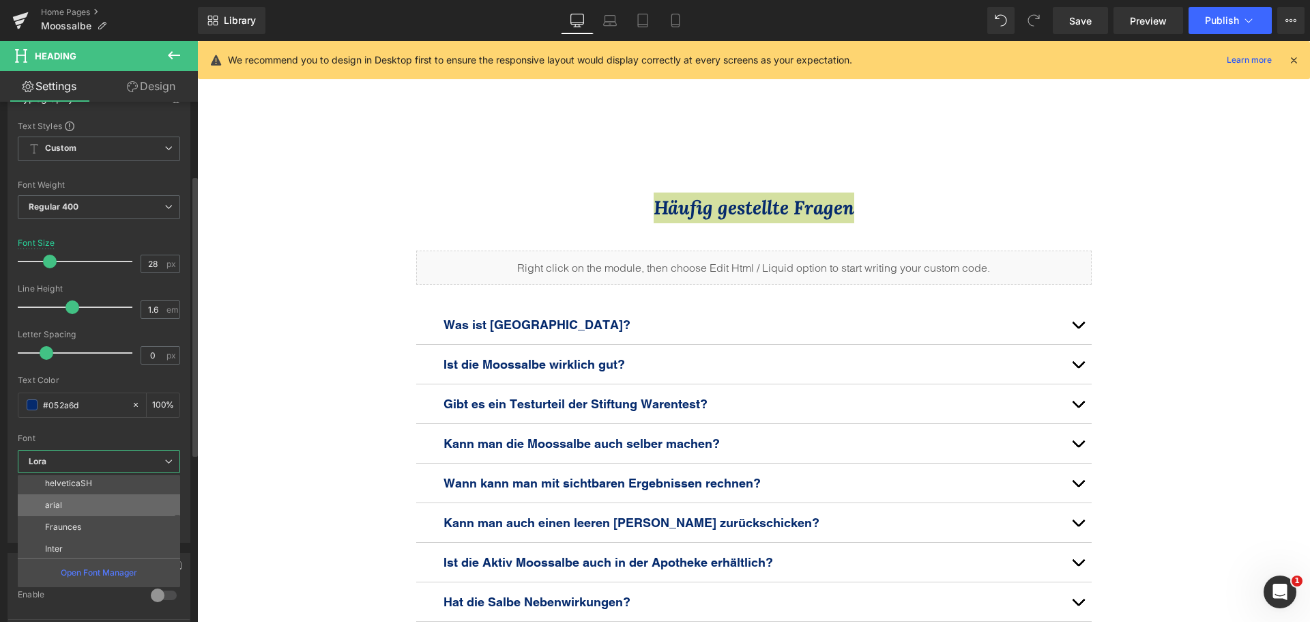
scroll to position [115, 0]
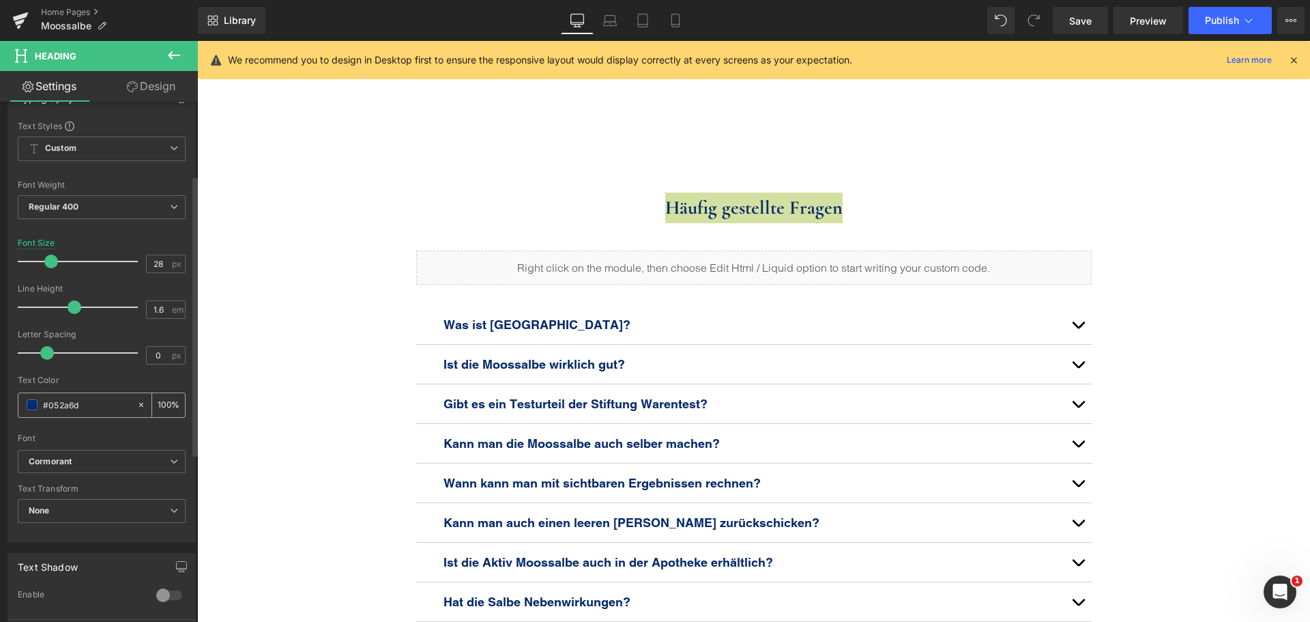
paste input "E1A14"
type input "#0E1A14"
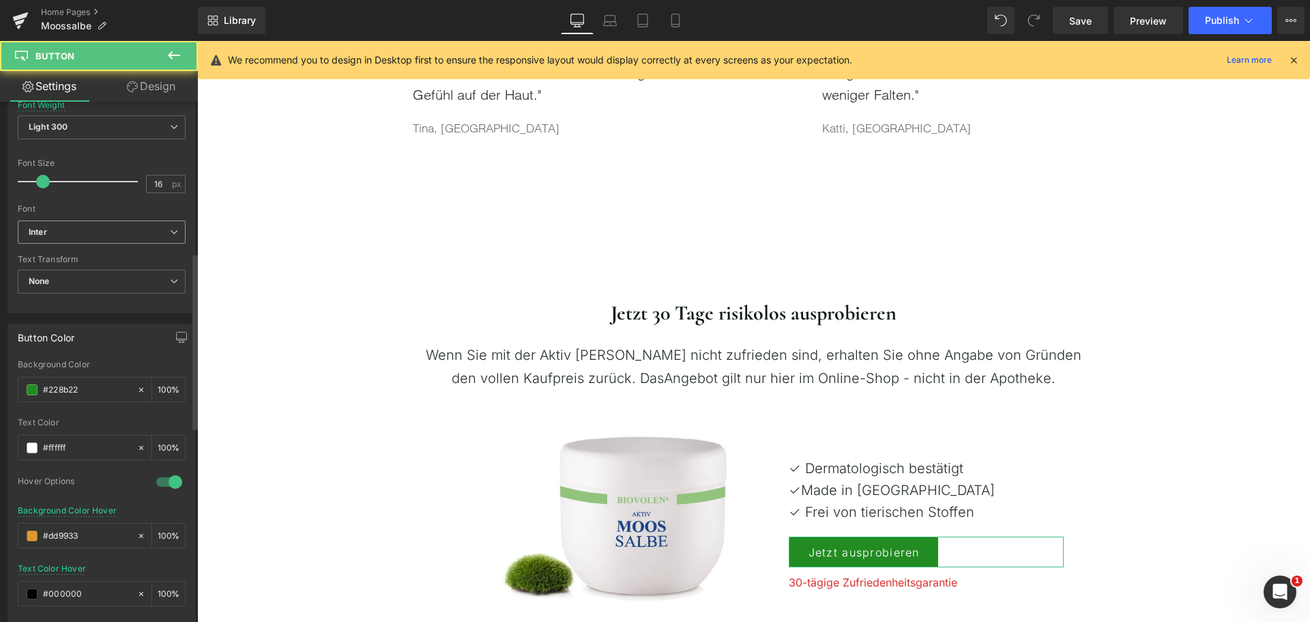
scroll to position [478, 0]
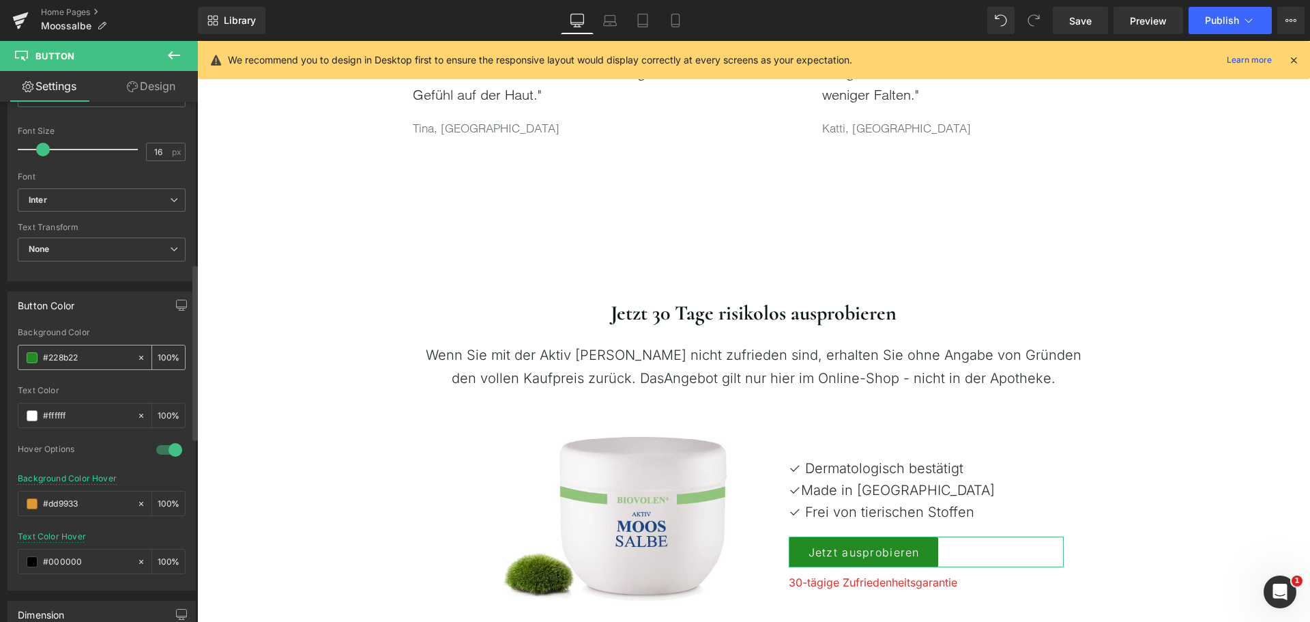
paste input "4c6654"
type input "#4c6654"
drag, startPoint x: 112, startPoint y: 330, endPoint x: 102, endPoint y: 288, distance: 42.7
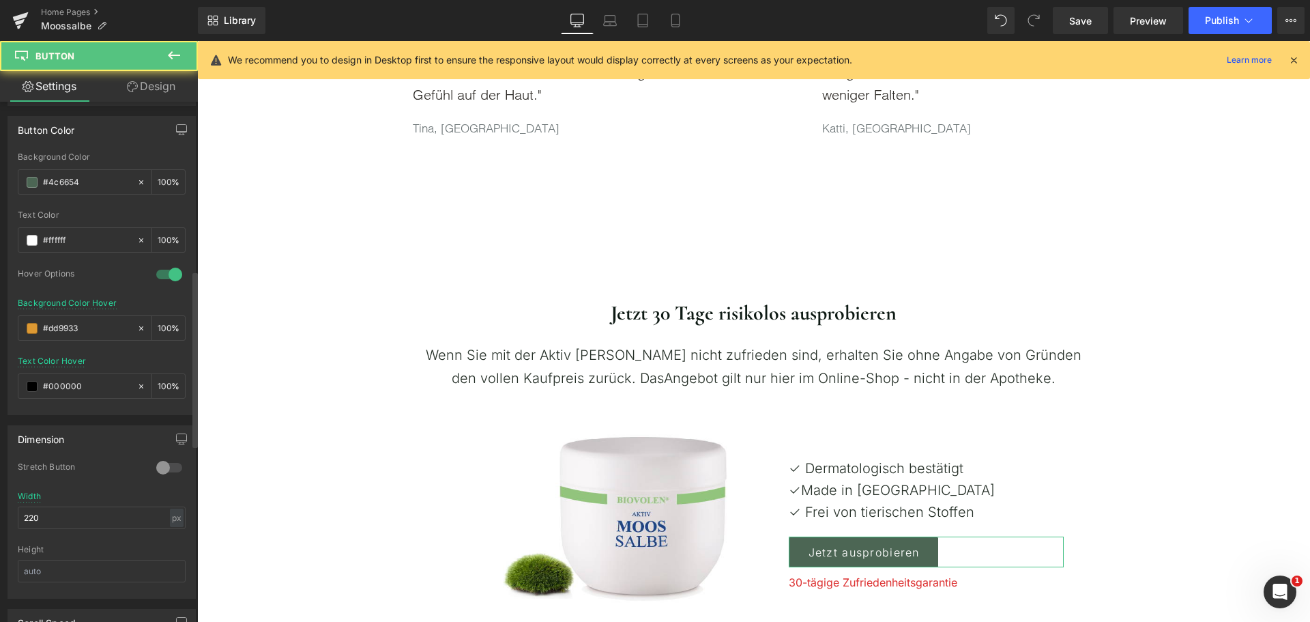
scroll to position [683, 0]
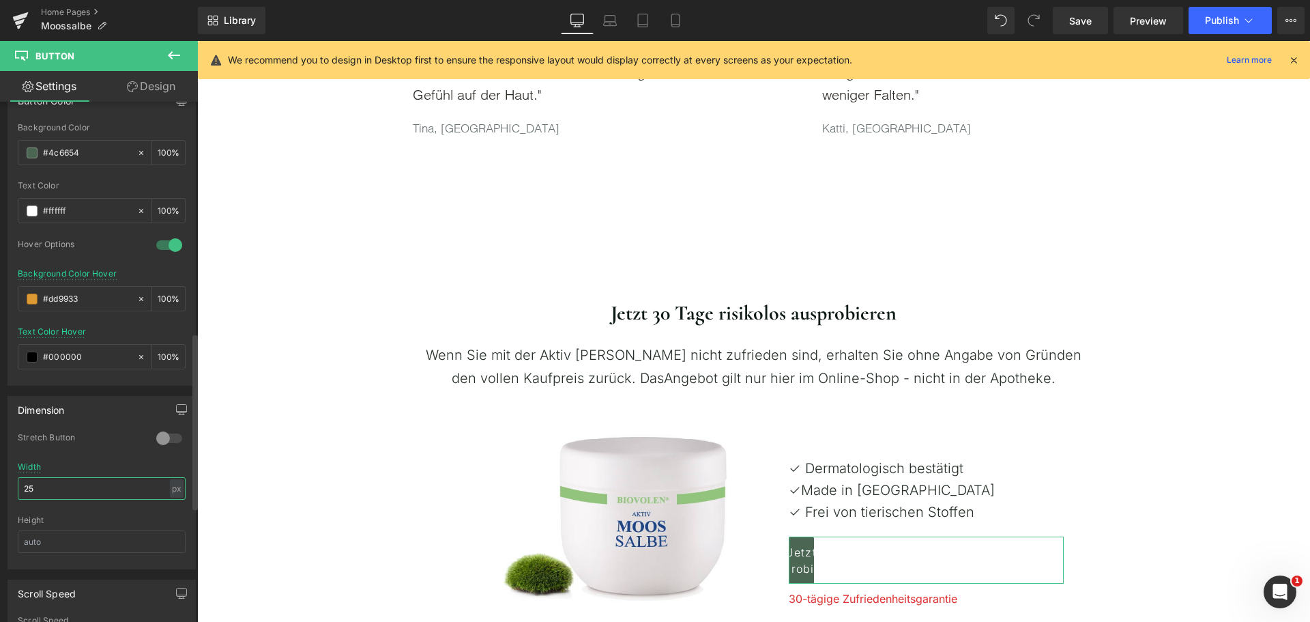
type input "255"
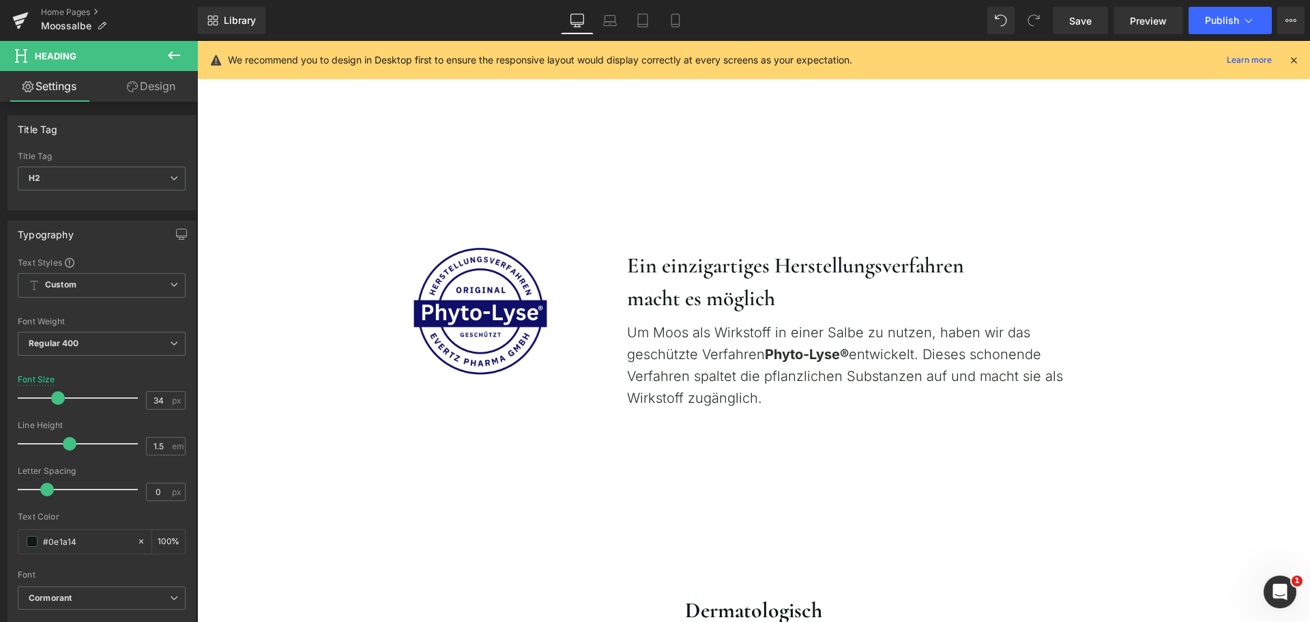
scroll to position [1297, 0]
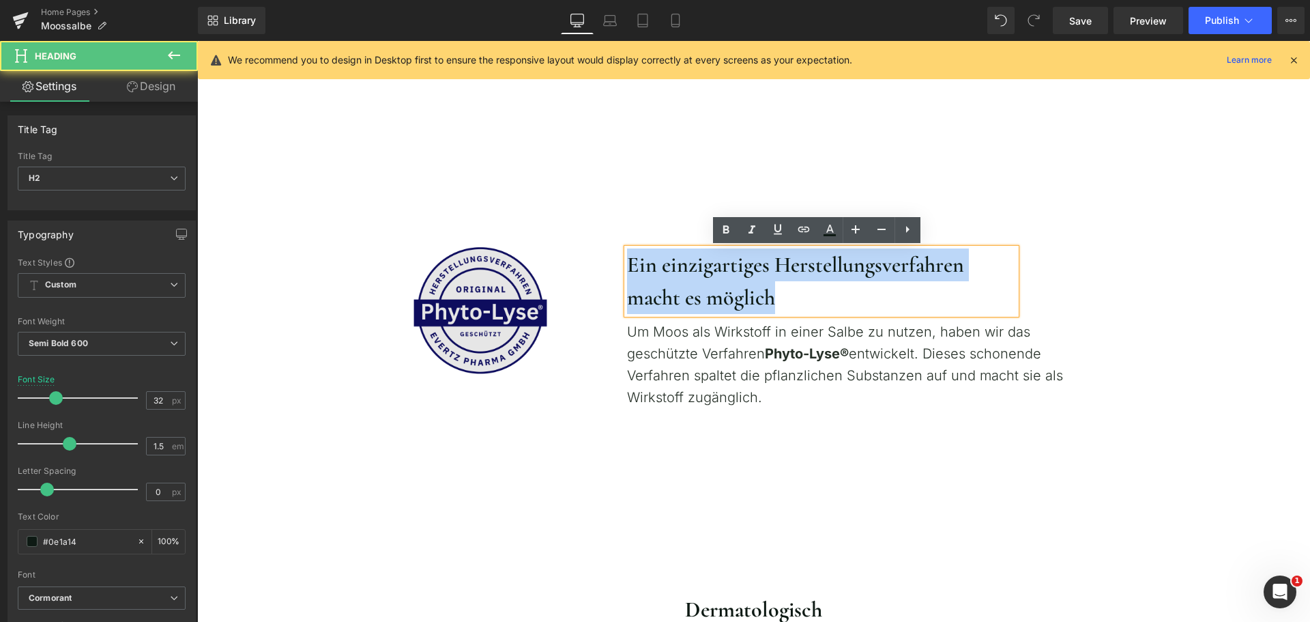
drag, startPoint x: 805, startPoint y: 291, endPoint x: 516, endPoint y: 256, distance: 291.6
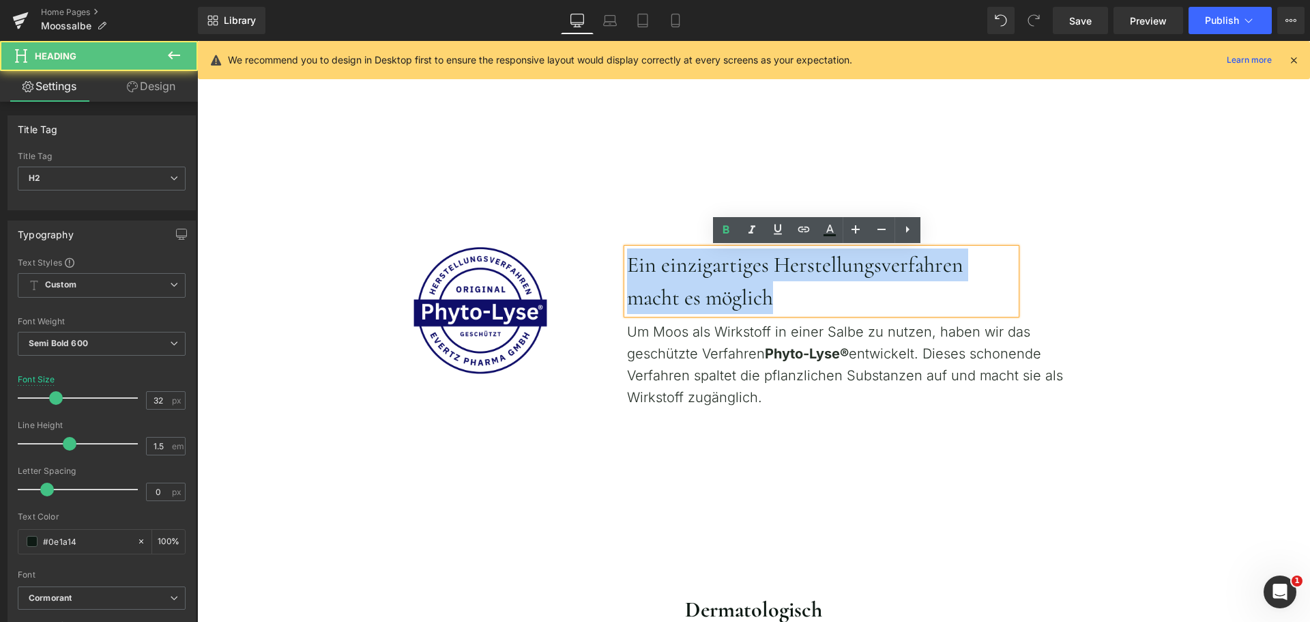
drag, startPoint x: 788, startPoint y: 293, endPoint x: 602, endPoint y: 259, distance: 188.8
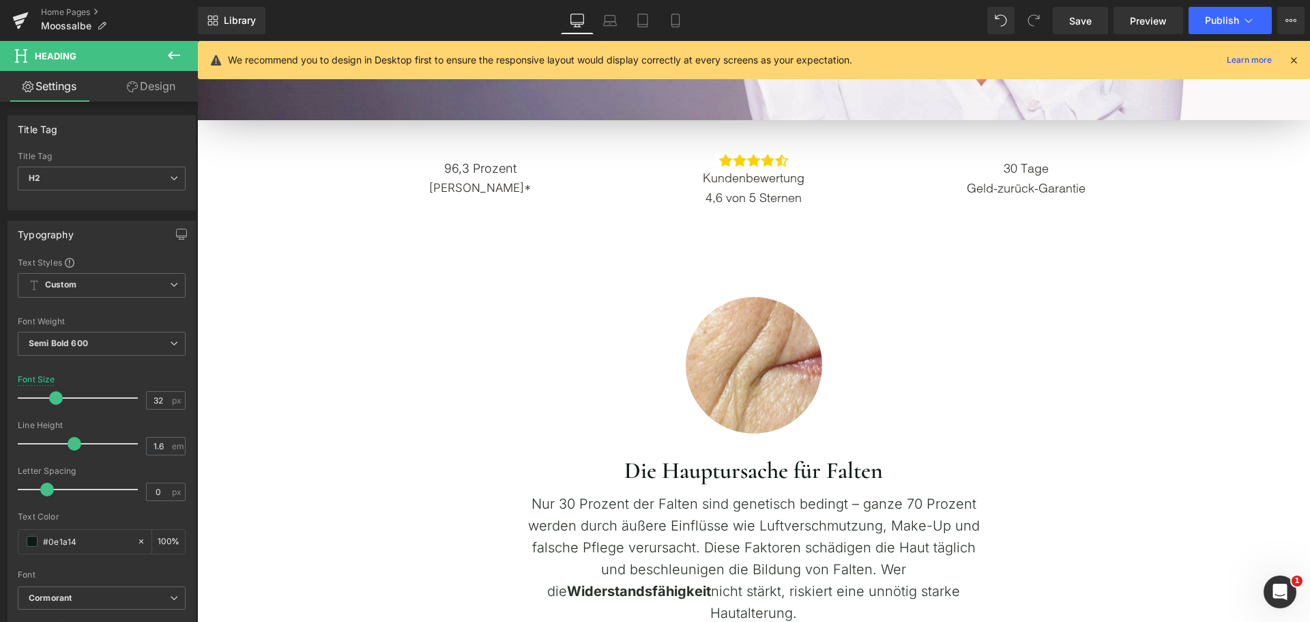
scroll to position [478, 0]
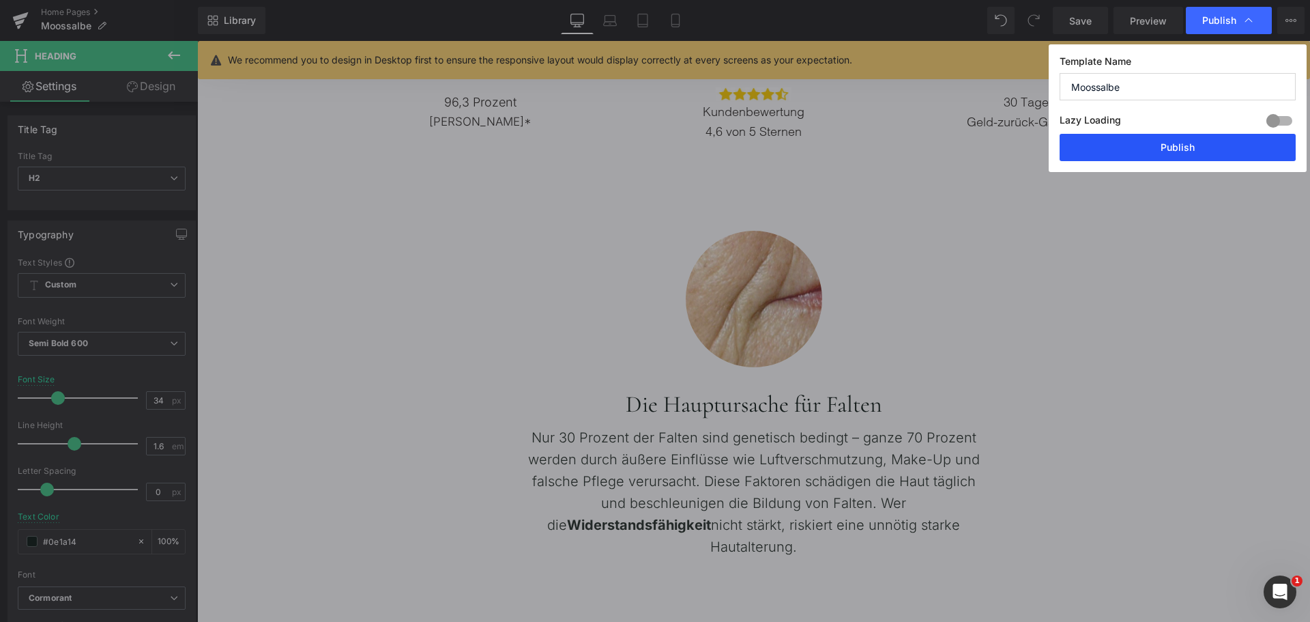
drag, startPoint x: 1166, startPoint y: 154, endPoint x: 734, endPoint y: 294, distance: 453.7
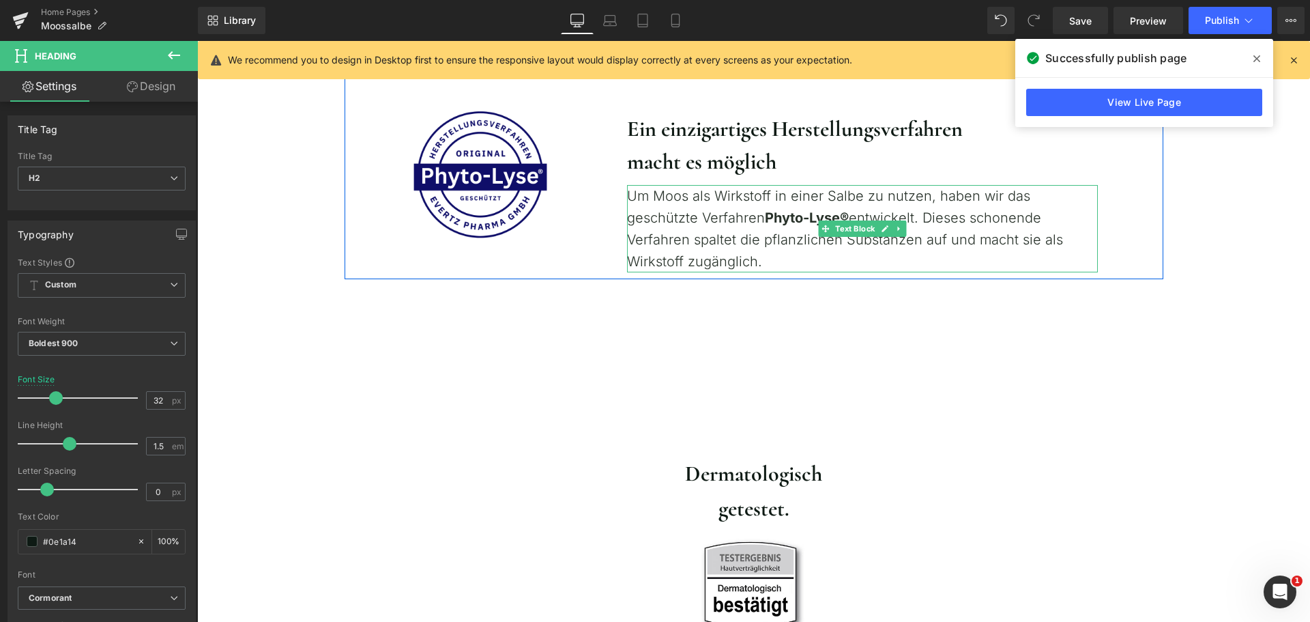
scroll to position [1433, 0]
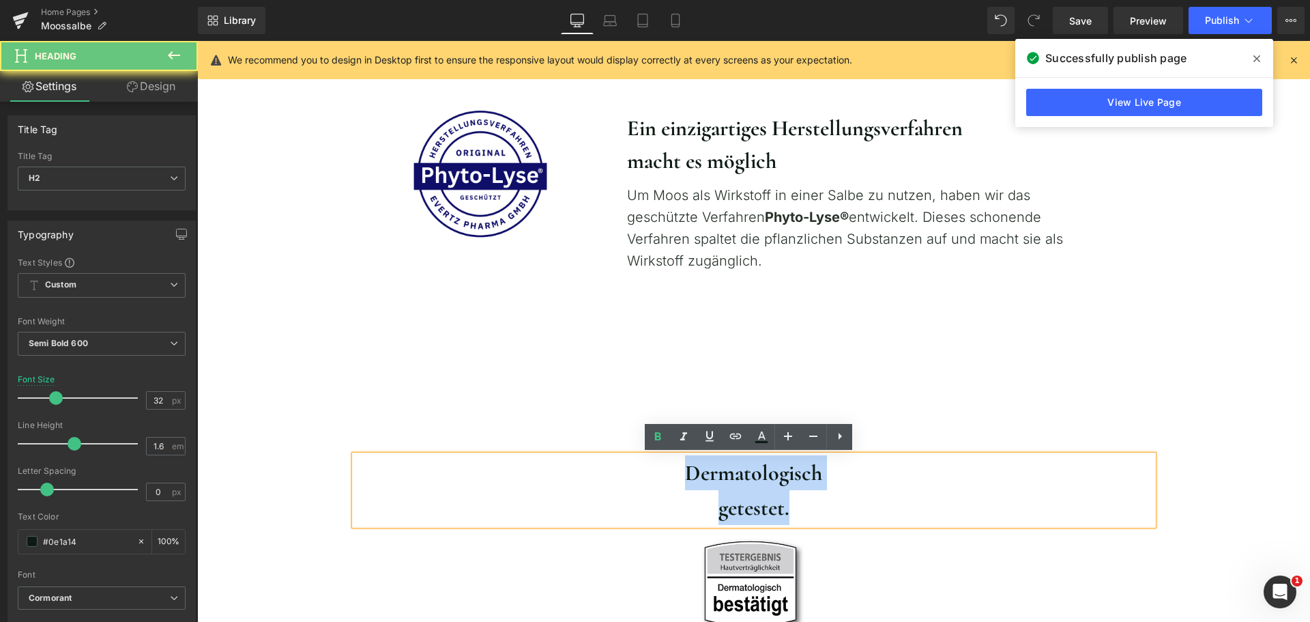
drag, startPoint x: 665, startPoint y: 472, endPoint x: 895, endPoint y: 509, distance: 232.3
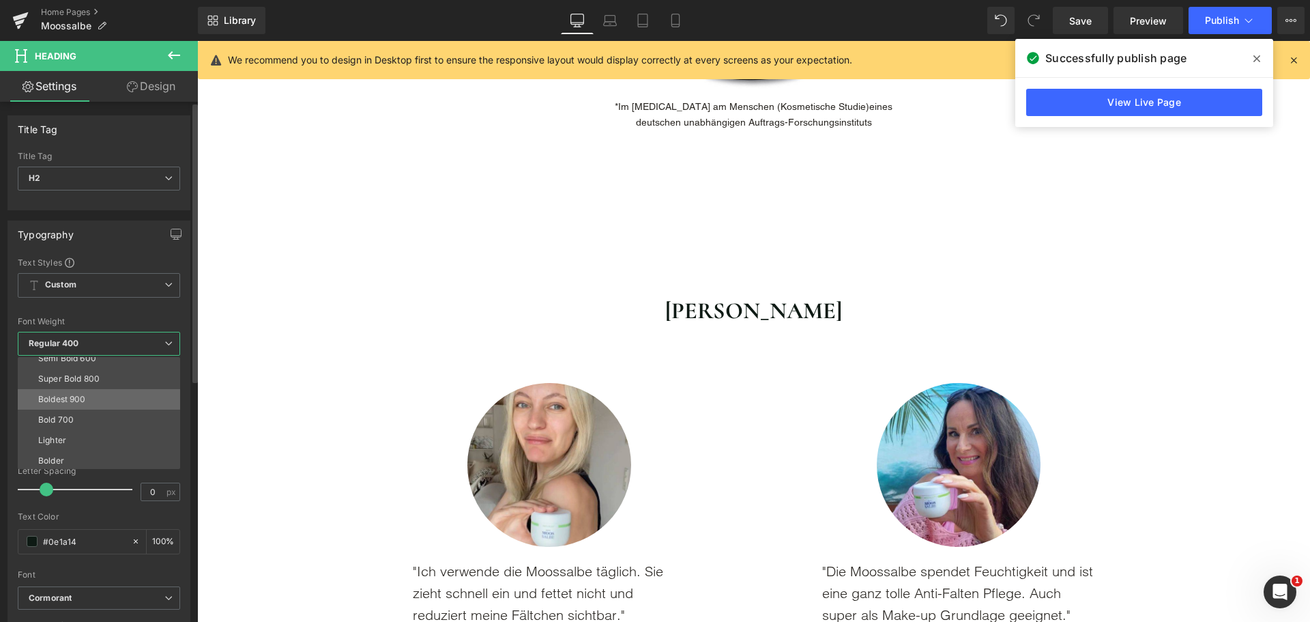
scroll to position [113, 0]
drag, startPoint x: 100, startPoint y: 398, endPoint x: 40, endPoint y: 325, distance: 94.6
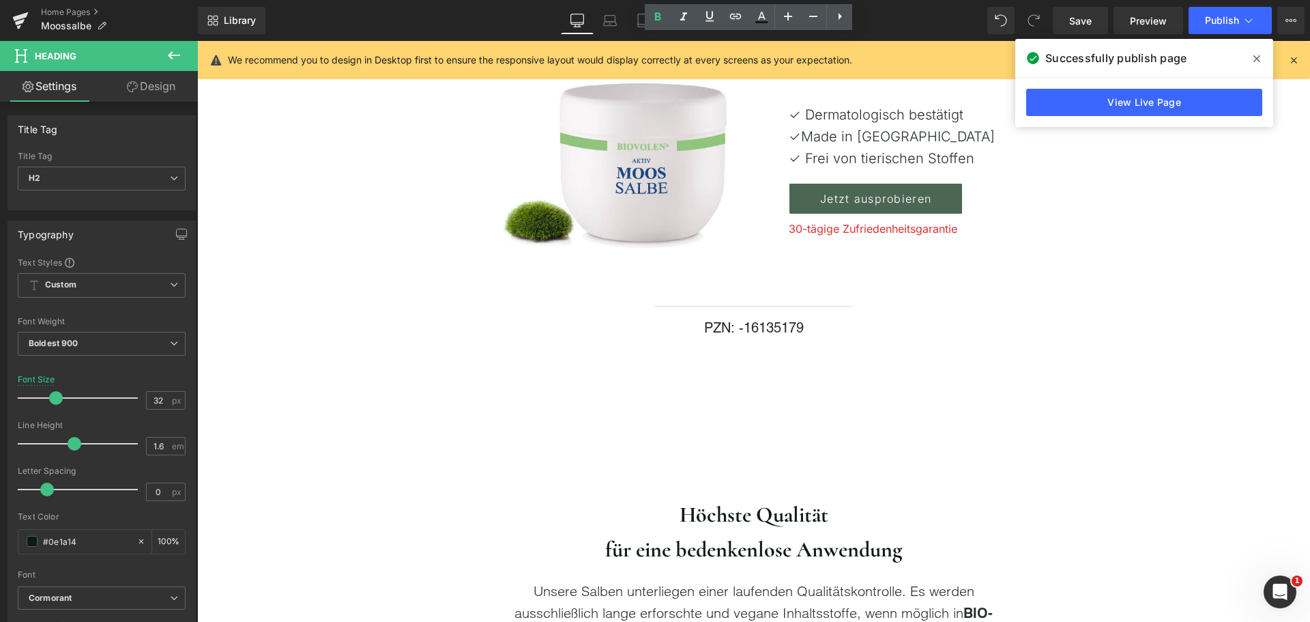
scroll to position [3276, 0]
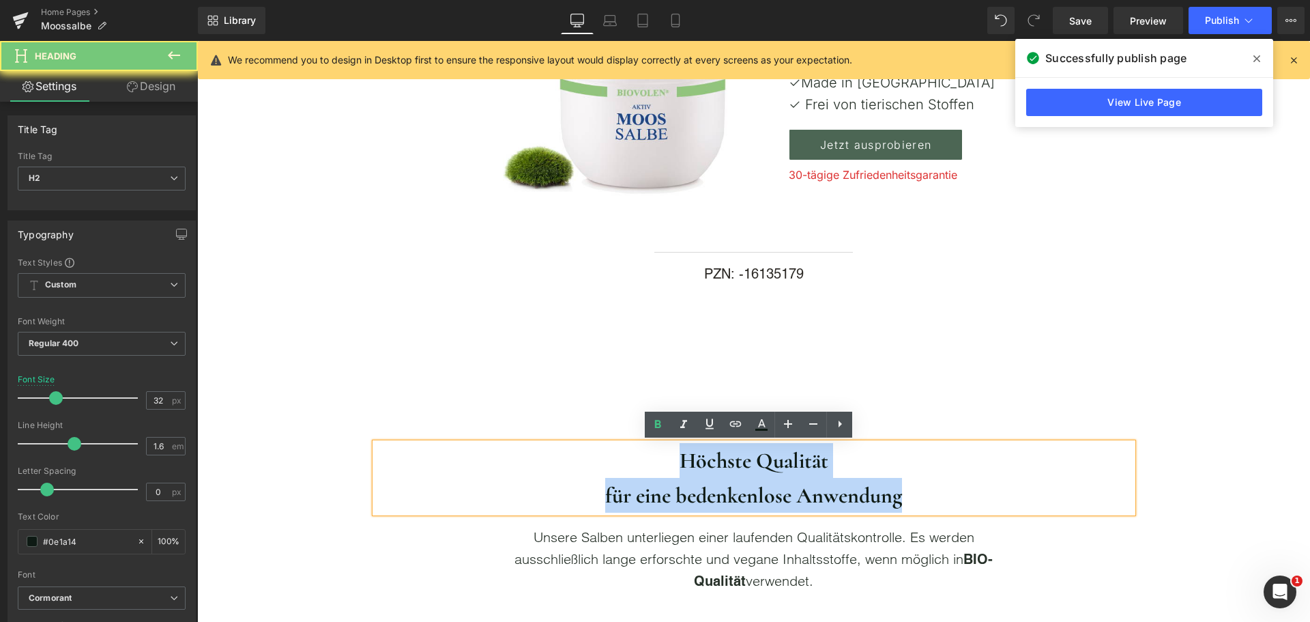
drag, startPoint x: 650, startPoint y: 459, endPoint x: 1065, endPoint y: 502, distance: 417.1
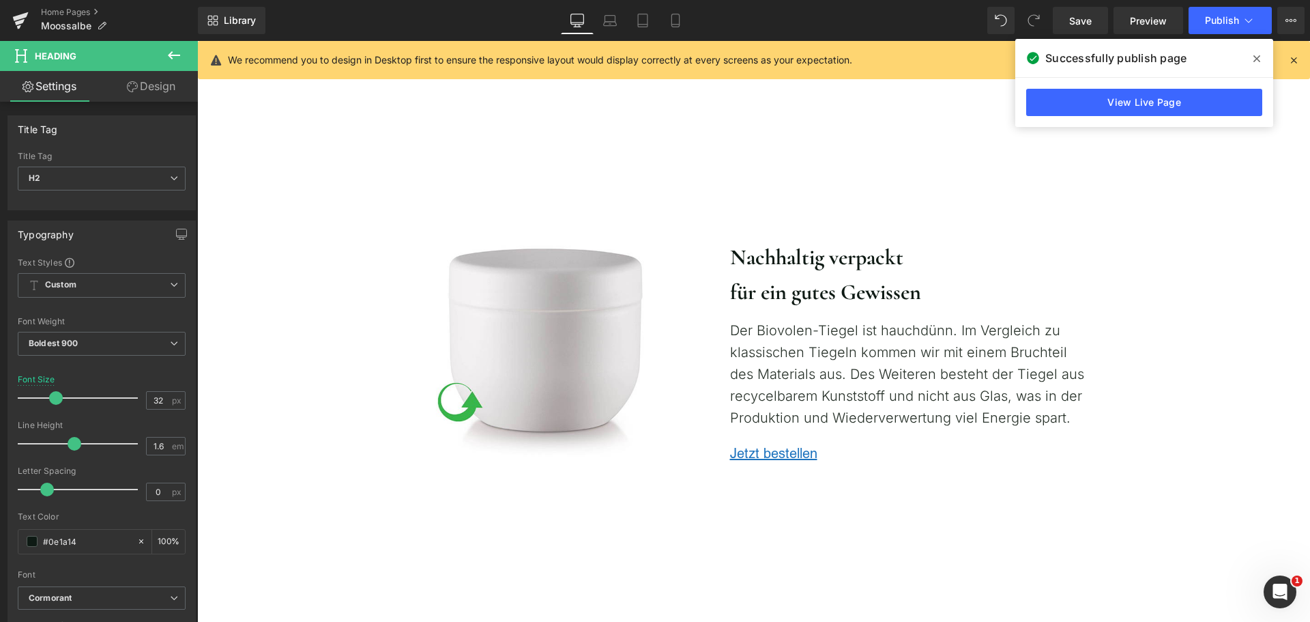
scroll to position [4368, 0]
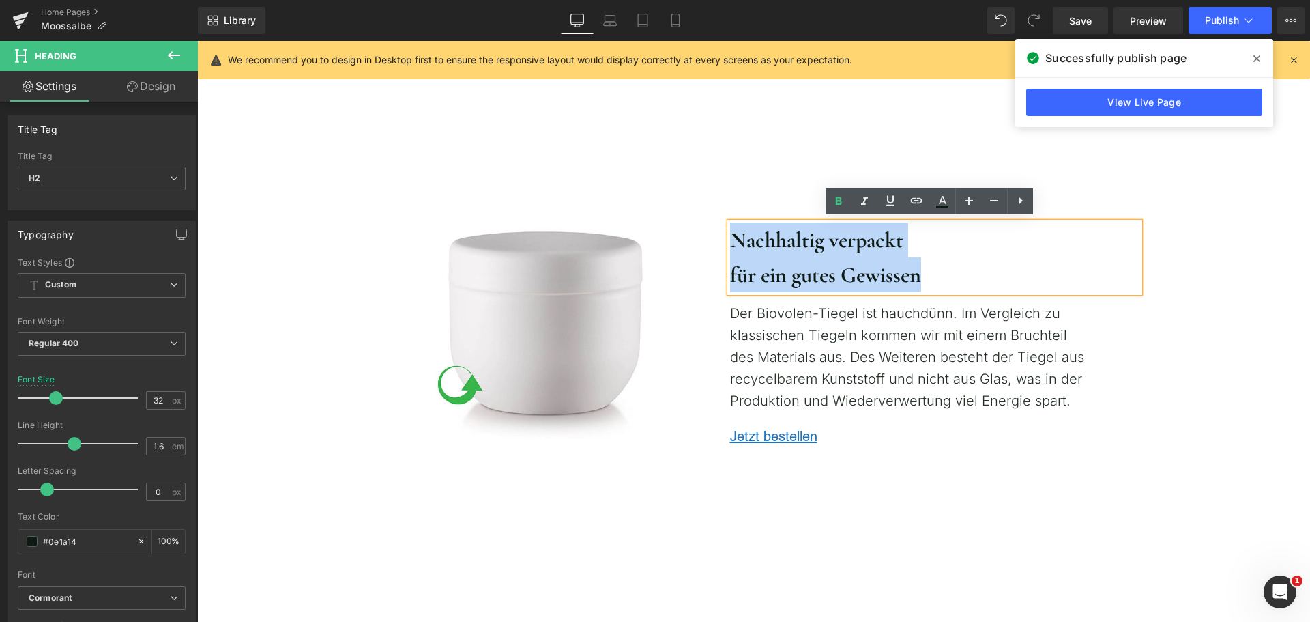
drag, startPoint x: 725, startPoint y: 240, endPoint x: 1079, endPoint y: 298, distance: 358.8
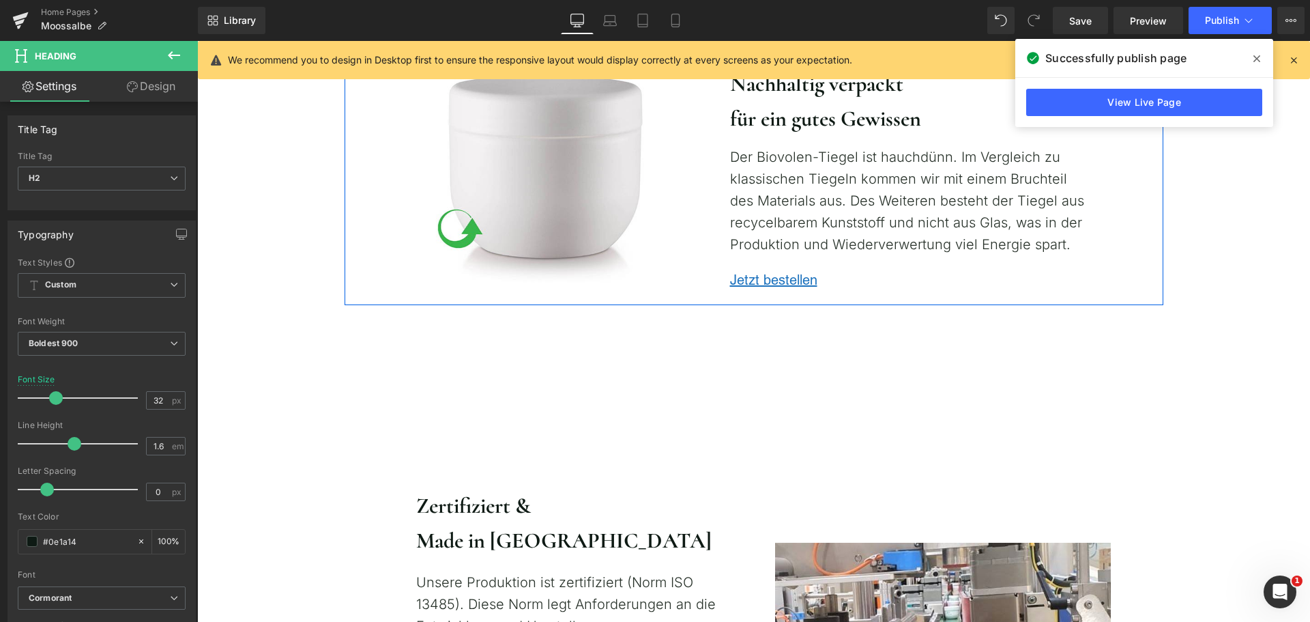
scroll to position [4914, 0]
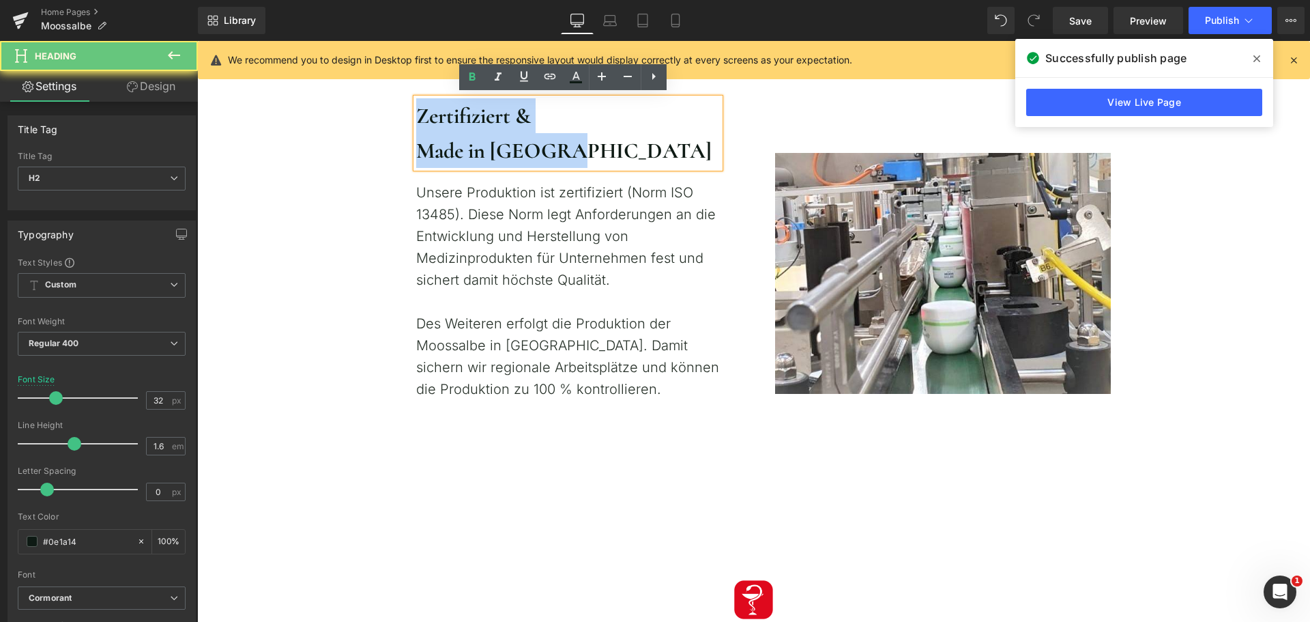
drag, startPoint x: 588, startPoint y: 150, endPoint x: 330, endPoint y: 126, distance: 259.1
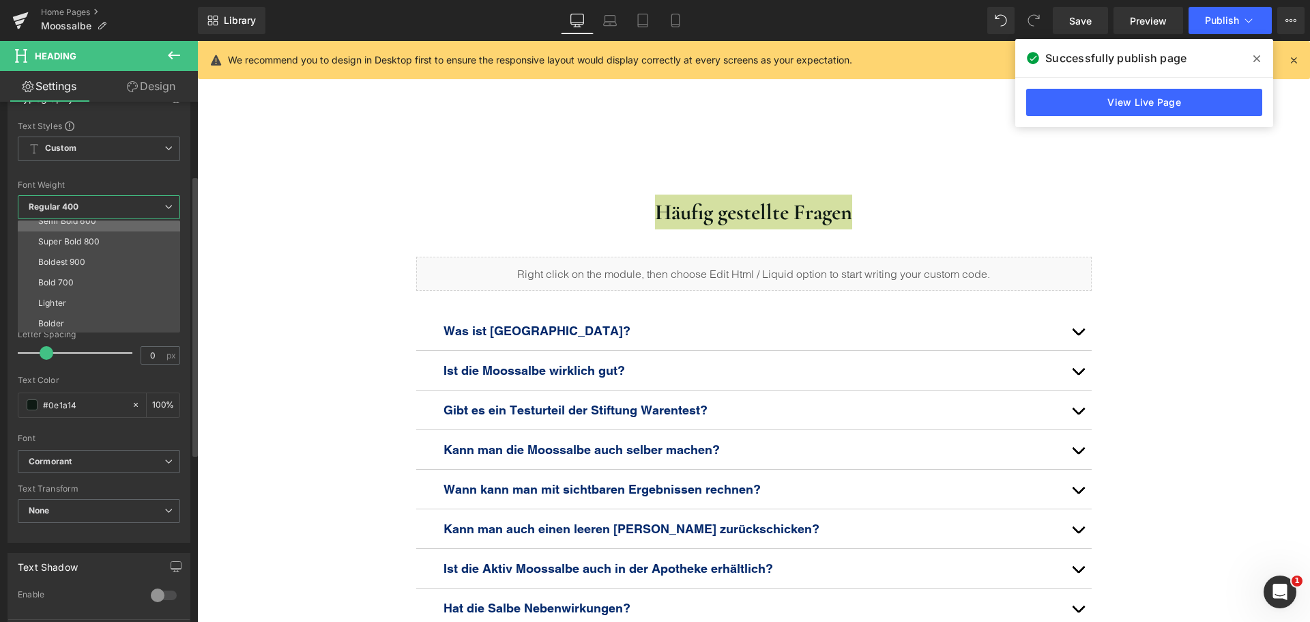
scroll to position [113, 0]
drag, startPoint x: 101, startPoint y: 265, endPoint x: 76, endPoint y: 186, distance: 82.2
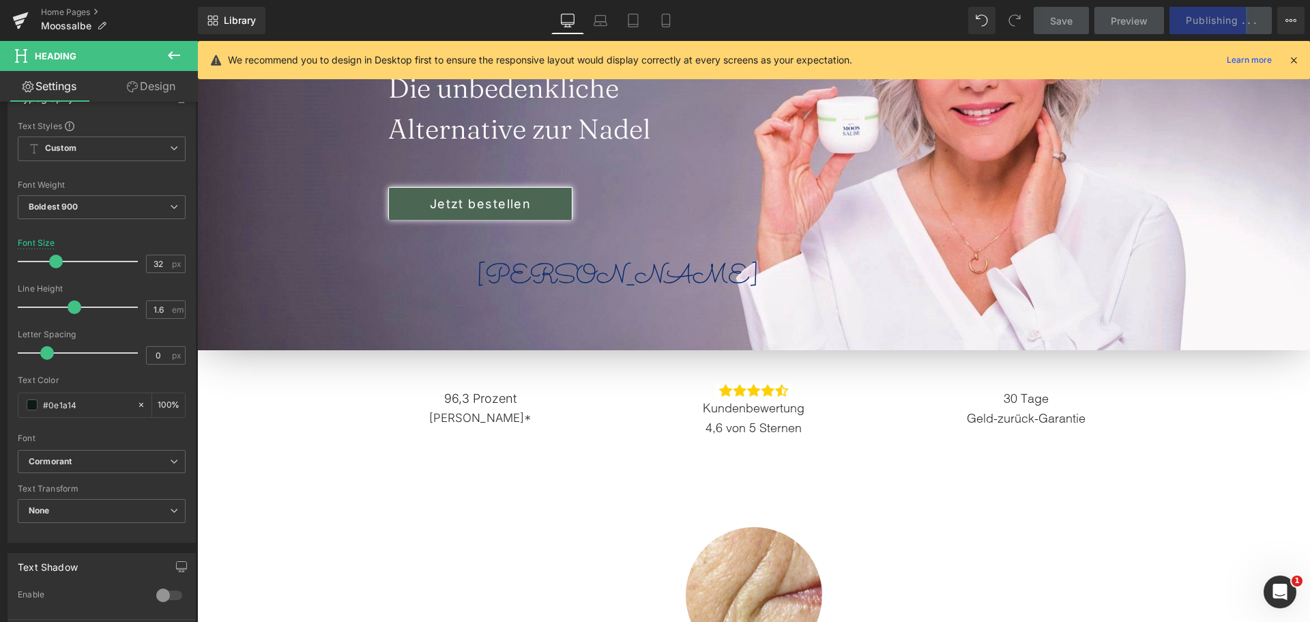
scroll to position [0, 0]
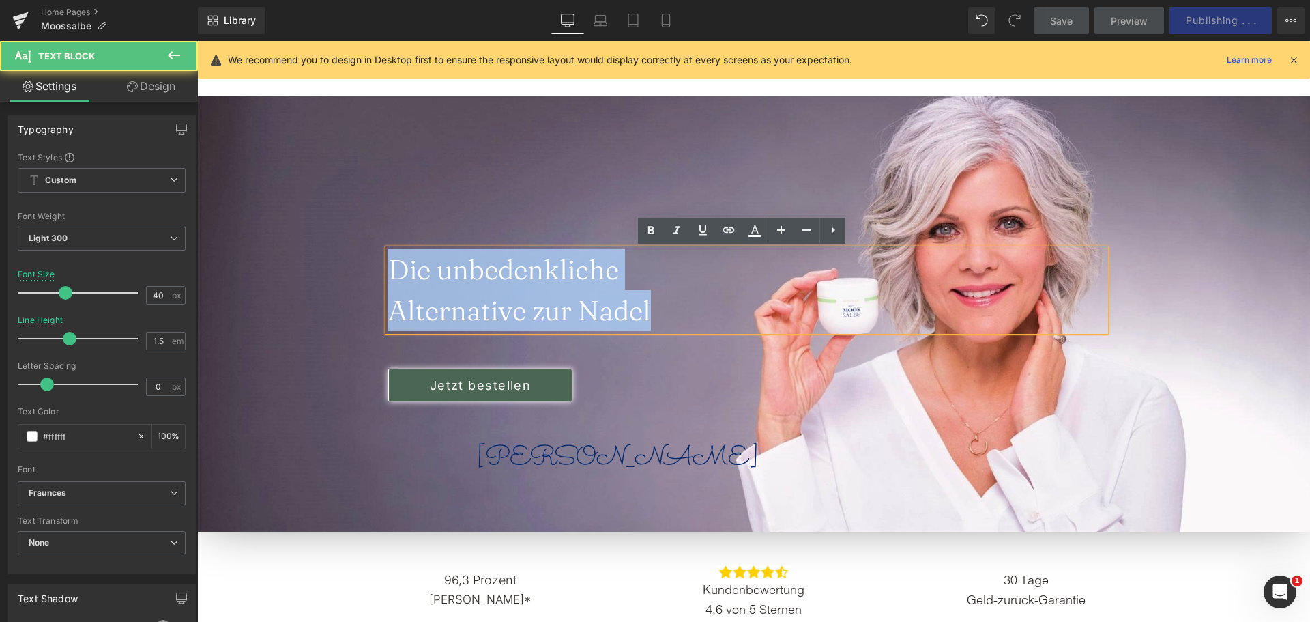
drag, startPoint x: 671, startPoint y: 311, endPoint x: 330, endPoint y: 247, distance: 346.4
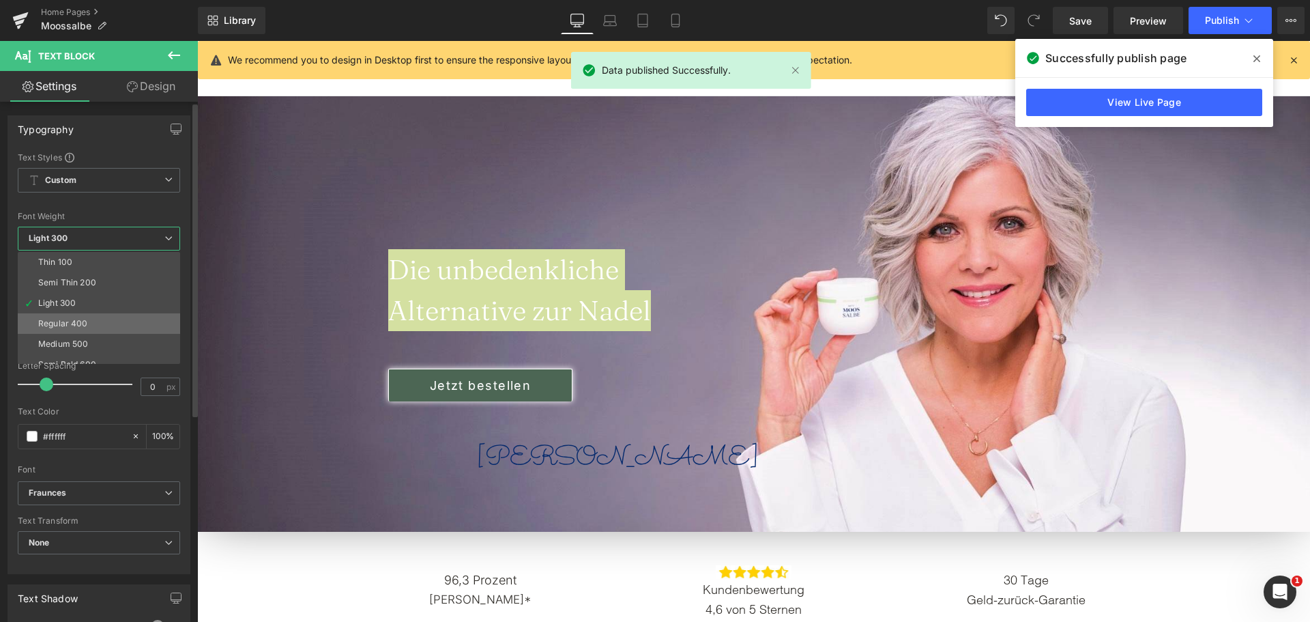
scroll to position [68, 0]
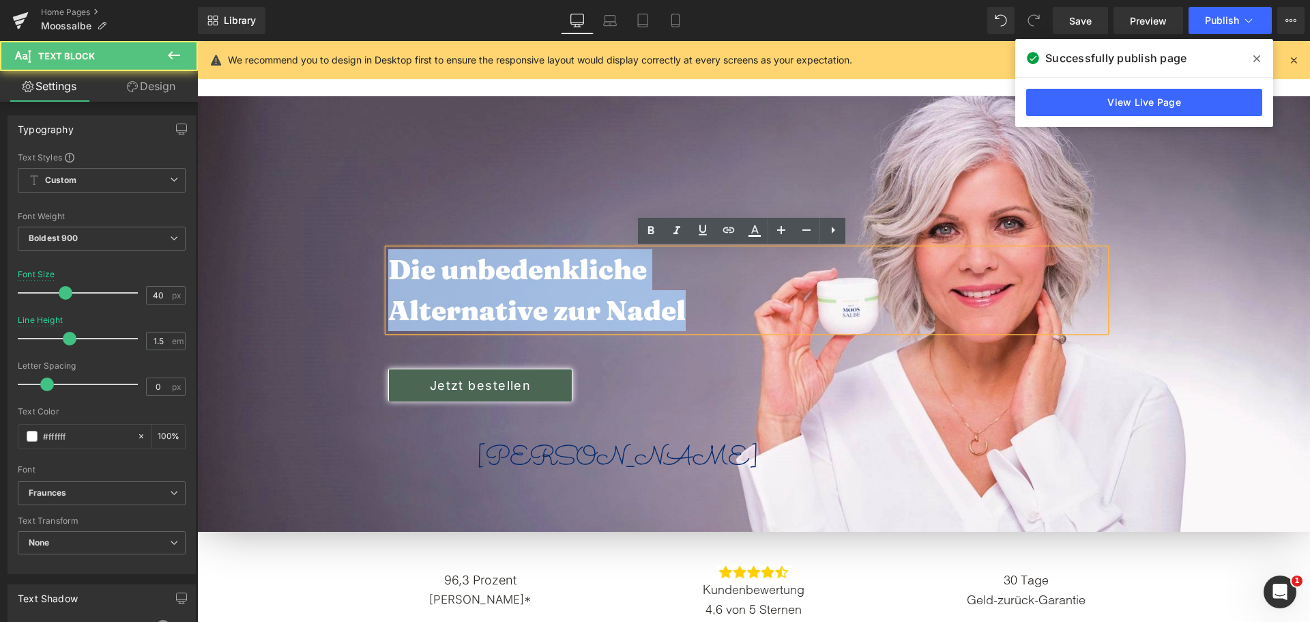
drag, startPoint x: 723, startPoint y: 319, endPoint x: 224, endPoint y: 263, distance: 502.7
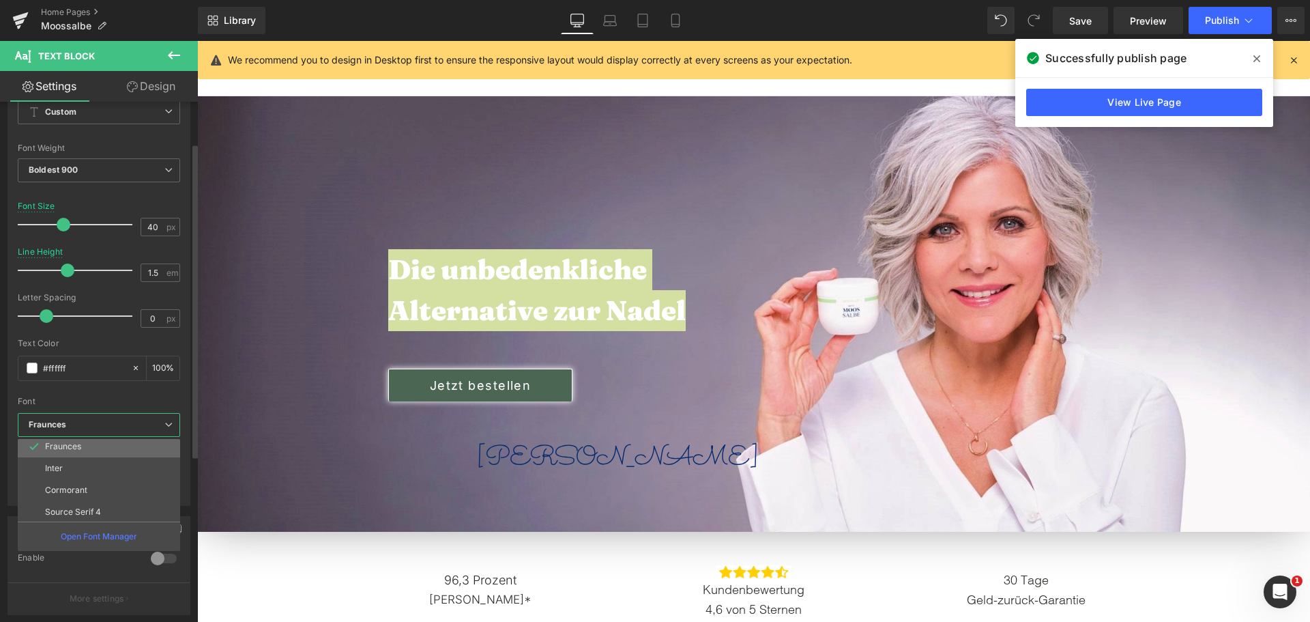
scroll to position [115, 0]
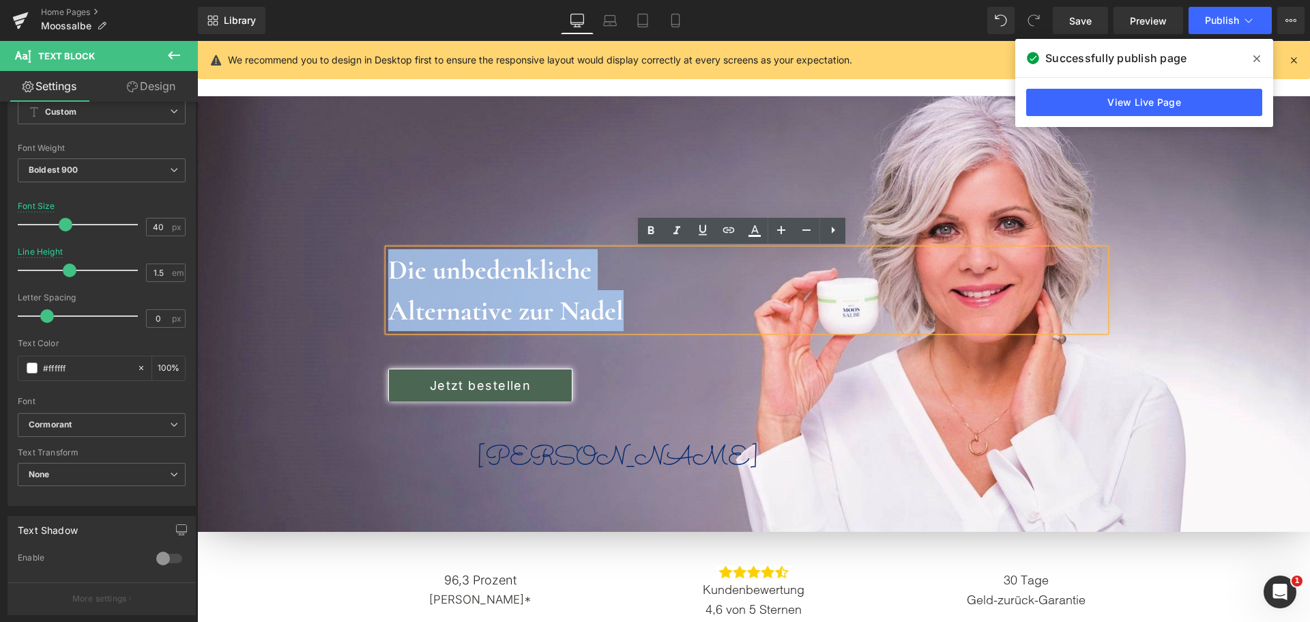
drag, startPoint x: 673, startPoint y: 303, endPoint x: 360, endPoint y: 265, distance: 314.9
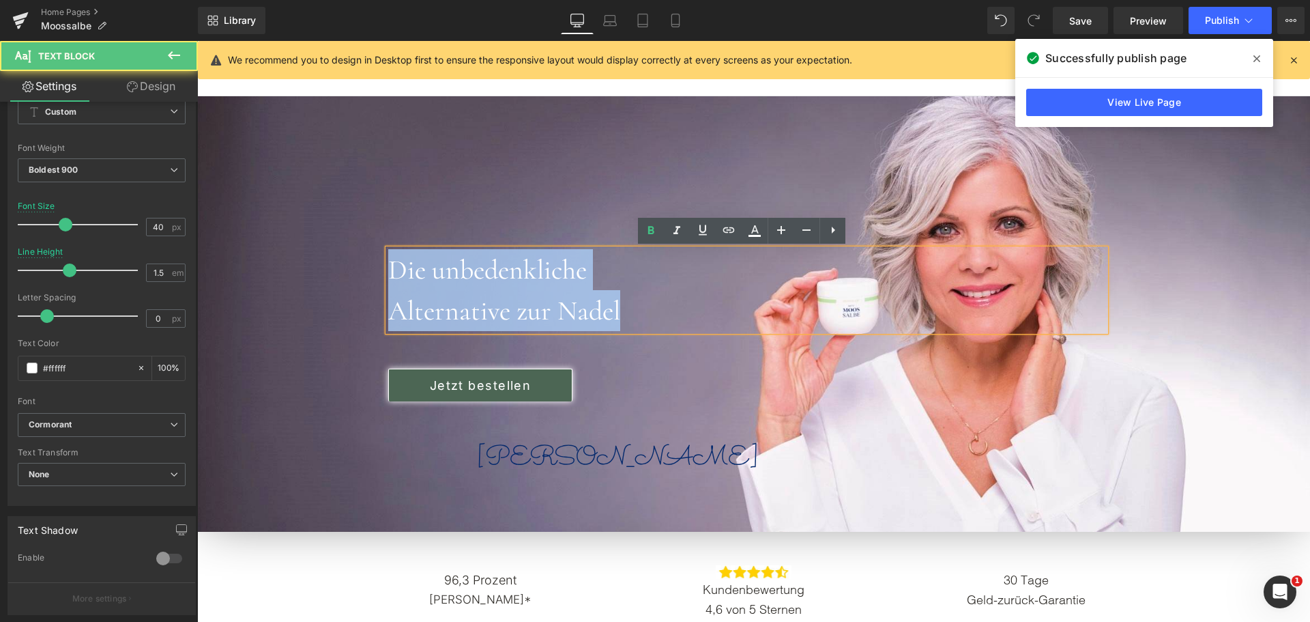
drag, startPoint x: 642, startPoint y: 293, endPoint x: 417, endPoint y: 238, distance: 231.1
drag, startPoint x: 633, startPoint y: 301, endPoint x: 380, endPoint y: 278, distance: 254.3
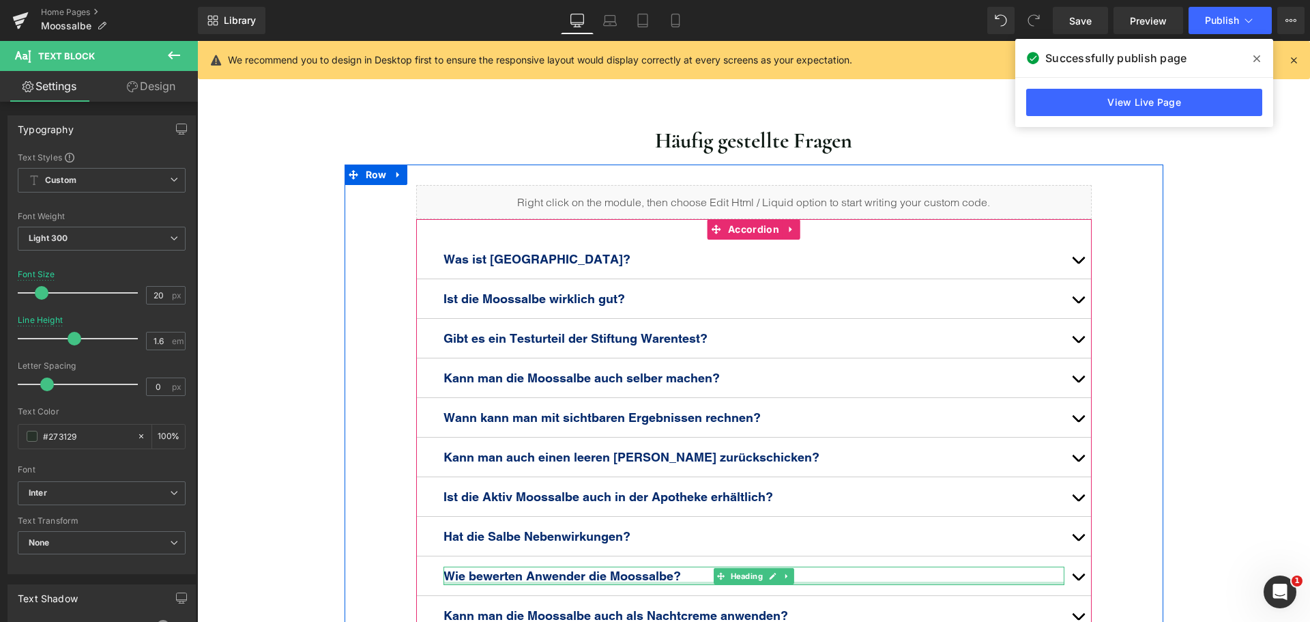
scroll to position [6143, 0]
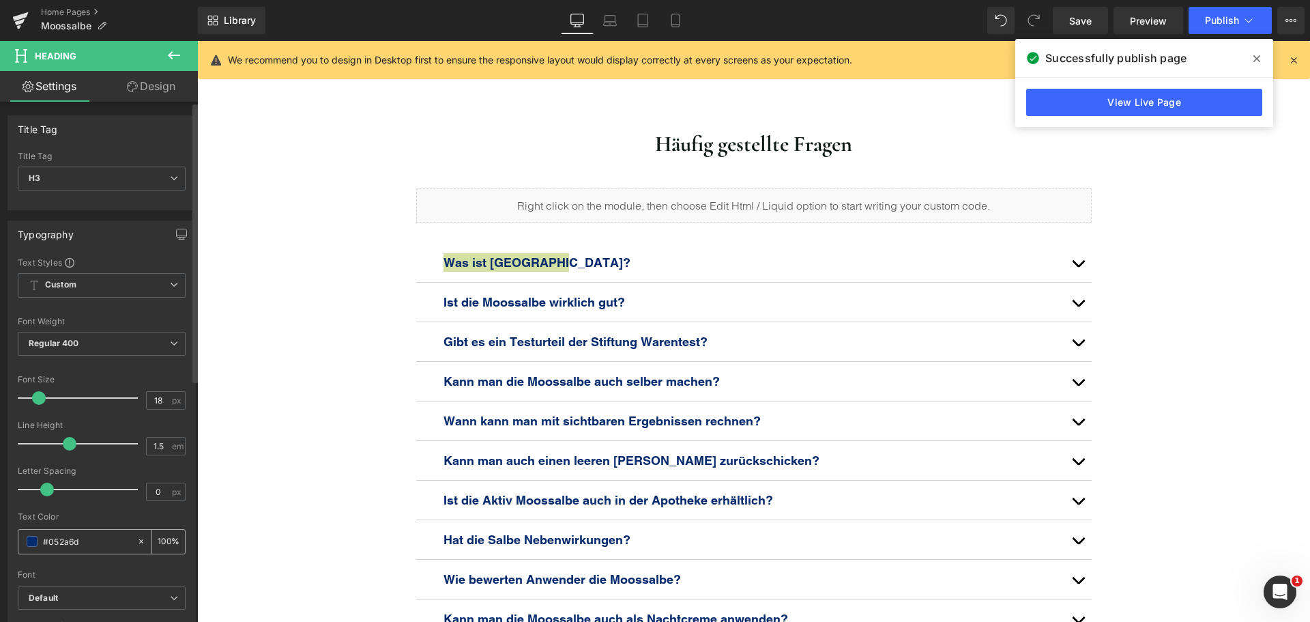
type input "#273129"
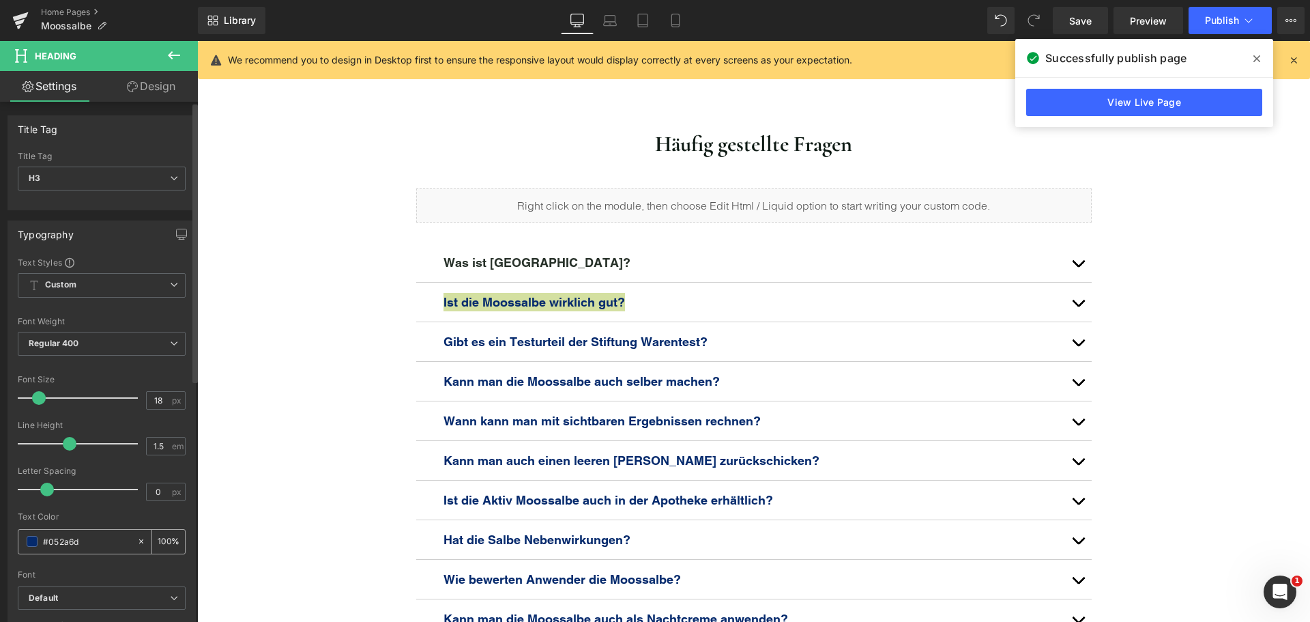
type input "#273129"
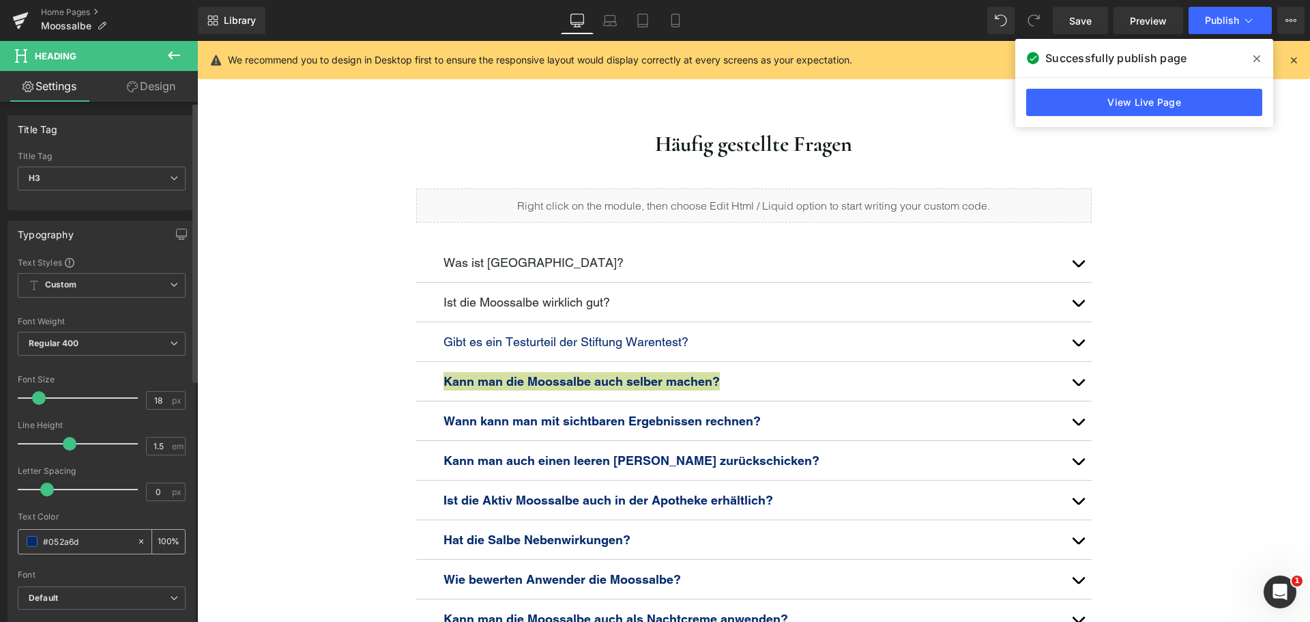
paste input "273129"
type input "#273129"
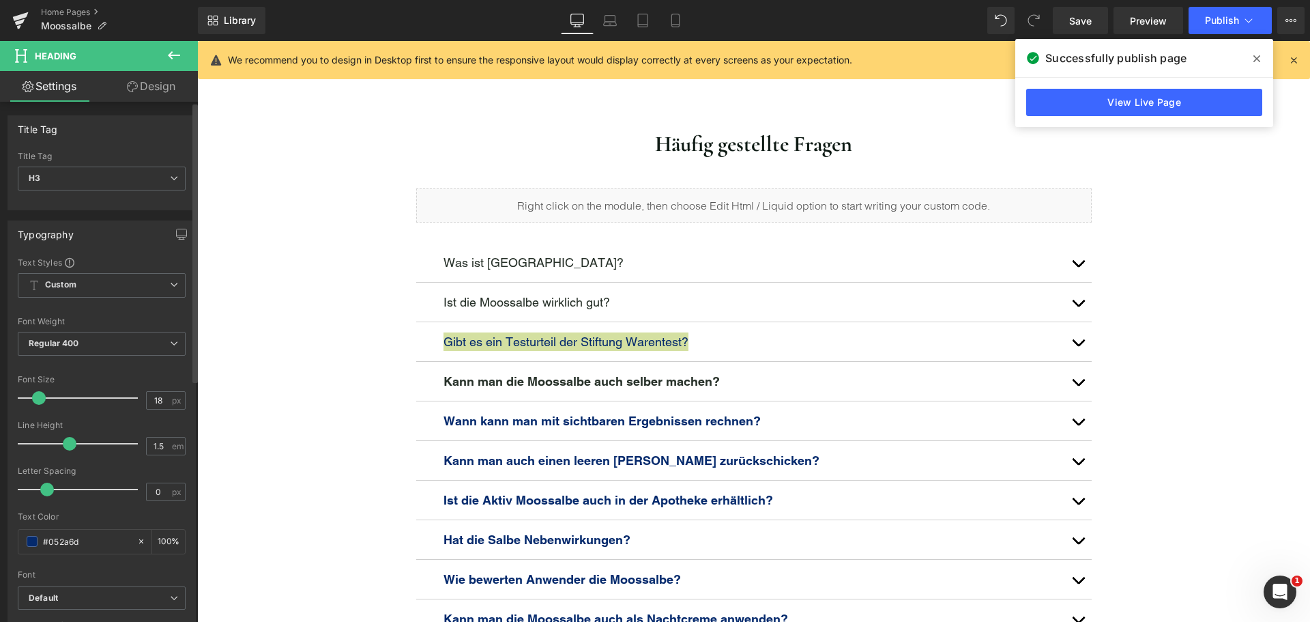
type input "#273129"
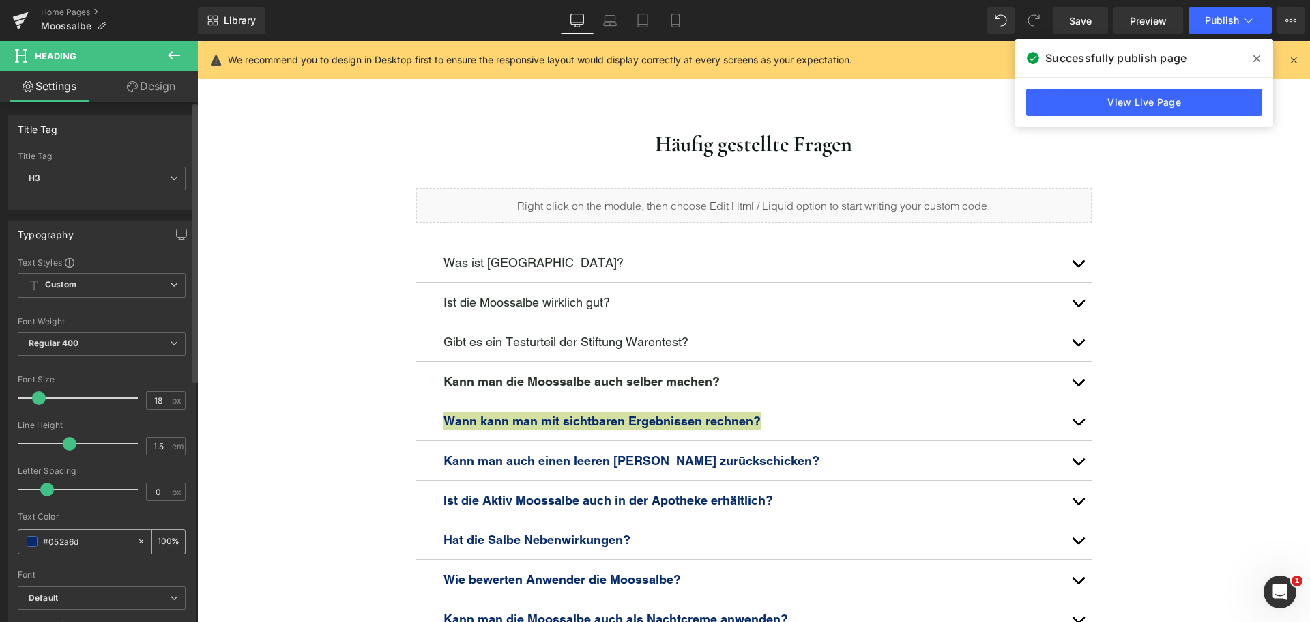
type input "#273129"
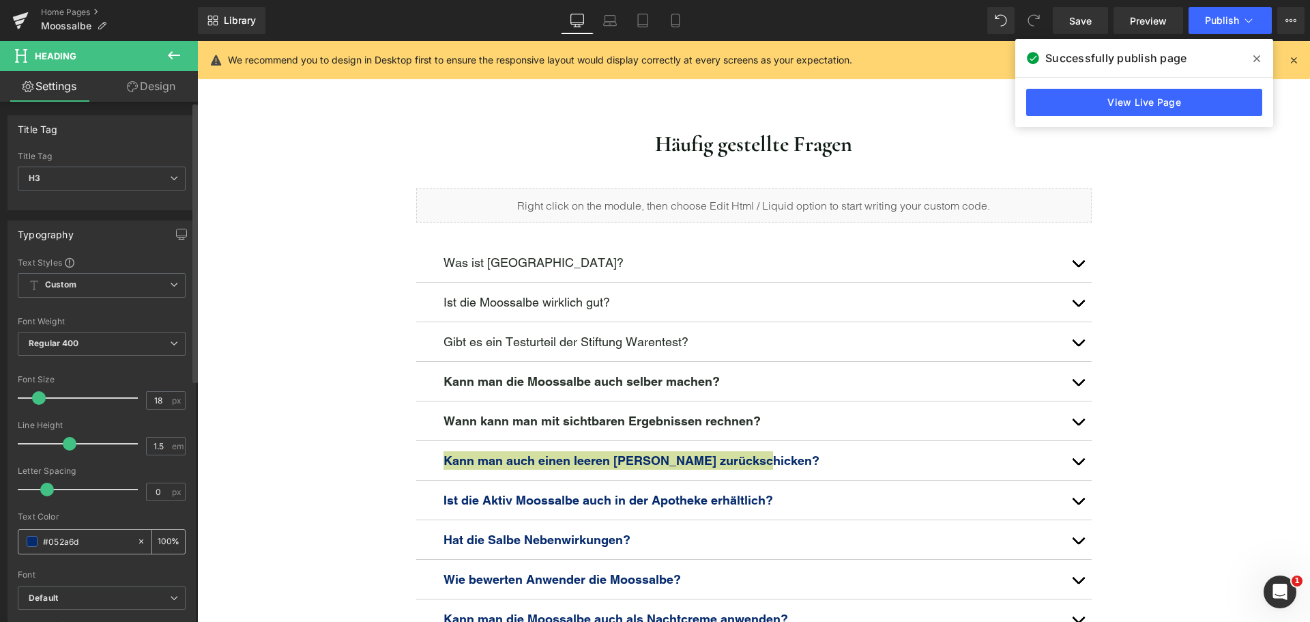
type input "#273129"
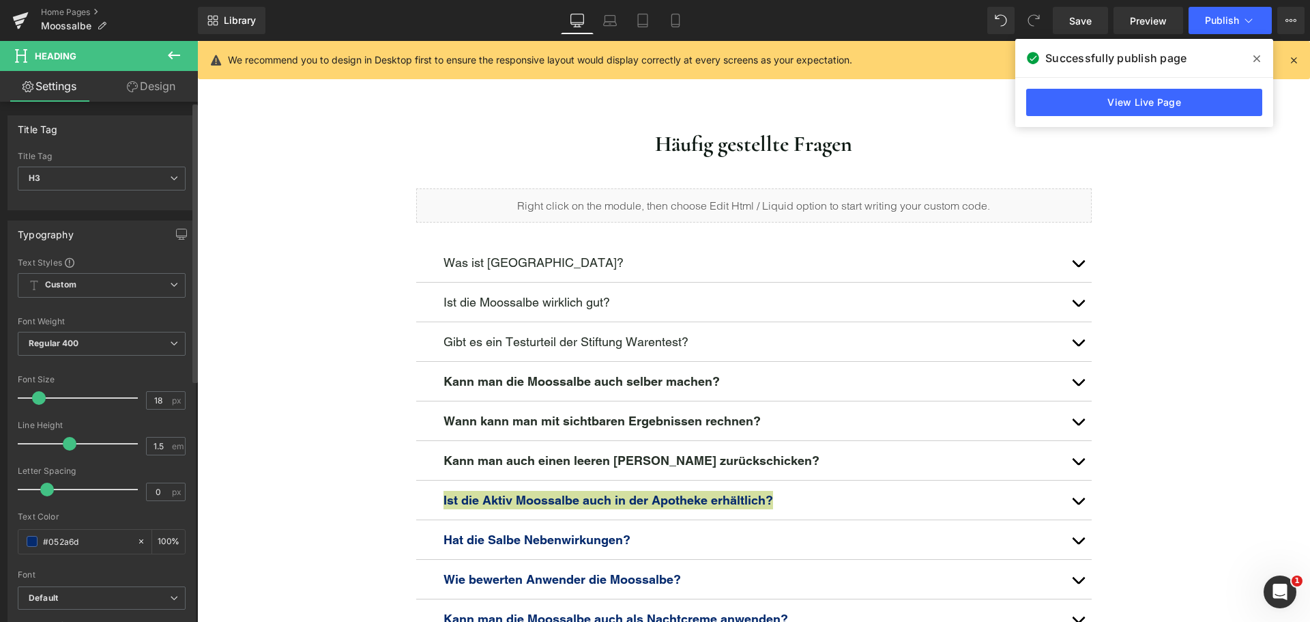
type input "#273129"
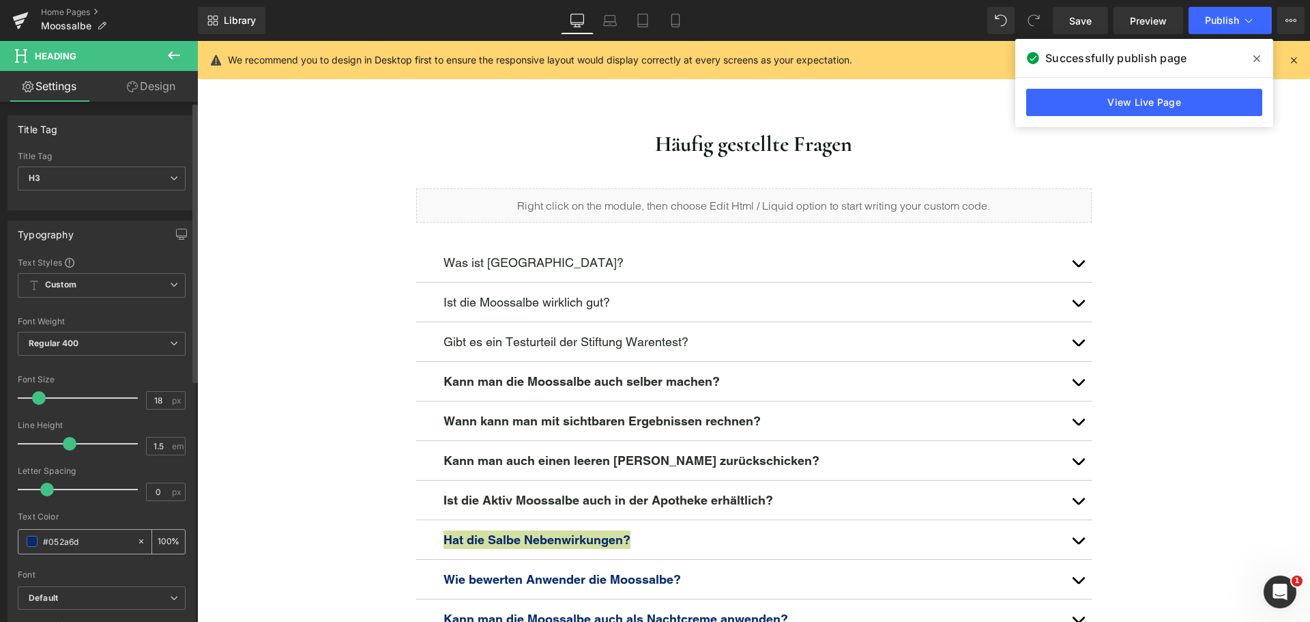
paste input "273129"
type input "#273129"
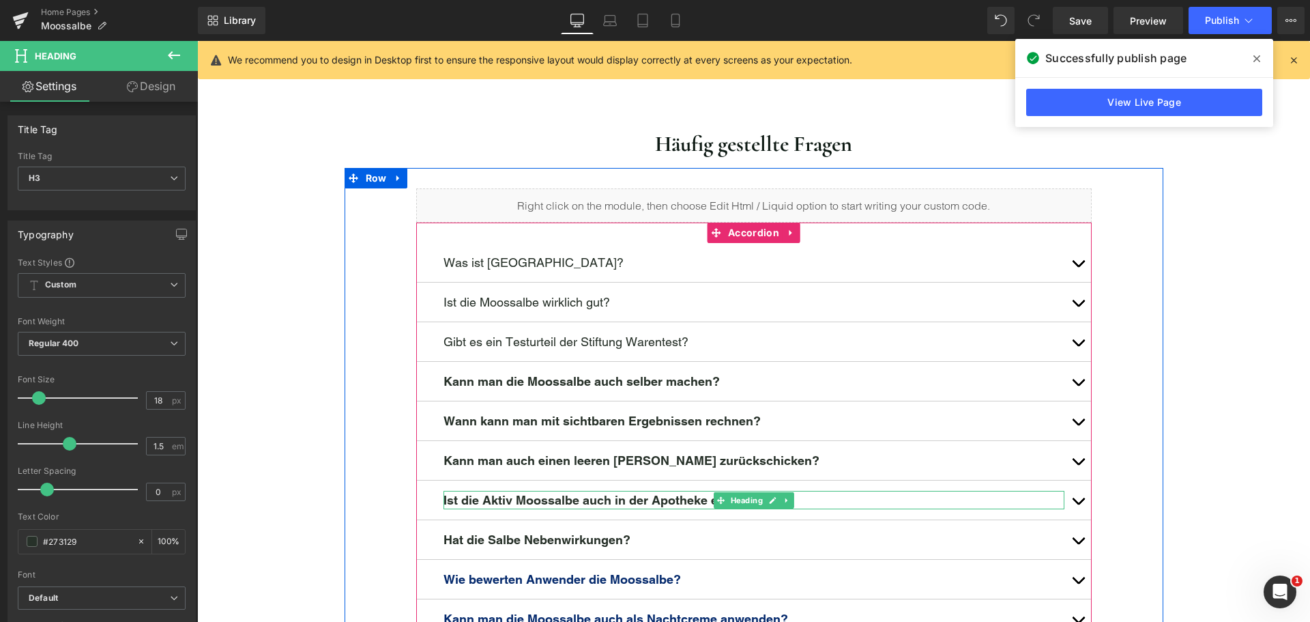
scroll to position [6279, 0]
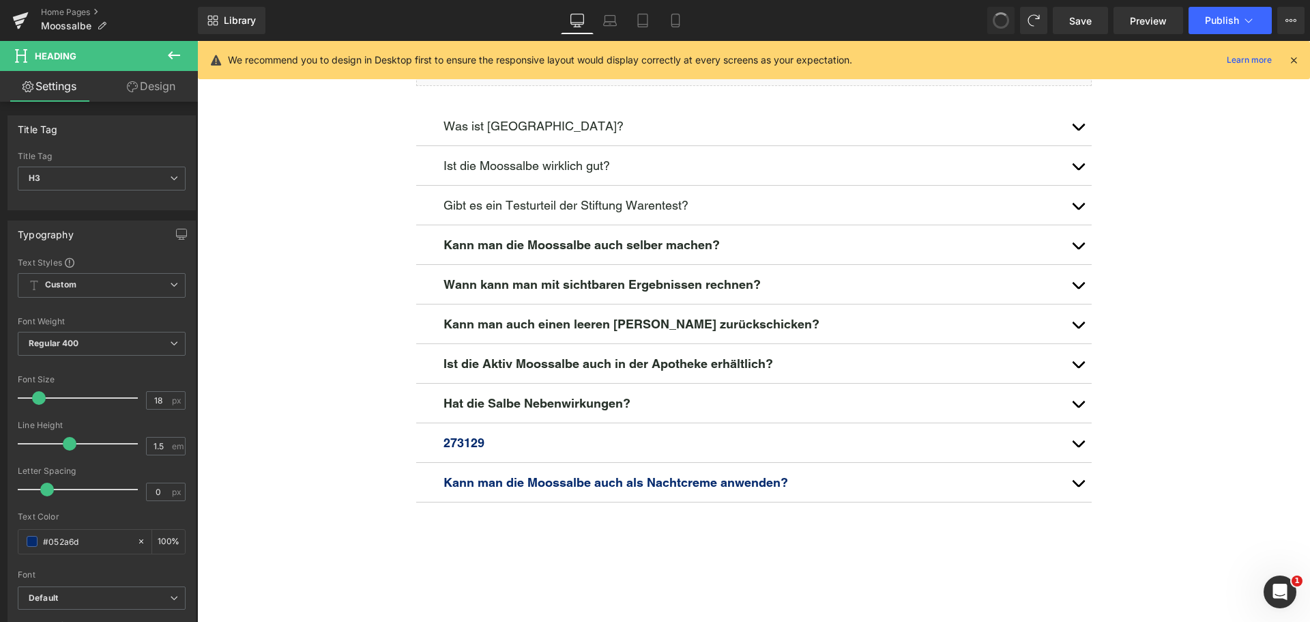
drag, startPoint x: 1003, startPoint y: 18, endPoint x: 676, endPoint y: 55, distance: 328.4
paste input "273129"
type input "#273129"
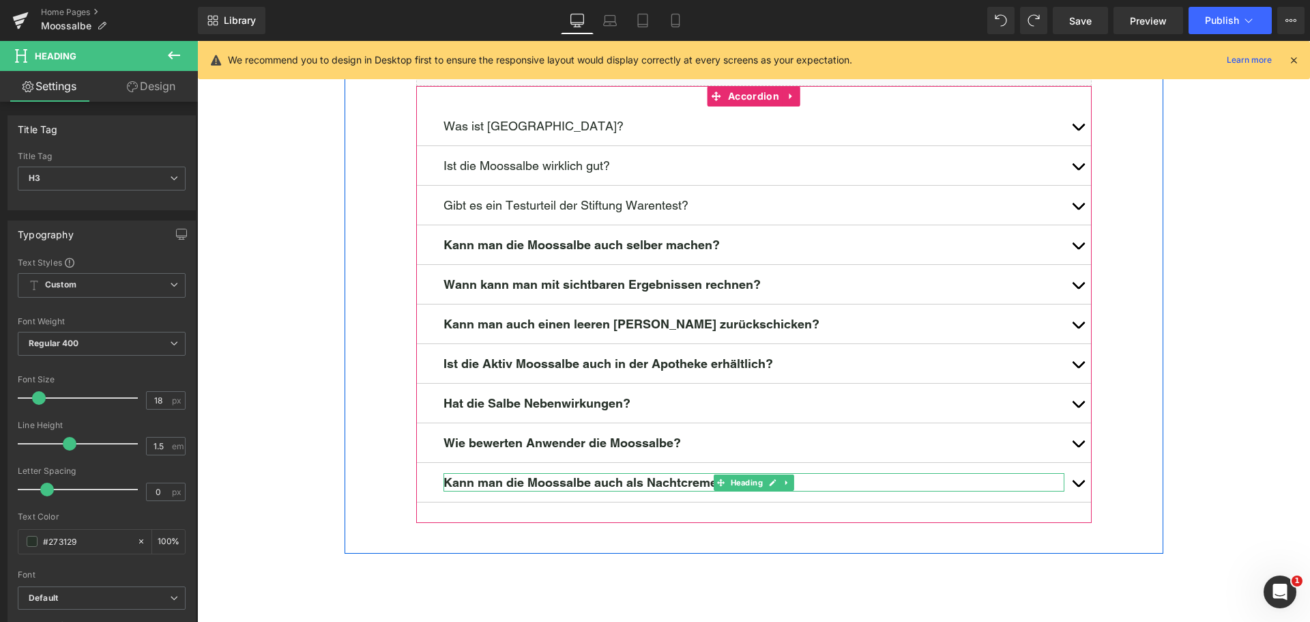
type input "#273129"
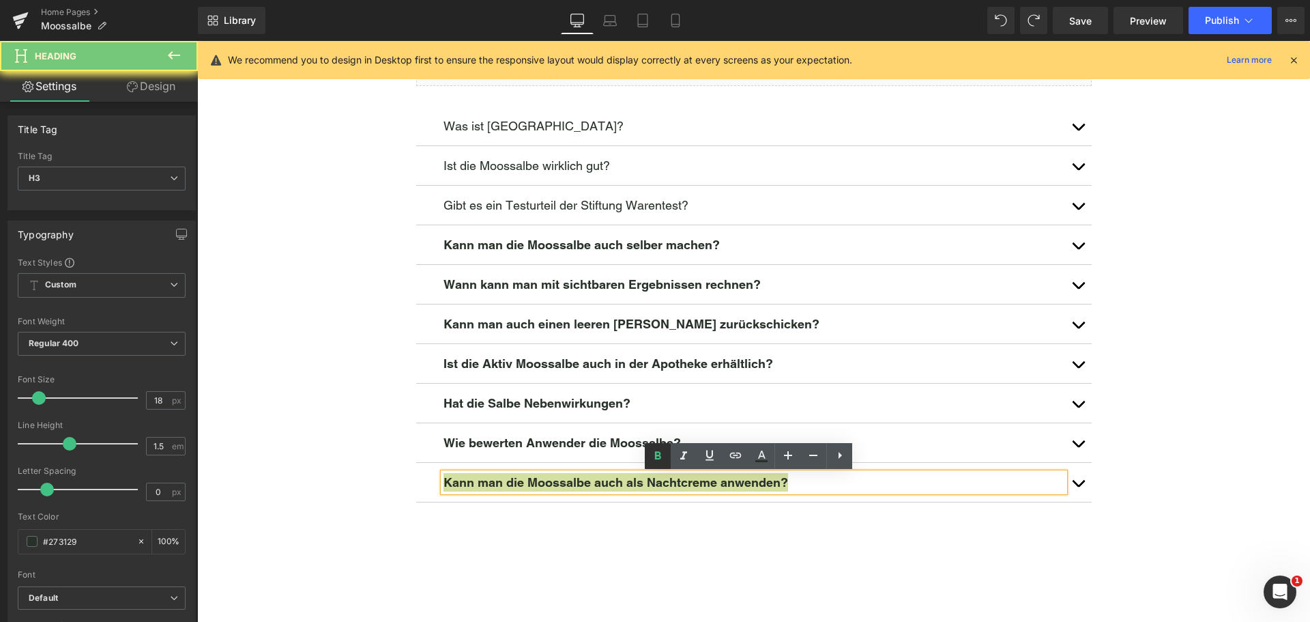
drag, startPoint x: 659, startPoint y: 450, endPoint x: 436, endPoint y: 412, distance: 226.6
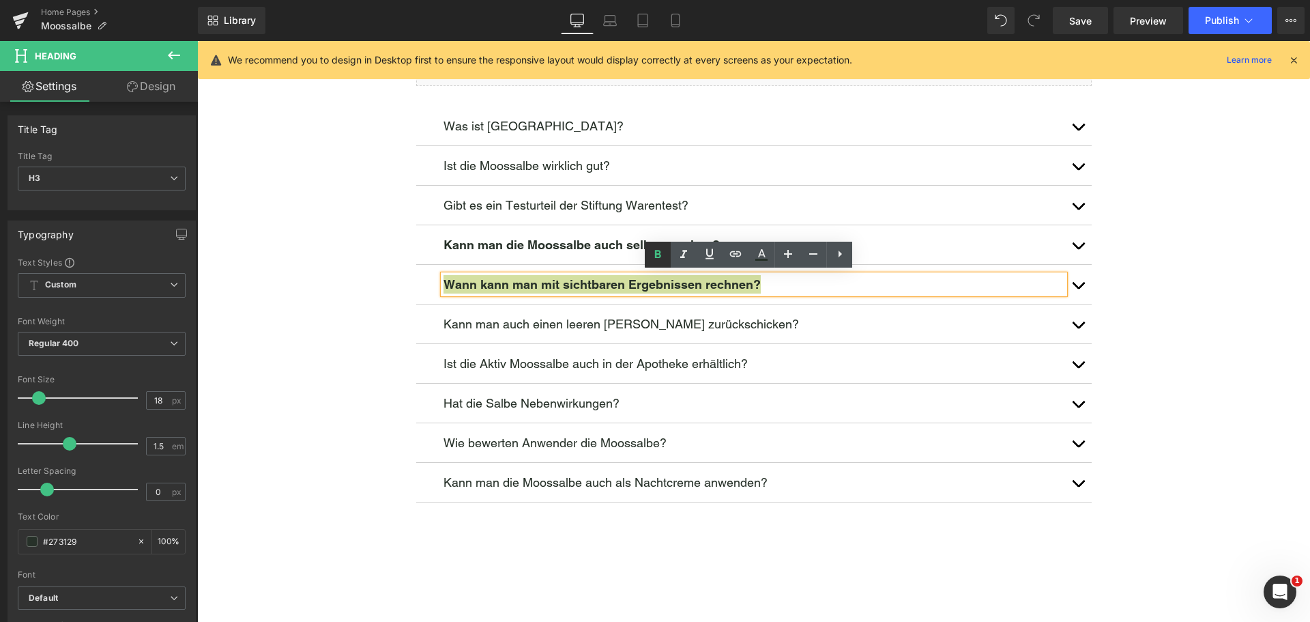
drag, startPoint x: 661, startPoint y: 255, endPoint x: 427, endPoint y: 216, distance: 237.4
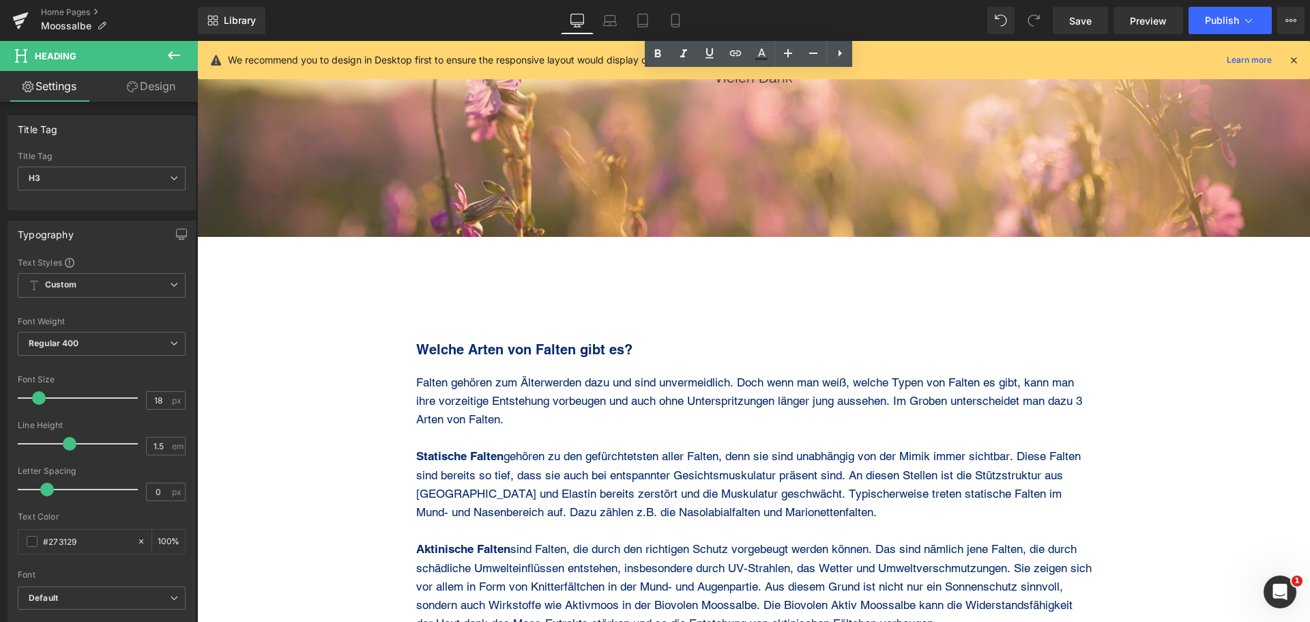
scroll to position [7371, 0]
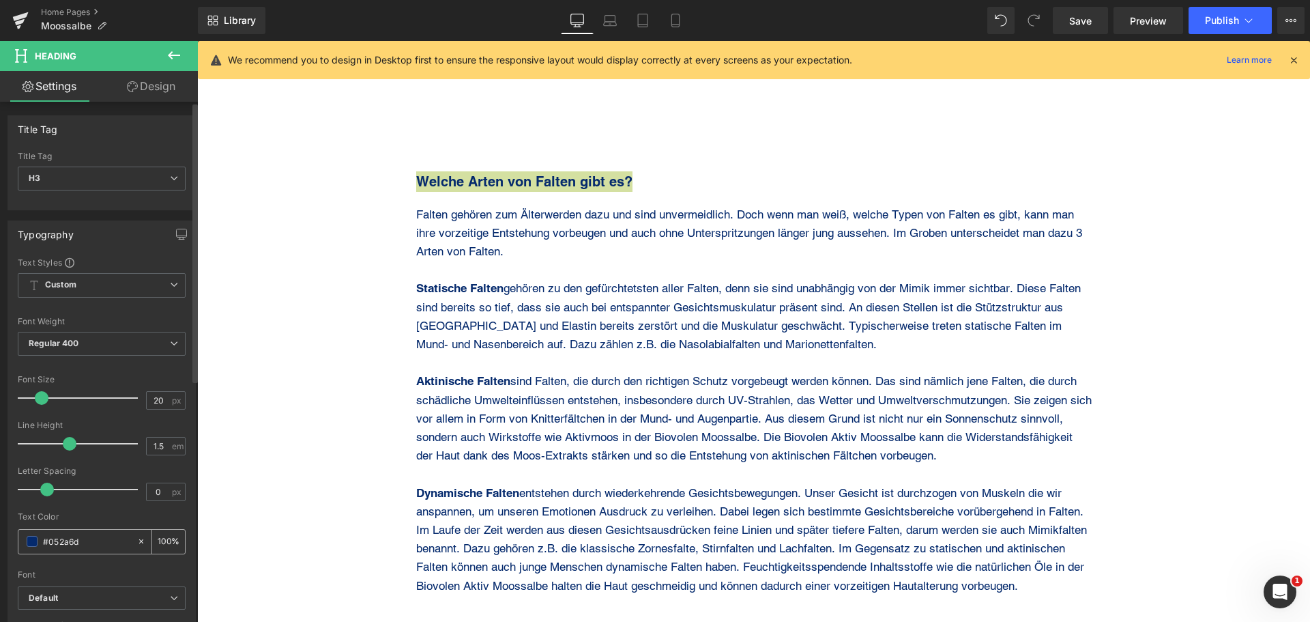
type input "#273129"
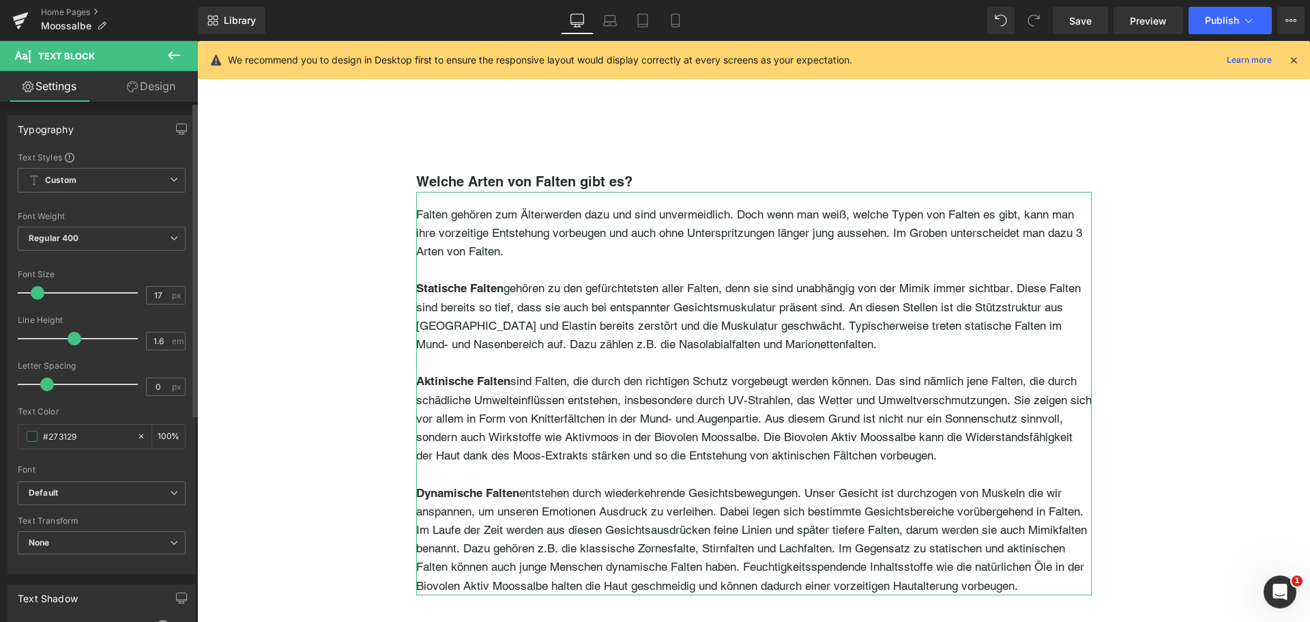
type input "#273129"
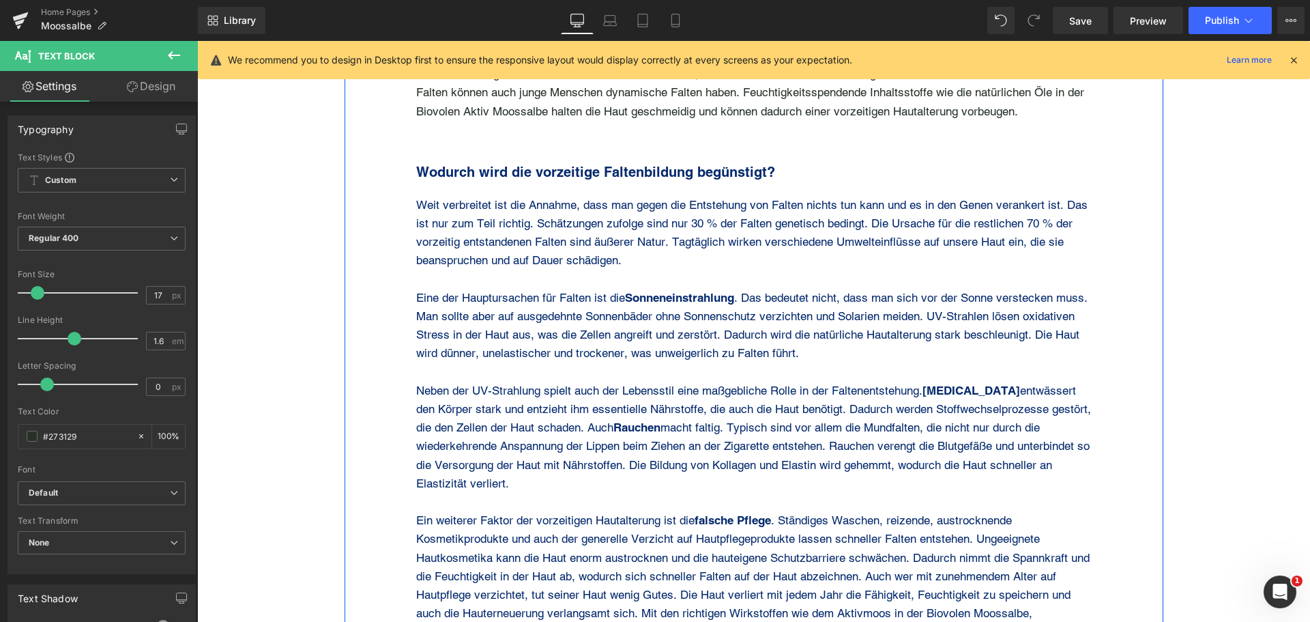
scroll to position [7849, 0]
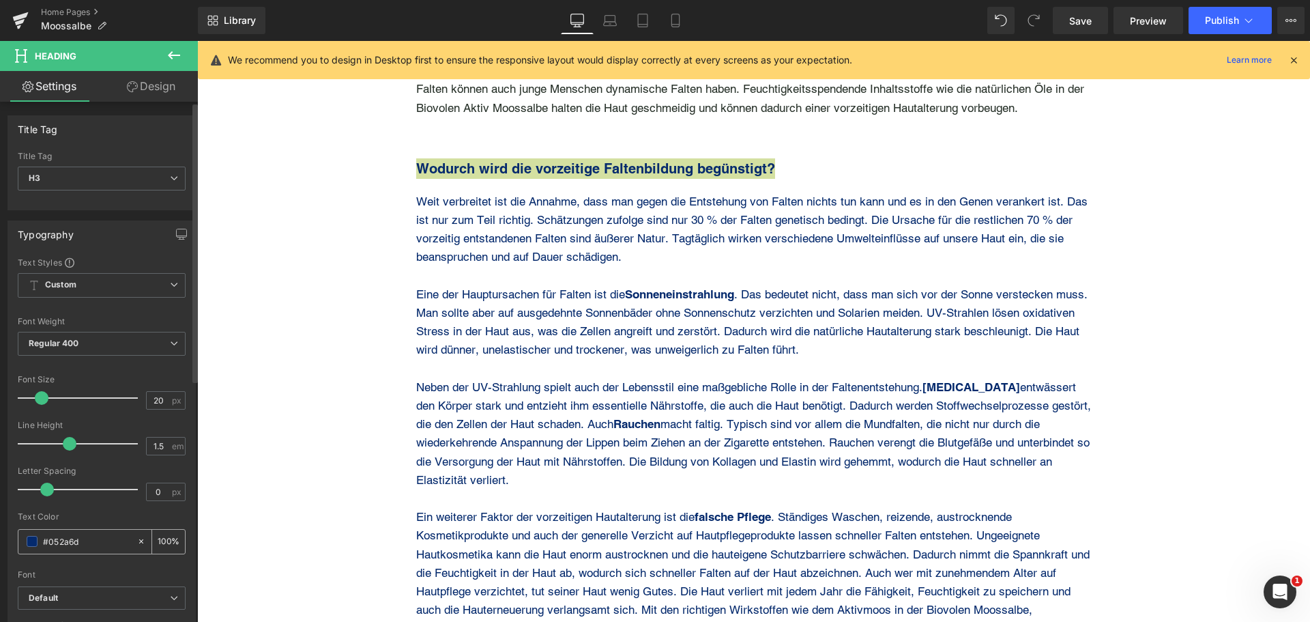
paste input "273129"
type input "#273129"
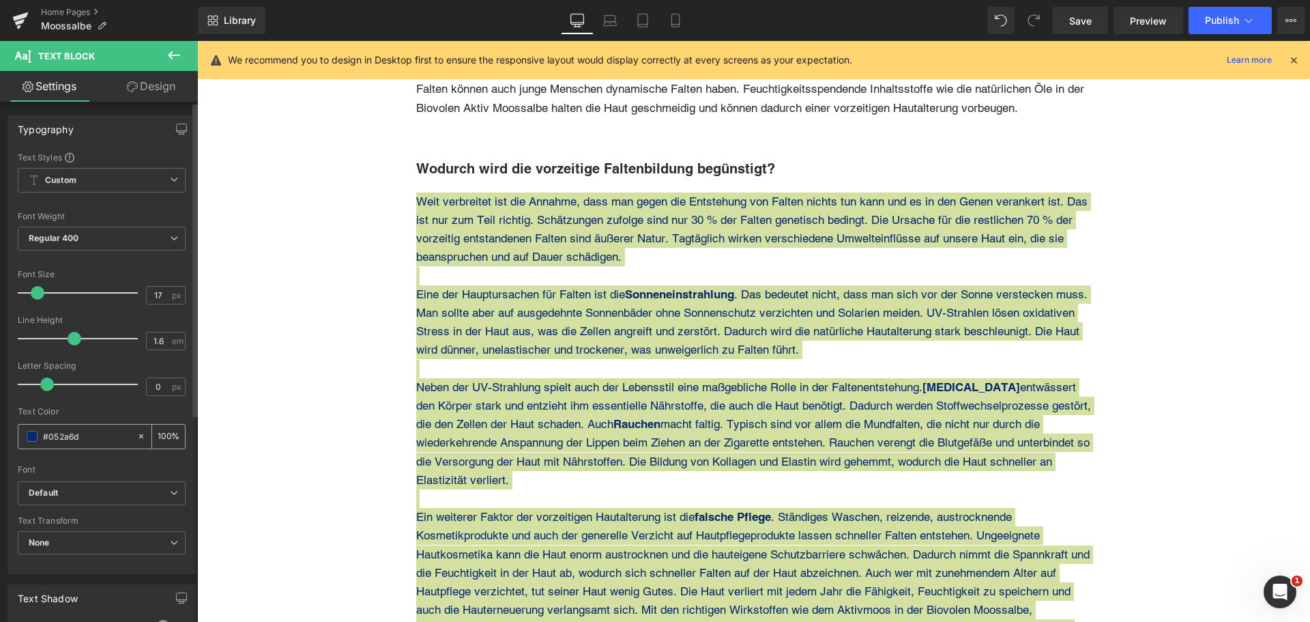
paste input "273129"
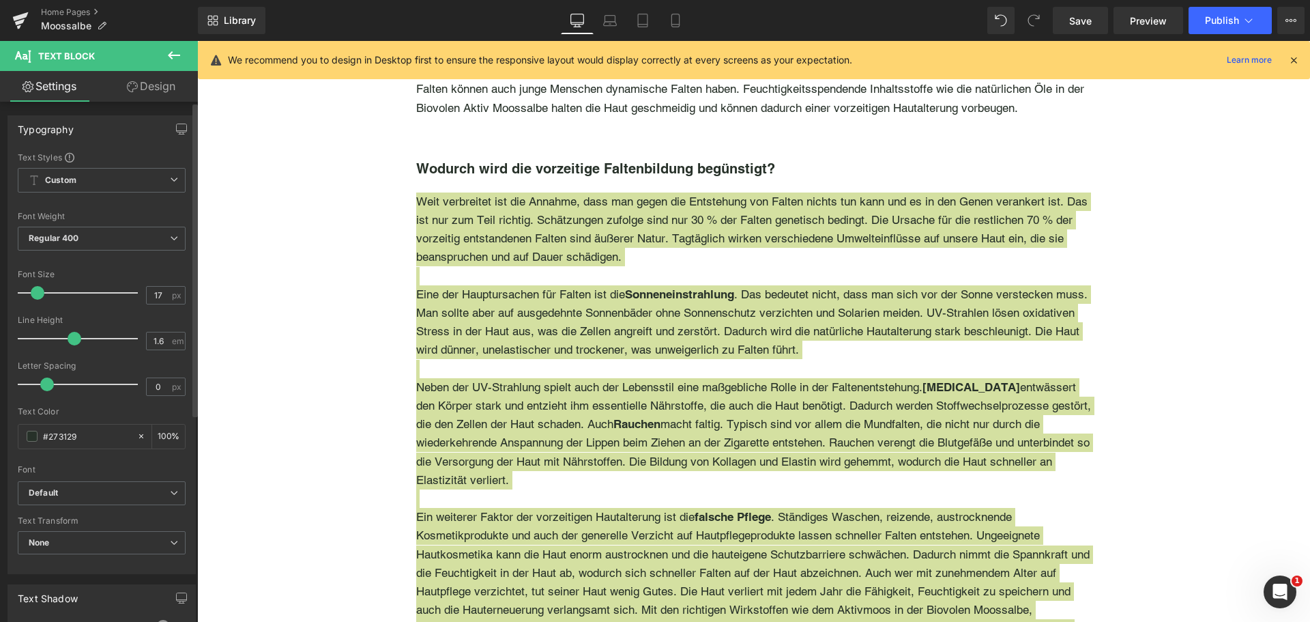
type input "#273129"
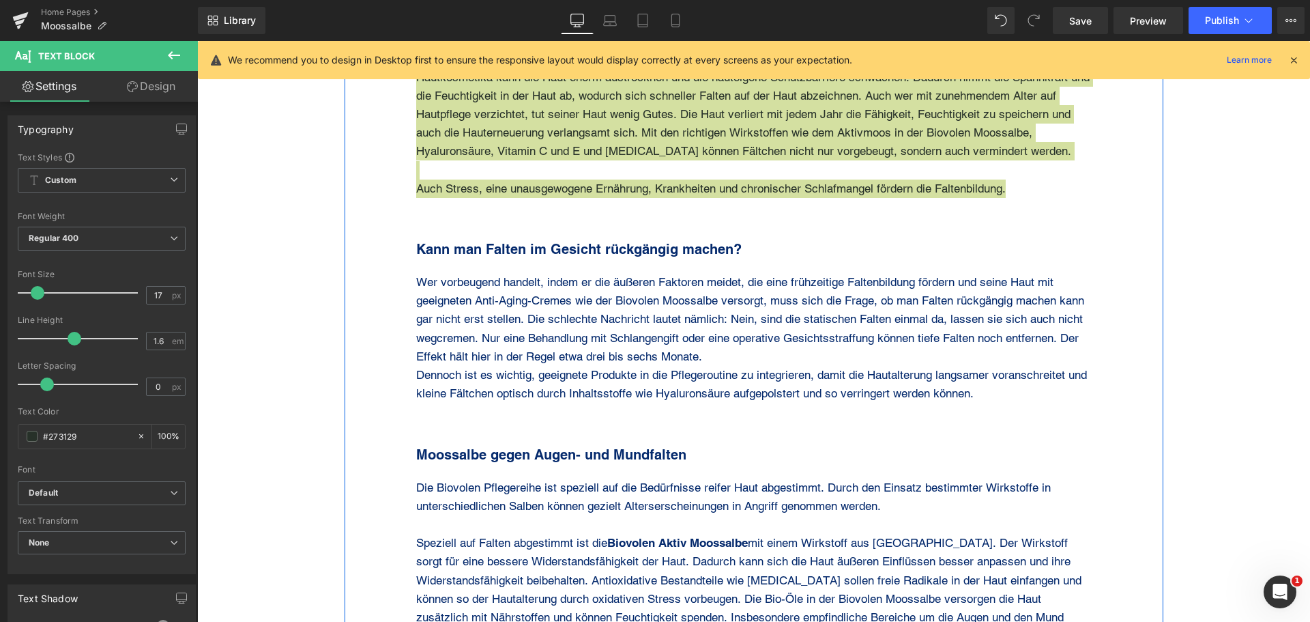
scroll to position [8327, 0]
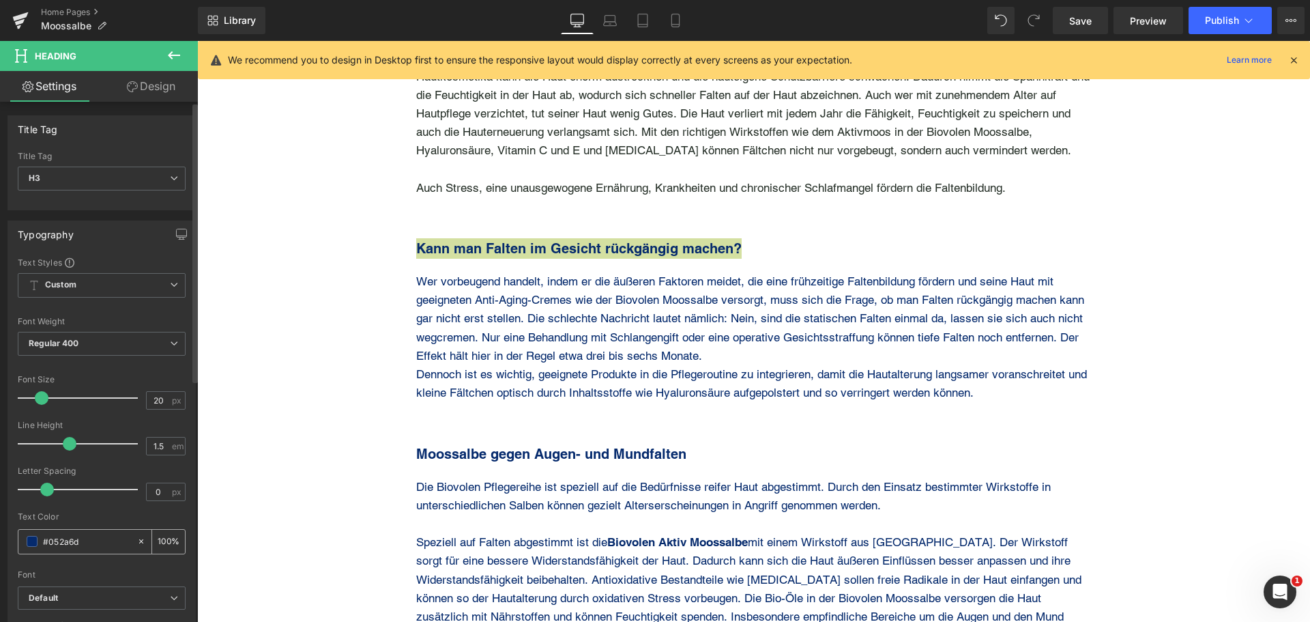
type input "#273129"
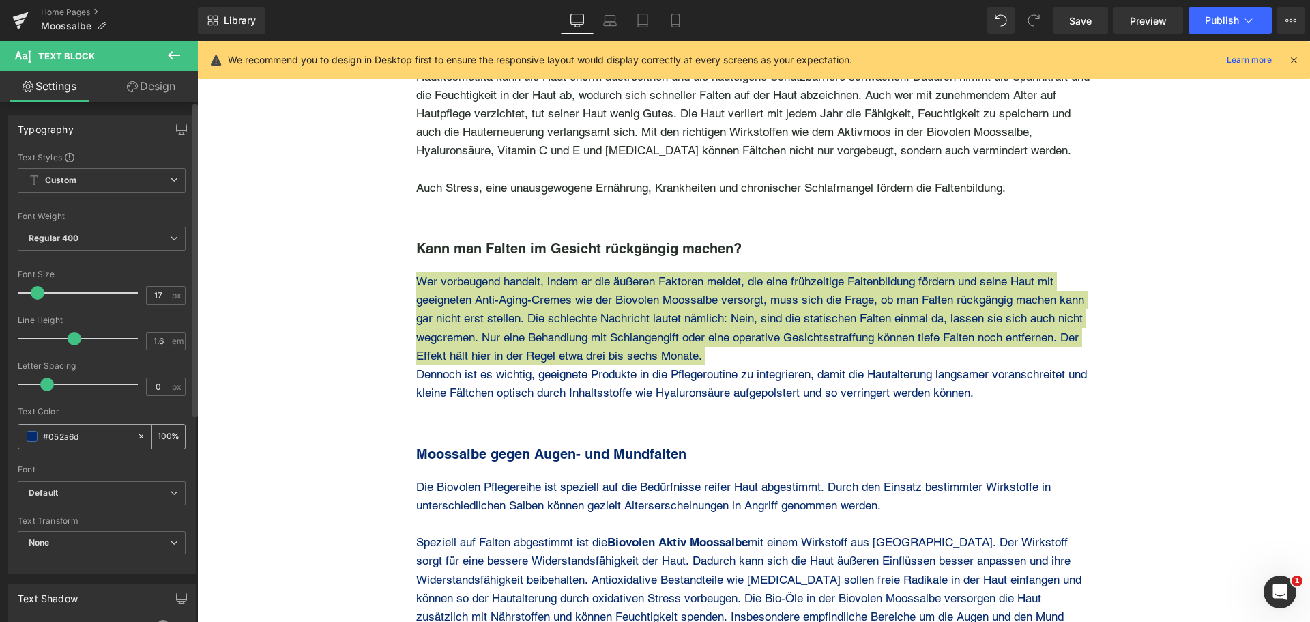
type input "#273129"
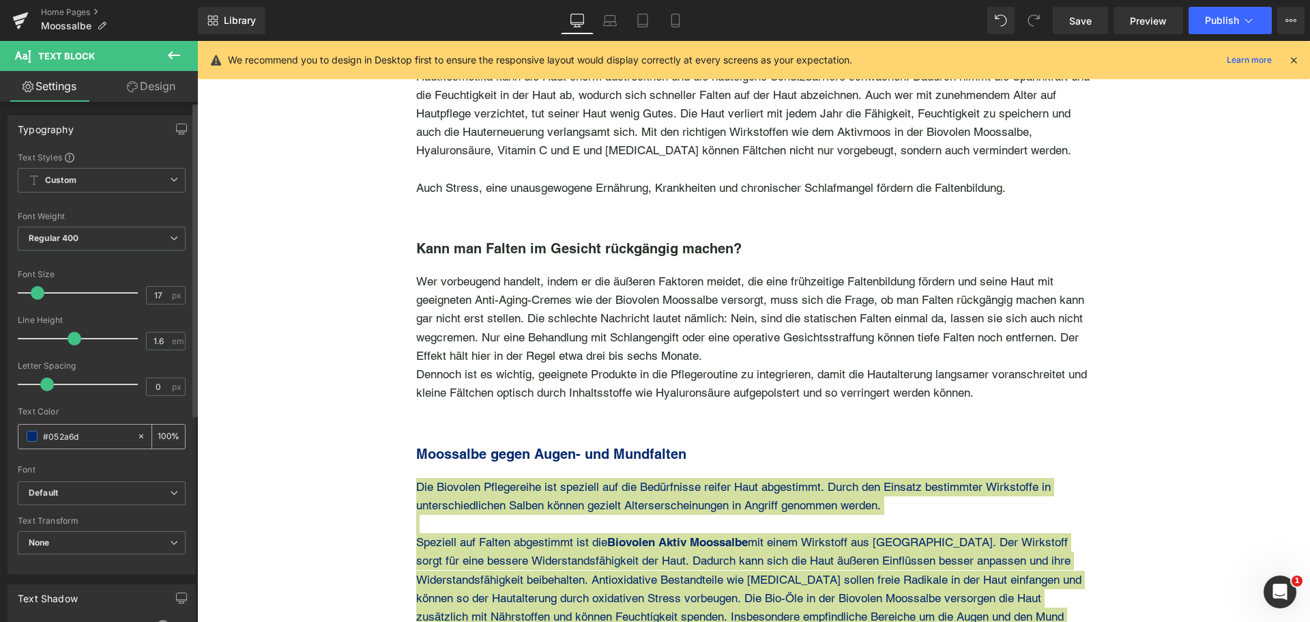
paste input "273129"
type input "#273129"
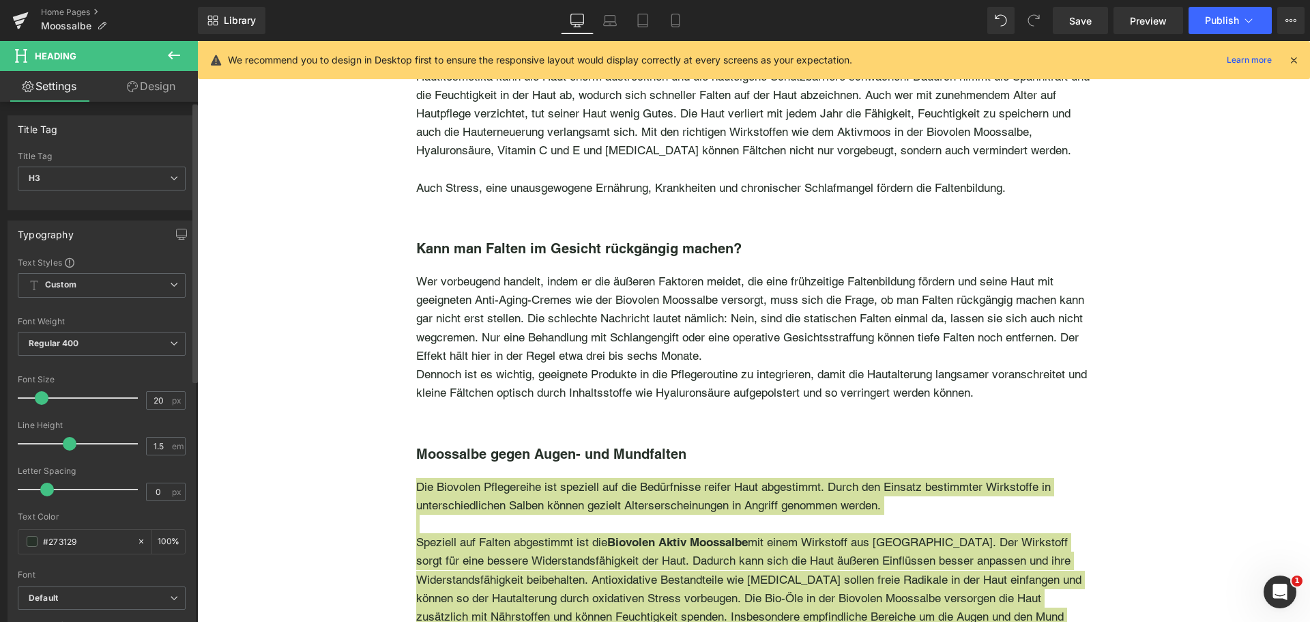
type input "#273129"
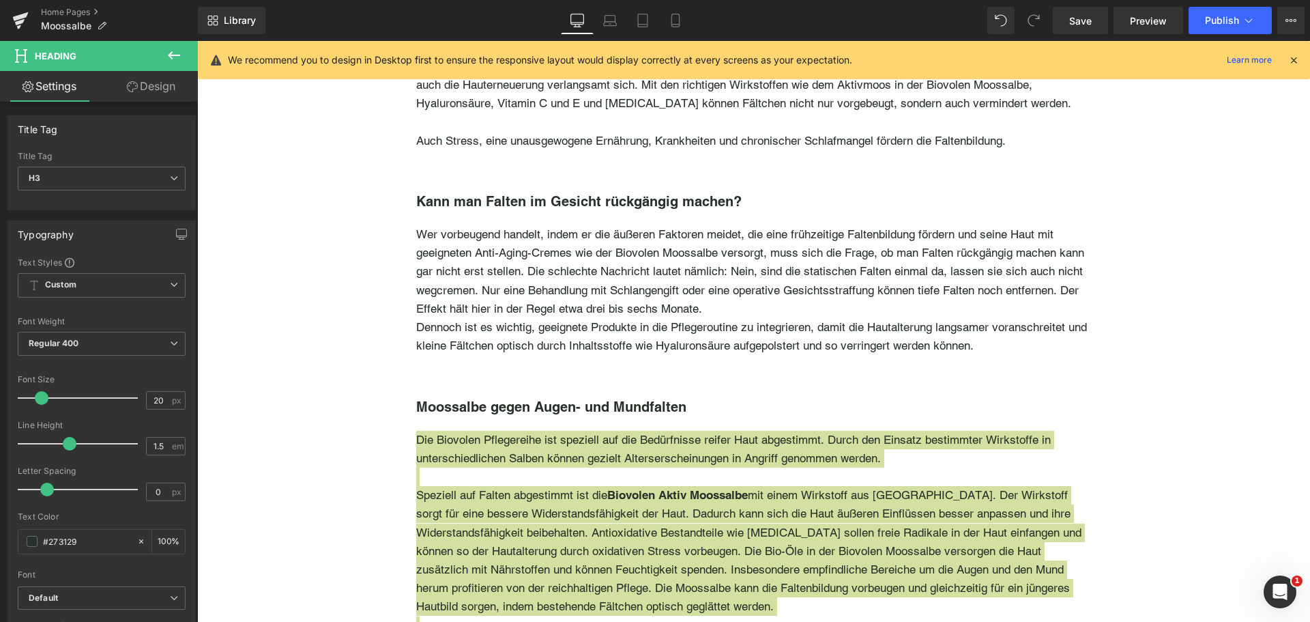
scroll to position [8054, 0]
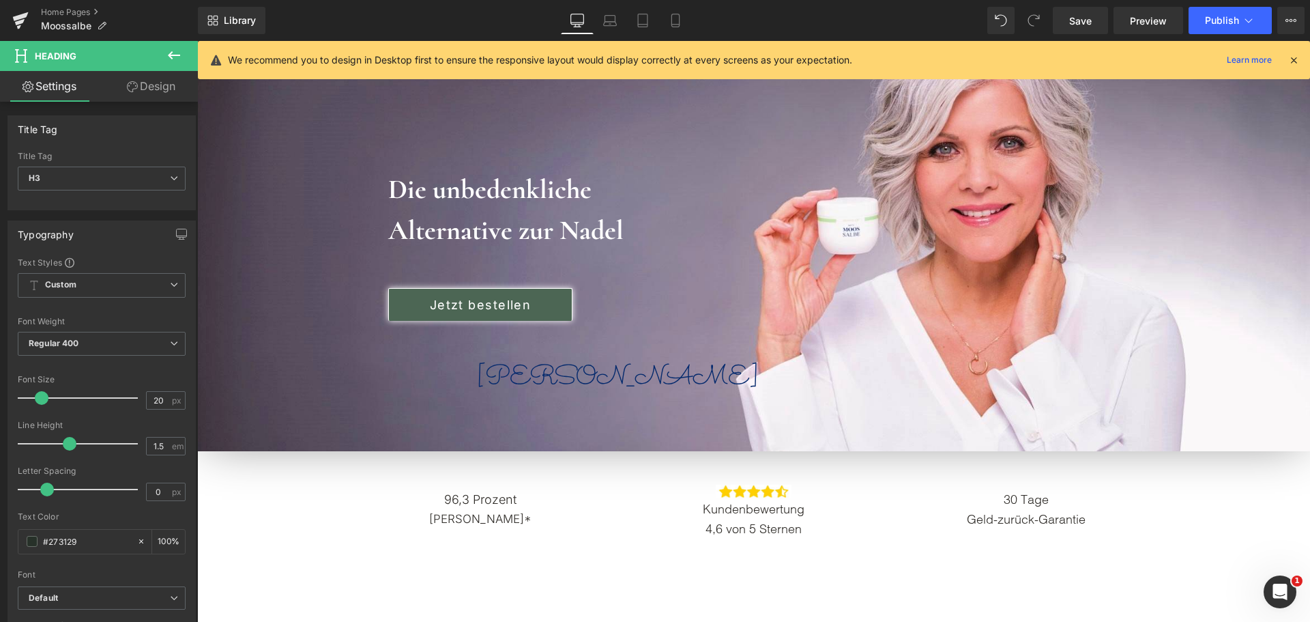
drag, startPoint x: 1304, startPoint y: 511, endPoint x: 1496, endPoint y: 104, distance: 450.6
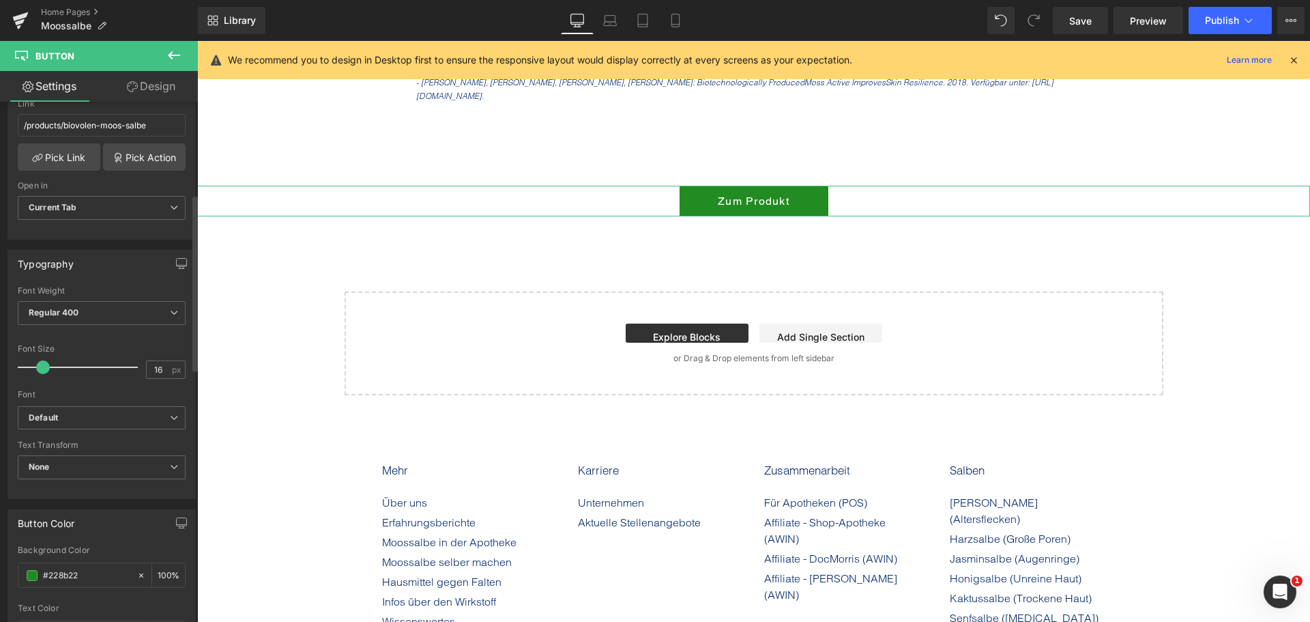
scroll to position [273, 0]
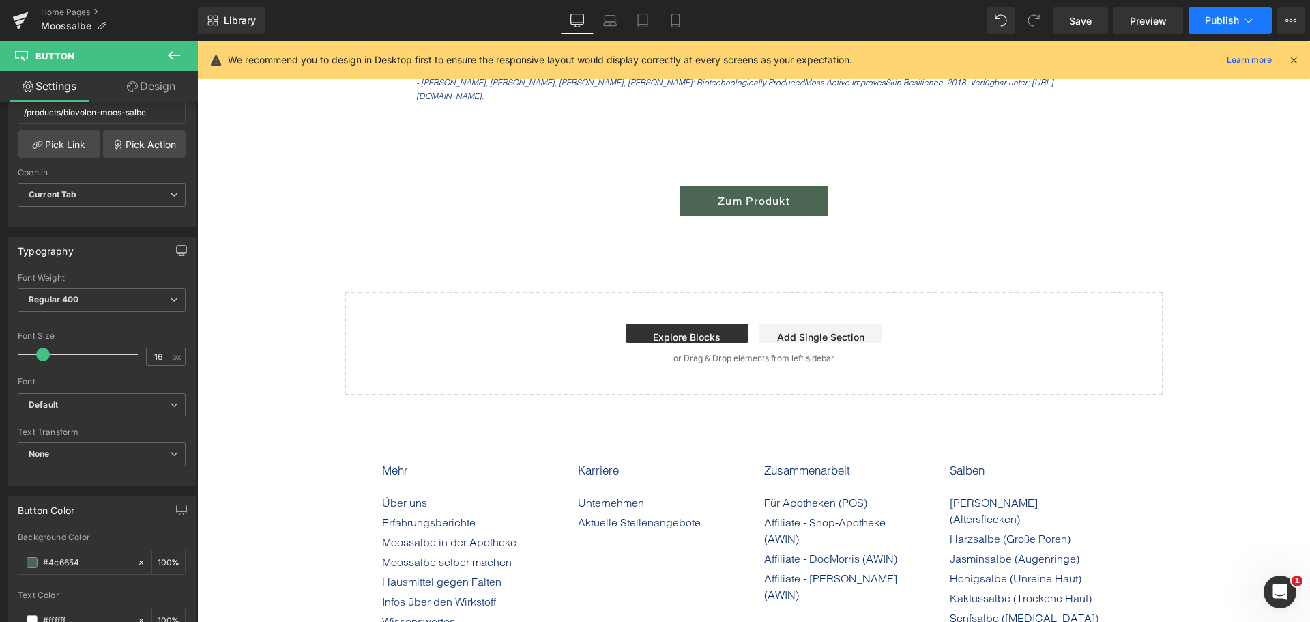
type input "#4c6654"
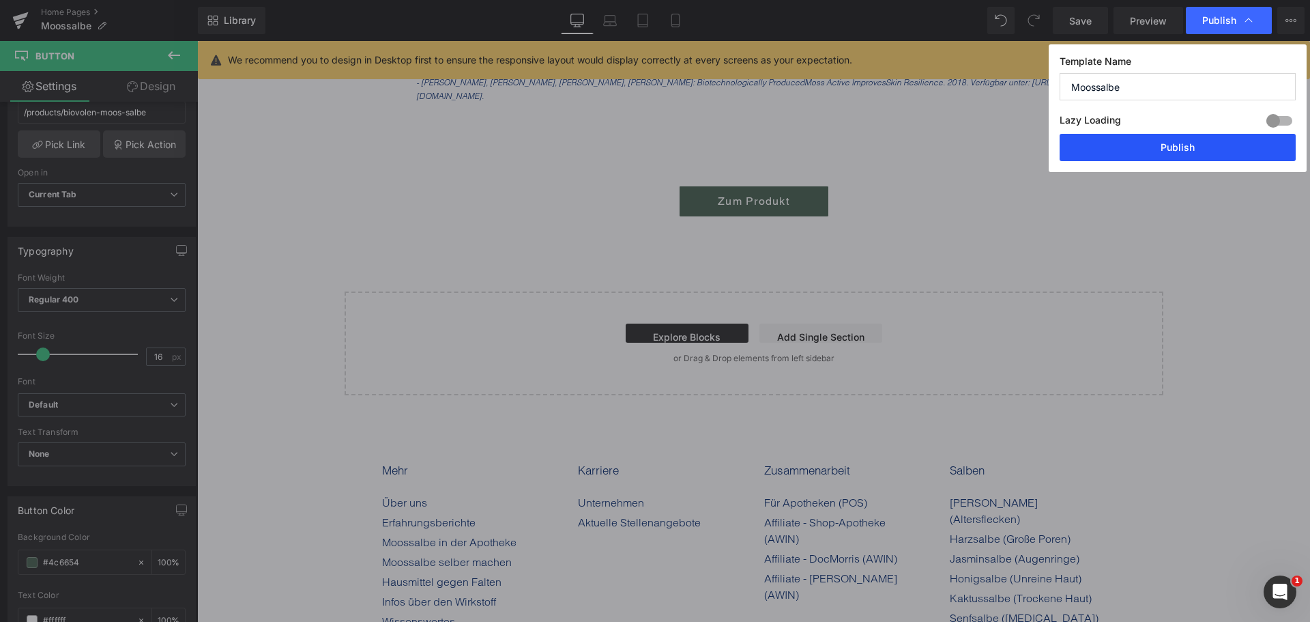
drag, startPoint x: 1203, startPoint y: 150, endPoint x: 984, endPoint y: 83, distance: 229.1
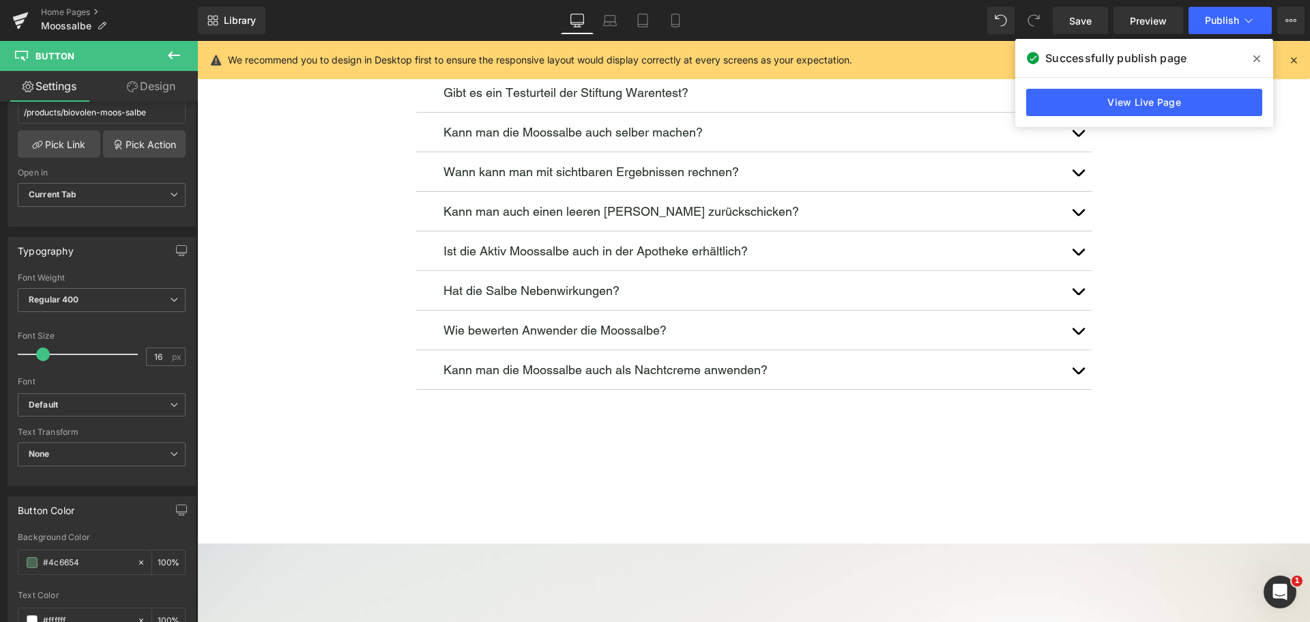
scroll to position [0, 0]
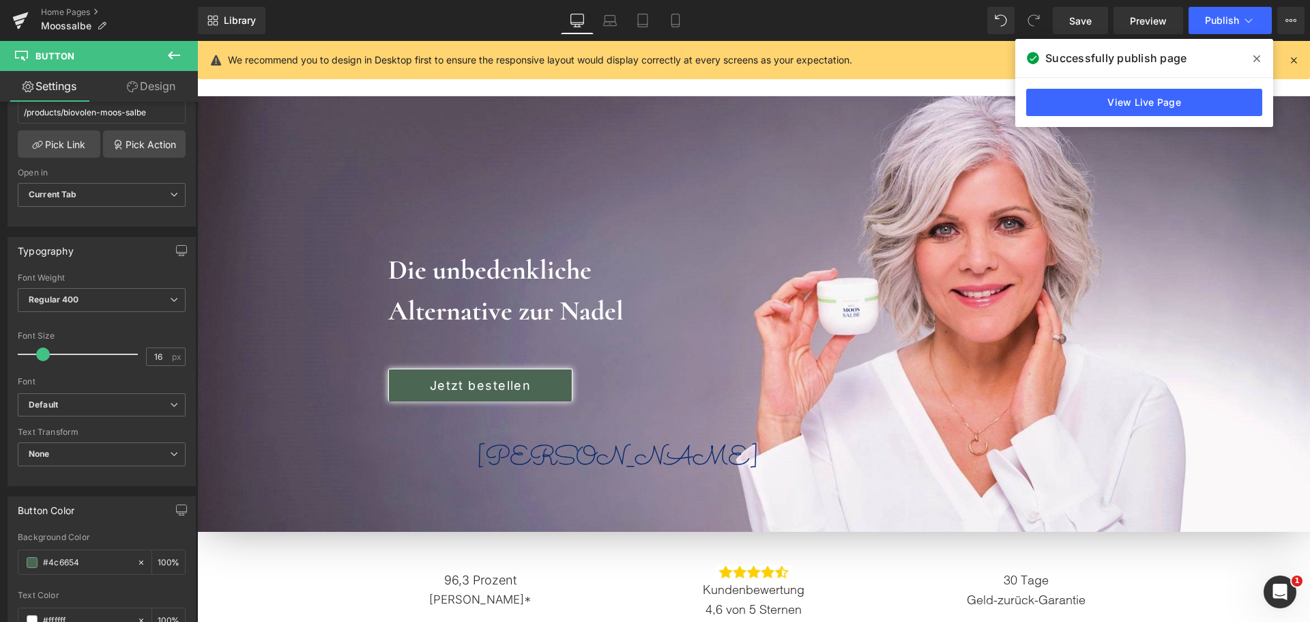
drag, startPoint x: 1307, startPoint y: 576, endPoint x: 1380, endPoint y: 147, distance: 435.5
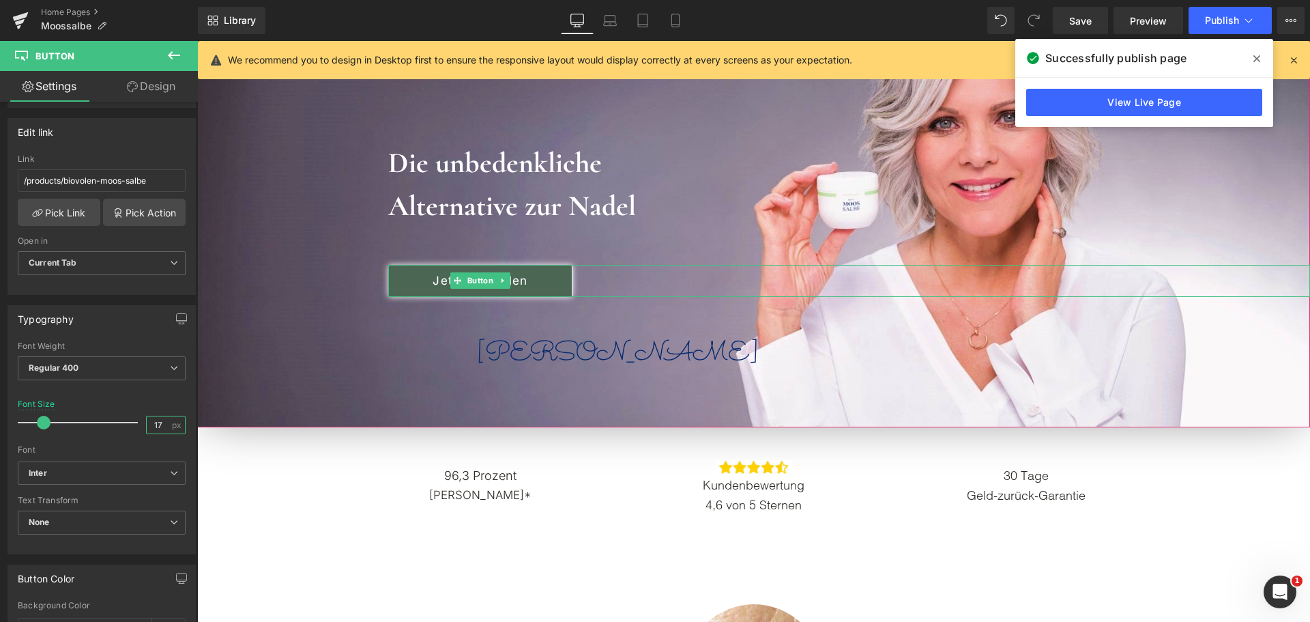
scroll to position [273, 0]
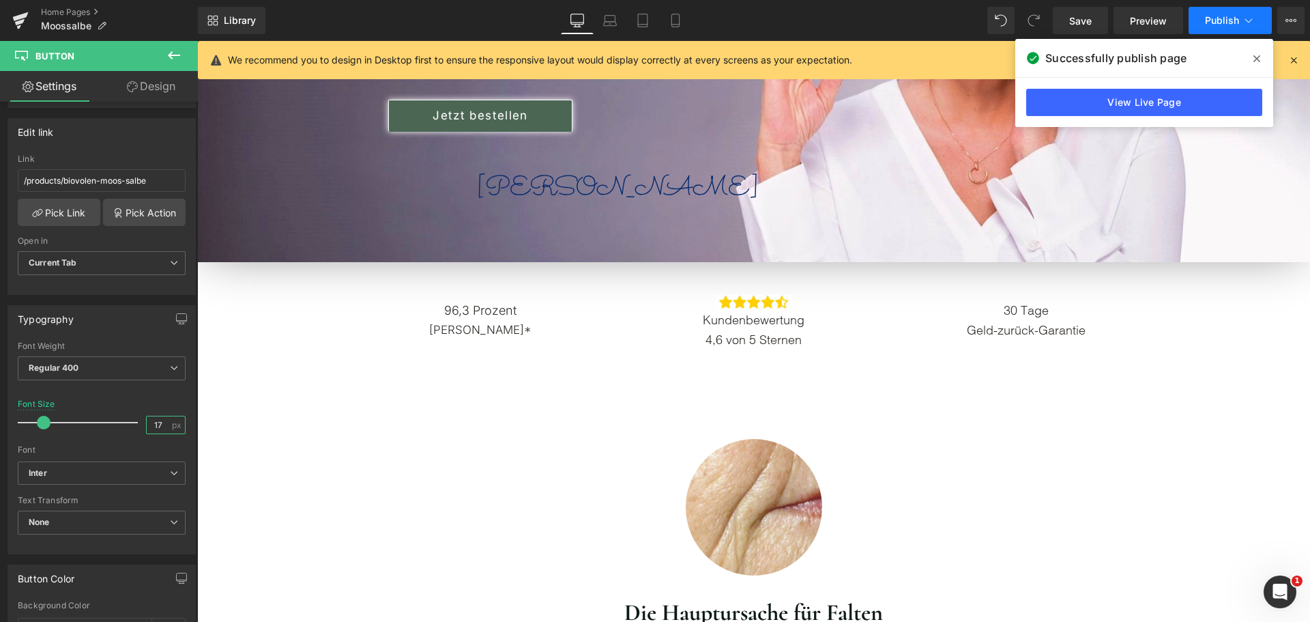
type input "17"
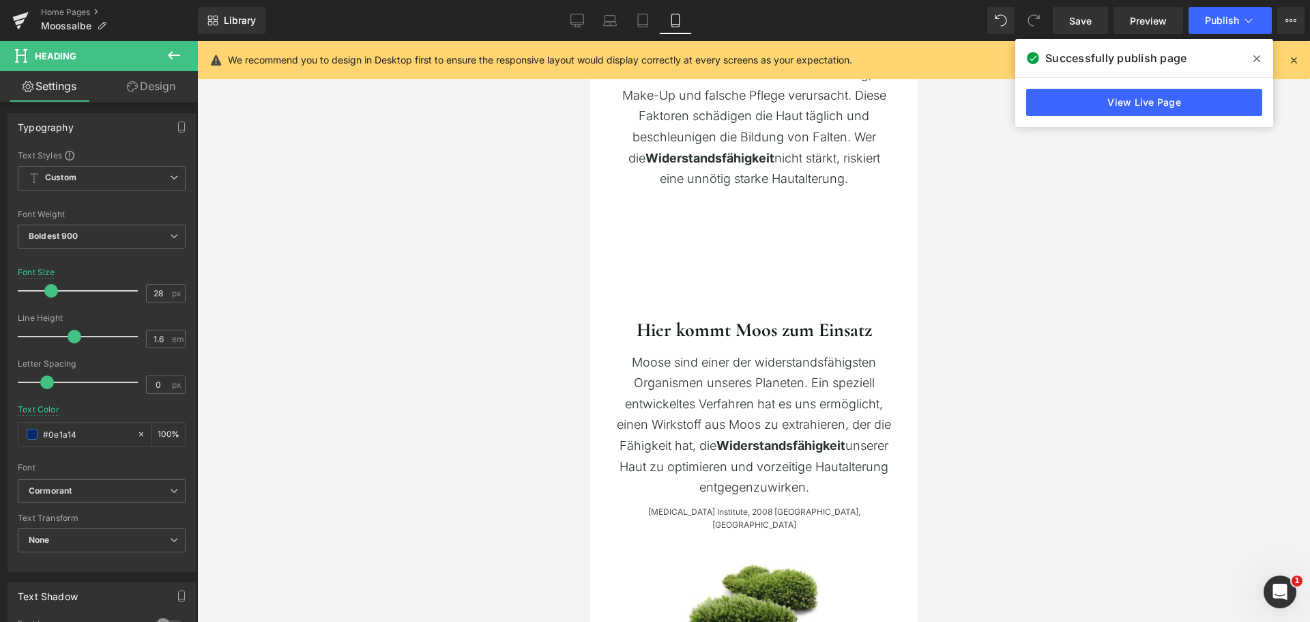
scroll to position [341, 0]
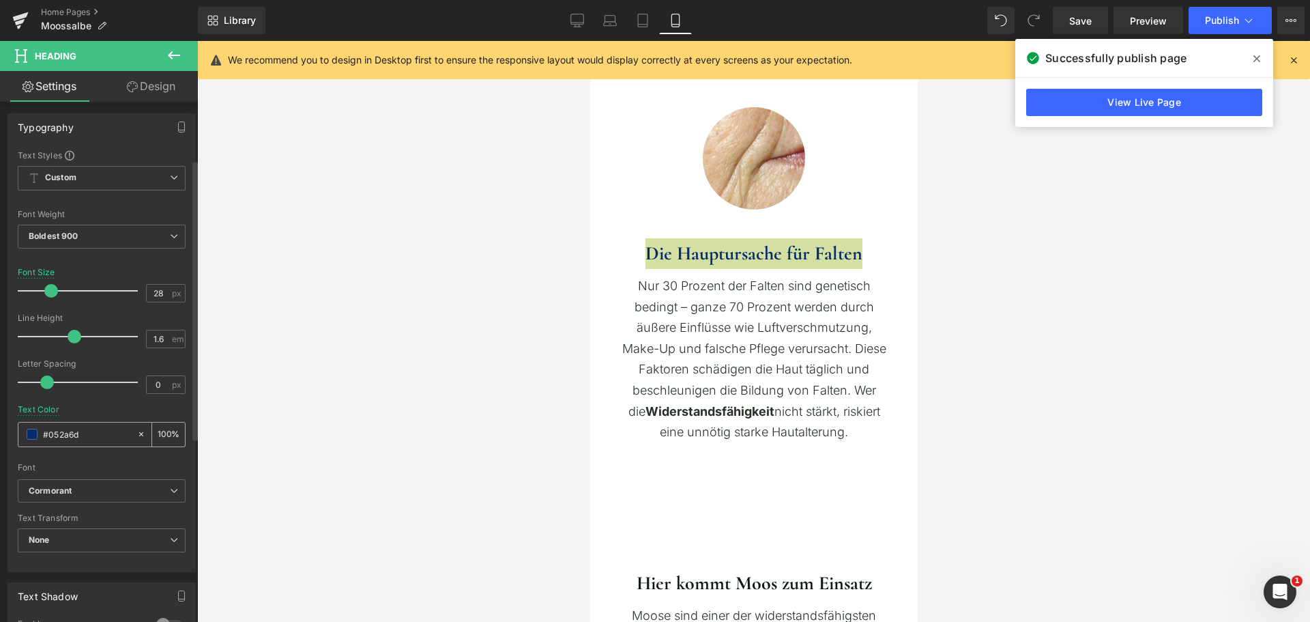
paste input "e1a14"
type input "#0e1a14"
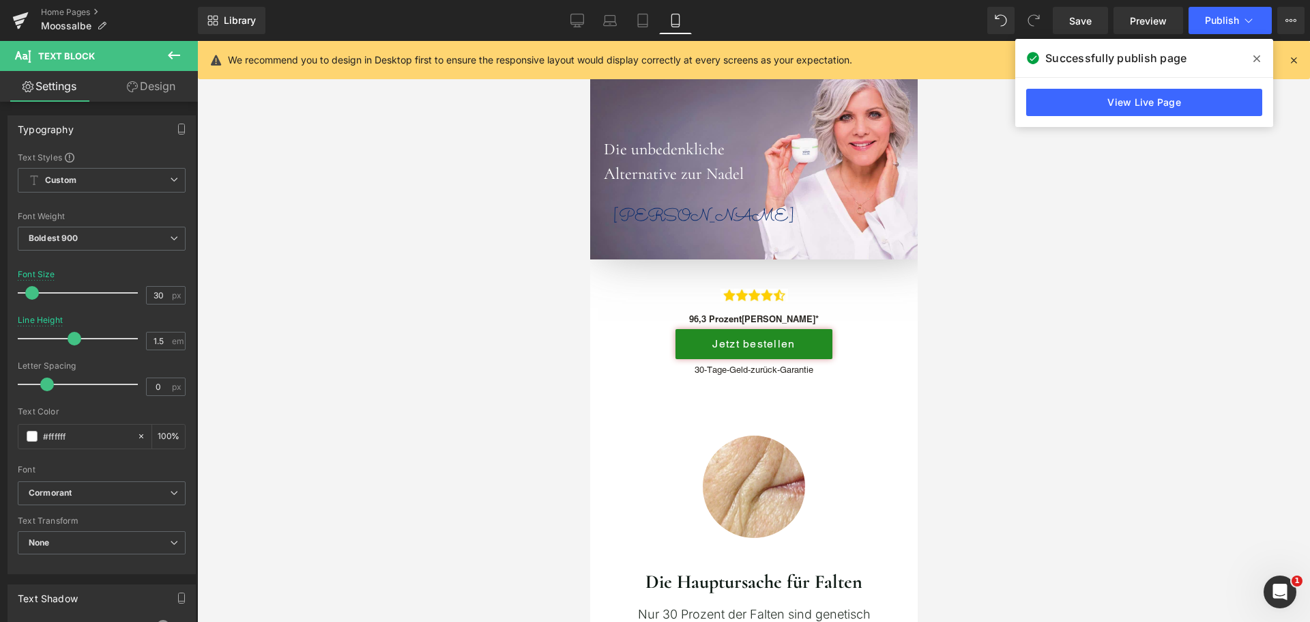
scroll to position [0, 0]
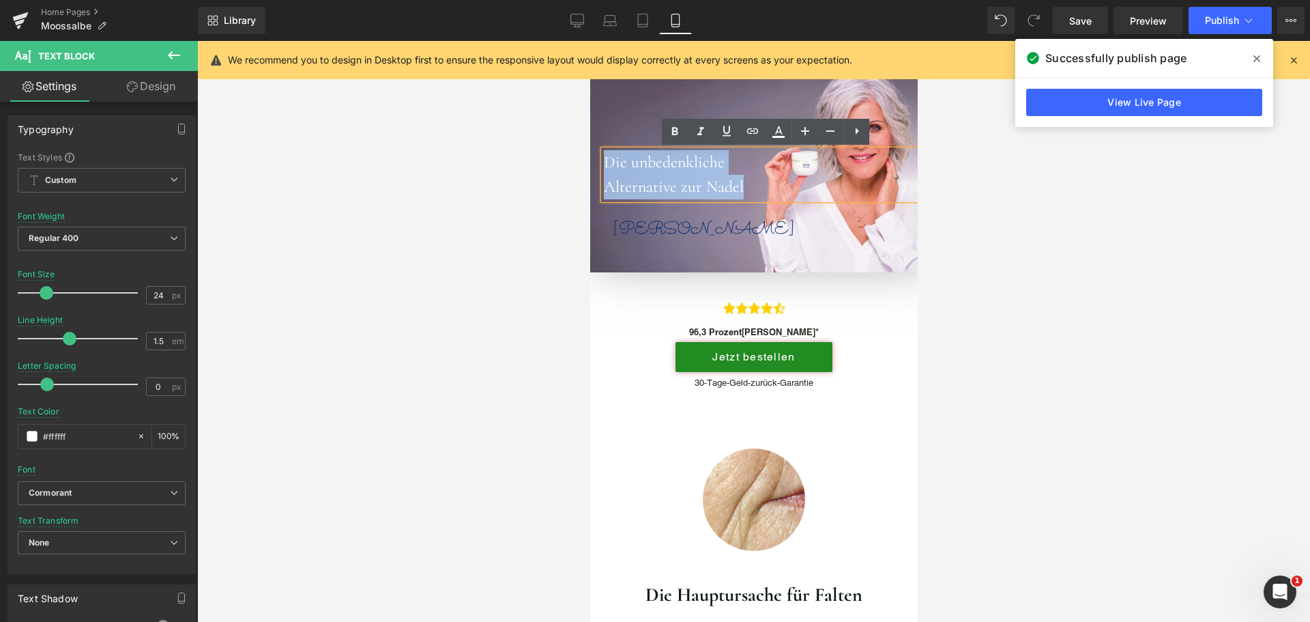
drag, startPoint x: 745, startPoint y: 183, endPoint x: 503, endPoint y: 140, distance: 246.1
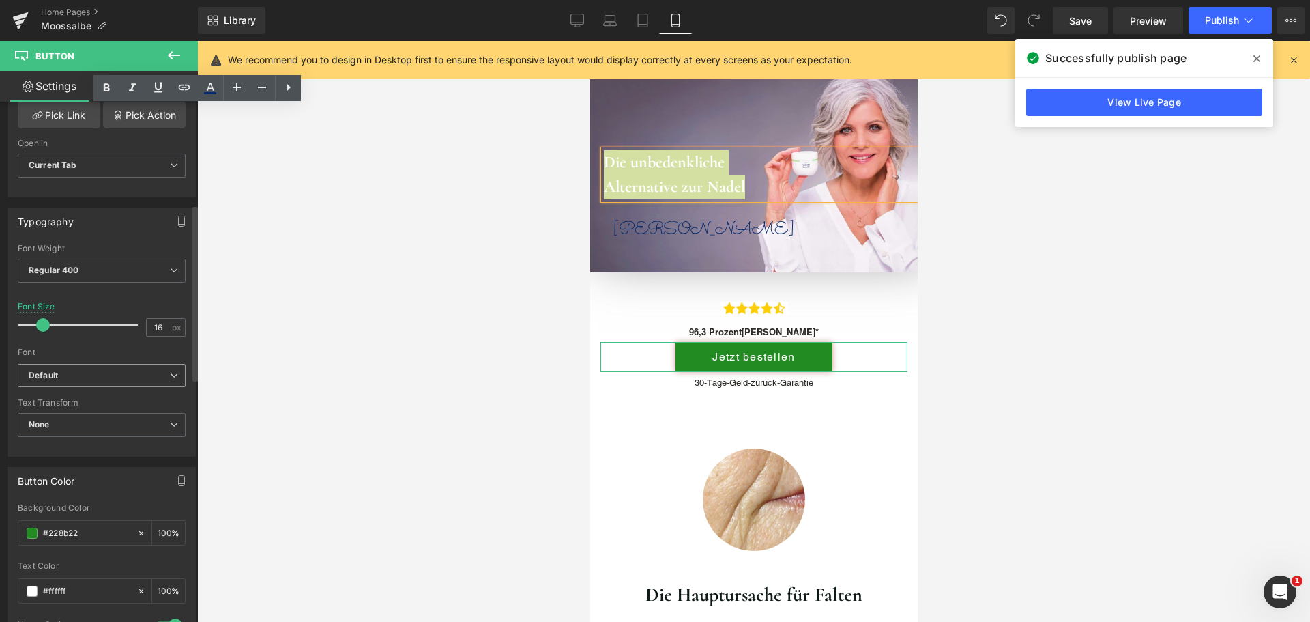
scroll to position [341, 0]
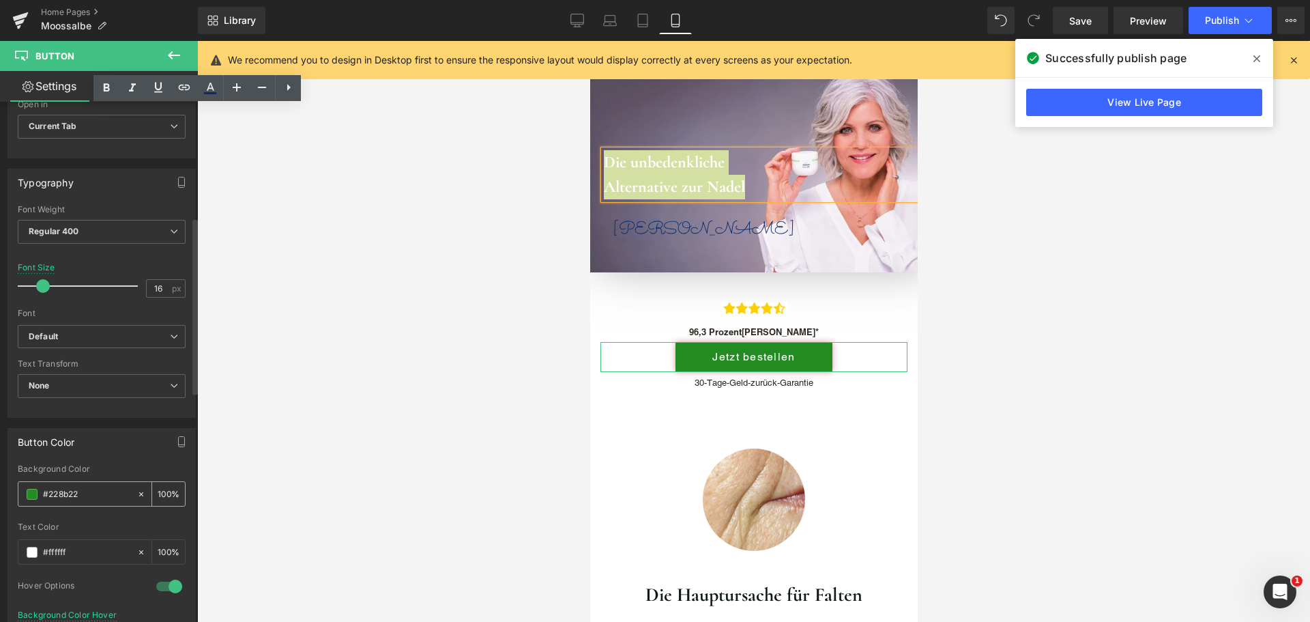
paste input "4c6654"
type input "#4c6654"
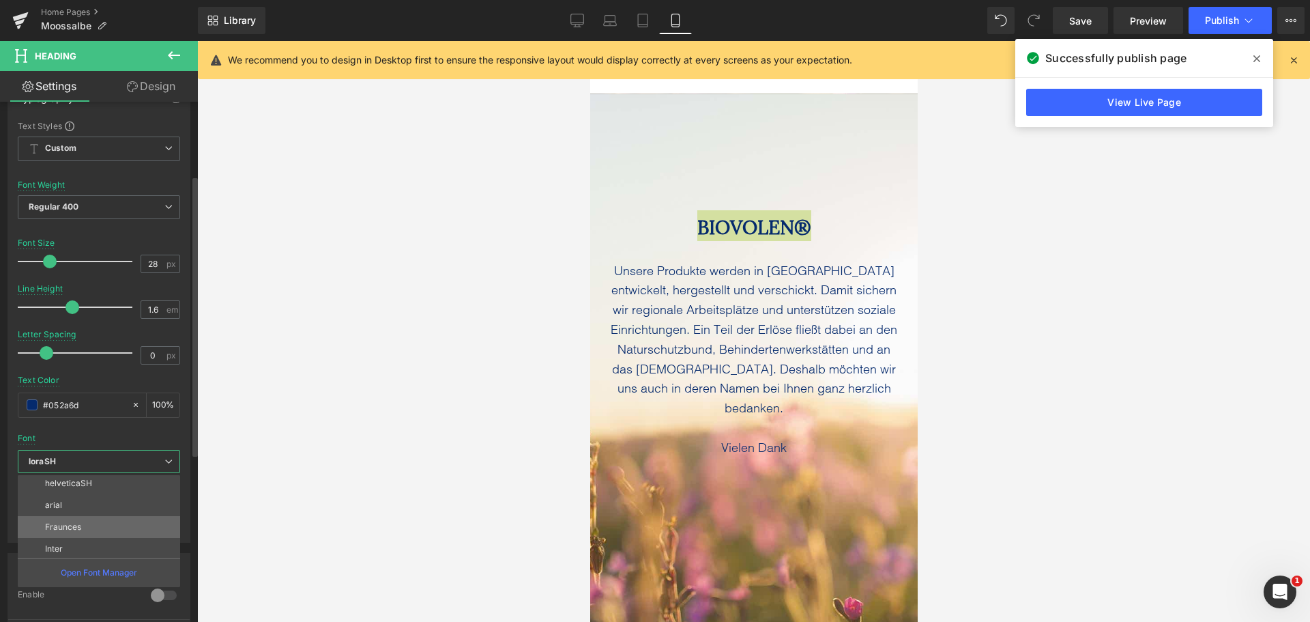
scroll to position [115, 0]
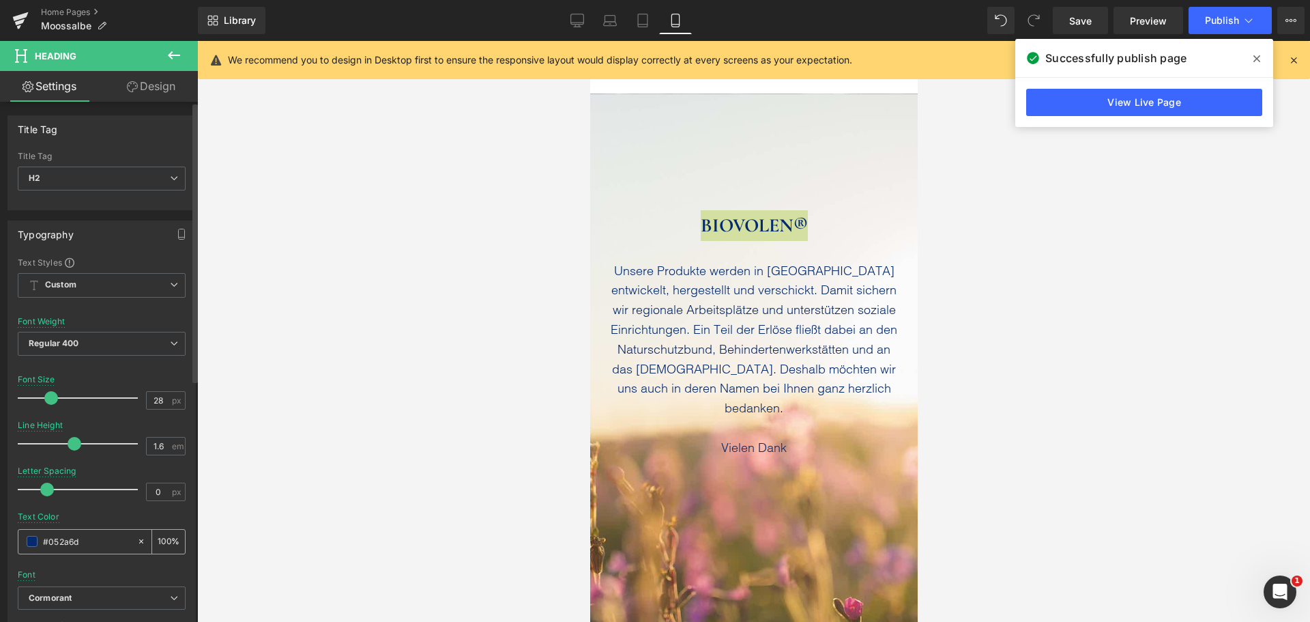
paste input "4c6654"
type input "#4c6654"
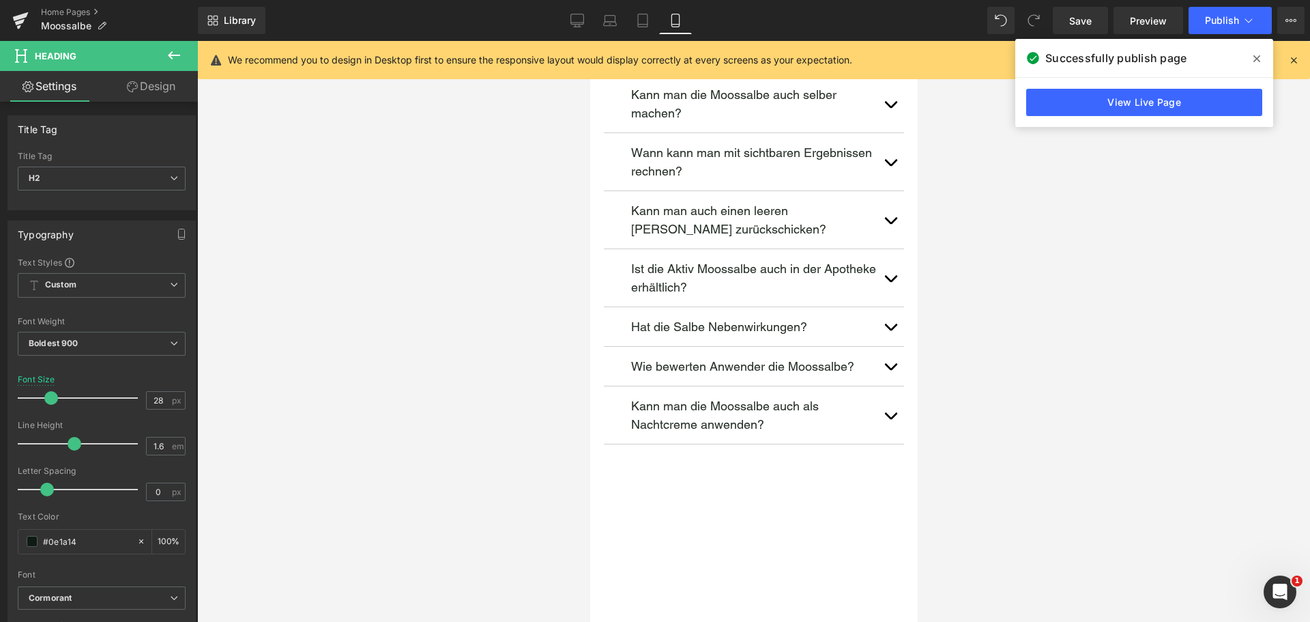
scroll to position [7713, 0]
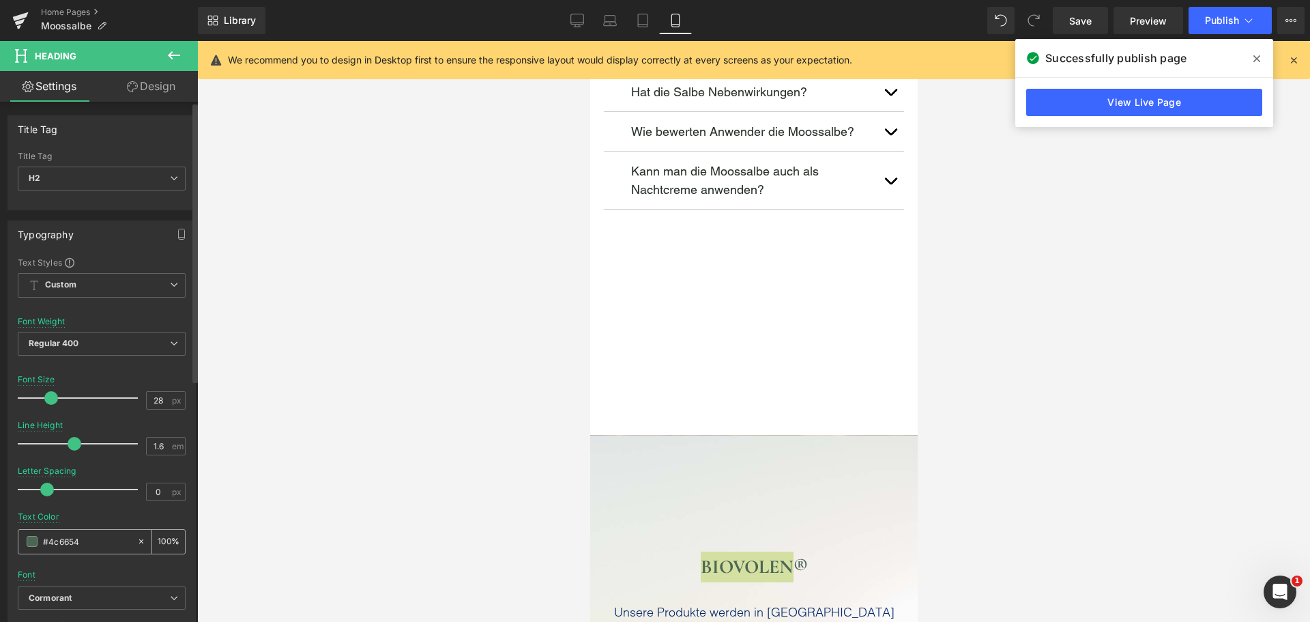
paste input "0e1a1"
type input "#0e1a14"
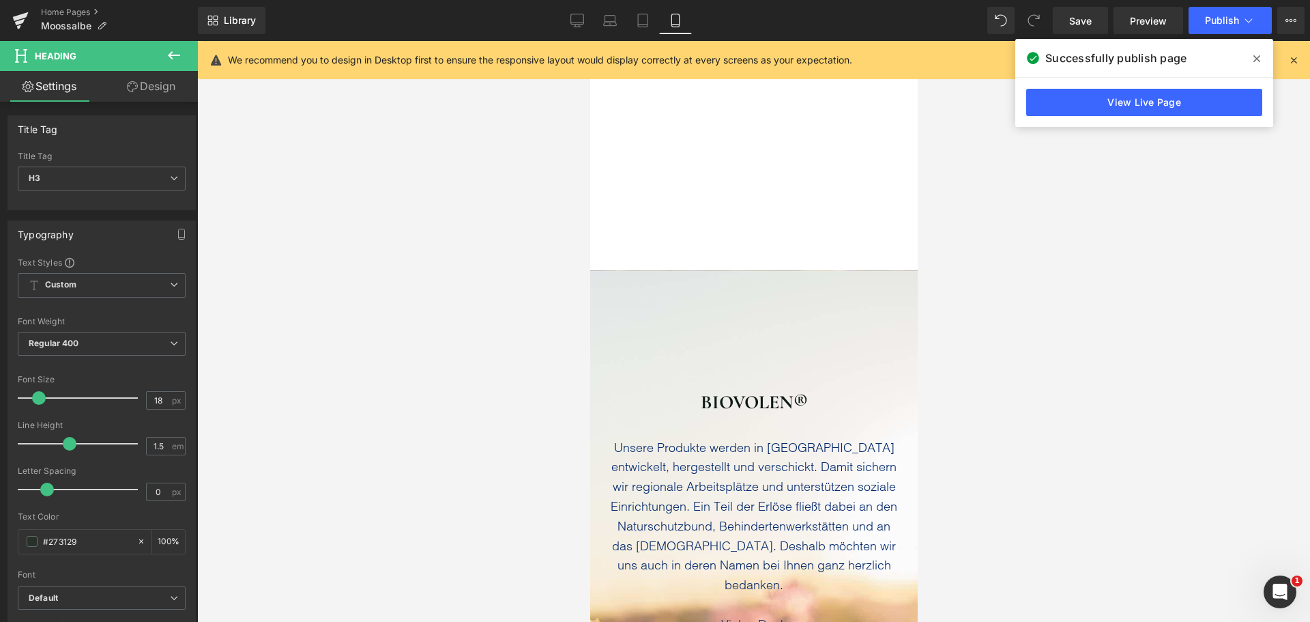
scroll to position [8054, 0]
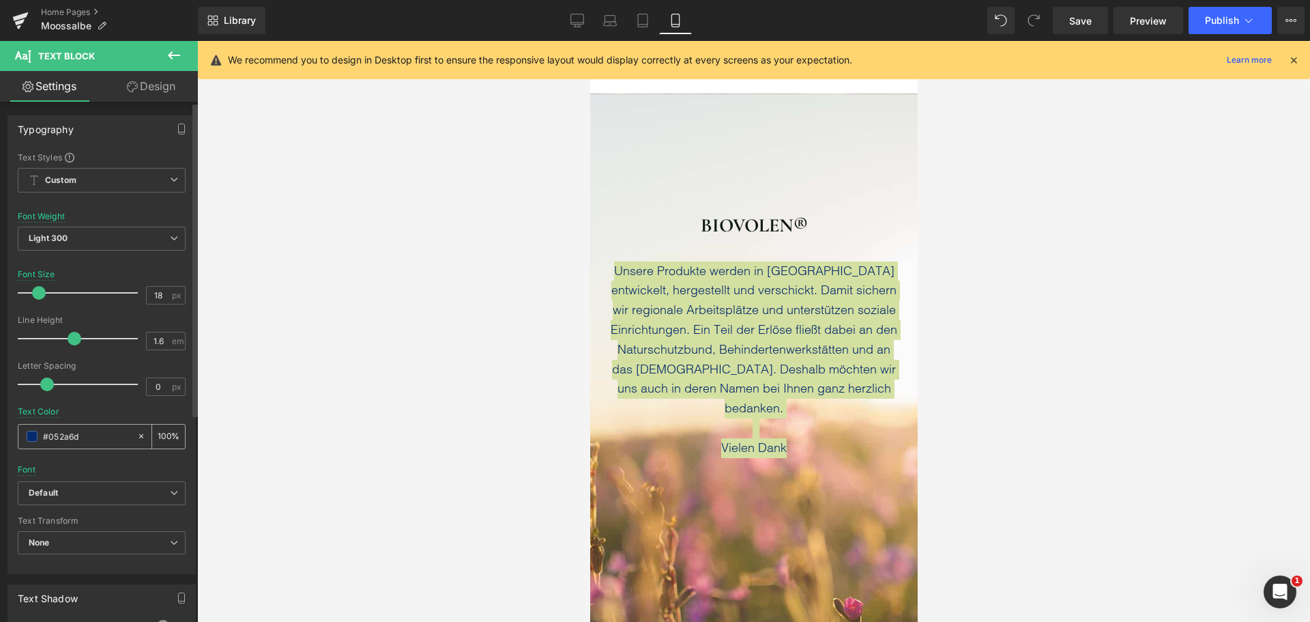
type input "#273129"
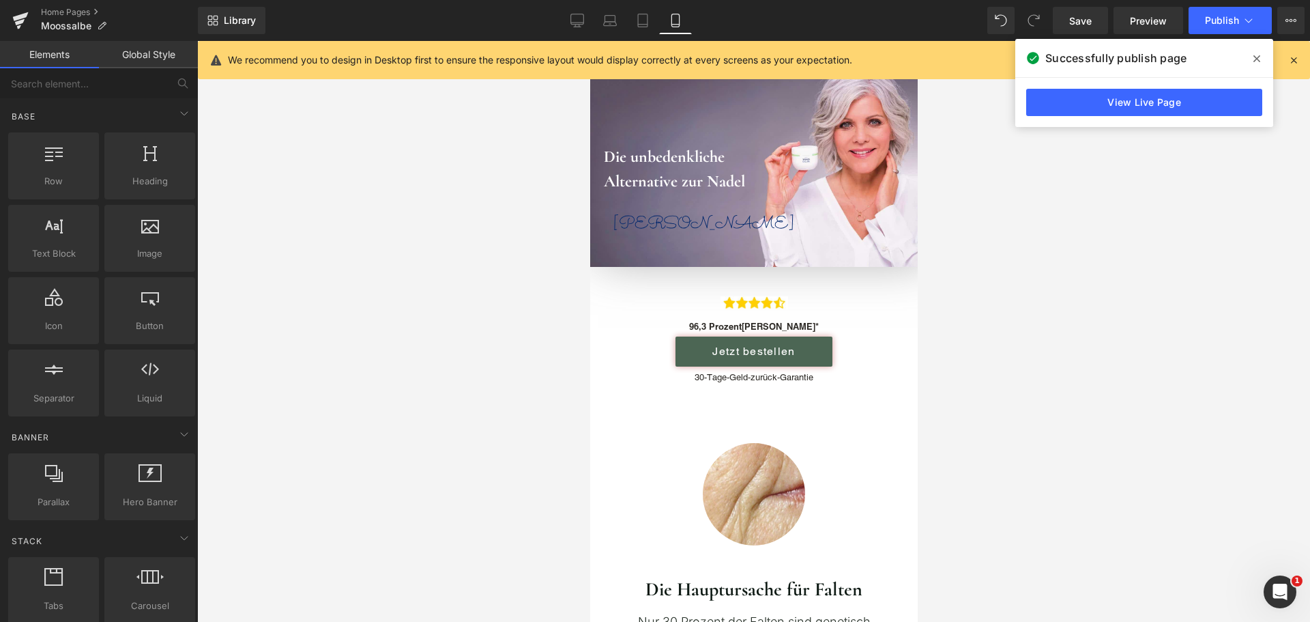
scroll to position [0, 0]
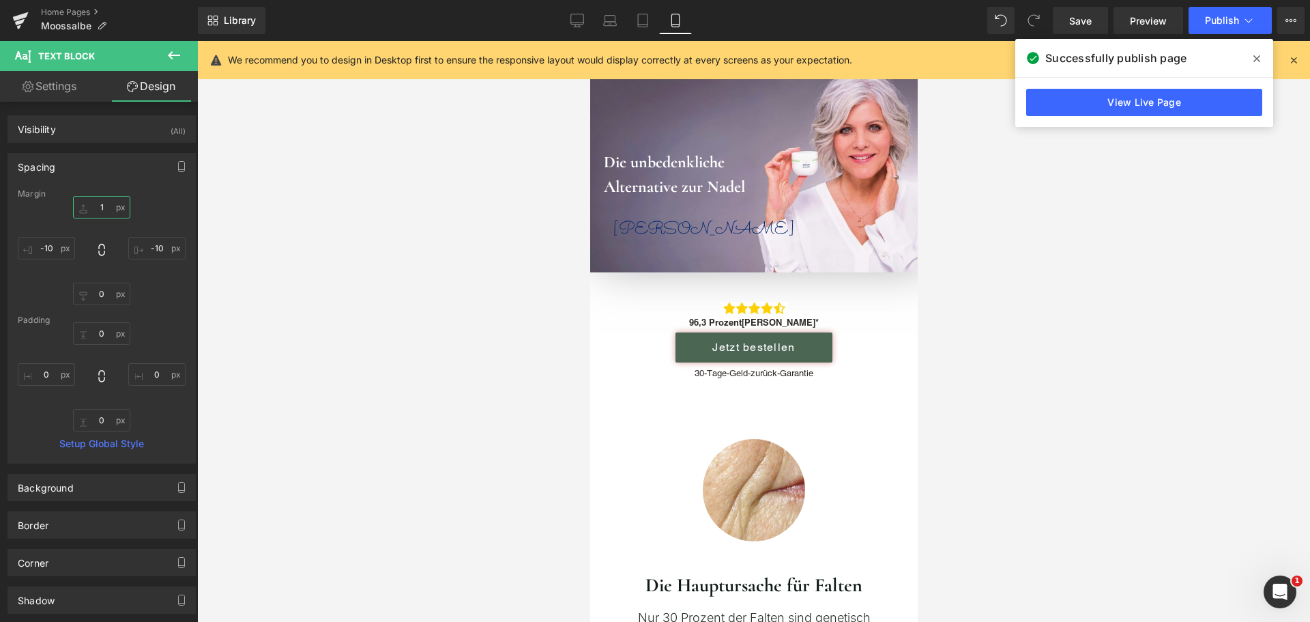
type input "15"
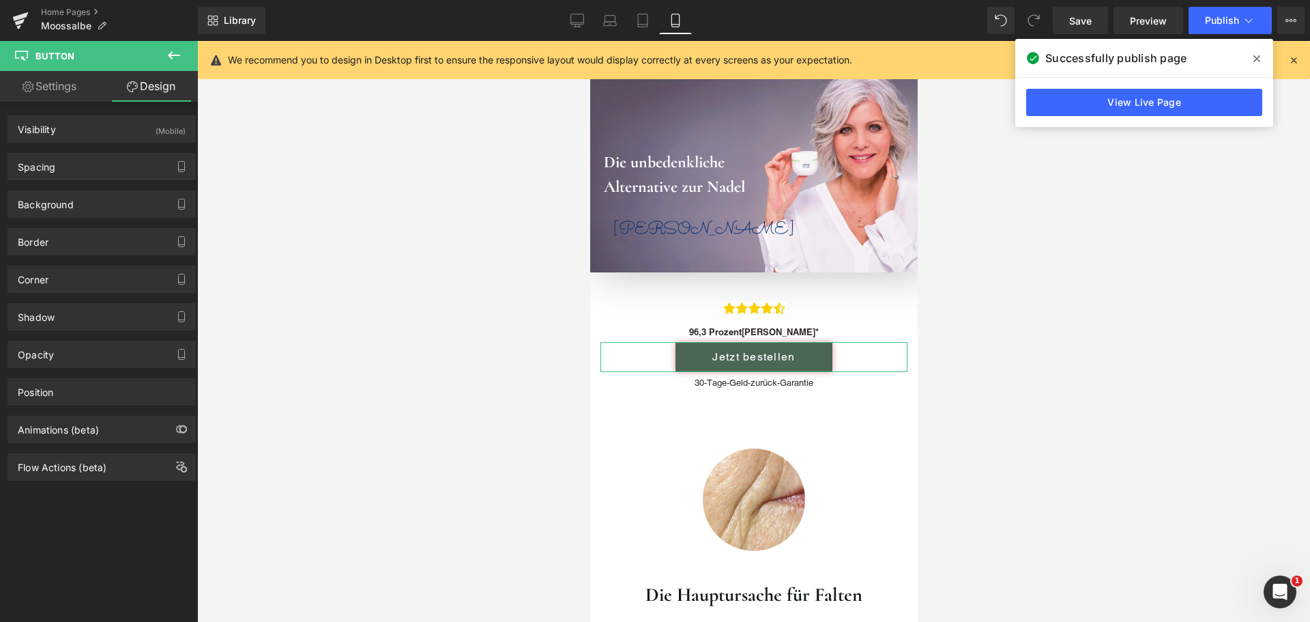
drag, startPoint x: 115, startPoint y: 164, endPoint x: 111, endPoint y: 181, distance: 16.9
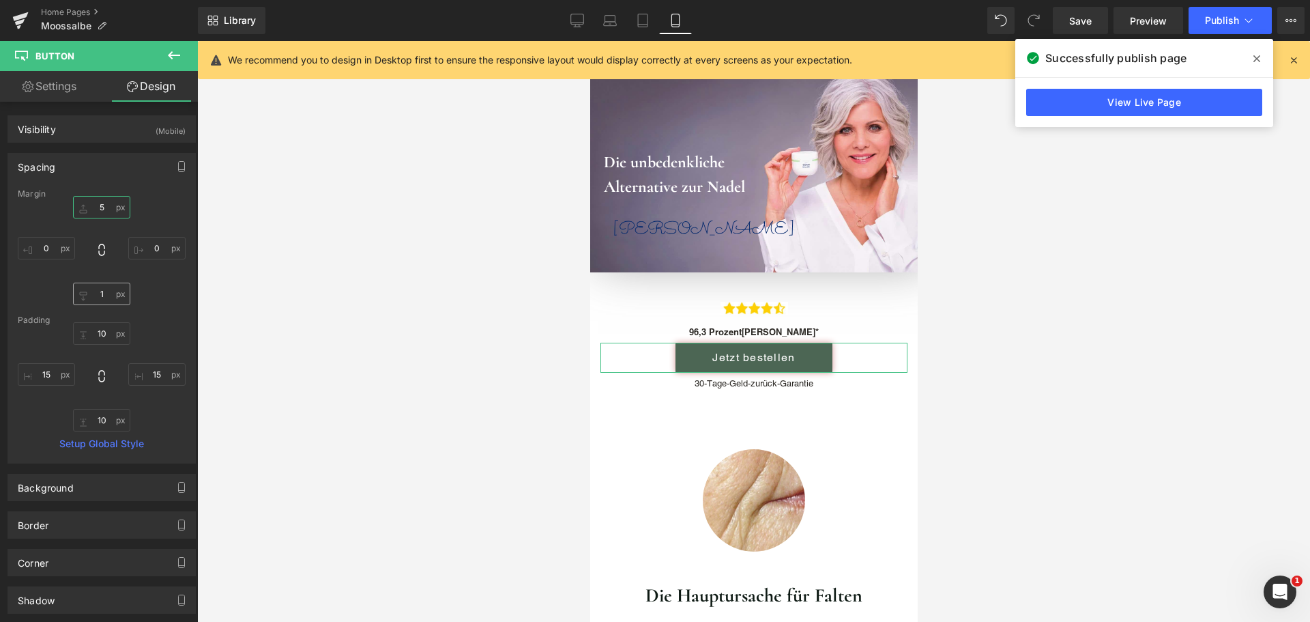
type input "5"
type input "3"
type input "6"
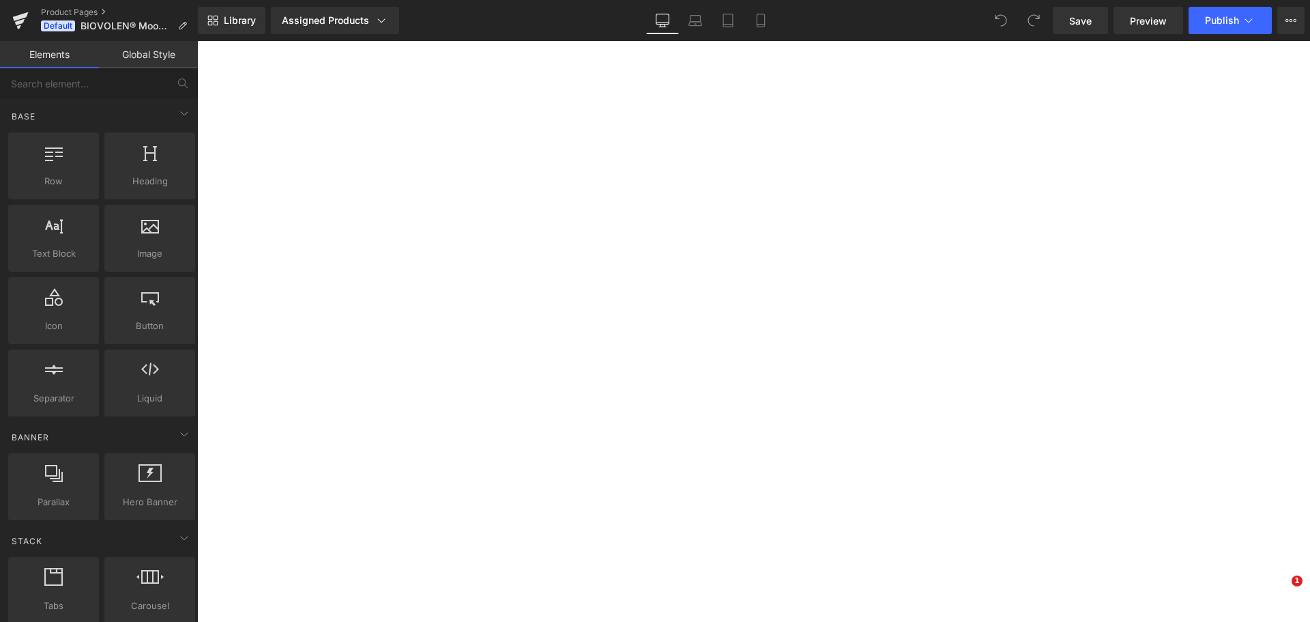
click at [197, 41] on strong "Biovolen® Moossalbe" at bounding box center [197, 41] width 0 height 0
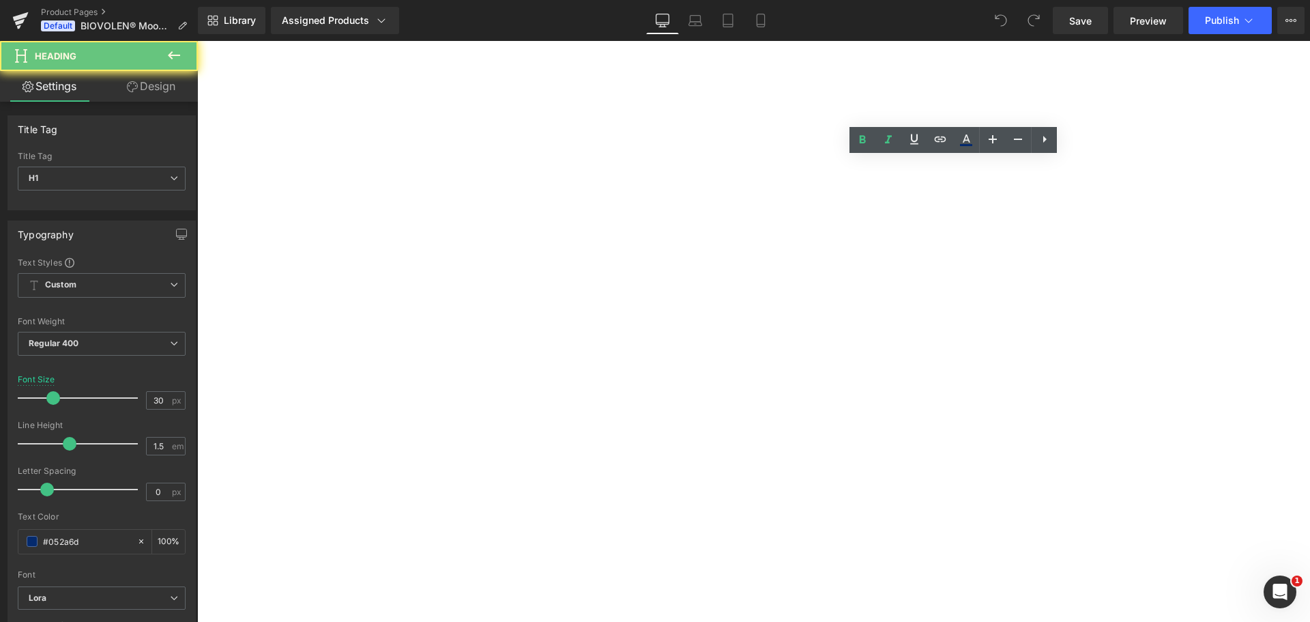
click at [197, 41] on strong "Biovolen® Moossalbe" at bounding box center [197, 41] width 0 height 0
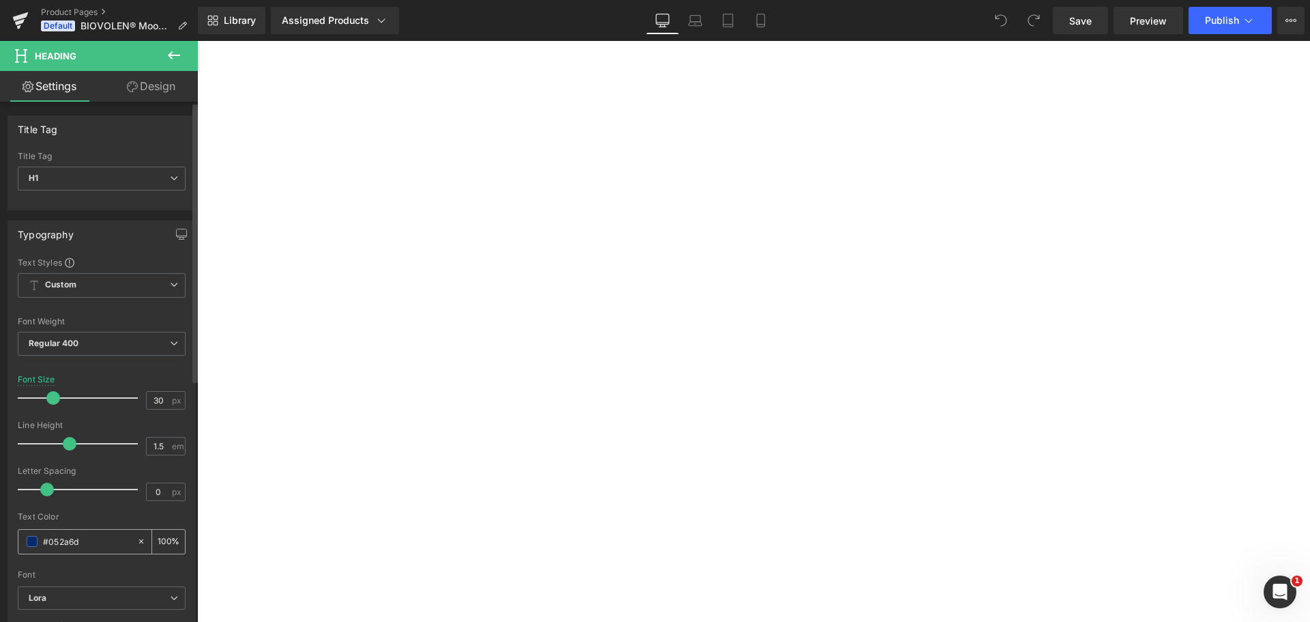
click at [66, 543] on input "#052a6d" at bounding box center [86, 541] width 87 height 15
paste input "273129"
type input "#273129"
click at [117, 512] on div "Text Color" at bounding box center [102, 517] width 168 height 10
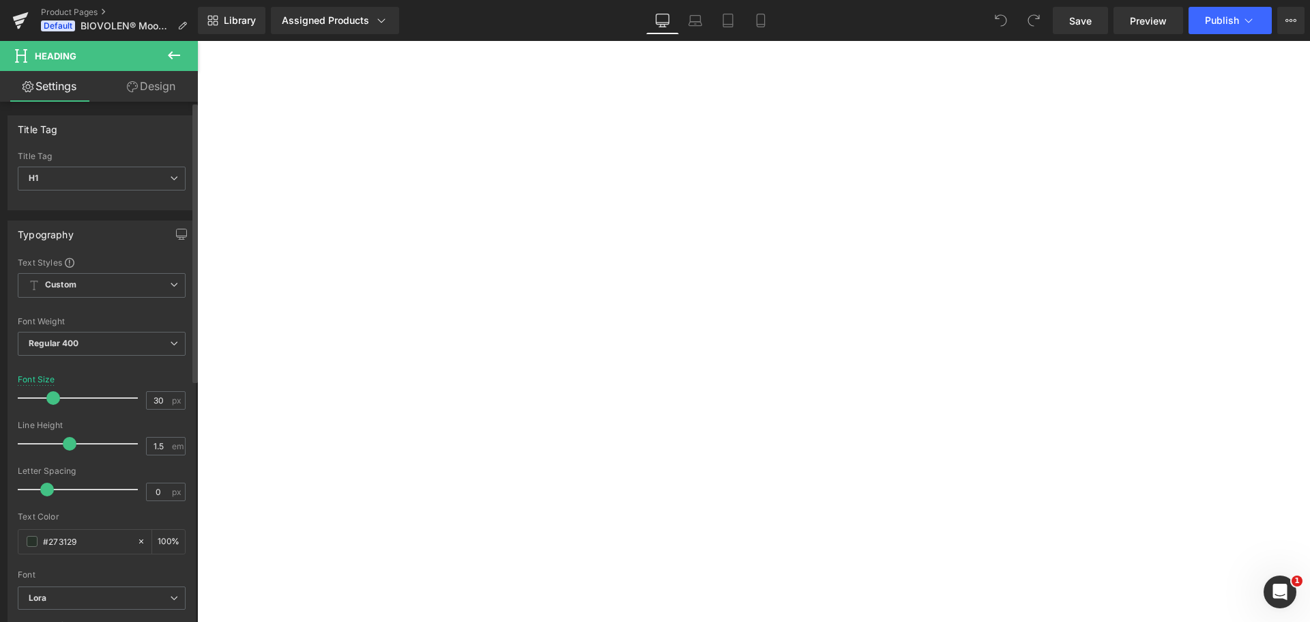
scroll to position [68, 0]
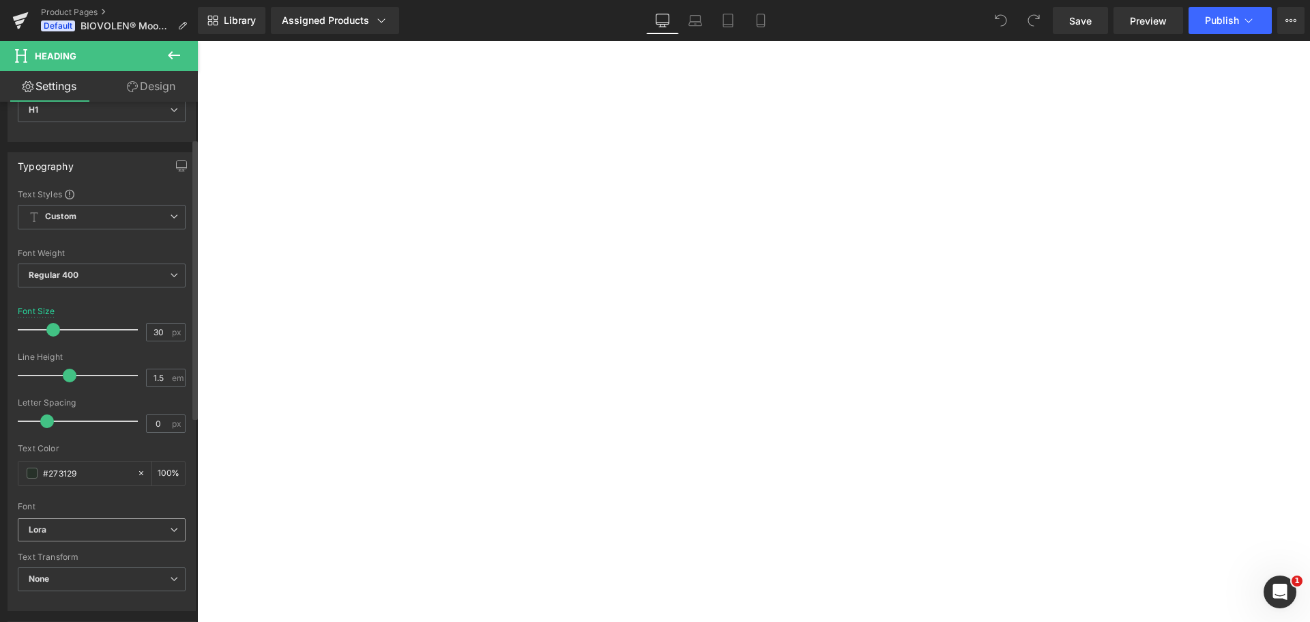
click at [85, 535] on b "Lora" at bounding box center [99, 530] width 141 height 12
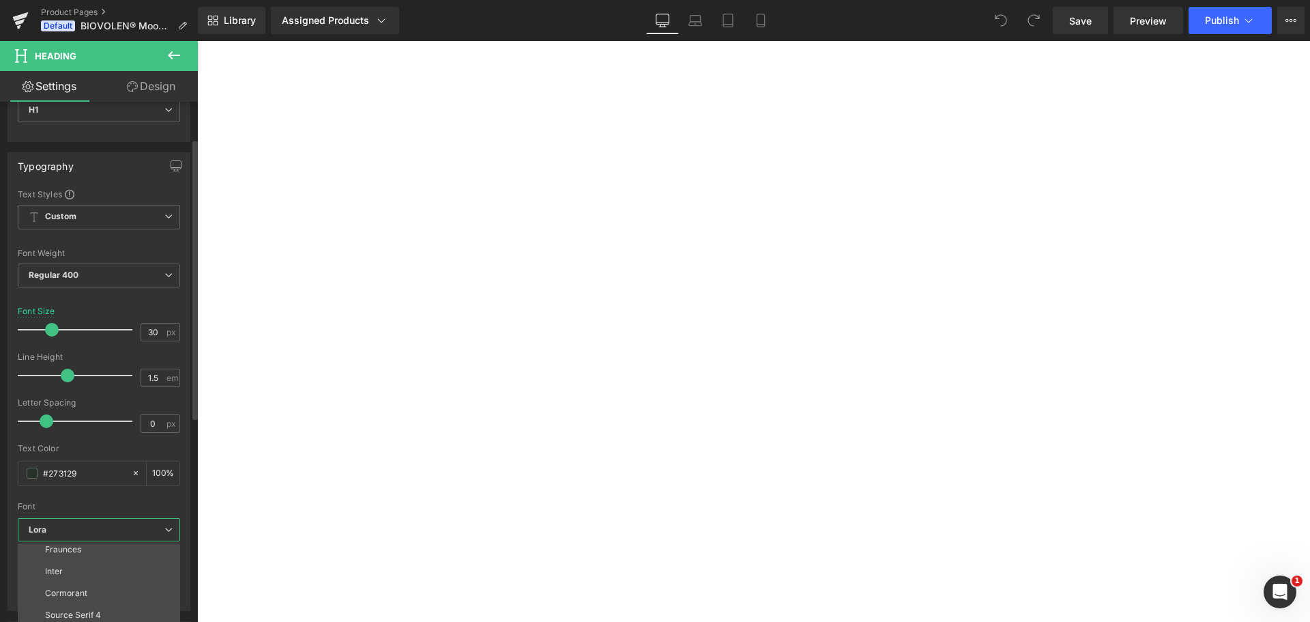
scroll to position [115, 0]
click at [92, 586] on li "Cormorant" at bounding box center [102, 593] width 169 height 22
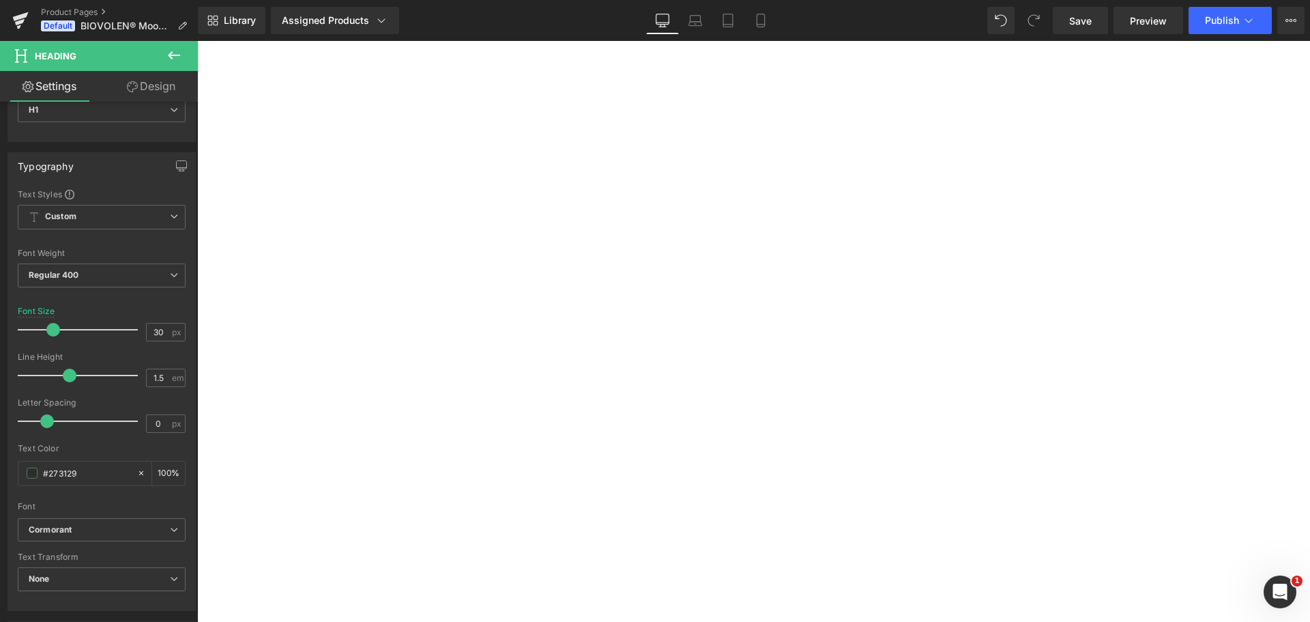
click at [197, 41] on strong "Biovolen® Moossalbe" at bounding box center [197, 41] width 0 height 0
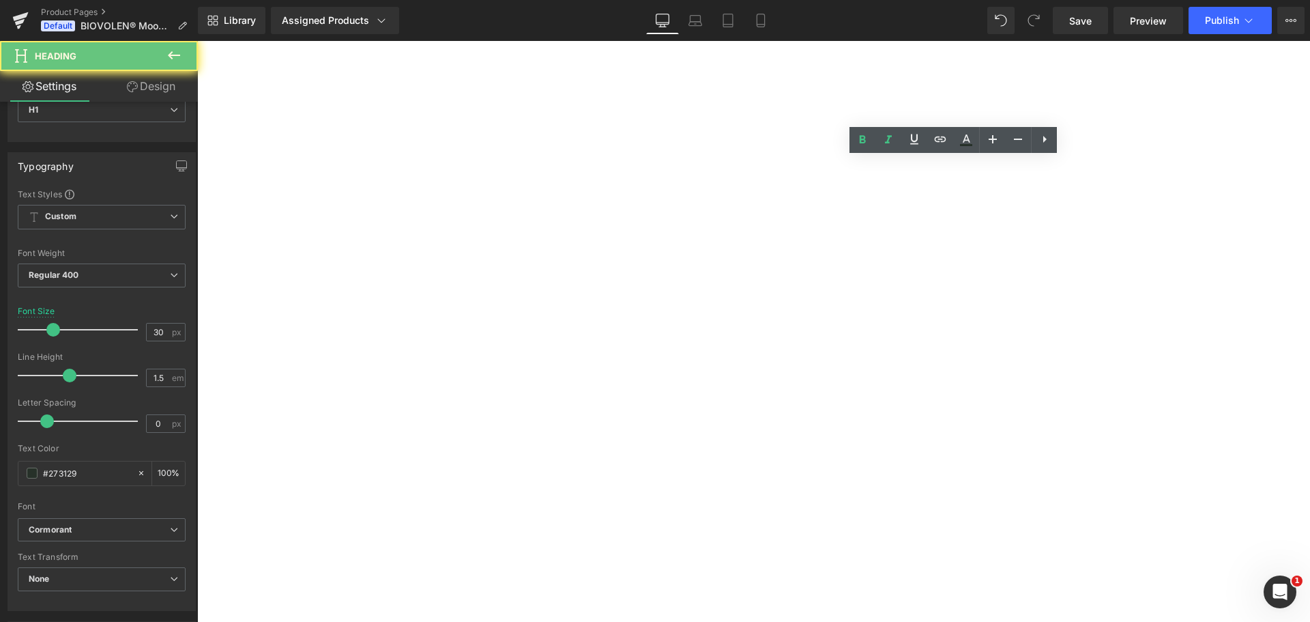
click at [197, 41] on strong "Biovolen® Moossalbe" at bounding box center [197, 41] width 0 height 0
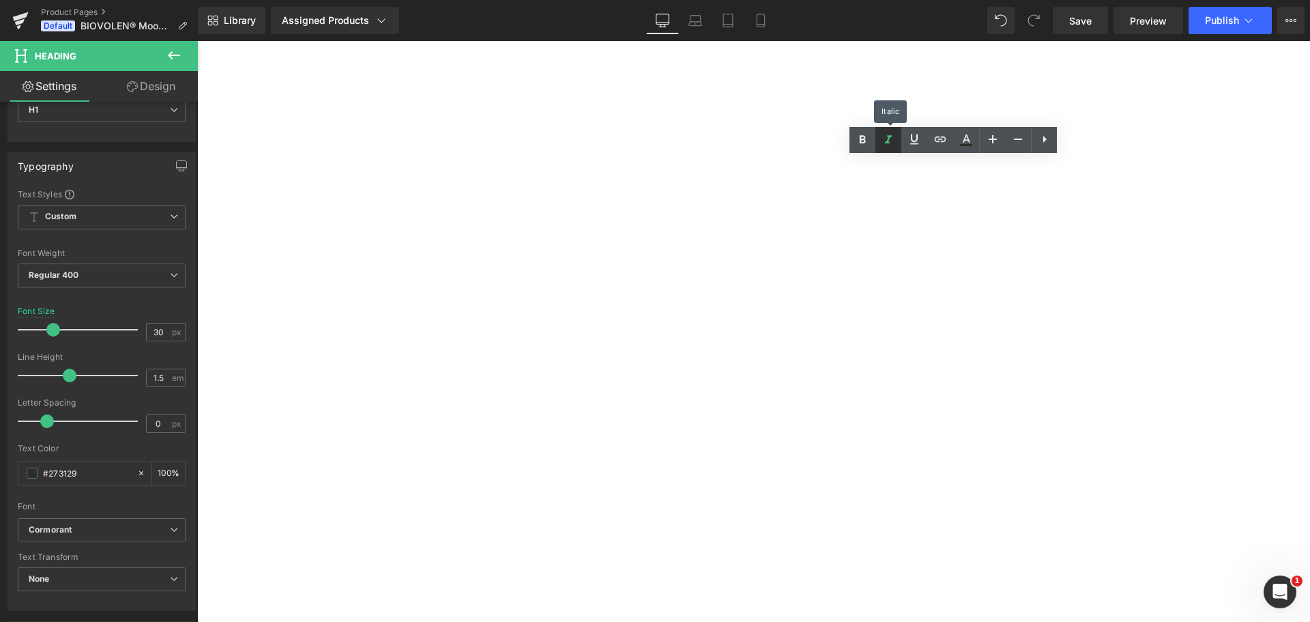
click at [882, 139] on icon at bounding box center [888, 140] width 16 height 16
click at [859, 140] on icon at bounding box center [863, 140] width 16 height 16
click at [197, 41] on strong "Biovolen® Moossalbe | 100 ml" at bounding box center [197, 41] width 0 height 0
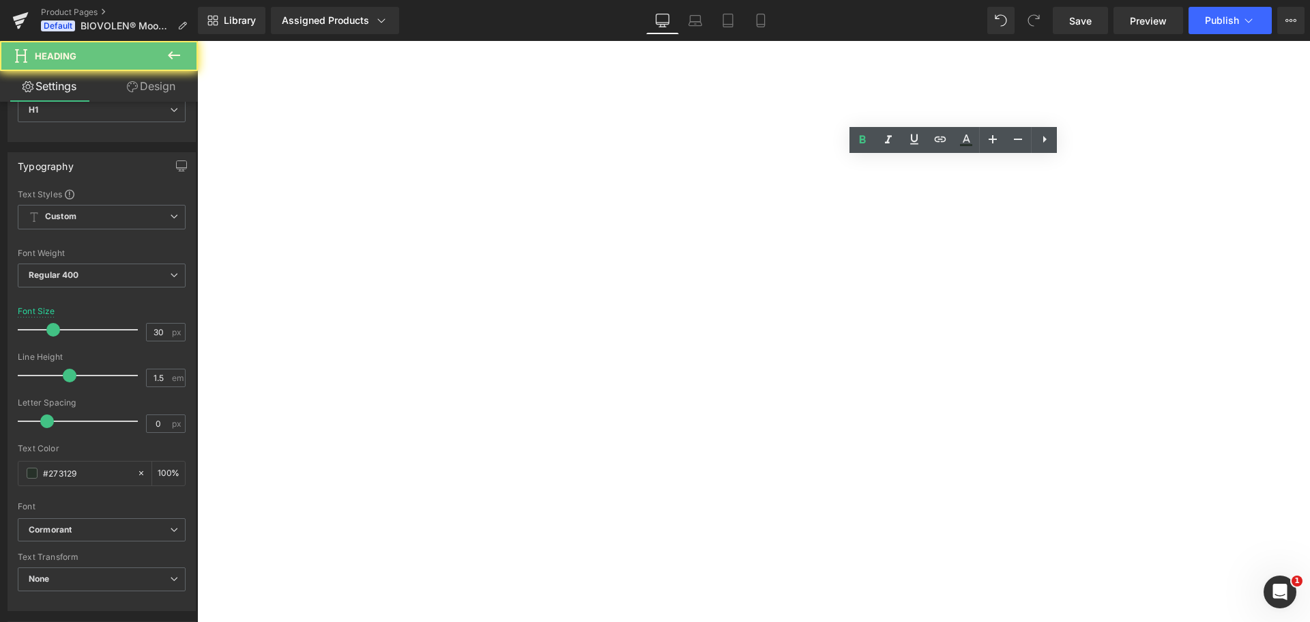
click at [197, 41] on strong "Biovolen® Moossalbe | 100 ml" at bounding box center [197, 41] width 0 height 0
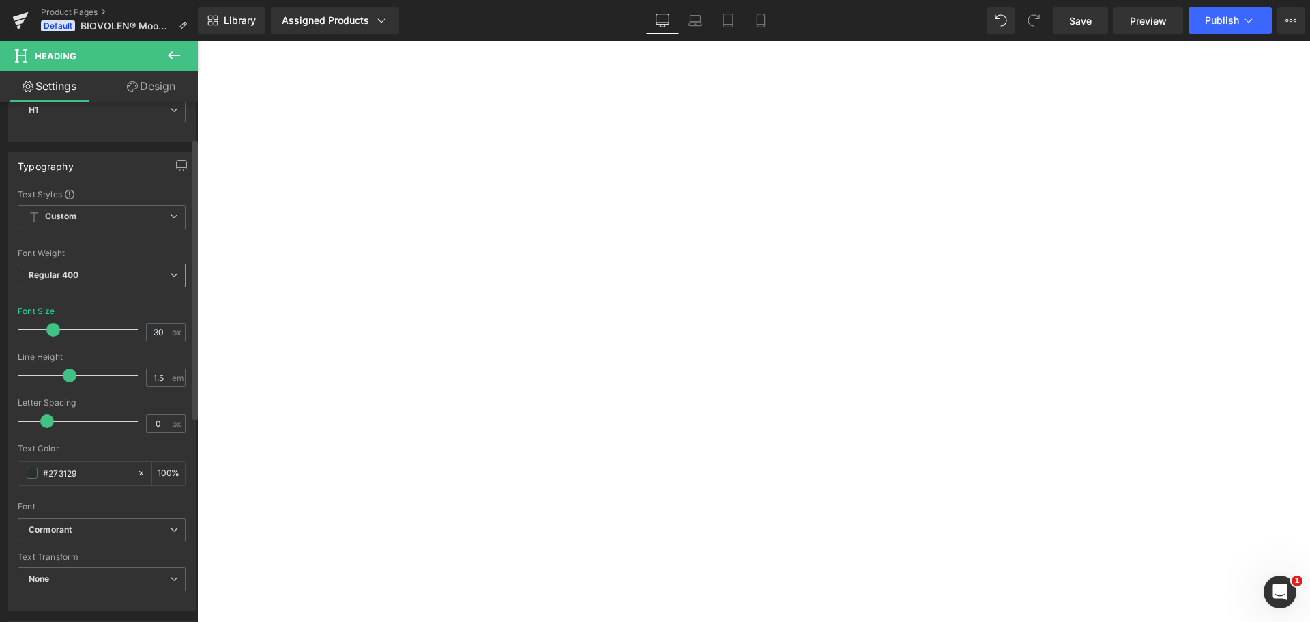
click at [98, 272] on span "Regular 400" at bounding box center [102, 275] width 168 height 24
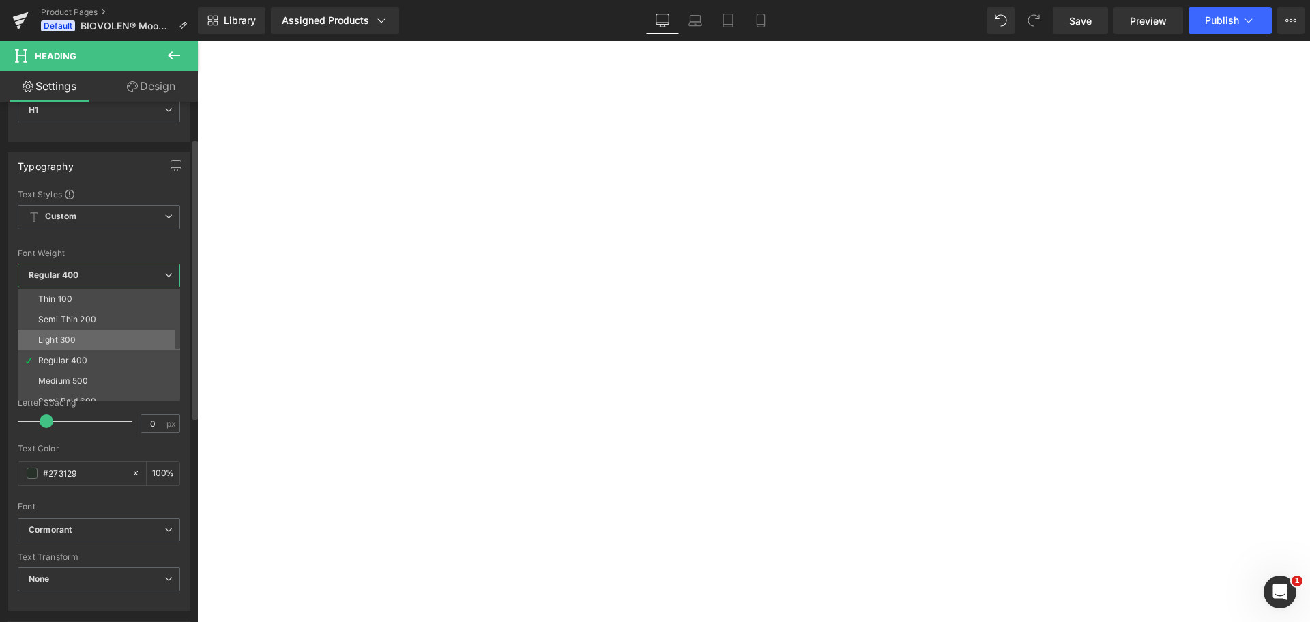
scroll to position [68, 0]
drag, startPoint x: 87, startPoint y: 371, endPoint x: 25, endPoint y: 292, distance: 101.1
click at [87, 371] on li "Boldest 900" at bounding box center [102, 374] width 169 height 20
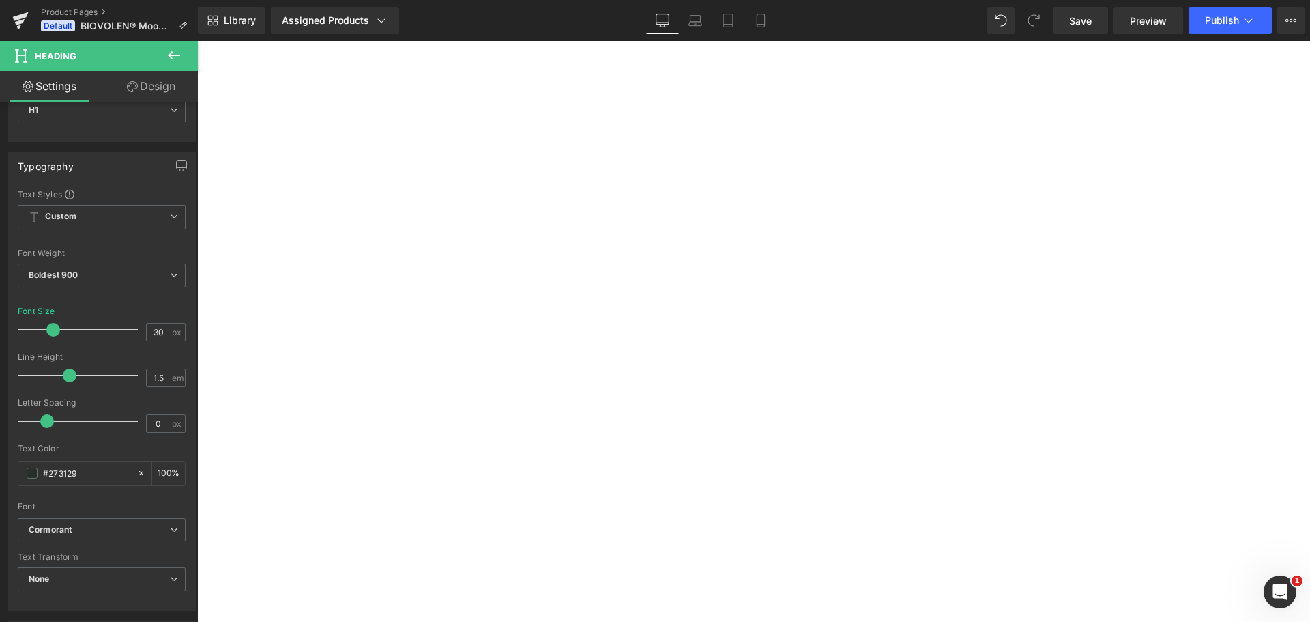
click at [197, 41] on strong "Das Original - Nur hier und in der Apotheke erhältlich." at bounding box center [197, 41] width 0 height 0
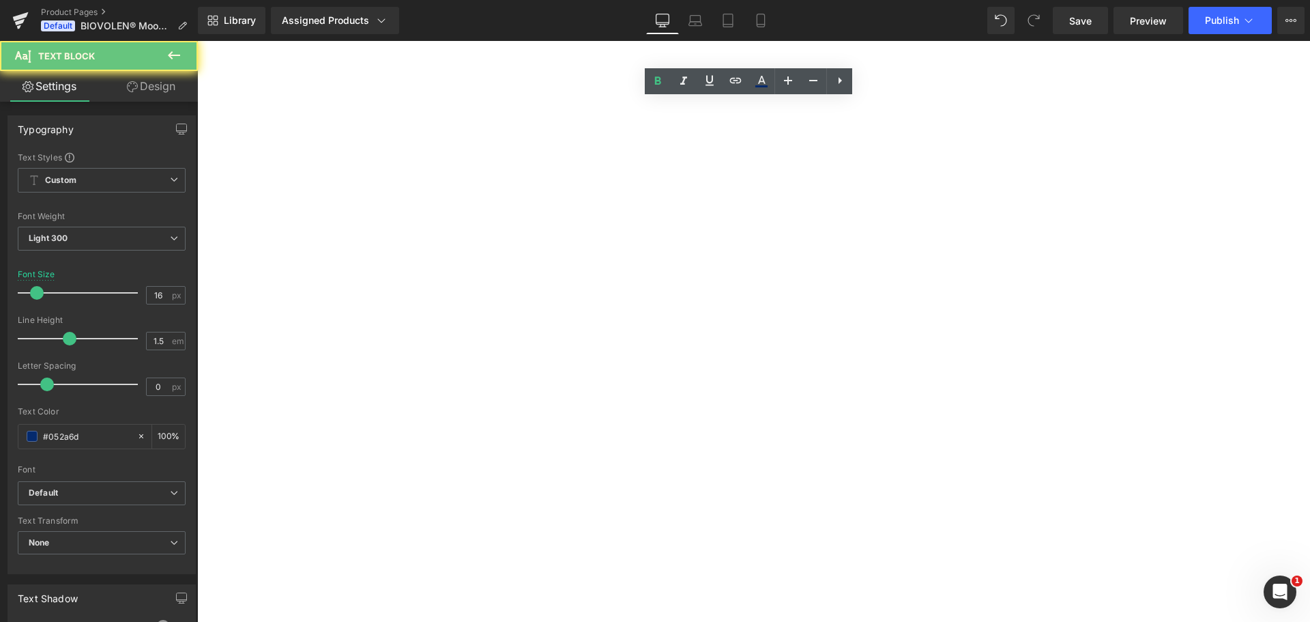
click at [197, 41] on strong "Das Original - Nur hier und in der Apotheke erhältlich." at bounding box center [197, 41] width 0 height 0
click at [197, 41] on span "✓ 30 Tage Geld-zurück-Garantie (auch geöffnet)" at bounding box center [197, 41] width 0 height 0
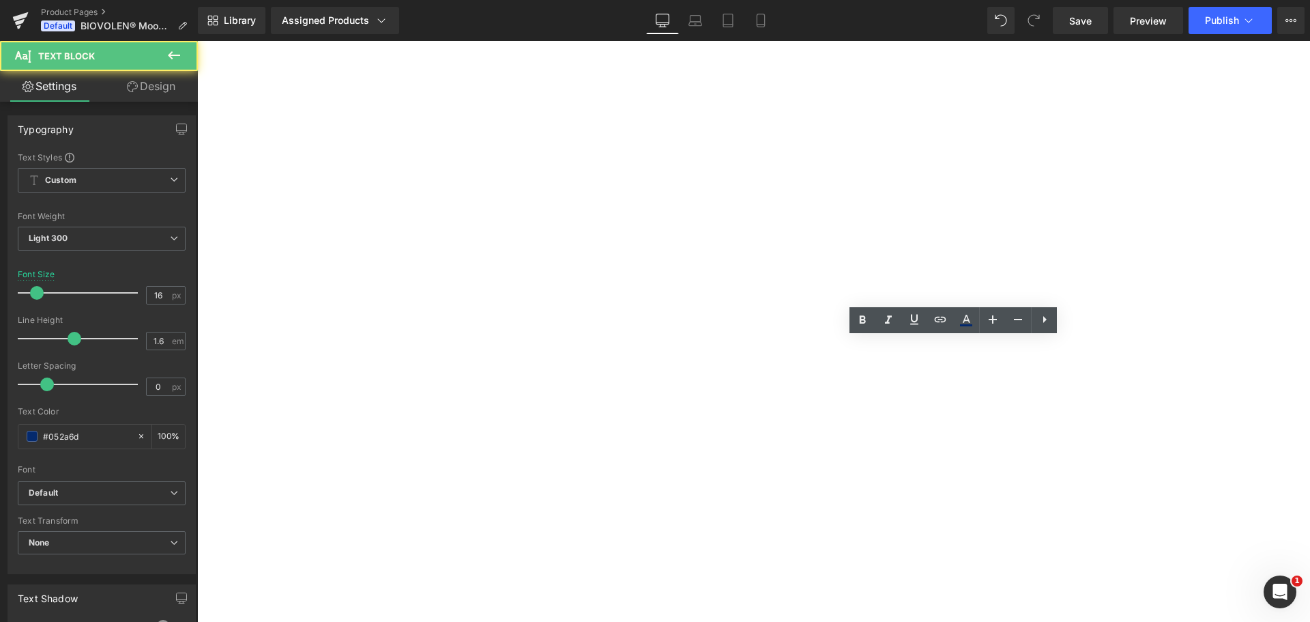
drag, startPoint x: 930, startPoint y: 376, endPoint x: 717, endPoint y: 345, distance: 215.2
click at [197, 41] on div "(P) Image (P) Image List Biovolen® Moossalbe | 100 ml Heading Judge.me Reviews …" at bounding box center [197, 41] width 0 height 0
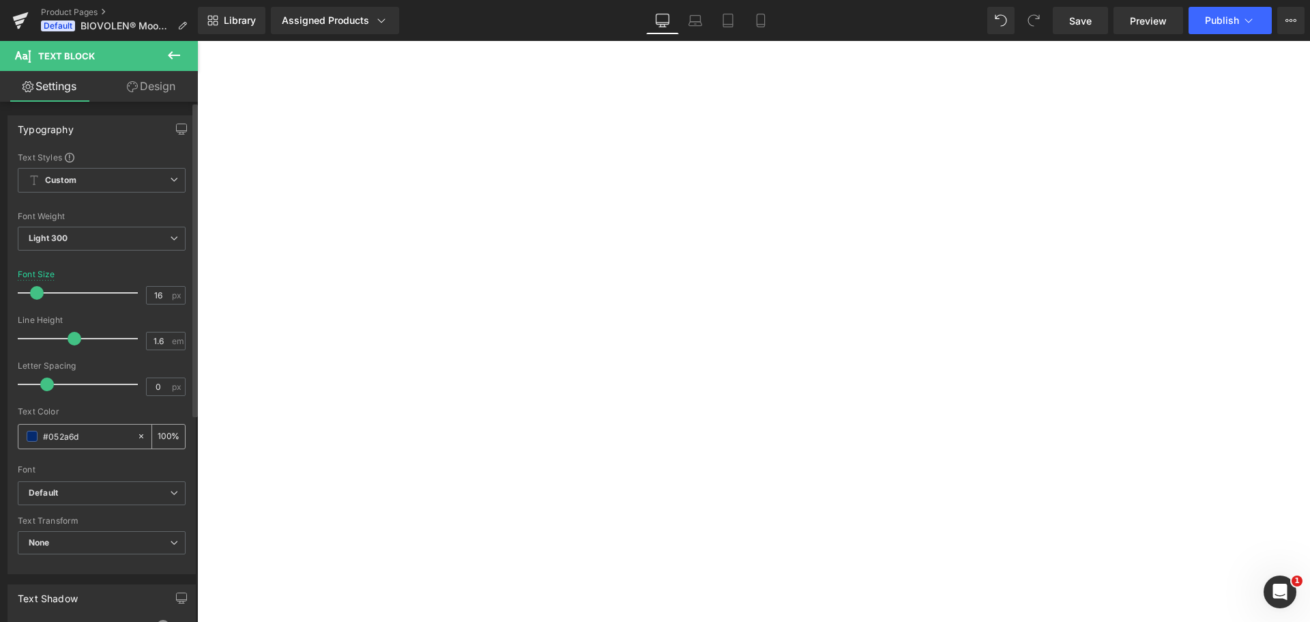
click at [103, 432] on input "#052a6d" at bounding box center [86, 436] width 87 height 15
paste input "273129"
type input "#273129"
click at [120, 415] on div "Text Color" at bounding box center [102, 412] width 168 height 10
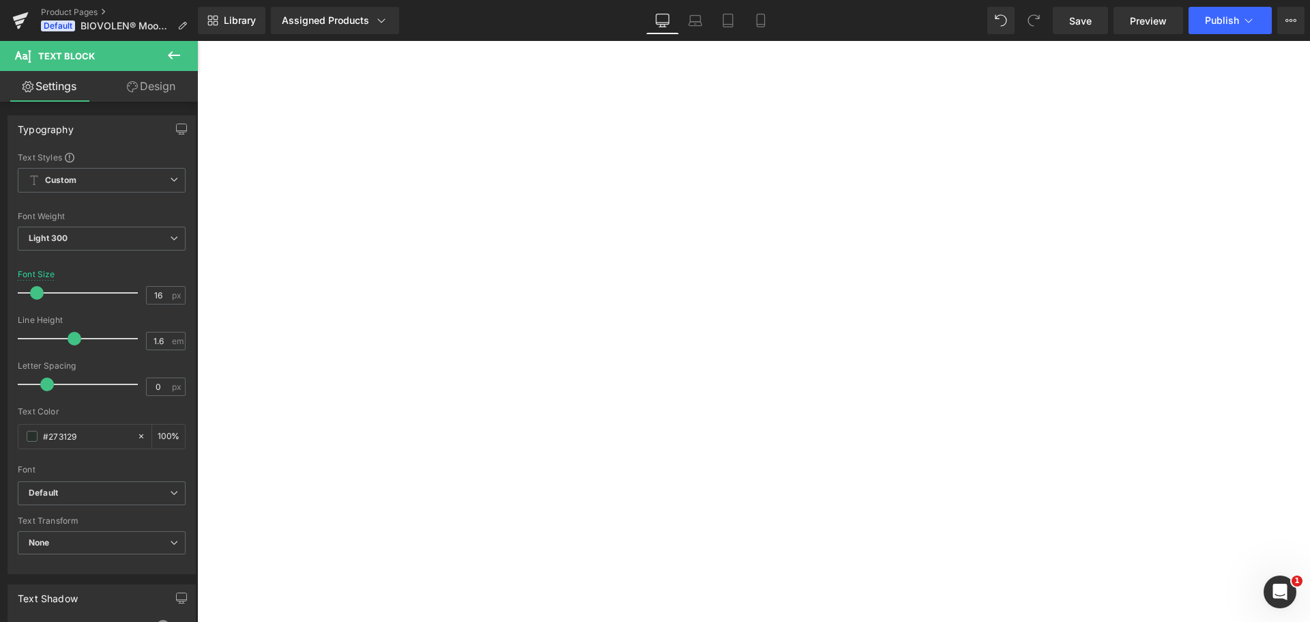
click at [197, 41] on strong "Das Original - Nur hier und in der Apotheke erhältlich." at bounding box center [197, 41] width 0 height 0
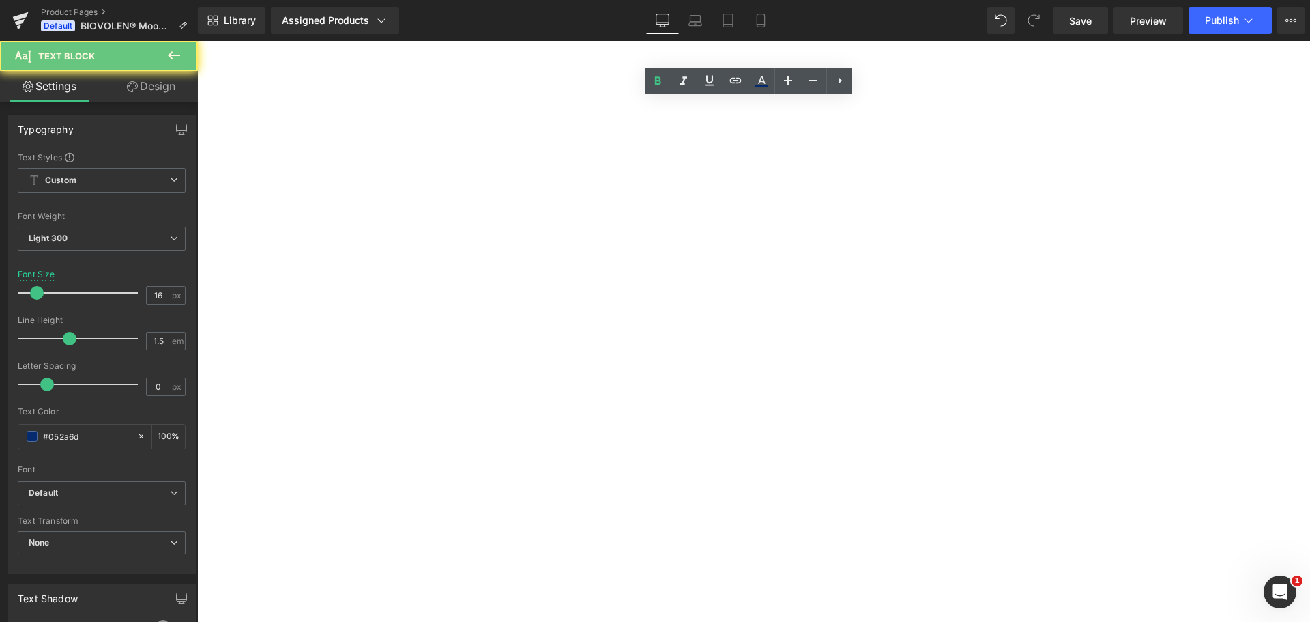
click at [197, 41] on strong "Das Original - Nur hier und in der Apotheke erhältlich." at bounding box center [197, 41] width 0 height 0
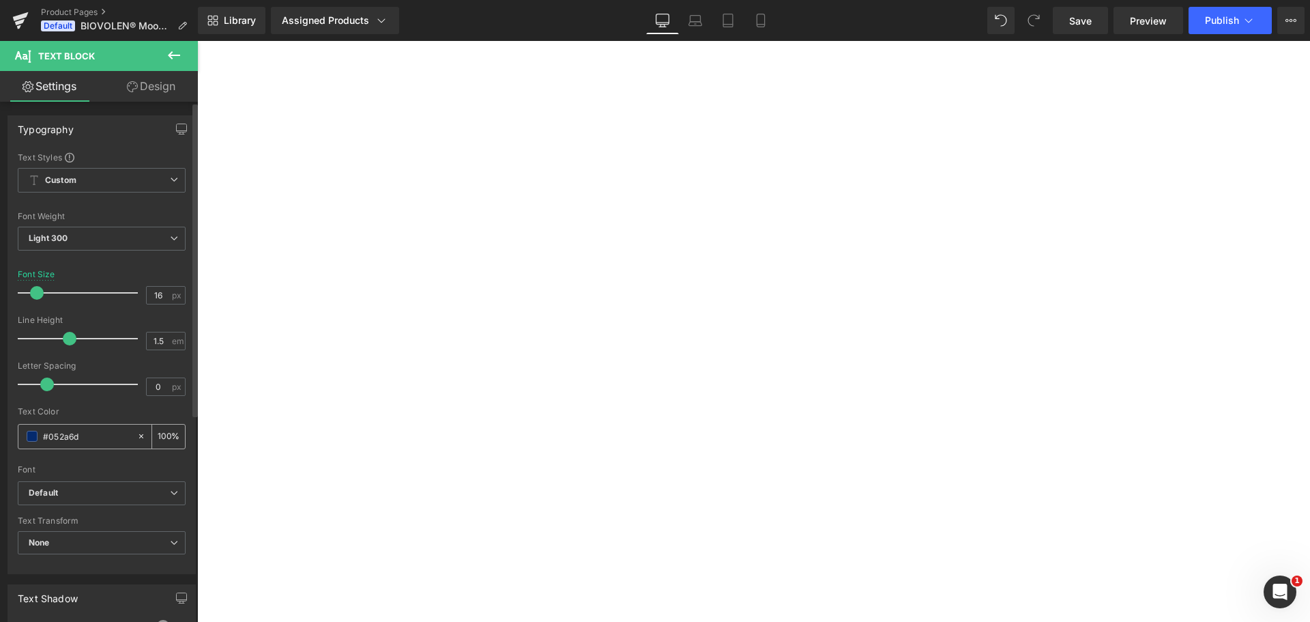
click at [71, 443] on input "#052a6d" at bounding box center [86, 436] width 87 height 15
type input "#273129"
click at [80, 465] on div "Font" at bounding box center [102, 470] width 168 height 10
click at [75, 491] on b "Default" at bounding box center [99, 493] width 141 height 12
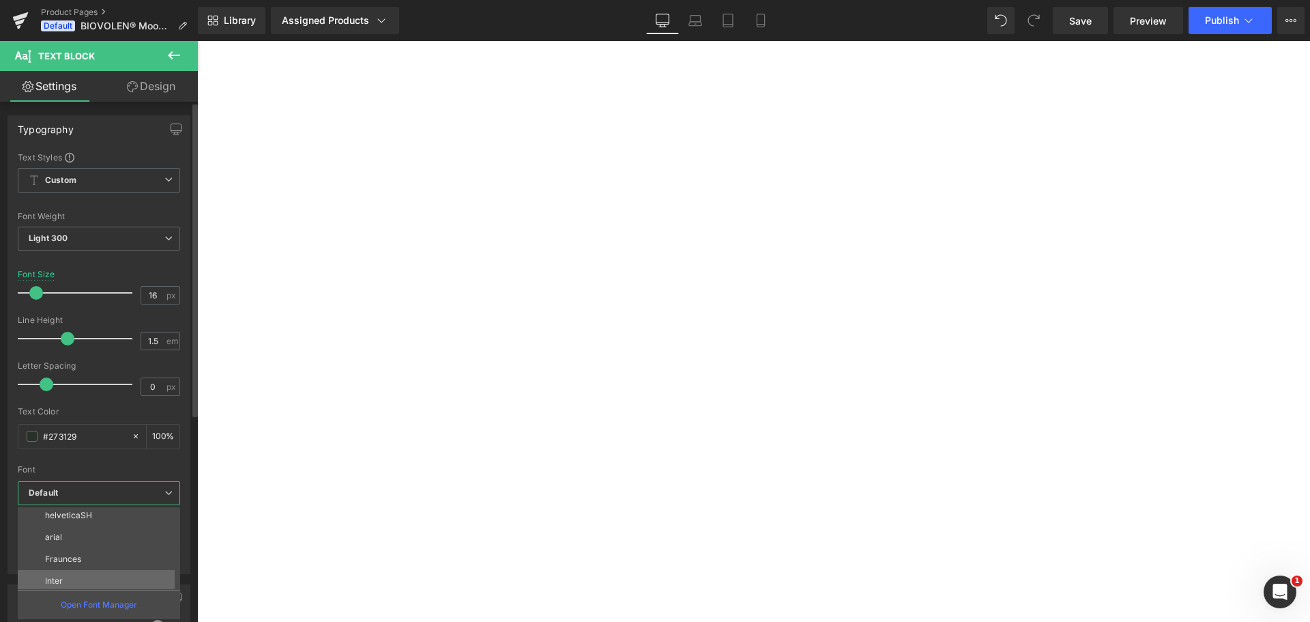
click at [88, 577] on li "Inter" at bounding box center [102, 581] width 169 height 22
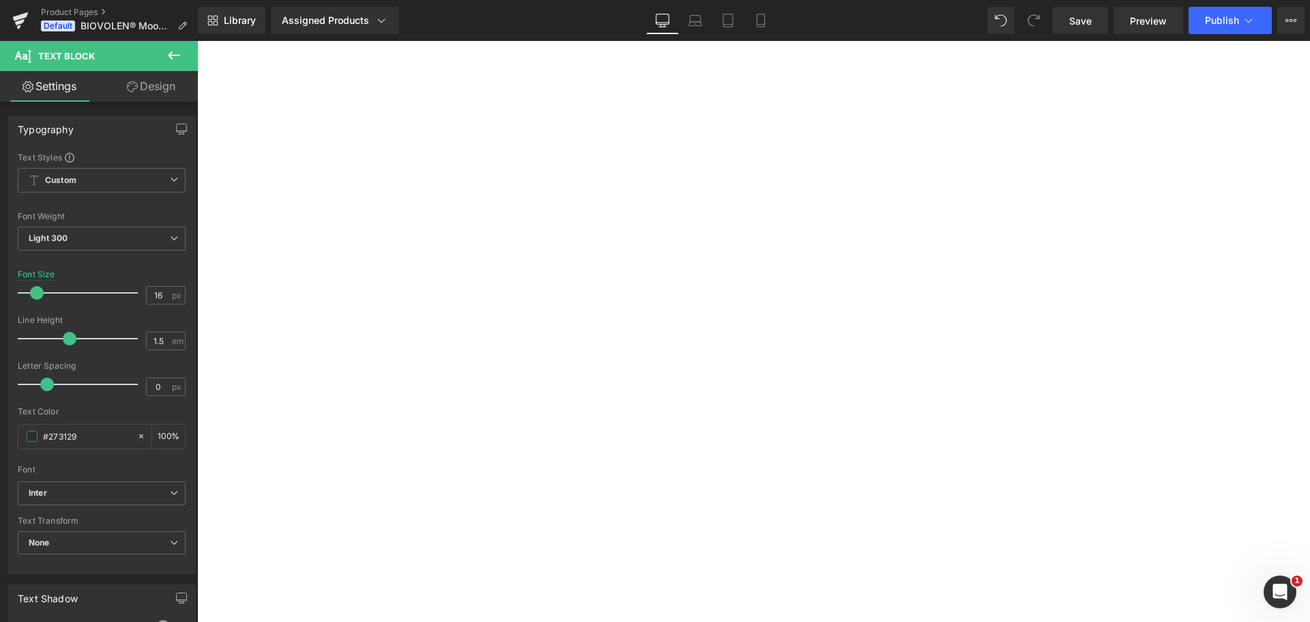
click at [197, 41] on strong "Das Original - Nur hier und in der Apotheke erhältlich." at bounding box center [197, 41] width 0 height 0
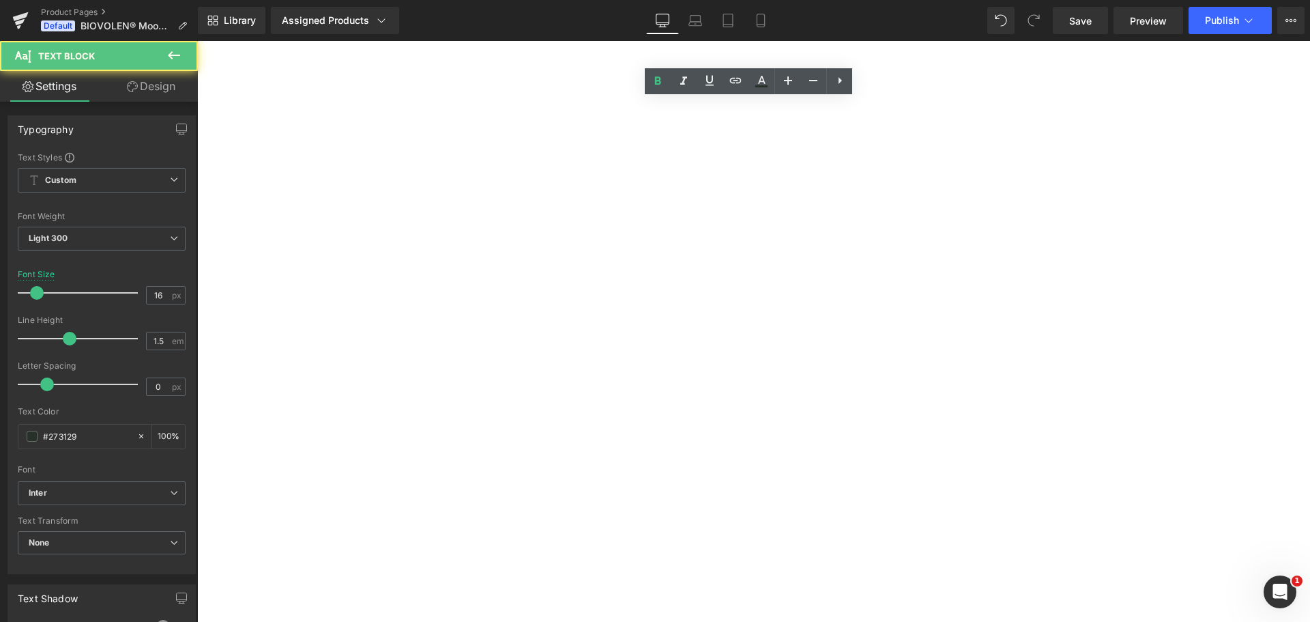
click at [197, 41] on strong "Das Original - Nur hier und in der Apotheke erhältlich." at bounding box center [197, 41] width 0 height 0
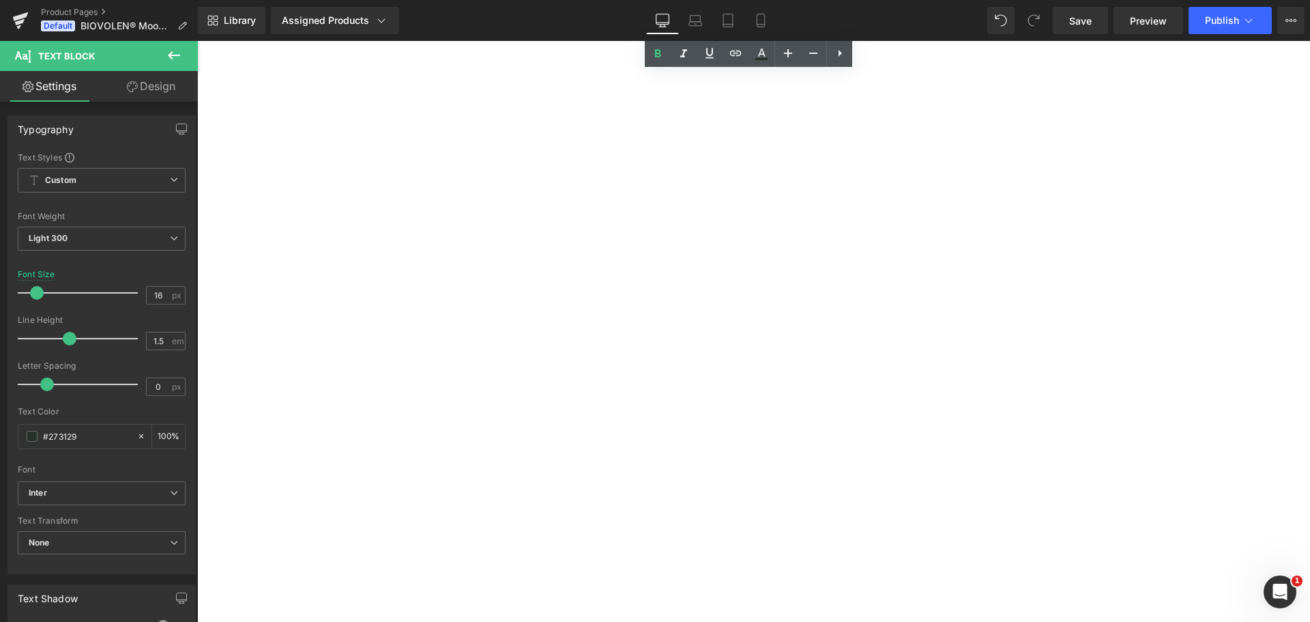
scroll to position [205, 0]
click at [197, 41] on p "Biovolen® Aktiv Moossalbe" at bounding box center [197, 41] width 0 height 0
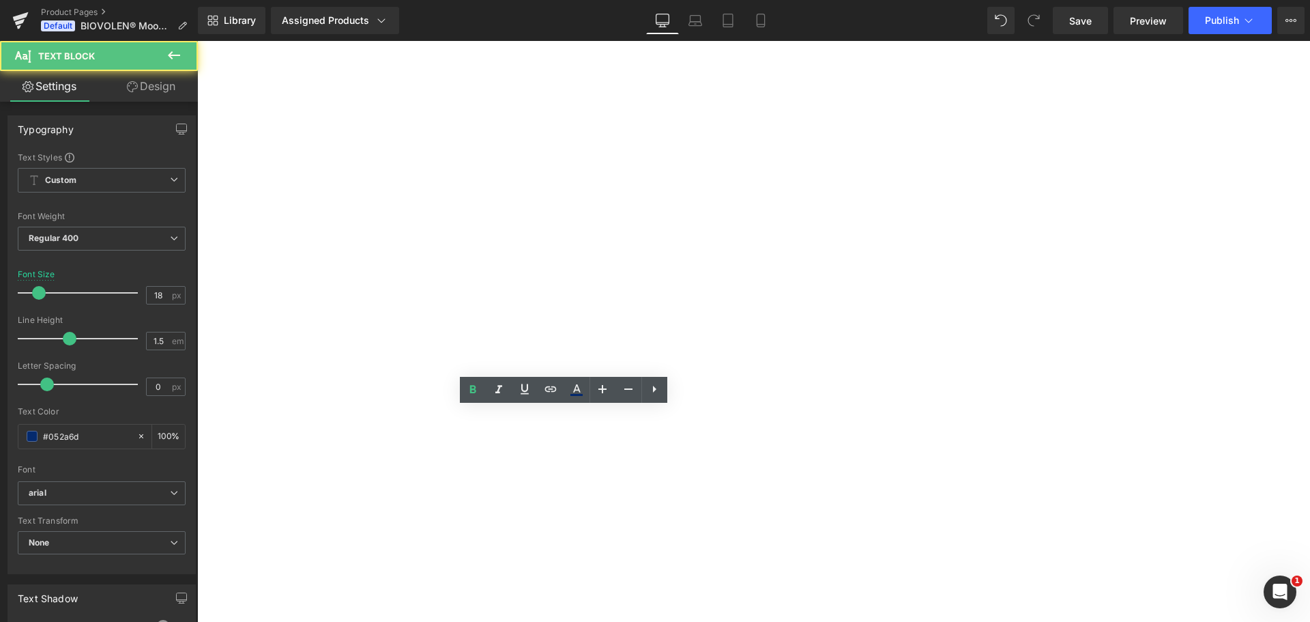
click at [197, 41] on p at bounding box center [197, 41] width 0 height 0
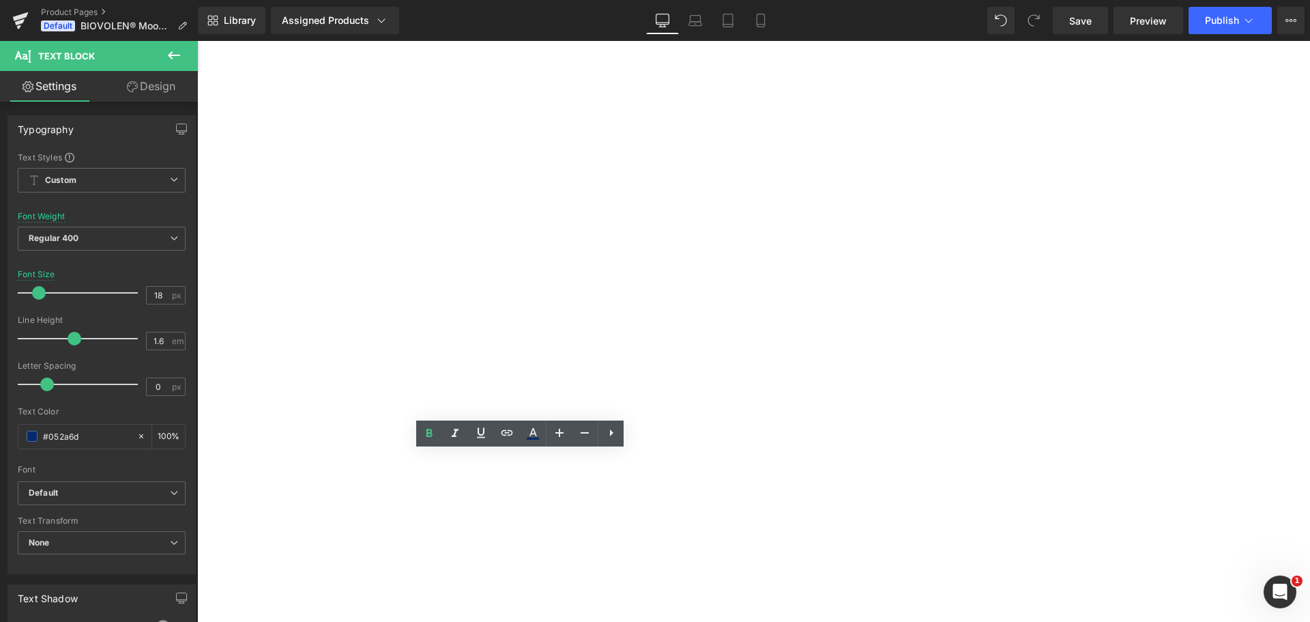
click at [197, 41] on p "• Nach dem Öffnen mindestens 6 Monate haltbar" at bounding box center [197, 41] width 0 height 0
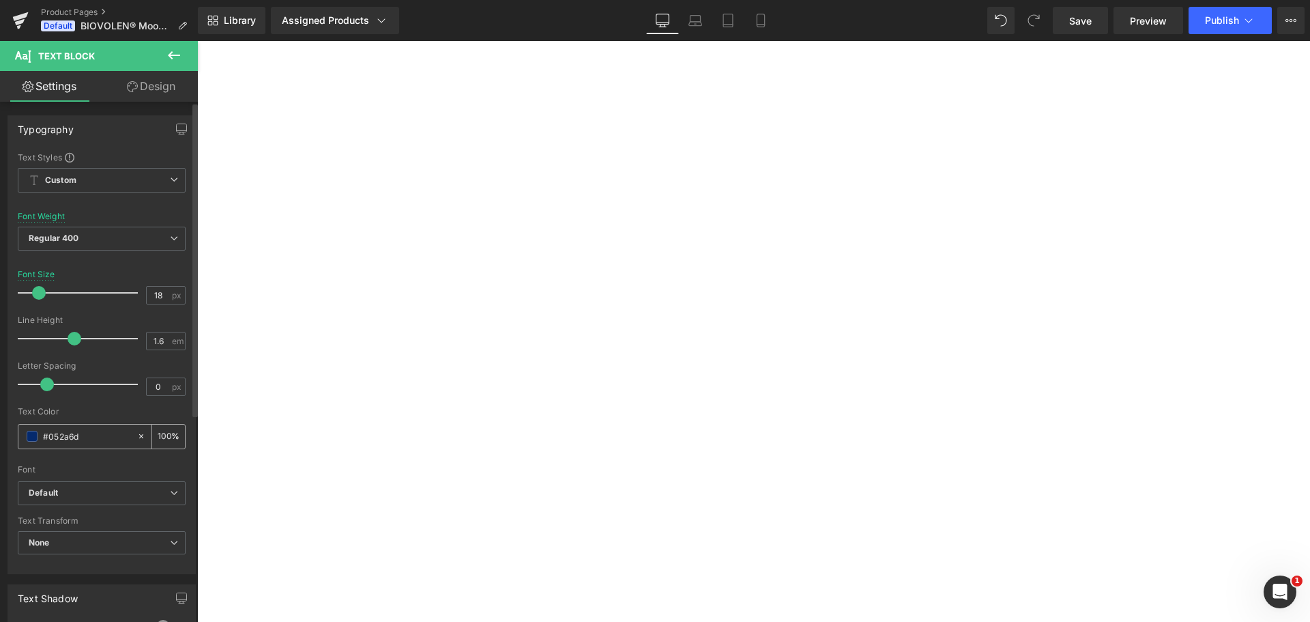
click at [87, 432] on input "#052a6d" at bounding box center [86, 436] width 87 height 15
type input "#273129"
click at [78, 461] on div at bounding box center [102, 460] width 168 height 9
click at [82, 485] on span "Default" at bounding box center [102, 493] width 168 height 24
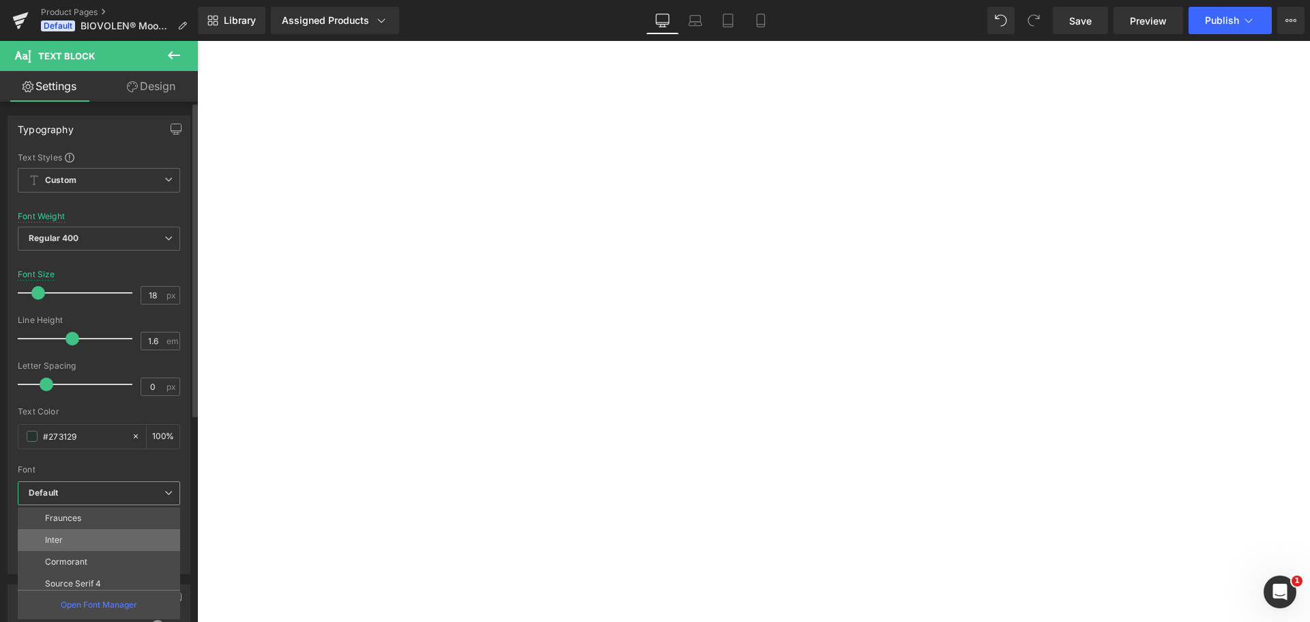
scroll to position [115, 0]
click at [94, 543] on li "Inter" at bounding box center [102, 535] width 169 height 22
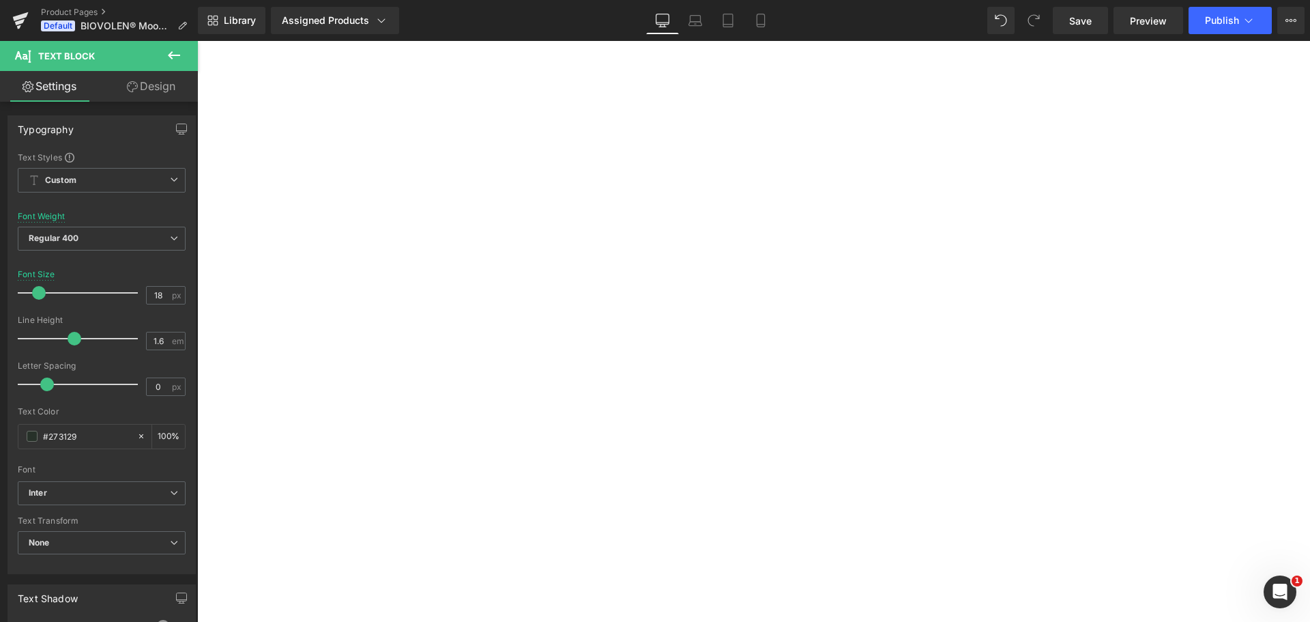
click at [197, 41] on strong "Biovolen® Aktiv Moossalbe" at bounding box center [197, 41] width 0 height 0
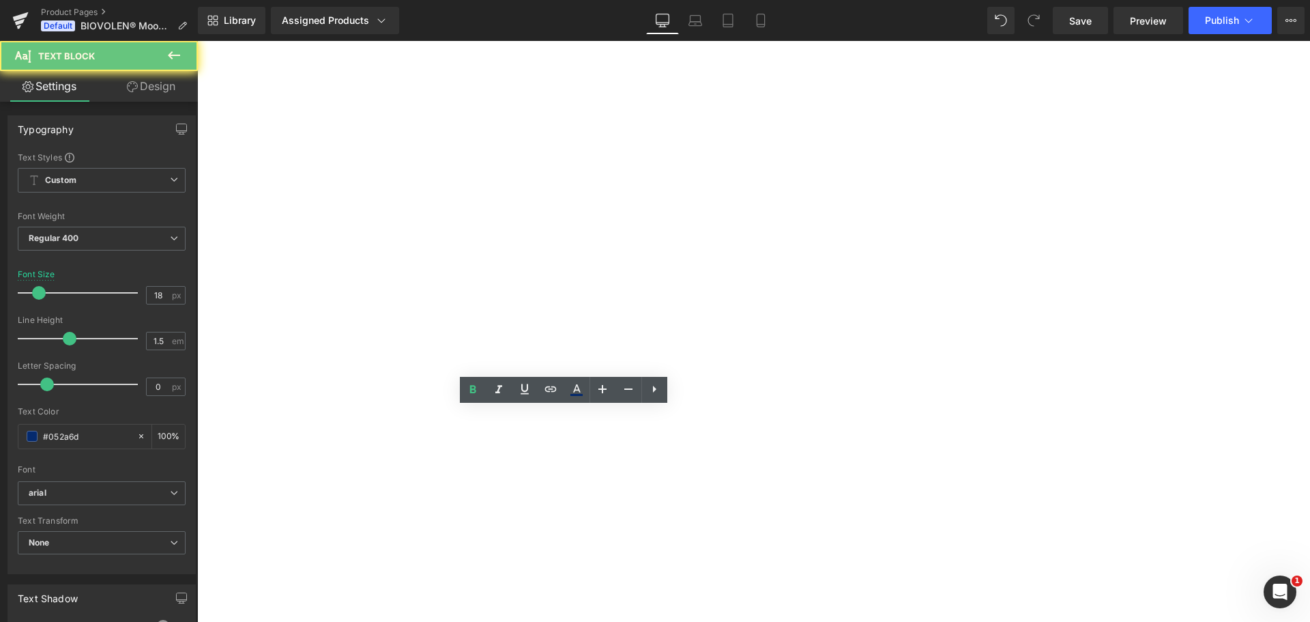
click at [197, 41] on strong "Biovolen® Aktiv Moossalbe" at bounding box center [197, 41] width 0 height 0
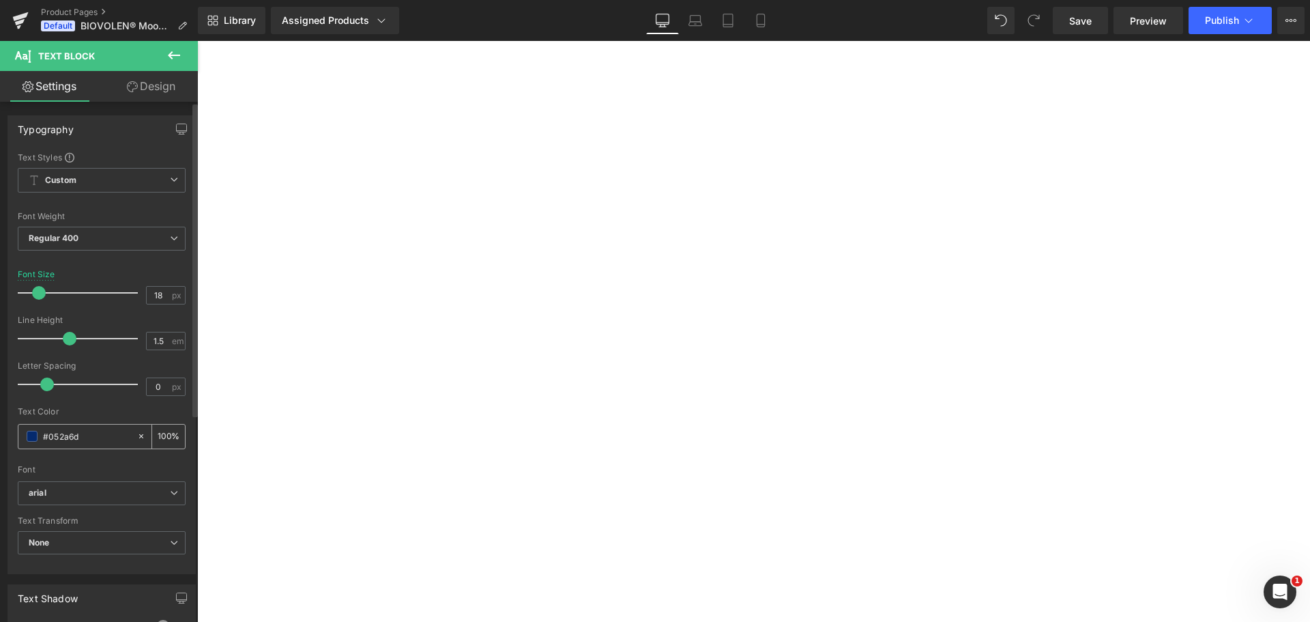
click at [82, 434] on input "#052a6d" at bounding box center [86, 436] width 87 height 15
paste input "273129"
type input "#273129"
click at [83, 461] on div at bounding box center [102, 460] width 168 height 9
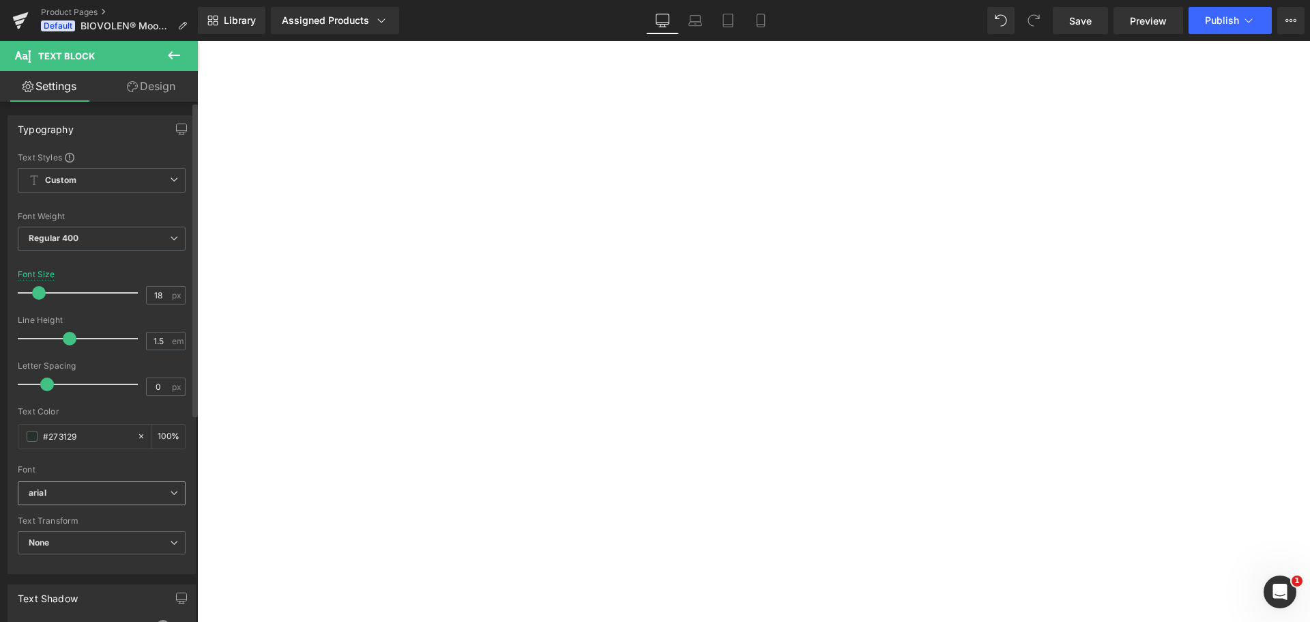
click at [81, 491] on b "arial" at bounding box center [99, 493] width 141 height 12
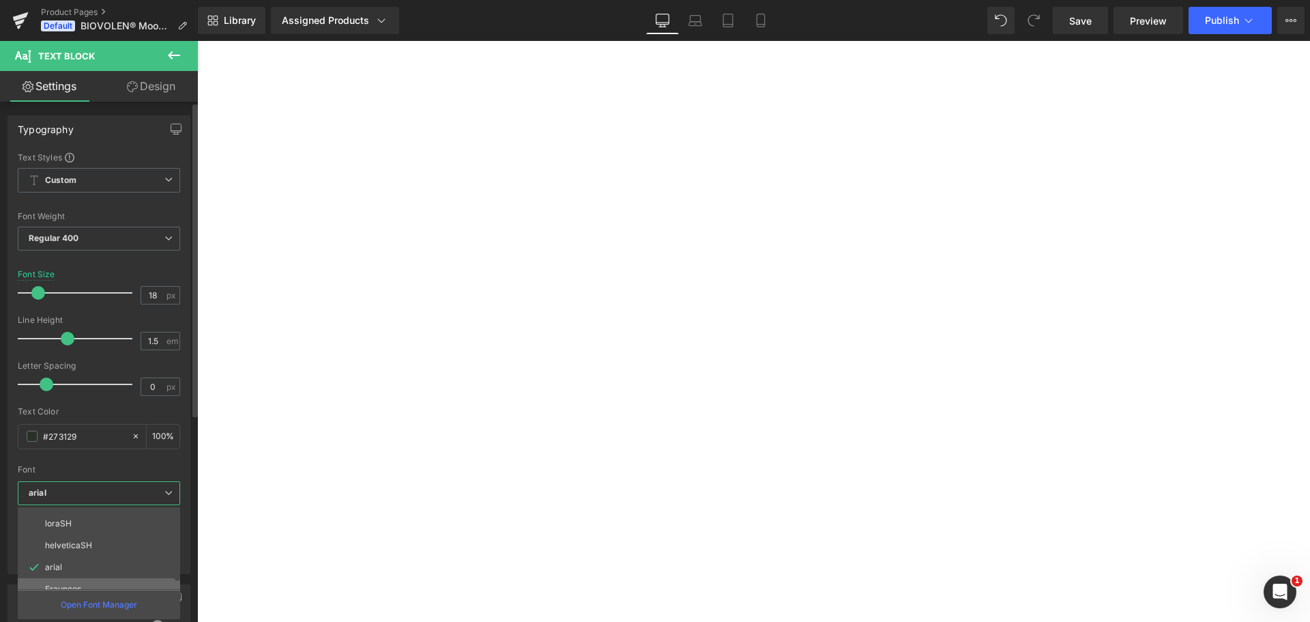
scroll to position [68, 0]
click at [81, 572] on li "Inter" at bounding box center [102, 581] width 169 height 22
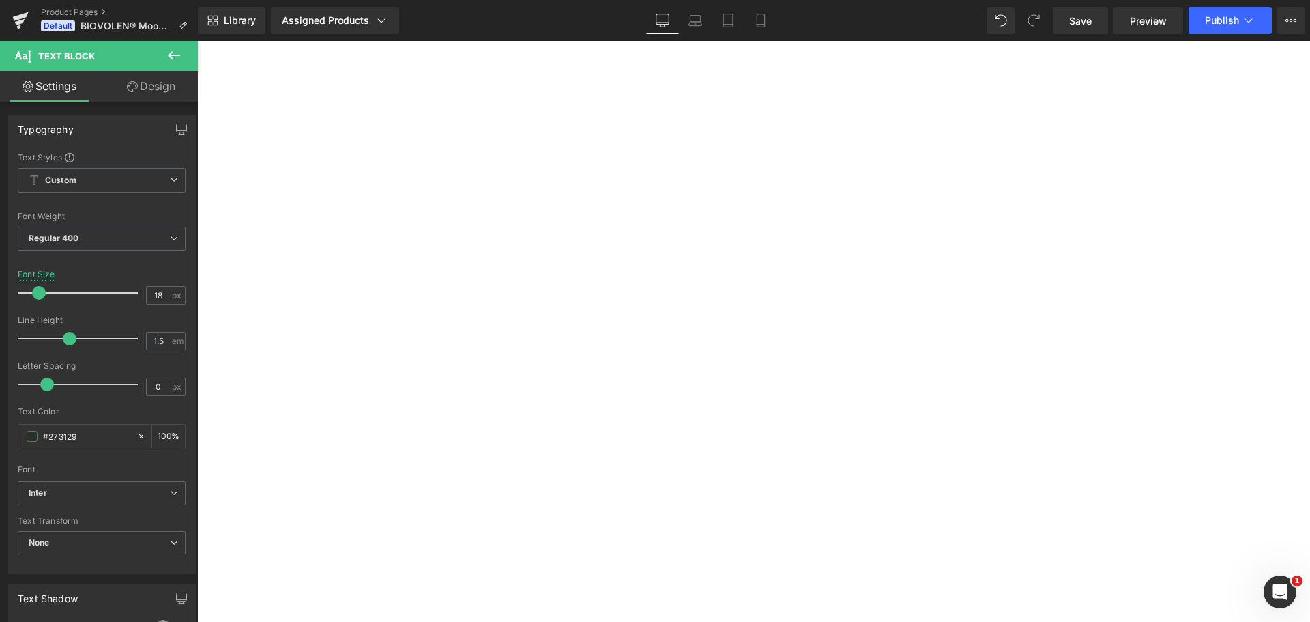
click at [197, 41] on span "✓ 30 Tage Geld-zurück-Garantie (auch geöffnet)" at bounding box center [197, 41] width 0 height 0
drag, startPoint x: 915, startPoint y: 171, endPoint x: 741, endPoint y: 149, distance: 174.8
click at [197, 41] on div "(P) Image (P) Image List Biovolen® Moossalbe | 100 ml Heading Judge.me Reviews …" at bounding box center [197, 41] width 0 height 0
click at [963, 111] on icon at bounding box center [966, 114] width 16 height 16
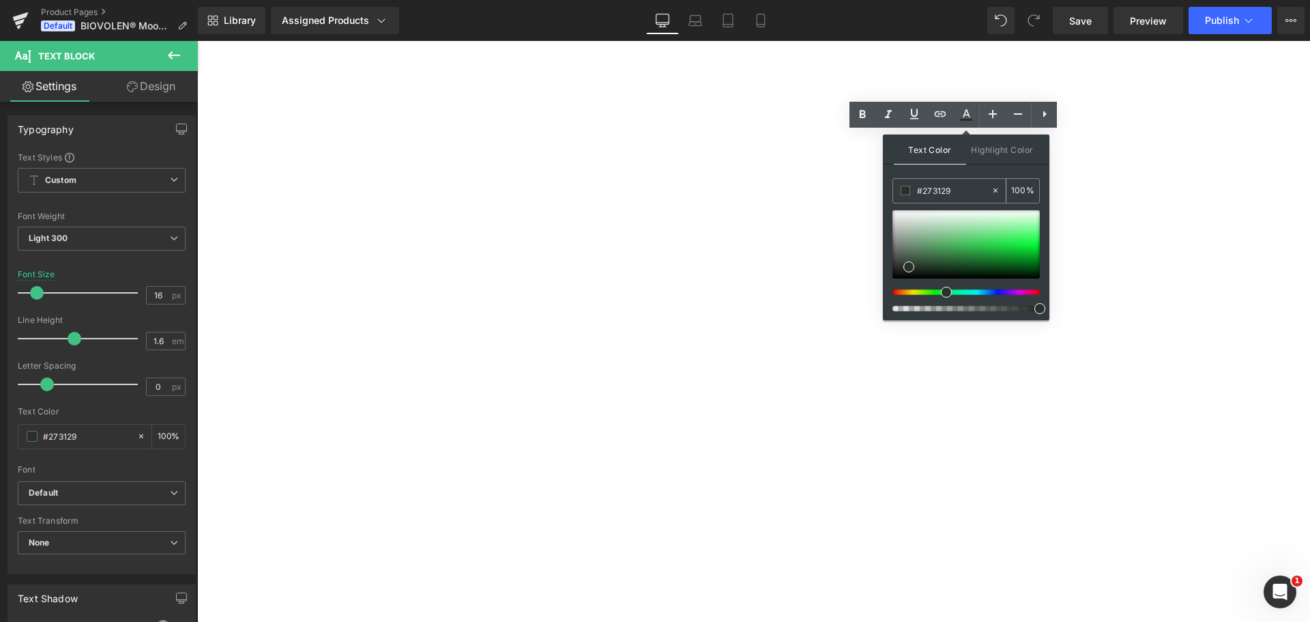
click at [958, 195] on input "#273129" at bounding box center [954, 190] width 74 height 15
click at [981, 172] on div "Text Color Highlight Color rgb(39, 49, 41) #273129 100 % transparent transparen…" at bounding box center [966, 227] width 167 height 186
click at [197, 41] on div "(P) Image (P) Image List Biovolen® Moossalbe | 100 ml Heading Judge.me Reviews …" at bounding box center [197, 41] width 0 height 0
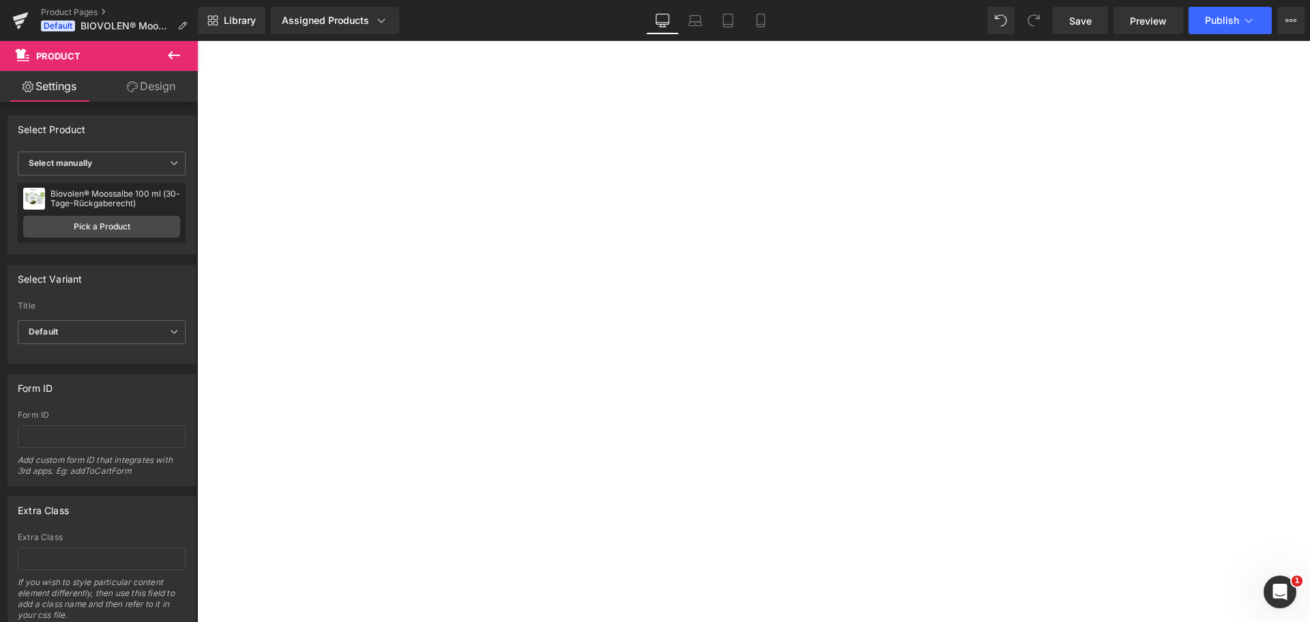
scroll to position [0, 0]
click at [197, 41] on p "Das Original - Nur hier und in der Apotheke erhältlich." at bounding box center [197, 41] width 0 height 0
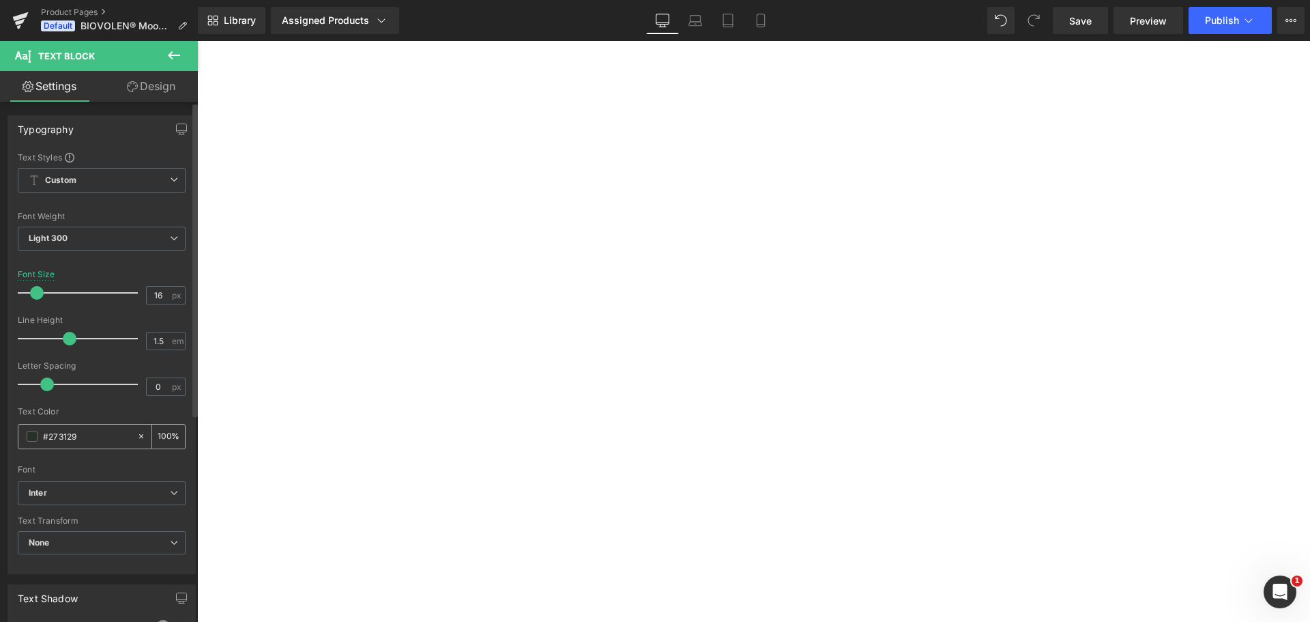
click at [85, 431] on input "#273129" at bounding box center [86, 436] width 87 height 15
click at [197, 41] on p "Das Original - Nur hier und in der Apotheke erhältlich." at bounding box center [197, 41] width 0 height 0
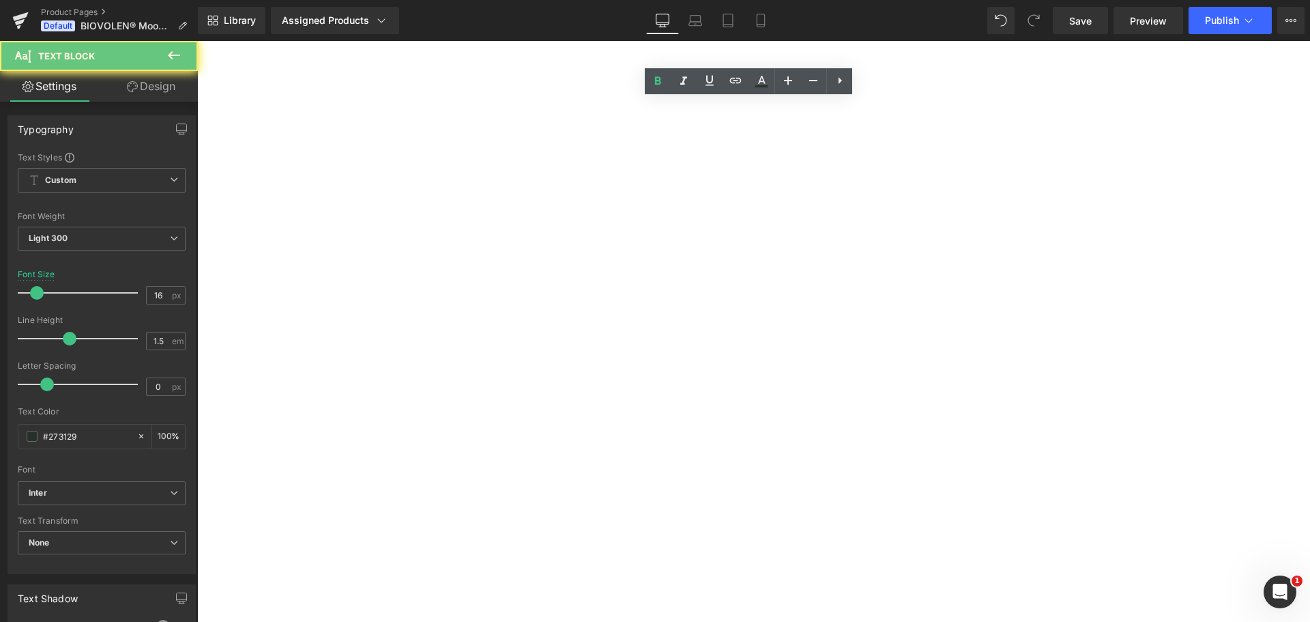
click at [197, 41] on p "Das Original - Nur hier und in der Apotheke erhältlich." at bounding box center [197, 41] width 0 height 0
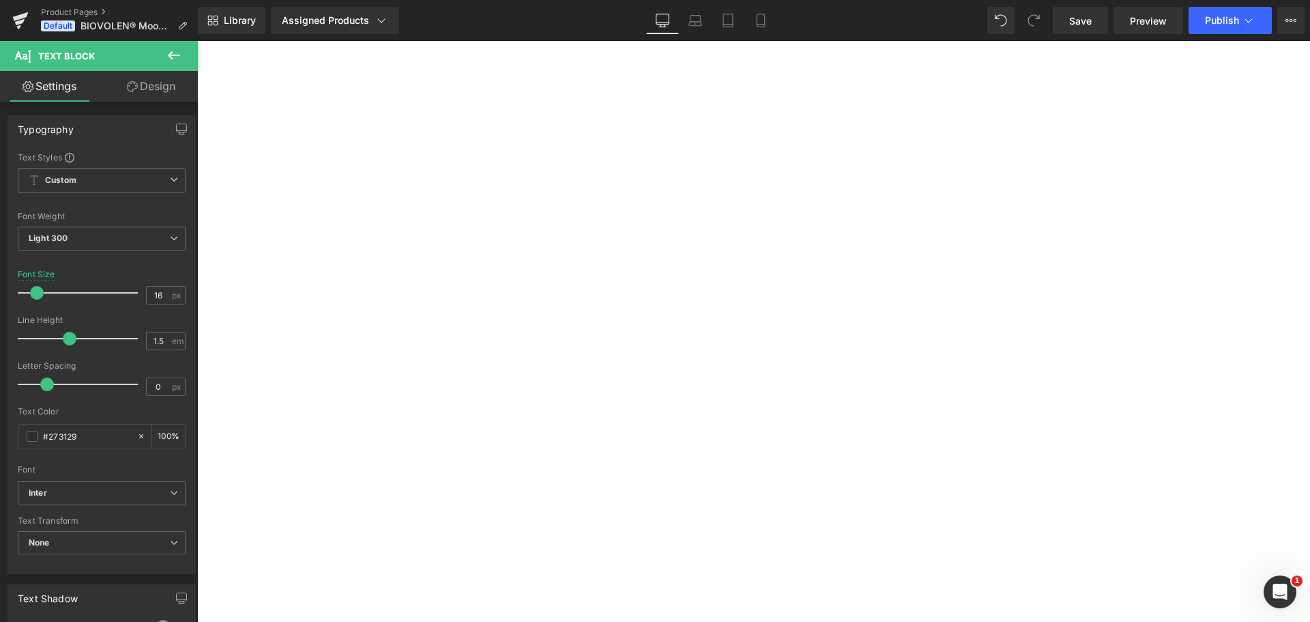
click at [151, 89] on link "Design" at bounding box center [151, 86] width 99 height 31
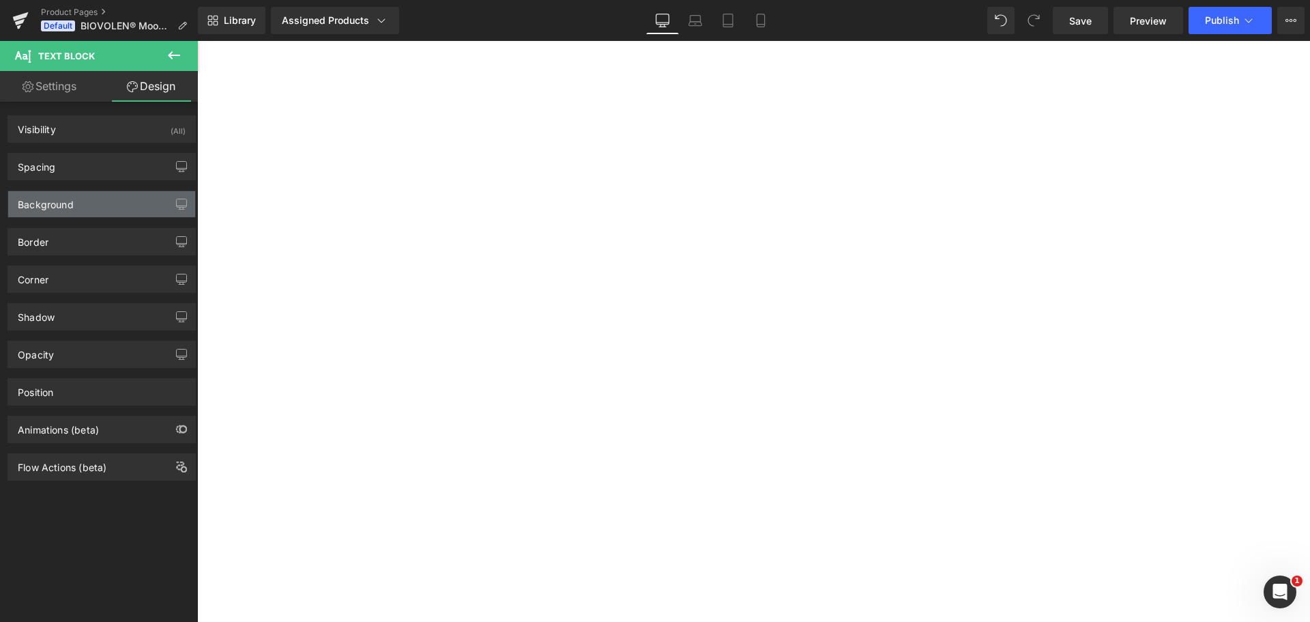
click at [83, 209] on div "Background" at bounding box center [101, 204] width 187 height 26
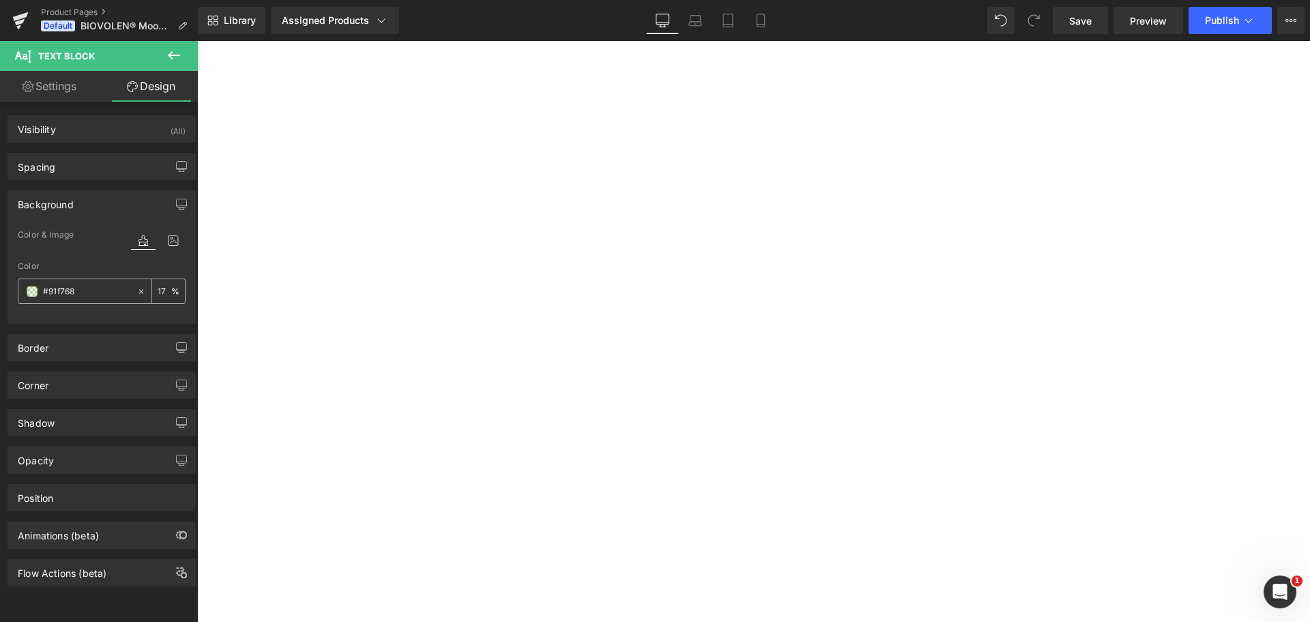
click at [70, 289] on input "#91f768" at bounding box center [86, 291] width 87 height 15
click at [70, 291] on input "#91f768" at bounding box center [86, 291] width 87 height 15
paste input "B08B64"
type input "#B08B64"
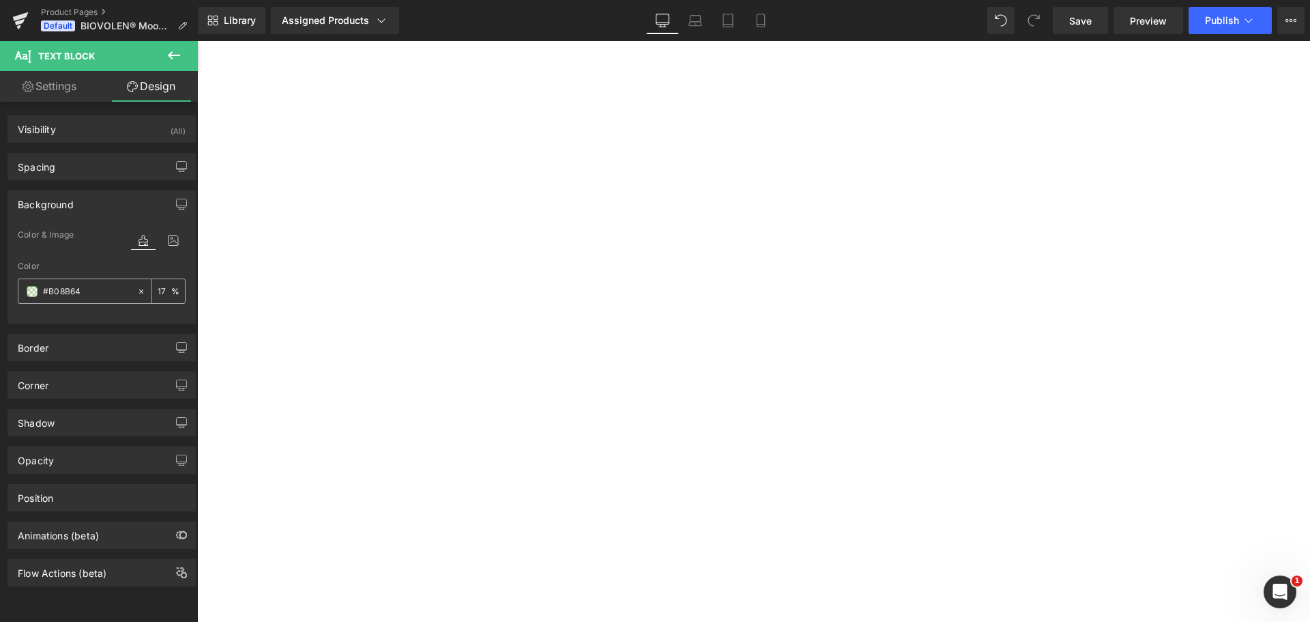
type input "100"
click at [82, 291] on input "#b08b64" at bounding box center [86, 291] width 87 height 15
paste input "0E1A1"
type input "#0e1a14"
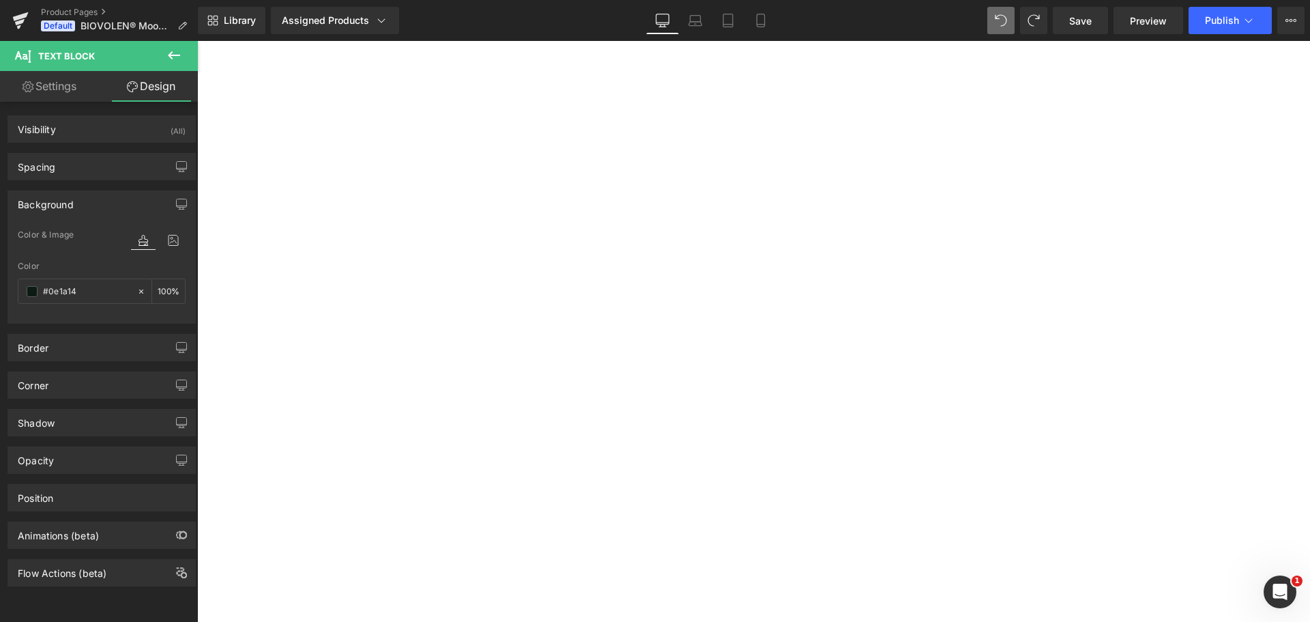
click at [197, 41] on div "(P) Image (P) Image List Biovolen® Moossalbe | 100 ml Heading Judge.me Reviews …" at bounding box center [197, 41] width 0 height 0
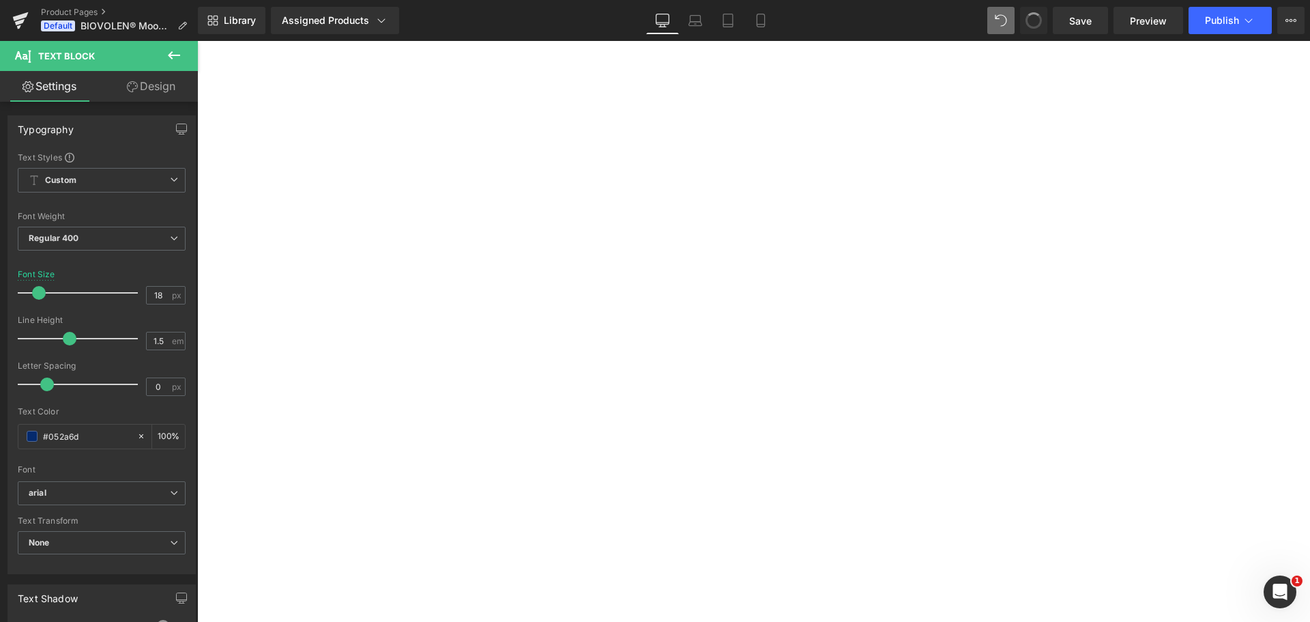
click at [1035, 21] on span at bounding box center [1034, 20] width 16 height 16
type input "#273129"
type input "100"
click at [1035, 21] on icon at bounding box center [1034, 20] width 12 height 12
click at [197, 41] on p "Das Original - Nur hier und in der Apotheke erhältlich." at bounding box center [197, 41] width 0 height 0
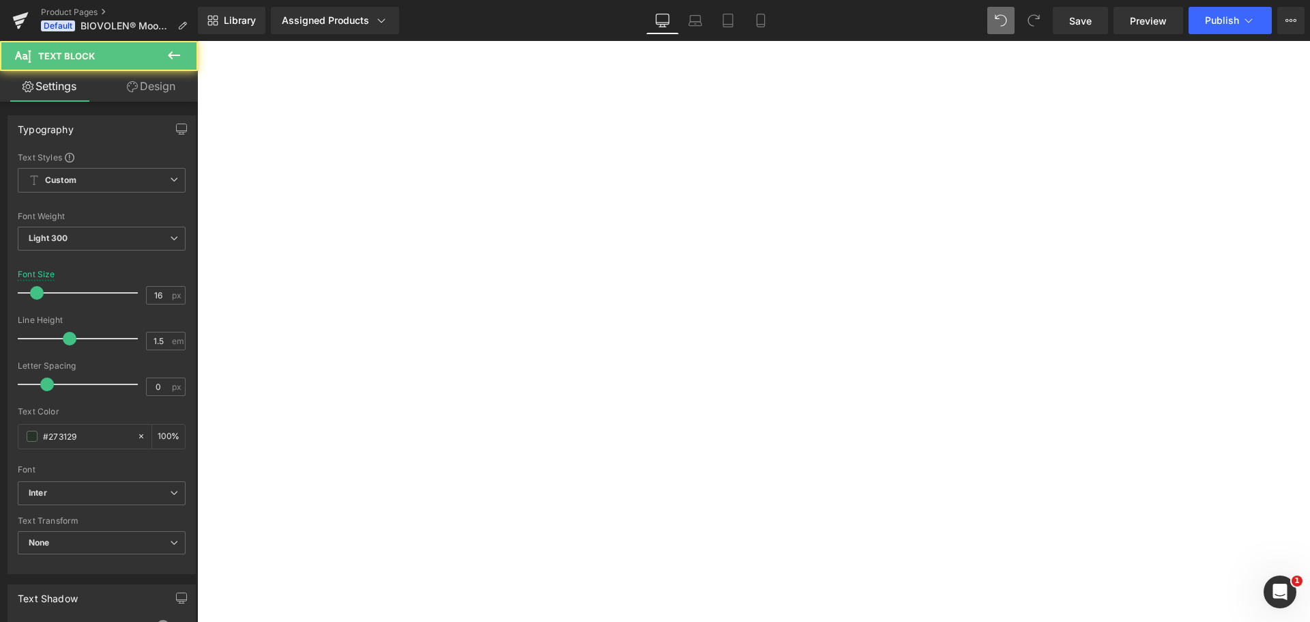
click at [139, 85] on link "Design" at bounding box center [151, 86] width 99 height 31
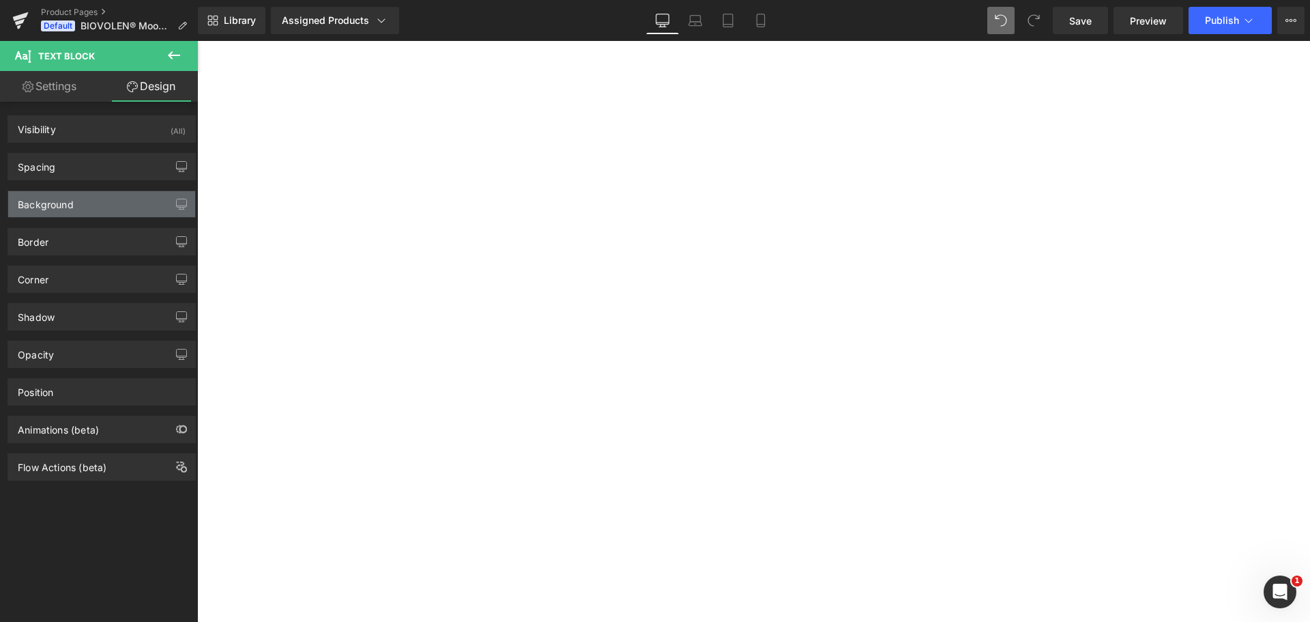
click at [87, 203] on div "Background" at bounding box center [101, 204] width 187 height 26
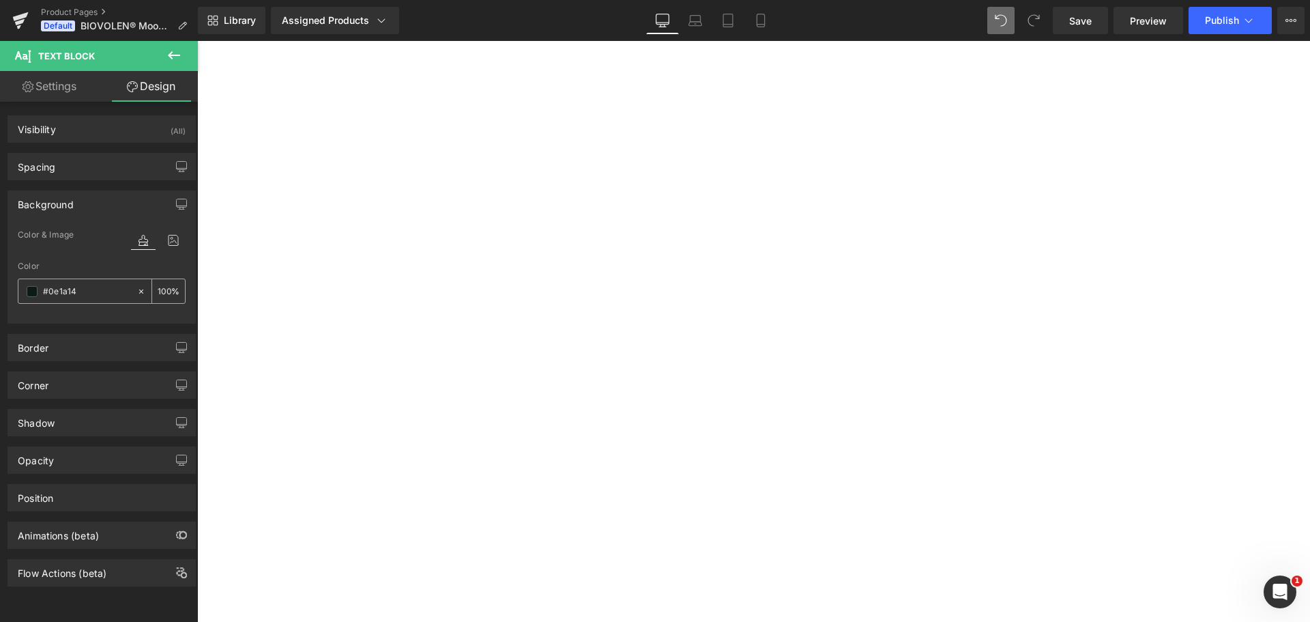
click at [76, 296] on input "#0e1a14" at bounding box center [86, 291] width 87 height 15
click at [72, 289] on input "#0e1a14" at bounding box center [86, 291] width 87 height 15
paste input "9BAF8C"
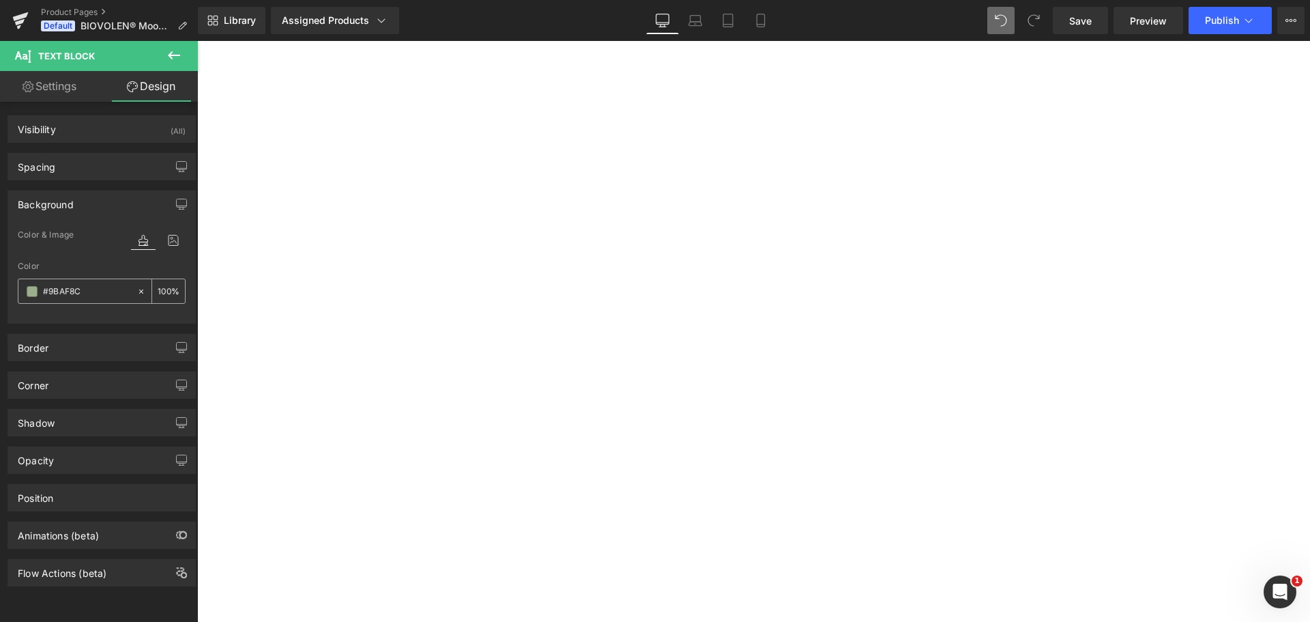
type input "#9baf8c"
click at [160, 288] on input "100" at bounding box center [165, 290] width 14 height 15
type input "30"
click at [197, 41] on div "(P) Image (P) Image List Biovolen® Moossalbe | 100 ml Heading Judge.me Reviews …" at bounding box center [197, 41] width 0 height 0
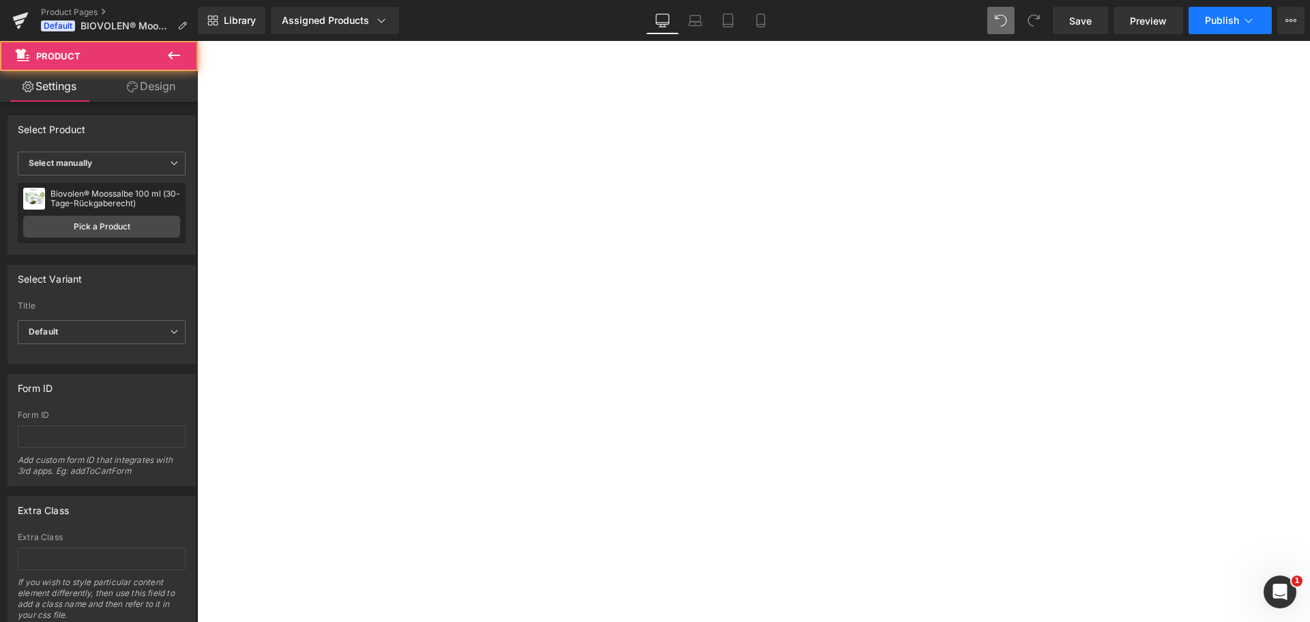
click at [1226, 31] on button "Publish" at bounding box center [1230, 20] width 83 height 27
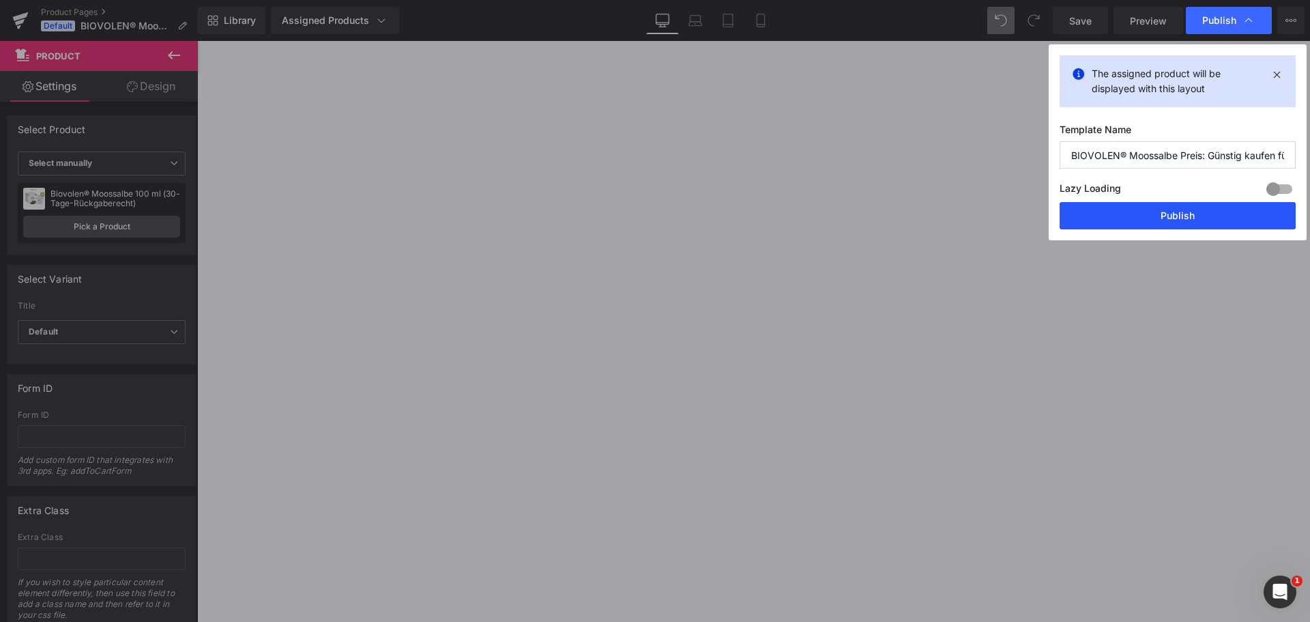
click at [1200, 228] on button "Publish" at bounding box center [1178, 215] width 236 height 27
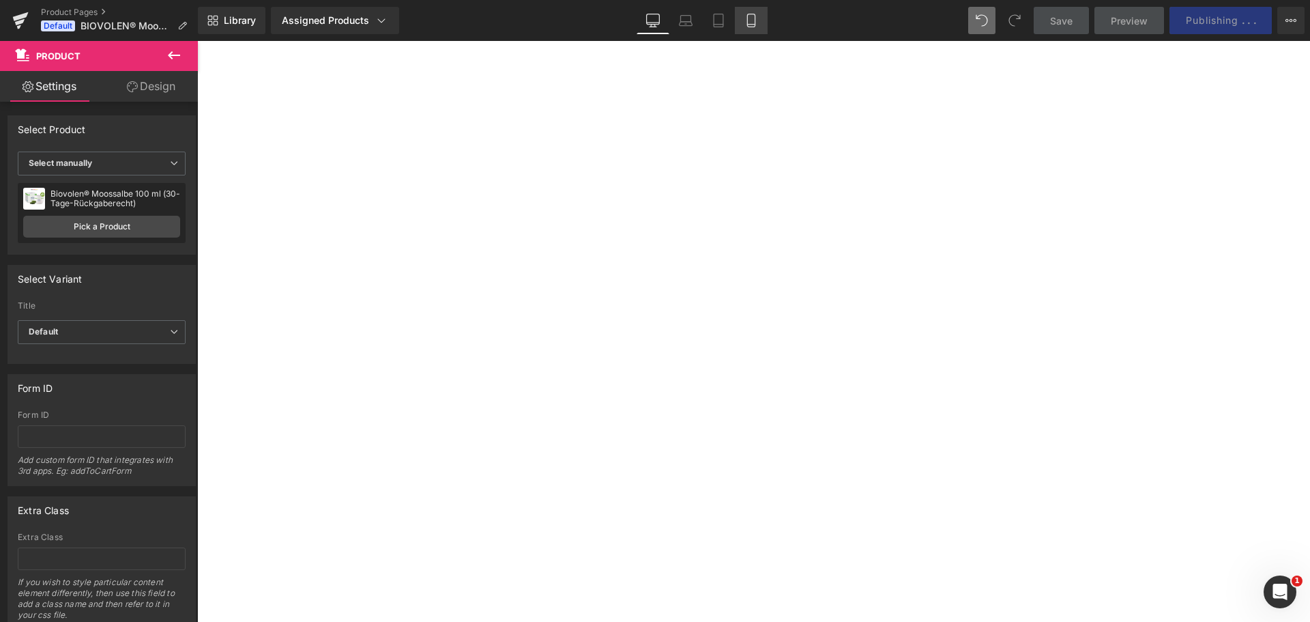
click at [758, 21] on icon at bounding box center [752, 21] width 14 height 14
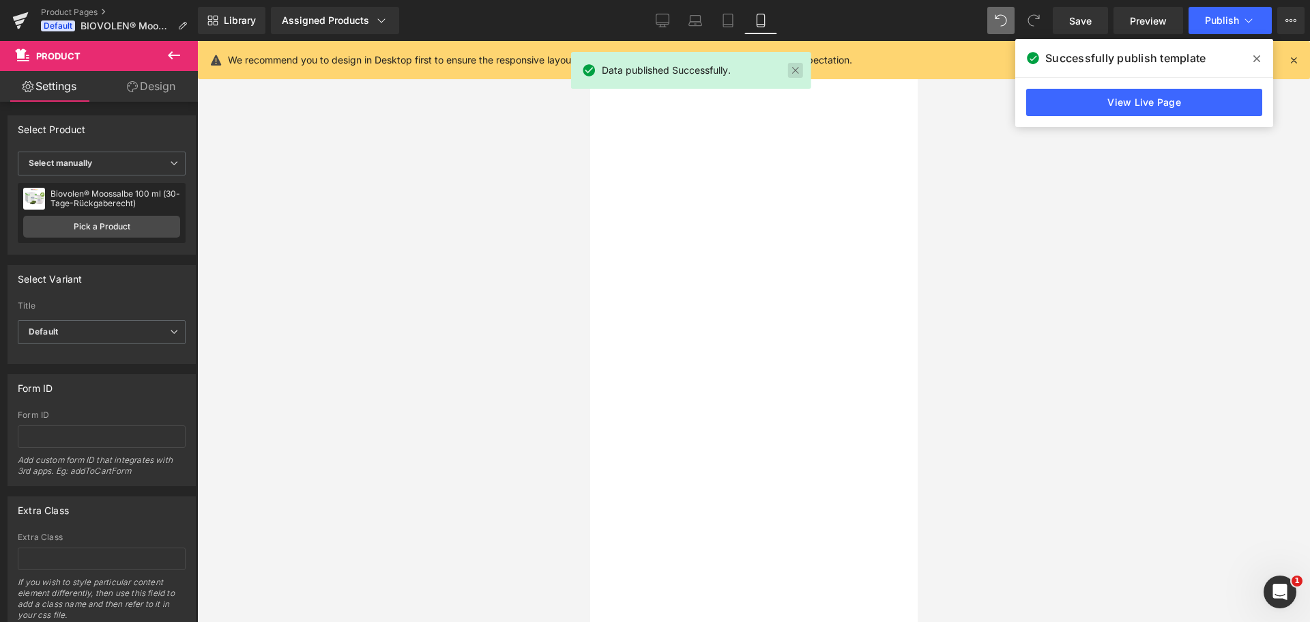
click at [794, 68] on link at bounding box center [795, 70] width 15 height 15
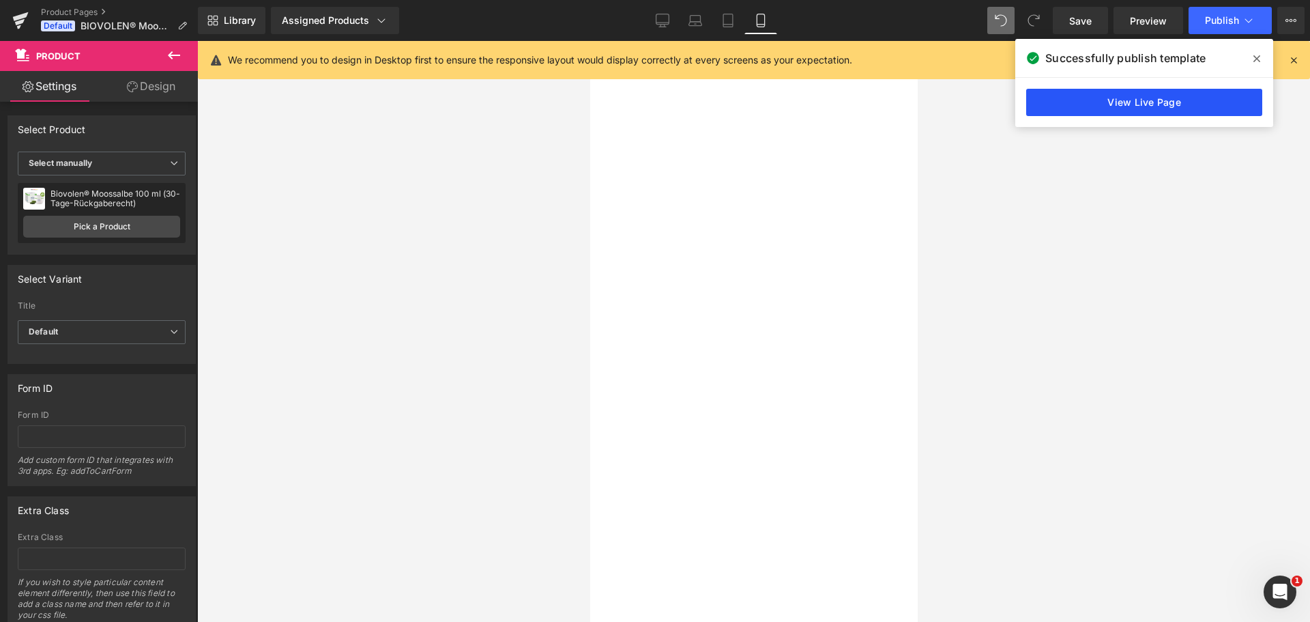
scroll to position [410, 0]
click at [1122, 100] on link "View Live Page" at bounding box center [1145, 102] width 236 height 27
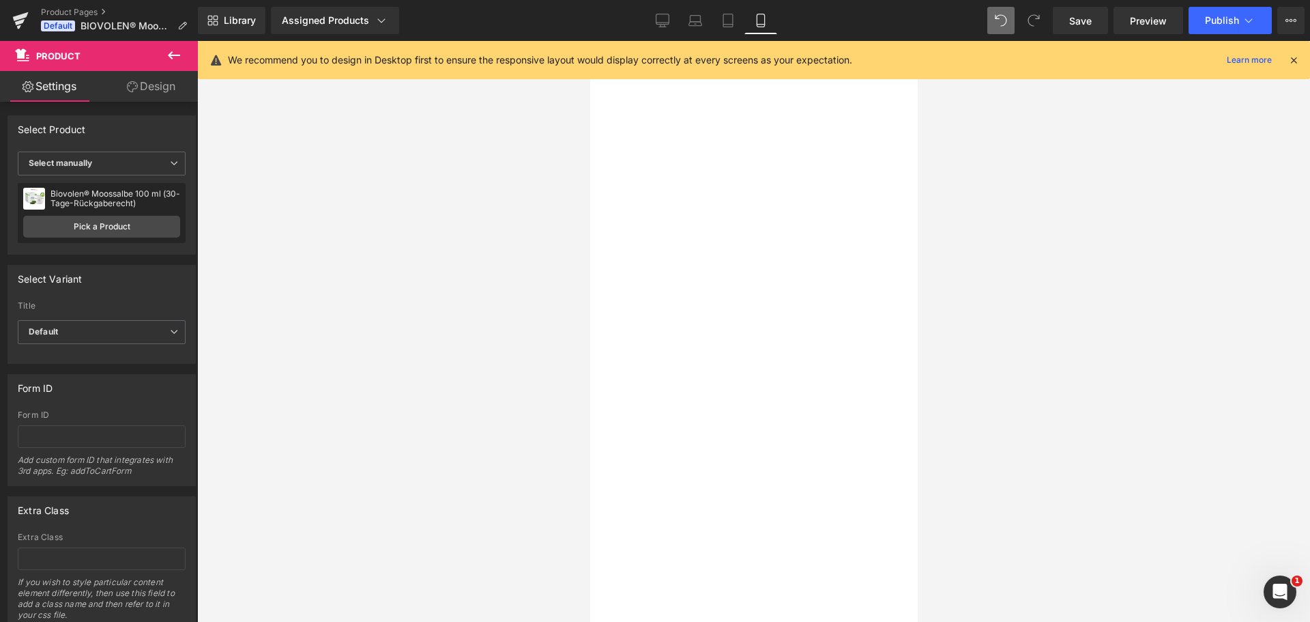
scroll to position [0, 0]
click at [662, 8] on link "Desktop" at bounding box center [662, 20] width 33 height 27
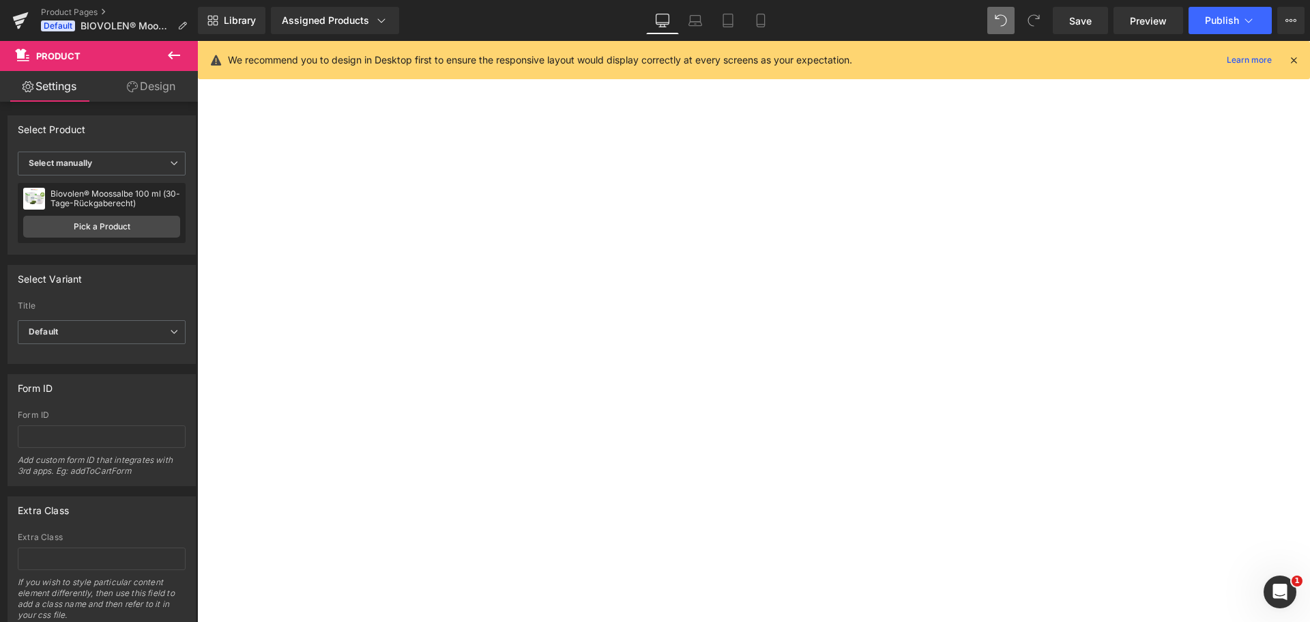
scroll to position [17, 0]
click at [197, 41] on strong "Das Original - Nur hier und in der Apotheke erhältlich." at bounding box center [197, 41] width 0 height 0
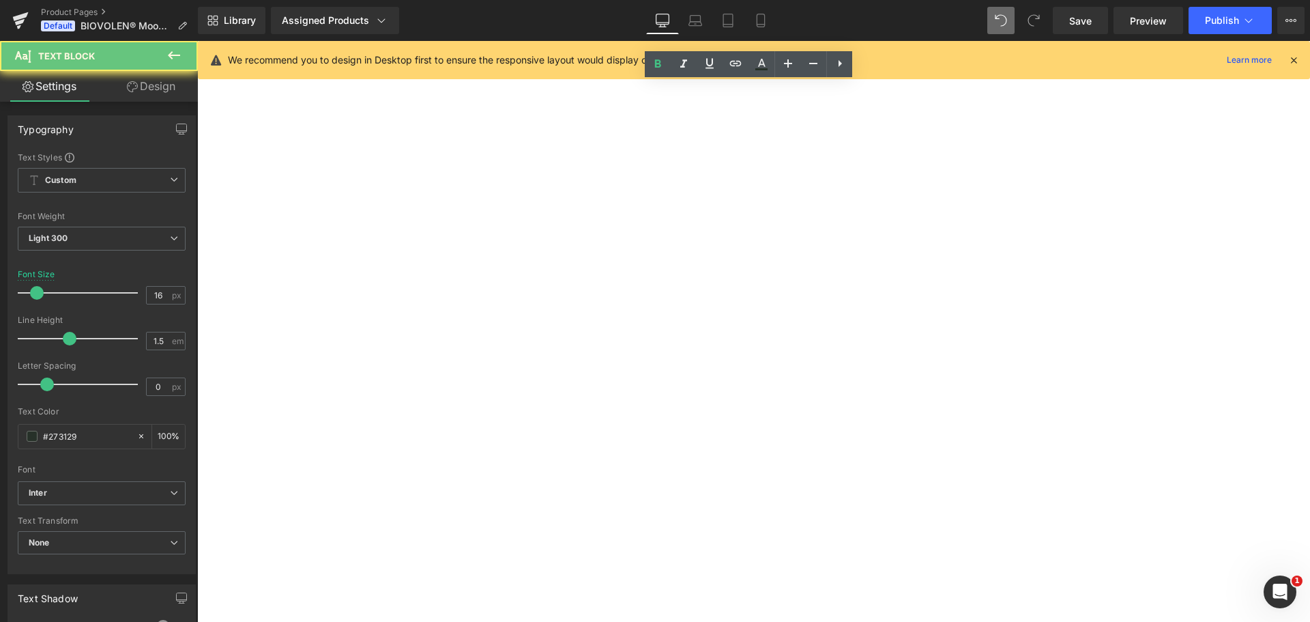
click at [197, 41] on strong "Das Original - Nur hier und in der Apotheke erhältlich." at bounding box center [197, 41] width 0 height 0
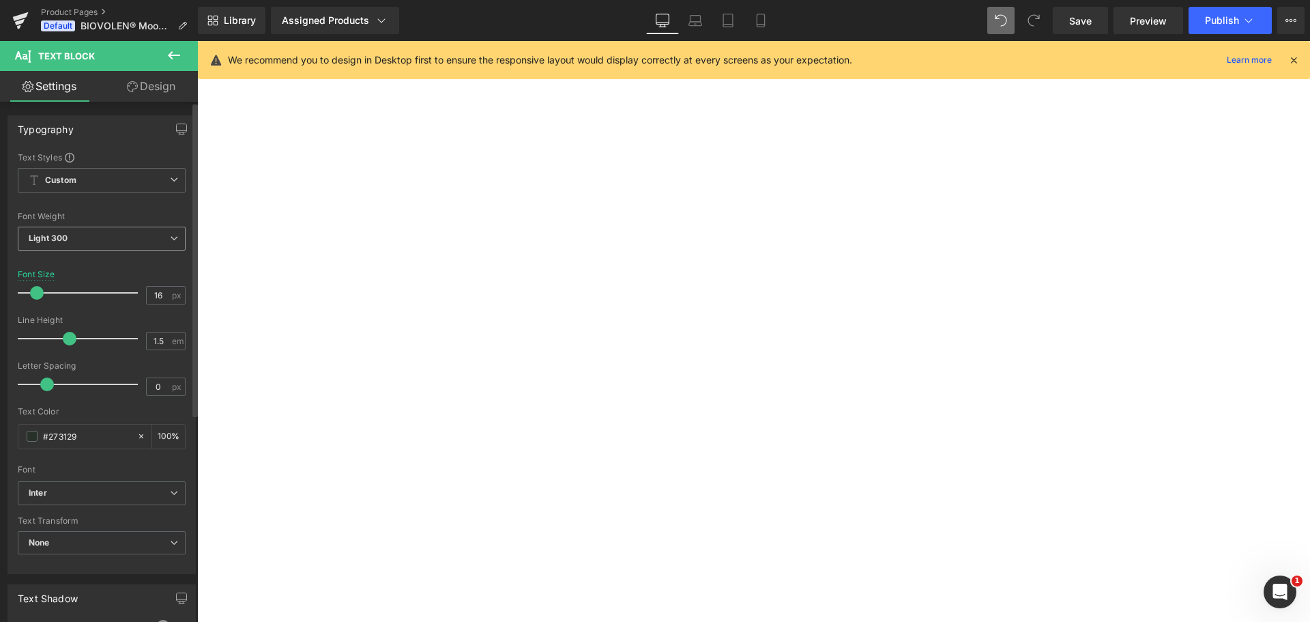
click at [122, 248] on span "Light 300" at bounding box center [102, 239] width 168 height 24
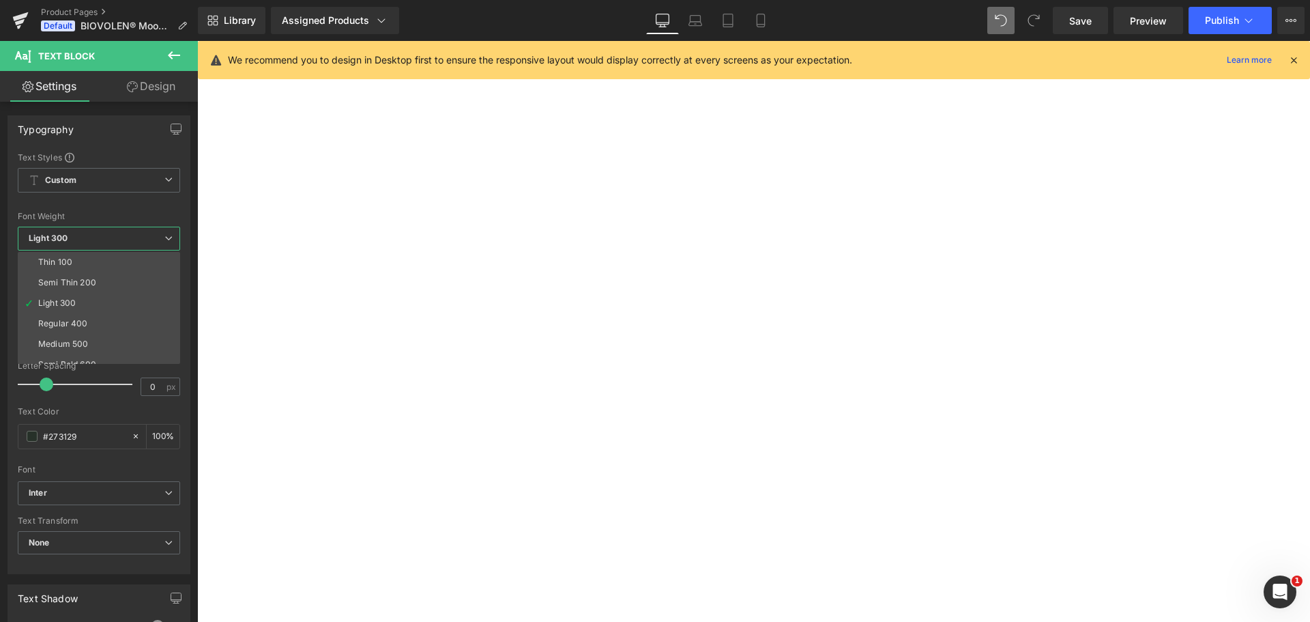
click at [197, 41] on body "Direkt zum Inhalt Suchen Schließen (esc) Zum Warenkorb hinzugefügt Menge: Einka…" at bounding box center [197, 41] width 0 height 0
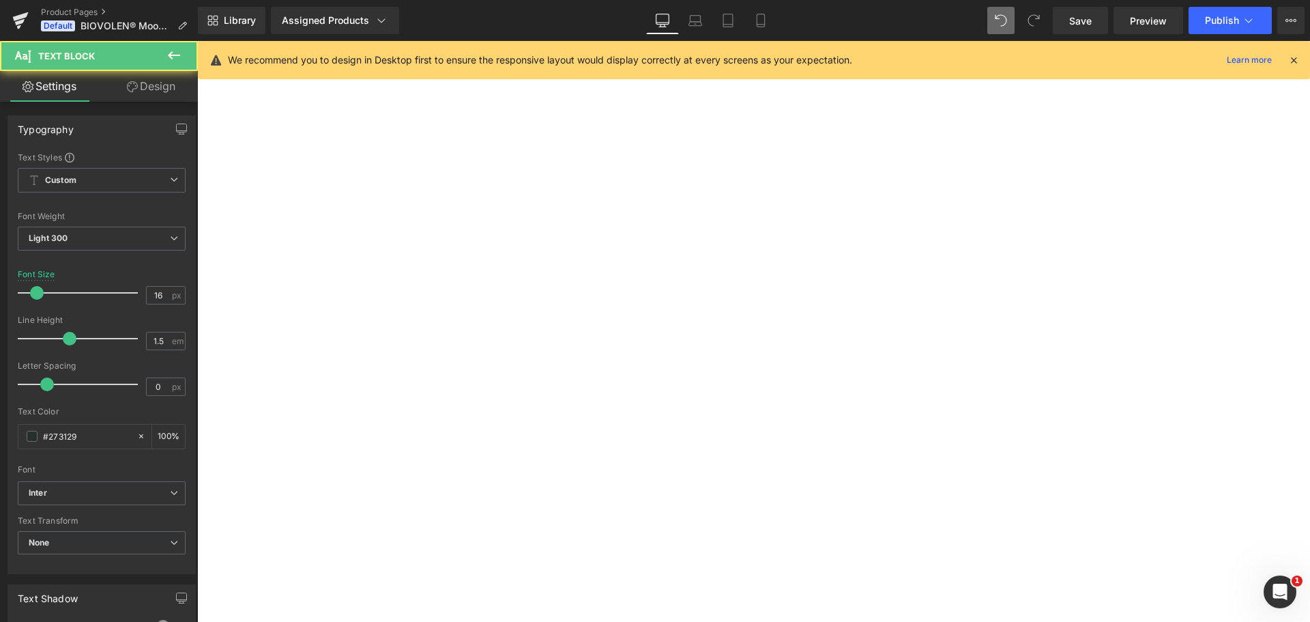
click at [197, 41] on strong "Das Original - Nur hier und in der Apotheke erhältlich." at bounding box center [197, 41] width 0 height 0
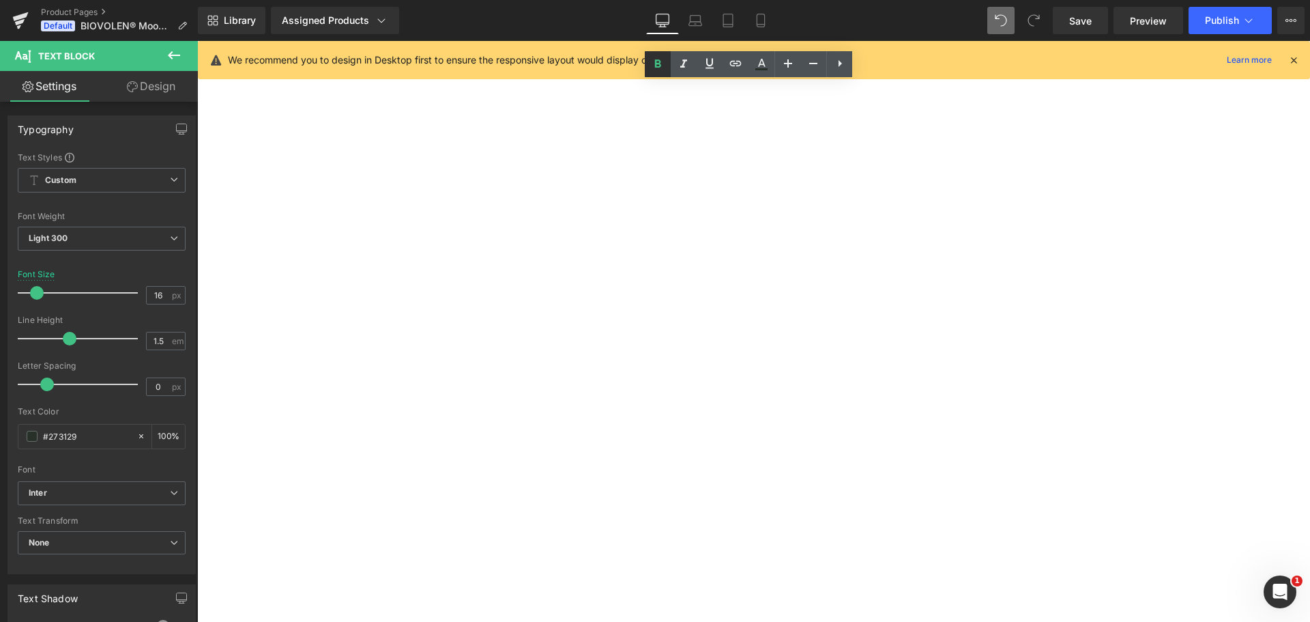
click at [664, 66] on icon at bounding box center [658, 64] width 16 height 16
click at [197, 41] on p "Das Original - Nur hier und in der Apotheke erhältlich." at bounding box center [197, 41] width 0 height 0
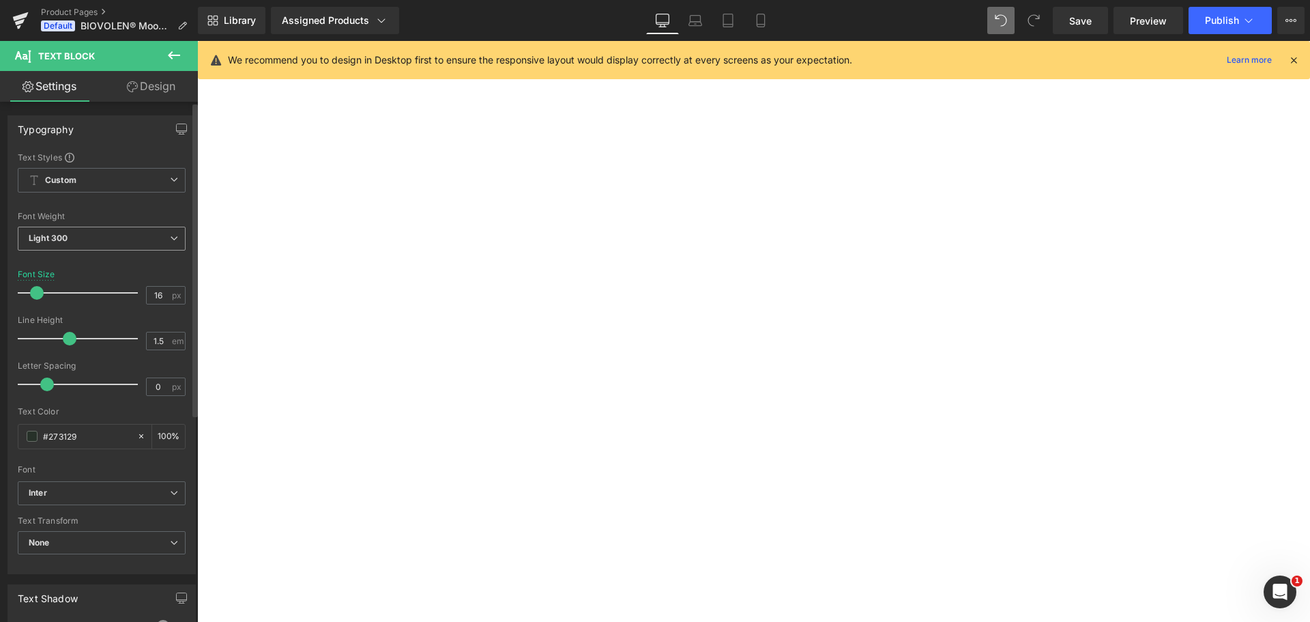
click at [113, 235] on span "Light 300" at bounding box center [102, 239] width 168 height 24
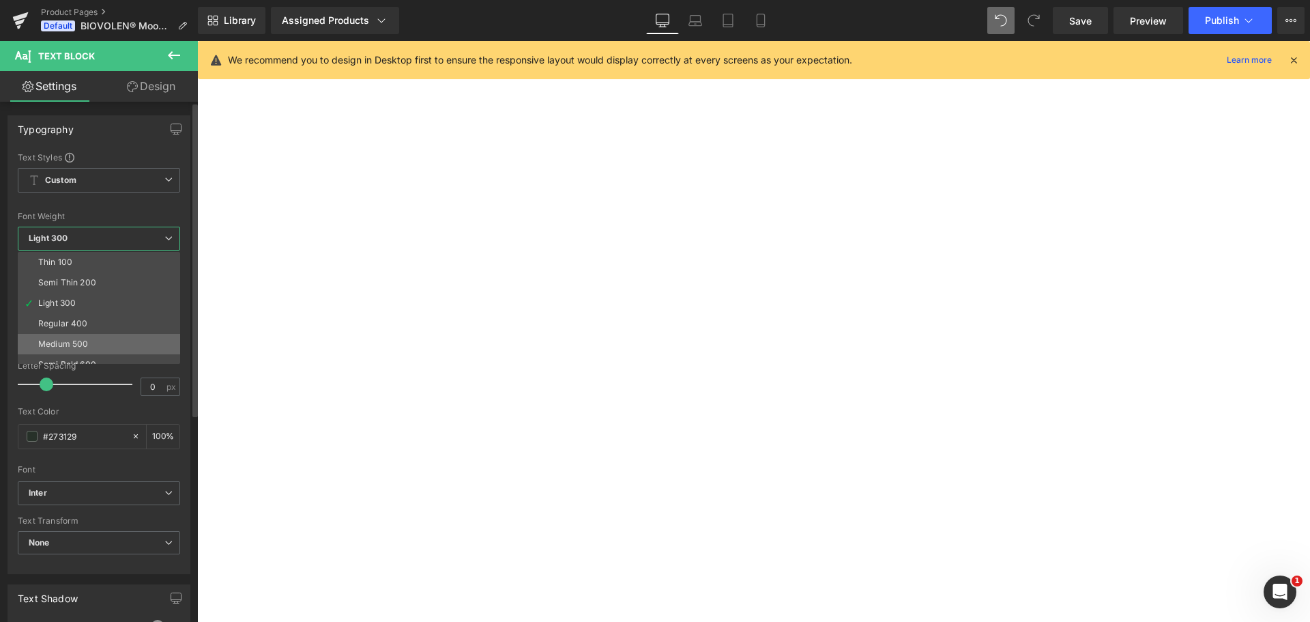
click at [85, 334] on li "Medium 500" at bounding box center [102, 344] width 169 height 20
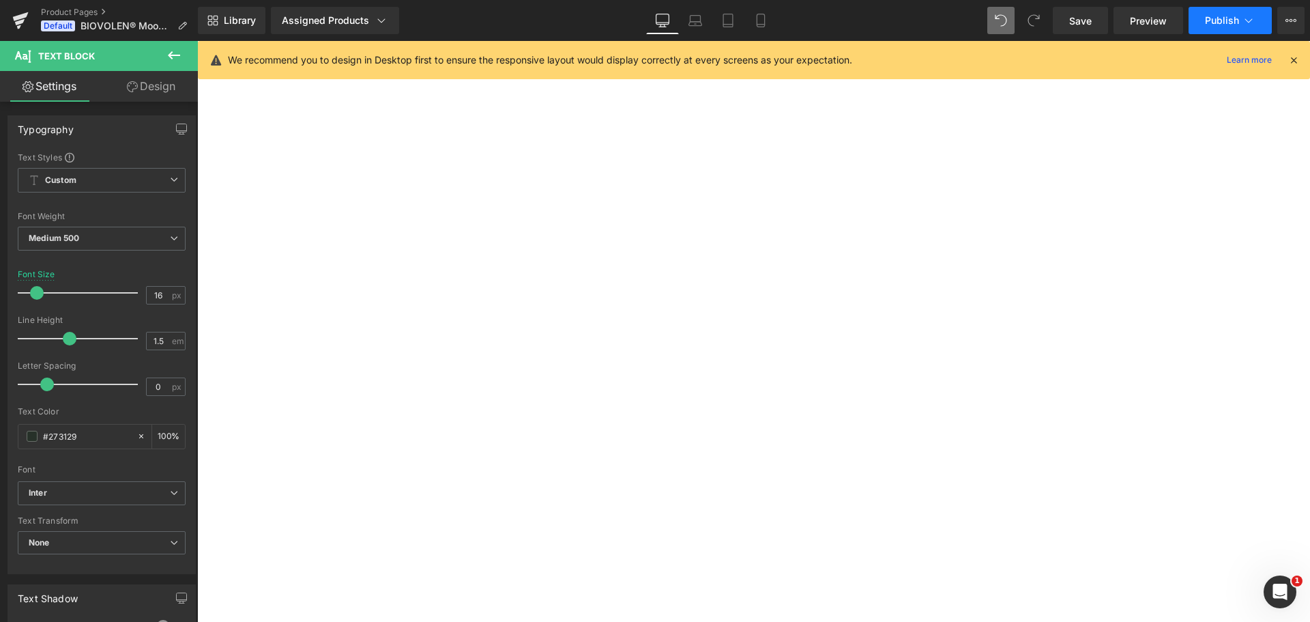
click at [1207, 19] on span "Publish" at bounding box center [1222, 20] width 34 height 11
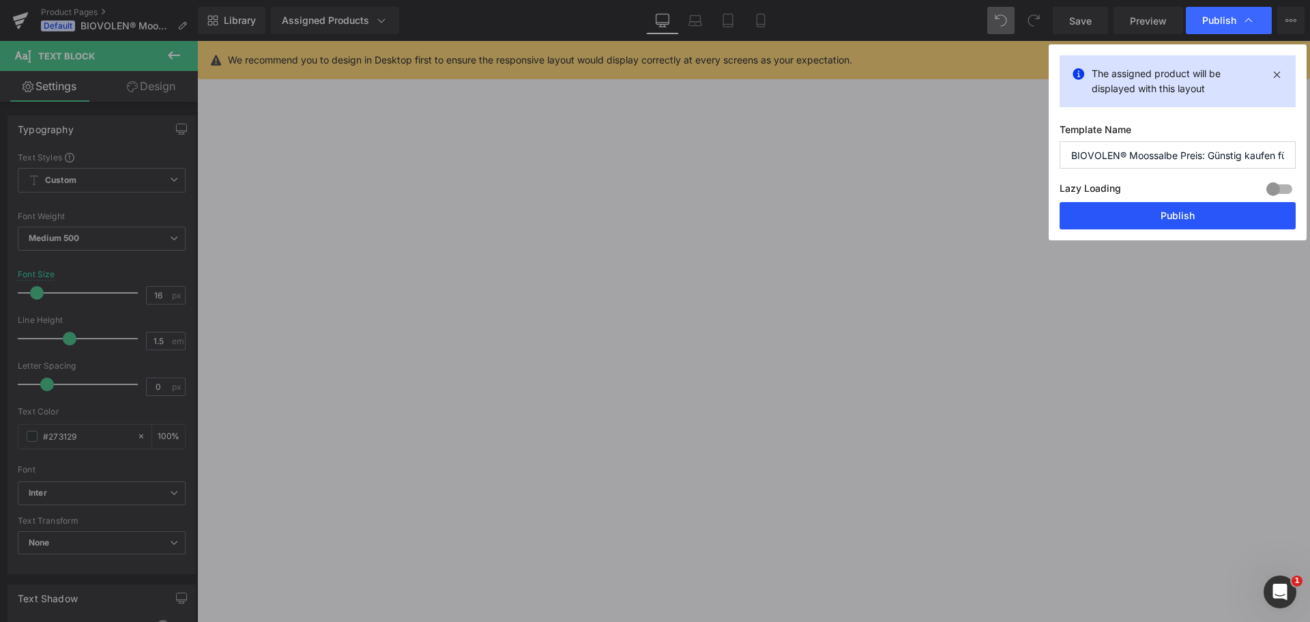
click at [1191, 207] on button "Publish" at bounding box center [1178, 215] width 236 height 27
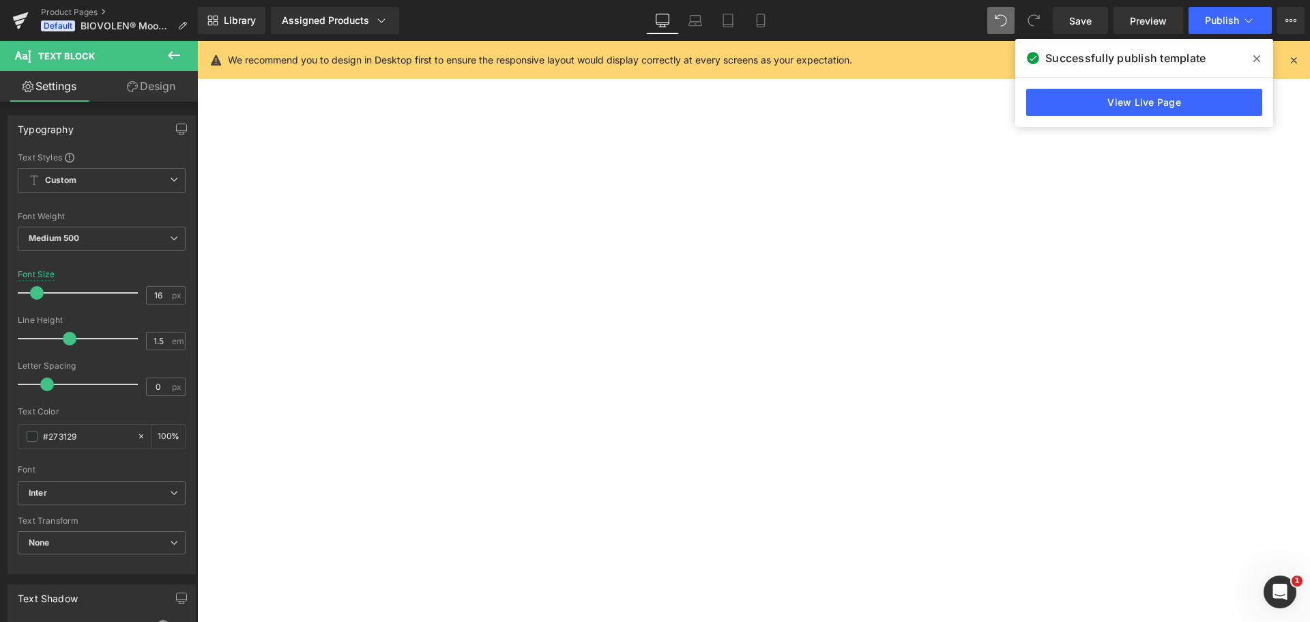
click at [197, 41] on span "(P) Cart Button" at bounding box center [197, 41] width 0 height 0
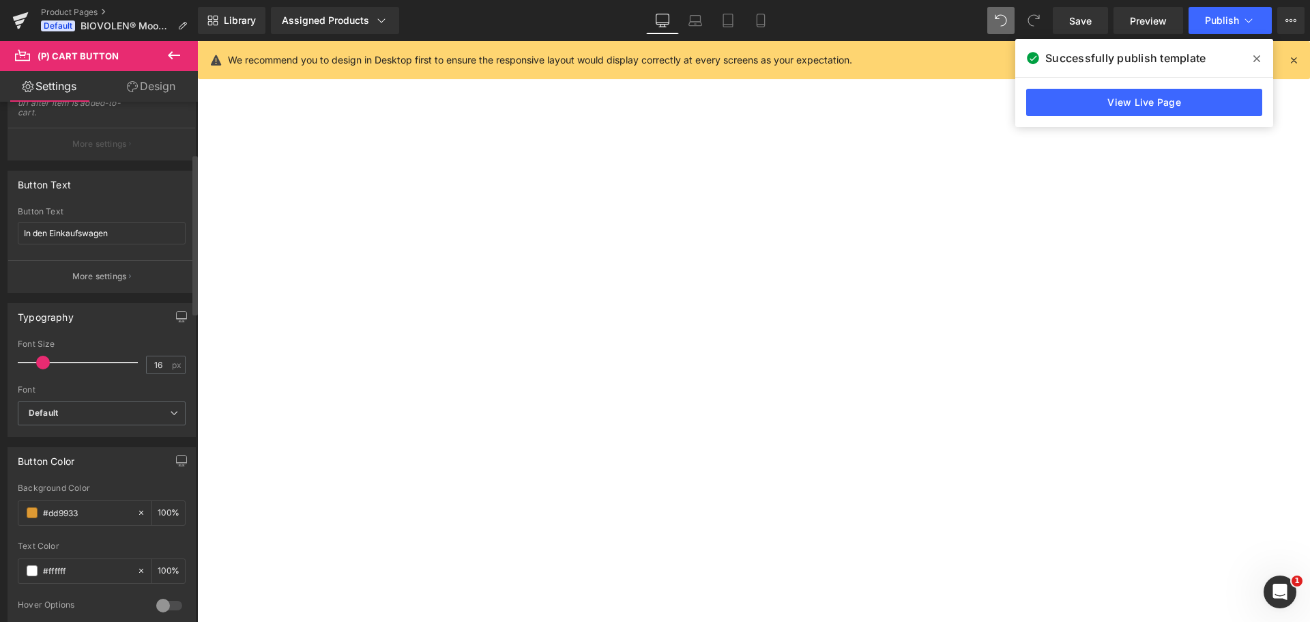
scroll to position [205, 0]
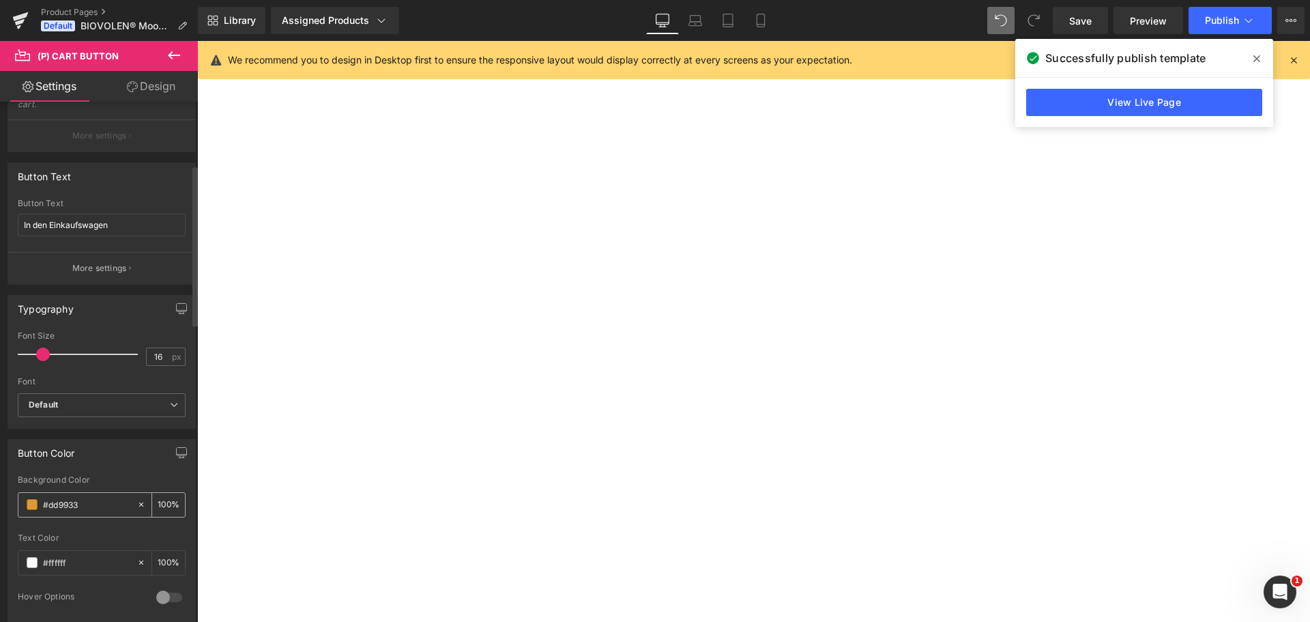
click at [87, 500] on input "#dd9933" at bounding box center [86, 504] width 87 height 15
paste input "4A5A3C"
type input "#4a5a3c"
click at [1226, 17] on span "Publish" at bounding box center [1222, 20] width 34 height 11
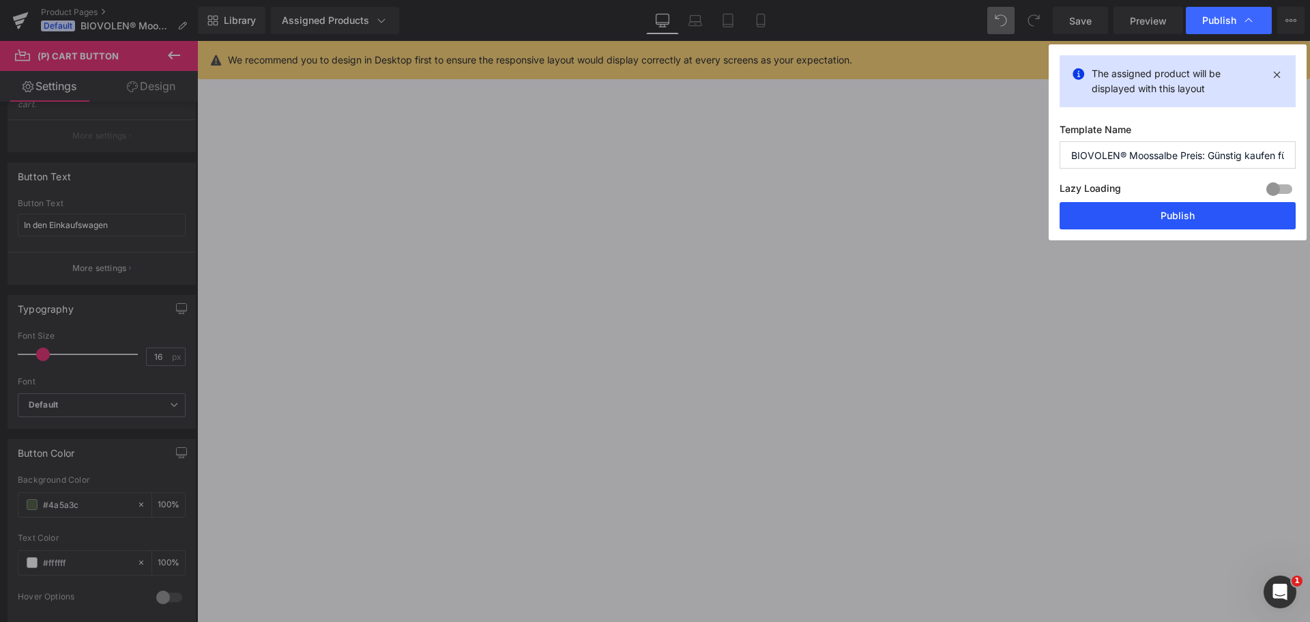
click at [1211, 212] on button "Publish" at bounding box center [1178, 215] width 236 height 27
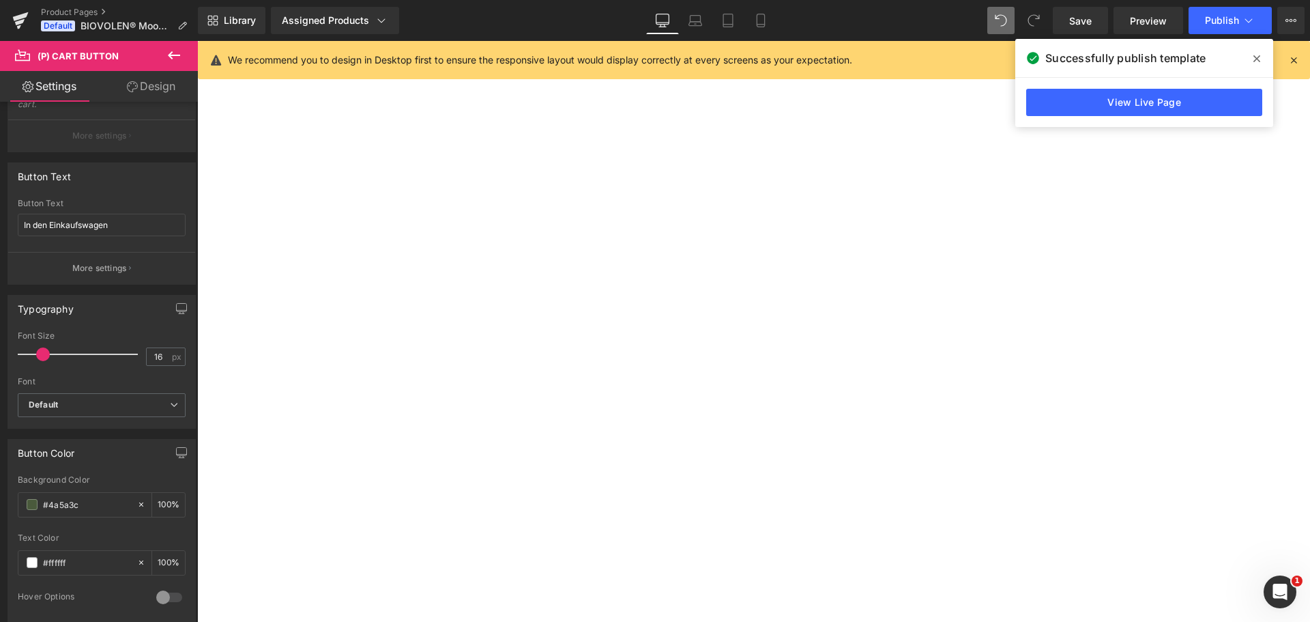
scroll to position [358, 0]
click at [197, 41] on span "Unsere Moossalbe dient zur Steigerung der Widerstandsfähigkeit unserer Haut. Si…" at bounding box center [197, 41] width 0 height 0
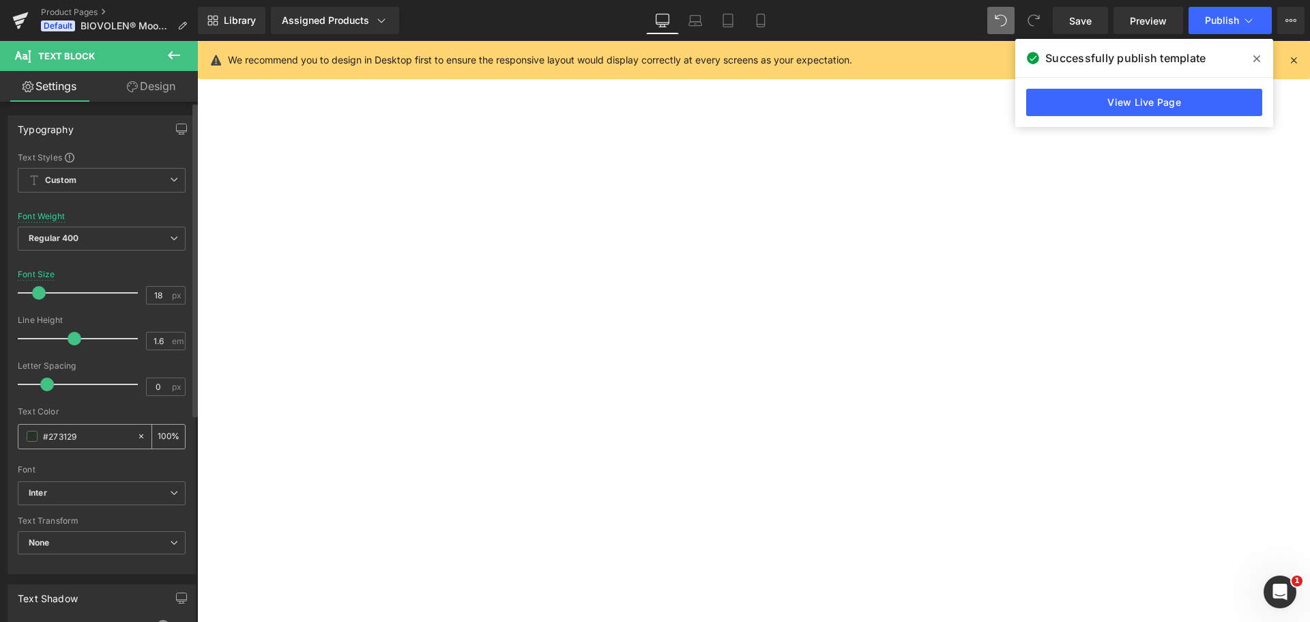
click at [98, 440] on input "#273129" at bounding box center [86, 436] width 87 height 15
click at [197, 41] on span "✓ Kostenlose Lieferung in Deutschland" at bounding box center [197, 41] width 0 height 0
drag, startPoint x: 940, startPoint y: 233, endPoint x: 723, endPoint y: 195, distance: 219.7
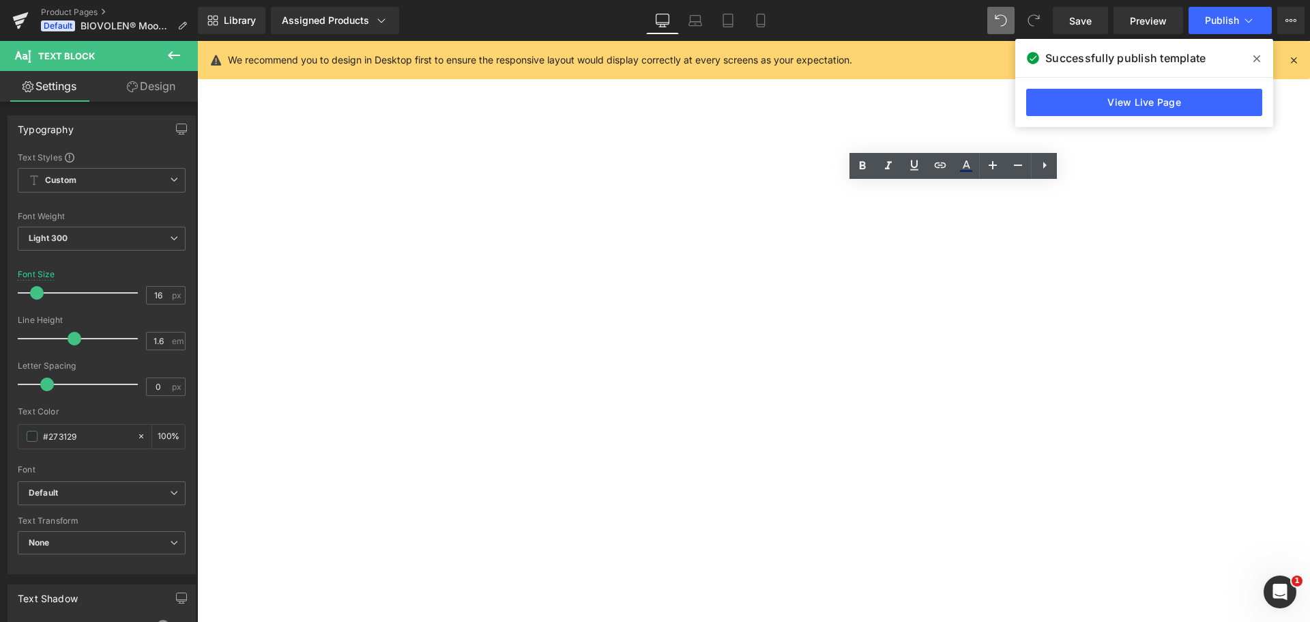
click at [197, 41] on div "(P) Image (P) Image List Biovolen® Moossalbe | 100 ml Heading Judge.me Reviews …" at bounding box center [197, 41] width 0 height 0
click at [74, 433] on input "#273129" at bounding box center [86, 436] width 87 height 15
click at [164, 416] on div "Text Color #273129 100 %" at bounding box center [102, 436] width 168 height 58
click at [197, 41] on div "(P) Image (P) Image List Biovolen® Moossalbe | 100 ml Heading Judge.me Reviews …" at bounding box center [197, 41] width 0 height 0
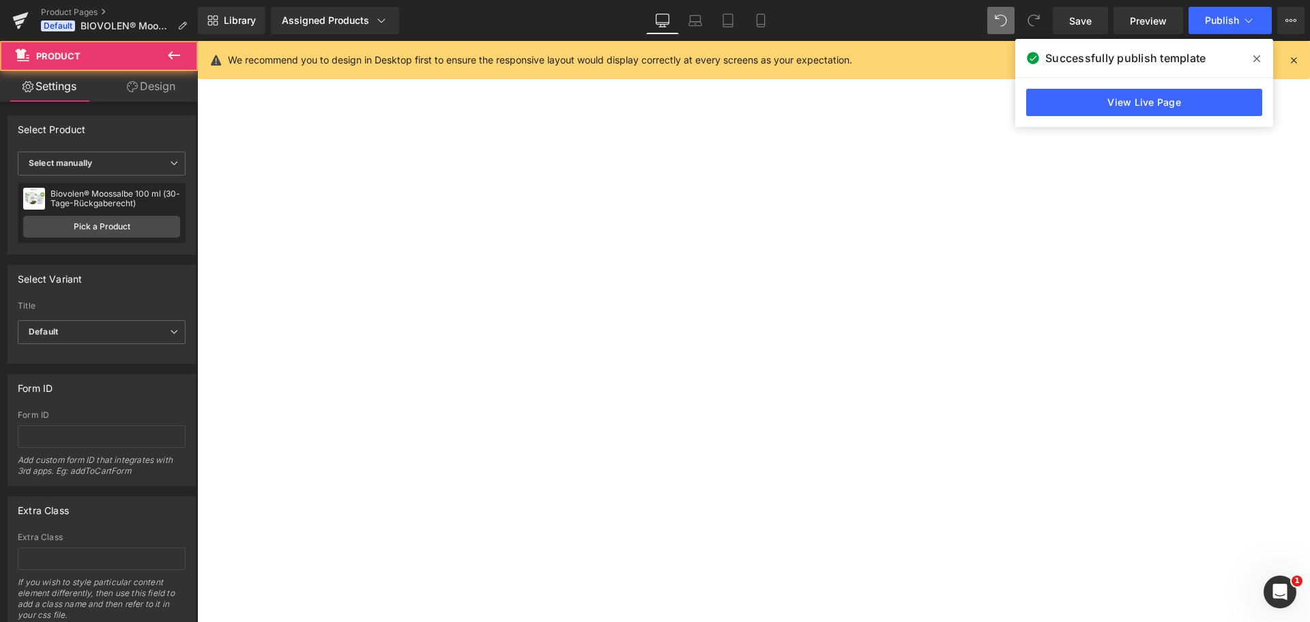
click at [197, 41] on span "✓ Kauf auf Rechnung möglich" at bounding box center [197, 41] width 0 height 0
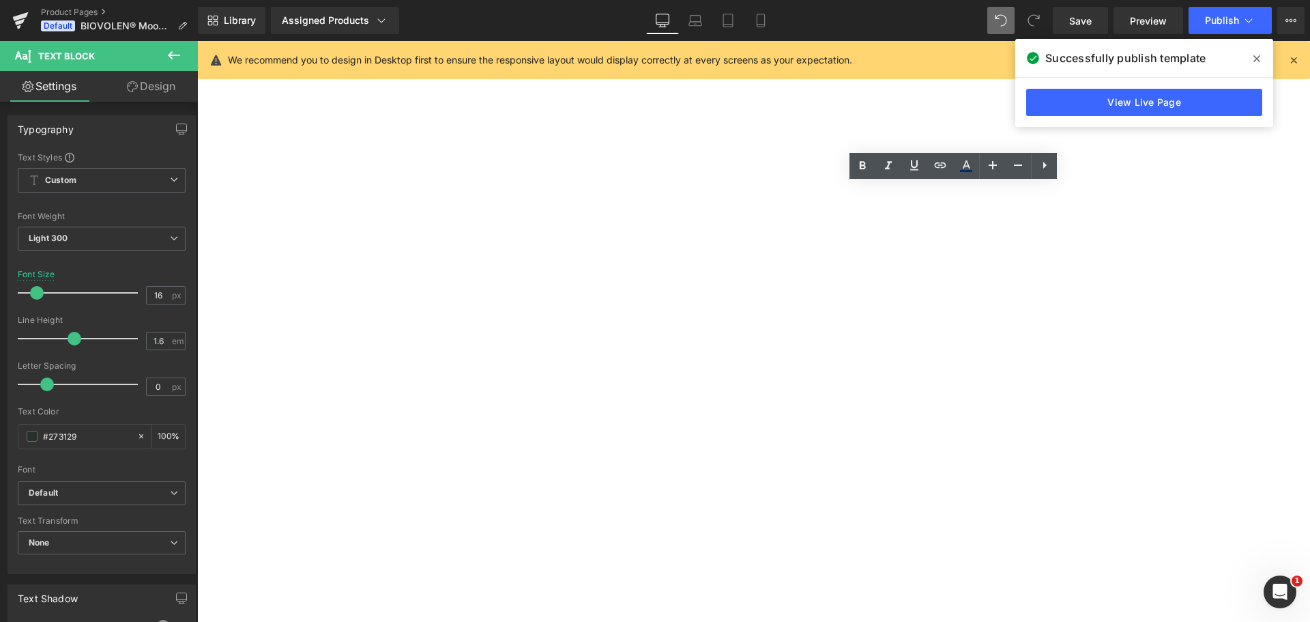
drag, startPoint x: 906, startPoint y: 226, endPoint x: 762, endPoint y: 192, distance: 148.5
click at [197, 41] on div "✓ 30 Tage Geld-zurück-Garantie (auch geöffnet) ✓ Kostenlose Lieferung in Deutsc…" at bounding box center [197, 41] width 0 height 0
click at [197, 41] on p "✓ Niedrigster-Preis-Garantie" at bounding box center [197, 41] width 0 height 0
click at [197, 41] on span "✓ Kauf auf Rechnung möglich" at bounding box center [197, 41] width 0 height 0
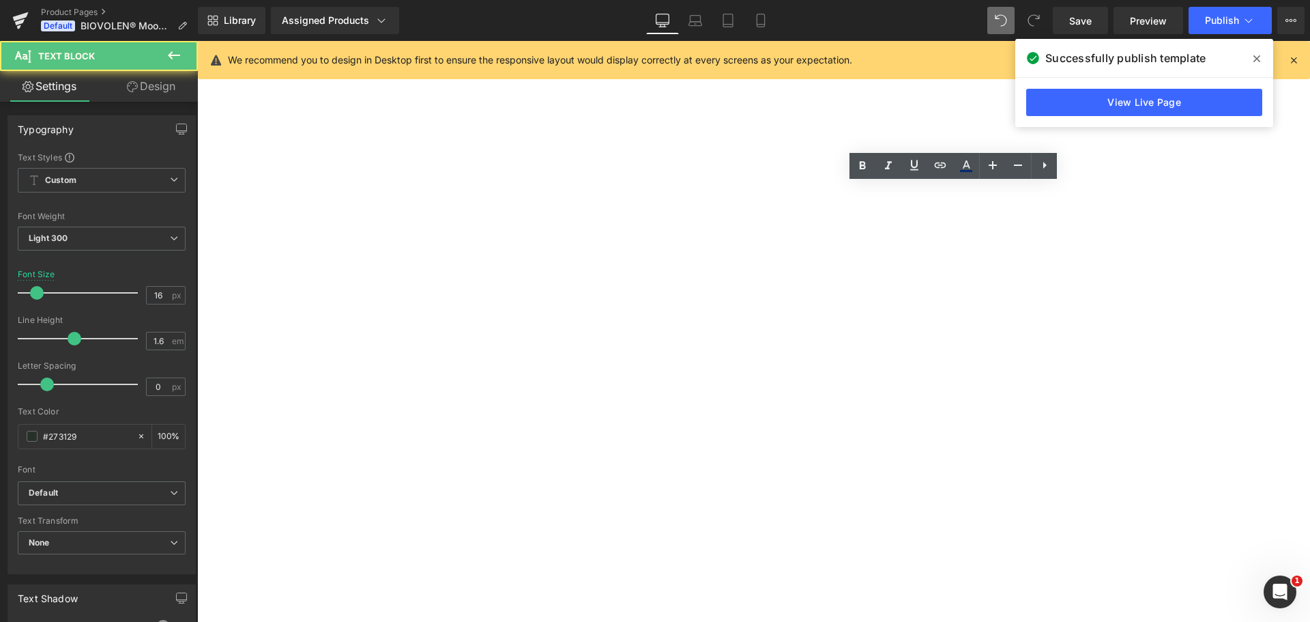
click at [197, 41] on span "✓ Kauf auf Rechnung möglich" at bounding box center [197, 41] width 0 height 0
click at [966, 164] on icon at bounding box center [966, 166] width 16 height 16
type input "100"
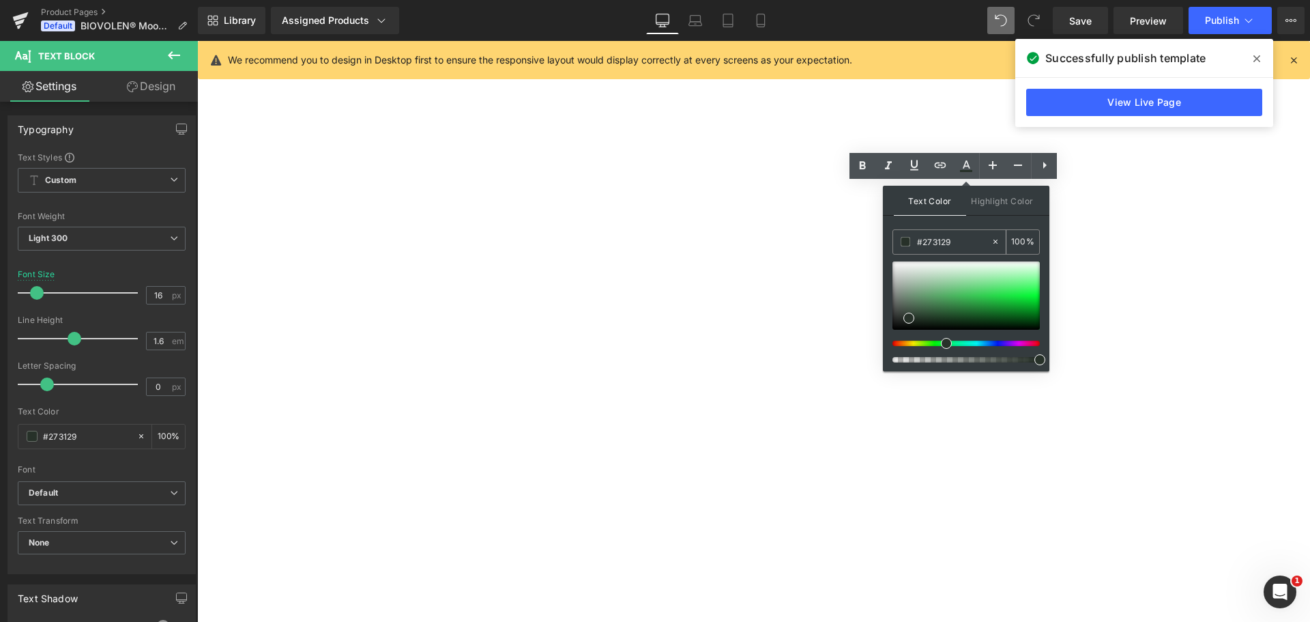
click at [936, 231] on div "#273129" at bounding box center [942, 242] width 98 height 24
click at [938, 240] on input "#273129" at bounding box center [954, 241] width 74 height 15
click at [960, 230] on div "#273129" at bounding box center [942, 242] width 98 height 24
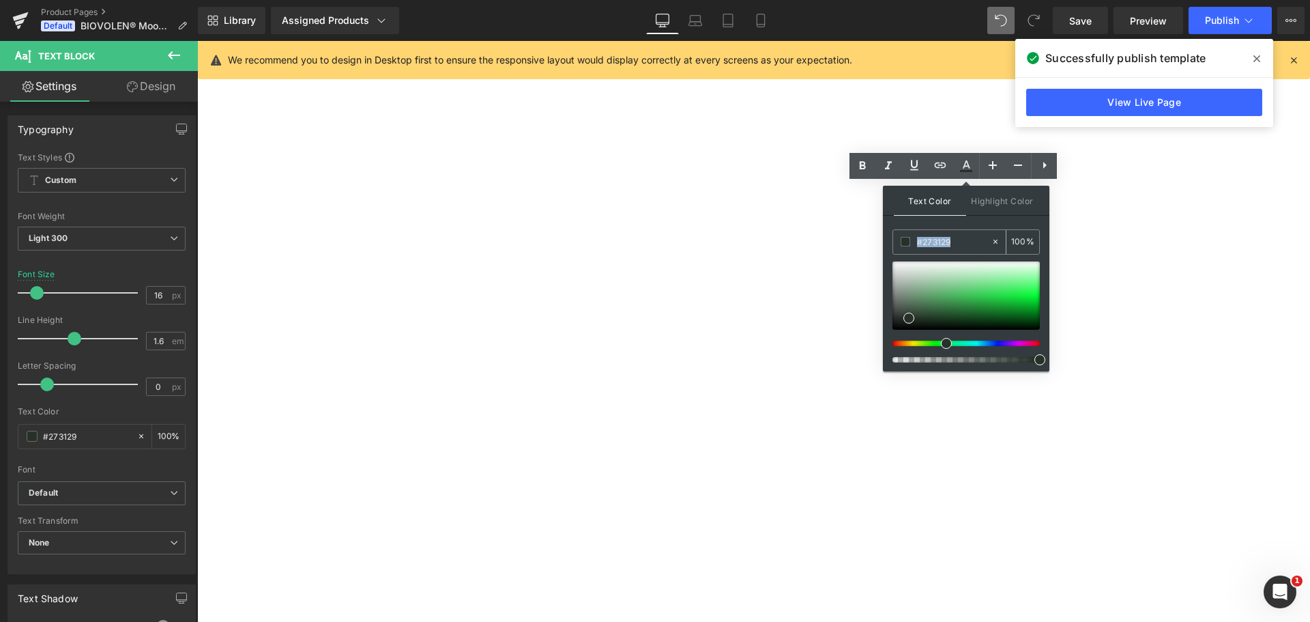
click at [956, 244] on input "#273129" at bounding box center [954, 241] width 74 height 15
type input "#27312"
type input "0"
type input "#273129"
type input "100"
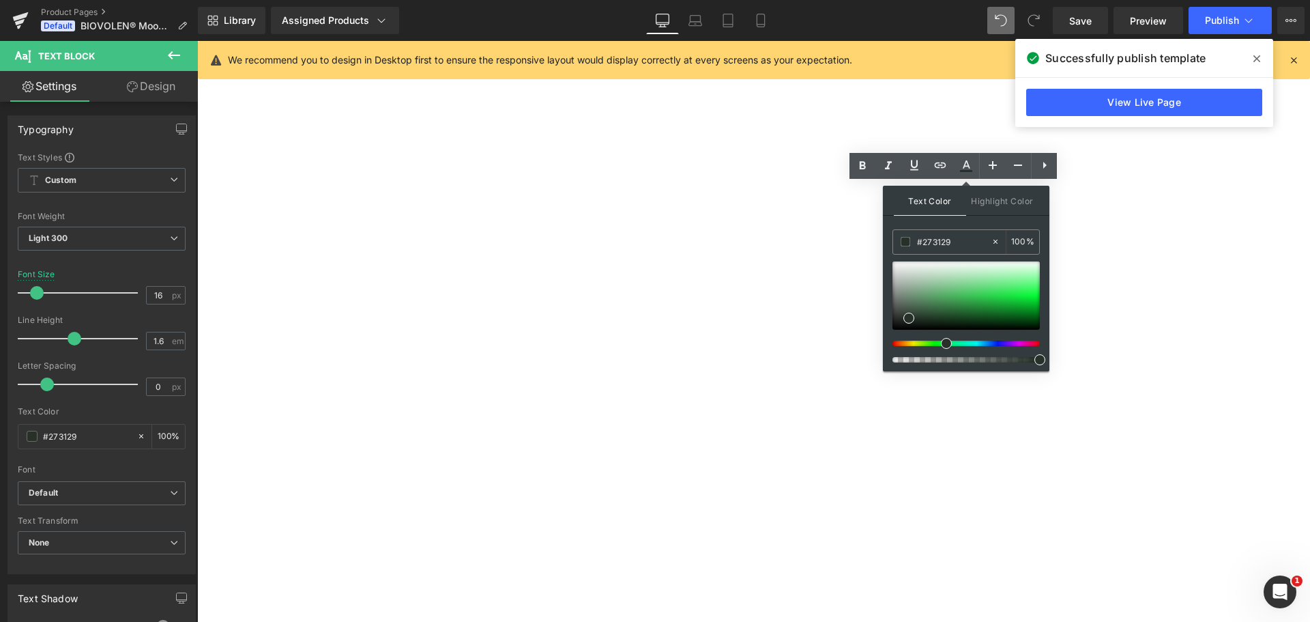
click at [197, 41] on span "✓ Kostenlose Lieferung in Deutschland" at bounding box center [197, 41] width 0 height 0
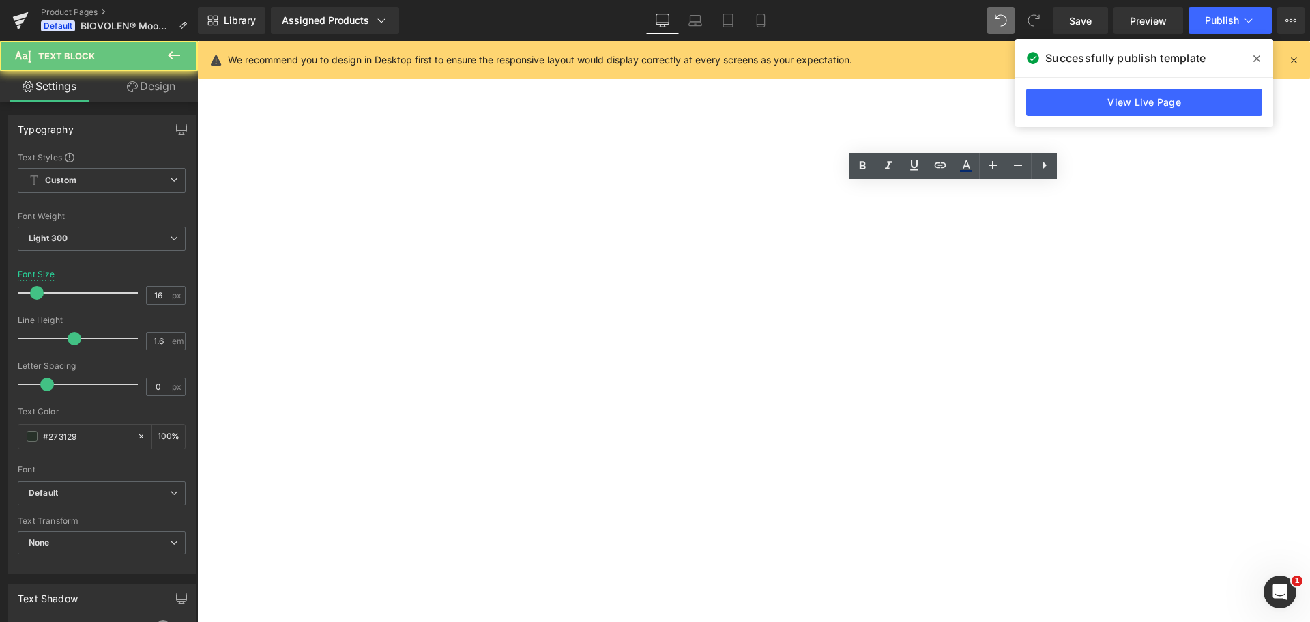
click at [197, 41] on span "✓ Kostenlose Lieferung in Deutschland" at bounding box center [197, 41] width 0 height 0
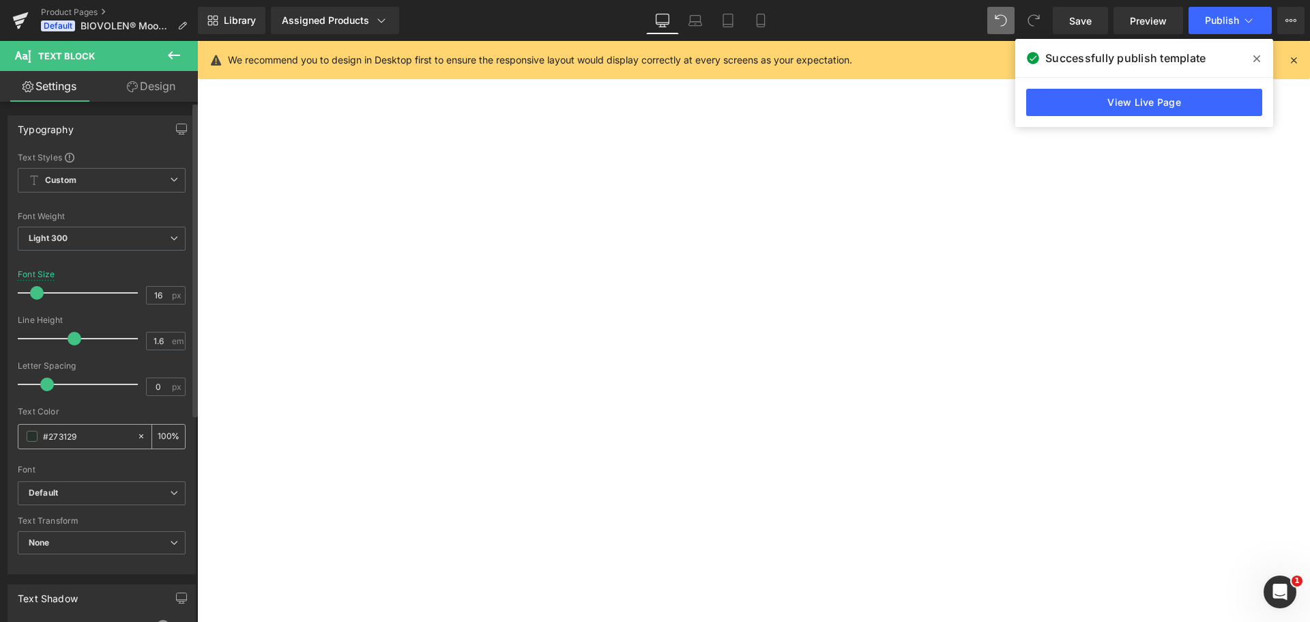
click at [90, 442] on input "#273129" at bounding box center [86, 436] width 87 height 15
click at [109, 416] on div "Text Color #273129 100 %" at bounding box center [102, 436] width 168 height 58
click at [197, 41] on div "(P) Image (P) Image List Biovolen® Moossalbe | 100 ml Heading Judge.me Reviews …" at bounding box center [197, 41] width 0 height 0
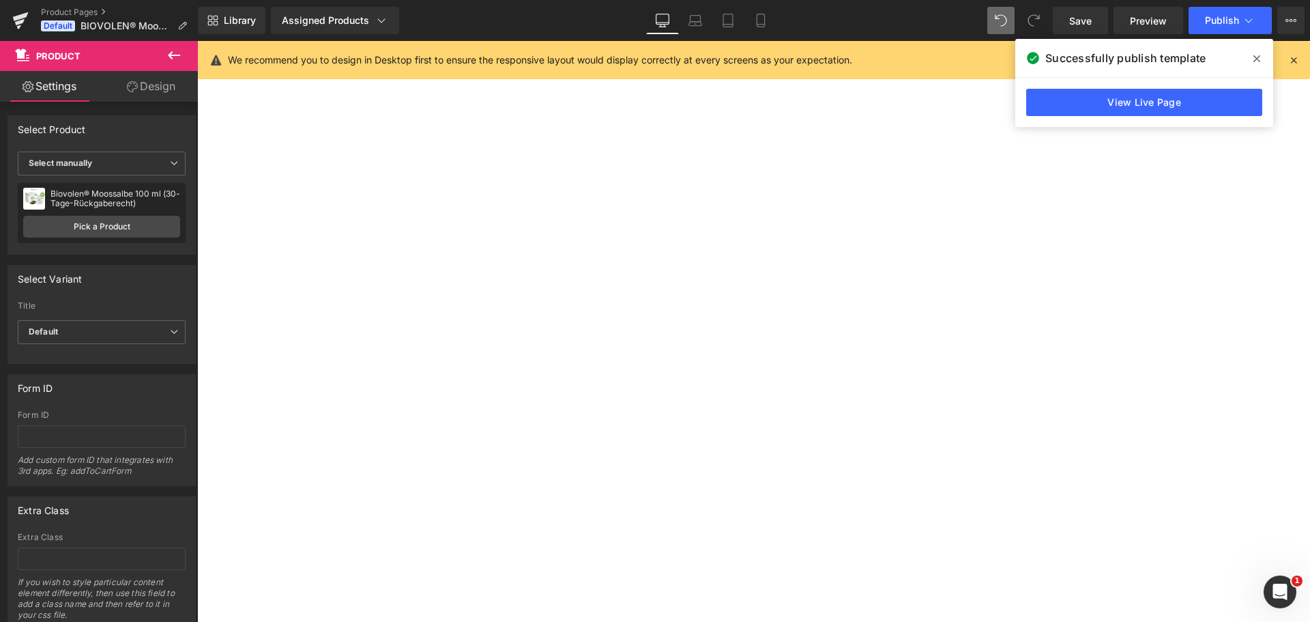
click at [197, 41] on p "Durchschnittliche Lieferzeit: 1 Werktag" at bounding box center [197, 41] width 0 height 0
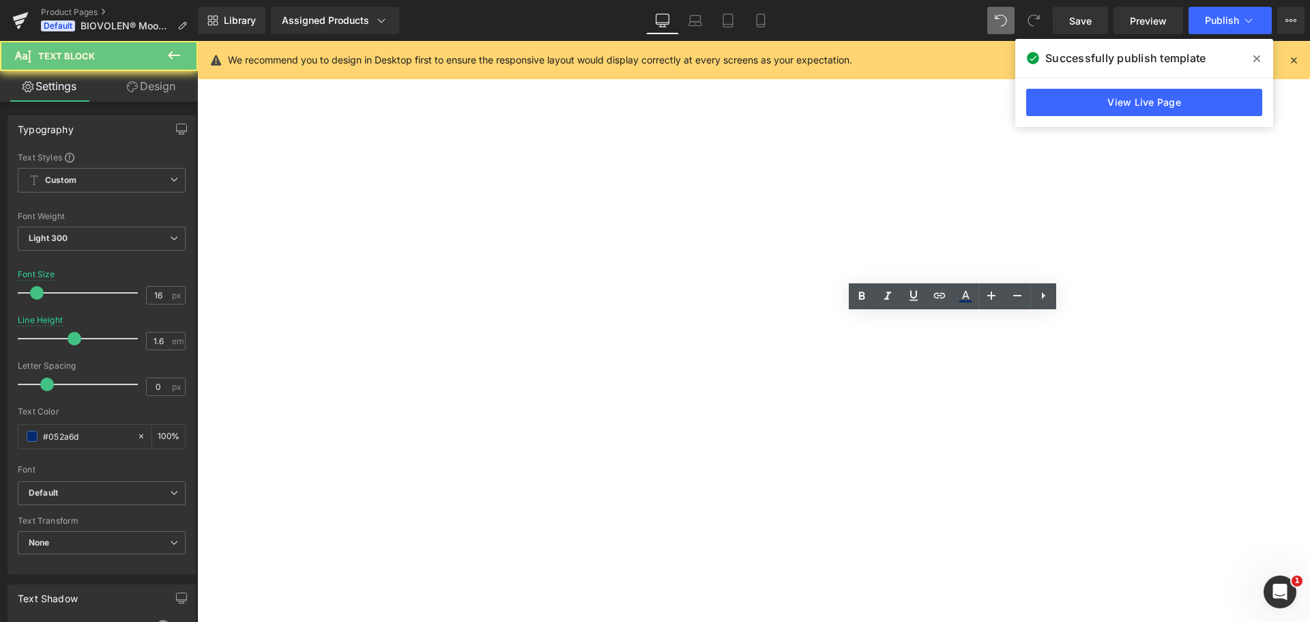
click at [197, 41] on p "Durchschnittliche Lieferzeit: 1 Werktag" at bounding box center [197, 41] width 0 height 0
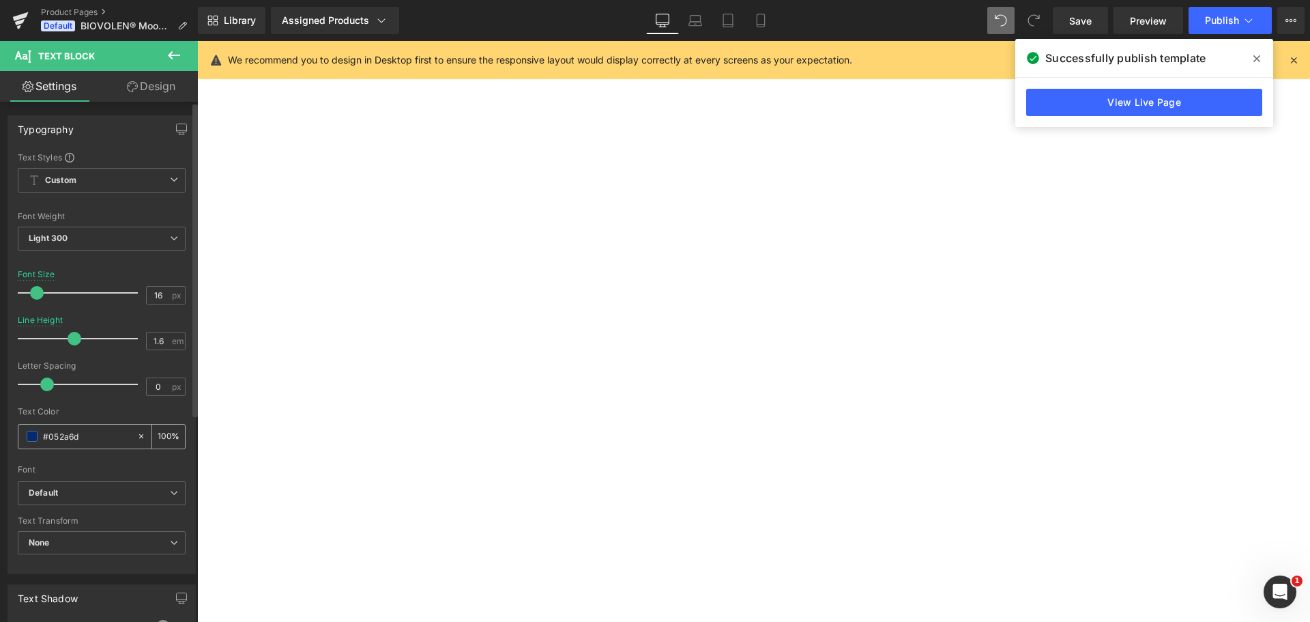
click at [79, 430] on input "#052a6d" at bounding box center [86, 436] width 87 height 15
paste input "273129"
type input "#273129"
click at [116, 414] on div "Text Color" at bounding box center [102, 412] width 168 height 10
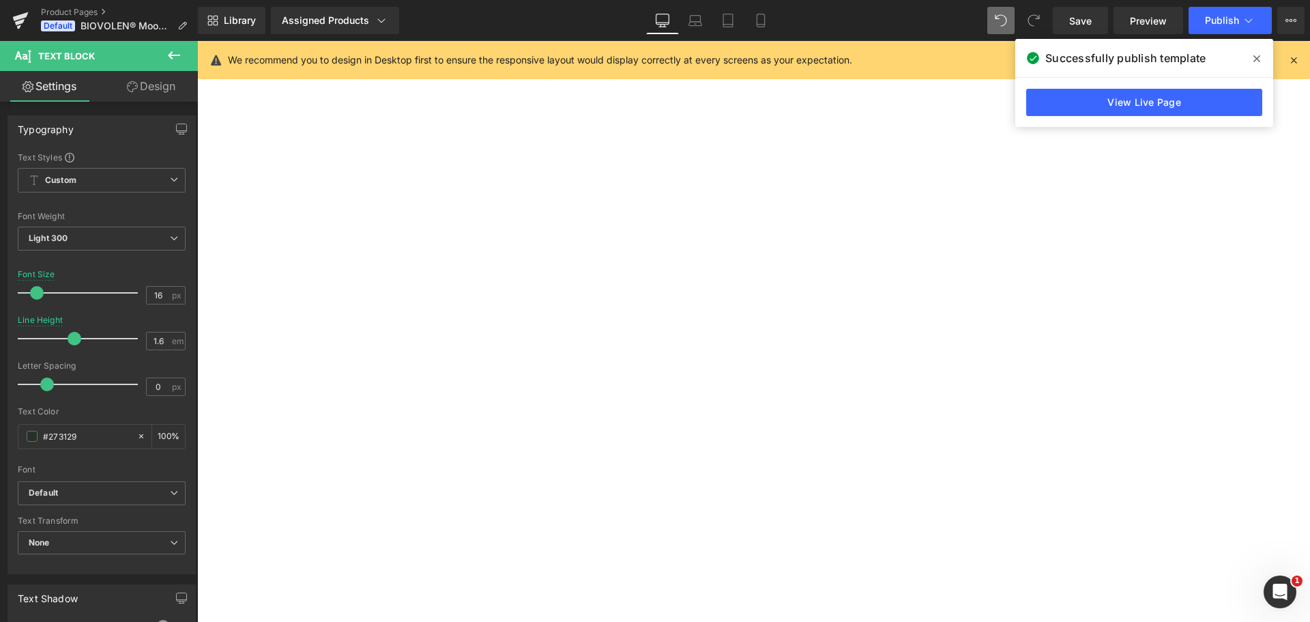
click at [197, 41] on div "(P) Image (P) Image List Biovolen® Moossalbe | 100 ml Heading Judge.me Reviews …" at bounding box center [197, 41] width 0 height 0
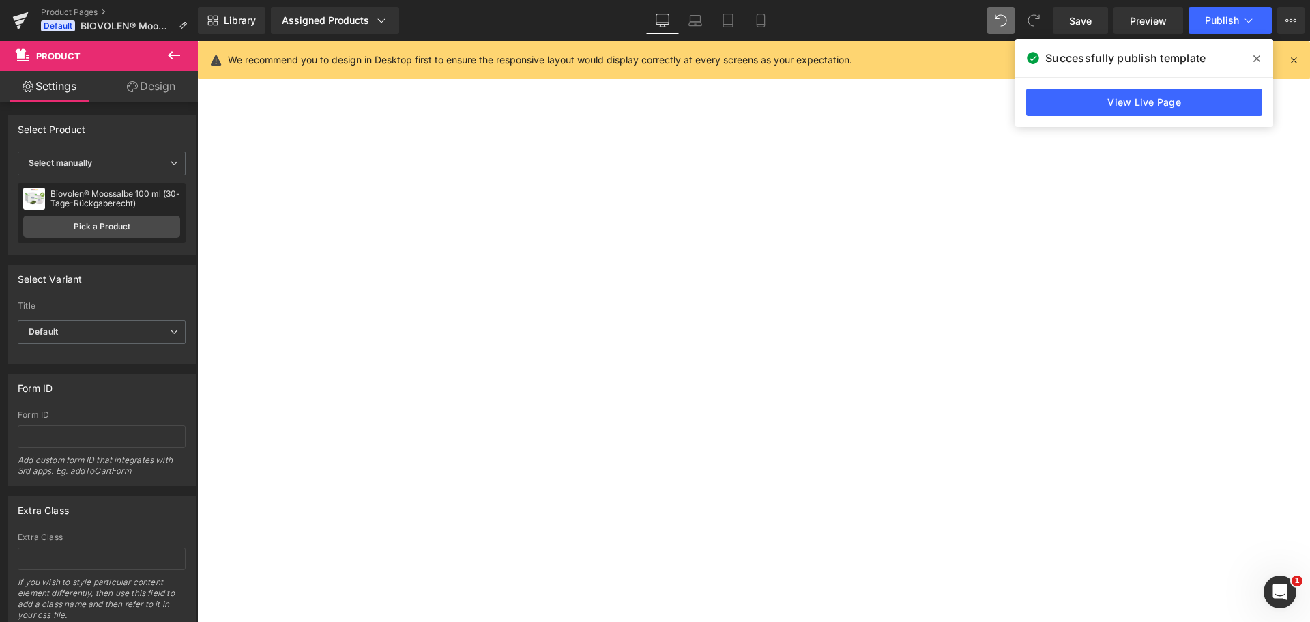
scroll to position [17, 0]
click at [1232, 27] on button "Publish" at bounding box center [1230, 20] width 83 height 27
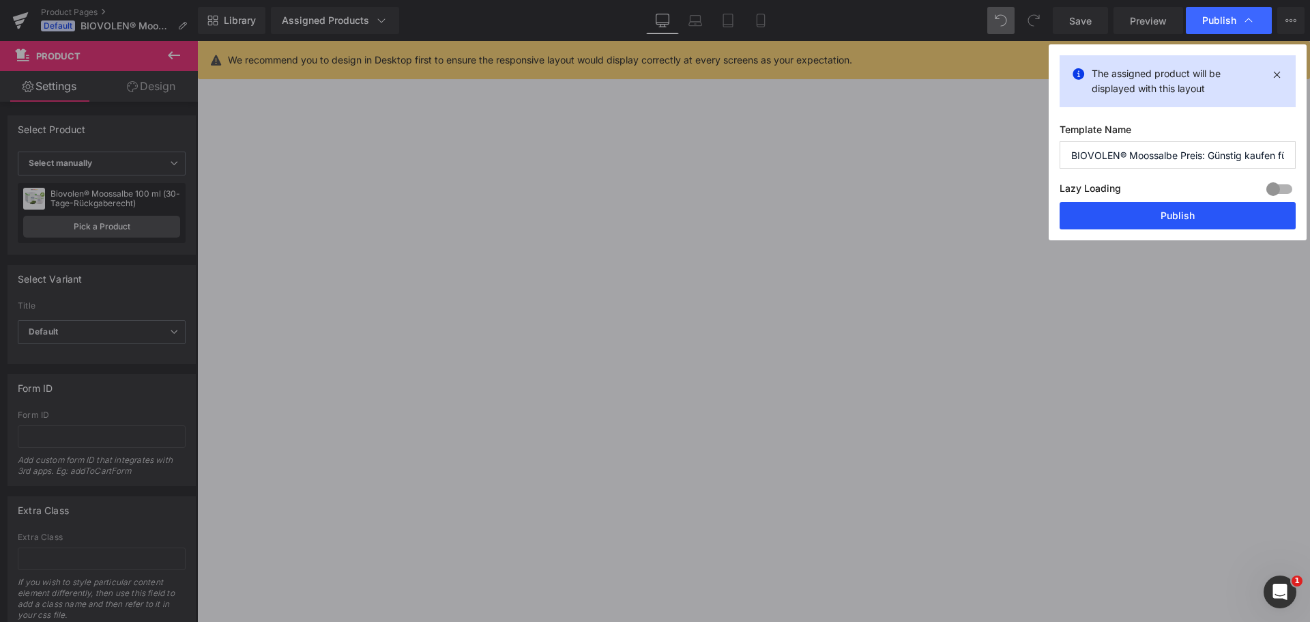
drag, startPoint x: 1209, startPoint y: 220, endPoint x: 962, endPoint y: 124, distance: 264.9
click at [1209, 220] on button "Publish" at bounding box center [1178, 215] width 236 height 27
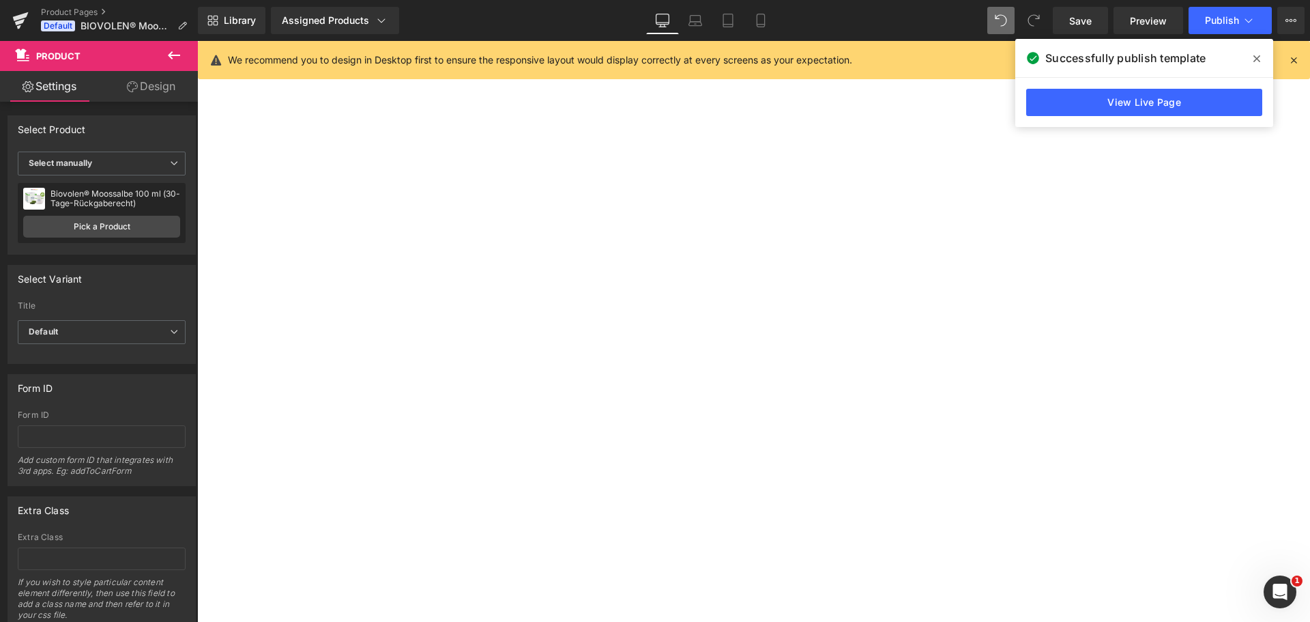
click at [197, 41] on div at bounding box center [197, 41] width 0 height 0
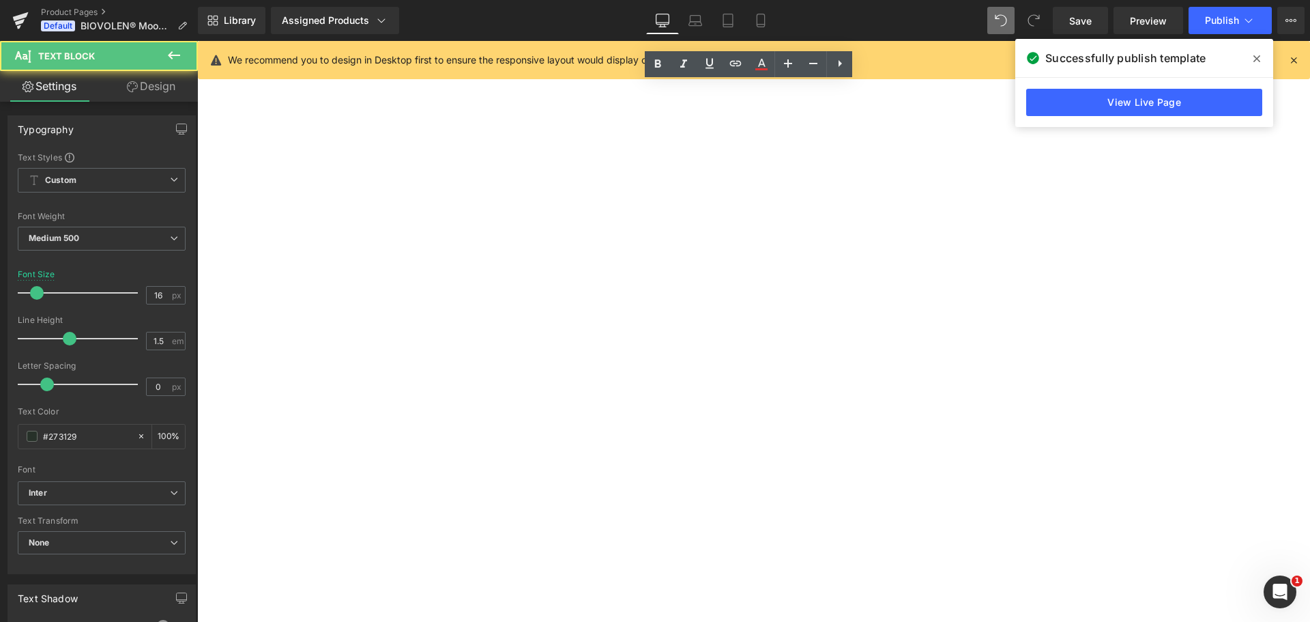
click at [197, 41] on div "Das Original - Nur hier und in der Apotheke erhältlich." at bounding box center [197, 41] width 0 height 0
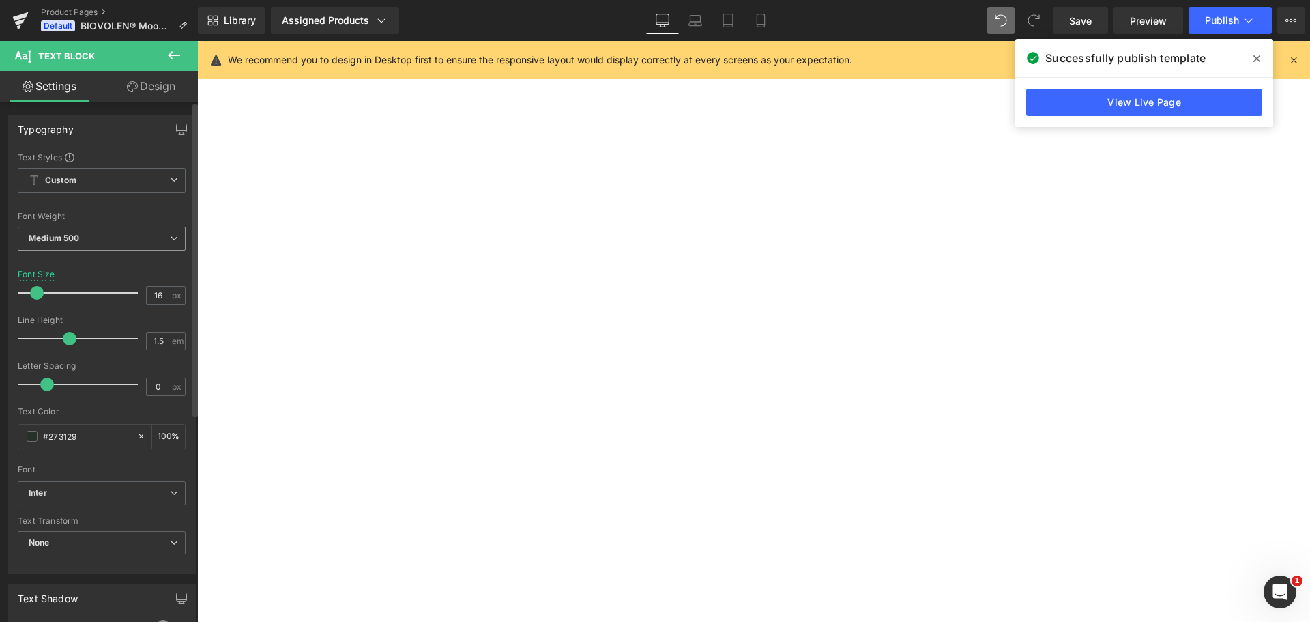
click at [83, 244] on span "Medium 500" at bounding box center [102, 239] width 168 height 24
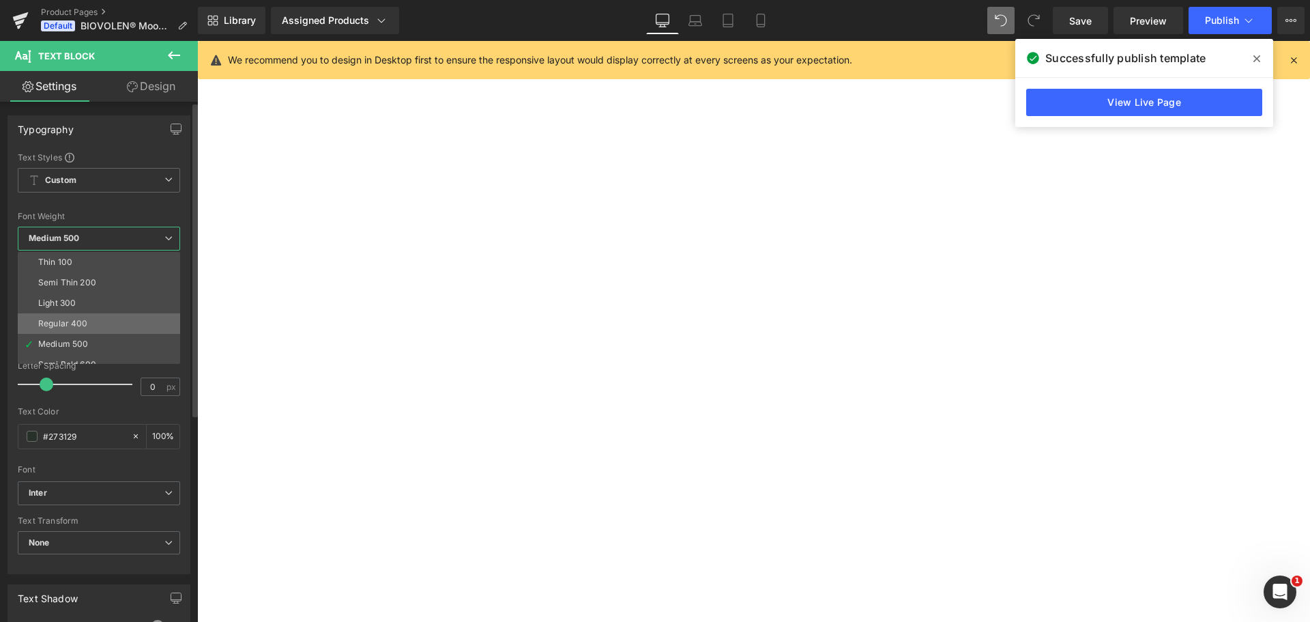
click at [81, 315] on li "Regular 400" at bounding box center [102, 323] width 169 height 20
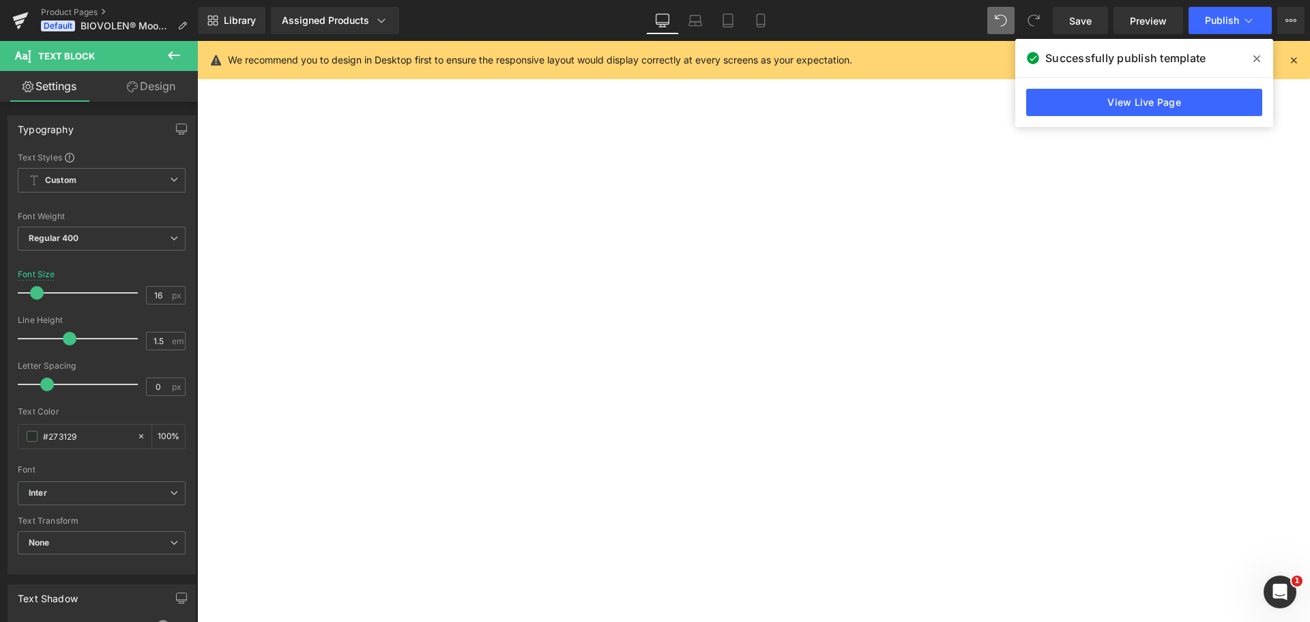
click at [197, 41] on span "✓ Kostenlose Lieferung in Deutschland" at bounding box center [197, 41] width 0 height 0
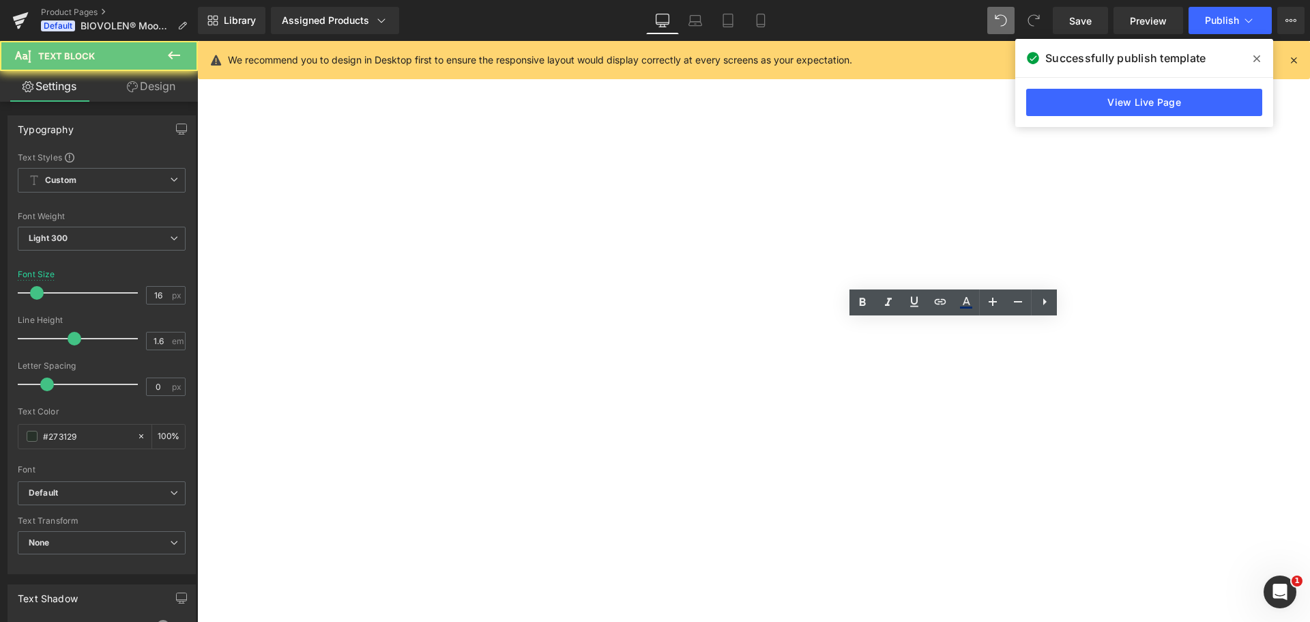
click at [197, 41] on span "✓ Kostenlose Lieferung in Deutschland" at bounding box center [197, 41] width 0 height 0
click at [197, 41] on p "✓ Kauf auf Rechnung möglich" at bounding box center [197, 41] width 0 height 0
drag, startPoint x: 911, startPoint y: 382, endPoint x: 676, endPoint y: 328, distance: 241.6
click at [197, 41] on div "(P) Image (P) Image List Biovolen® Moossalbe | 100 ml Heading Judge.me Reviews …" at bounding box center [197, 41] width 0 height 0
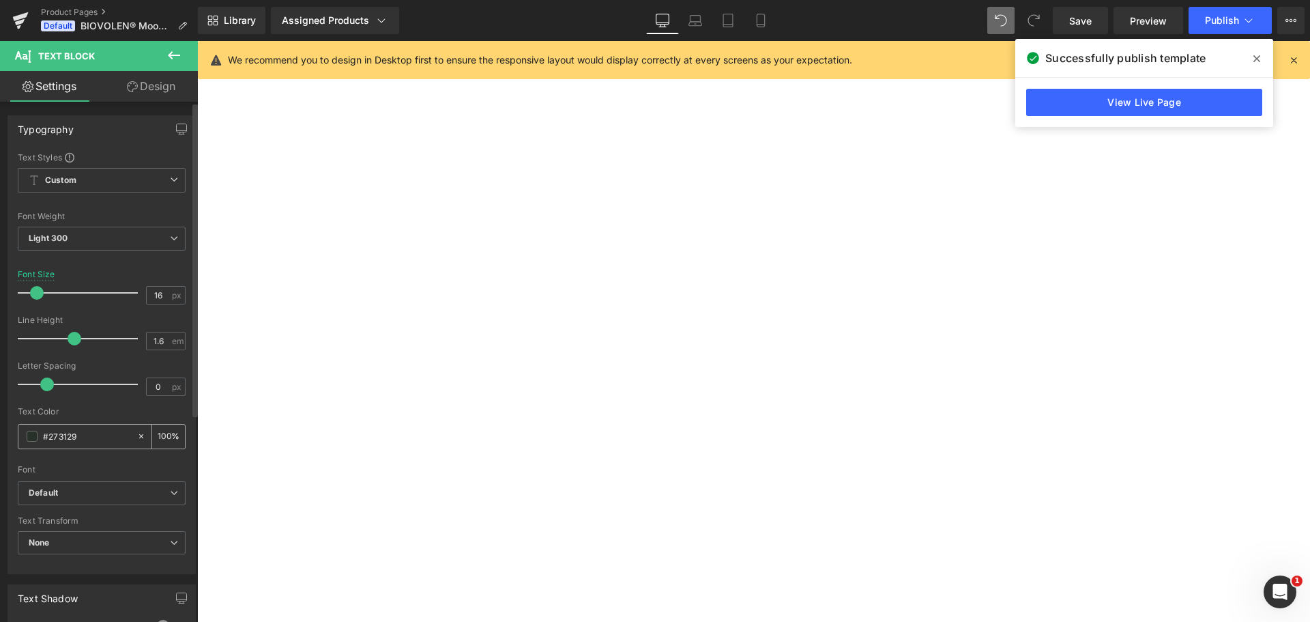
click at [96, 436] on input "#273129" at bounding box center [86, 436] width 87 height 15
click at [100, 415] on div "Text Color" at bounding box center [102, 412] width 168 height 10
click at [197, 41] on div "(P) Image (P) Image List Biovolen® Moossalbe | 100 ml Heading Judge.me Reviews …" at bounding box center [197, 41] width 0 height 0
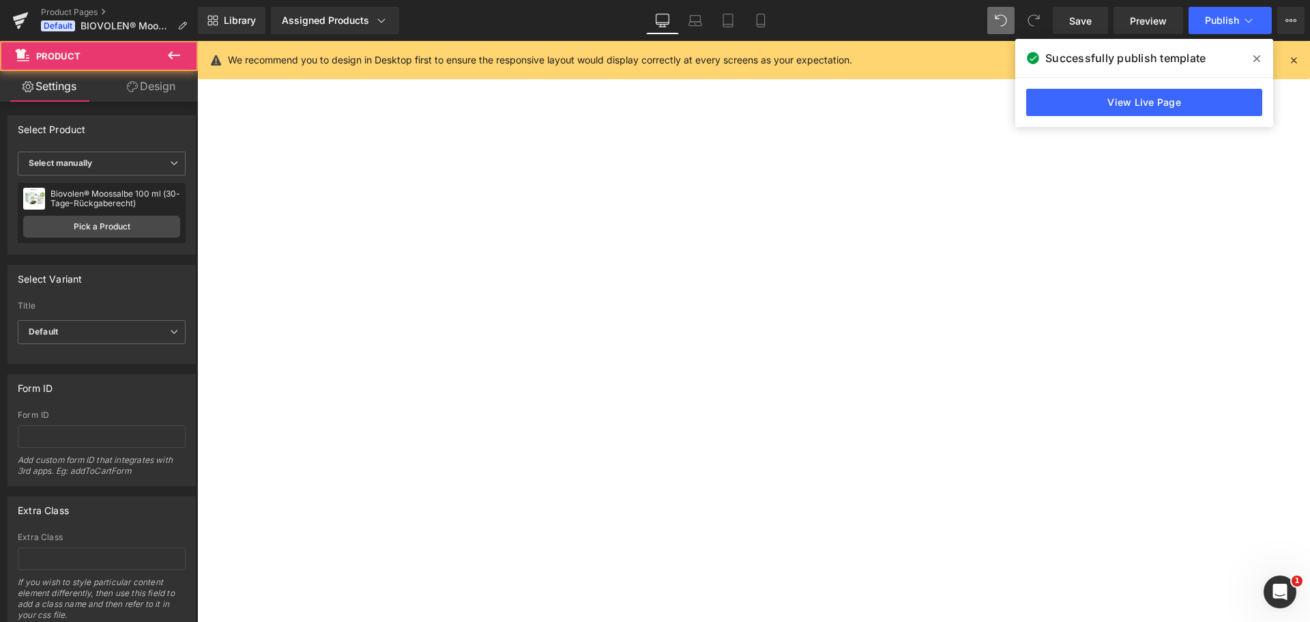
click at [197, 41] on div "(P) Image (P) Image List" at bounding box center [197, 41] width 0 height 0
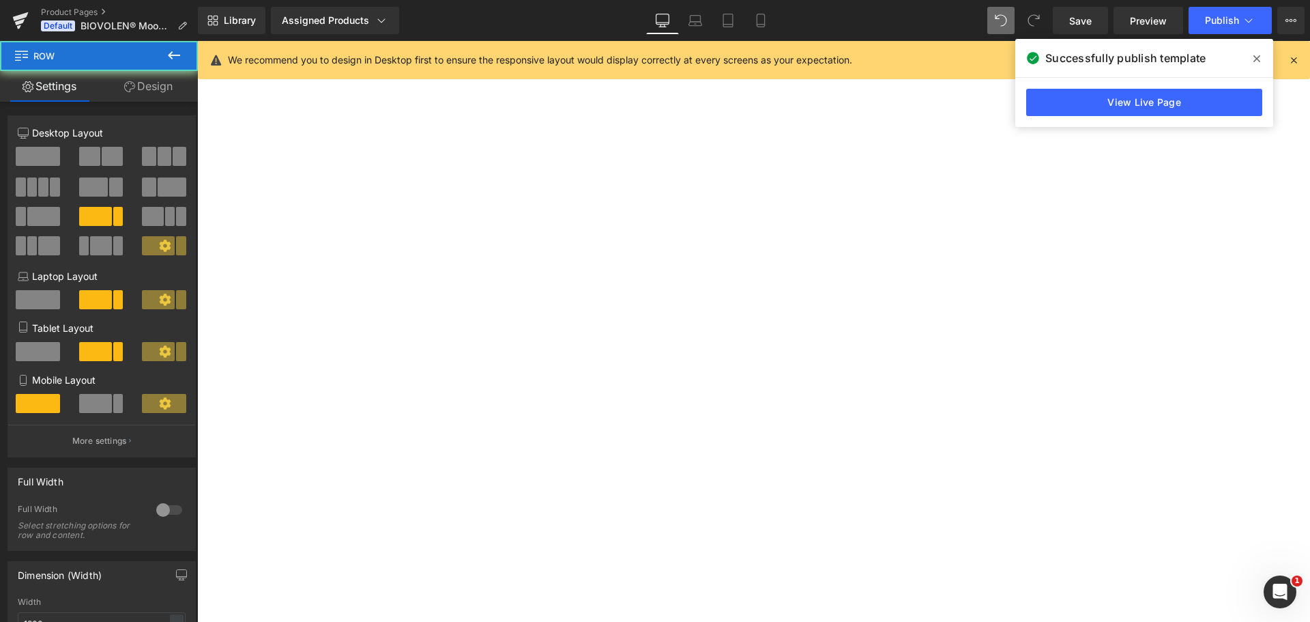
click at [197, 41] on p "✓ Niedrigster-Preis-Garantie" at bounding box center [197, 41] width 0 height 0
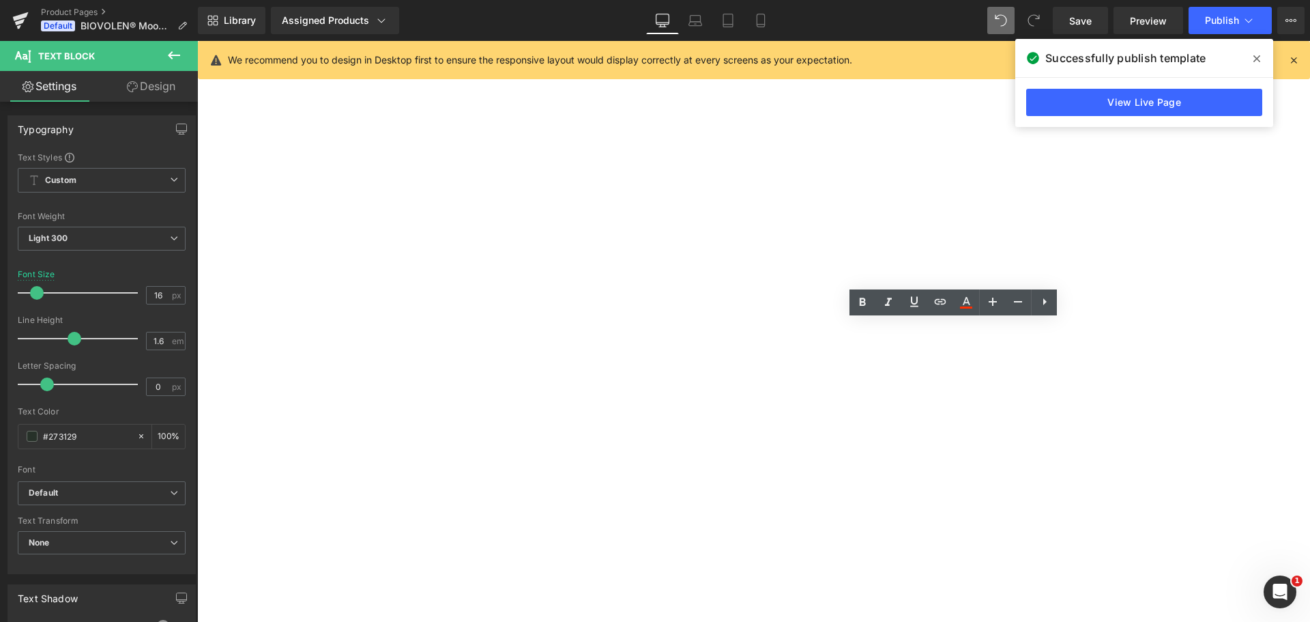
drag, startPoint x: 920, startPoint y: 380, endPoint x: 671, endPoint y: 353, distance: 250.6
click at [197, 41] on div "(P) Image (P) Image List Biovolen® Moossalbe | 100 ml Heading Judge.me Reviews …" at bounding box center [197, 41] width 0 height 0
click at [197, 41] on span "✓ Kostenlose Lieferung in Deutschland" at bounding box center [197, 41] width 0 height 0
drag, startPoint x: 880, startPoint y: 376, endPoint x: 720, endPoint y: 324, distance: 168.6
click at [197, 41] on div "(P) Image (P) Image List Biovolen® Moossalbe | 100 ml Heading Judge.me Reviews …" at bounding box center [197, 41] width 0 height 0
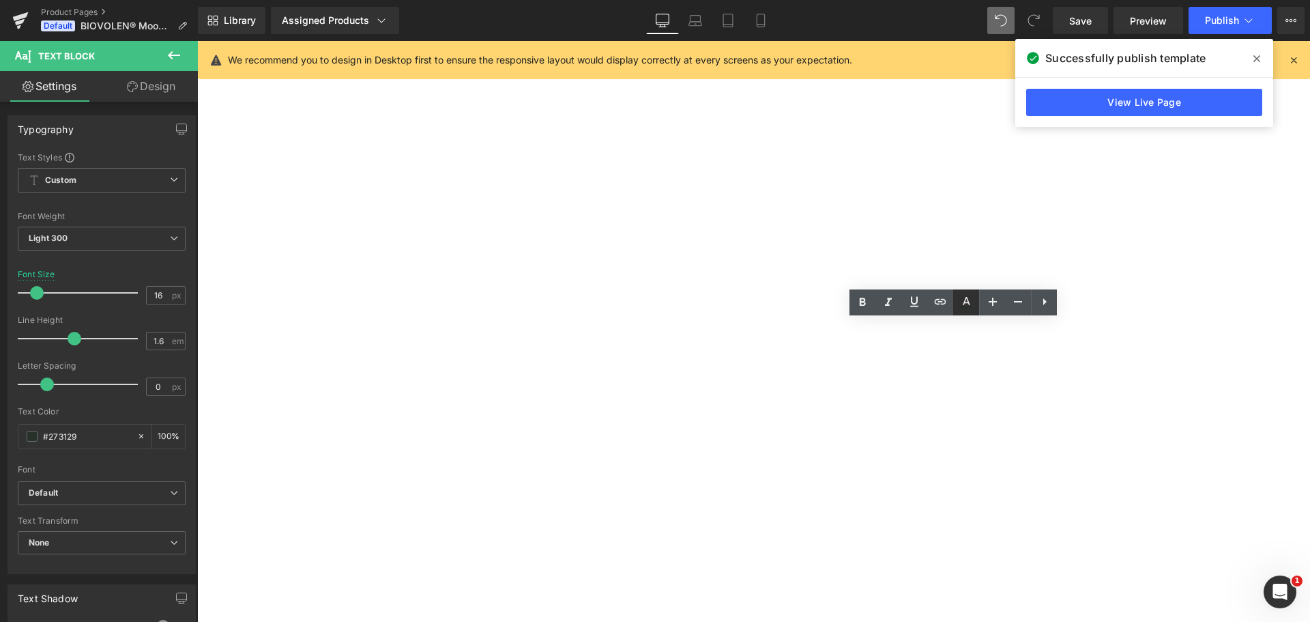
click at [958, 300] on icon at bounding box center [966, 302] width 16 height 16
type input "100"
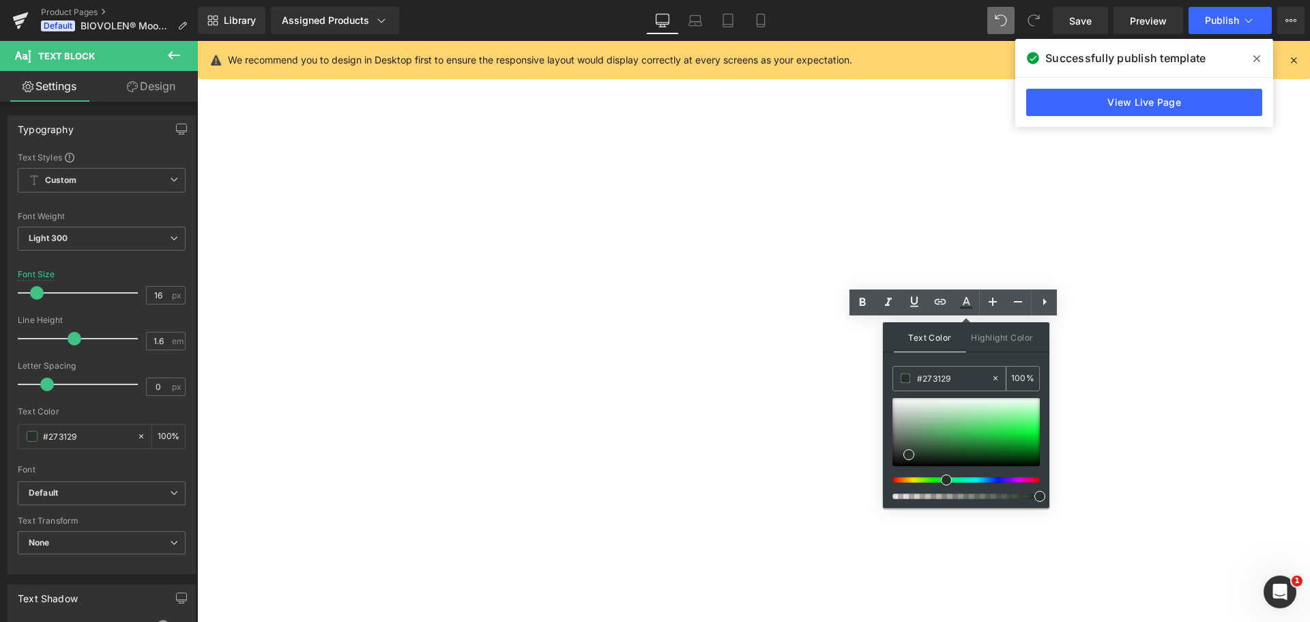
click at [936, 371] on input "#273129" at bounding box center [954, 378] width 74 height 15
type input "#518a5c"
click at [930, 437] on div at bounding box center [966, 432] width 147 height 68
click at [946, 379] on input "#518a5c" at bounding box center [954, 378] width 74 height 15
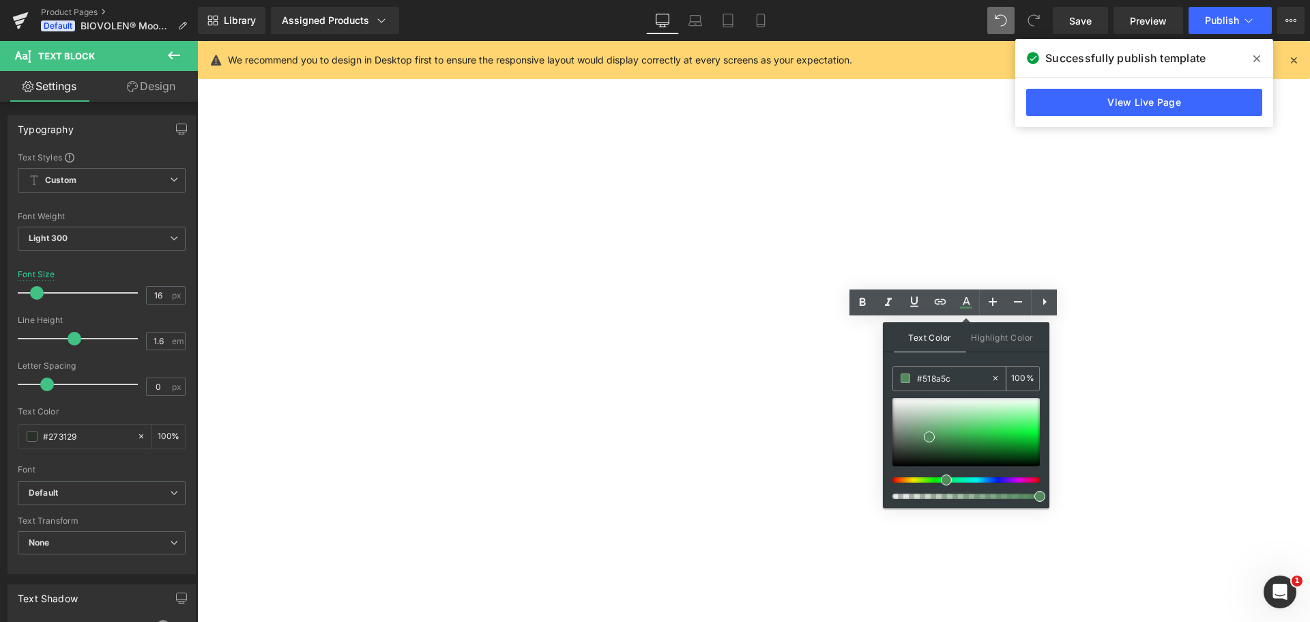
click at [946, 379] on input "#518a5c" at bounding box center [954, 378] width 74 height 15
paste input "273129"
type input "#273129"
click at [973, 358] on div "Text Color Highlight Color rgba(39, 49, 41, 1) #273129 100 % transparent transp…" at bounding box center [966, 415] width 167 height 186
click at [197, 41] on div "(P) Image (P) Image List Biovolen® Moossalbe | 100 ml Heading Judge.me Reviews …" at bounding box center [197, 41] width 0 height 0
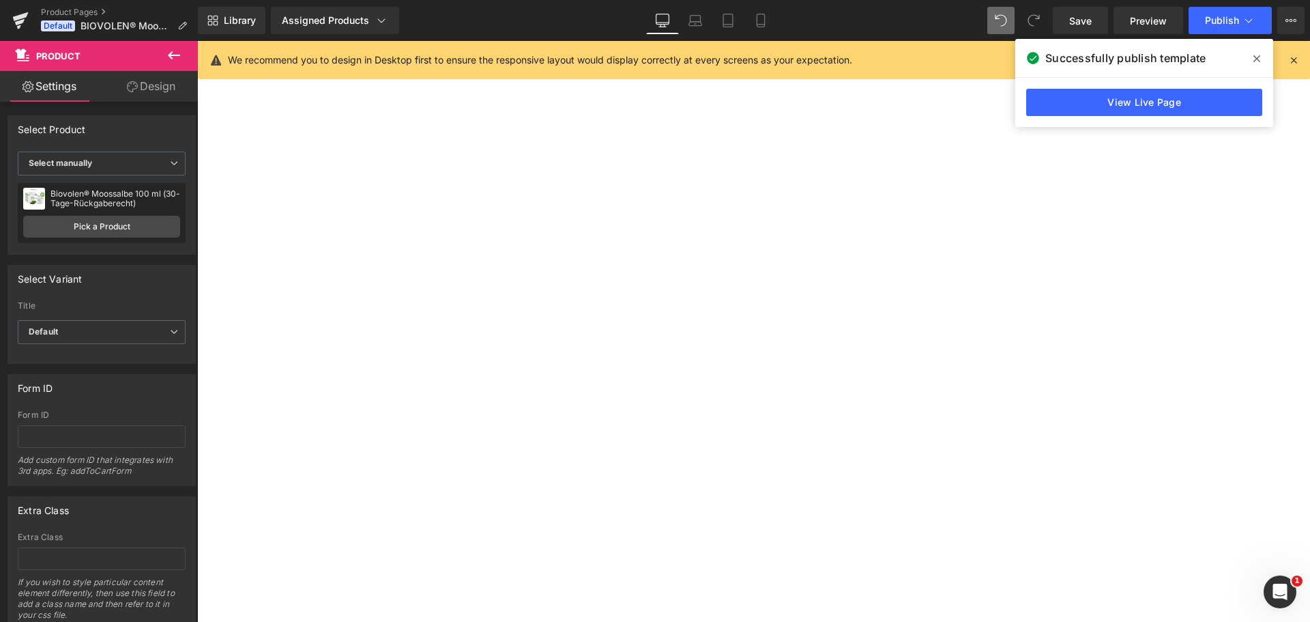
click at [197, 41] on p "100 % zufrieden oder Geld zurück" at bounding box center [197, 41] width 0 height 0
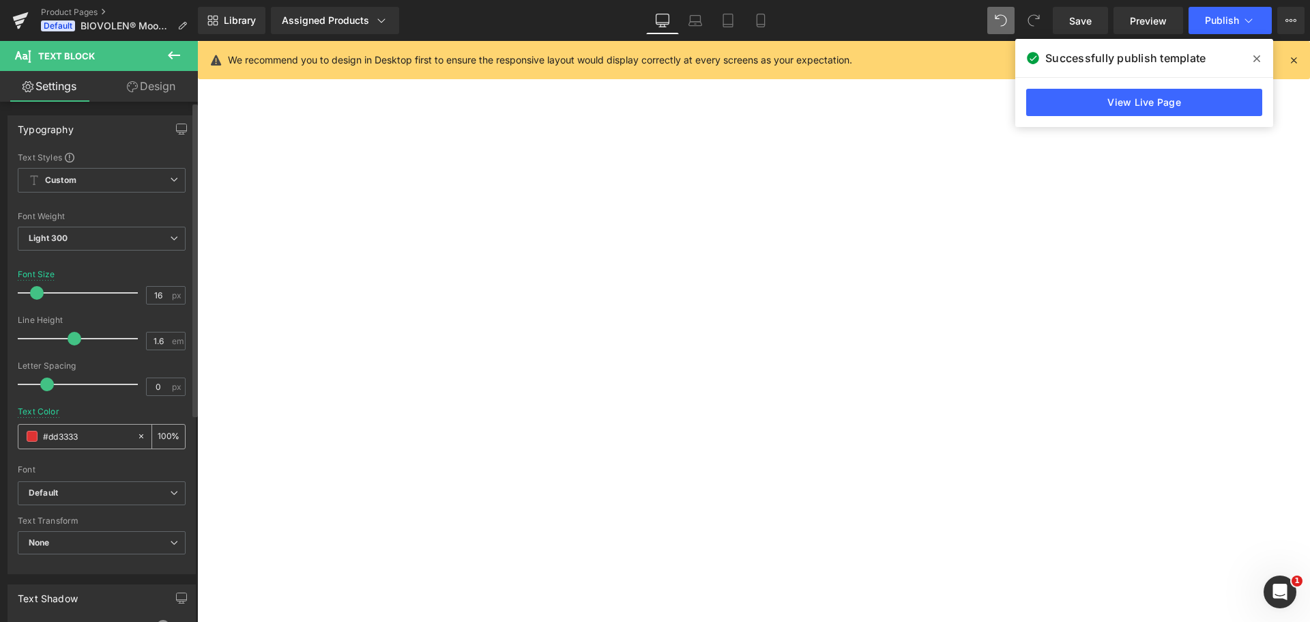
click at [83, 431] on input "#dd3333" at bounding box center [86, 436] width 87 height 15
click at [197, 41] on div at bounding box center [197, 41] width 0 height 0
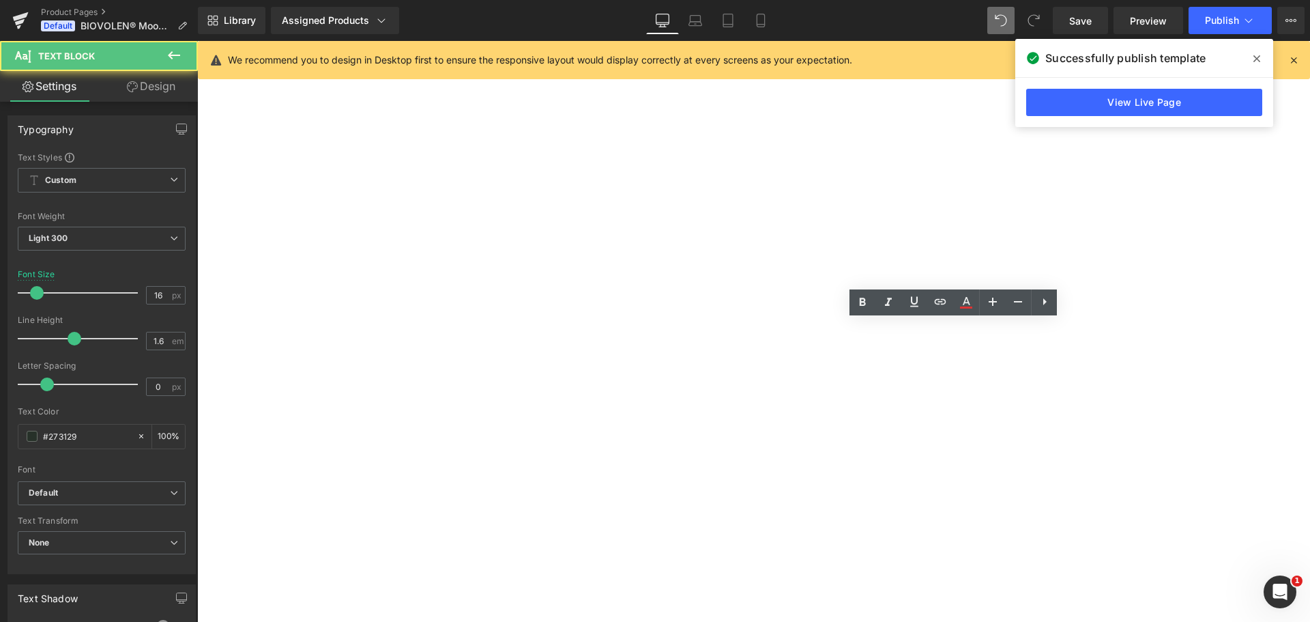
click at [197, 41] on span "✓ Niedrigster-Preis-Garantie" at bounding box center [197, 41] width 0 height 0
drag, startPoint x: 968, startPoint y: 297, endPoint x: 754, endPoint y: 276, distance: 214.6
click at [968, 297] on icon at bounding box center [966, 302] width 16 height 16
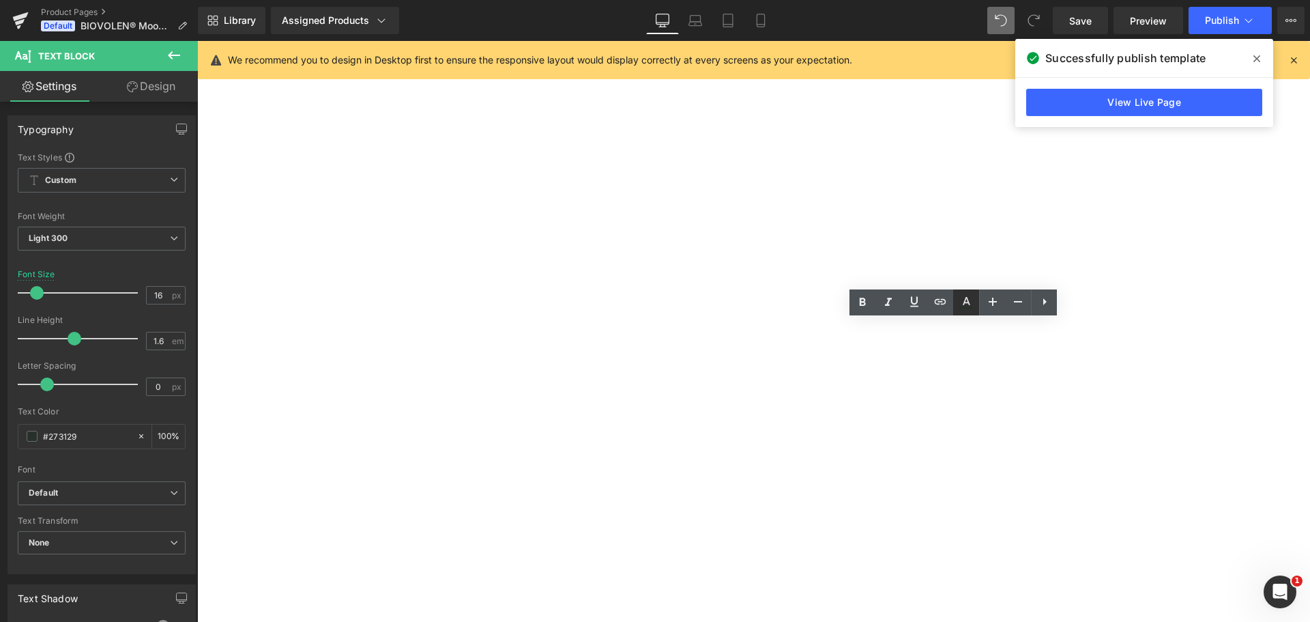
type input "100"
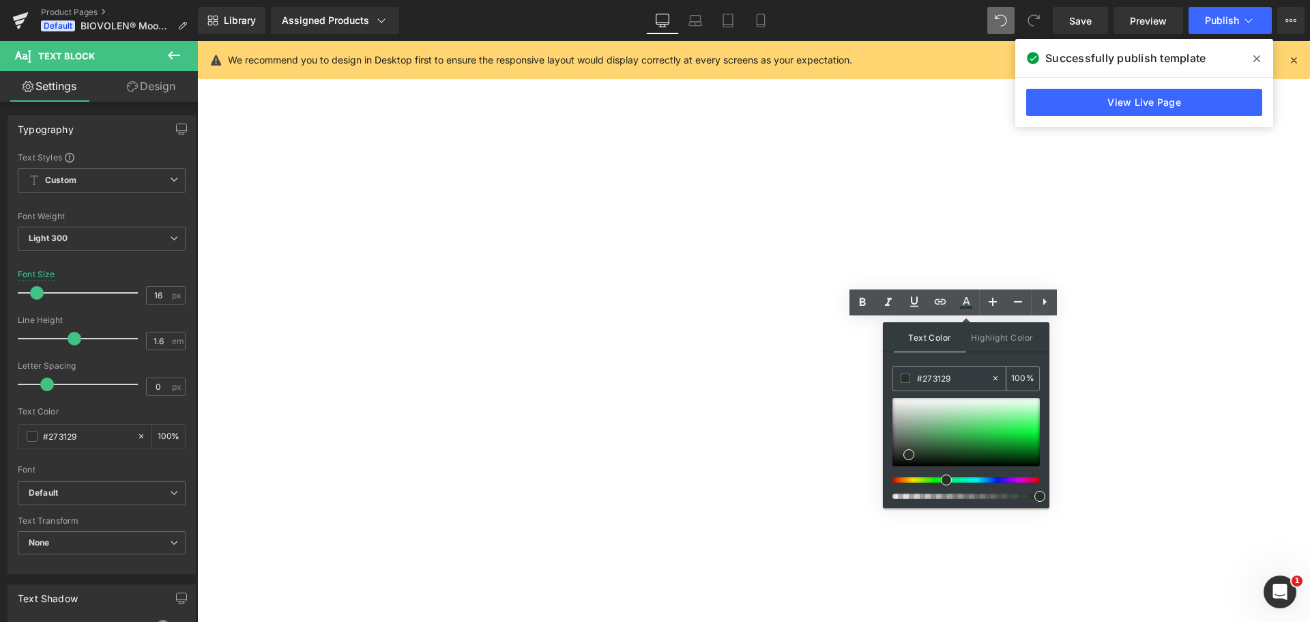
click at [940, 377] on input "#273129" at bounding box center [954, 378] width 74 height 15
paste input "dd3333"
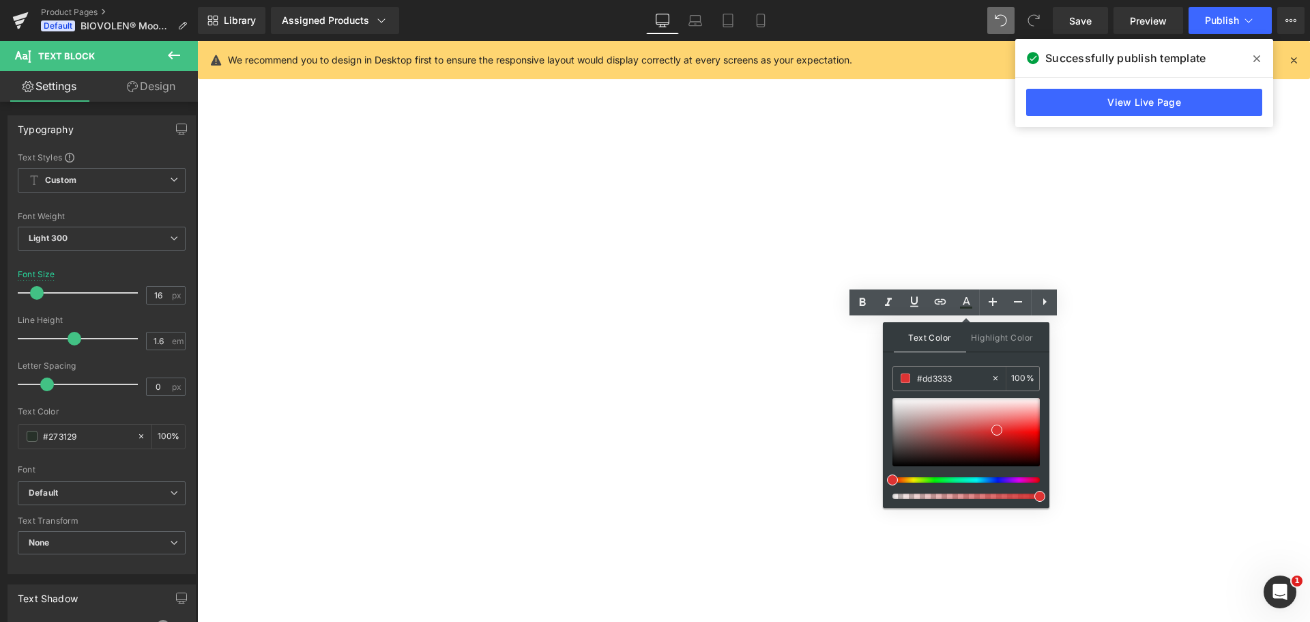
click at [197, 41] on div "(P) Image (P) Image List Biovolen® Moossalbe | 100 ml Heading Judge.me Reviews …" at bounding box center [197, 41] width 0 height 0
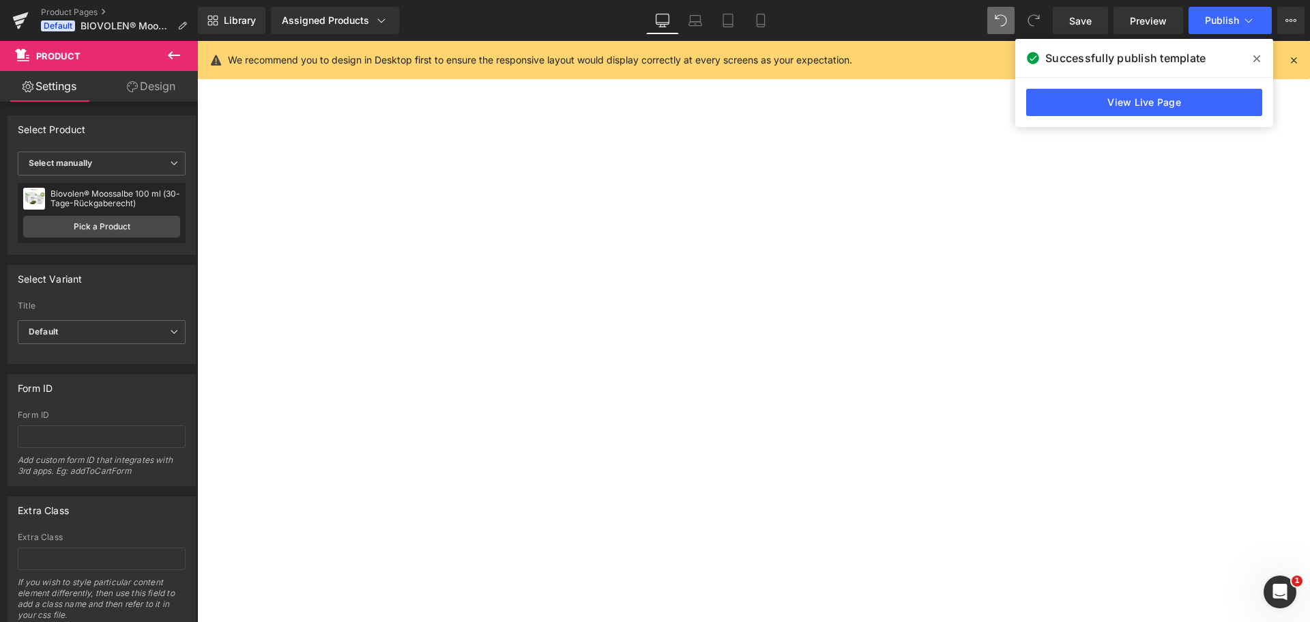
click at [197, 41] on span "✓ Niedrigster-Preis-Garantie" at bounding box center [197, 41] width 0 height 0
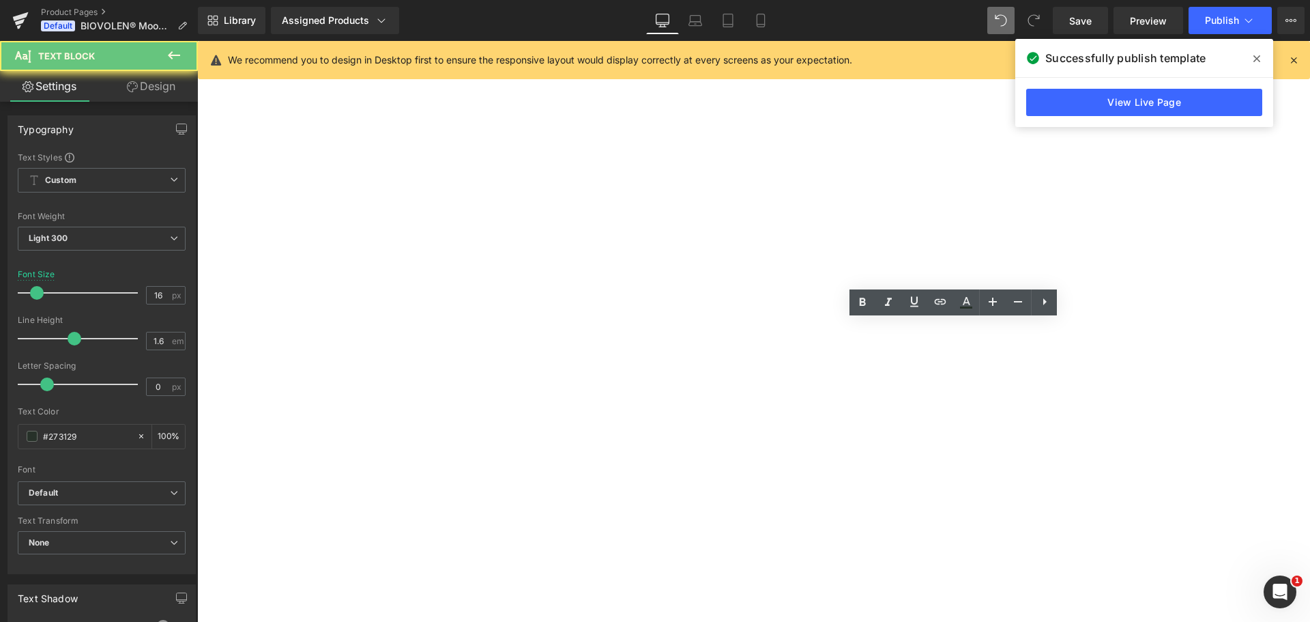
click at [197, 41] on span "✓ Niedrigster-Preis-Garantie" at bounding box center [197, 41] width 0 height 0
click at [964, 309] on icon at bounding box center [966, 302] width 16 height 16
type input "#273129"
type input "100"
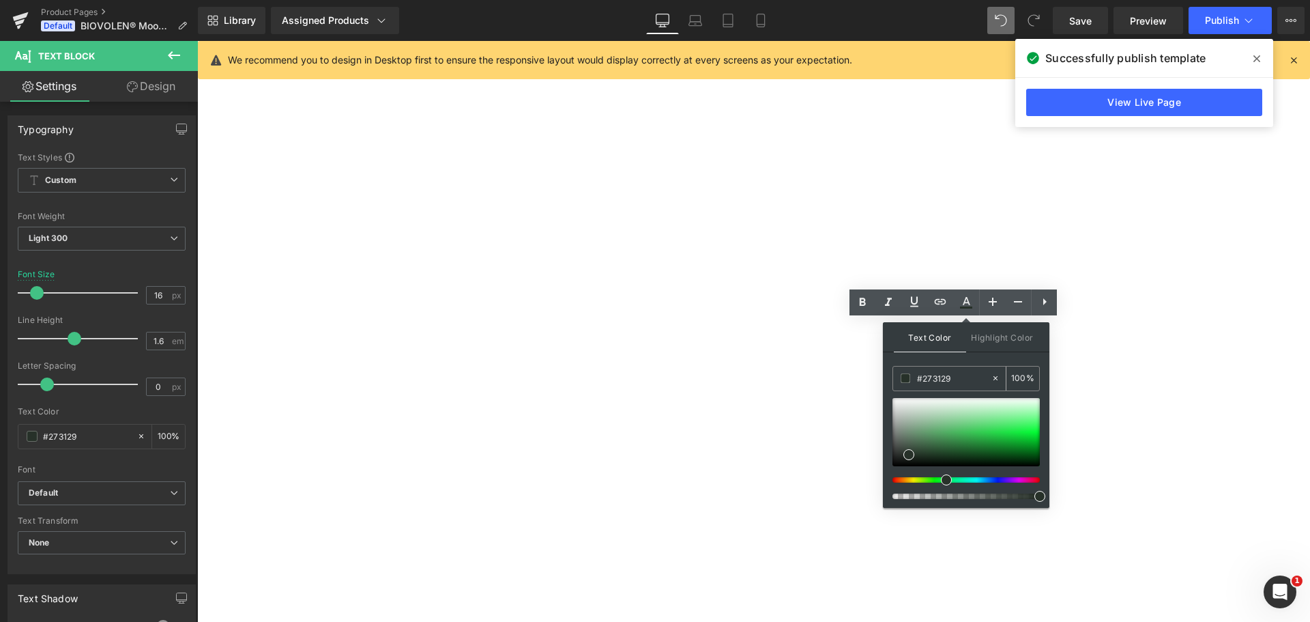
click at [943, 374] on input "#273129" at bounding box center [954, 378] width 74 height 15
paste input "dd3333"
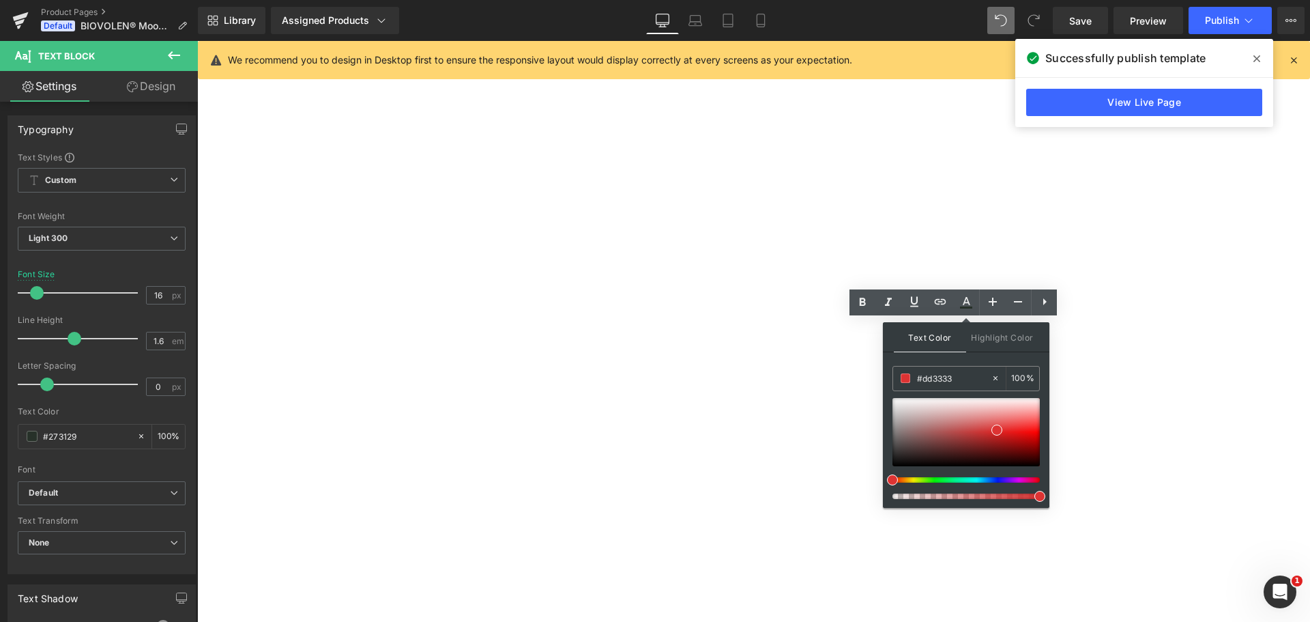
click at [984, 357] on div "Text Color Highlight Color rgba(221, 51, 51, 1) #dd3333 100 % transparent trans…" at bounding box center [966, 415] width 167 height 186
click at [993, 427] on span at bounding box center [997, 430] width 11 height 11
click at [992, 429] on span at bounding box center [997, 430] width 11 height 11
type input "#d42f2f"
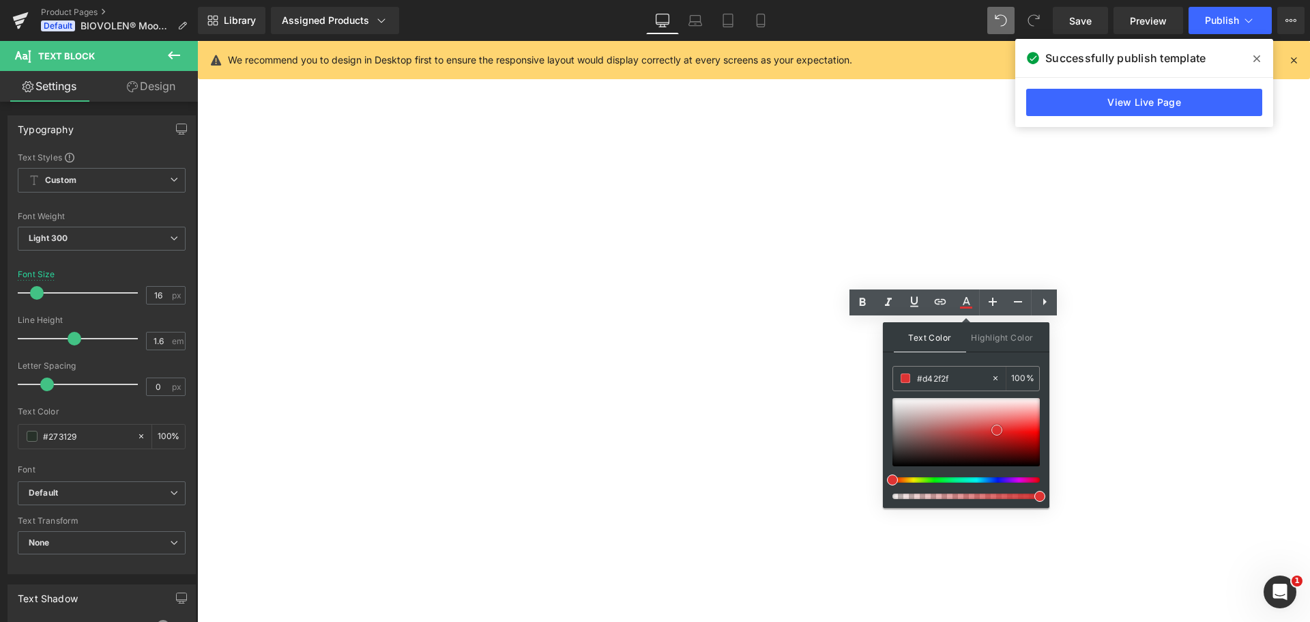
click at [990, 431] on div at bounding box center [966, 432] width 147 height 68
click at [994, 428] on span at bounding box center [989, 431] width 11 height 11
click at [981, 360] on div "Text Color Highlight Color rgba(212, 47, 47, 1) #d42f2f 100 % transparent trans…" at bounding box center [966, 415] width 167 height 186
click at [197, 41] on div "(P) Image (P) Image List Biovolen® Moossalbe | 100 ml Heading Judge.me Reviews …" at bounding box center [197, 41] width 0 height 0
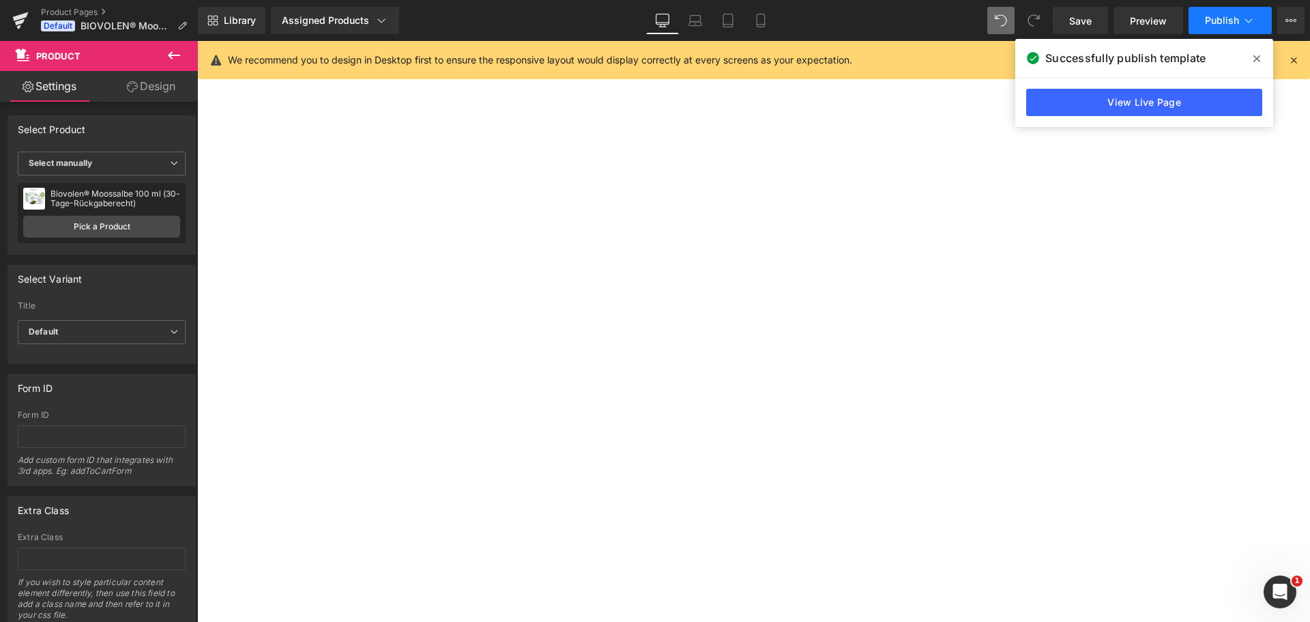
click at [1210, 19] on span "Publish" at bounding box center [1222, 20] width 34 height 11
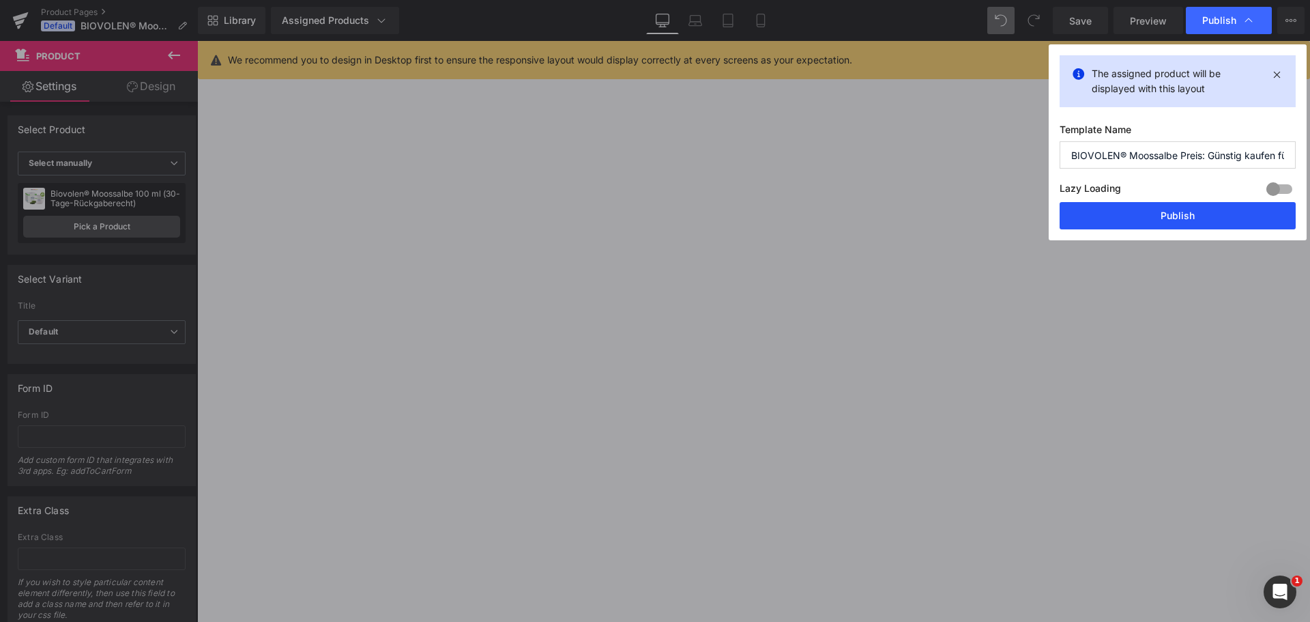
click at [1192, 208] on button "Publish" at bounding box center [1178, 215] width 236 height 27
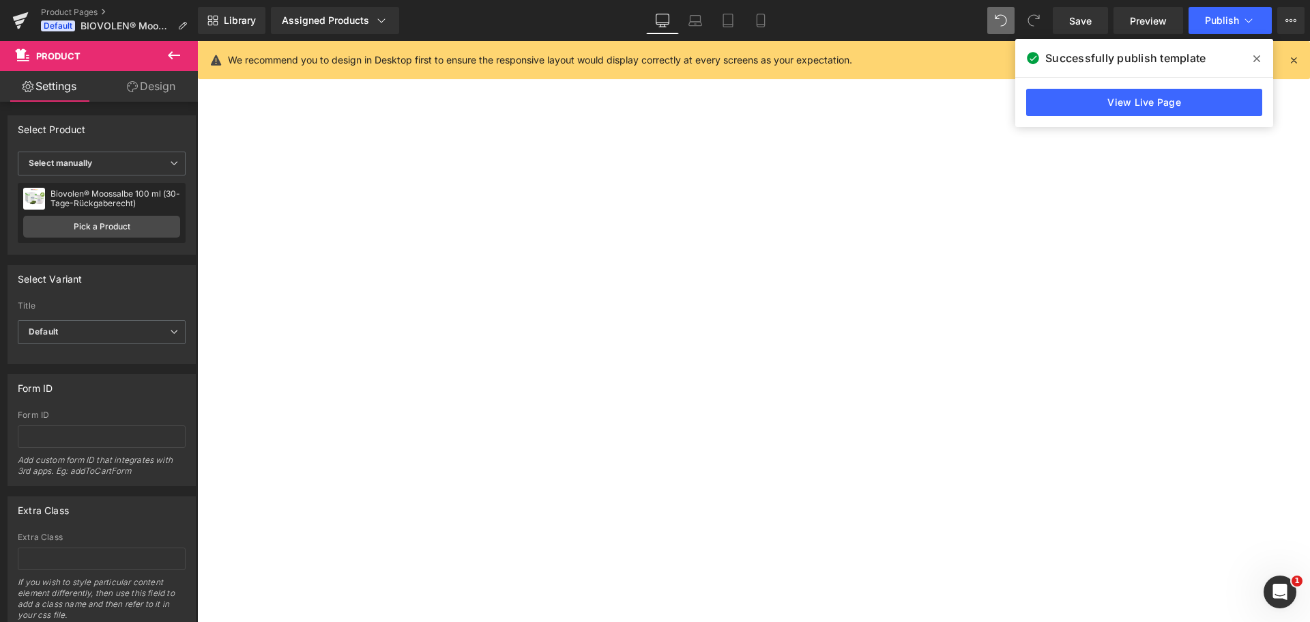
click at [197, 41] on span at bounding box center [197, 41] width 0 height 0
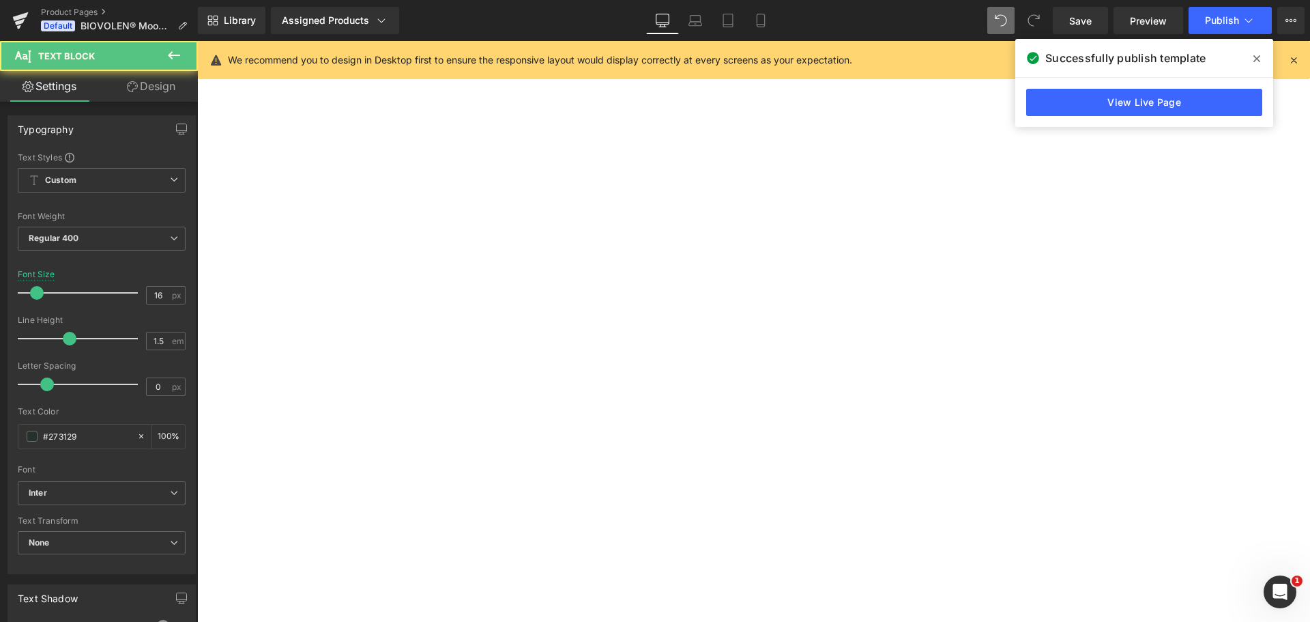
click at [197, 41] on p "Das Original - Nur hier und in der Apotheke erhältlich." at bounding box center [197, 41] width 0 height 0
click at [164, 93] on link "Design" at bounding box center [151, 86] width 99 height 31
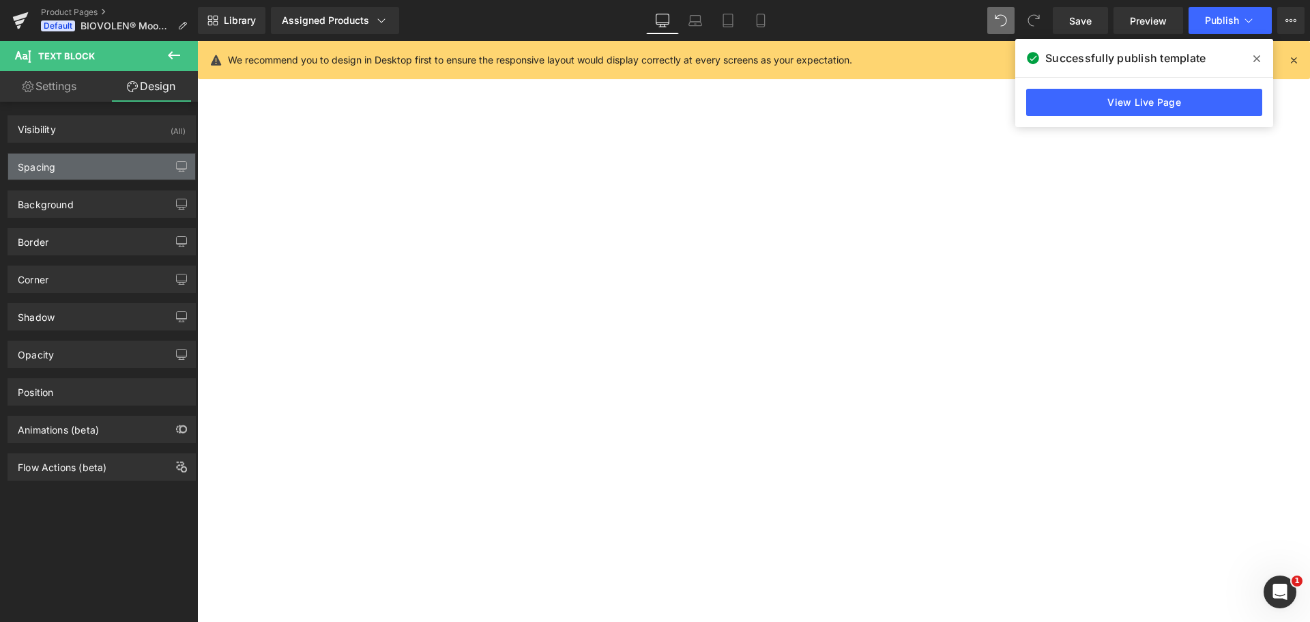
type input "-50"
type input "0"
type input "10"
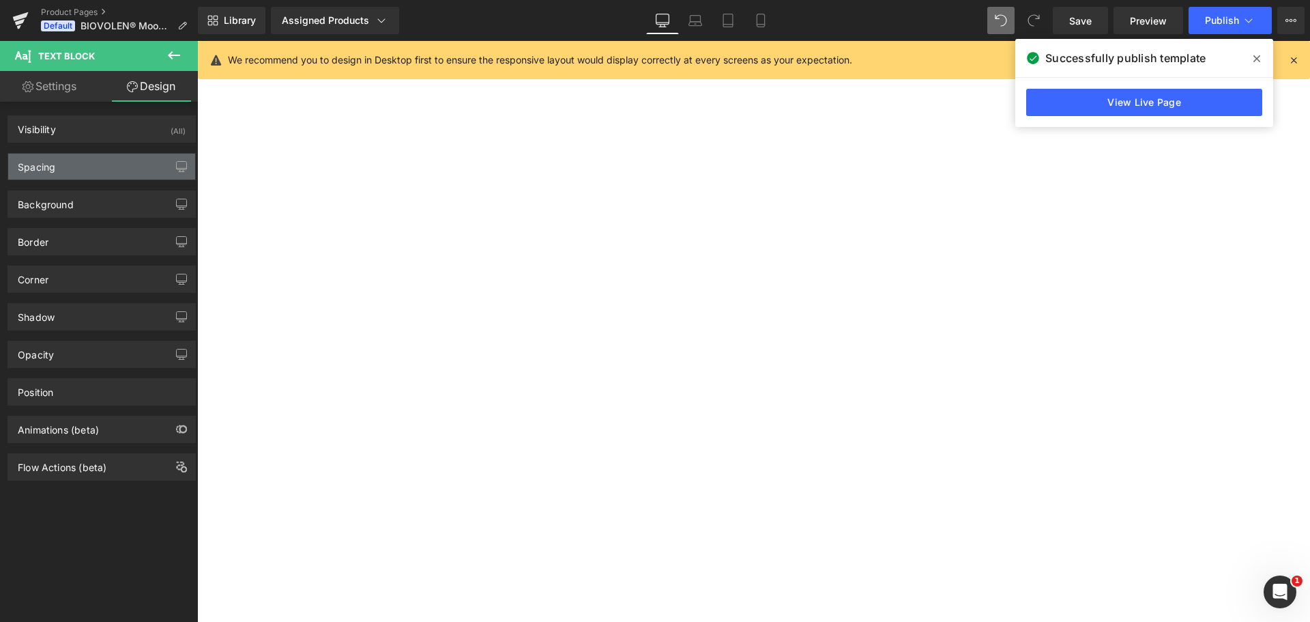
type input "0"
type input "10"
type input "0"
click at [86, 168] on div "Spacing" at bounding box center [101, 167] width 187 height 26
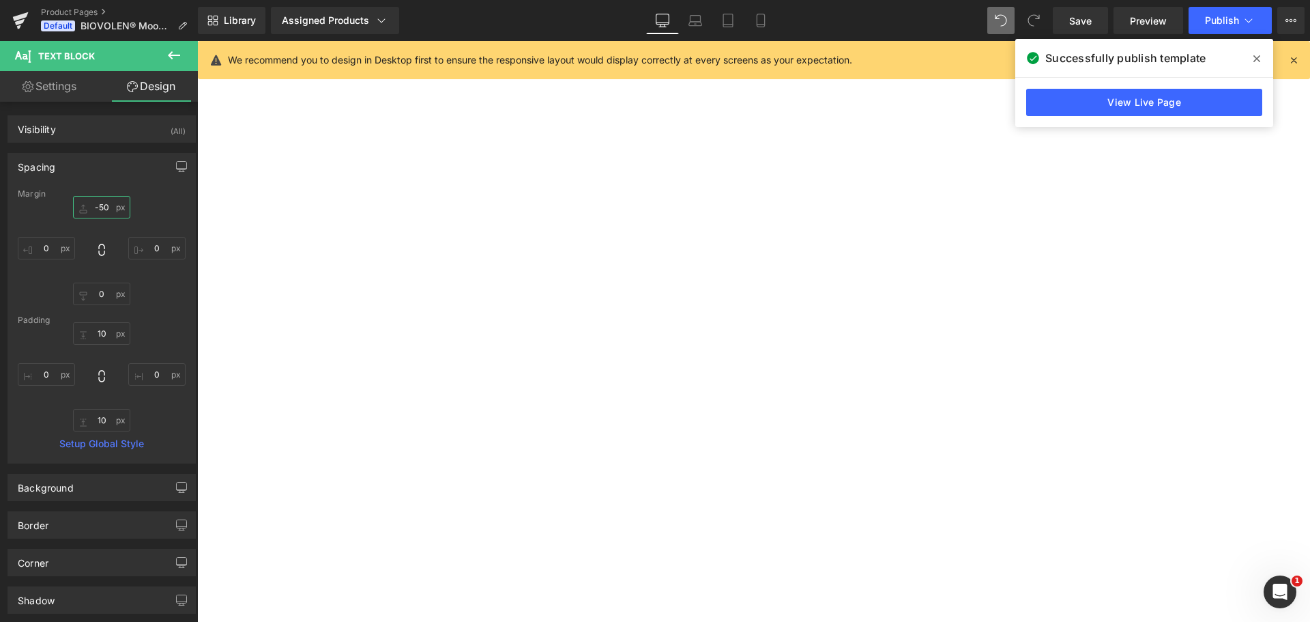
click at [104, 205] on input "-50" at bounding box center [101, 207] width 57 height 23
type input "-53"
click at [1252, 29] on button "Publish" at bounding box center [1230, 20] width 83 height 27
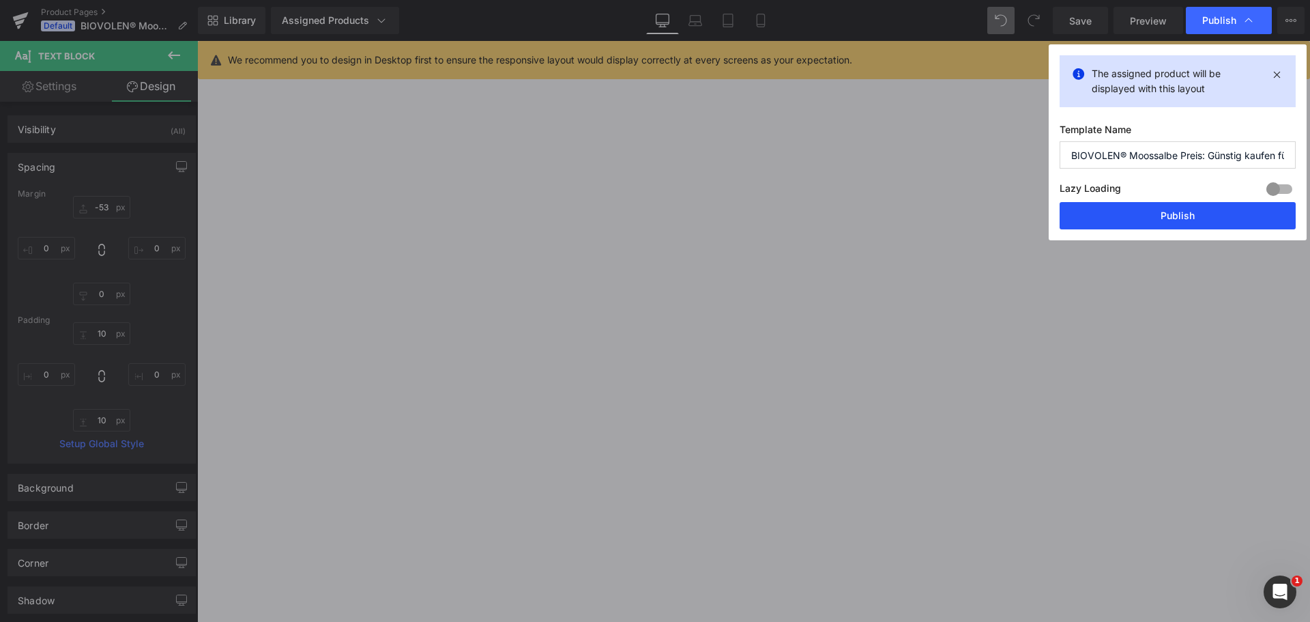
click at [1188, 225] on button "Publish" at bounding box center [1178, 215] width 236 height 27
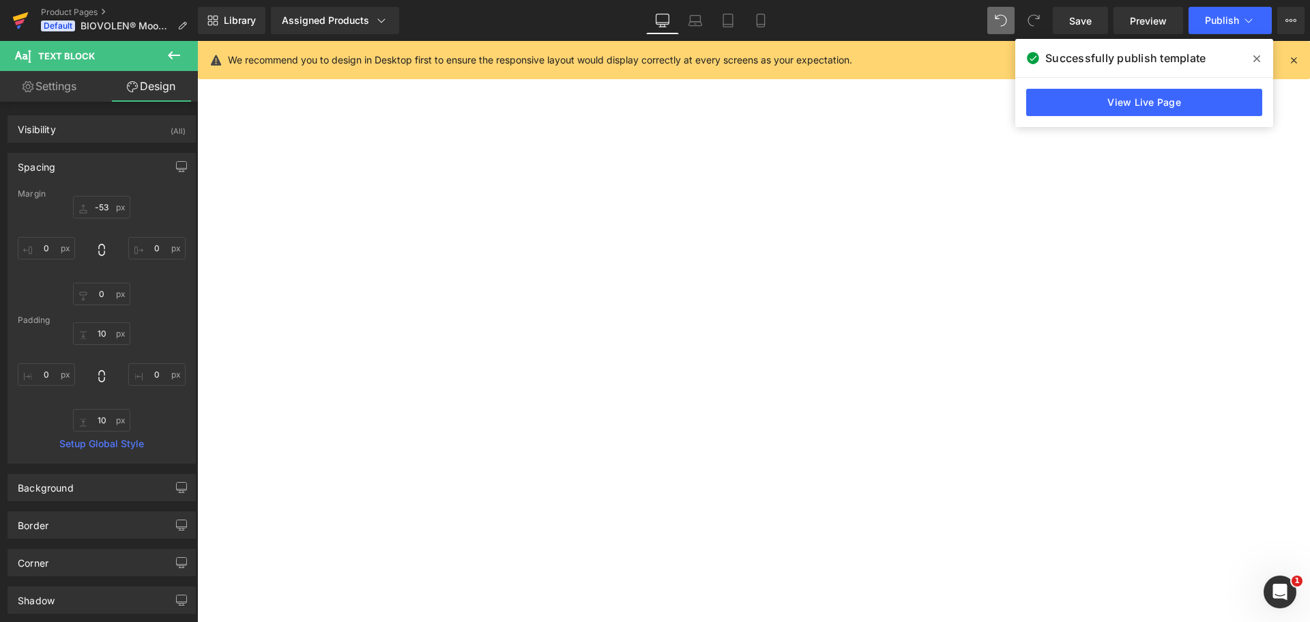
click at [18, 13] on icon at bounding box center [20, 20] width 16 height 34
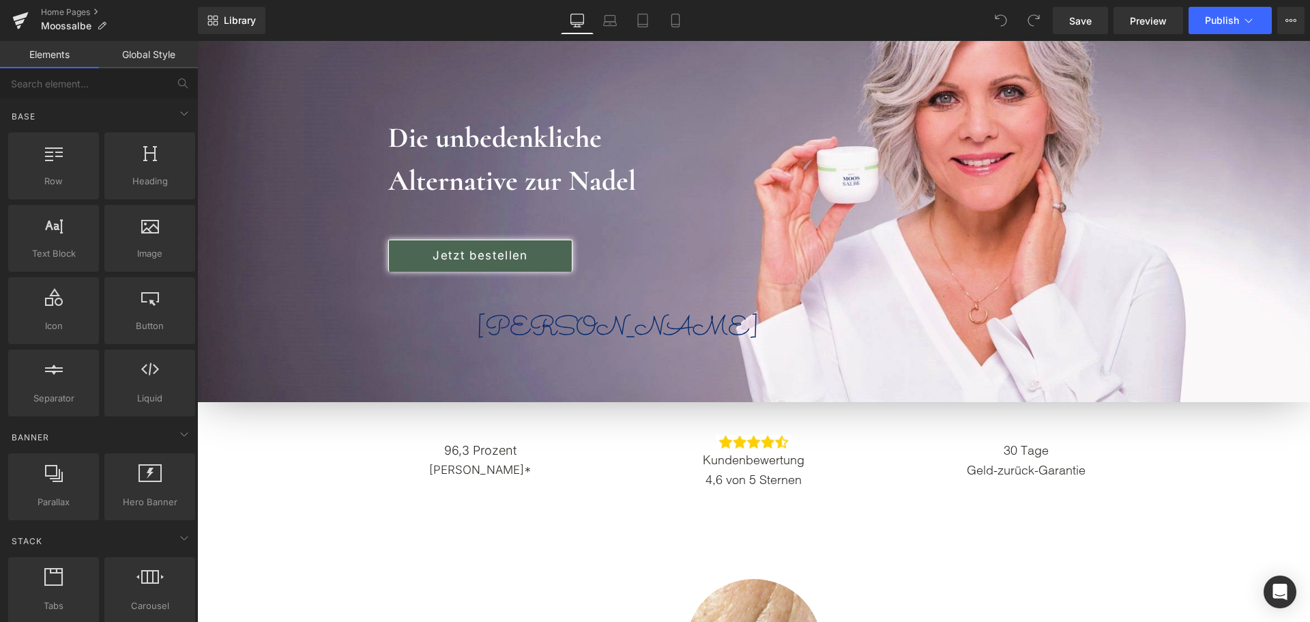
scroll to position [478, 0]
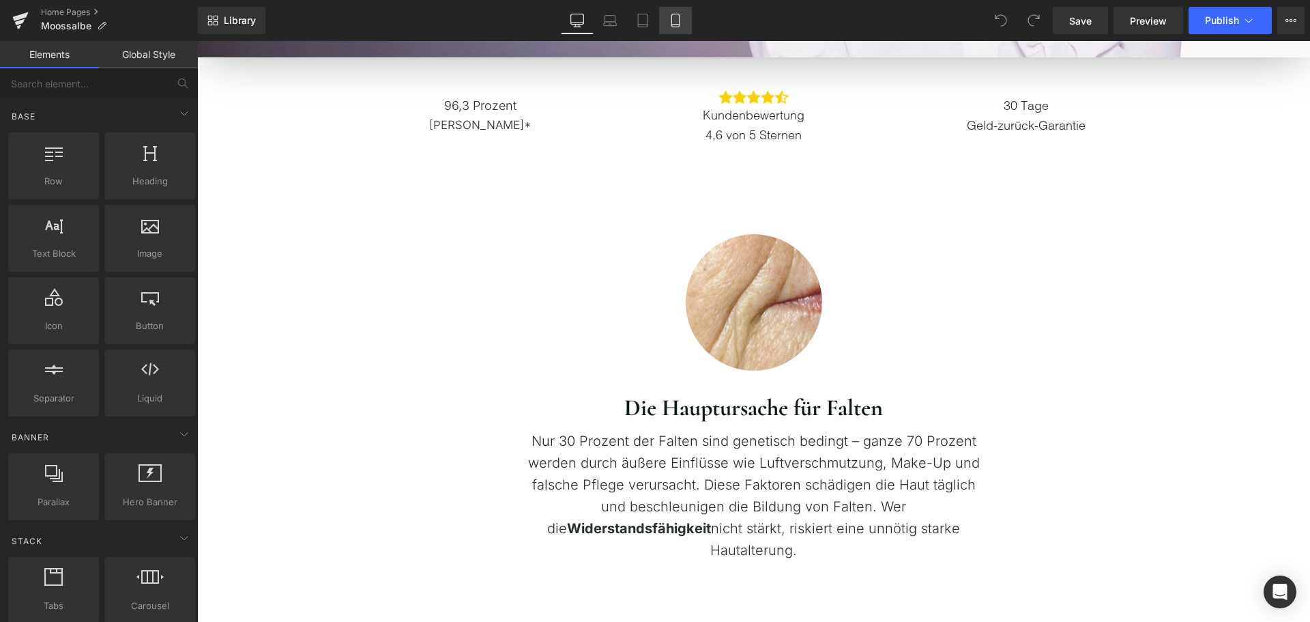
click at [685, 23] on link "Mobile" at bounding box center [675, 20] width 33 height 27
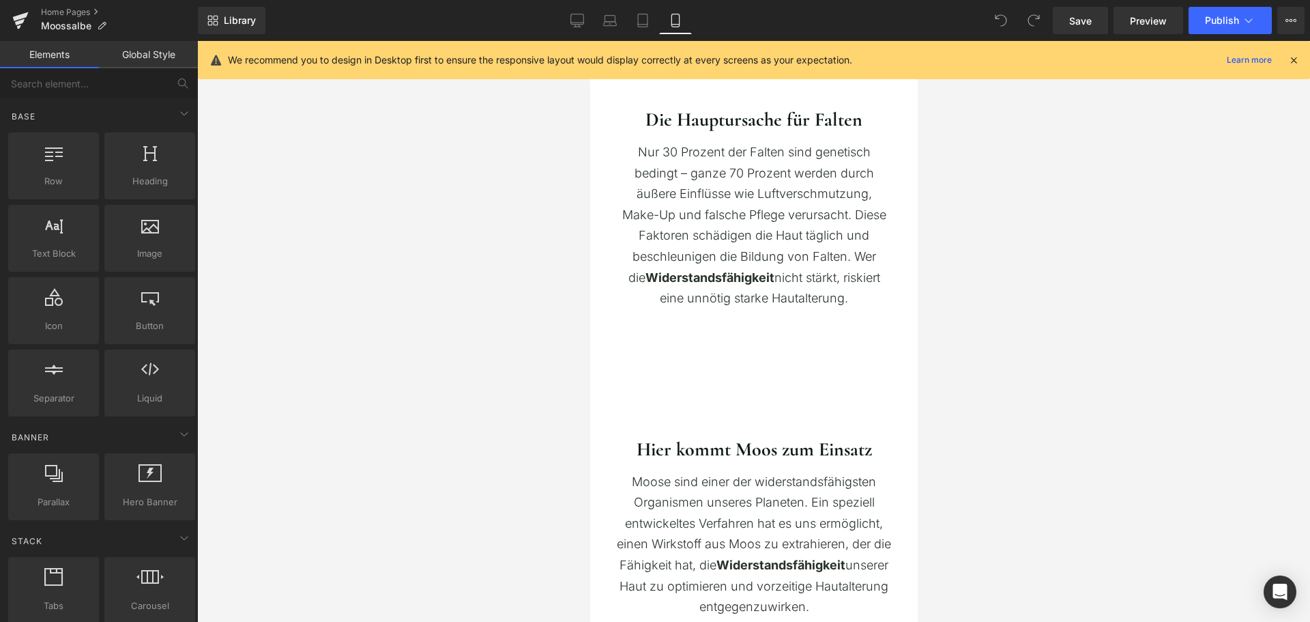
scroll to position [68, 0]
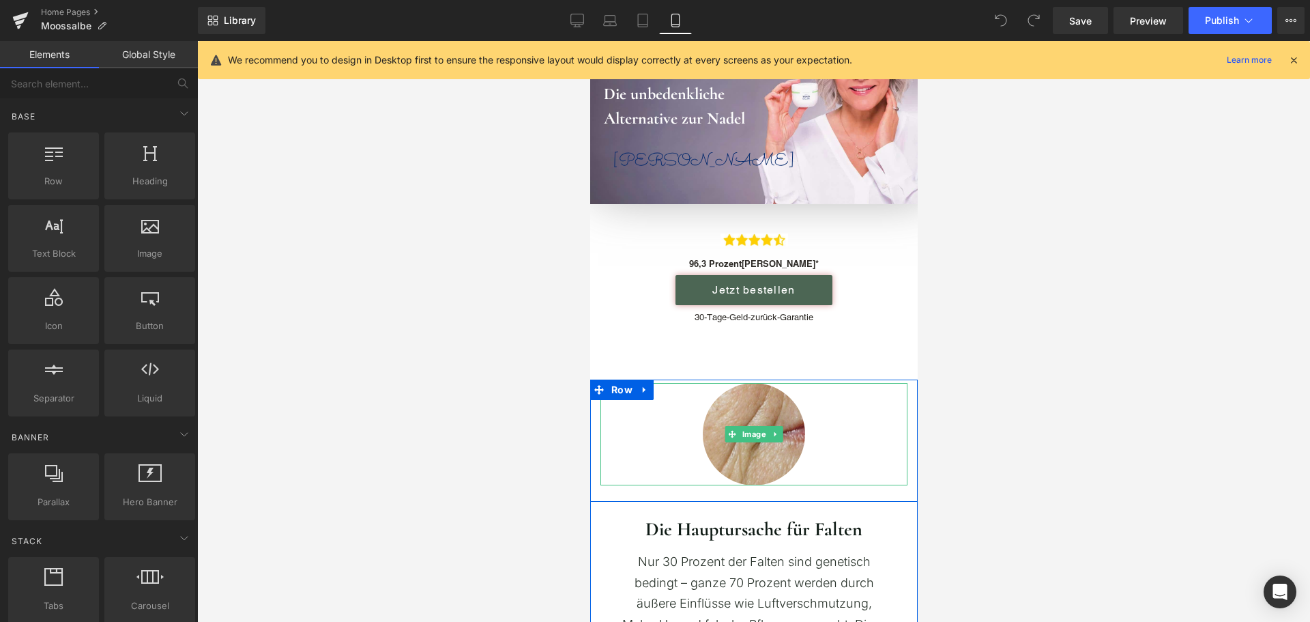
click at [752, 401] on img at bounding box center [753, 434] width 102 height 102
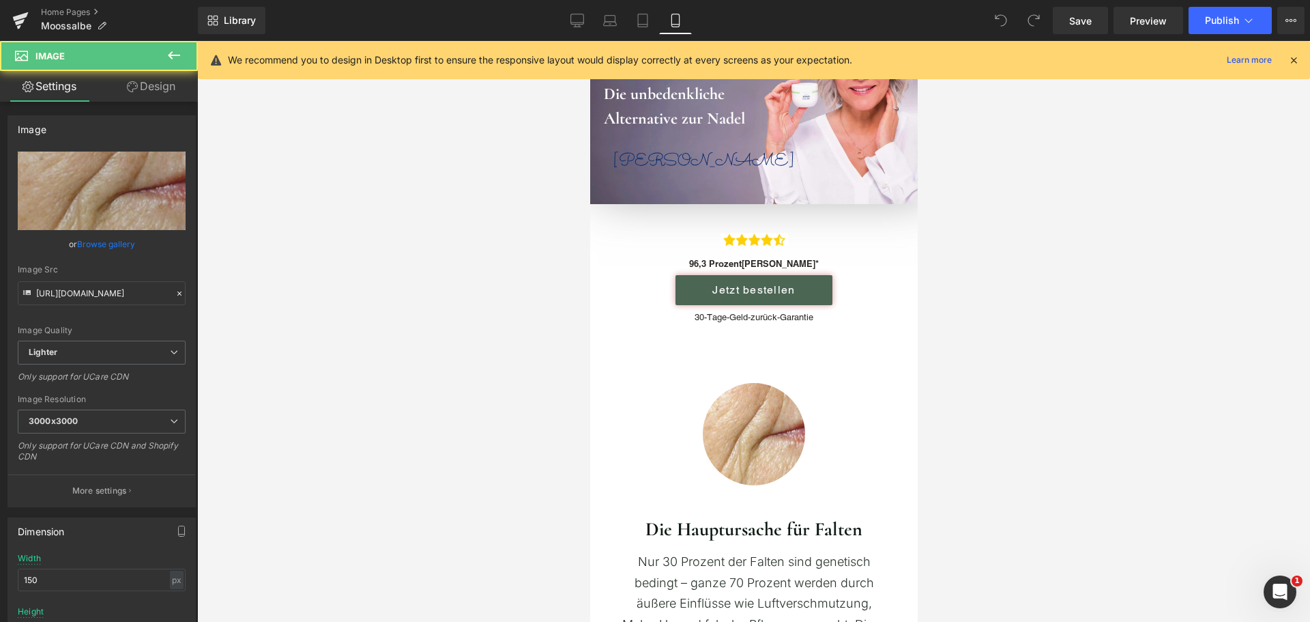
scroll to position [0, 0]
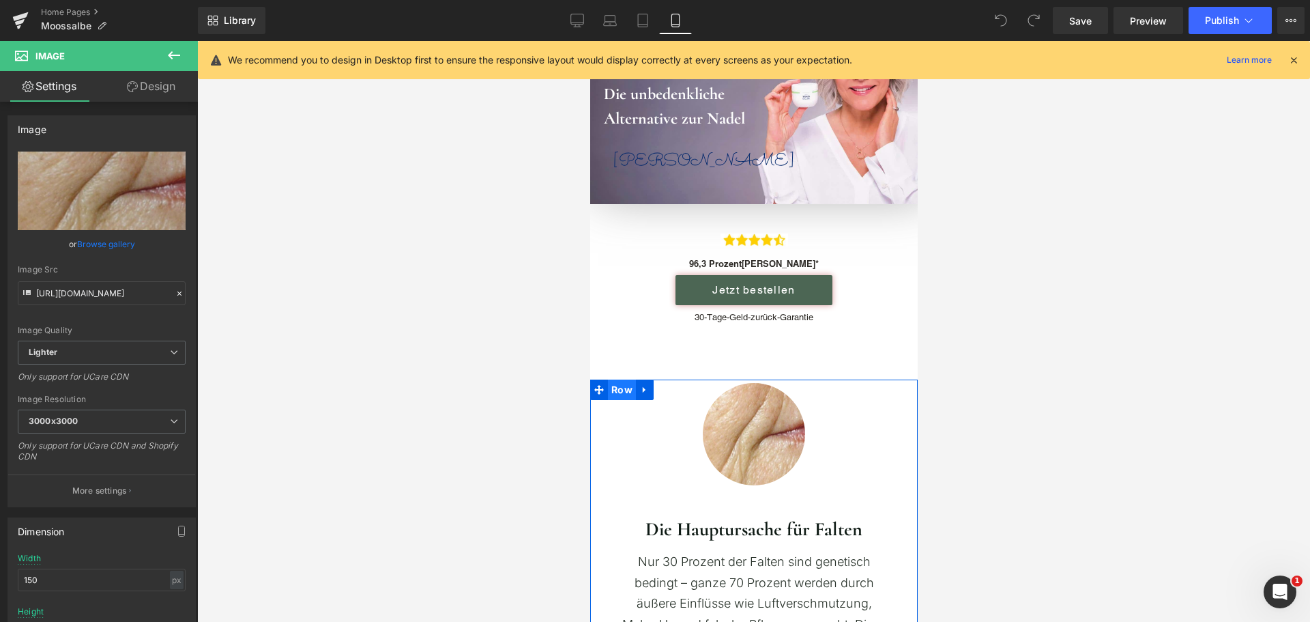
click at [621, 386] on span "Row" at bounding box center [621, 389] width 28 height 20
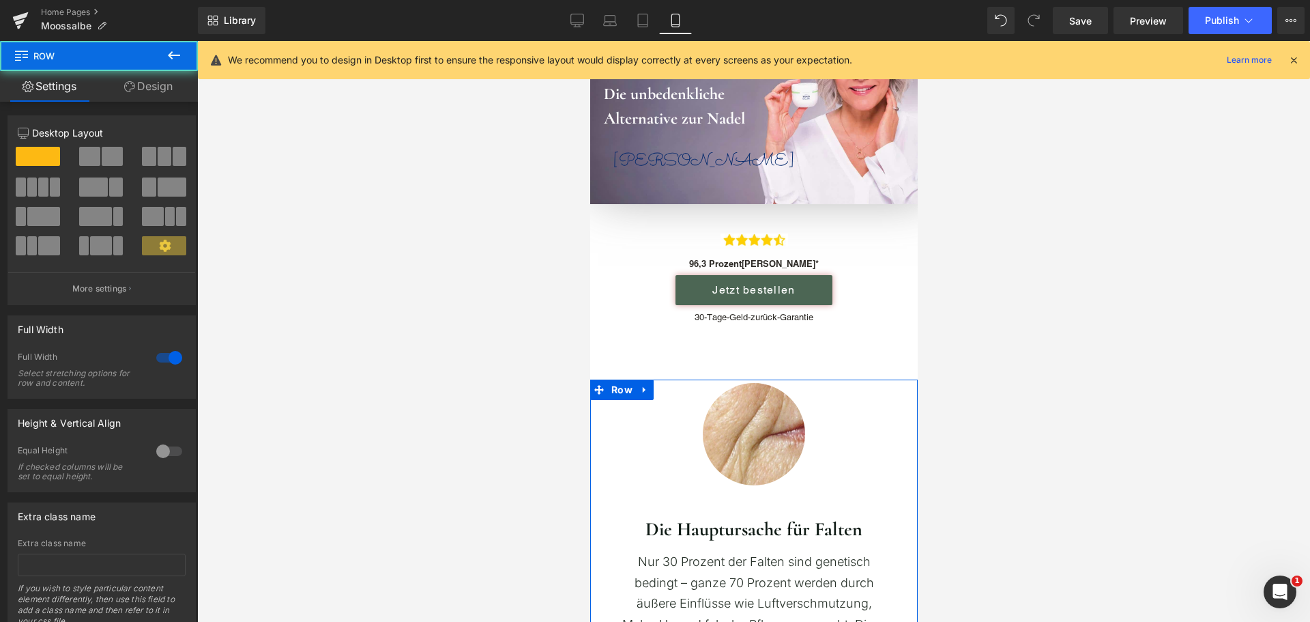
click at [165, 89] on link "Design" at bounding box center [148, 86] width 99 height 31
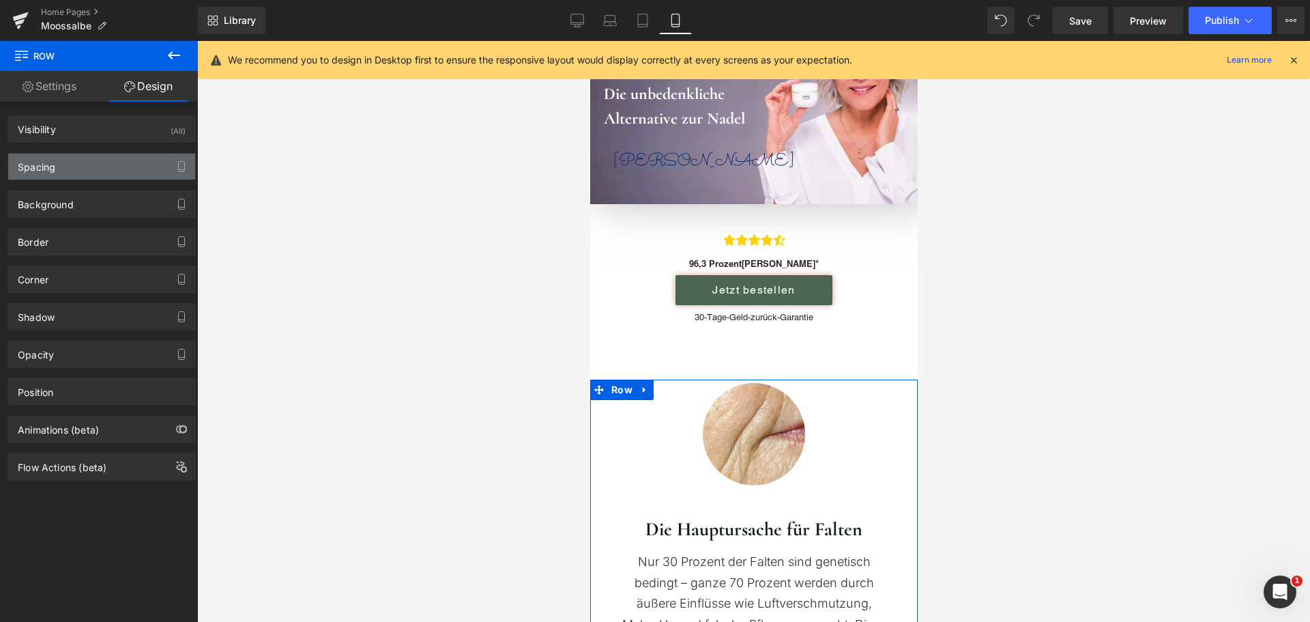
click at [111, 170] on div "Spacing" at bounding box center [101, 167] width 187 height 26
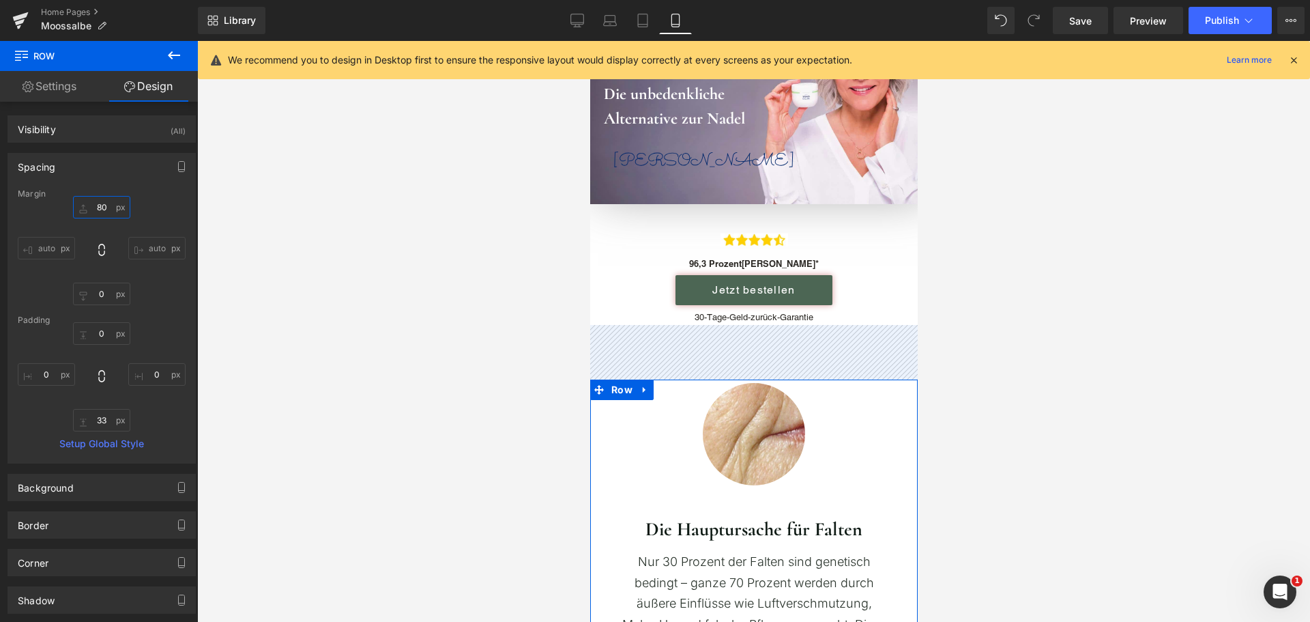
click at [113, 210] on input "80" at bounding box center [101, 207] width 57 height 23
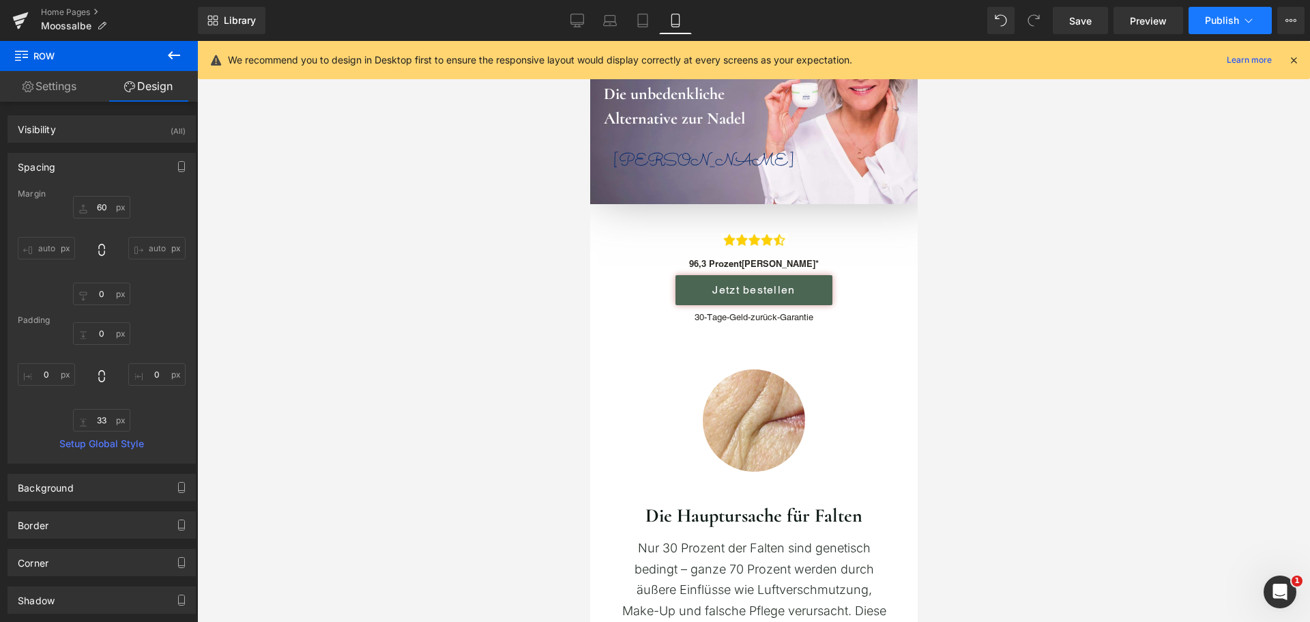
click at [1205, 10] on button "Publish" at bounding box center [1230, 20] width 83 height 27
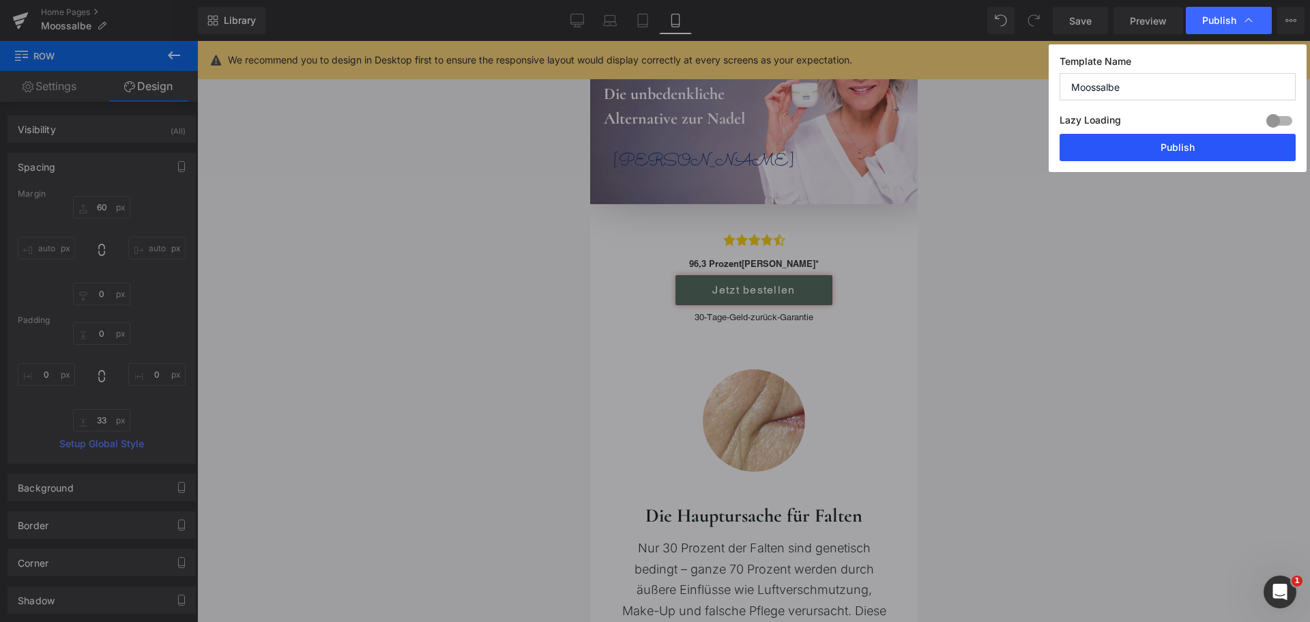
click at [1214, 149] on button "Publish" at bounding box center [1178, 147] width 236 height 27
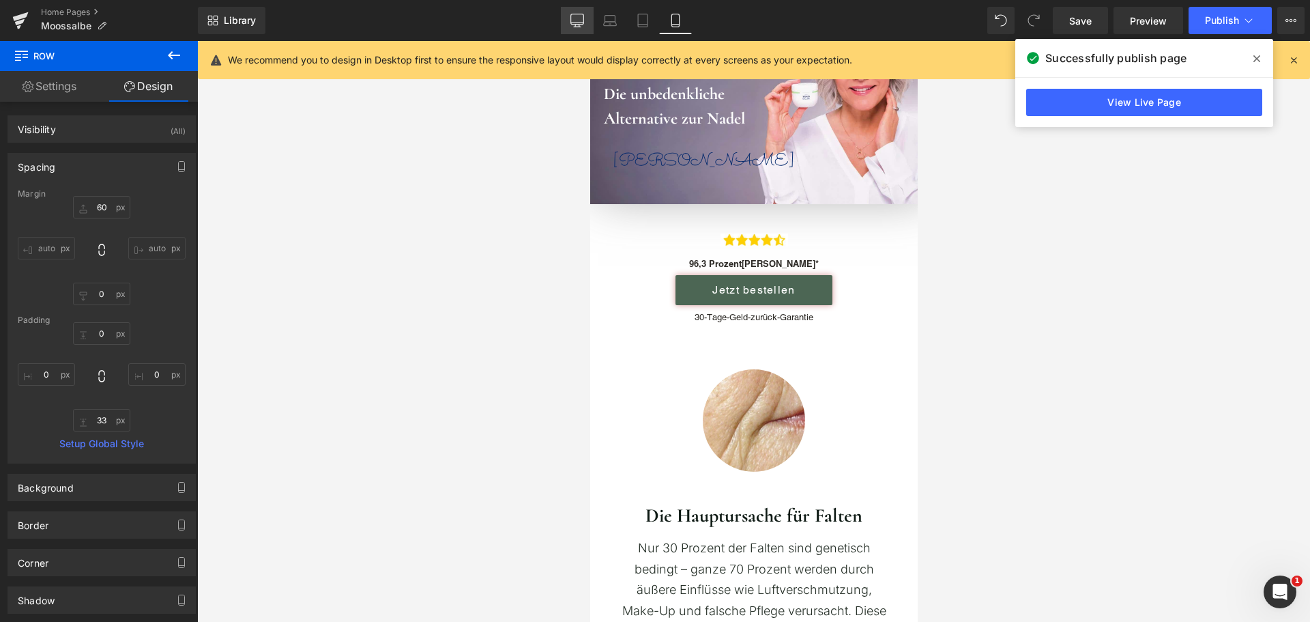
click at [579, 27] on link "Desktop" at bounding box center [577, 20] width 33 height 27
type input "100"
type input "0"
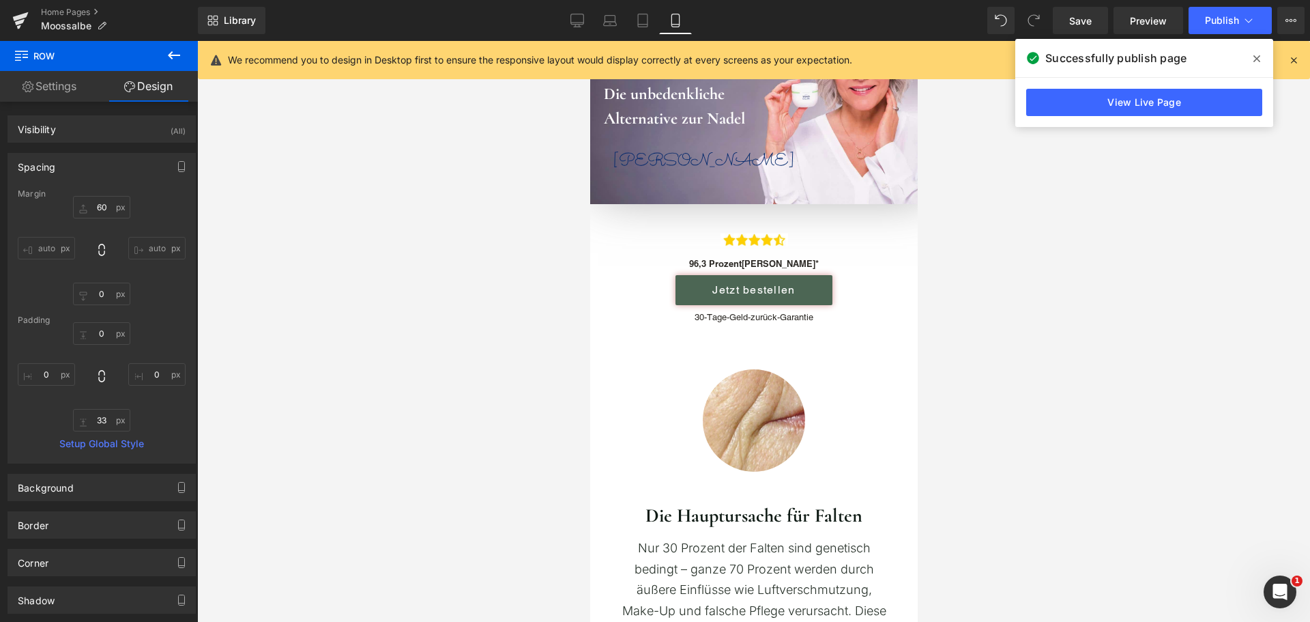
type input "74"
type input "0"
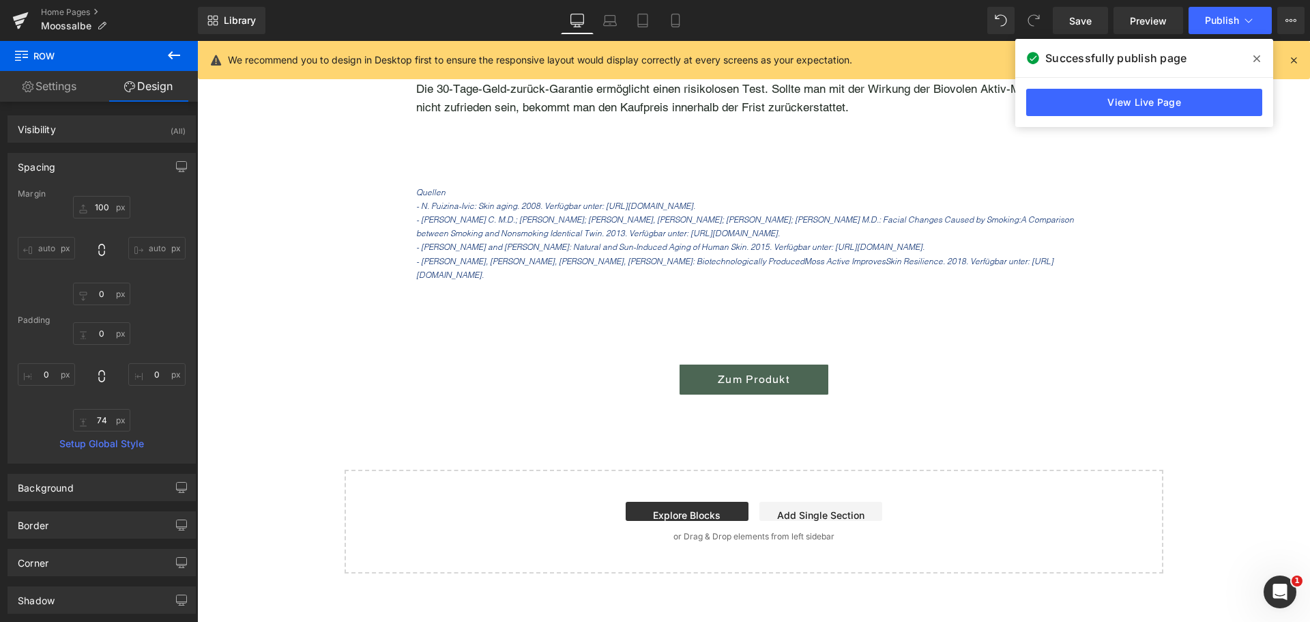
scroll to position [8954, 0]
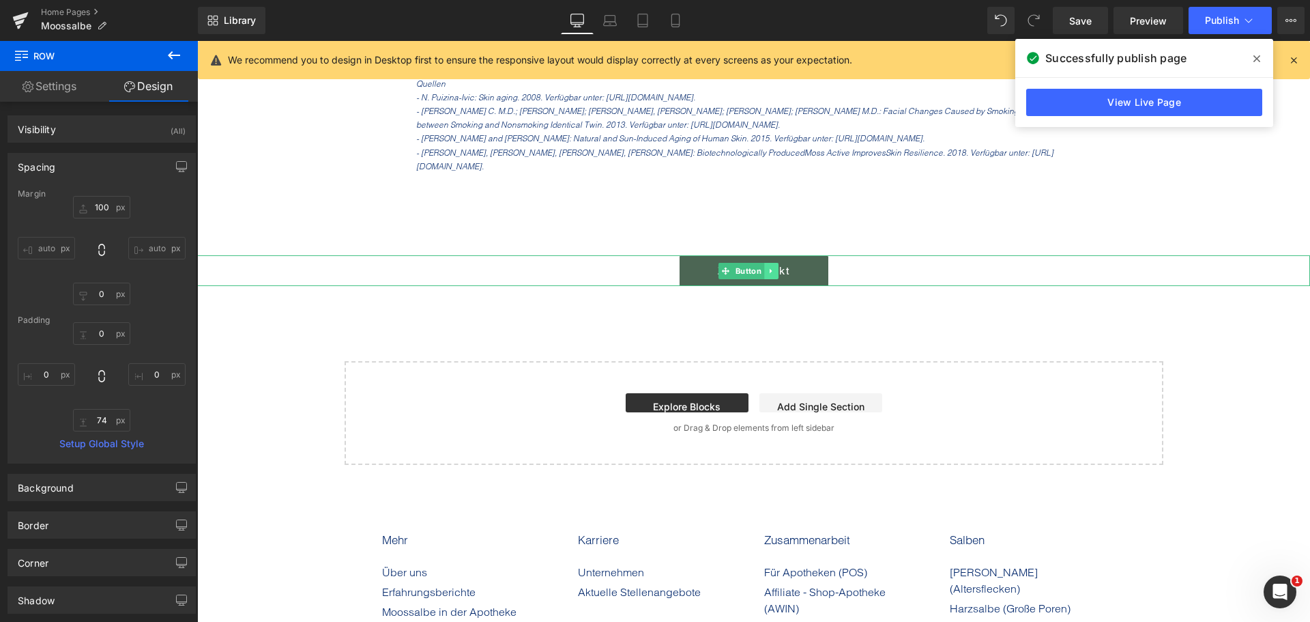
click at [765, 279] on link at bounding box center [771, 271] width 14 height 16
click at [765, 274] on icon at bounding box center [765, 271] width 8 height 8
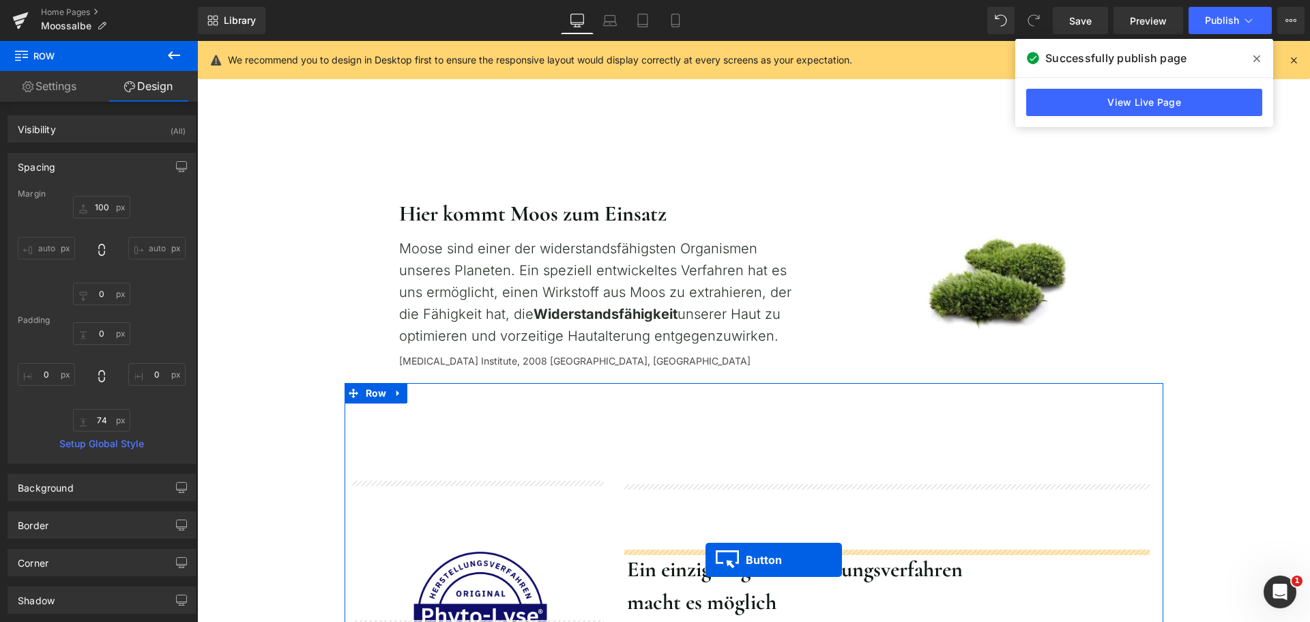
scroll to position [1078, 0]
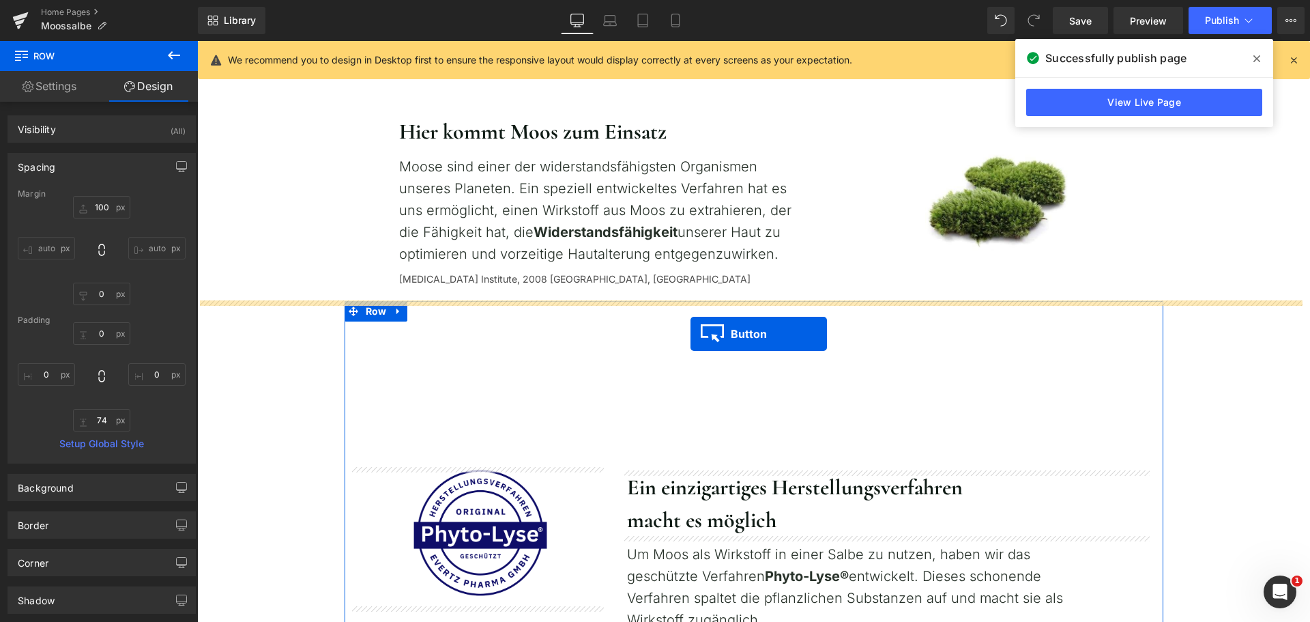
drag, startPoint x: 730, startPoint y: 341, endPoint x: 691, endPoint y: 334, distance: 39.5
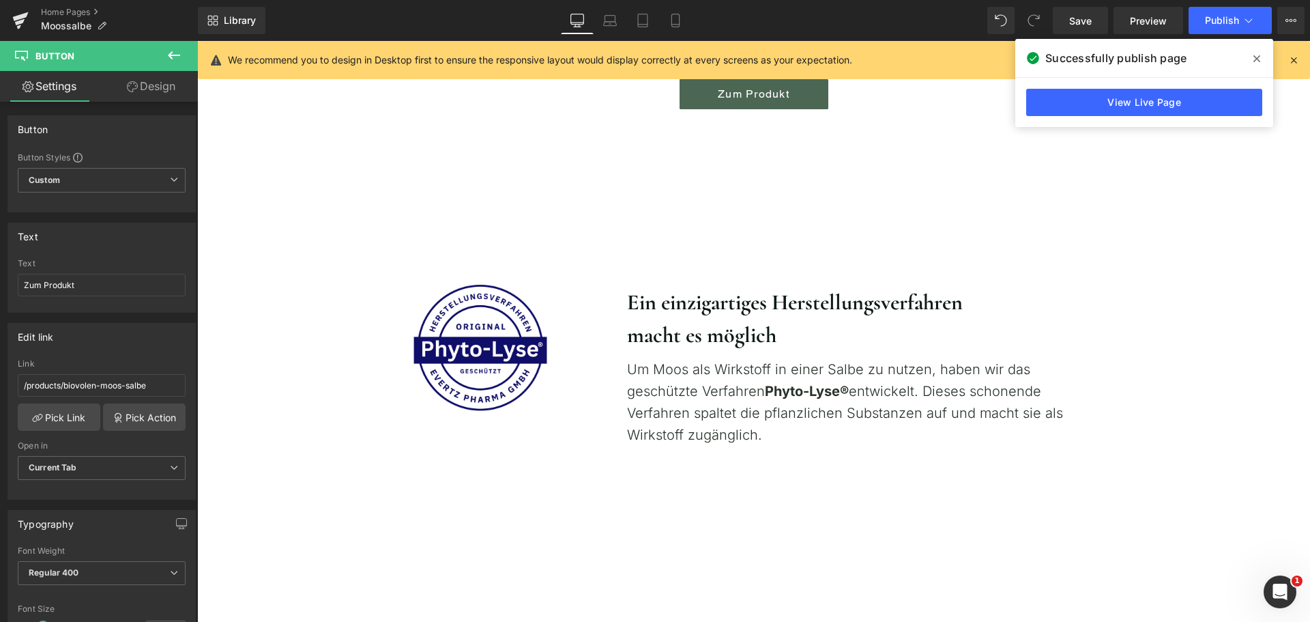
scroll to position [1146, 0]
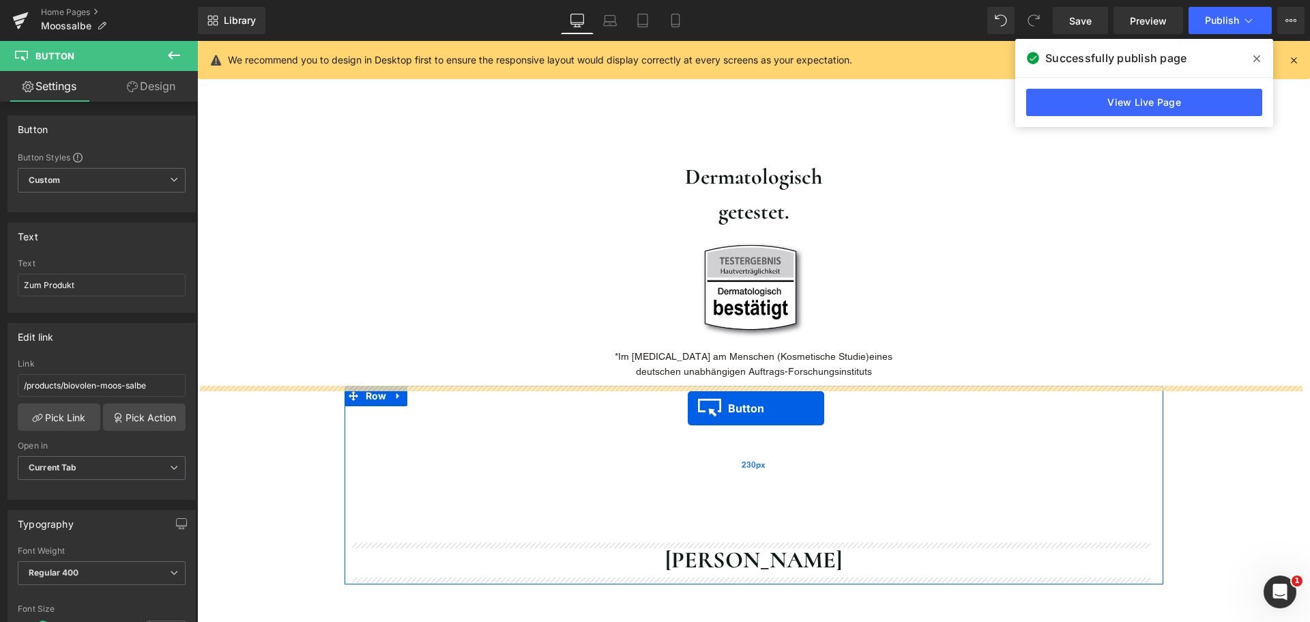
drag, startPoint x: 723, startPoint y: 254, endPoint x: 688, endPoint y: 408, distance: 158.3
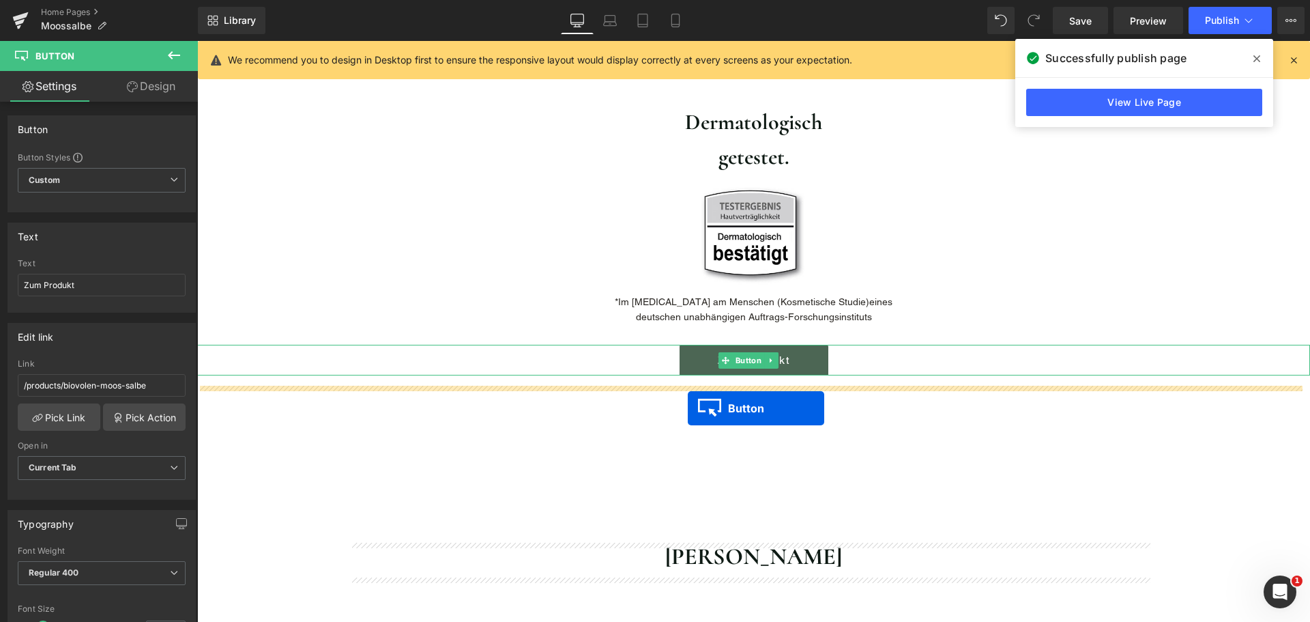
scroll to position [1733, 0]
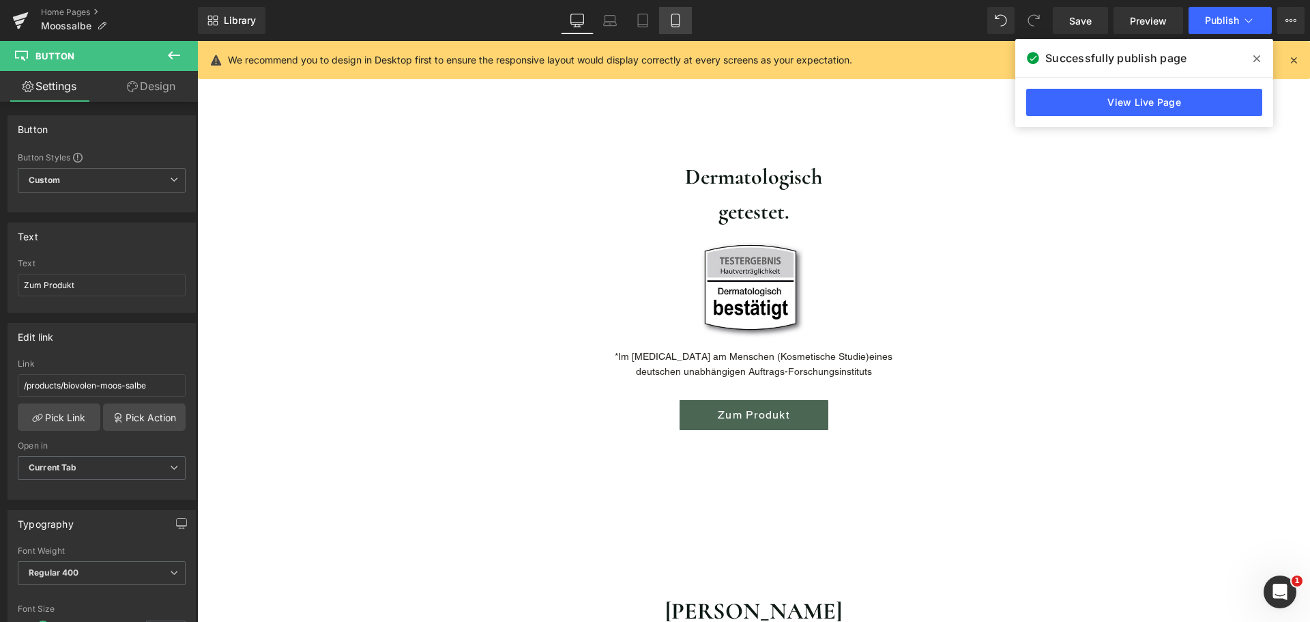
click at [674, 25] on icon at bounding box center [676, 21] width 14 height 14
type input "100"
type input "#f4adad"
type input "100"
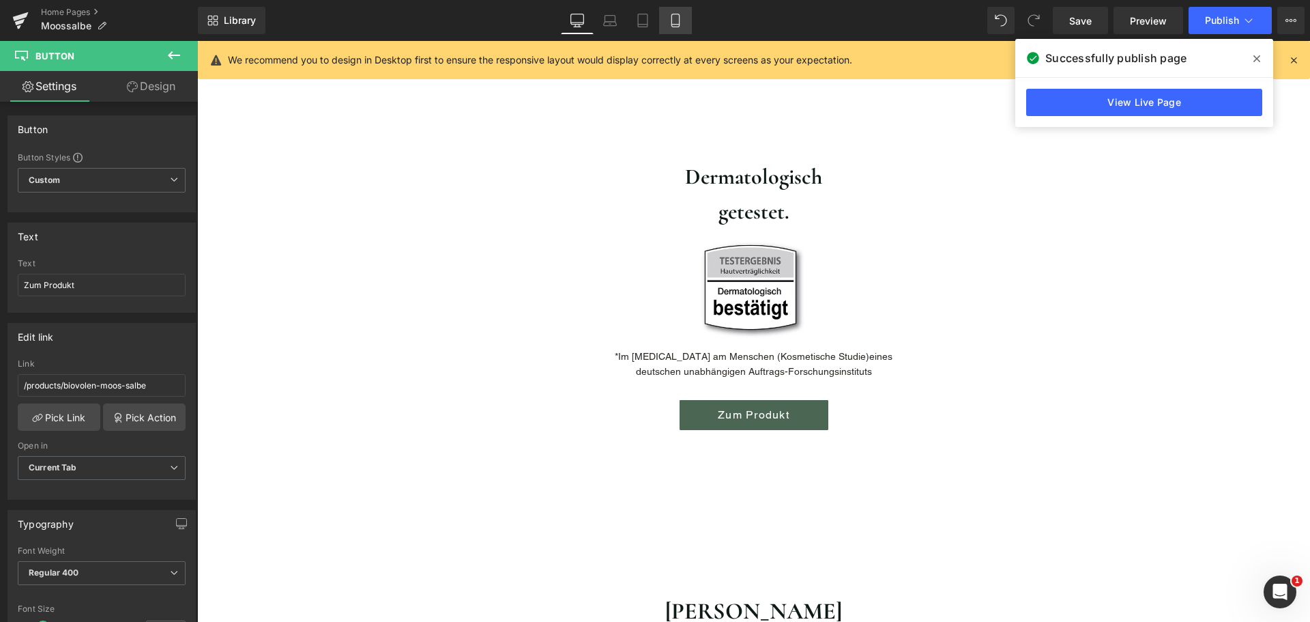
type input "#ffffff"
type input "100"
type input "250"
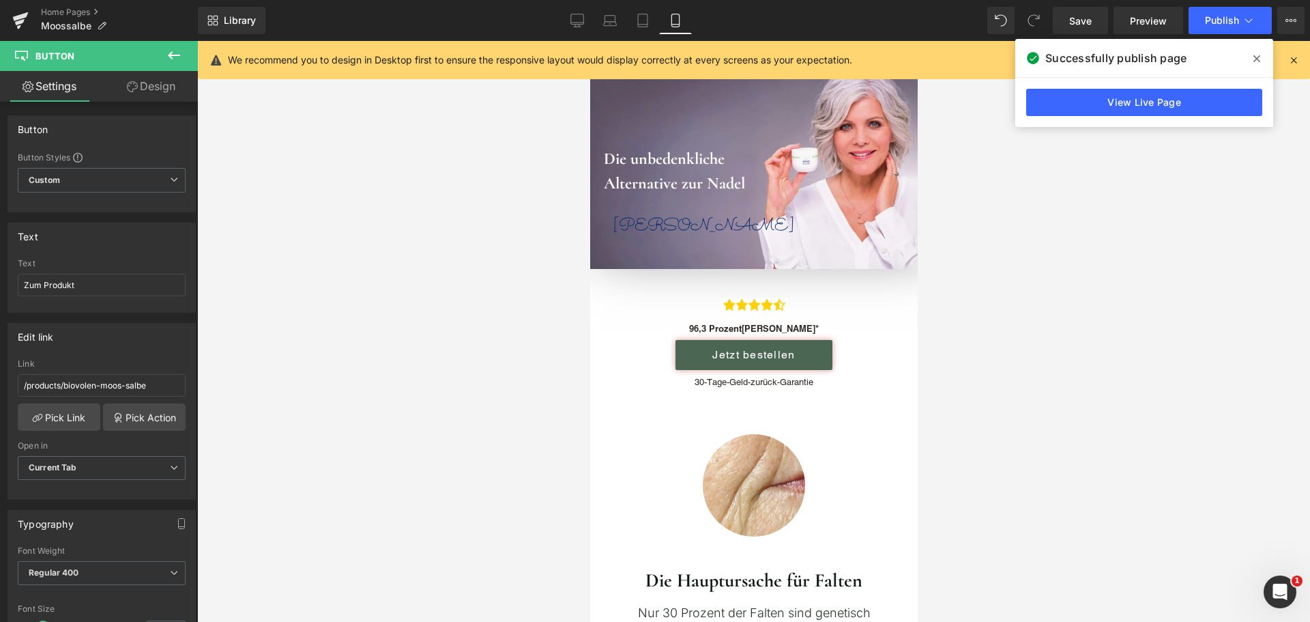
scroll to position [0, 0]
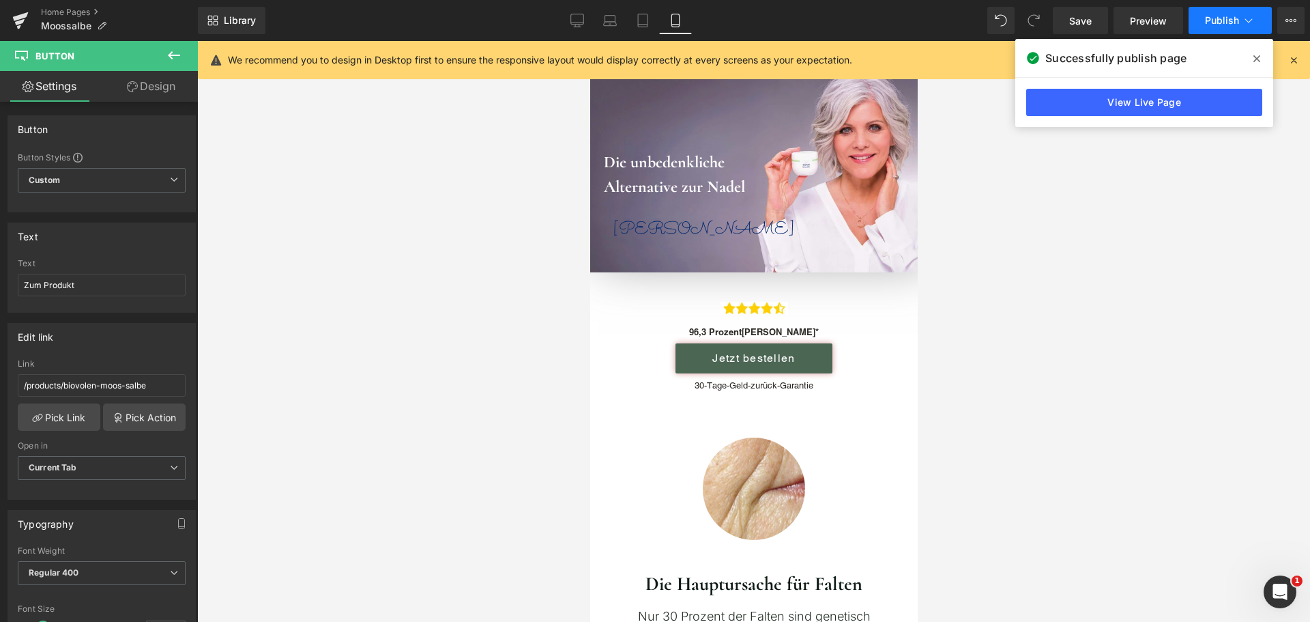
click at [1226, 20] on span "Publish" at bounding box center [1222, 20] width 34 height 11
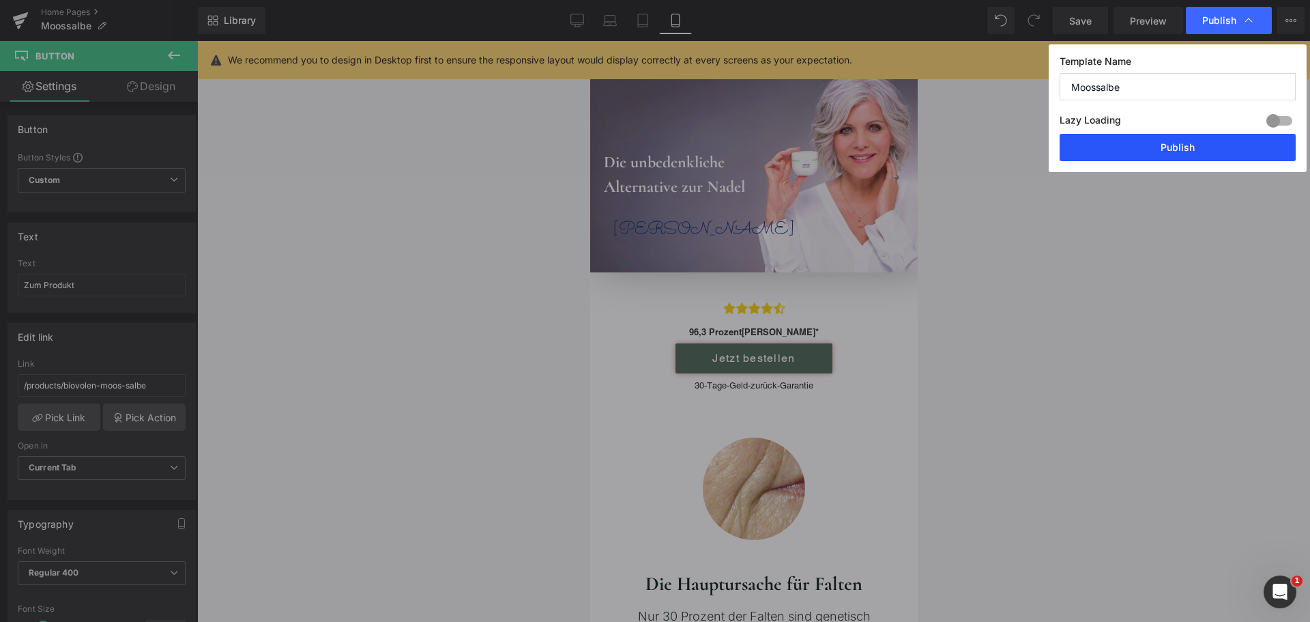
click at [1211, 139] on button "Publish" at bounding box center [1178, 147] width 236 height 27
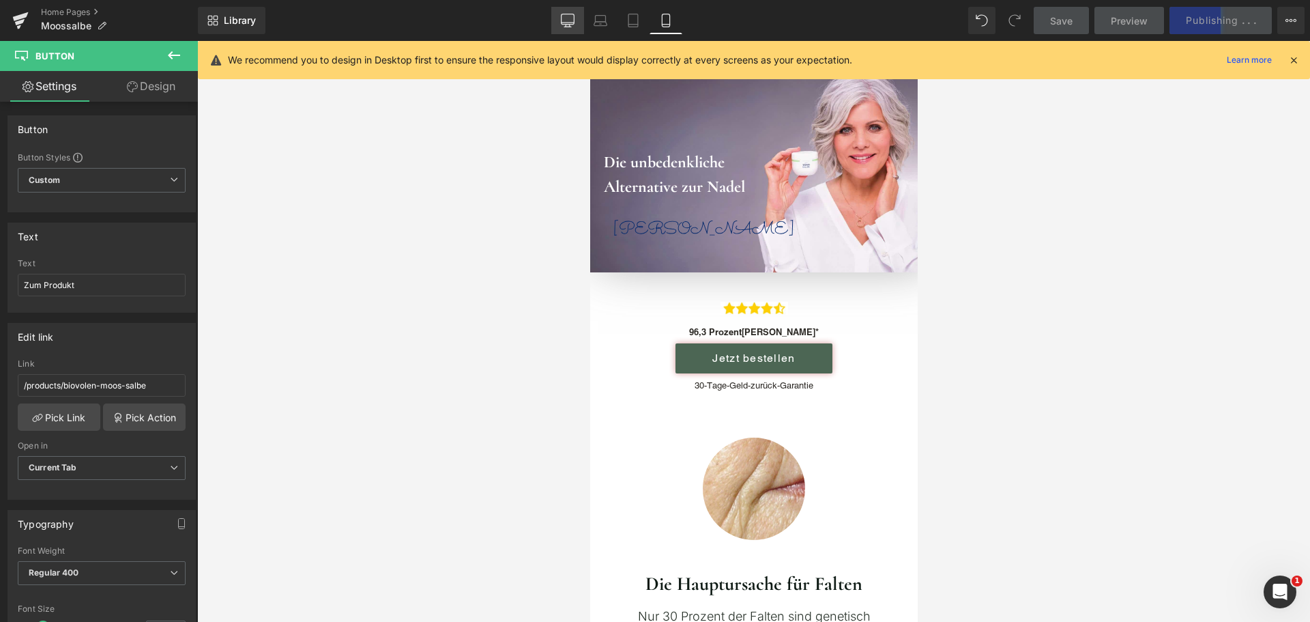
click at [566, 19] on icon at bounding box center [568, 21] width 14 height 14
type input "100"
type input "#dd9933"
type input "100"
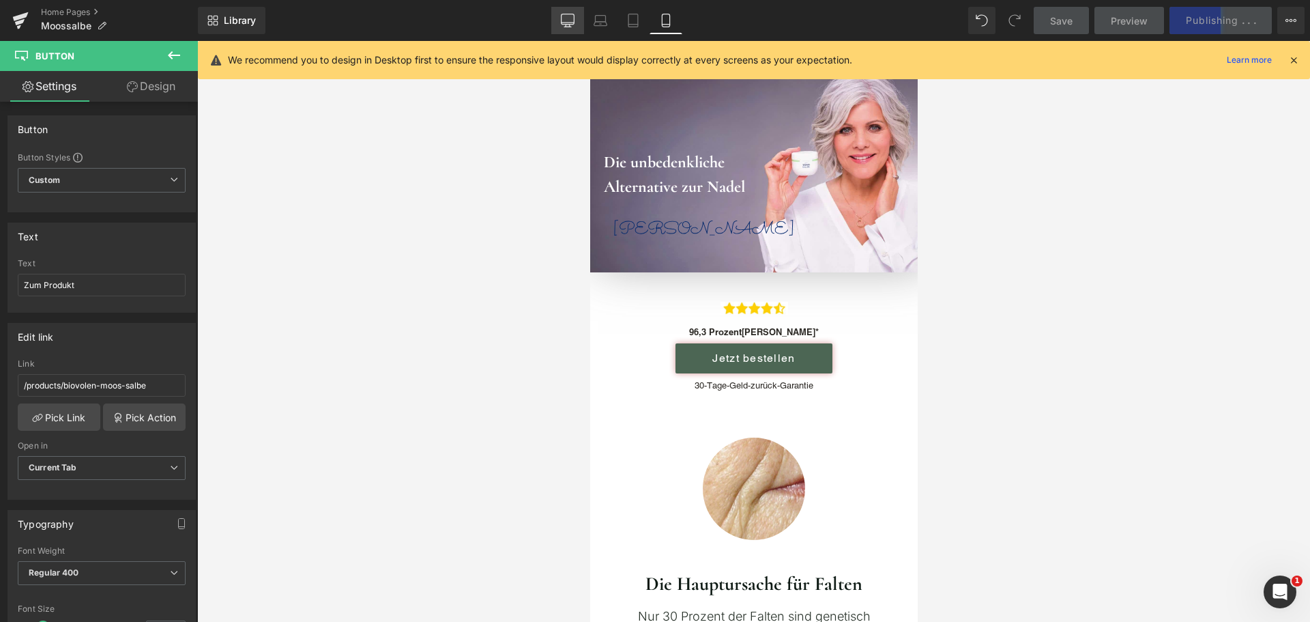
type input "#000000"
type input "100"
type input "220"
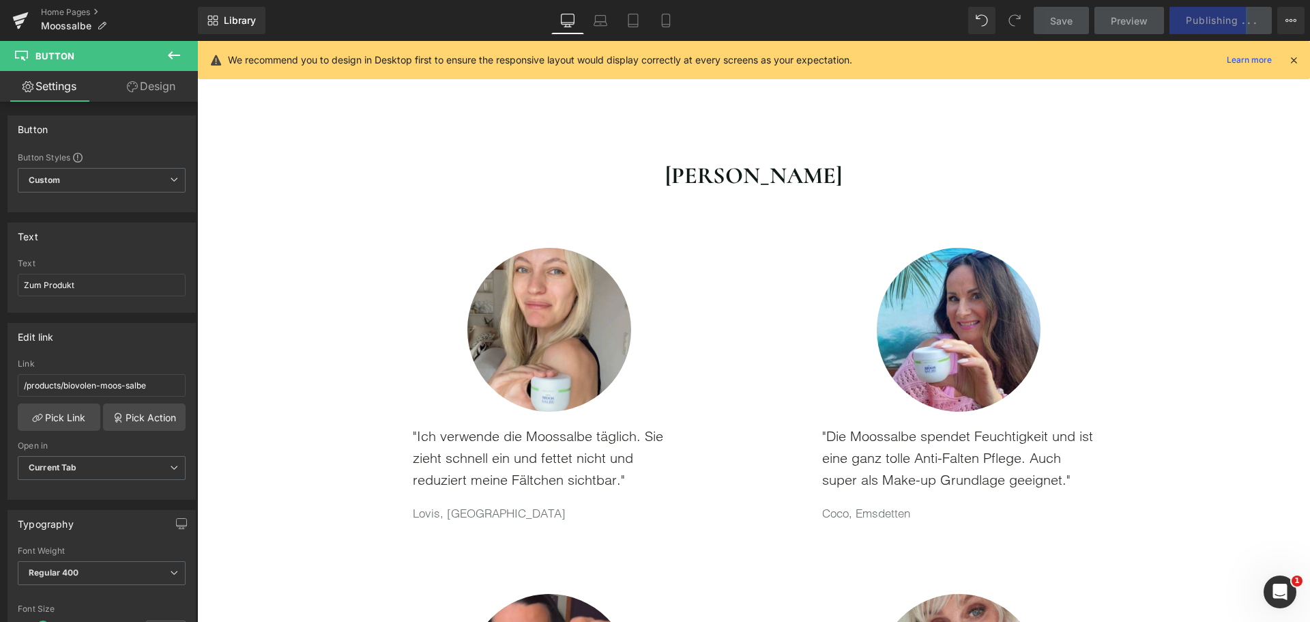
scroll to position [2175, 0]
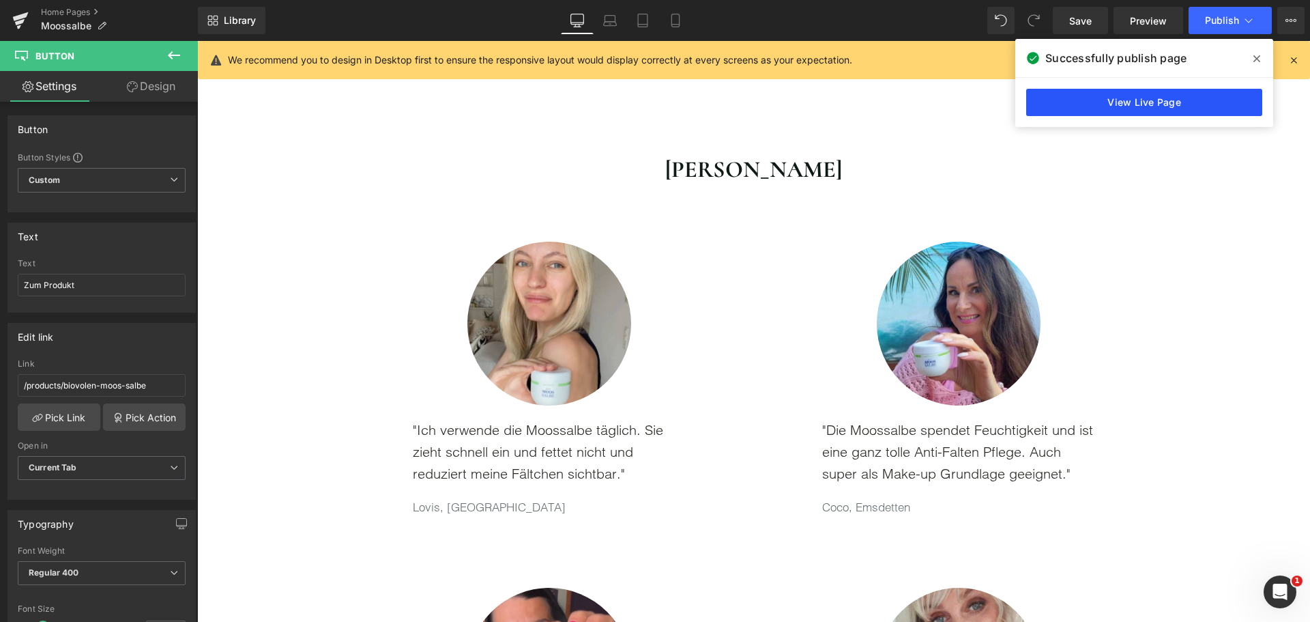
click at [1179, 100] on link "View Live Page" at bounding box center [1145, 102] width 236 height 27
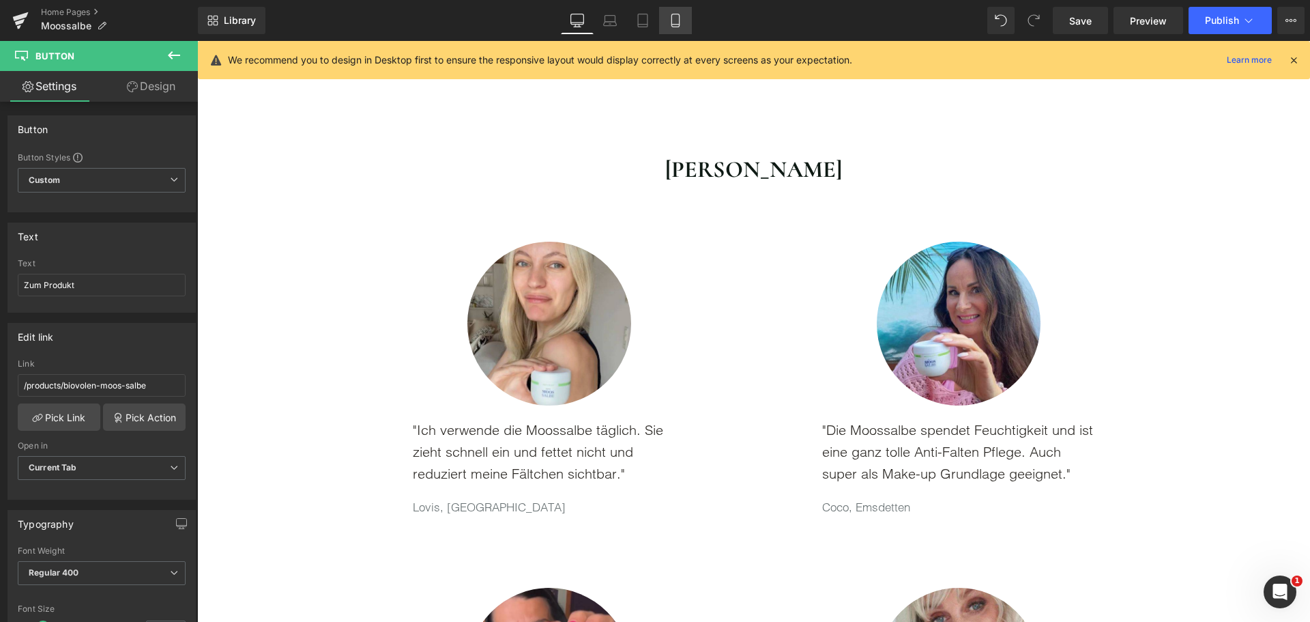
click at [679, 20] on icon at bounding box center [676, 20] width 8 height 13
type input "100"
type input "#f4adad"
type input "100"
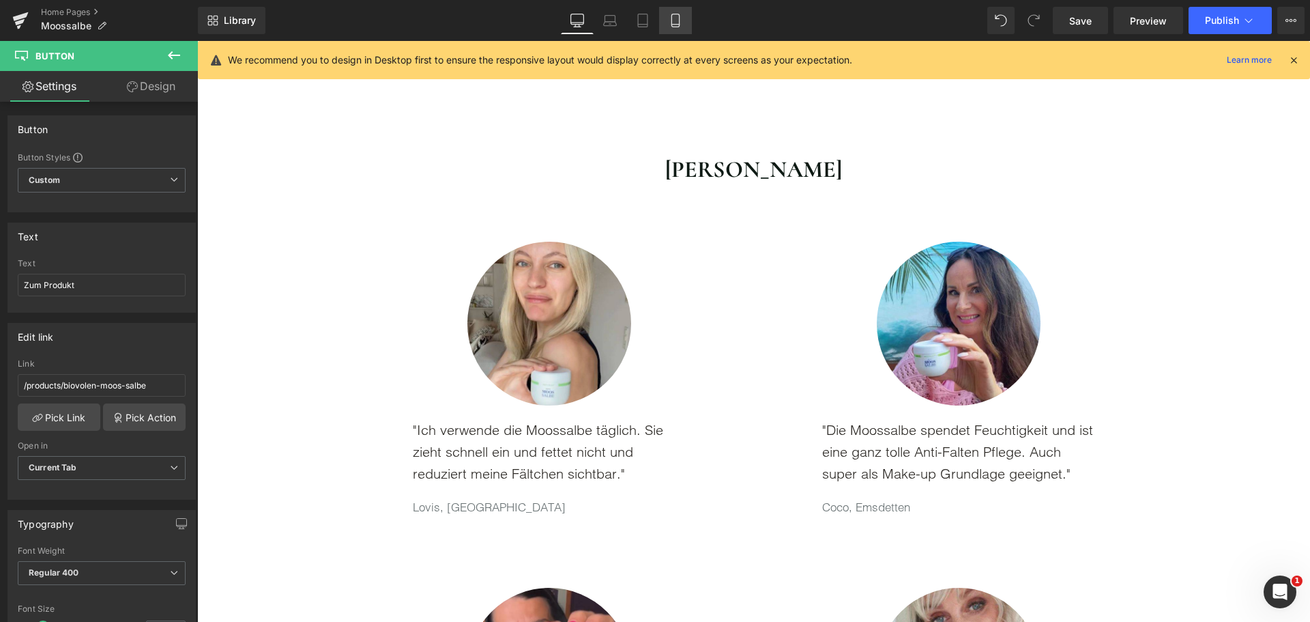
type input "#ffffff"
type input "100"
type input "250"
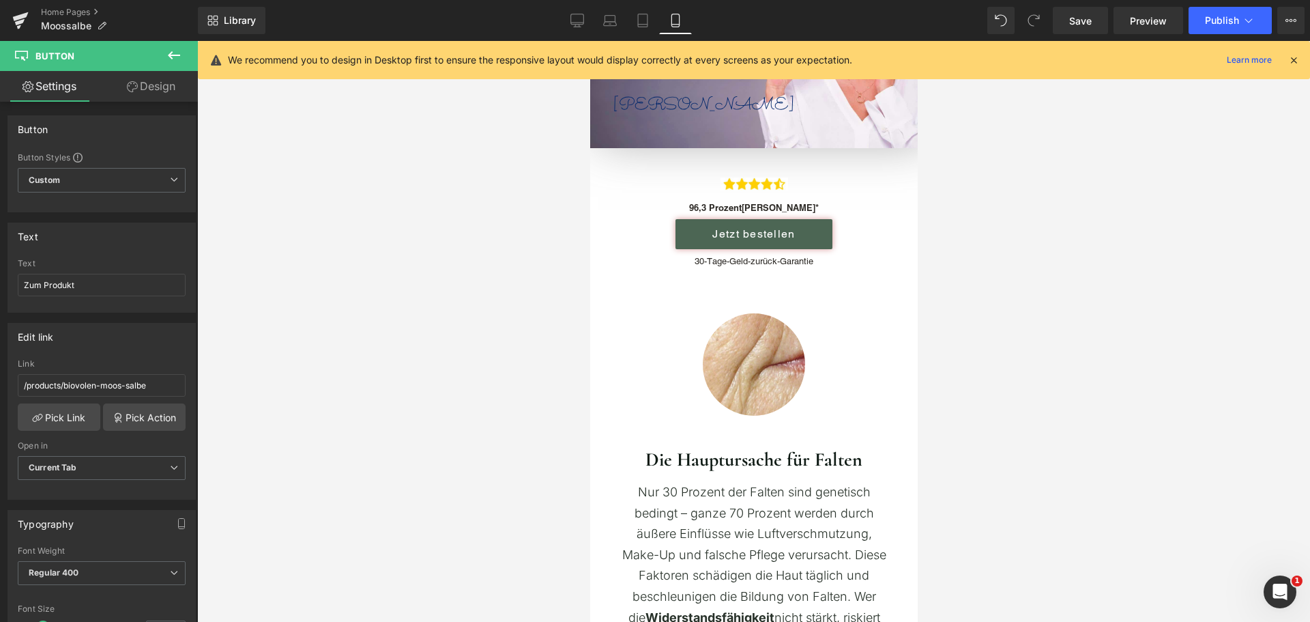
scroll to position [0, 0]
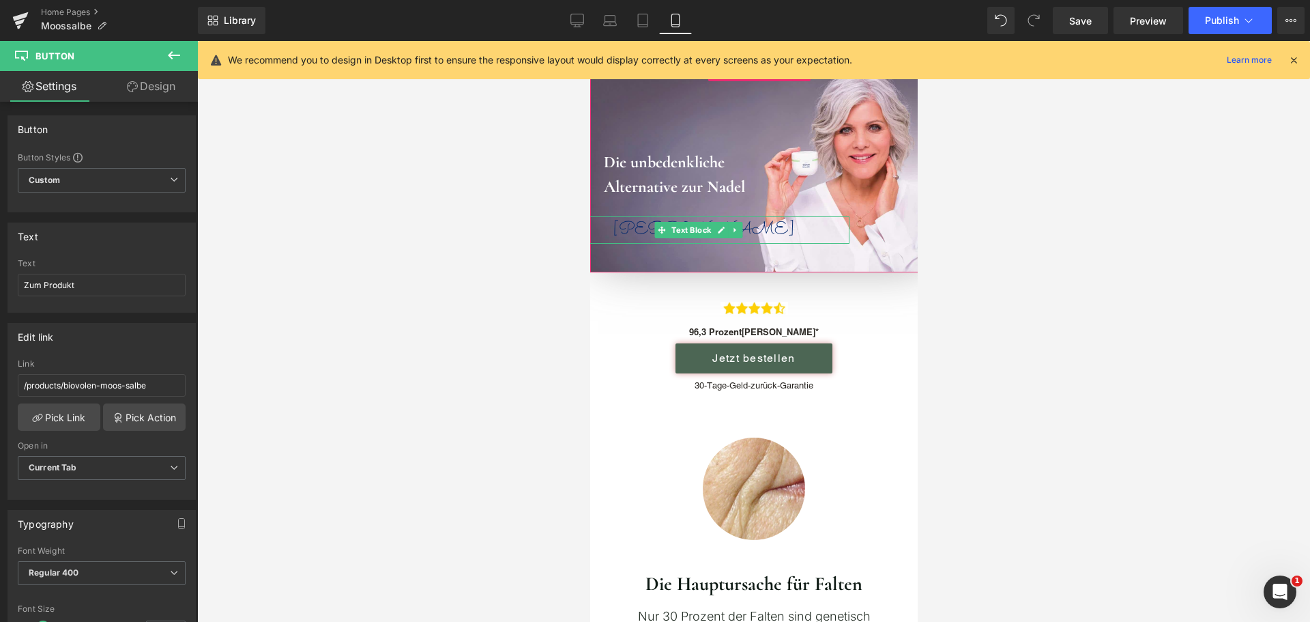
click at [650, 226] on p "[PERSON_NAME]" at bounding box center [703, 229] width 291 height 27
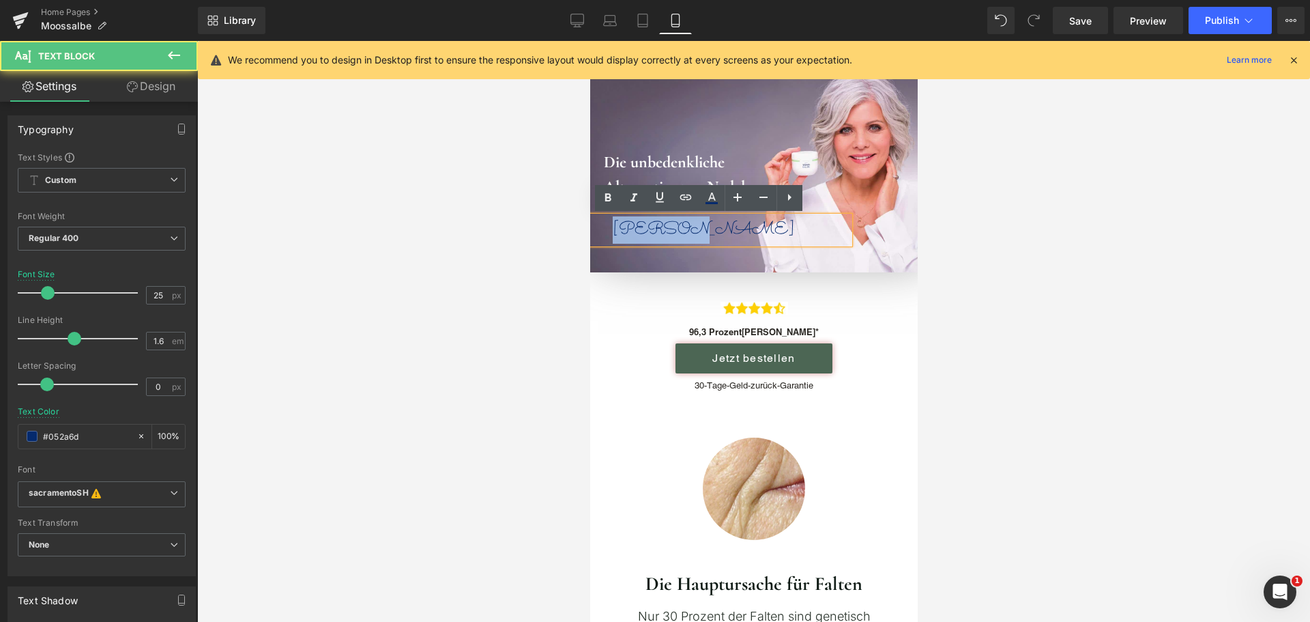
click at [650, 226] on p "[PERSON_NAME]" at bounding box center [703, 229] width 291 height 27
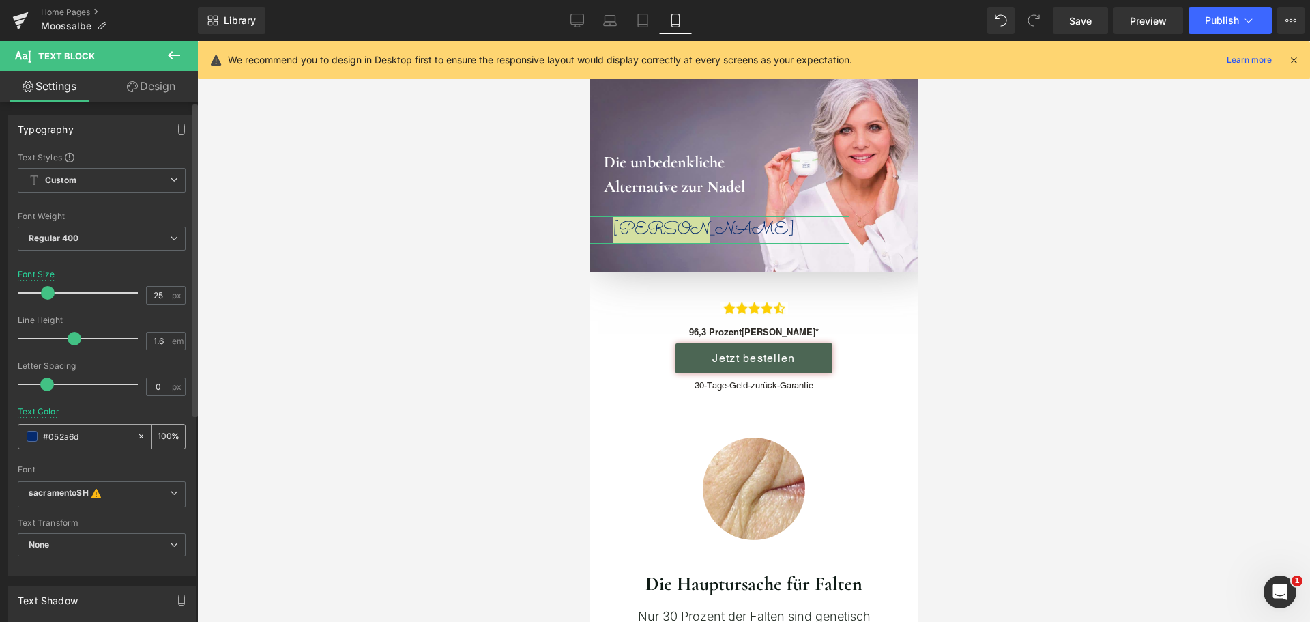
click at [33, 434] on span at bounding box center [32, 436] width 11 height 11
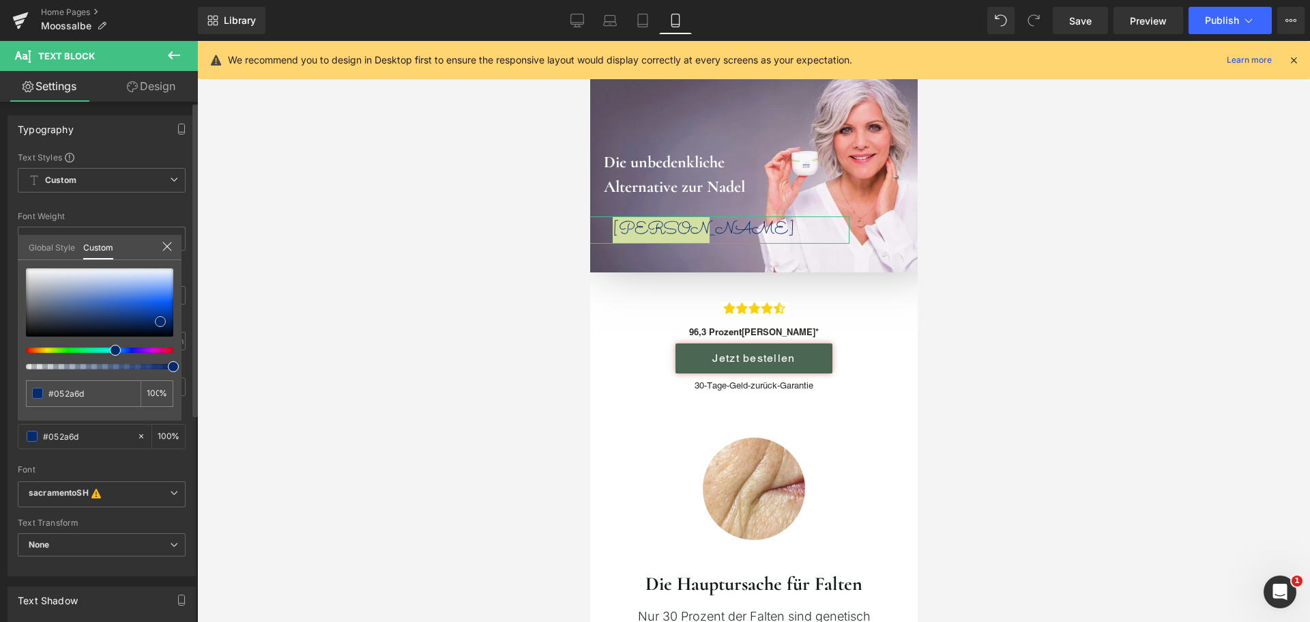
type input "#1d55bd"
click at [132, 307] on div at bounding box center [99, 302] width 147 height 68
type input "#568aeb"
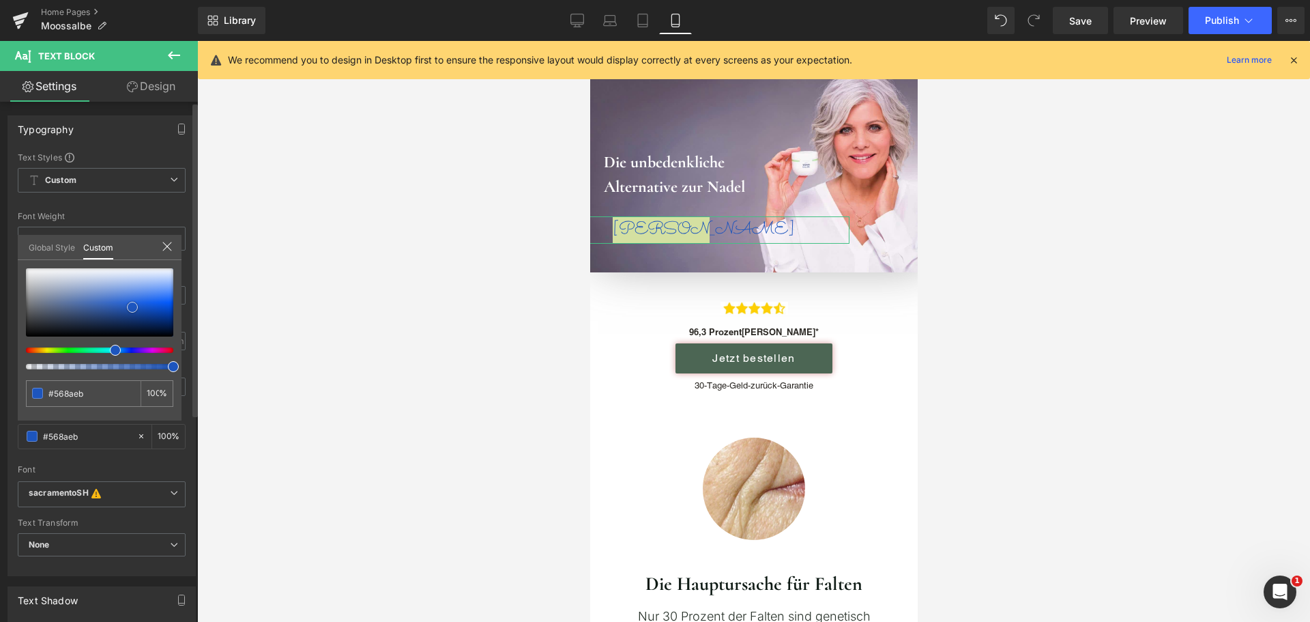
click at [142, 293] on div at bounding box center [99, 302] width 147 height 68
type input "#f5f8fe"
click at [157, 270] on div at bounding box center [99, 302] width 147 height 68
type input "#abc4f6"
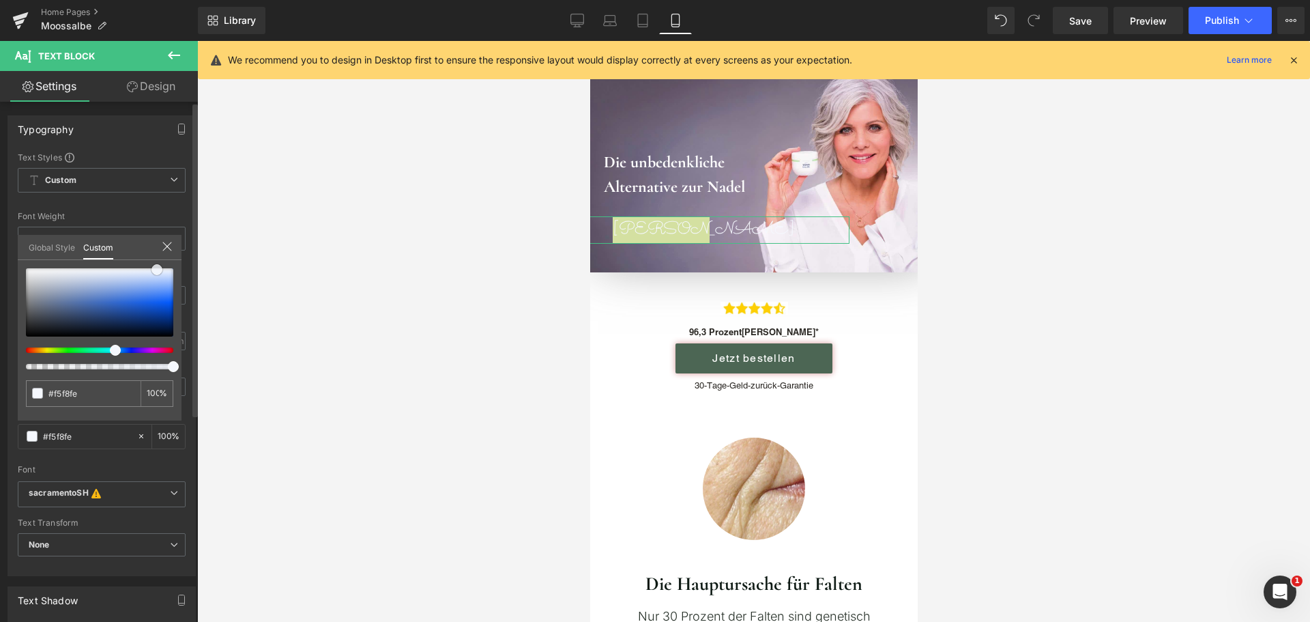
type input "#abc4f6"
click at [156, 281] on div at bounding box center [99, 302] width 147 height 68
type input "#1450c6"
click at [147, 307] on div at bounding box center [99, 302] width 147 height 68
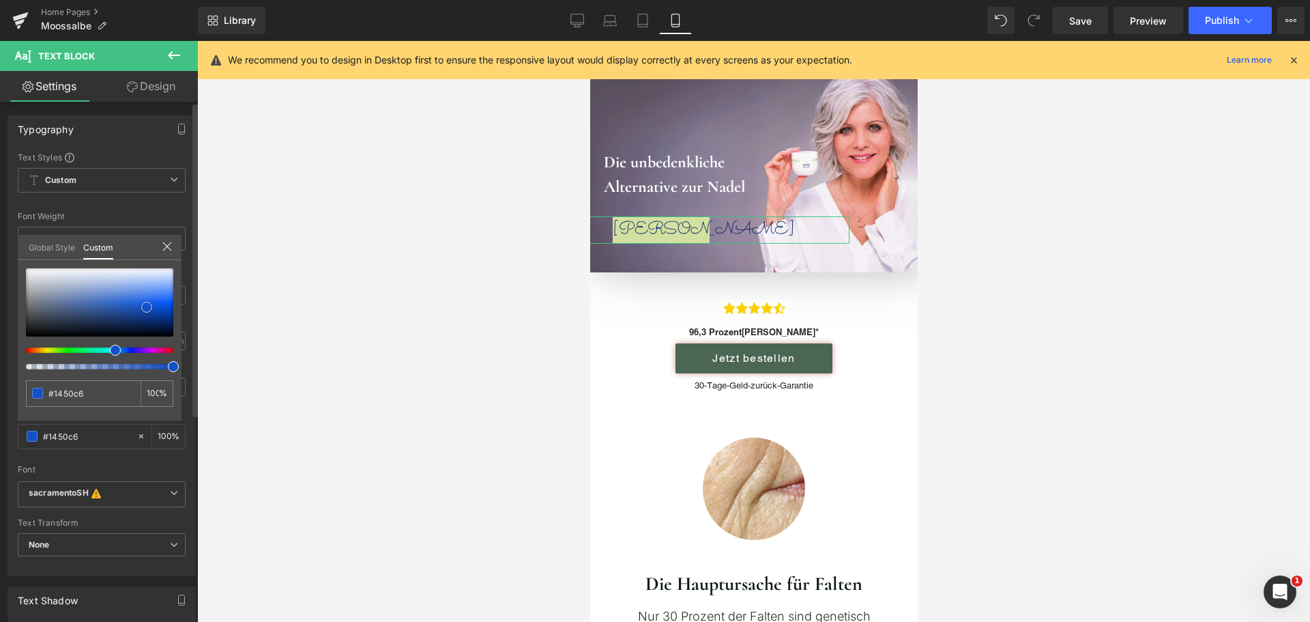
type input "#0a2a6a"
click at [145, 321] on div at bounding box center [99, 302] width 147 height 68
type input "#0b3c9c"
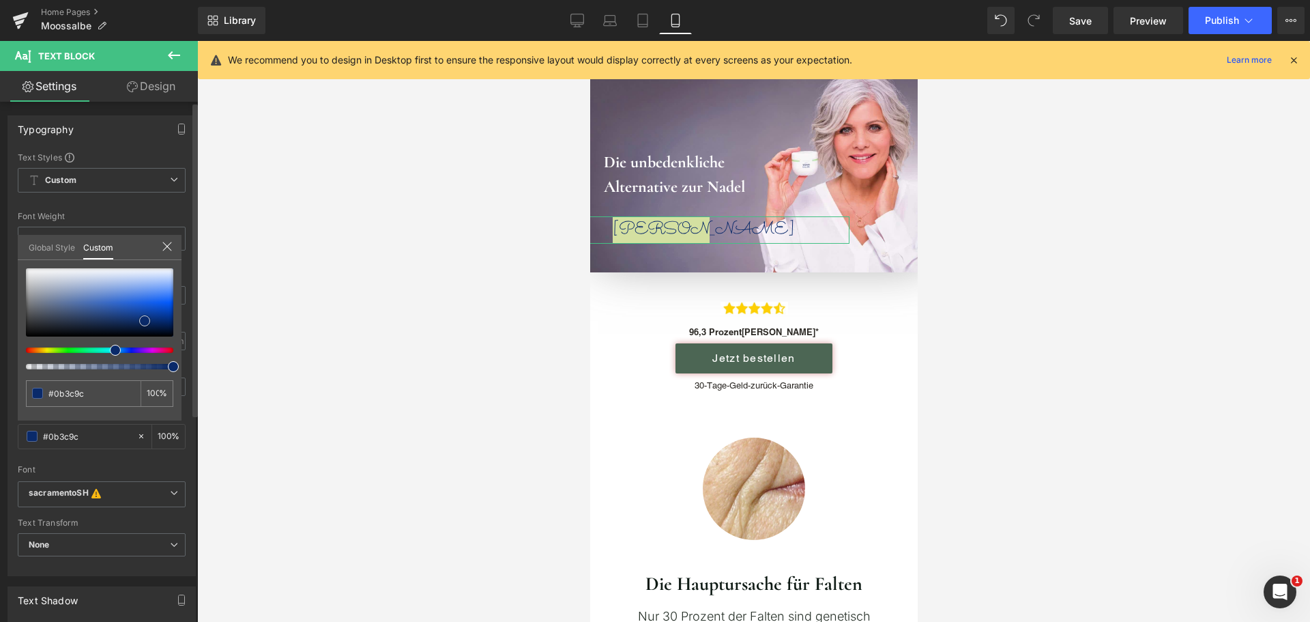
click at [153, 314] on div at bounding box center [99, 302] width 147 height 68
click at [154, 318] on span at bounding box center [152, 314] width 11 height 11
click at [315, 330] on div at bounding box center [753, 331] width 1113 height 581
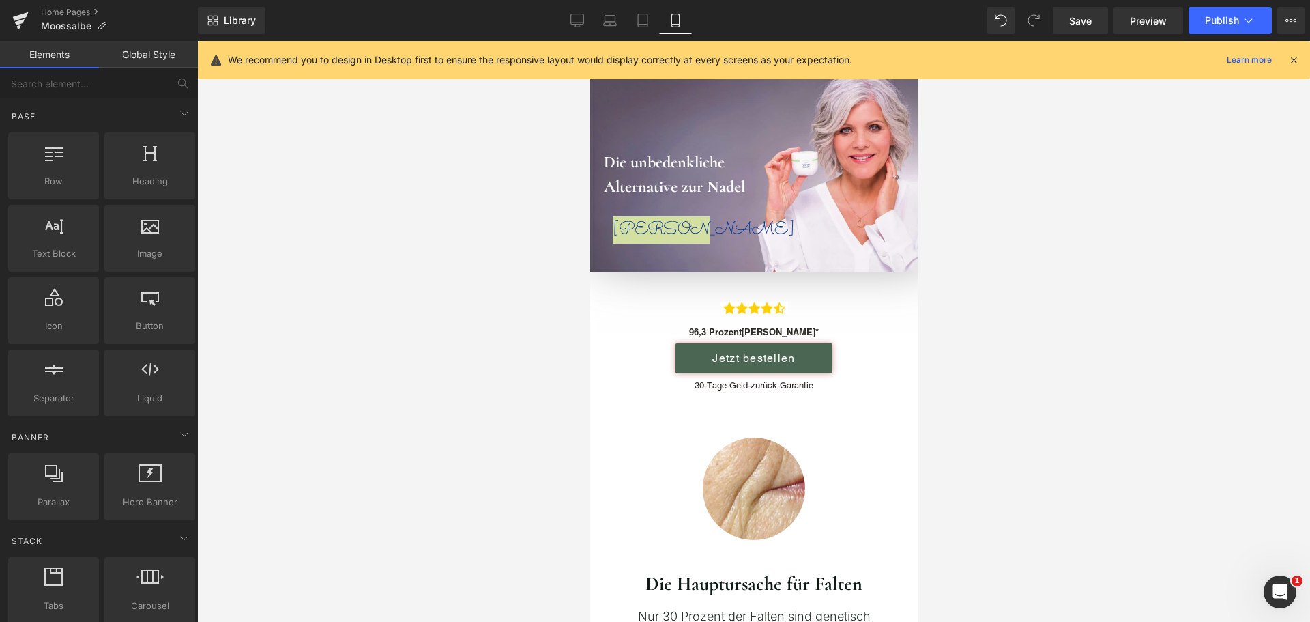
click at [1144, 336] on div at bounding box center [753, 331] width 1113 height 581
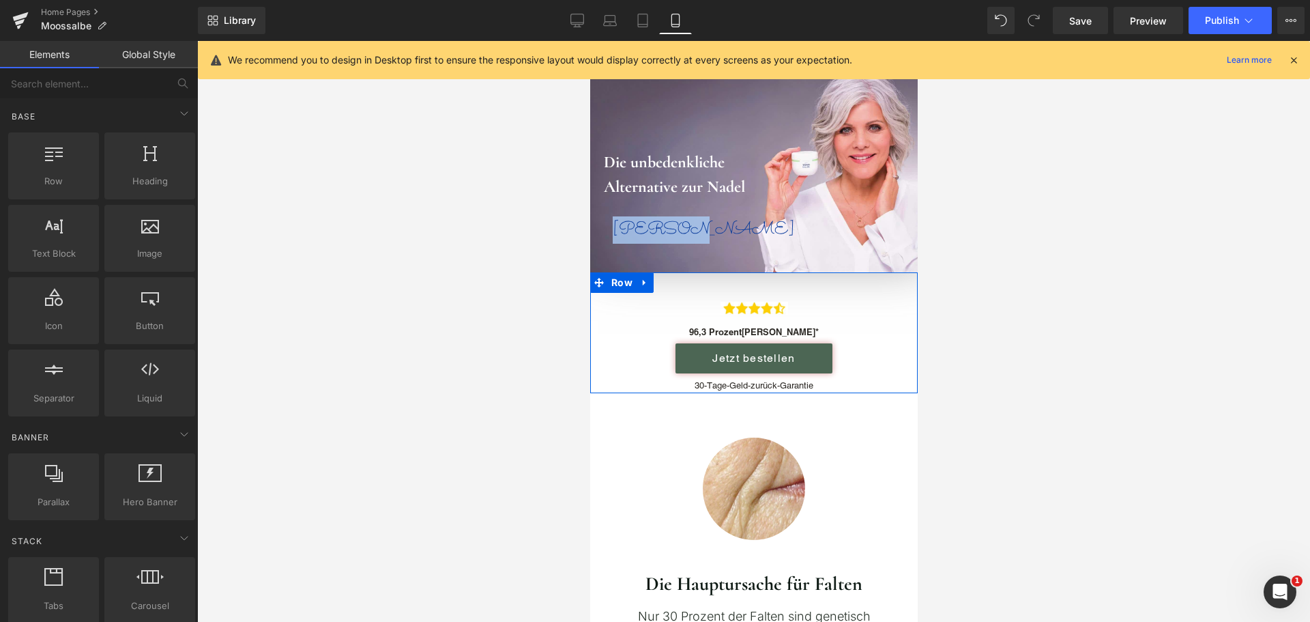
click at [877, 320] on div "Image 96,3 Prozent [PERSON_NAME]* Text Block Jetzt bestellen Button 30-Tage-Gel…" at bounding box center [754, 332] width 328 height 121
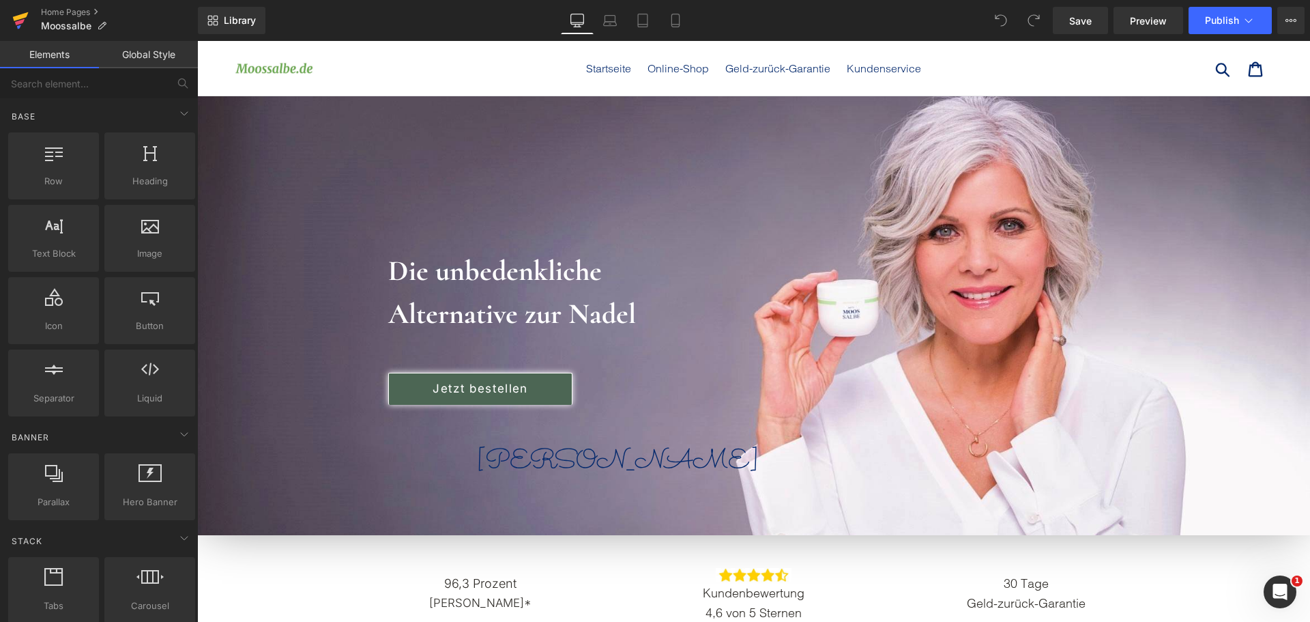
click at [16, 10] on icon at bounding box center [20, 20] width 16 height 34
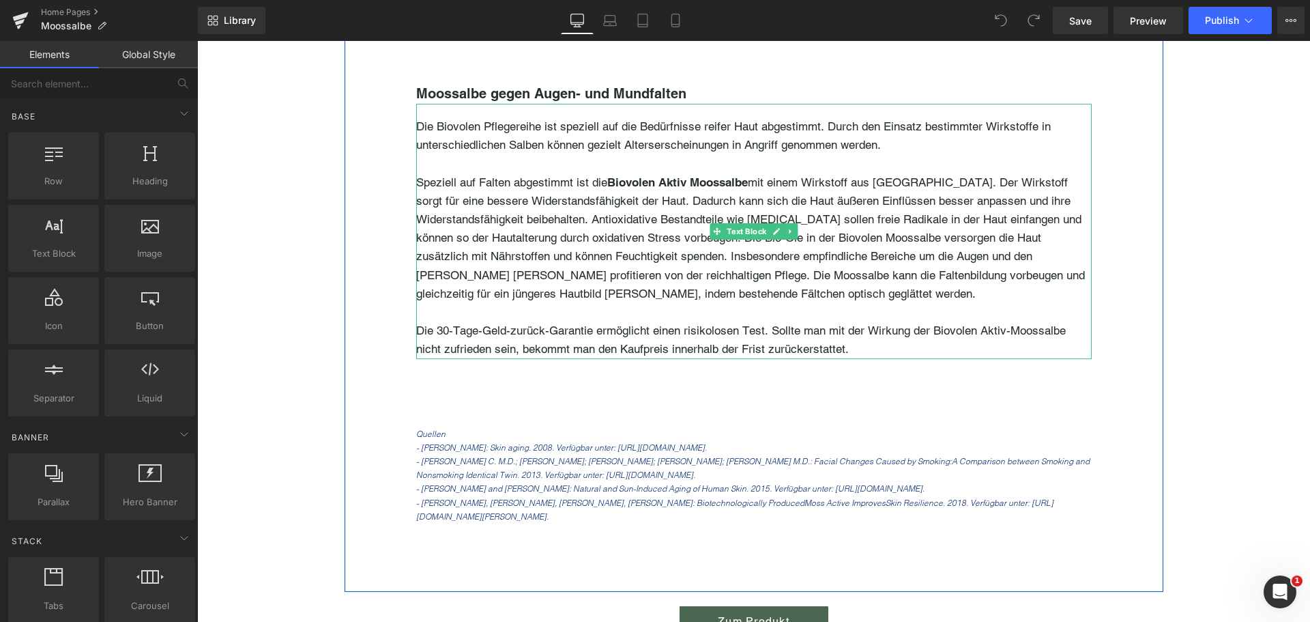
click at [584, 266] on p "Speziell auf Falten abgestimmt ist die Biovolen Aktiv Moossalbe mit einem Wirks…" at bounding box center [754, 266] width 676 height 186
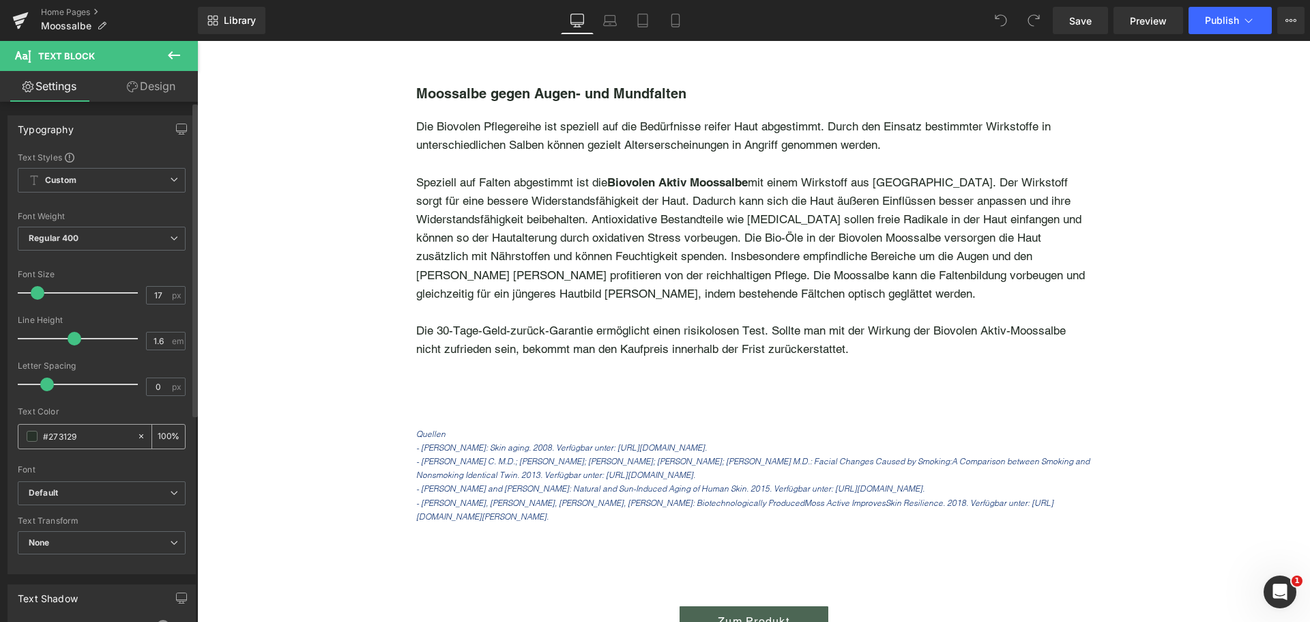
click at [87, 442] on input "#273129" at bounding box center [86, 436] width 87 height 15
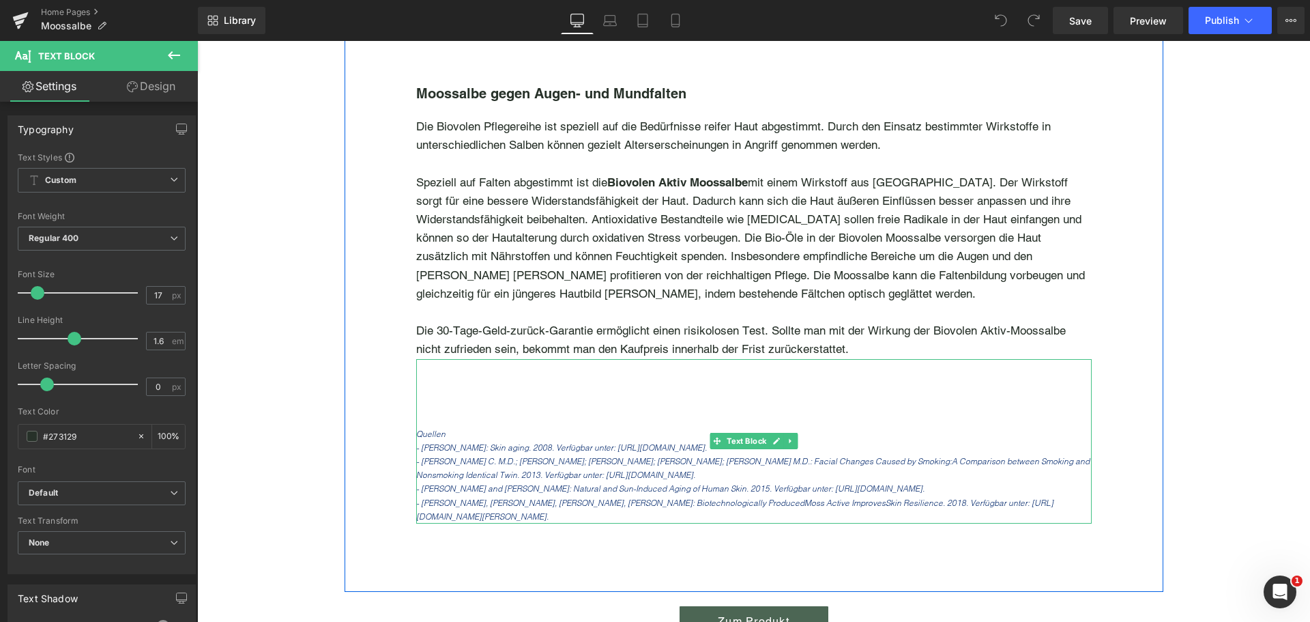
click at [478, 455] on p "- Okada, Haruko C. M.D.; Alleyne, Brendan B.S.; Varghai, Kaveh; Kinder, Kimberl…" at bounding box center [754, 468] width 676 height 27
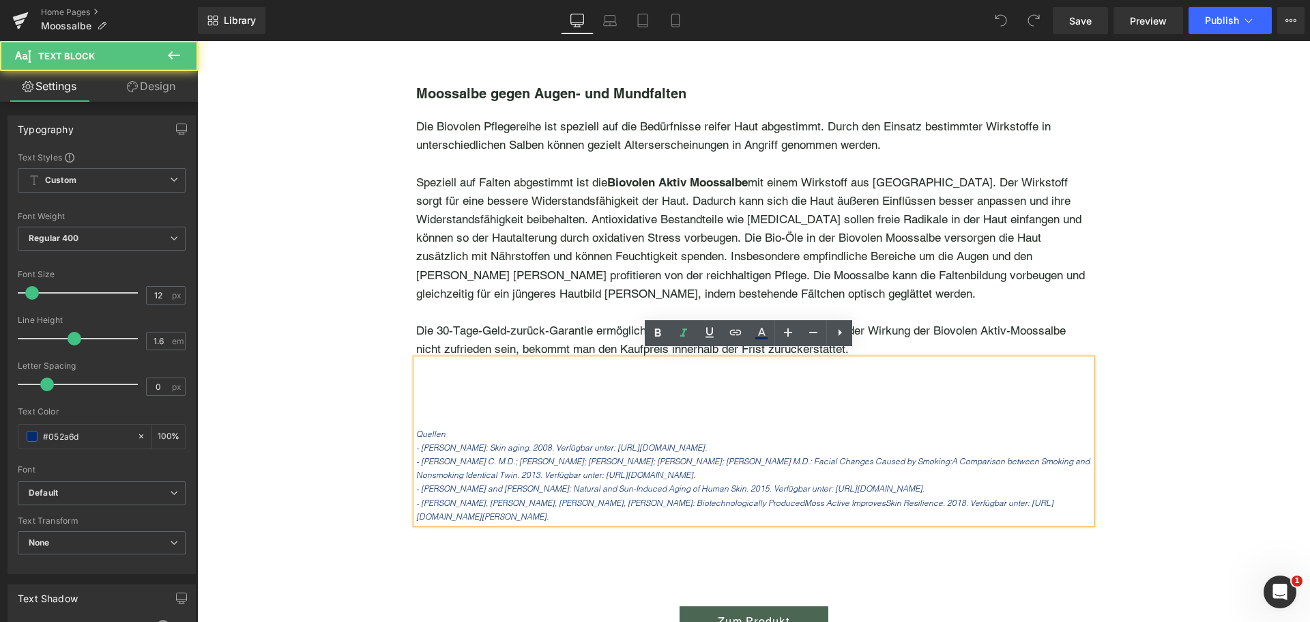
click at [478, 456] on icon "- Okada, Haruko C. M.D.; Alleyne, Brendan B.S.; Varghai, Kaveh; Kinder, Kimberl…" at bounding box center [753, 468] width 674 height 24
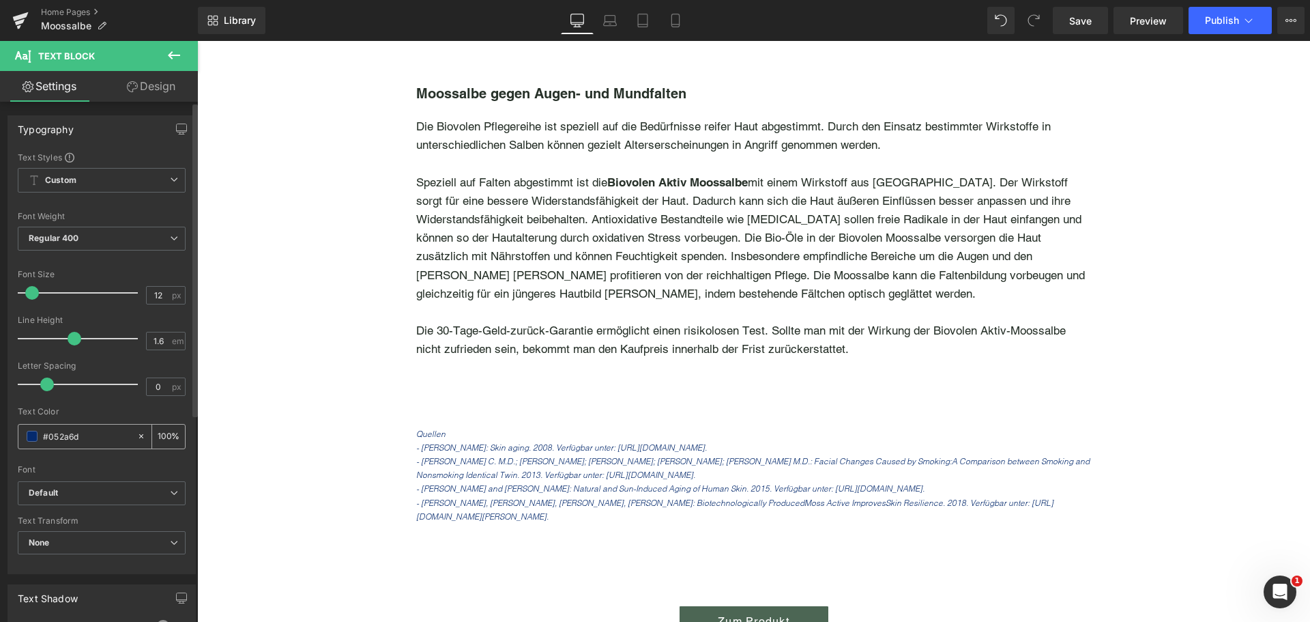
click at [89, 438] on input "#052a6d" at bounding box center [86, 436] width 87 height 15
paste input "273129"
type input "#273129"
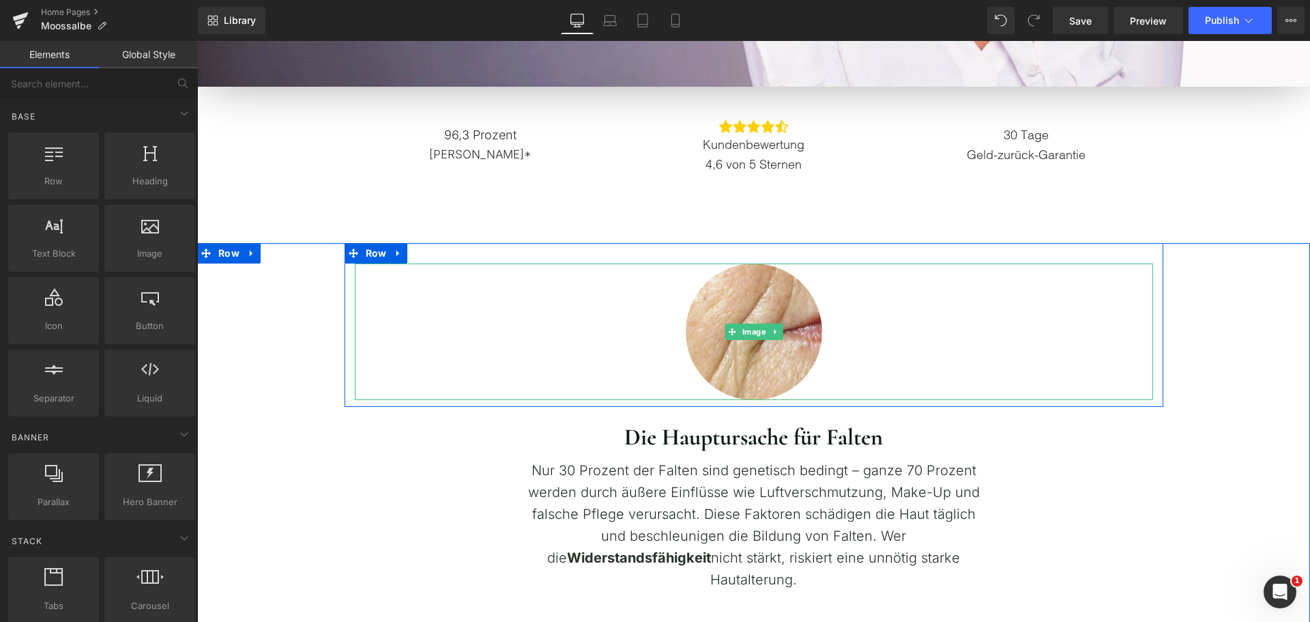
scroll to position [546, 0]
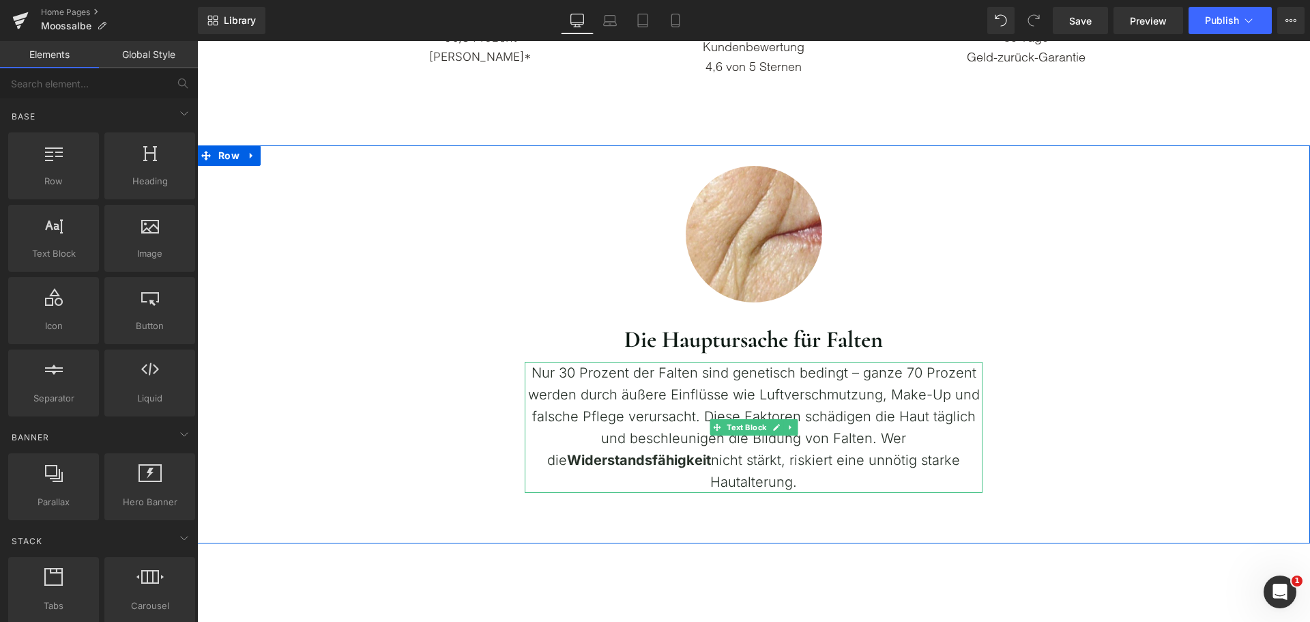
click at [643, 370] on span "Nur 30 Prozent der Falten sind genetisch bedingt – ganze 70 Prozent werden durc…" at bounding box center [754, 416] width 452 height 104
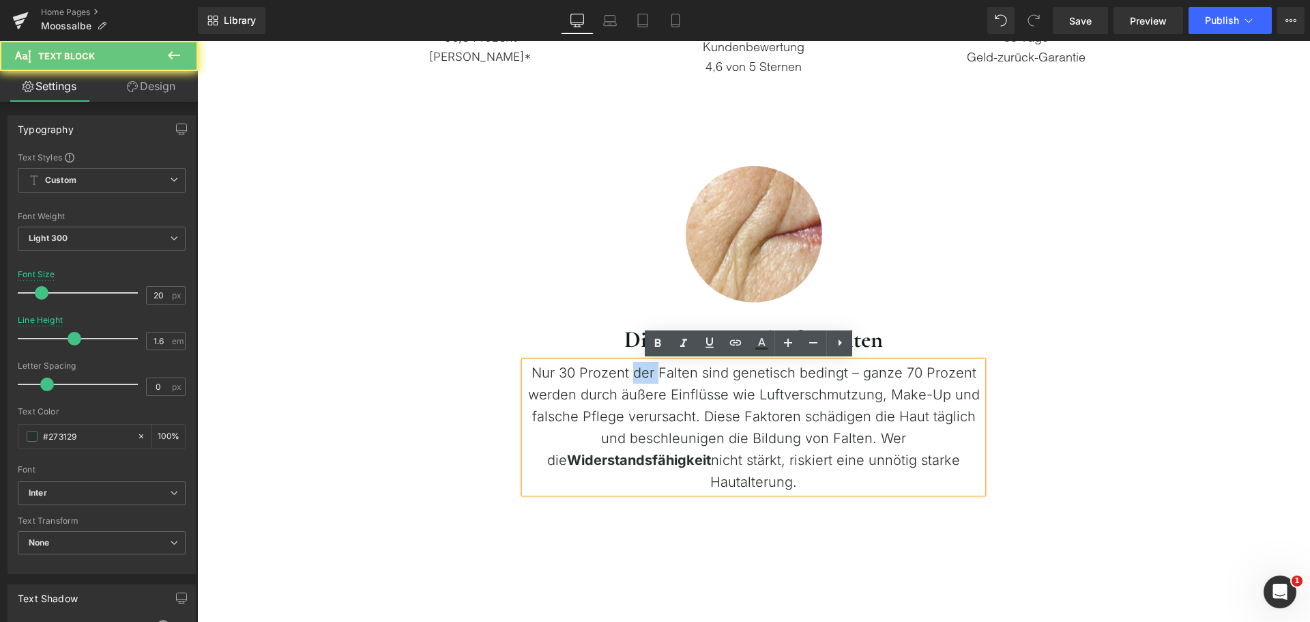
click at [643, 370] on span "Nur 30 Prozent der Falten sind genetisch bedingt – ganze 70 Prozent werden durc…" at bounding box center [754, 416] width 452 height 104
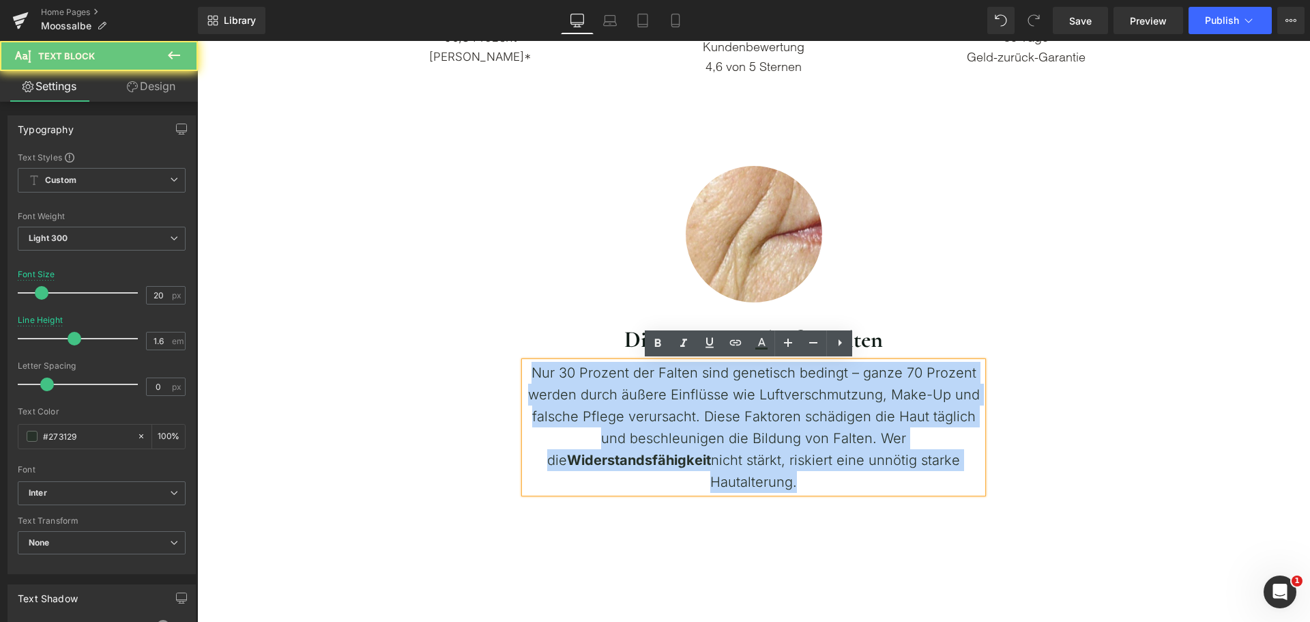
click at [643, 370] on span "Nur 30 Prozent der Falten sind genetisch bedingt – ganze 70 Prozent werden durc…" at bounding box center [754, 416] width 452 height 104
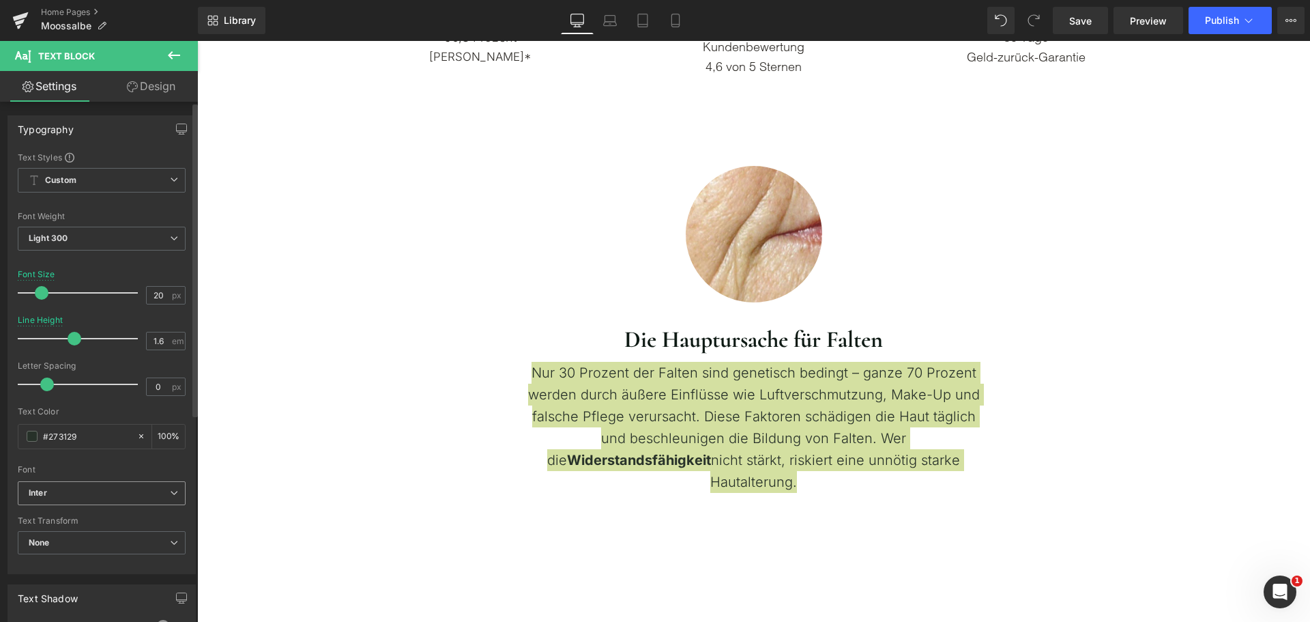
click at [111, 500] on span "Inter" at bounding box center [102, 493] width 168 height 24
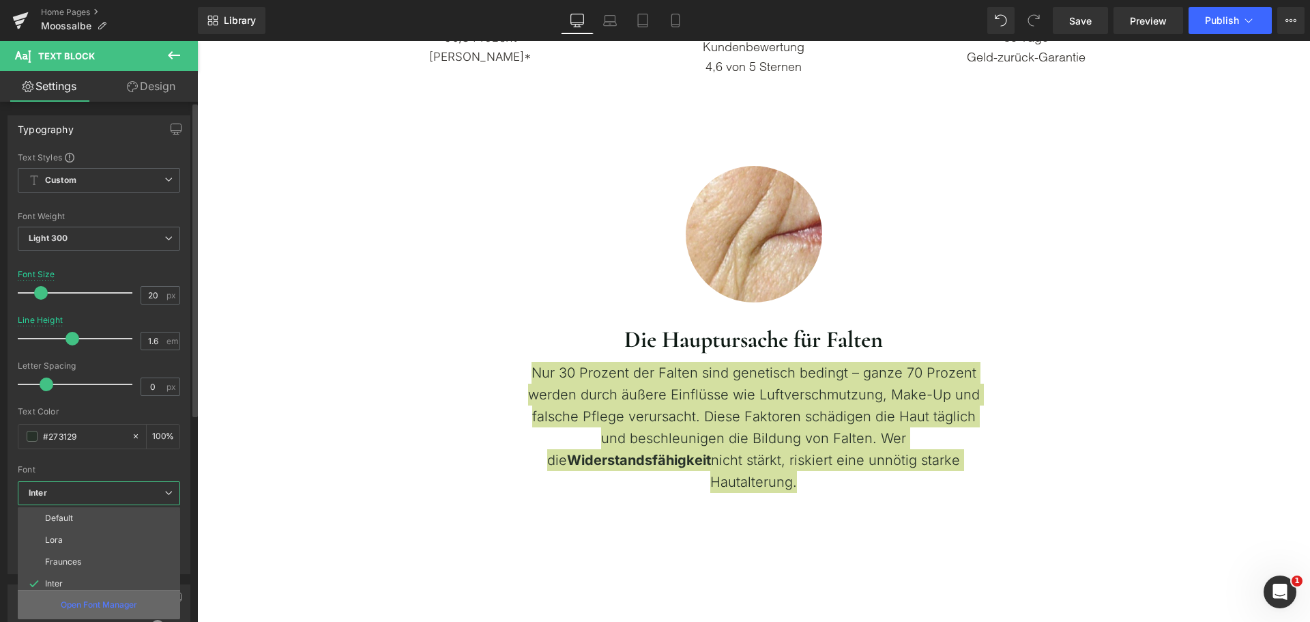
click at [116, 596] on div "Open Font Manager" at bounding box center [99, 604] width 162 height 29
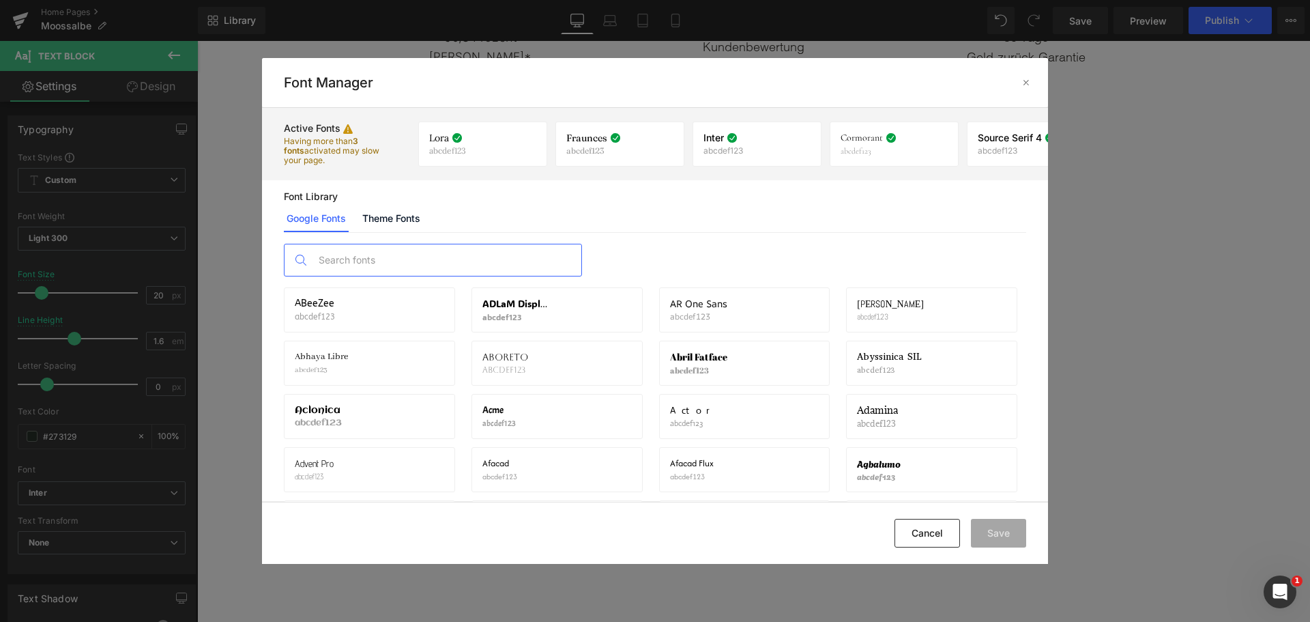
click at [383, 253] on input "text" at bounding box center [447, 259] width 270 height 31
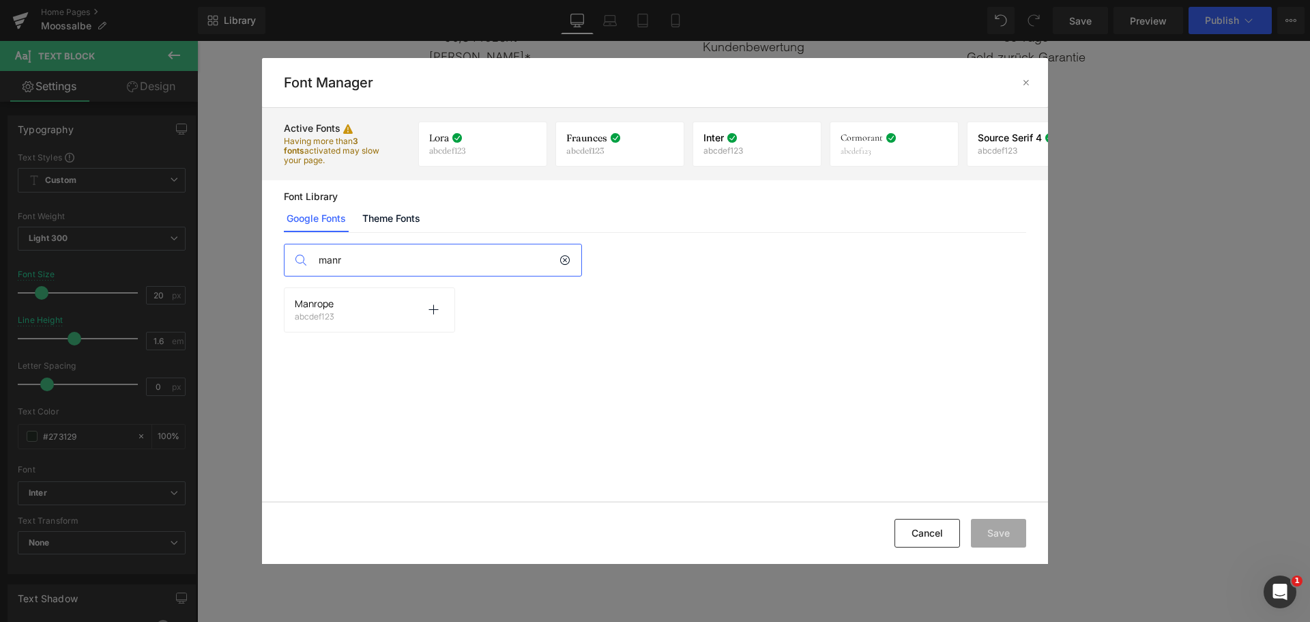
type input "manr"
click at [372, 321] on div "Manrope abcdef123 Activate font" at bounding box center [369, 309] width 149 height 23
click at [441, 311] on p at bounding box center [433, 310] width 22 height 22
click at [981, 525] on button "Save" at bounding box center [998, 533] width 55 height 29
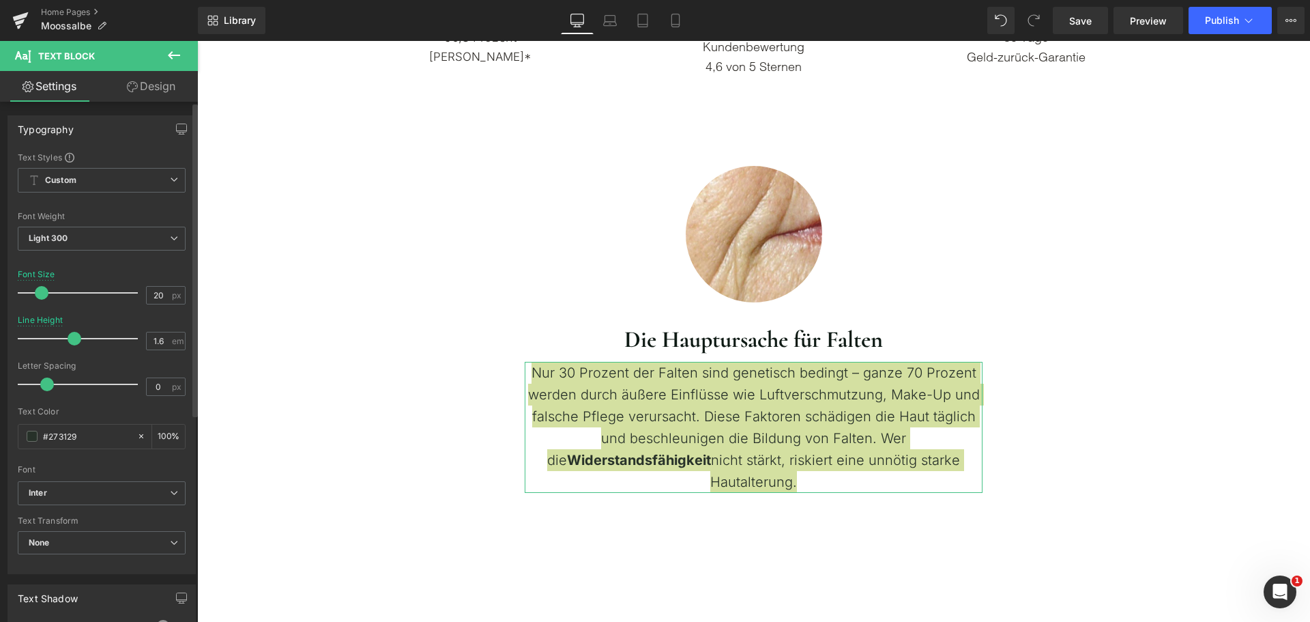
scroll to position [68, 0]
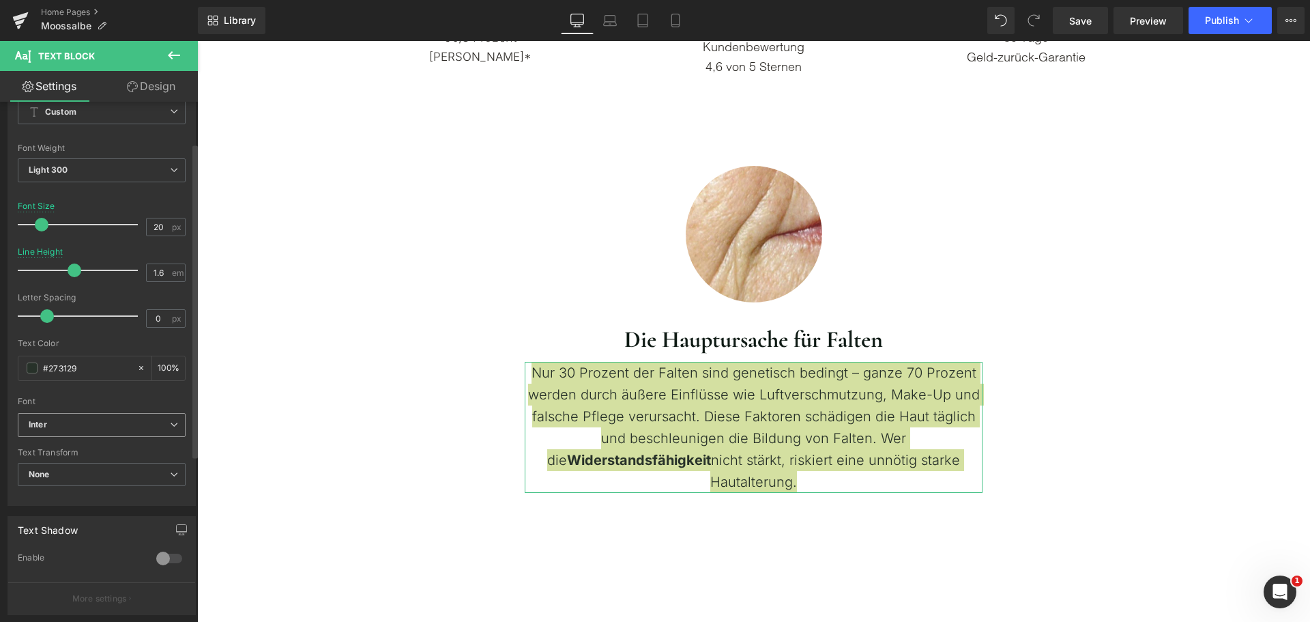
click at [88, 418] on span "Inter" at bounding box center [102, 425] width 168 height 24
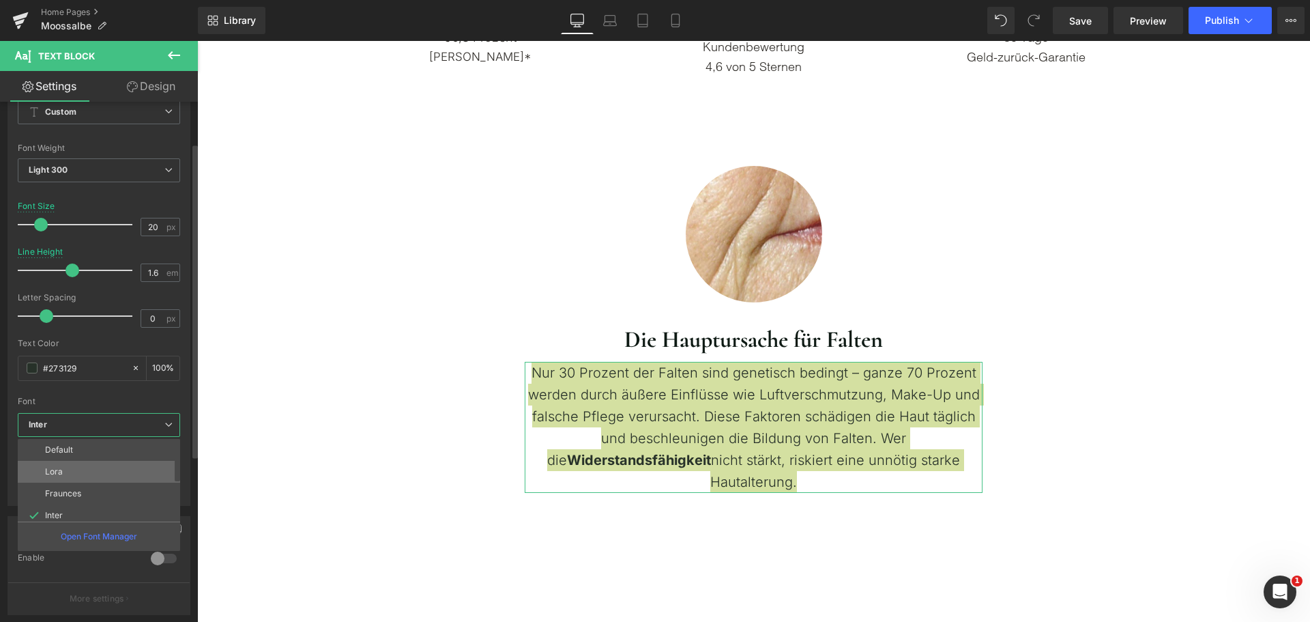
scroll to position [137, 0]
click at [94, 510] on li "Manrope" at bounding box center [102, 510] width 169 height 22
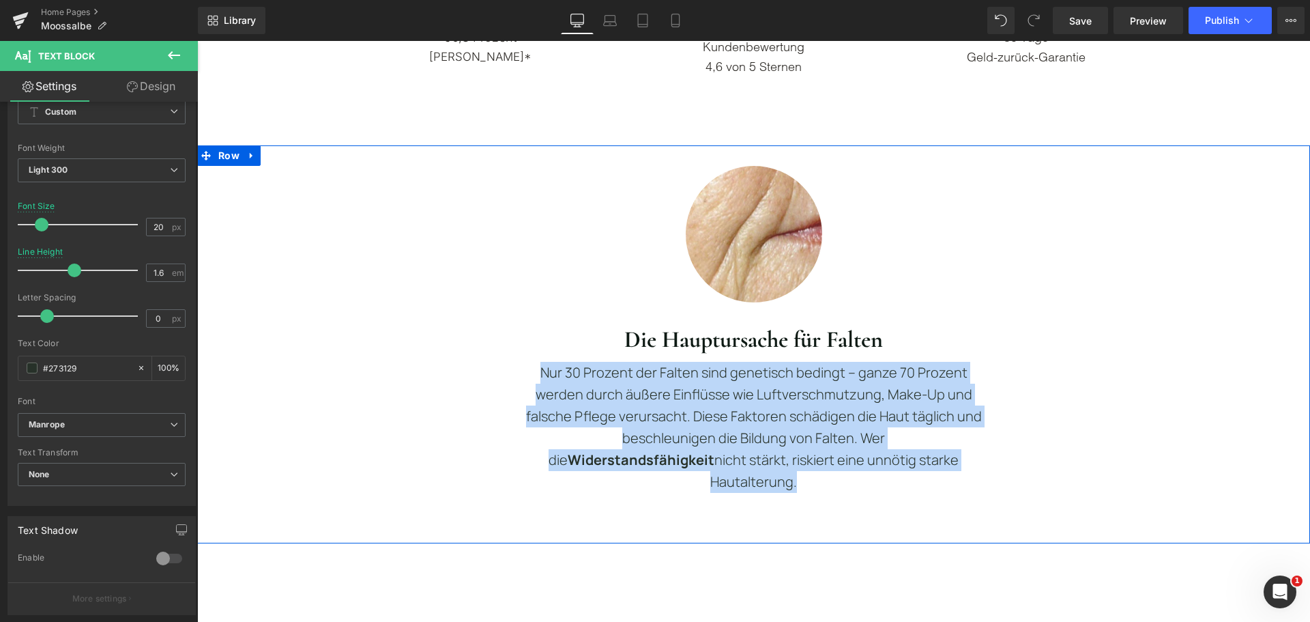
click at [1246, 435] on div "Image Row Die Hauptursache für Falten Heading Nur 30 Prozent der Falten sind ge…" at bounding box center [753, 318] width 1113 height 347
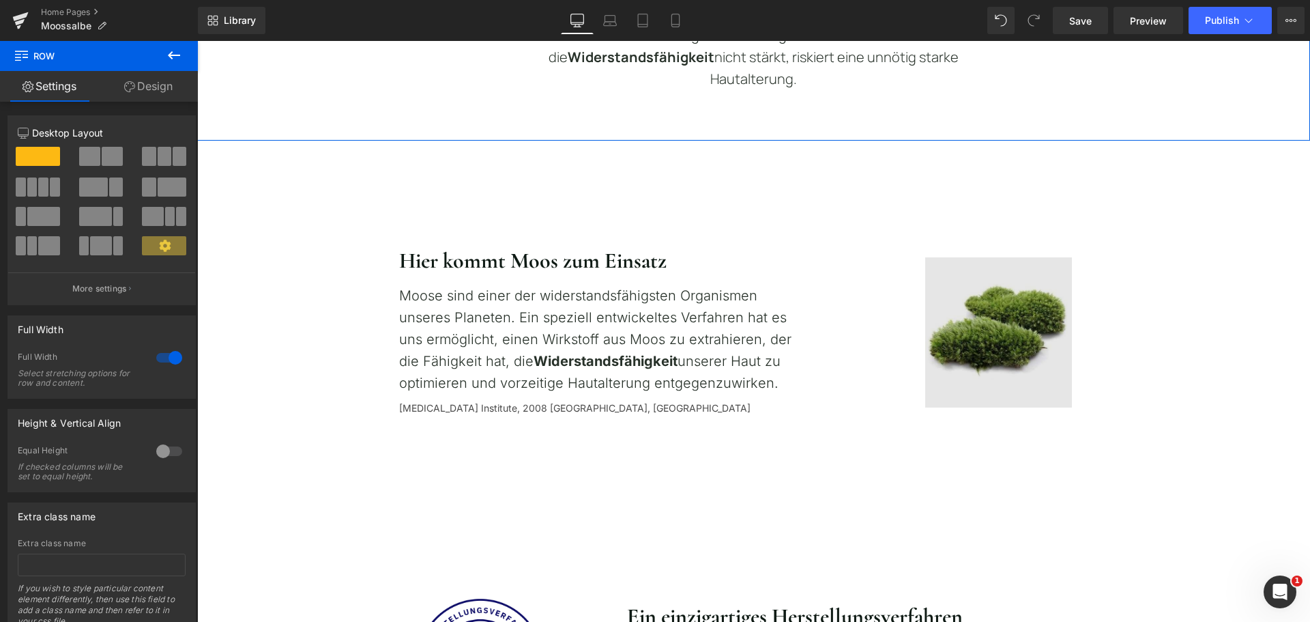
scroll to position [956, 0]
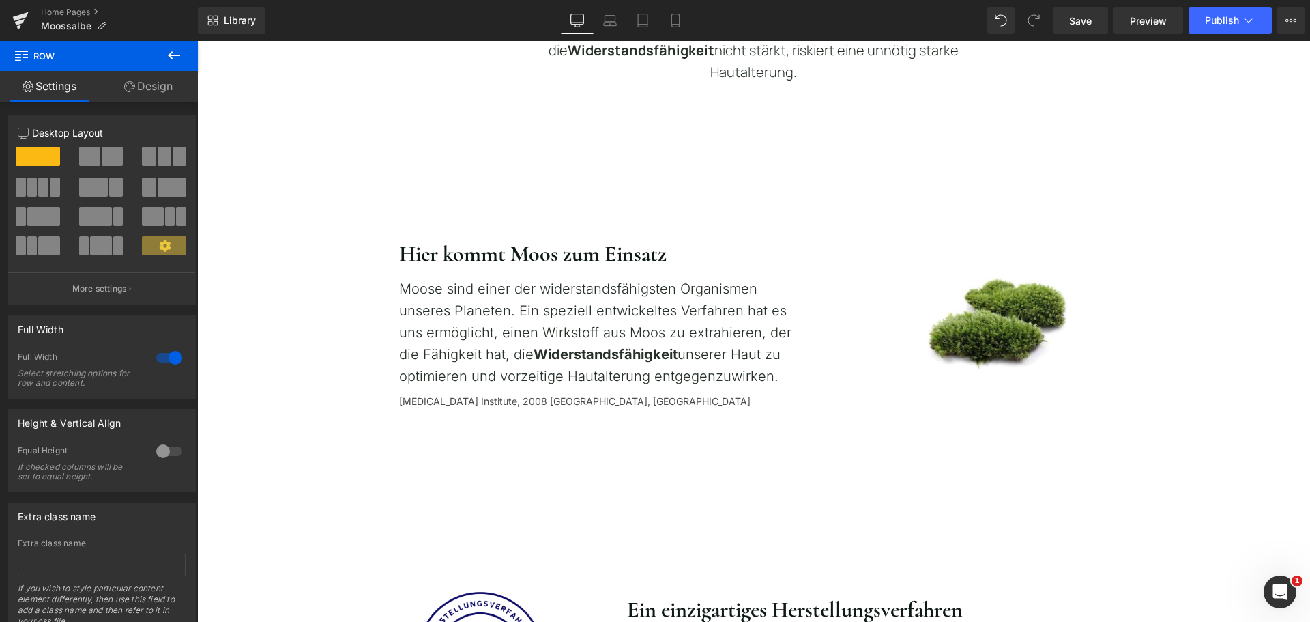
click at [470, 287] on p "Moose sind einer der widerstandsfähigsten Organismen unseres Planeten. Ein spez…" at bounding box center [605, 332] width 412 height 109
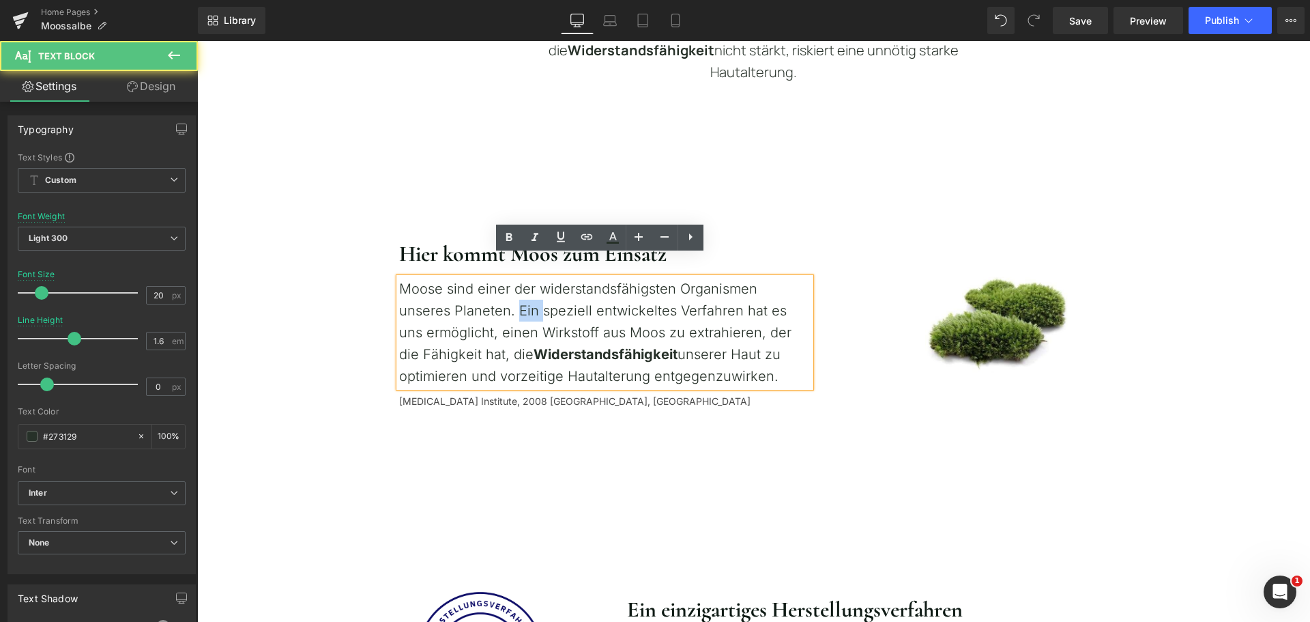
click at [470, 287] on p "Moose sind einer der widerstandsfähigsten Organismen unseres Planeten. Ein spez…" at bounding box center [605, 332] width 412 height 109
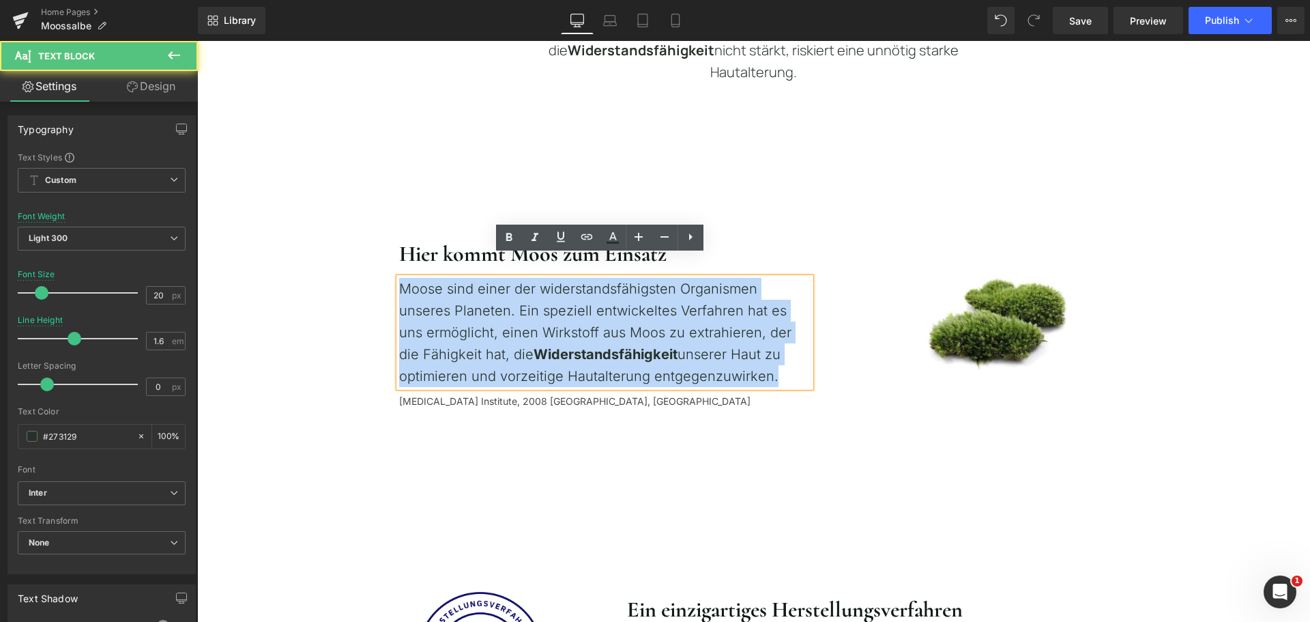
click at [470, 287] on p "Moose sind einer der widerstandsfähigsten Organismen unseres Planeten. Ein spez…" at bounding box center [605, 332] width 412 height 109
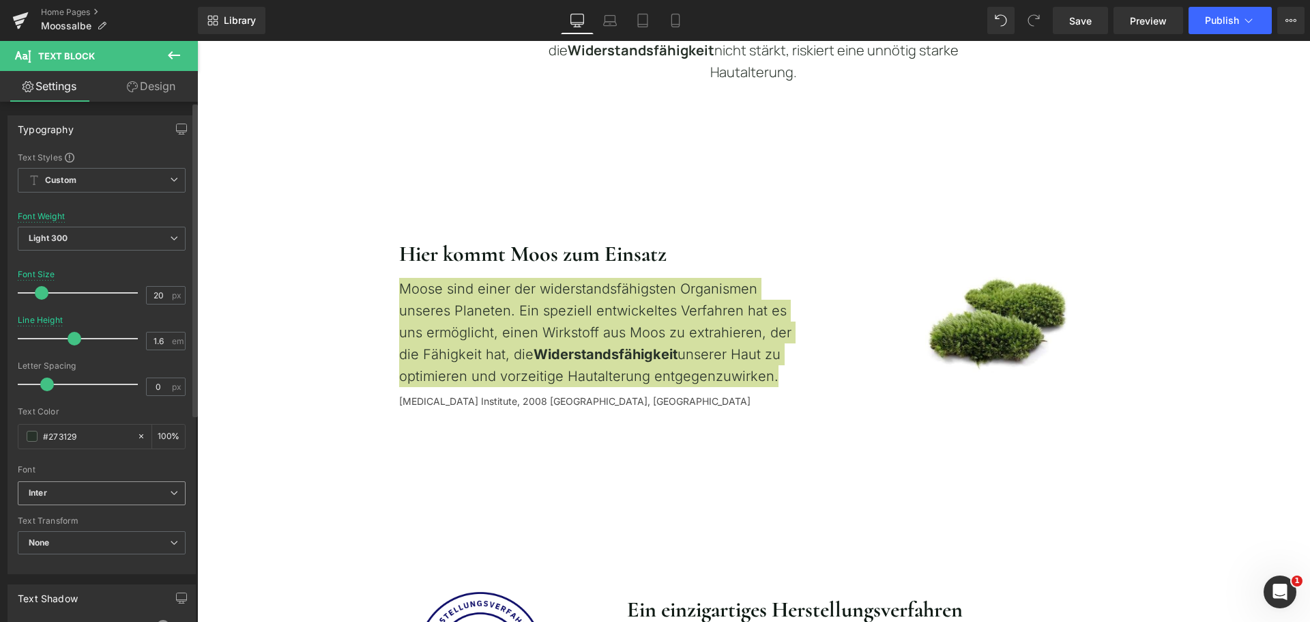
click at [100, 493] on b "Inter" at bounding box center [99, 493] width 141 height 12
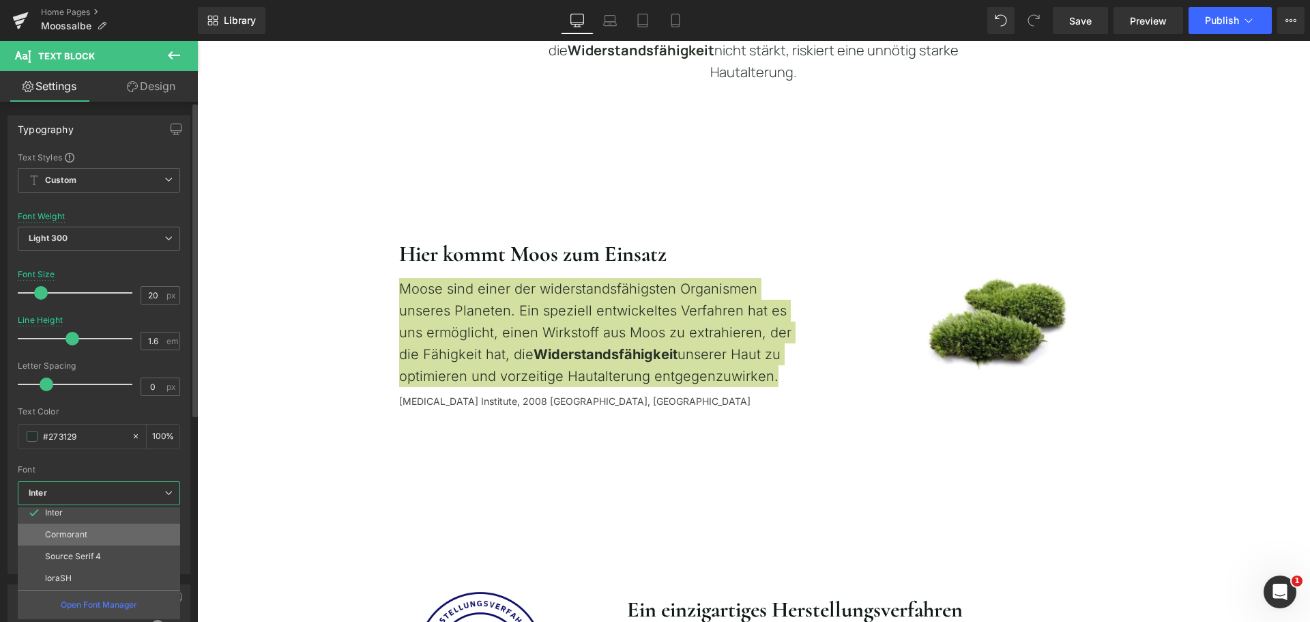
scroll to position [137, 0]
click at [91, 571] on li "Manrope" at bounding box center [102, 578] width 169 height 22
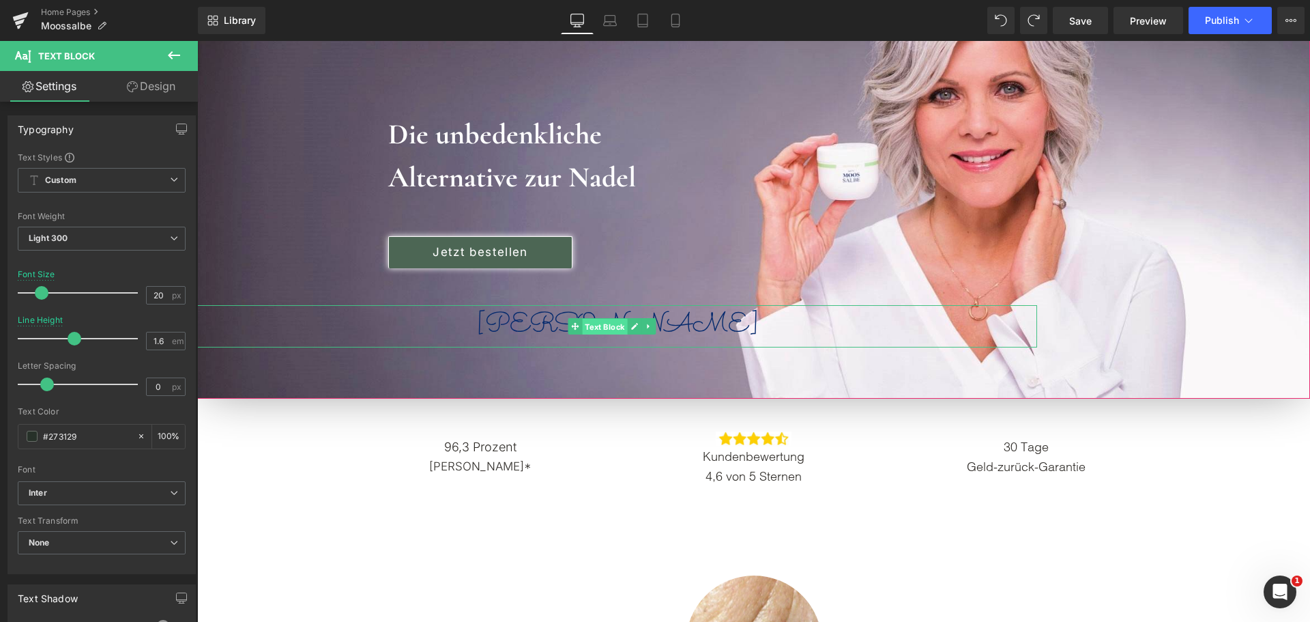
click at [592, 326] on span "Text Block" at bounding box center [604, 326] width 45 height 16
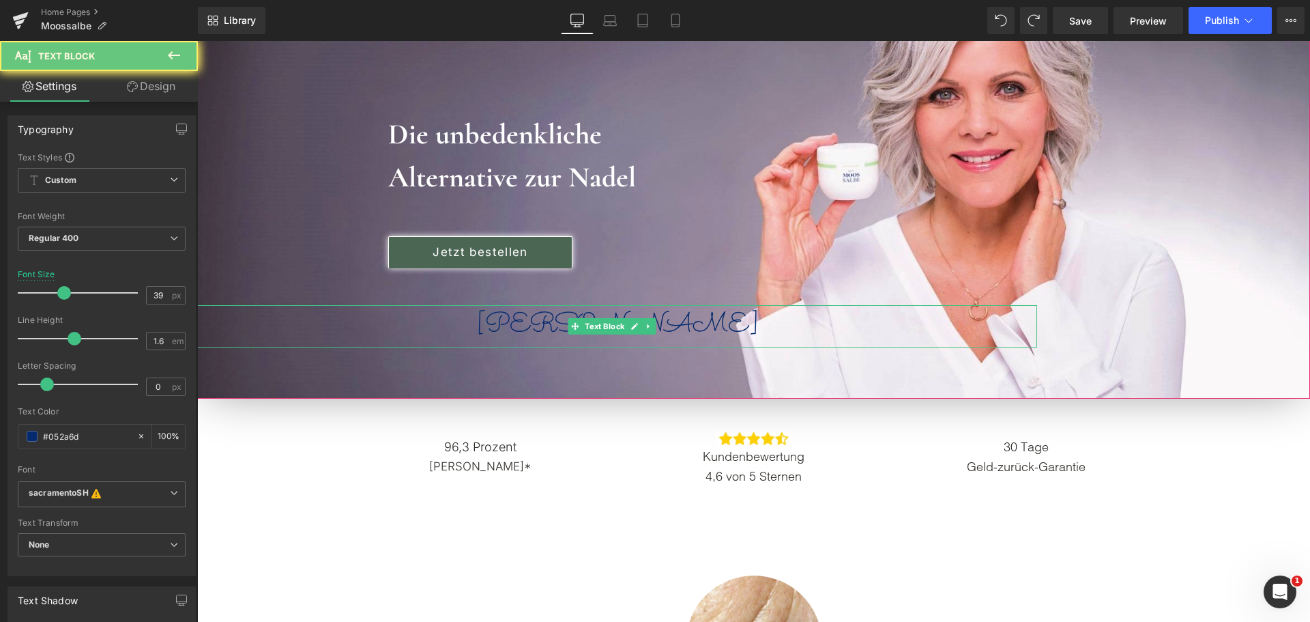
click at [531, 319] on p "[PERSON_NAME]" at bounding box center [617, 326] width 840 height 42
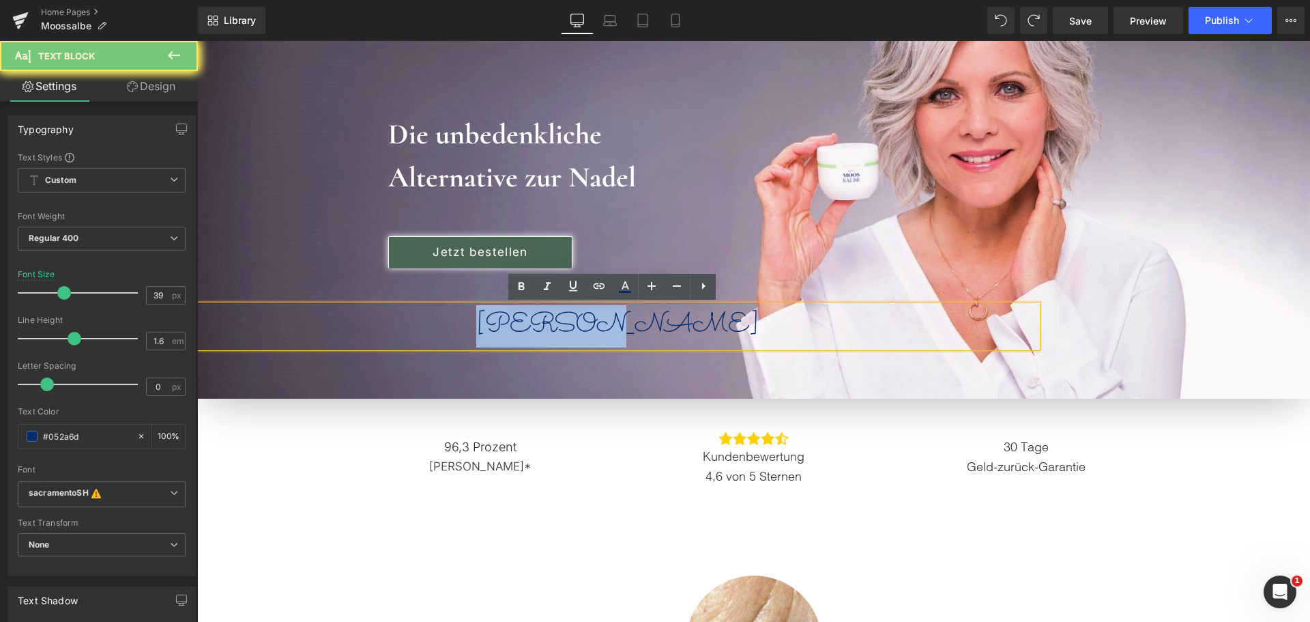
click at [531, 319] on p "[PERSON_NAME]" at bounding box center [617, 326] width 840 height 42
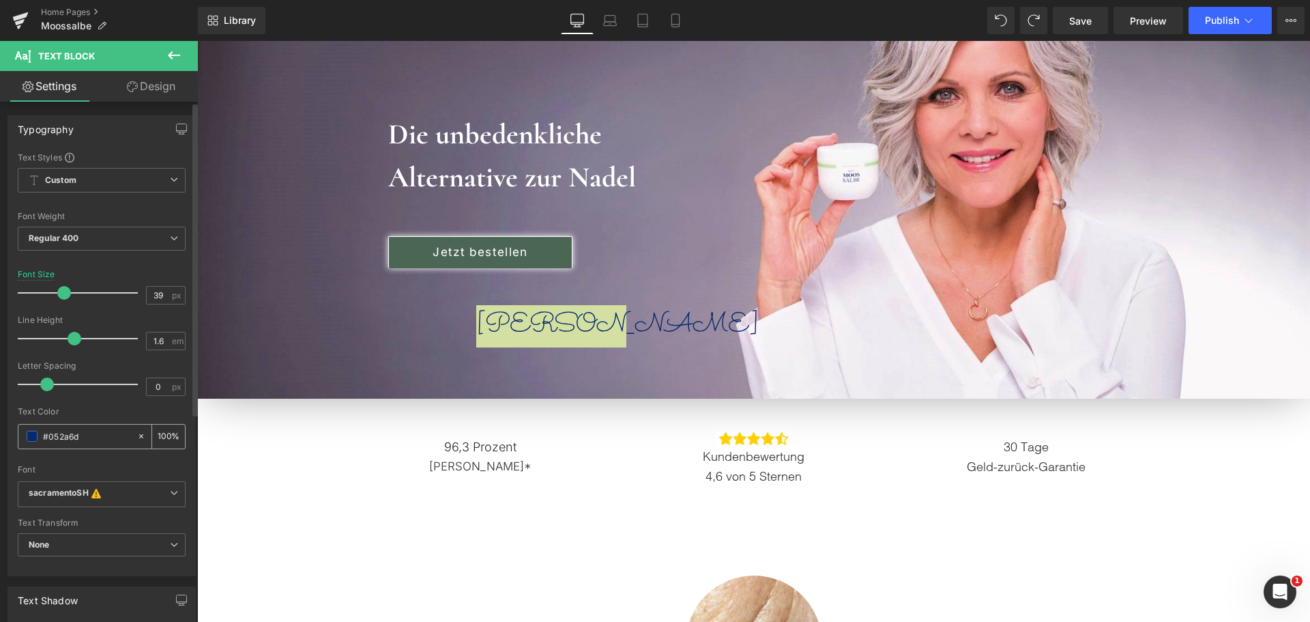
click at [77, 444] on input "#052a6d" at bounding box center [86, 436] width 87 height 15
paste input "273129"
type input "#273129"
click at [98, 411] on div "Text Color" at bounding box center [102, 412] width 168 height 10
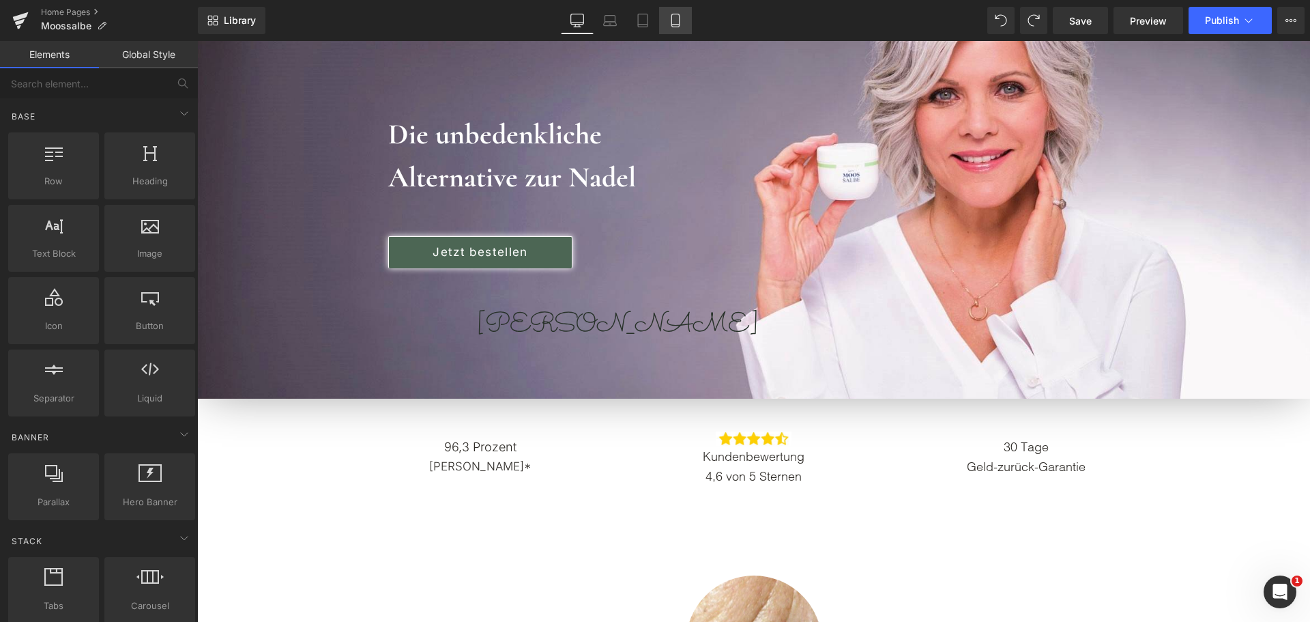
click at [683, 25] on icon at bounding box center [676, 21] width 14 height 14
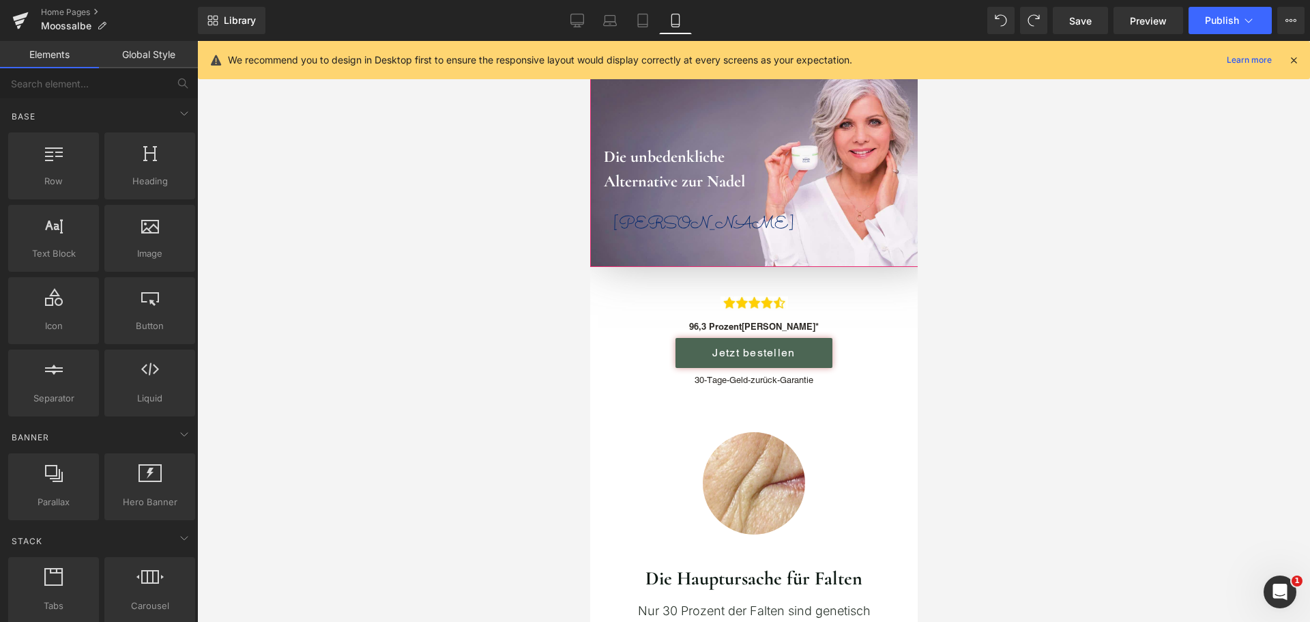
scroll to position [0, 0]
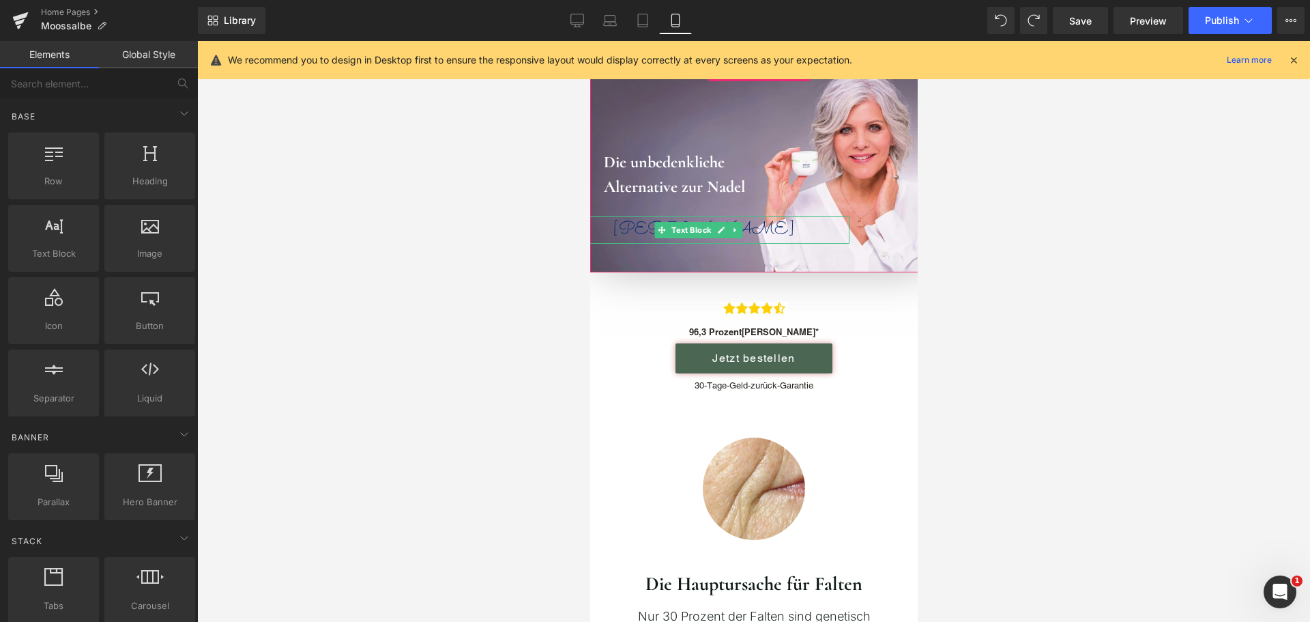
click at [646, 229] on p "[PERSON_NAME]" at bounding box center [703, 229] width 291 height 27
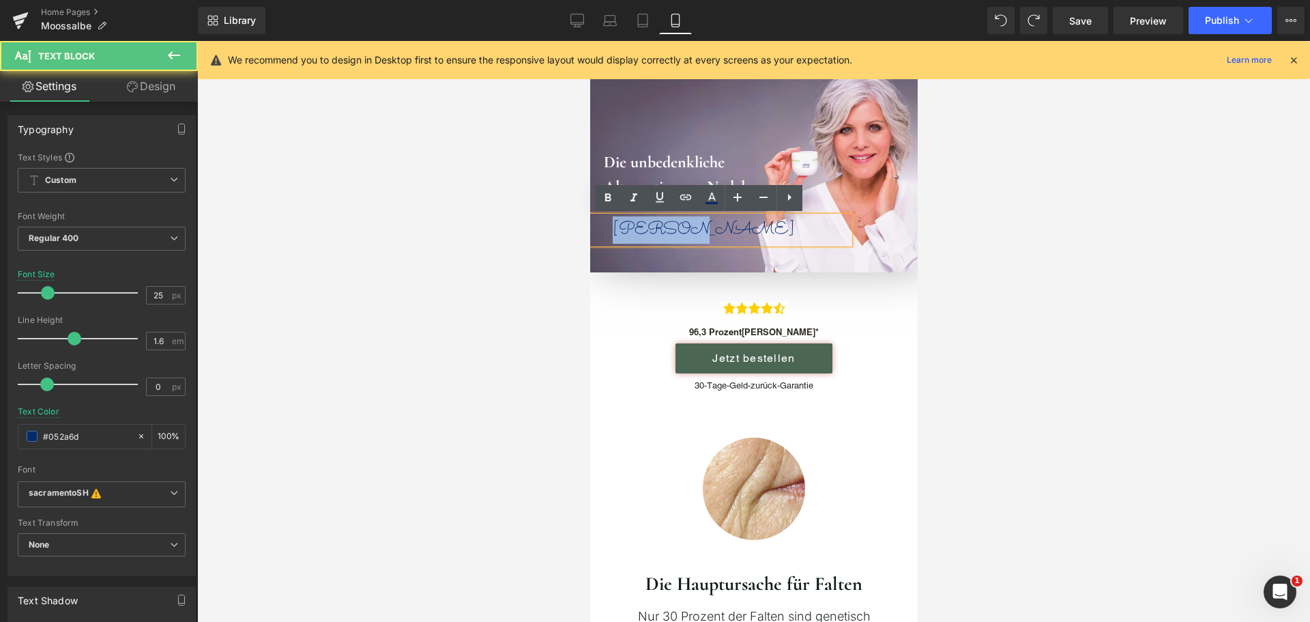
click at [646, 229] on p "[PERSON_NAME]" at bounding box center [703, 229] width 291 height 27
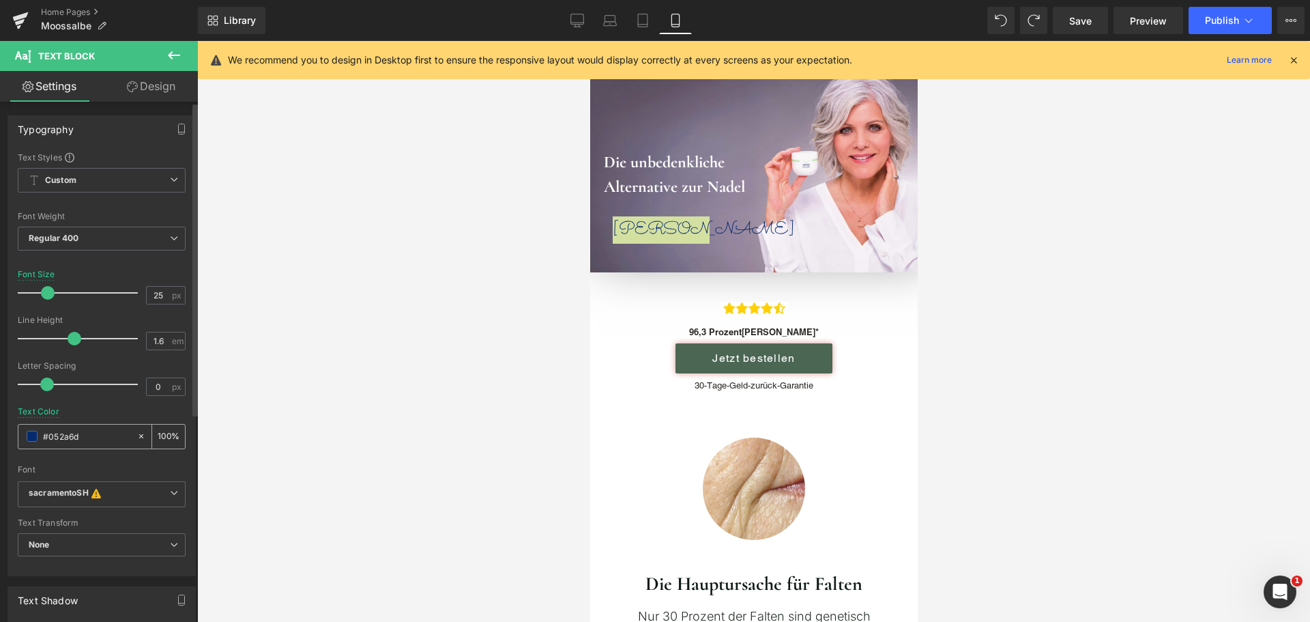
click at [84, 437] on input "#052a6d" at bounding box center [86, 436] width 87 height 15
paste input "273129"
type input "#273129"
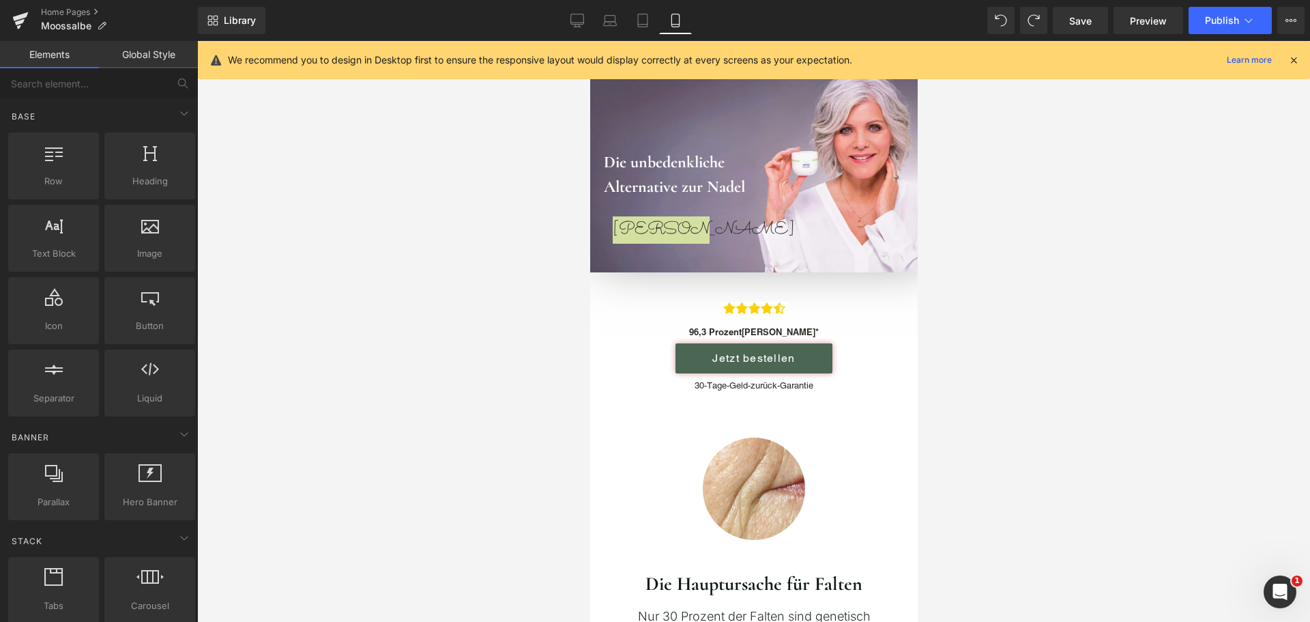
click at [247, 413] on div at bounding box center [753, 331] width 1113 height 581
click at [1222, 20] on span "Publish" at bounding box center [1222, 20] width 34 height 11
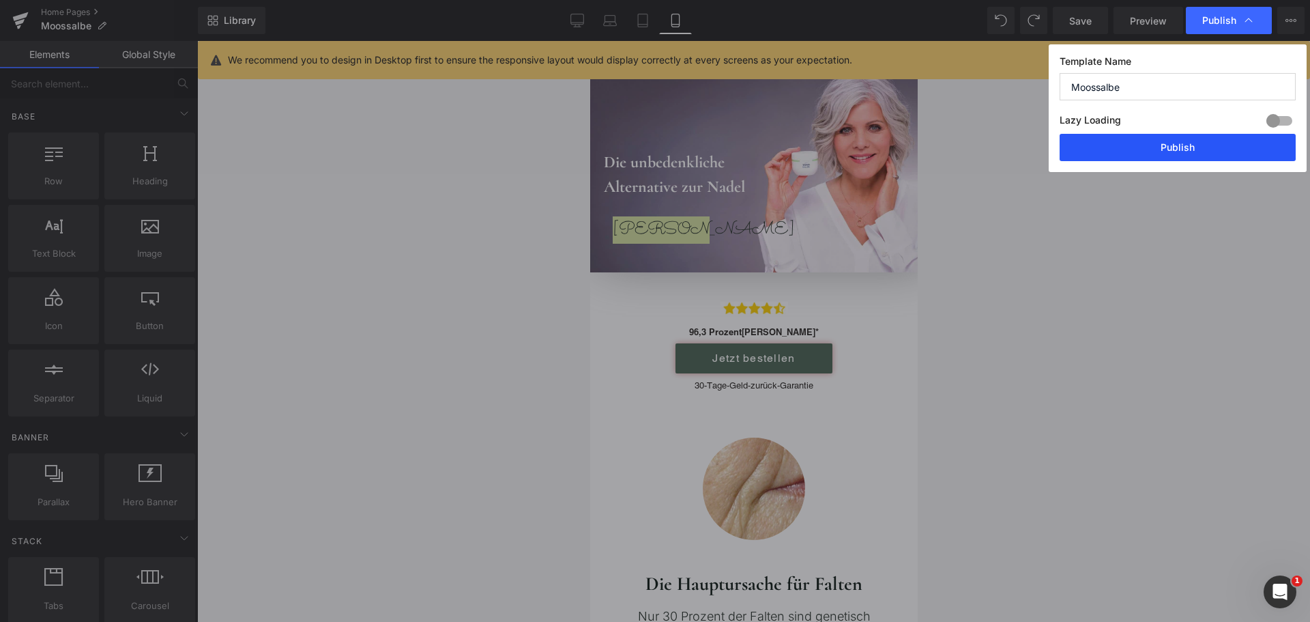
click at [1194, 154] on button "Publish" at bounding box center [1178, 147] width 236 height 27
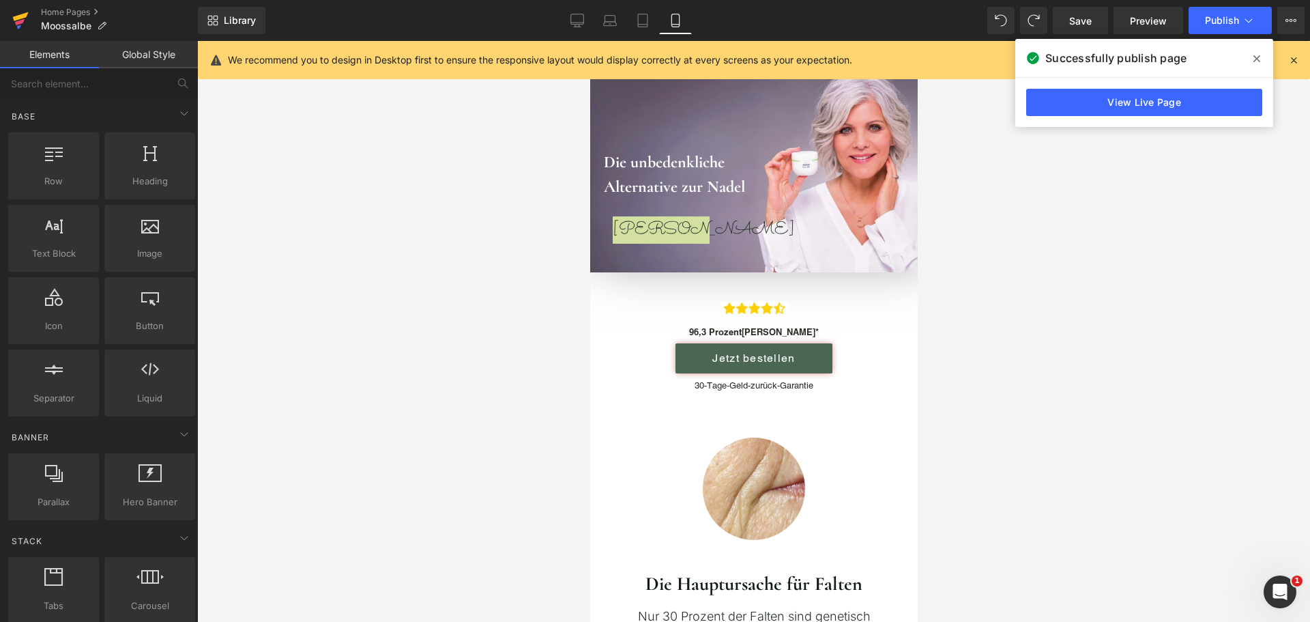
click at [14, 16] on icon at bounding box center [20, 20] width 16 height 34
